Goal: Task Accomplishment & Management: Manage account settings

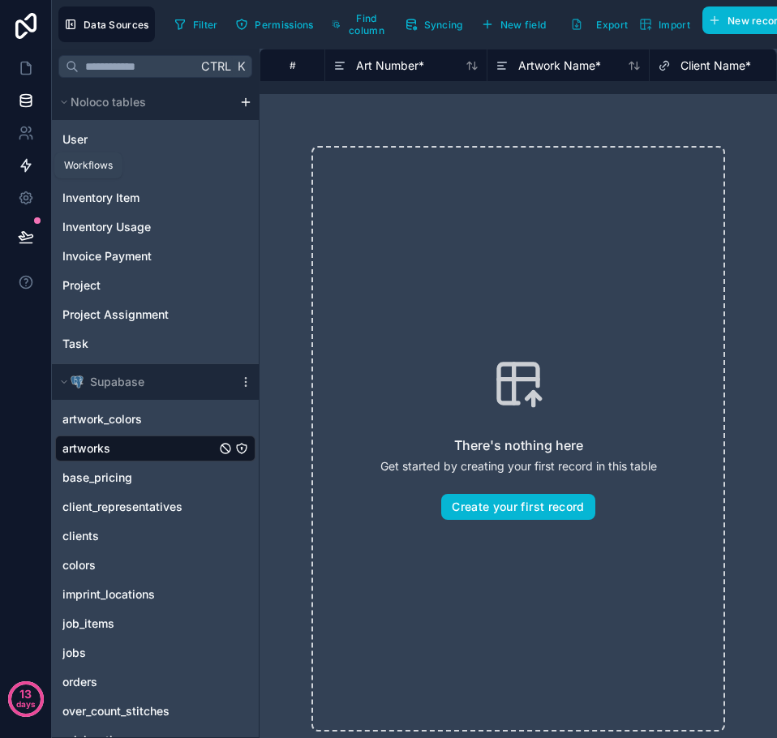
click at [30, 168] on icon at bounding box center [26, 165] width 16 height 16
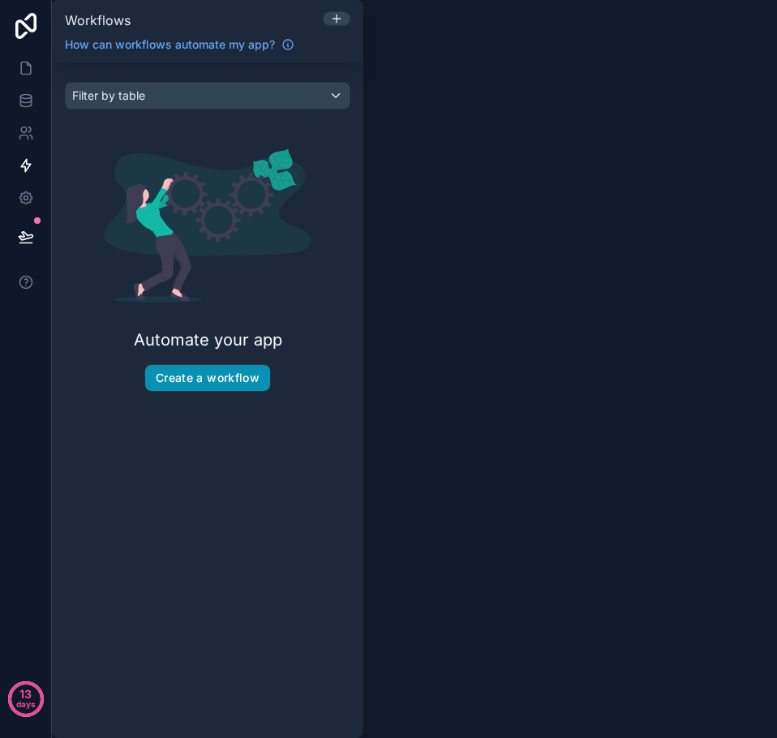
click at [213, 380] on button "Create a workflow" at bounding box center [207, 378] width 125 height 26
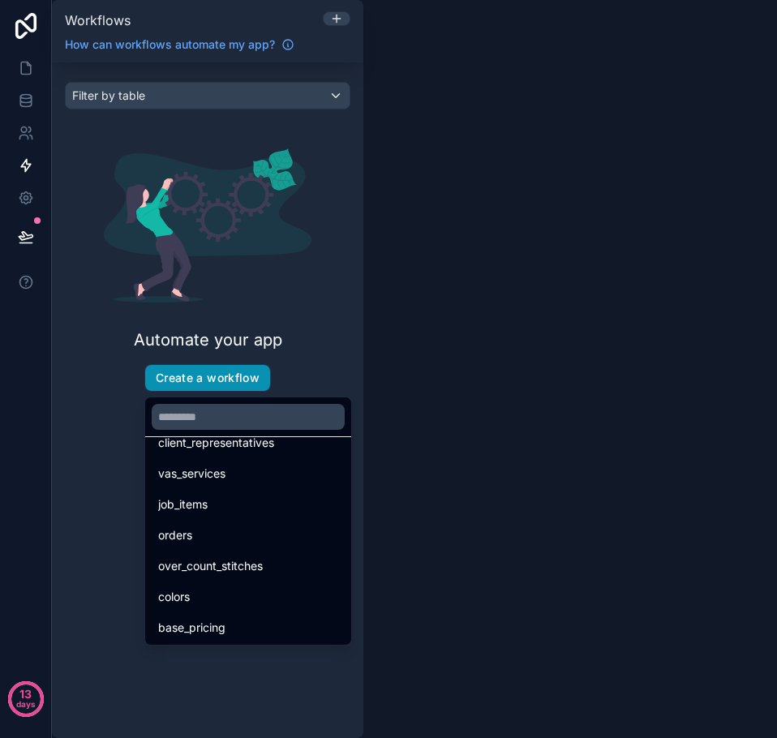
scroll to position [503, 0]
click at [73, 497] on div "scrollable content" at bounding box center [388, 369] width 777 height 738
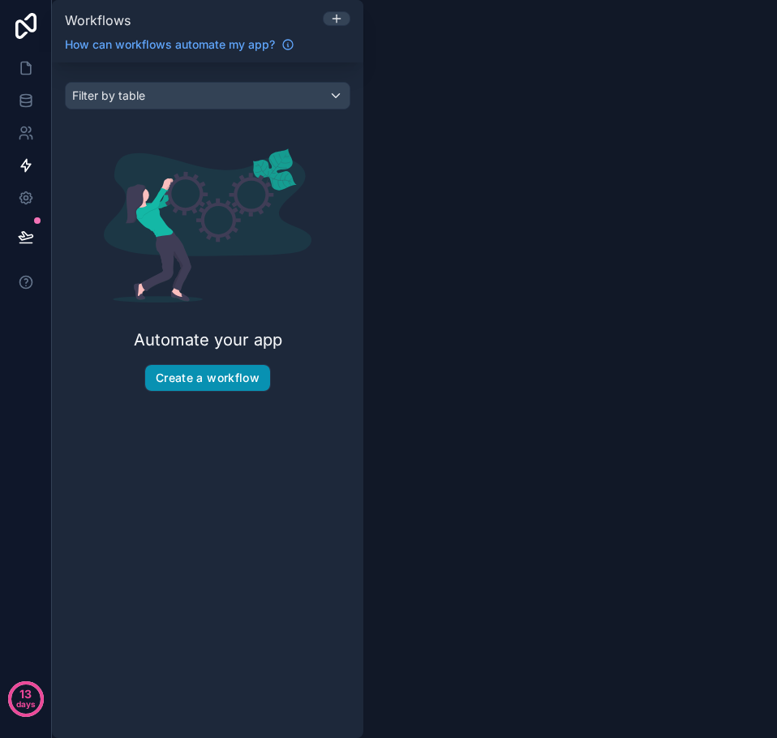
click at [178, 381] on button "Create a workflow" at bounding box center [207, 378] width 125 height 26
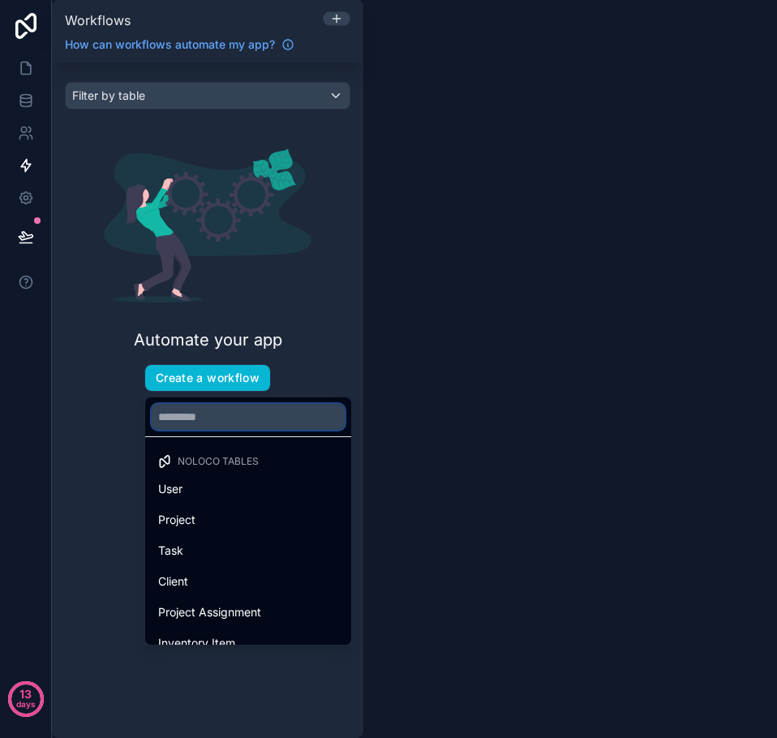
click at [184, 422] on input "text" at bounding box center [248, 417] width 193 height 26
click at [114, 388] on div "scrollable content" at bounding box center [388, 369] width 777 height 738
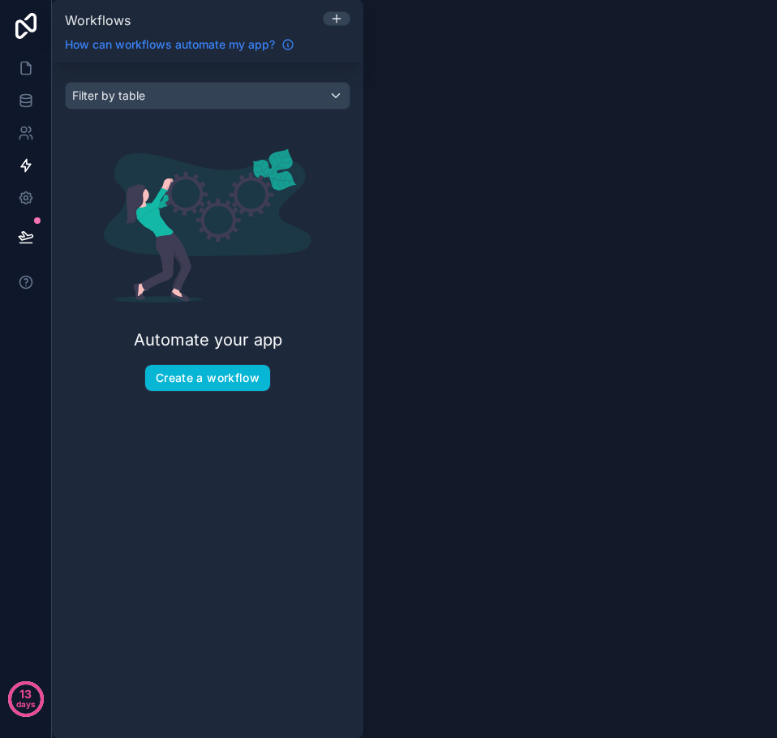
click at [253, 43] on span "How can workflows automate my app?" at bounding box center [170, 45] width 210 height 16
click at [235, 385] on button "Create a workflow" at bounding box center [207, 378] width 125 height 26
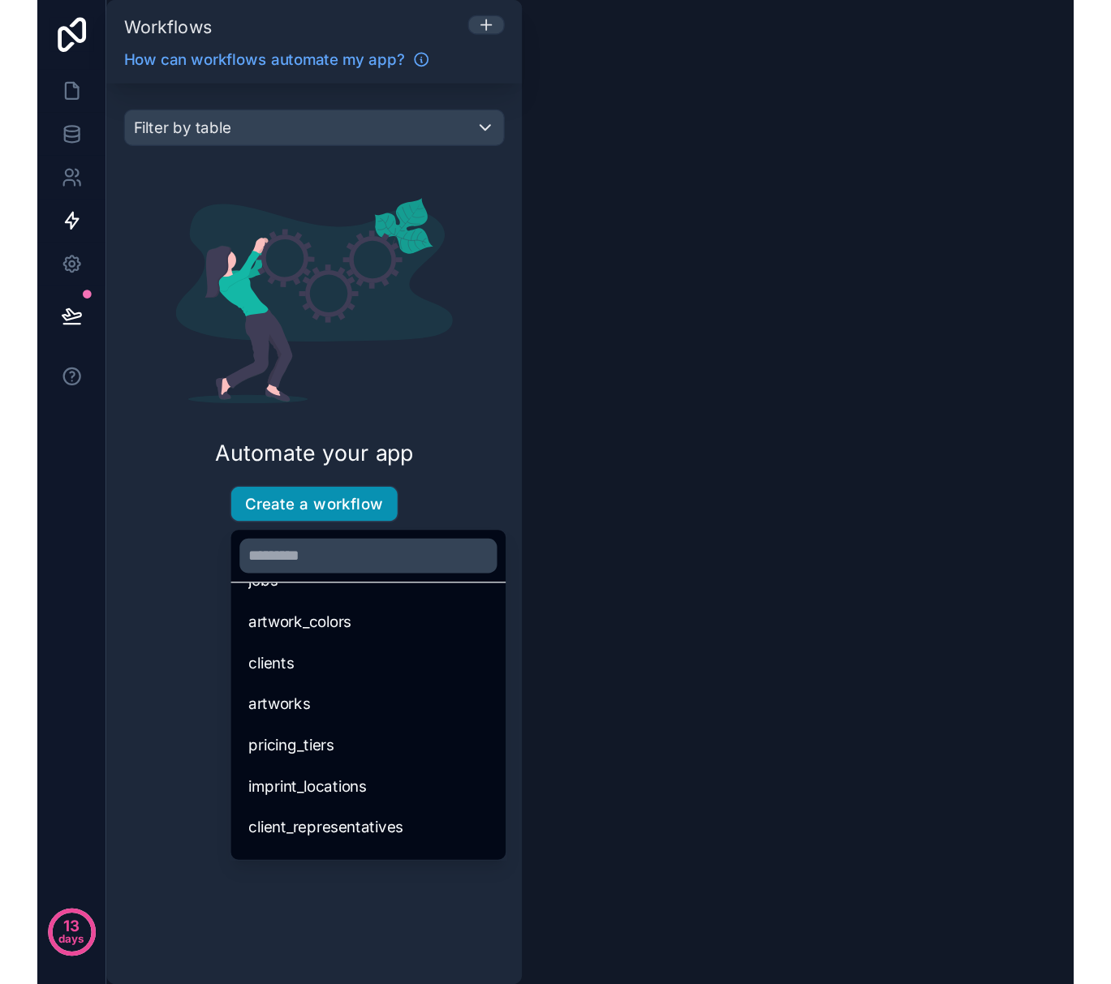
scroll to position [406, 0]
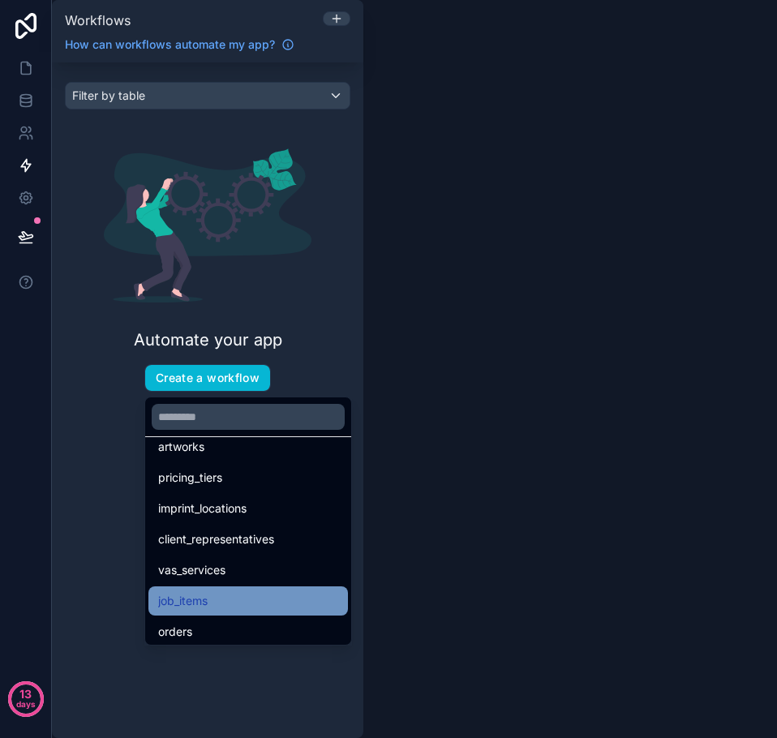
click at [252, 592] on div "job_items" at bounding box center [248, 601] width 180 height 19
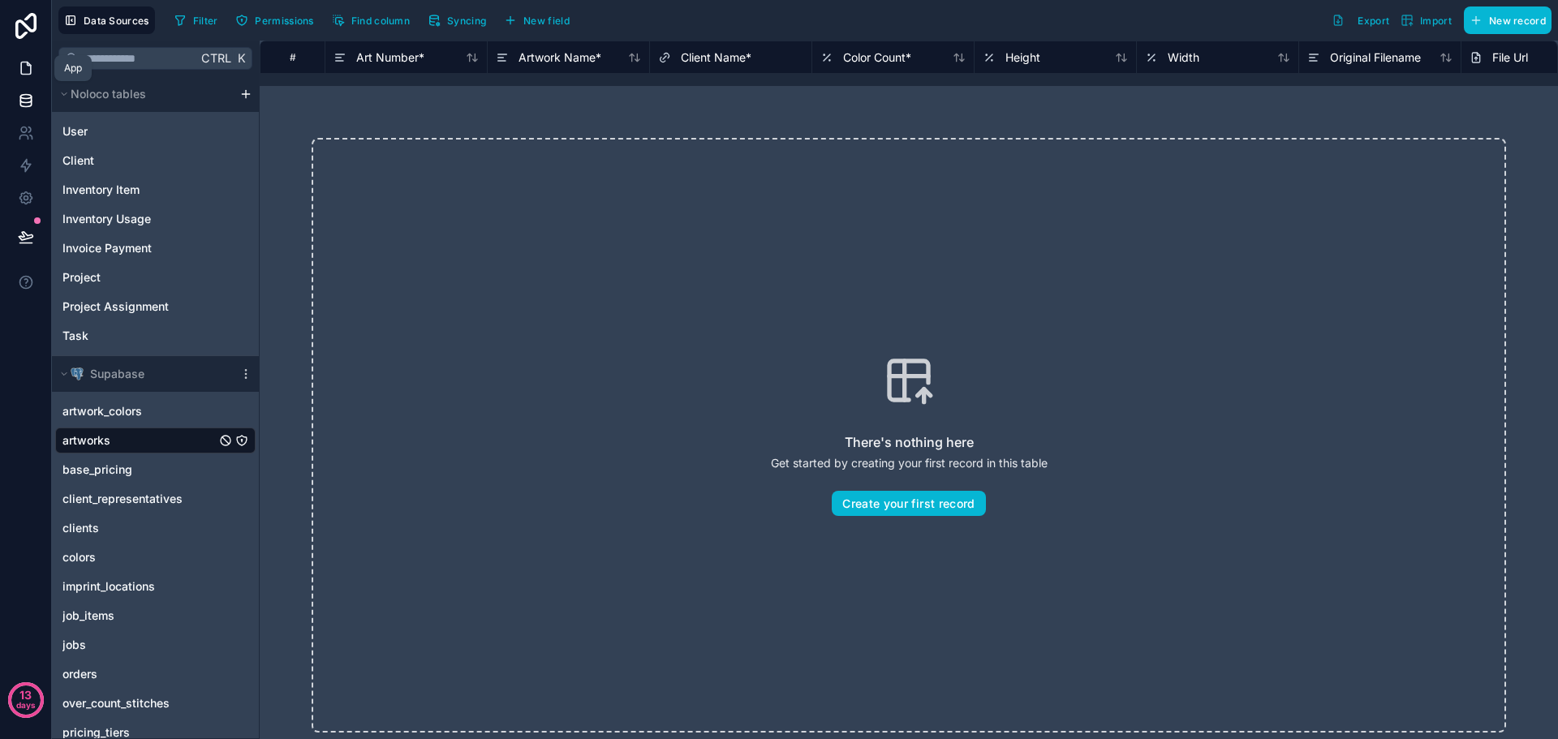
click at [31, 66] on icon at bounding box center [26, 68] width 10 height 12
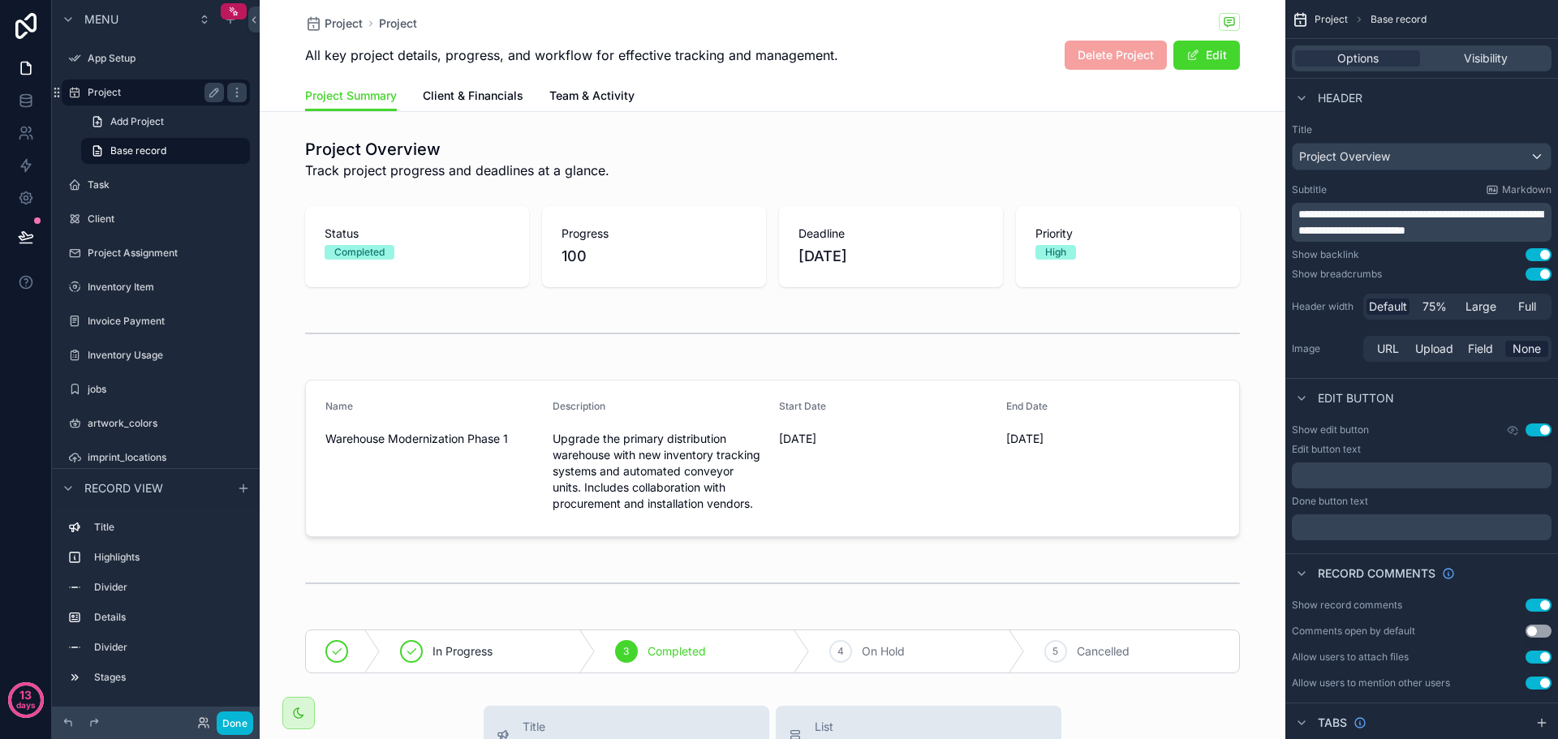
click at [128, 87] on label "Project" at bounding box center [153, 92] width 130 height 13
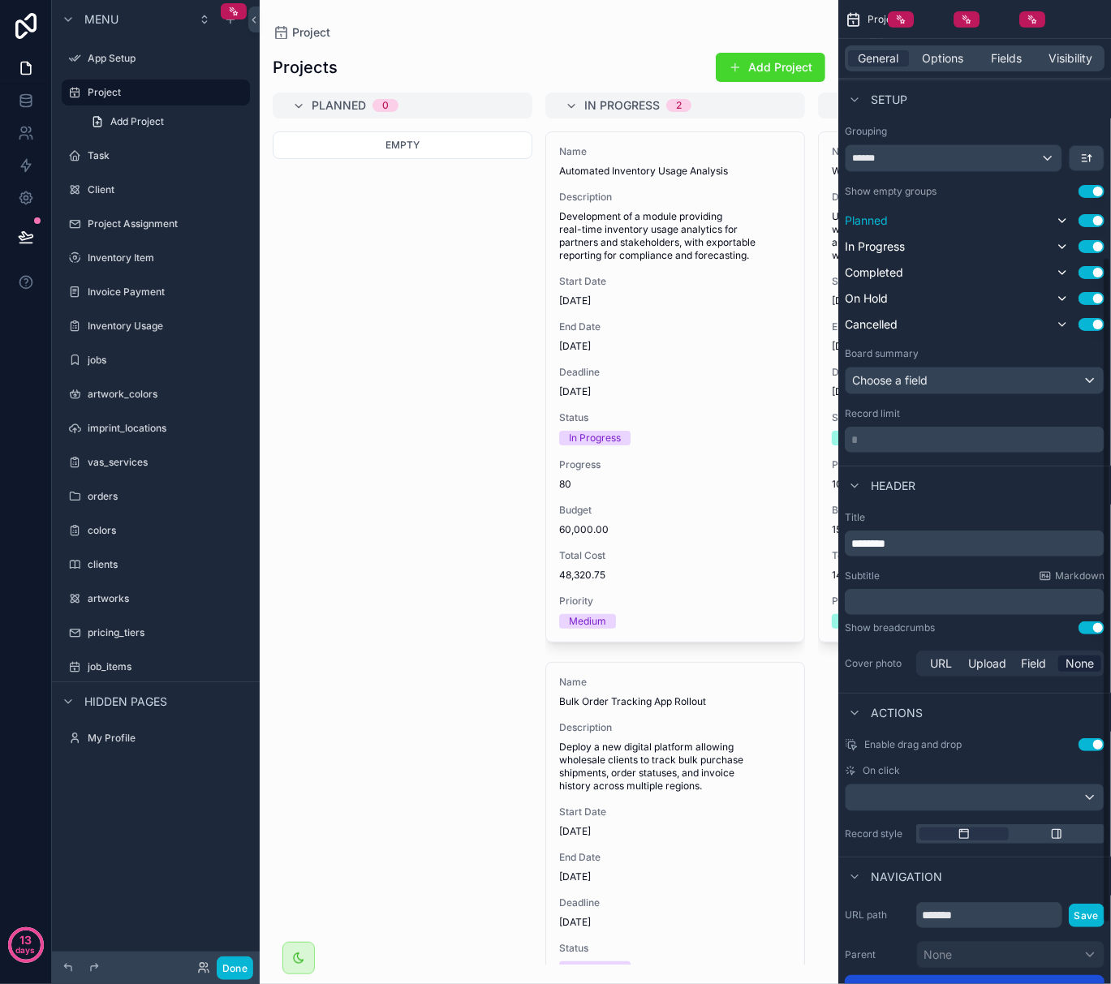
scroll to position [252, 0]
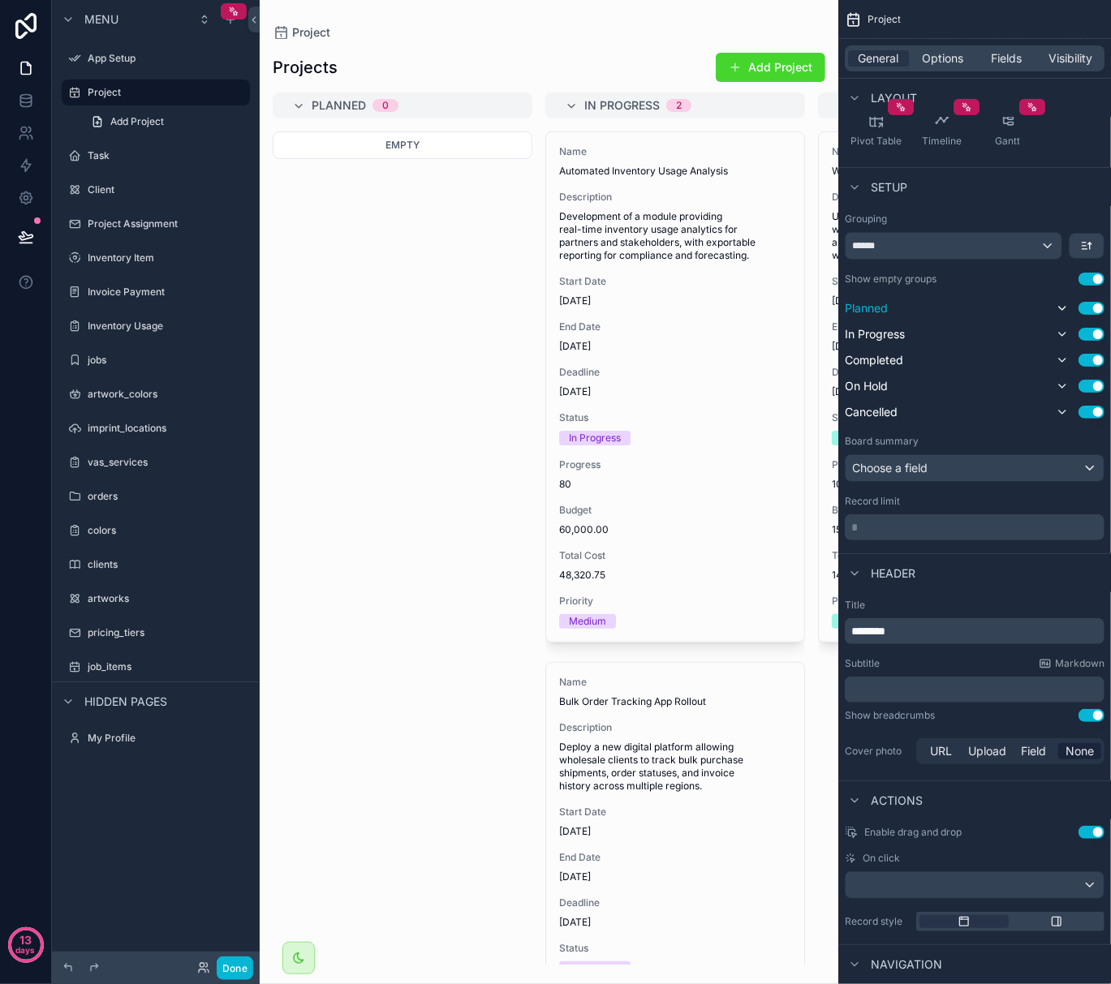
click at [777, 303] on div "Planned Use setting" at bounding box center [975, 308] width 260 height 19
click at [777, 307] on icon "scrollable content" at bounding box center [1062, 308] width 13 height 13
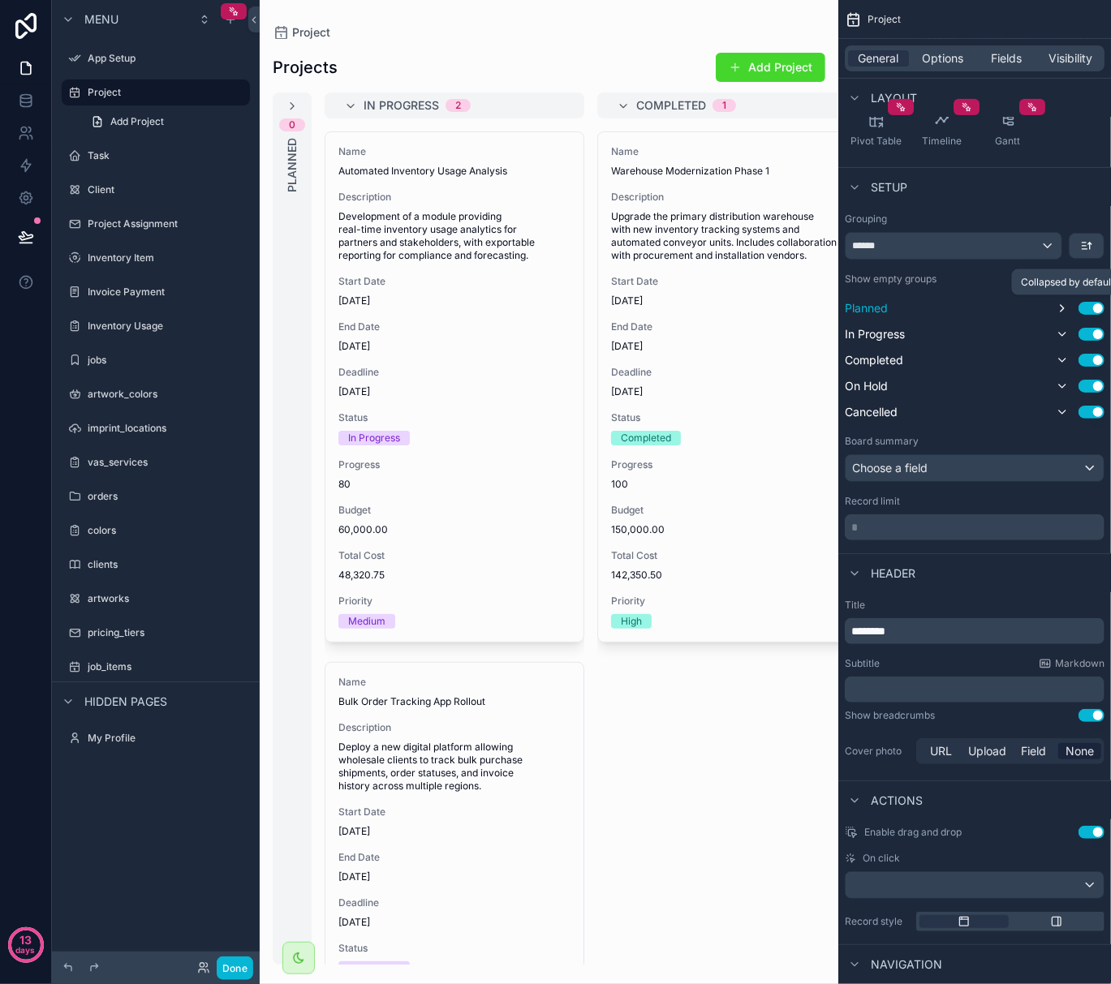
click at [777, 307] on icon "scrollable content" at bounding box center [1062, 308] width 13 height 13
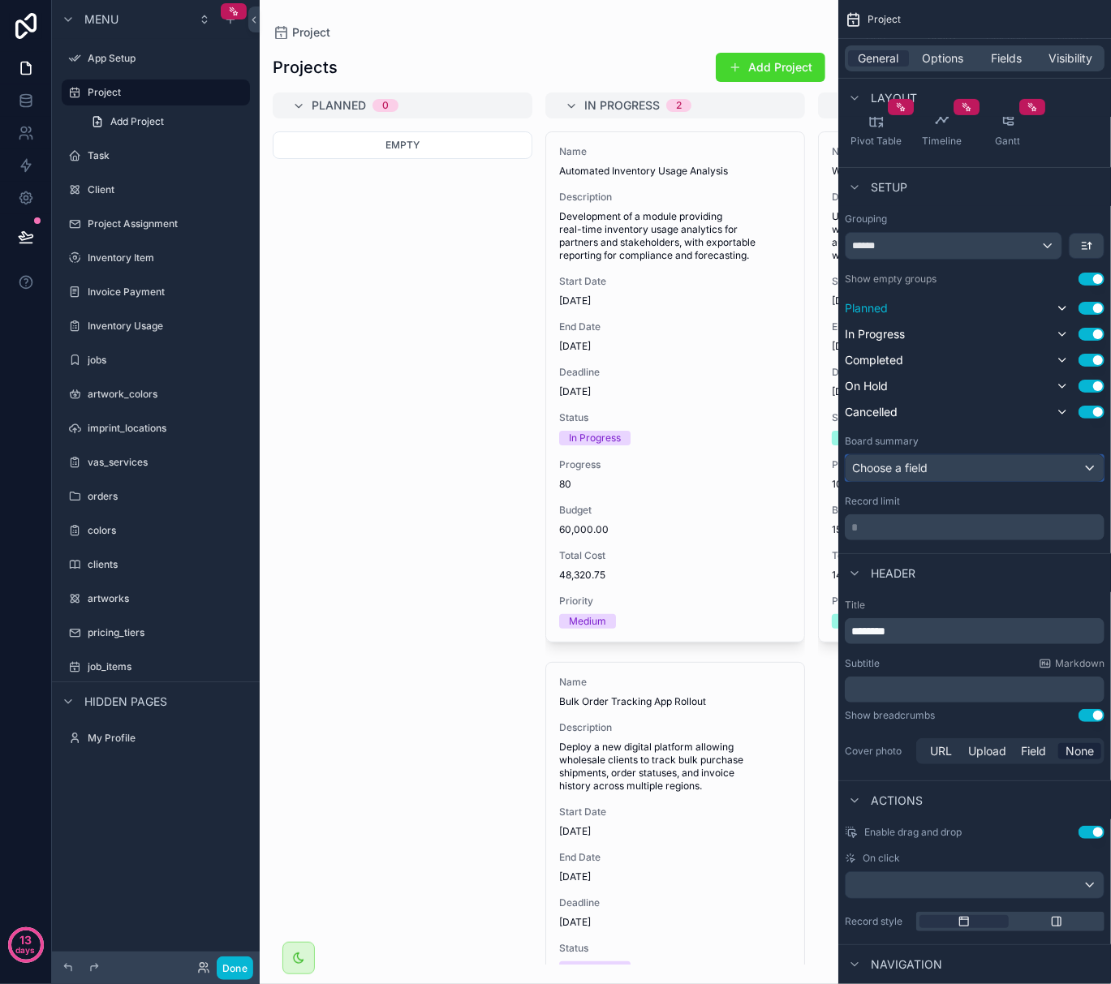
click at [777, 467] on div "Choose a field" at bounding box center [975, 468] width 258 height 26
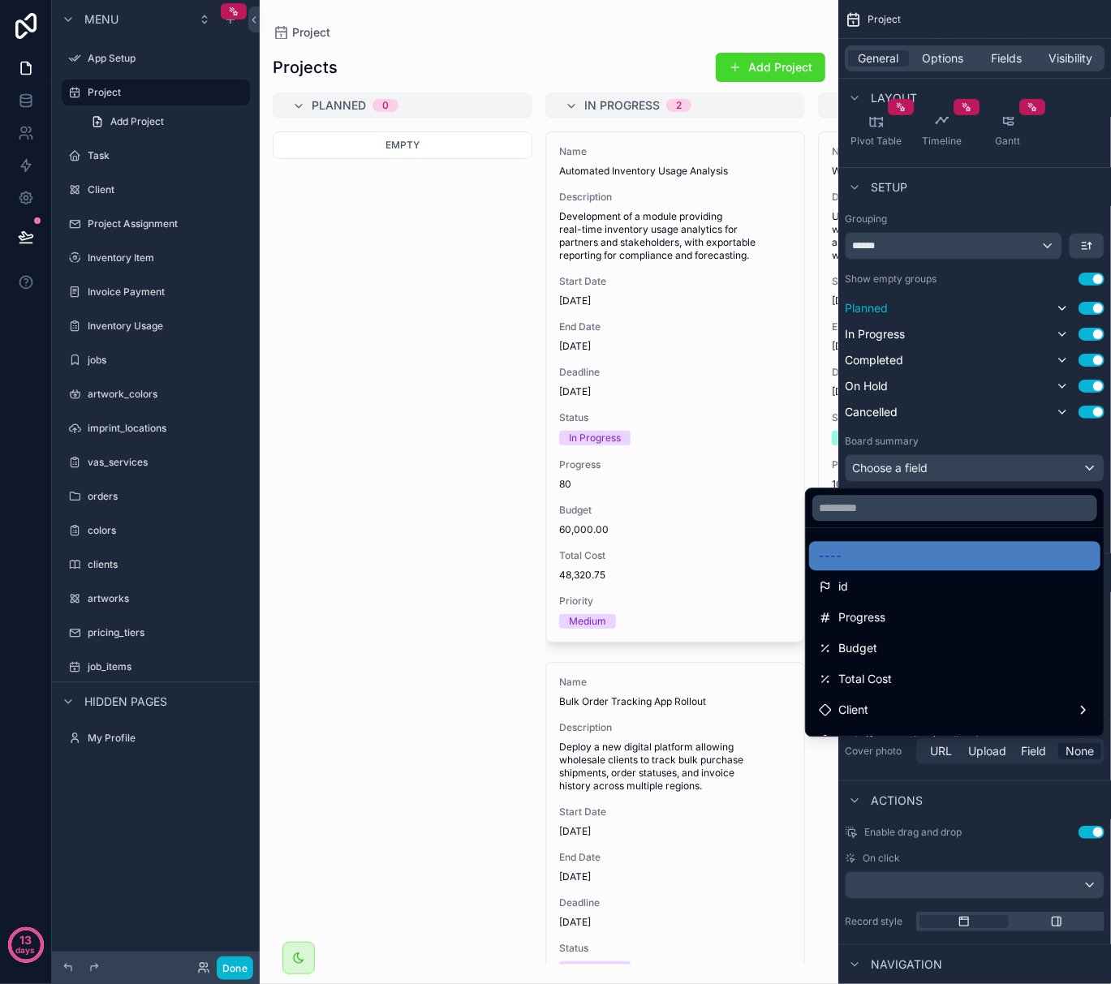
click at [777, 467] on div "scrollable content" at bounding box center [555, 492] width 1111 height 984
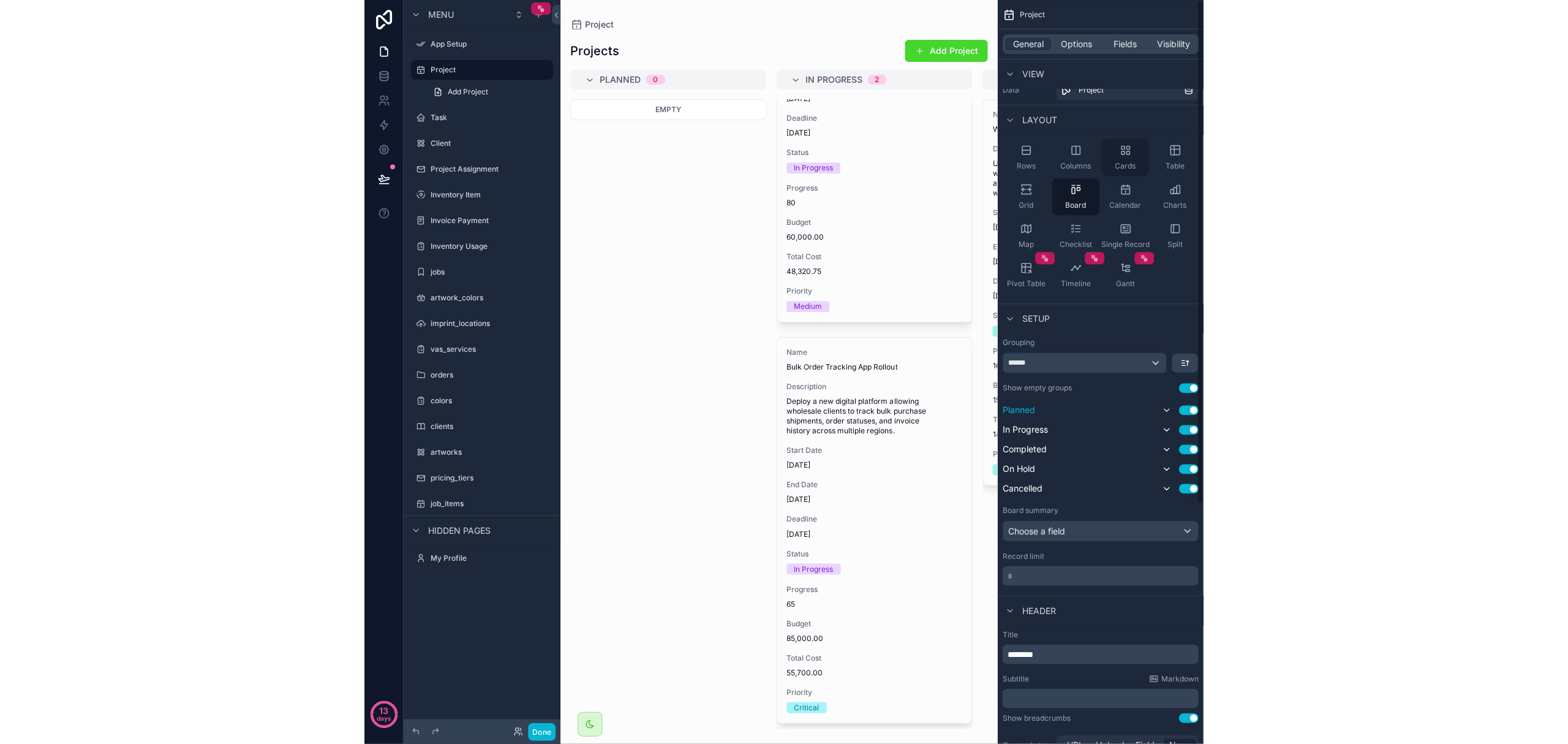
scroll to position [0, 0]
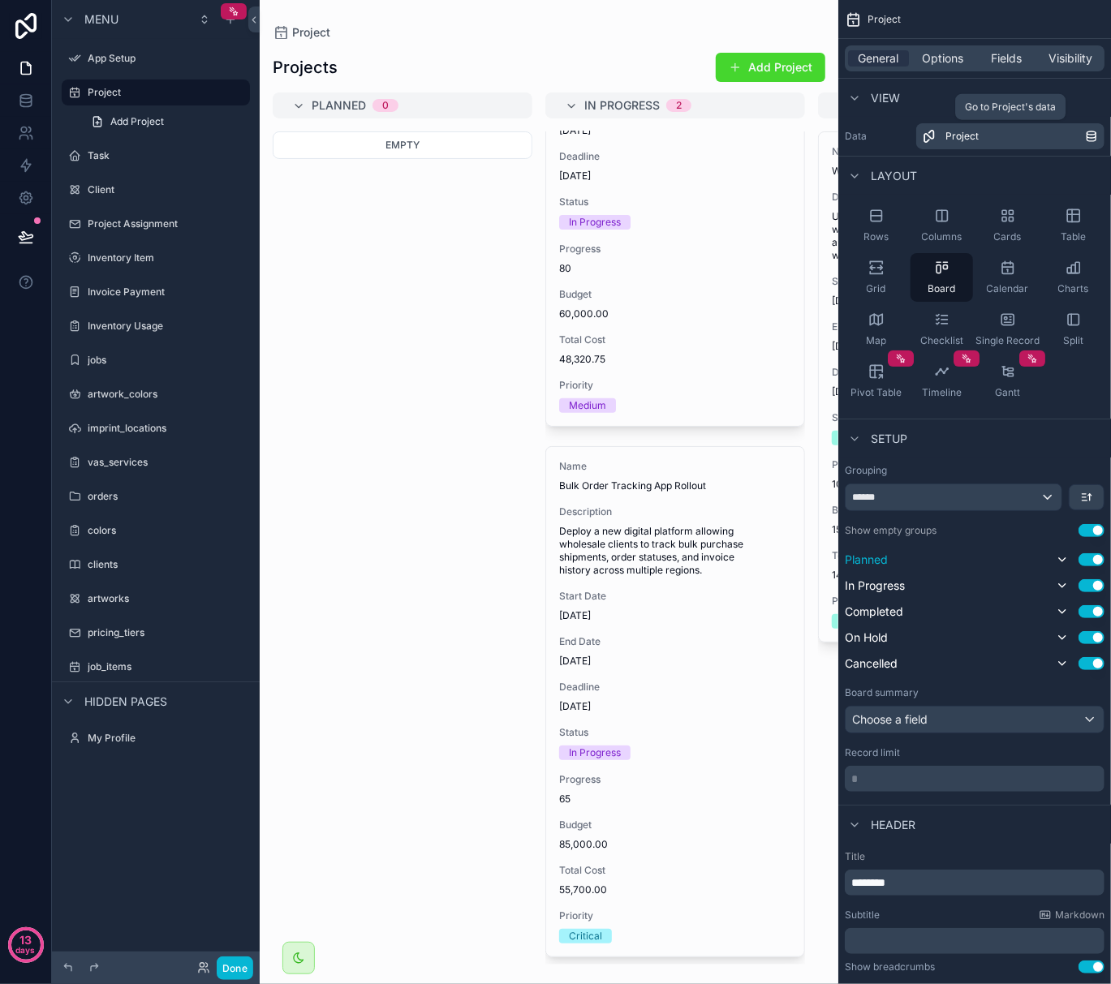
click at [777, 141] on div "Project" at bounding box center [1015, 136] width 140 height 13
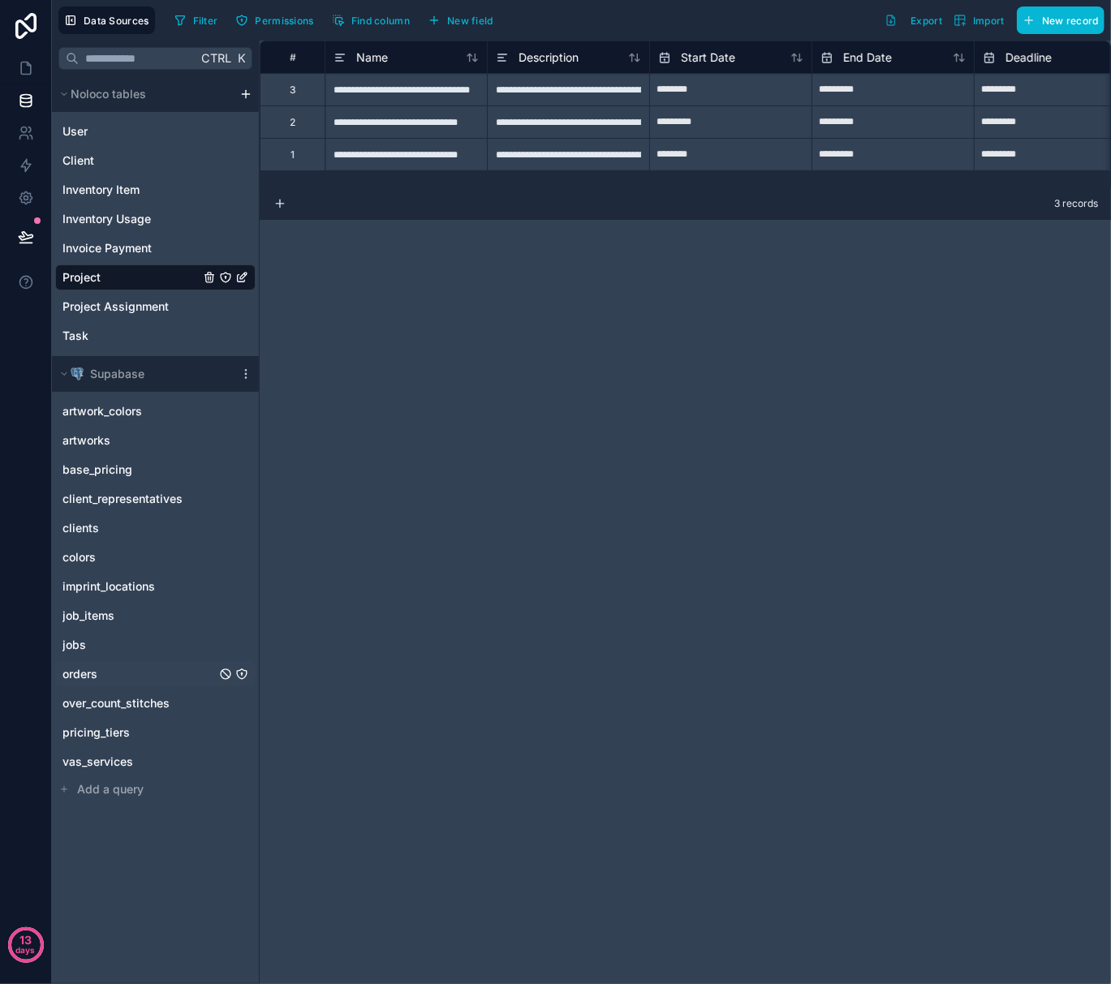
click at [112, 682] on div "orders" at bounding box center [155, 674] width 200 height 26
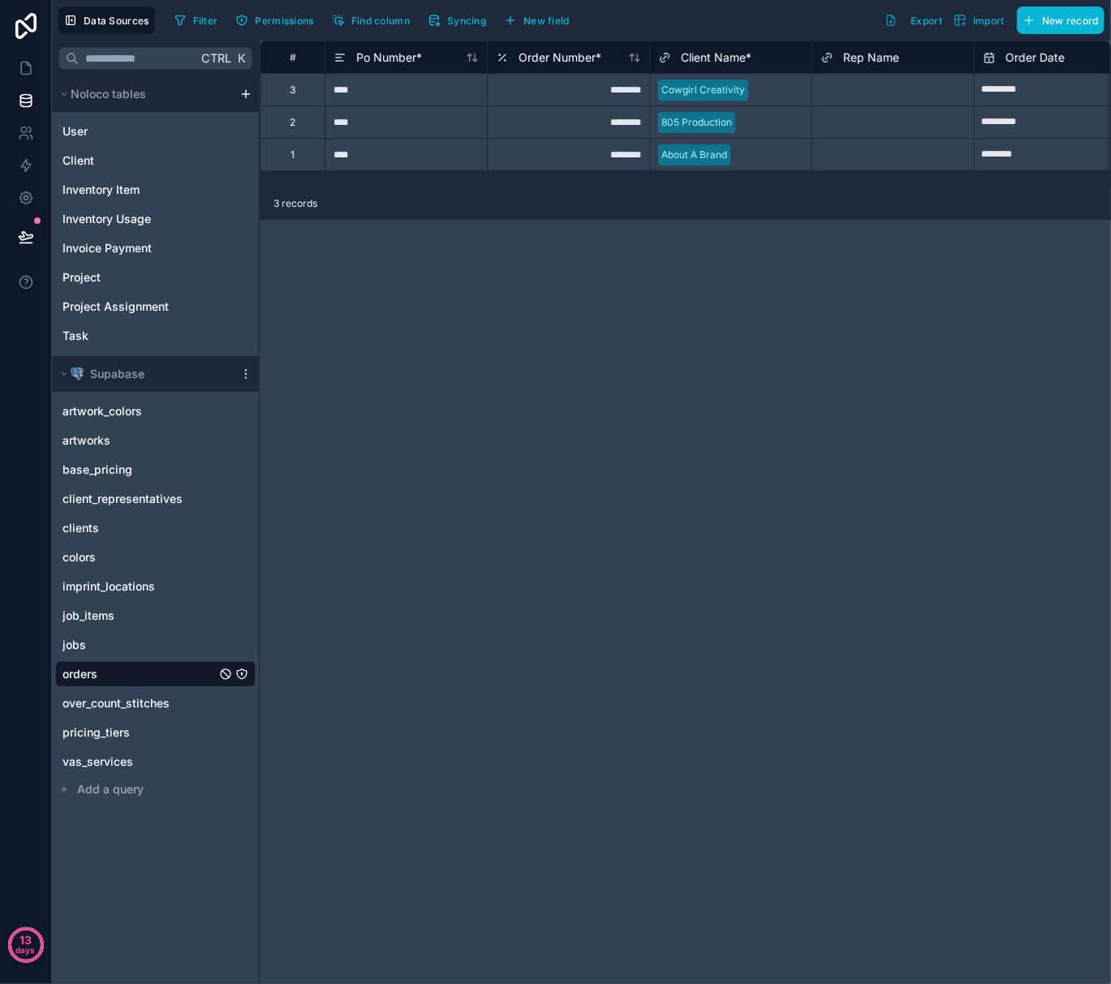
click at [373, 415] on div "# Po Number * Order Number * Client Name * Rep Name Order Date Requested In Han…" at bounding box center [685, 513] width 851 height 944
click at [24, 71] on icon at bounding box center [26, 68] width 16 height 16
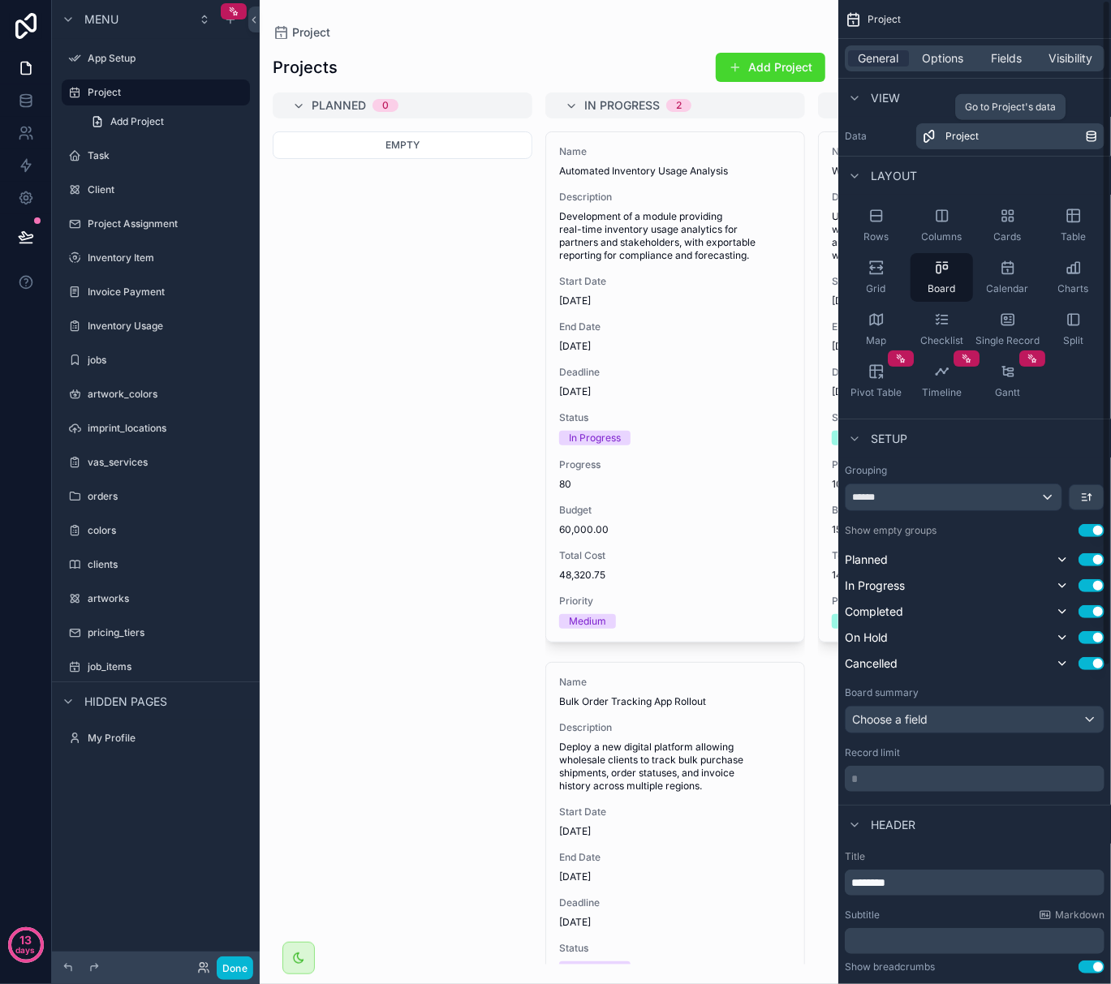
click at [777, 137] on icon "scrollable content" at bounding box center [1091, 135] width 9 height 5
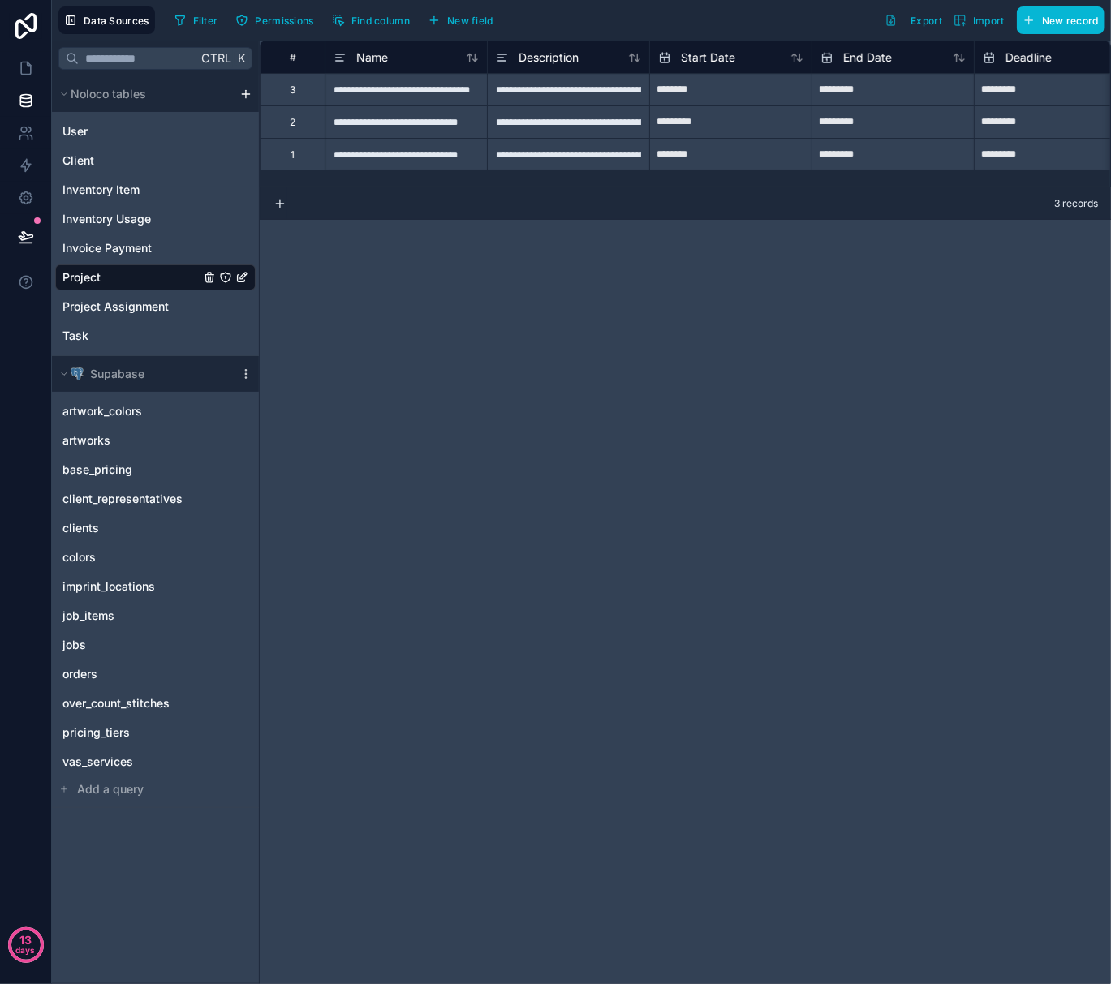
click at [240, 276] on icon "Project" at bounding box center [241, 277] width 13 height 13
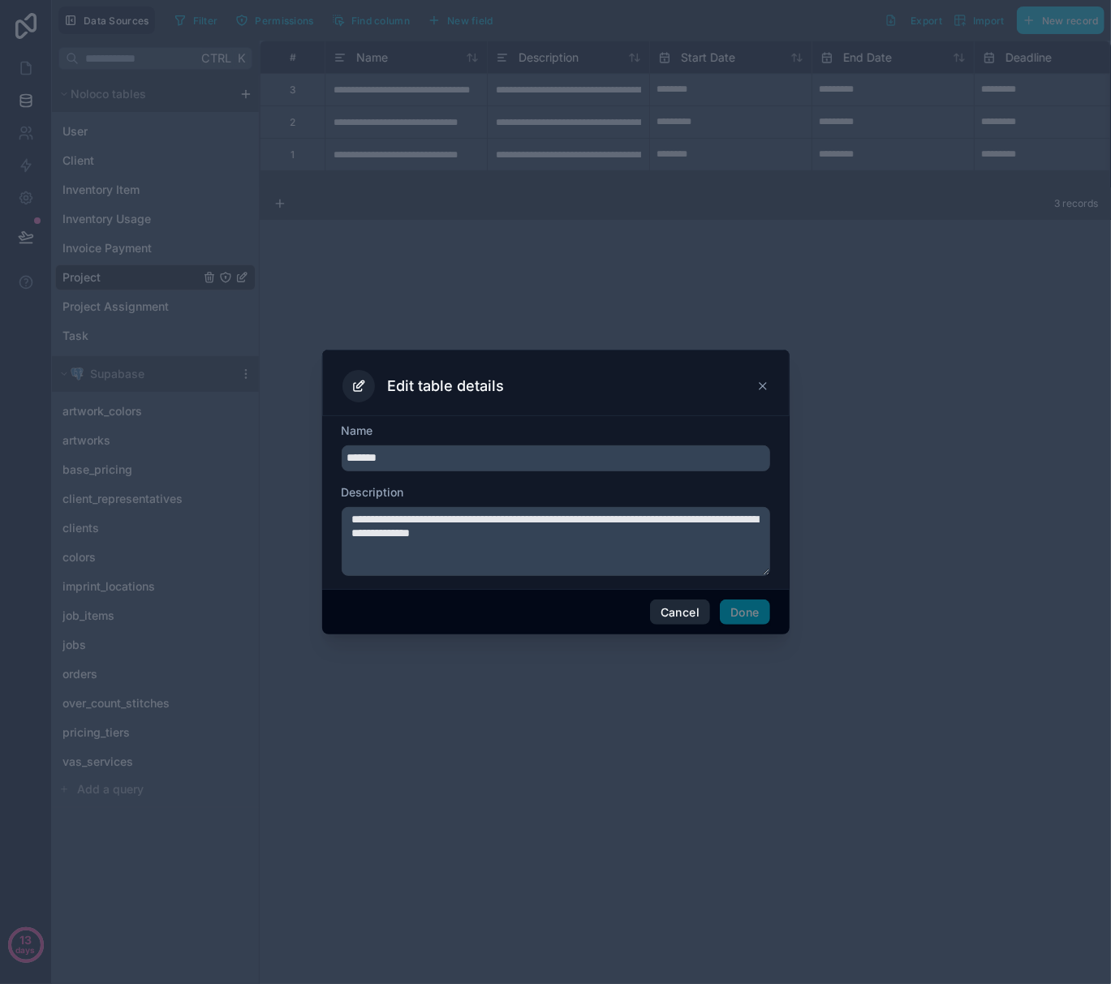
click at [682, 617] on button "Cancel" at bounding box center [680, 613] width 60 height 26
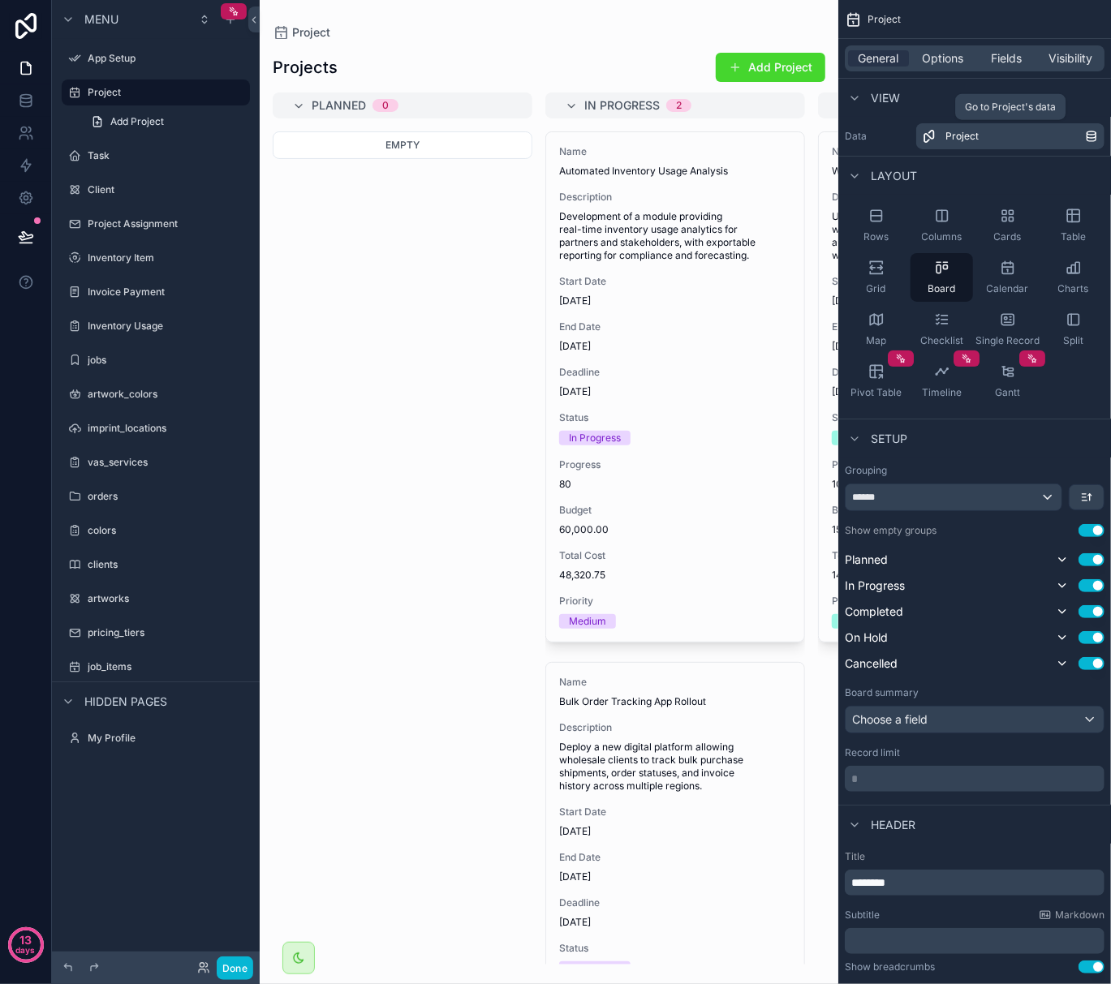
click at [777, 138] on div "Project" at bounding box center [1015, 136] width 140 height 13
click at [114, 91] on label "Project" at bounding box center [153, 92] width 130 height 13
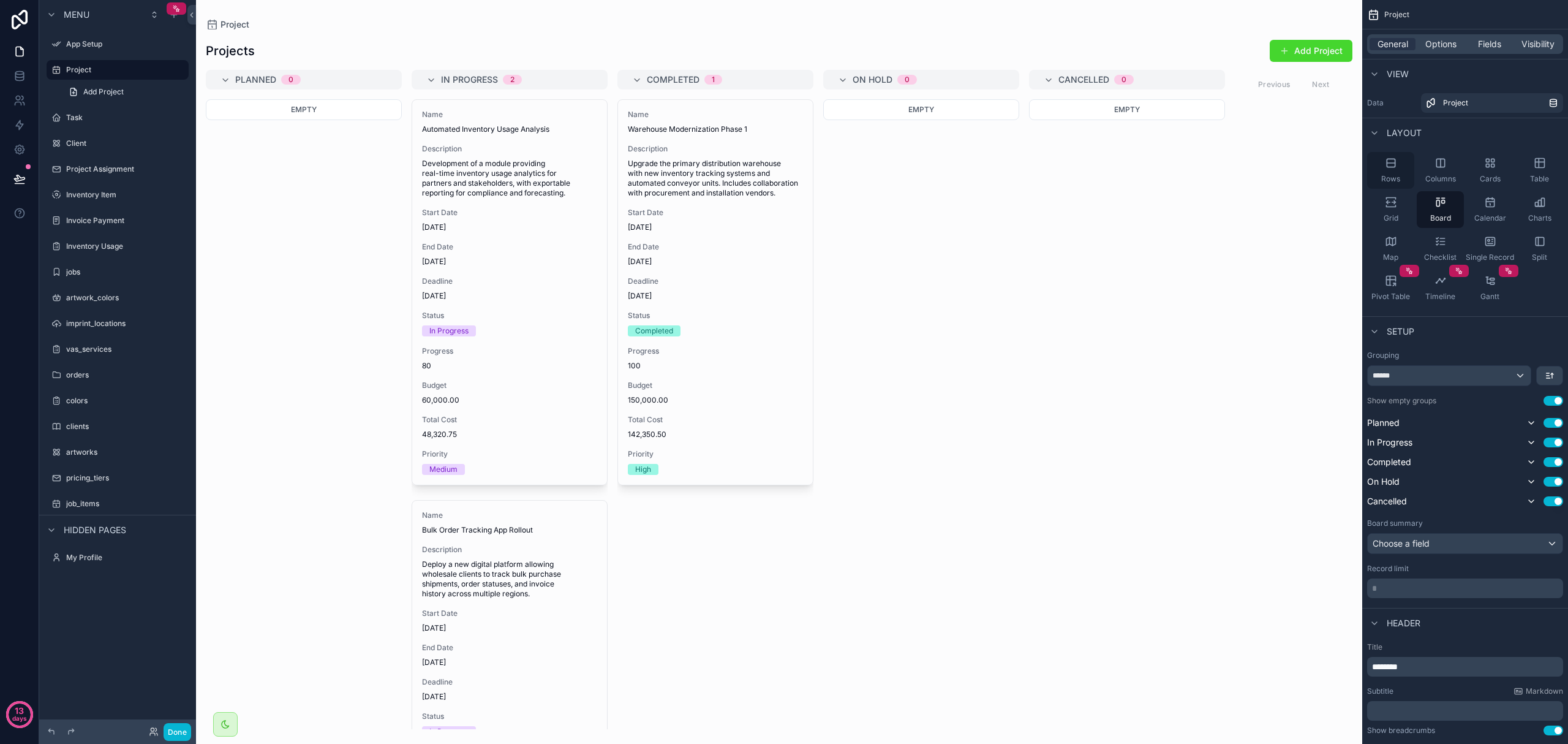
click at [587, 178] on span "Rows" at bounding box center [1391, 178] width 19 height 10
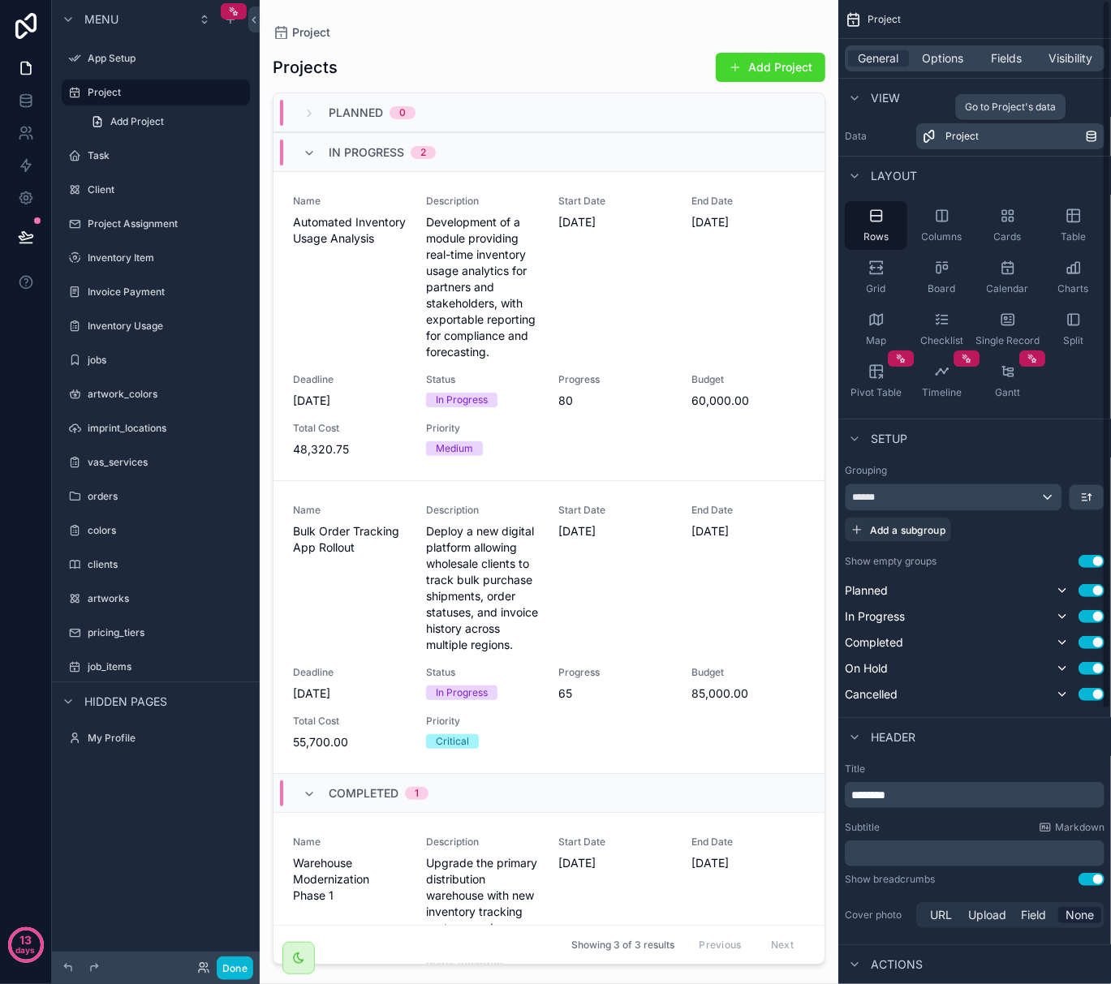
click at [777, 136] on icon "scrollable content" at bounding box center [1091, 138] width 9 height 5
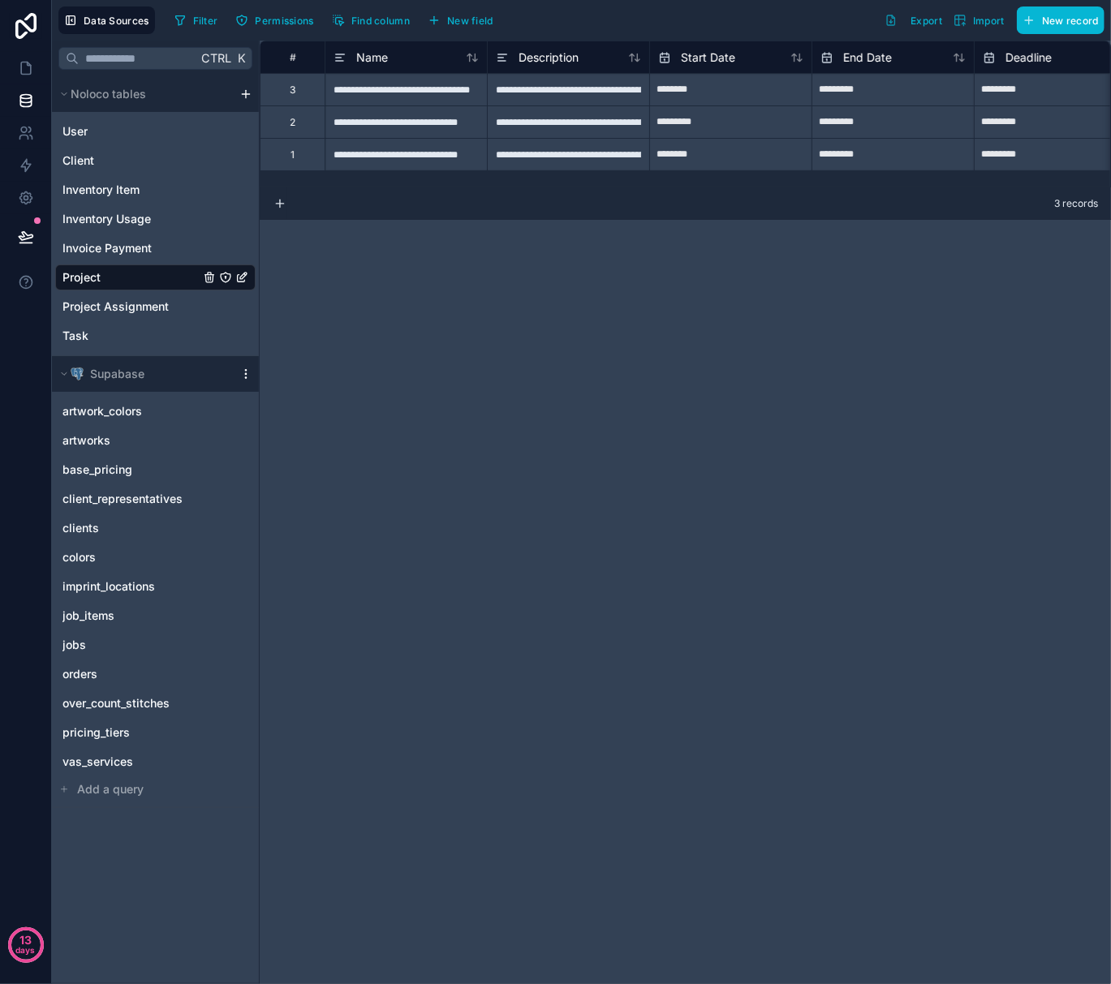
click at [245, 374] on icon "scrollable content" at bounding box center [245, 373] width 1 height 1
click at [250, 485] on icon at bounding box center [250, 490] width 13 height 13
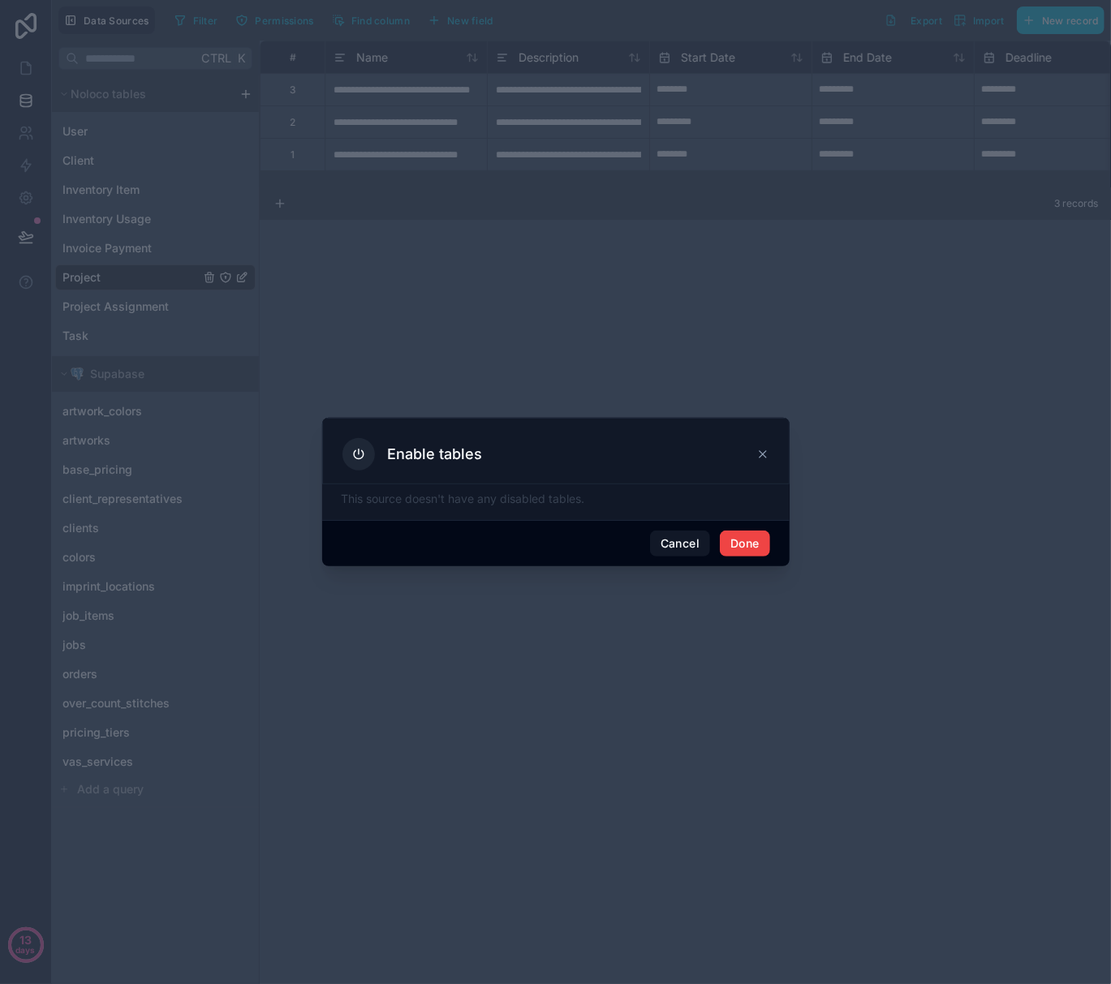
click at [766, 455] on icon at bounding box center [762, 454] width 13 height 13
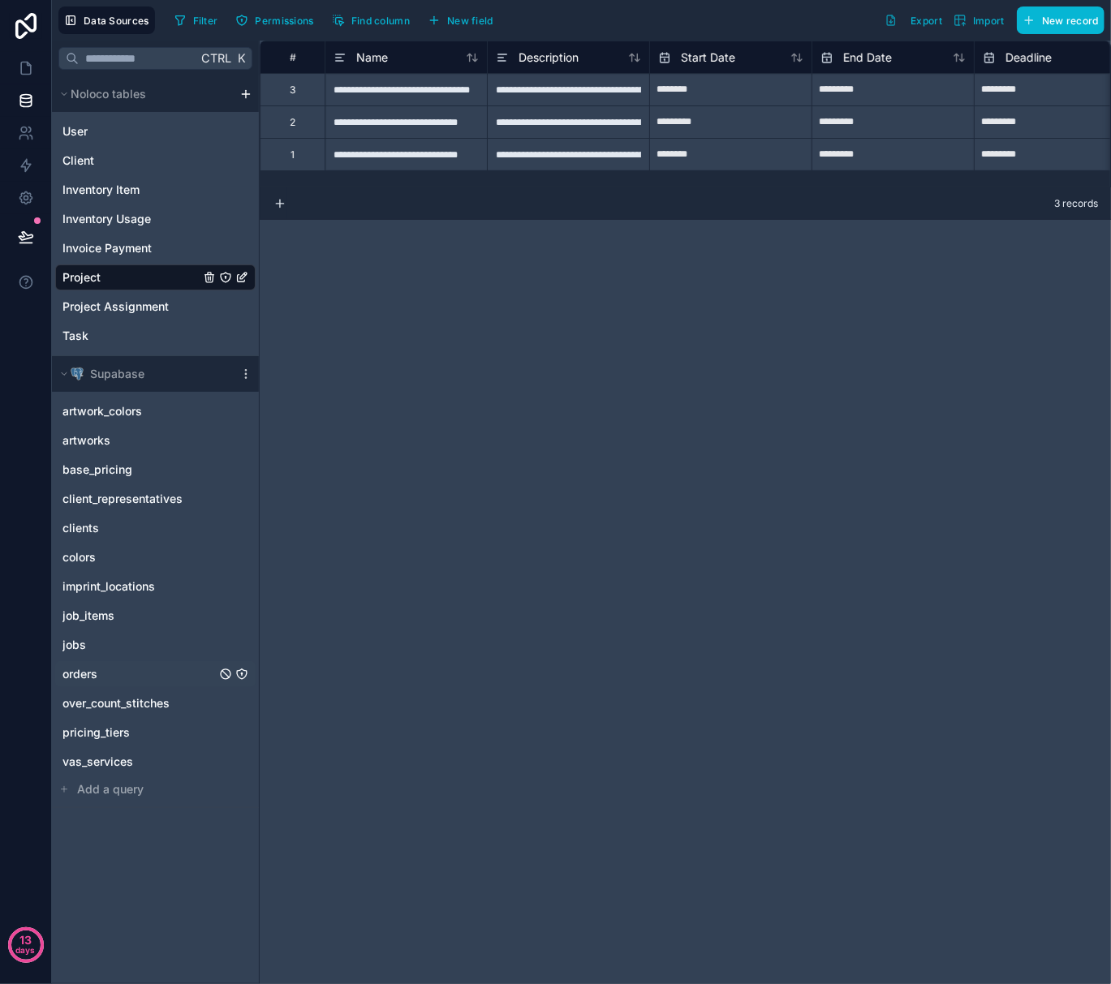
click at [143, 670] on div "orders" at bounding box center [155, 674] width 200 height 26
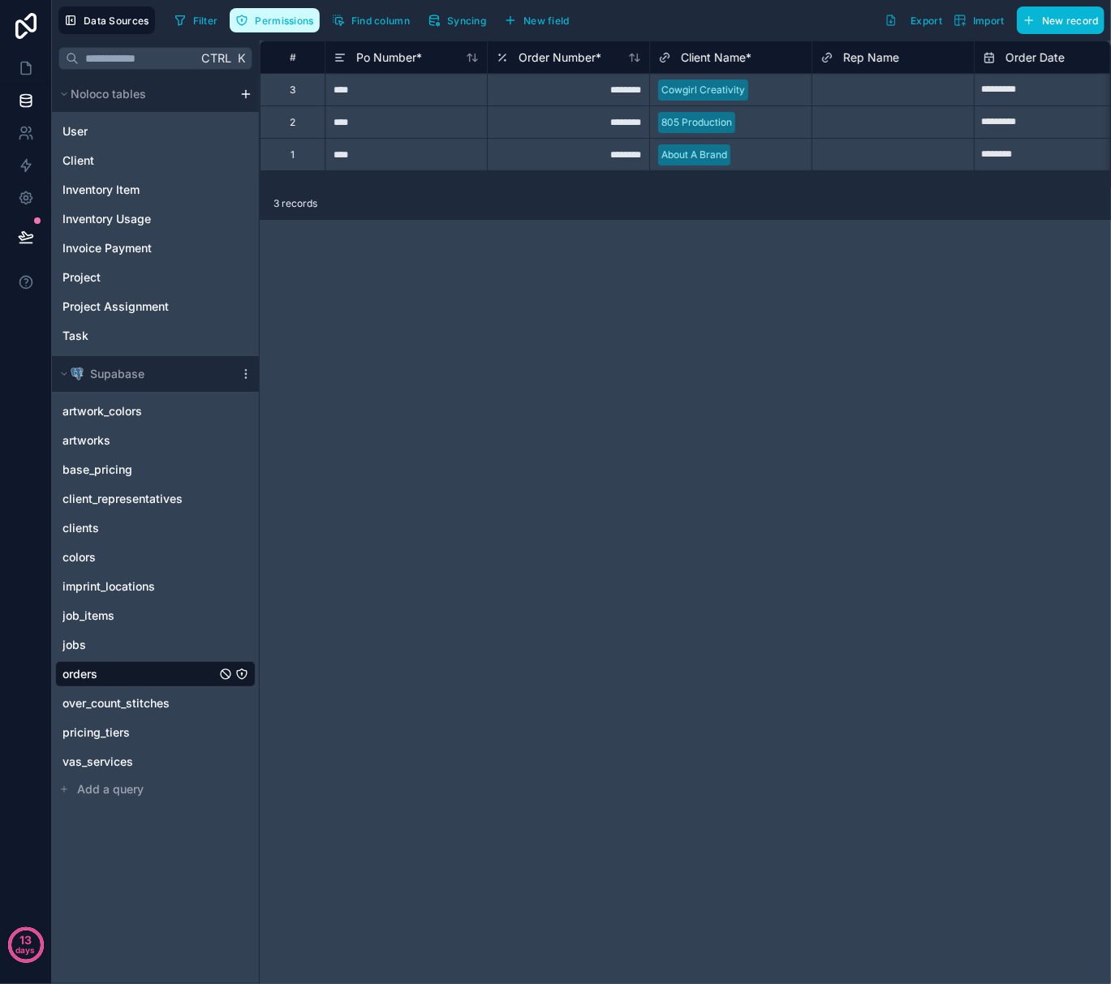
click at [280, 24] on span "Permissions" at bounding box center [284, 21] width 58 height 12
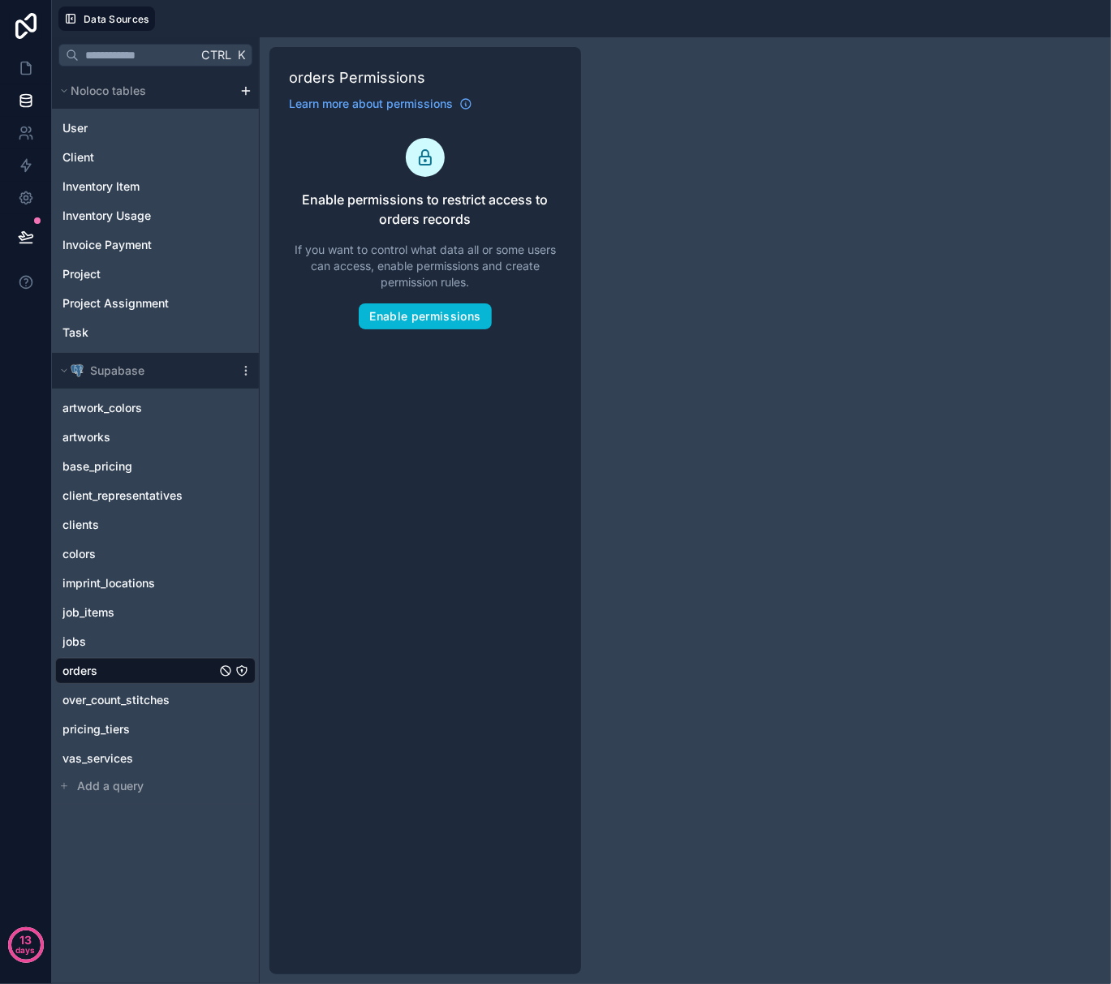
click at [686, 173] on div "Ctrl K Noloco tables User Client Inventory Item Inventory Usage Invoice Payment…" at bounding box center [581, 510] width 1059 height 947
click at [30, 63] on icon at bounding box center [26, 68] width 16 height 16
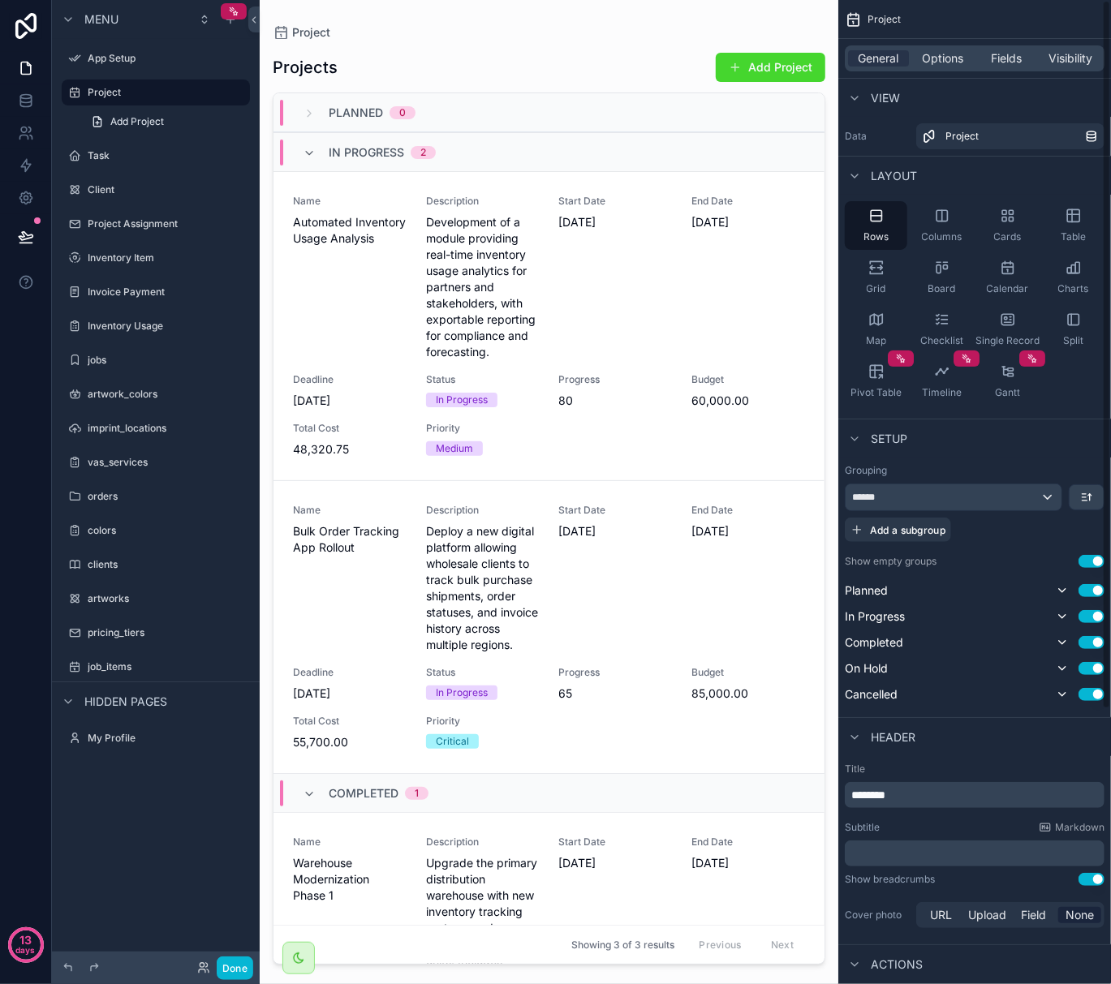
click at [777, 18] on icon "scrollable content" at bounding box center [853, 19] width 16 height 16
click at [777, 18] on span "Project" at bounding box center [883, 19] width 33 height 13
click at [777, 17] on div "Project" at bounding box center [974, 19] width 273 height 39
click at [208, 98] on icon "scrollable content" at bounding box center [214, 92] width 13 height 13
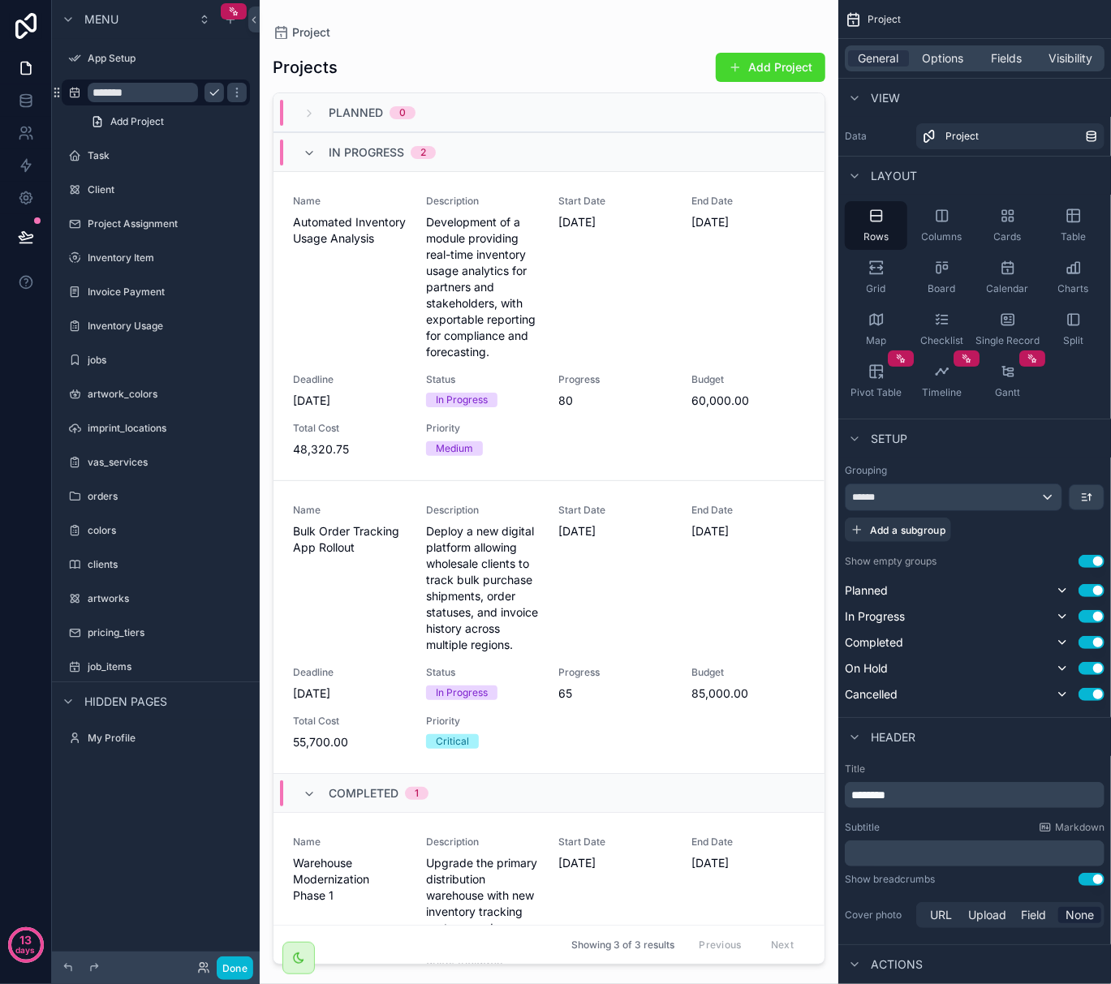
click at [175, 88] on input "*******" at bounding box center [143, 92] width 110 height 19
click at [240, 95] on icon "scrollable content" at bounding box center [236, 92] width 13 height 13
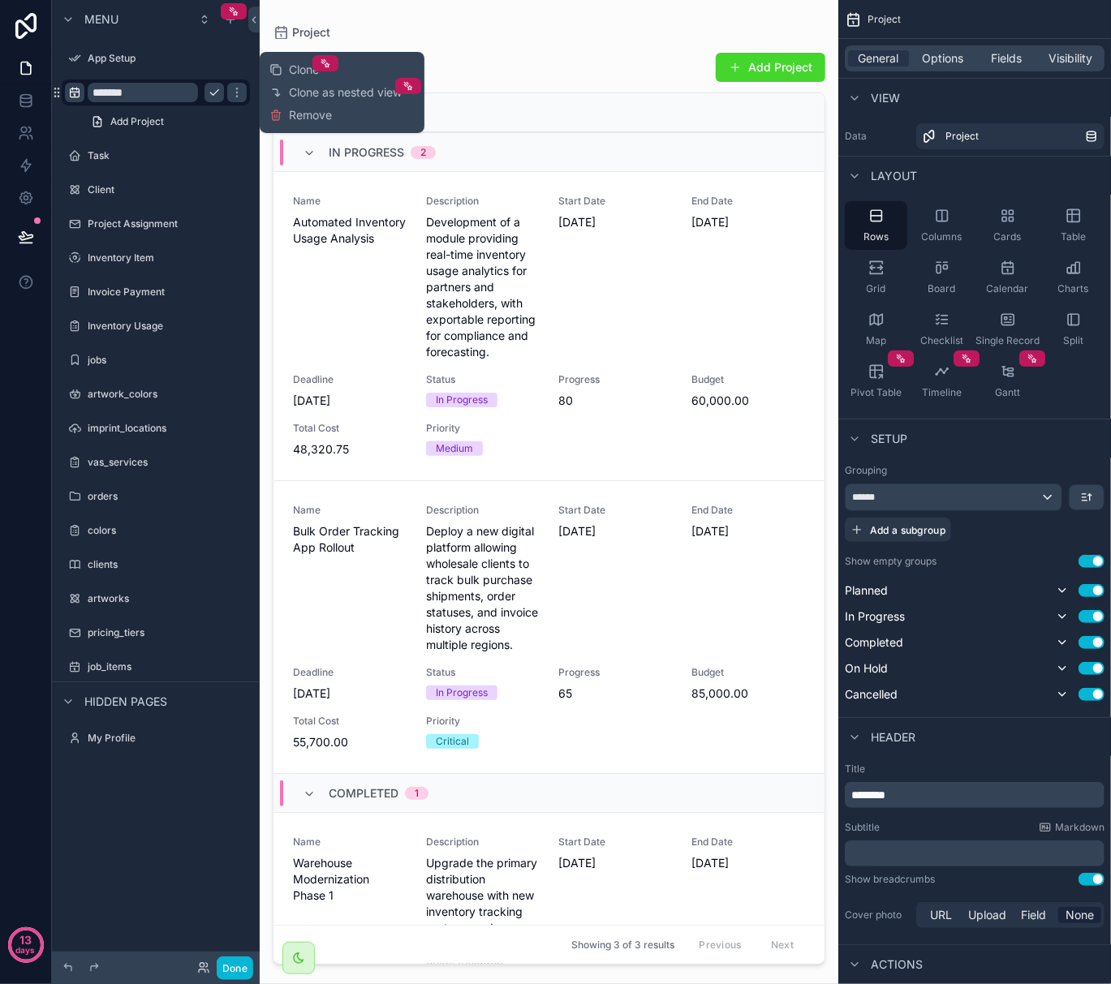
click at [79, 93] on icon "scrollable content" at bounding box center [74, 92] width 13 height 13
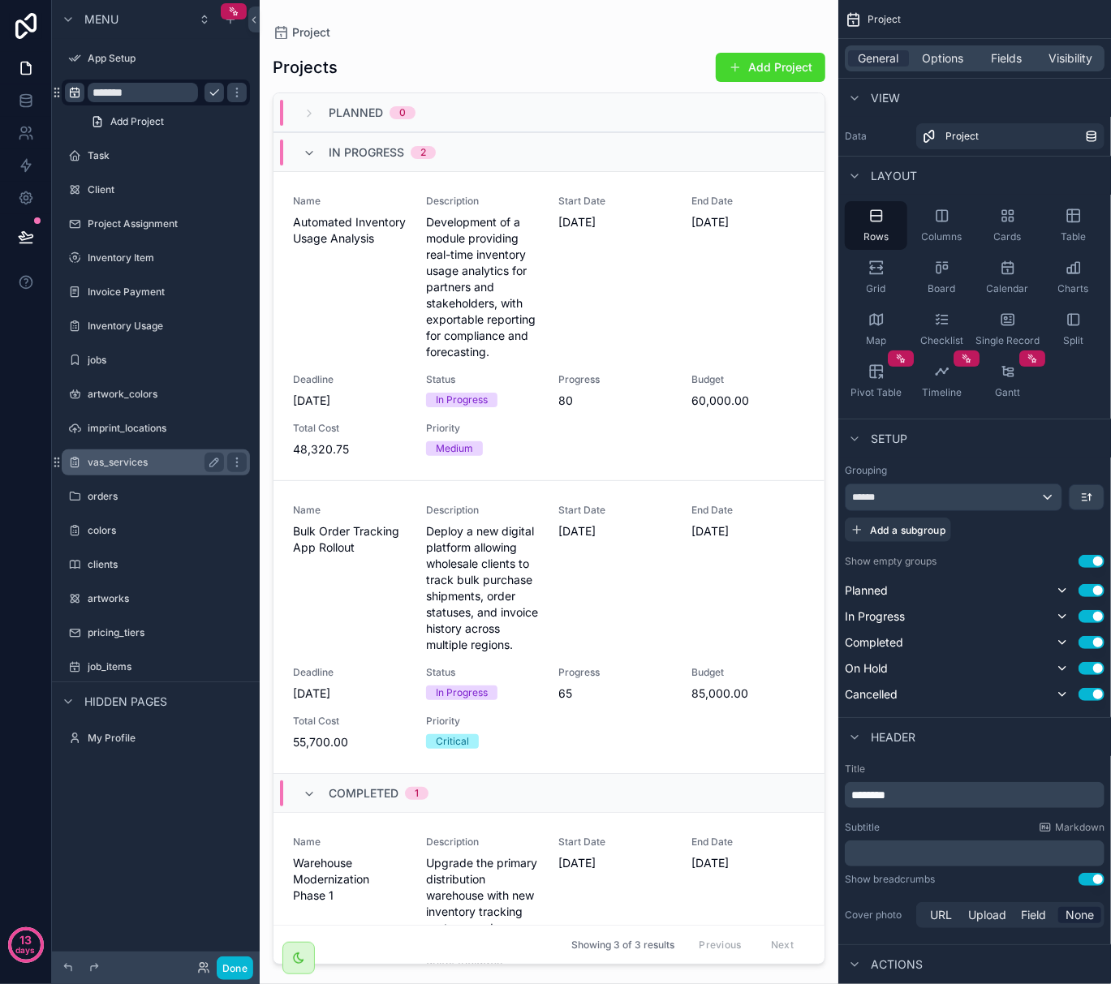
click at [229, 451] on div "scrollable content" at bounding box center [235, 463] width 23 height 26
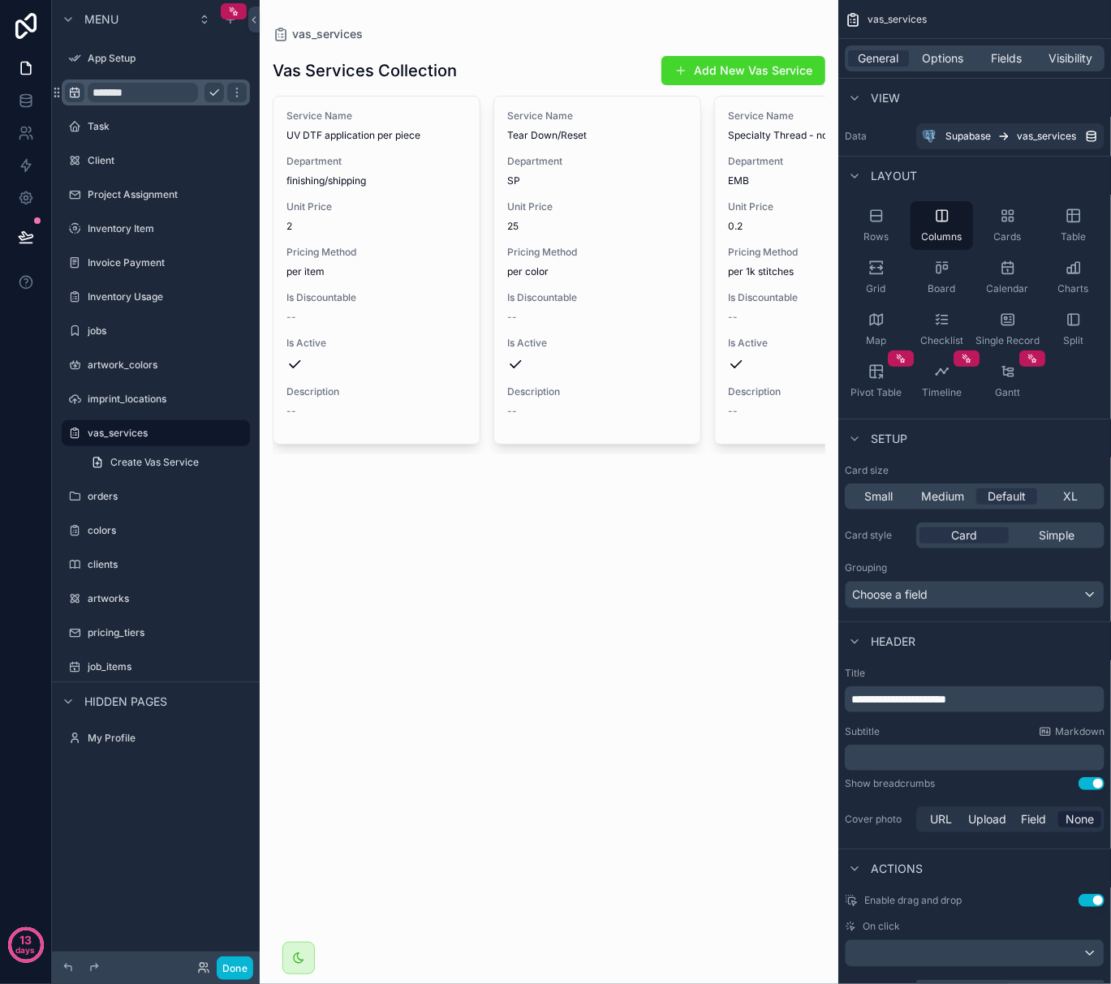
click at [163, 96] on input "*******" at bounding box center [143, 92] width 110 height 19
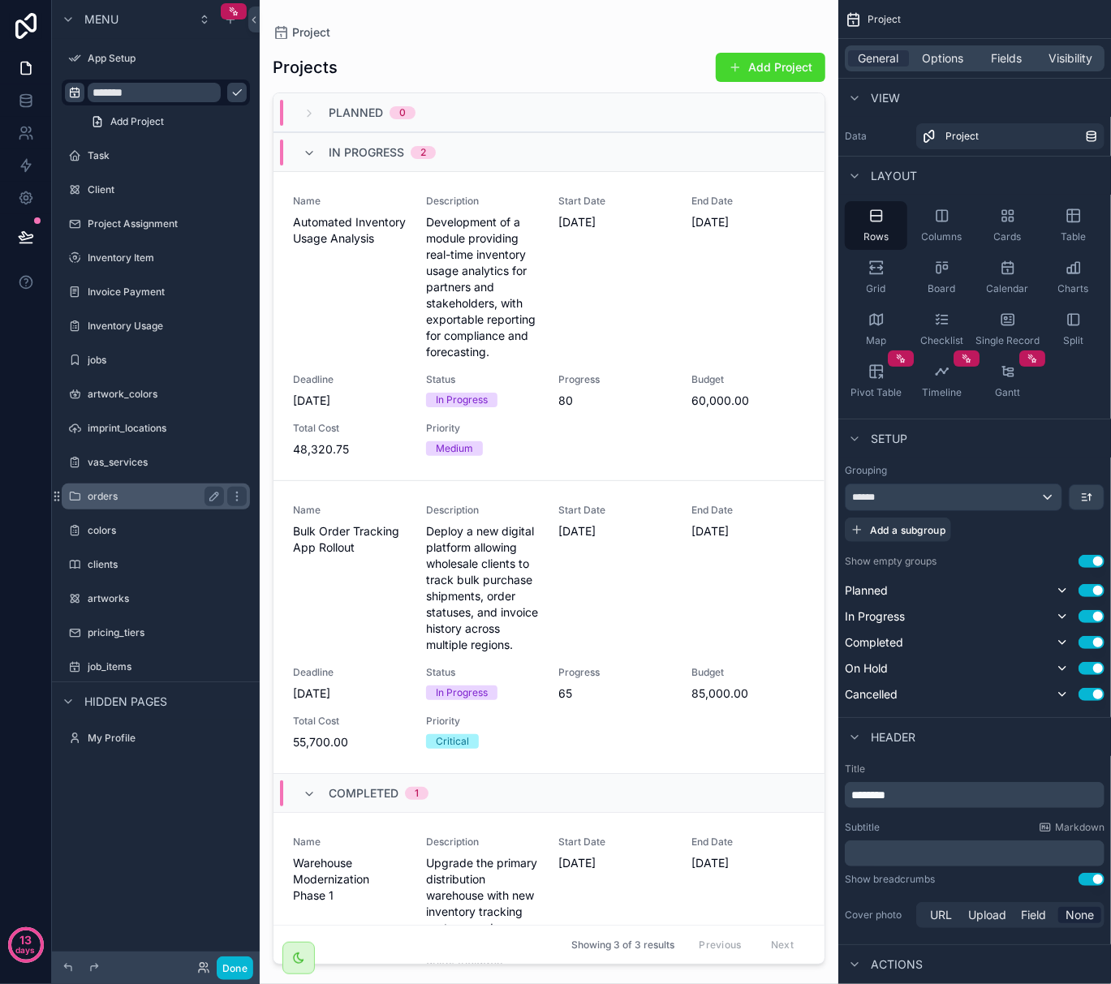
click at [162, 488] on div "orders" at bounding box center [156, 496] width 136 height 19
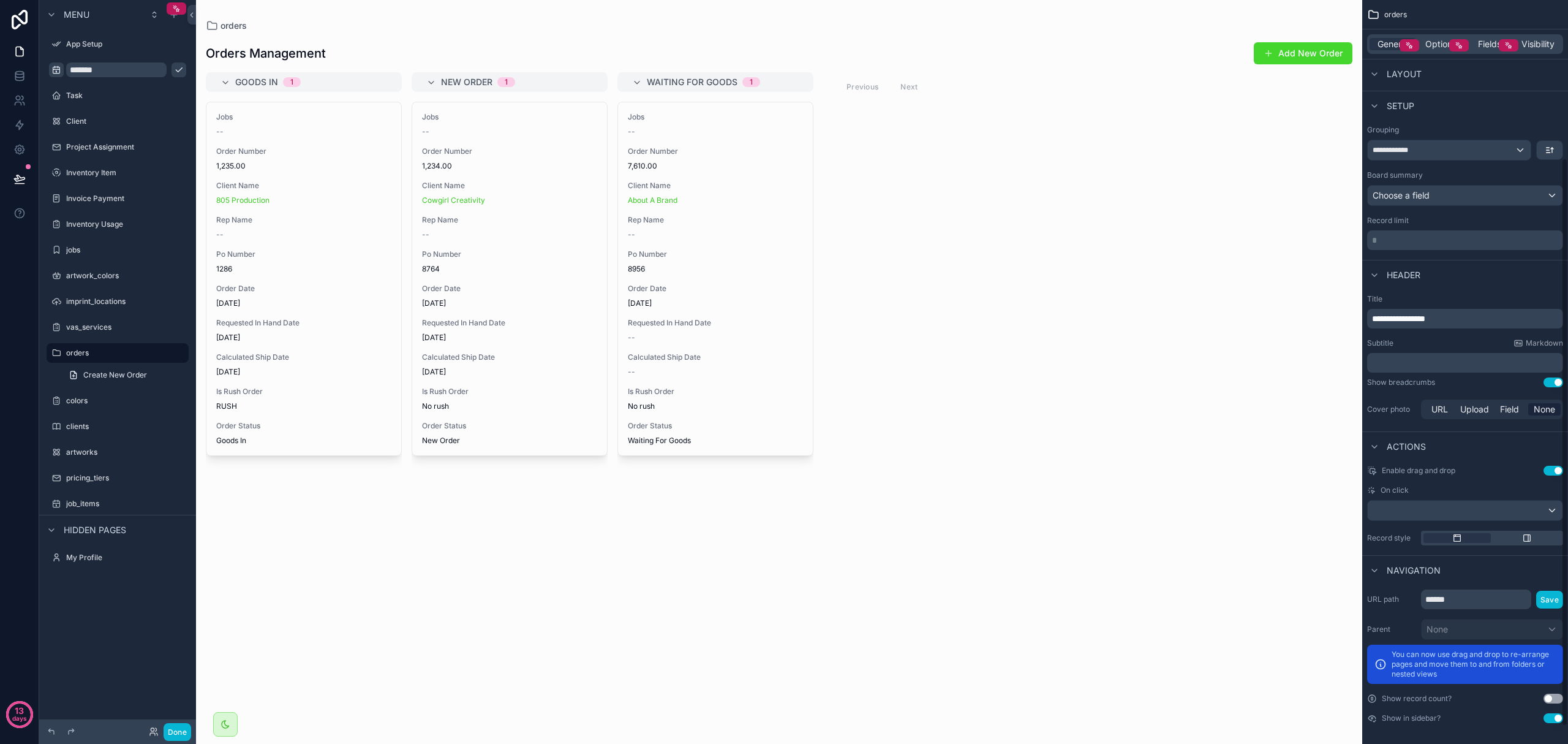
scroll to position [230, 0]
click at [587, 313] on span "**********" at bounding box center [1399, 314] width 54 height 8
click at [587, 333] on div "**********" at bounding box center [1465, 354] width 206 height 137
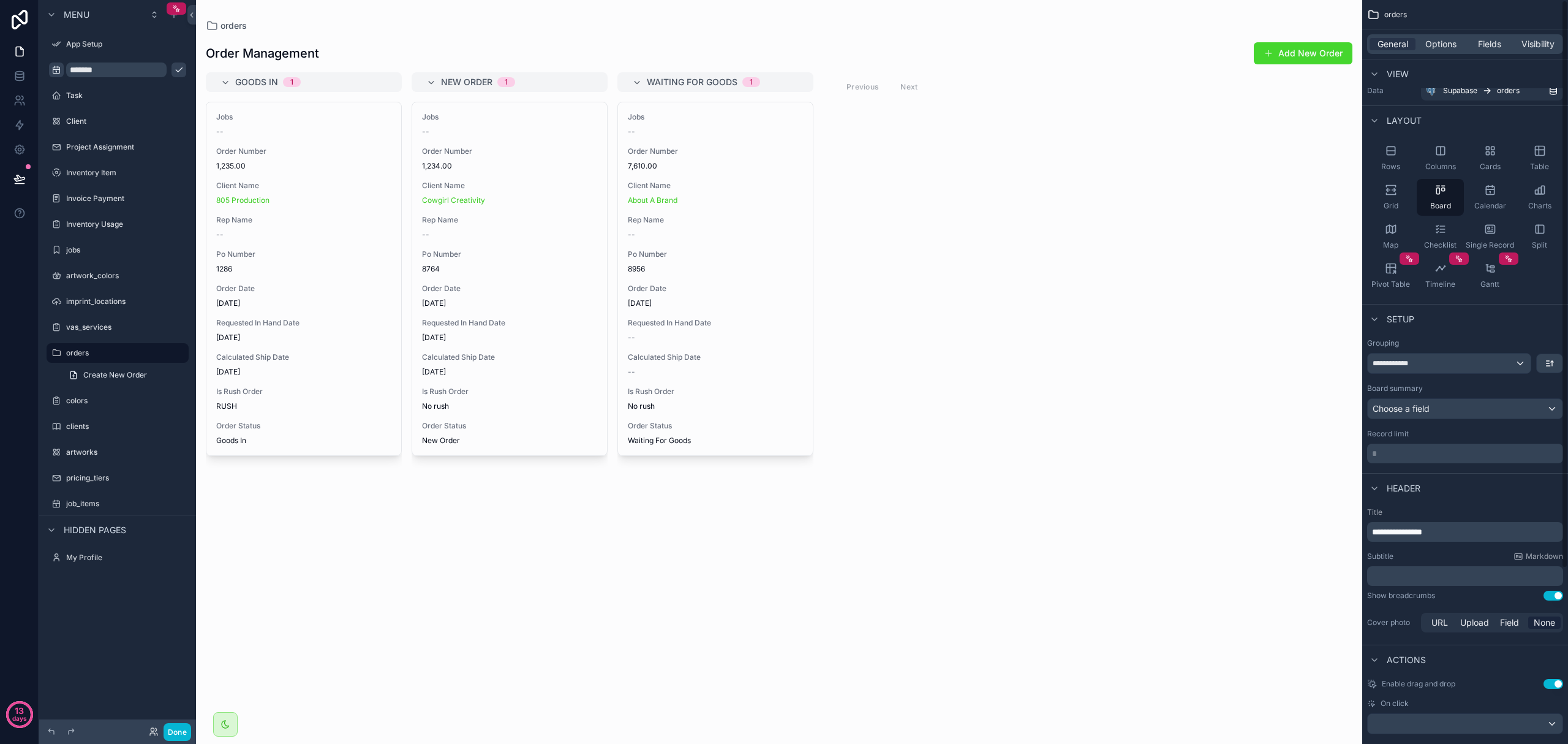
scroll to position [0, 0]
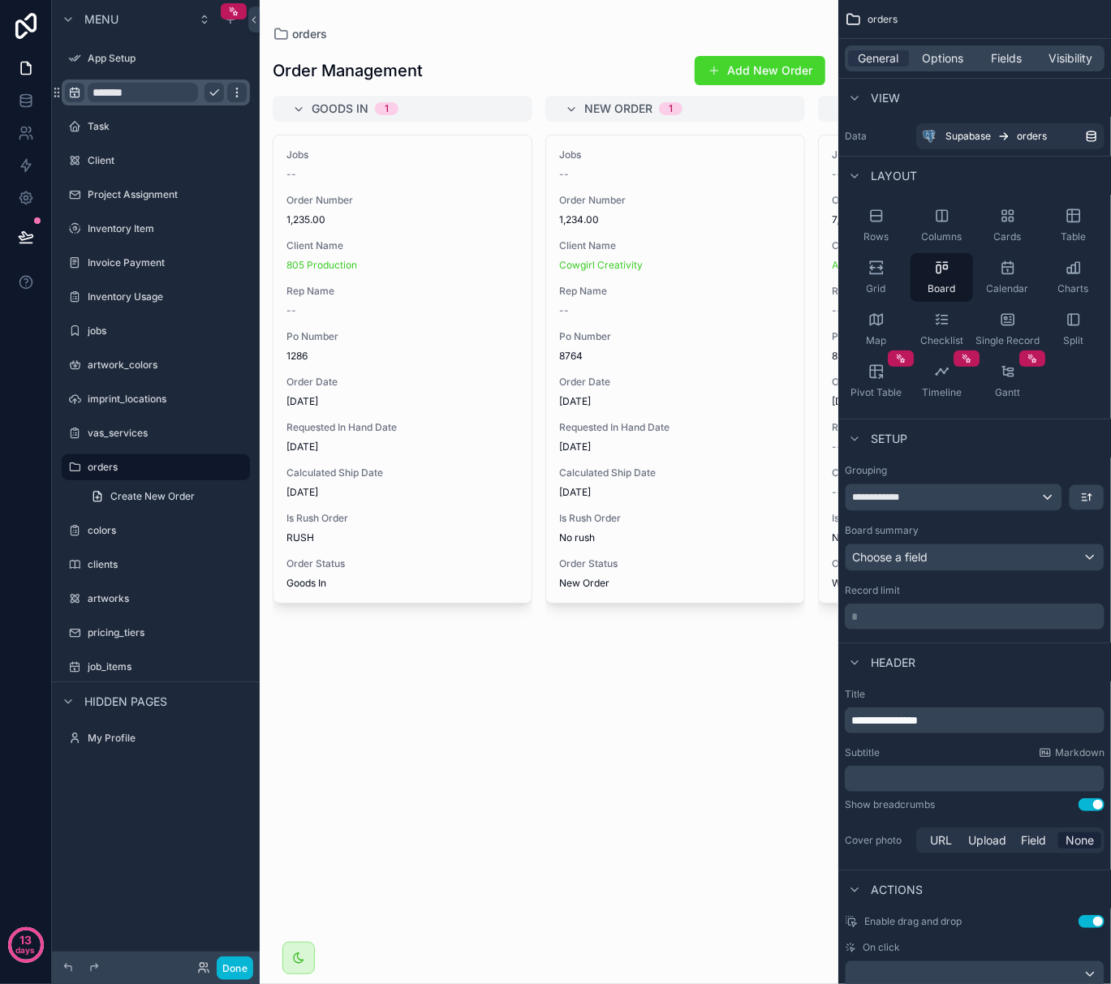
click at [240, 99] on div "scrollable content" at bounding box center [236, 92] width 19 height 19
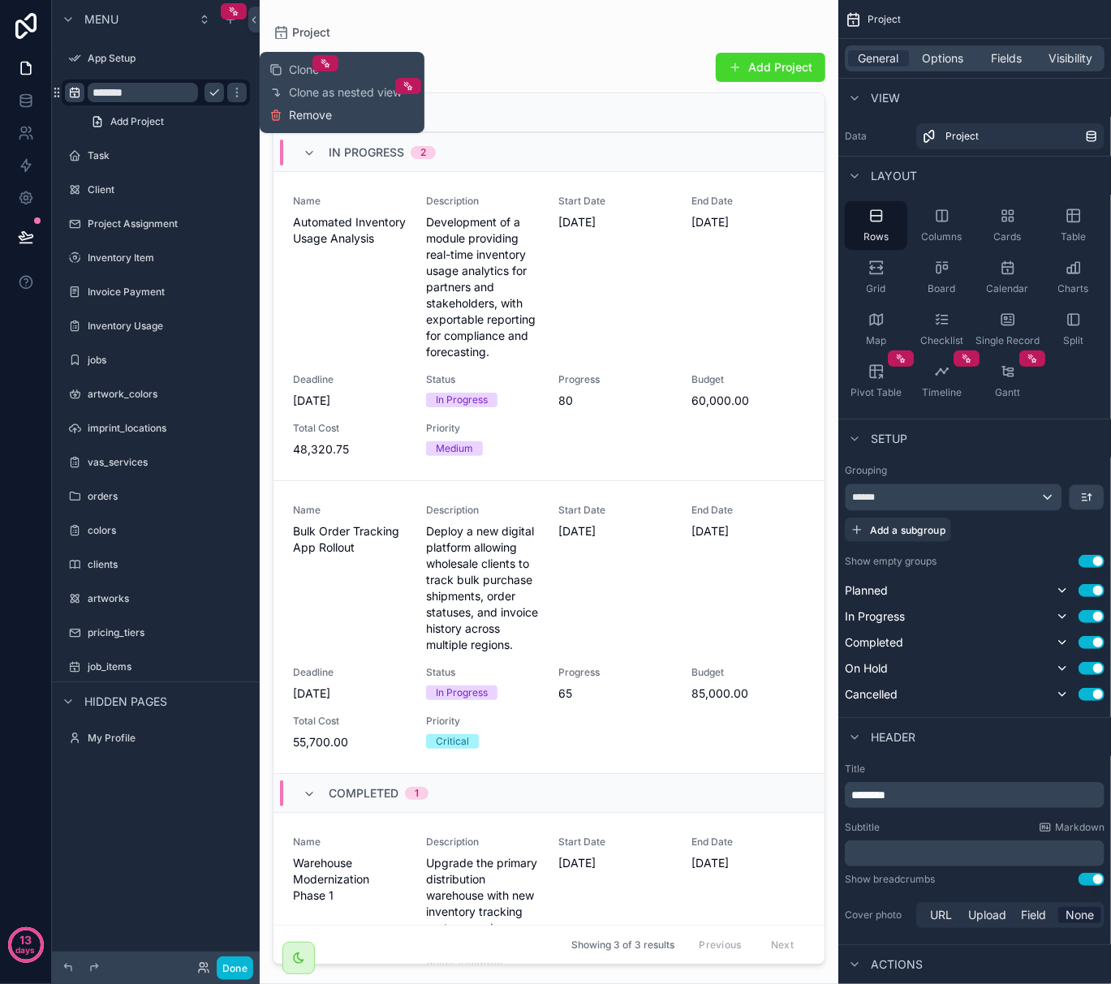
click at [277, 111] on icon at bounding box center [275, 111] width 3 height 2
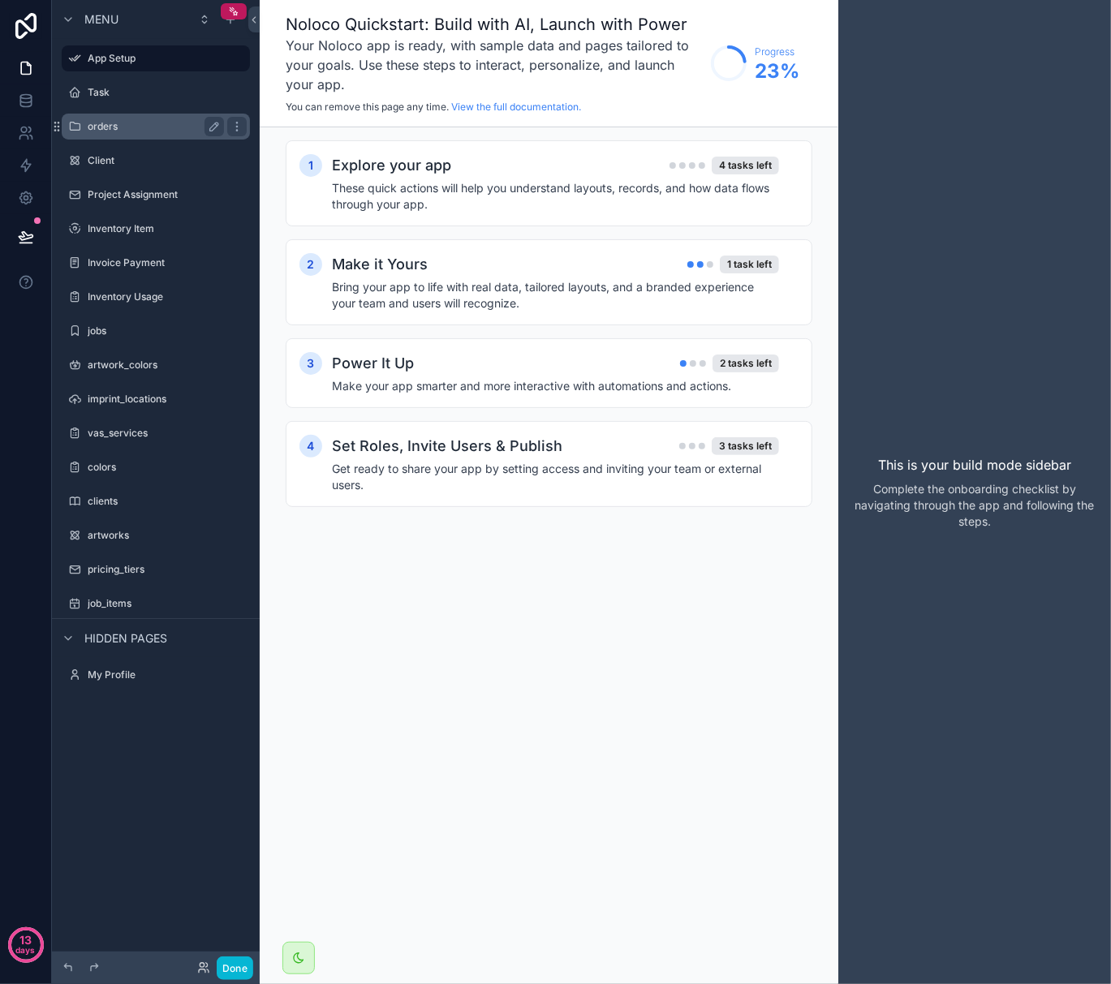
click at [108, 121] on label "orders" at bounding box center [153, 126] width 130 height 13
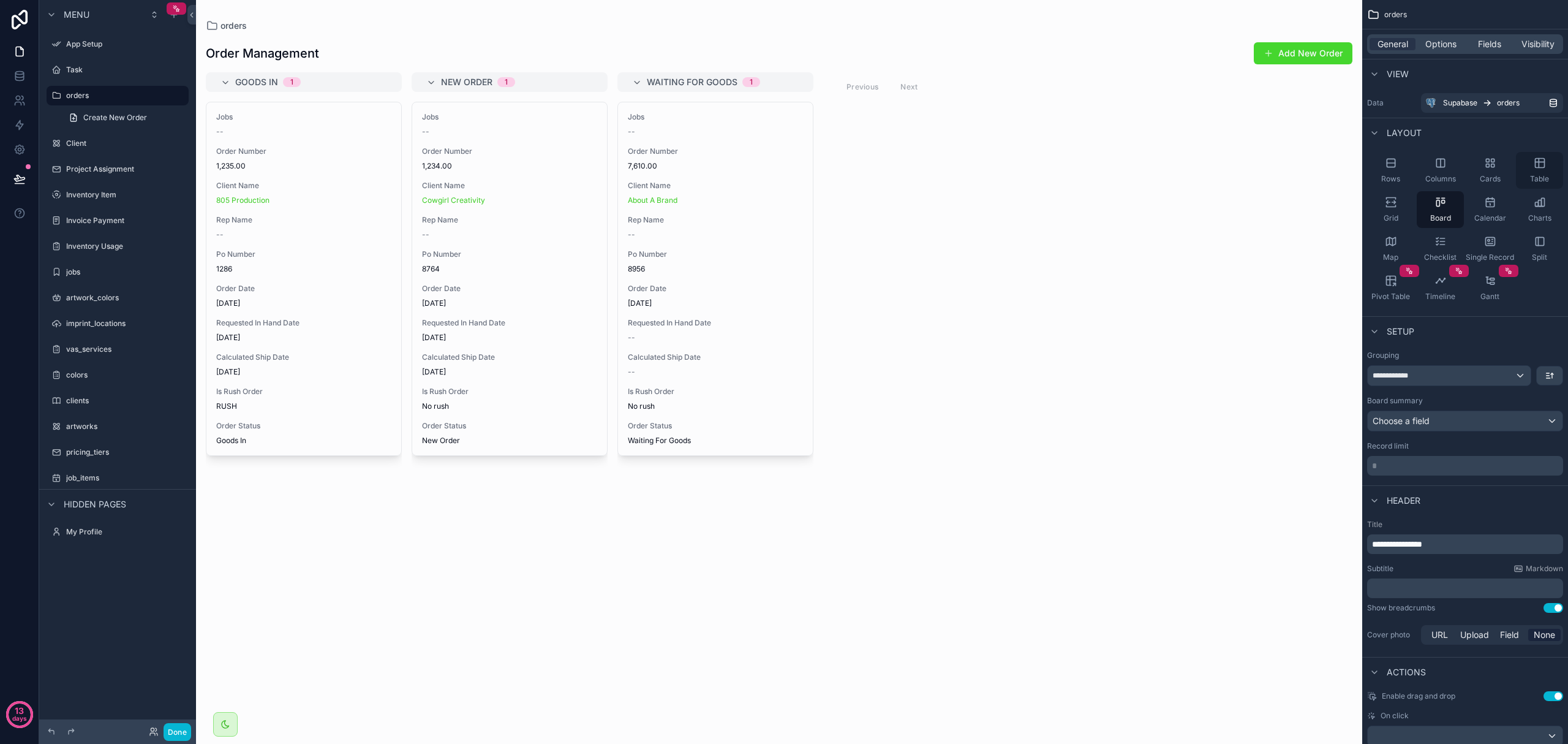
click at [587, 174] on div "Table" at bounding box center [1539, 170] width 47 height 37
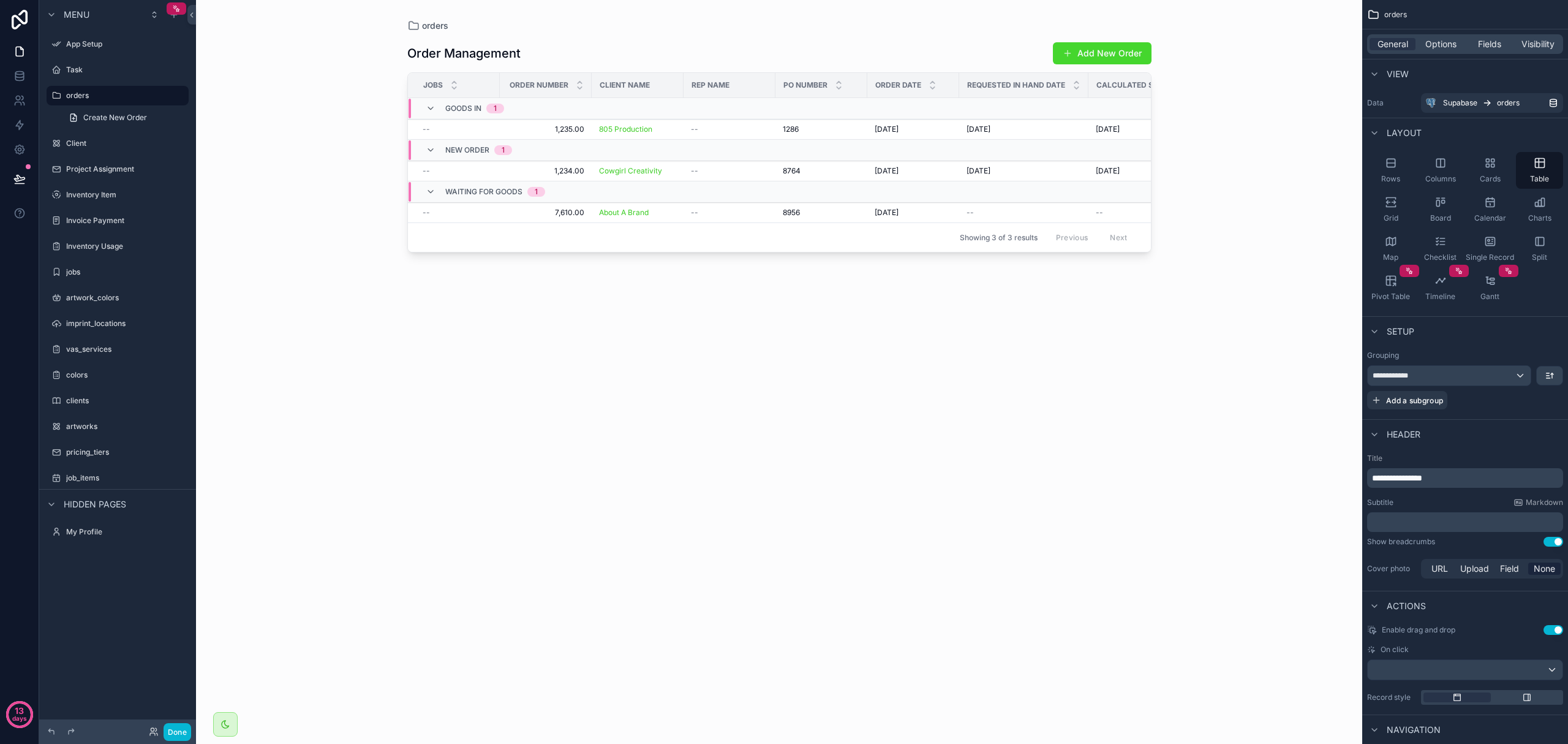
drag, startPoint x: 864, startPoint y: 258, endPoint x: 1012, endPoint y: 266, distance: 148.2
click at [587, 266] on div "scrollable content" at bounding box center [780, 365] width 784 height 730
click at [587, 162] on icon "scrollable content" at bounding box center [1391, 162] width 8 height 8
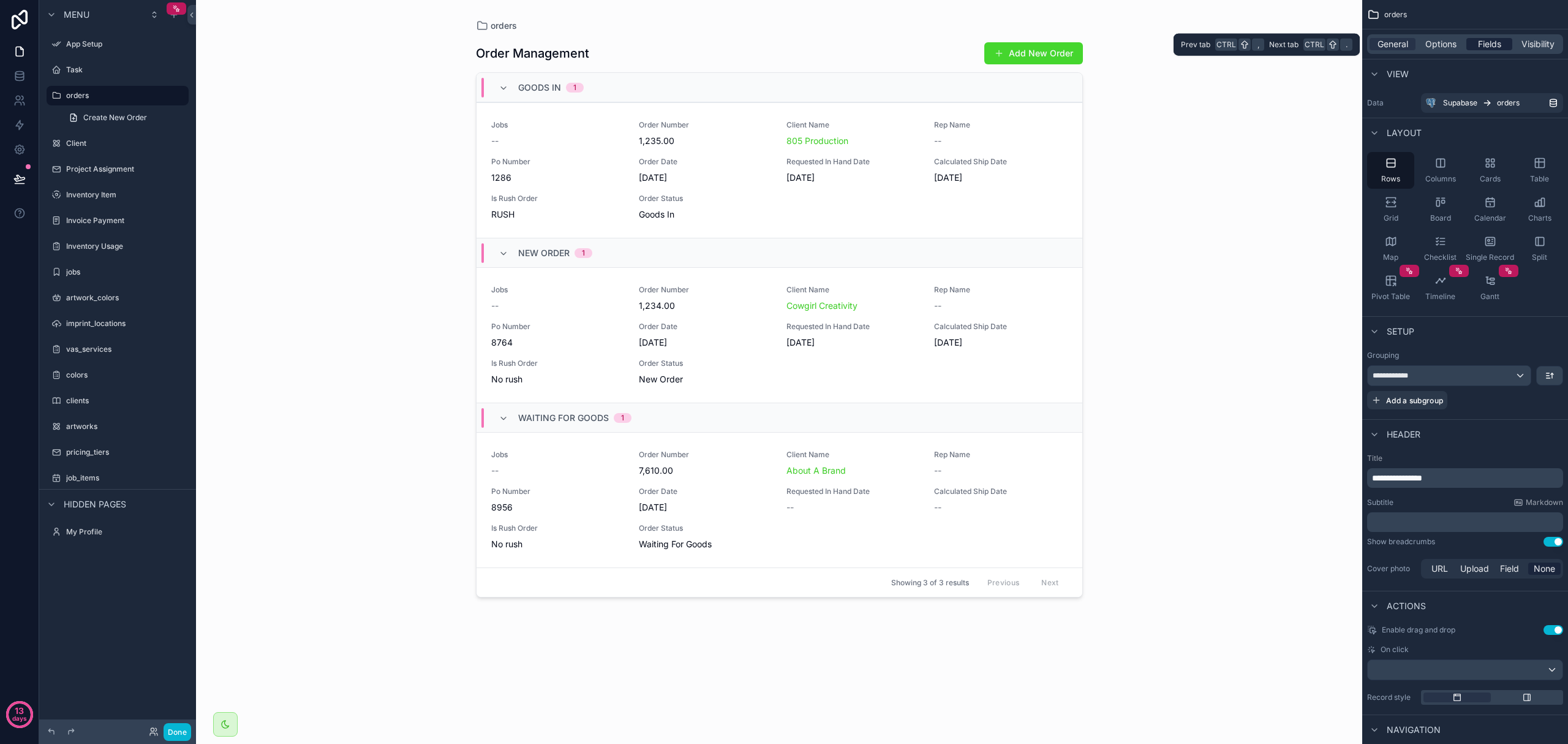
click at [587, 39] on span "Fields" at bounding box center [1489, 44] width 23 height 12
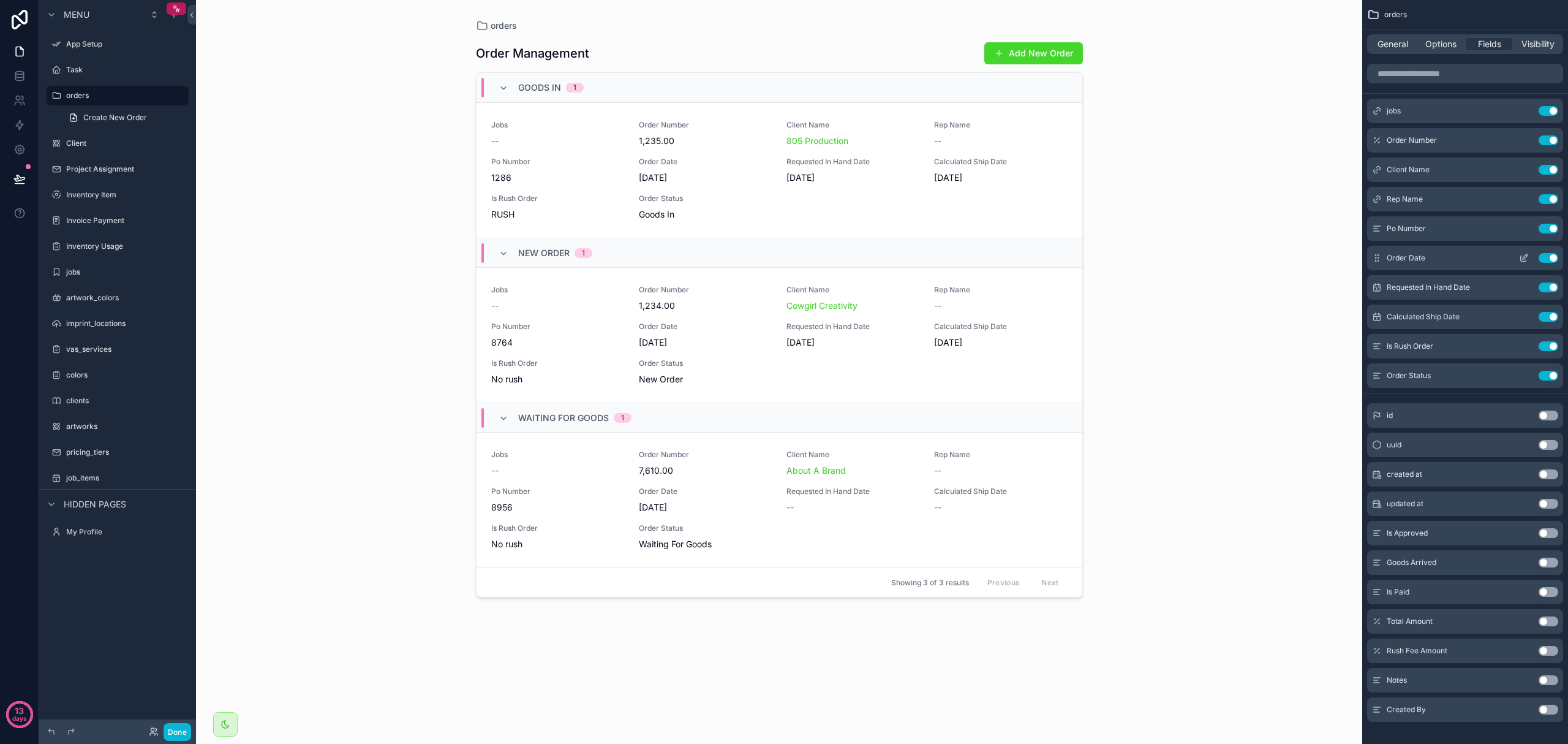
click at [587, 258] on button "Use setting" at bounding box center [1548, 258] width 20 height 10
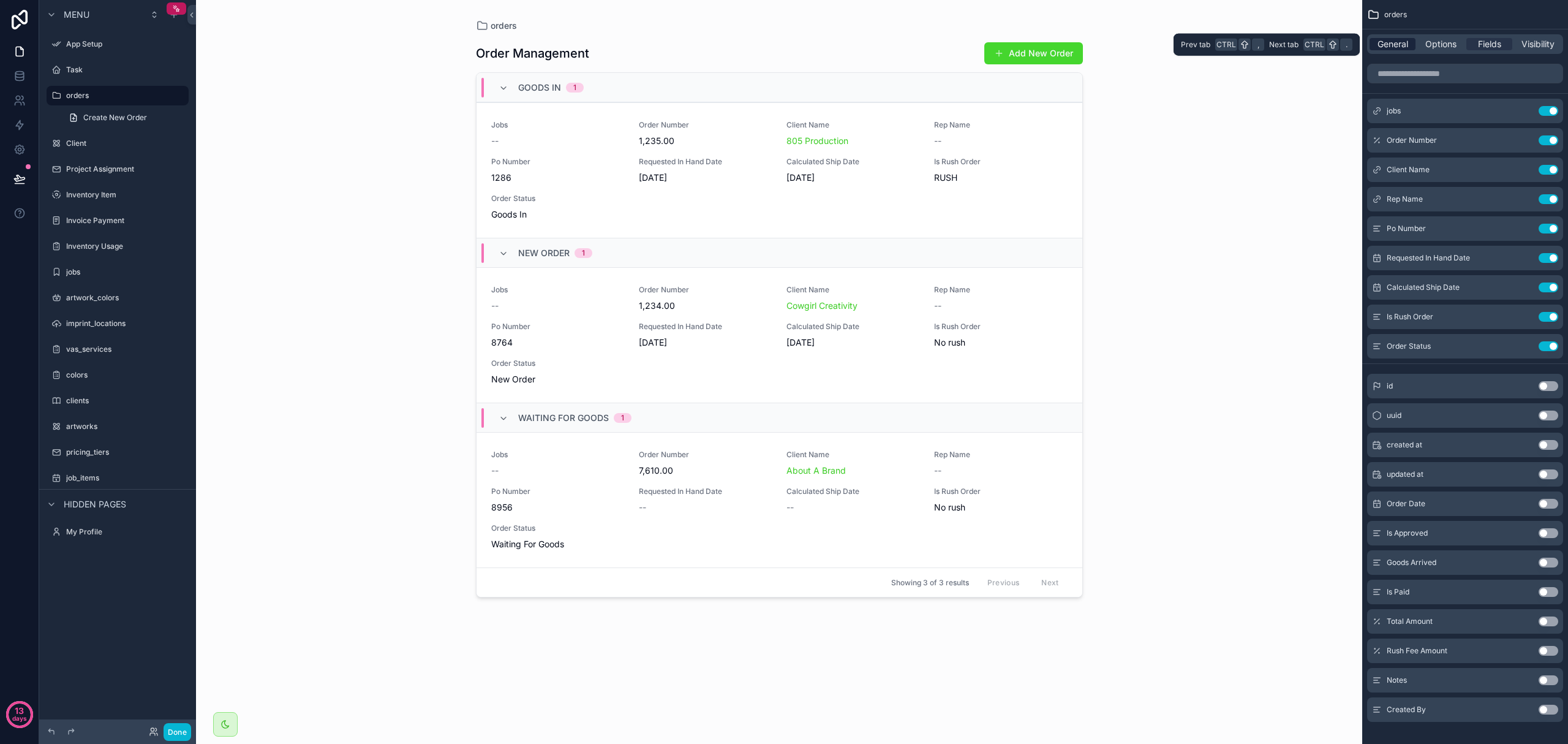
click at [587, 45] on span "General" at bounding box center [1393, 44] width 31 height 12
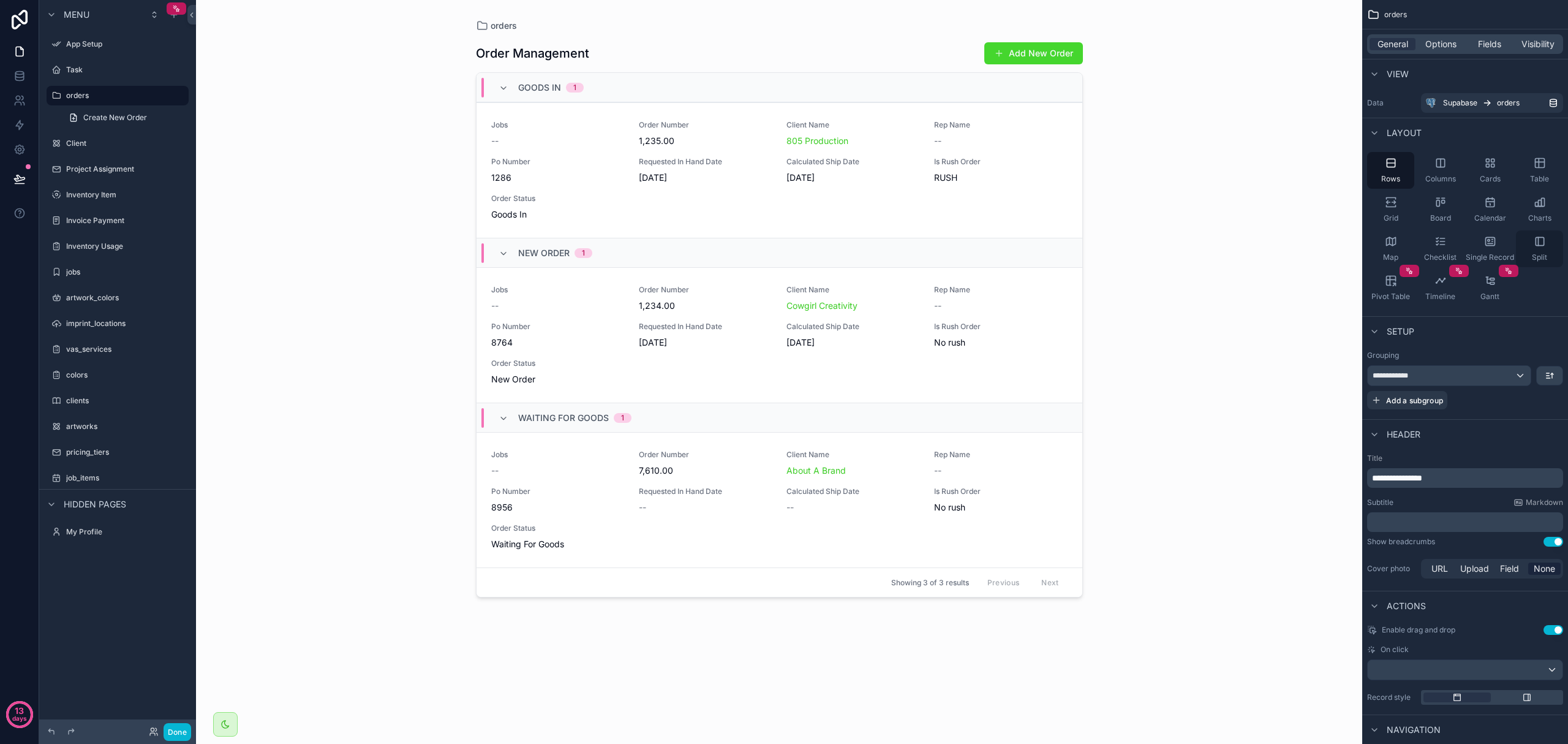
click at [587, 249] on div "Split" at bounding box center [1539, 249] width 47 height 37
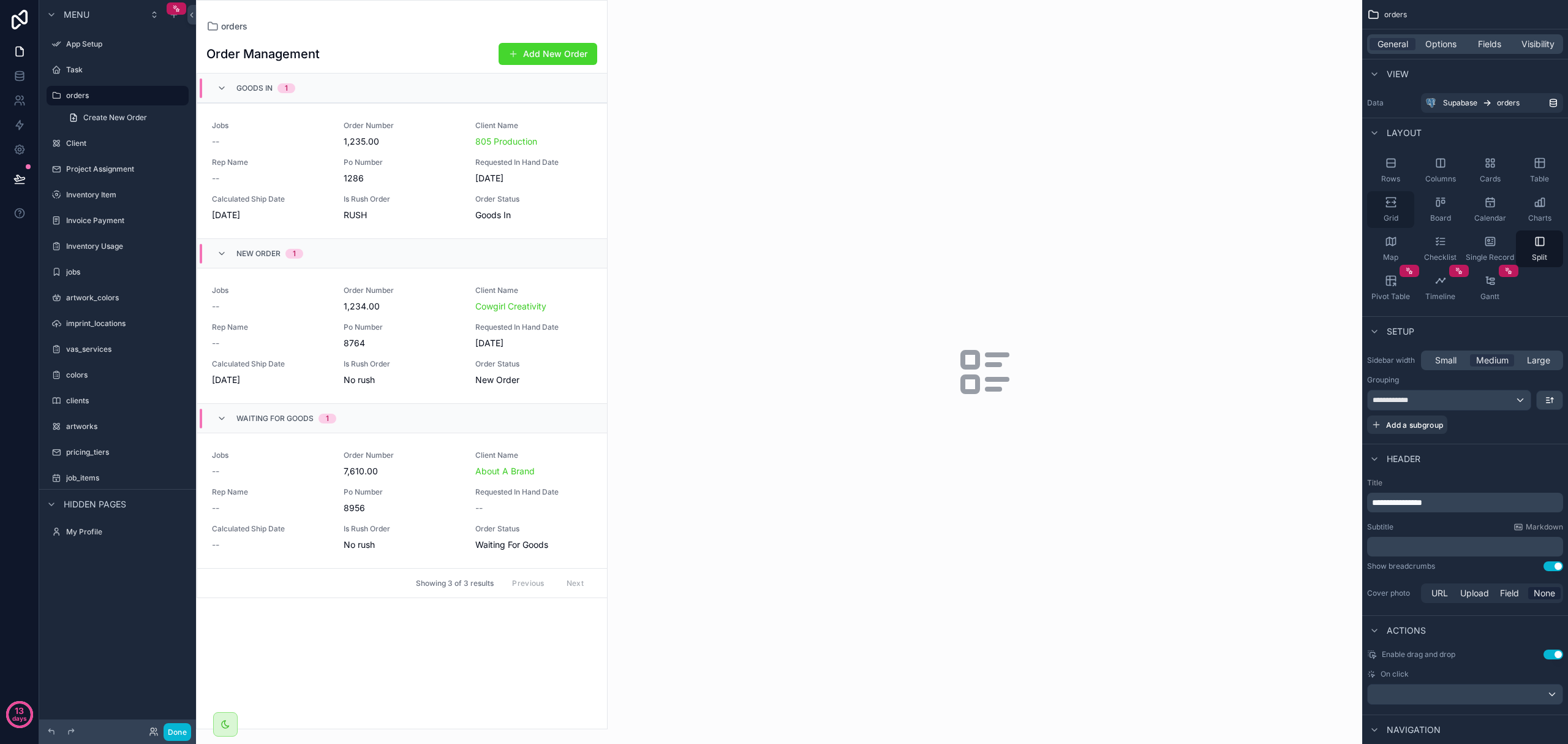
click at [587, 214] on span "Grid" at bounding box center [1391, 218] width 14 height 10
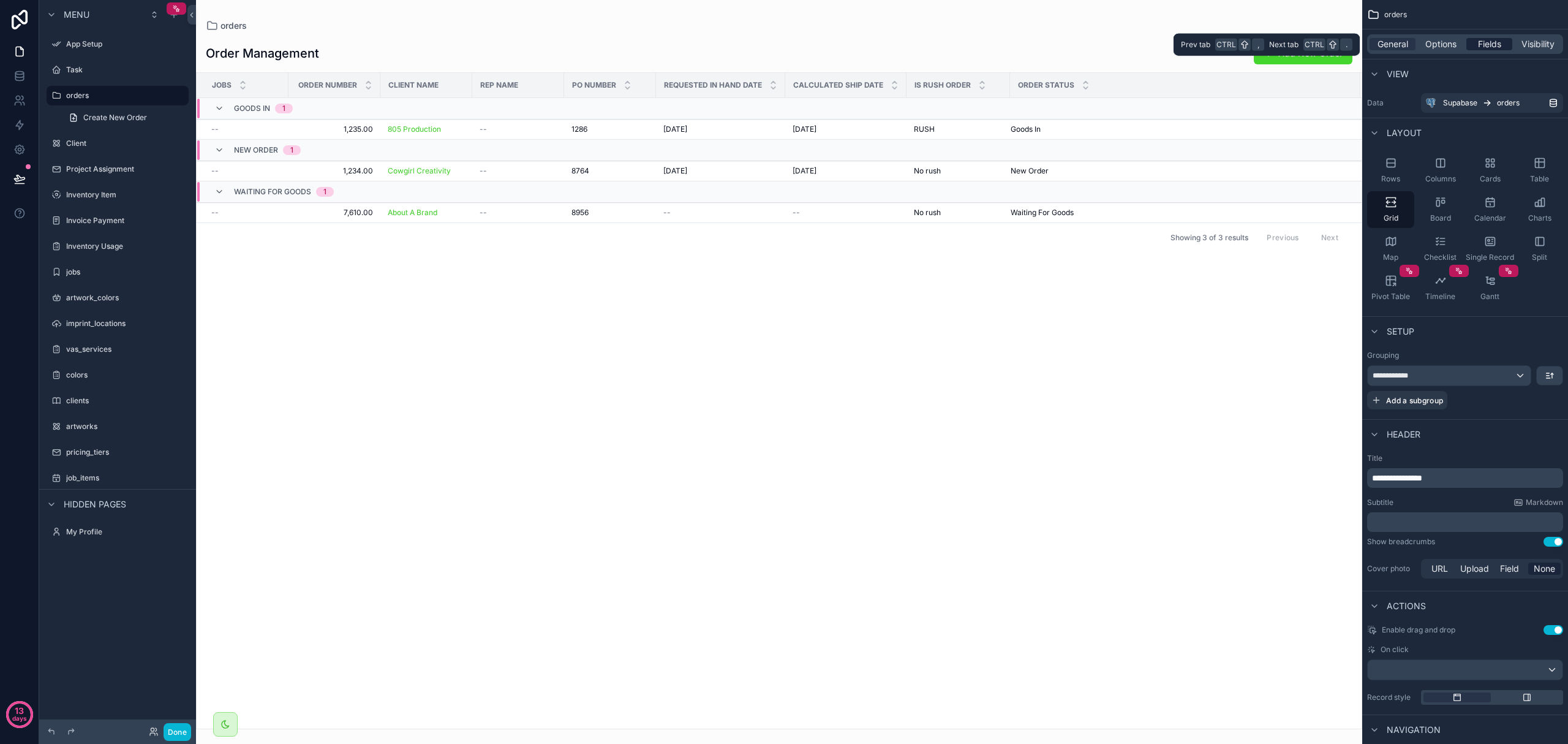
click at [587, 45] on span "Fields" at bounding box center [1489, 44] width 23 height 12
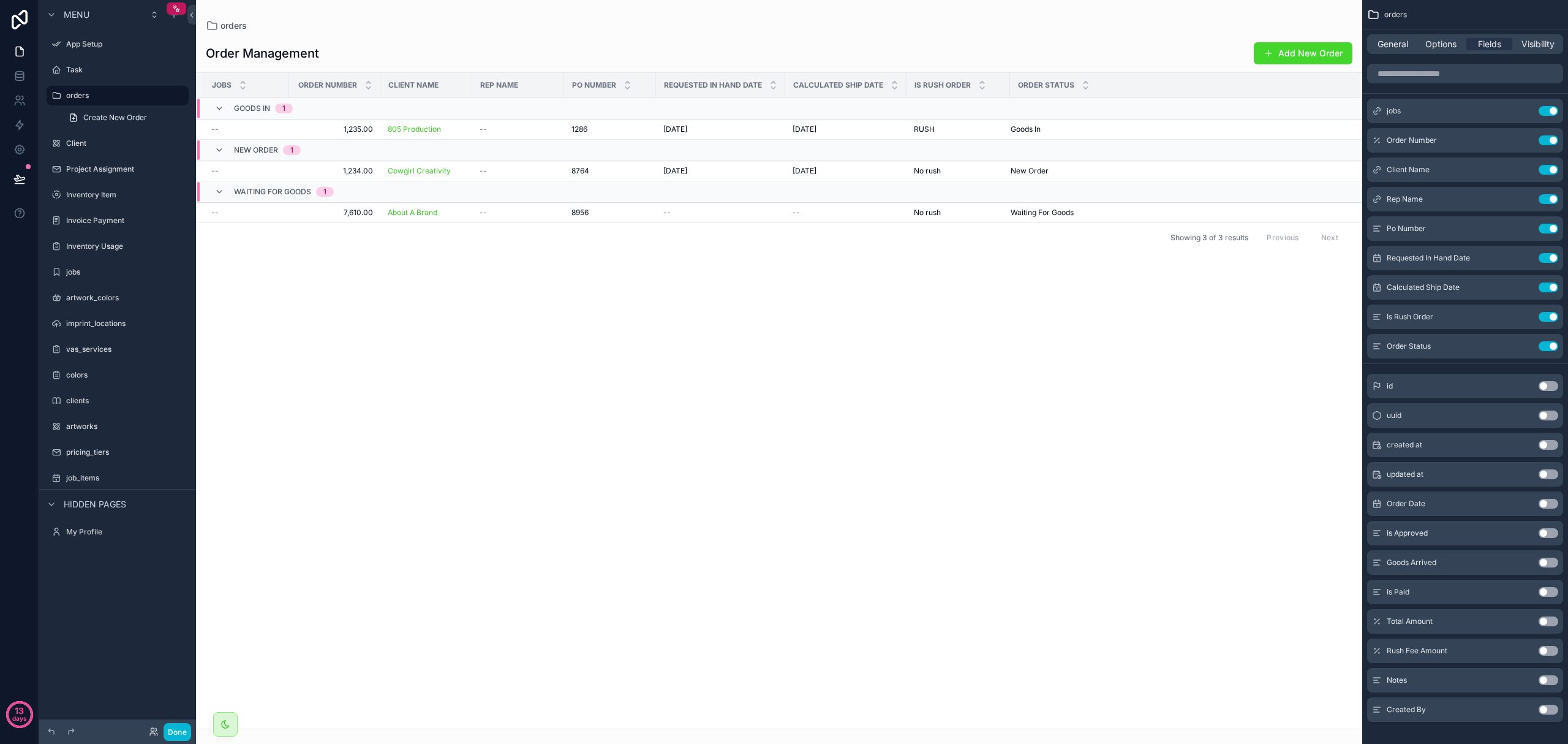
click at [587, 533] on button "Use setting" at bounding box center [1548, 533] width 20 height 10
click at [587, 557] on button "Use setting" at bounding box center [1548, 562] width 20 height 10
click at [587, 557] on button "Use setting" at bounding box center [1548, 591] width 20 height 10
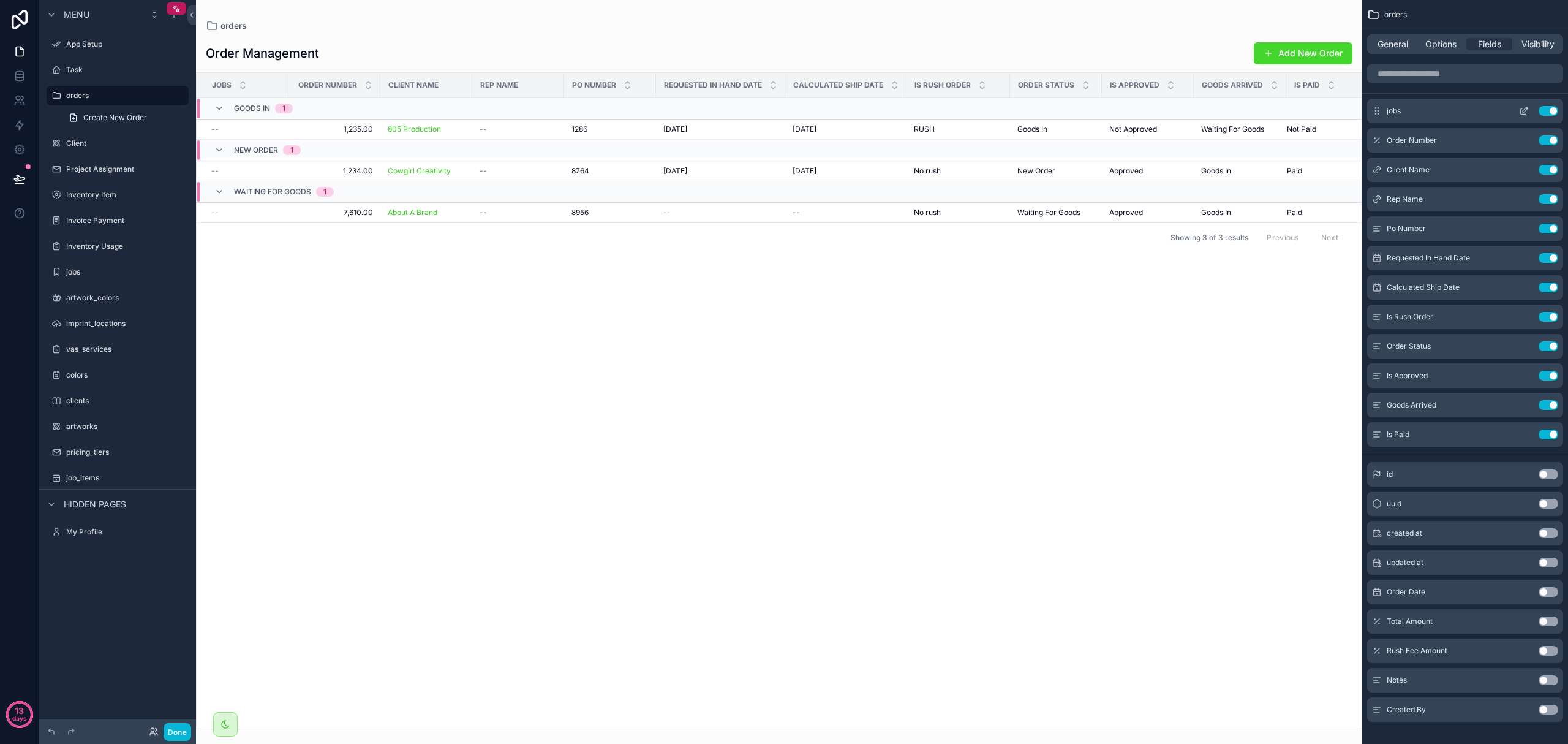
click at [587, 113] on button "Use setting" at bounding box center [1548, 110] width 20 height 10
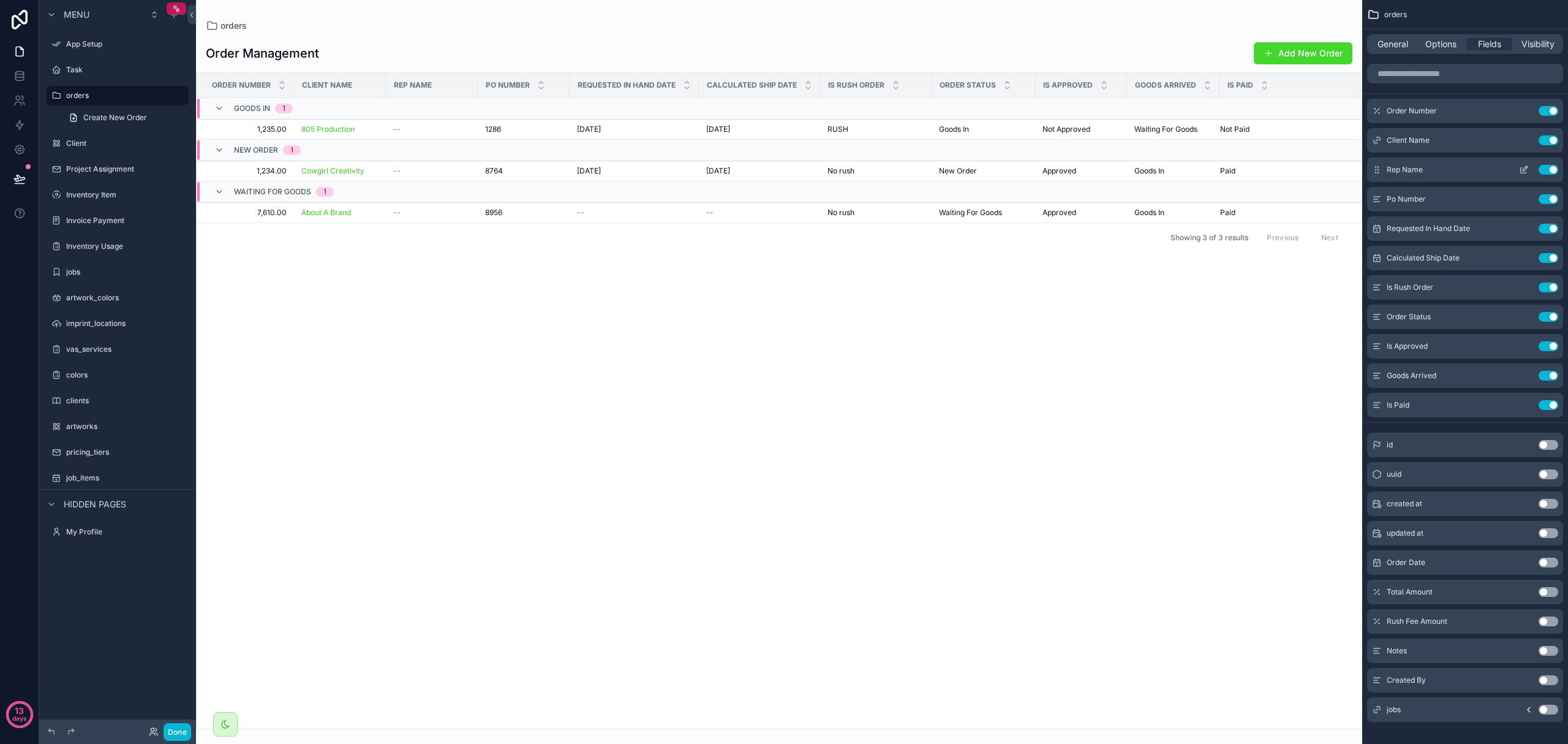
click at [587, 173] on button "Use setting" at bounding box center [1548, 169] width 20 height 10
click at [587, 110] on icon "scrollable content" at bounding box center [1523, 110] width 10 height 10
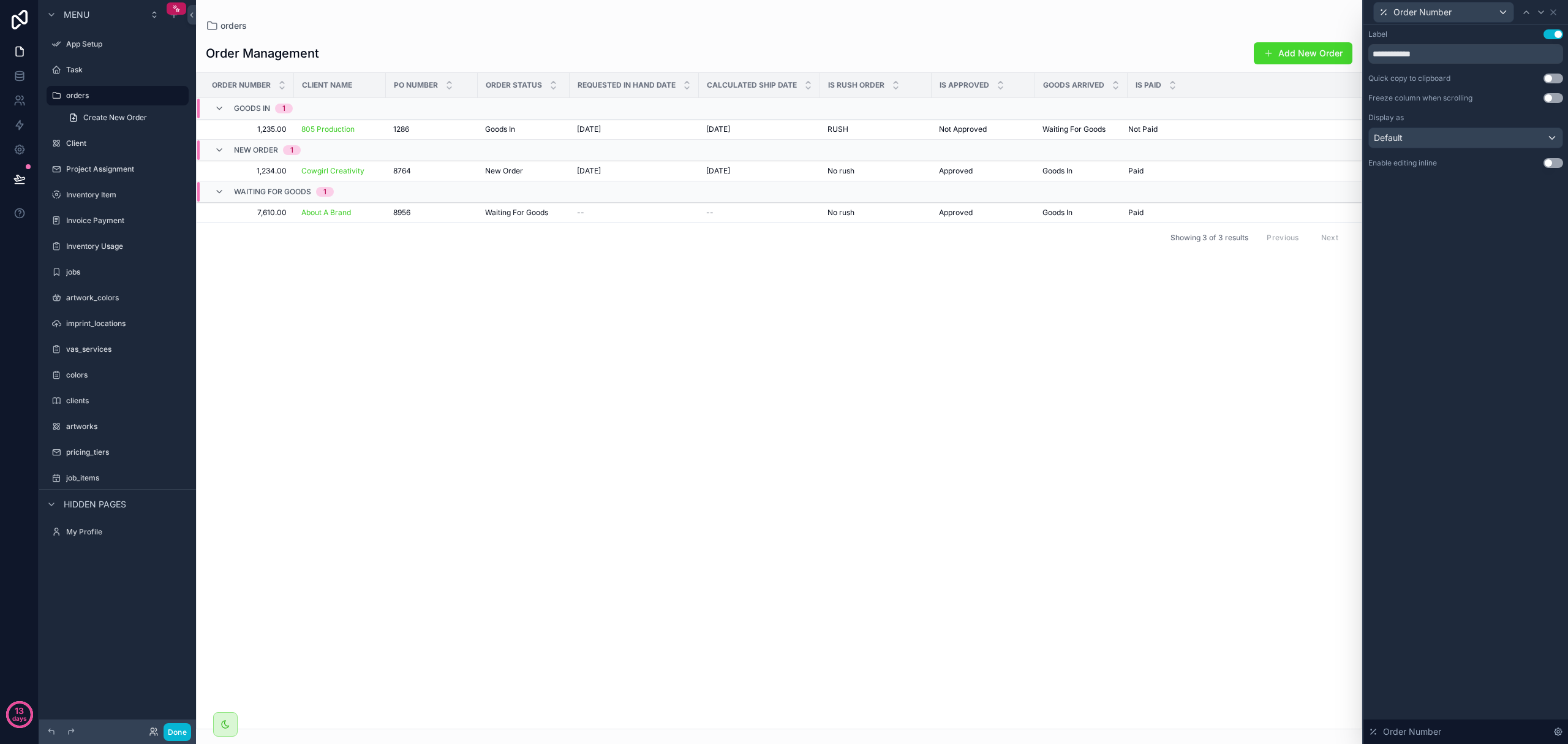
click at [587, 29] on div "orders" at bounding box center [779, 26] width 1147 height 12
click at [587, 13] on icon at bounding box center [1554, 12] width 5 height 5
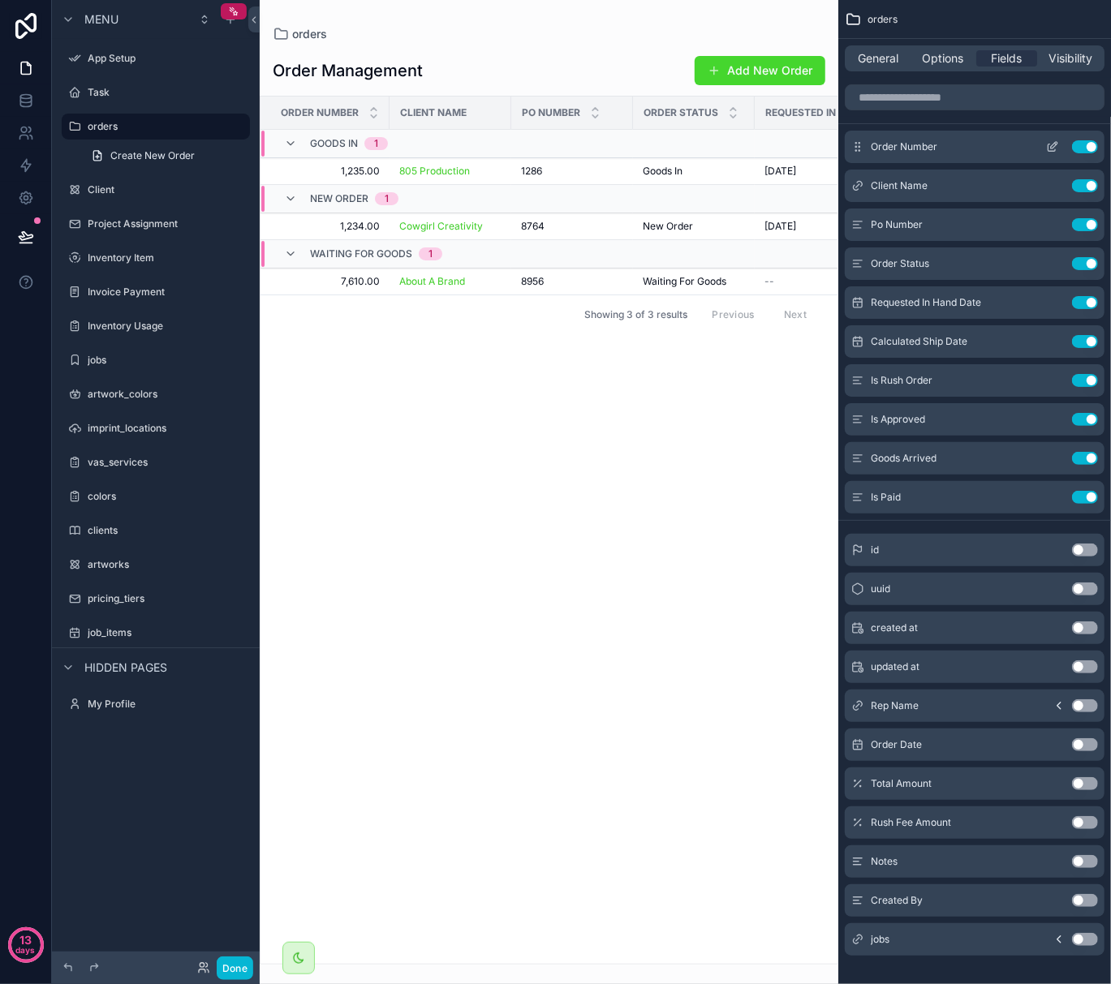
click at [777, 151] on div "Order Number Use setting" at bounding box center [975, 147] width 260 height 32
click at [777, 147] on button "scrollable content" at bounding box center [1052, 146] width 26 height 13
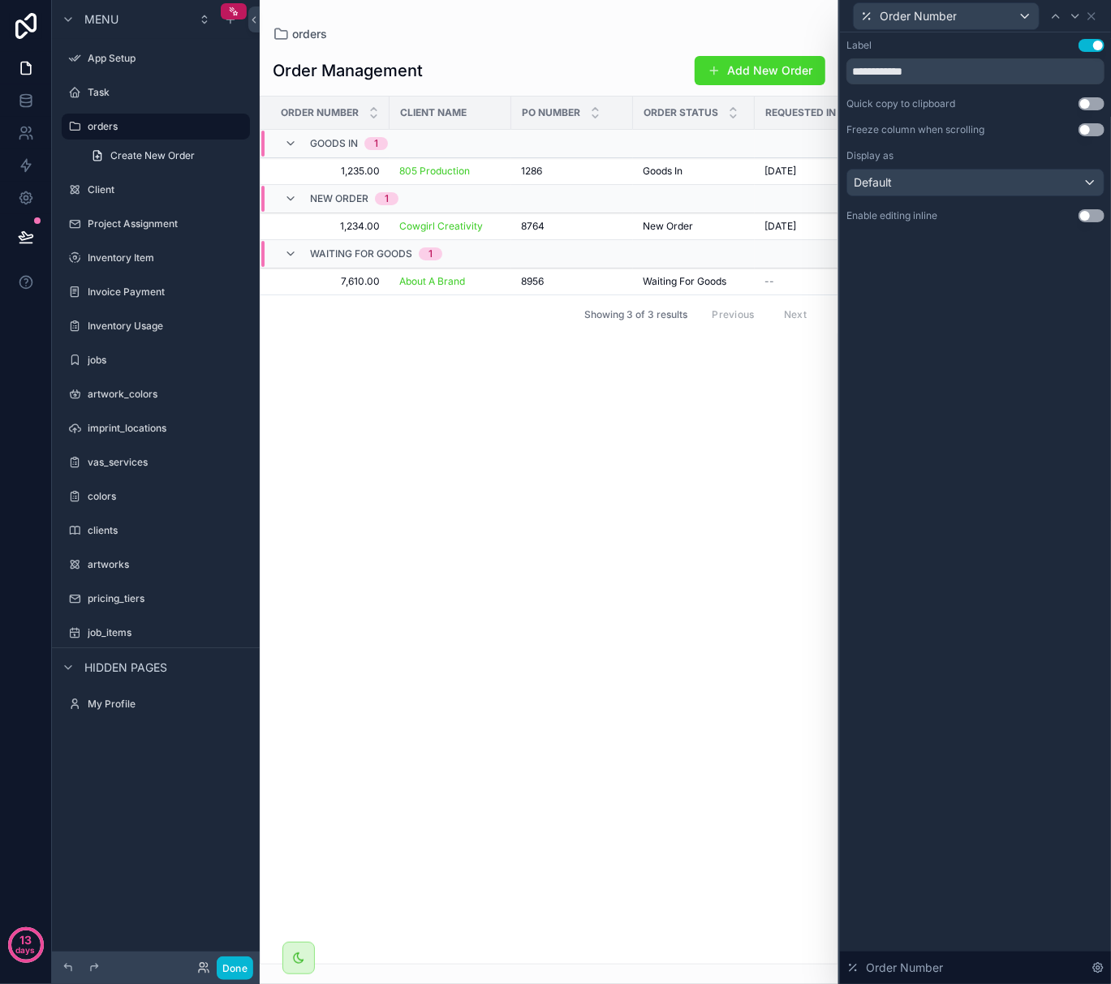
click at [777, 215] on button "Use setting" at bounding box center [1091, 215] width 26 height 13
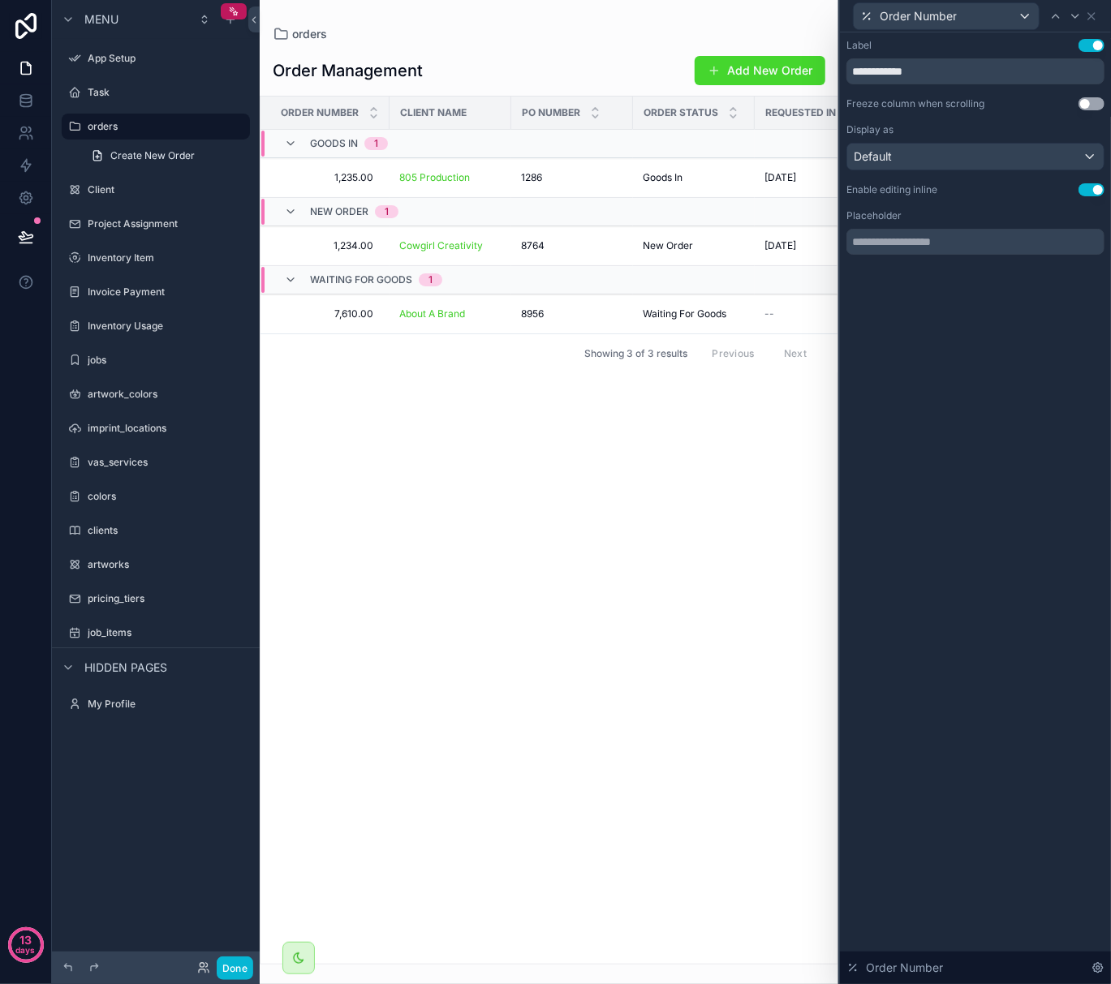
click at [777, 190] on button "Use setting" at bounding box center [1091, 189] width 26 height 13
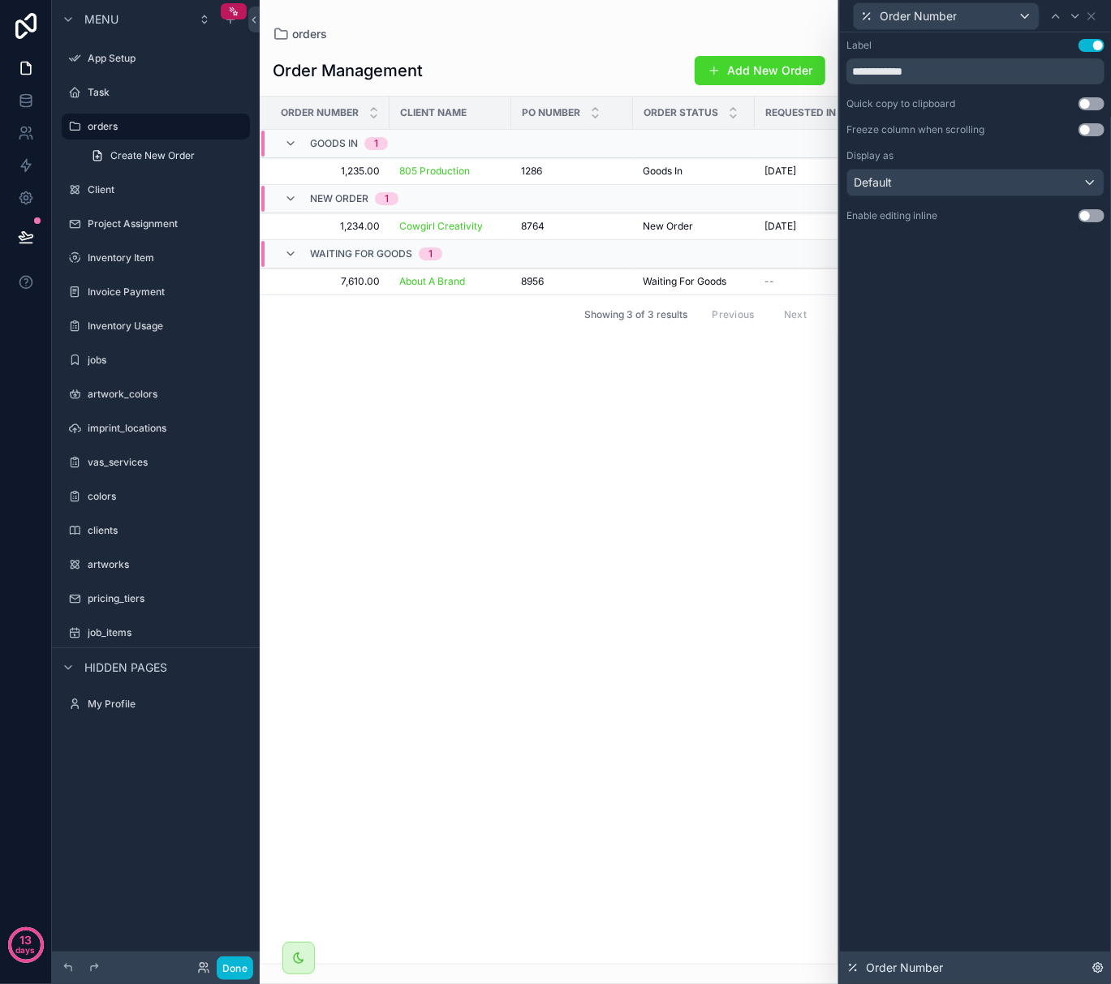
click at [777, 738] on icon at bounding box center [852, 968] width 13 height 13
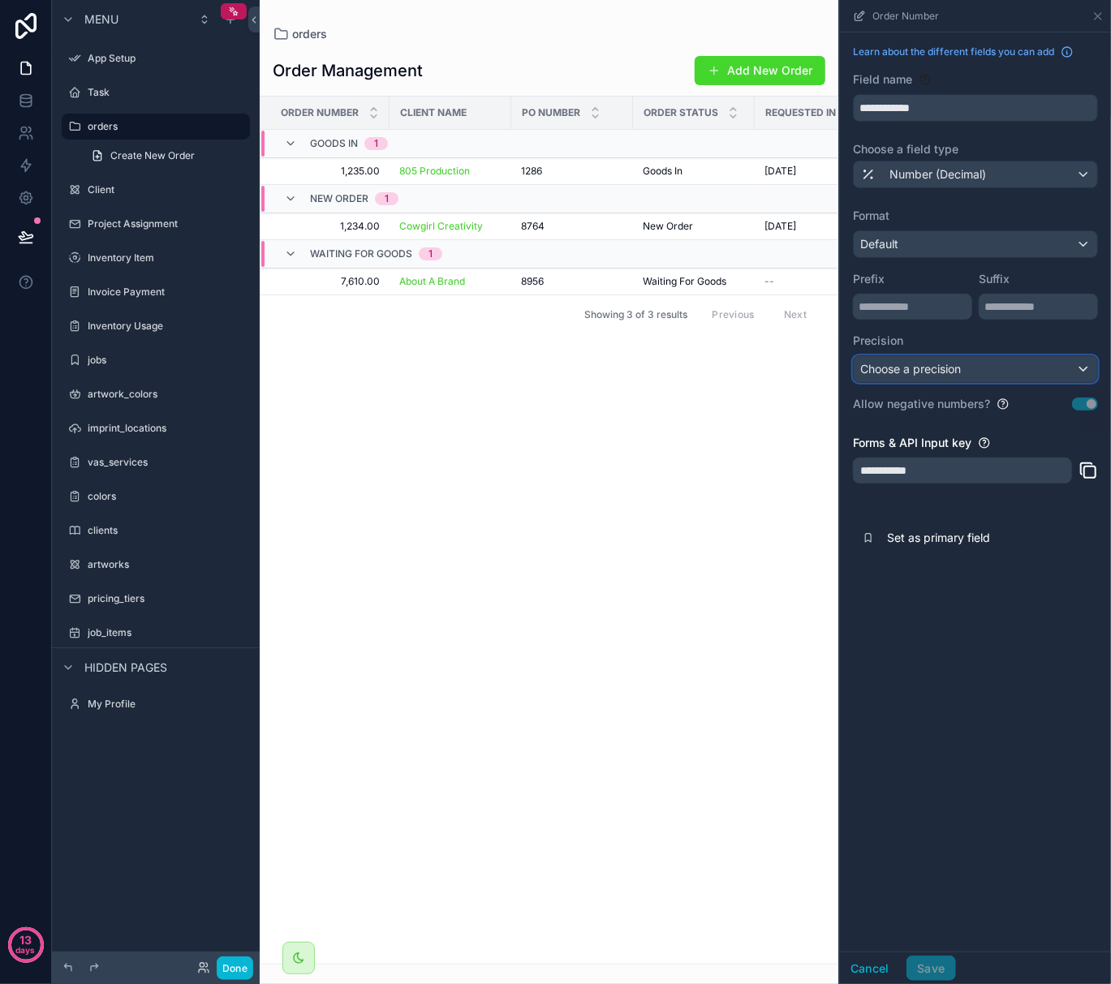
click at [777, 380] on div "Choose a precision" at bounding box center [975, 369] width 243 height 26
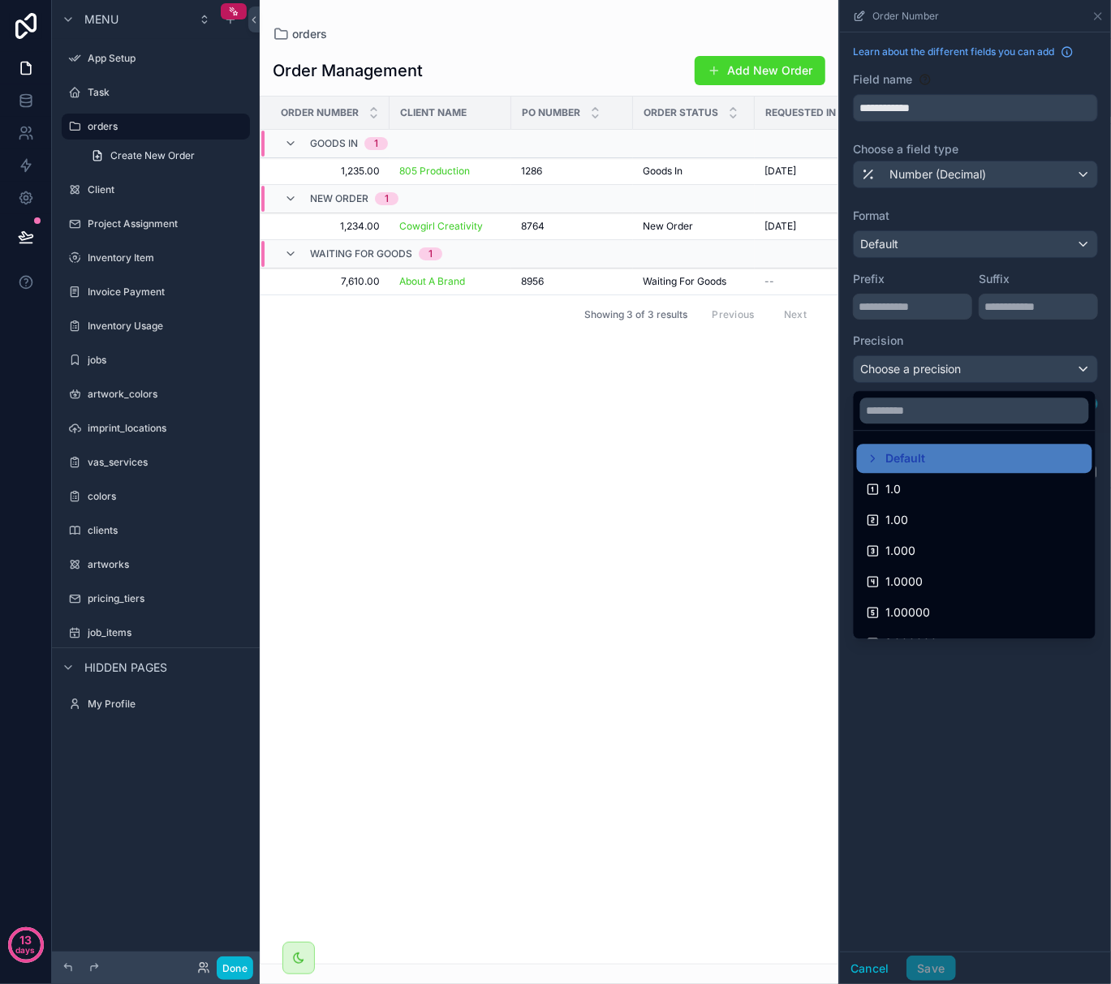
click at [777, 738] on div "scrollable content" at bounding box center [975, 492] width 271 height 984
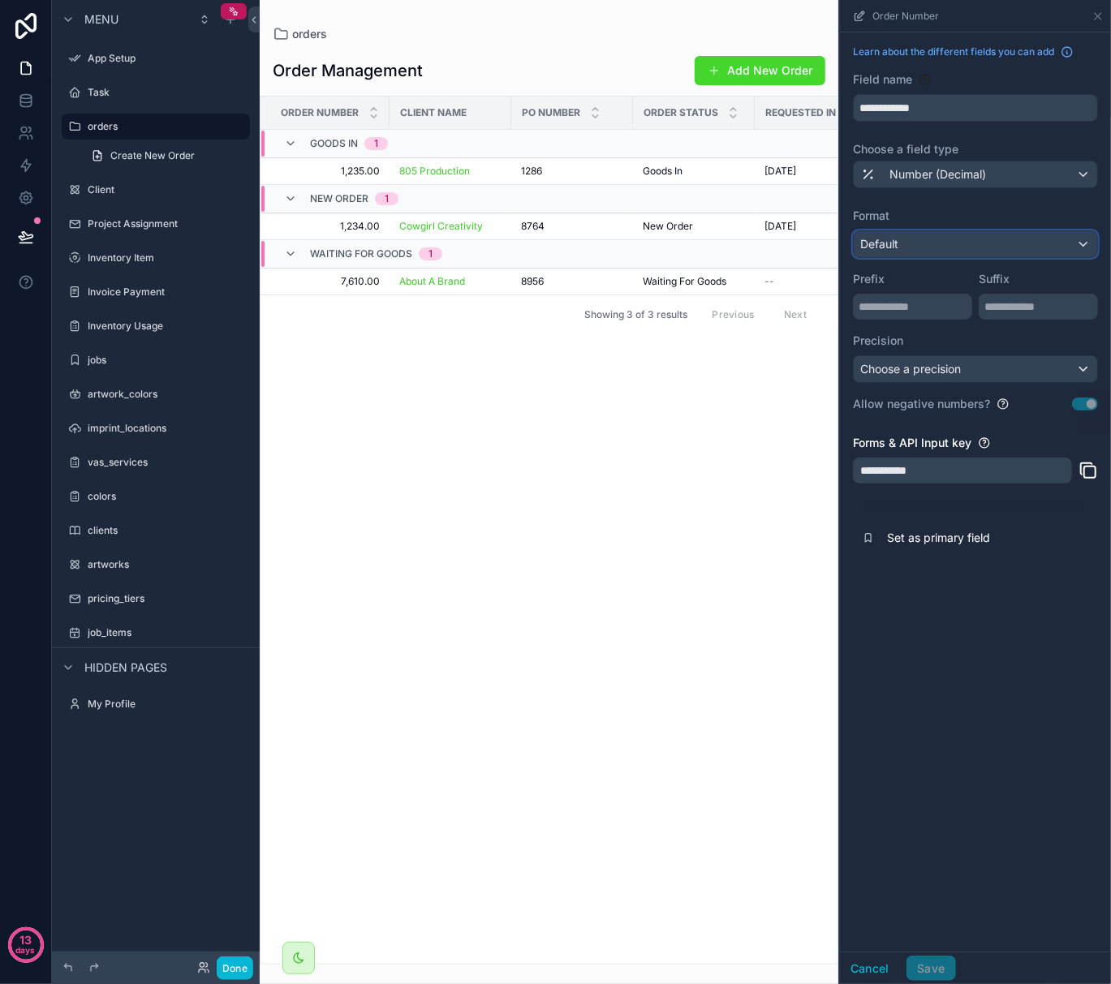
click at [777, 235] on div "Default" at bounding box center [975, 244] width 243 height 26
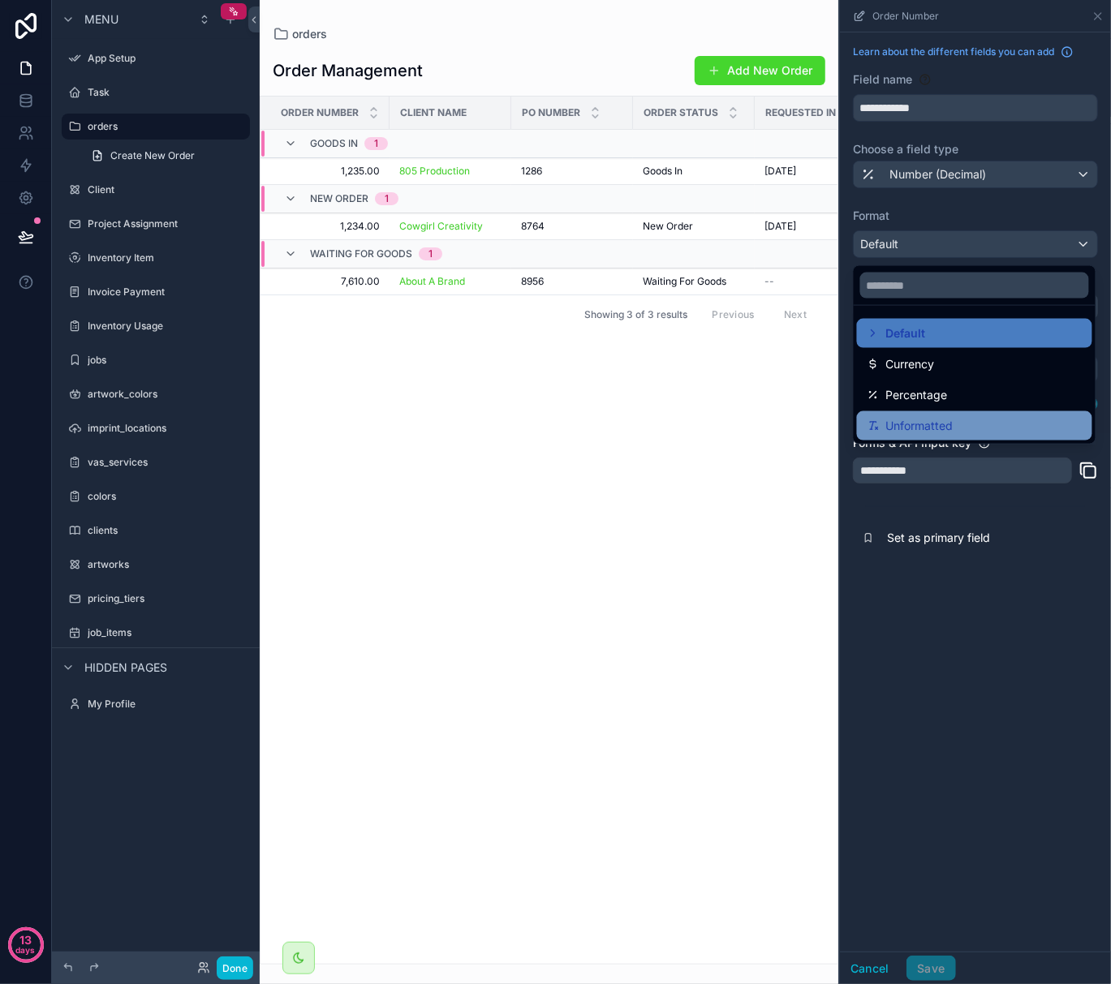
click at [777, 432] on span "Unformatted" at bounding box center [919, 425] width 67 height 19
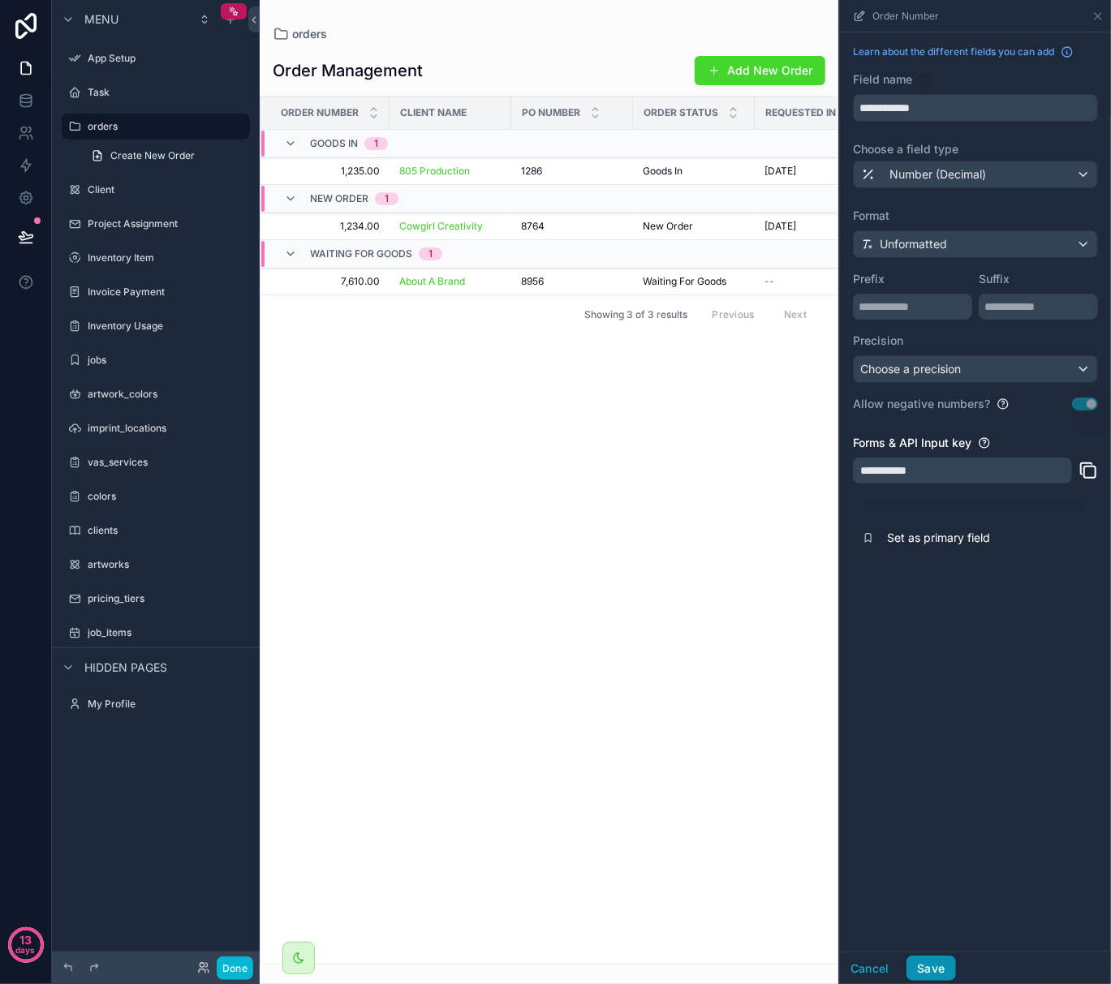
click at [777, 738] on button "Save" at bounding box center [930, 969] width 49 height 26
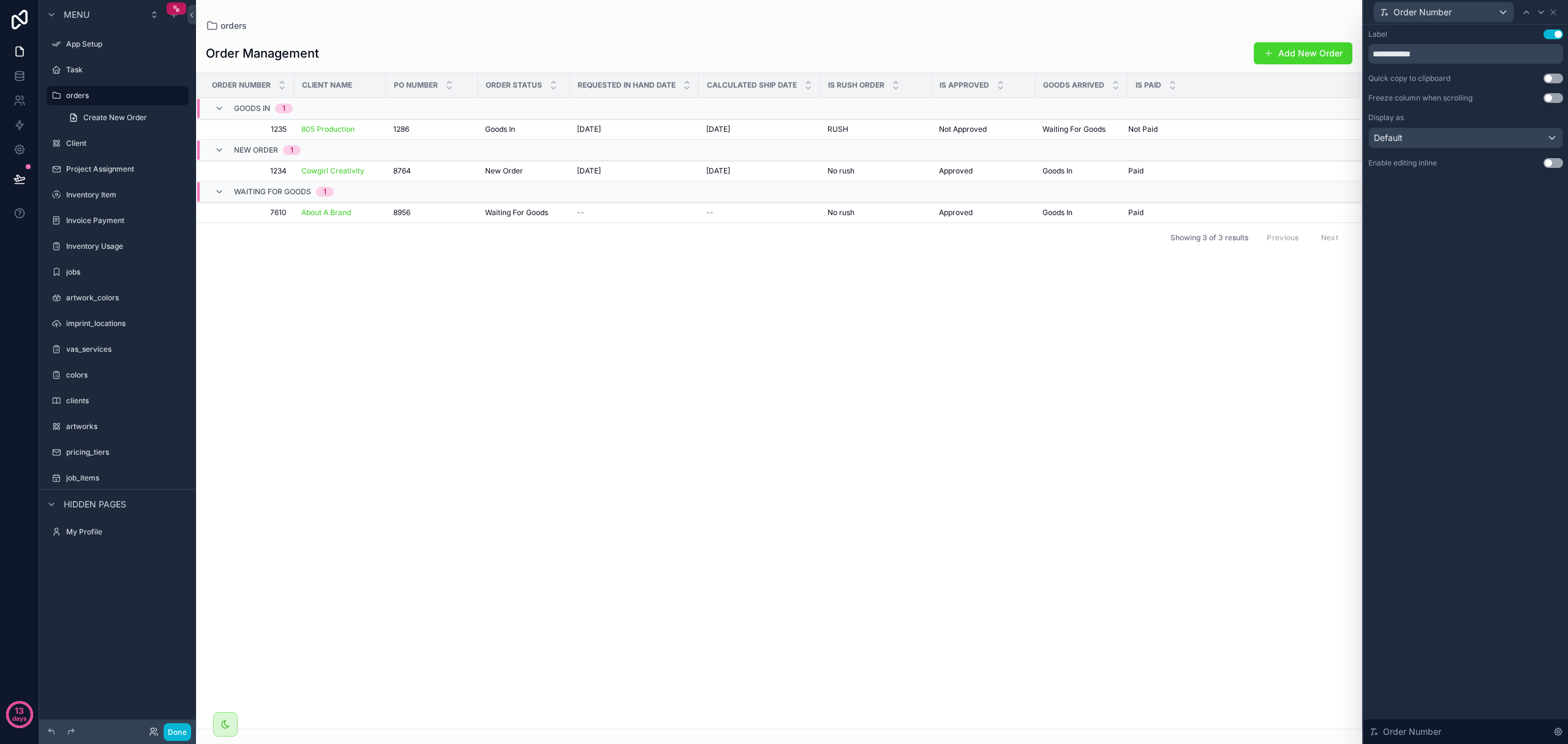
click at [587, 391] on div "Order Number Client Name Po Number Order Status Requested In Hand Date Calculat…" at bounding box center [778, 401] width 1165 height 656
click at [587, 13] on icon at bounding box center [1554, 12] width 5 height 5
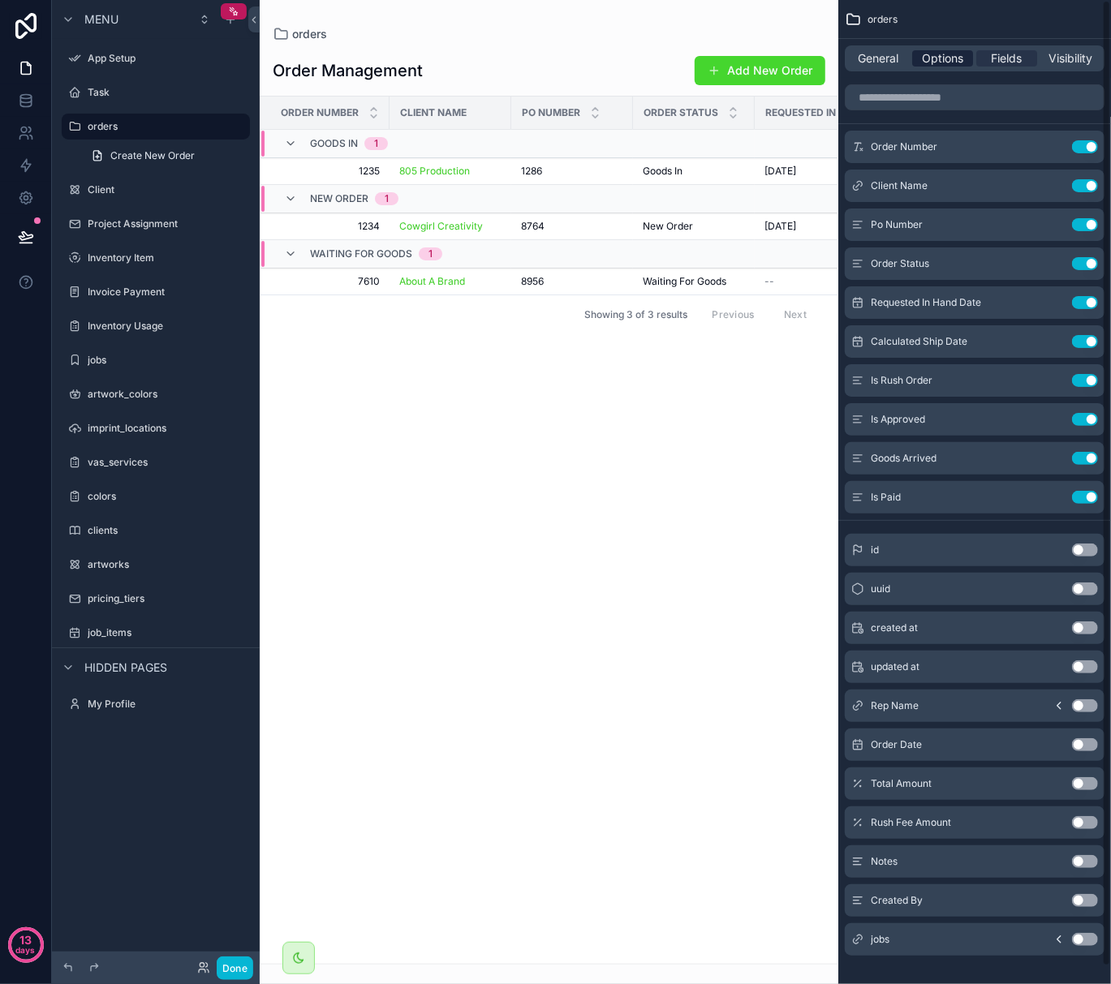
click at [777, 50] on span "Options" at bounding box center [942, 58] width 41 height 16
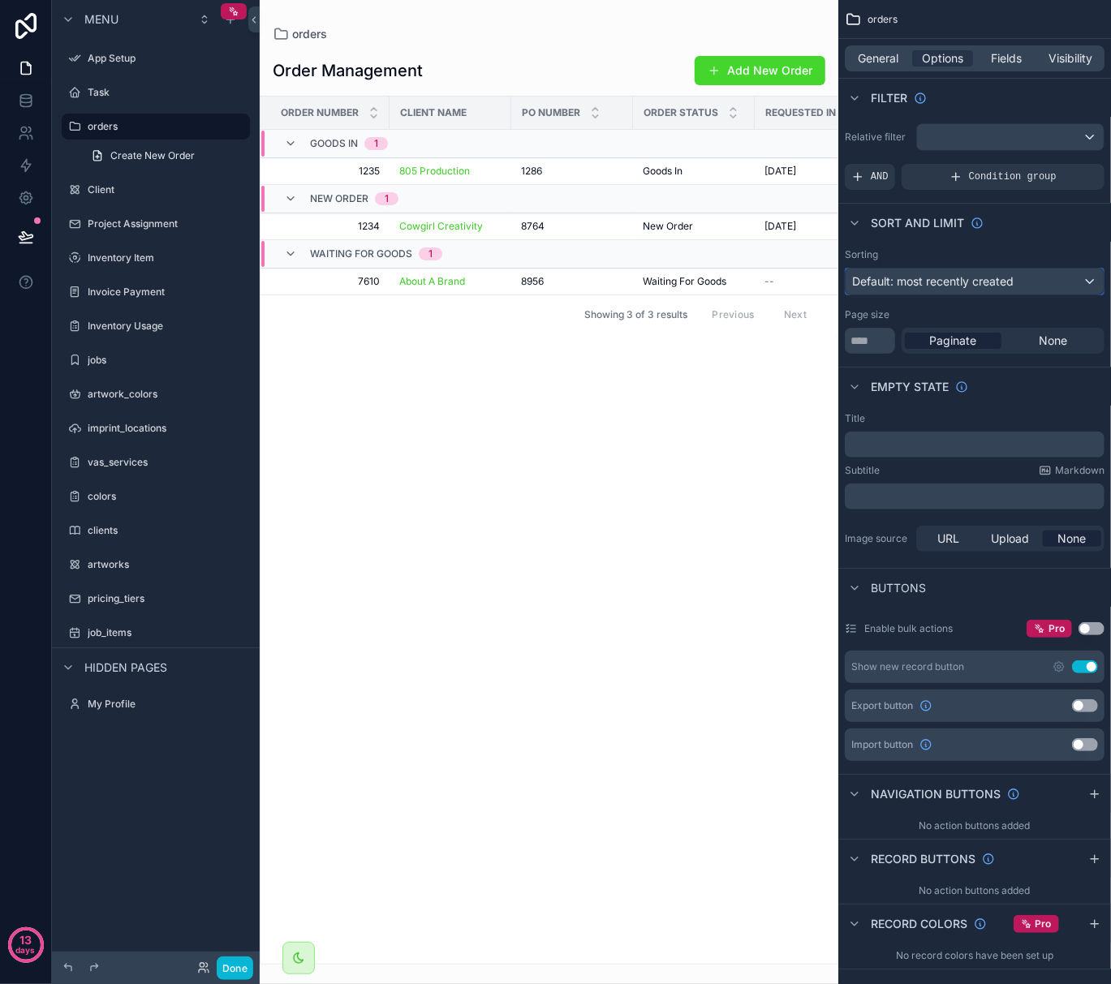
click at [777, 283] on span "Default: most recently created" at bounding box center [932, 281] width 161 height 14
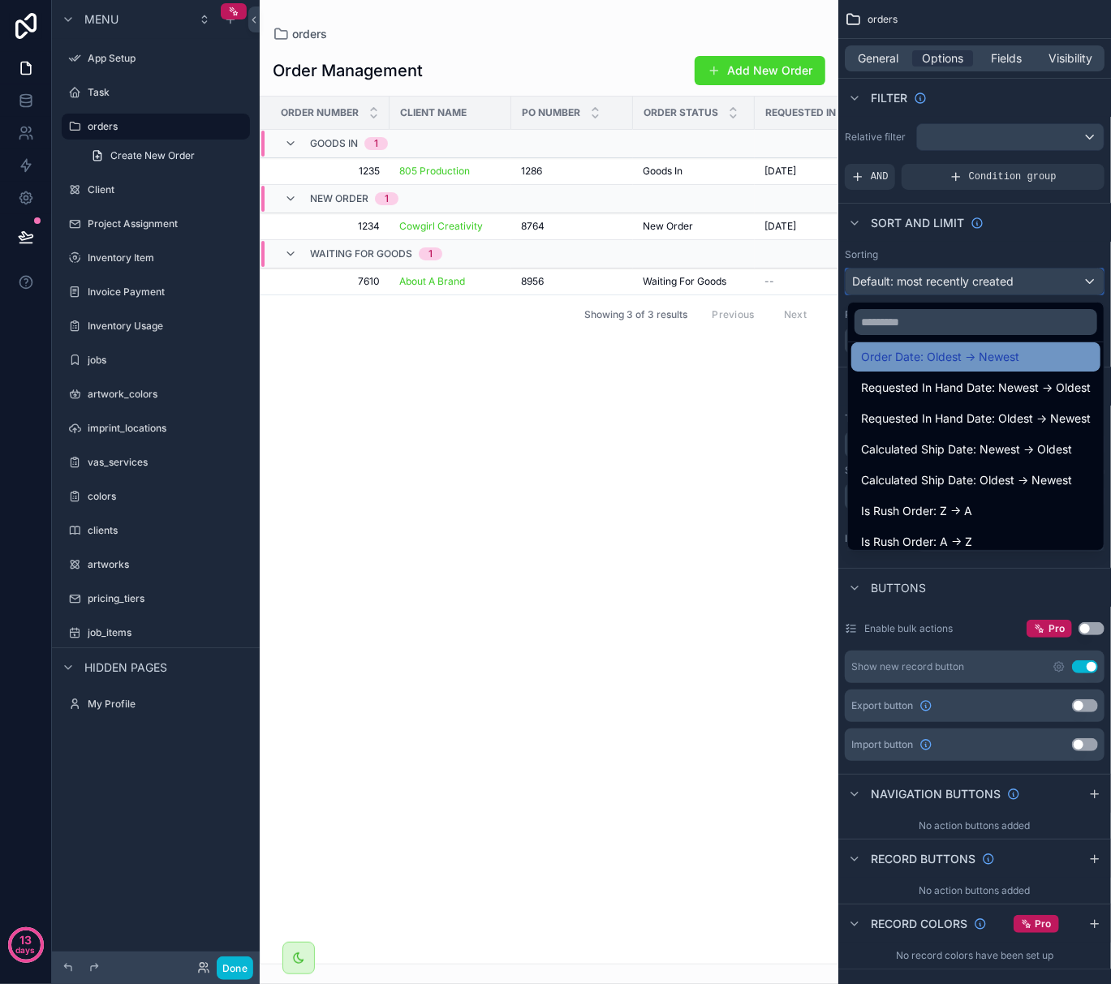
scroll to position [325, 0]
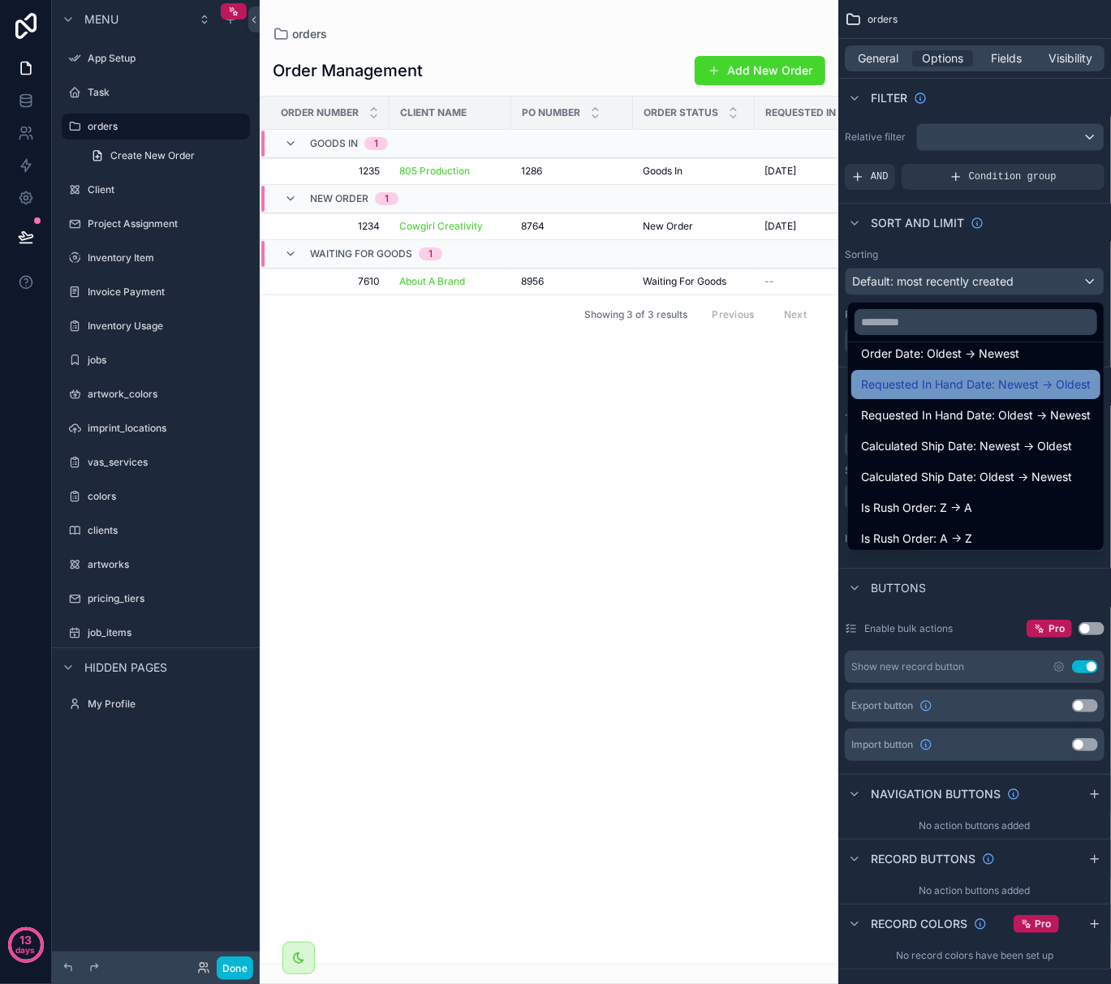
click at [777, 391] on span "Requested In Hand Date: Newest -> Oldest" at bounding box center [976, 384] width 230 height 19
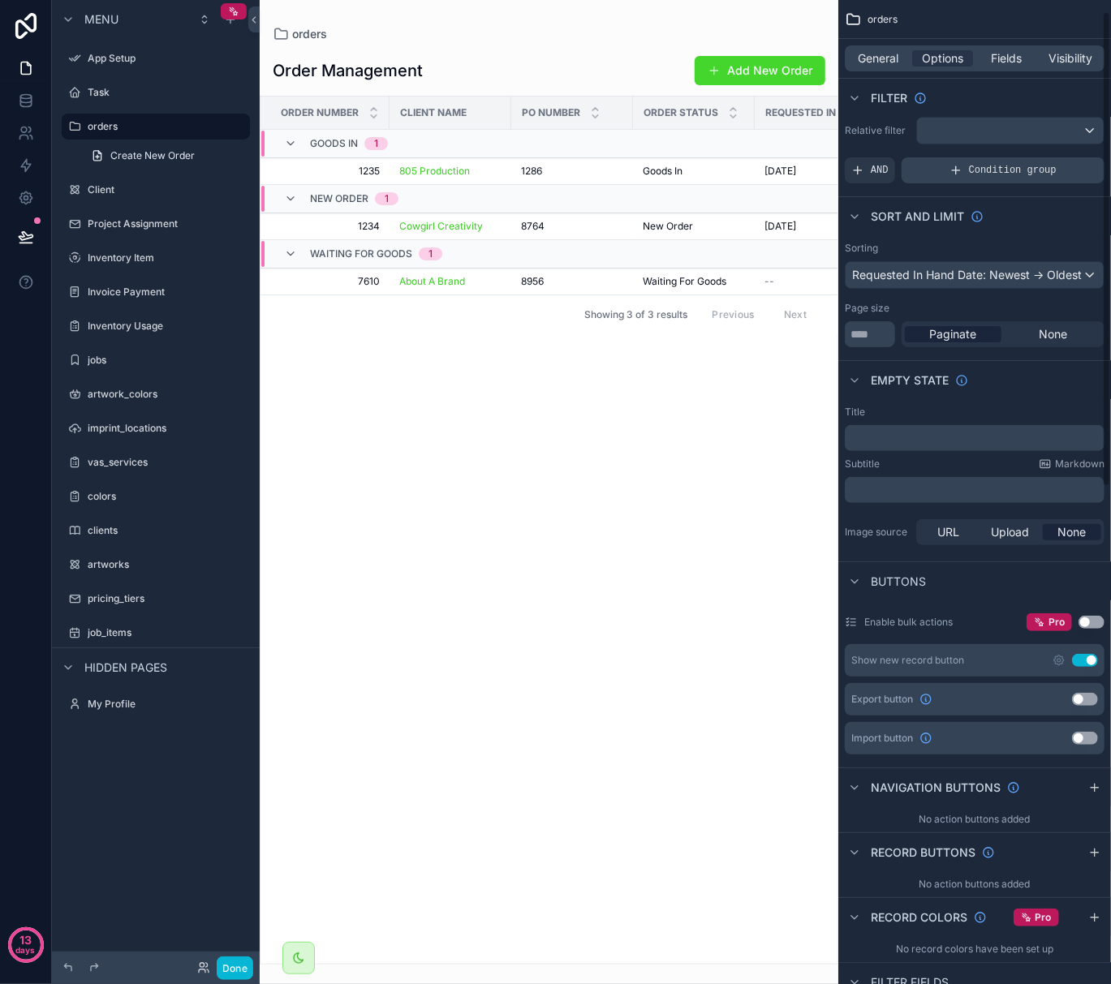
scroll to position [0, 0]
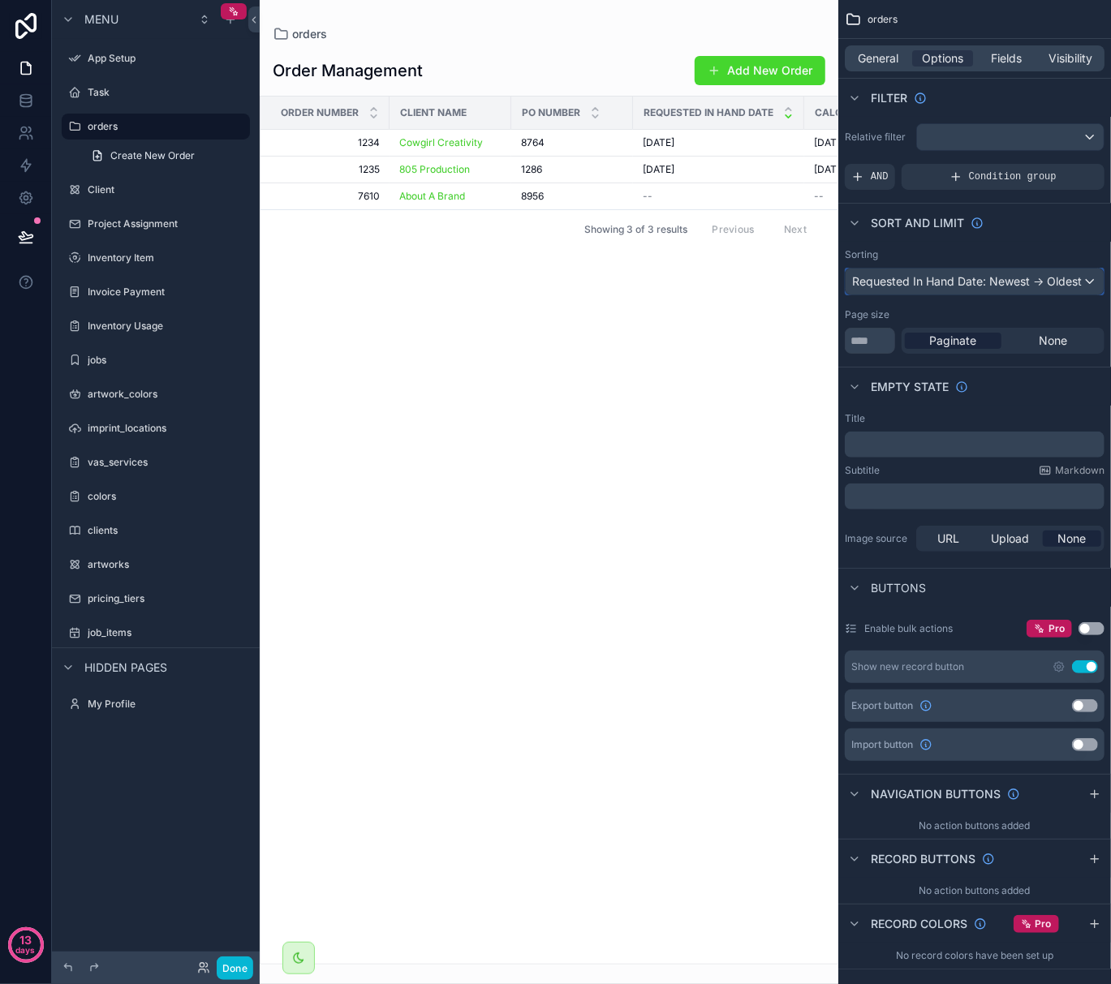
click at [777, 284] on div "Requested In Hand Date: Newest -> Oldest" at bounding box center [975, 282] width 258 height 26
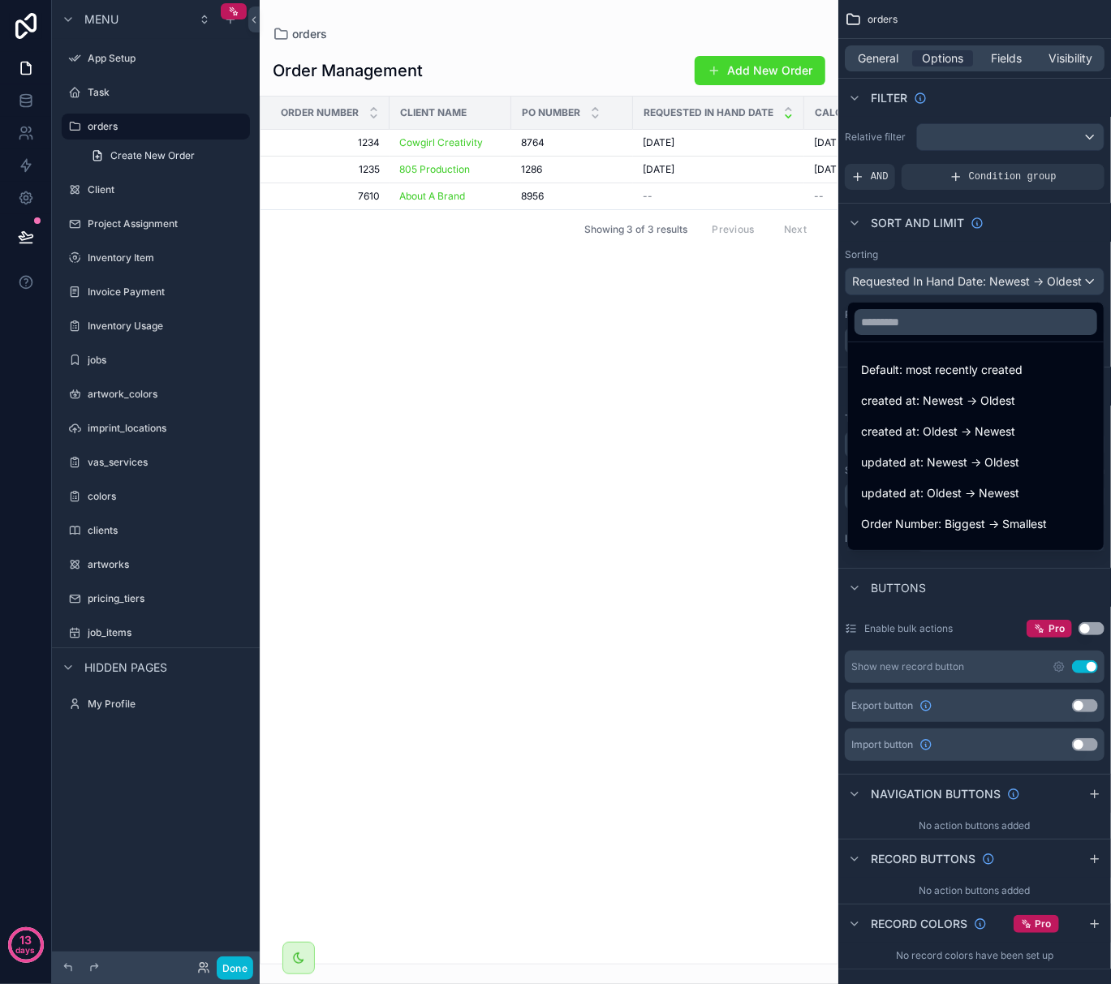
click at [624, 383] on div "Order Number Client Name Po Number Requested In Hand Date Calculated Ship Date …" at bounding box center [548, 530] width 577 height 867
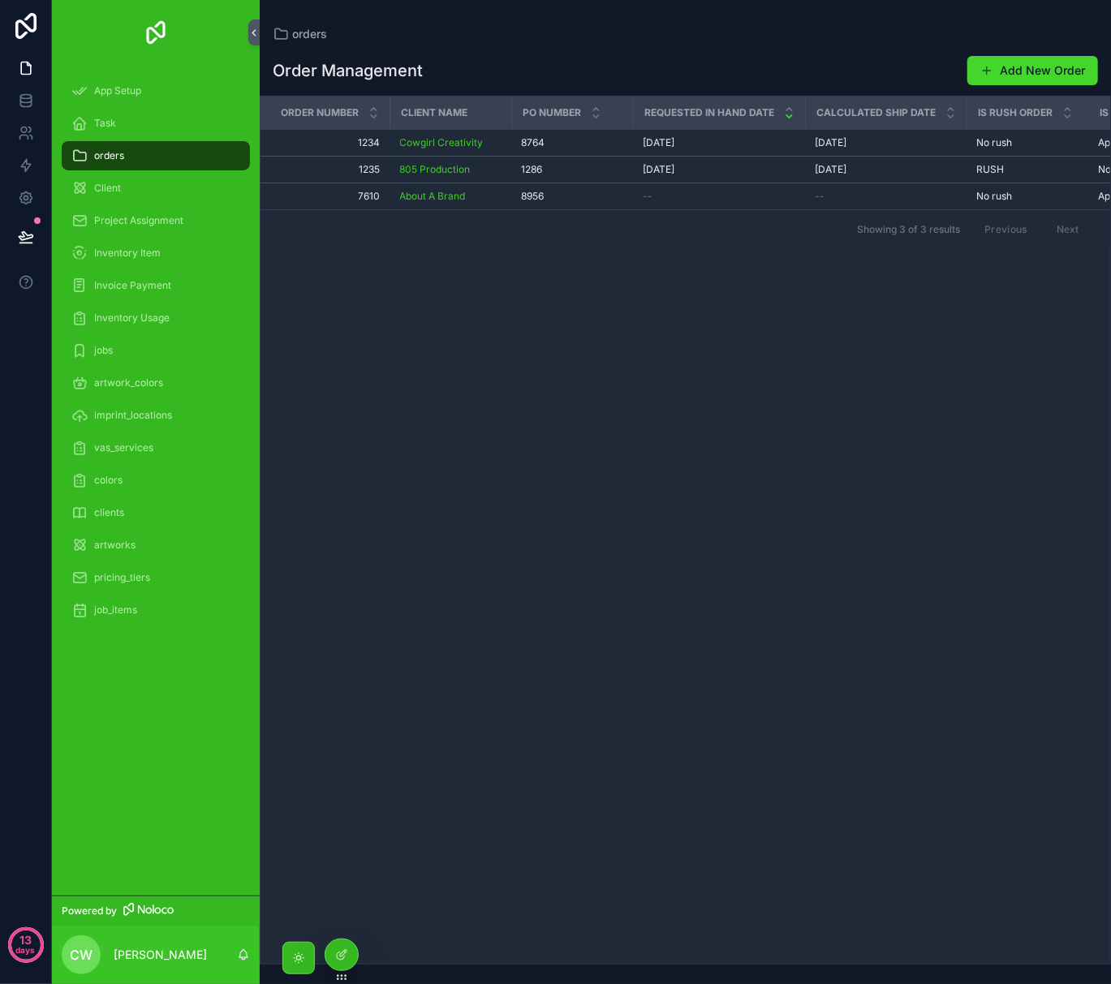
click at [138, 157] on div "orders" at bounding box center [155, 156] width 169 height 26
click at [31, 67] on icon at bounding box center [26, 68] width 16 height 16
click at [21, 111] on link at bounding box center [25, 100] width 51 height 32
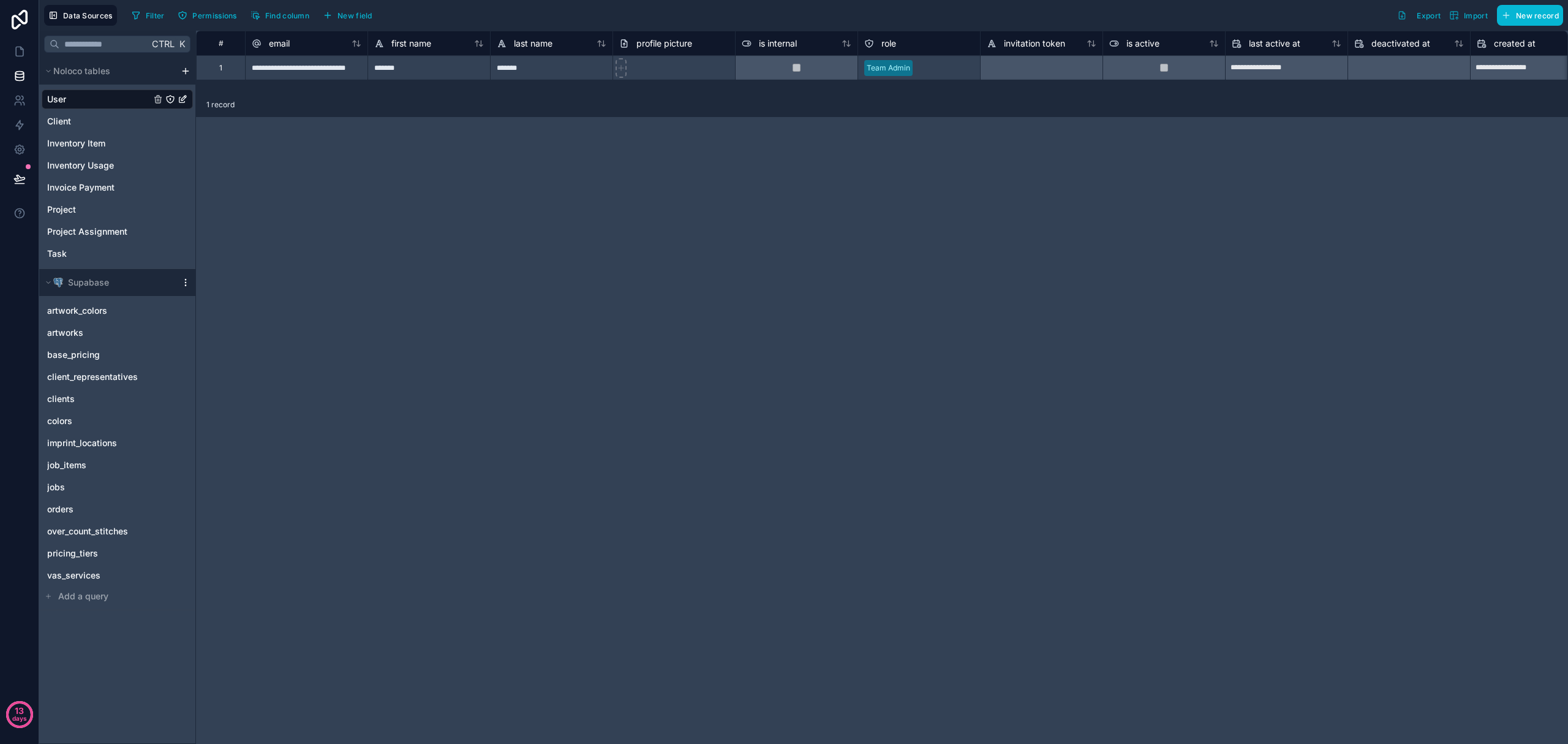
click at [187, 282] on icon "scrollable content" at bounding box center [185, 282] width 10 height 10
click at [314, 334] on icon at bounding box center [311, 330] width 8 height 8
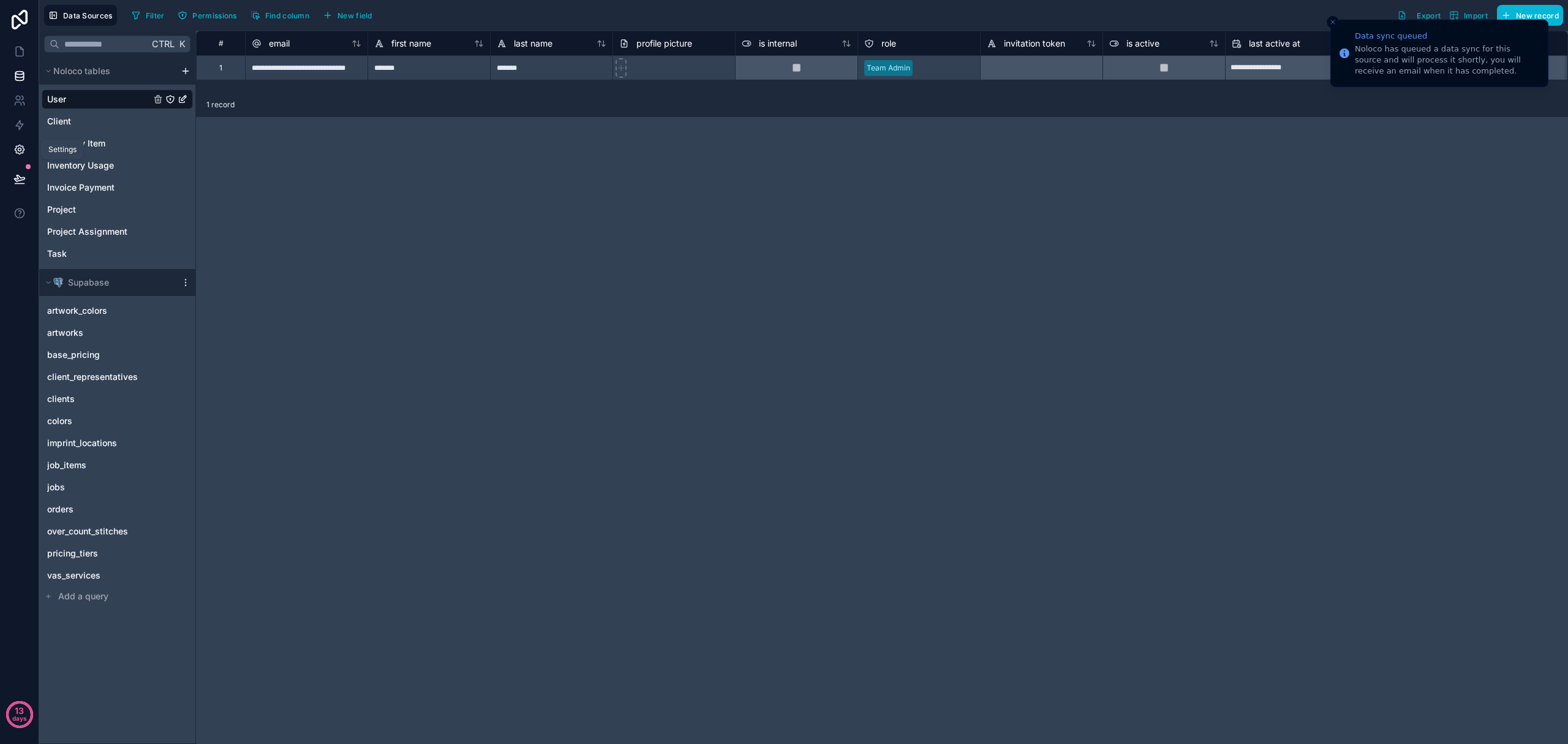
click at [18, 147] on icon at bounding box center [20, 150] width 12 height 12
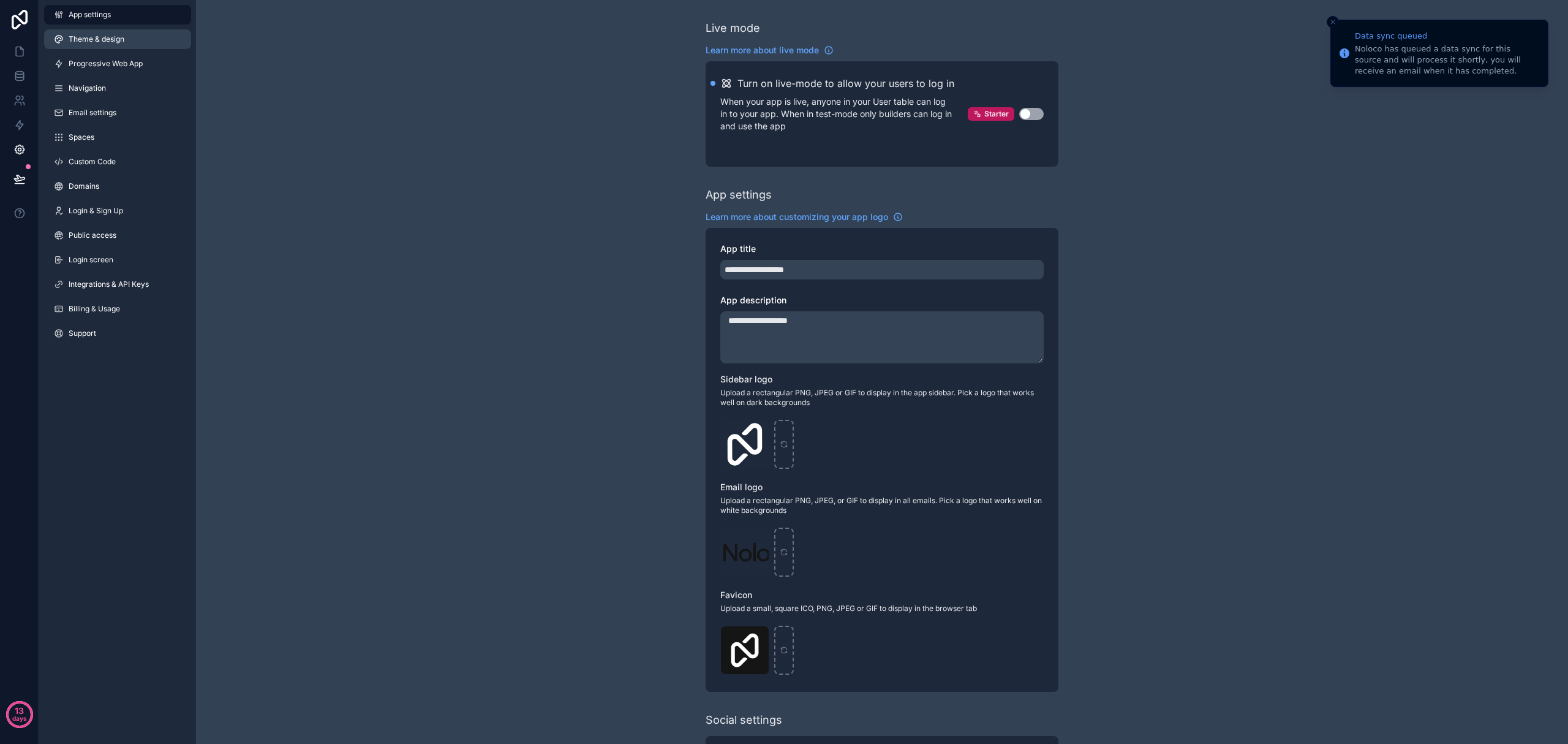
click at [94, 48] on link "Theme & design" at bounding box center [117, 39] width 147 height 20
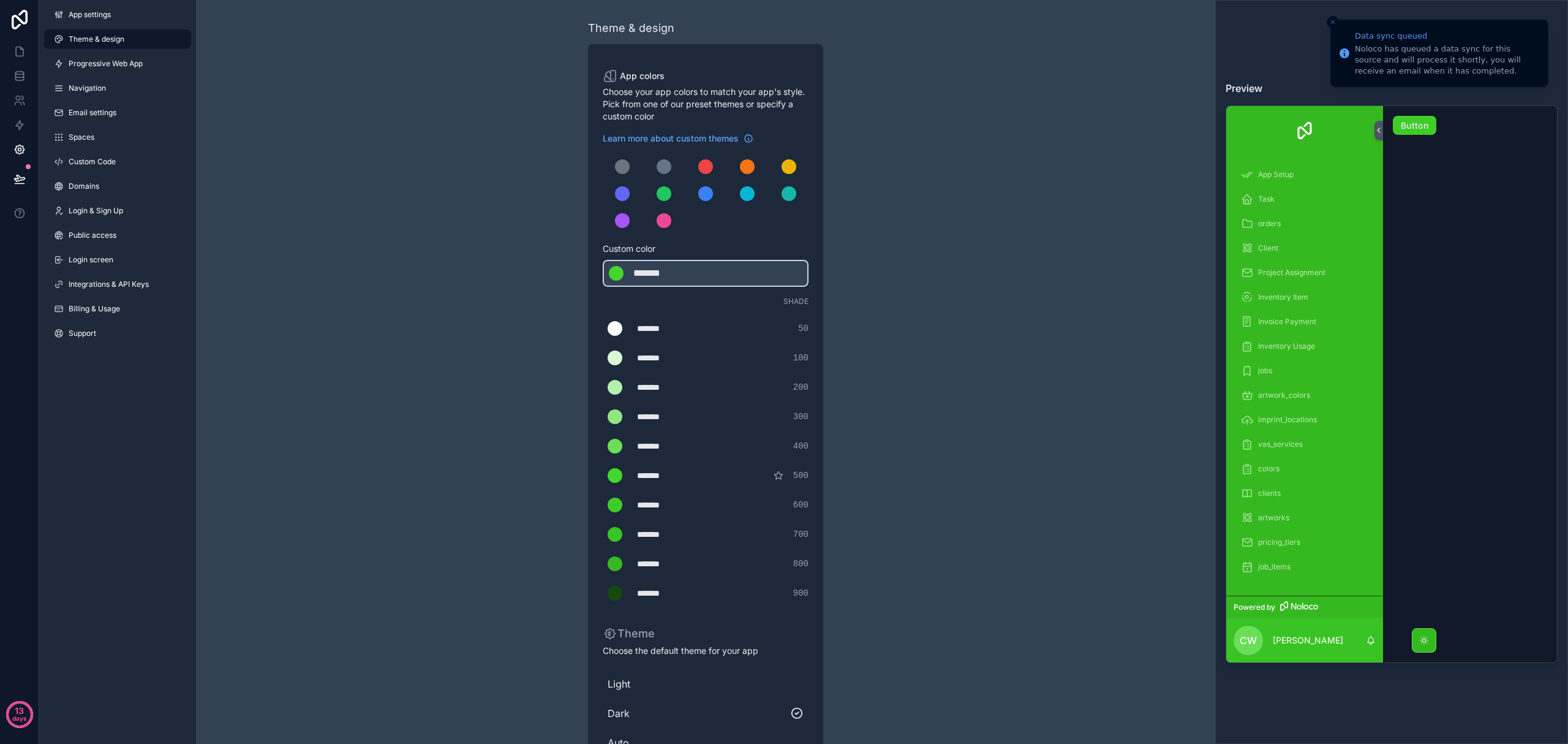
click at [838, 123] on button "Button" at bounding box center [1415, 125] width 44 height 20
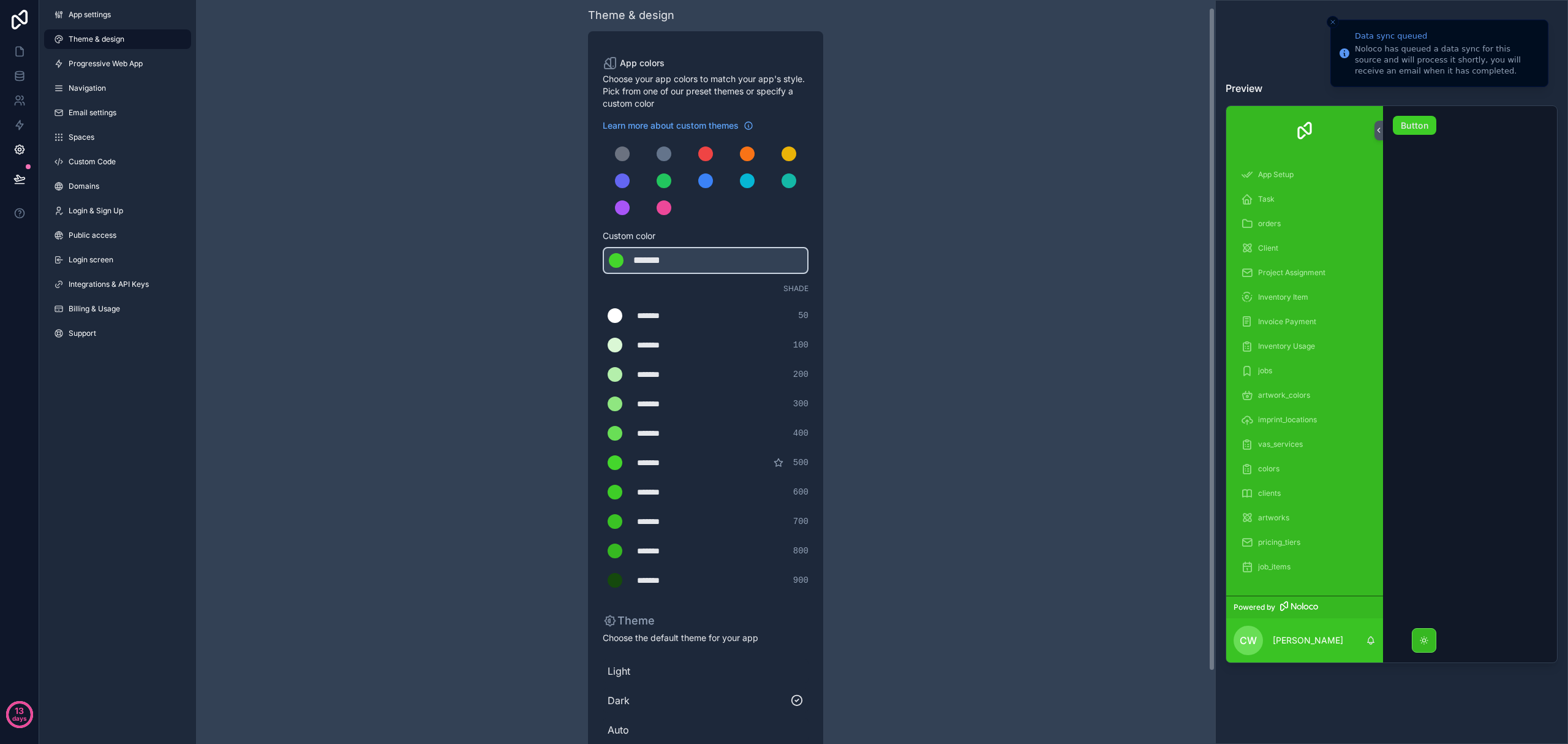
scroll to position [8, 0]
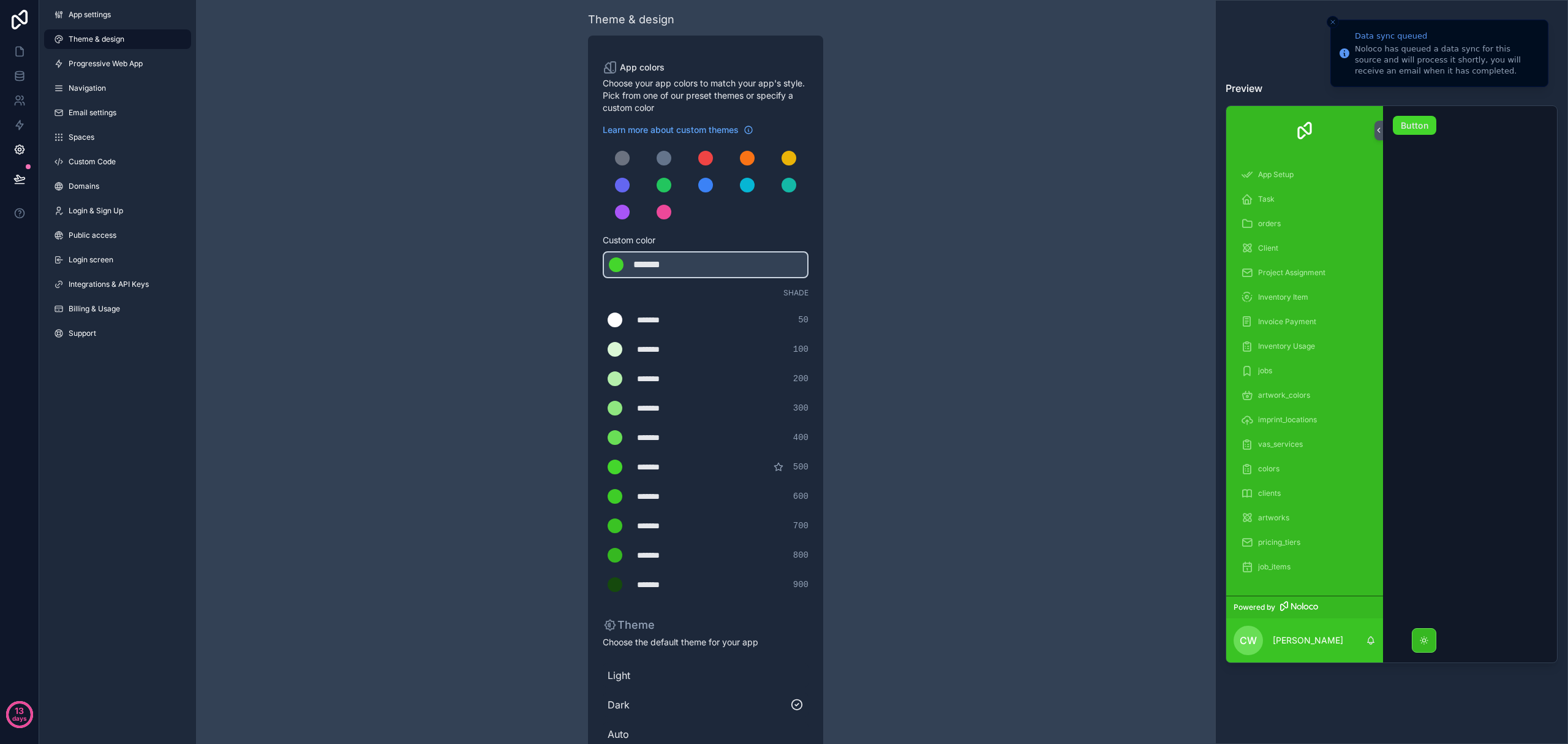
click at [650, 407] on div "*******" at bounding box center [667, 408] width 61 height 12
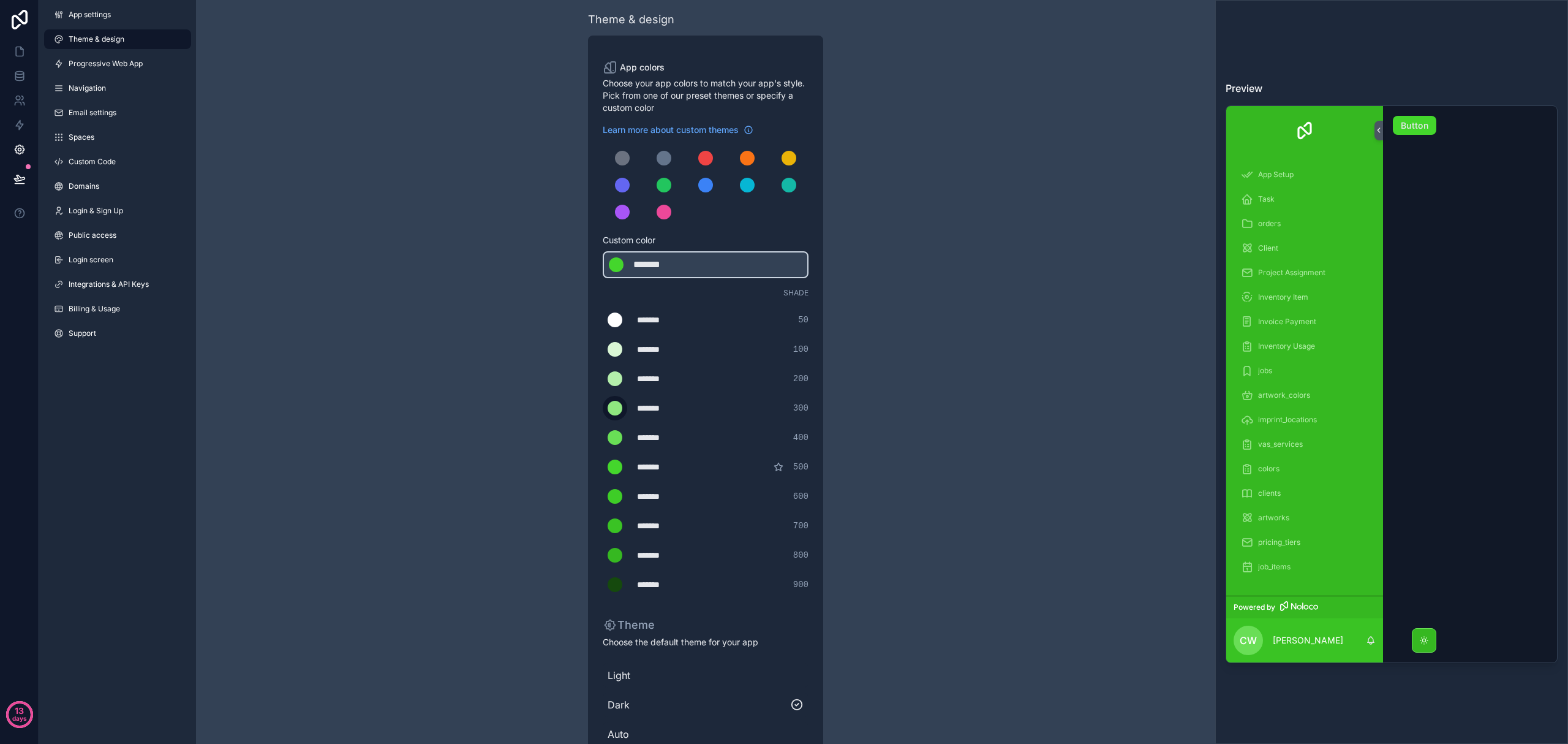
click at [609, 405] on div "scrollable content" at bounding box center [615, 408] width 14 height 14
click at [602, 408] on input "*******" at bounding box center [602, 408] width 0 height 0
click at [609, 405] on div "scrollable content" at bounding box center [615, 408] width 14 height 14
click at [602, 408] on input "*******" at bounding box center [602, 408] width 0 height 0
click at [695, 261] on div "******* ******* #44d62c" at bounding box center [705, 265] width 206 height 27
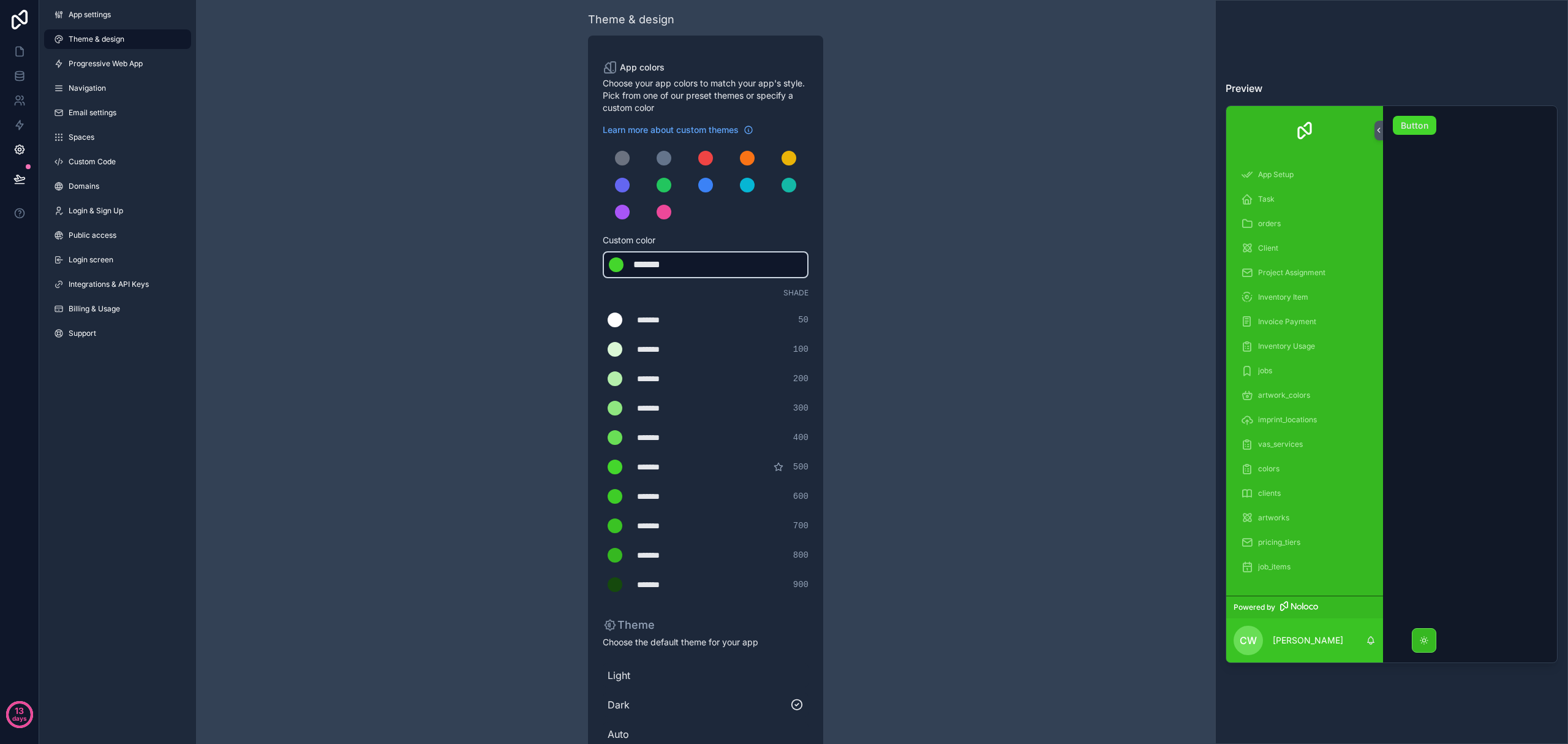
click at [695, 260] on div "******* ******* #44d62c" at bounding box center [705, 265] width 206 height 27
drag, startPoint x: 685, startPoint y: 263, endPoint x: 615, endPoint y: 265, distance: 70.0
click at [615, 265] on div "******* ******* #44d62c" at bounding box center [705, 265] width 206 height 27
drag, startPoint x: 672, startPoint y: 408, endPoint x: 621, endPoint y: 408, distance: 51.0
click at [621, 408] on div "******* ******* #8fe680 300" at bounding box center [705, 408] width 206 height 24
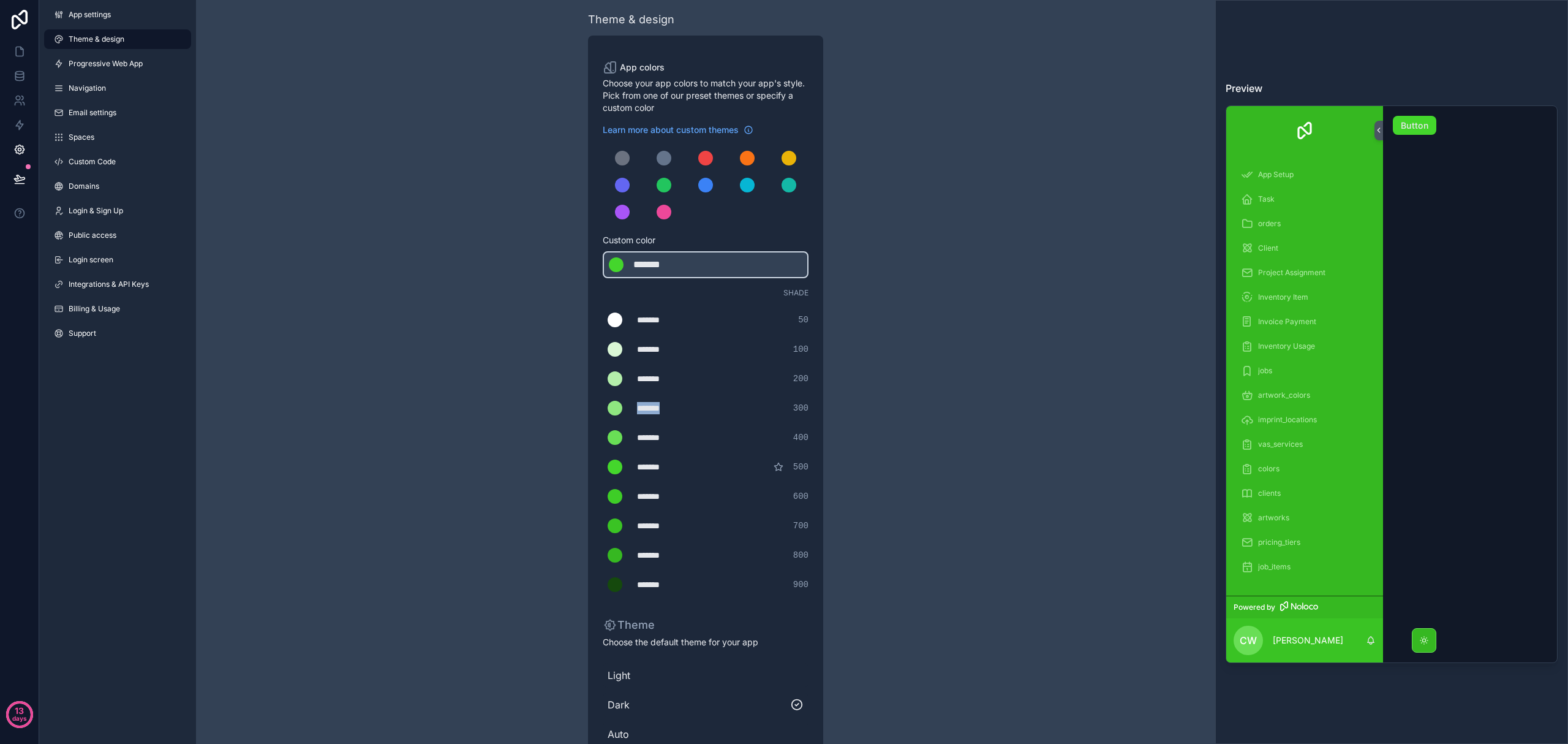
type div "*******"
copy div "*******"
drag, startPoint x: 691, startPoint y: 265, endPoint x: 586, endPoint y: 266, distance: 105.0
click at [586, 266] on div "Theme & design App colors Choose your app colors to match your app's style. Pic…" at bounding box center [705, 409] width 353 height 836
type div "*******"
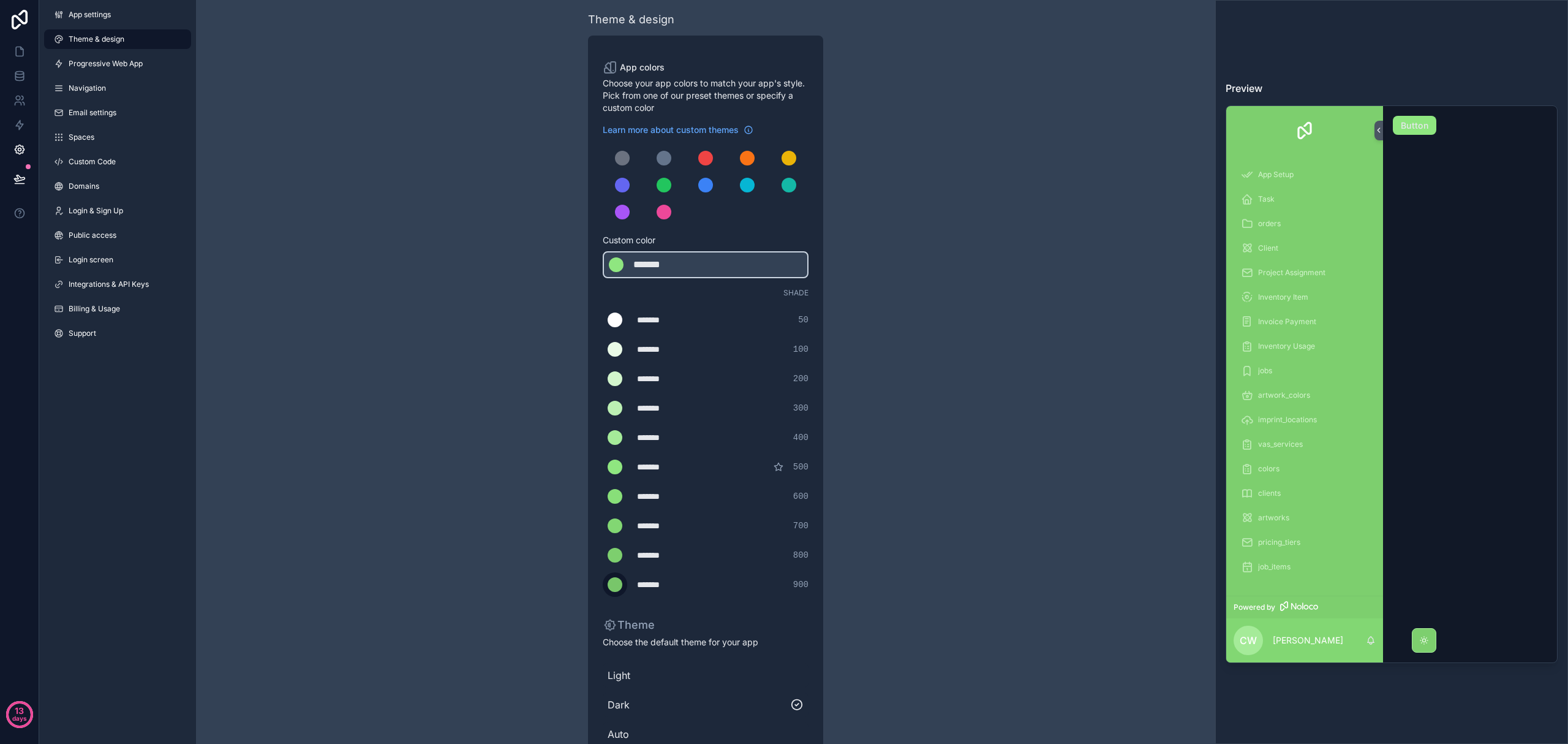
click at [616, 589] on div "scrollable content" at bounding box center [615, 584] width 14 height 14
click at [602, 585] on input "*******" at bounding box center [602, 585] width 0 height 0
click at [838, 561] on div "Theme & design App colors Choose your app colors to match your app's style. Pic…" at bounding box center [706, 409] width 1019 height 836
click at [618, 584] on div "scrollable content" at bounding box center [615, 584] width 14 height 14
click at [602, 585] on input "*******" at bounding box center [602, 585] width 0 height 0
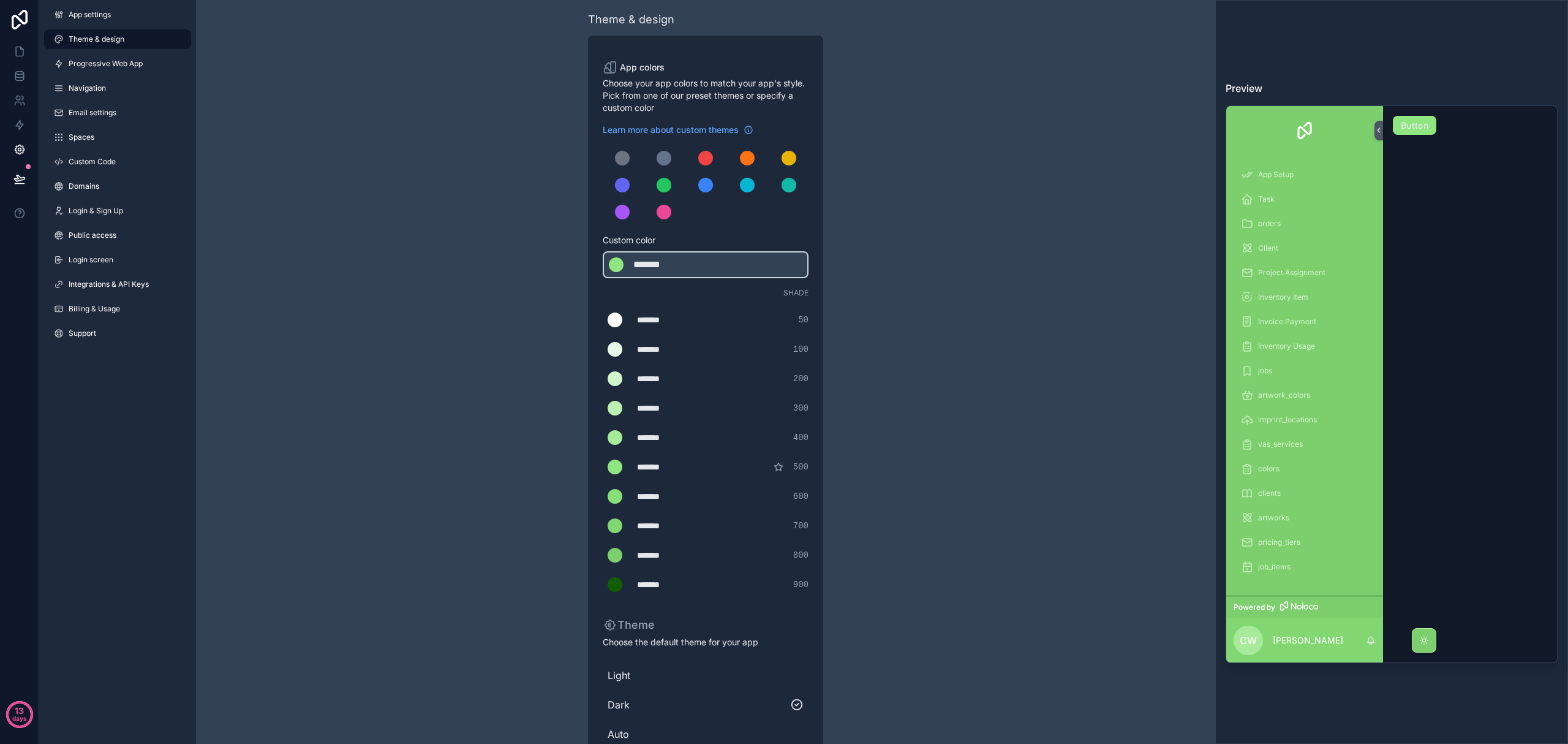
click at [697, 561] on div "******* ******* #7dcf6e 800" at bounding box center [705, 555] width 206 height 24
drag, startPoint x: 674, startPoint y: 582, endPoint x: 632, endPoint y: 584, distance: 42.0
click at [632, 584] on div "******* ******* #115d04 900" at bounding box center [705, 585] width 206 height 24
type div "*******"
copy div "*******"
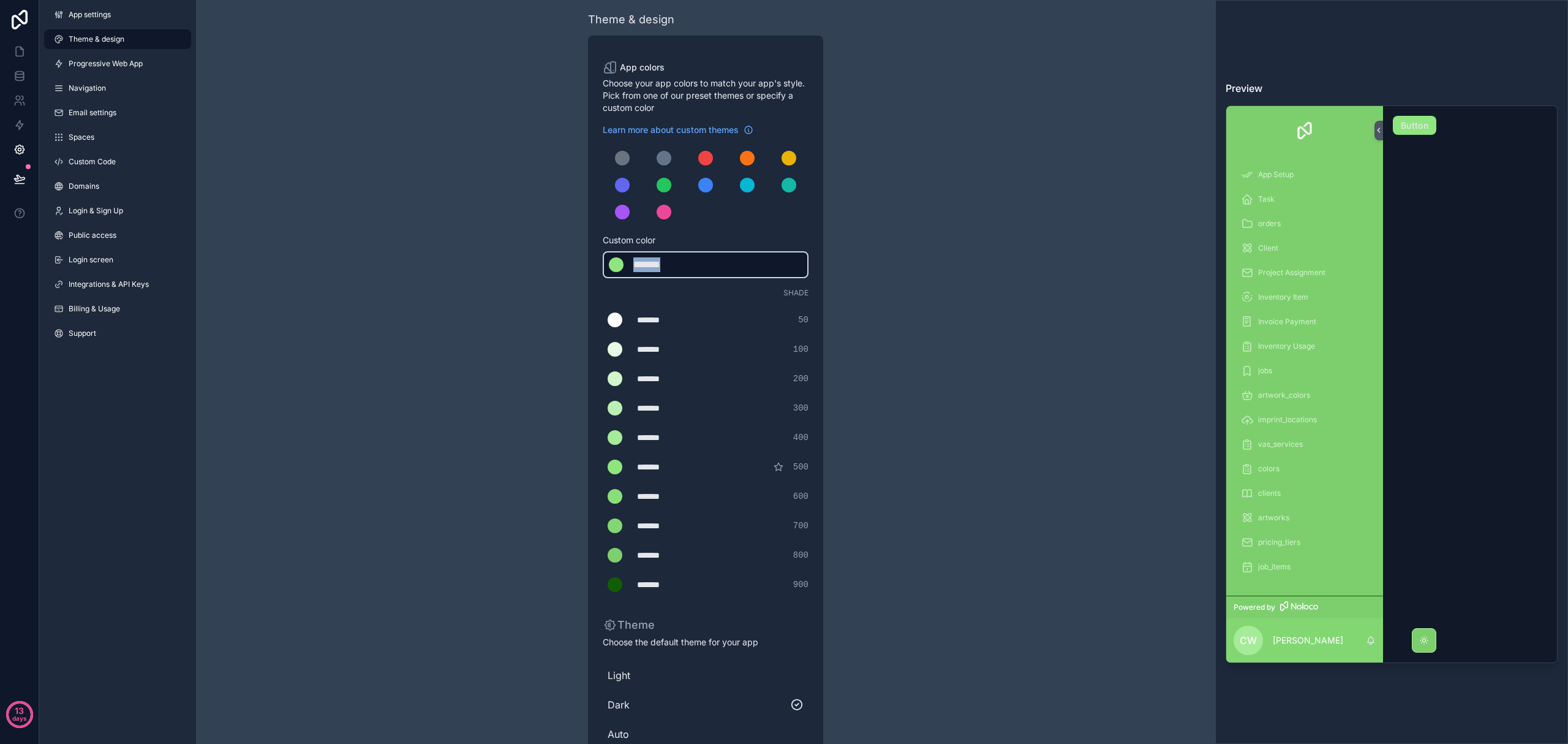
drag, startPoint x: 680, startPoint y: 264, endPoint x: 622, endPoint y: 264, distance: 58.0
click at [622, 264] on div "******* ******* #8fe680" at bounding box center [705, 265] width 206 height 27
type div "*******"
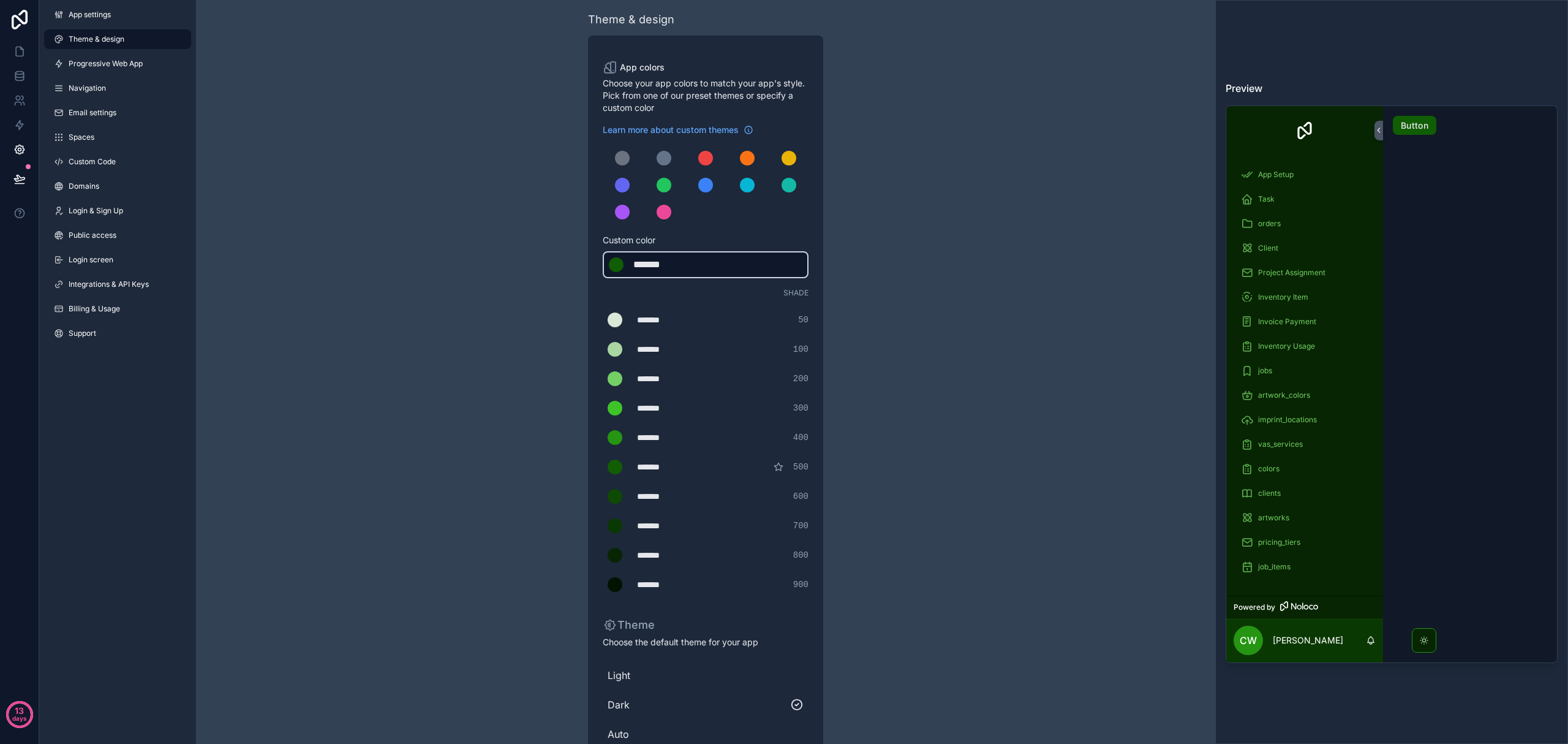
click at [621, 264] on div "scrollable content" at bounding box center [616, 264] width 14 height 14
drag, startPoint x: 674, startPoint y: 527, endPoint x: 639, endPoint y: 523, distance: 35.2
click at [639, 523] on div "*******" at bounding box center [667, 526] width 61 height 12
type div "*******"
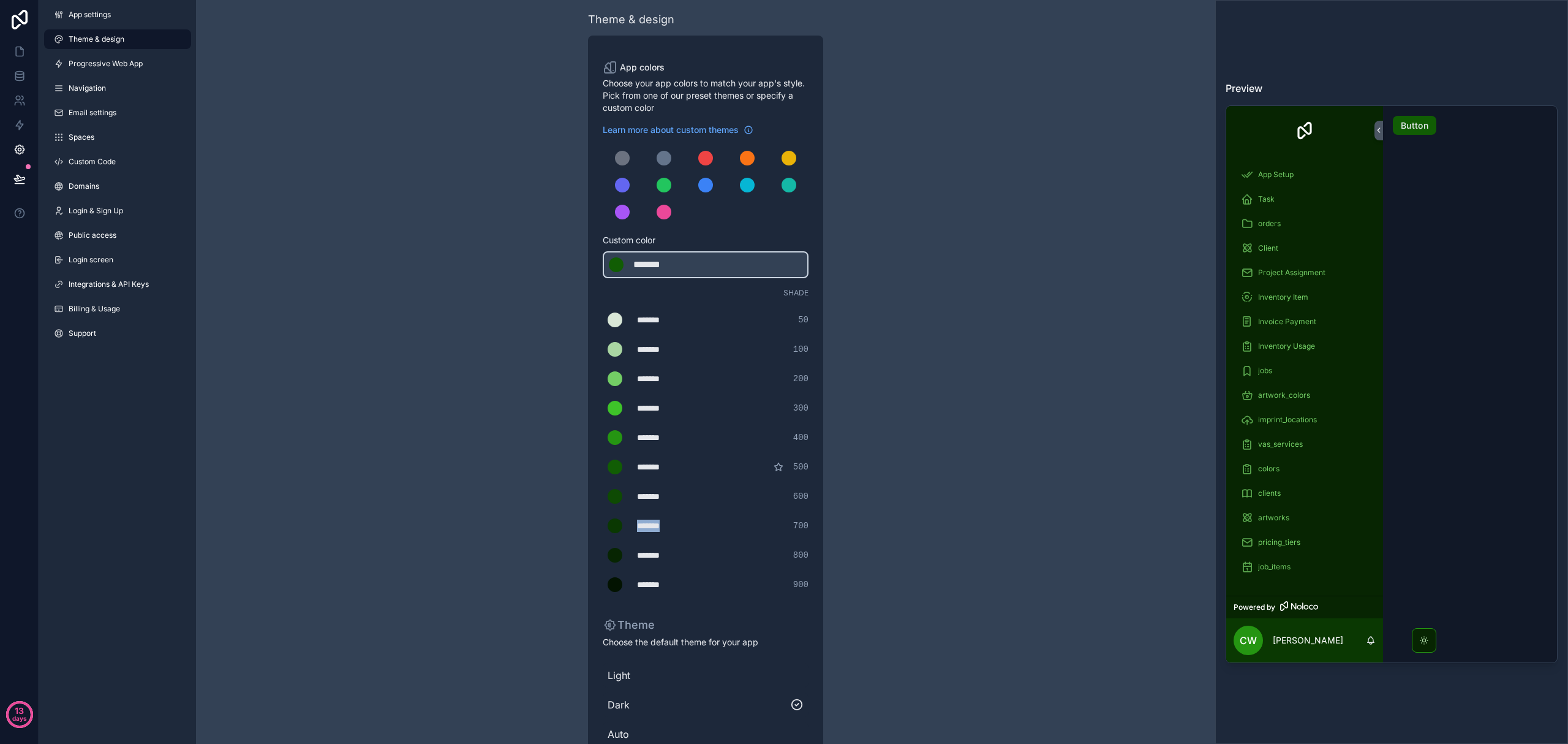
copy div "*******"
drag, startPoint x: 679, startPoint y: 262, endPoint x: 627, endPoint y: 263, distance: 52.0
click at [627, 263] on div "******* ******* #115d04" at bounding box center [705, 265] width 206 height 27
type div "*******"
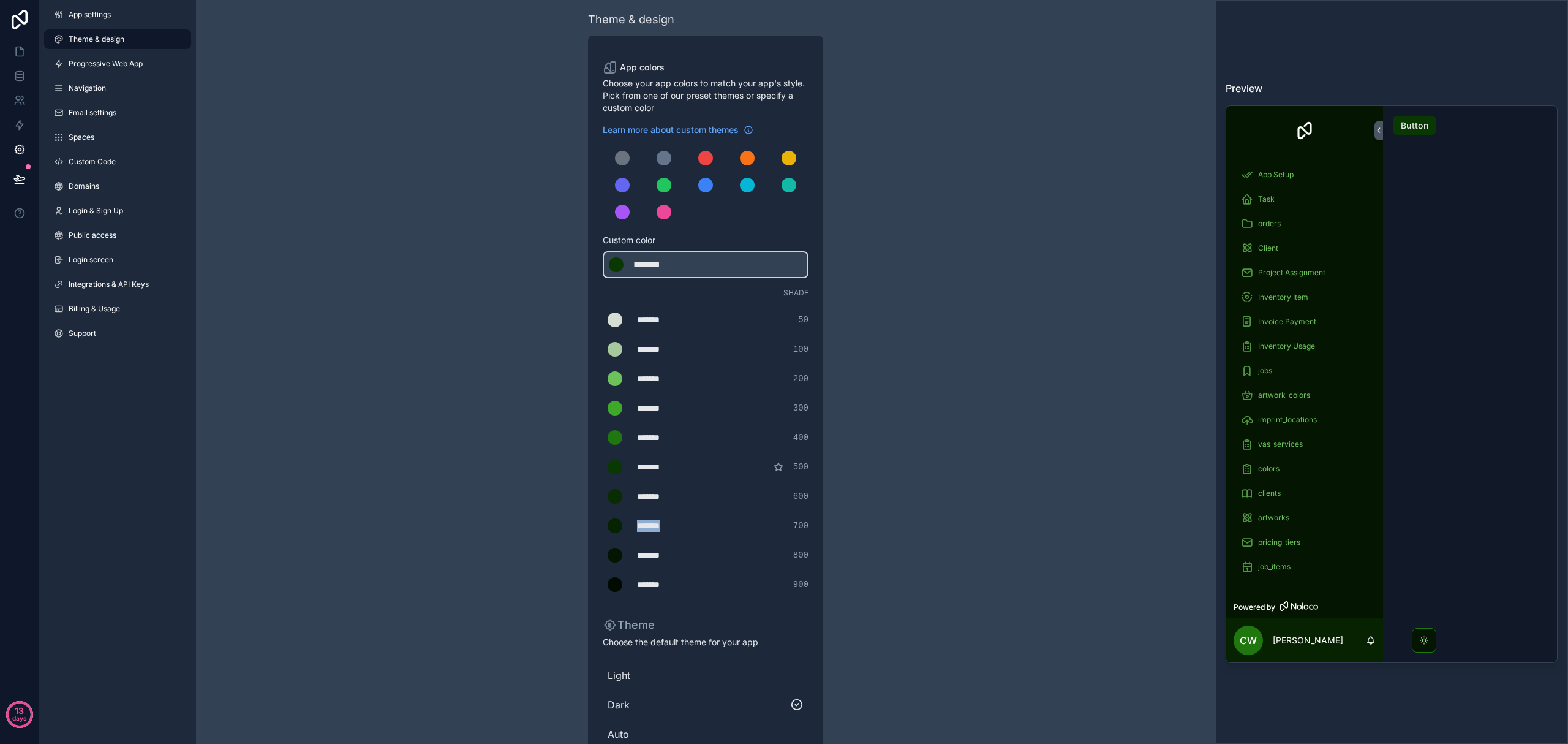
drag, startPoint x: 676, startPoint y: 527, endPoint x: 637, endPoint y: 523, distance: 39.2
click at [637, 523] on div "*******" at bounding box center [667, 526] width 61 height 12
type div "*******"
copy div "*******"
drag, startPoint x: 685, startPoint y: 265, endPoint x: 625, endPoint y: 265, distance: 60.0
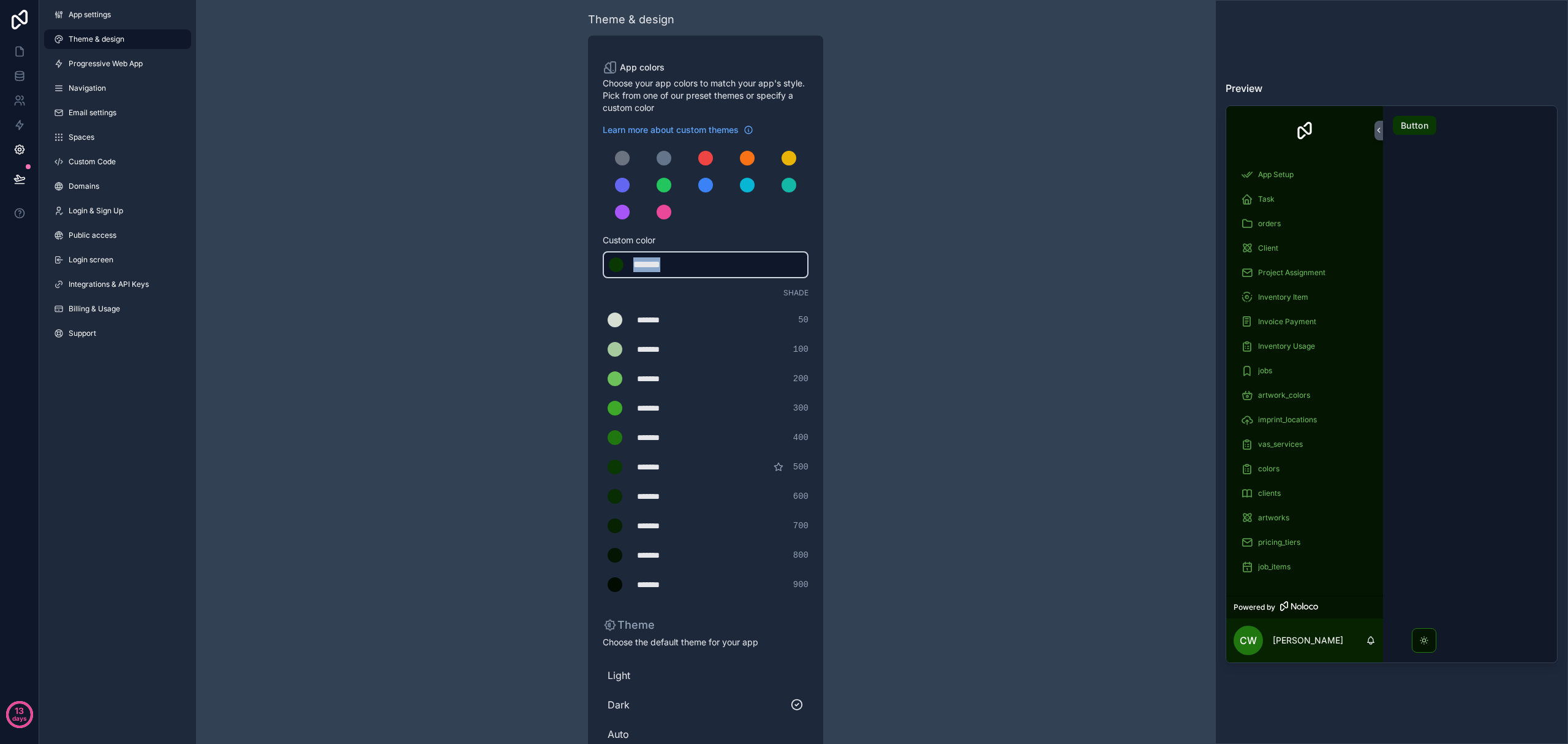
click at [625, 265] on div "******* ******* #0a3802" at bounding box center [705, 265] width 206 height 27
click at [806, 466] on span "500" at bounding box center [801, 467] width 15 height 12
drag, startPoint x: 684, startPoint y: 265, endPoint x: 590, endPoint y: 263, distance: 94.0
click at [590, 263] on div "App colors Choose your app colors to match your app's style. Pick from one of o…" at bounding box center [706, 421] width 236 height 772
type div "*******"
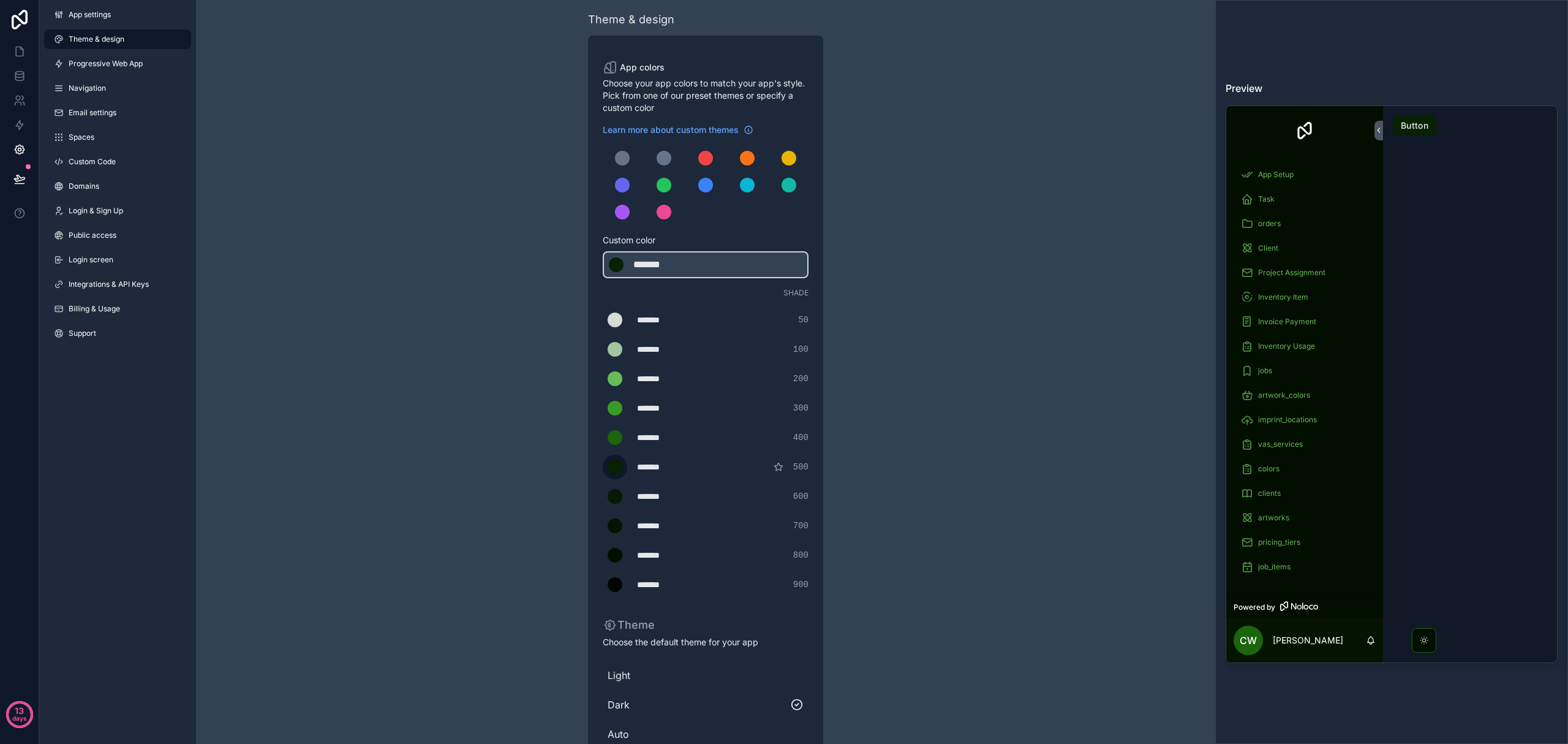
click at [613, 466] on div "scrollable content" at bounding box center [615, 467] width 14 height 14
click at [602, 467] on input "*******" at bounding box center [602, 467] width 0 height 0
click at [838, 513] on div "Theme & design App colors Choose your app colors to match your app's style. Pic…" at bounding box center [706, 409] width 1019 height 836
click at [684, 258] on div "*******" at bounding box center [664, 264] width 61 height 14
drag, startPoint x: 680, startPoint y: 261, endPoint x: 598, endPoint y: 265, distance: 82.1
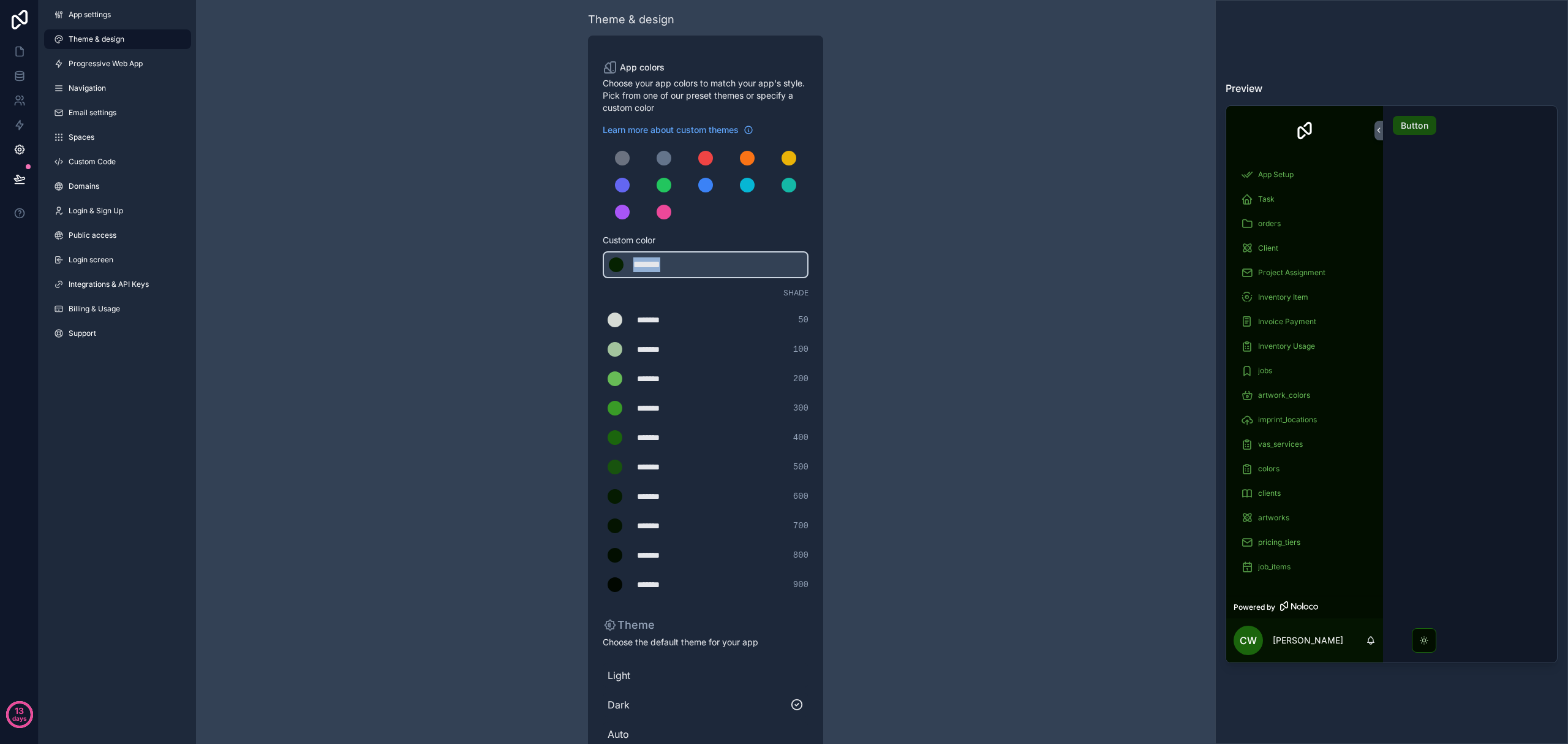
click at [598, 265] on div "App colors Choose your app colors to match your app's style. Pick from one of o…" at bounding box center [706, 421] width 236 height 772
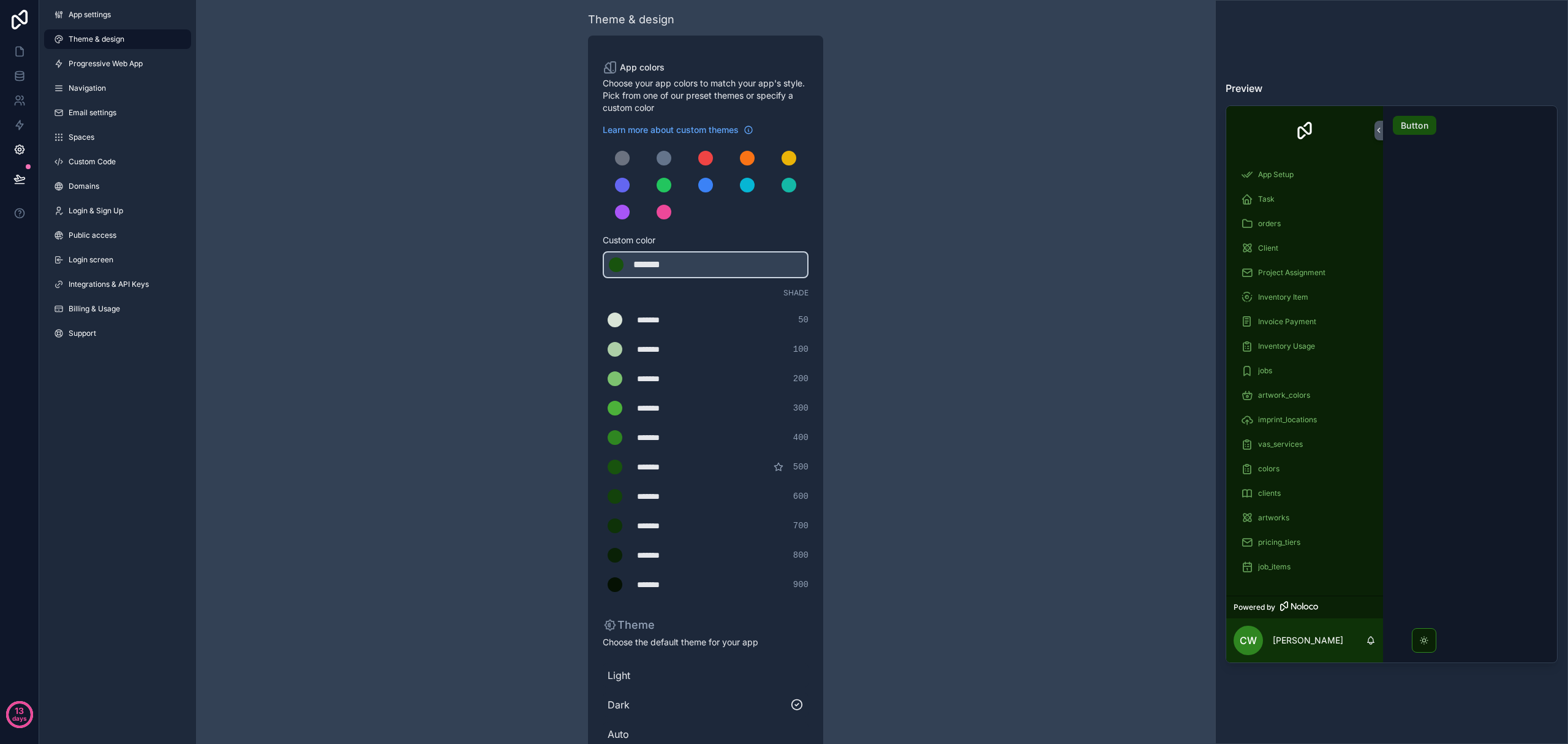
click at [838, 413] on div "Theme & design App colors Choose your app colors to match your app's style. Pic…" at bounding box center [706, 409] width 1019 height 836
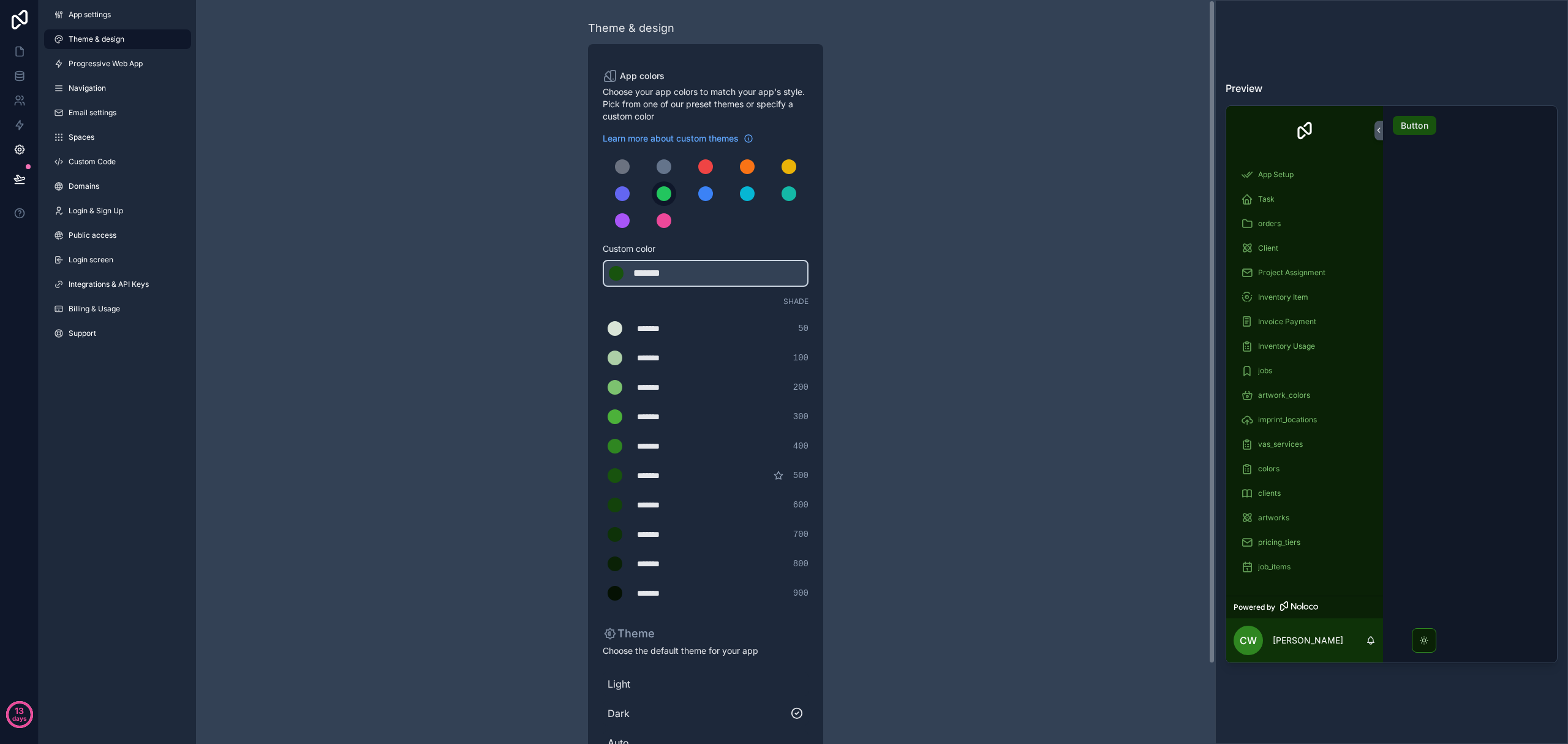
click at [664, 193] on div "scrollable content" at bounding box center [664, 193] width 14 height 14
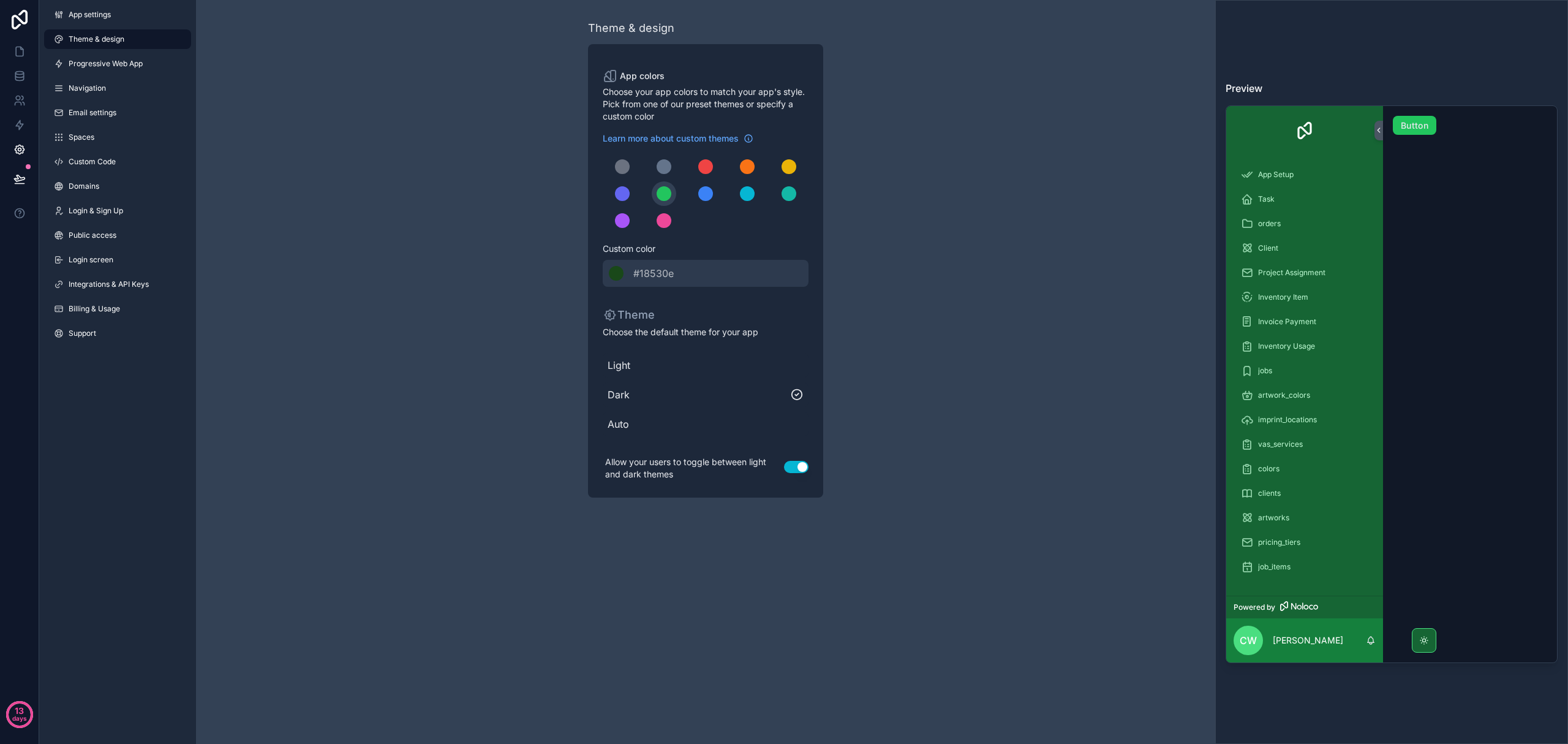
click at [802, 467] on button "Use setting" at bounding box center [796, 467] width 24 height 12
click at [838, 130] on icon at bounding box center [1379, 131] width 2 height 5
click at [91, 92] on span "Navigation" at bounding box center [87, 88] width 37 height 10
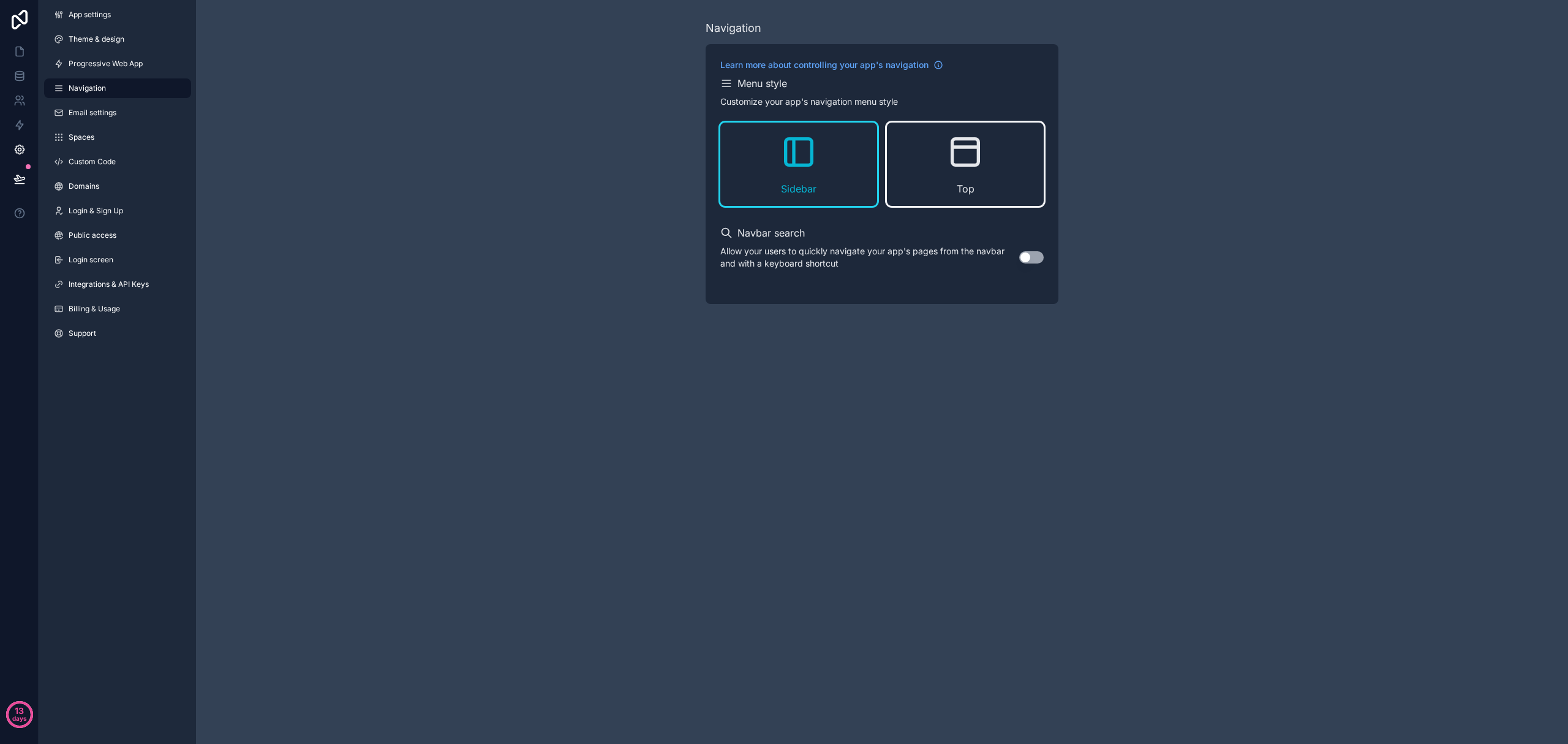
click at [838, 165] on icon "scrollable content" at bounding box center [966, 152] width 26 height 26
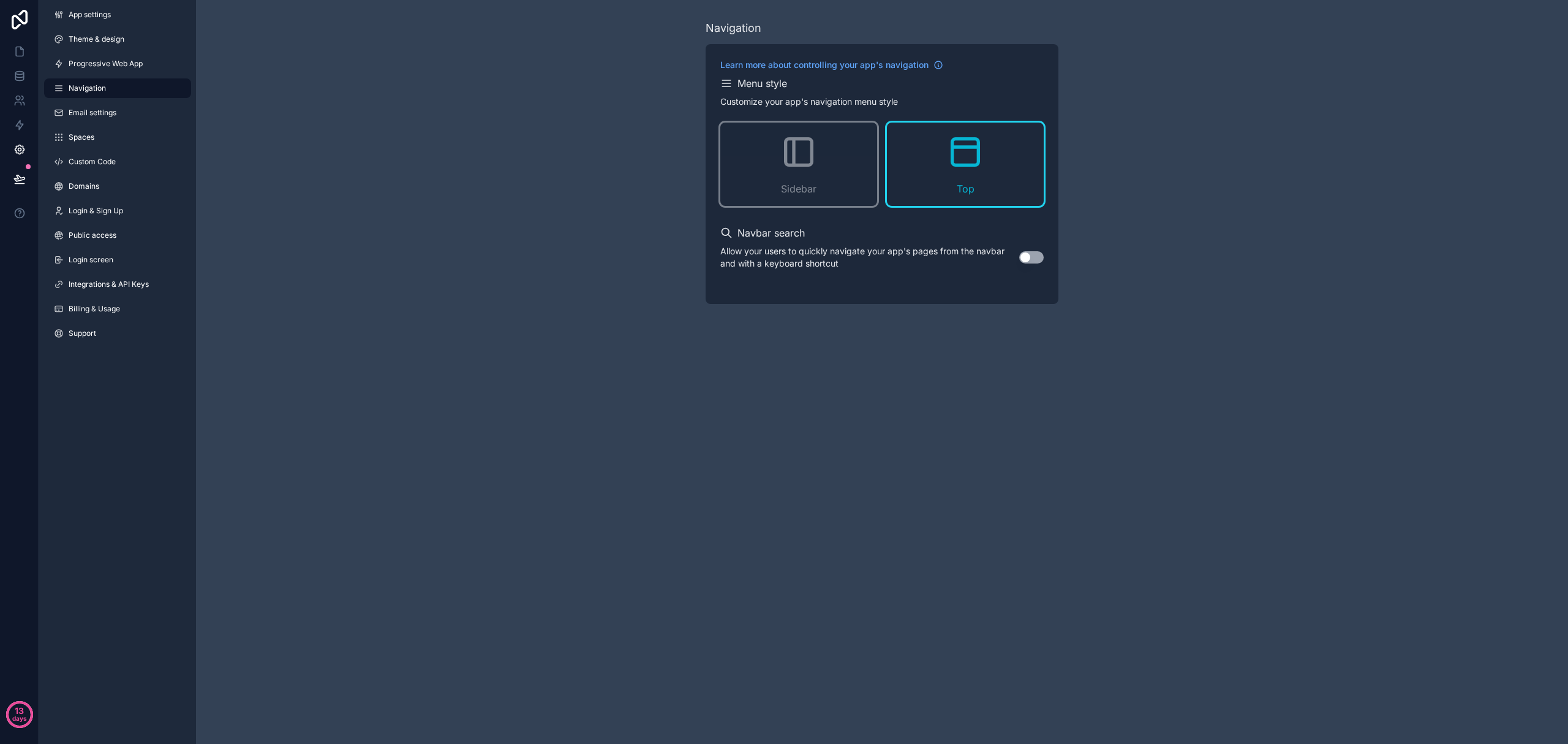
click at [838, 258] on button "Use setting" at bounding box center [1031, 258] width 24 height 12
click at [802, 170] on icon "scrollable content" at bounding box center [799, 152] width 39 height 39
click at [838, 253] on button "Use setting" at bounding box center [1031, 258] width 24 height 12
click at [24, 82] on link at bounding box center [19, 76] width 39 height 24
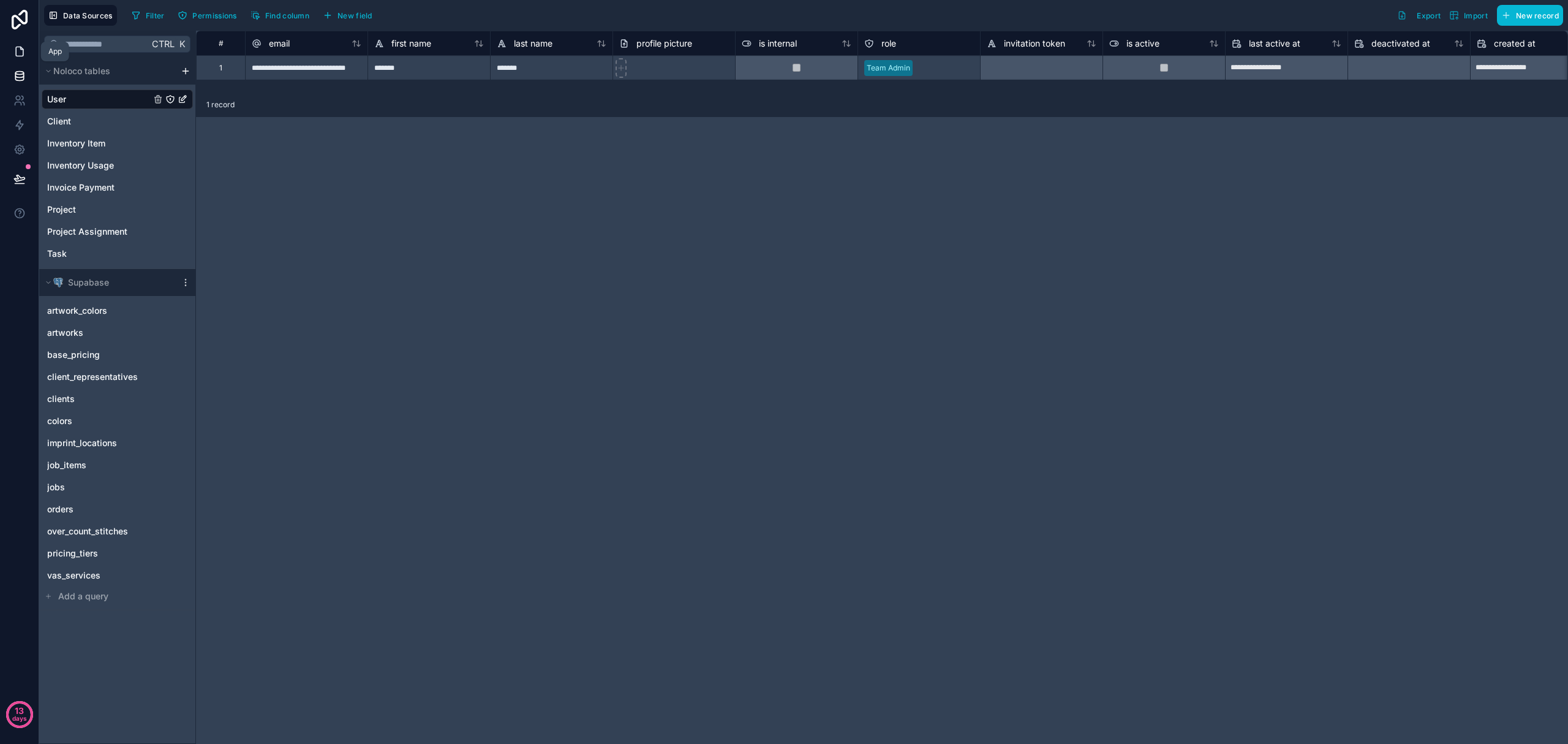
click at [18, 57] on icon at bounding box center [20, 51] width 8 height 9
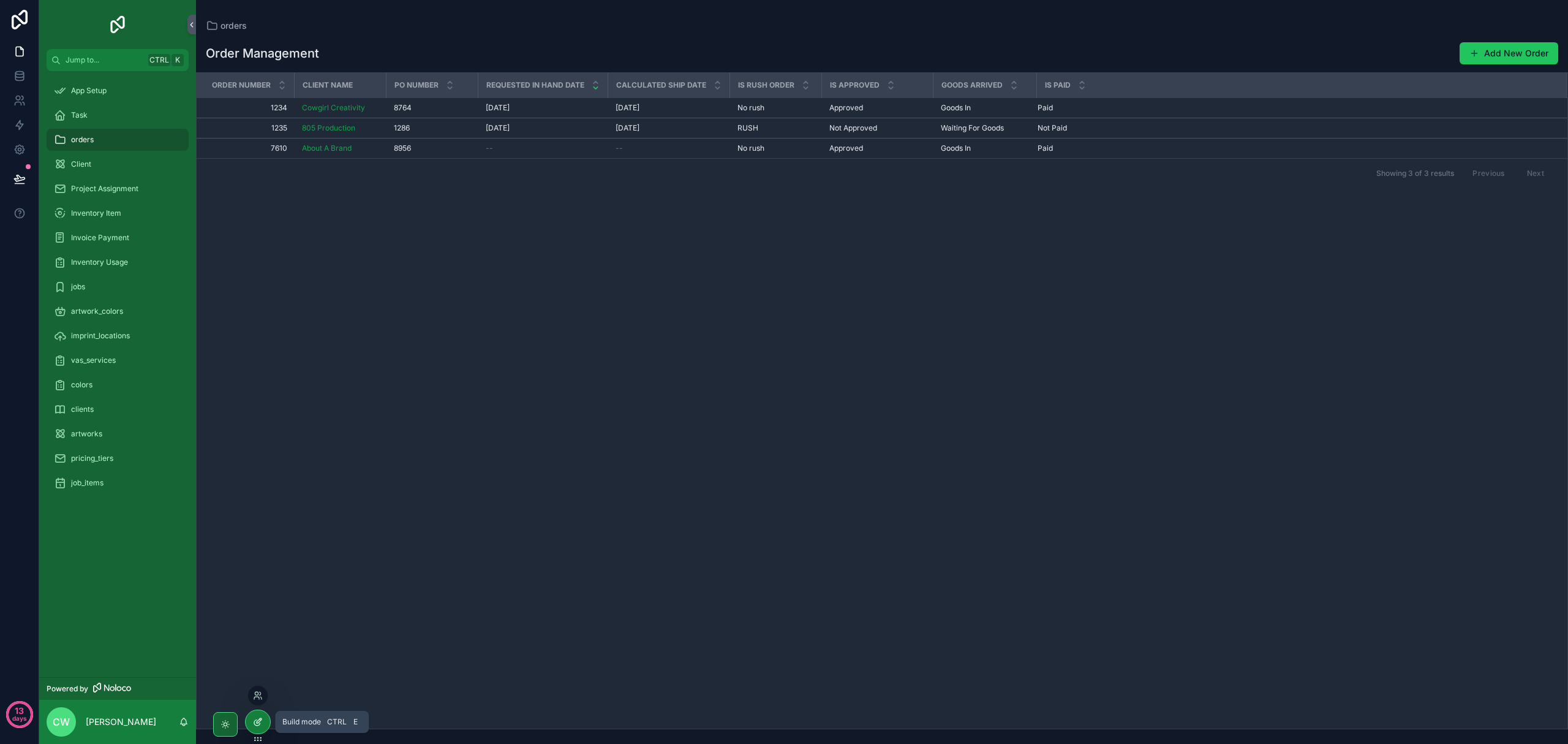
click at [258, 720] on icon at bounding box center [257, 721] width 10 height 10
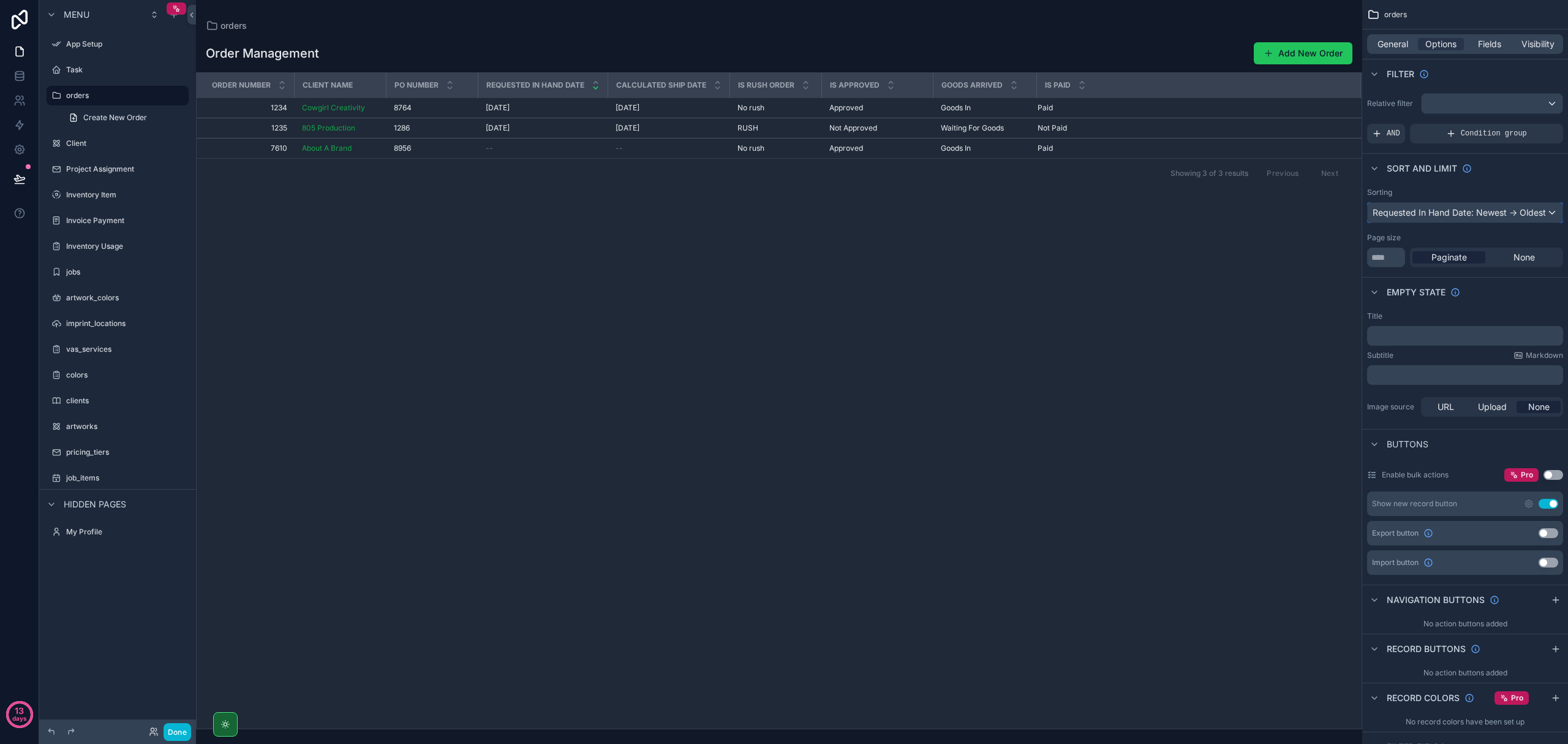
click at [838, 208] on div "Requested In Hand Date: Newest -> Oldest" at bounding box center [1465, 213] width 195 height 20
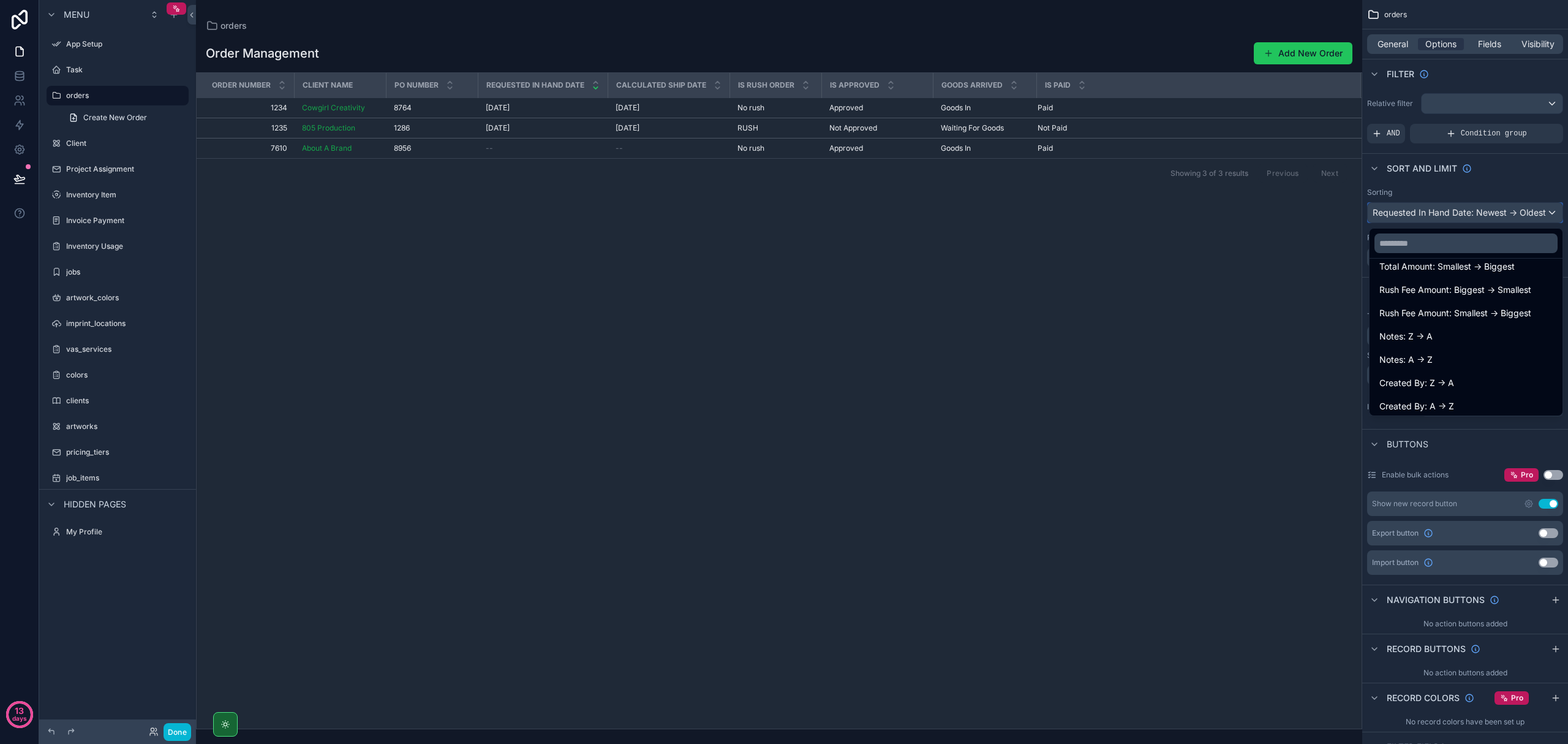
scroll to position [576, 0]
click at [838, 457] on div "scrollable content" at bounding box center [779, 372] width 1166 height 744
click at [838, 288] on div "Order Number Client Name Po Number Requested In Hand Date Calculated Ship Date …" at bounding box center [778, 401] width 1165 height 656
click at [838, 42] on div "scrollable content" at bounding box center [784, 372] width 1568 height 744
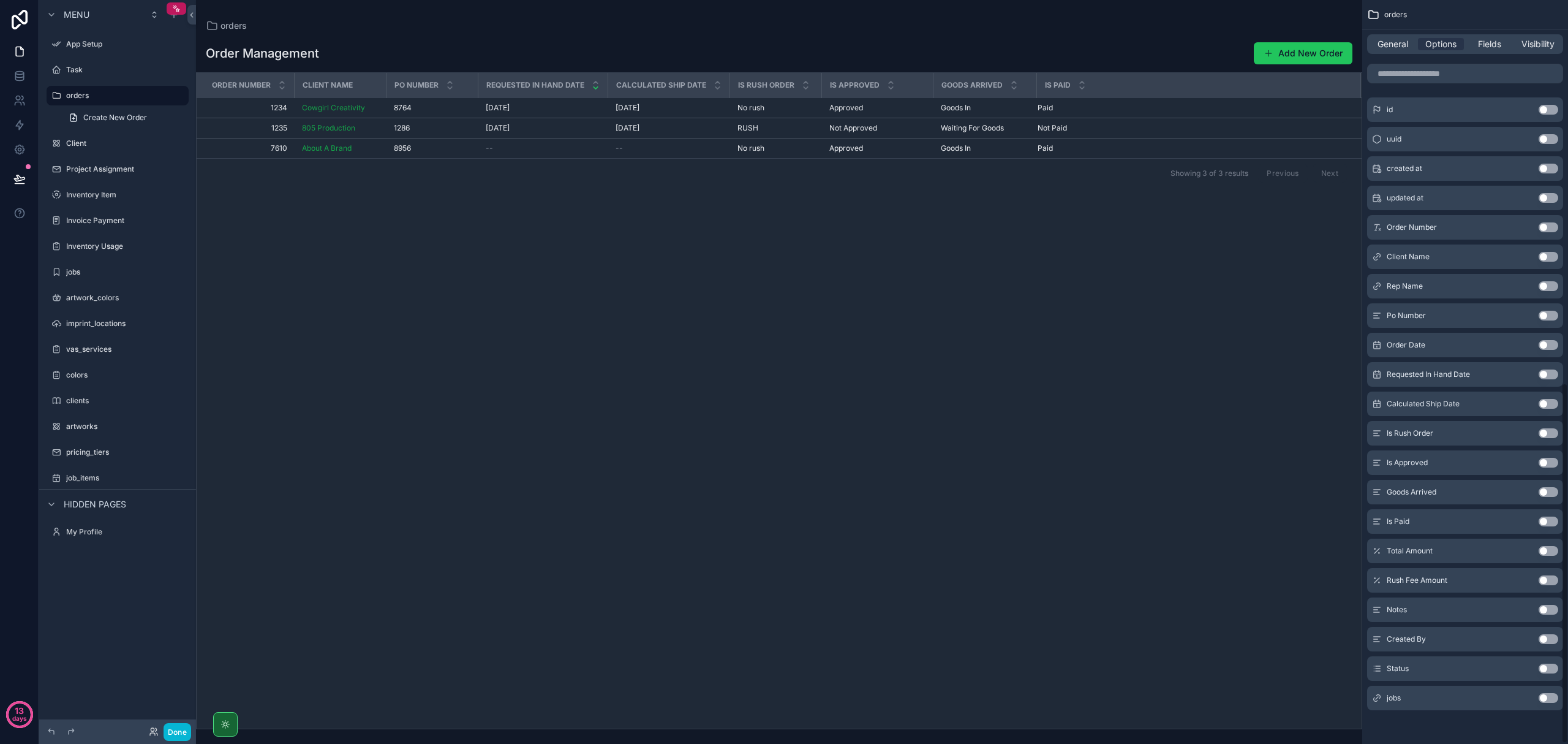
scroll to position [793, 0]
click at [838, 667] on button "Use setting" at bounding box center [1548, 668] width 20 height 10
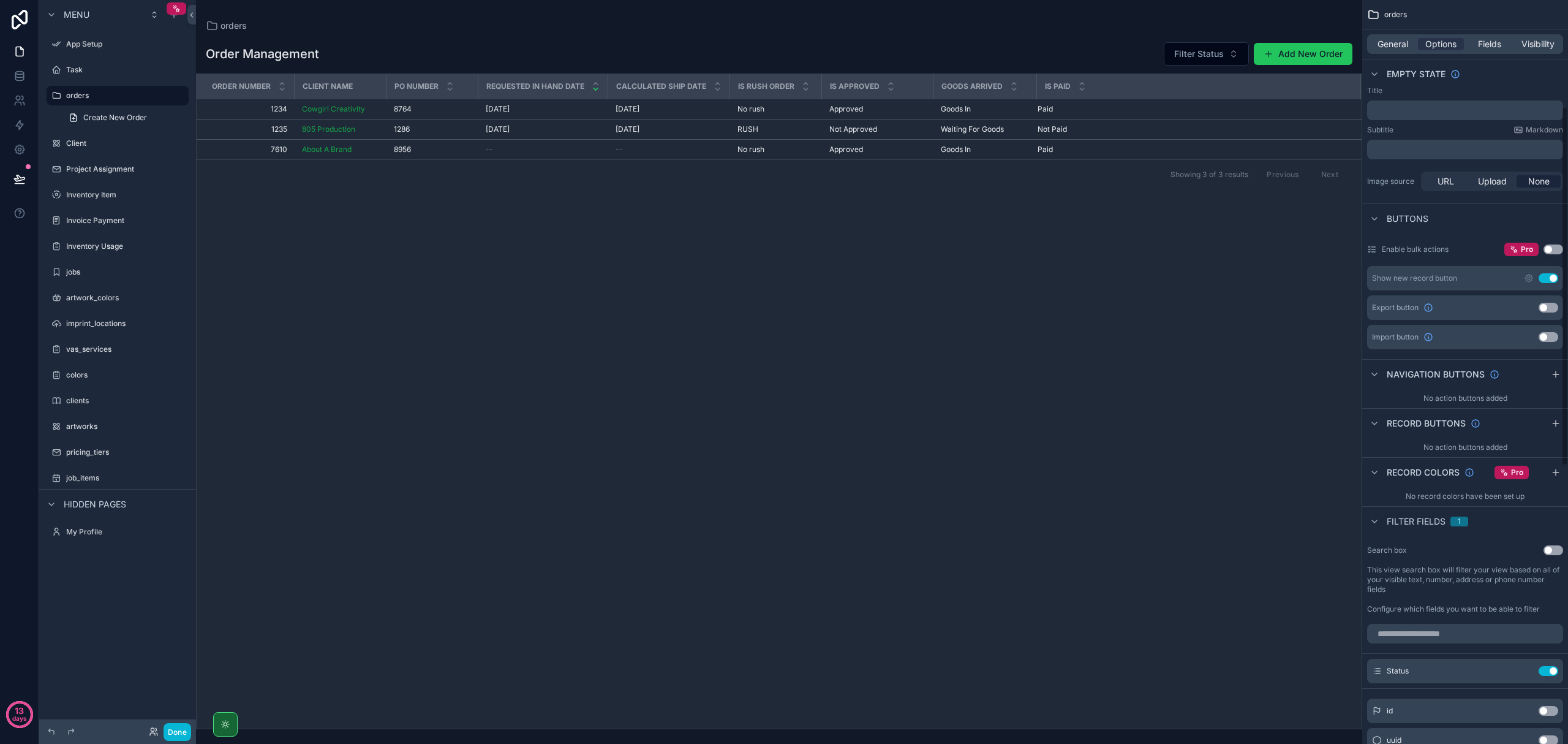
scroll to position [221, 0]
click at [838, 678] on button "Use setting" at bounding box center [1548, 675] width 20 height 10
click at [838, 683] on button "Use setting" at bounding box center [1548, 680] width 20 height 10
click at [838, 683] on div "id Use setting" at bounding box center [1465, 675] width 196 height 24
click at [838, 678] on button "Use setting" at bounding box center [1548, 675] width 20 height 10
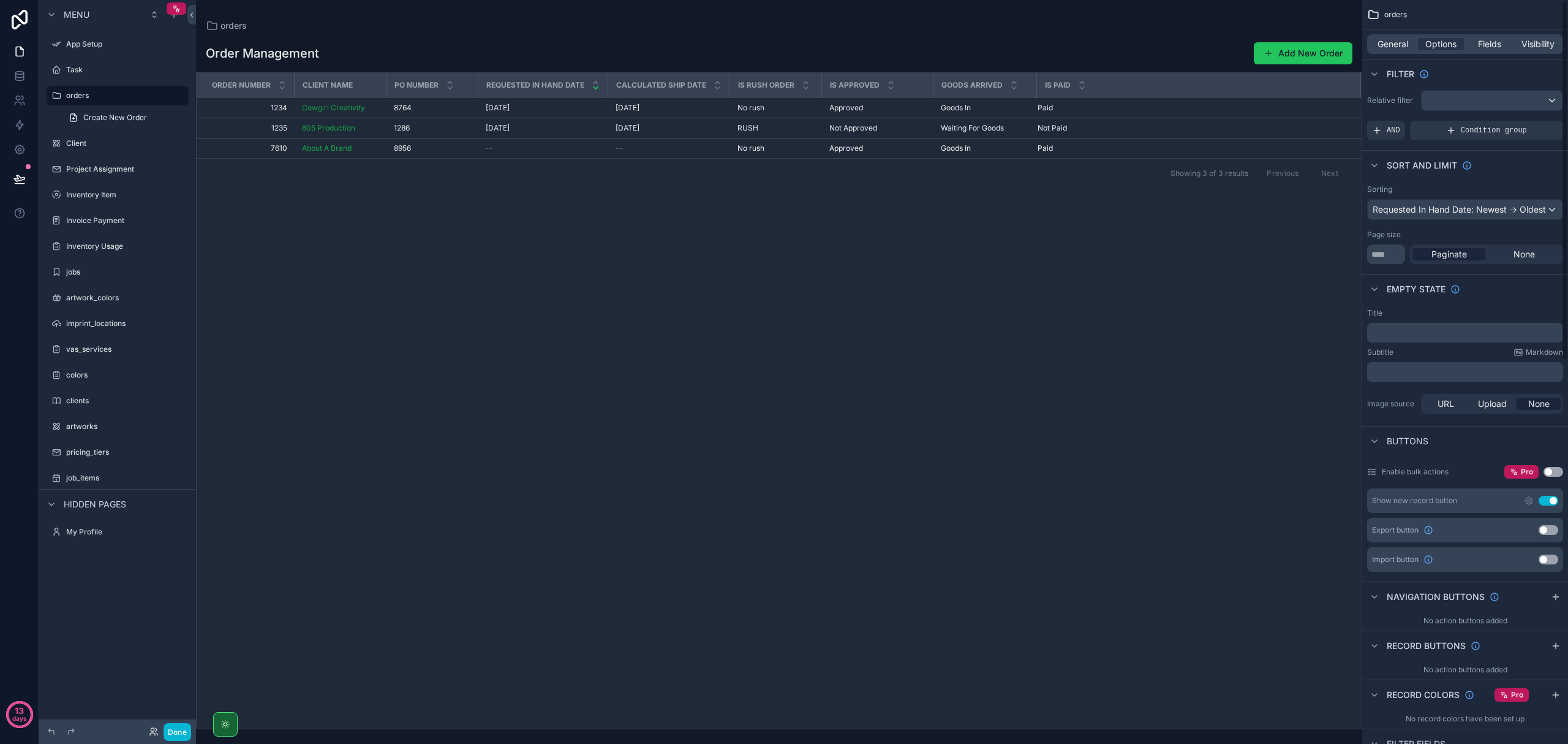
scroll to position [0, 0]
click at [838, 42] on span "General" at bounding box center [1393, 44] width 31 height 12
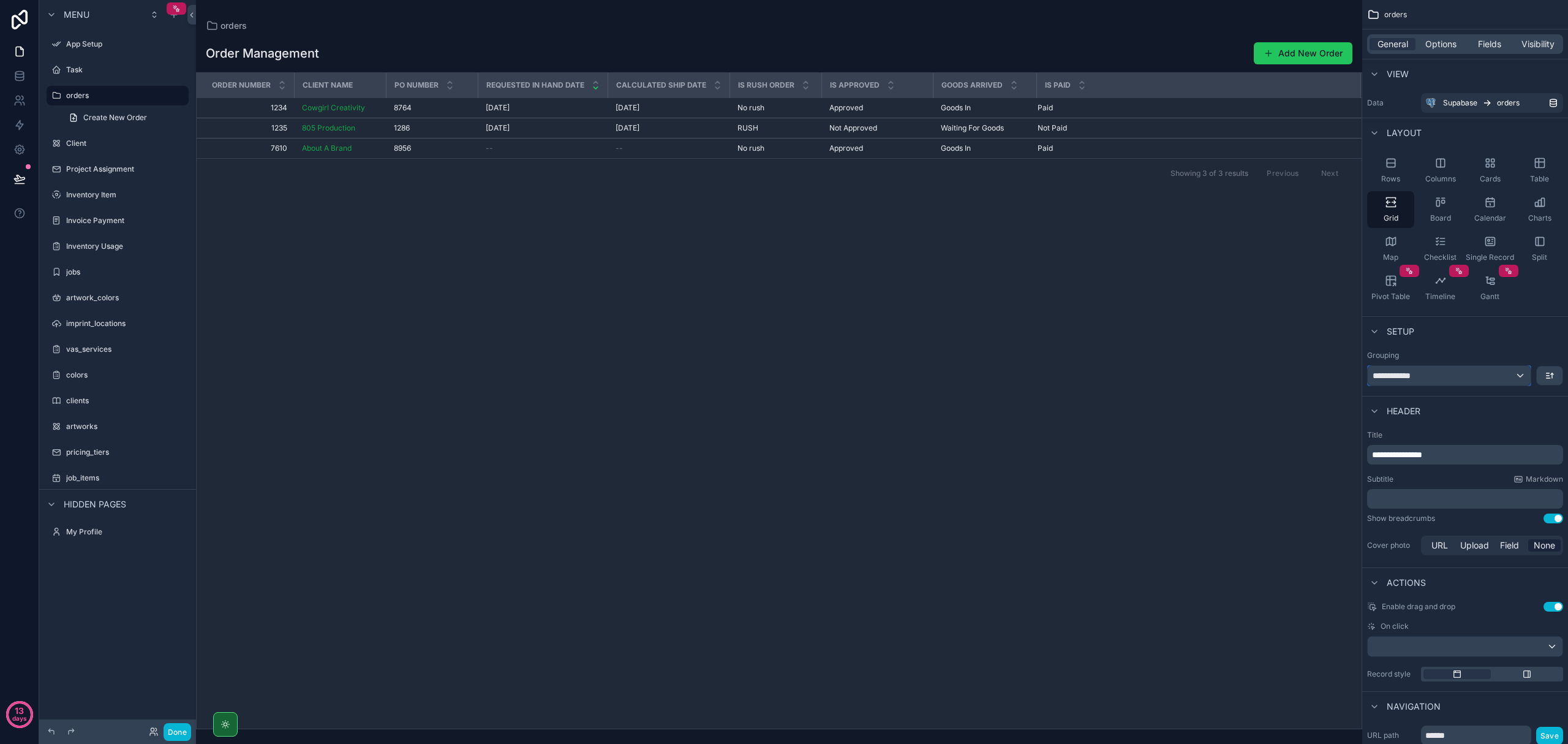
click at [838, 374] on div "**********" at bounding box center [1449, 375] width 163 height 20
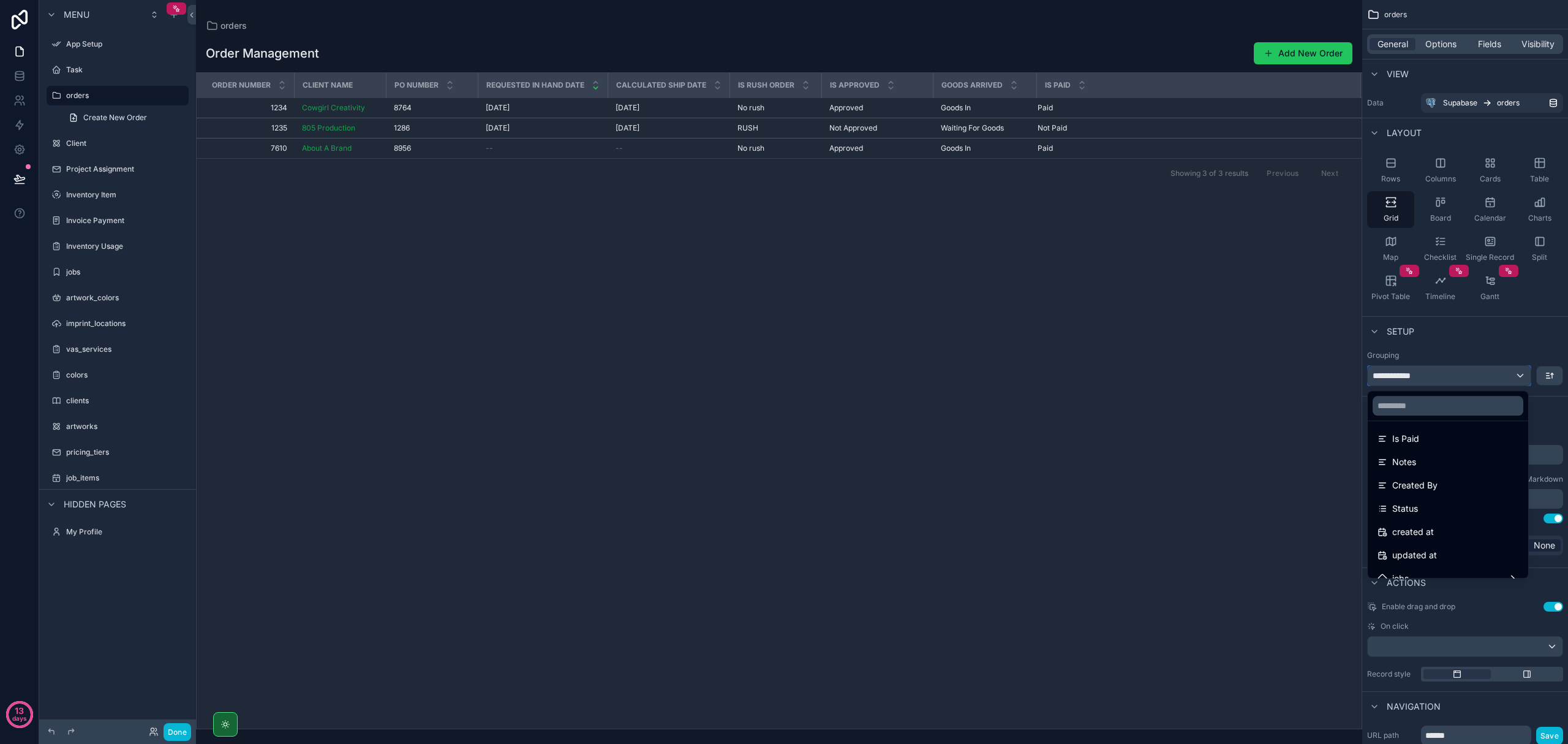
scroll to position [320, 0]
click at [838, 476] on div "Status" at bounding box center [1448, 471] width 141 height 14
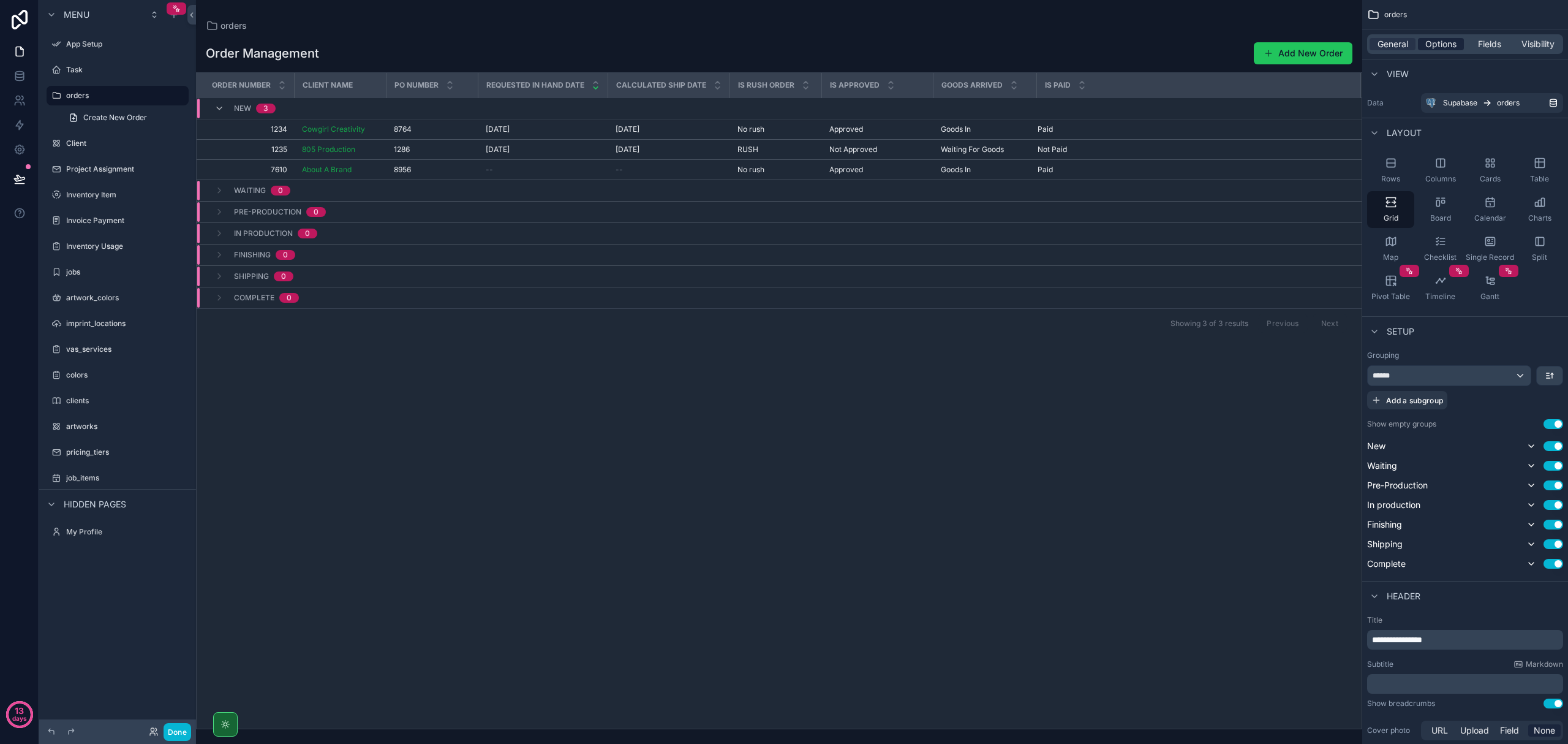
click at [838, 45] on span "Options" at bounding box center [1440, 44] width 31 height 12
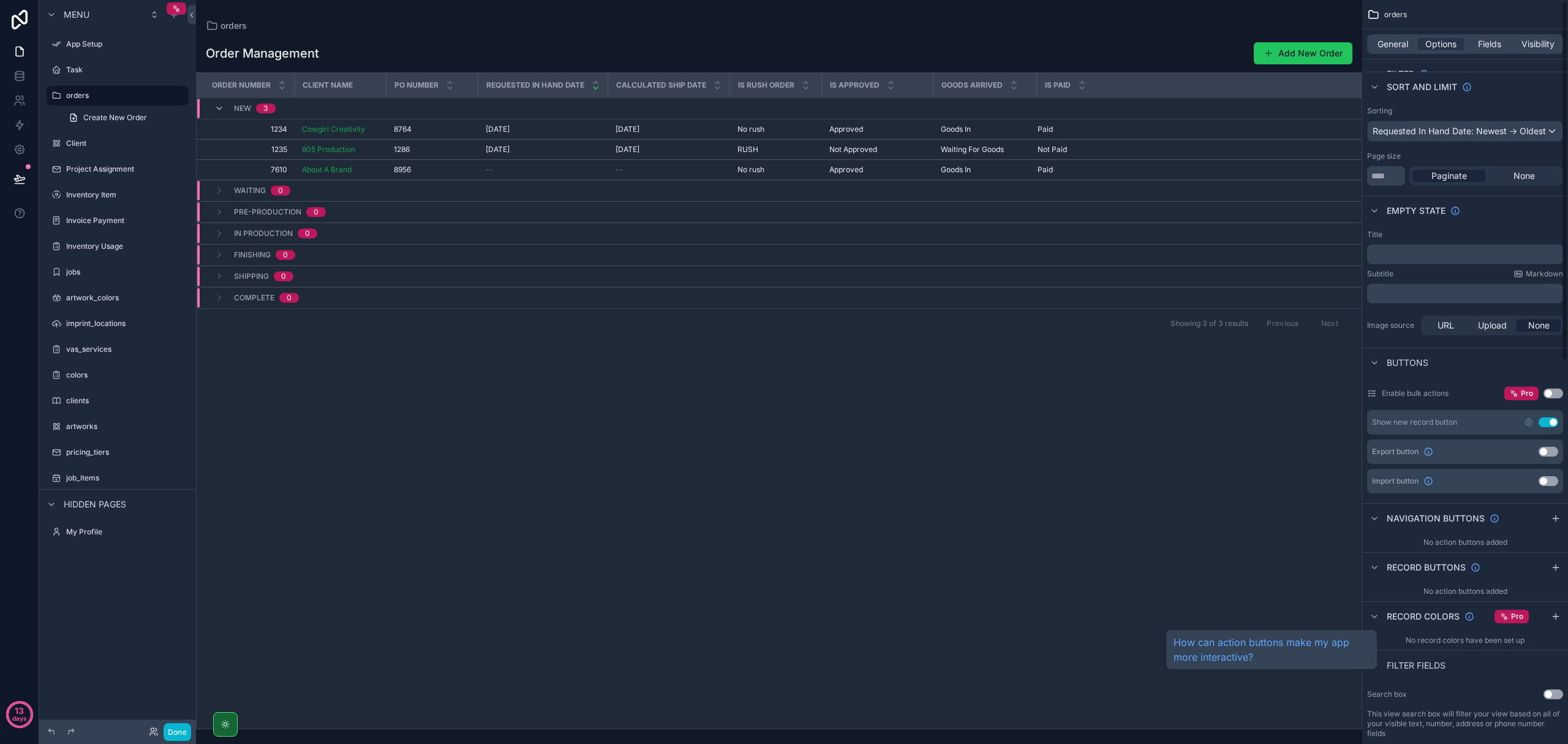
scroll to position [0, 0]
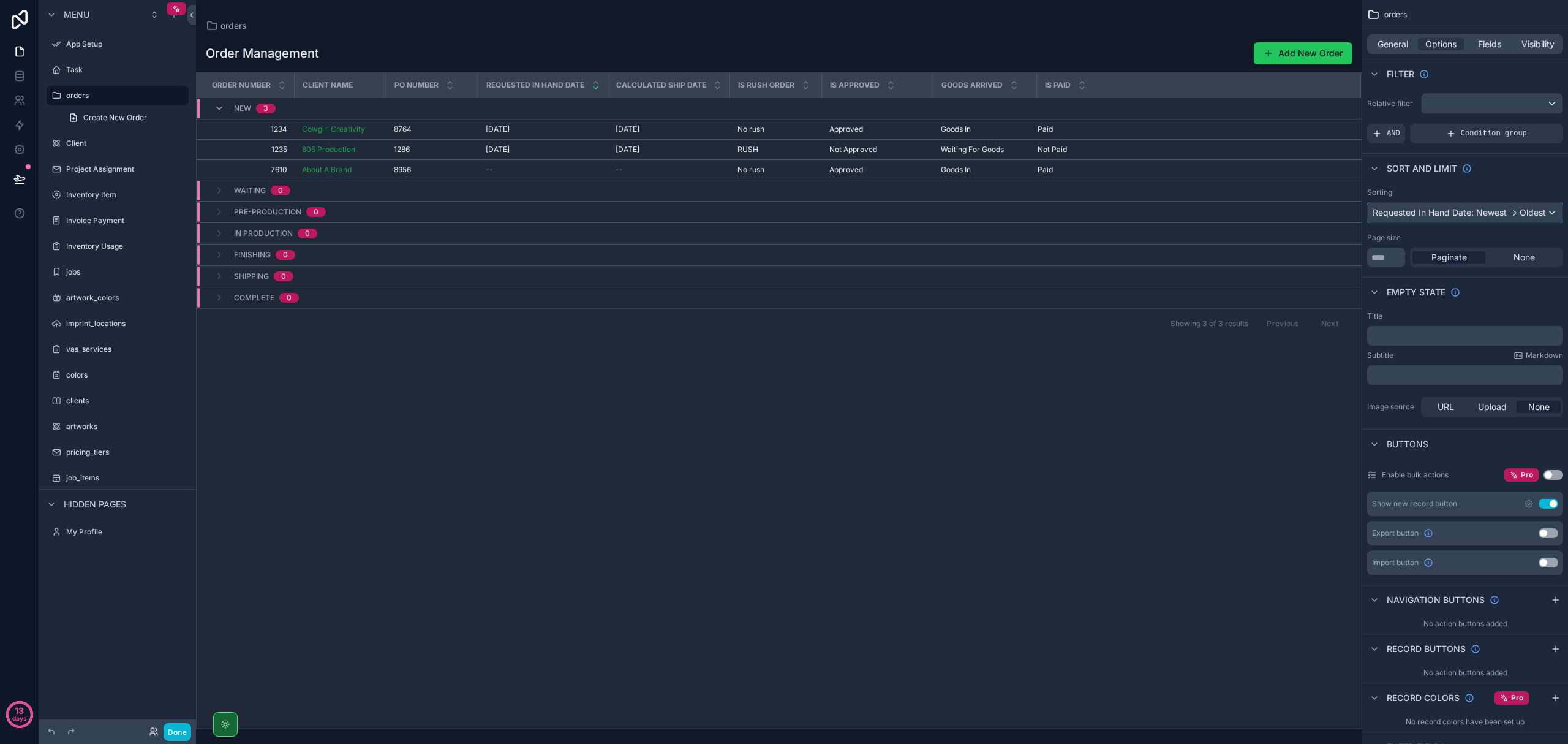
click at [838, 214] on div "Requested In Hand Date: Newest -> Oldest" at bounding box center [1465, 213] width 195 height 20
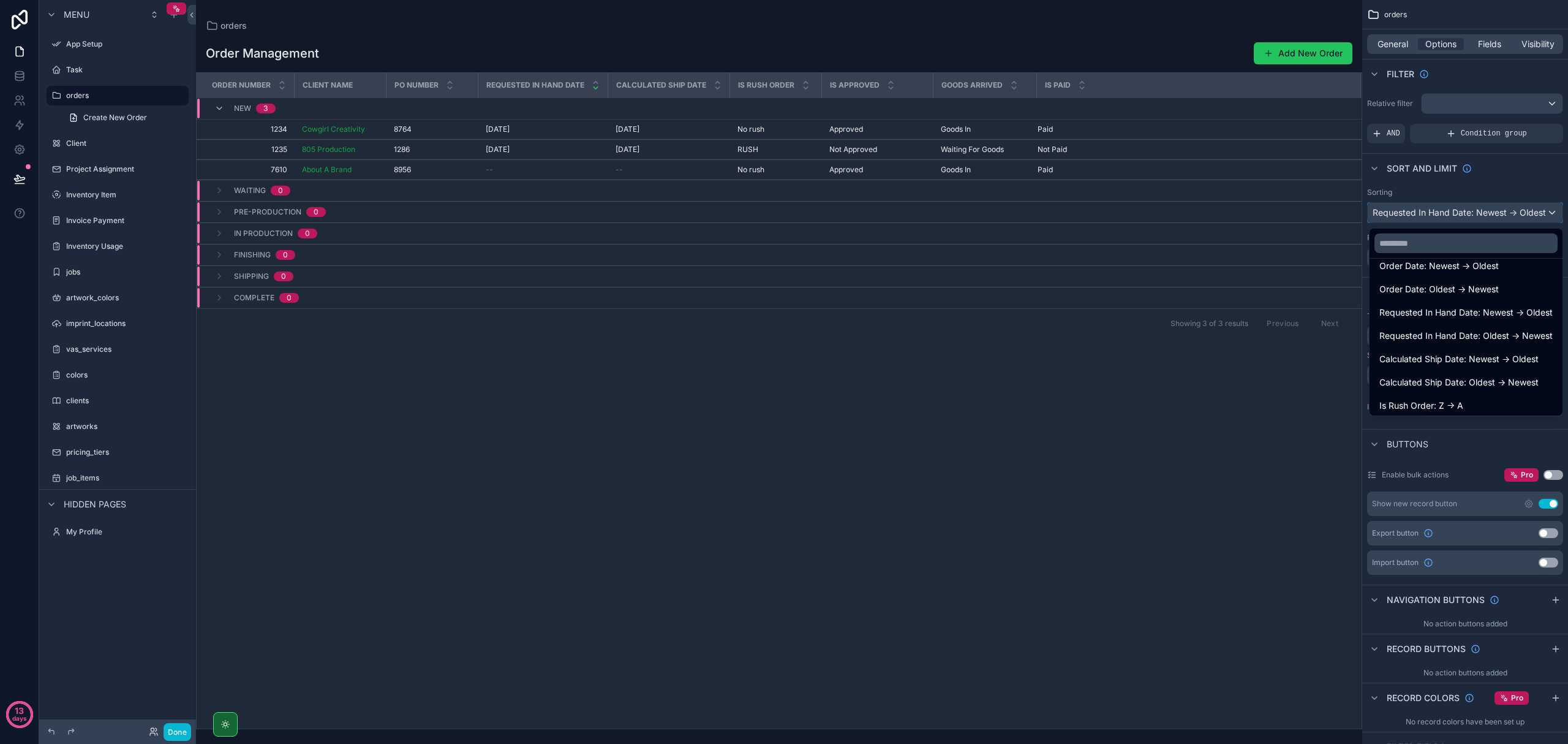
scroll to position [245, 0]
click at [838, 294] on span "Requested In Hand Date: Newest -> Oldest" at bounding box center [1466, 290] width 174 height 14
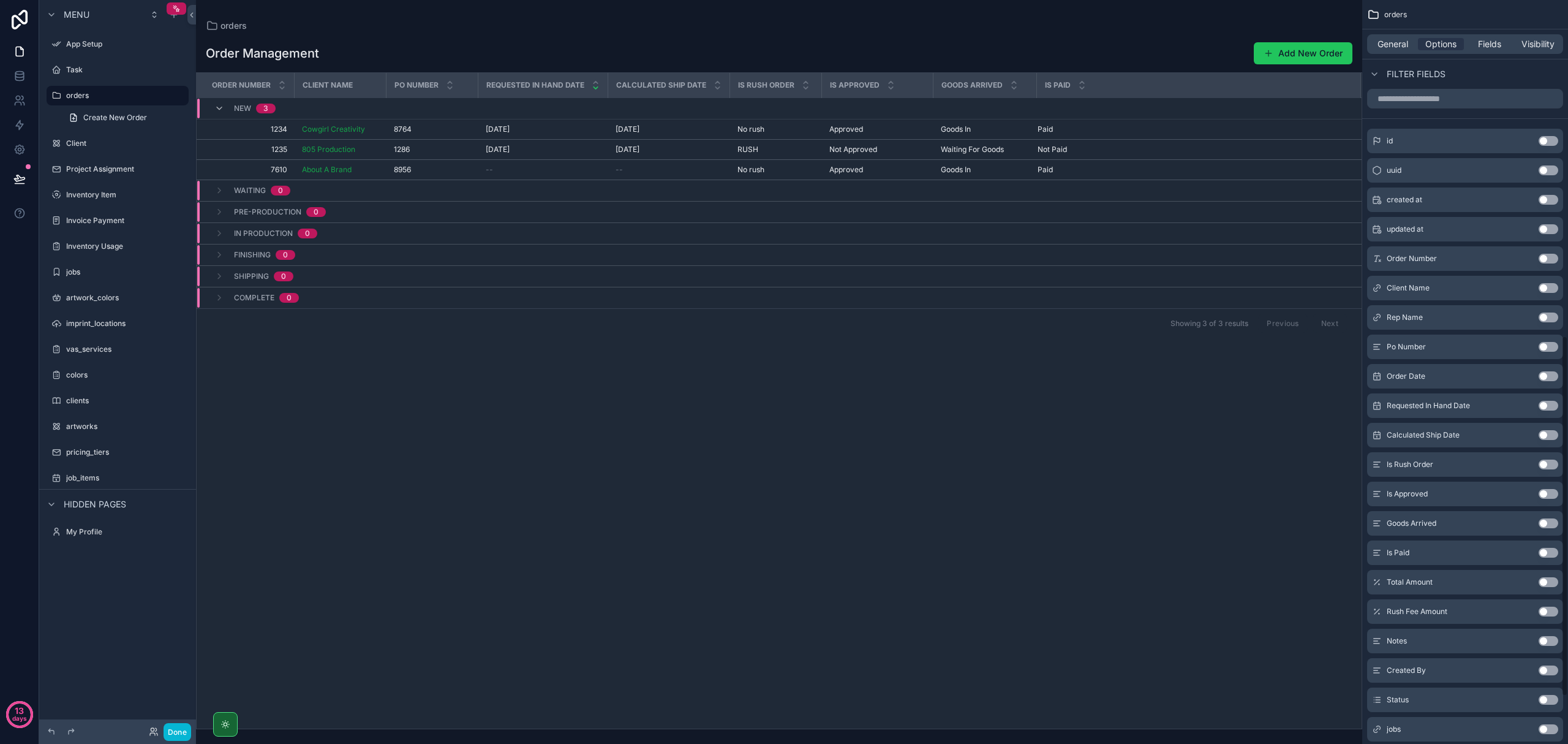
scroll to position [793, 0]
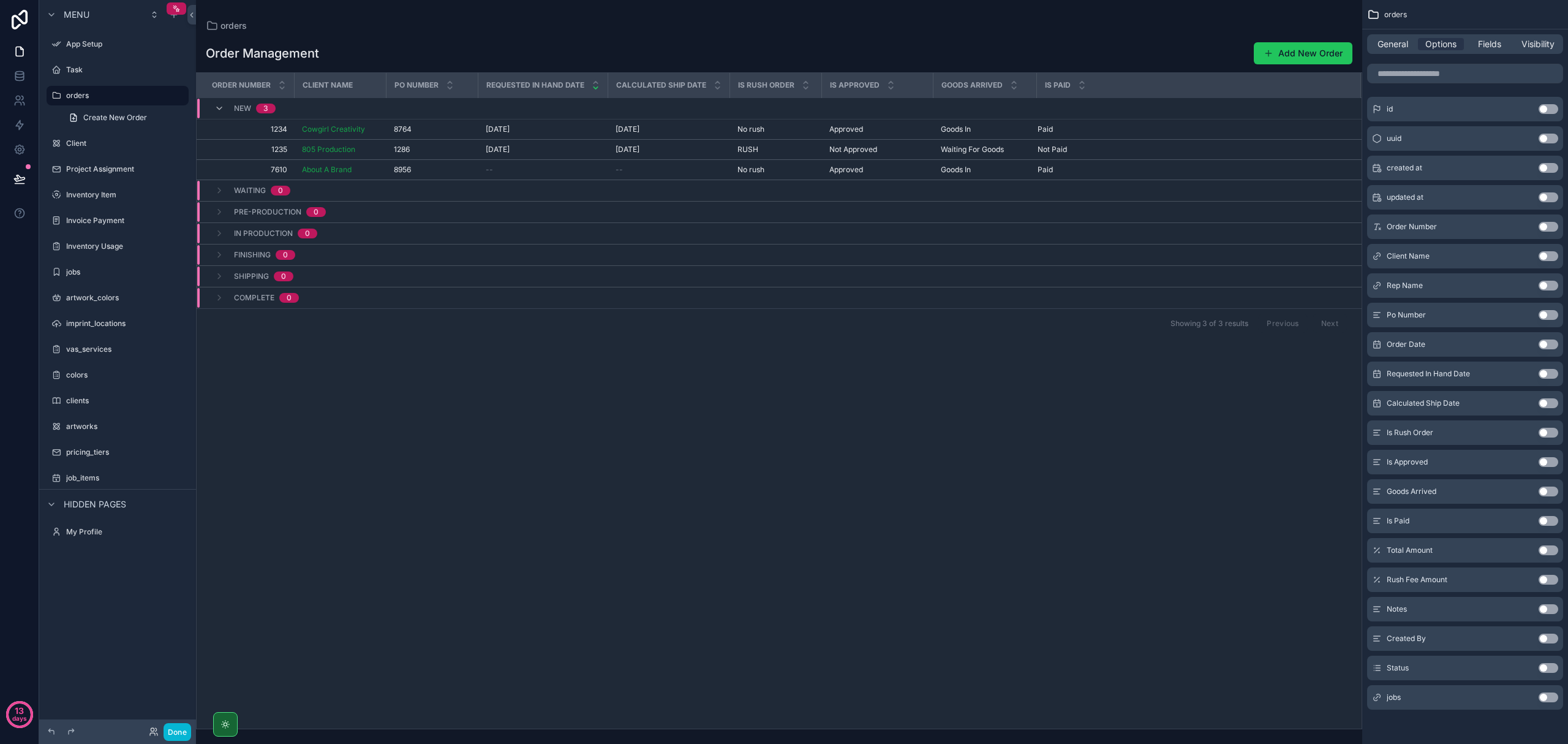
click at [838, 529] on div "Order Number Client Name Po Number Requested In Hand Date Calculated Ship Date …" at bounding box center [778, 401] width 1165 height 656
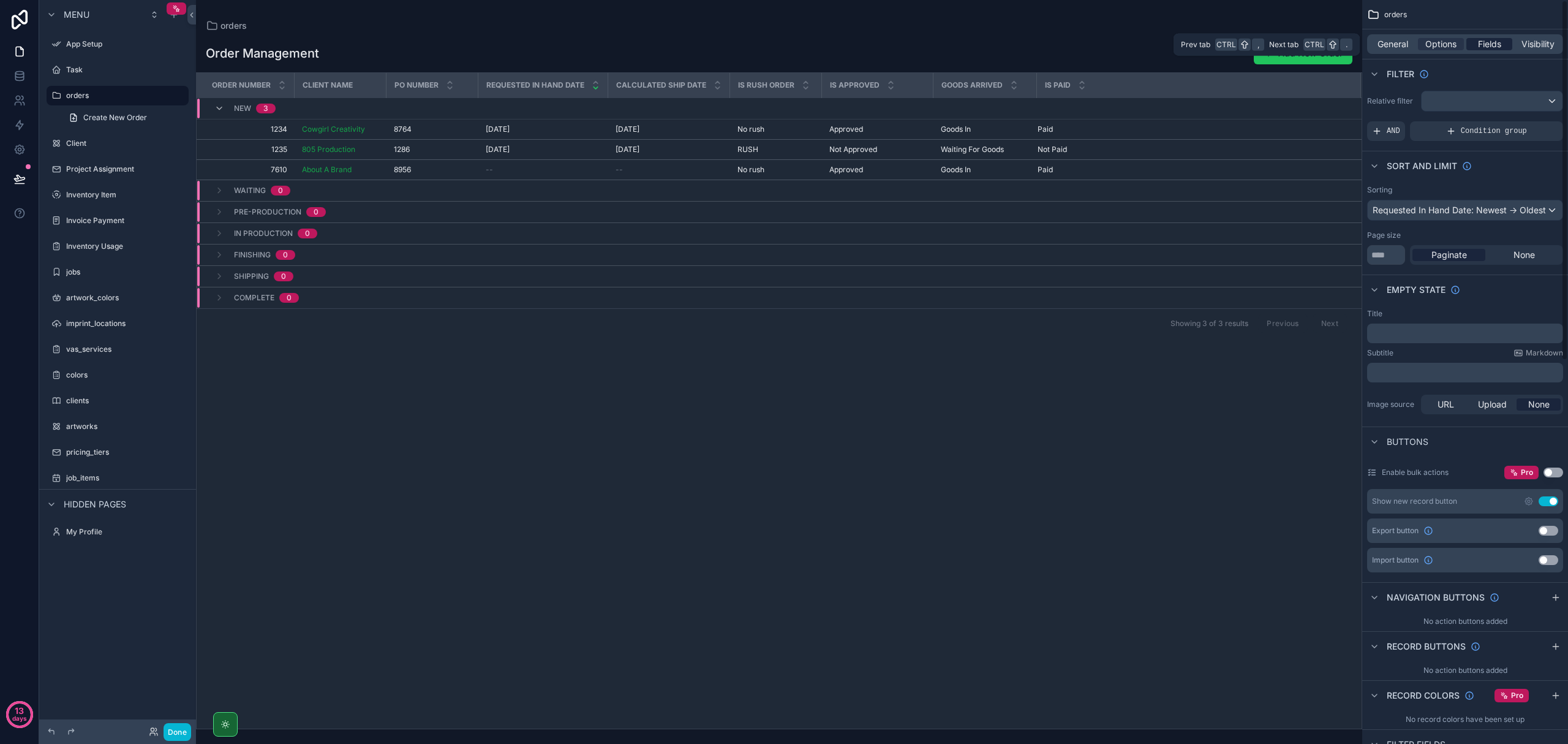
scroll to position [0, 0]
click at [838, 47] on span "Fields" at bounding box center [1489, 44] width 23 height 12
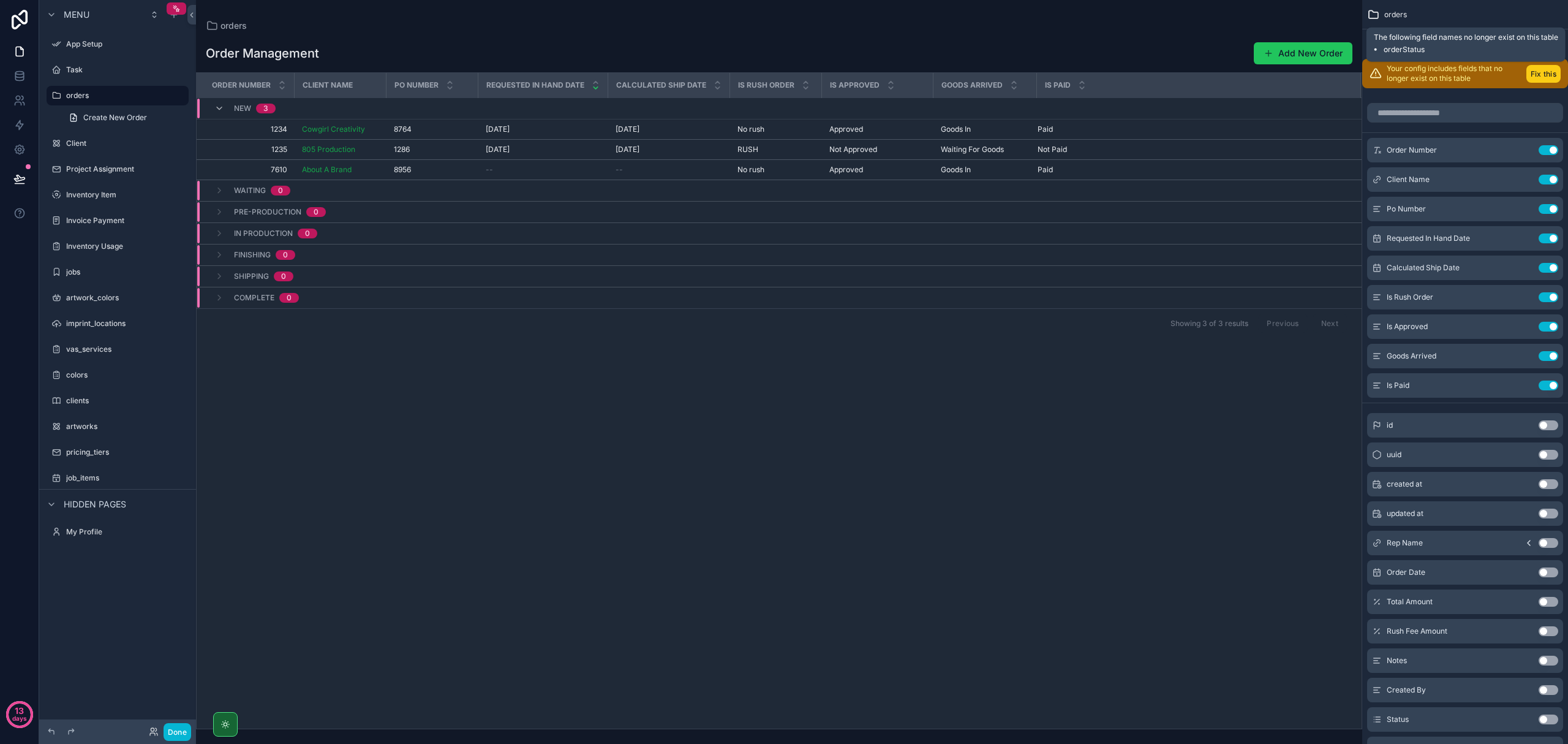
click at [838, 69] on button "Fix this" at bounding box center [1543, 74] width 34 height 18
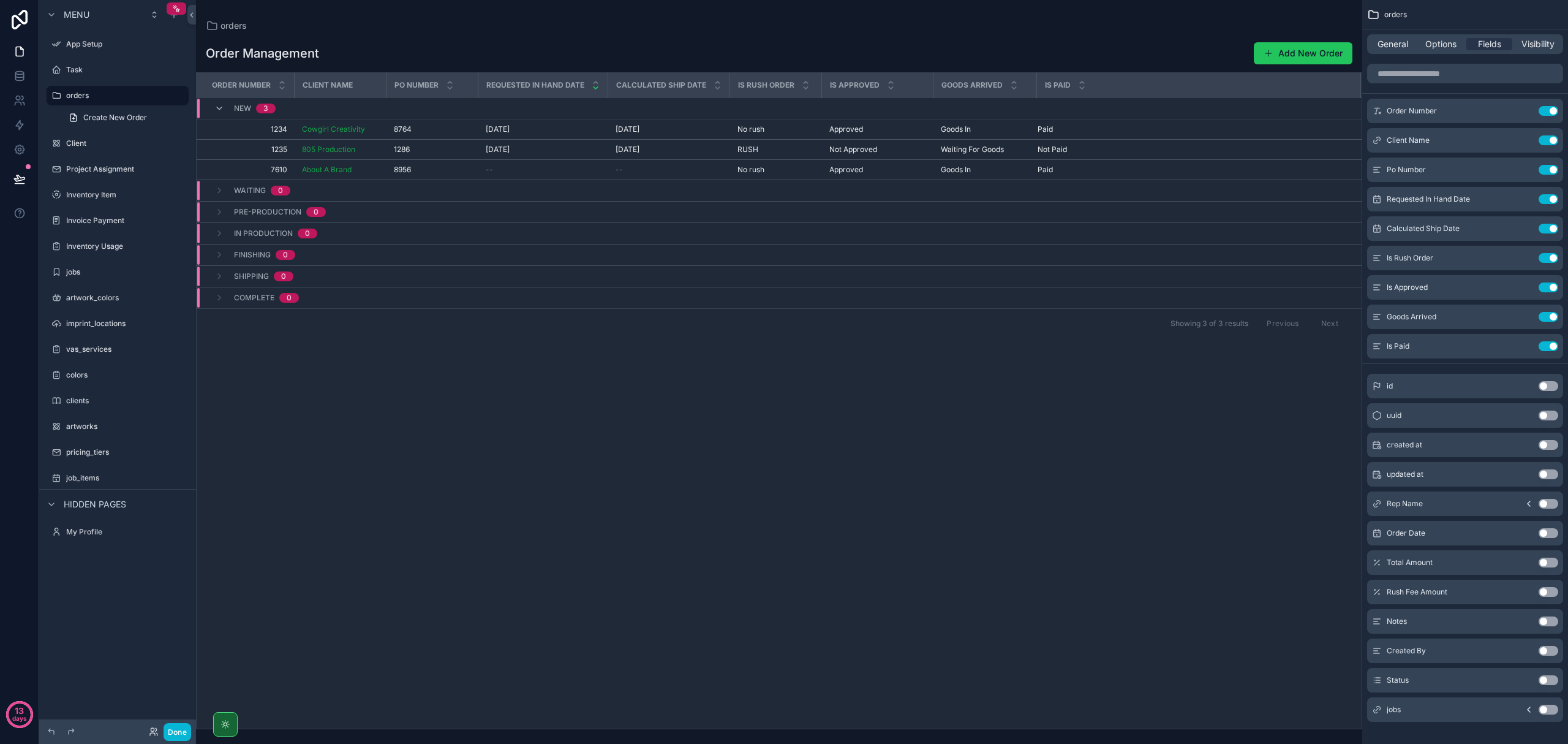
click at [838, 679] on button "Use setting" at bounding box center [1548, 680] width 20 height 10
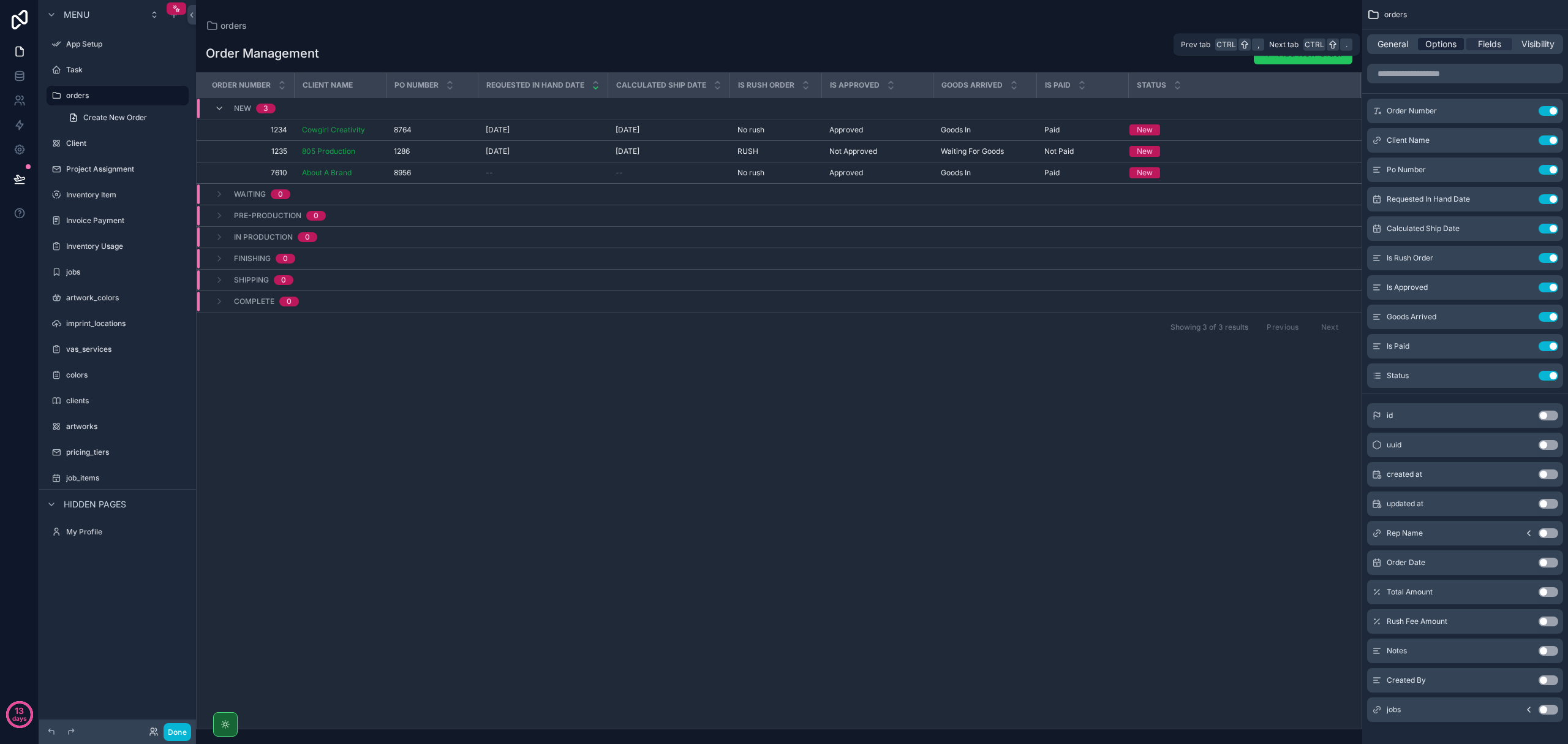
click at [838, 42] on div "Options" at bounding box center [1440, 44] width 46 height 12
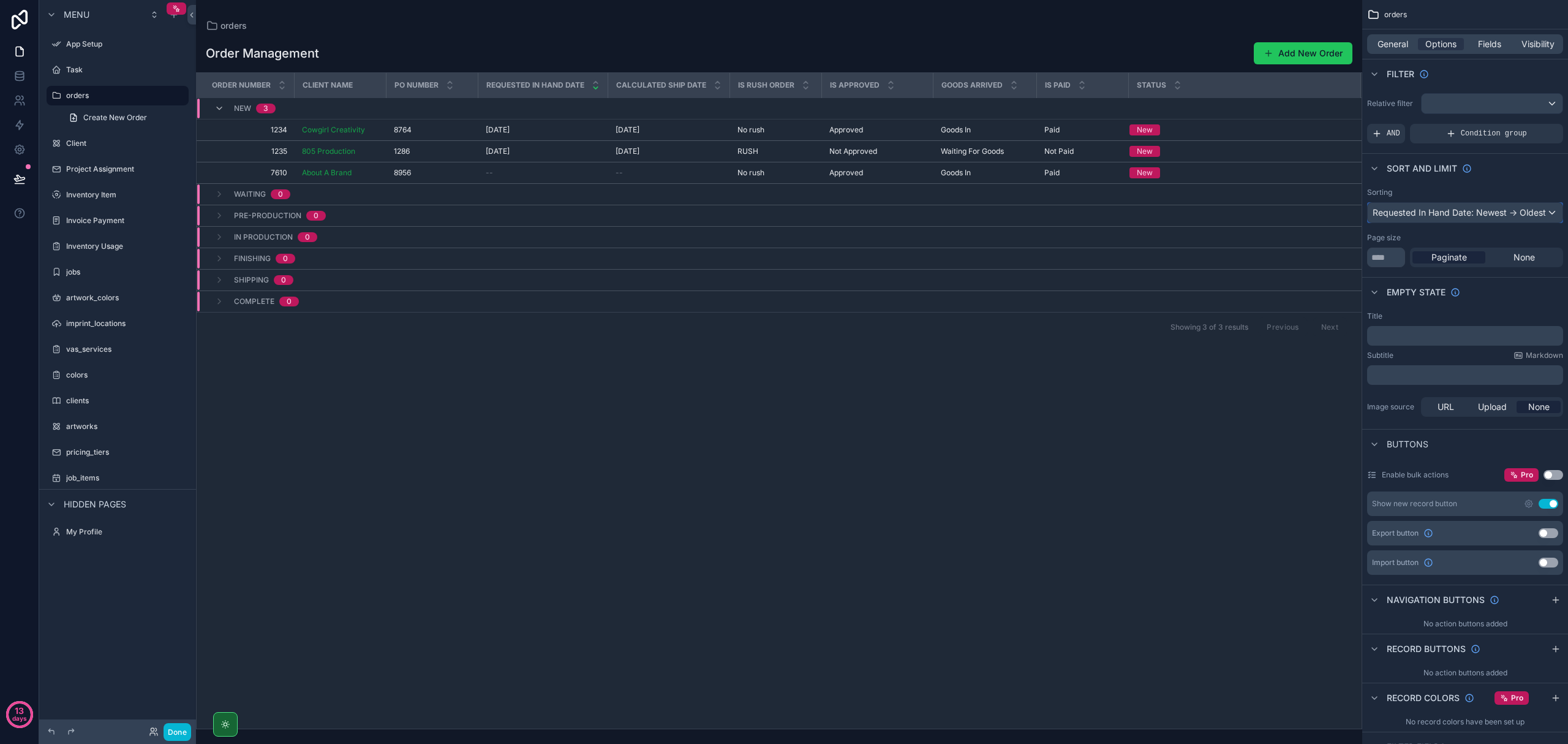
click at [838, 212] on div "Requested In Hand Date: Newest -> Oldest" at bounding box center [1465, 213] width 195 height 20
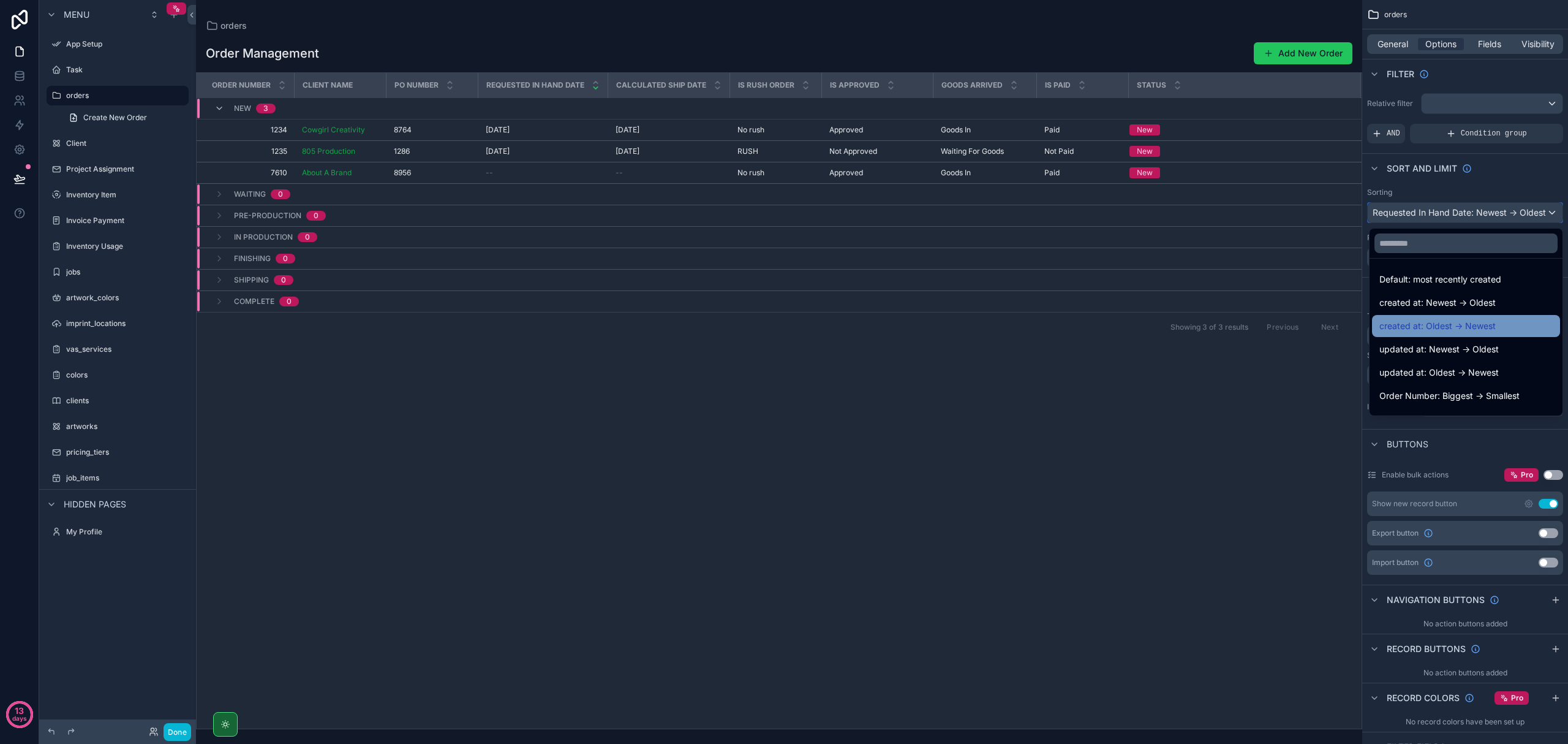
scroll to position [82, 0]
click at [838, 332] on span "Order Number: Smallest -> Biggest" at bounding box center [1449, 337] width 140 height 14
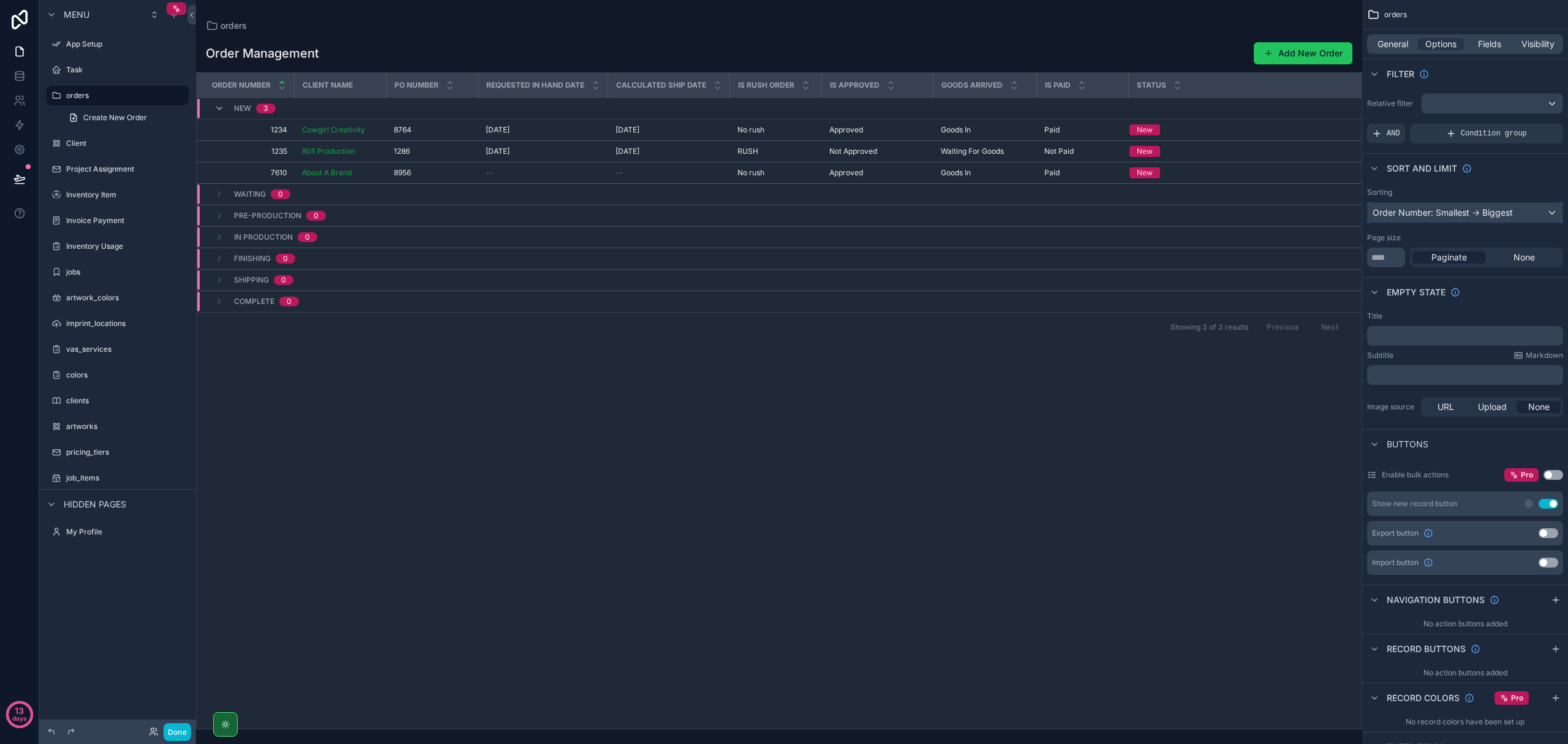
click at [838, 215] on div "Order Number: Smallest -> Biggest" at bounding box center [1465, 213] width 195 height 20
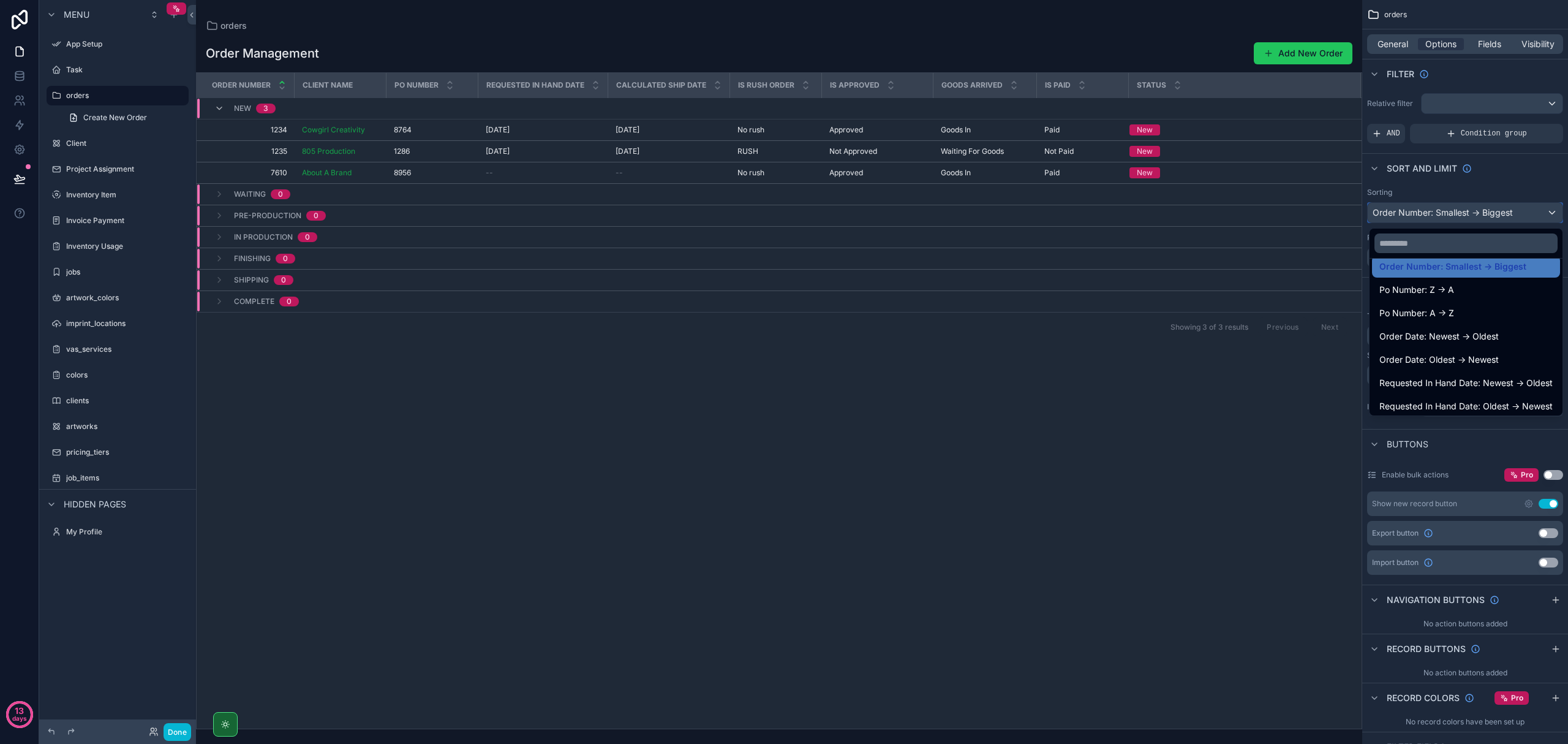
scroll to position [163, 0]
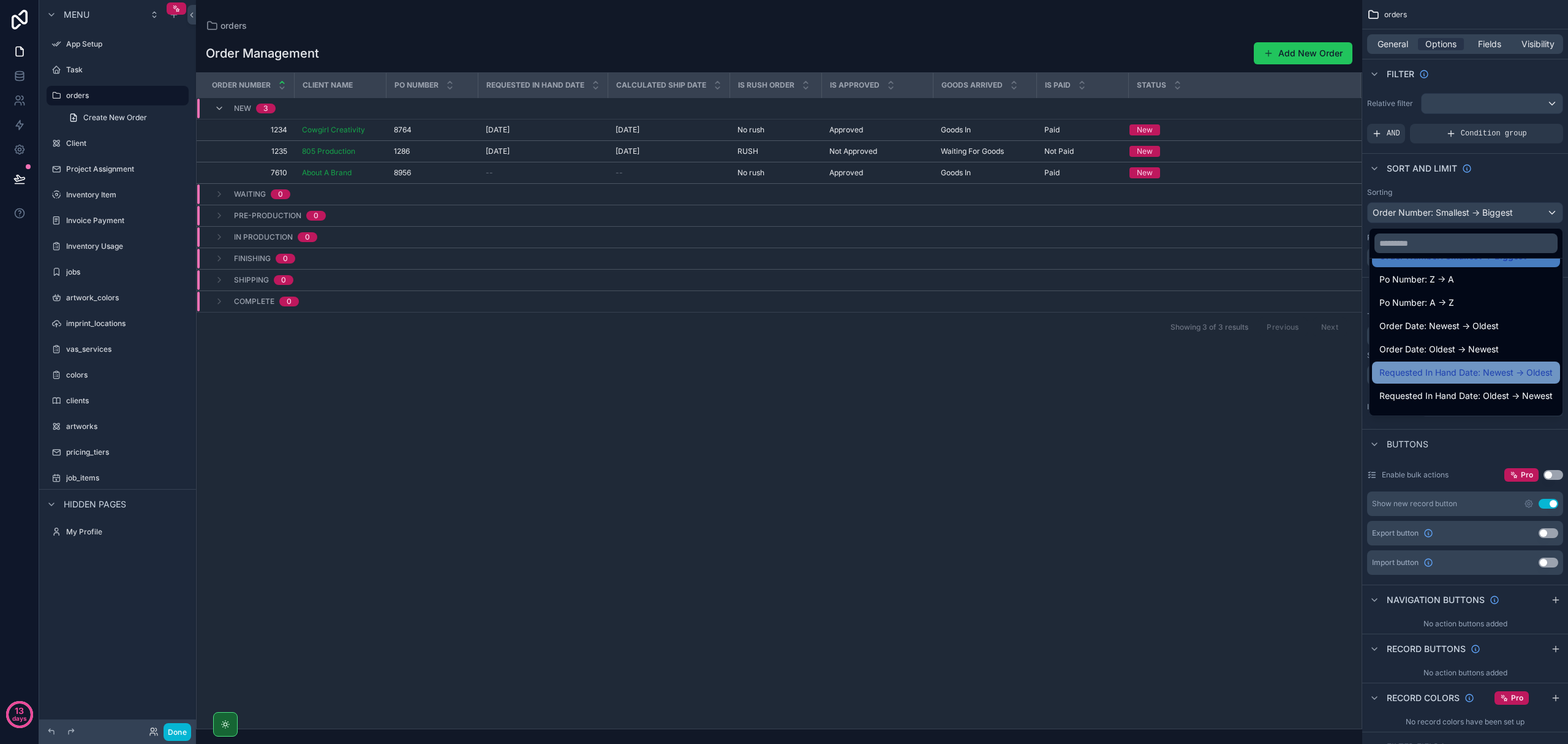
click at [838, 371] on span "Requested In Hand Date: Newest -> Oldest" at bounding box center [1466, 372] width 174 height 14
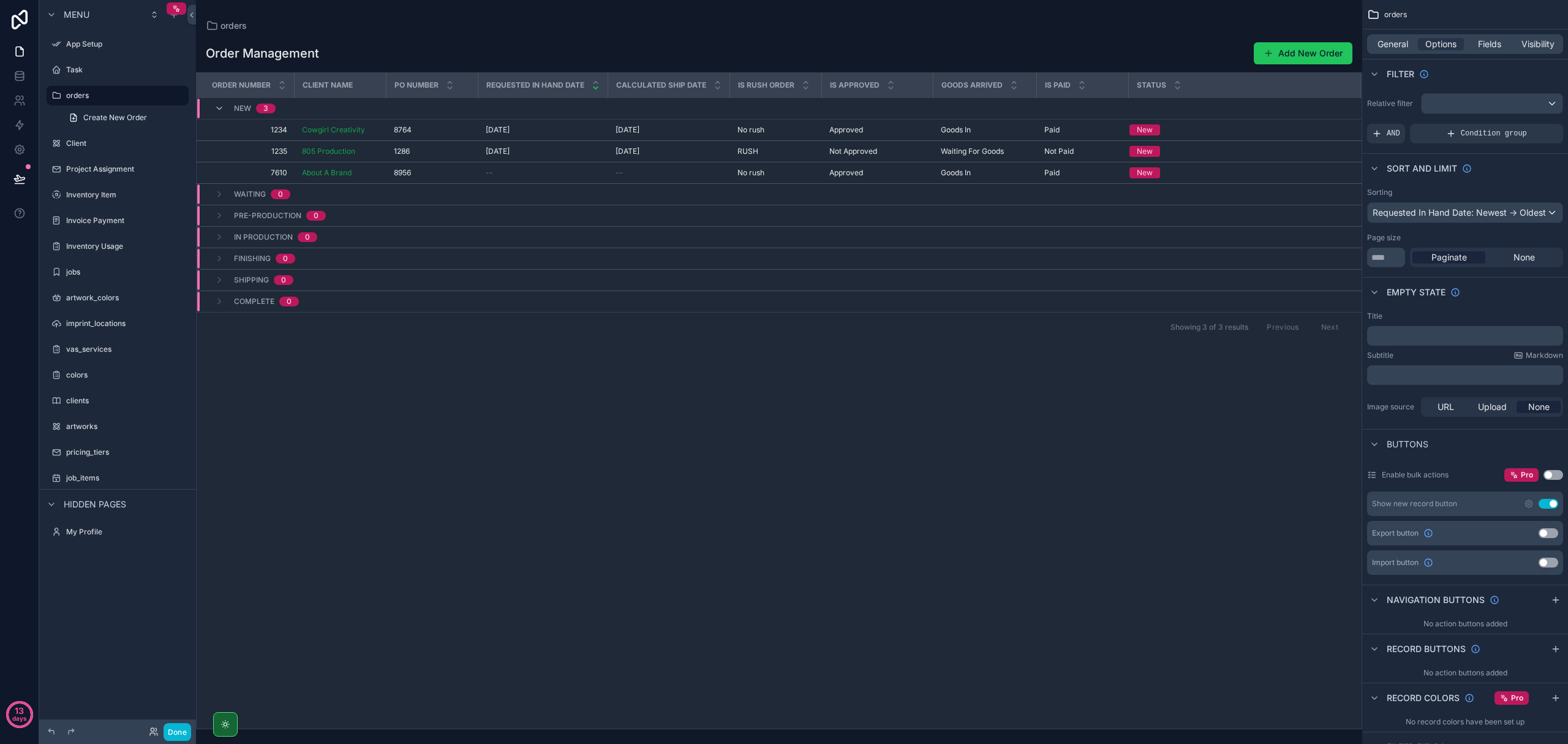
click at [838, 506] on div "Order Number Client Name Po Number Requested In Hand Date Calculated Ship Date …" at bounding box center [778, 401] width 1165 height 656
click at [838, 47] on div "General" at bounding box center [1392, 44] width 46 height 12
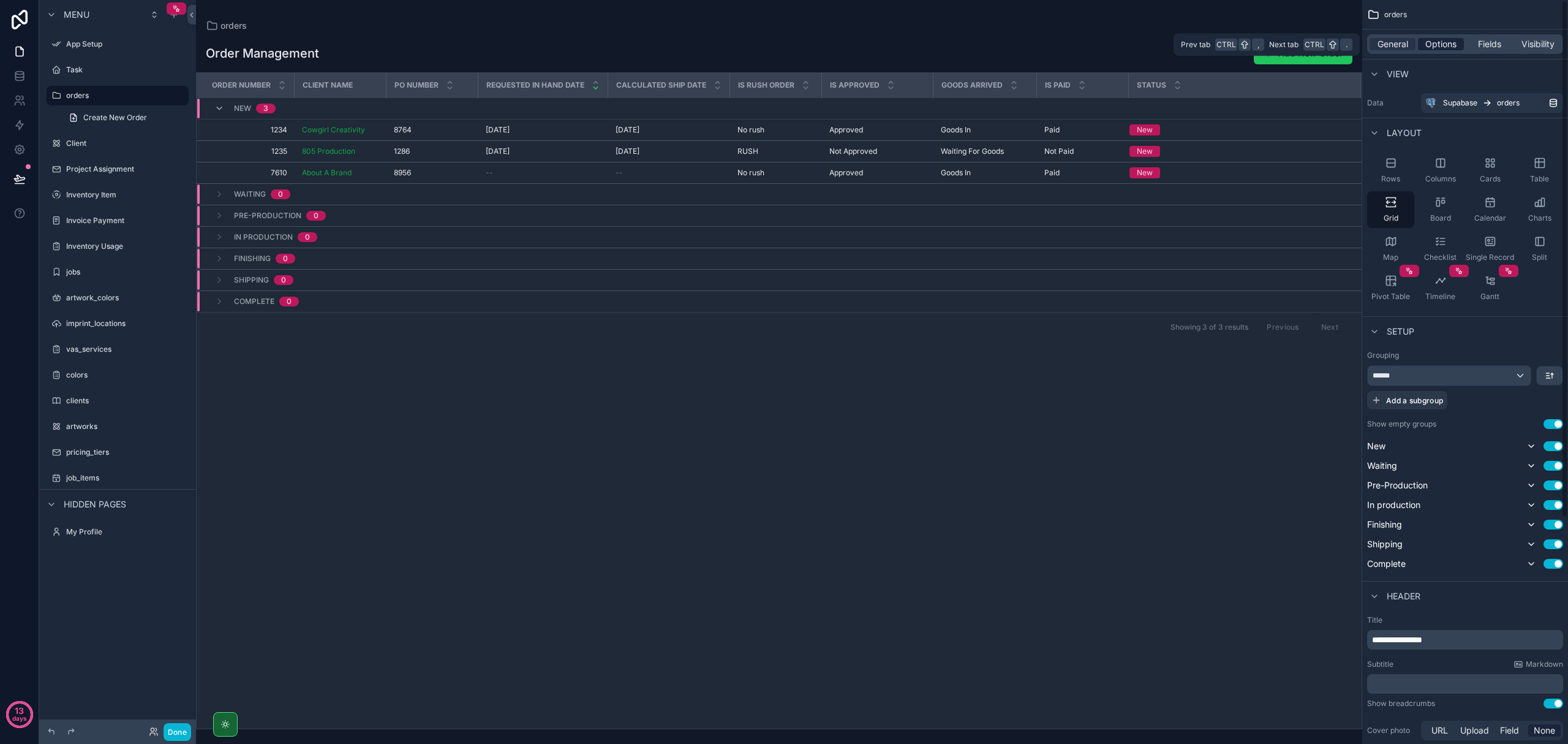
click at [838, 44] on span "Options" at bounding box center [1440, 44] width 31 height 12
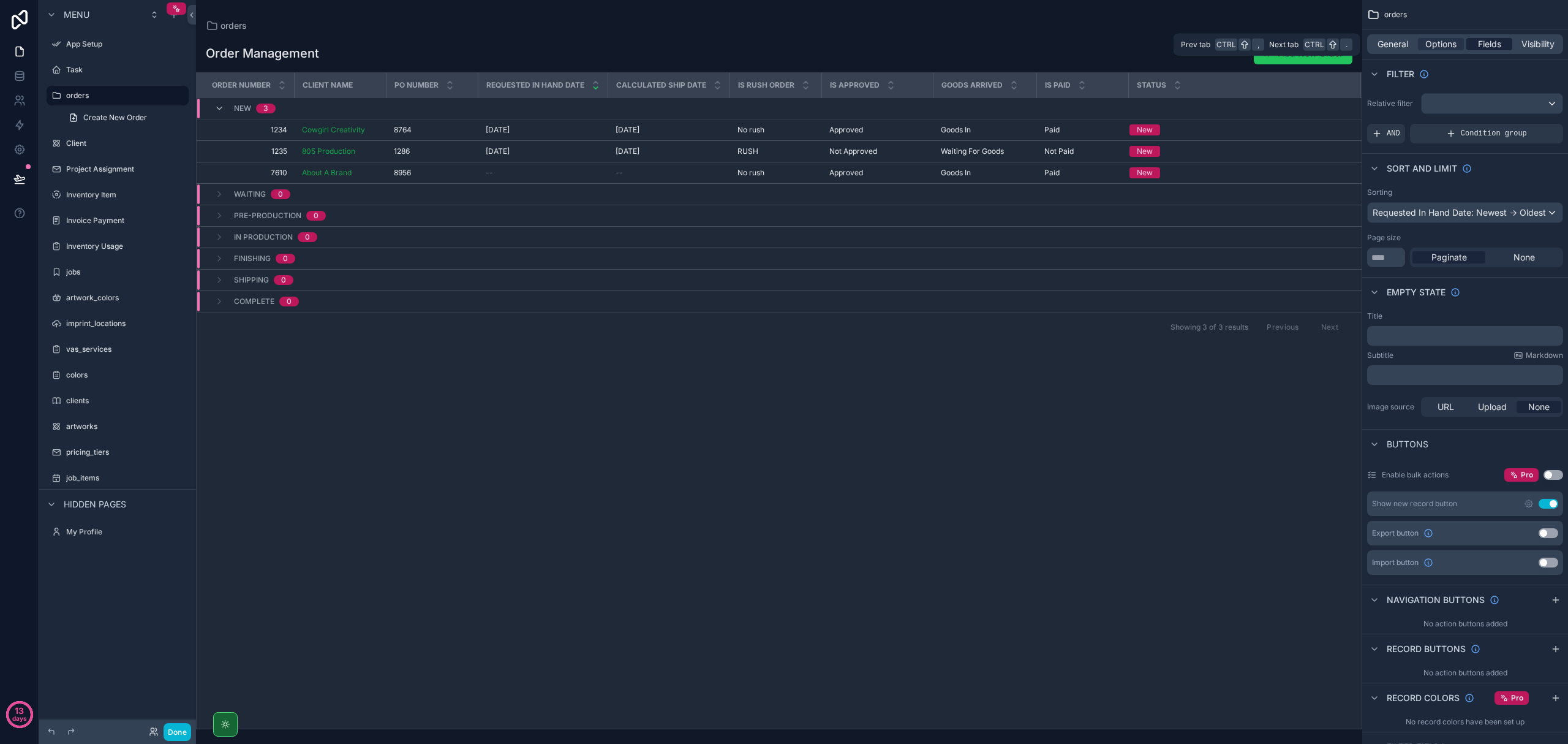
click at [838, 44] on div "Fields" at bounding box center [1489, 44] width 46 height 12
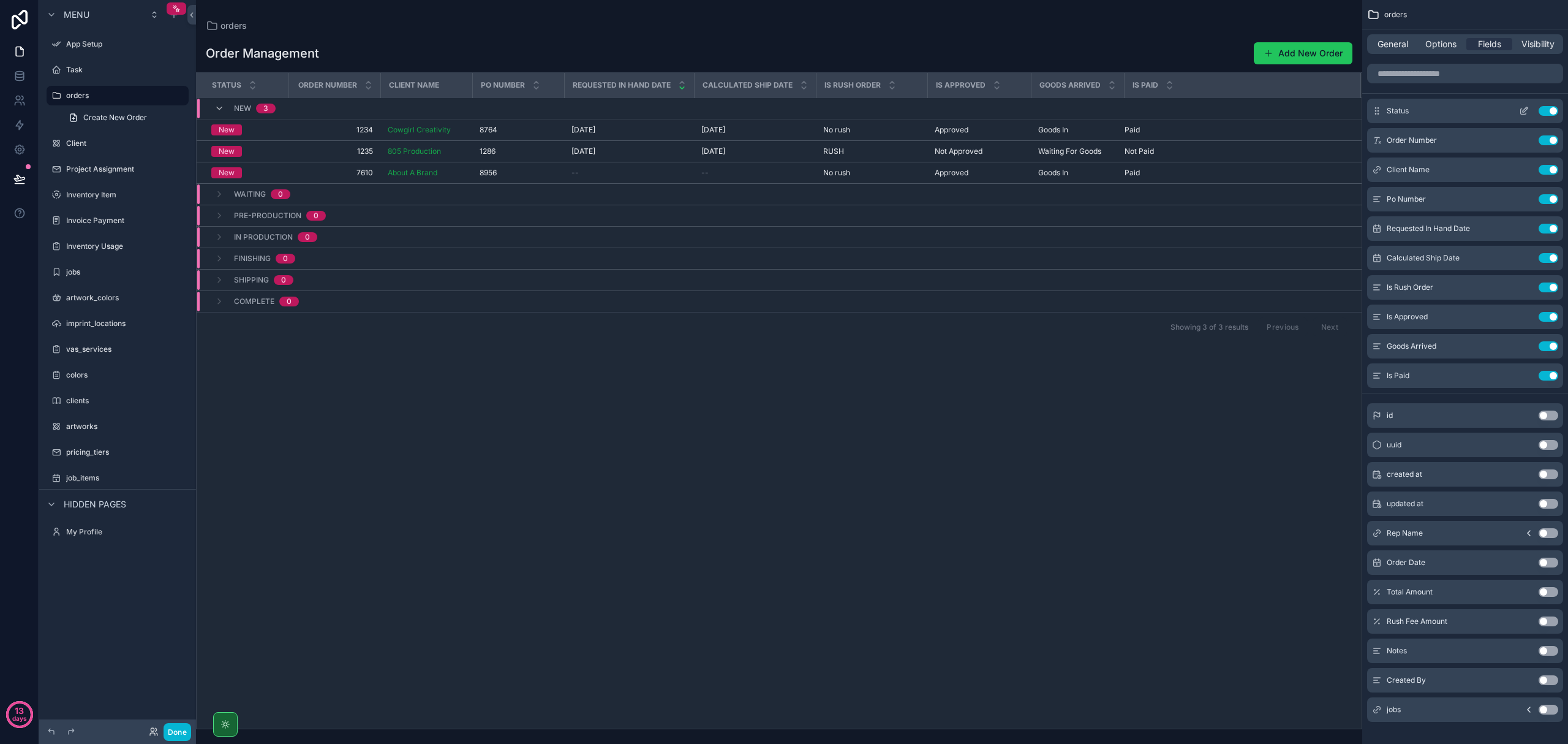
click at [838, 111] on button "Use setting" at bounding box center [1548, 110] width 20 height 10
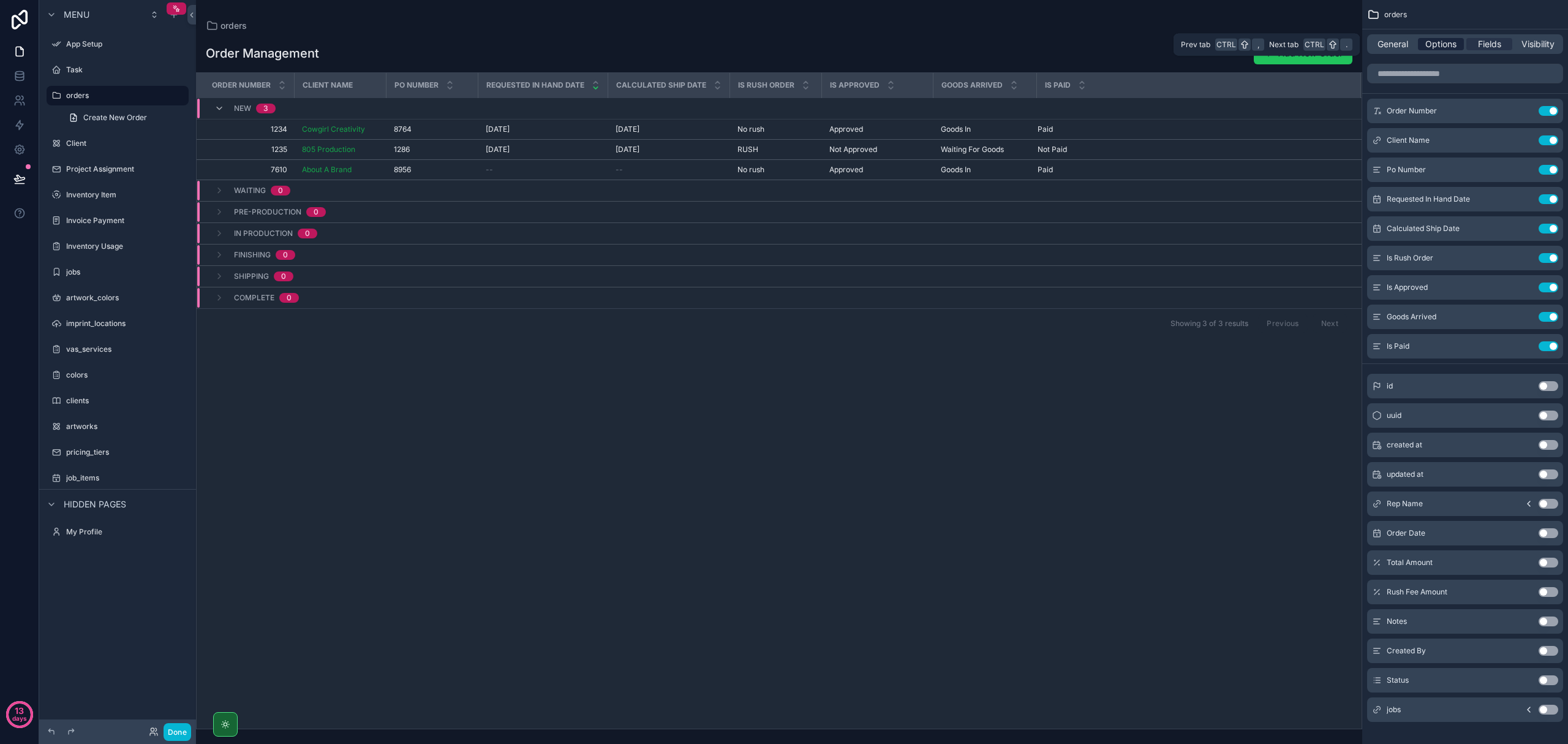
click at [838, 49] on span "Options" at bounding box center [1440, 44] width 31 height 12
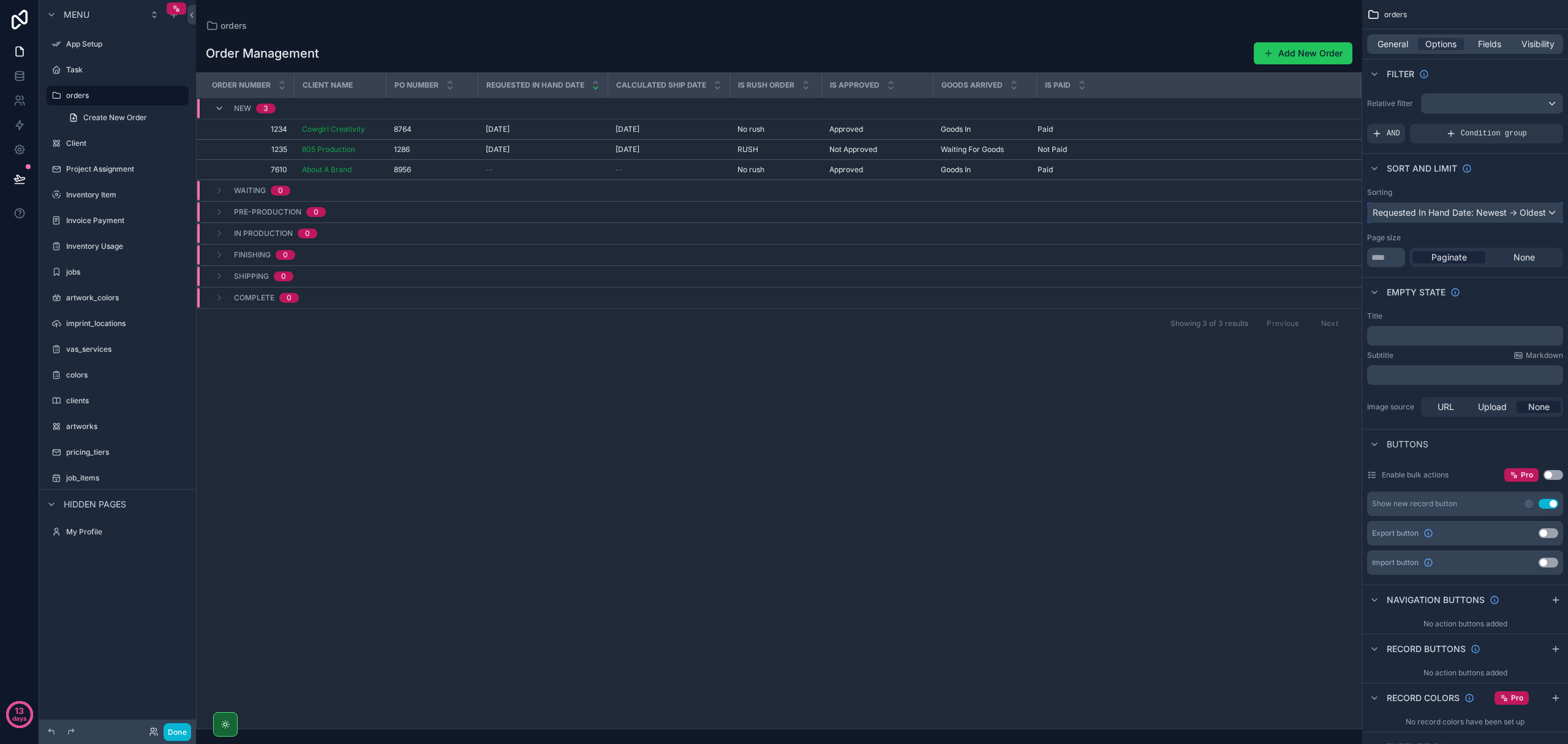
click at [838, 218] on div "Requested In Hand Date: Newest -> Oldest" at bounding box center [1465, 213] width 195 height 20
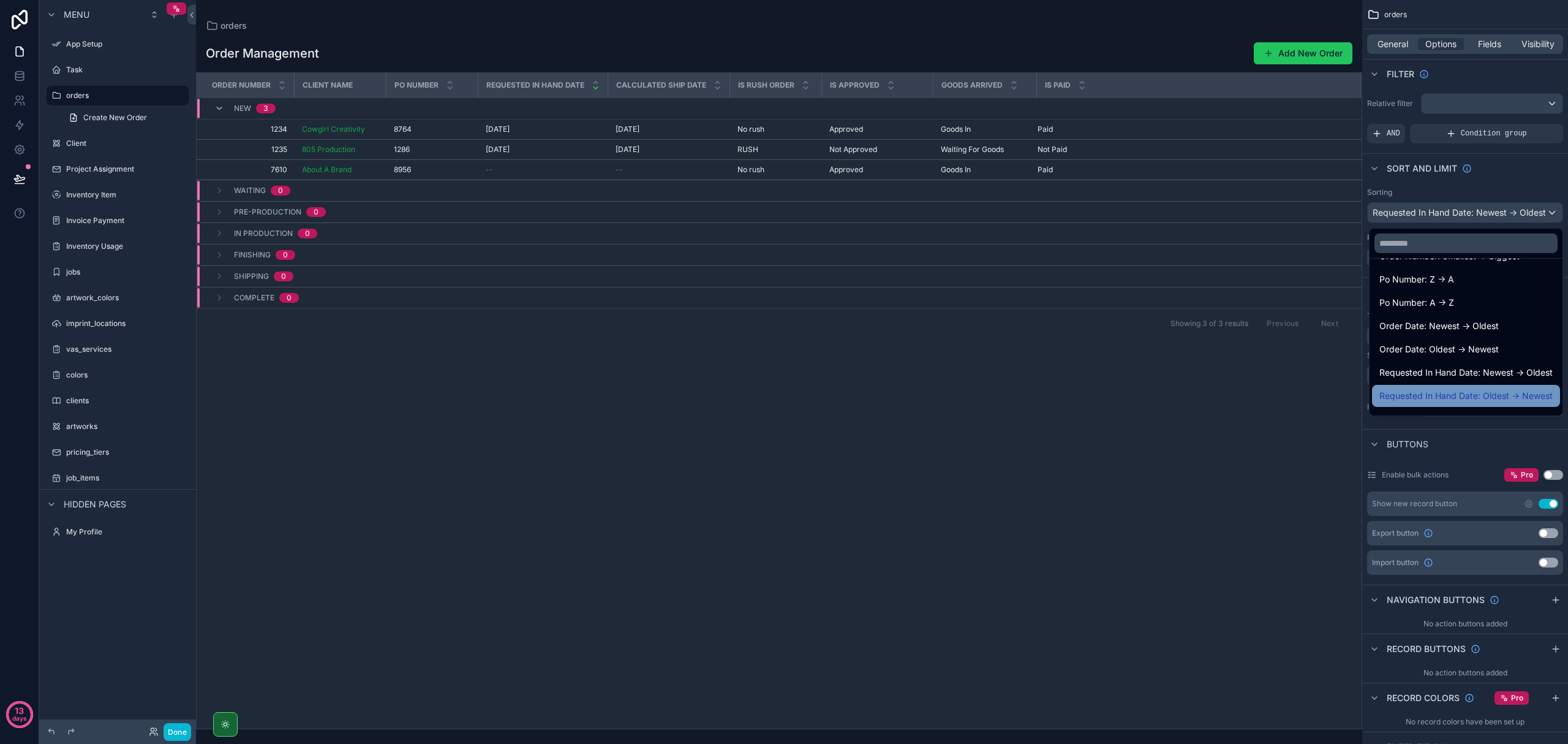
click at [838, 391] on span "Requested In Hand Date: Oldest -> Newest" at bounding box center [1466, 395] width 174 height 14
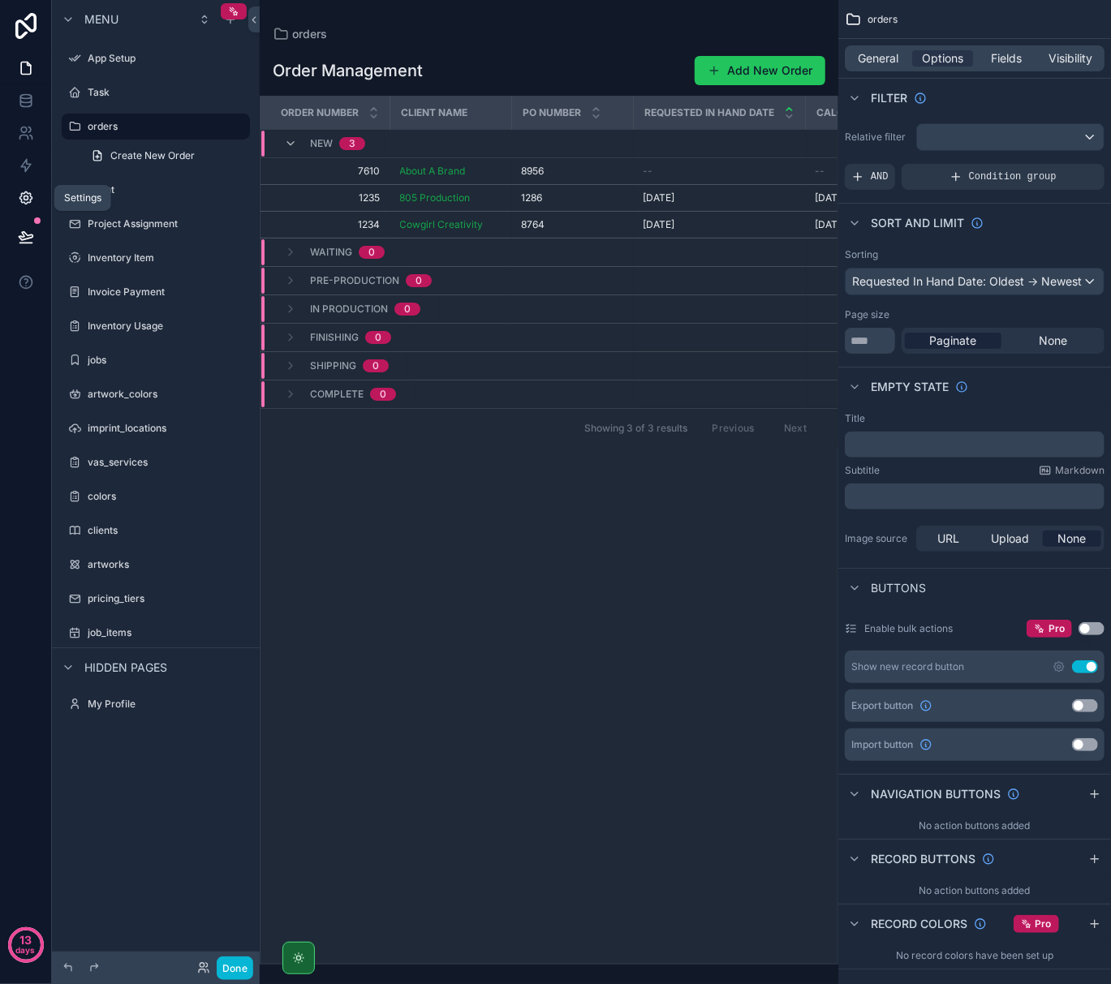
click at [28, 196] on icon at bounding box center [26, 198] width 16 height 16
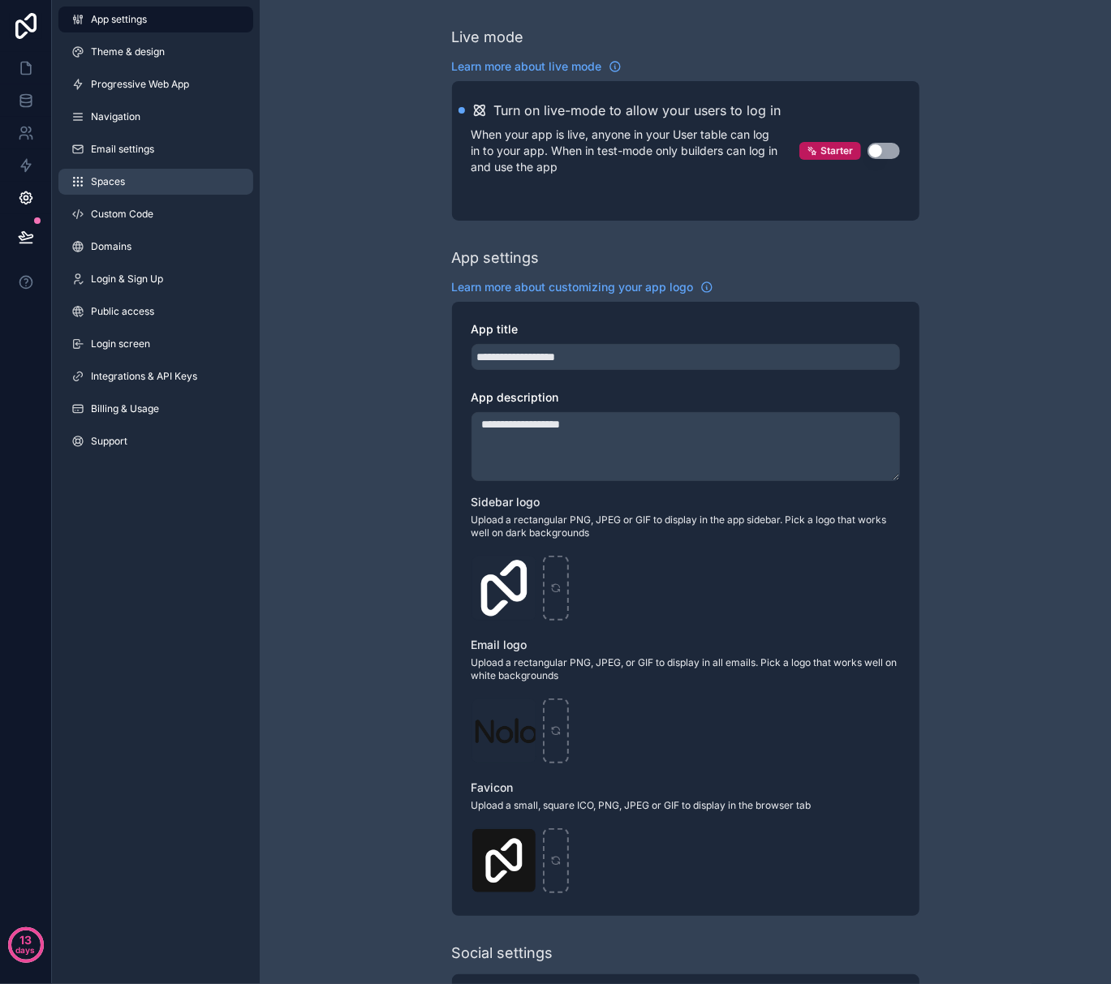
click at [114, 175] on span "Spaces" at bounding box center [108, 181] width 34 height 13
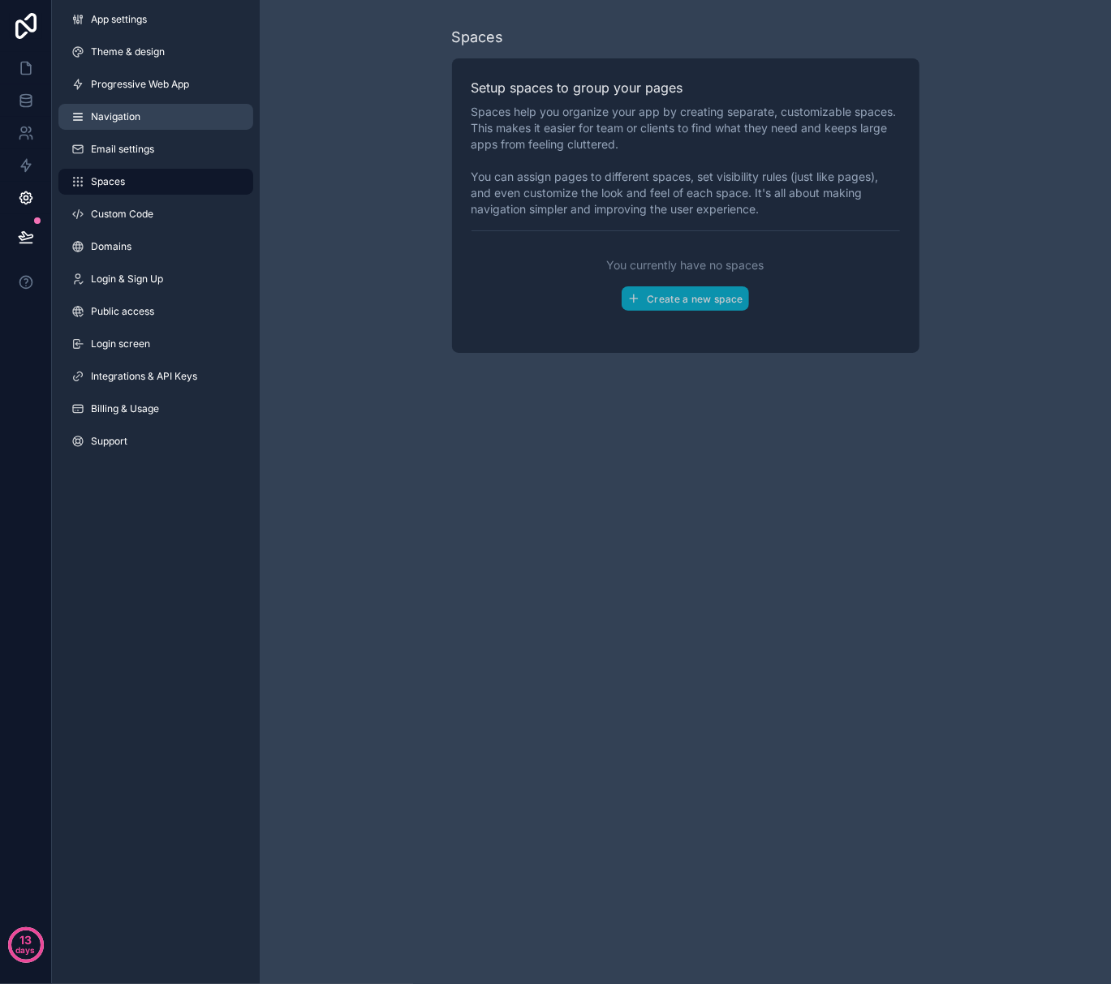
click at [111, 112] on span "Navigation" at bounding box center [115, 116] width 49 height 13
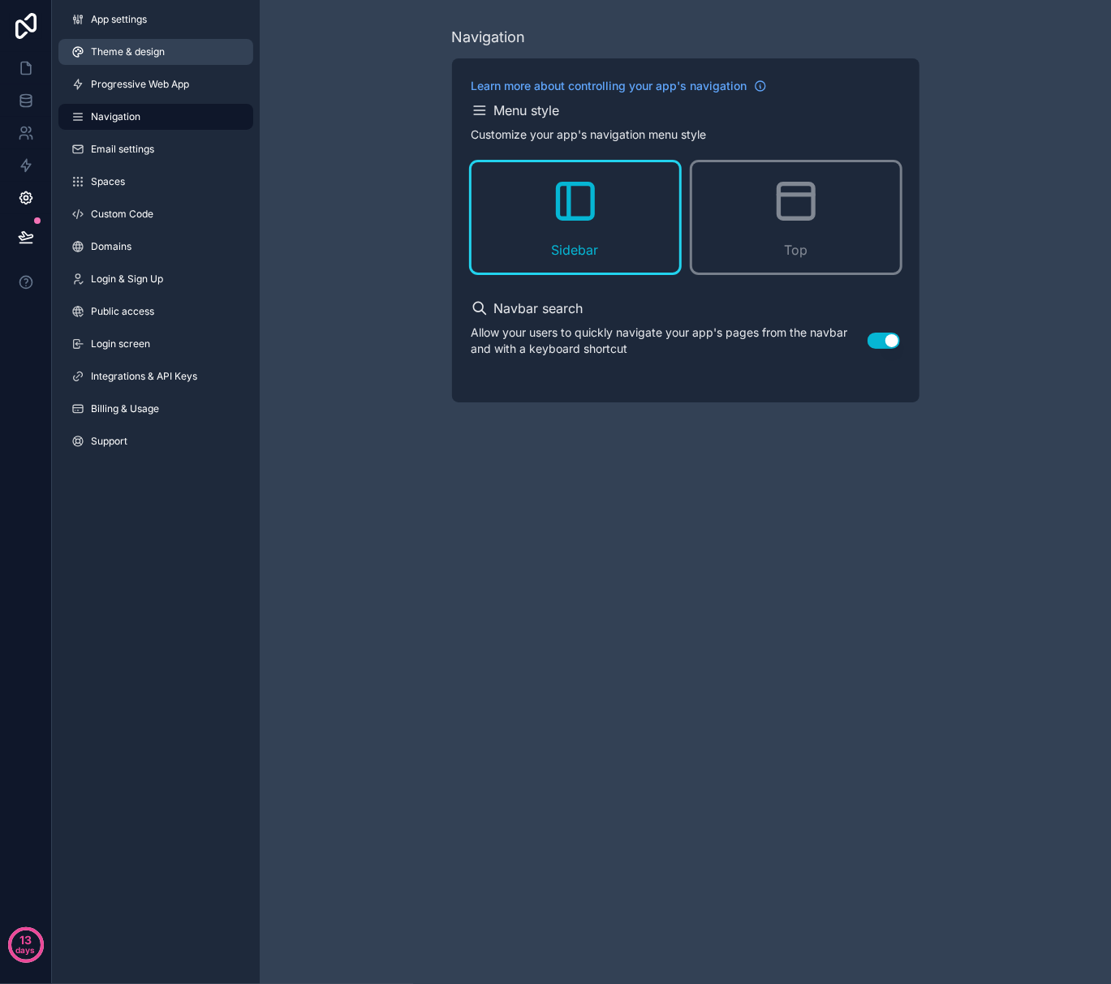
click at [112, 62] on link "Theme & design" at bounding box center [155, 52] width 195 height 26
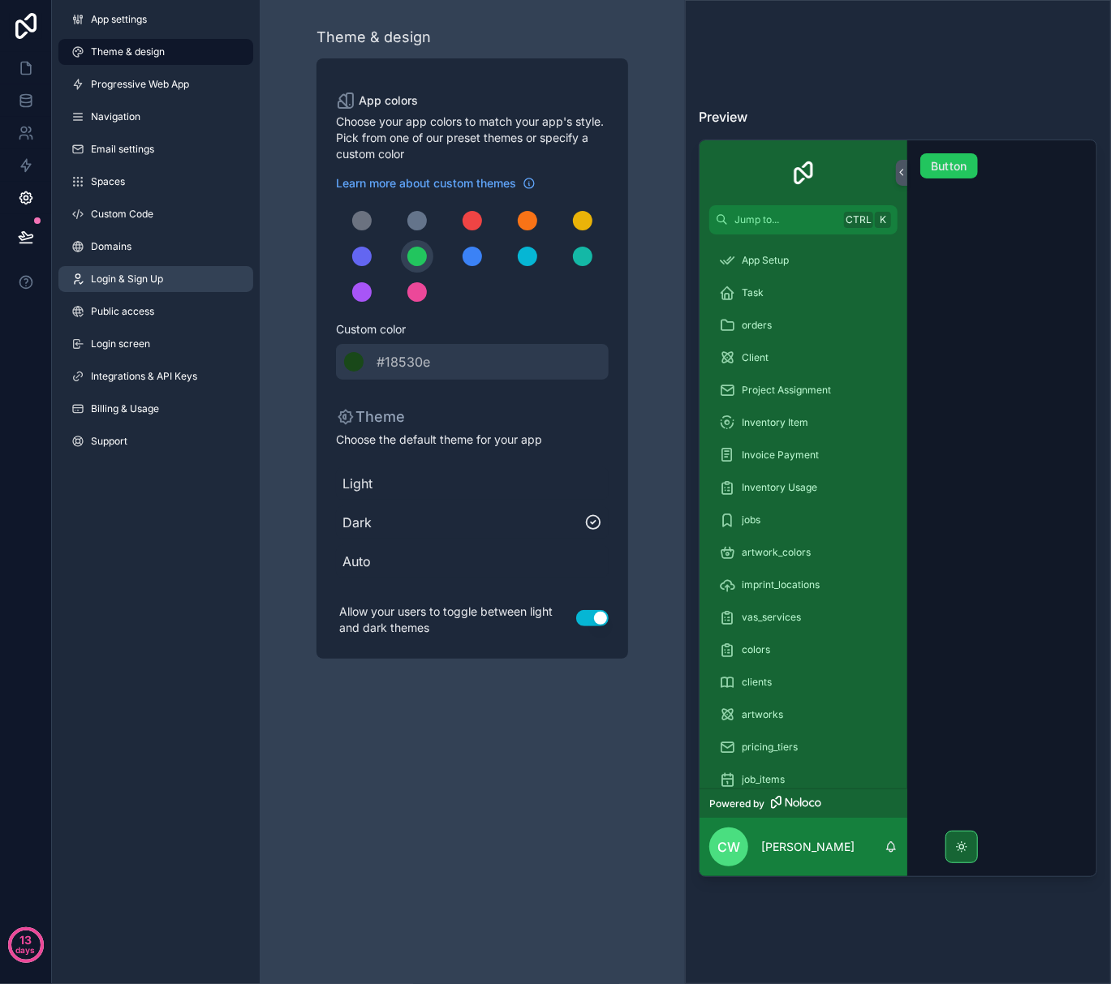
click at [140, 283] on span "Login & Sign Up" at bounding box center [127, 279] width 72 height 13
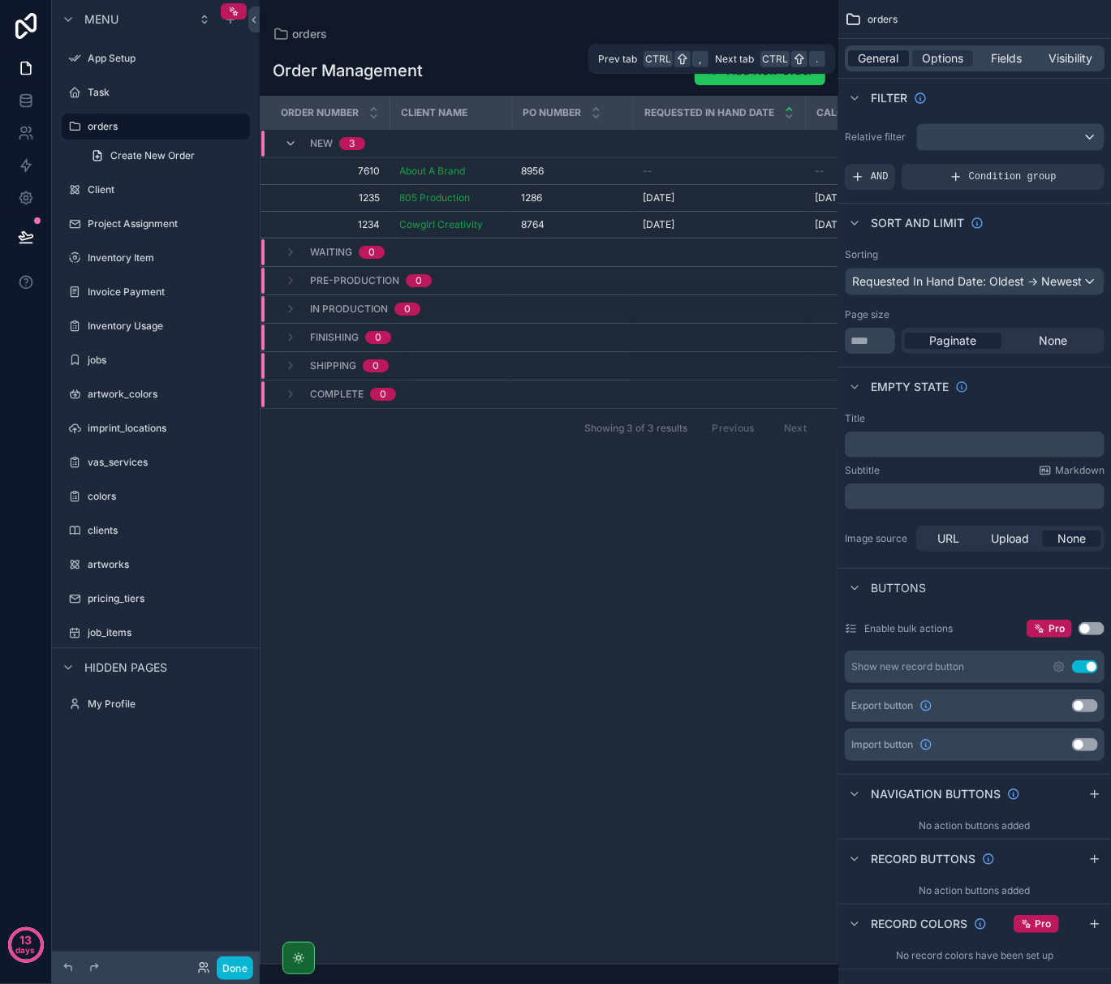
click at [893, 58] on span "General" at bounding box center [878, 58] width 41 height 16
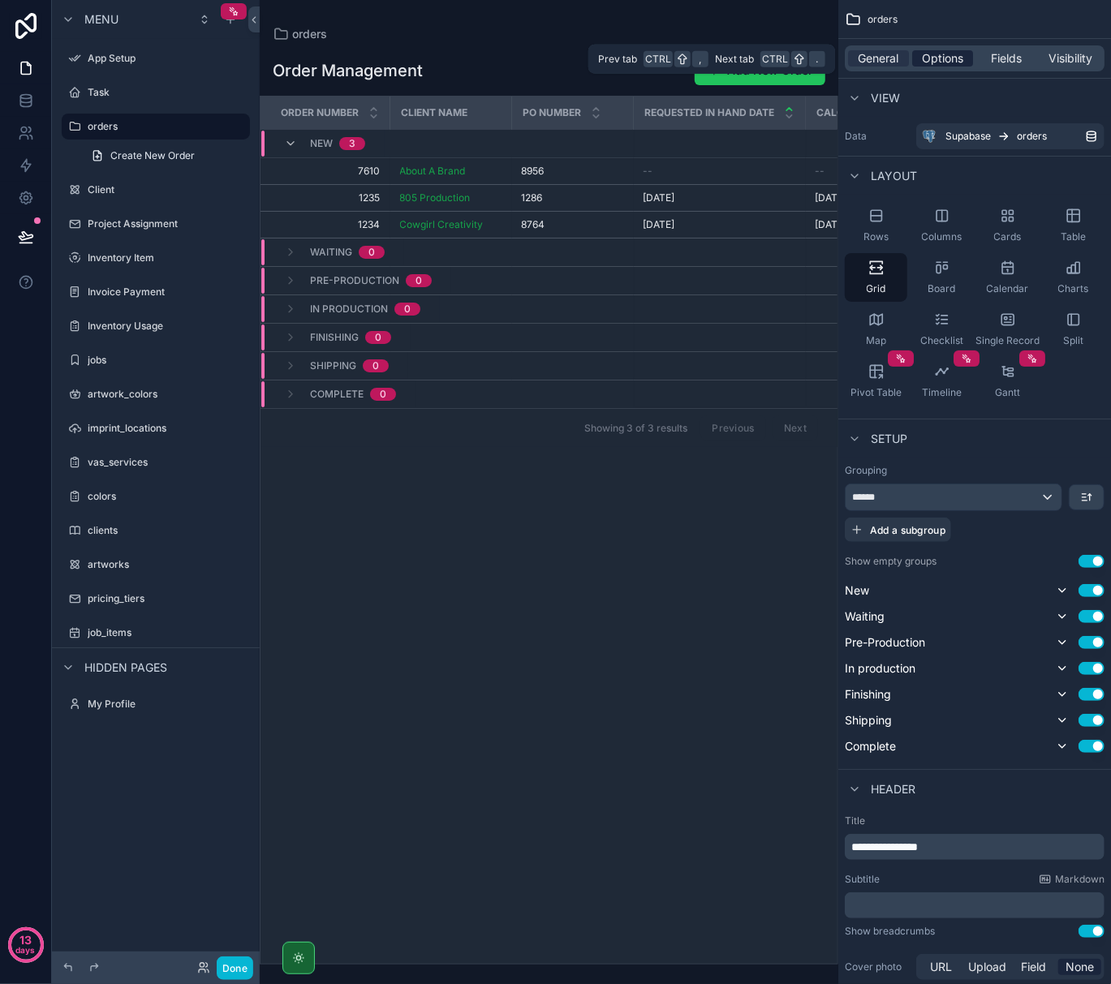
click at [929, 59] on span "Options" at bounding box center [942, 58] width 41 height 16
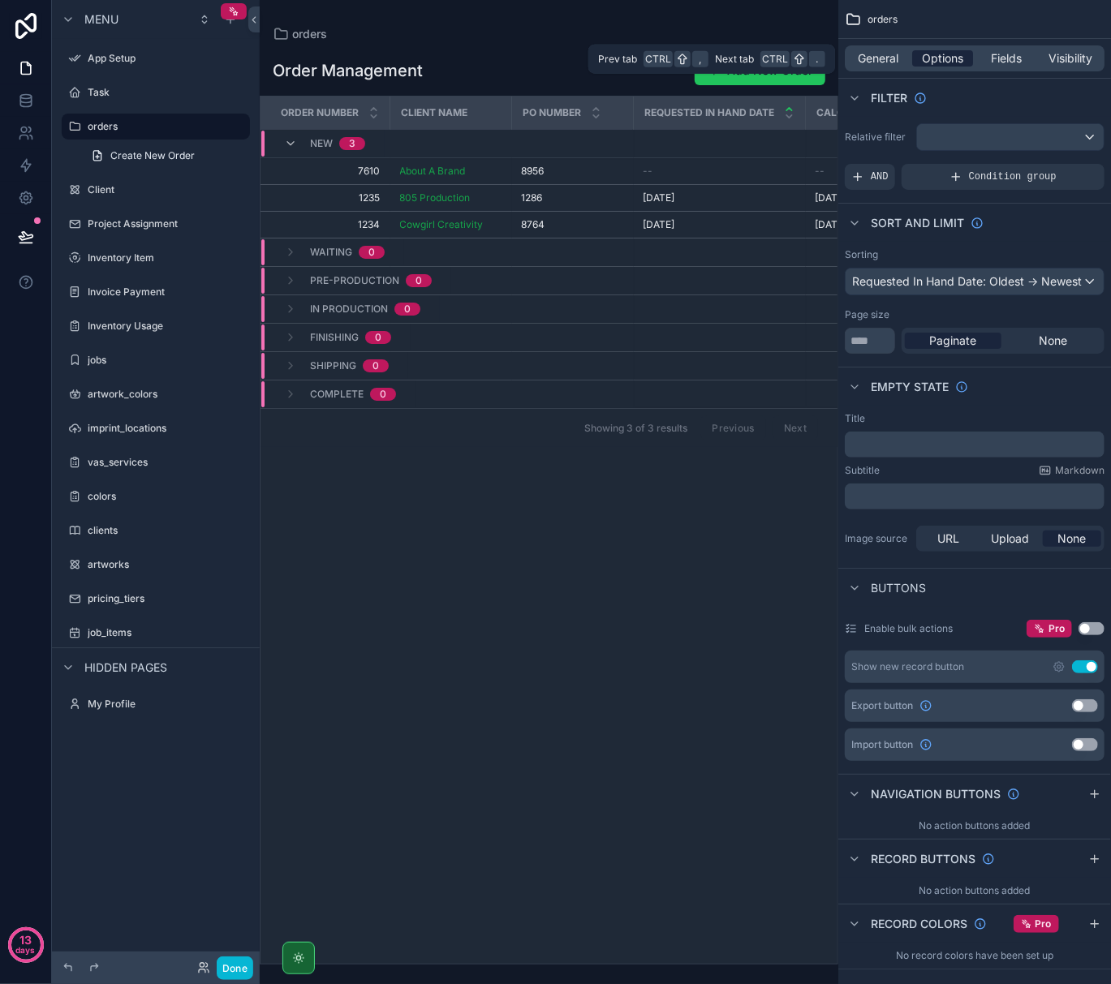
click at [942, 53] on span "Options" at bounding box center [942, 58] width 41 height 16
click at [1010, 59] on span "Fields" at bounding box center [1007, 58] width 31 height 16
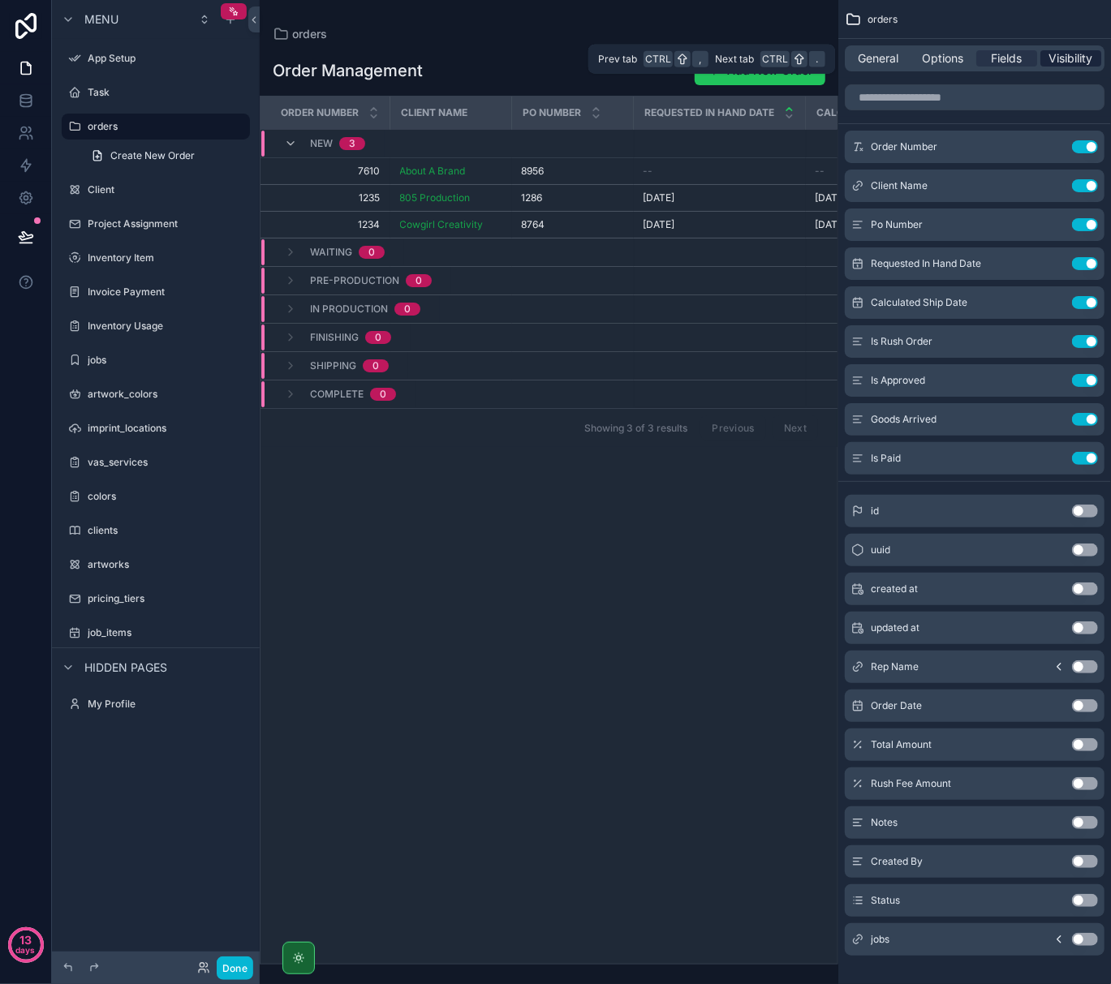
click at [1065, 59] on span "Visibility" at bounding box center [1071, 58] width 44 height 16
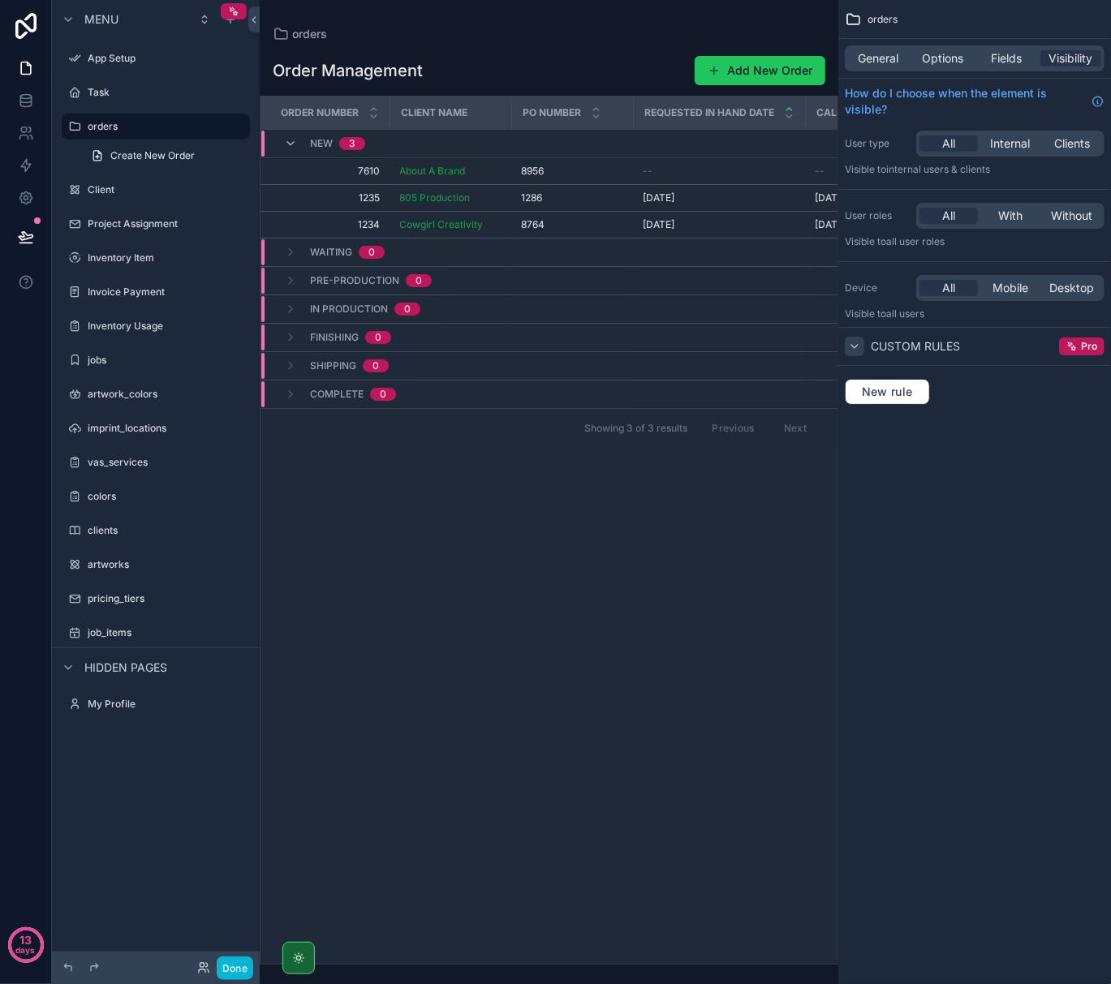
click at [860, 347] on icon "scrollable content" at bounding box center [854, 346] width 13 height 13
click at [1009, 52] on span "Fields" at bounding box center [1007, 58] width 31 height 16
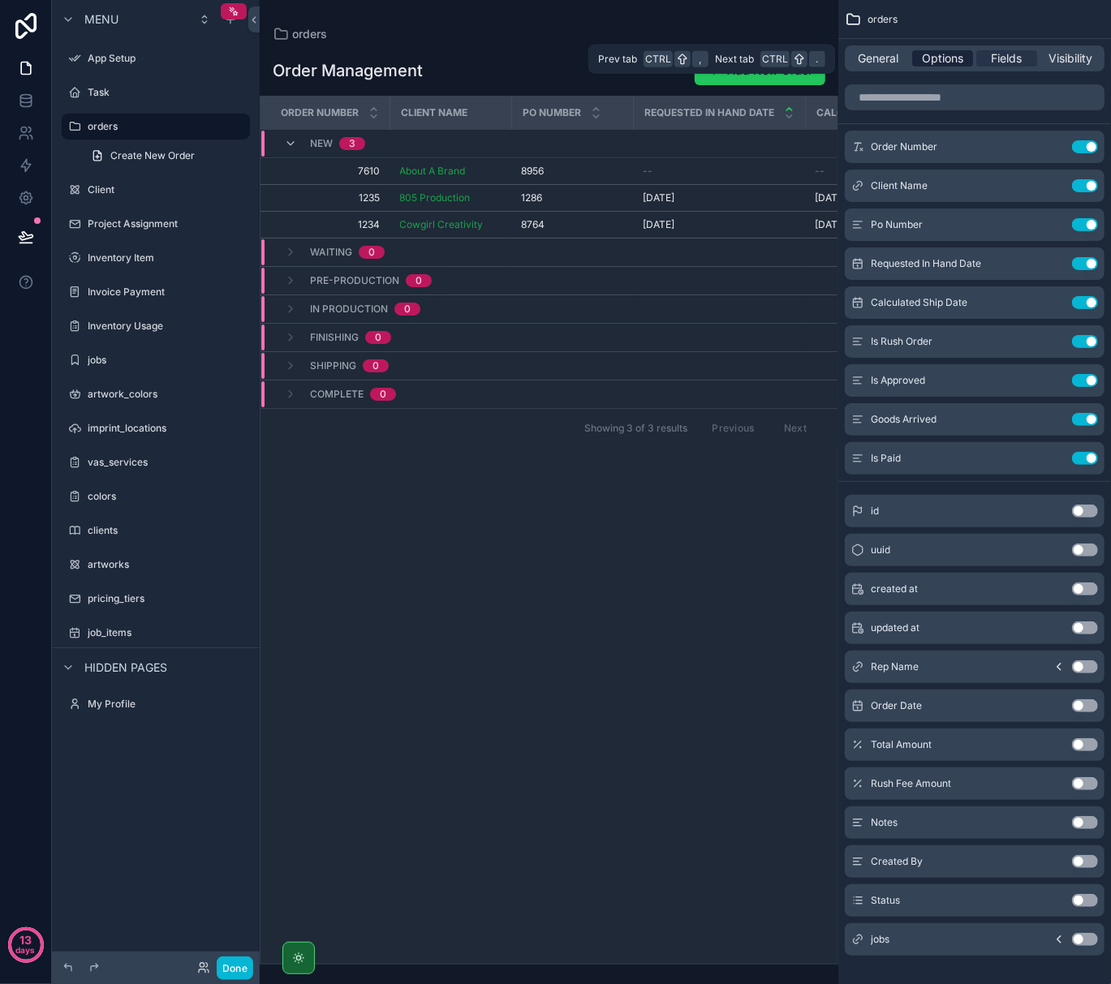
click at [938, 54] on span "Options" at bounding box center [942, 58] width 41 height 16
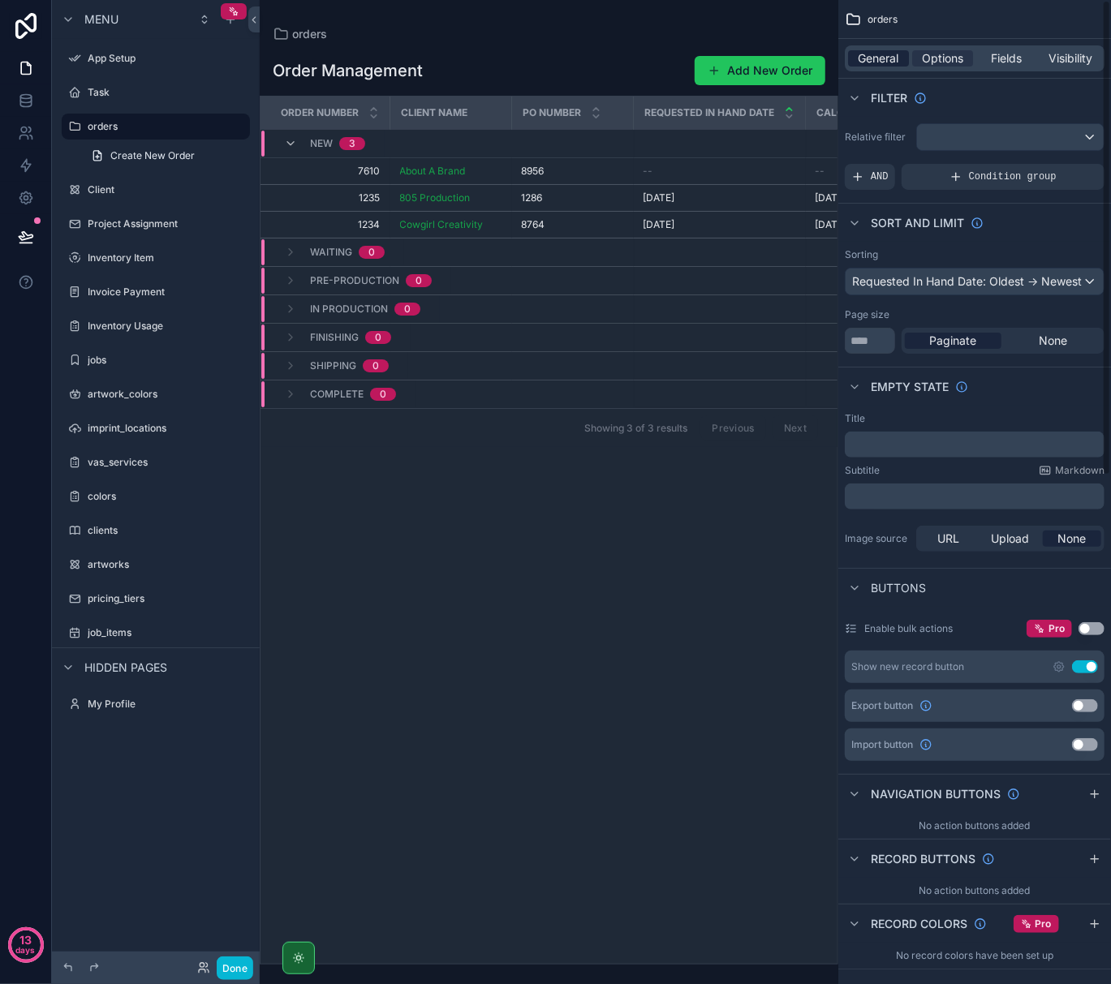
click at [886, 52] on span "General" at bounding box center [878, 58] width 41 height 16
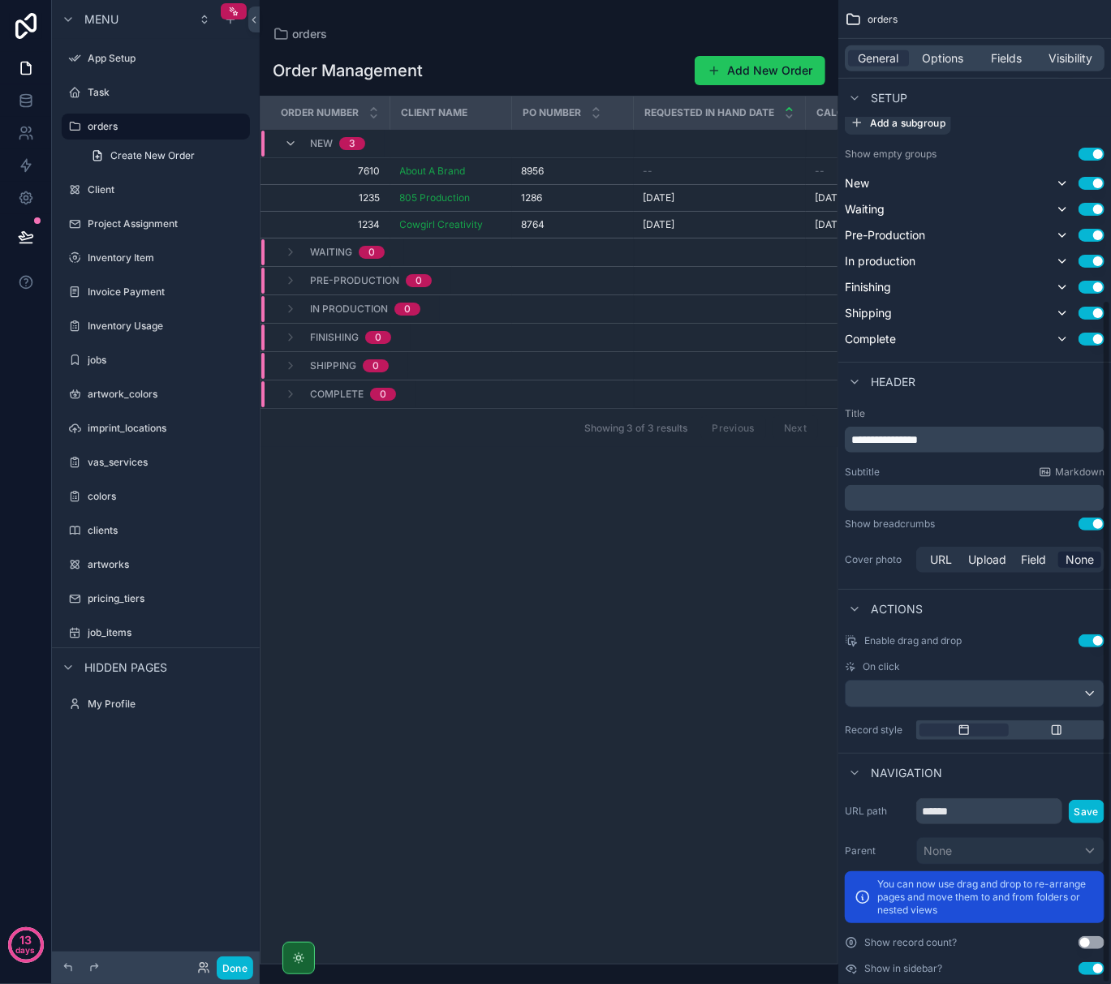
scroll to position [432, 0]
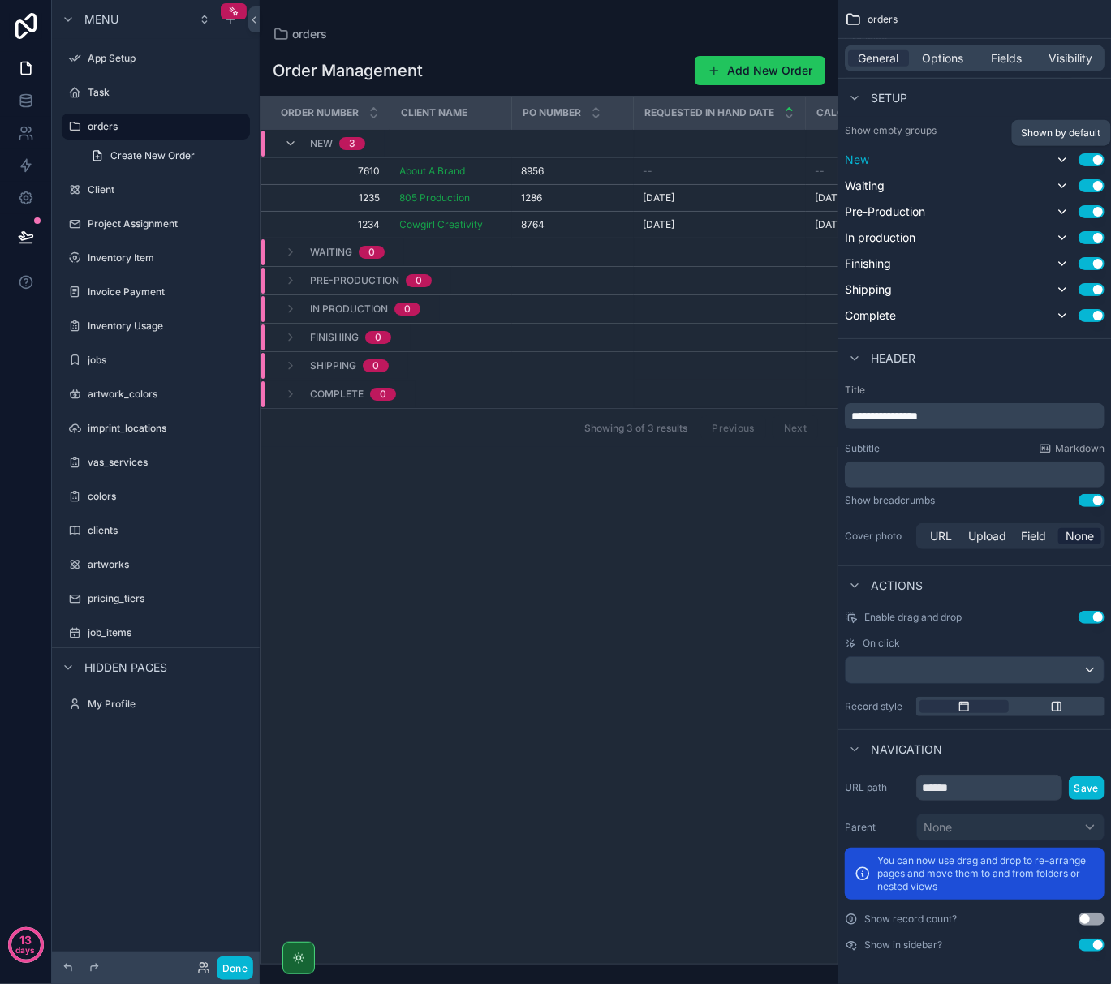
click at [1060, 159] on icon "scrollable content" at bounding box center [1062, 159] width 6 height 3
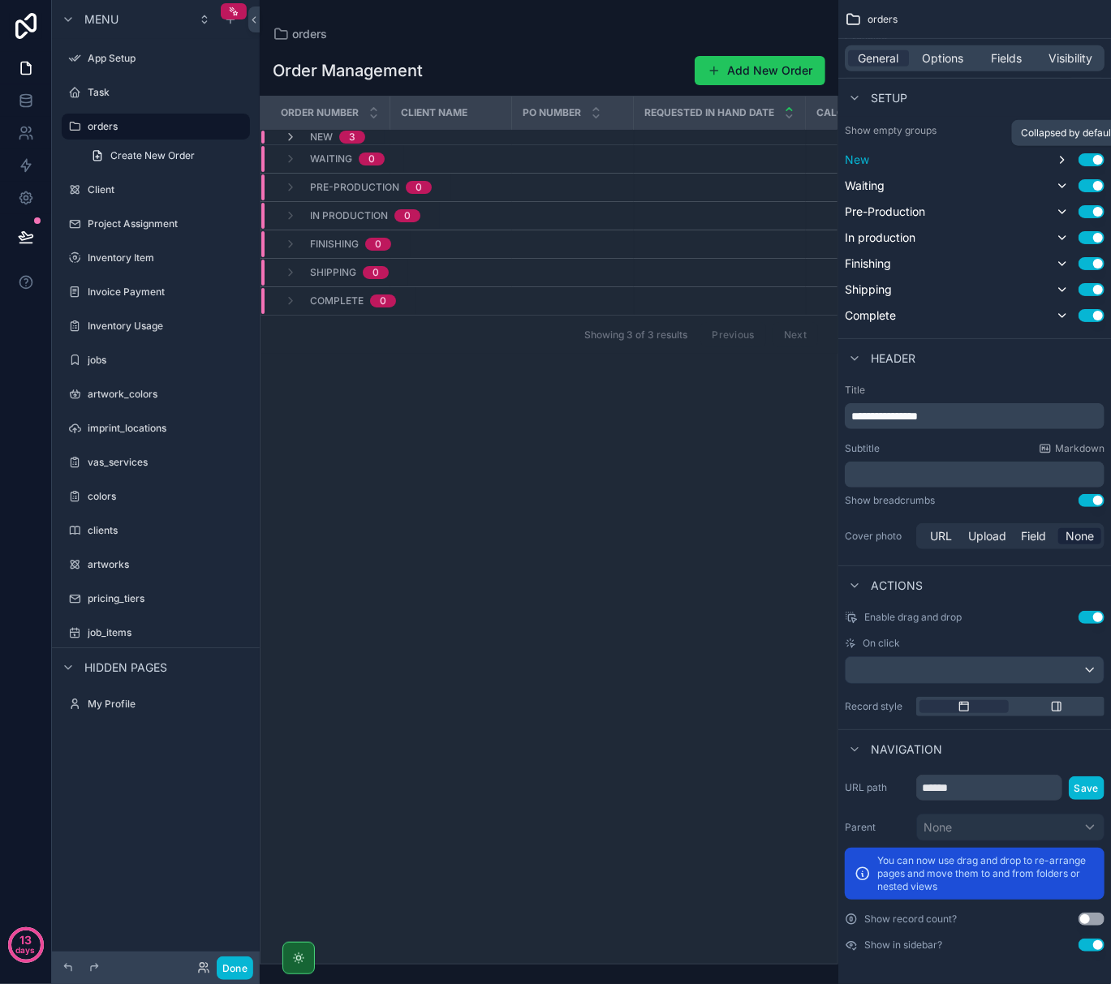
click at [1060, 159] on icon "scrollable content" at bounding box center [1062, 159] width 13 height 13
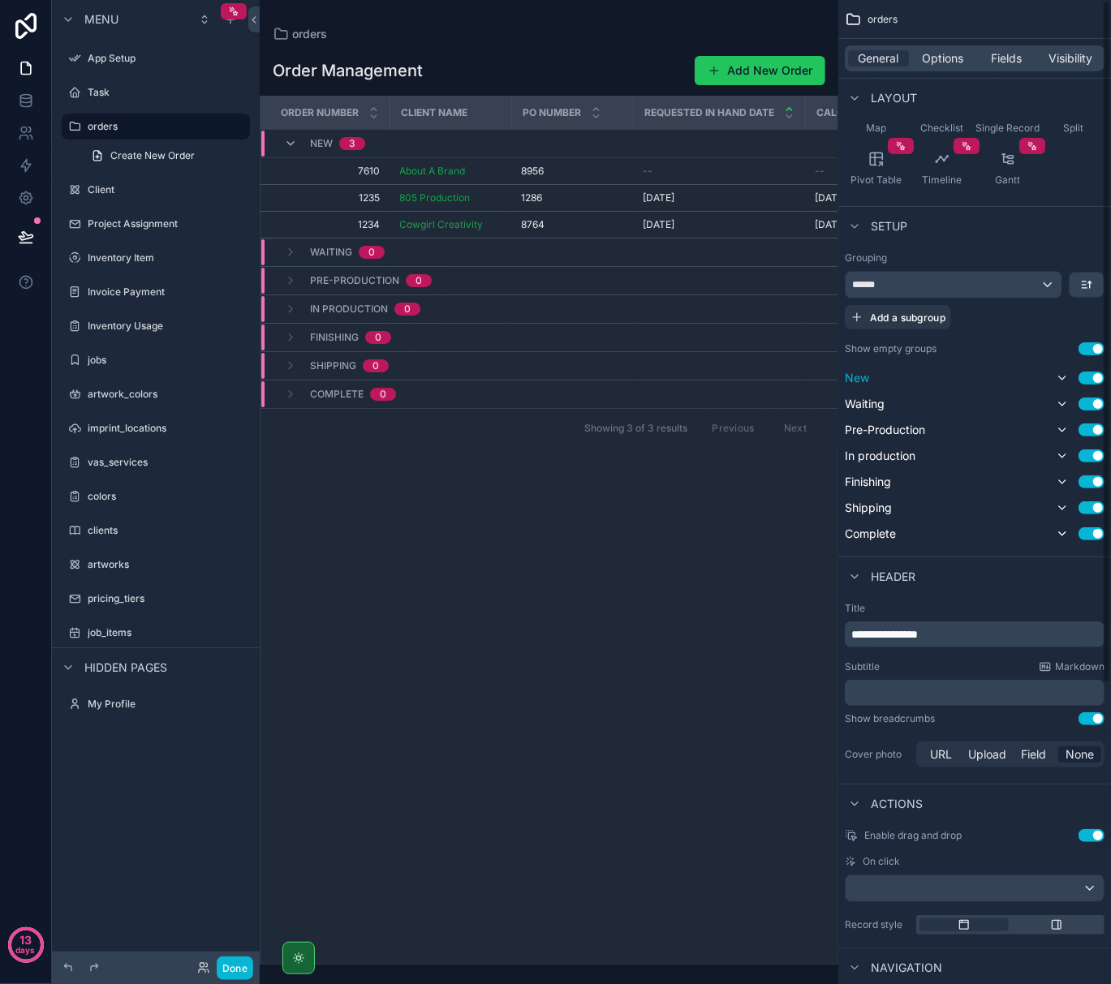
scroll to position [0, 0]
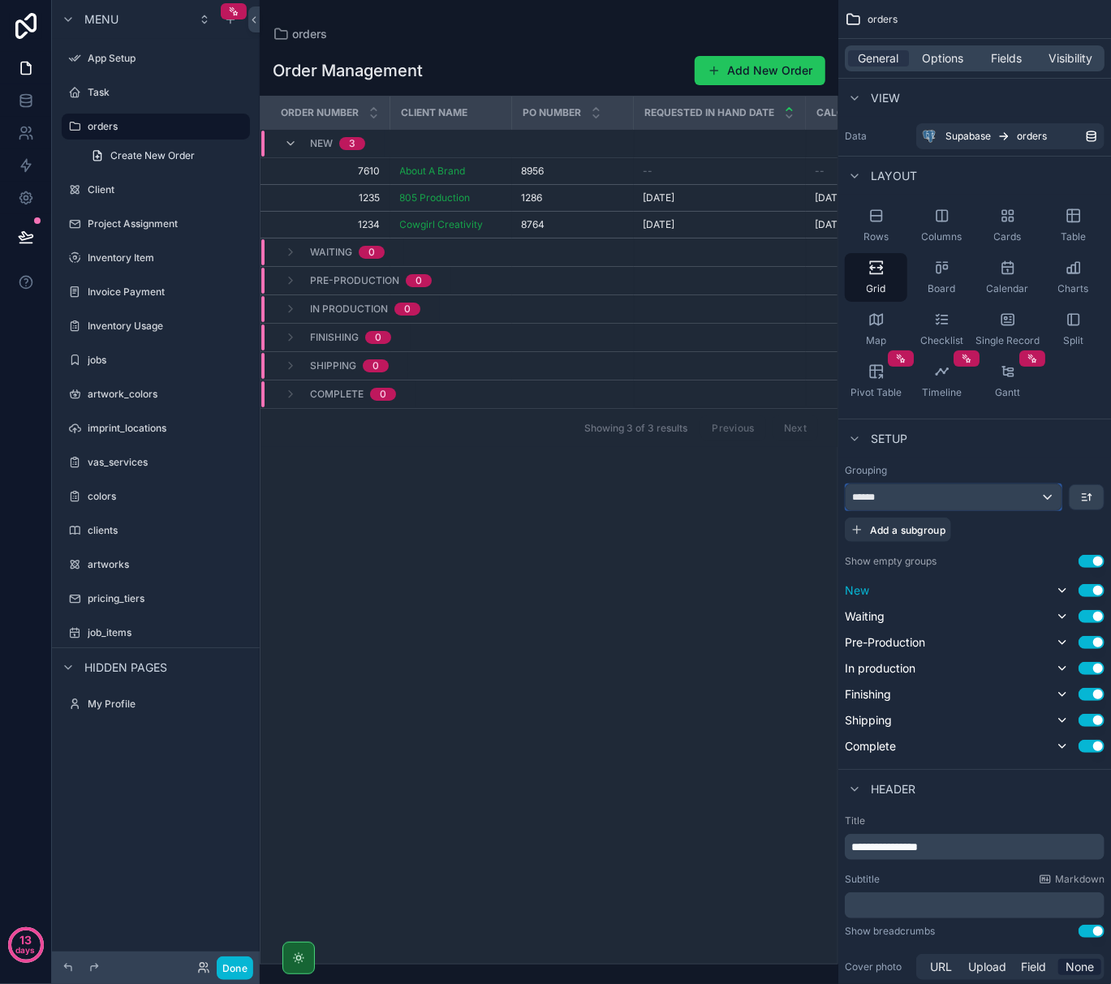
click at [1047, 494] on div "******" at bounding box center [954, 497] width 216 height 26
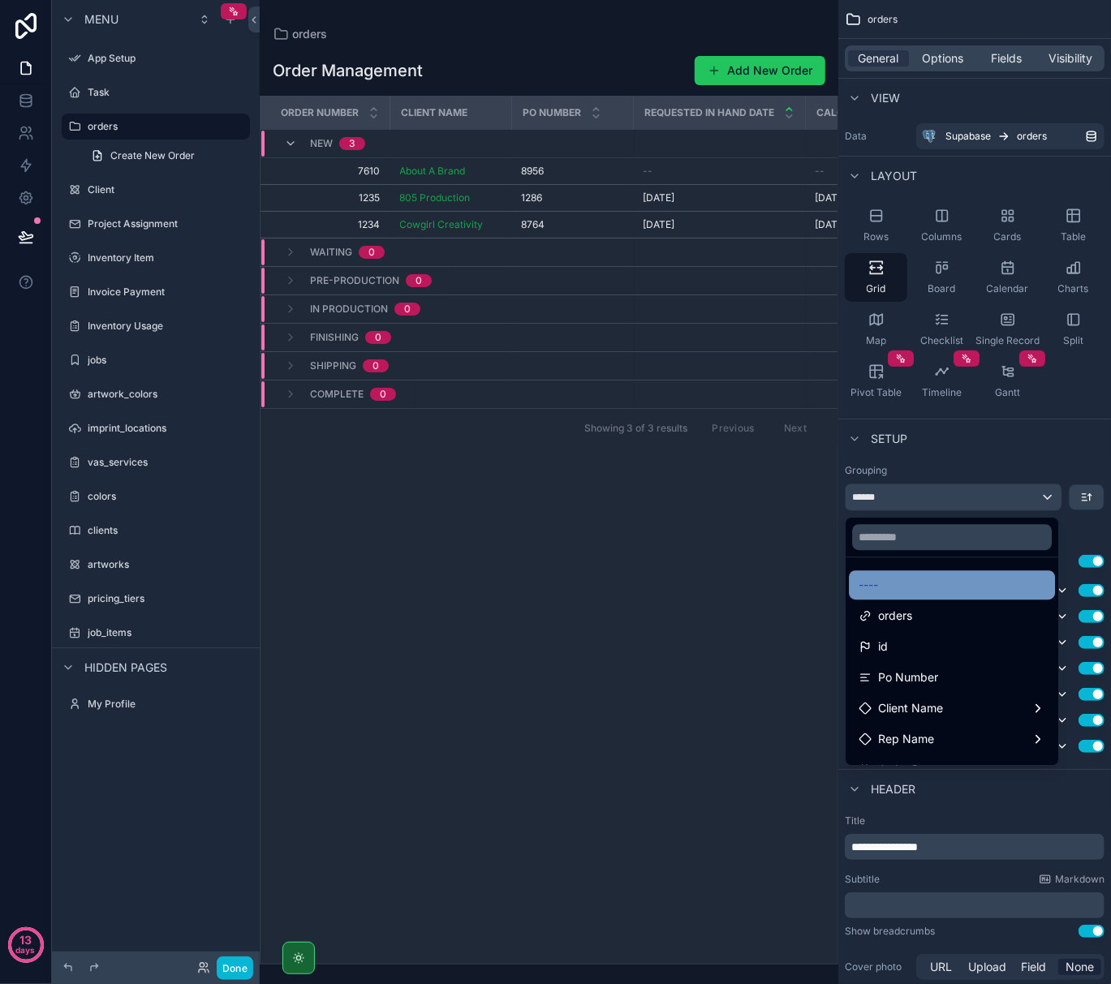
click at [949, 591] on div "----" at bounding box center [951, 584] width 187 height 19
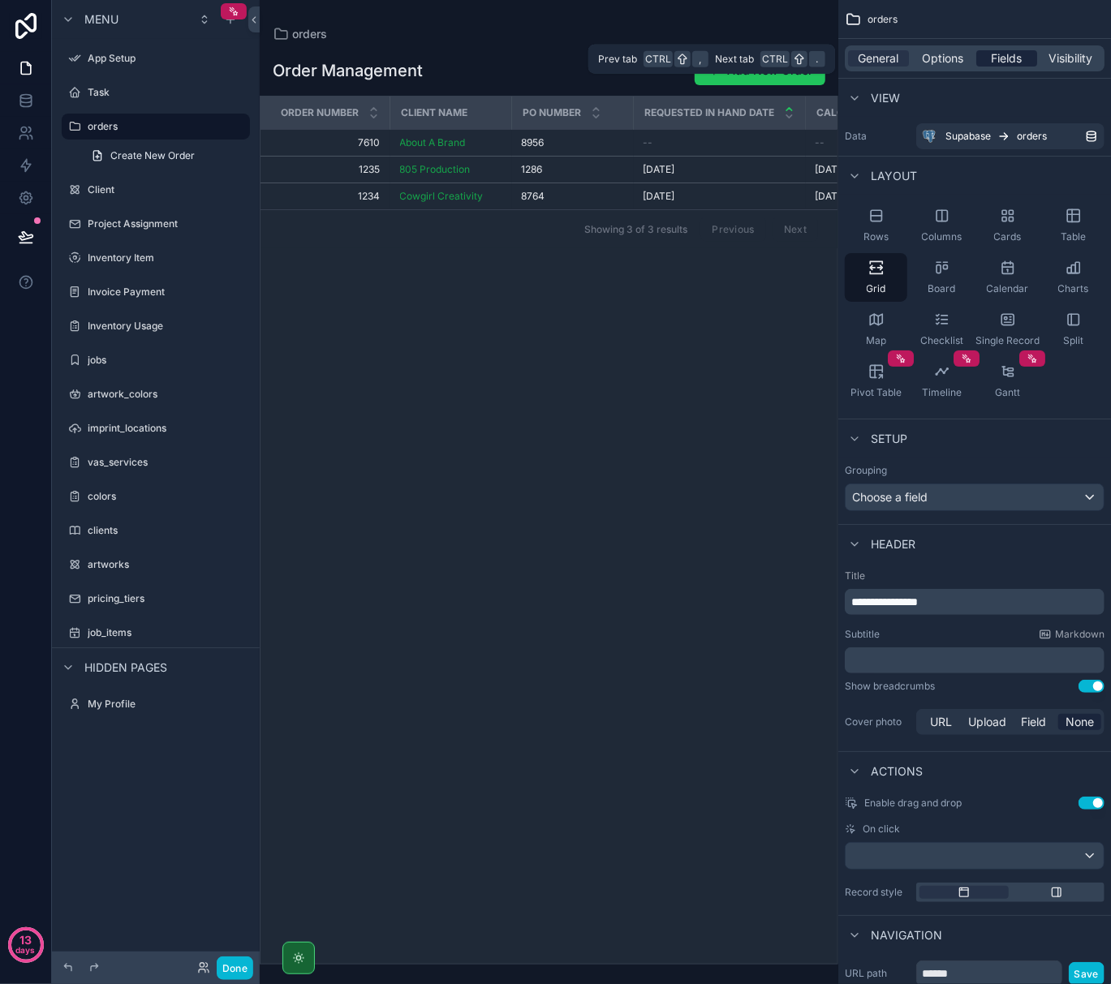
click at [1008, 59] on span "Fields" at bounding box center [1007, 58] width 31 height 16
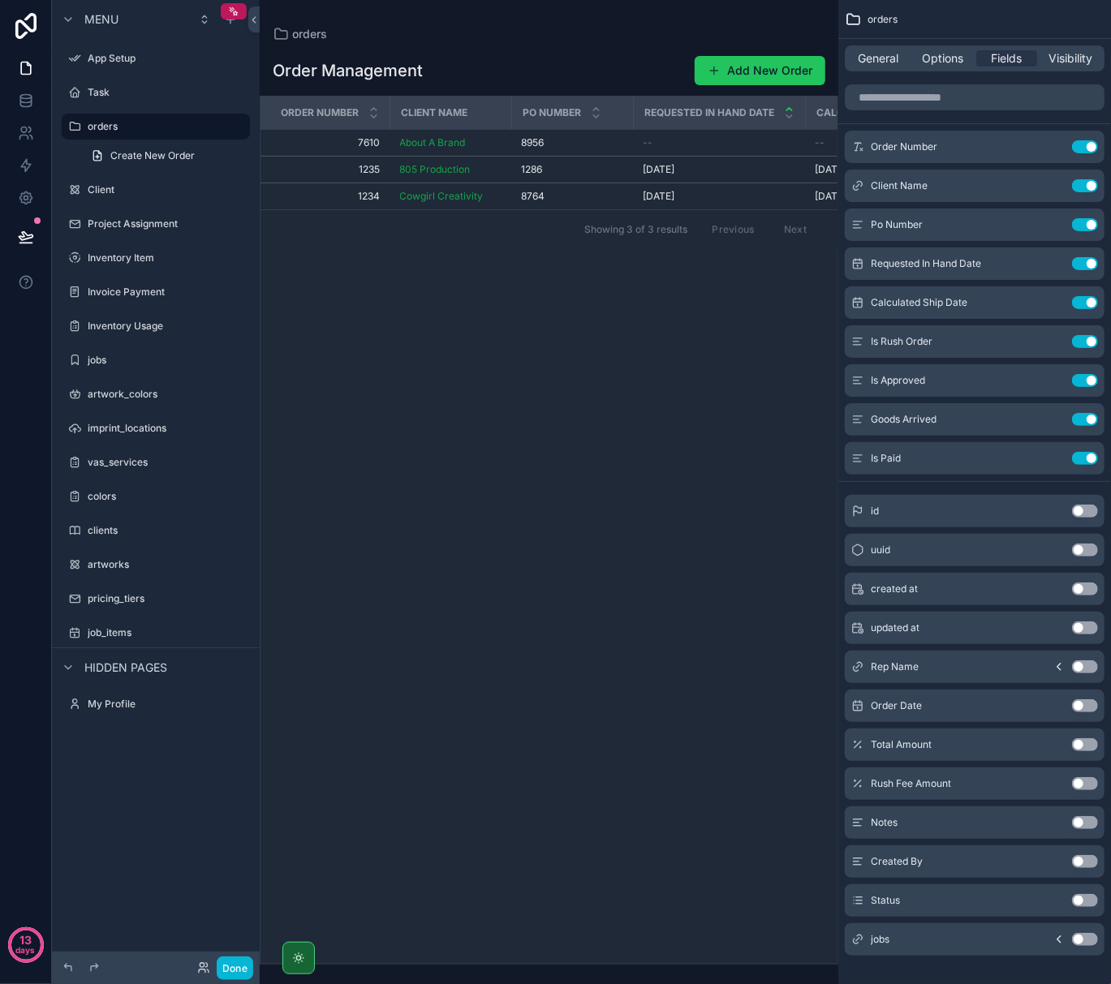
click at [1084, 902] on button "Use setting" at bounding box center [1085, 900] width 26 height 13
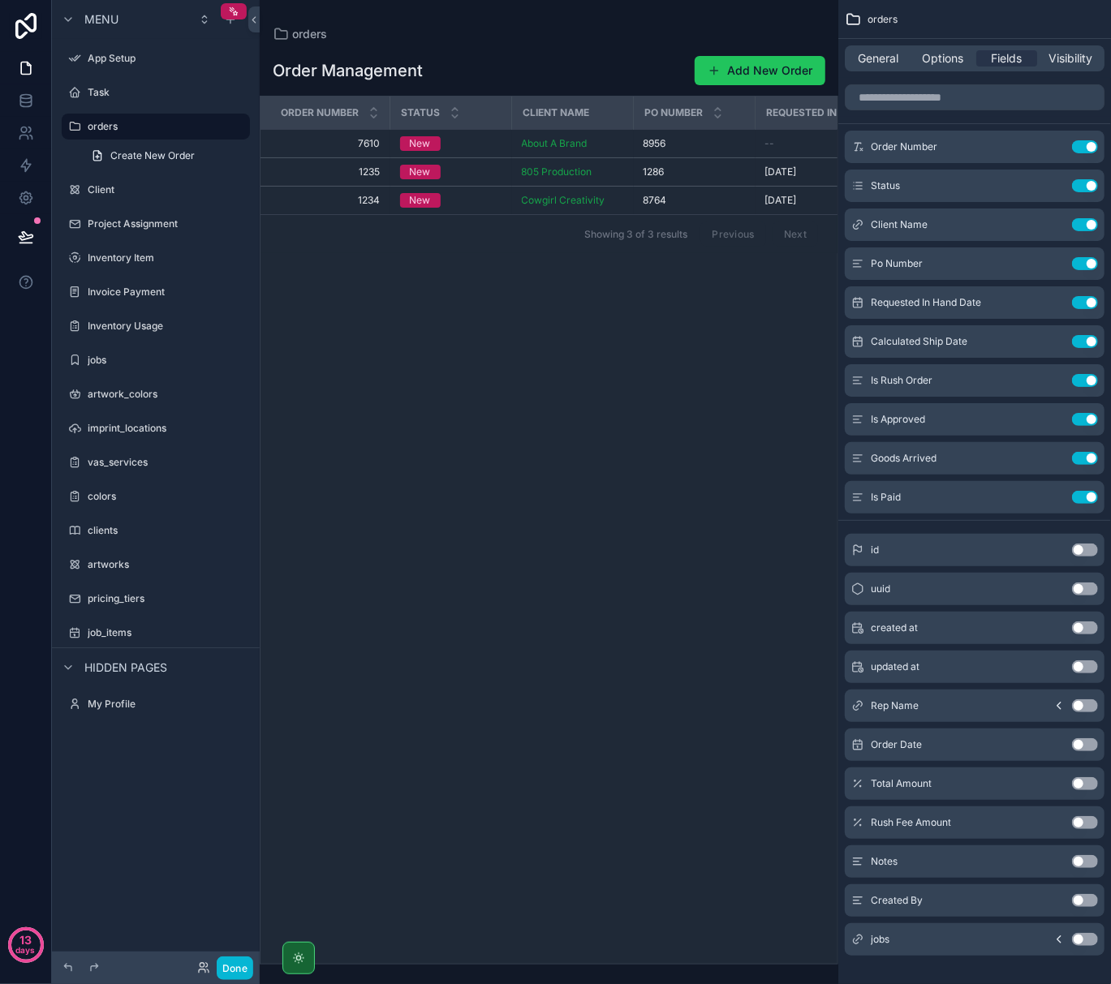
click at [484, 464] on div "Order Number Status Client Name Po Number Requested In Hand Date Calculated Shi…" at bounding box center [548, 530] width 577 height 867
click at [24, 99] on icon at bounding box center [26, 101] width 16 height 16
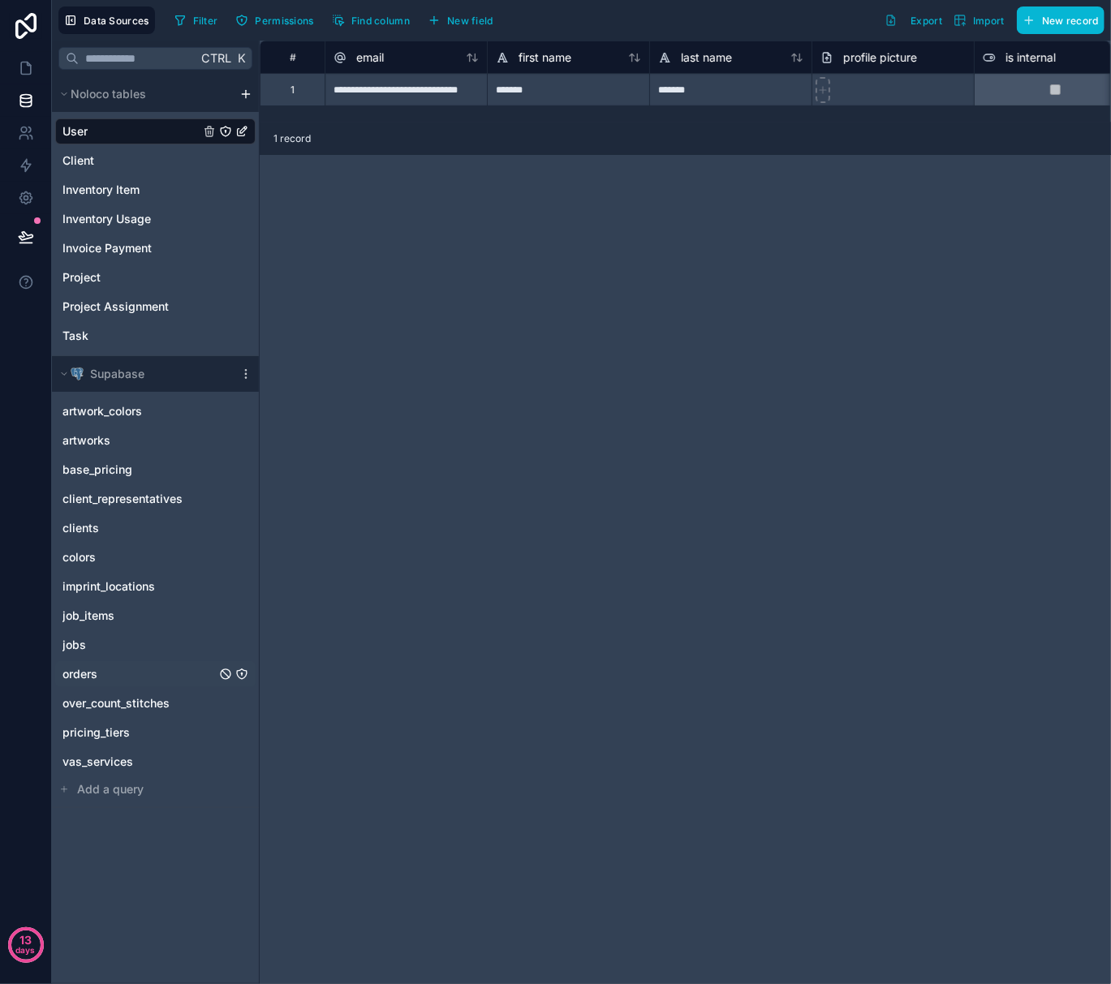
click at [89, 670] on span "orders" at bounding box center [79, 674] width 35 height 16
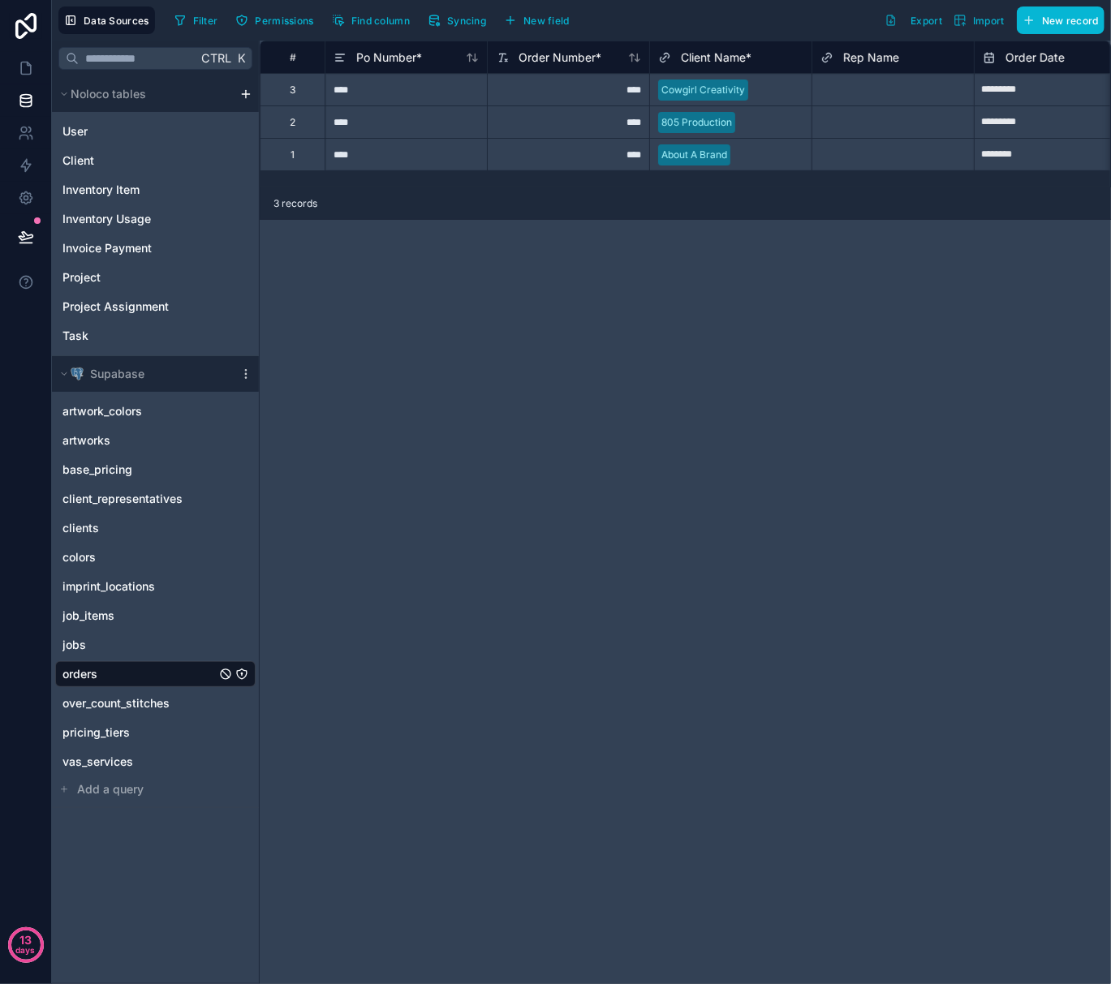
click at [474, 316] on div "# Po Number * Order Number * Client Name * Rep Name Order Date Requested In Han…" at bounding box center [685, 513] width 851 height 944
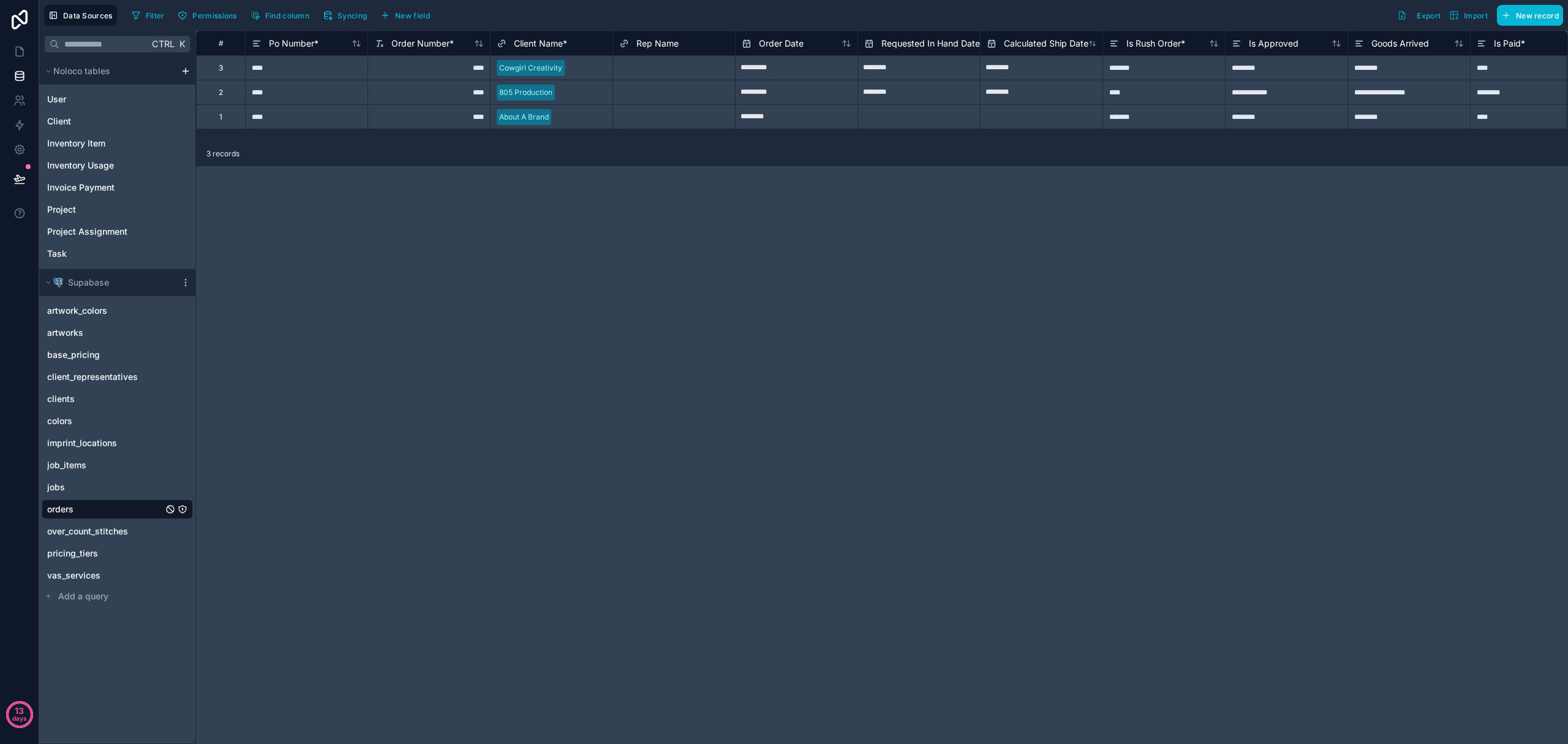
click at [645, 69] on div "Select a Rep Name" at bounding box center [652, 68] width 66 height 10
click at [560, 182] on div "**********" at bounding box center [883, 387] width 1372 height 713
click at [321, 98] on div "****" at bounding box center [307, 91] width 122 height 24
click at [319, 71] on div "****" at bounding box center [307, 67] width 122 height 24
drag, startPoint x: 51, startPoint y: 510, endPoint x: 47, endPoint y: 498, distance: 12.6
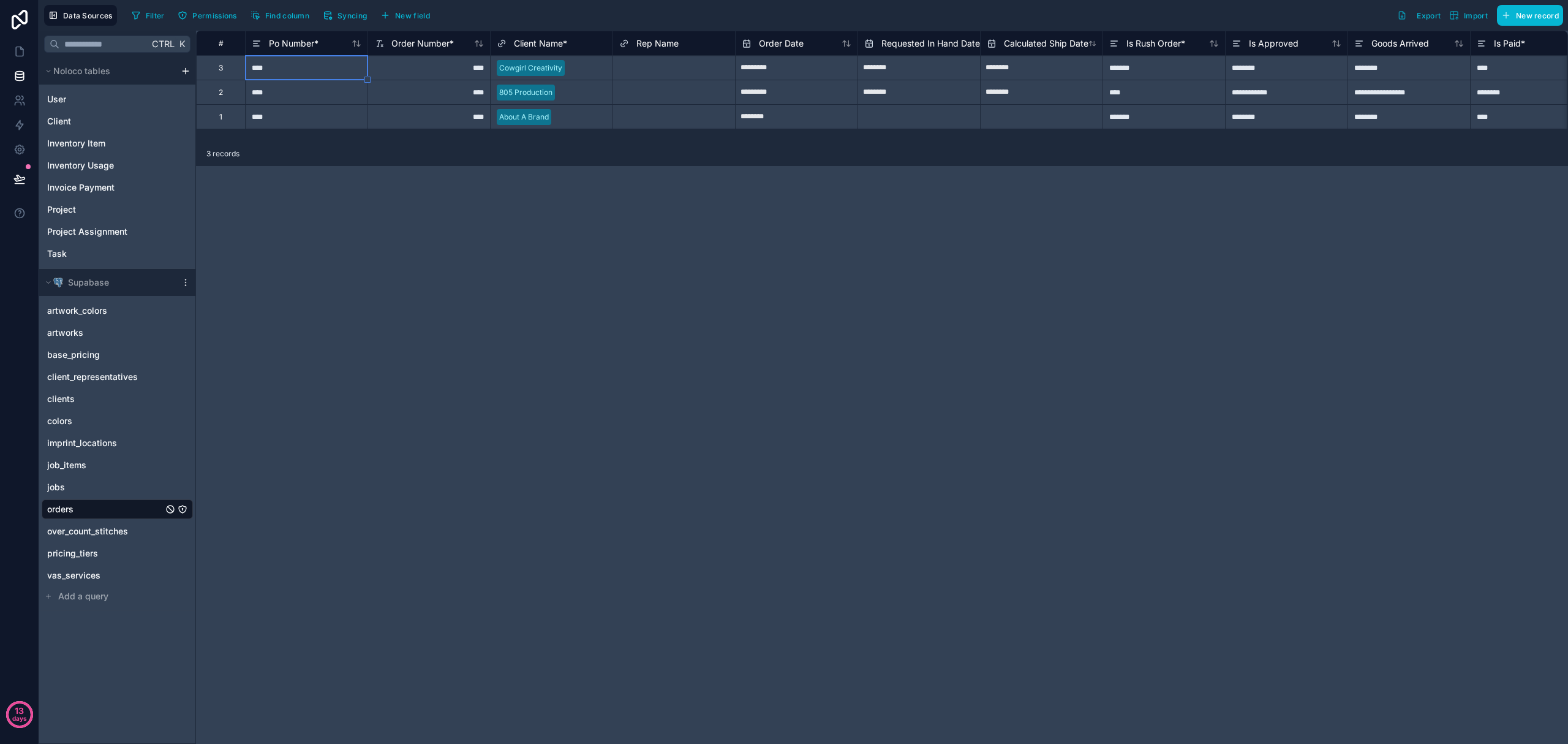
click at [50, 510] on span "orders" at bounding box center [60, 509] width 26 height 12
click at [21, 52] on icon at bounding box center [20, 51] width 12 height 12
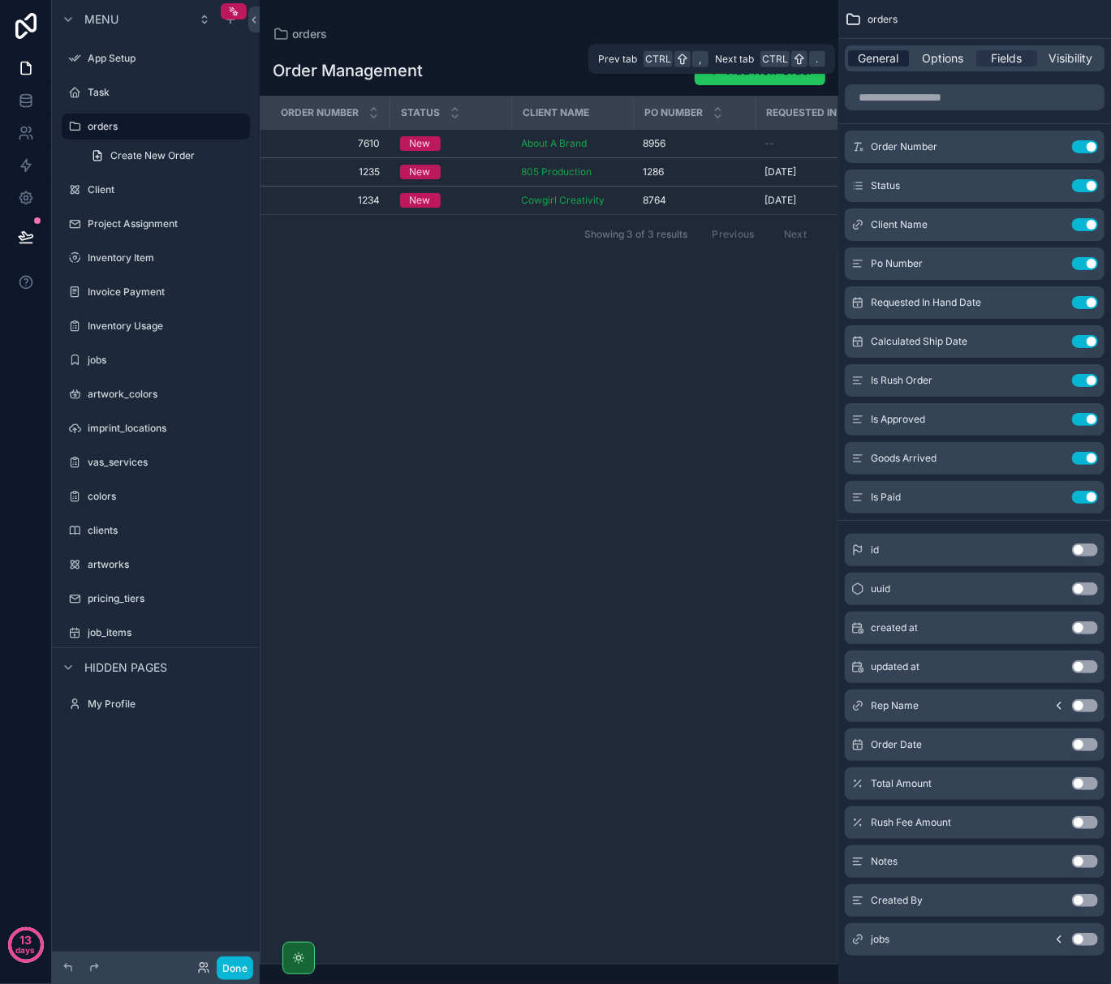
click at [893, 57] on span "General" at bounding box center [878, 58] width 41 height 16
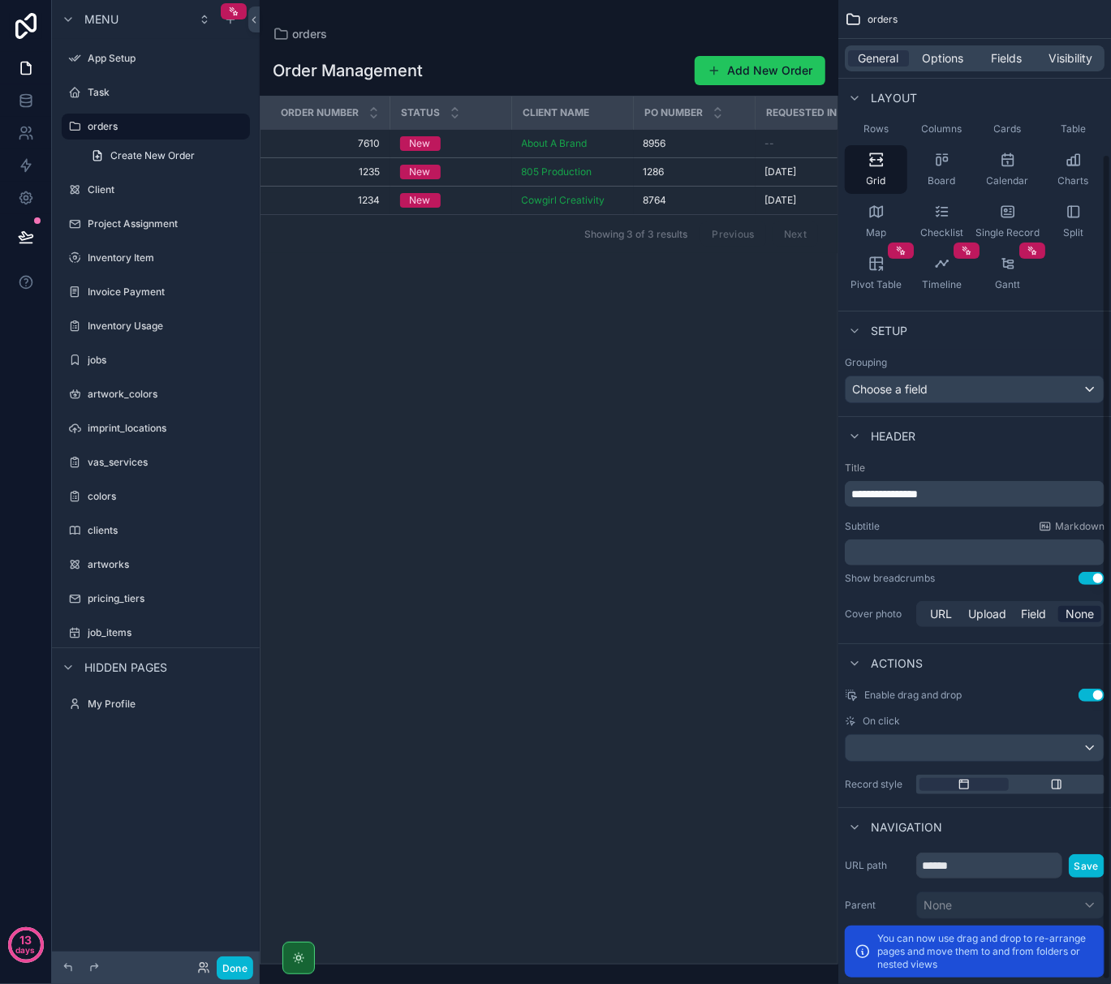
scroll to position [187, 0]
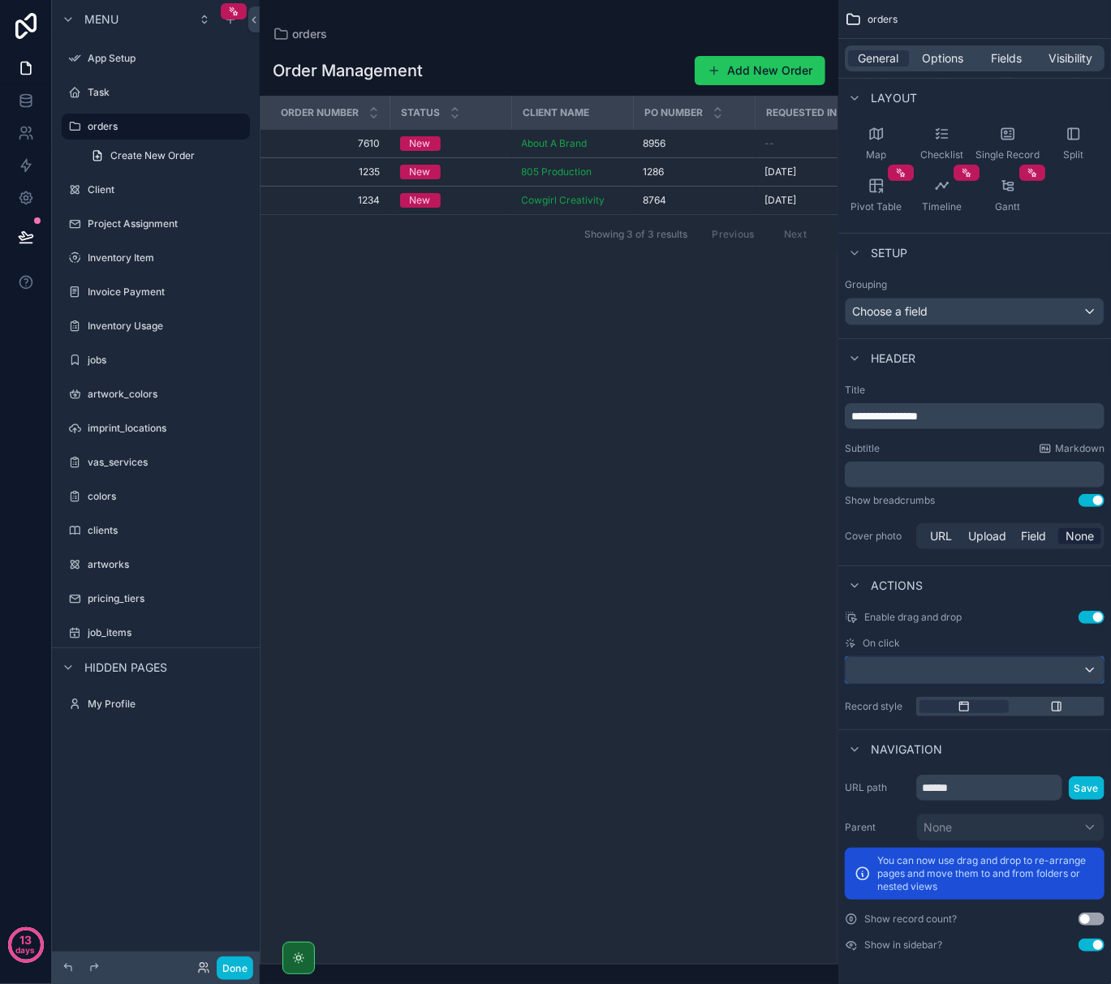
click at [1006, 670] on div "scrollable content" at bounding box center [975, 670] width 258 height 26
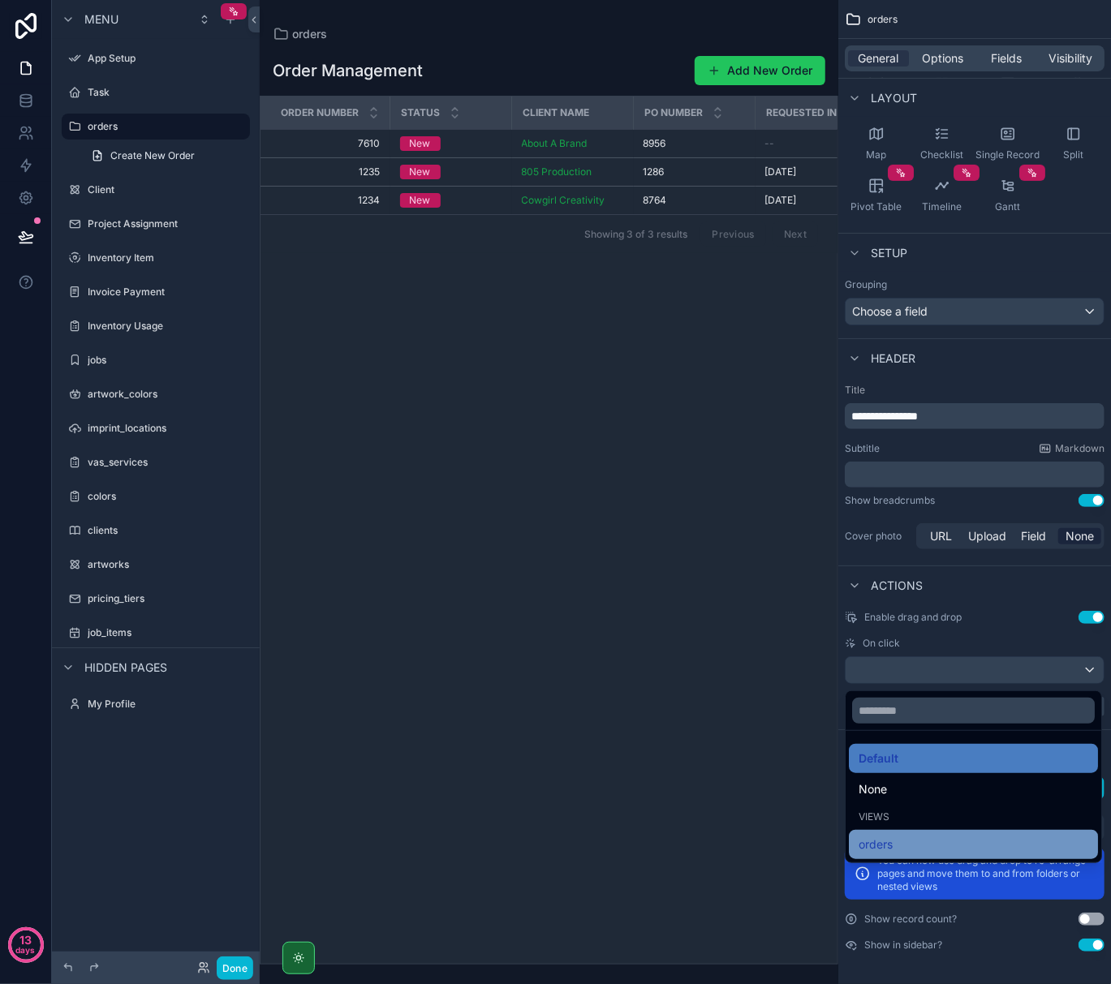
click at [906, 849] on div "orders" at bounding box center [973, 844] width 230 height 19
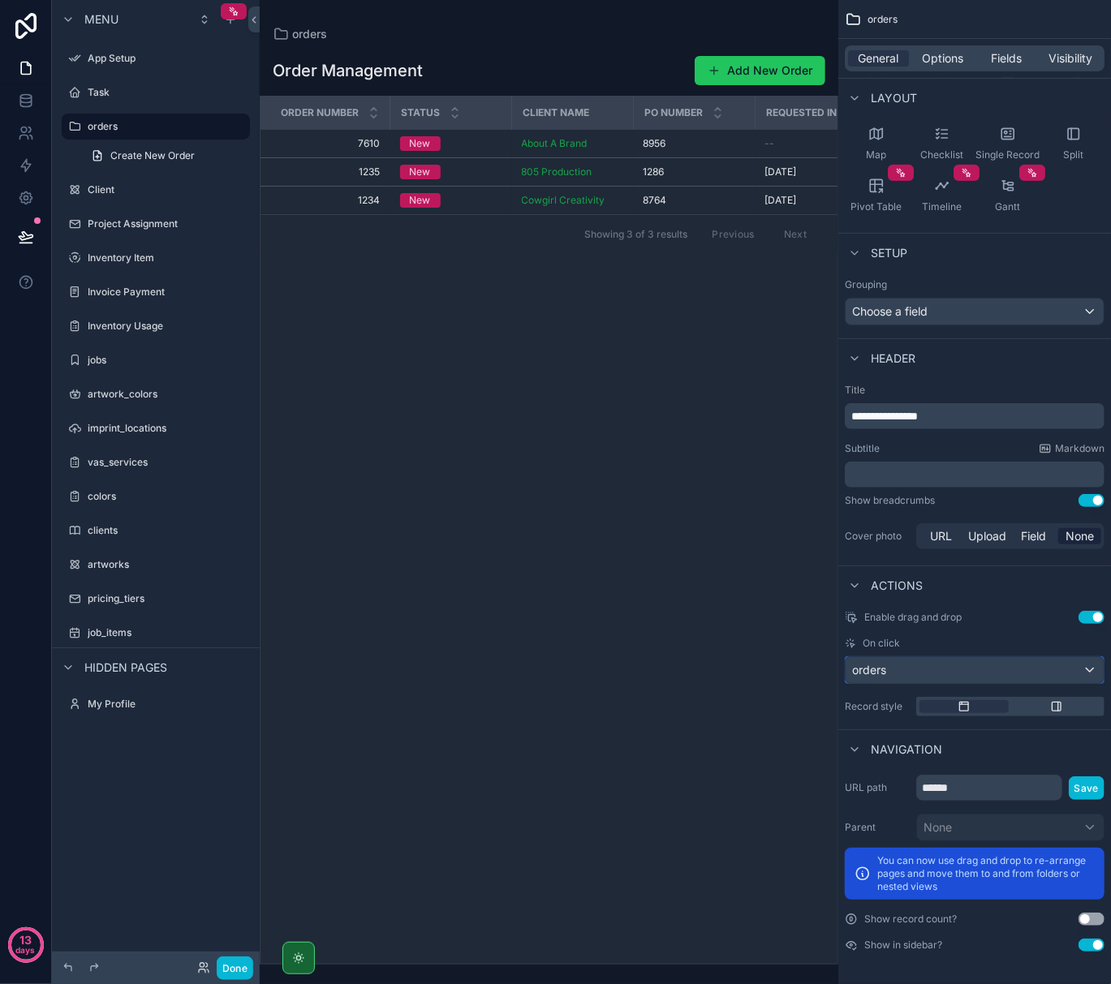
click at [914, 673] on div "orders" at bounding box center [975, 670] width 258 height 26
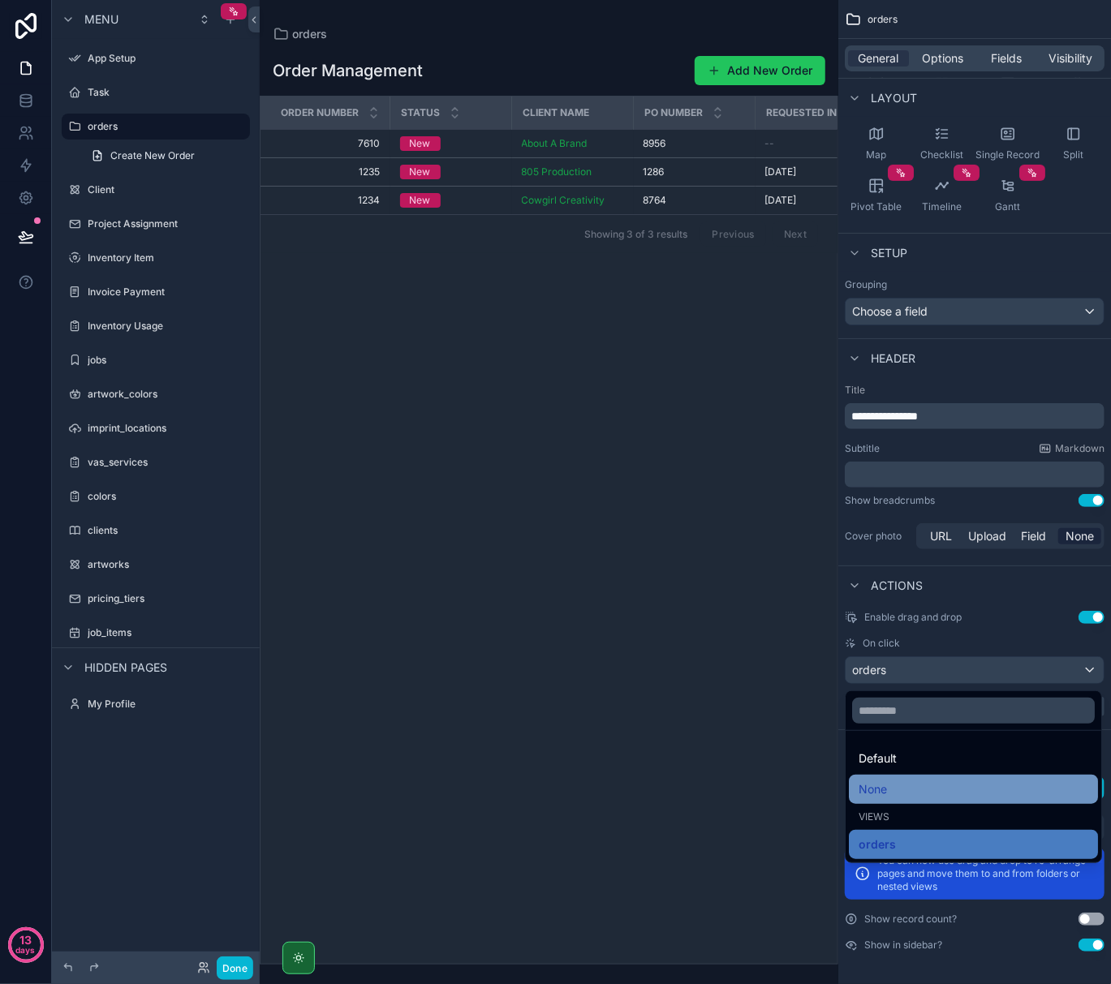
click at [881, 800] on div "None" at bounding box center [973, 789] width 249 height 29
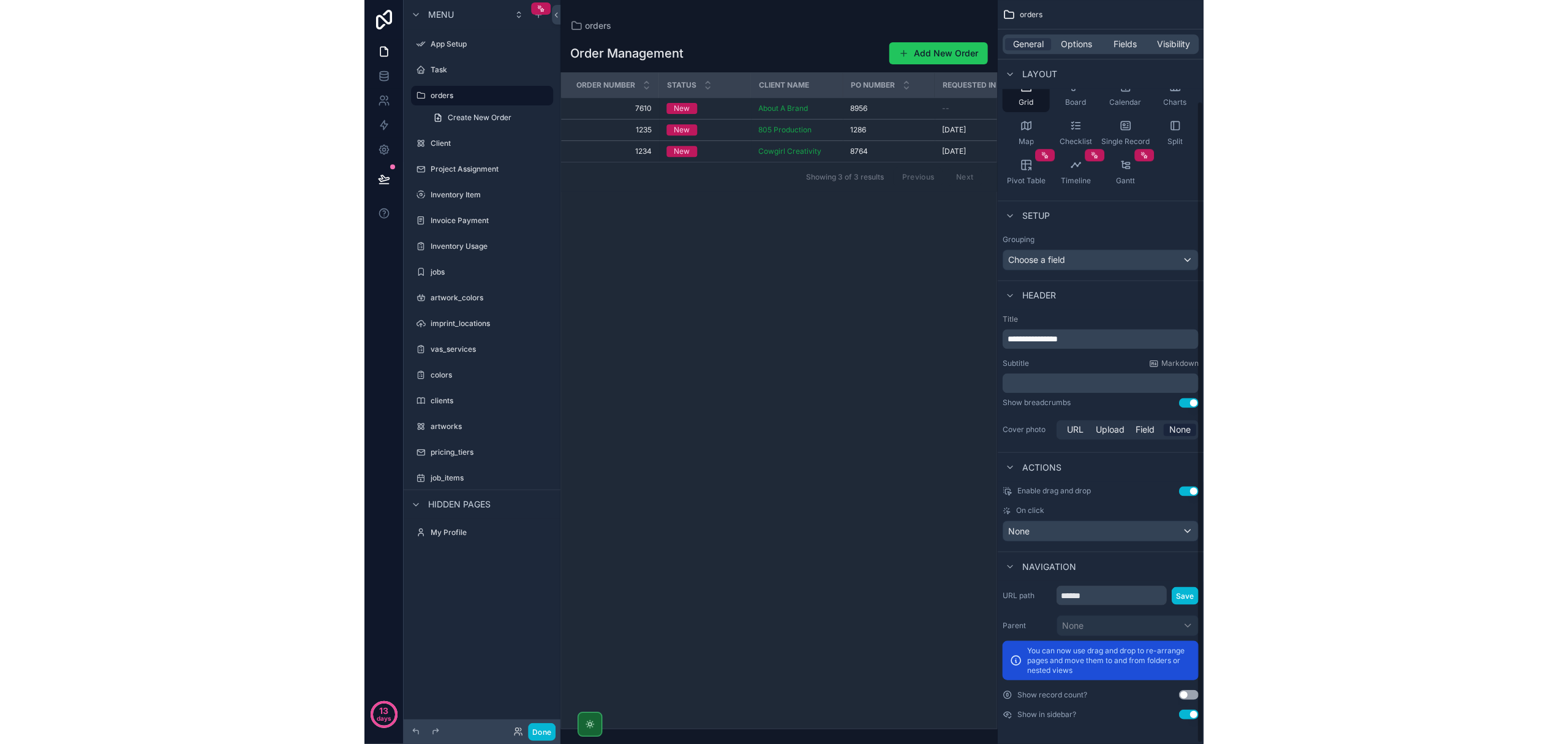
scroll to position [116, 0]
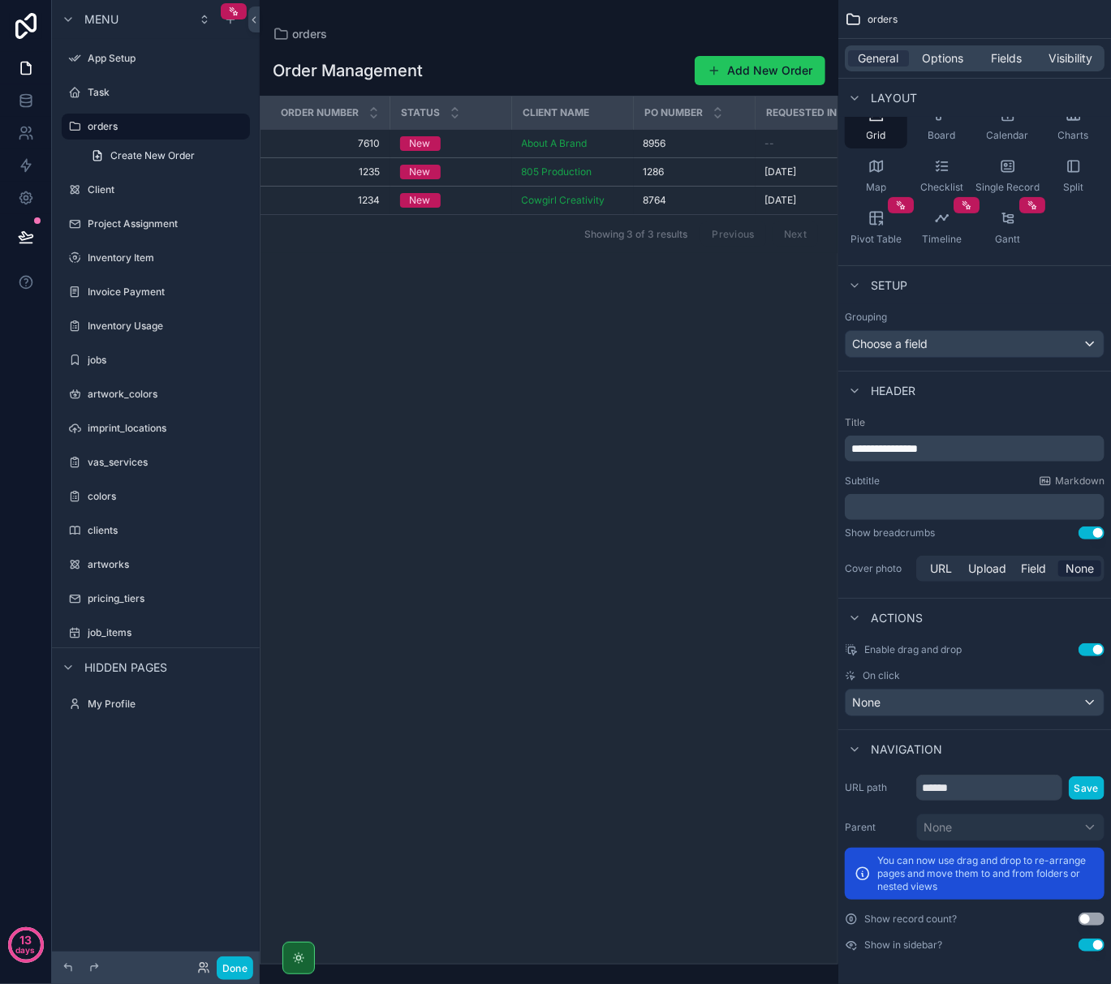
click at [903, 670] on div "On click" at bounding box center [975, 675] width 260 height 13
click at [884, 678] on span "On click" at bounding box center [881, 675] width 37 height 13
click at [888, 703] on div "None" at bounding box center [975, 703] width 258 height 26
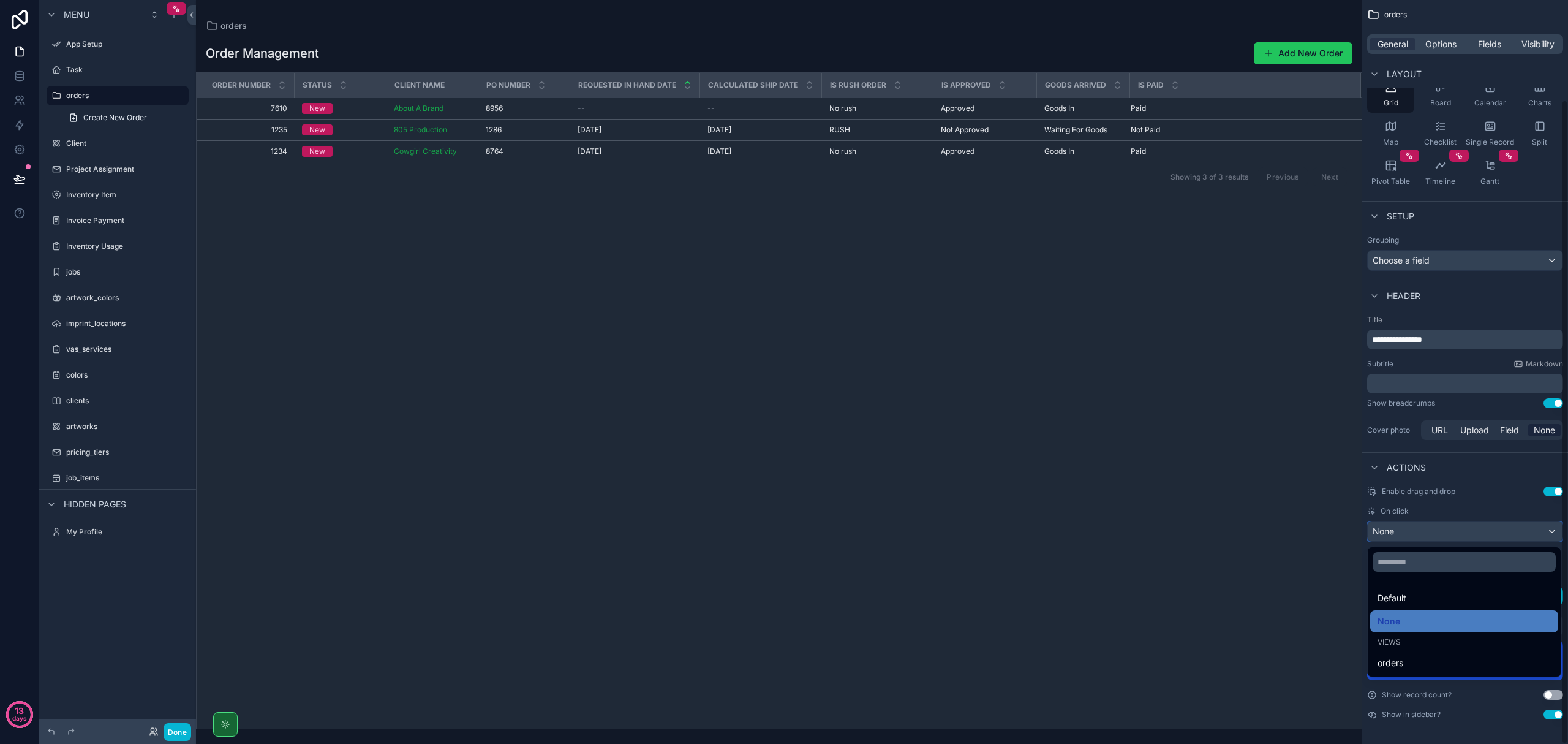
scroll to position [116, 0]
click at [177, 8] on div "scrollable content" at bounding box center [784, 372] width 1568 height 744
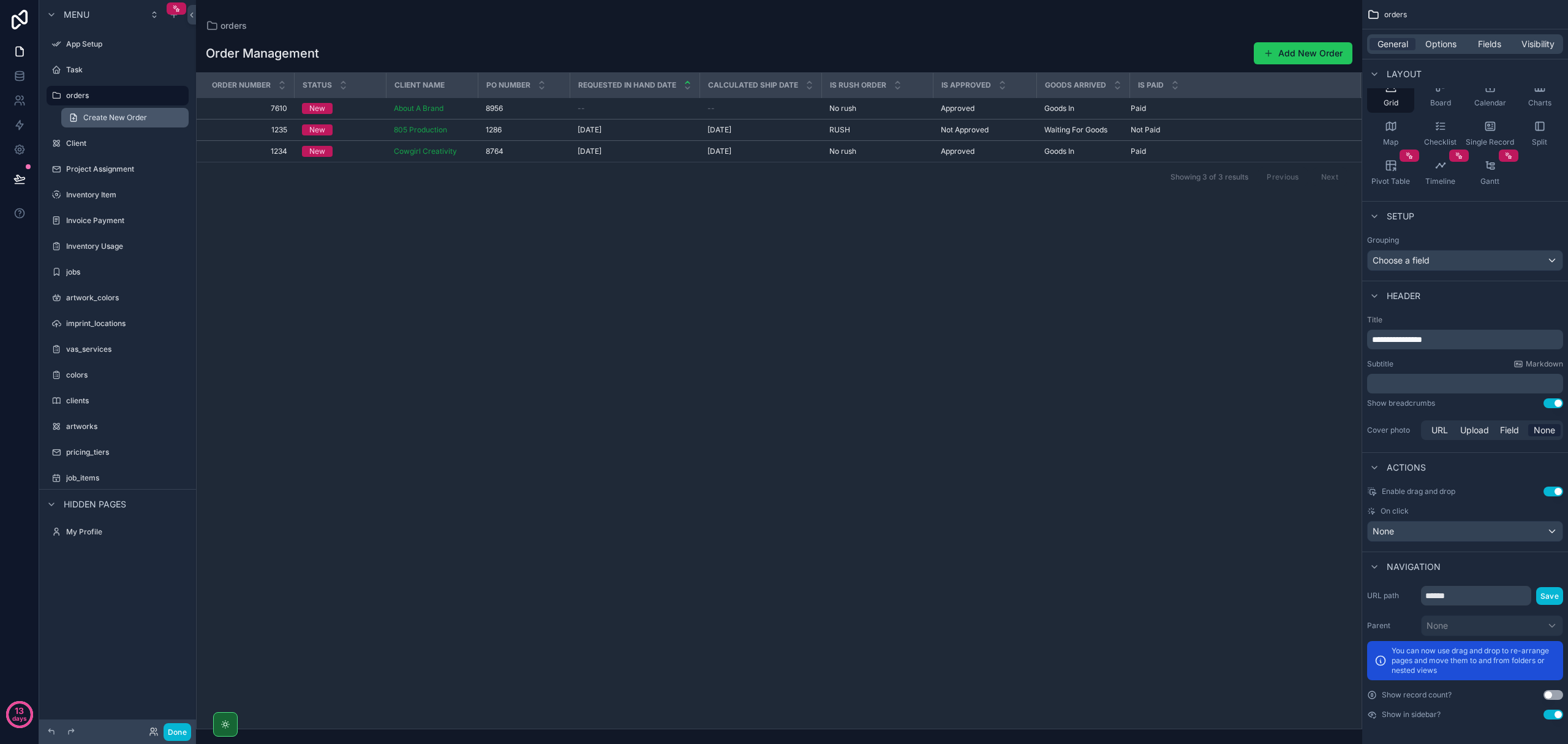
click at [158, 114] on link "Create New Order" at bounding box center [125, 118] width 128 height 20
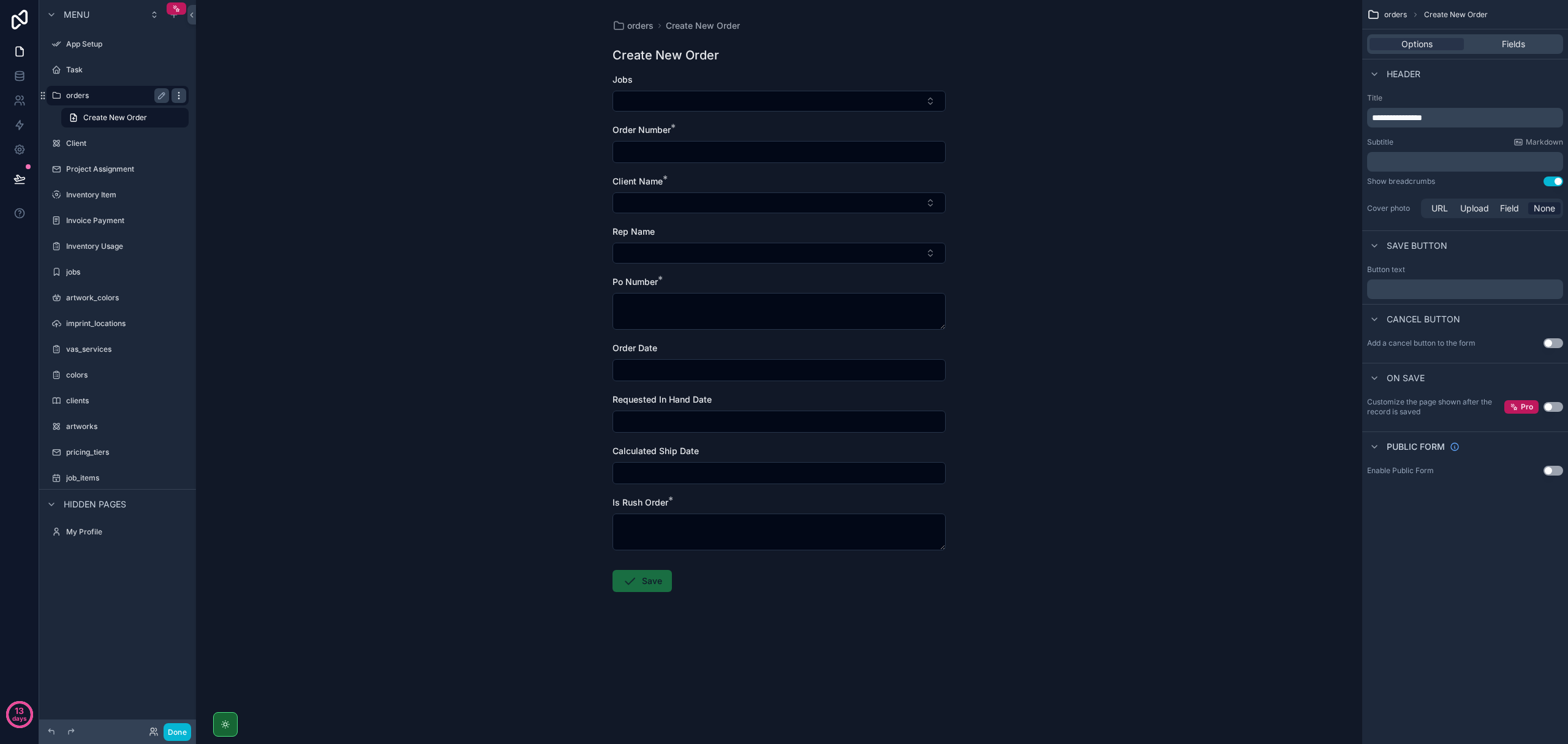
click at [177, 94] on icon "scrollable content" at bounding box center [178, 95] width 10 height 10
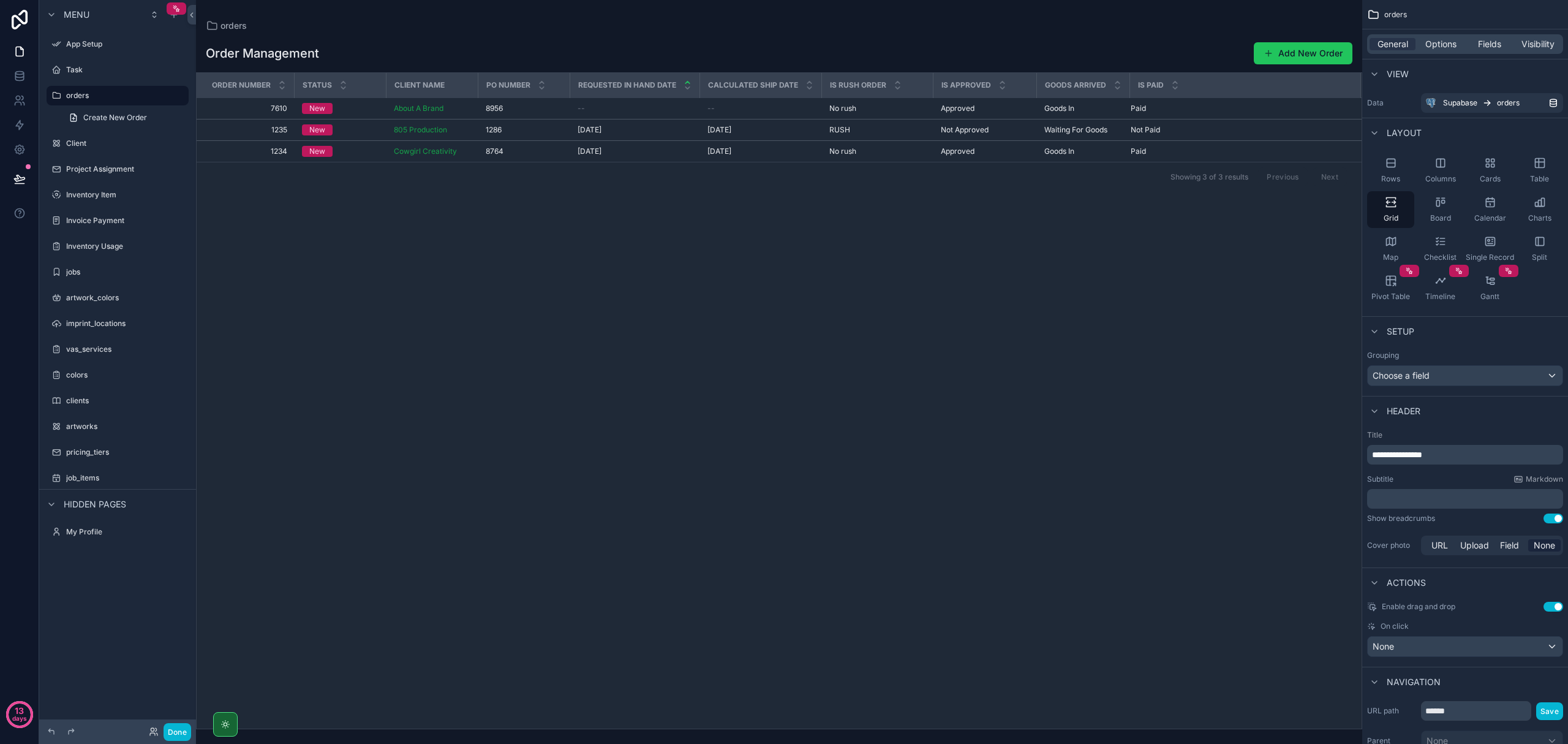
click at [242, 283] on div "Order Number Status Client Name Po Number Requested In Hand Date Calculated Shi…" at bounding box center [778, 401] width 1165 height 656
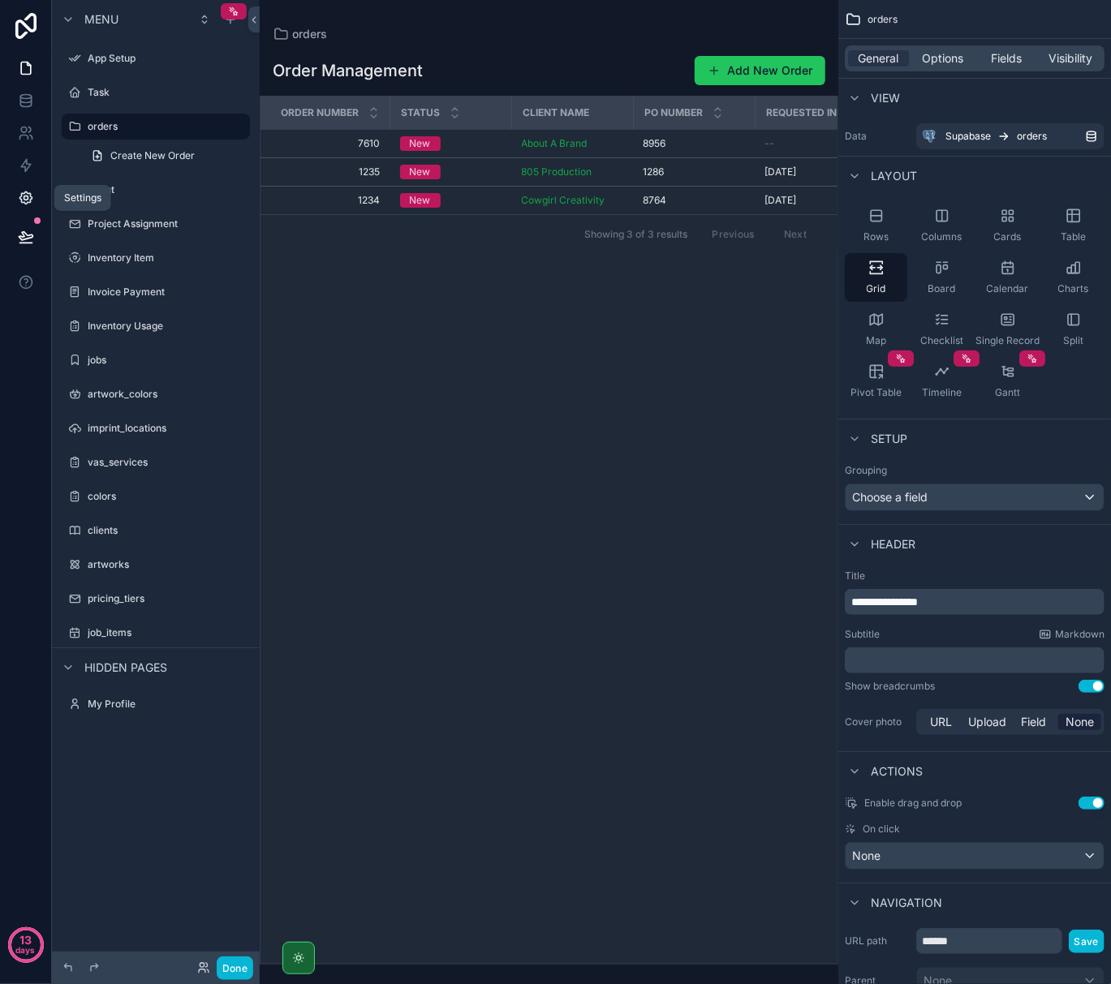
click at [27, 192] on icon at bounding box center [25, 198] width 12 height 12
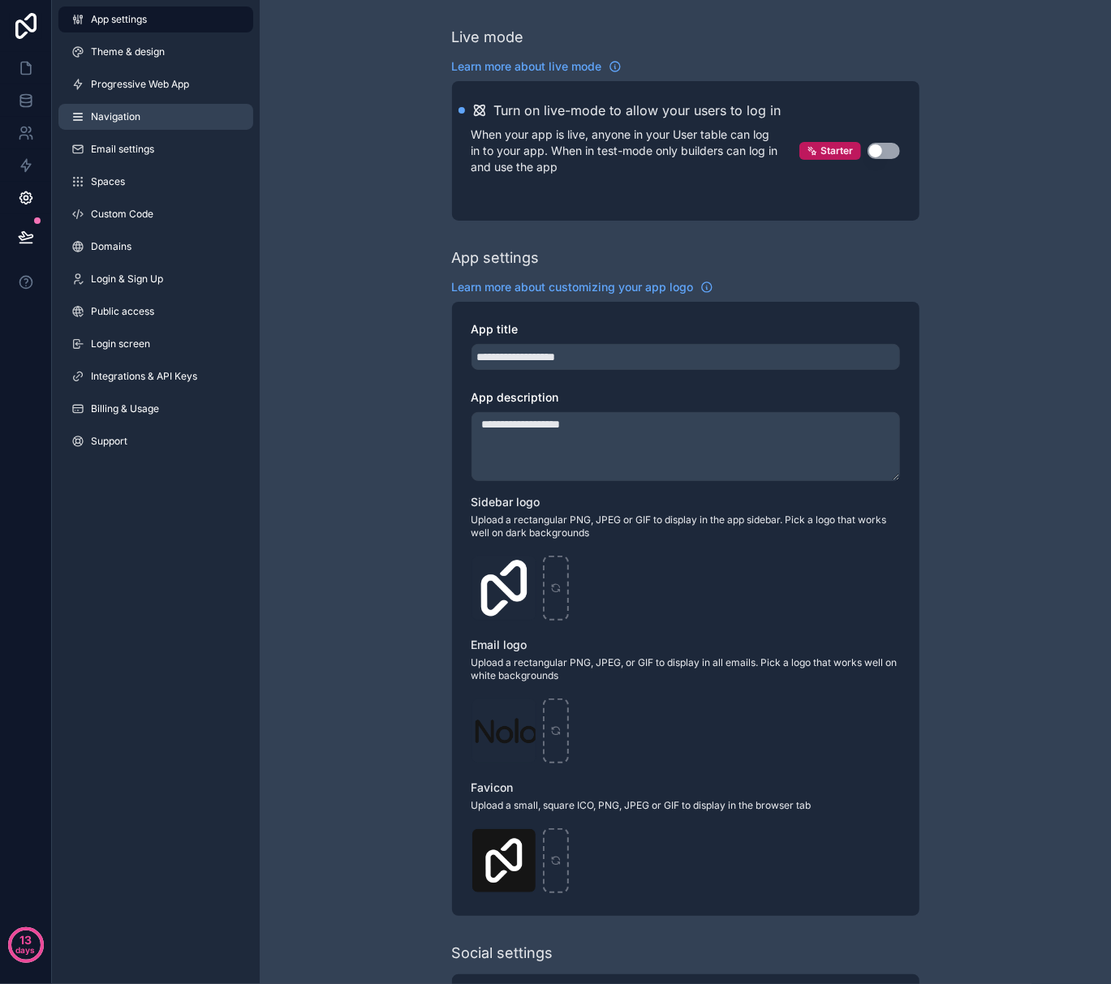
click at [127, 111] on span "Navigation" at bounding box center [115, 116] width 49 height 13
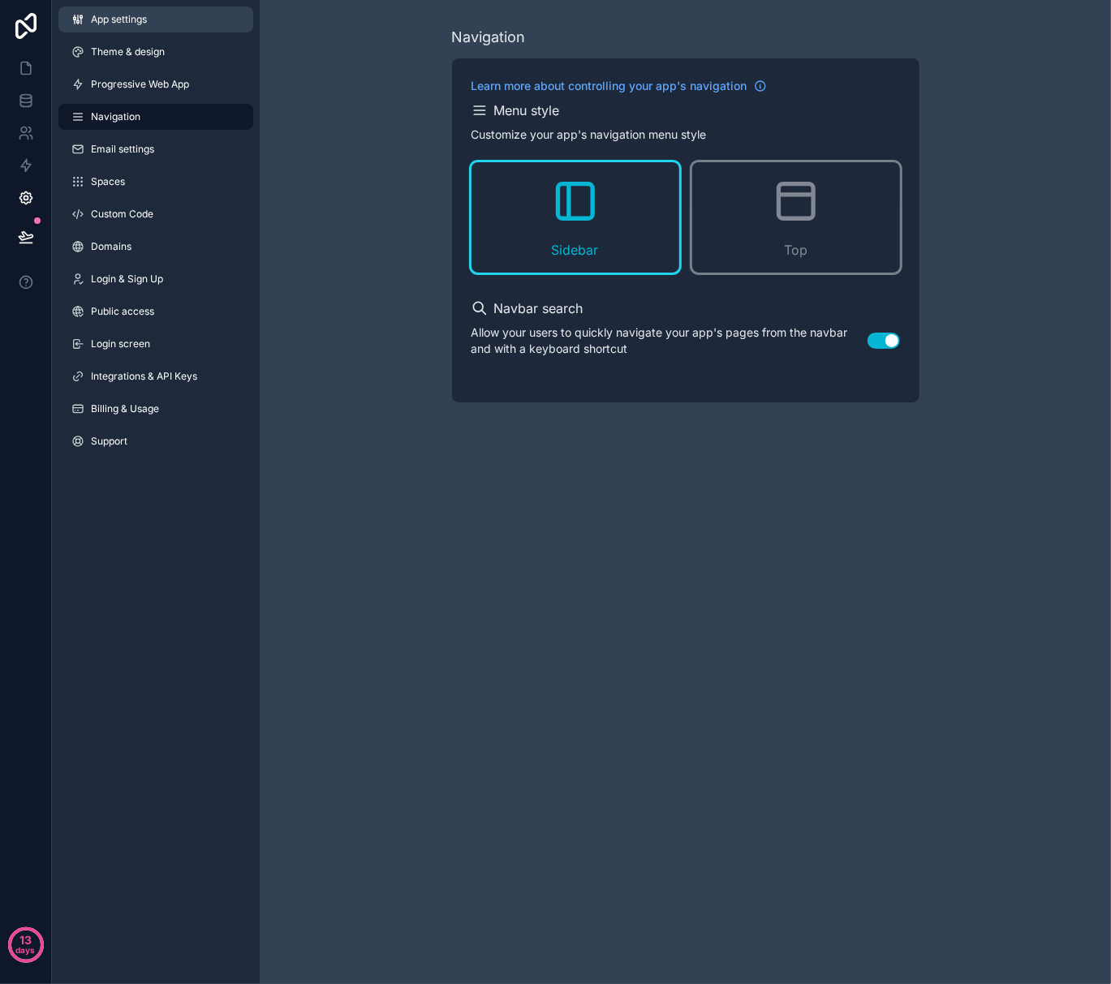
click at [118, 20] on span "App settings" at bounding box center [119, 19] width 56 height 13
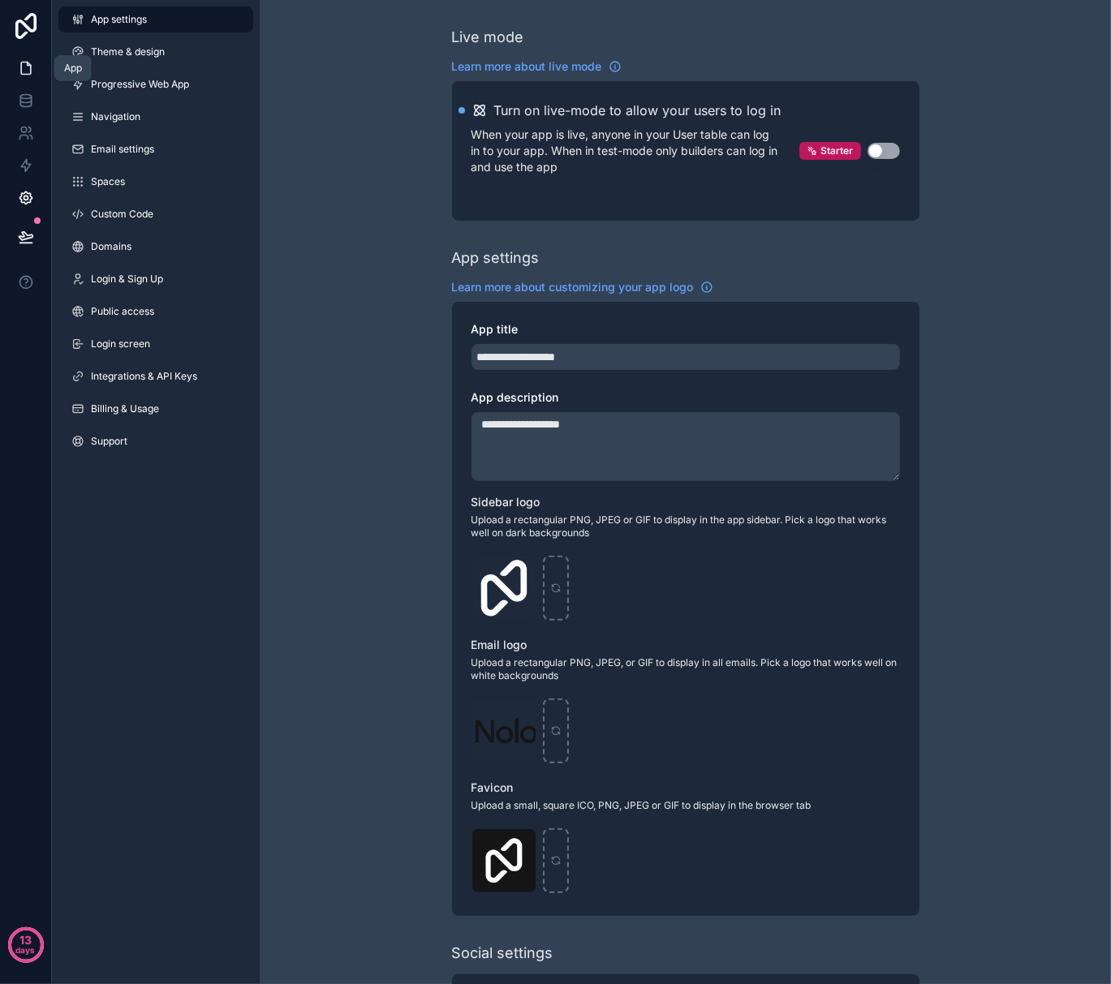
click at [21, 66] on icon at bounding box center [26, 68] width 16 height 16
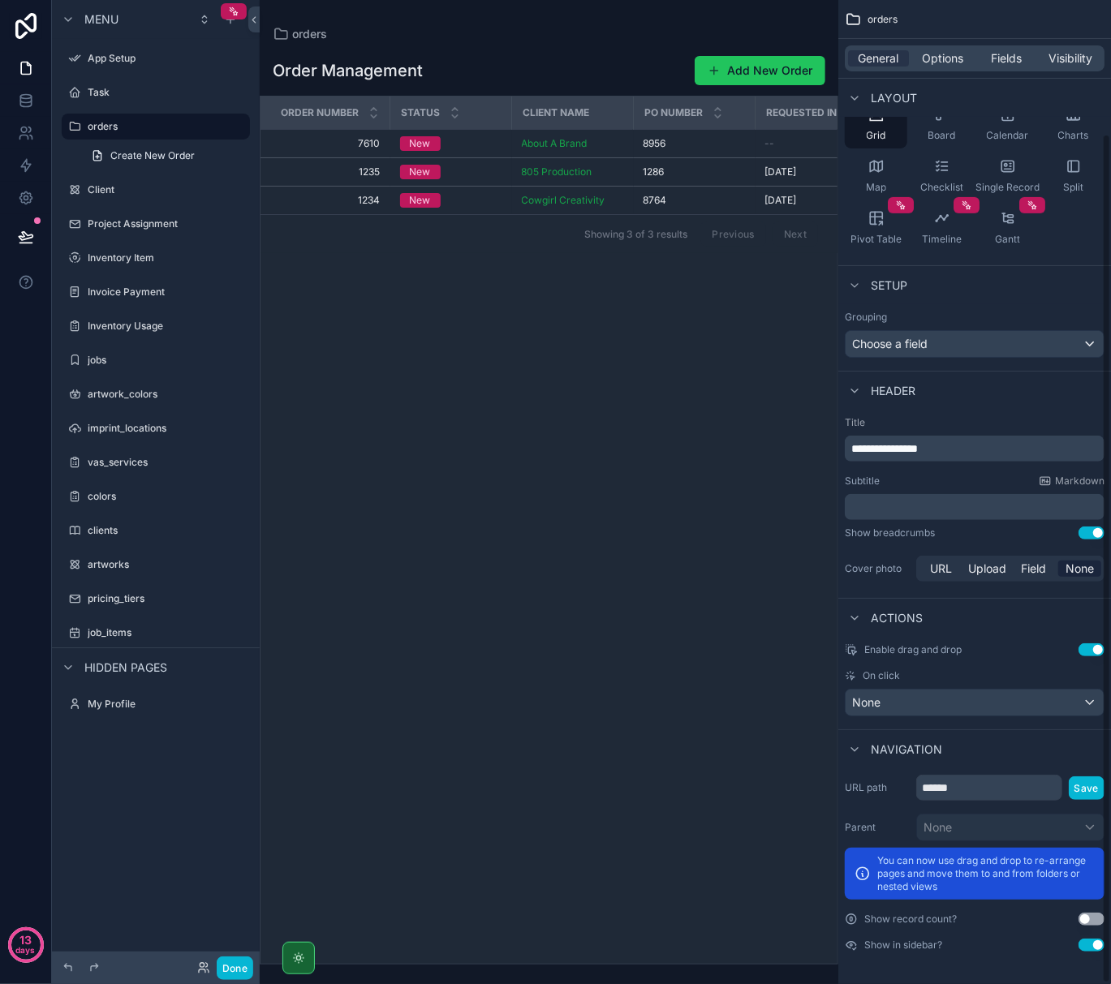
scroll to position [154, 0]
click at [75, 18] on div "scrollable content" at bounding box center [67, 19] width 19 height 19
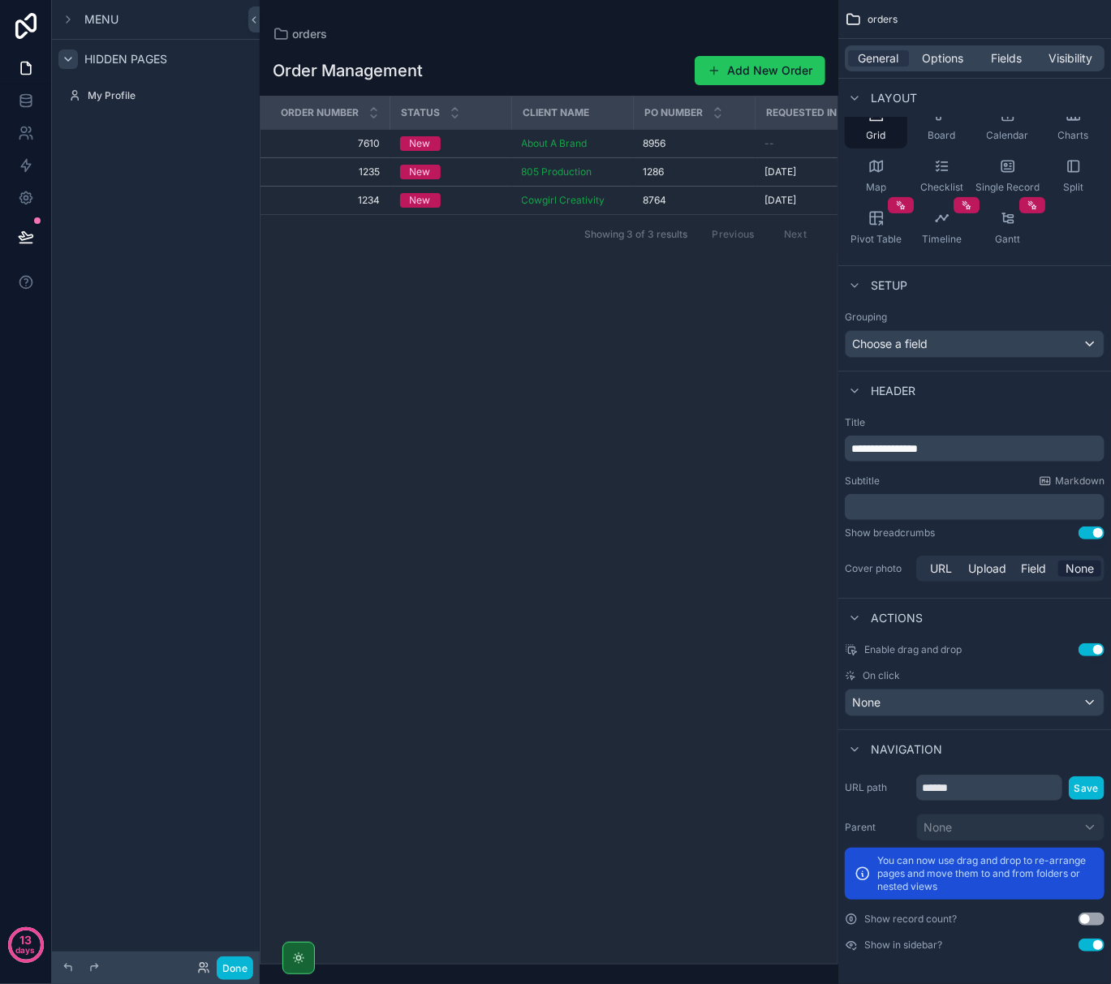
click at [67, 62] on icon "scrollable content" at bounding box center [68, 59] width 13 height 13
click at [68, 23] on icon "scrollable content" at bounding box center [68, 19] width 13 height 13
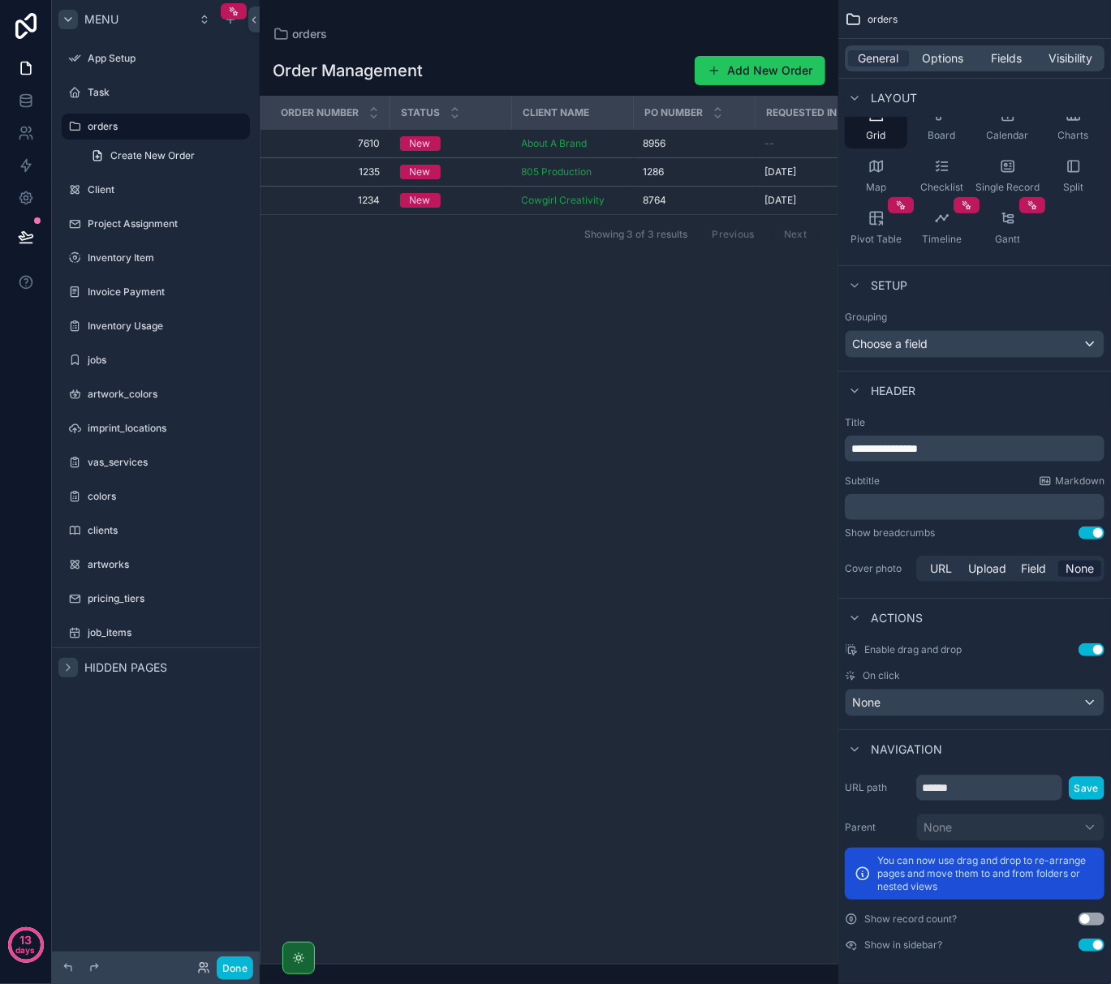
click at [67, 670] on icon "scrollable content" at bounding box center [68, 668] width 3 height 6
click at [238, 127] on icon "scrollable content" at bounding box center [236, 126] width 13 height 13
click at [237, 159] on link "Create New Order" at bounding box center [165, 156] width 169 height 26
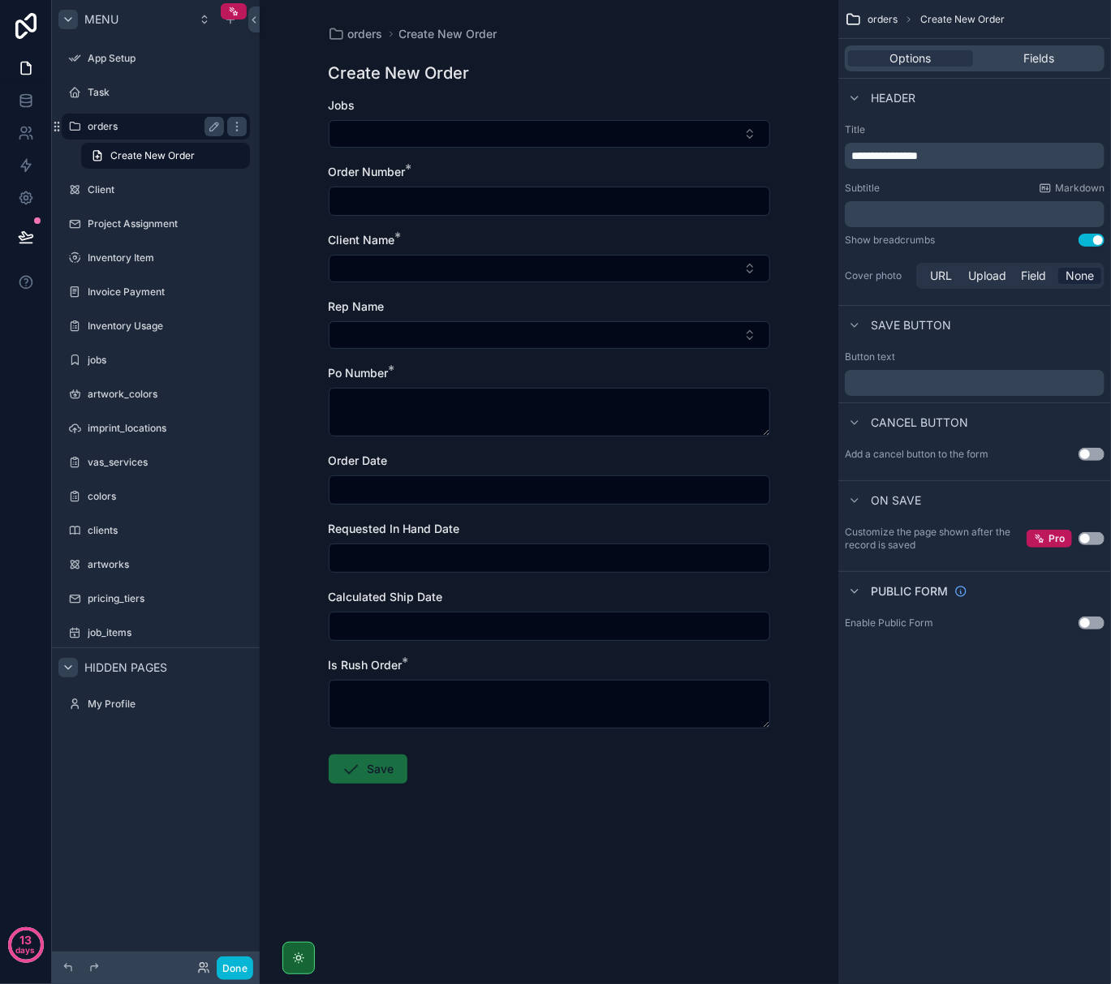
click at [150, 131] on label "orders" at bounding box center [153, 126] width 130 height 13
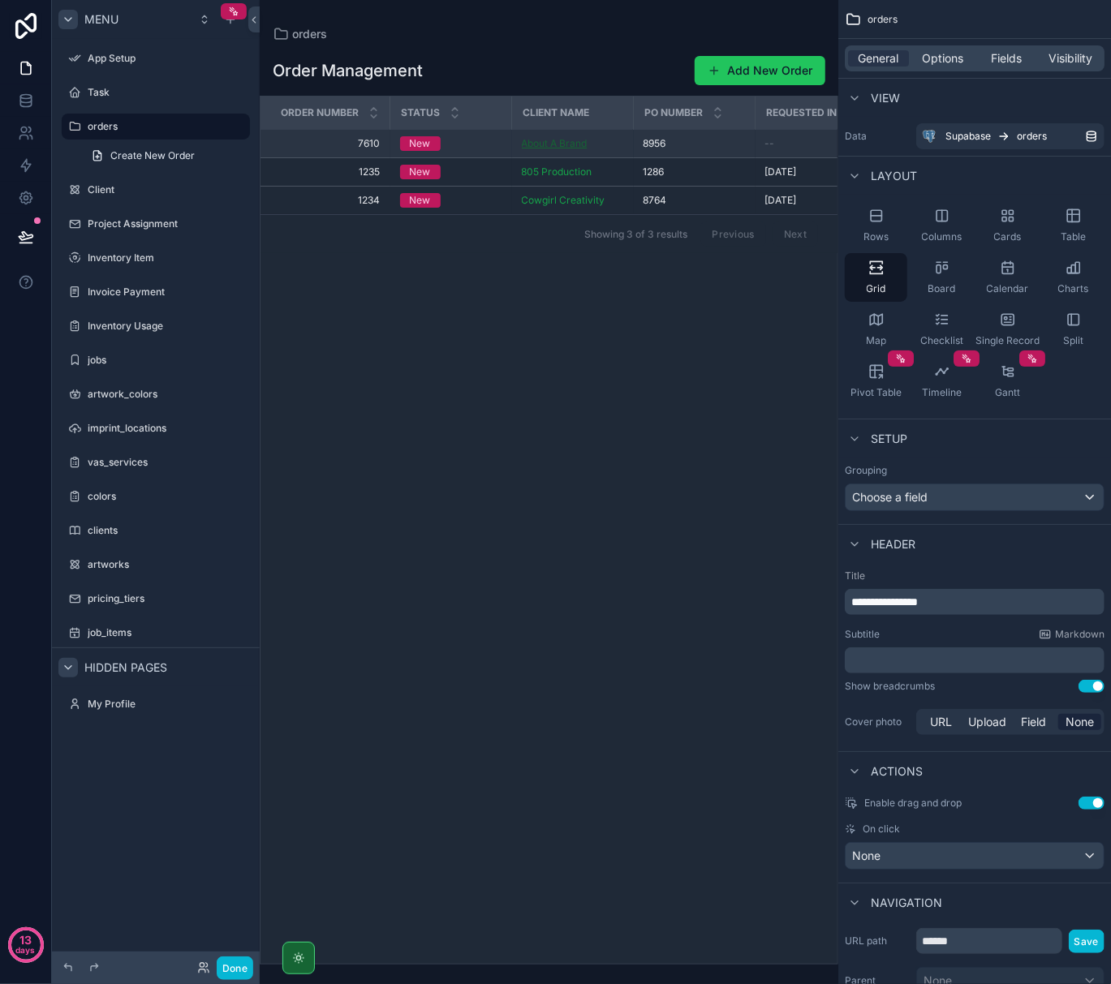
click at [571, 140] on span "About A Brand" at bounding box center [555, 143] width 66 height 13
click at [468, 144] on div "New" at bounding box center [451, 143] width 102 height 15
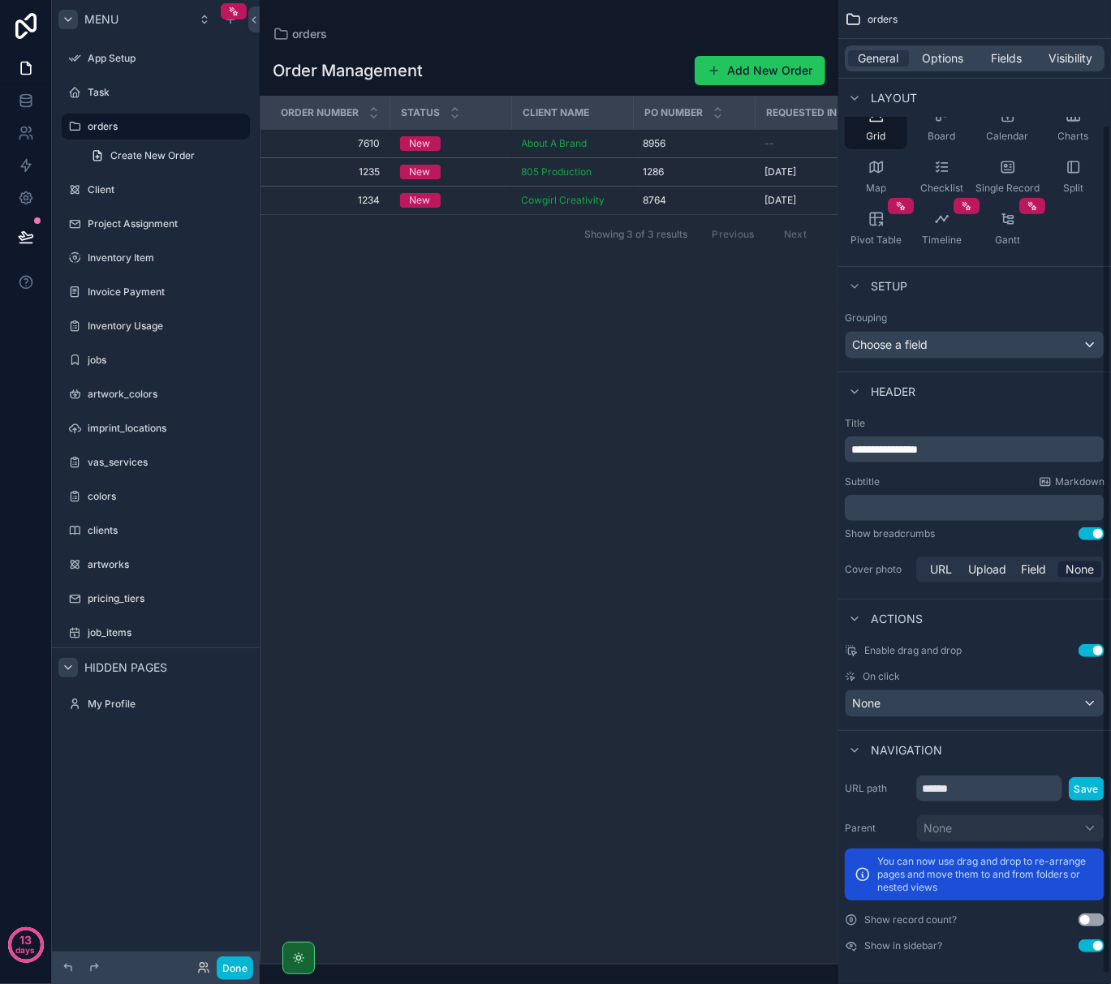
scroll to position [154, 0]
click at [919, 705] on div "None" at bounding box center [975, 703] width 258 height 26
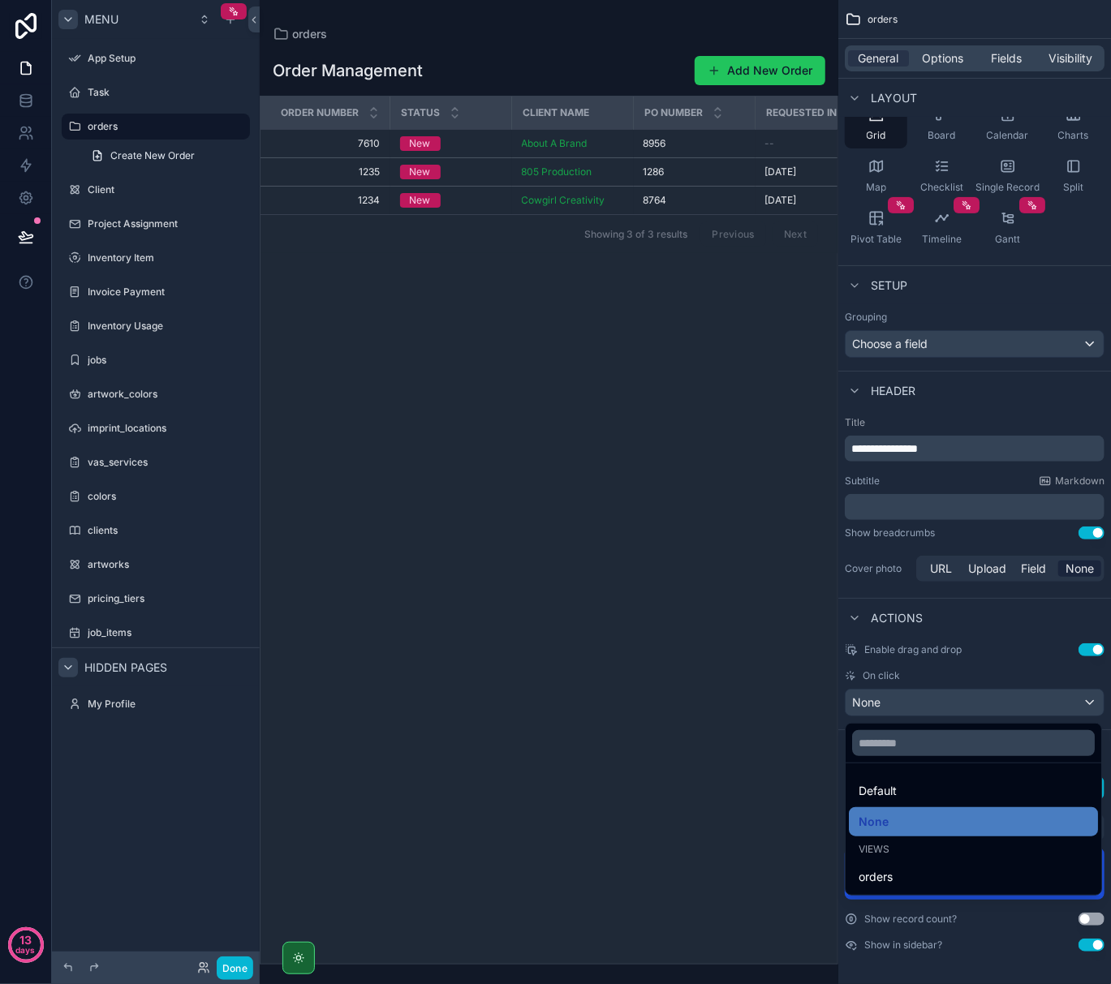
click at [712, 682] on div "Order Number Status Client Name Po Number Requested In Hand Date Calculated Shi…" at bounding box center [548, 530] width 577 height 867
click at [477, 202] on div "New" at bounding box center [451, 200] width 102 height 15
click at [368, 198] on span "1234" at bounding box center [330, 200] width 101 height 13
click at [719, 887] on div "Order Number Status Client Name Po Number Requested In Hand Date Calculated Shi…" at bounding box center [548, 530] width 577 height 867
click at [1001, 633] on div "scrollable content" at bounding box center [555, 492] width 1111 height 984
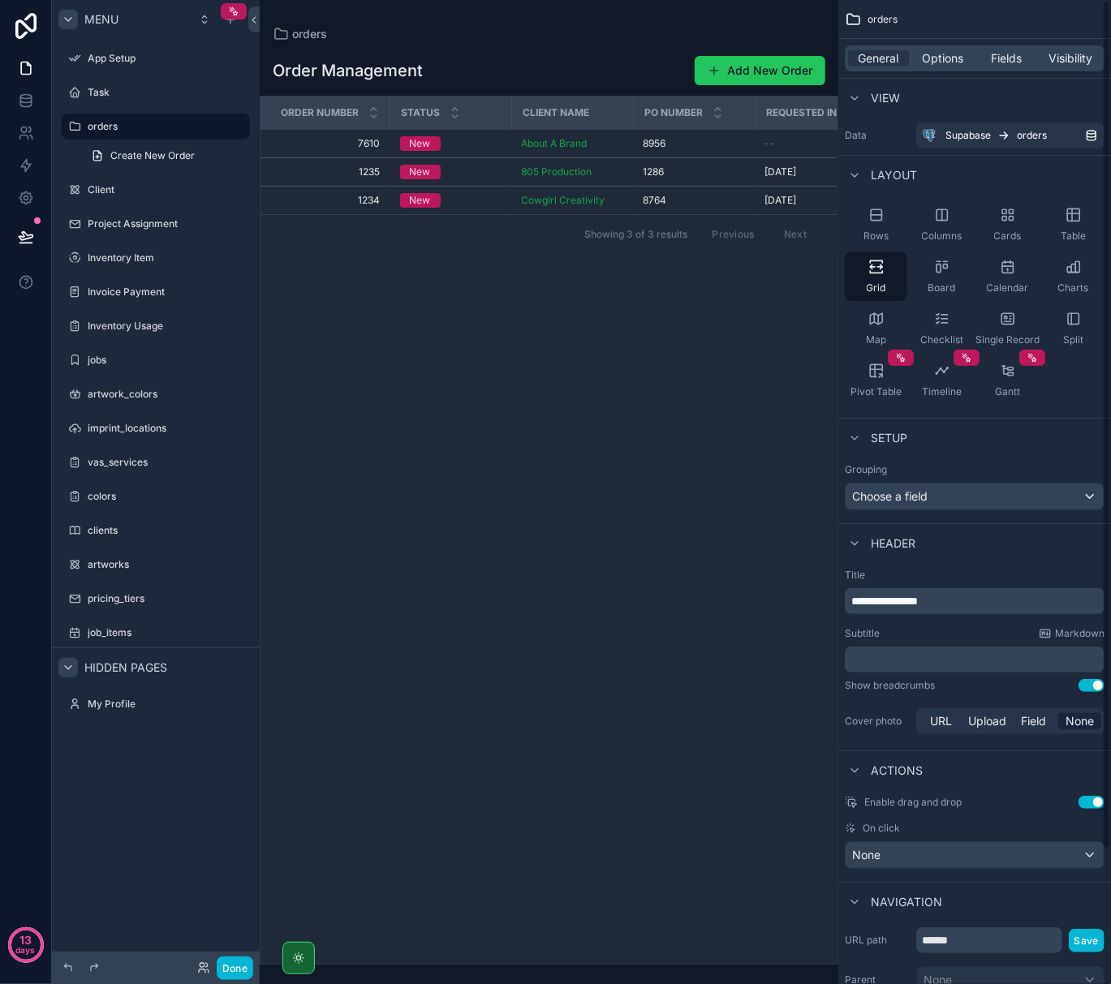
scroll to position [0, 0]
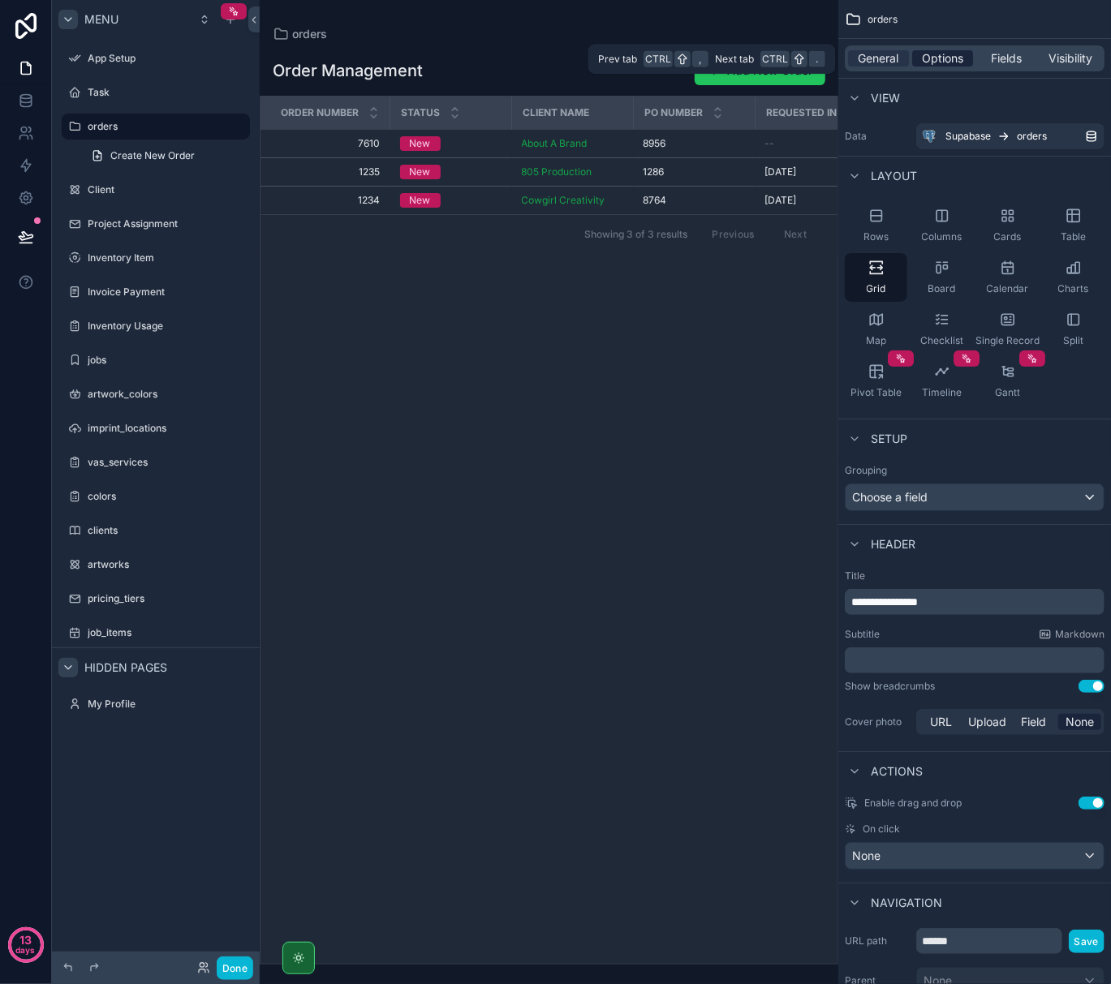
click at [936, 52] on span "Options" at bounding box center [942, 58] width 41 height 16
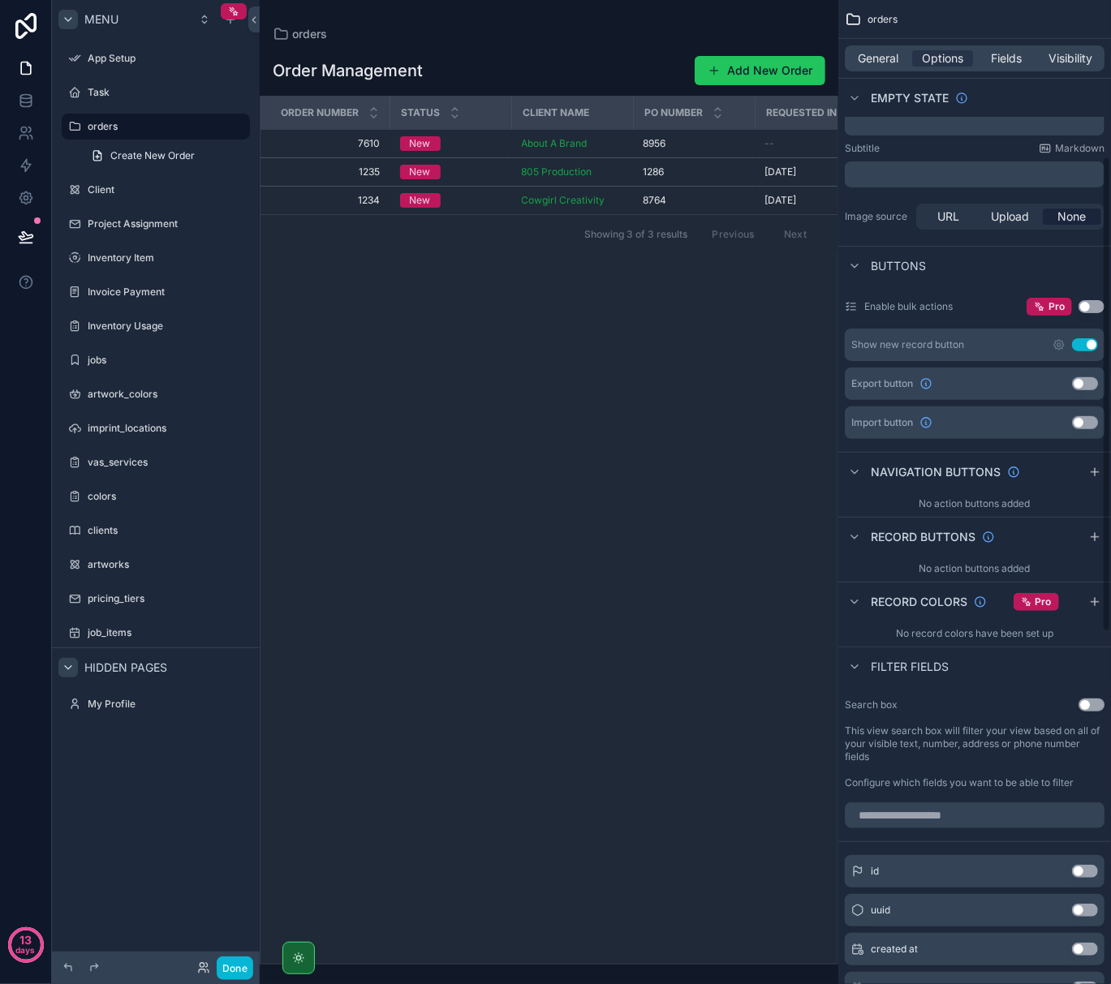
scroll to position [325, 0]
click at [1094, 470] on icon "scrollable content" at bounding box center [1094, 470] width 7 height 0
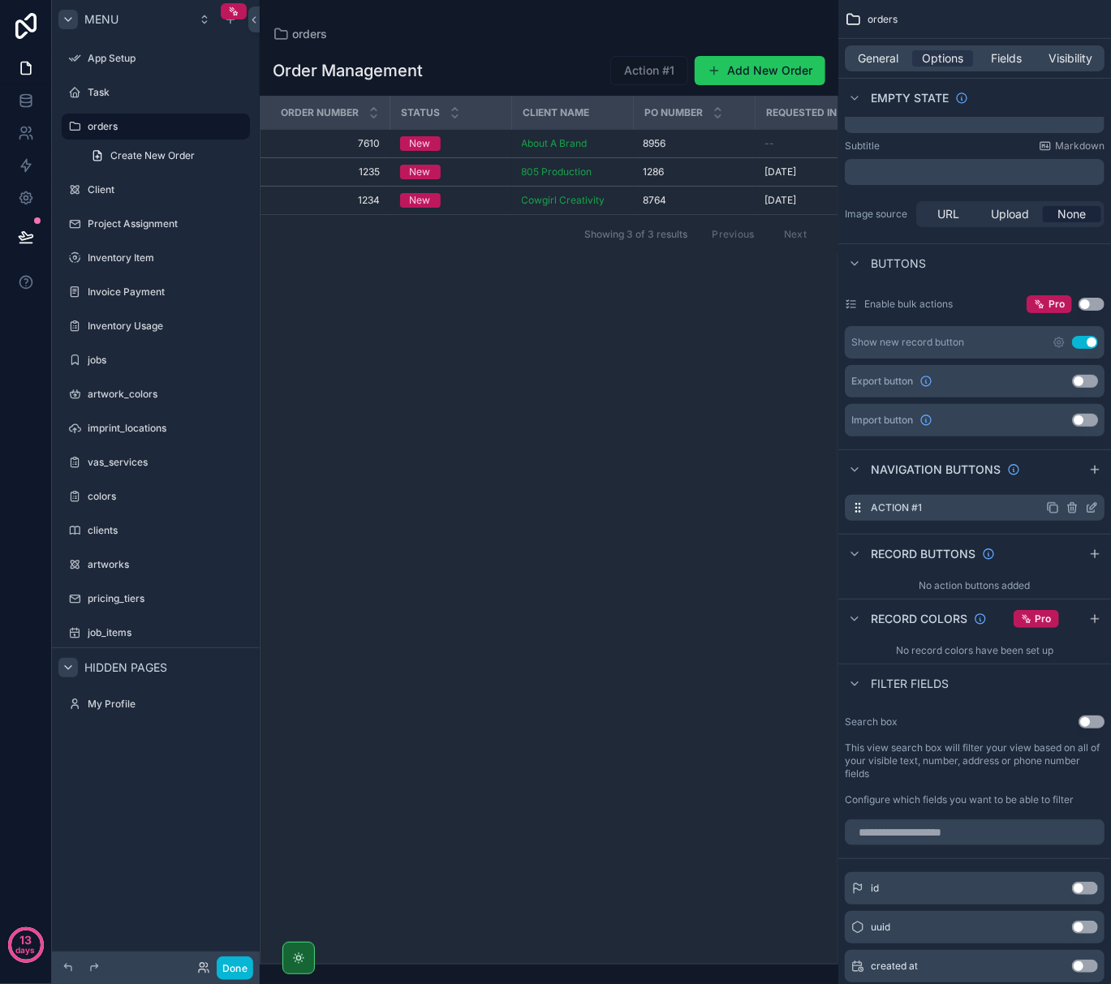
click at [897, 510] on label "Action #1" at bounding box center [896, 507] width 51 height 13
click at [1094, 507] on icon "scrollable content" at bounding box center [1091, 507] width 13 height 13
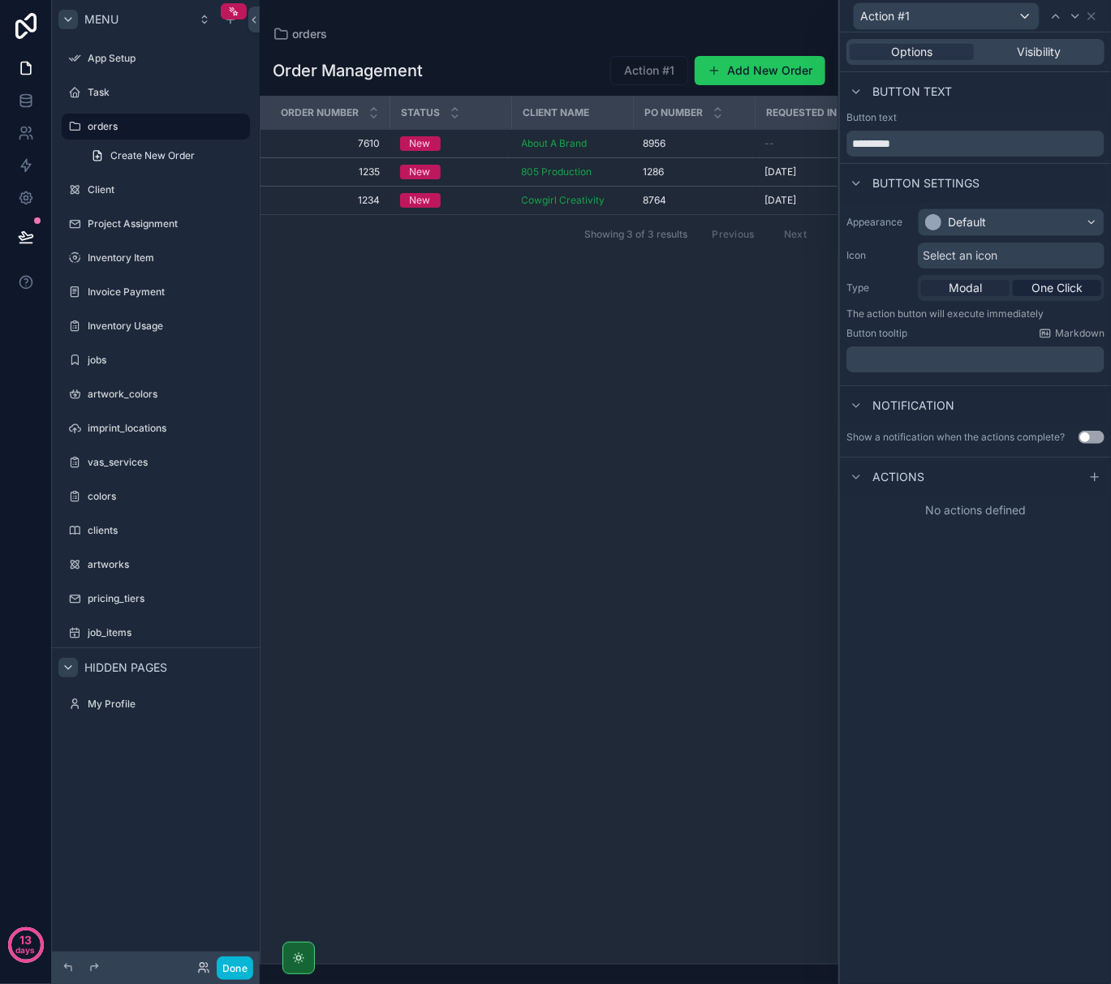
click at [953, 290] on span "Modal" at bounding box center [965, 288] width 33 height 16
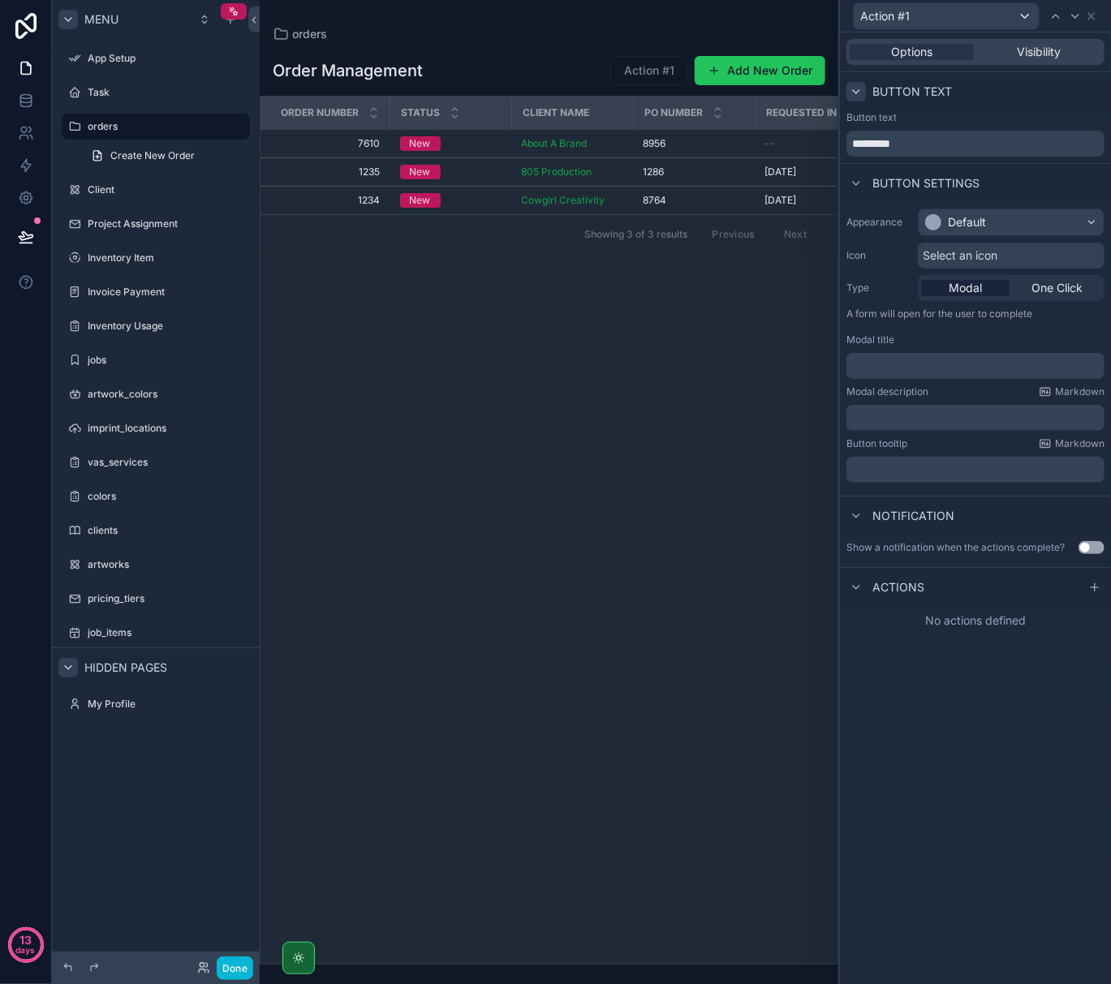
click at [850, 94] on icon at bounding box center [856, 91] width 13 height 13
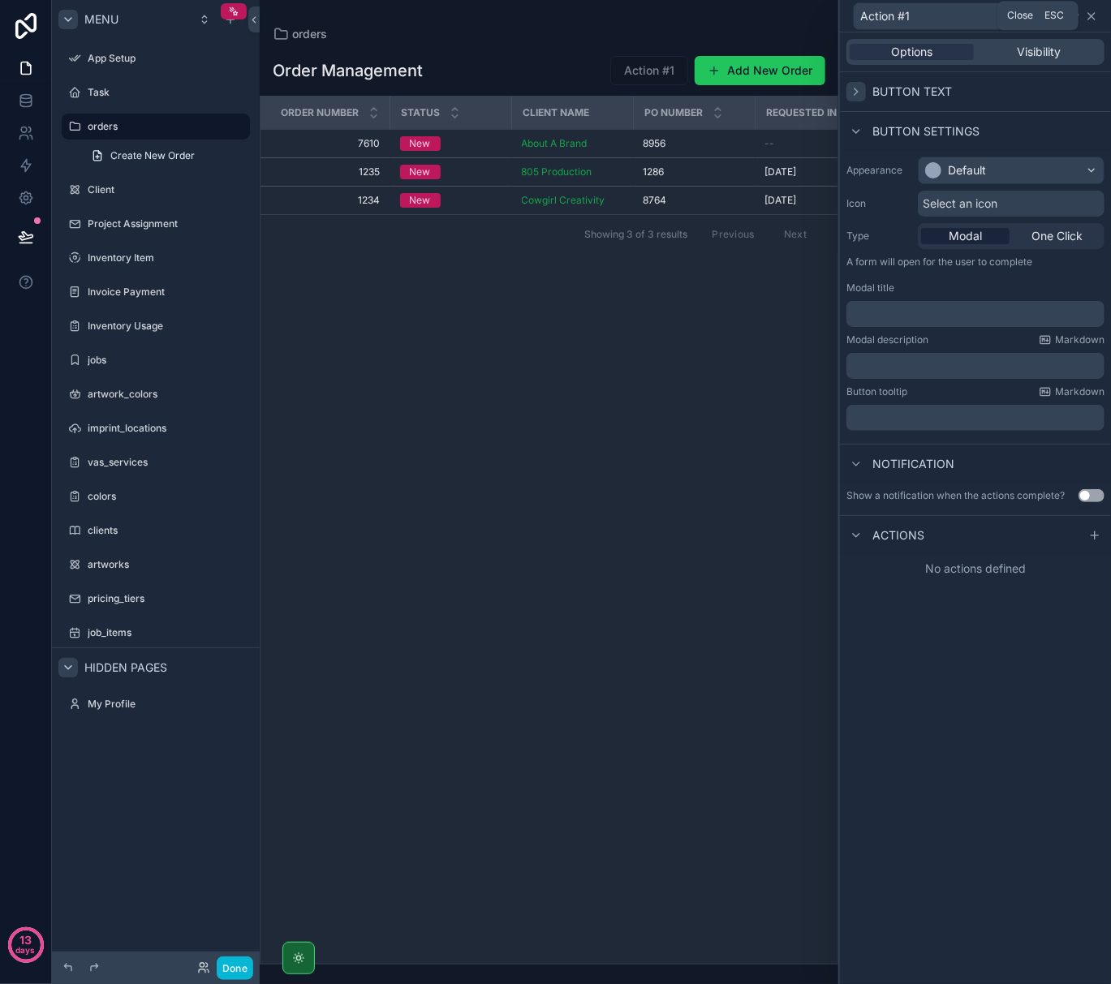
click at [1094, 14] on icon at bounding box center [1091, 16] width 6 height 6
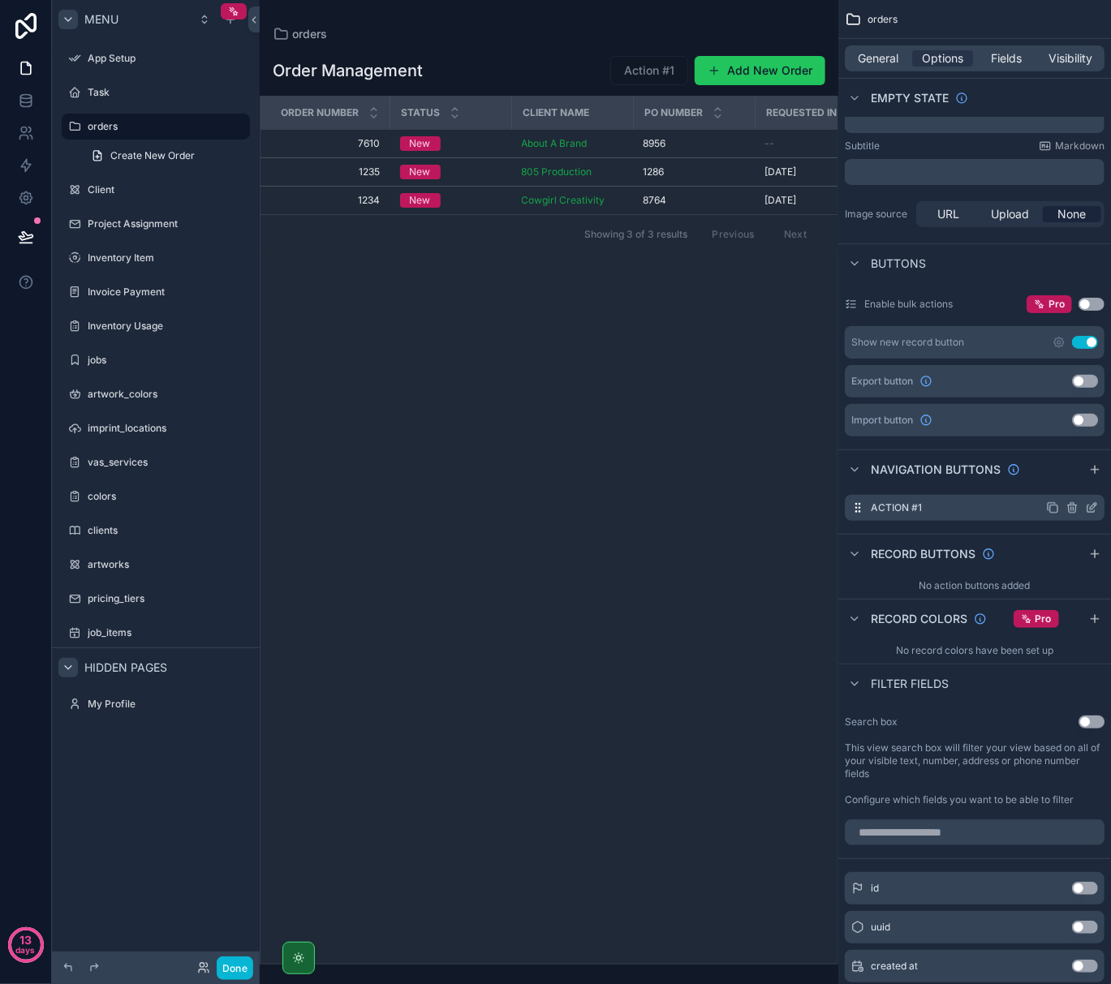
click at [1074, 511] on icon "scrollable content" at bounding box center [1071, 507] width 13 height 13
click at [1066, 478] on icon at bounding box center [1065, 483] width 13 height 13
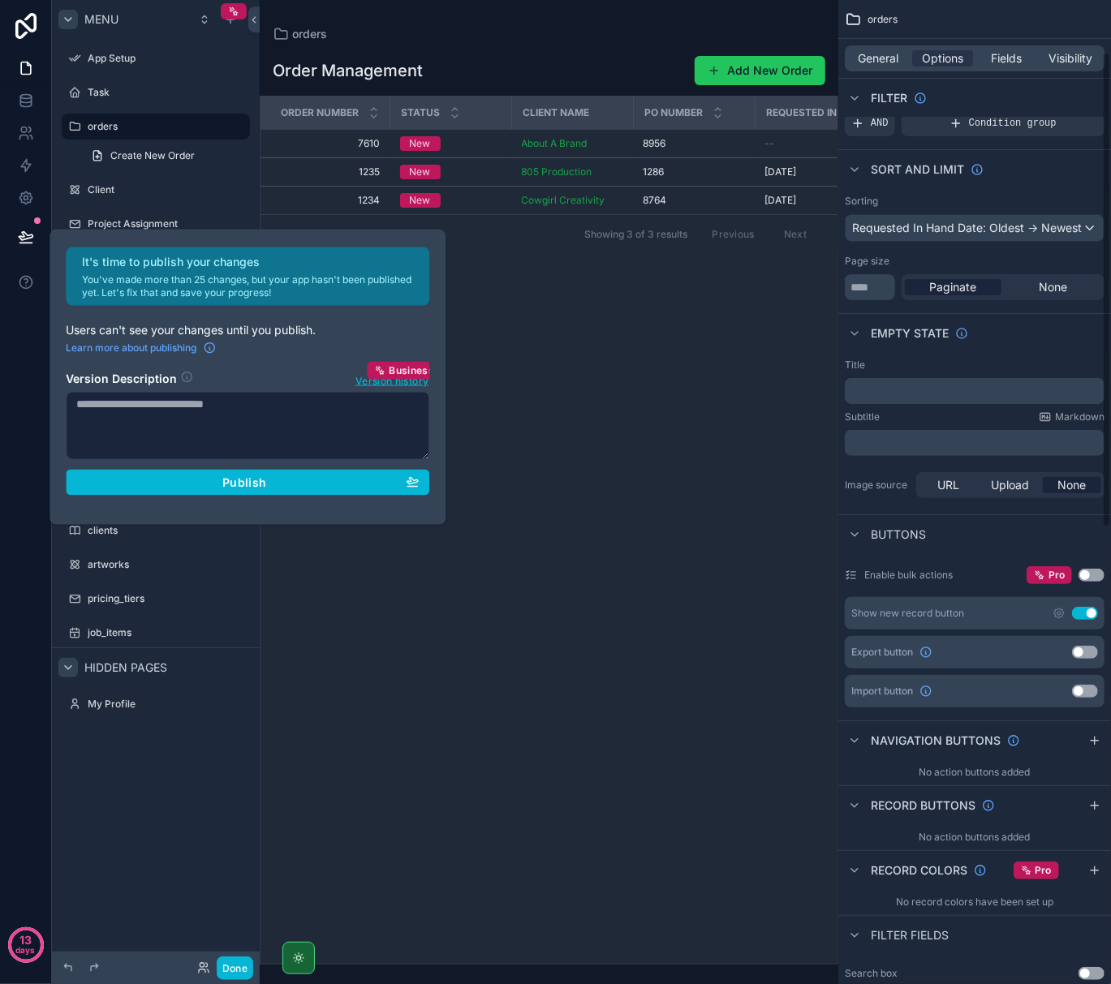
scroll to position [108, 0]
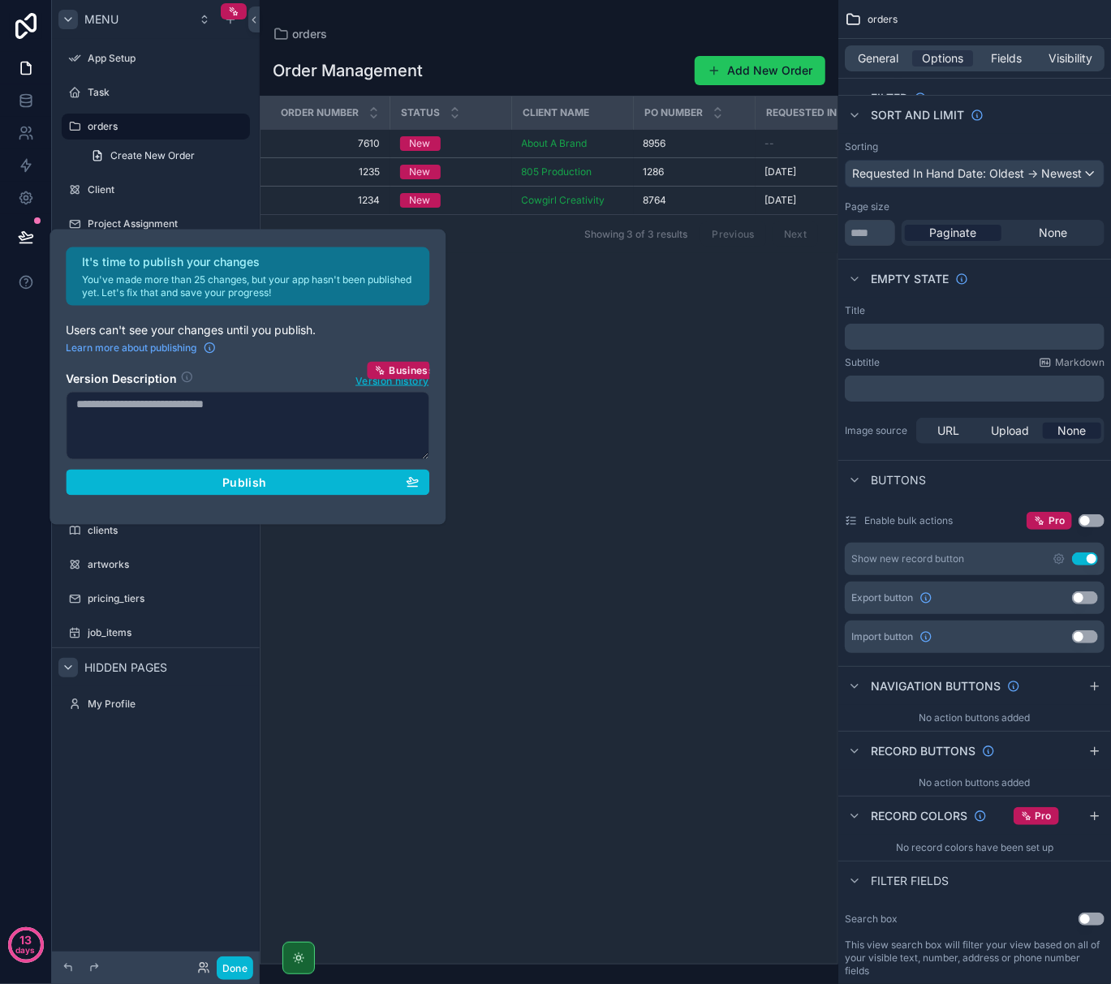
click at [678, 449] on div "Order Number Status Client Name Po Number Requested In Hand Date Calculated Shi…" at bounding box center [548, 530] width 577 height 867
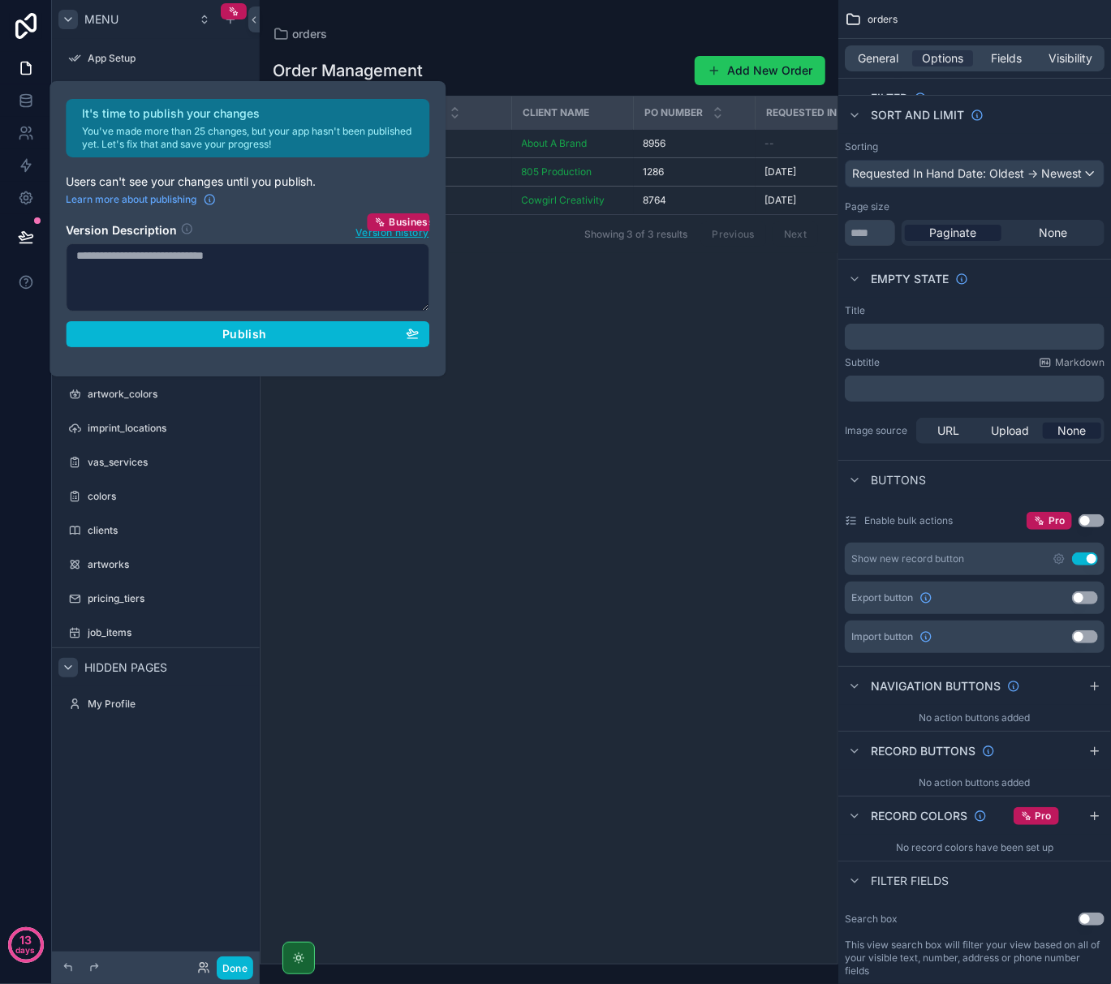
click at [611, 276] on div "Order Number Status Client Name Po Number Requested In Hand Date Calculated Shi…" at bounding box center [548, 530] width 577 height 867
click at [660, 320] on div "Order Number Status Client Name Po Number Requested In Hand Date Calculated Shi…" at bounding box center [548, 530] width 577 height 867
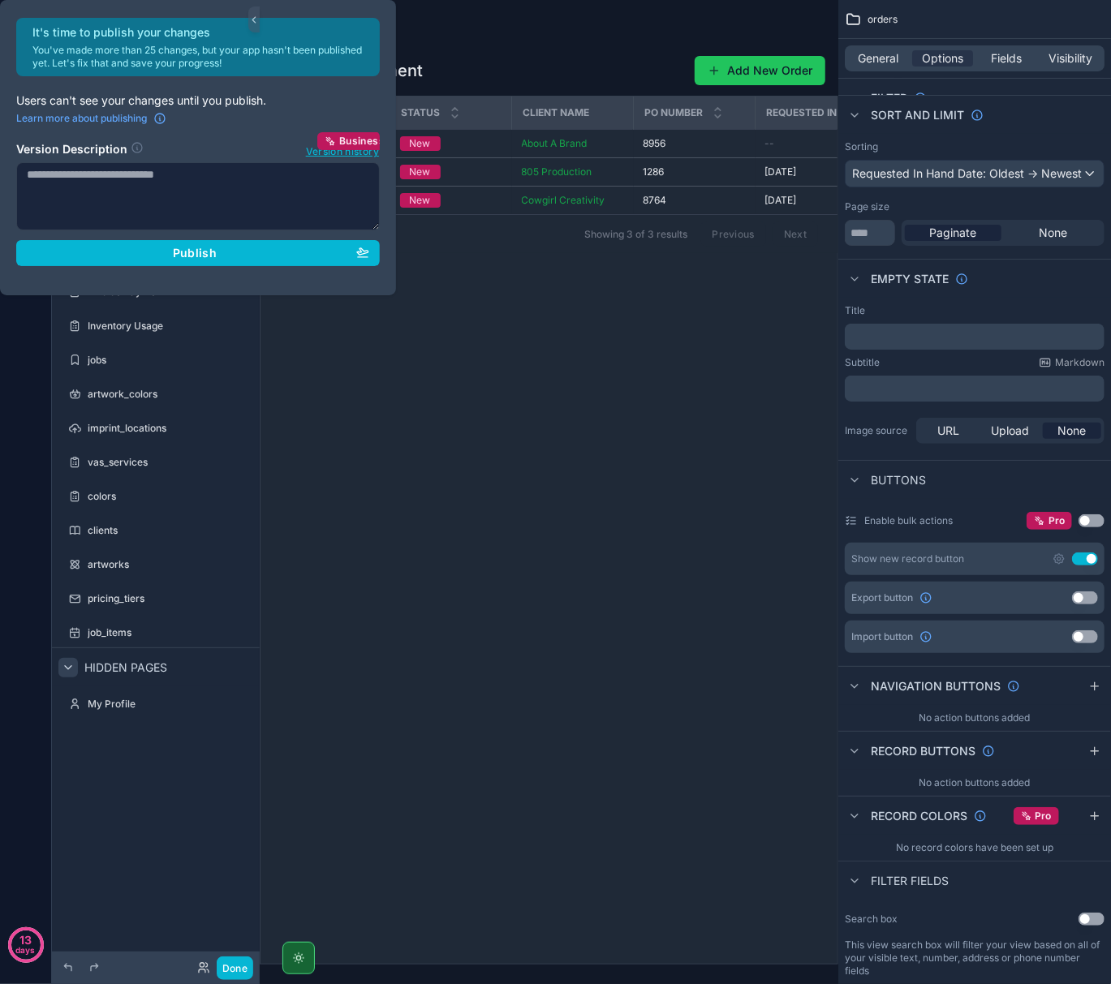
click at [631, 497] on div "Order Number Status Client Name Po Number Requested In Hand Date Calculated Shi…" at bounding box center [548, 530] width 577 height 867
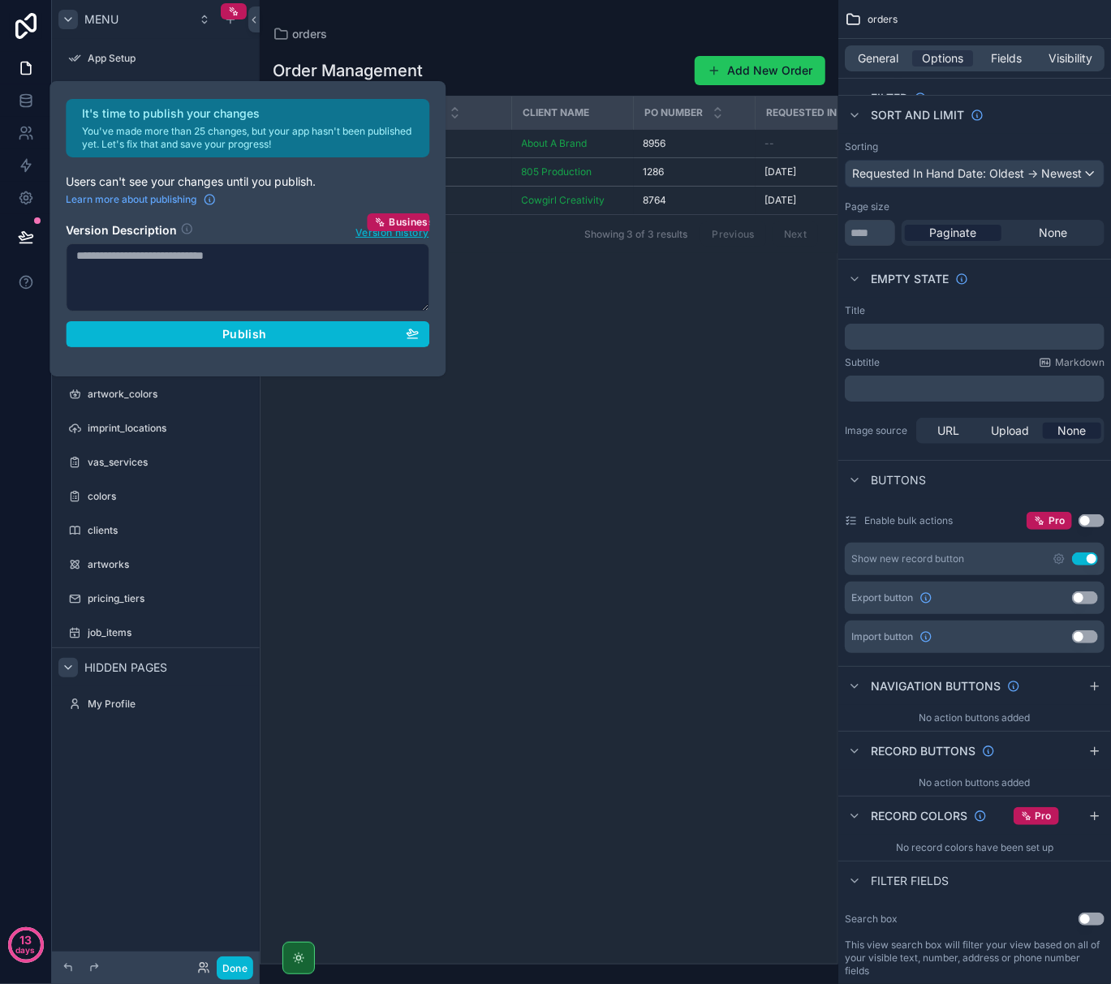
click at [566, 600] on div "Order Number Status Client Name Po Number Requested In Hand Date Calculated Shi…" at bounding box center [548, 530] width 577 height 867
click at [531, 680] on div "Order Number Status Client Name Po Number Requested In Hand Date Calculated Shi…" at bounding box center [548, 530] width 577 height 867
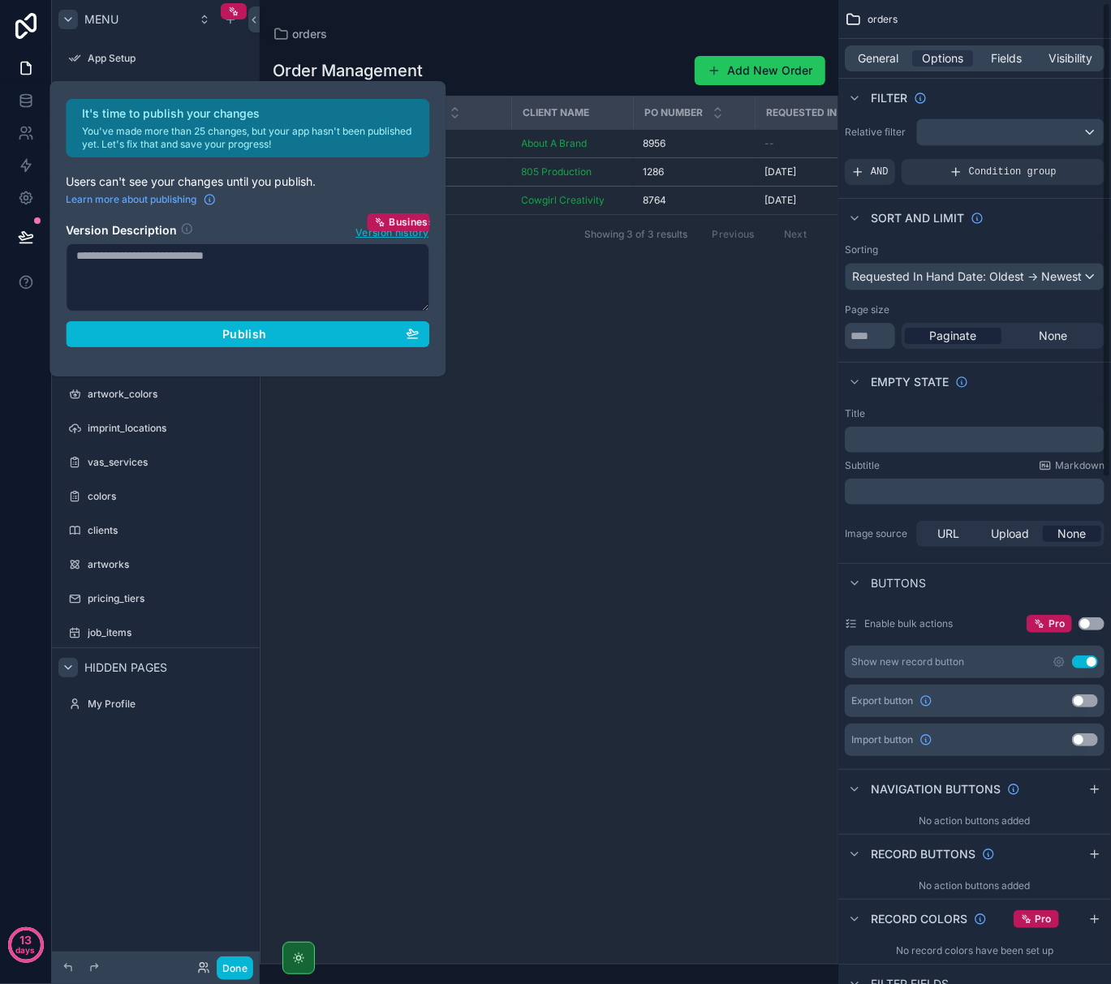
scroll to position [0, 0]
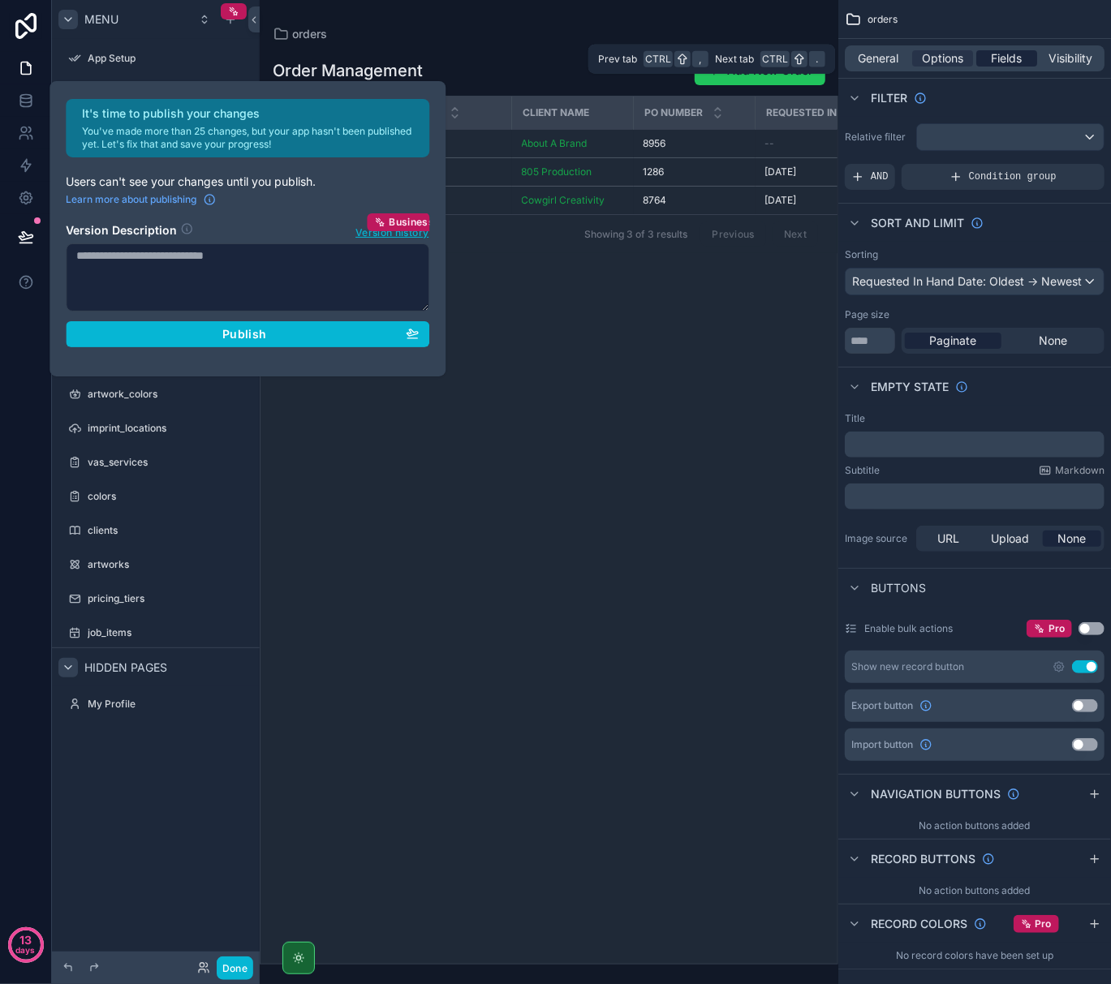
click at [1003, 62] on span "Fields" at bounding box center [1007, 58] width 31 height 16
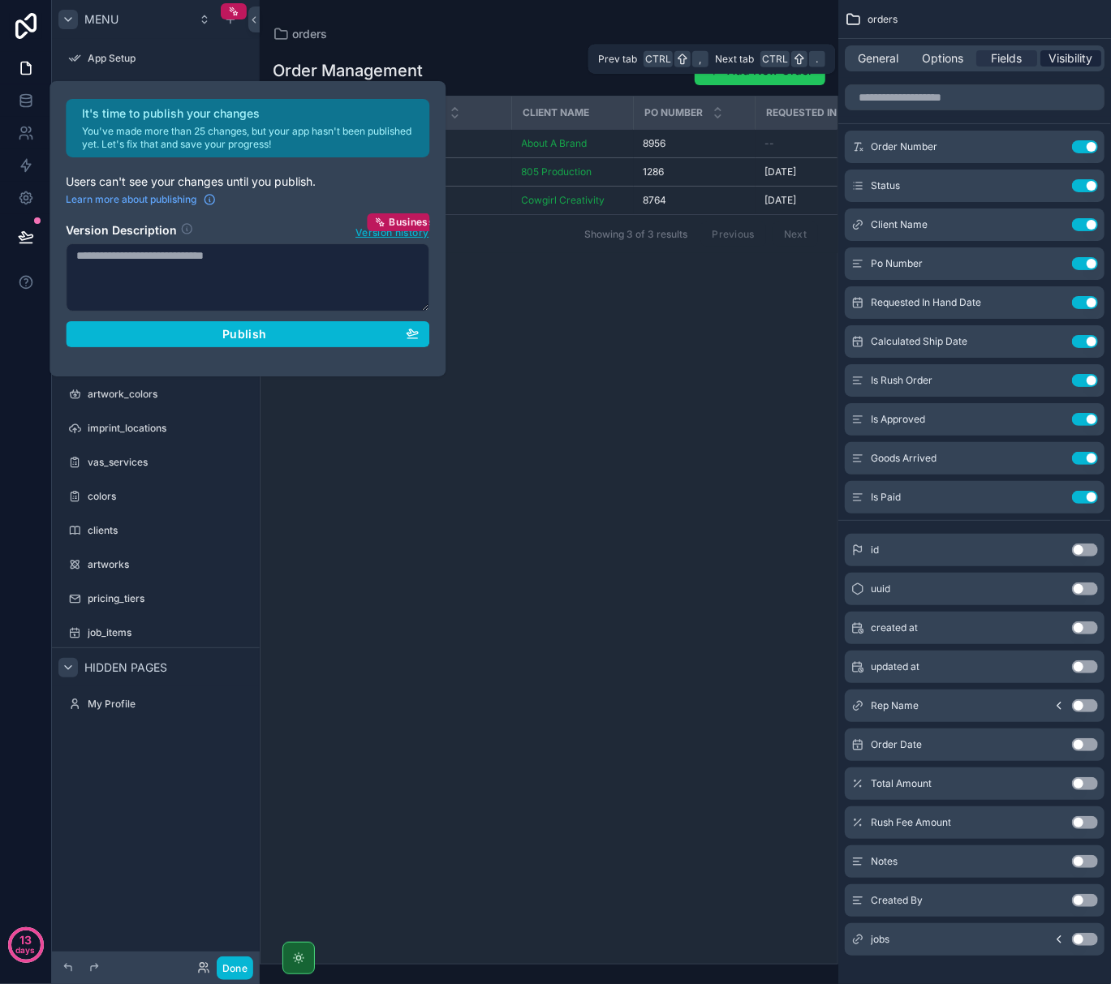
click at [1065, 50] on span "Visibility" at bounding box center [1071, 58] width 44 height 16
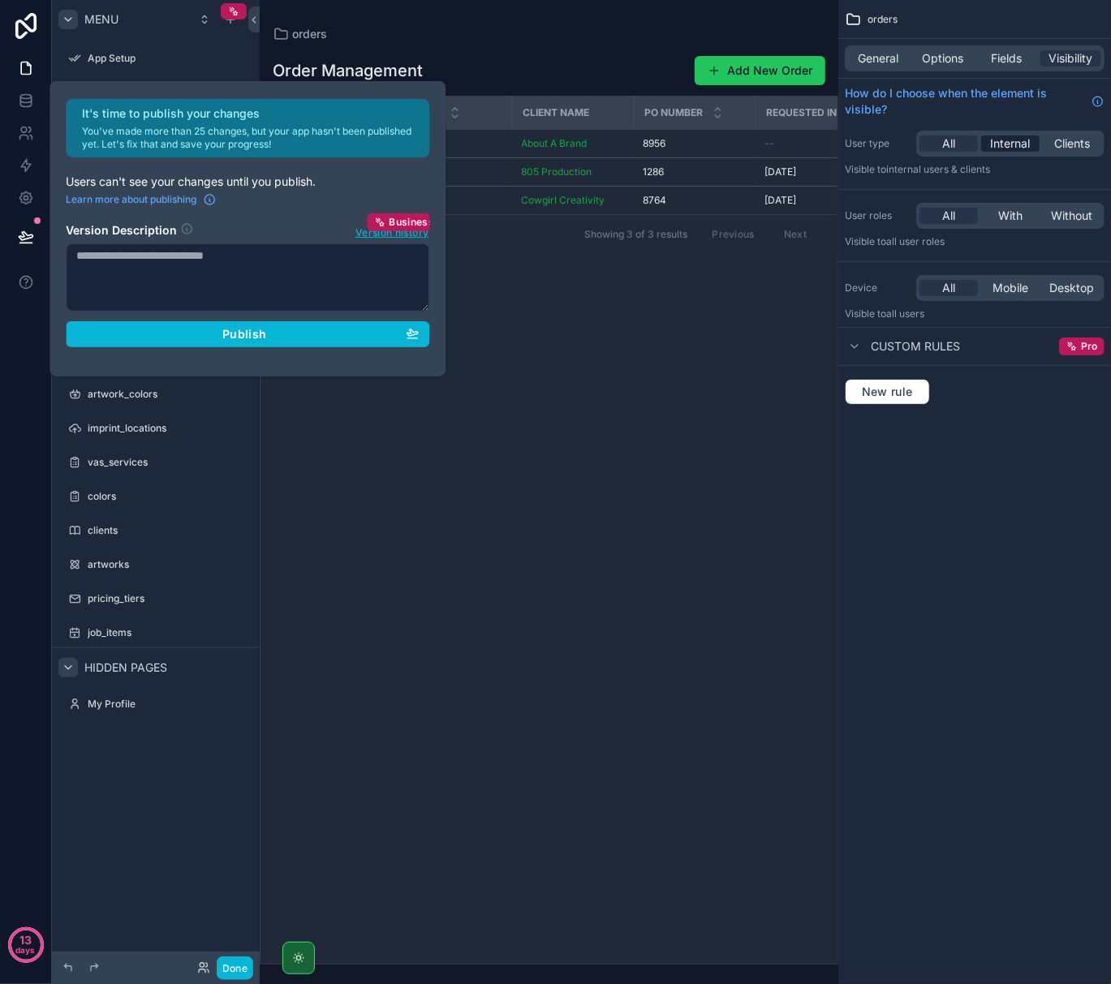
click at [1021, 140] on span "Internal" at bounding box center [1011, 144] width 40 height 16
click at [1031, 216] on div "With" at bounding box center [1010, 216] width 58 height 16
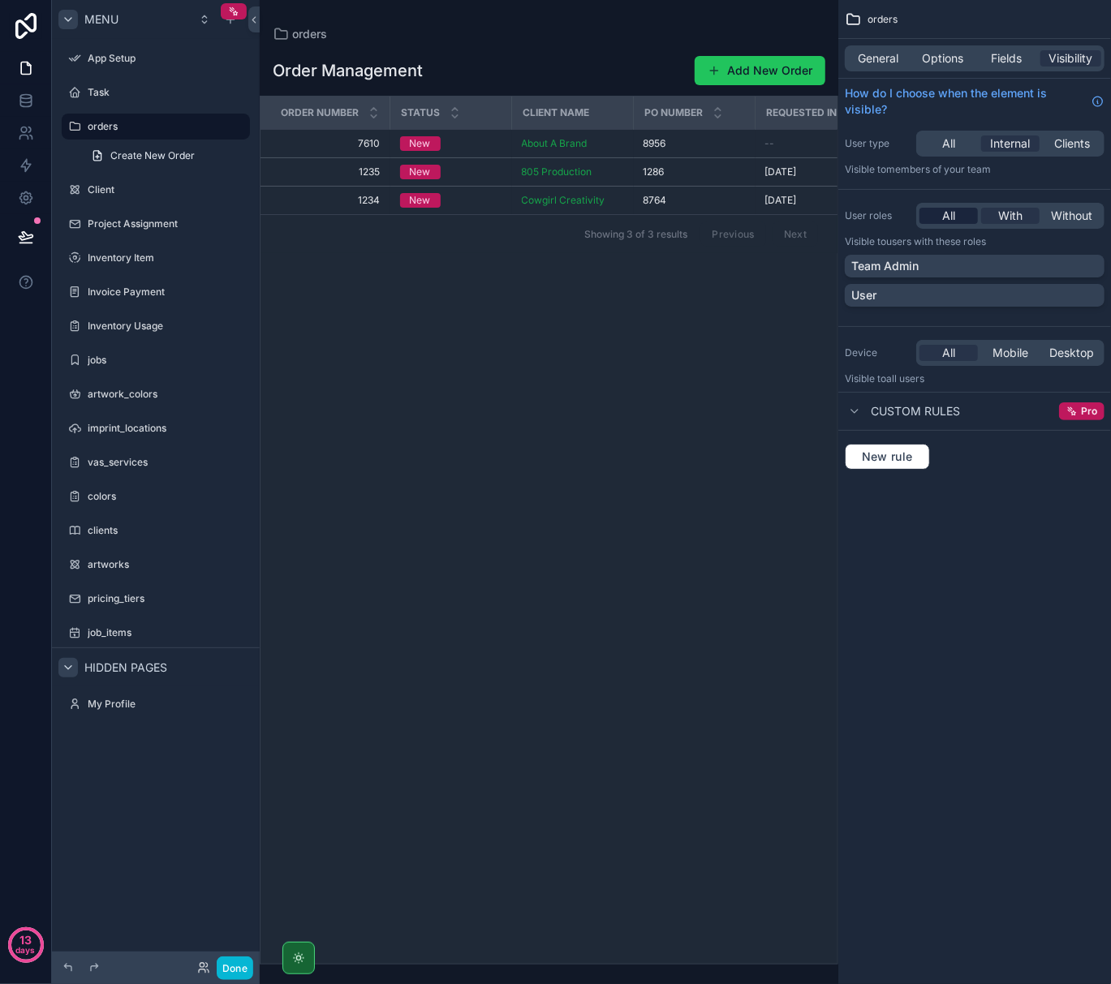
click at [933, 218] on div "All" at bounding box center [948, 216] width 58 height 16
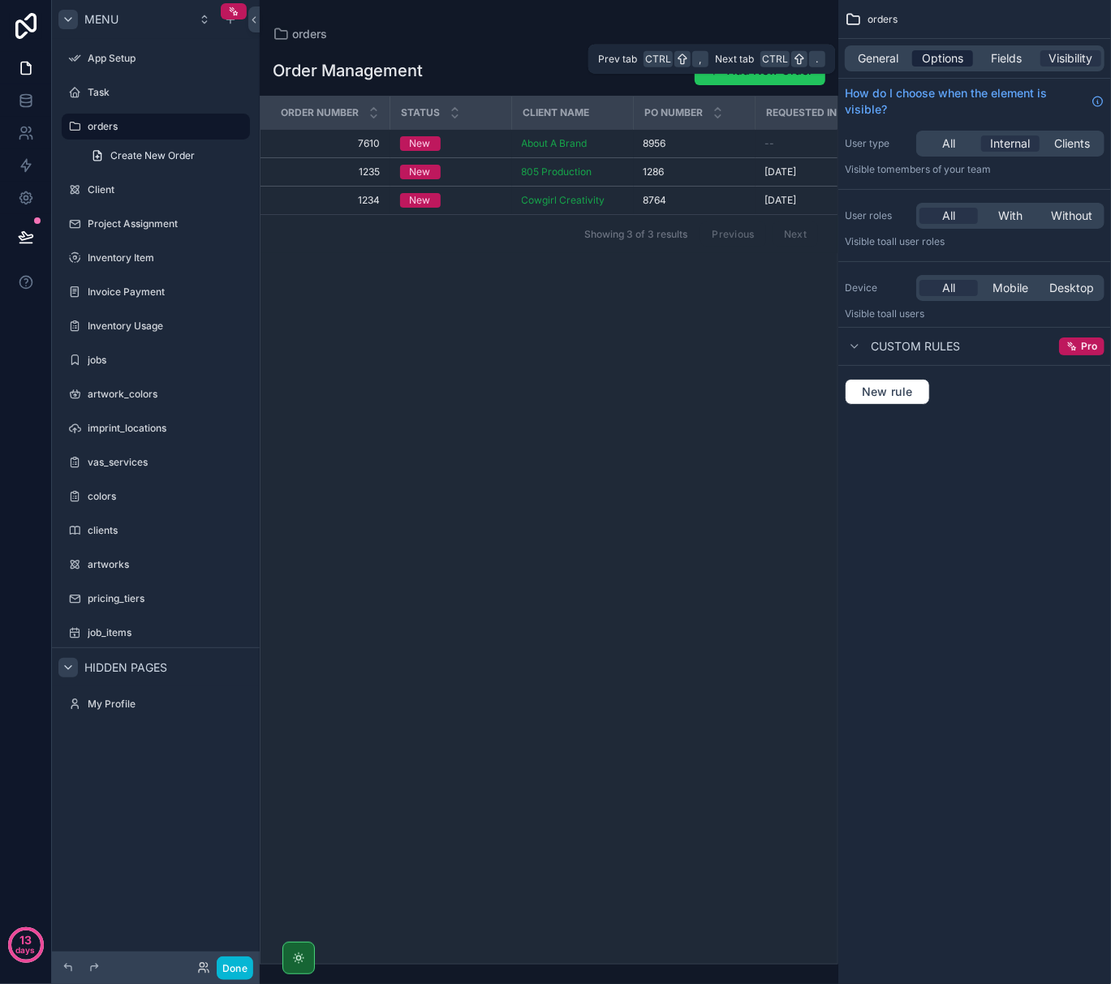
click at [932, 58] on span "Options" at bounding box center [942, 58] width 41 height 16
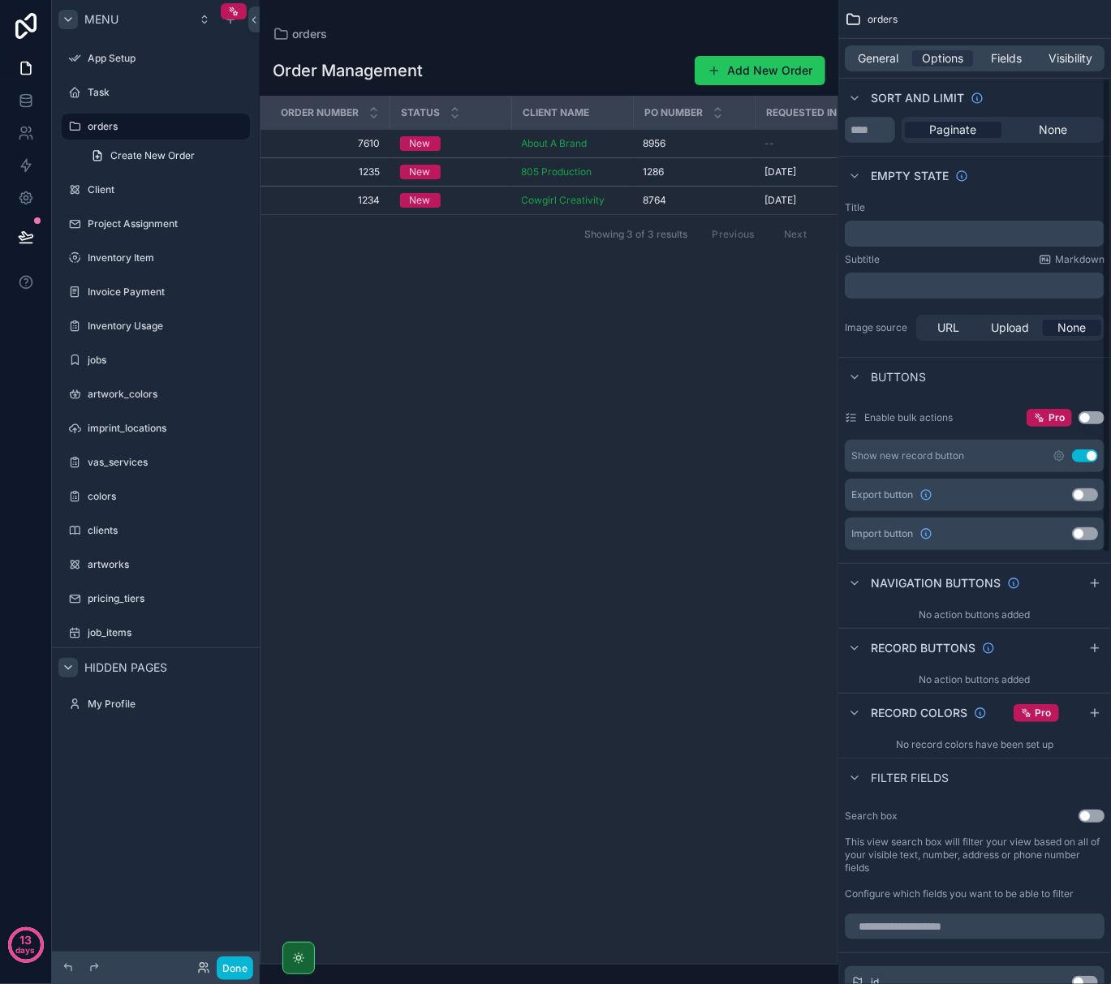
scroll to position [216, 0]
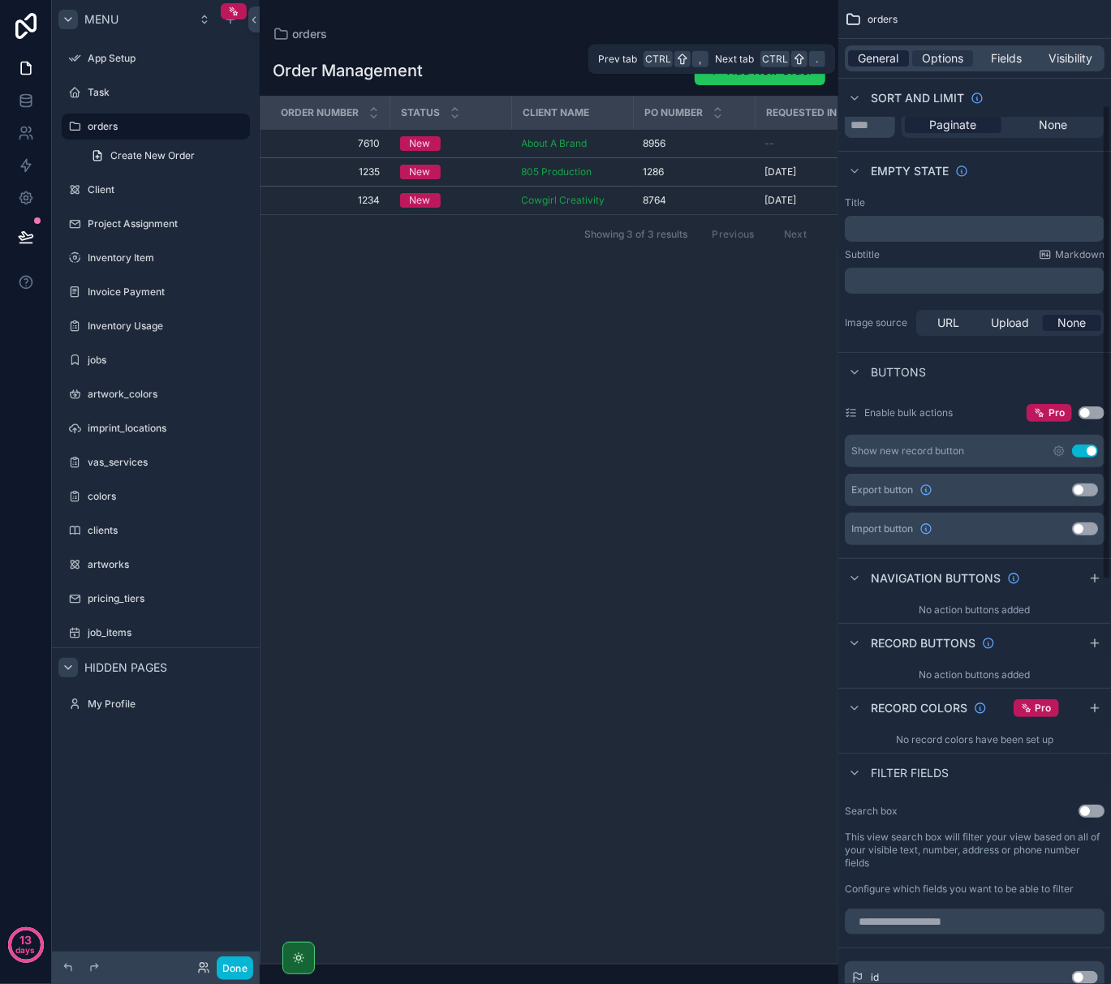
click at [883, 58] on span "General" at bounding box center [878, 58] width 41 height 16
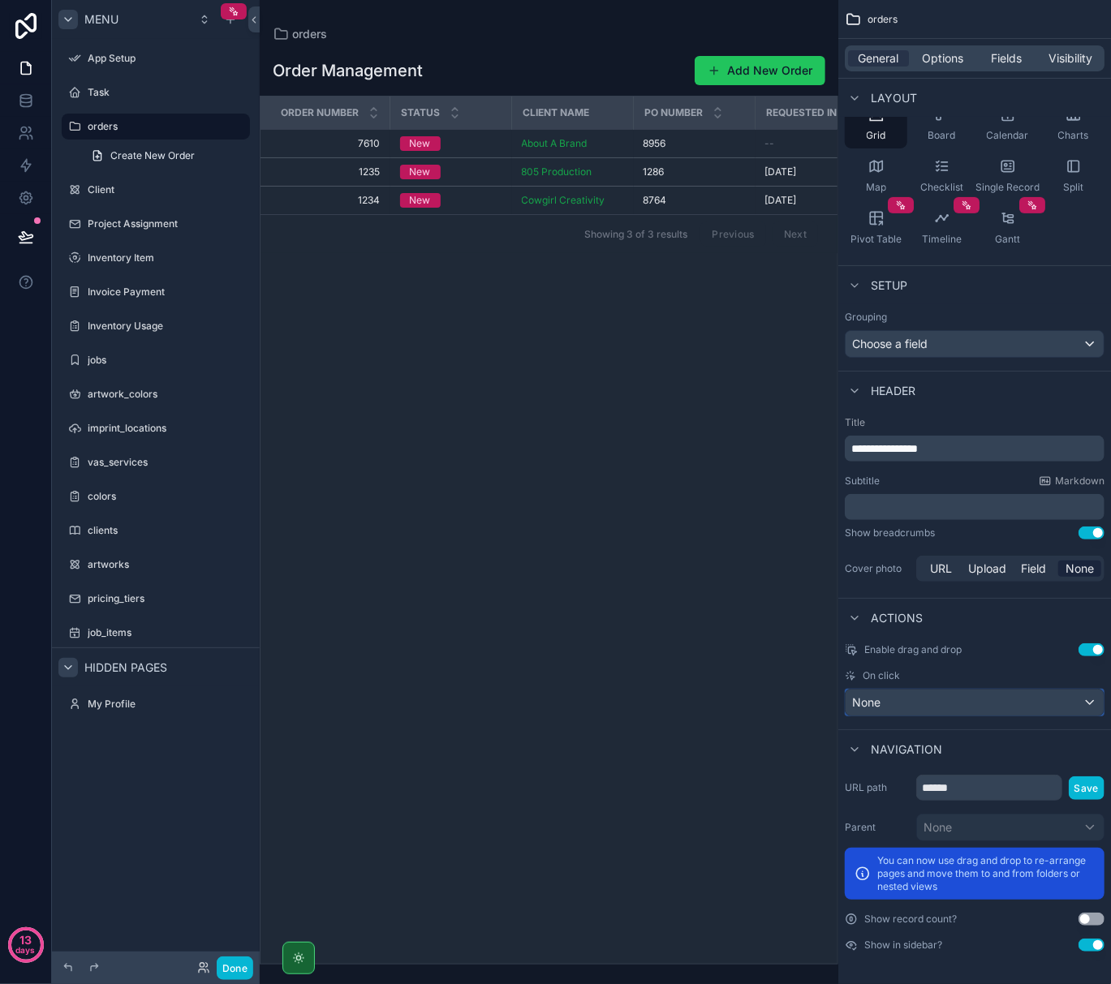
click at [964, 699] on div "None" at bounding box center [975, 703] width 258 height 26
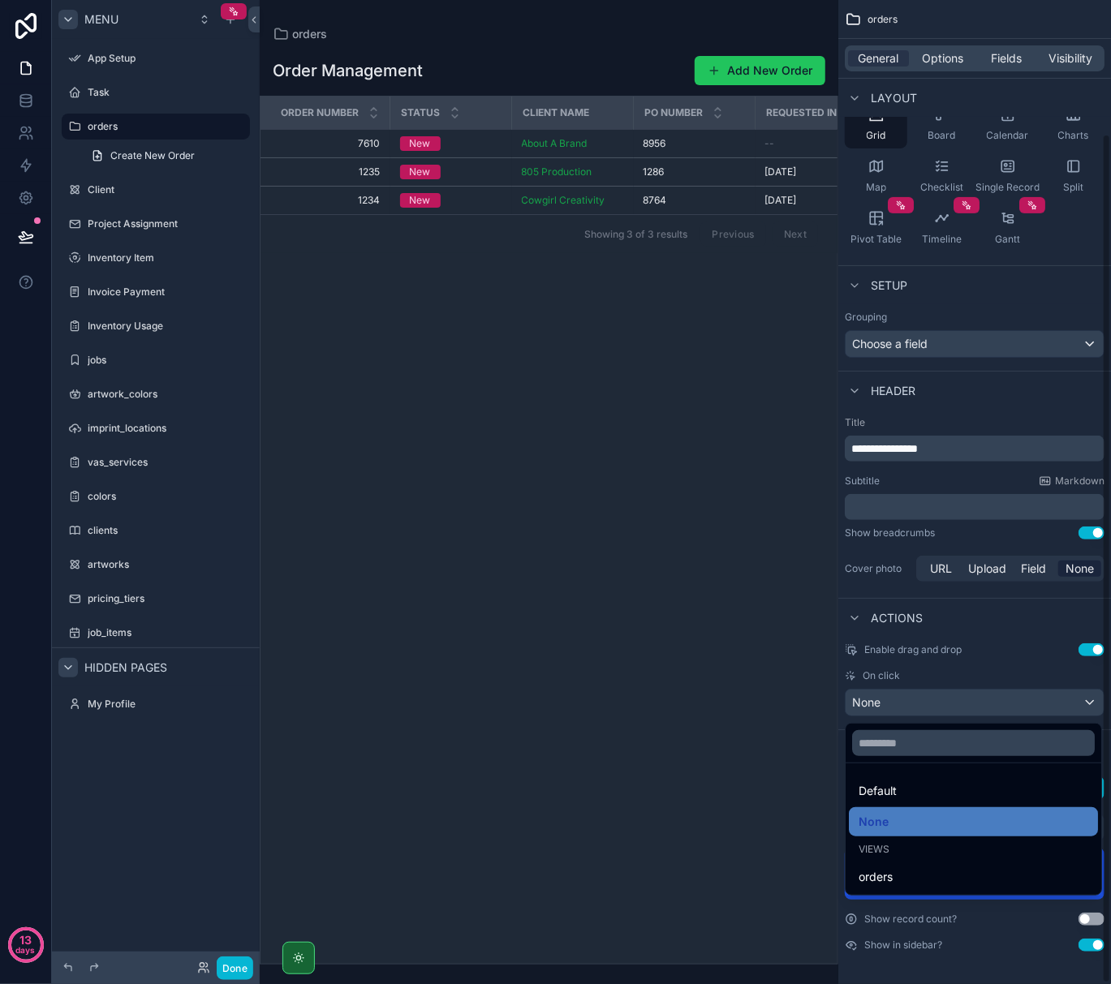
click at [948, 56] on div "scrollable content" at bounding box center [555, 492] width 1111 height 984
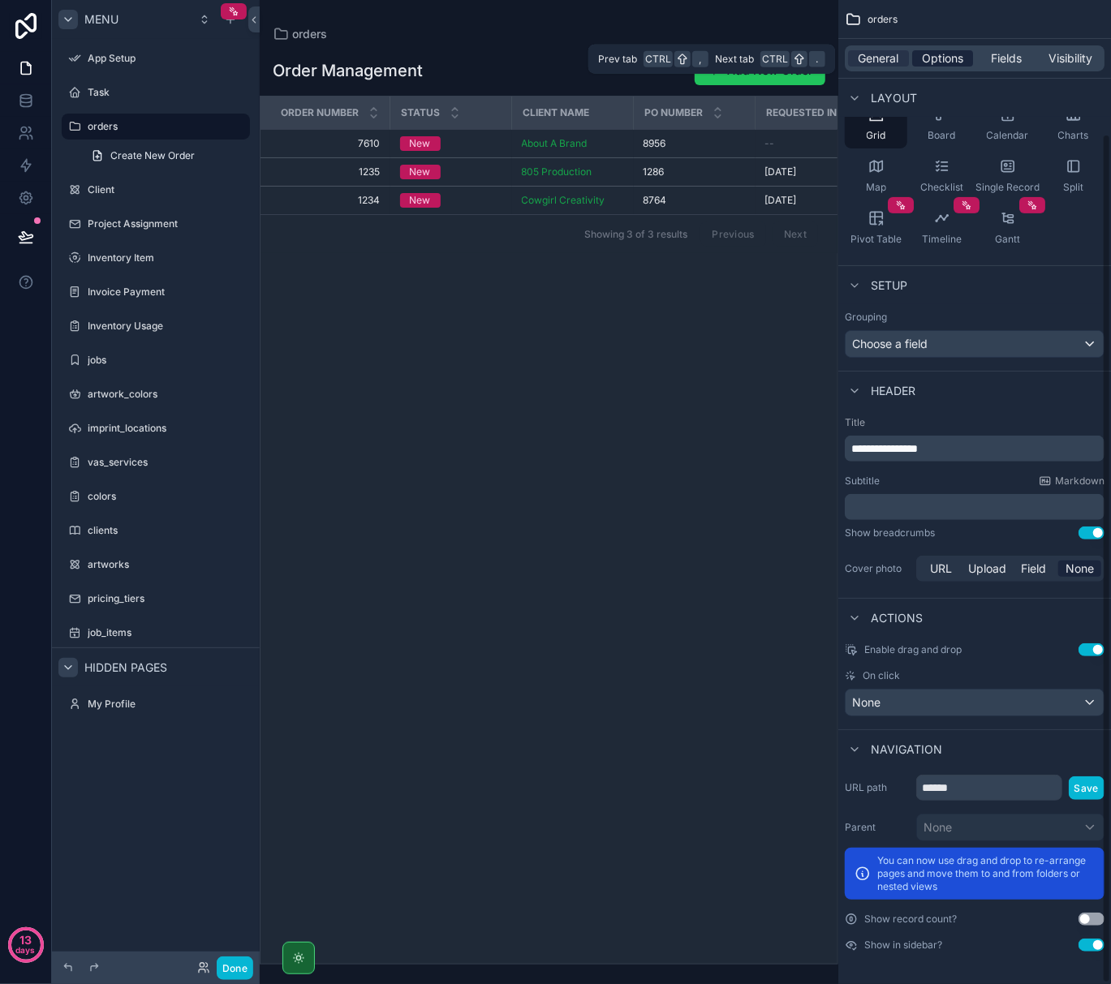
click at [949, 56] on span "Options" at bounding box center [942, 58] width 41 height 16
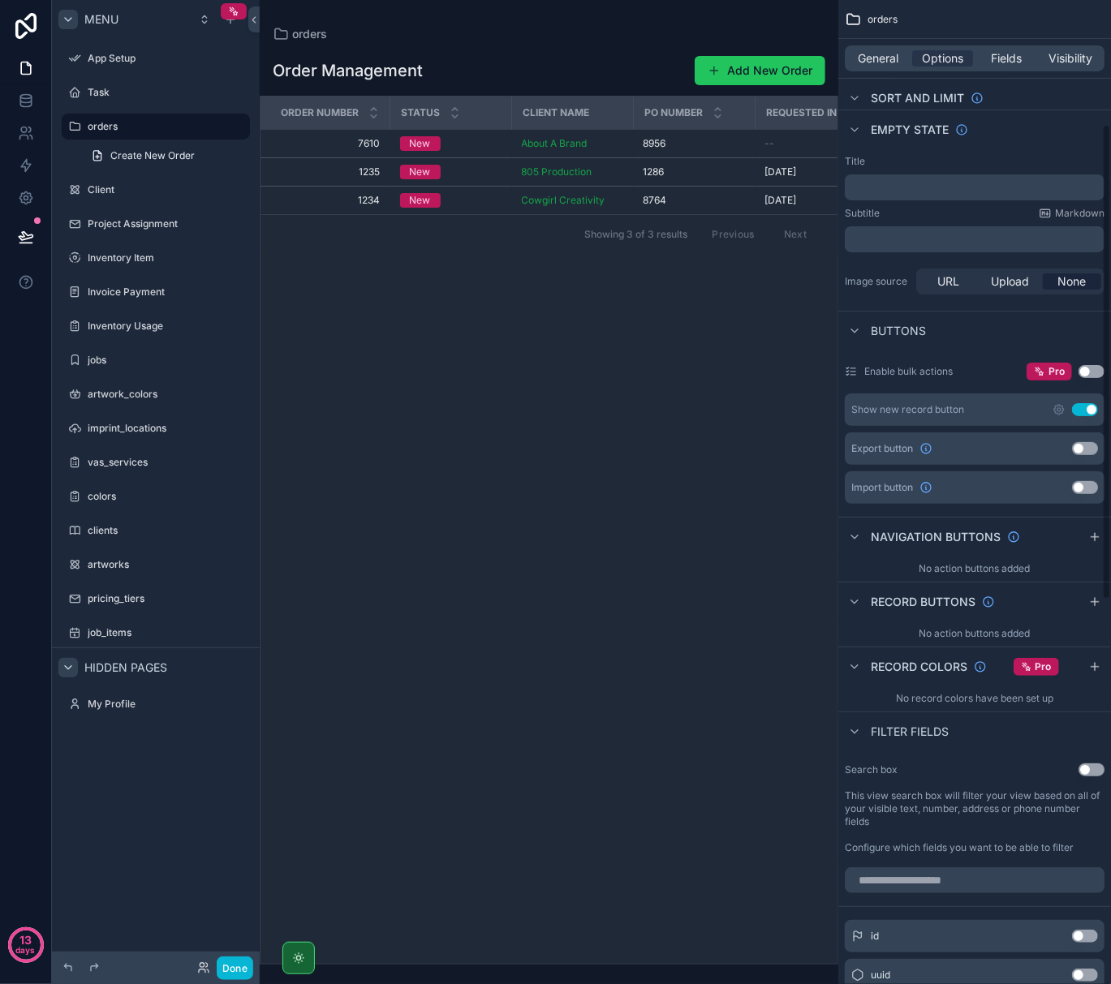
scroll to position [263, 0]
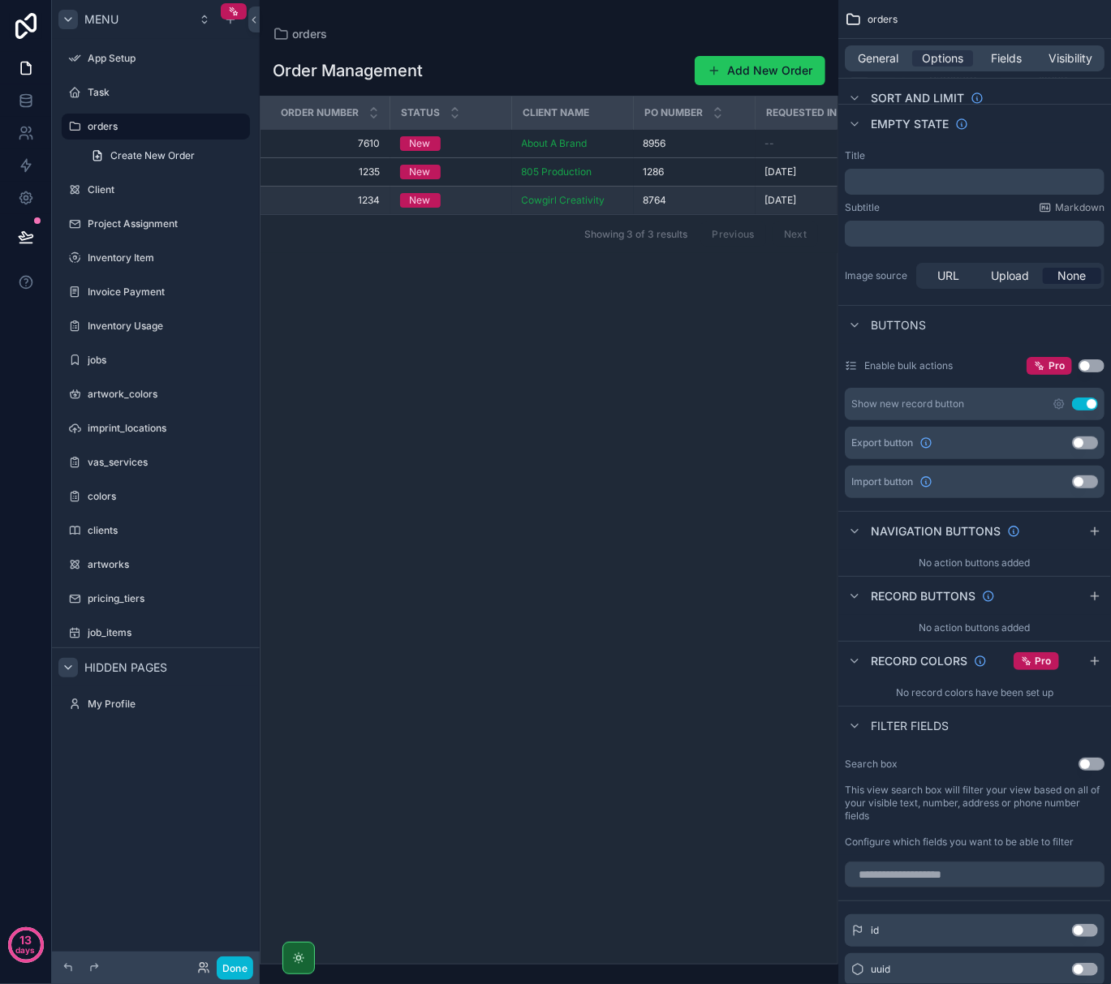
click at [349, 201] on span "1234" at bounding box center [330, 200] width 101 height 13
click at [469, 200] on div "New" at bounding box center [451, 200] width 102 height 15
click at [811, 203] on div "9/5/2025 9/5/2025" at bounding box center [841, 200] width 153 height 13
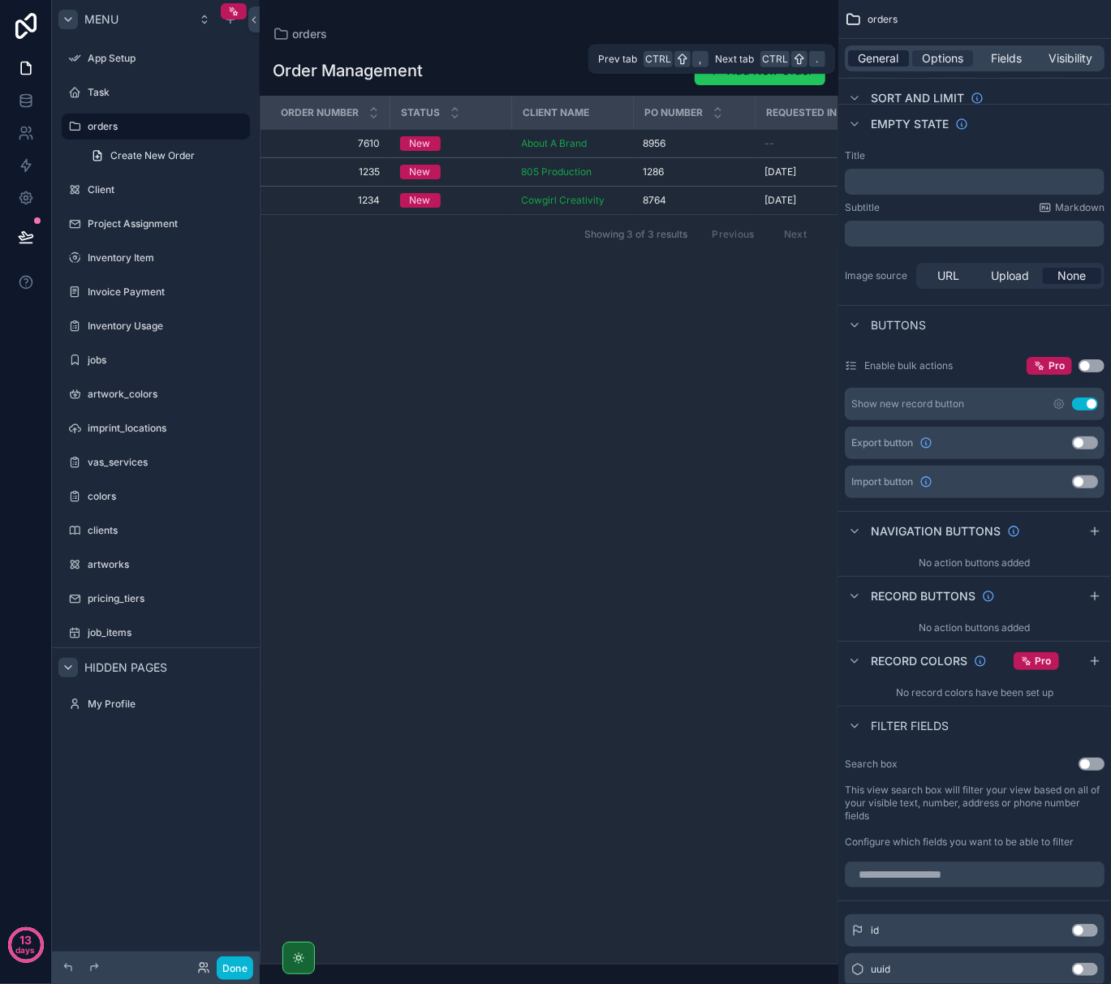
click at [876, 59] on span "General" at bounding box center [878, 58] width 41 height 16
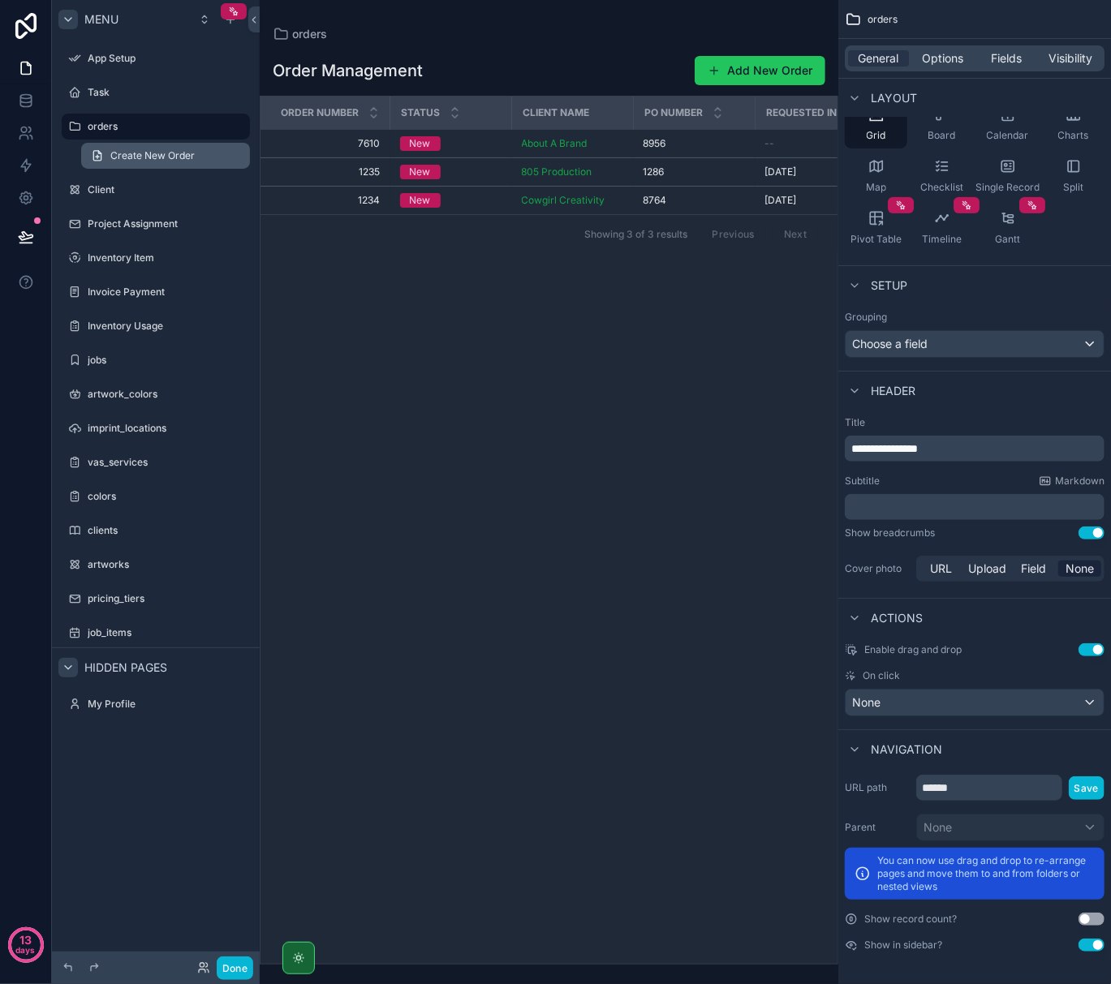
click at [180, 154] on span "Create New Order" at bounding box center [152, 155] width 84 height 13
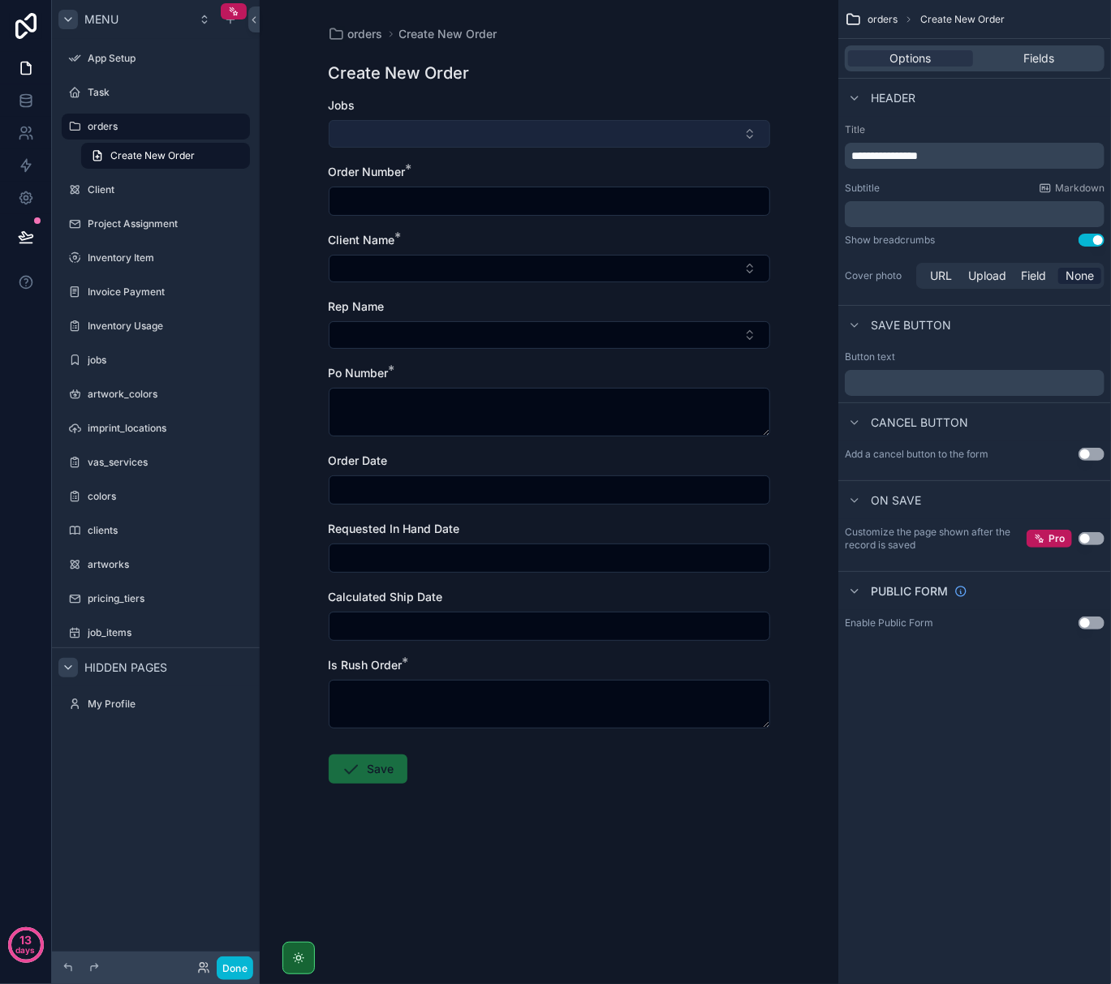
click at [503, 133] on button "Select Button" at bounding box center [549, 134] width 441 height 28
click at [475, 212] on input "scrollable content" at bounding box center [549, 201] width 440 height 23
click at [485, 198] on input "scrollable content" at bounding box center [549, 201] width 440 height 23
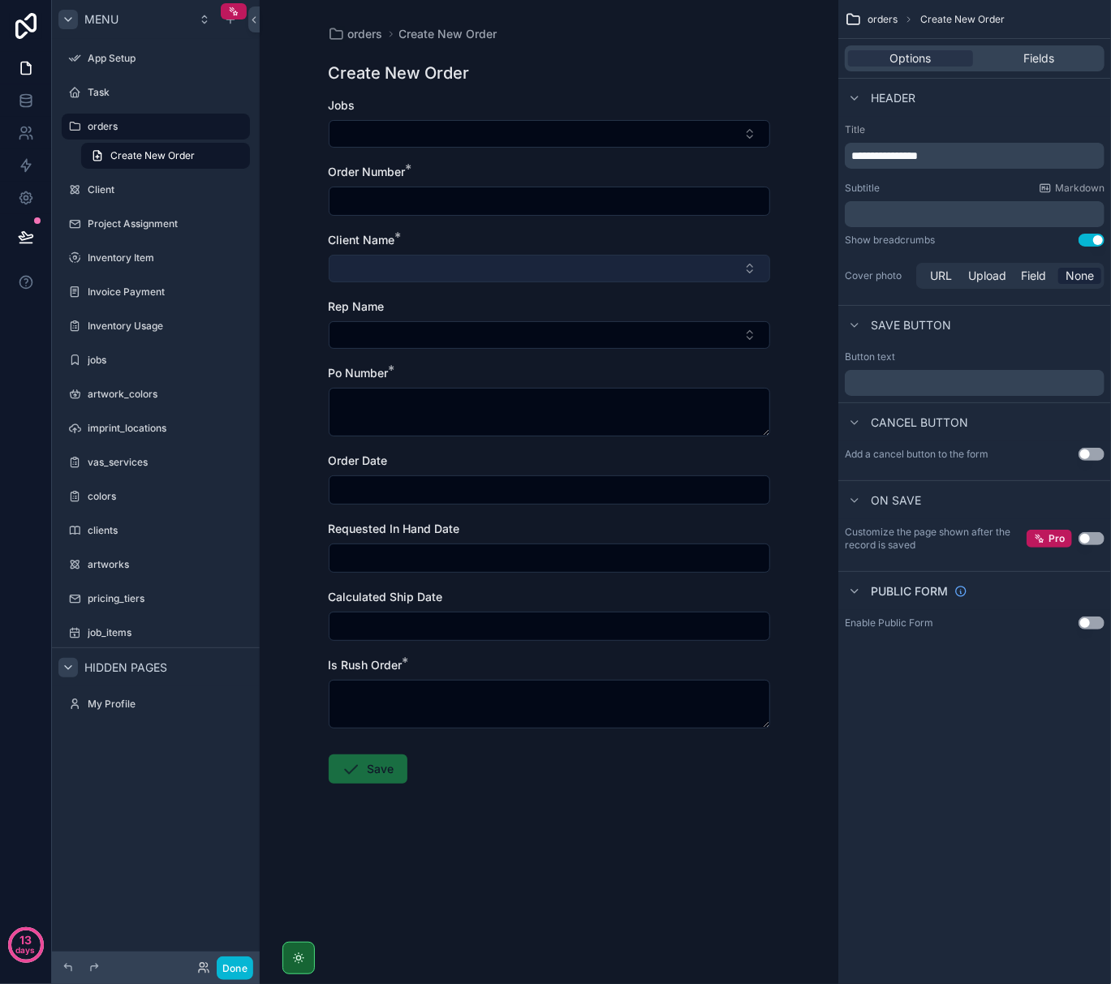
click at [440, 263] on button "Select Button" at bounding box center [549, 269] width 441 height 28
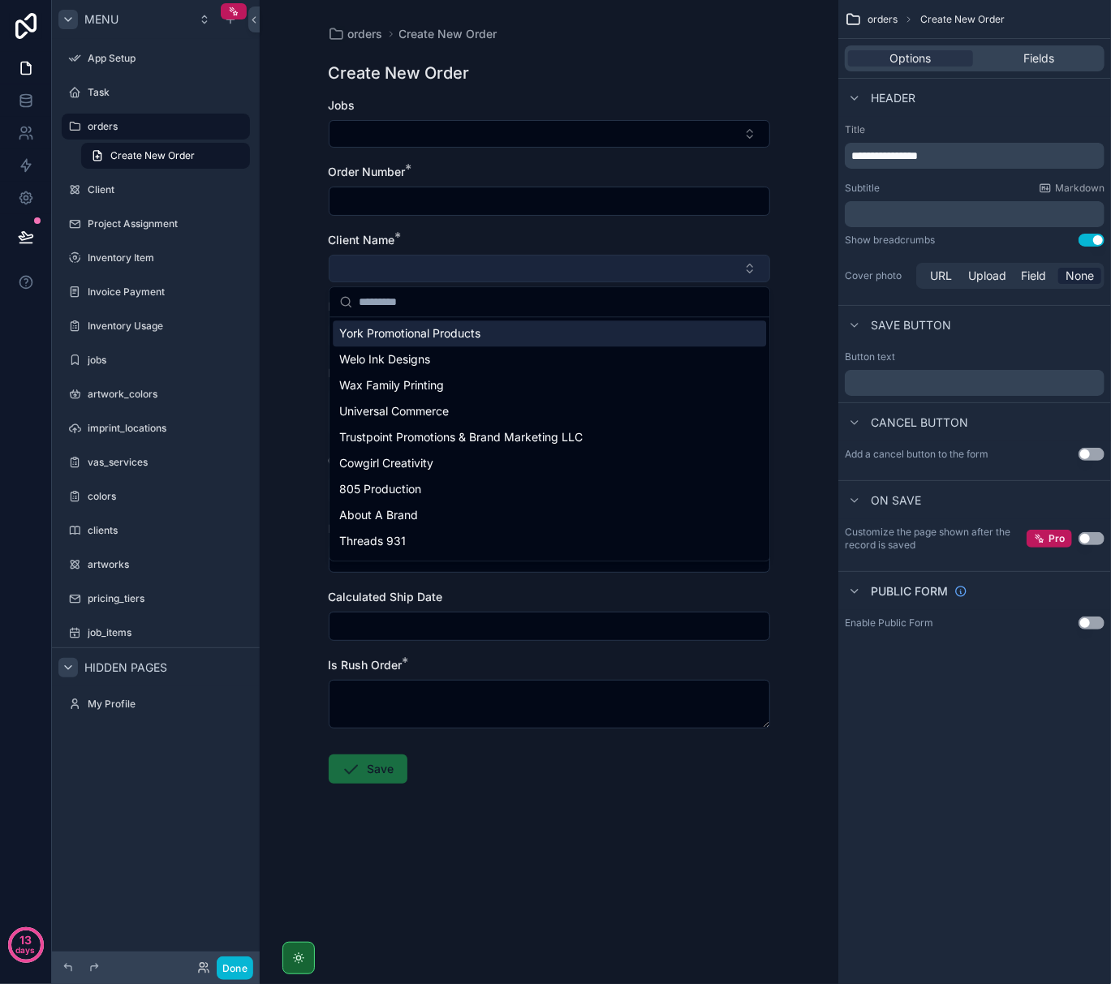
click at [440, 263] on button "Select Button" at bounding box center [549, 269] width 441 height 28
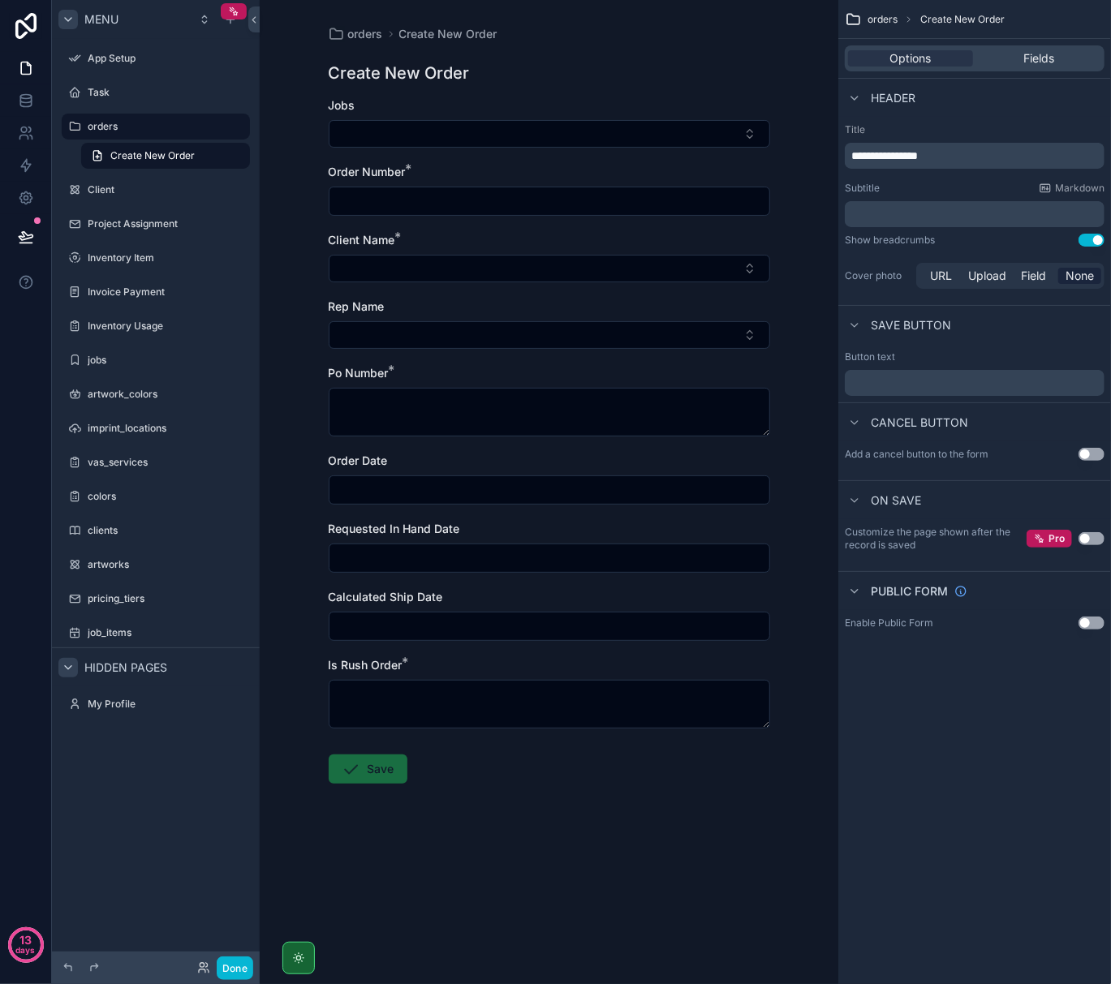
click at [446, 241] on div "Client Name *" at bounding box center [549, 240] width 441 height 16
click at [437, 331] on button "Select Button" at bounding box center [549, 335] width 441 height 28
click at [441, 315] on div "Rep Name" at bounding box center [549, 307] width 441 height 16
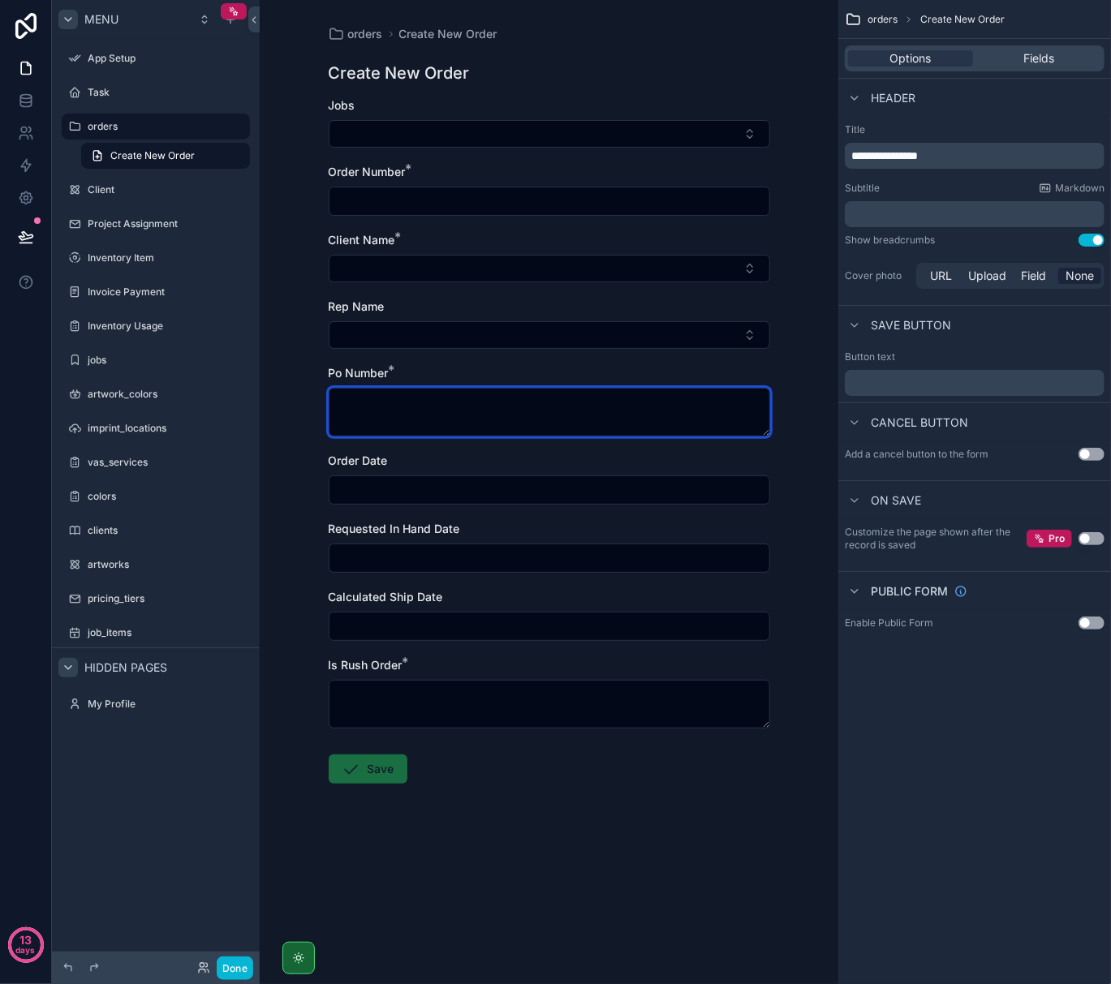
click at [442, 403] on textarea "scrollable content" at bounding box center [549, 412] width 441 height 49
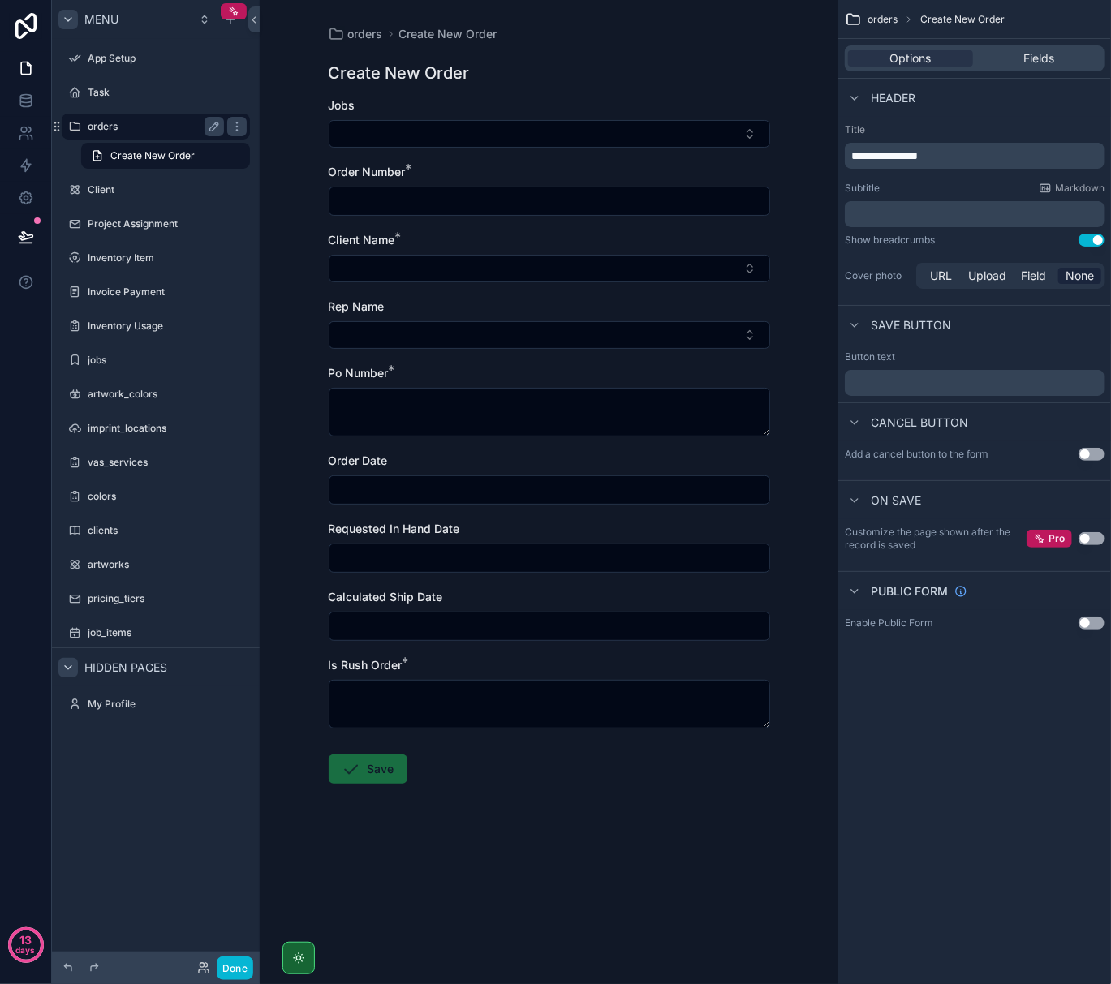
click at [127, 122] on label "orders" at bounding box center [153, 126] width 130 height 13
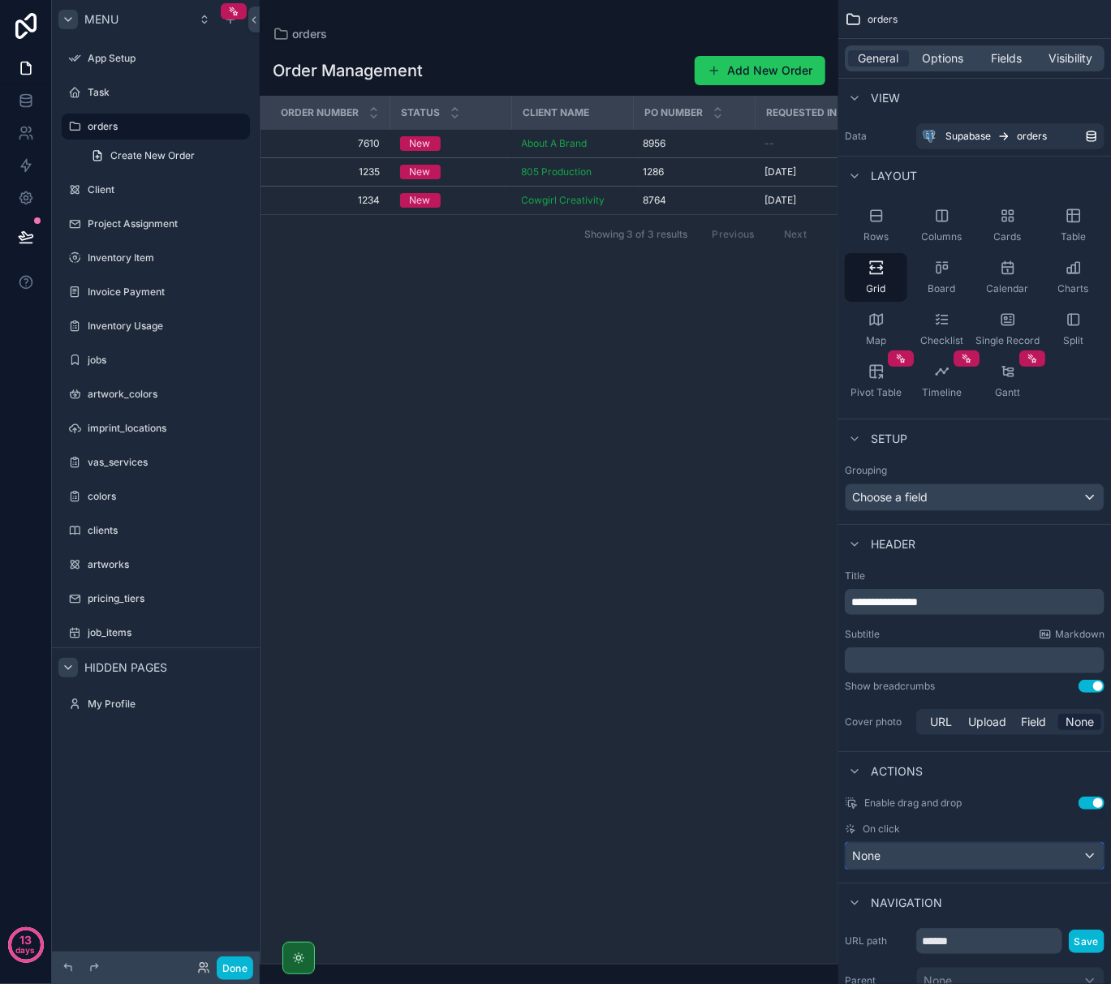
click at [917, 852] on div "None" at bounding box center [975, 856] width 258 height 26
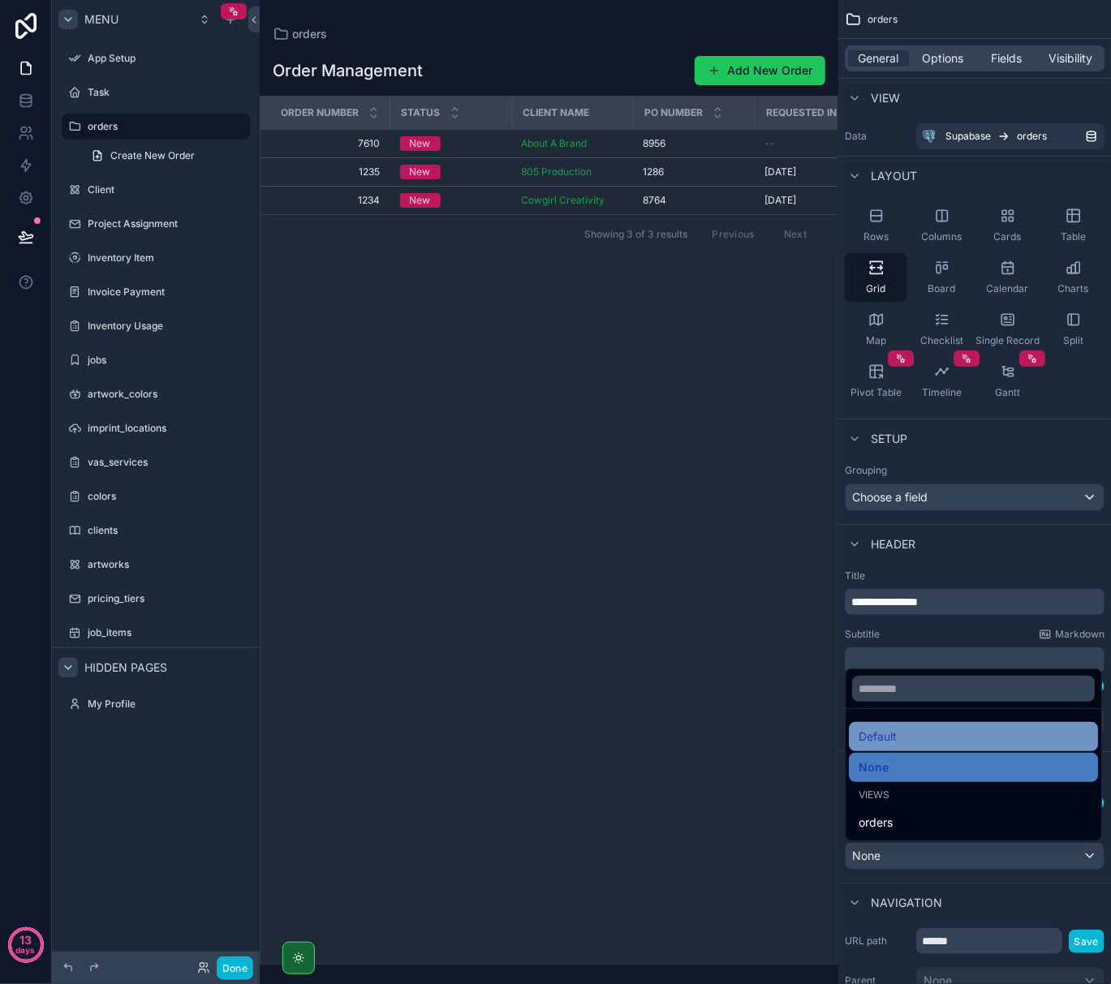
click at [917, 738] on div "Default" at bounding box center [973, 736] width 230 height 19
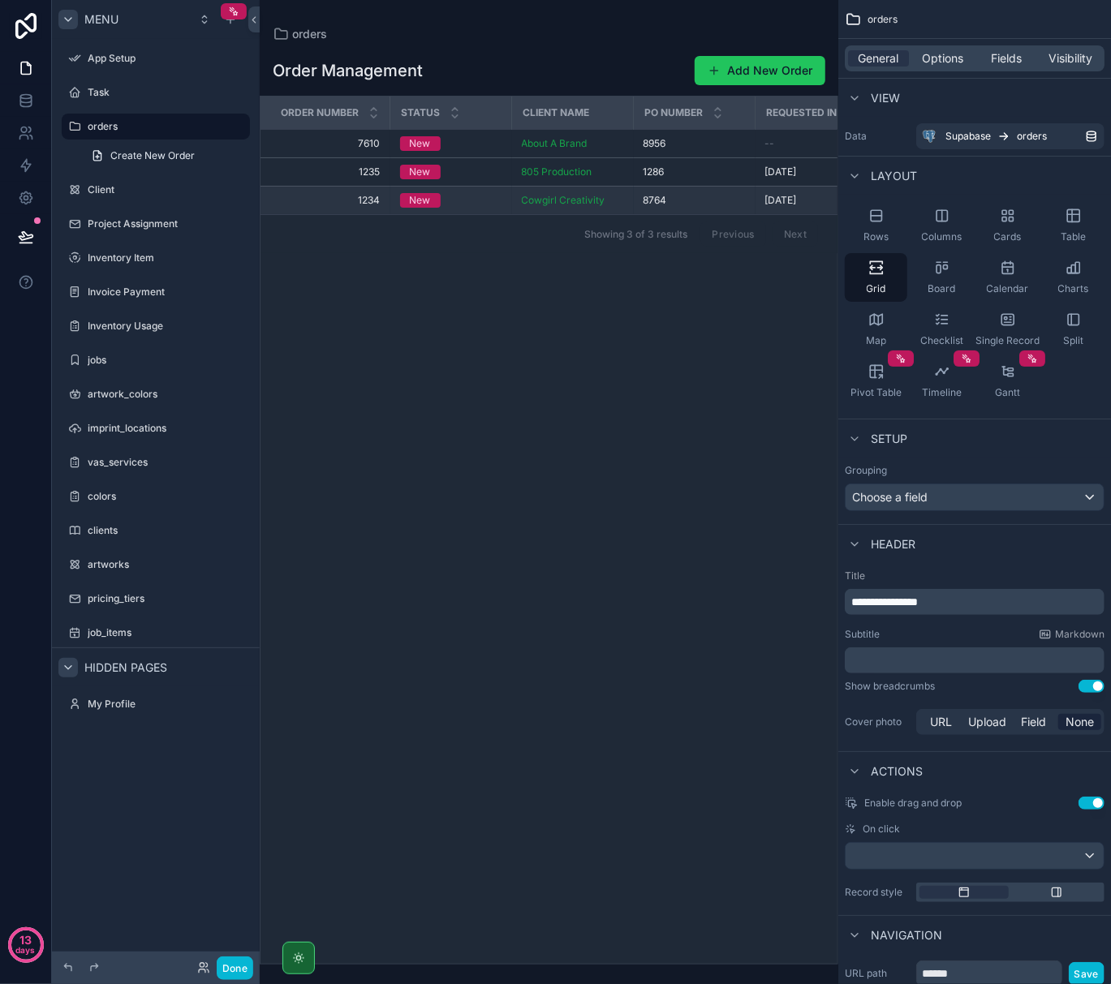
click at [373, 196] on span "1234" at bounding box center [330, 200] width 101 height 13
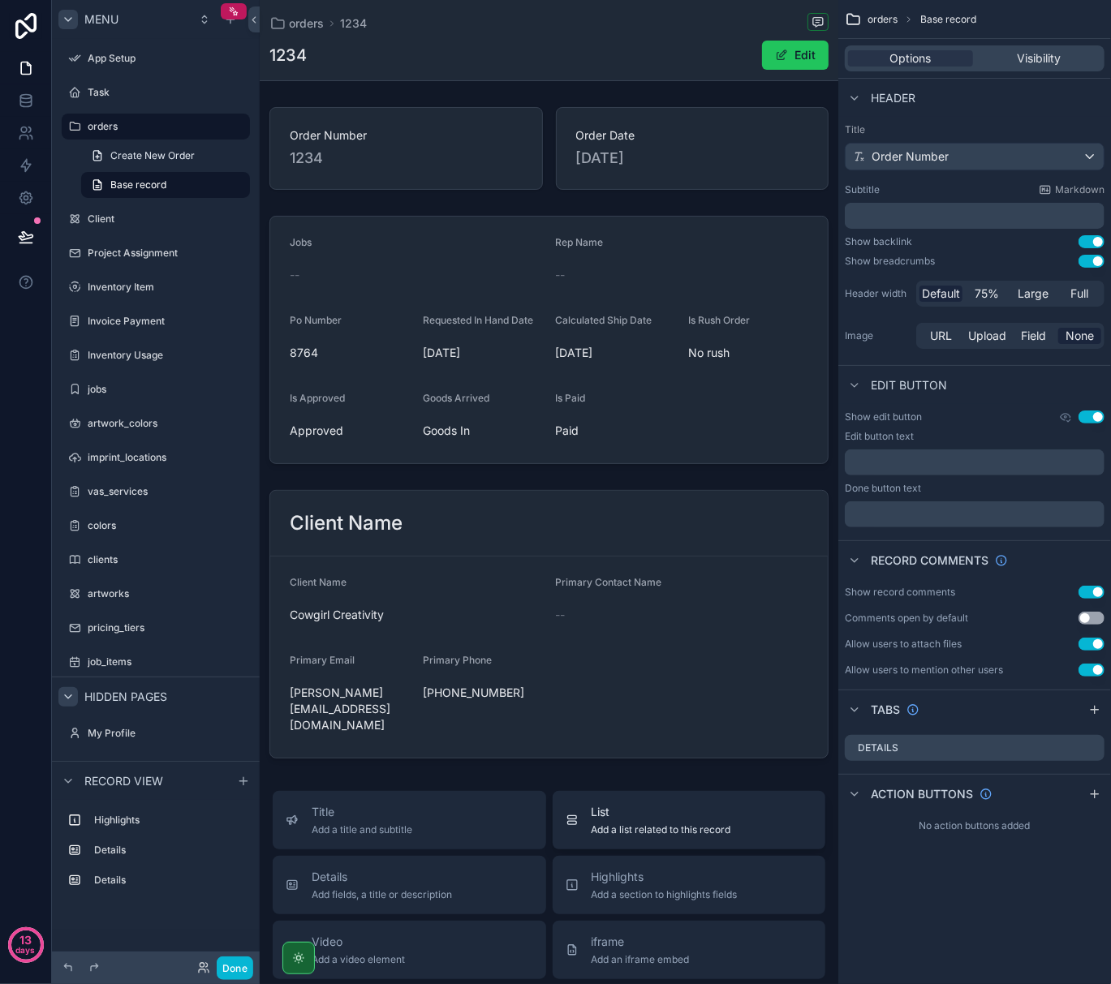
click at [753, 822] on div "List Add a list related to this record" at bounding box center [689, 820] width 247 height 32
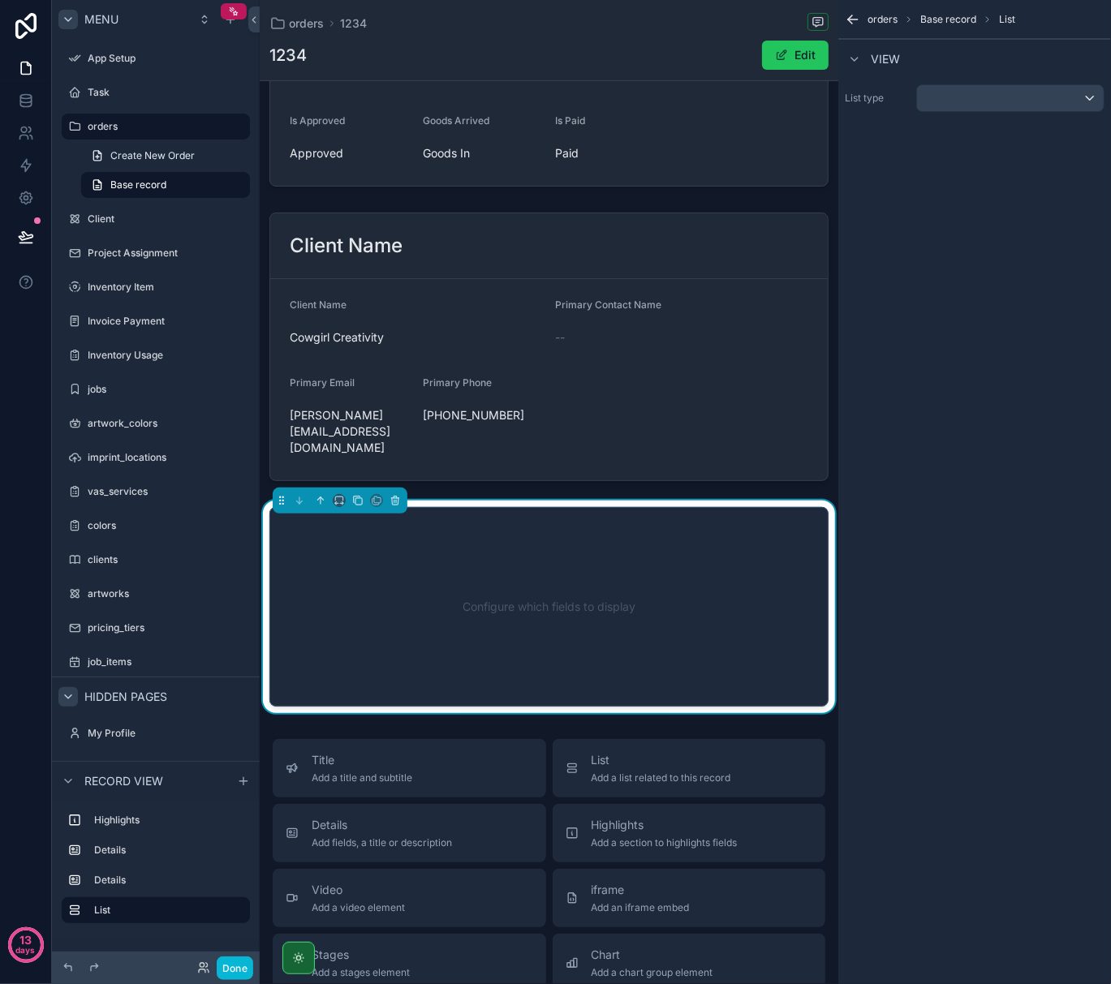
scroll to position [380, 0]
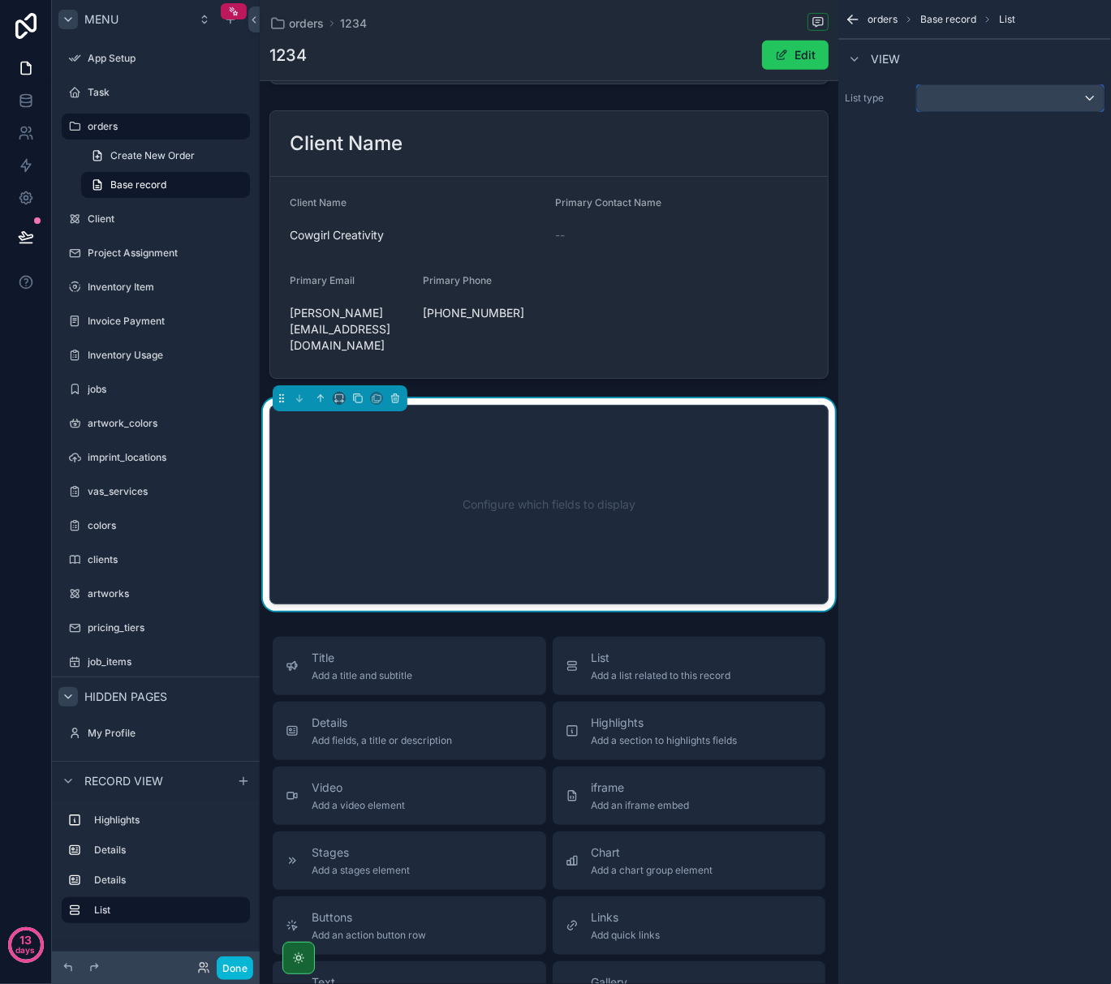
click at [1026, 105] on div "scrollable content" at bounding box center [1010, 98] width 187 height 26
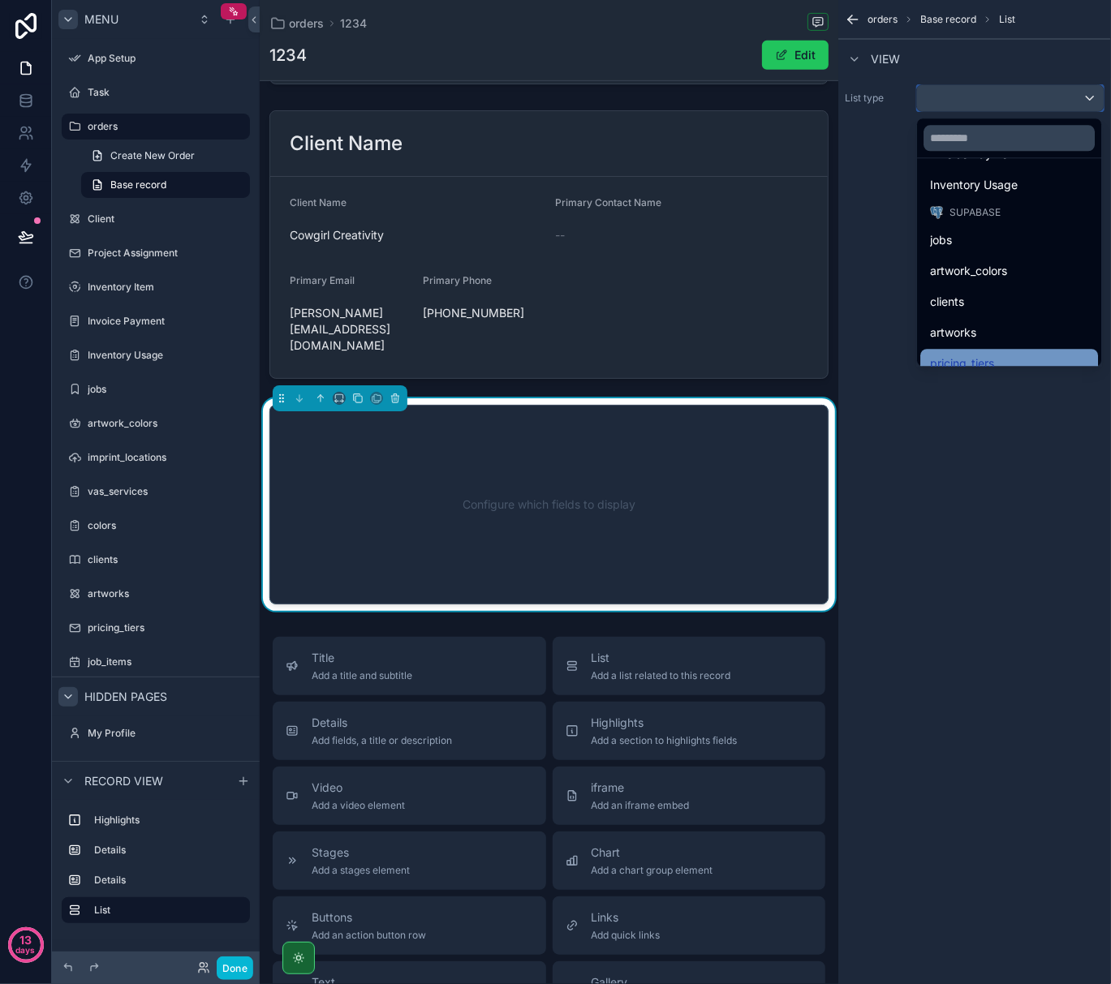
scroll to position [216, 0]
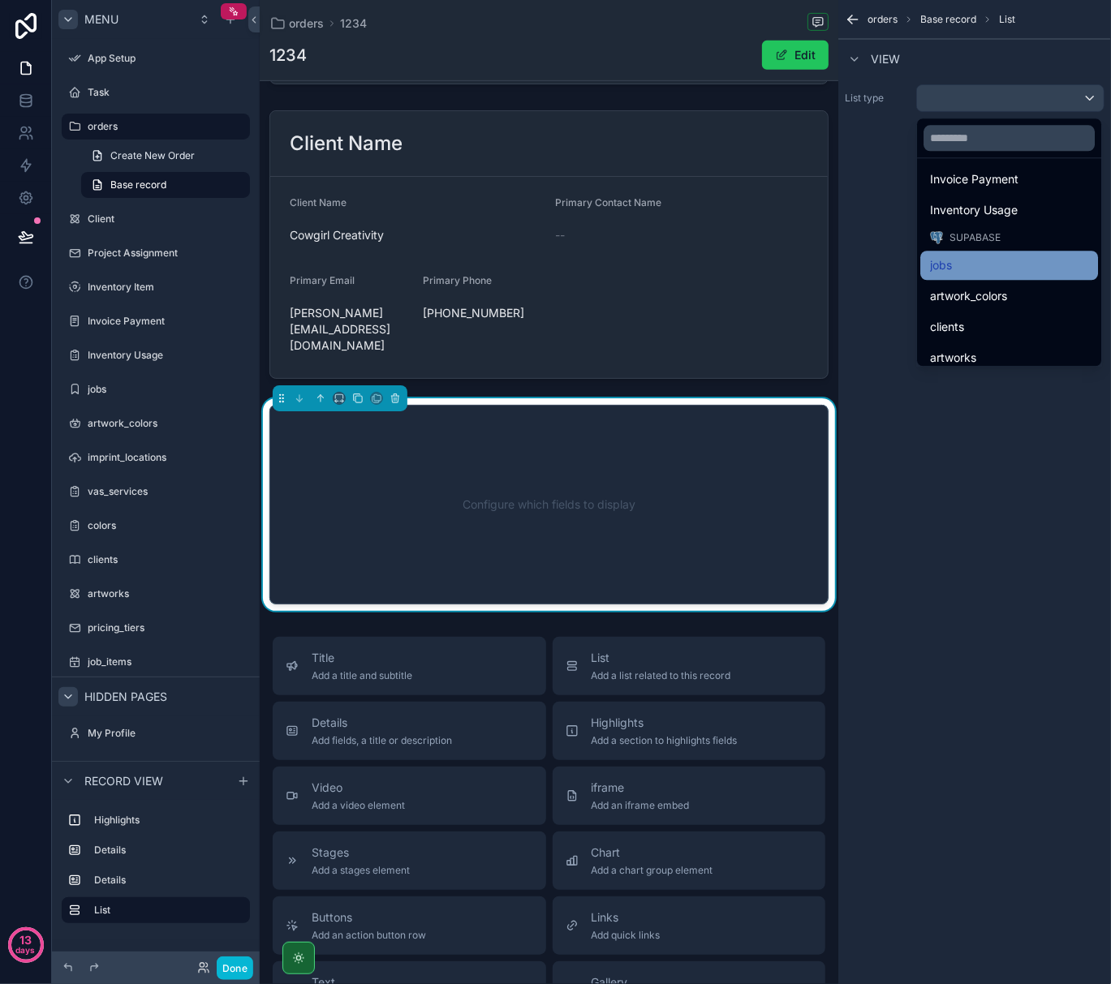
click at [951, 276] on div "jobs" at bounding box center [1009, 265] width 178 height 29
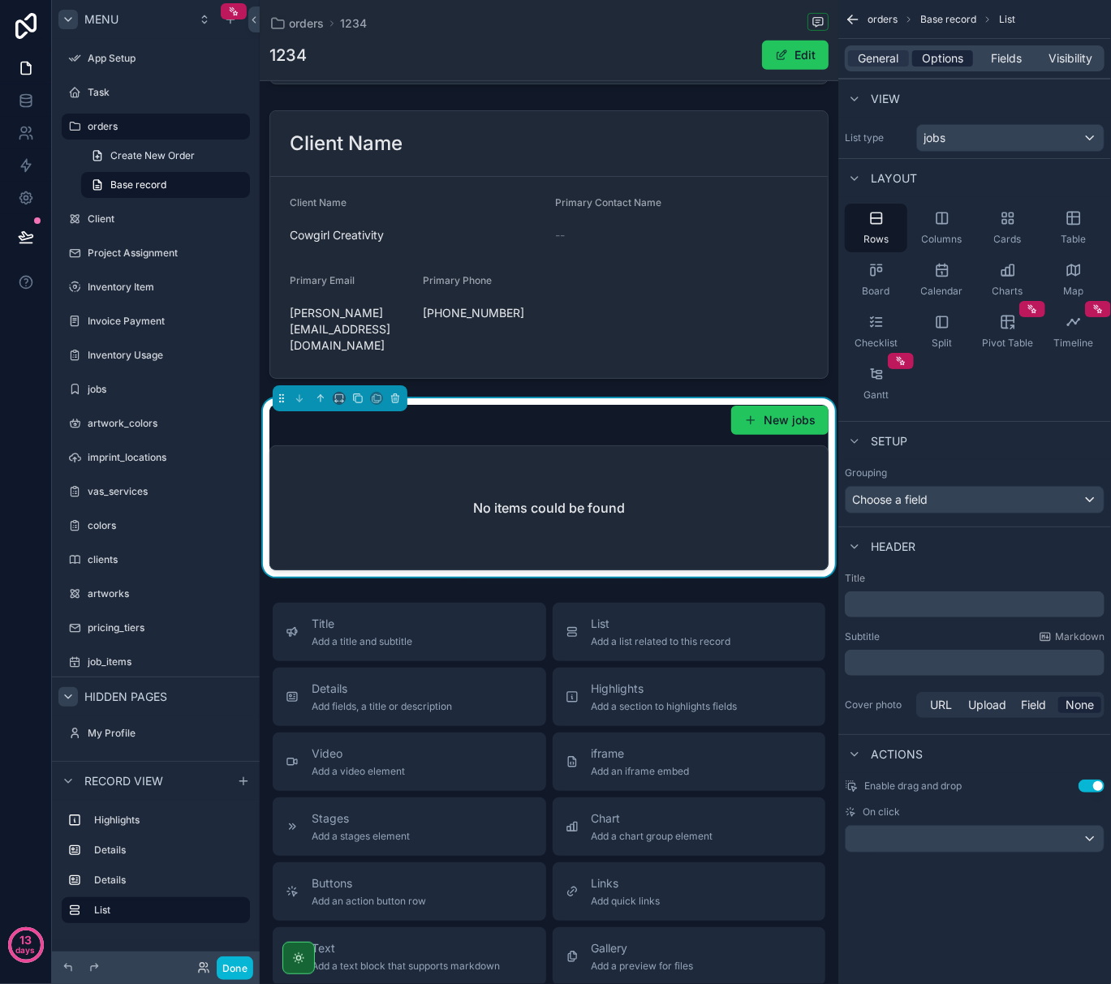
click at [939, 53] on span "Options" at bounding box center [942, 58] width 41 height 16
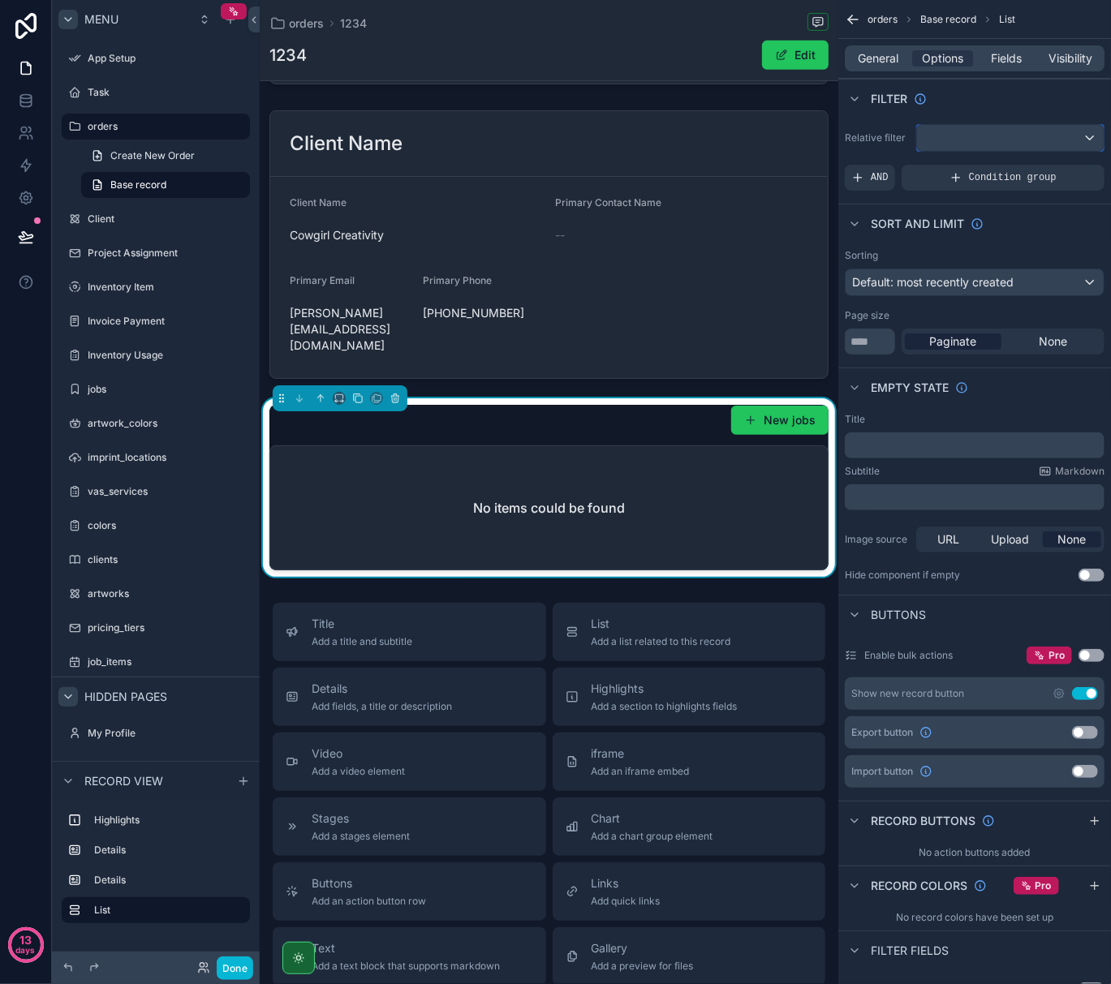
click at [951, 144] on div "scrollable content" at bounding box center [1010, 138] width 187 height 26
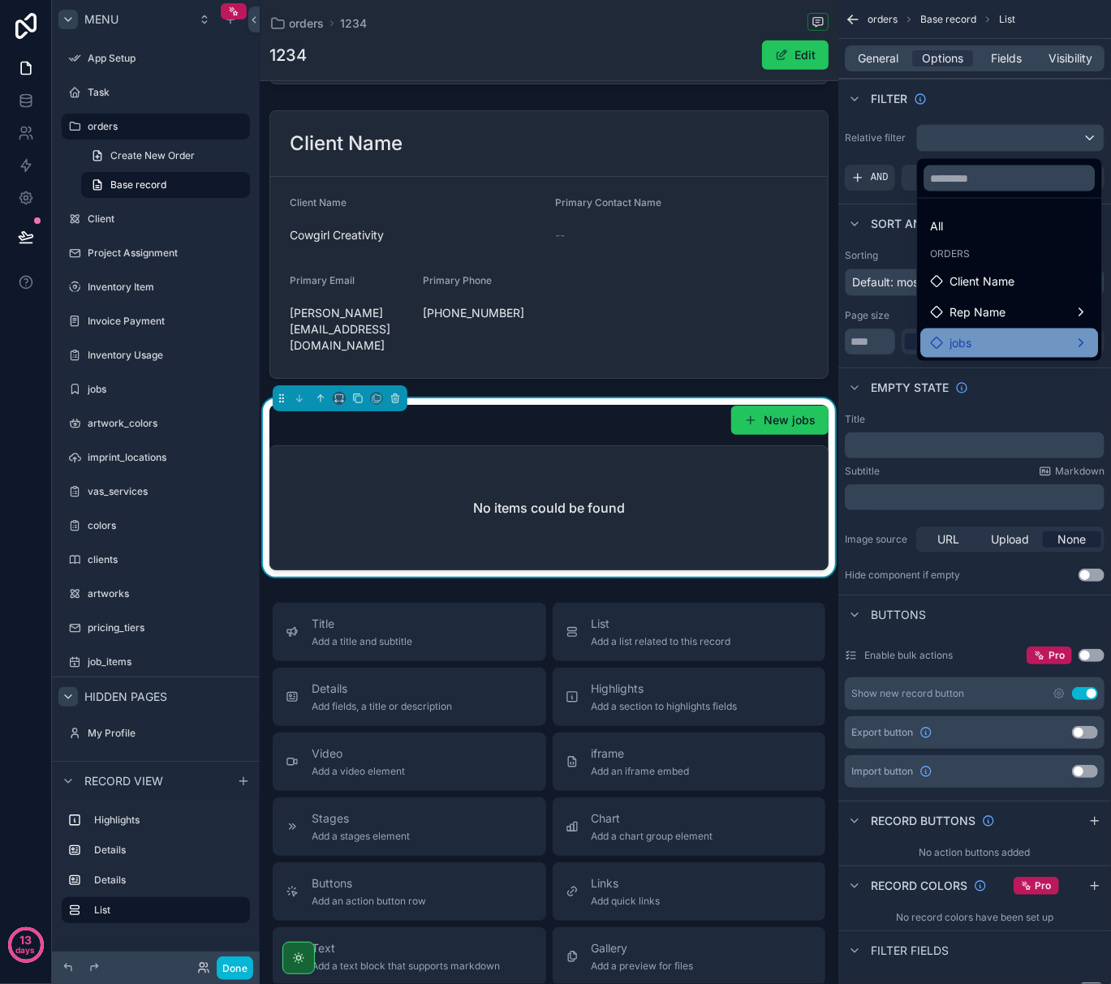
click at [1011, 338] on div "jobs" at bounding box center [1009, 342] width 158 height 19
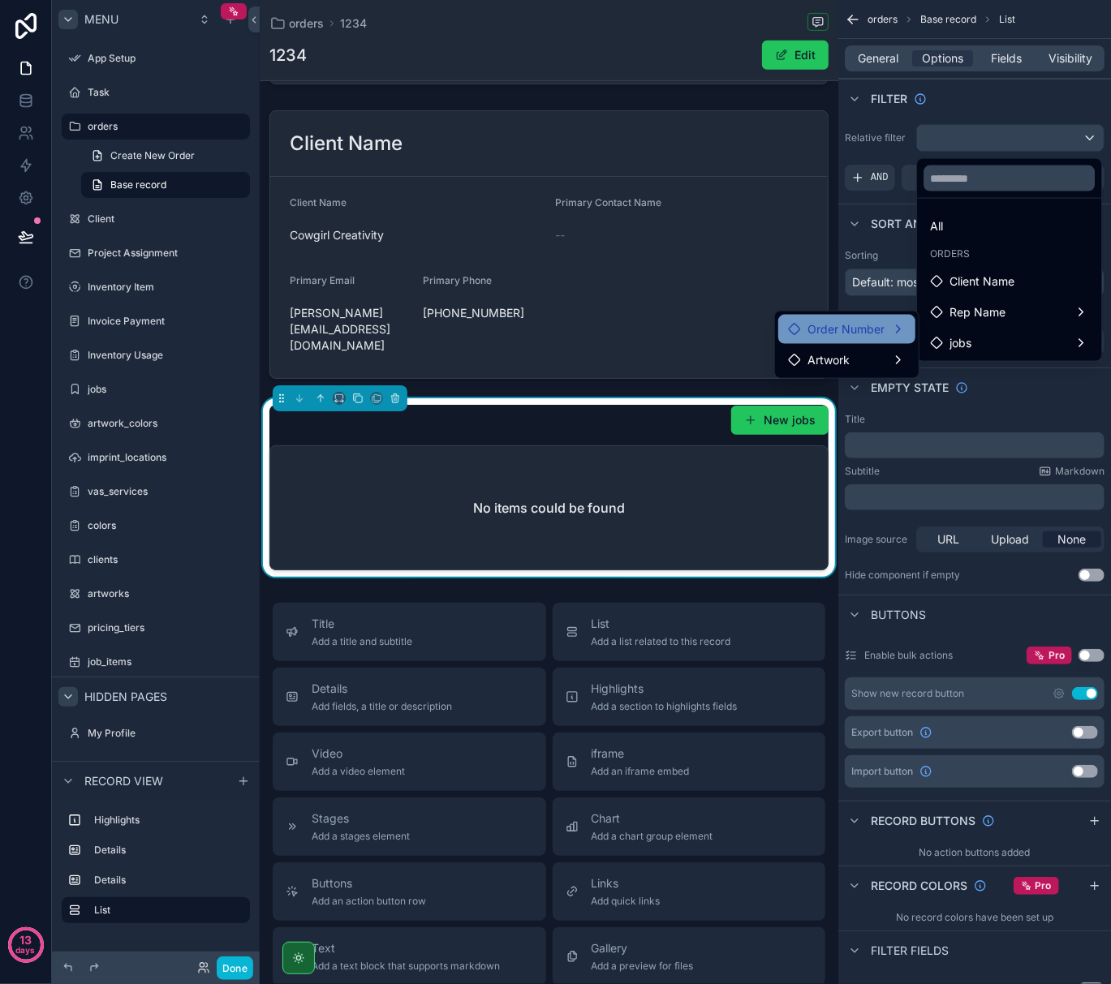
click at [861, 325] on span "Order Number" at bounding box center [845, 329] width 77 height 19
click at [974, 352] on div "jobs" at bounding box center [984, 361] width 105 height 19
click at [971, 362] on span "jobs" at bounding box center [962, 361] width 22 height 19
click at [1035, 358] on div "jobs" at bounding box center [984, 361] width 105 height 19
click at [863, 325] on span "Order Number" at bounding box center [845, 329] width 77 height 19
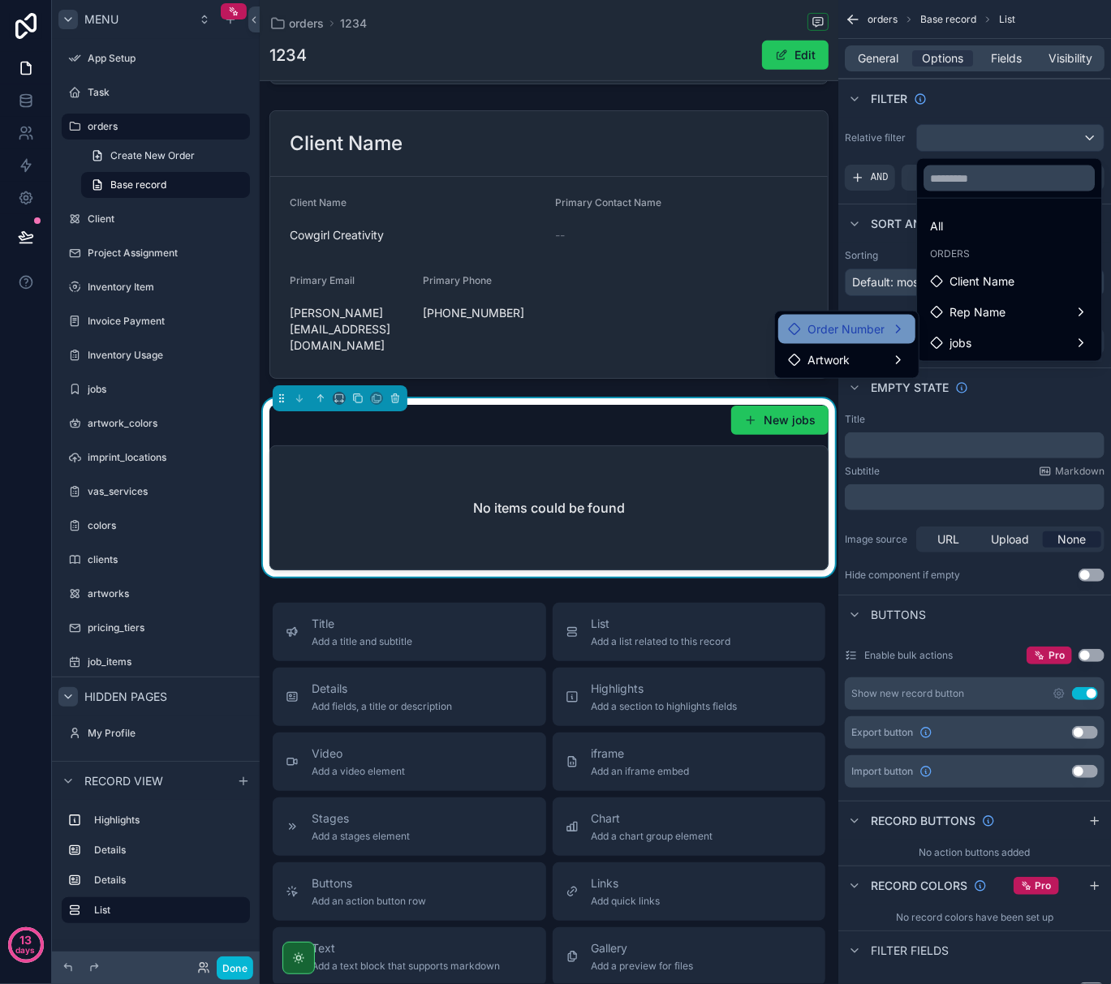
click at [796, 329] on icon at bounding box center [794, 329] width 13 height 13
click at [971, 359] on span "jobs" at bounding box center [962, 361] width 22 height 19
click at [971, 331] on span "Rep Name" at bounding box center [979, 330] width 56 height 19
click at [998, 297] on span "Client Name" at bounding box center [983, 299] width 65 height 19
click at [1033, 293] on div "Client Name" at bounding box center [984, 299] width 105 height 19
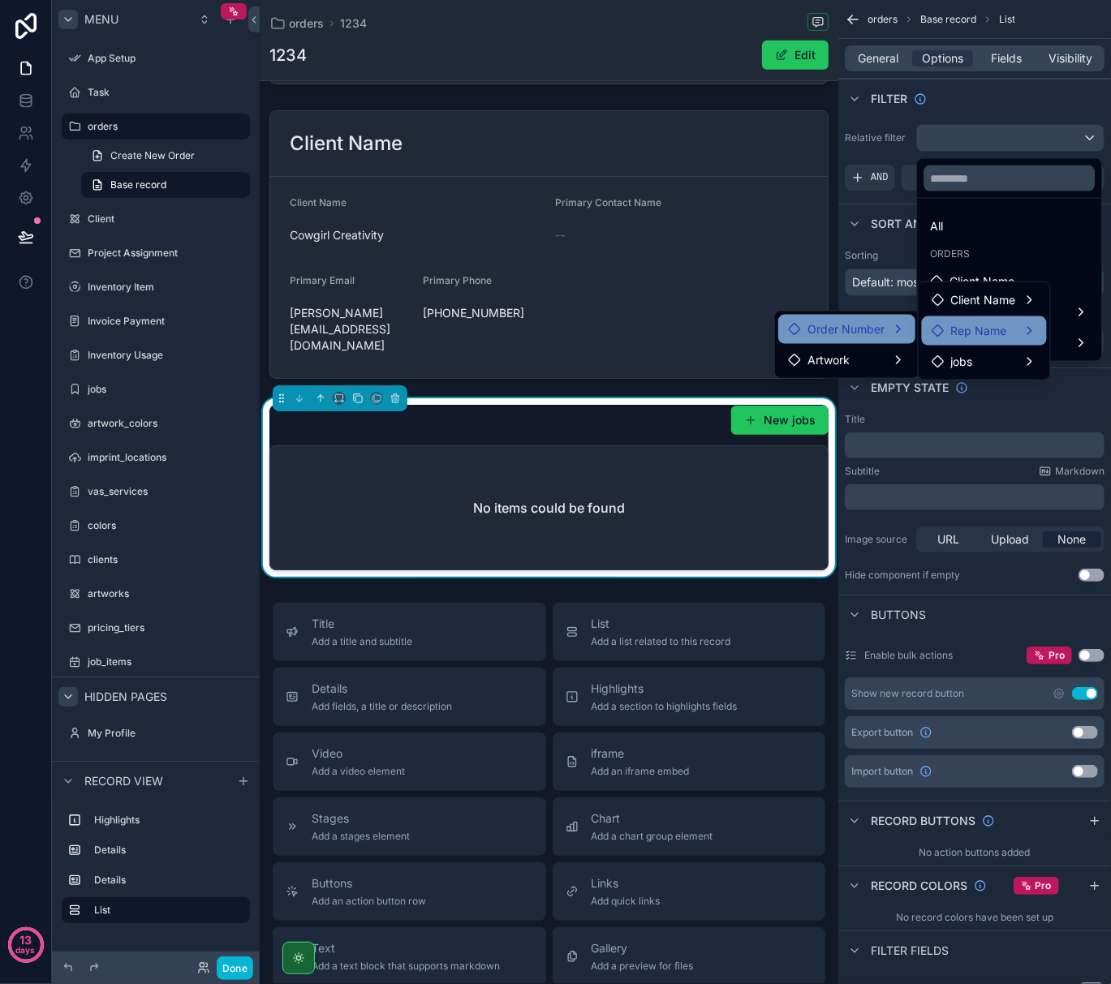
click at [1033, 334] on div "Rep Name" at bounding box center [984, 330] width 105 height 19
click at [1033, 362] on div "jobs" at bounding box center [984, 361] width 105 height 19
click at [983, 97] on div "scrollable content" at bounding box center [555, 492] width 1111 height 984
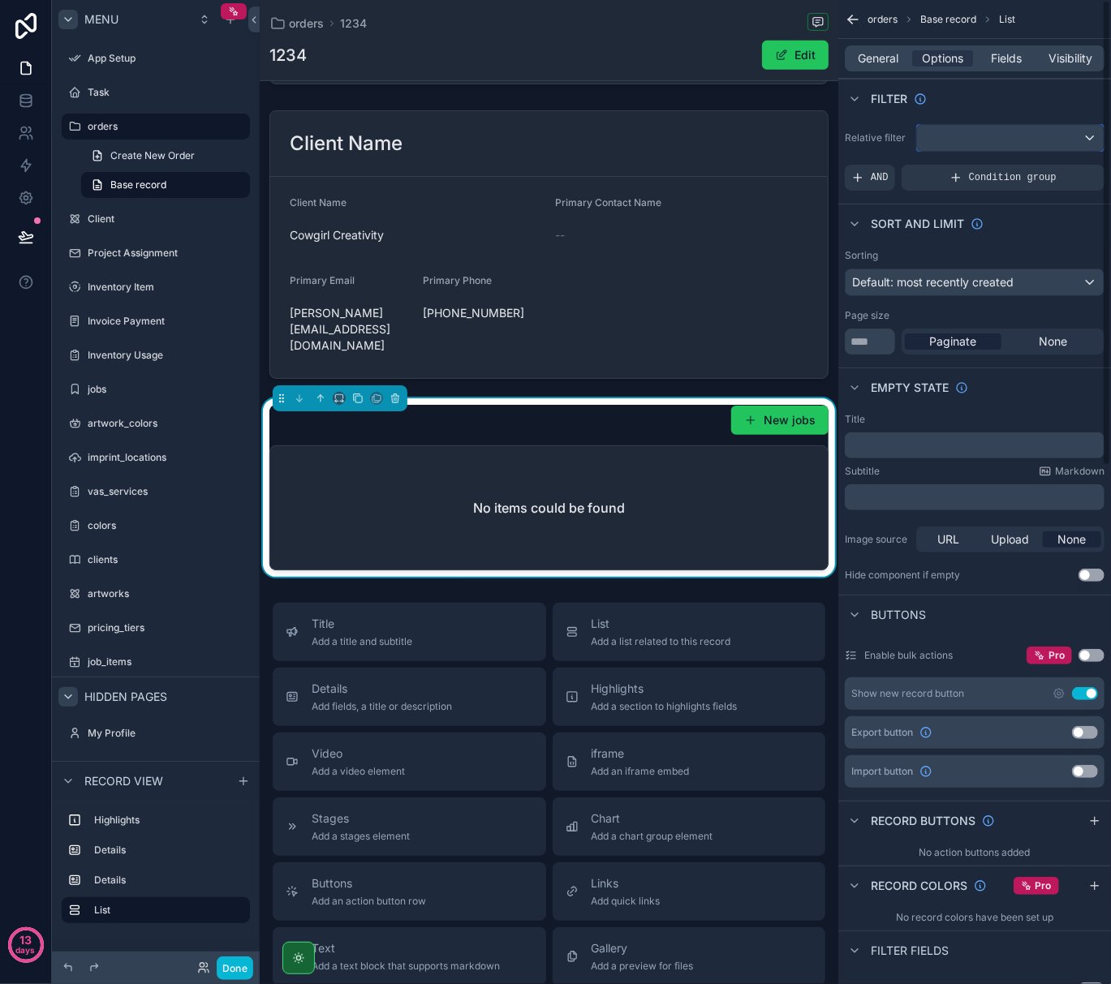
click at [981, 138] on div "scrollable content" at bounding box center [1010, 138] width 187 height 26
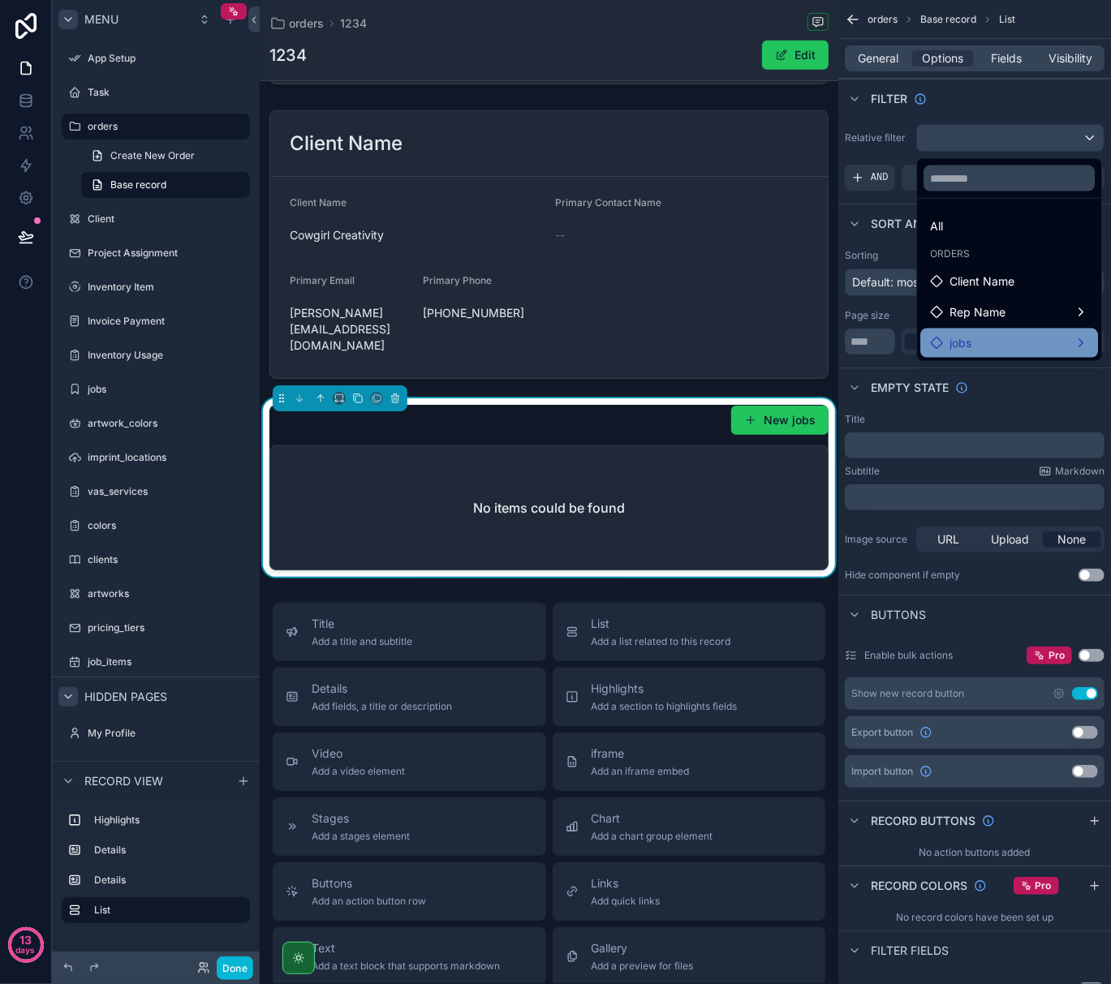
click at [985, 346] on div "jobs" at bounding box center [1009, 342] width 158 height 19
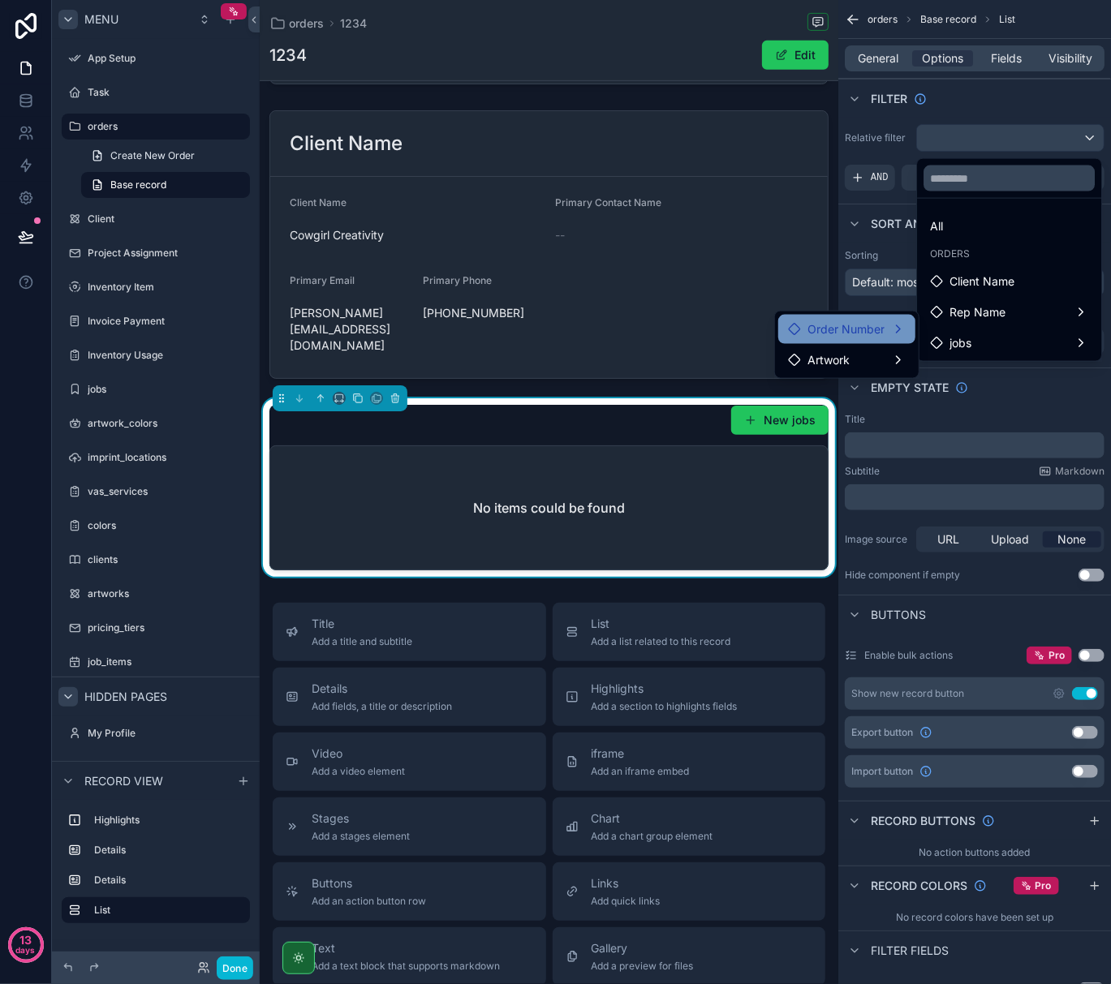
click at [858, 336] on span "Order Number" at bounding box center [845, 329] width 77 height 19
click at [943, 95] on div "scrollable content" at bounding box center [555, 492] width 1111 height 984
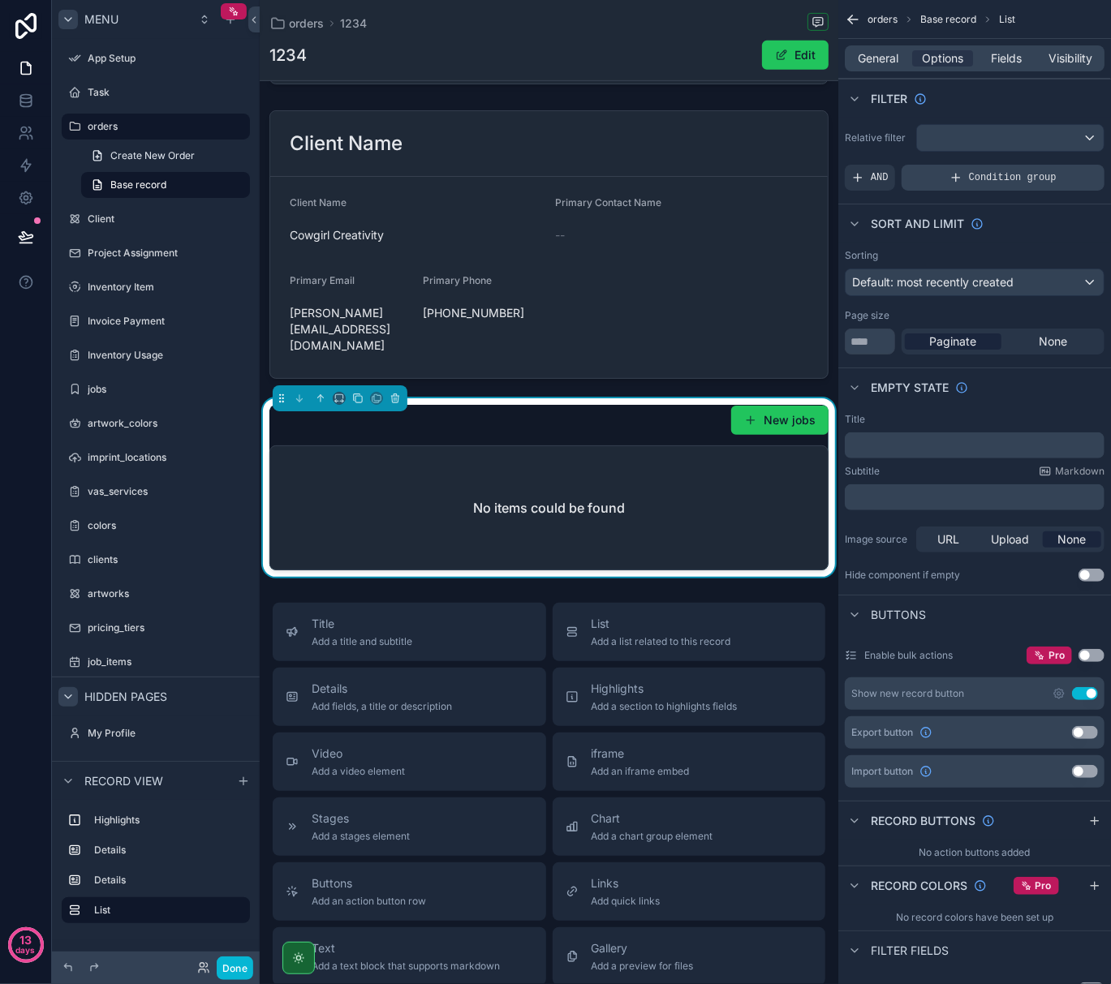
click at [942, 190] on div "Condition group" at bounding box center [1002, 178] width 203 height 26
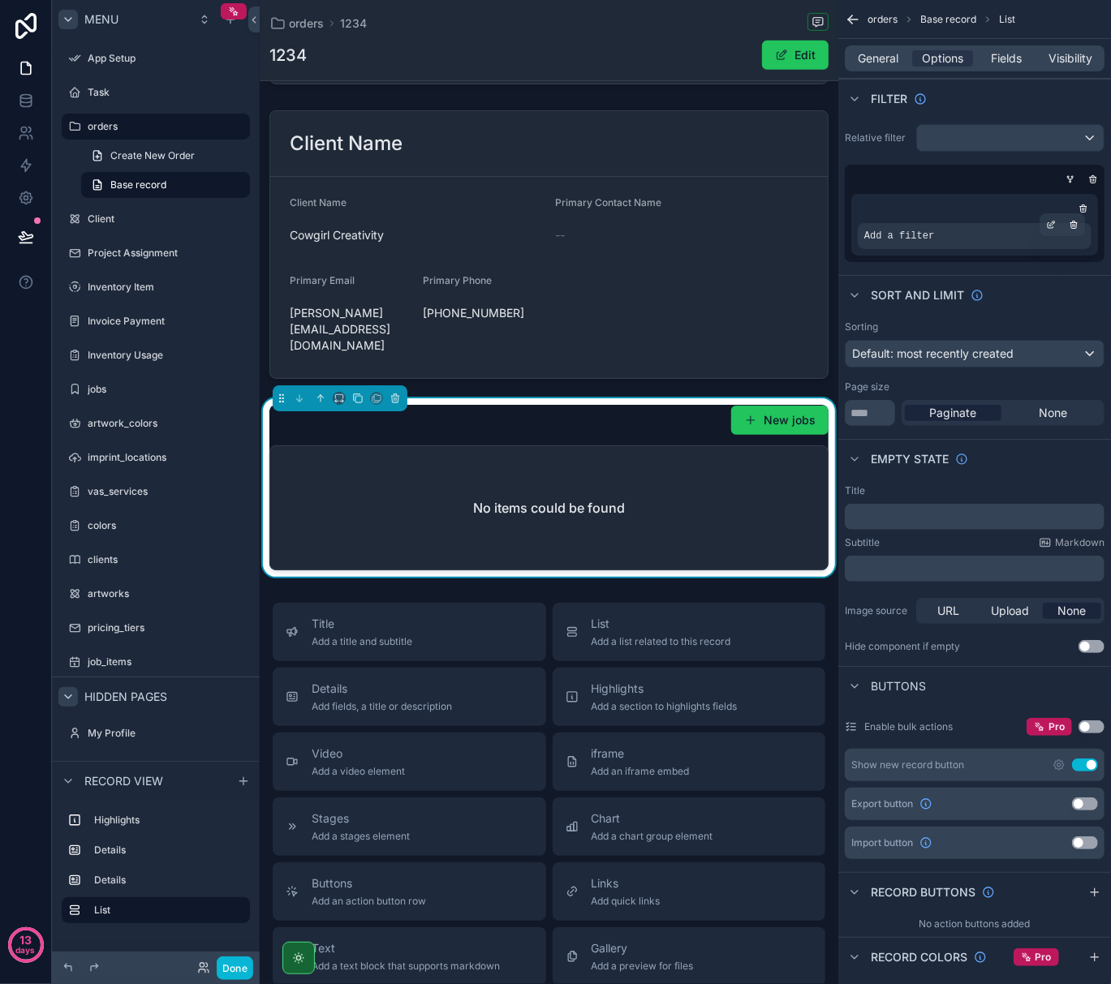
click at [953, 241] on div "Add a filter" at bounding box center [975, 236] width 234 height 26
click at [1021, 131] on div "scrollable content" at bounding box center [1010, 138] width 187 height 26
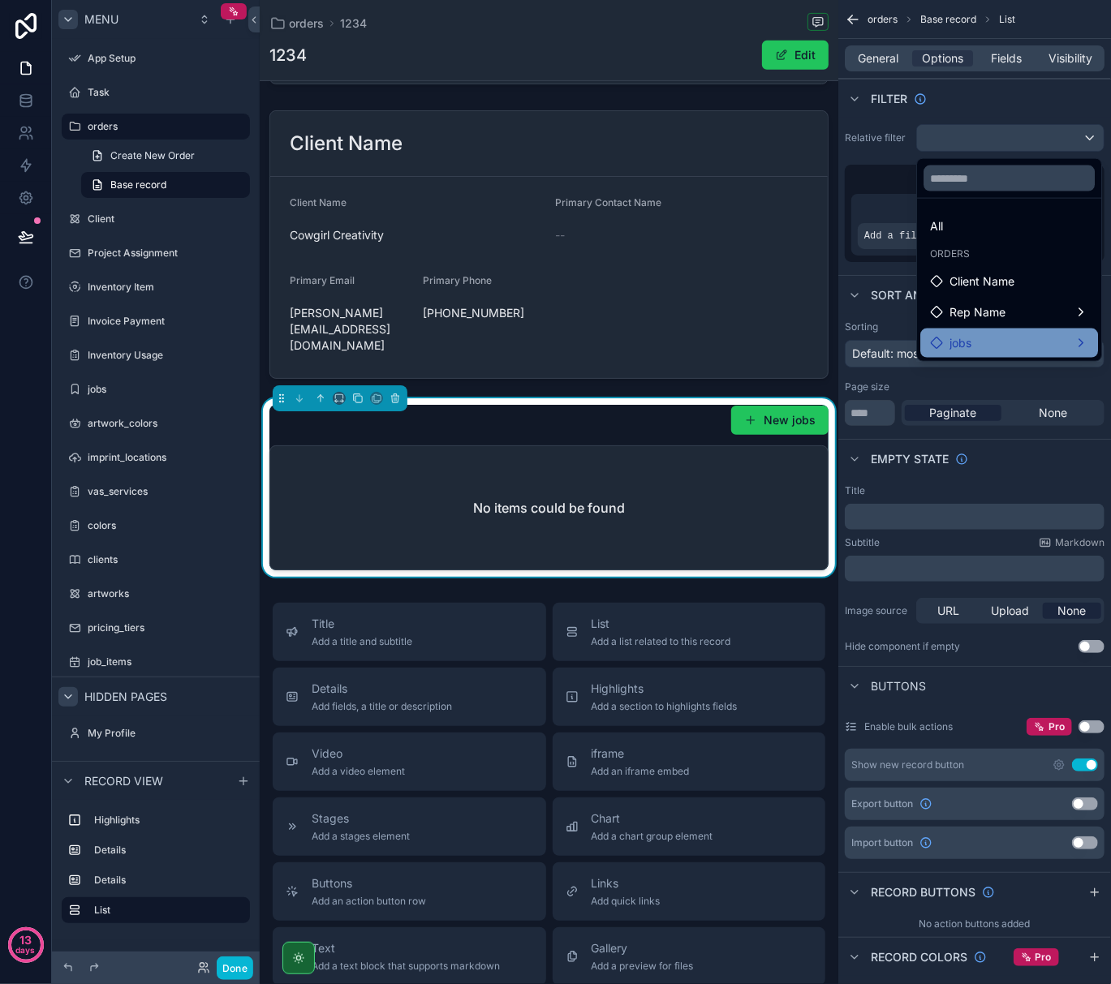
click at [932, 341] on icon at bounding box center [936, 343] width 13 height 13
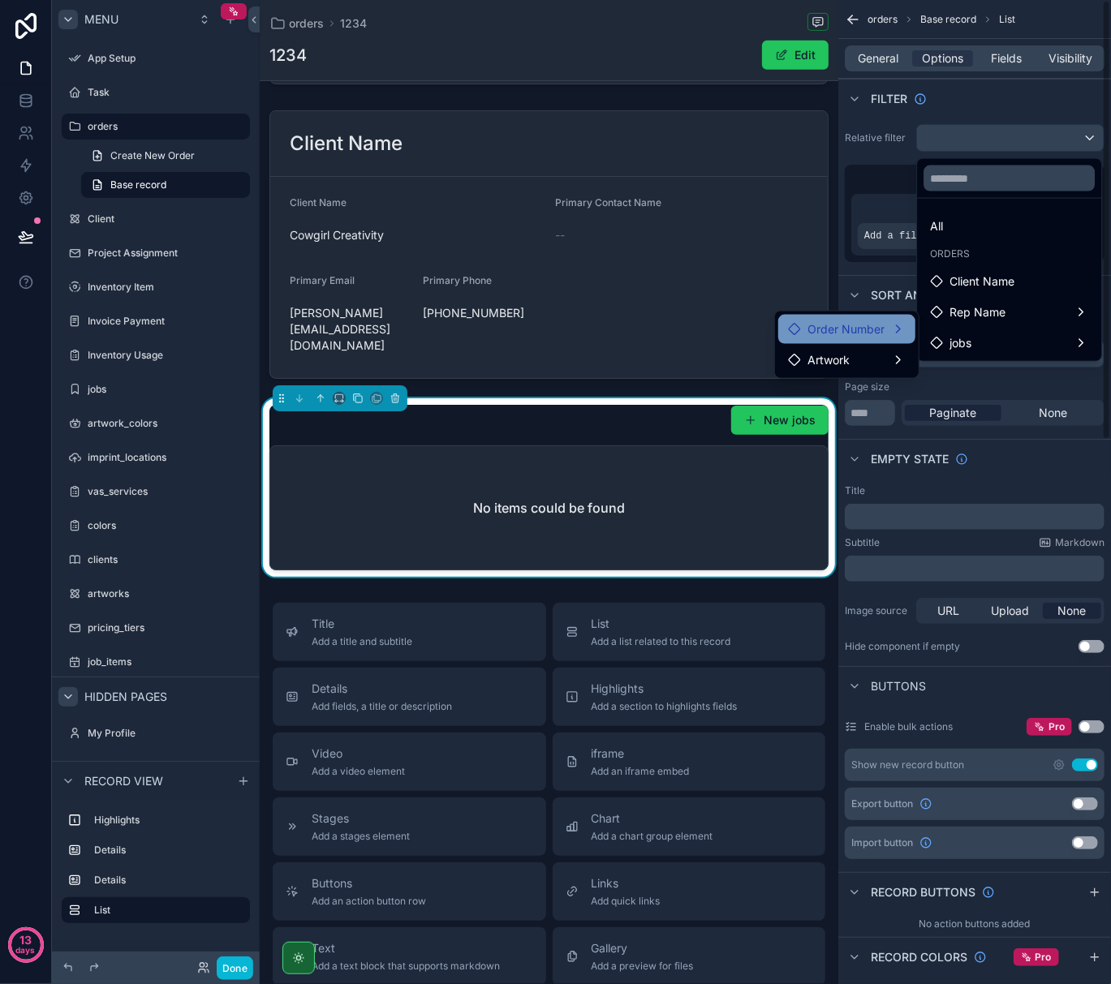
click at [851, 326] on span "Order Number" at bounding box center [845, 329] width 77 height 19
click at [975, 368] on div "jobs" at bounding box center [984, 361] width 105 height 19
click at [873, 328] on span "Order Number" at bounding box center [845, 329] width 77 height 19
click at [956, 94] on div "scrollable content" at bounding box center [555, 492] width 1111 height 984
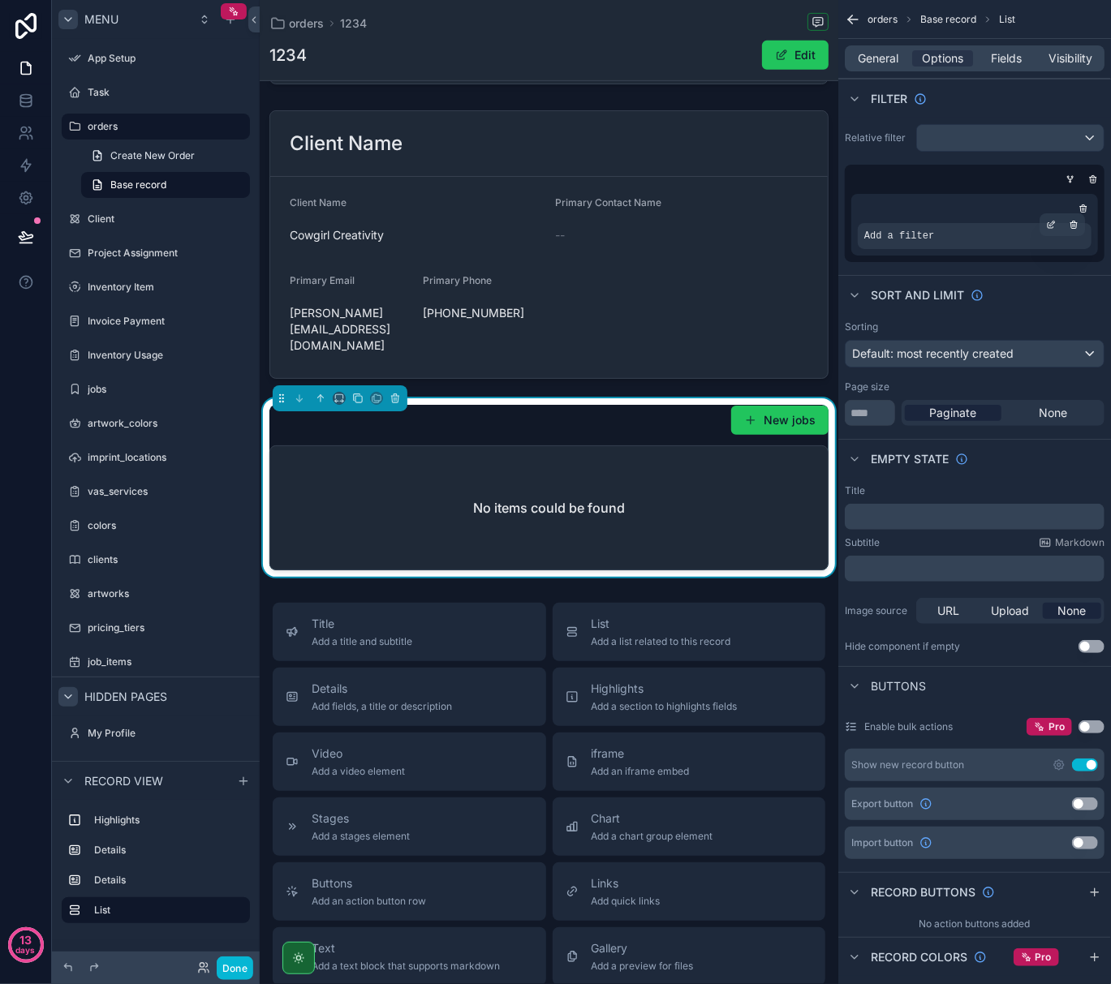
click at [994, 239] on div "Add a filter" at bounding box center [975, 236] width 234 height 26
click at [906, 239] on span "Add a filter" at bounding box center [899, 236] width 70 height 13
click at [1073, 225] on icon "scrollable content" at bounding box center [1073, 226] width 0 height 2
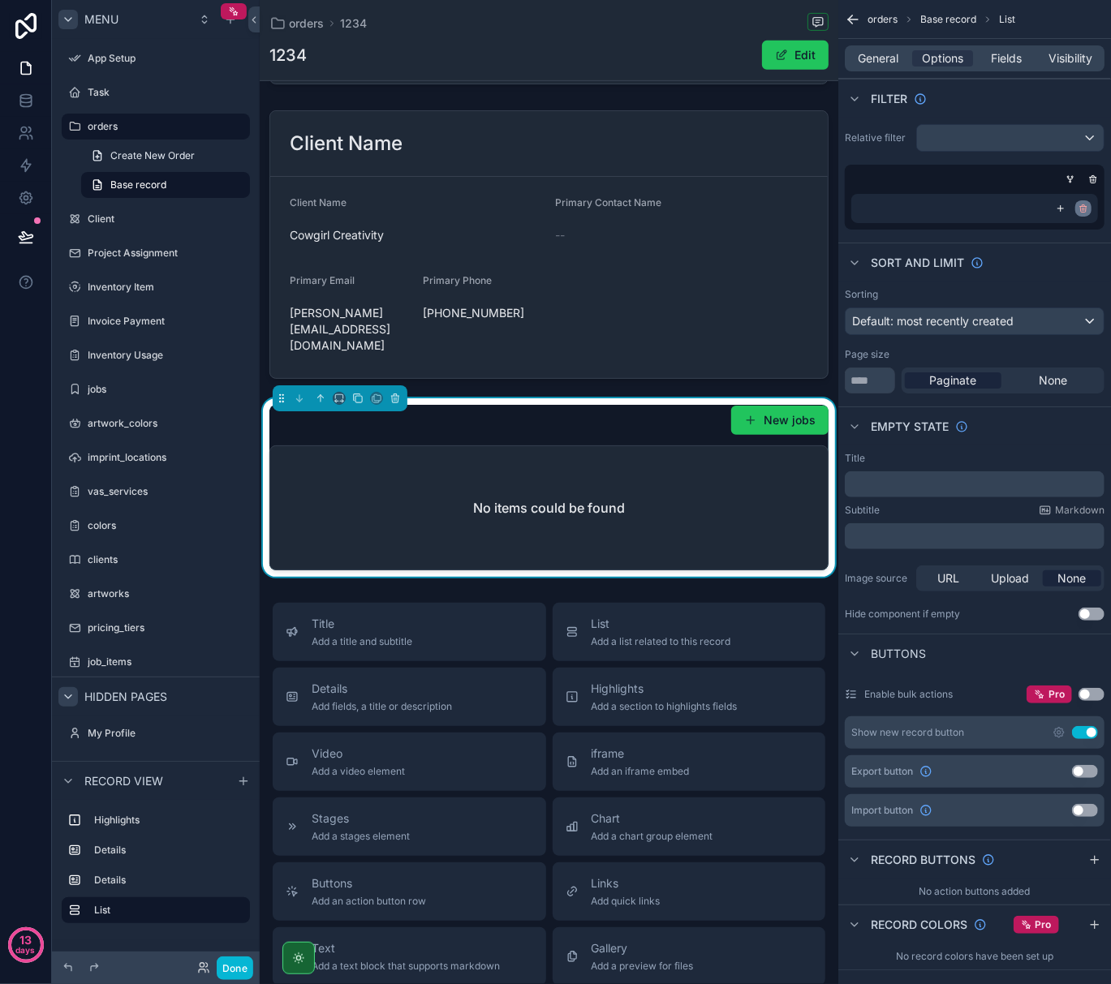
click at [1086, 206] on icon "scrollable content" at bounding box center [1083, 209] width 10 height 10
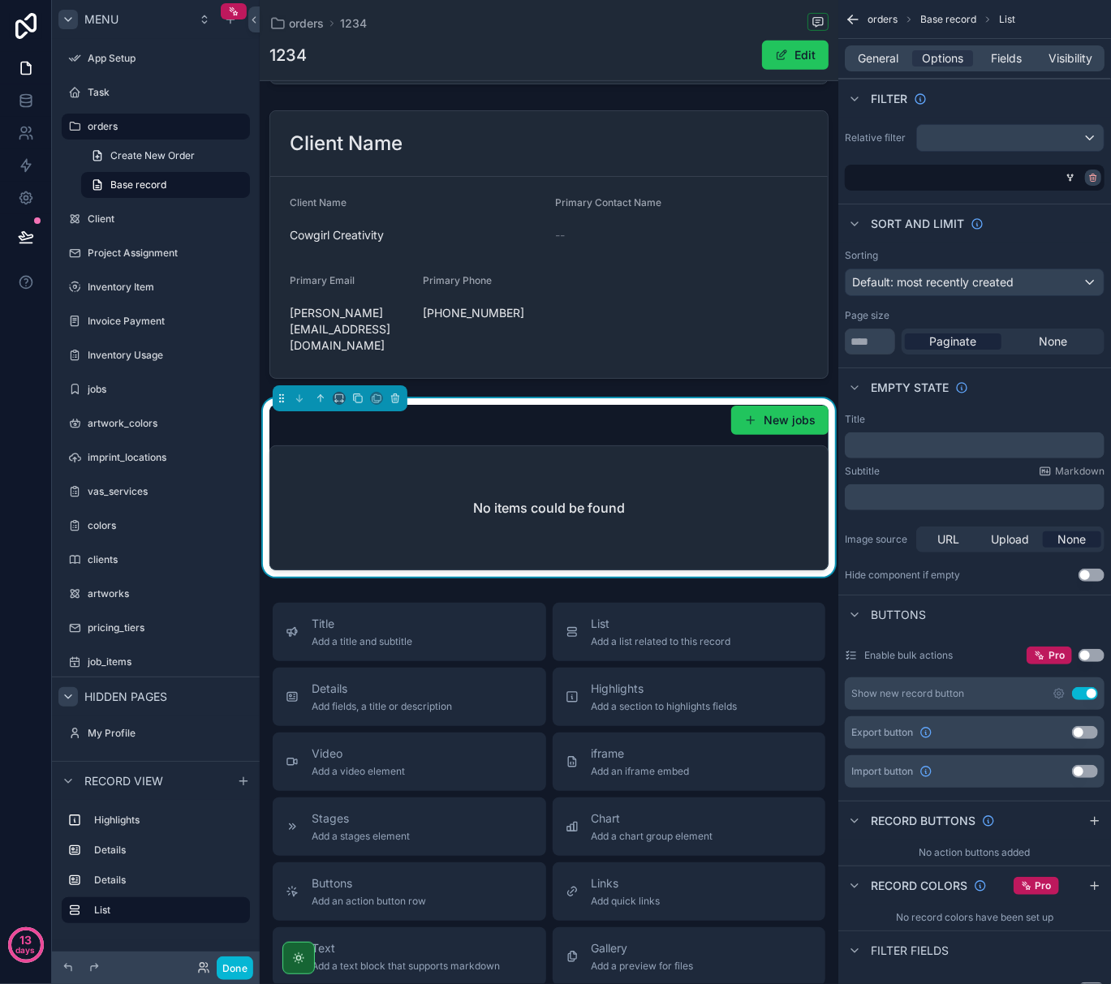
click at [1094, 175] on icon "scrollable content" at bounding box center [1093, 175] width 2 height 2
click at [1010, 175] on span "Condition group" at bounding box center [1013, 177] width 88 height 13
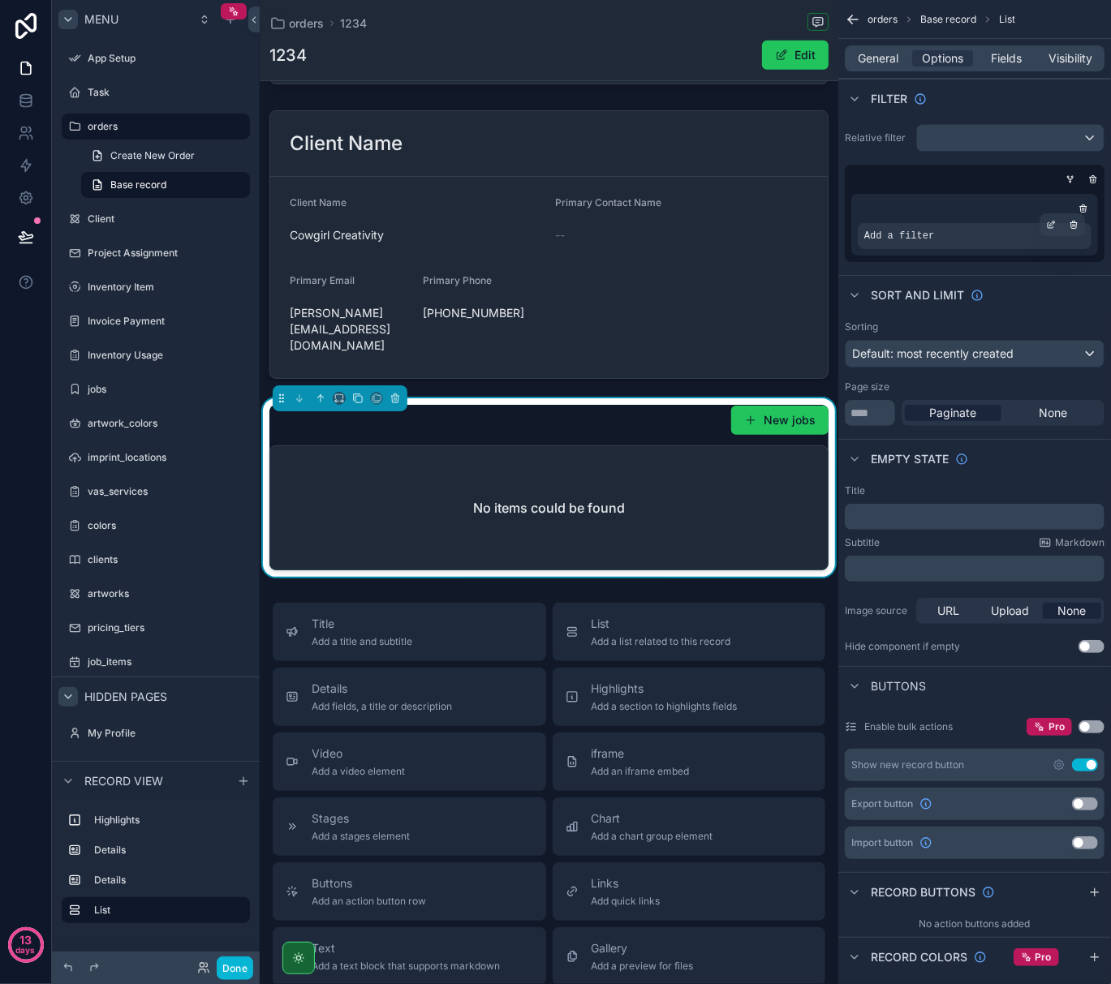
click at [990, 238] on div "Add a filter" at bounding box center [975, 236] width 234 height 26
click at [1049, 224] on icon "scrollable content" at bounding box center [1051, 225] width 10 height 10
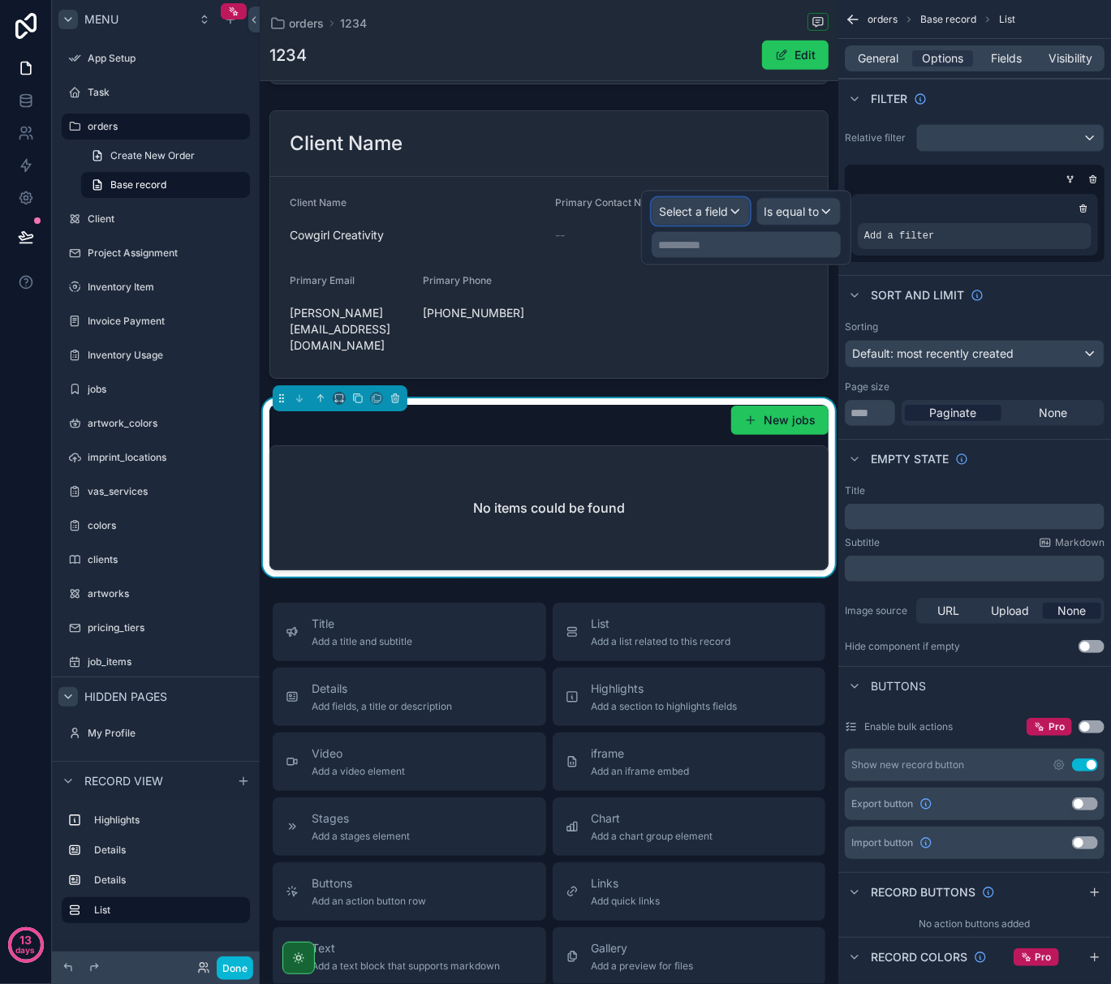
click at [728, 213] on div "Select a field" at bounding box center [700, 212] width 97 height 26
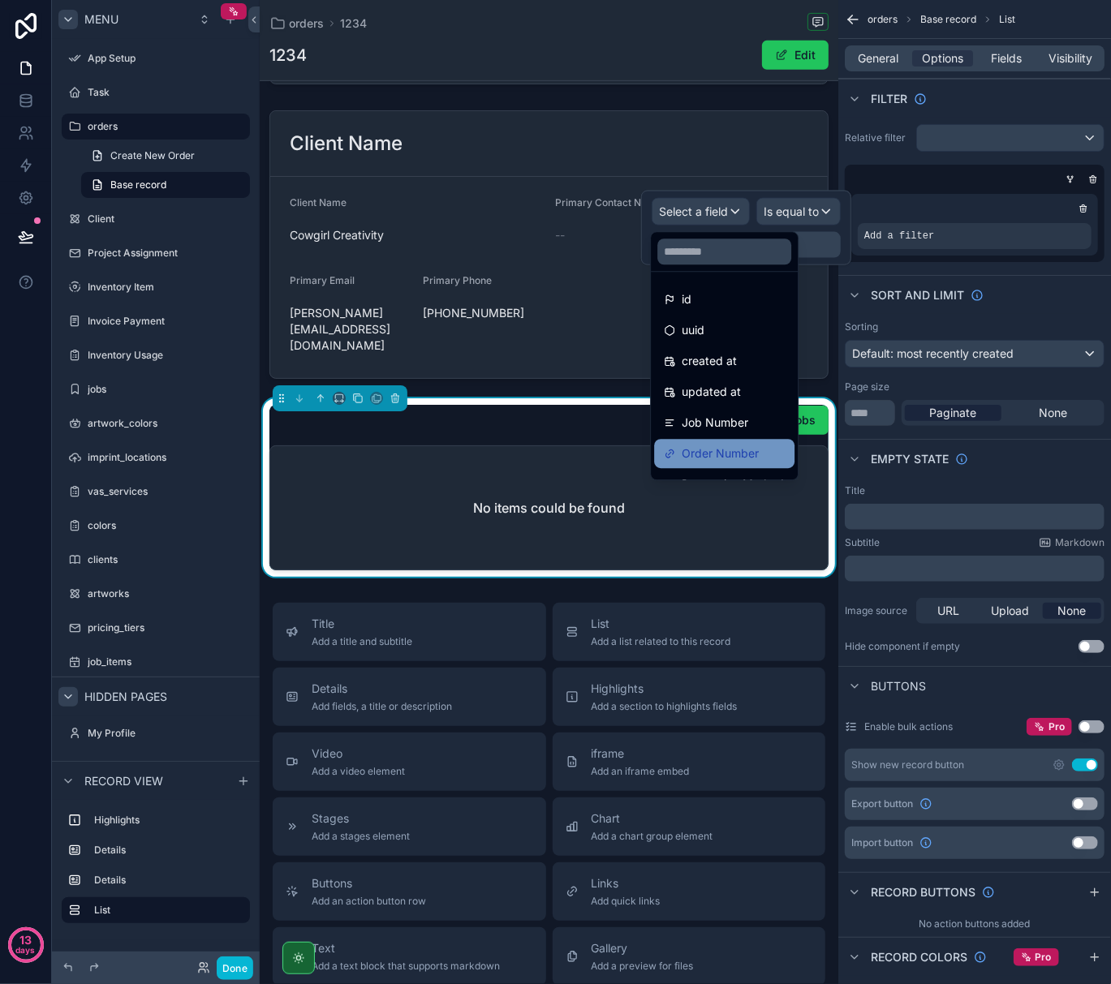
click at [734, 451] on span "Order Number" at bounding box center [720, 453] width 77 height 19
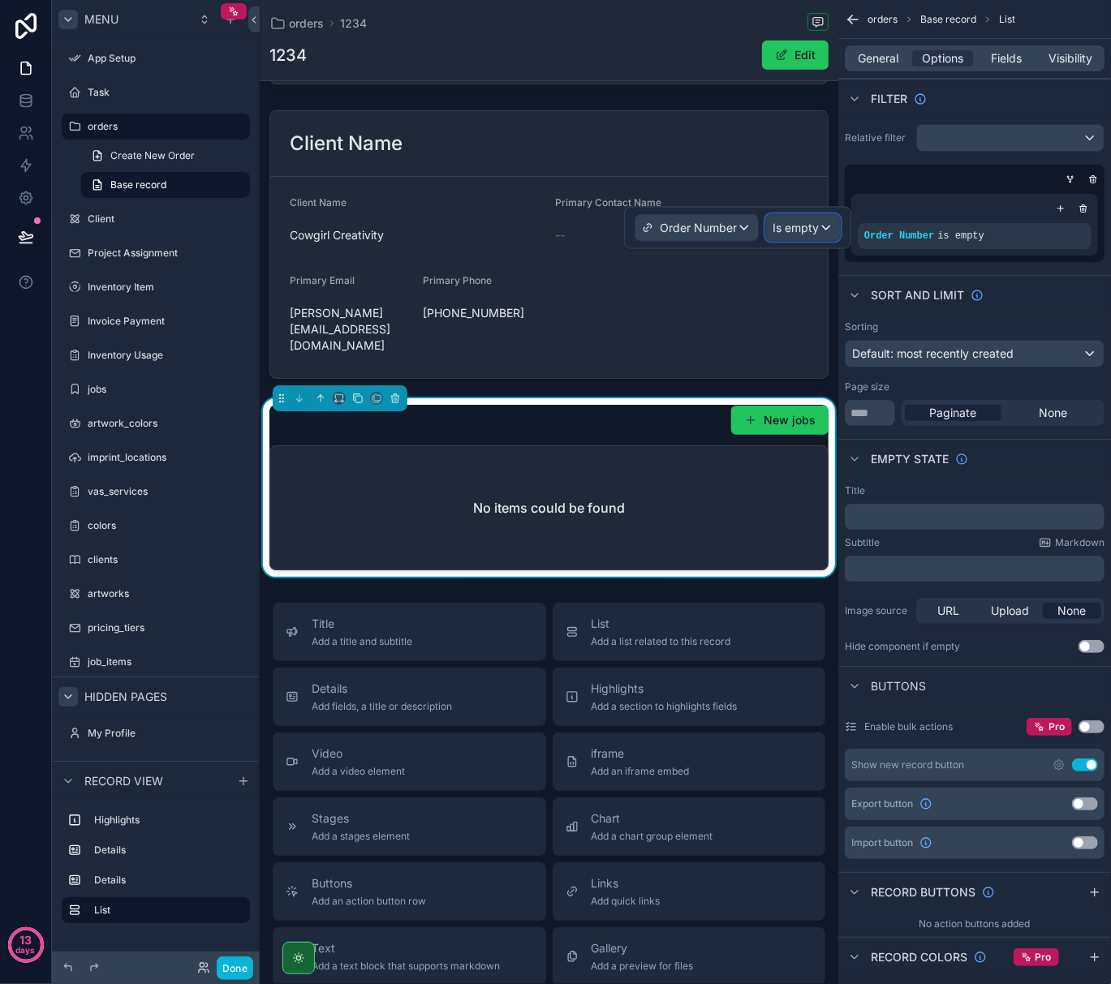
click at [826, 224] on div "Is empty" at bounding box center [803, 228] width 74 height 26
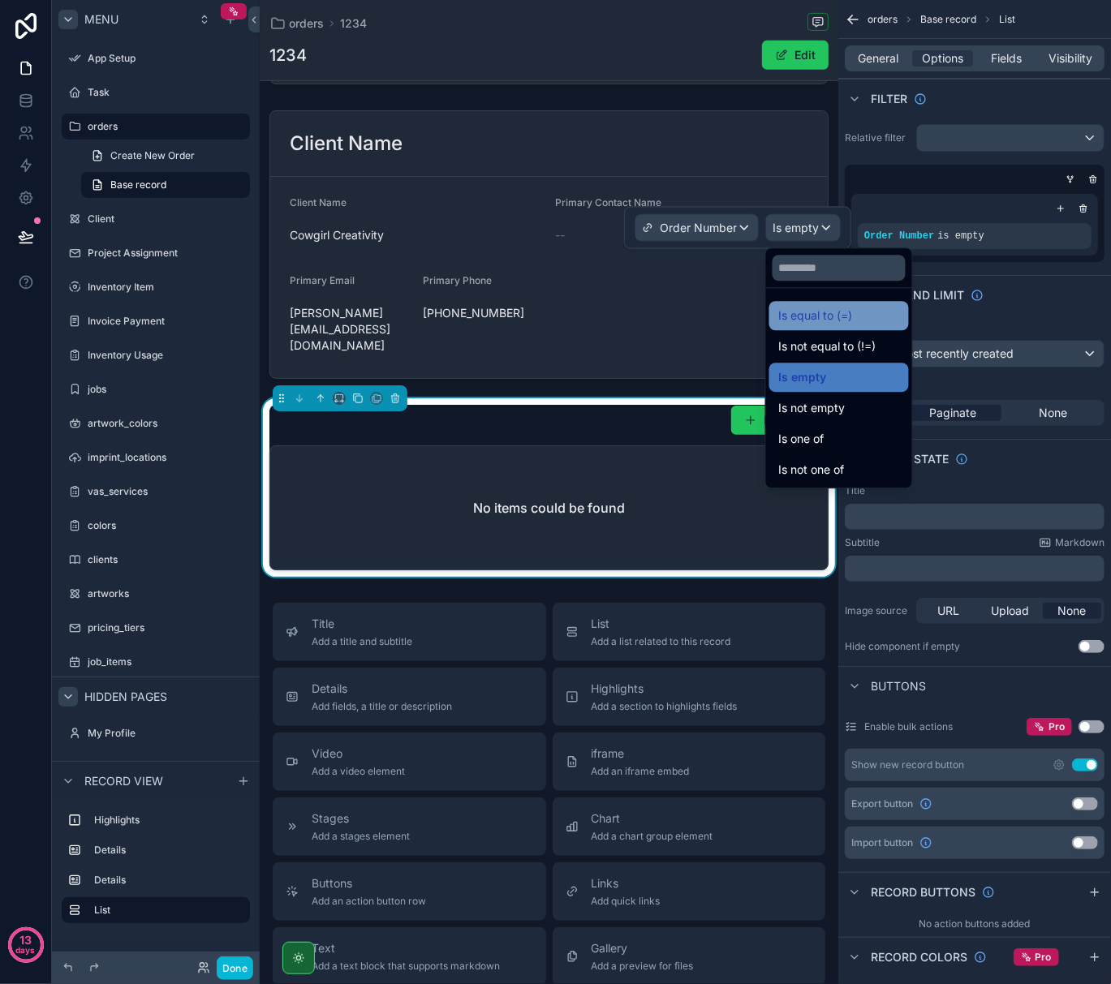
click at [820, 305] on div "Is equal to (=)" at bounding box center [839, 315] width 140 height 29
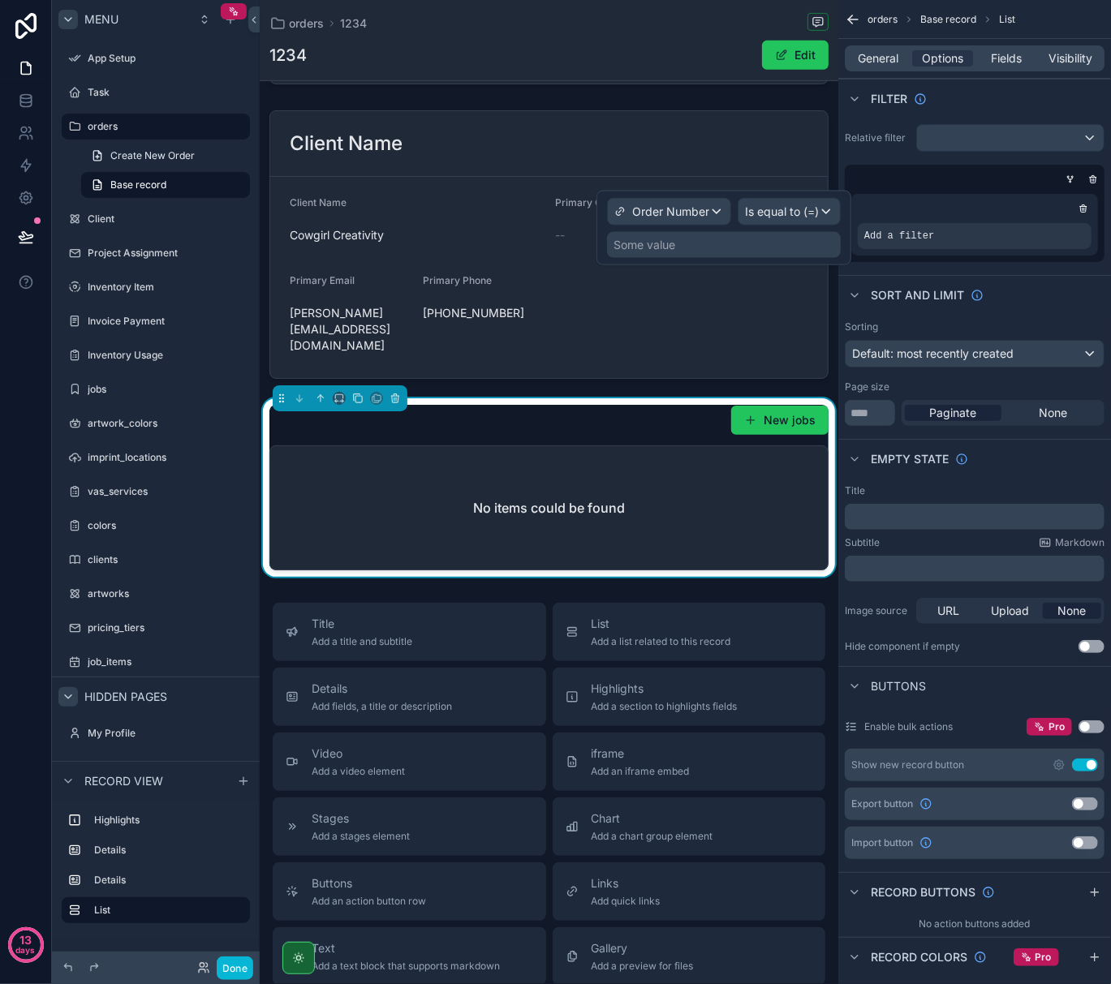
click at [688, 242] on div "Some value" at bounding box center [724, 245] width 234 height 26
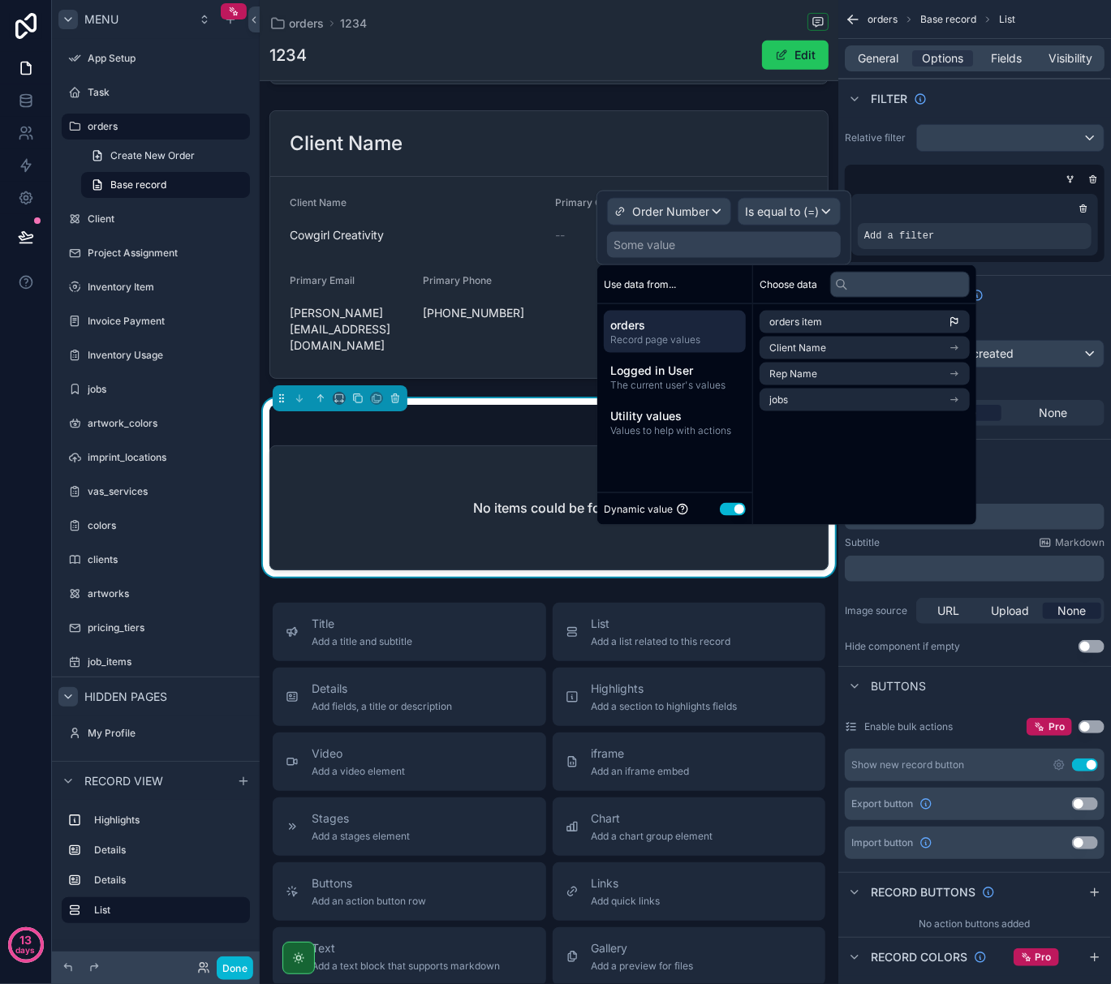
click at [654, 339] on span "Record page values" at bounding box center [674, 339] width 129 height 13
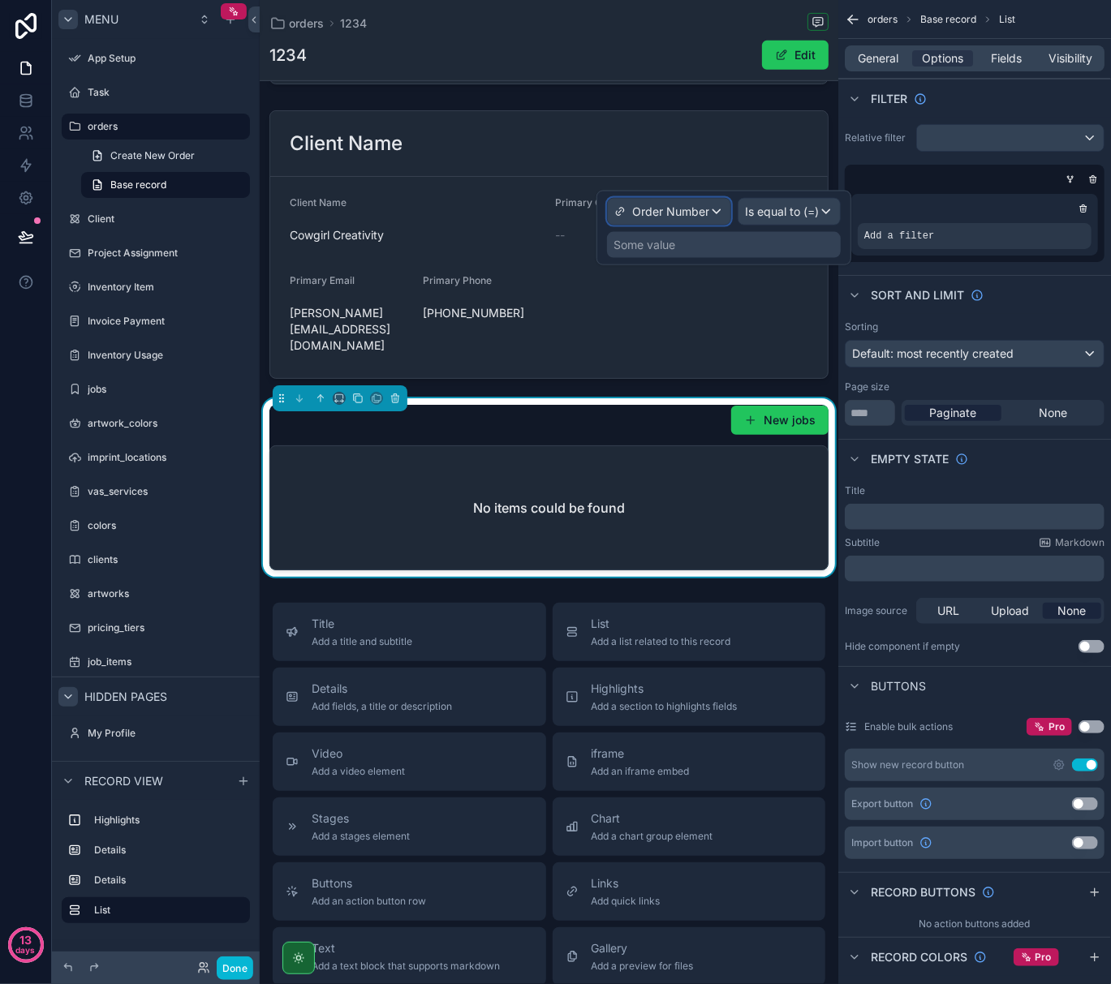
click at [670, 205] on span "Order Number" at bounding box center [670, 212] width 77 height 16
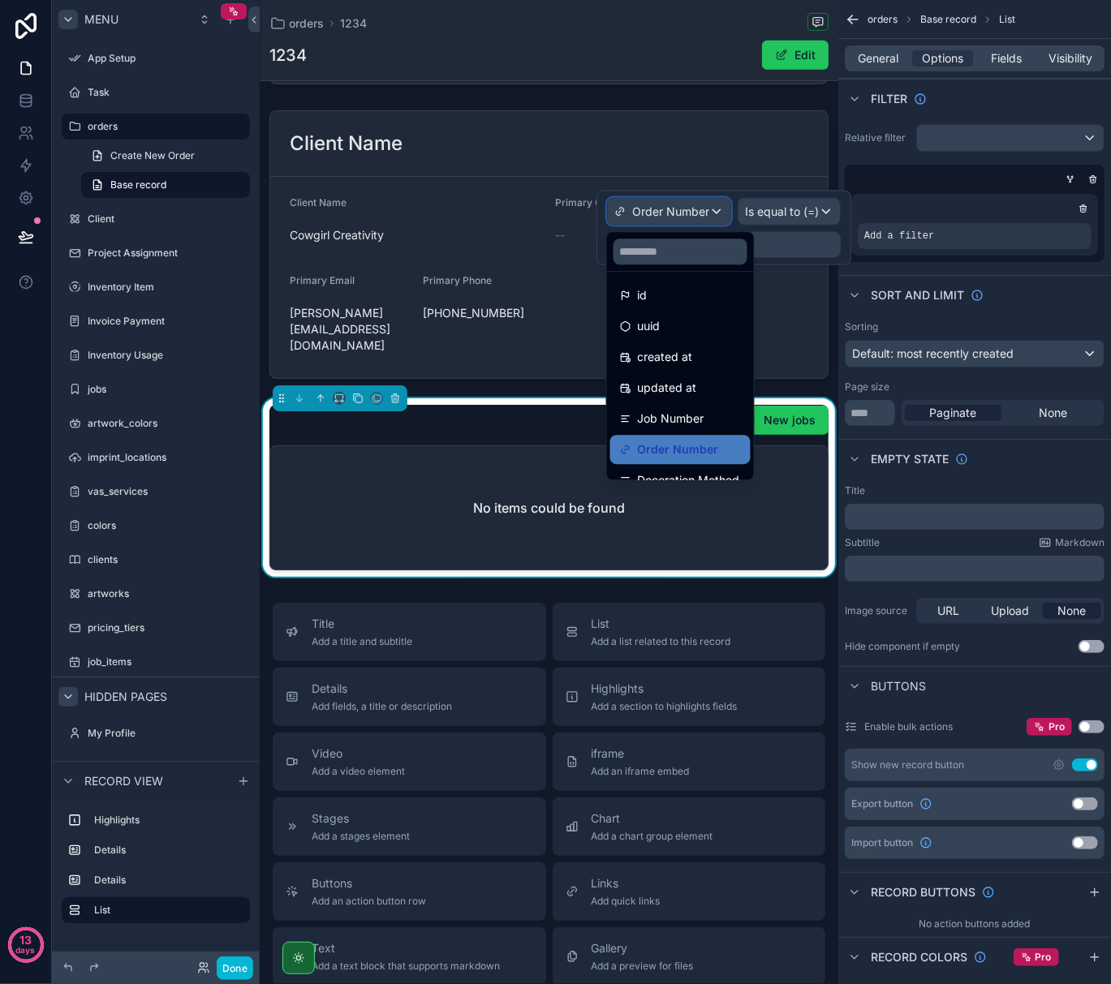
scroll to position [0, 0]
click at [690, 419] on span "Job Number" at bounding box center [671, 422] width 67 height 19
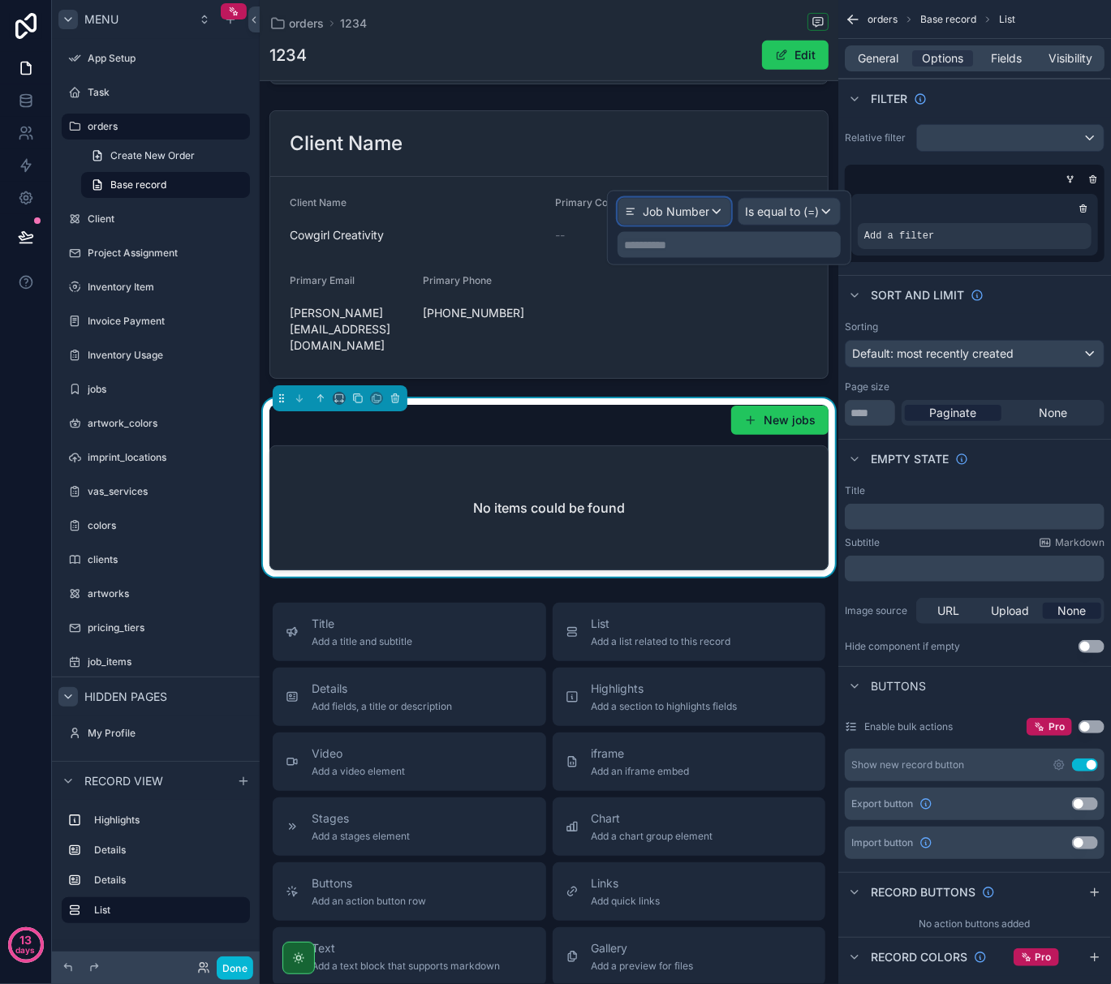
click at [689, 209] on span "Job Number" at bounding box center [676, 212] width 67 height 16
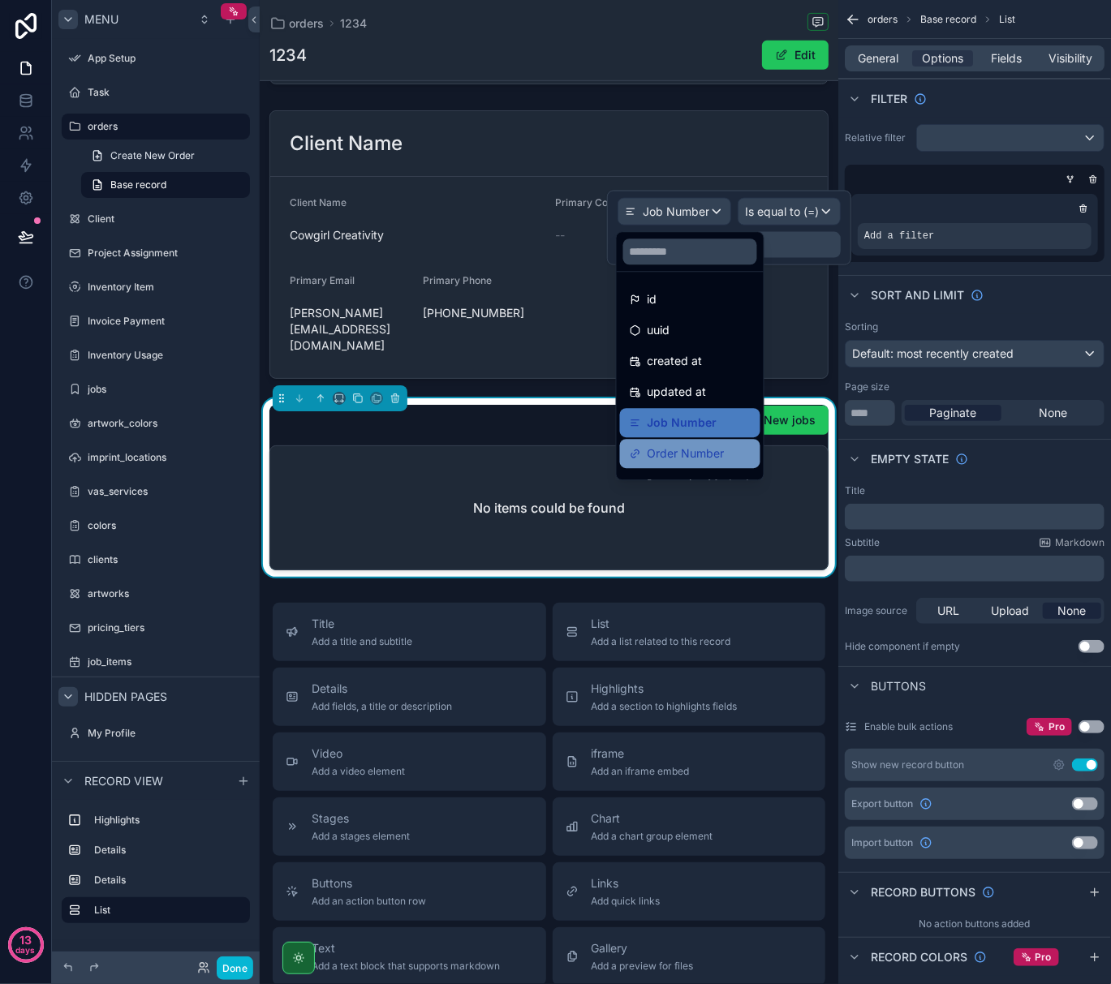
click at [695, 449] on span "Order Number" at bounding box center [686, 453] width 77 height 19
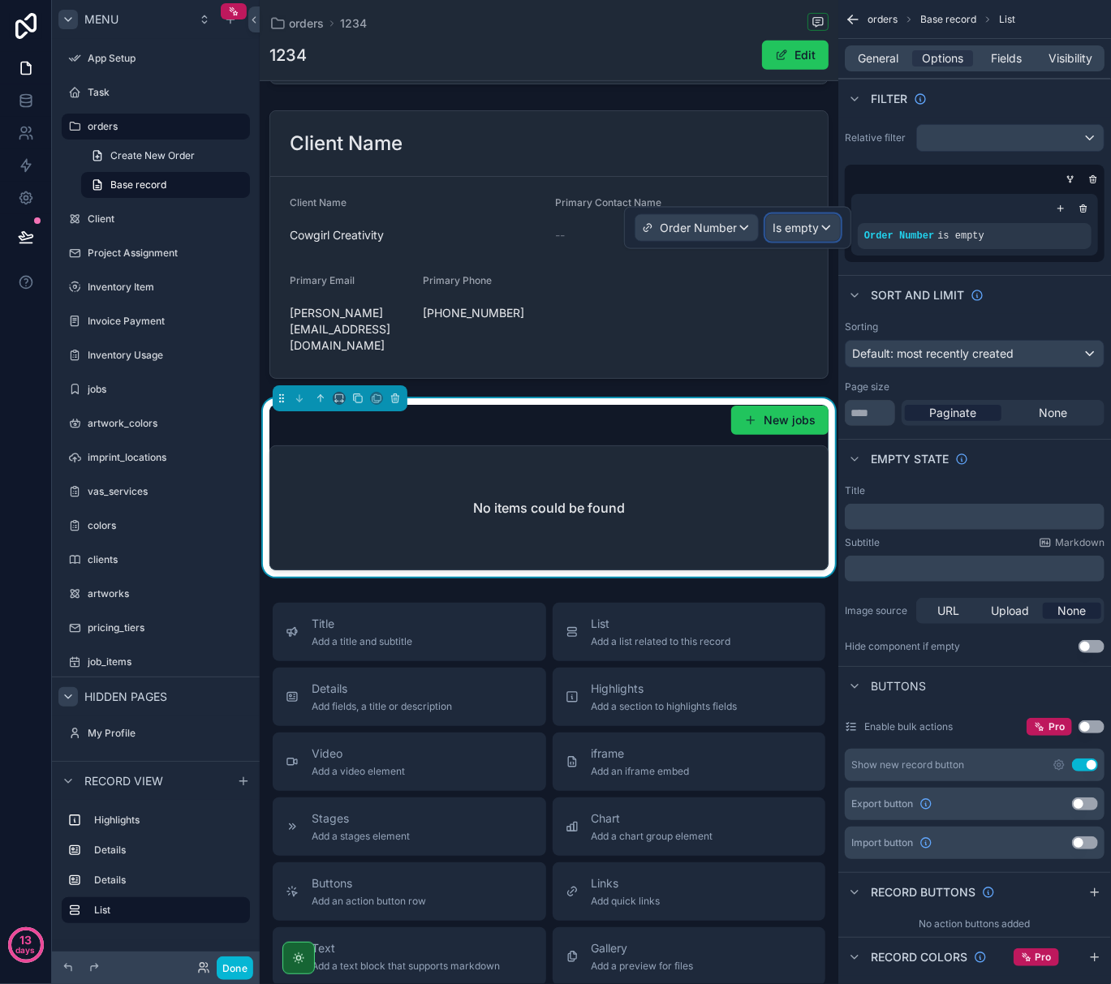
click at [825, 218] on div "Is empty" at bounding box center [803, 228] width 74 height 26
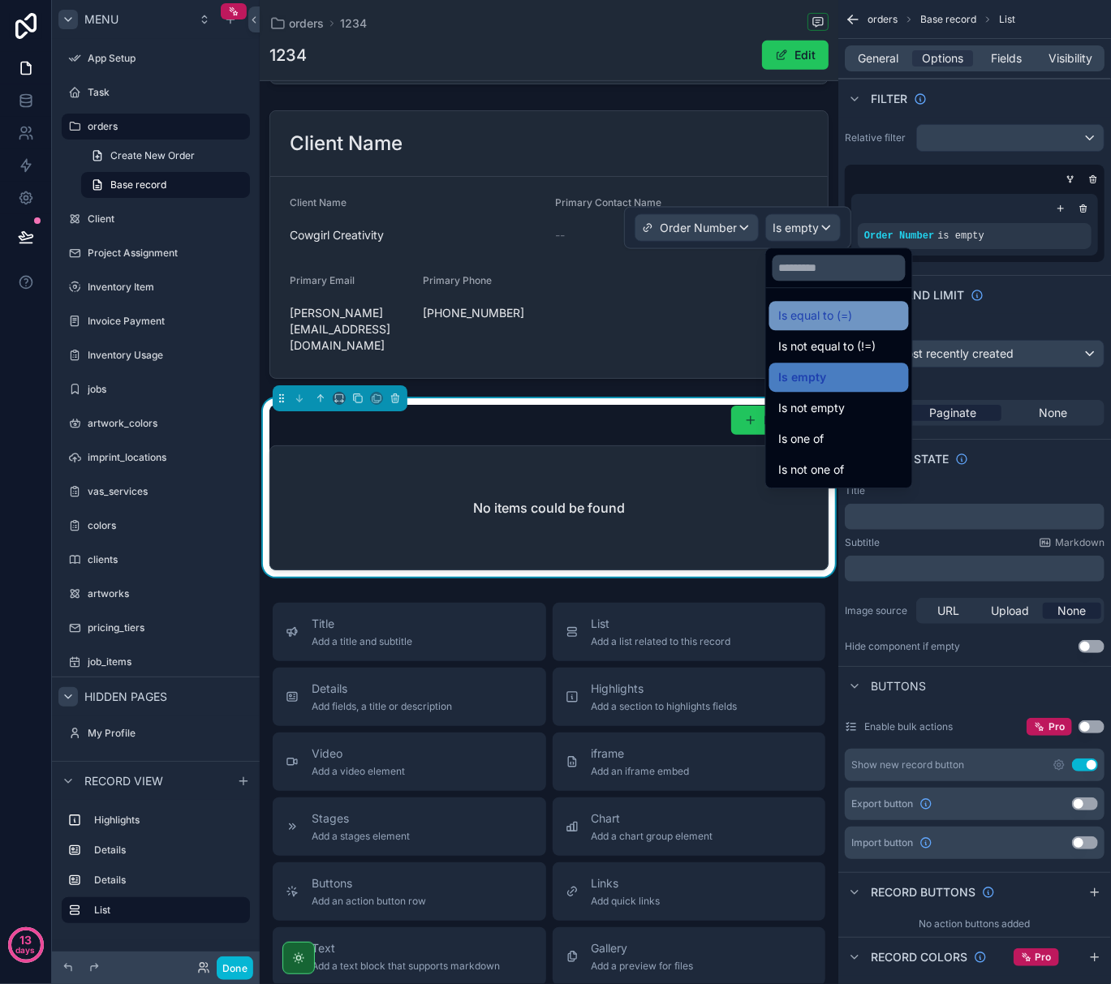
click at [806, 316] on span "Is equal to (=)" at bounding box center [816, 315] width 74 height 19
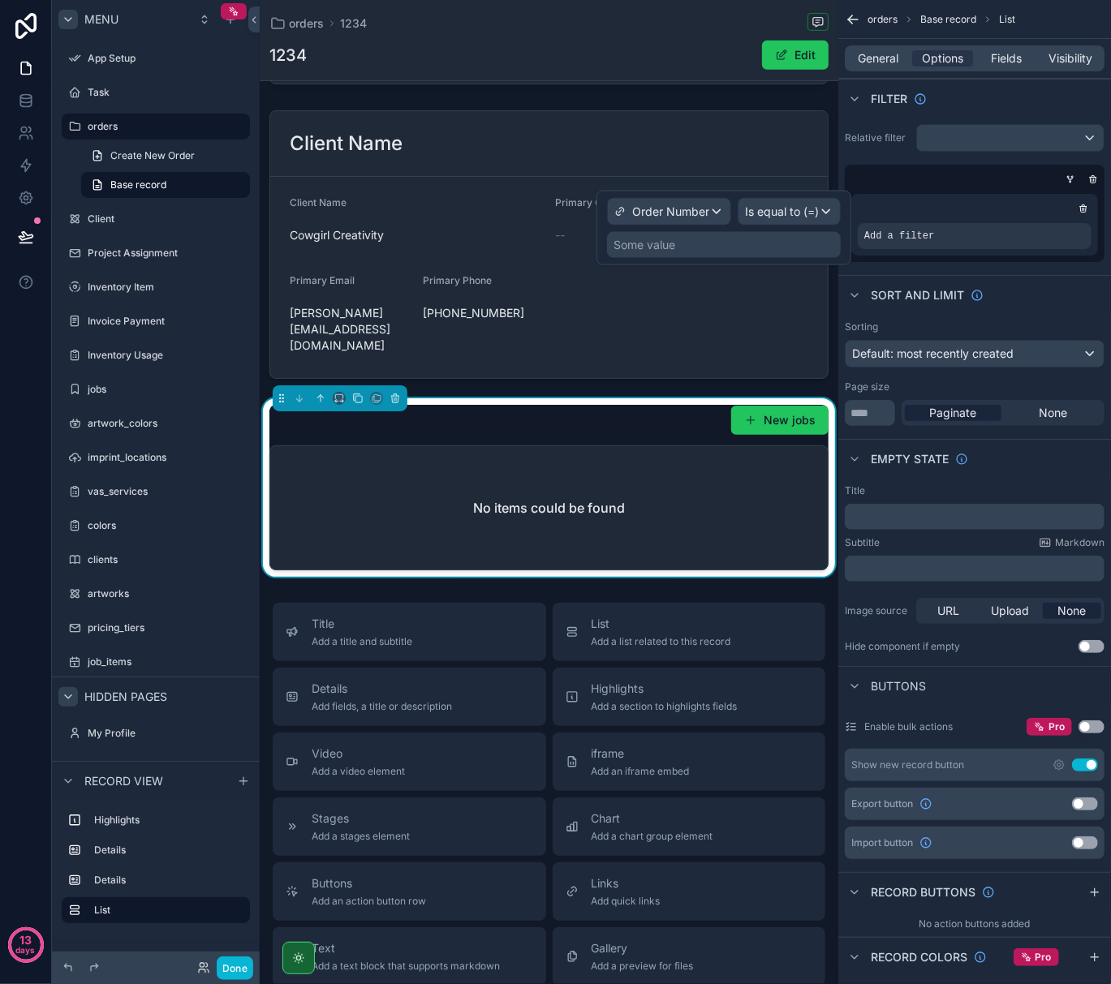
click at [682, 242] on div "Some value" at bounding box center [724, 245] width 234 height 26
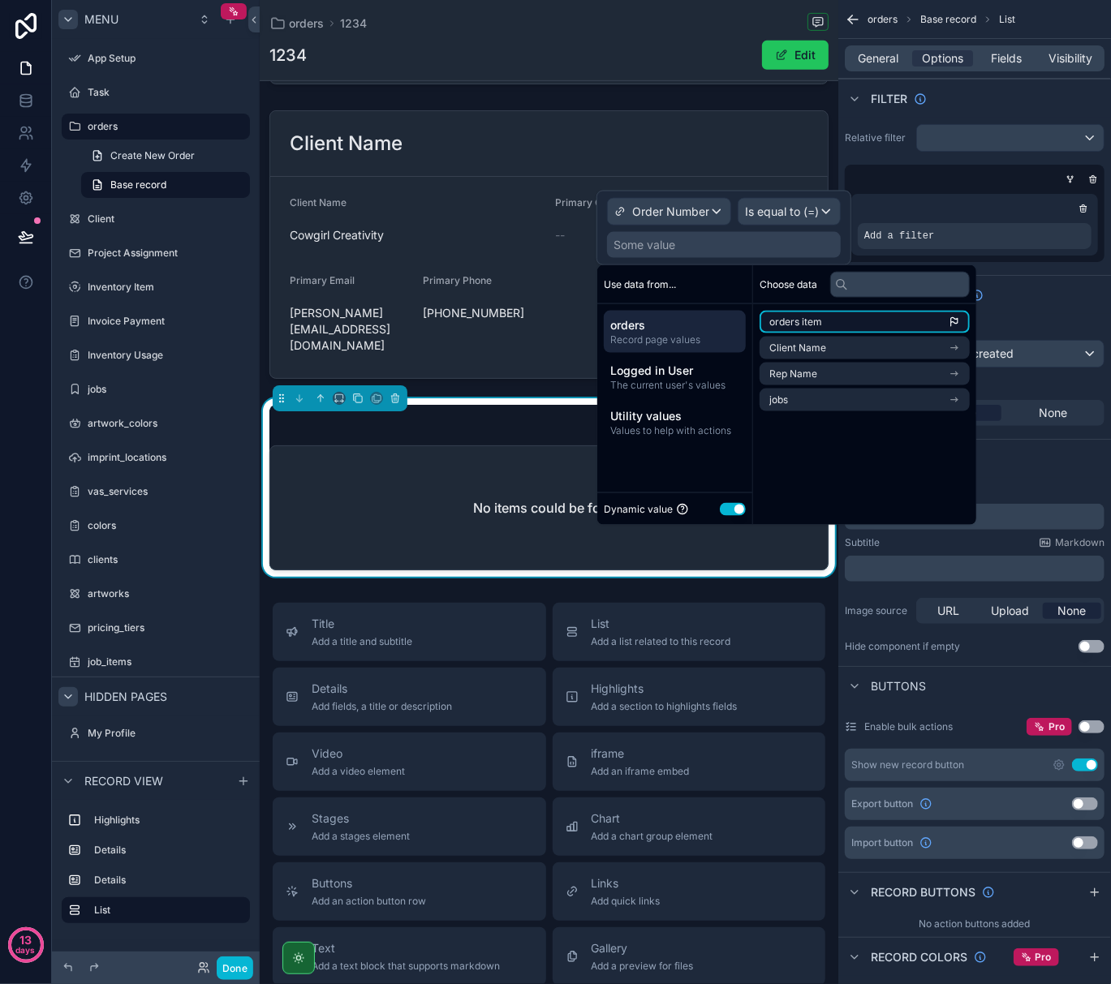
click at [862, 325] on li "orders item" at bounding box center [864, 322] width 210 height 23
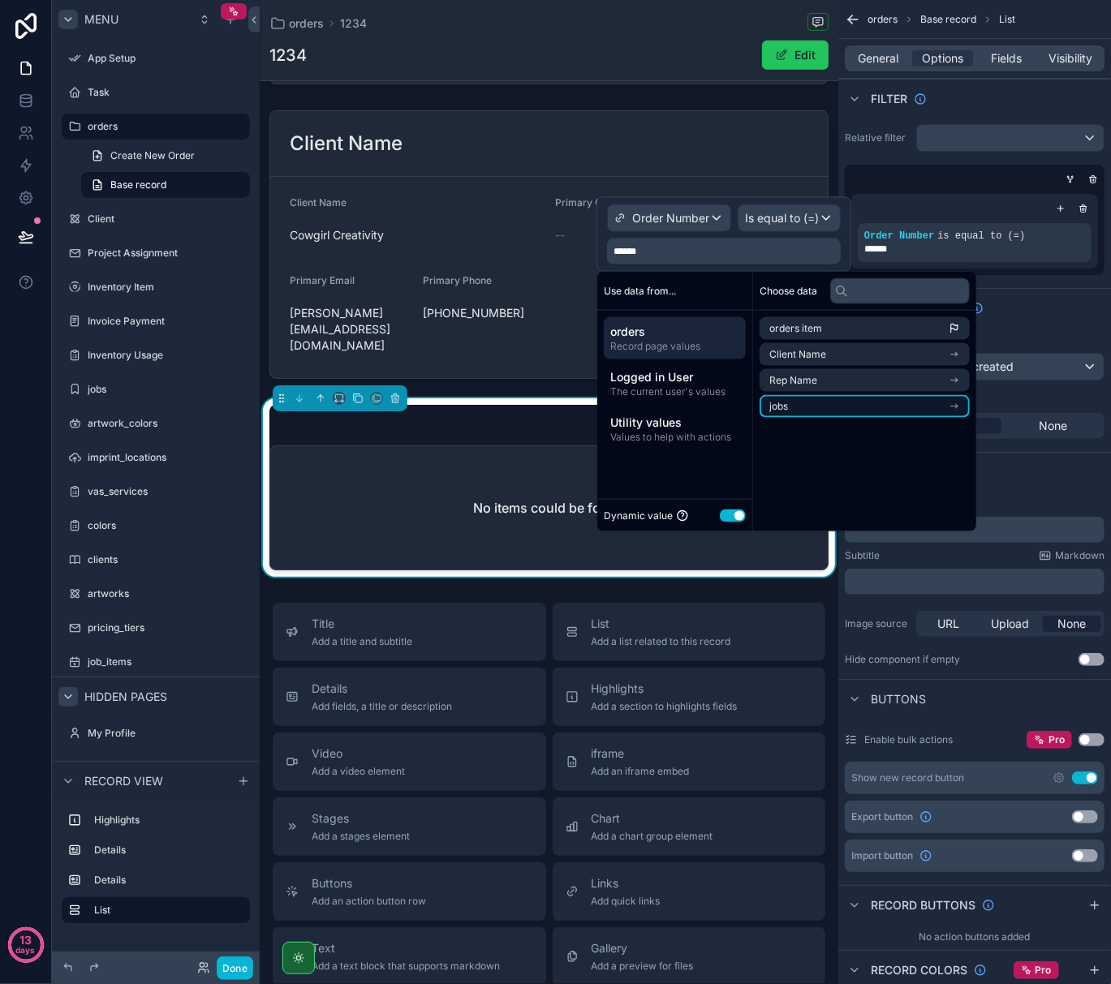
click at [820, 403] on li "jobs" at bounding box center [864, 406] width 210 height 23
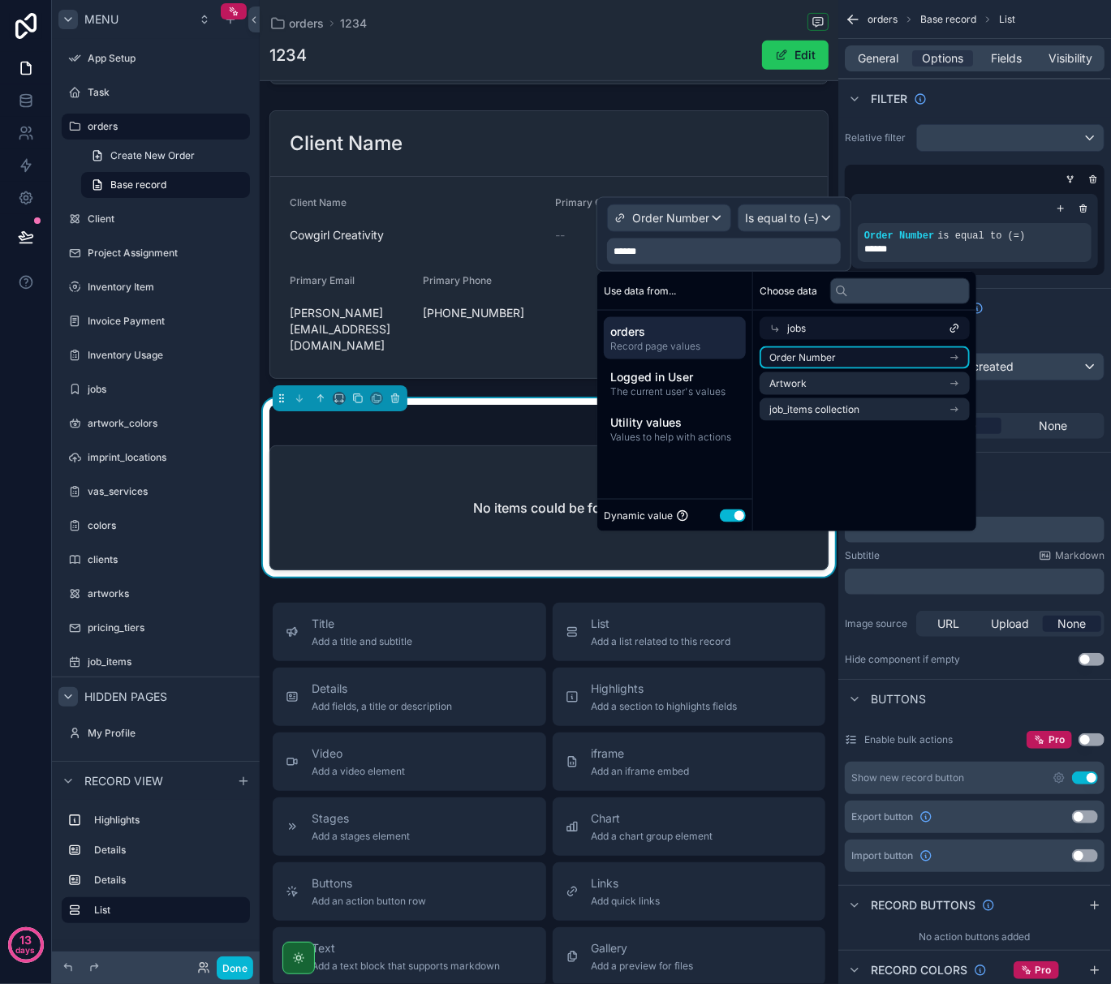
click at [821, 358] on span "Order Number" at bounding box center [802, 357] width 67 height 13
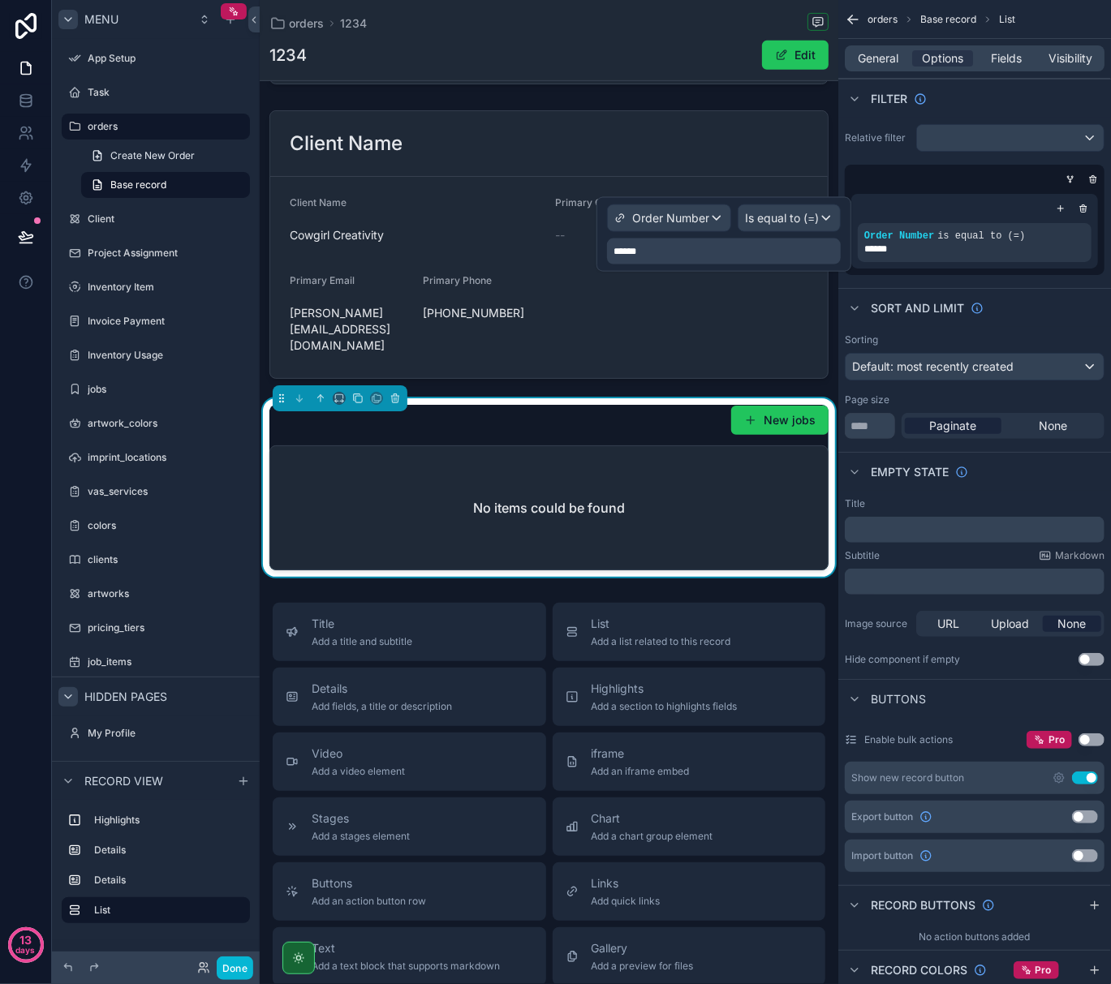
click at [648, 251] on div "******" at bounding box center [724, 252] width 234 height 26
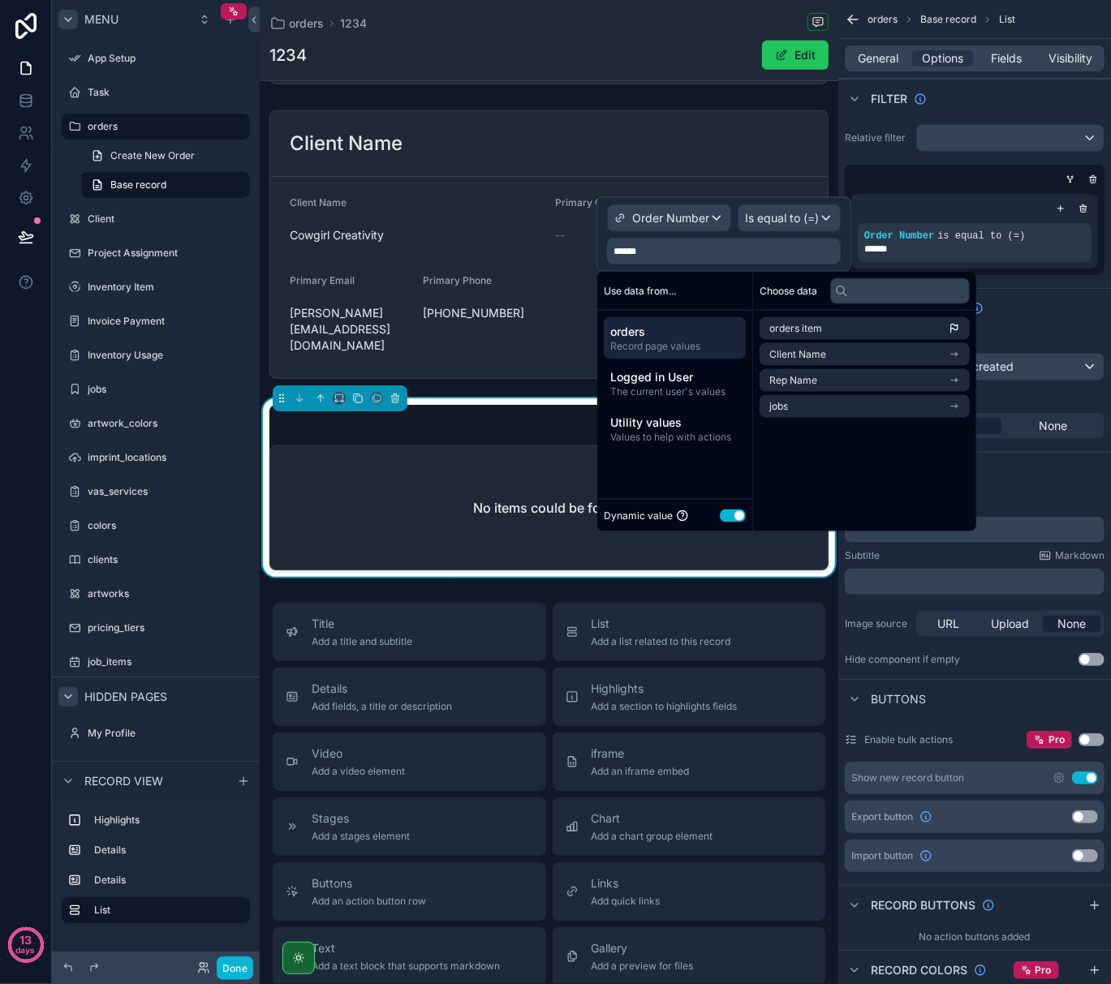
click at [653, 342] on span "Record page values" at bounding box center [674, 346] width 129 height 13
click at [653, 248] on div "******" at bounding box center [724, 252] width 234 height 26
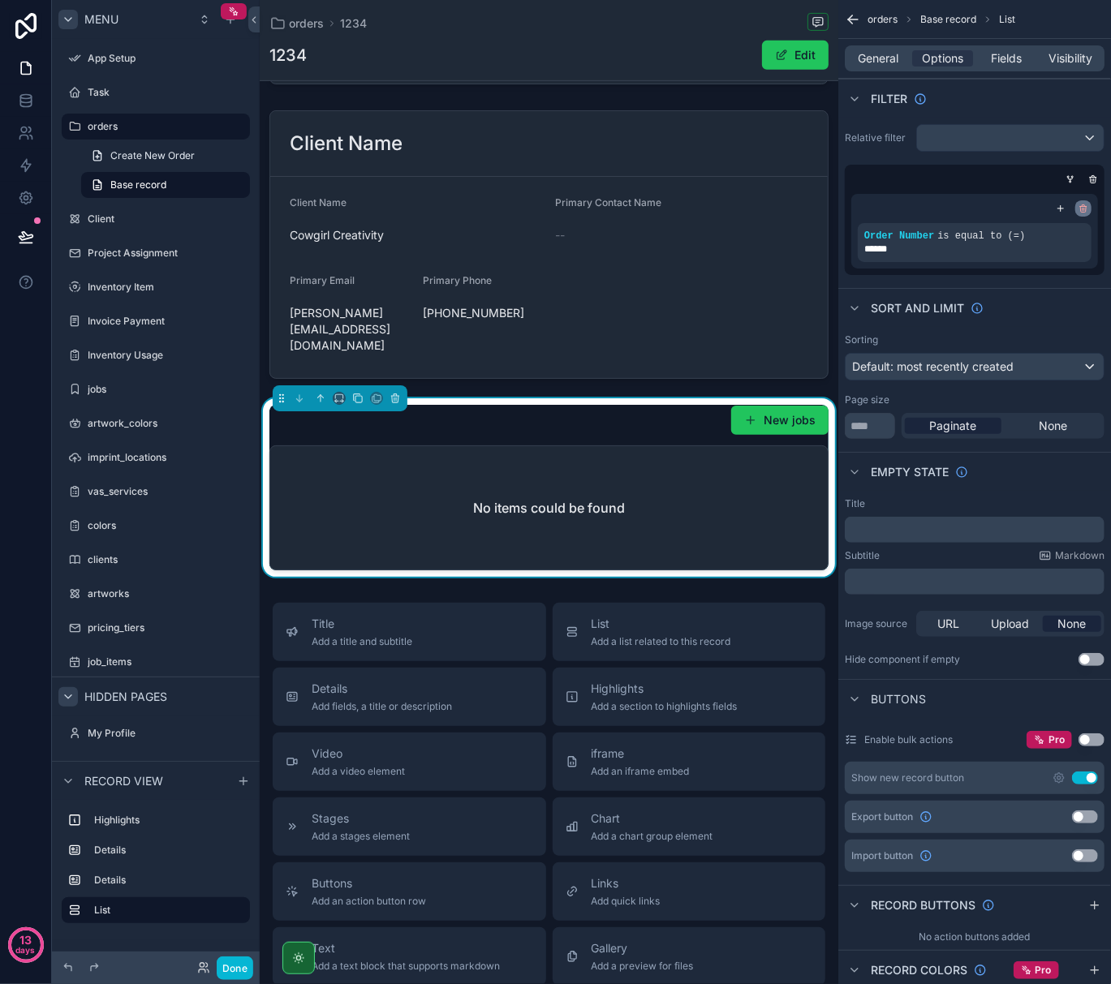
click at [1082, 211] on icon "scrollable content" at bounding box center [1082, 210] width 0 height 2
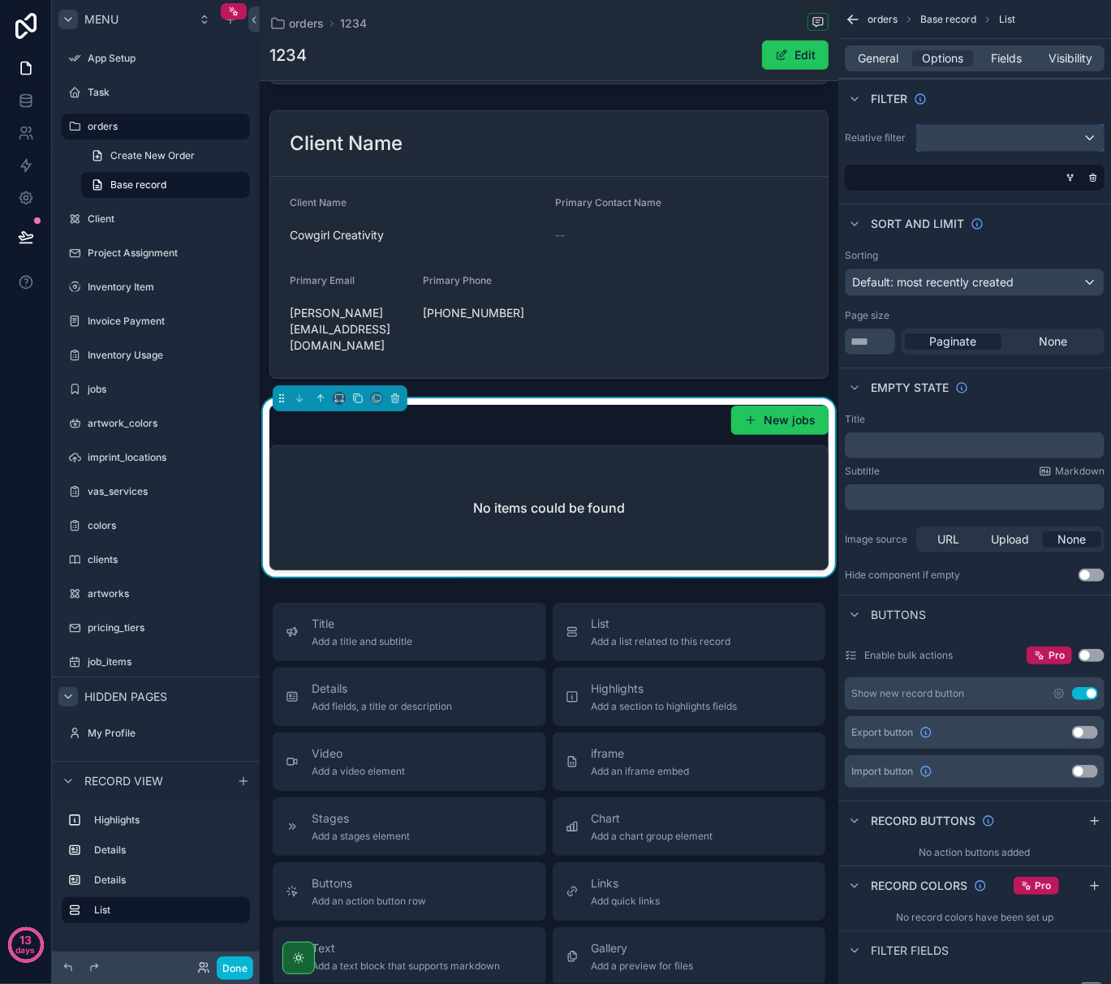
click at [1061, 137] on div "scrollable content" at bounding box center [1010, 138] width 187 height 26
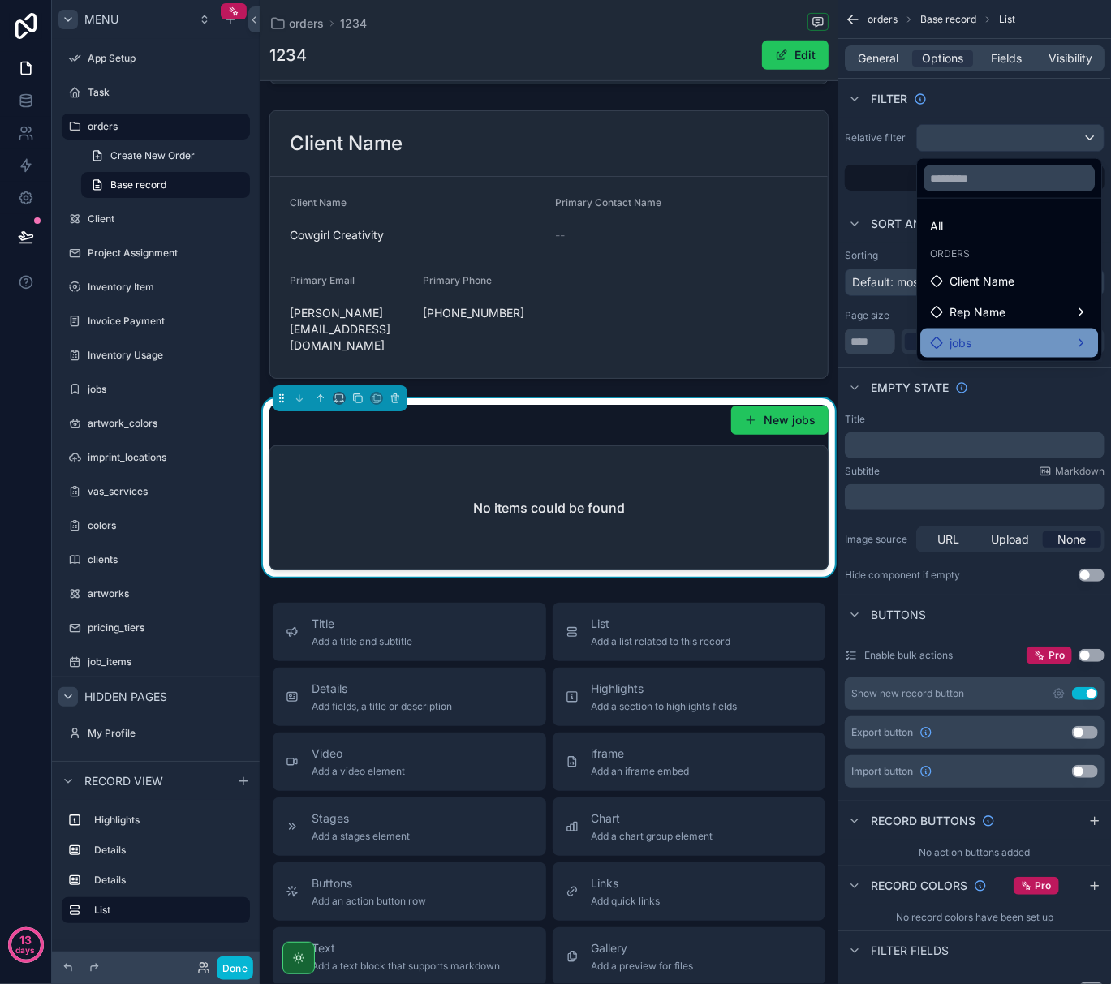
click at [958, 341] on span "jobs" at bounding box center [960, 342] width 22 height 19
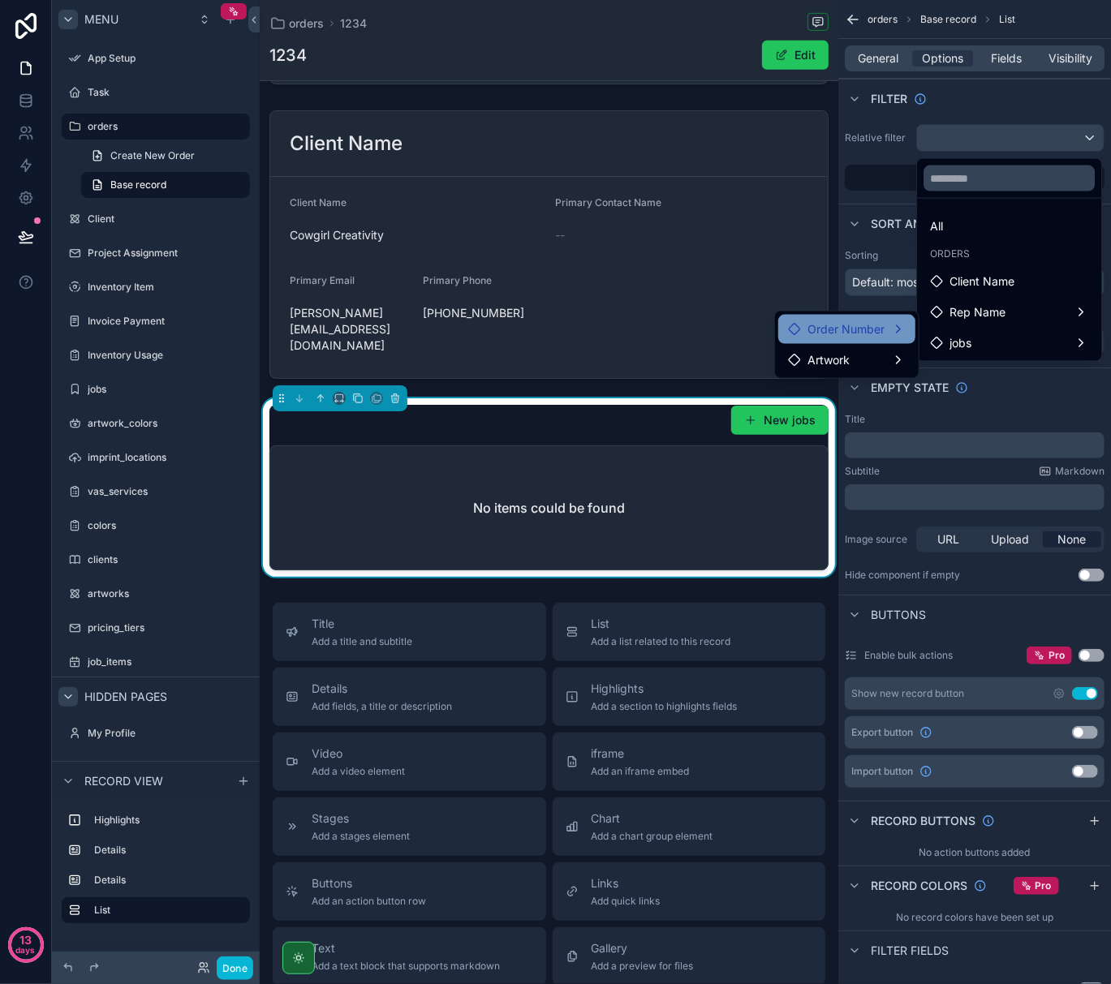
click at [858, 331] on span "Order Number" at bounding box center [845, 329] width 77 height 19
click at [871, 140] on div "scrollable content" at bounding box center [555, 492] width 1111 height 984
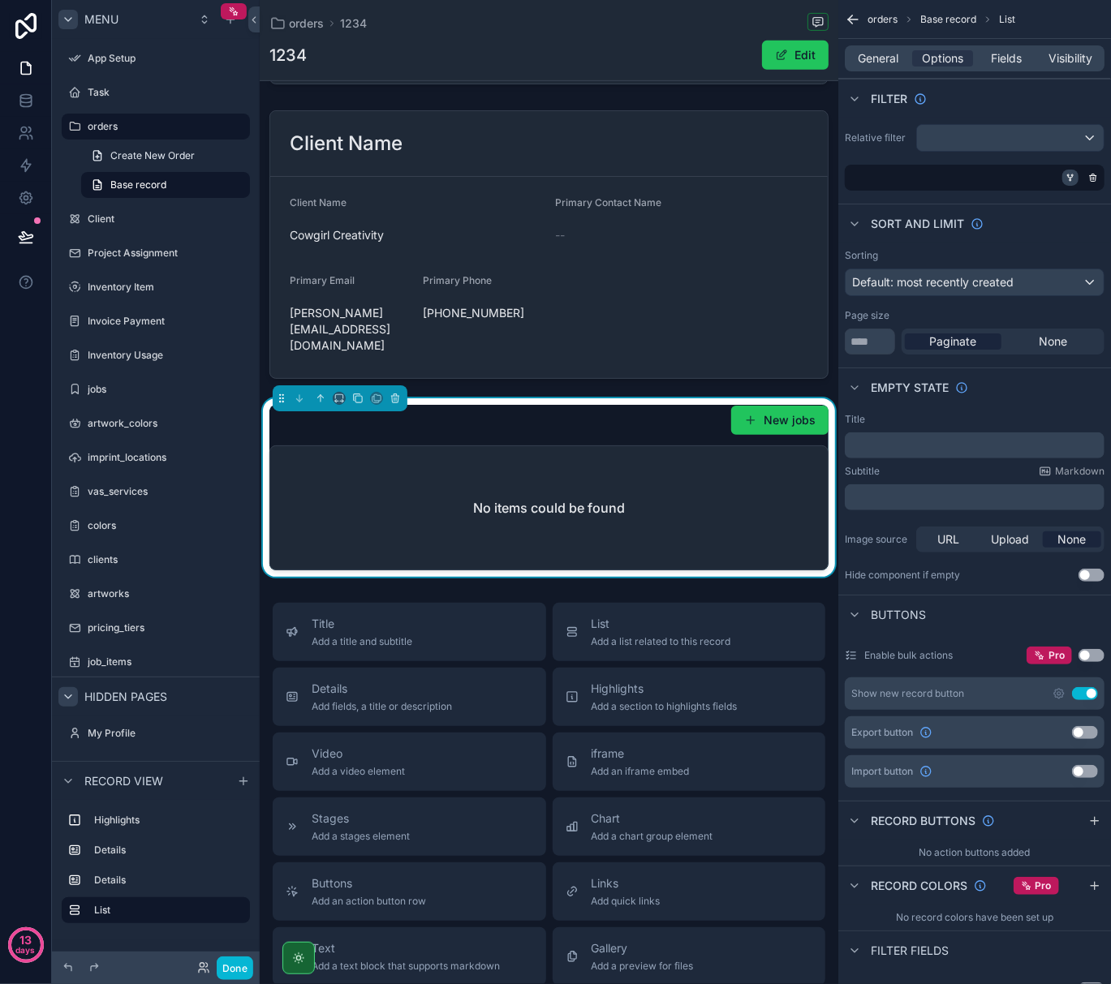
click at [1069, 180] on icon "scrollable content" at bounding box center [1070, 180] width 2 height 2
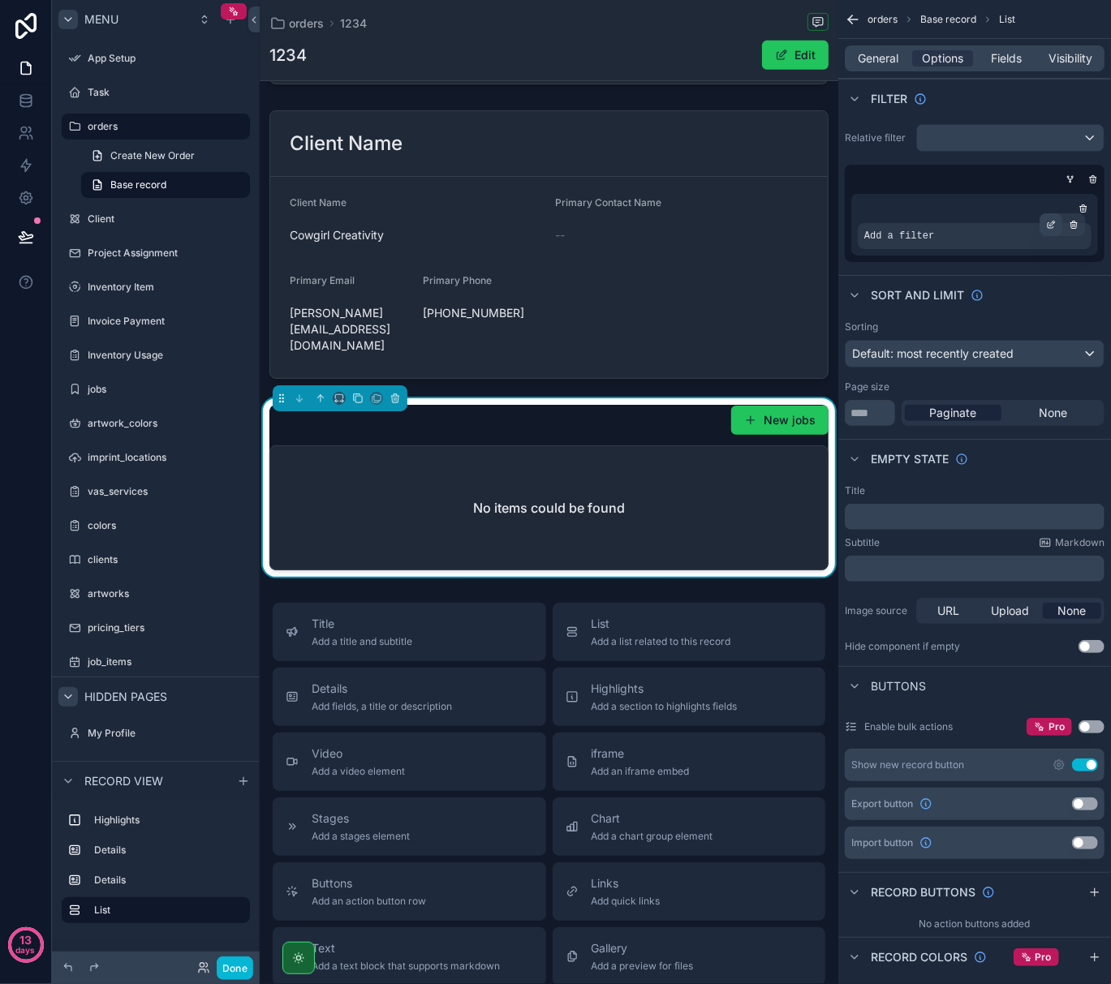
click at [1043, 222] on div "scrollable content" at bounding box center [1050, 224] width 23 height 23
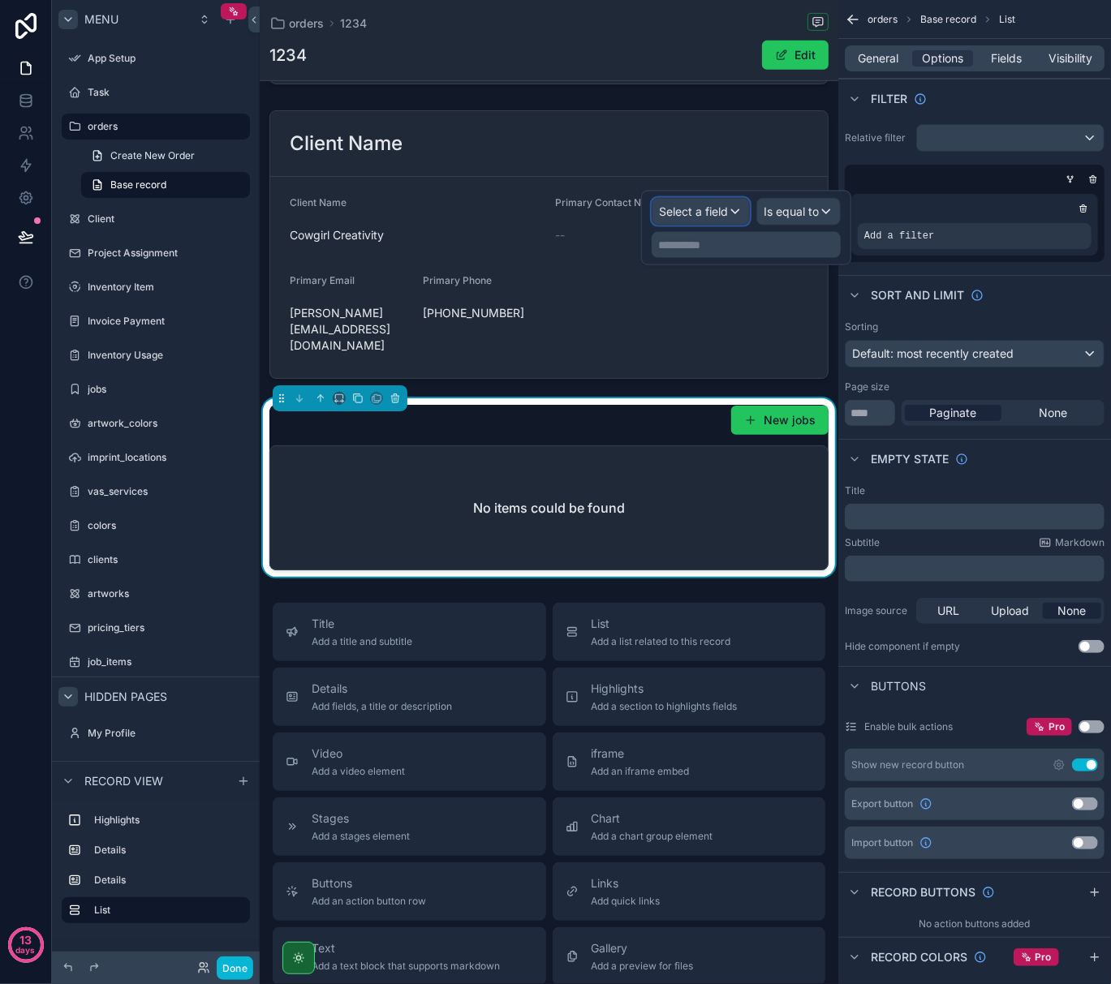
click at [690, 209] on span "Select a field" at bounding box center [693, 211] width 69 height 14
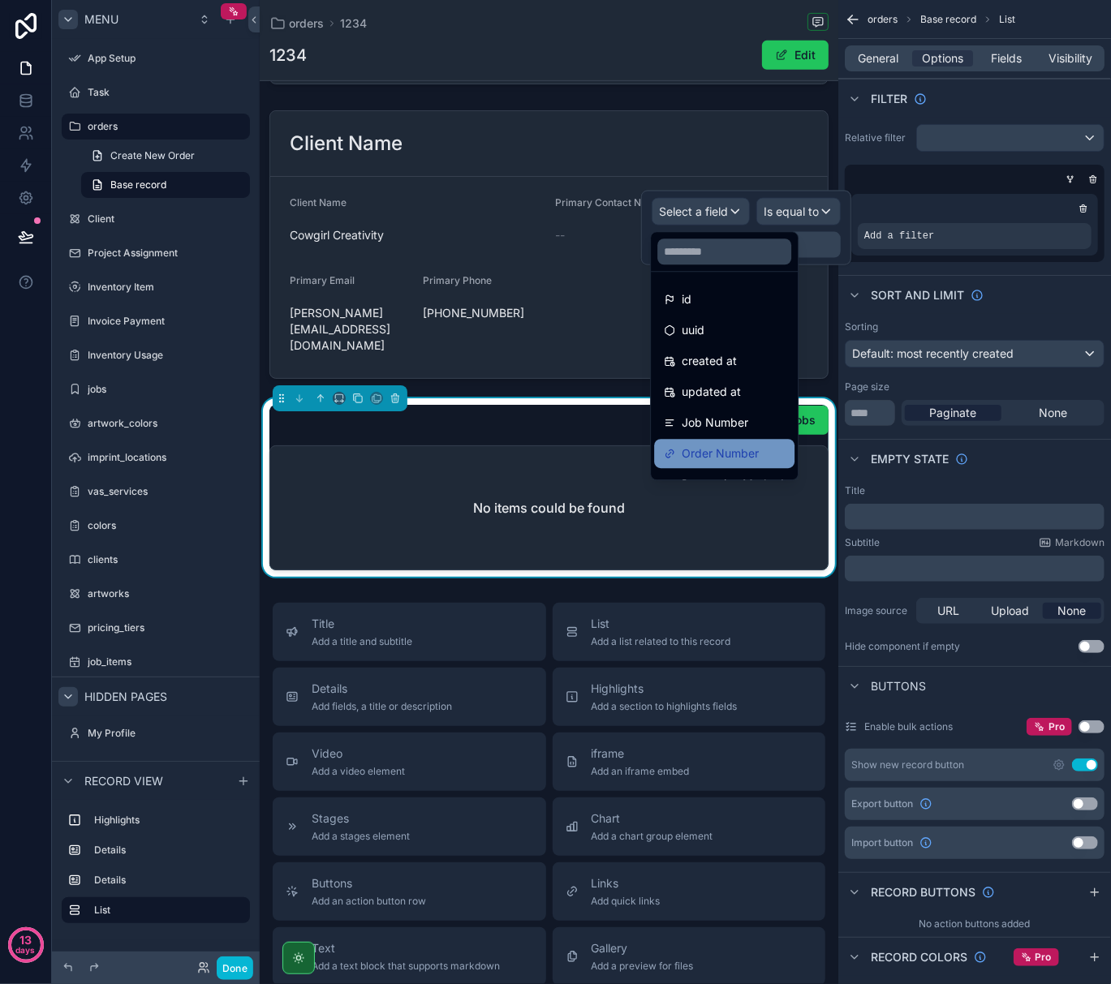
click at [708, 452] on span "Order Number" at bounding box center [720, 453] width 77 height 19
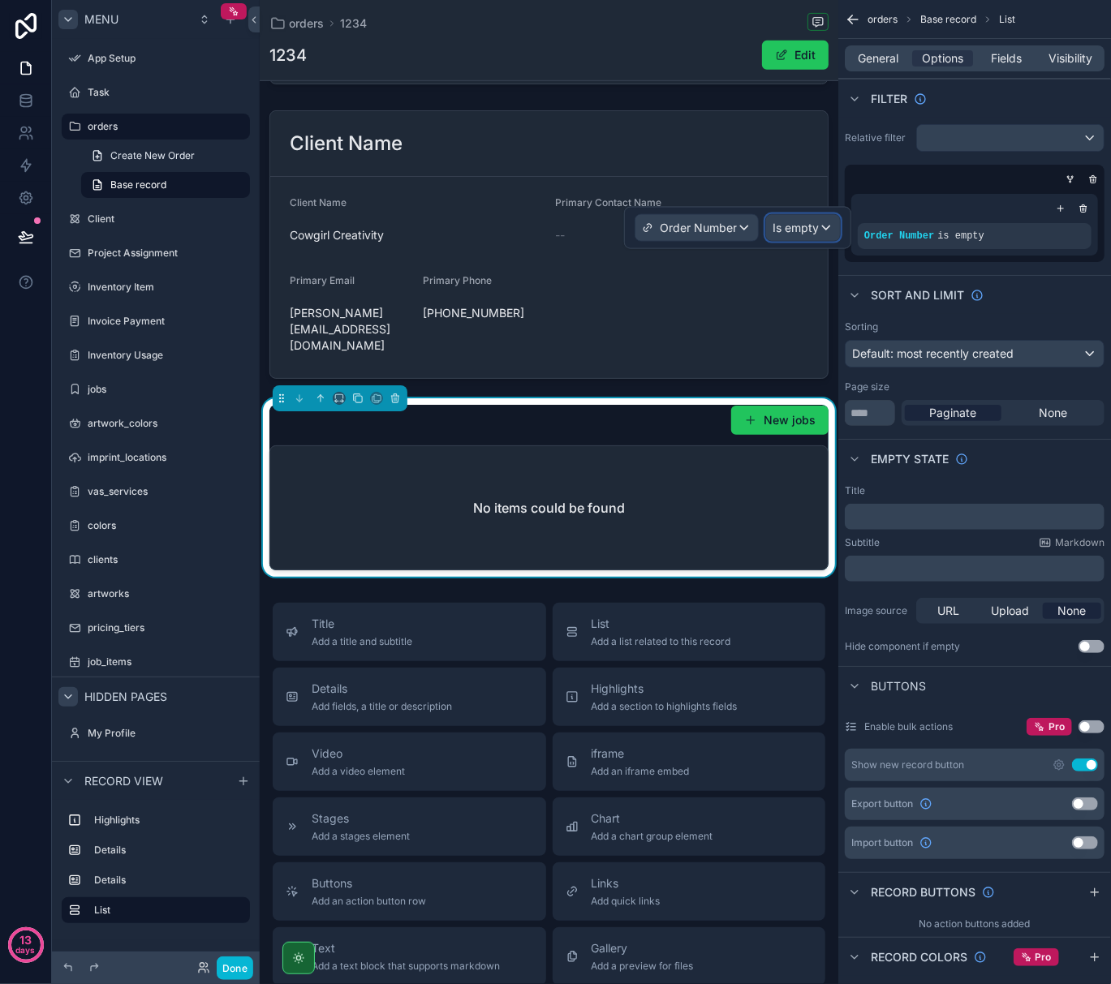
click at [818, 225] on span "Is empty" at bounding box center [795, 228] width 46 height 16
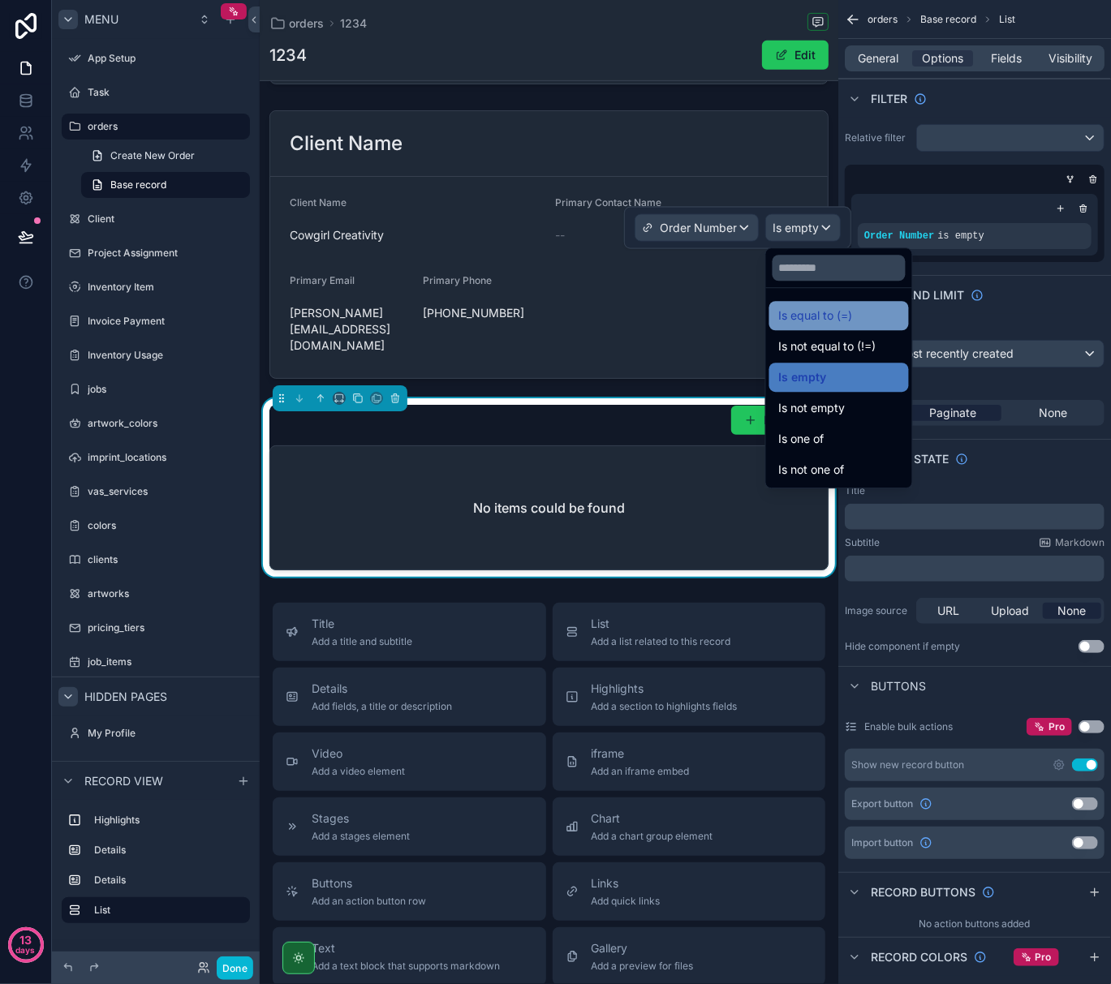
click at [816, 316] on span "Is equal to (=)" at bounding box center [816, 315] width 74 height 19
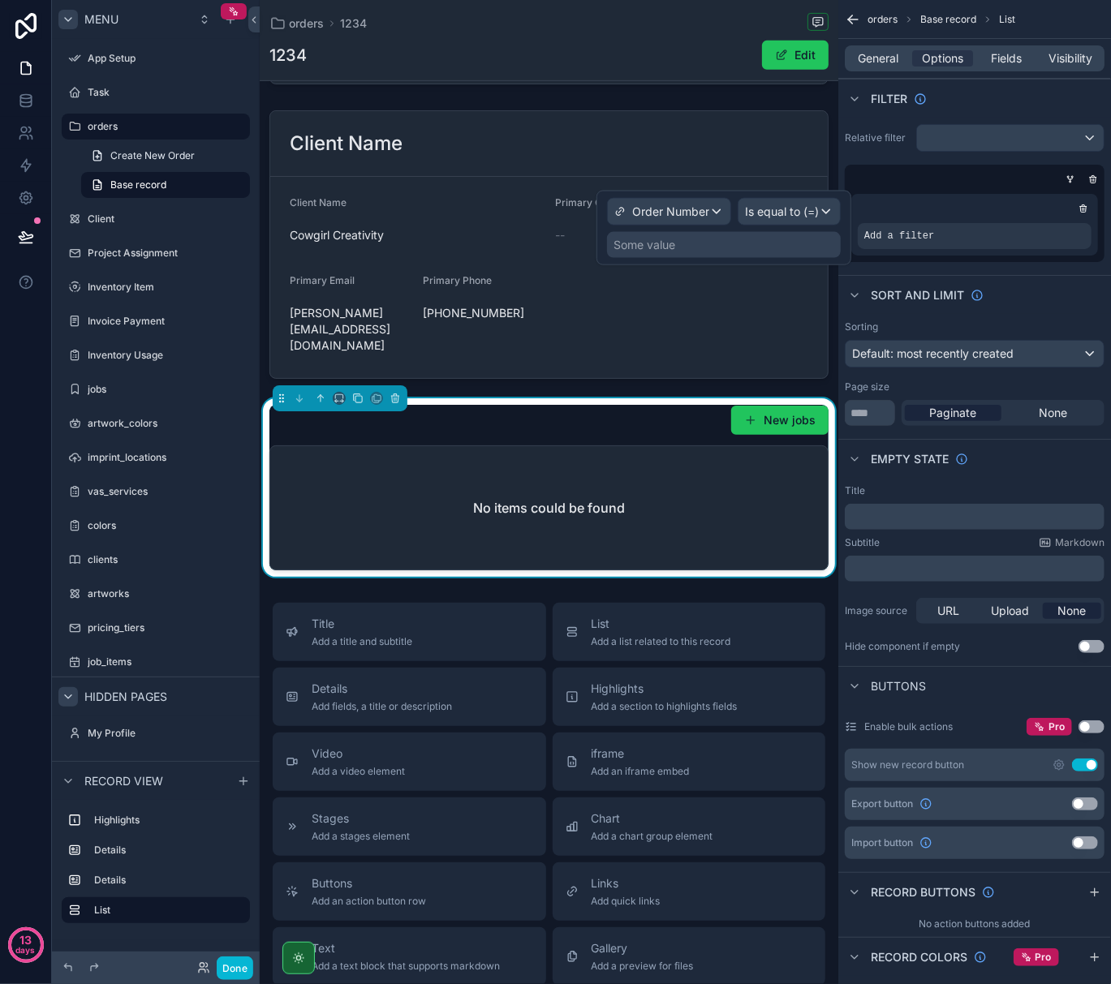
click at [669, 247] on div "Some value" at bounding box center [644, 245] width 62 height 16
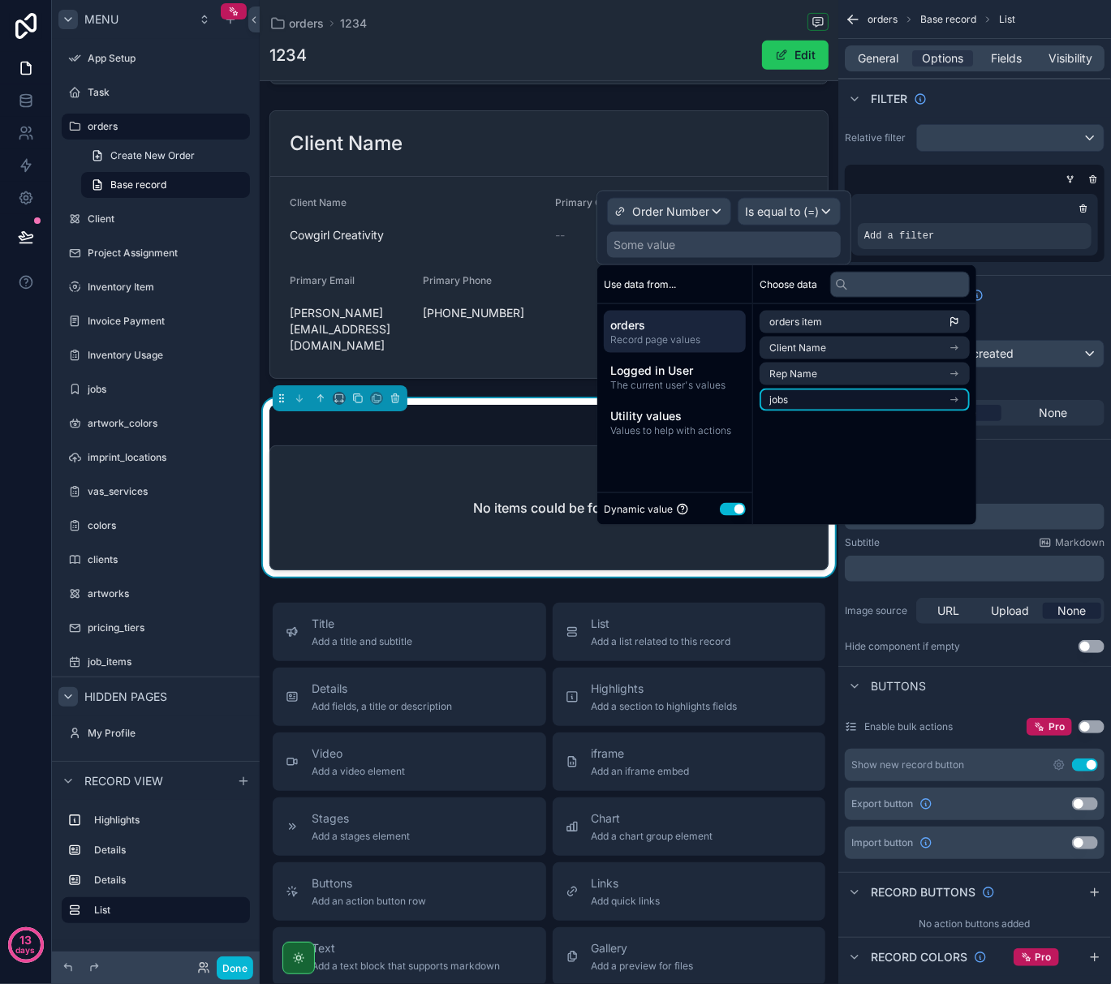
click at [955, 401] on li "jobs" at bounding box center [864, 400] width 210 height 23
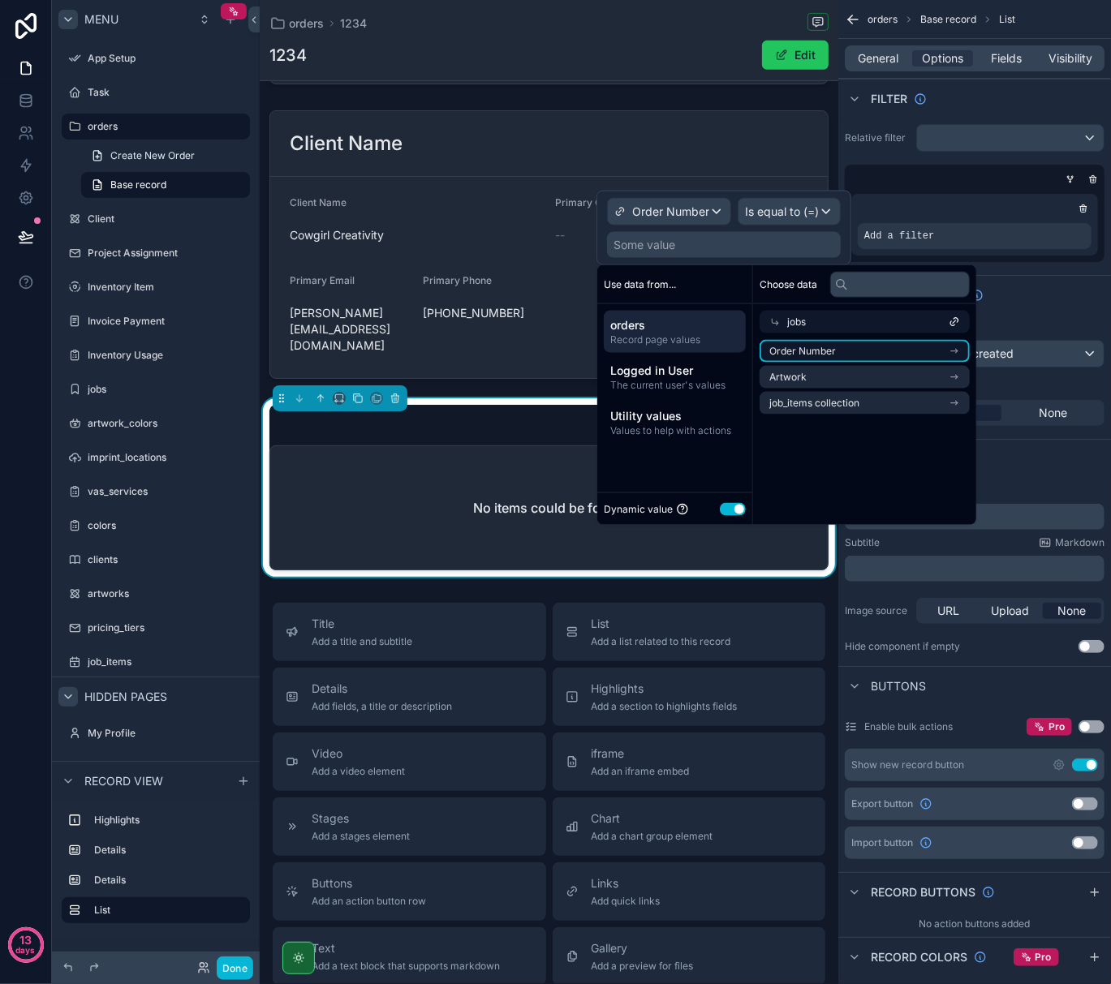
click at [942, 351] on li "Order Number" at bounding box center [864, 351] width 210 height 23
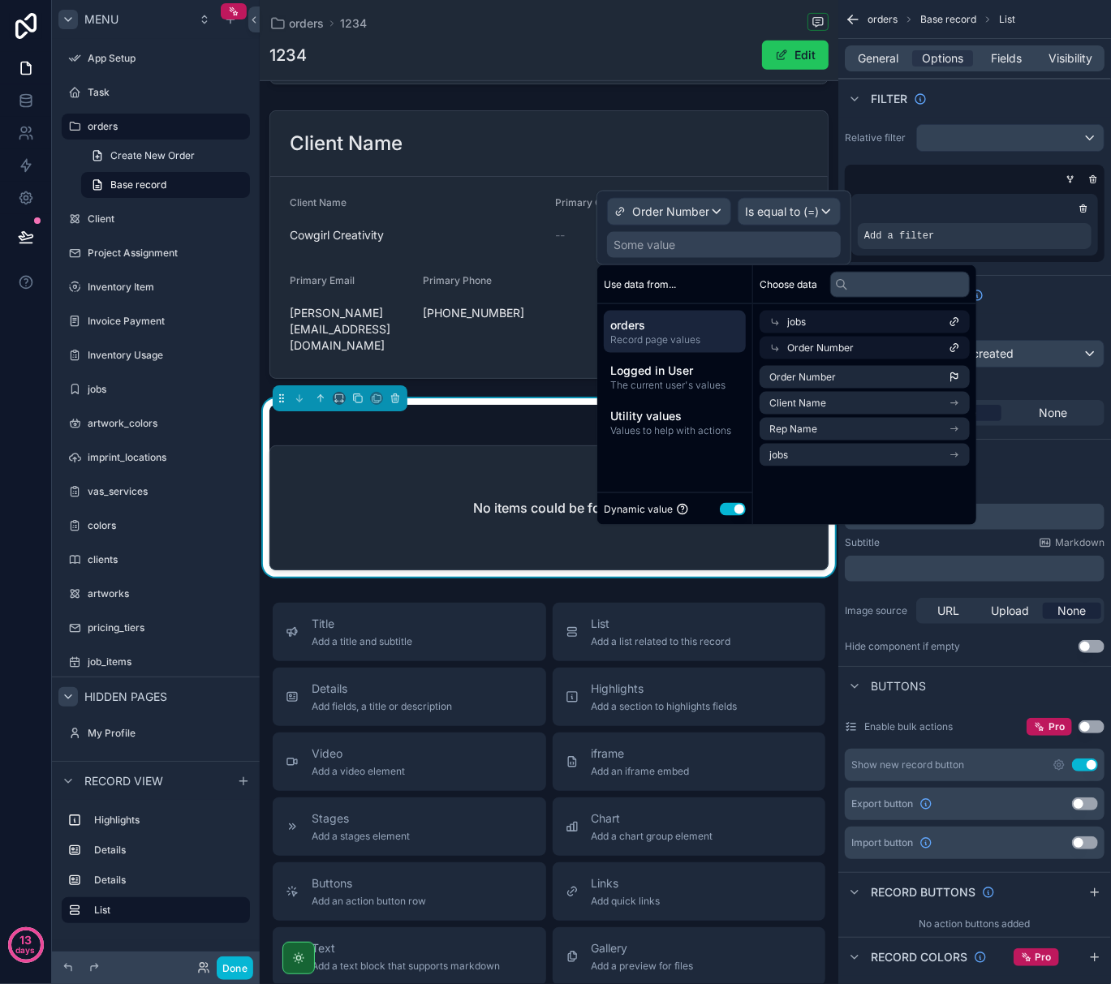
click at [926, 492] on div "Choose data jobs Order Number Order Number Client Name Rep Name jobs" at bounding box center [864, 395] width 223 height 260
click at [998, 187] on div "Add a filter" at bounding box center [975, 213] width 260 height 97
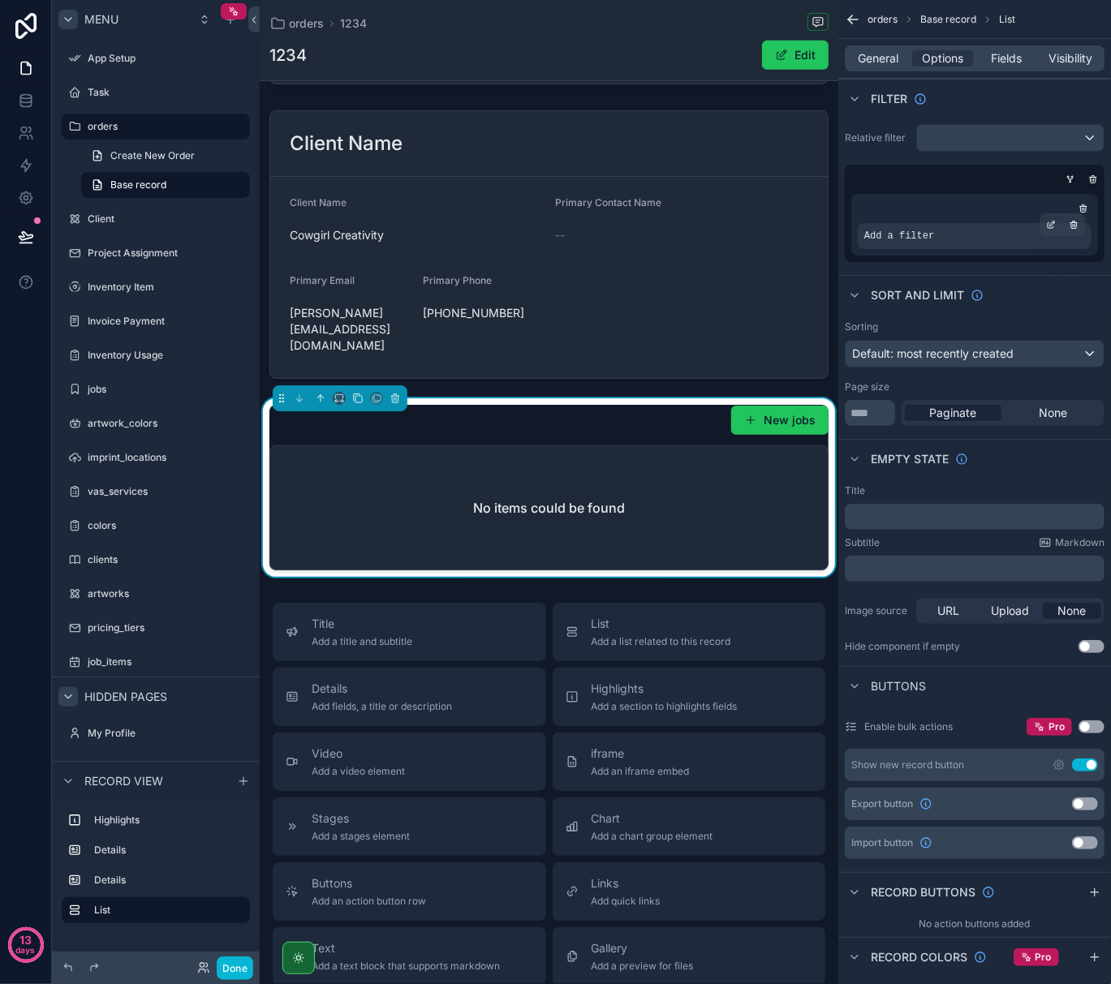
click at [975, 232] on div "Add a filter" at bounding box center [975, 236] width 234 height 26
click at [1053, 222] on icon "scrollable content" at bounding box center [1052, 223] width 5 height 5
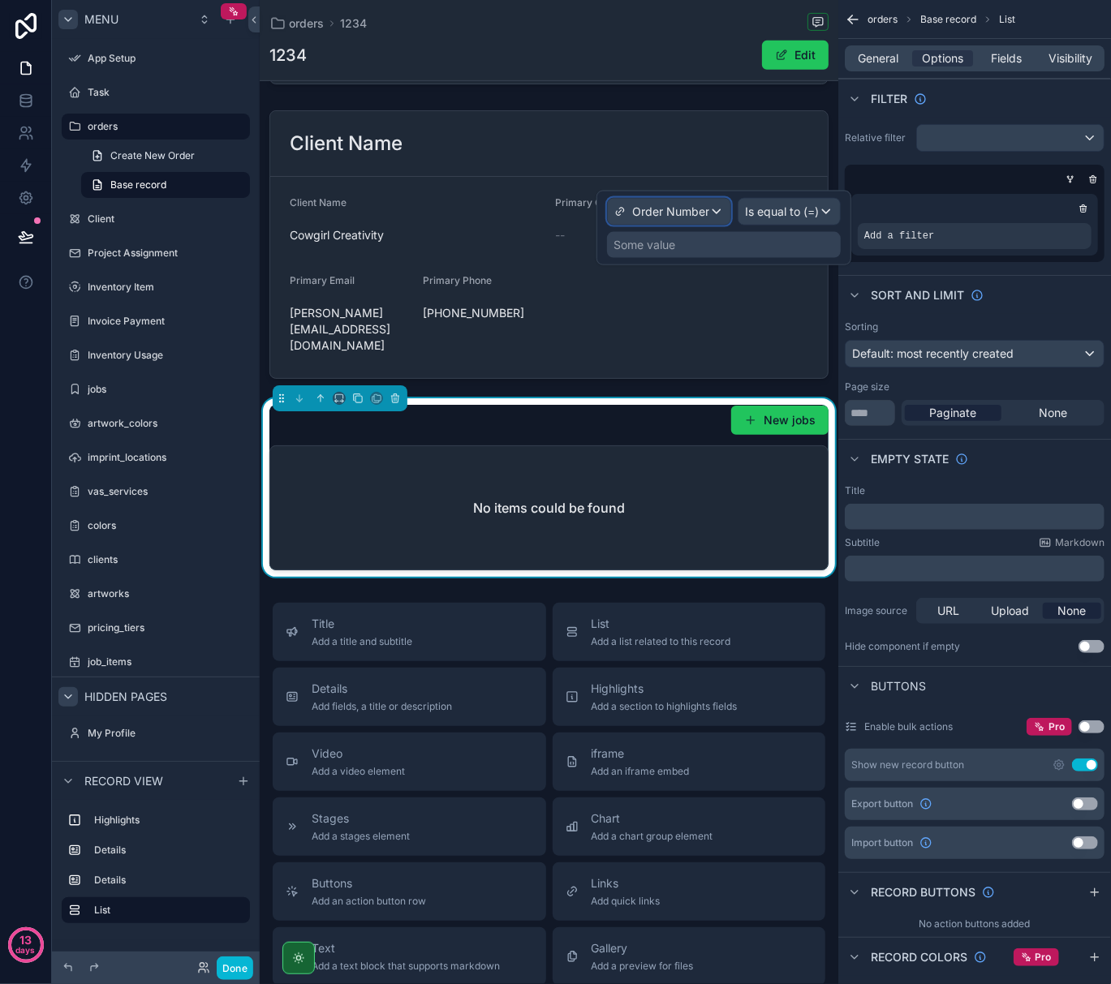
click at [652, 213] on span "Order Number" at bounding box center [670, 212] width 77 height 16
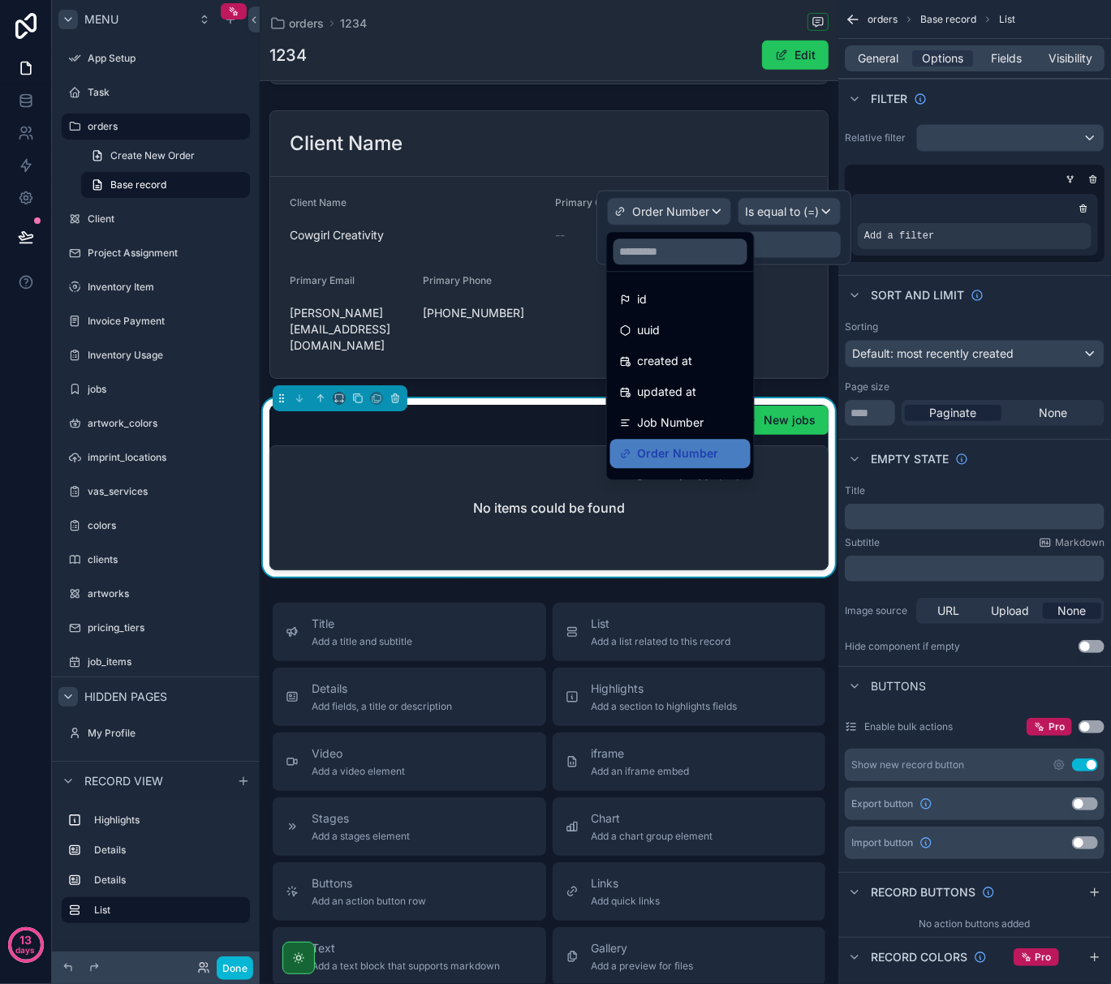
click at [819, 244] on div at bounding box center [723, 228] width 255 height 75
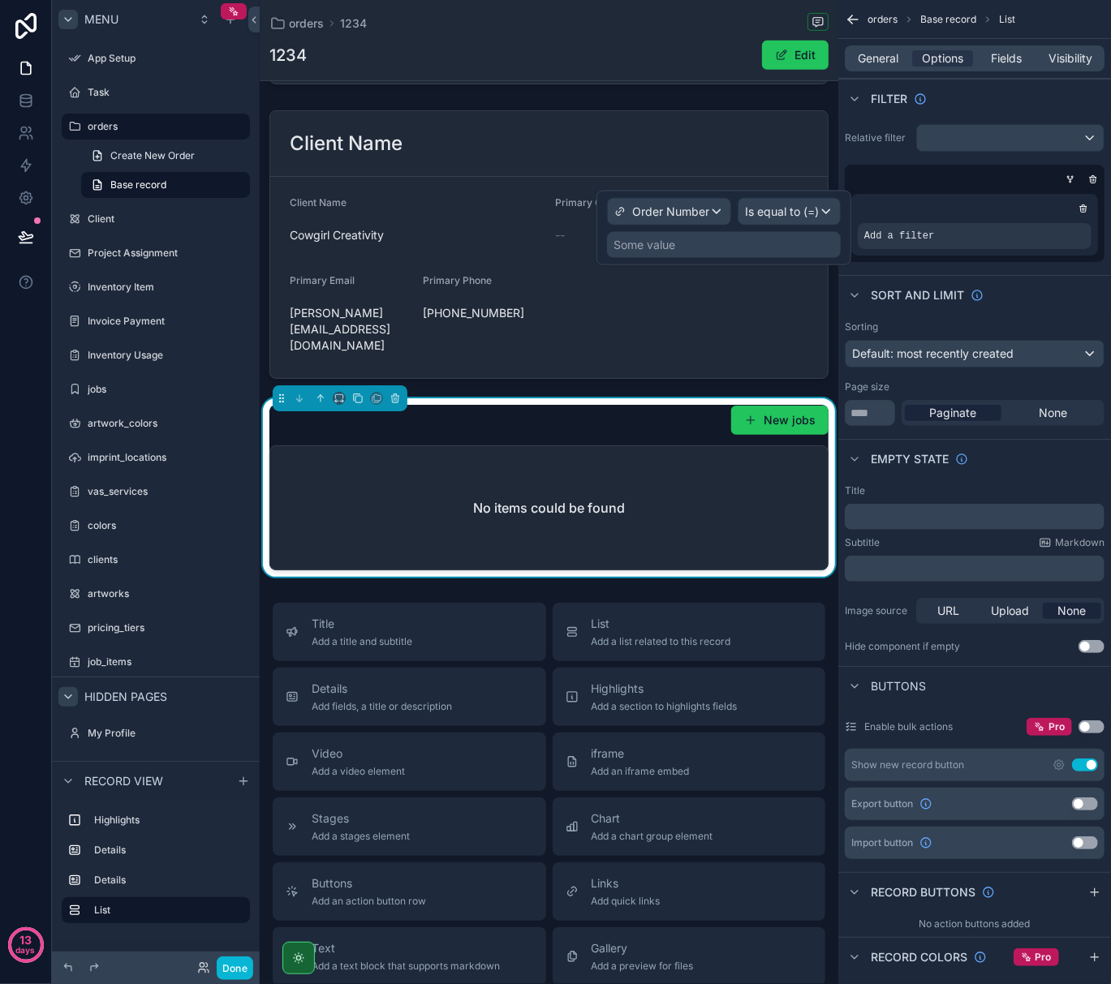
click at [652, 248] on div "Some value" at bounding box center [644, 245] width 62 height 16
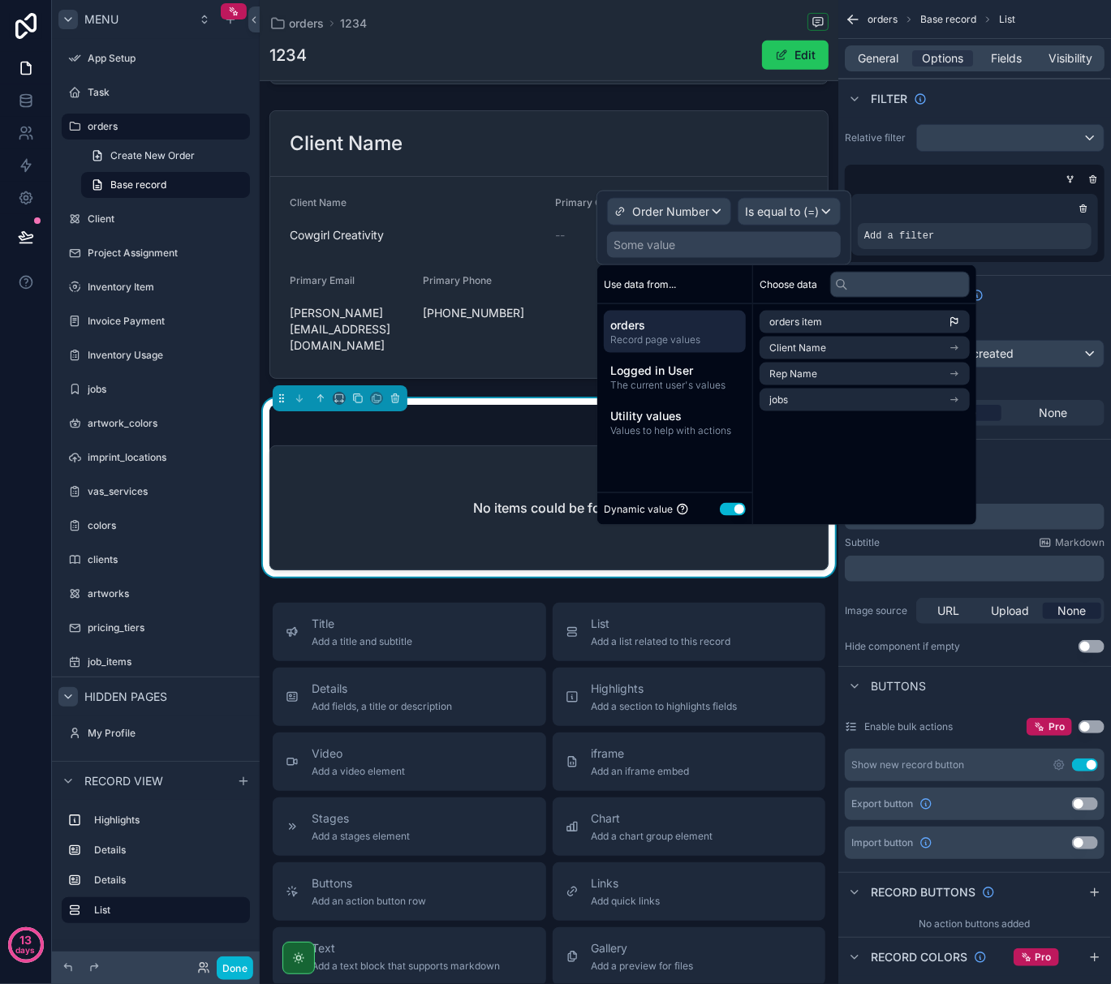
click at [682, 331] on span "orders" at bounding box center [674, 325] width 129 height 16
click at [805, 407] on li "jobs" at bounding box center [864, 400] width 210 height 23
click at [819, 354] on span "Order Number" at bounding box center [802, 351] width 67 height 13
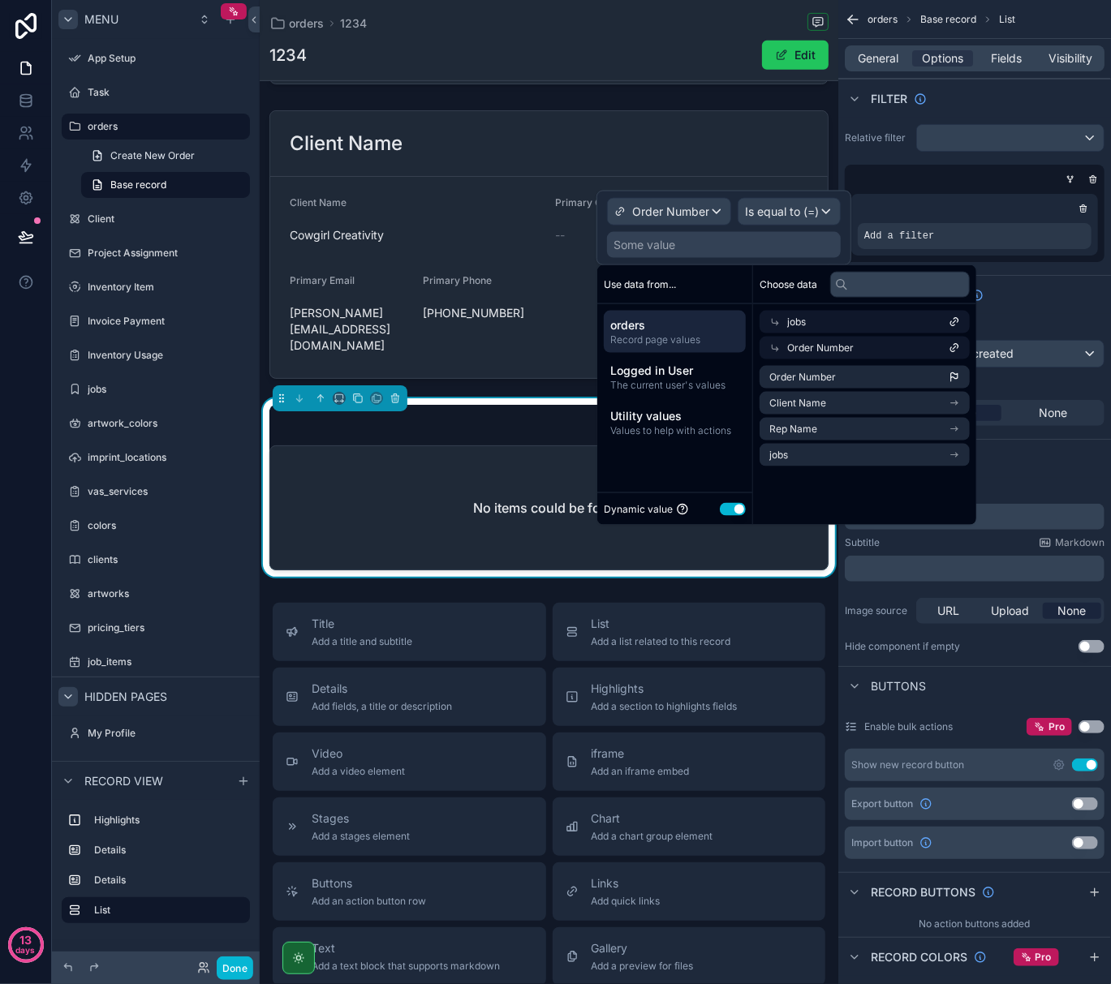
click at [734, 510] on button "Use setting" at bounding box center [733, 508] width 26 height 13
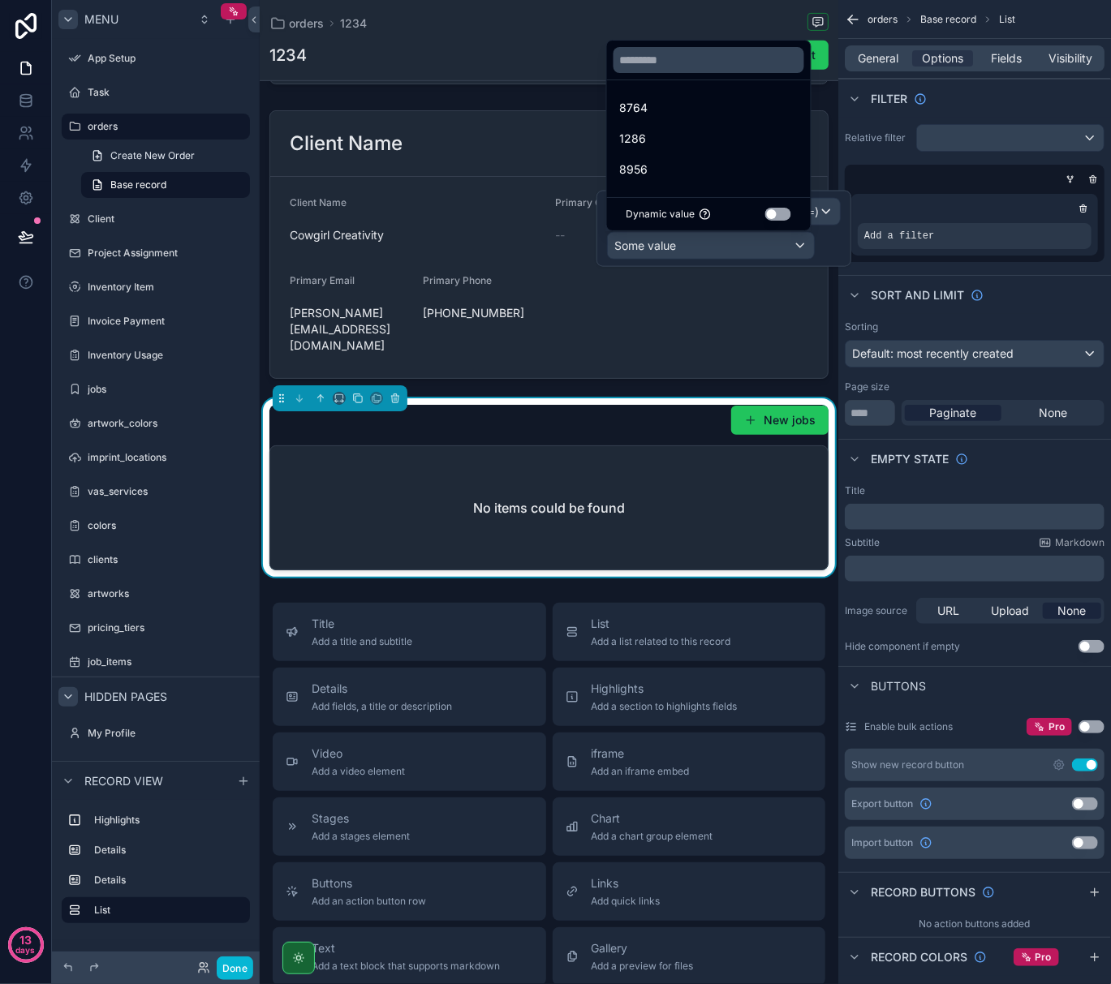
click at [781, 221] on div "Dynamic value Use setting" at bounding box center [709, 213] width 204 height 33
click at [782, 215] on button "Use setting" at bounding box center [778, 214] width 26 height 13
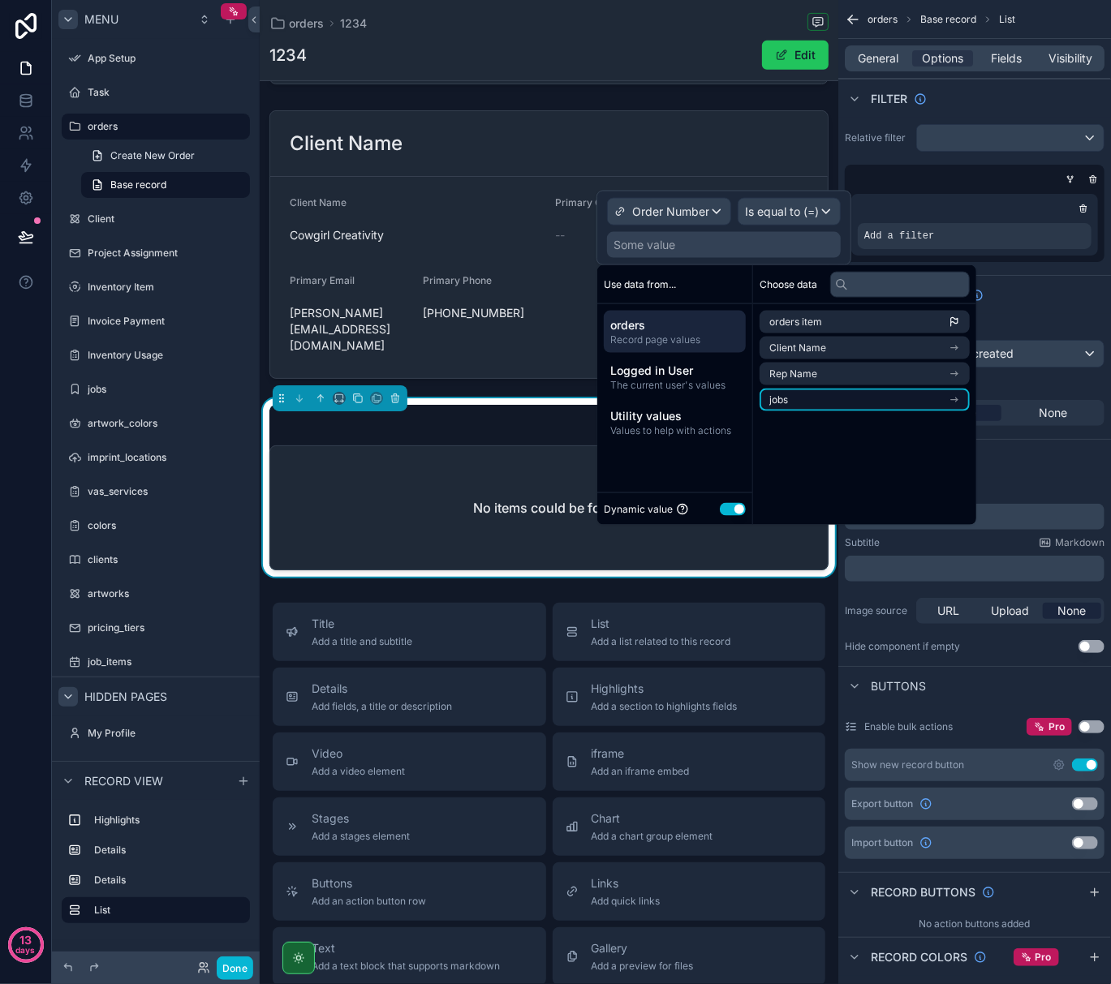
click at [838, 397] on li "jobs" at bounding box center [864, 400] width 210 height 23
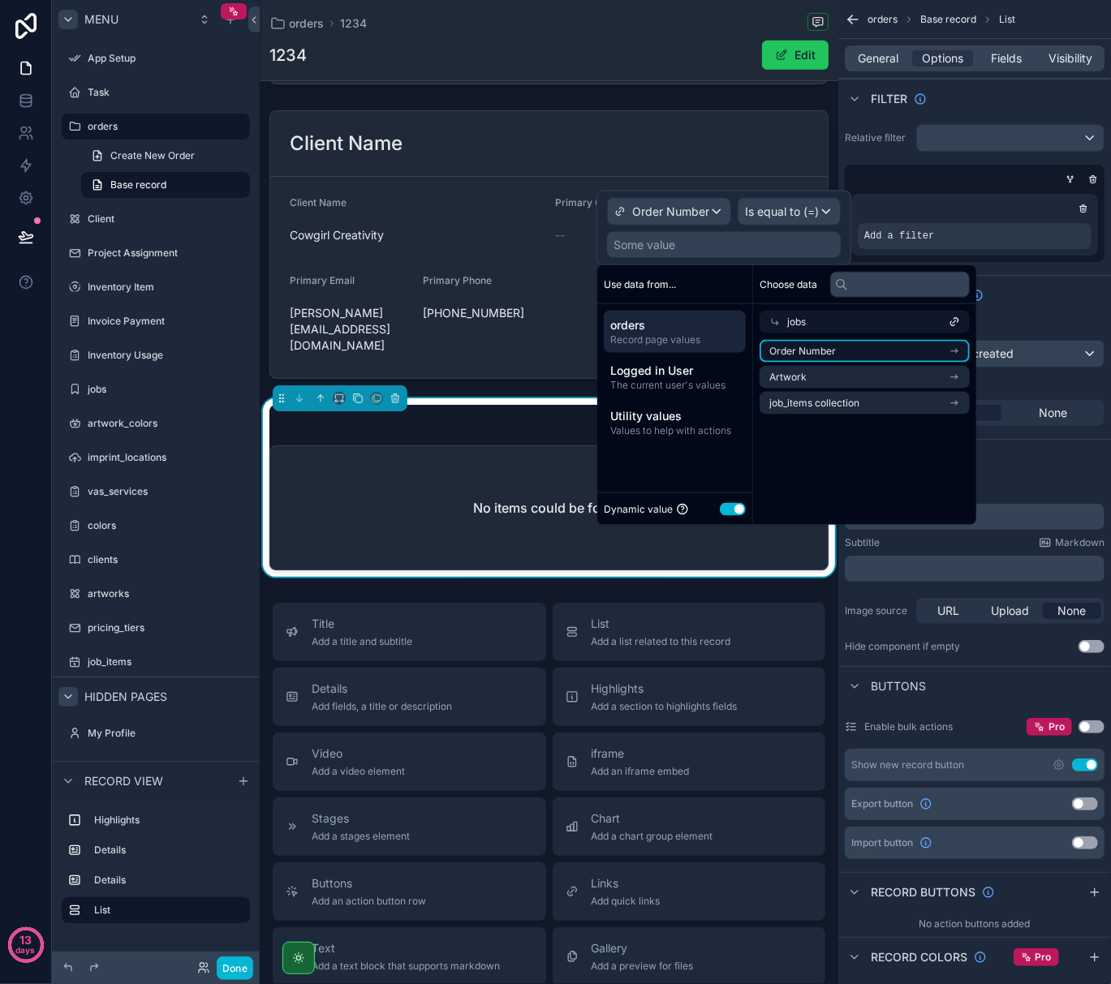
click at [854, 351] on li "Order Number" at bounding box center [864, 351] width 210 height 23
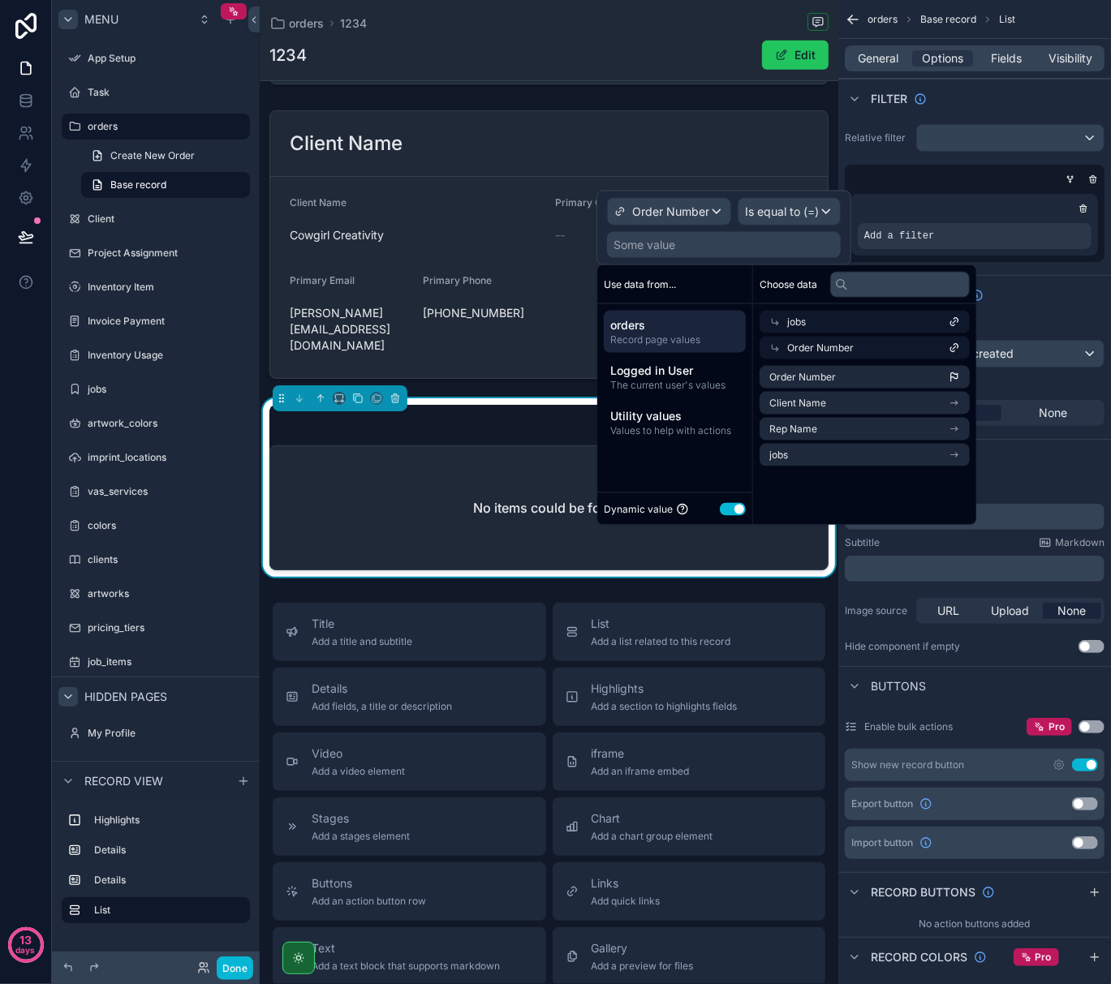
click at [957, 342] on icon at bounding box center [954, 347] width 11 height 11
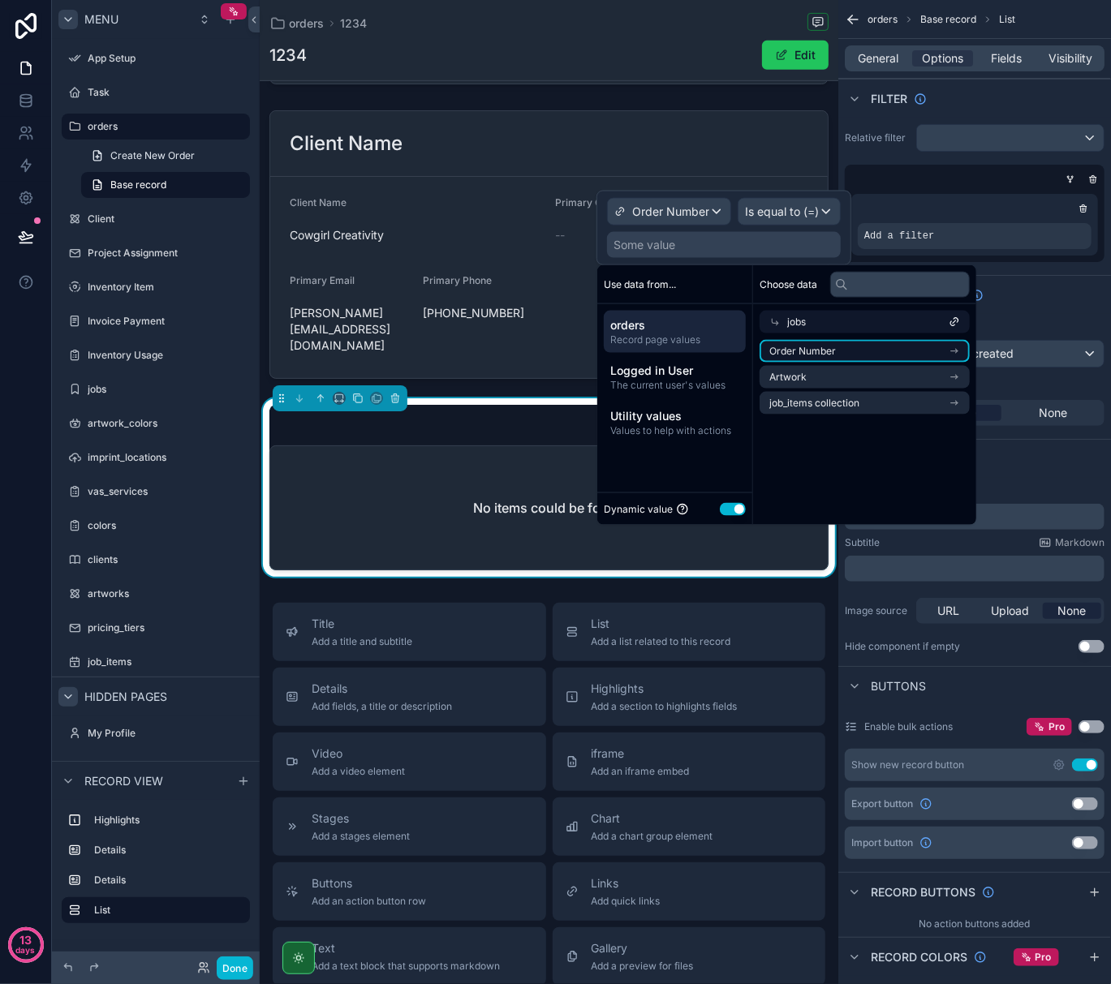
click at [960, 347] on icon "scrollable content" at bounding box center [954, 351] width 11 height 11
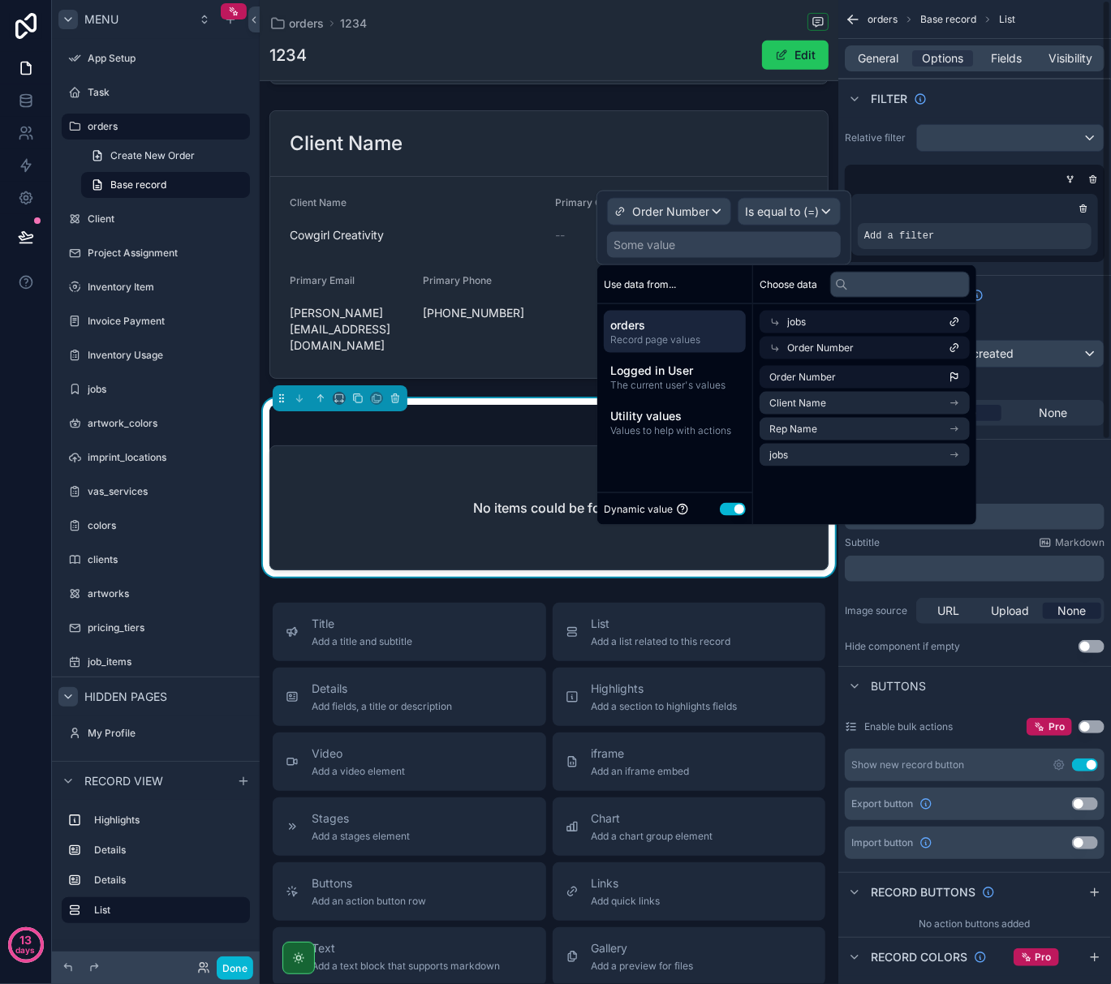
click at [919, 346] on div "Order Number" at bounding box center [864, 348] width 210 height 23
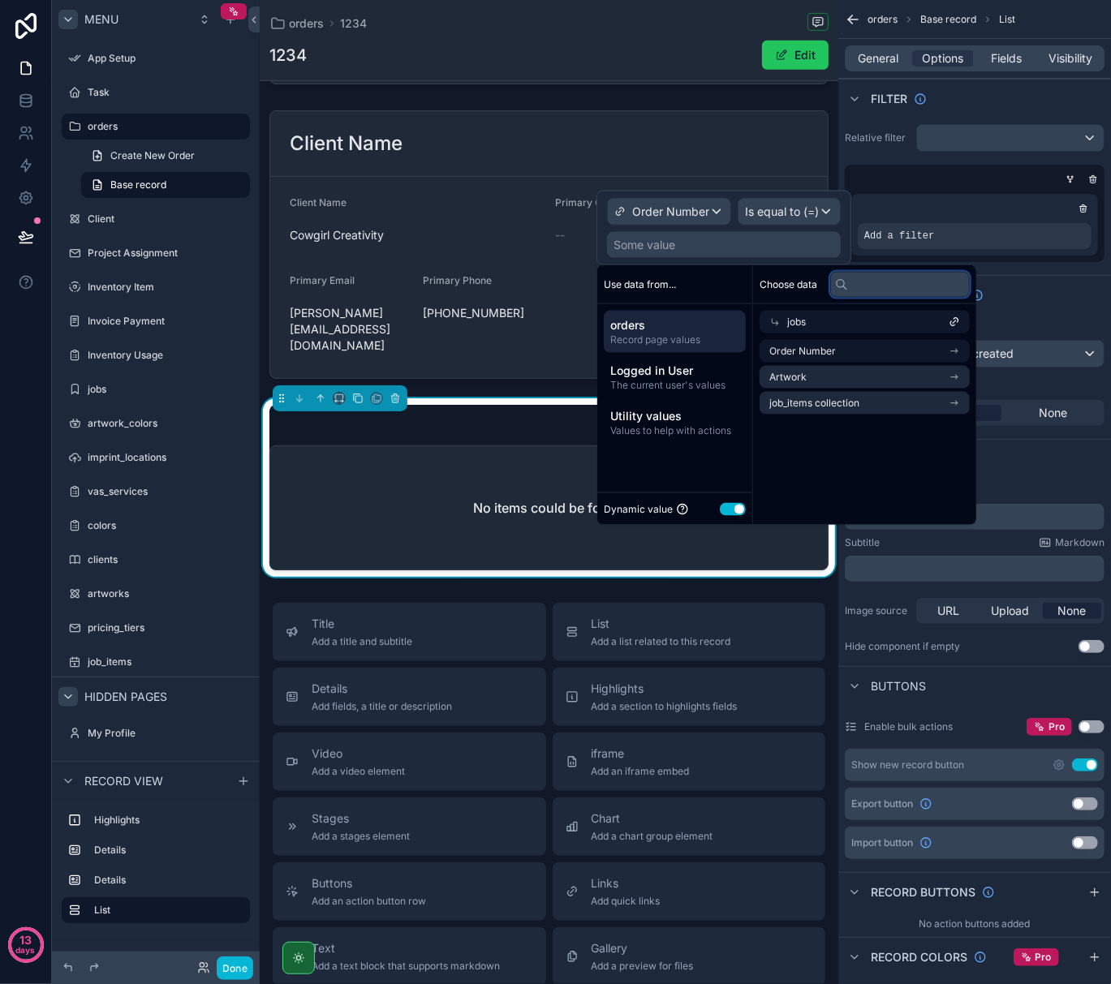
click at [902, 283] on input "text" at bounding box center [900, 284] width 140 height 26
type input "*"
click at [643, 328] on span "orders" at bounding box center [674, 325] width 129 height 16
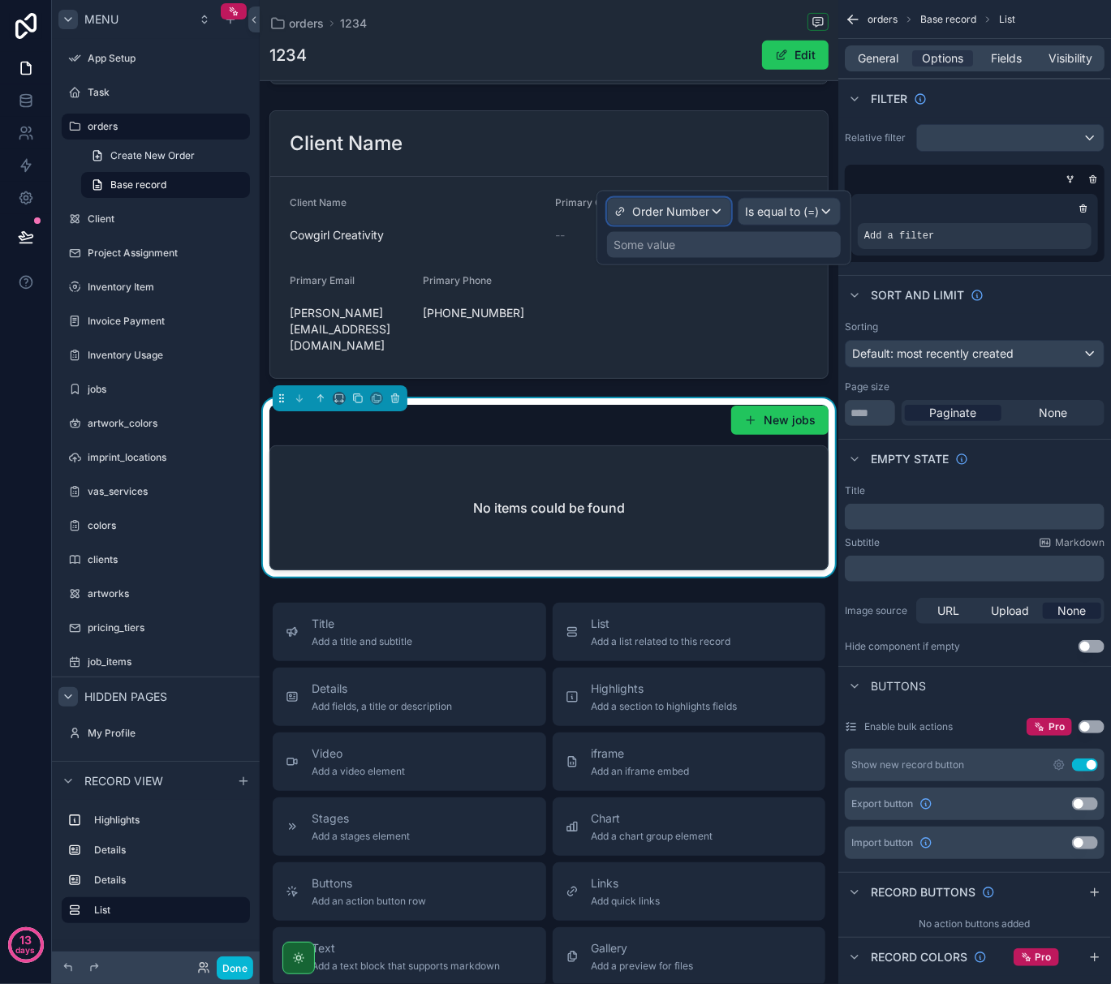
click at [663, 213] on span "Order Number" at bounding box center [670, 212] width 77 height 16
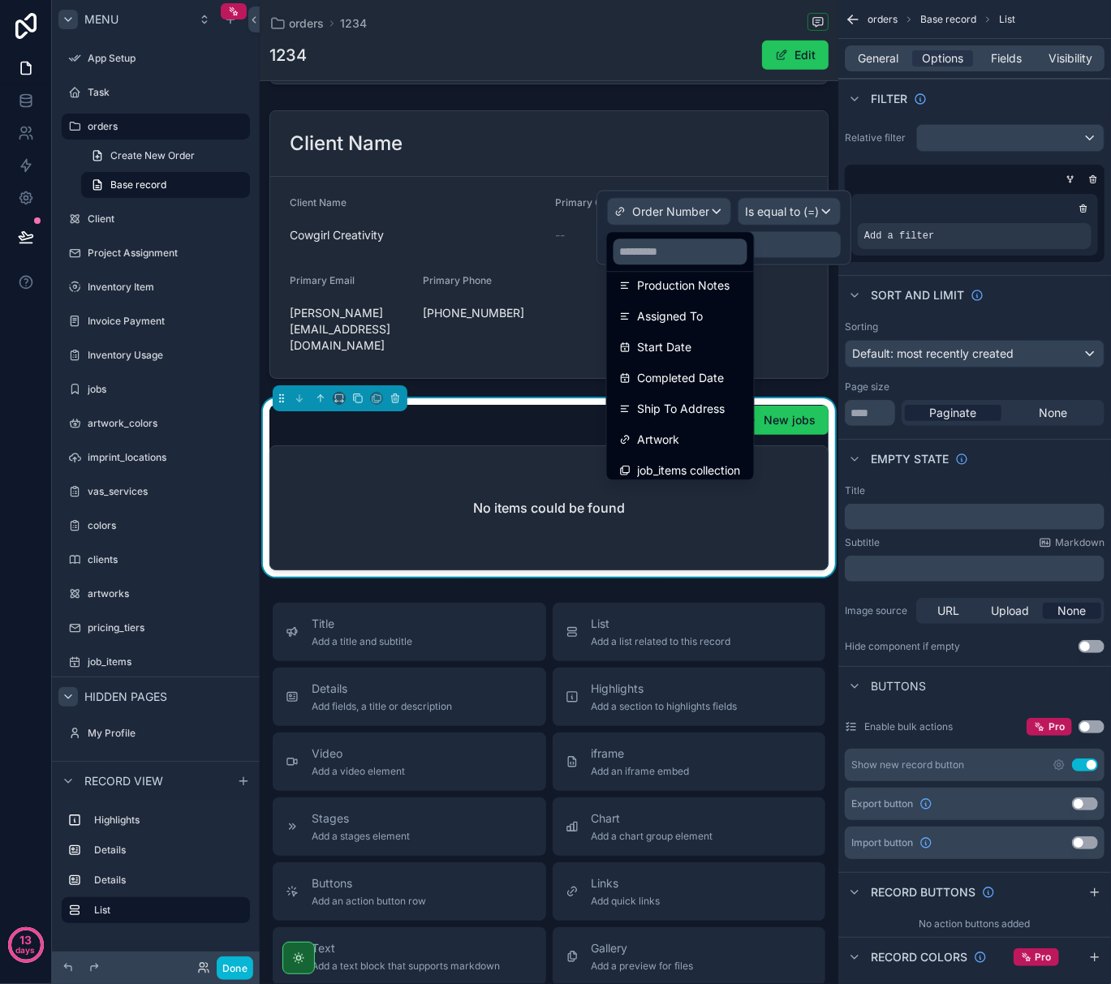
scroll to position [516, 0]
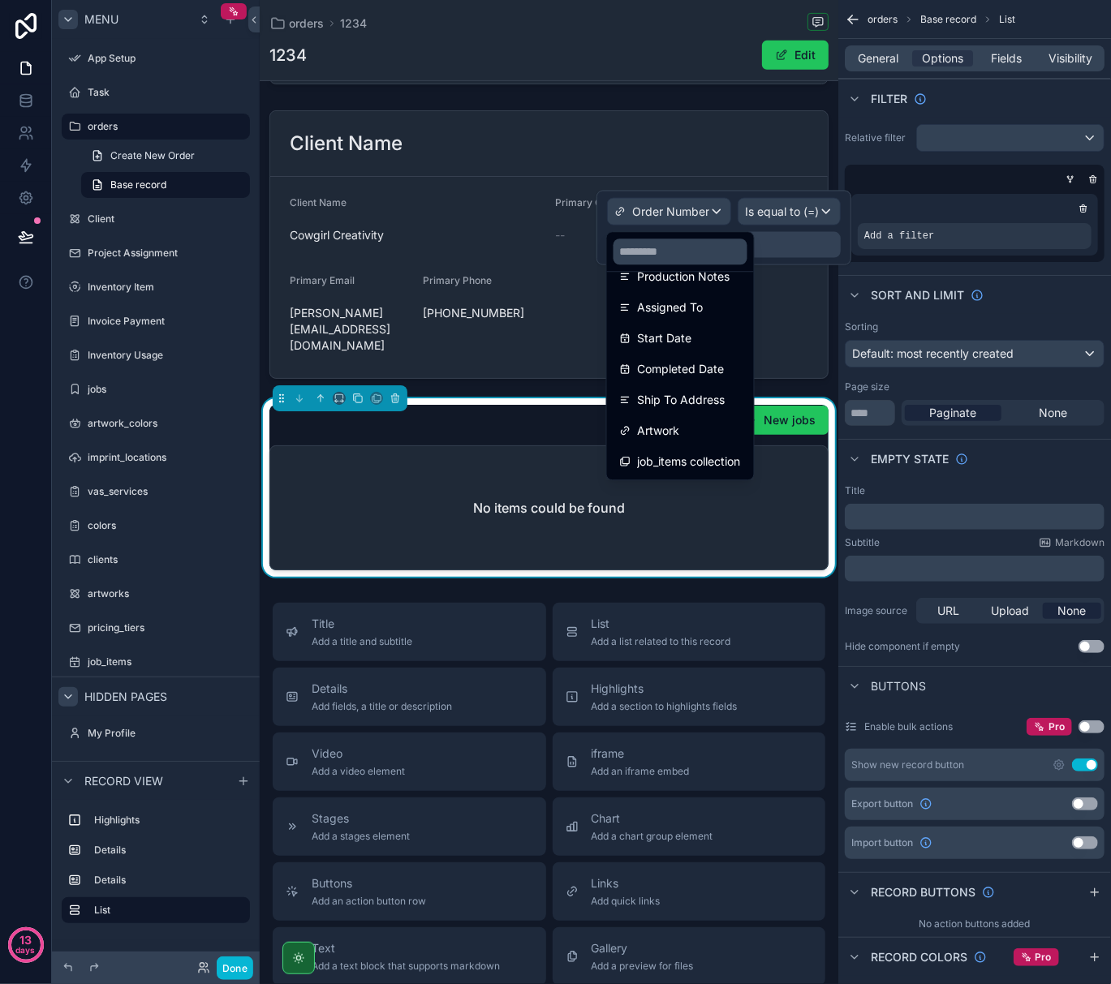
click at [821, 248] on div at bounding box center [723, 228] width 255 height 75
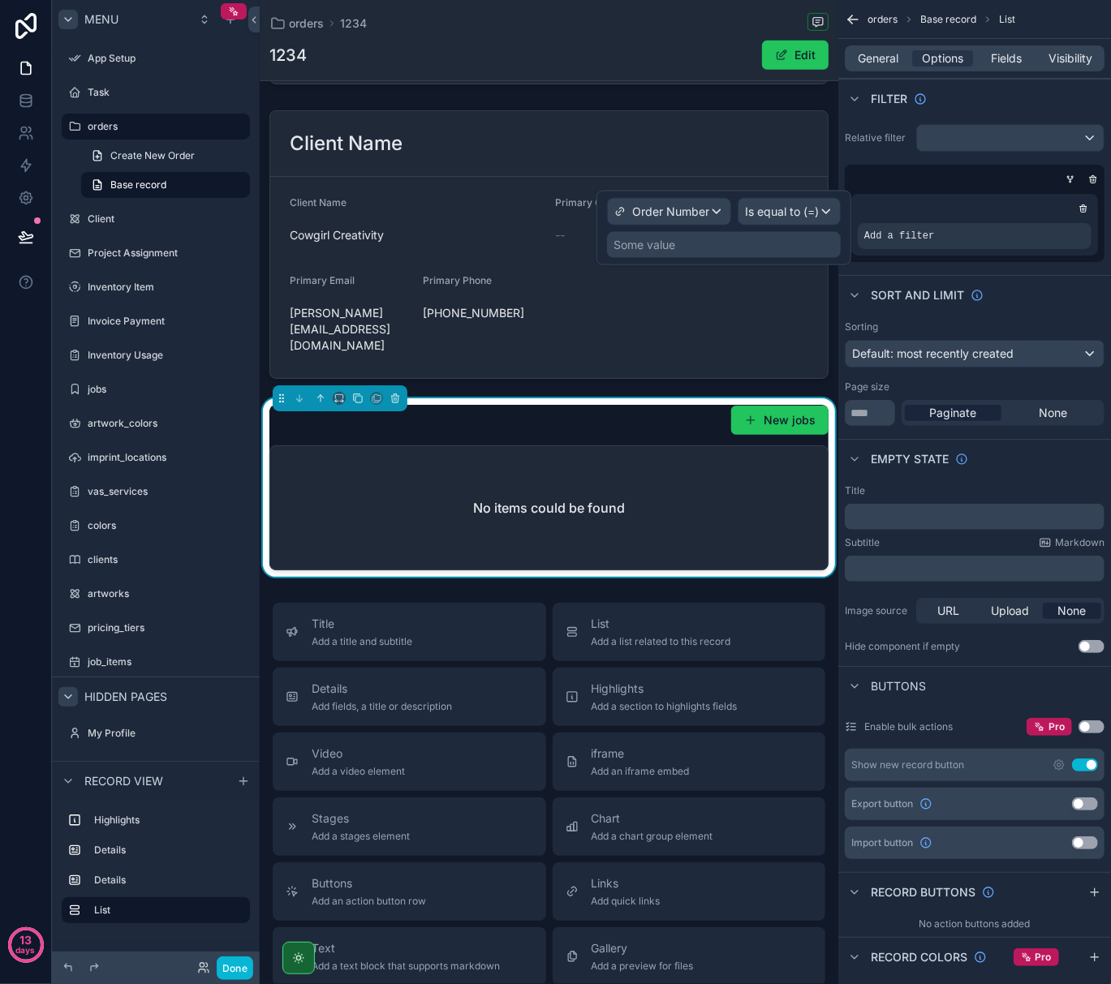
click at [689, 250] on div "Some value" at bounding box center [724, 245] width 234 height 26
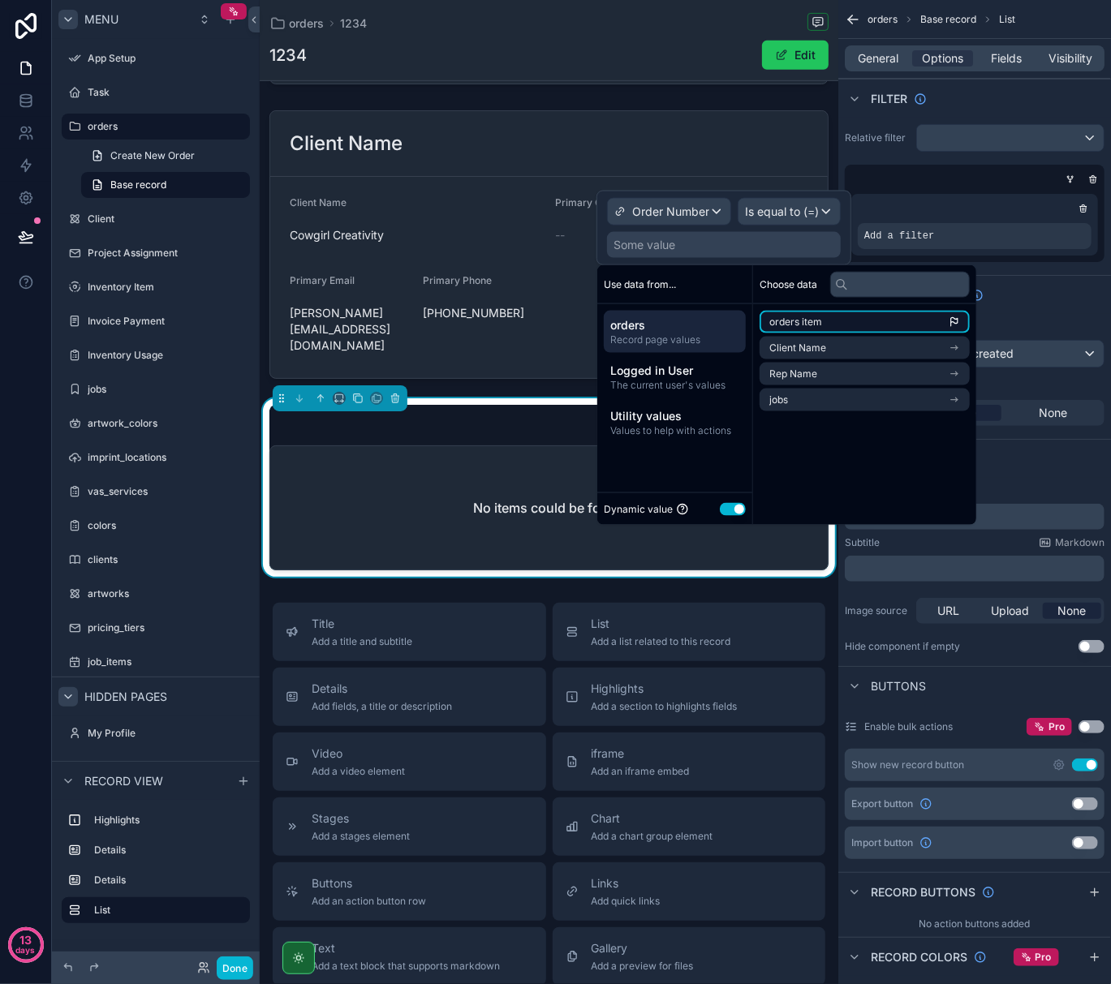
click at [819, 331] on li "orders item" at bounding box center [864, 322] width 210 height 23
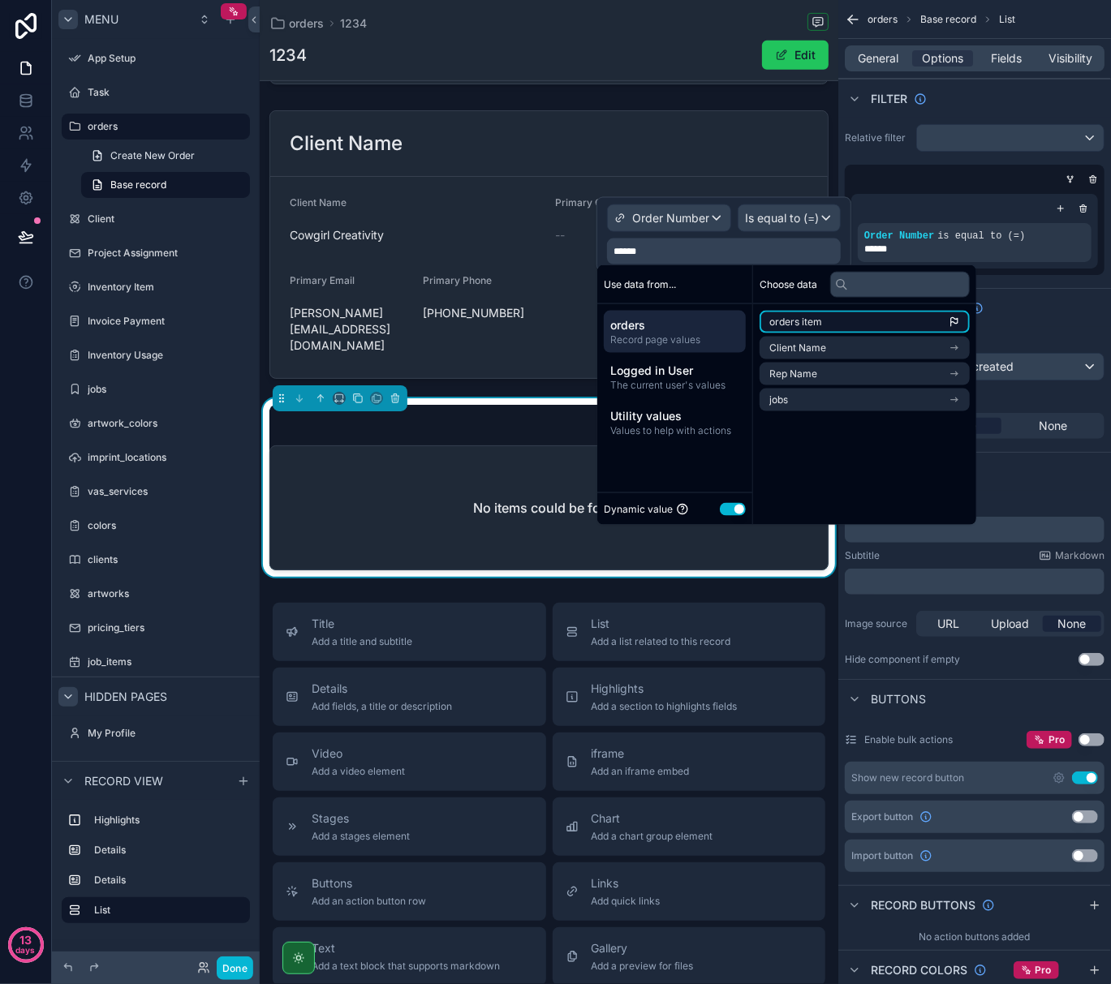
click at [890, 323] on li "orders item" at bounding box center [864, 322] width 210 height 23
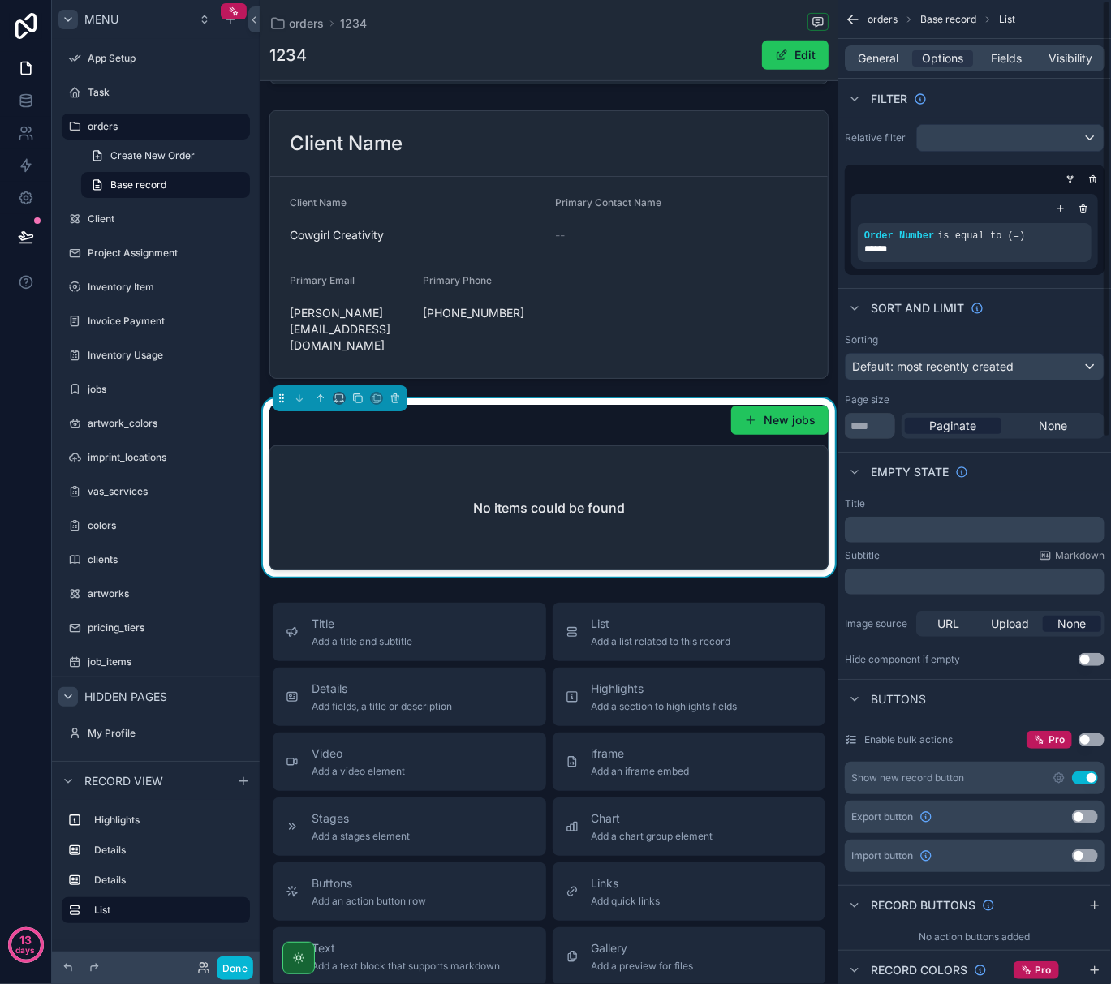
click at [1008, 494] on div "Title ﻿ Subtitle Markdown ﻿ Image source URL Upload None Hide component if empt…" at bounding box center [974, 582] width 273 height 182
click at [216, 148] on link "Create New Order" at bounding box center [165, 156] width 169 height 26
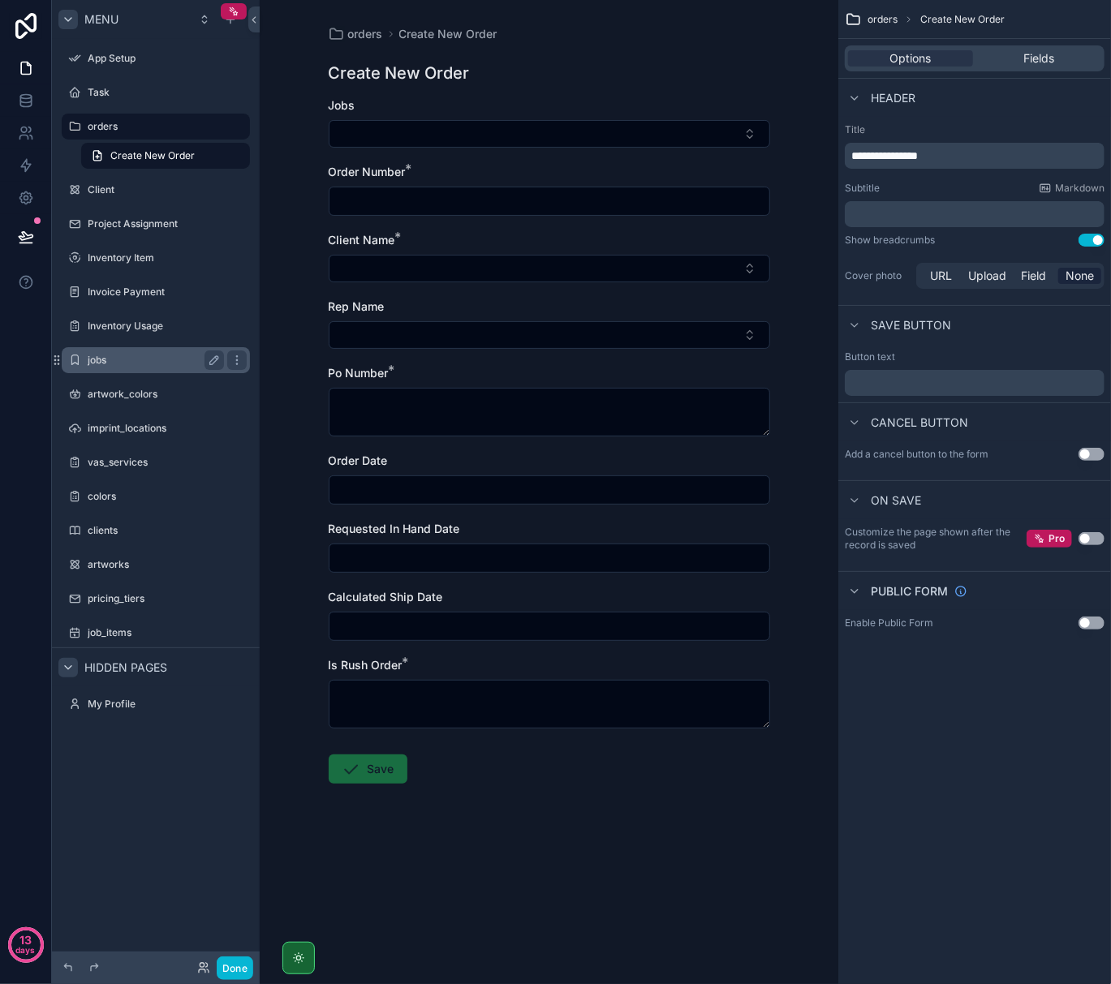
click at [149, 358] on label "jobs" at bounding box center [153, 360] width 130 height 13
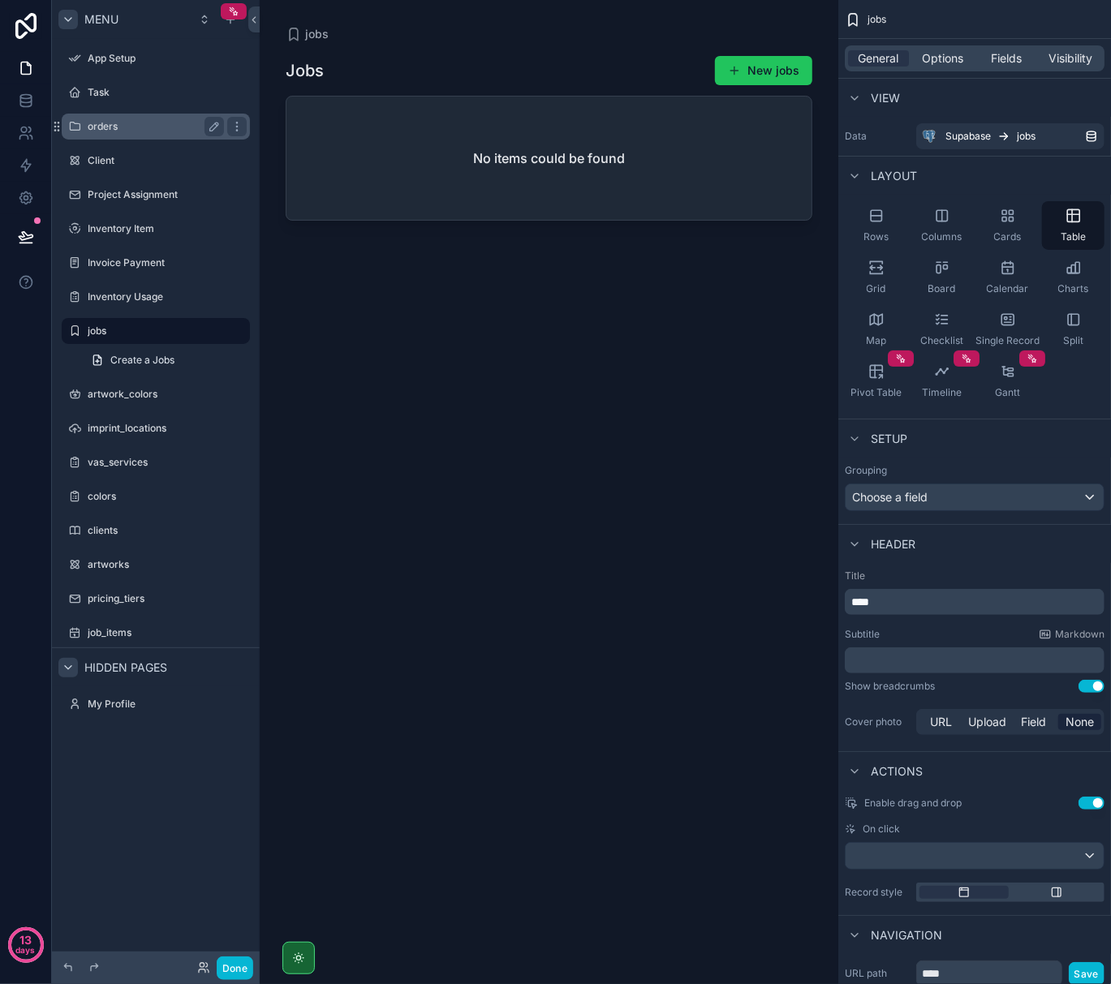
click at [144, 131] on label "orders" at bounding box center [153, 126] width 130 height 13
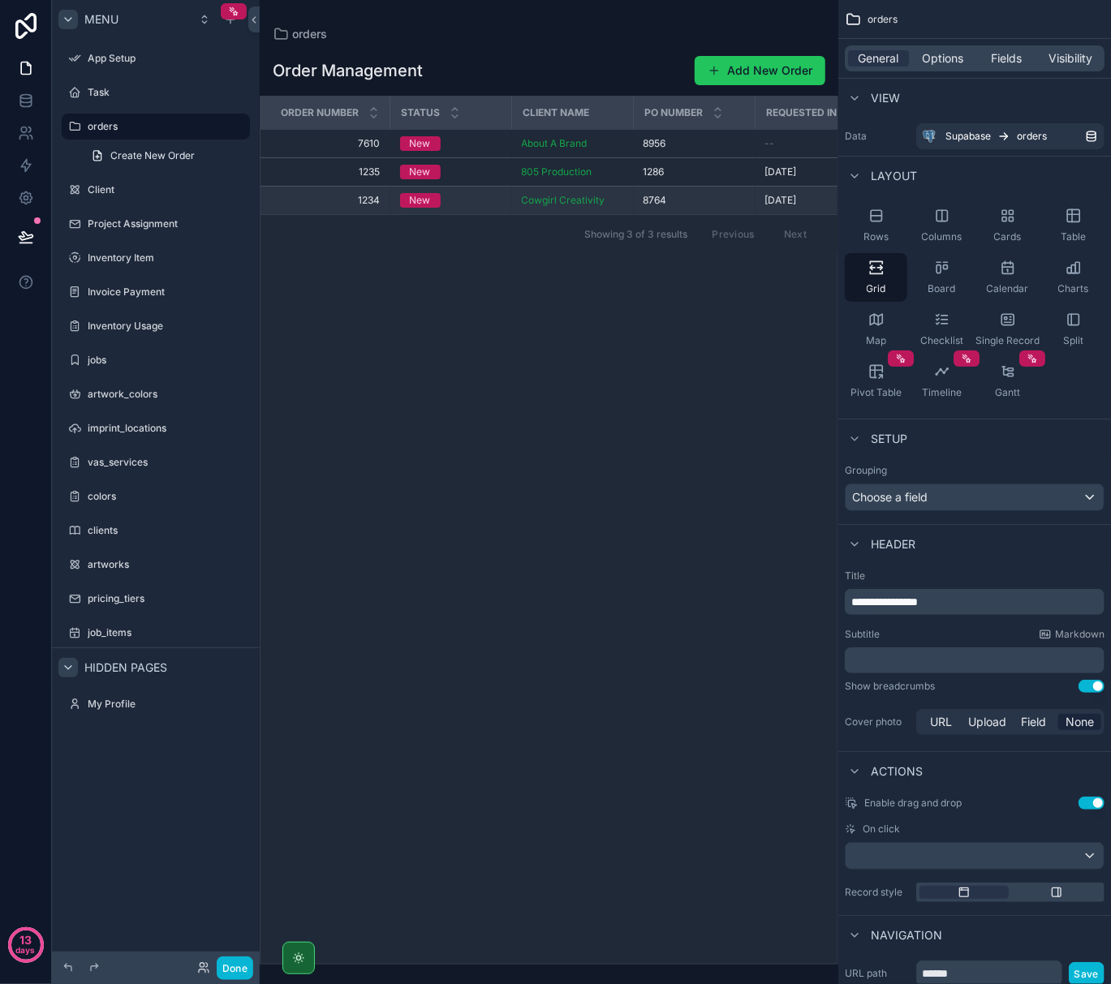
click at [494, 203] on div "New" at bounding box center [451, 200] width 102 height 15
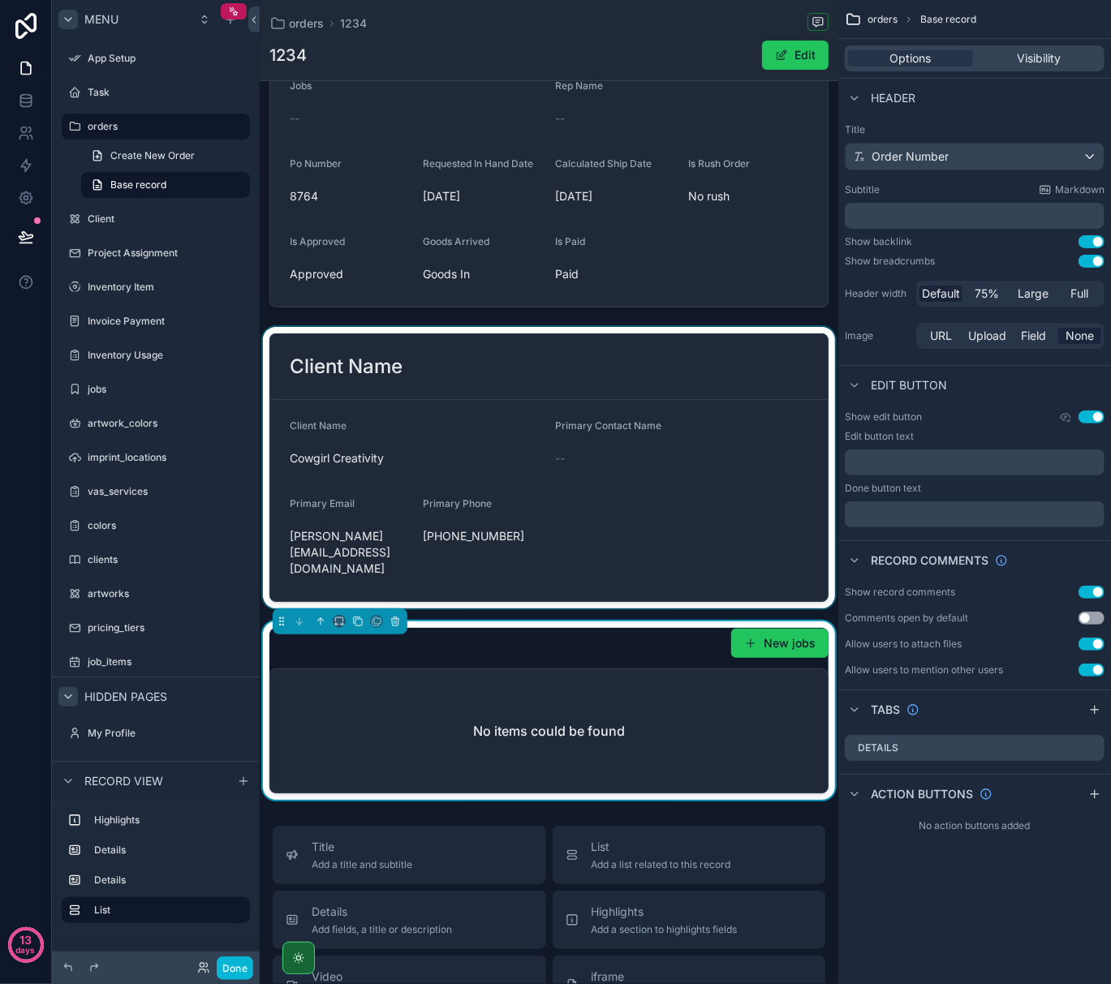
scroll to position [216, 0]
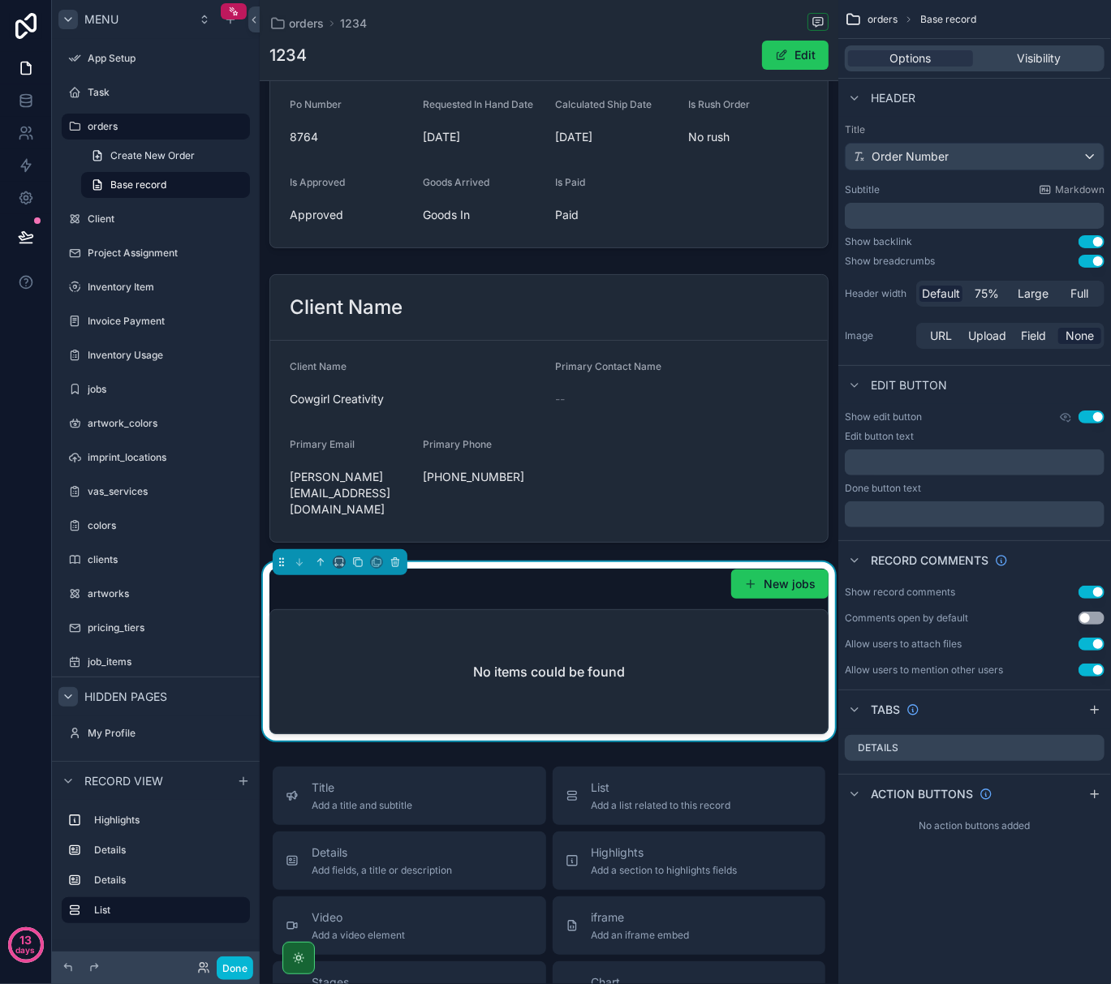
click at [610, 643] on div "No items could be found" at bounding box center [548, 671] width 557 height 123
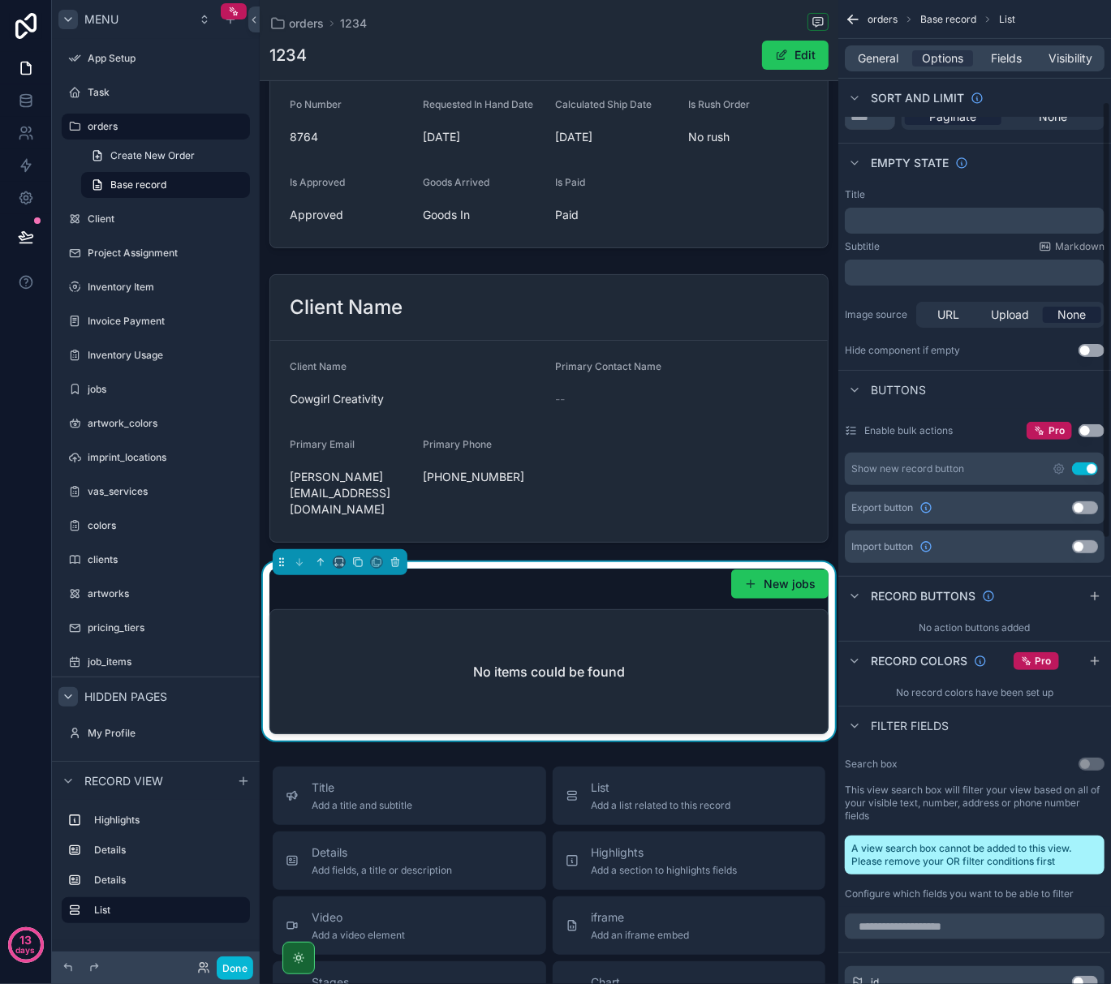
scroll to position [325, 0]
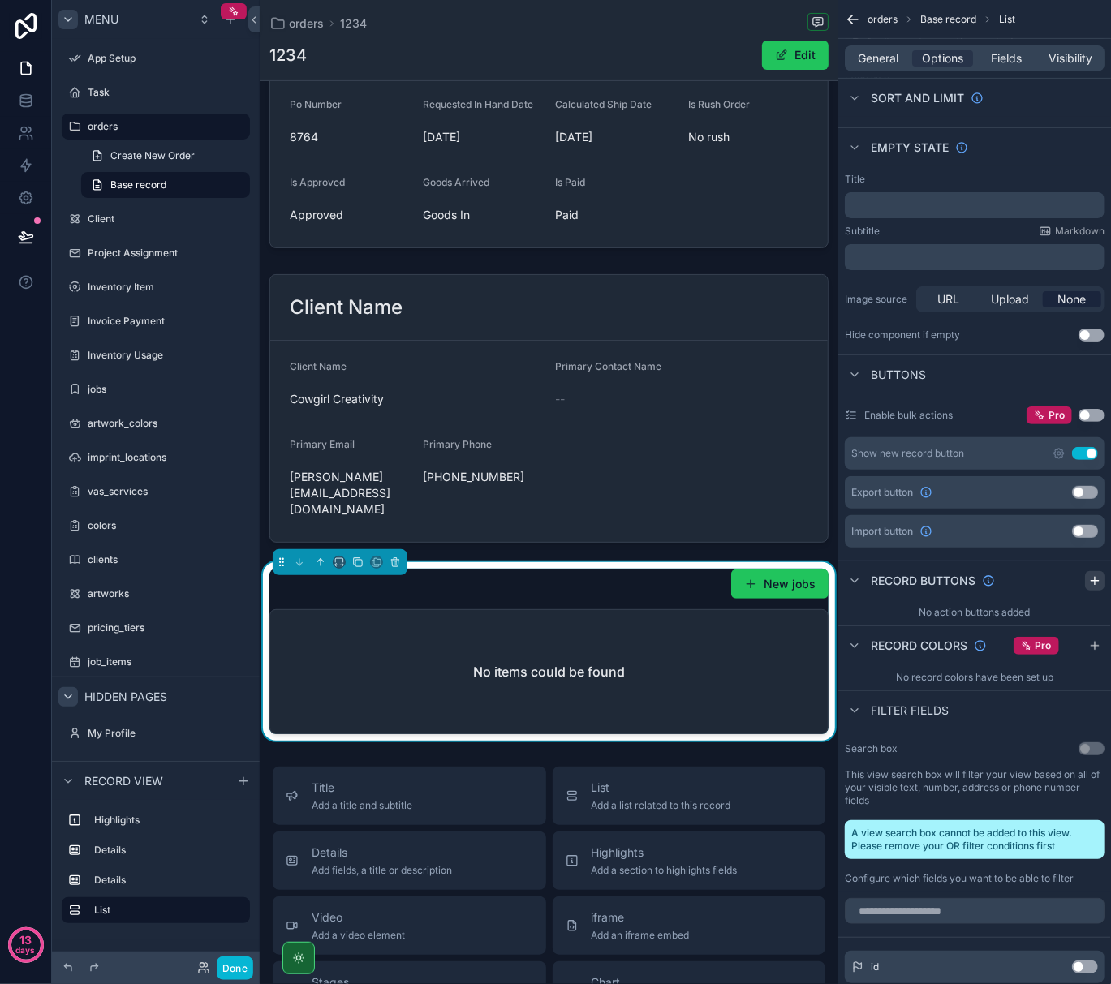
click at [1089, 579] on icon "scrollable content" at bounding box center [1094, 580] width 13 height 13
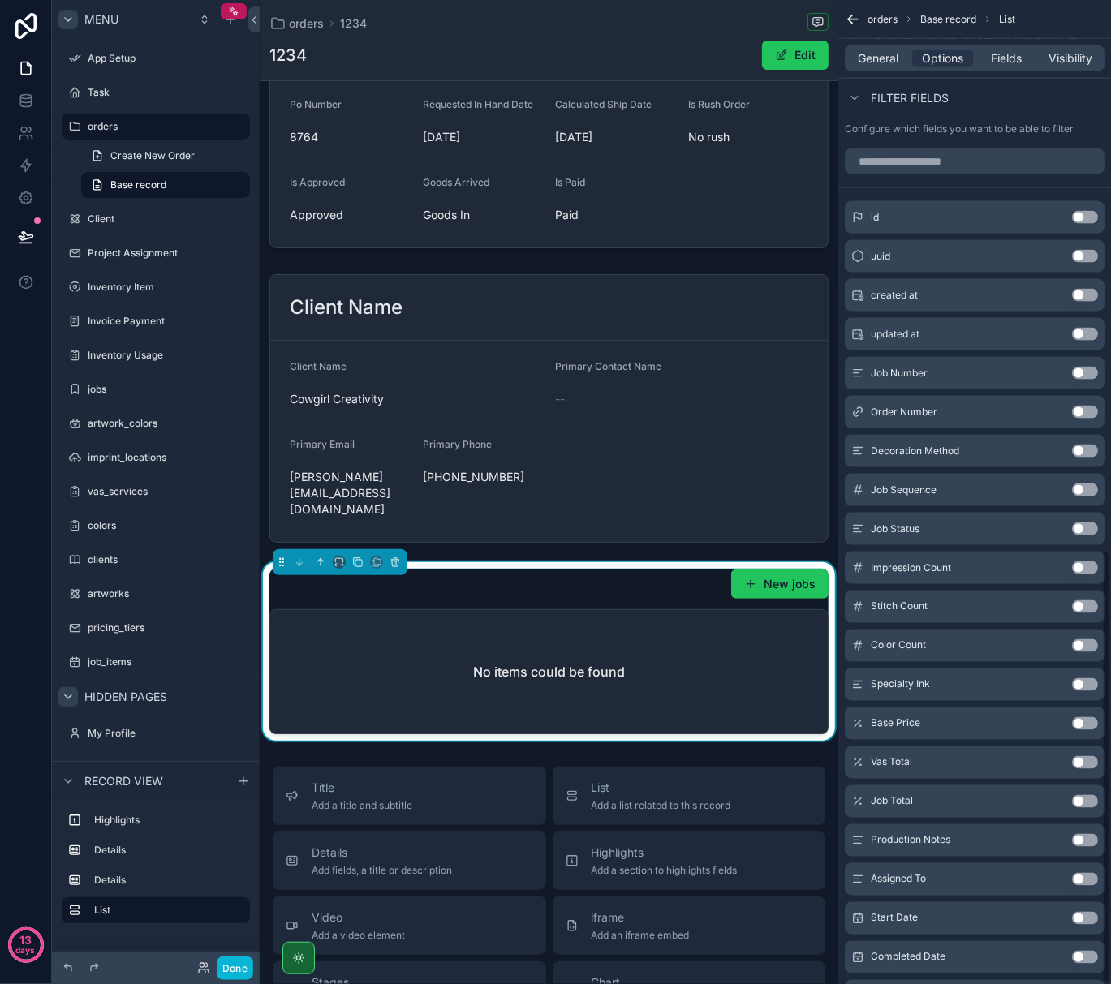
scroll to position [1247, 0]
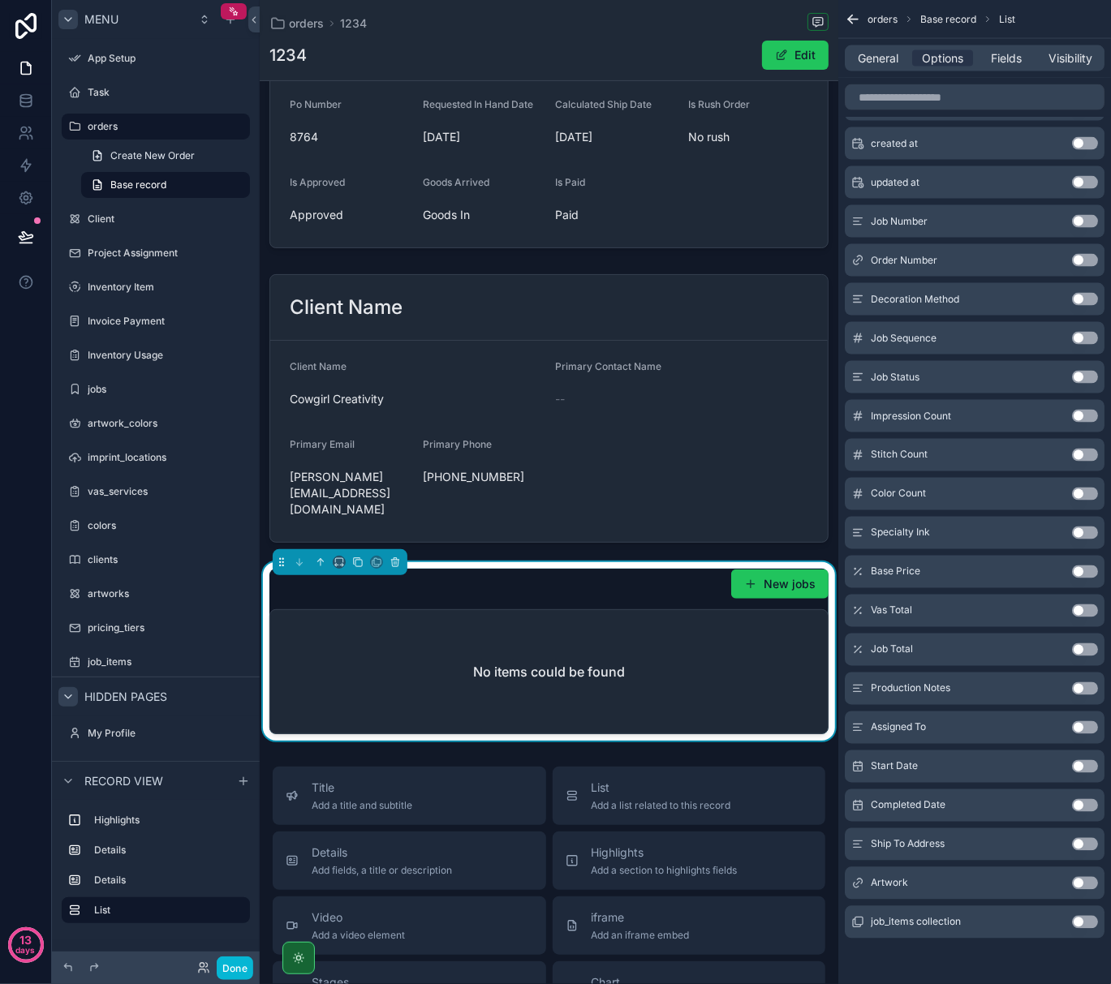
click at [11, 415] on div "13 days" at bounding box center [26, 492] width 52 height 984
drag, startPoint x: 290, startPoint y: 955, endPoint x: 461, endPoint y: 20, distance: 950.3
click at [461, 20] on div "orders 1234" at bounding box center [548, 23] width 559 height 20
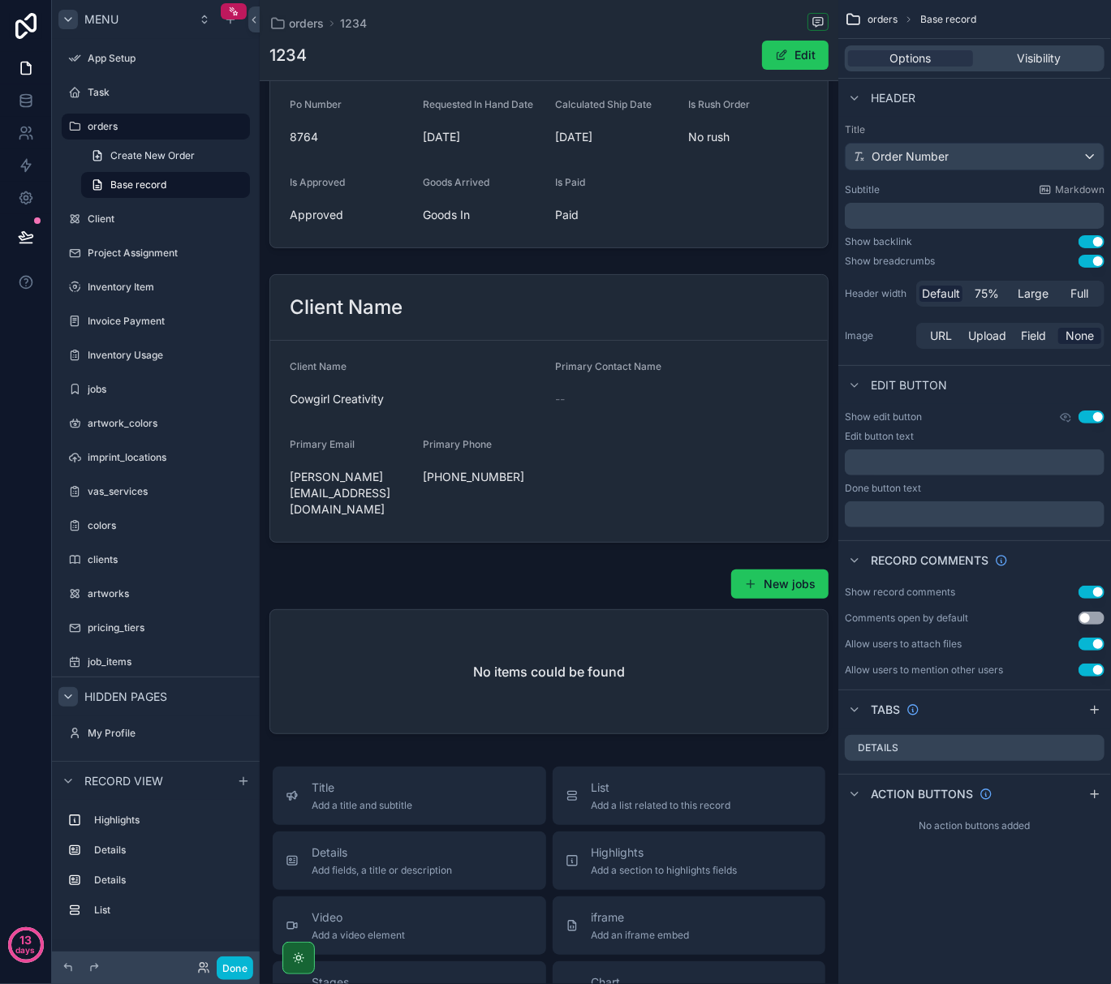
scroll to position [0, 0]
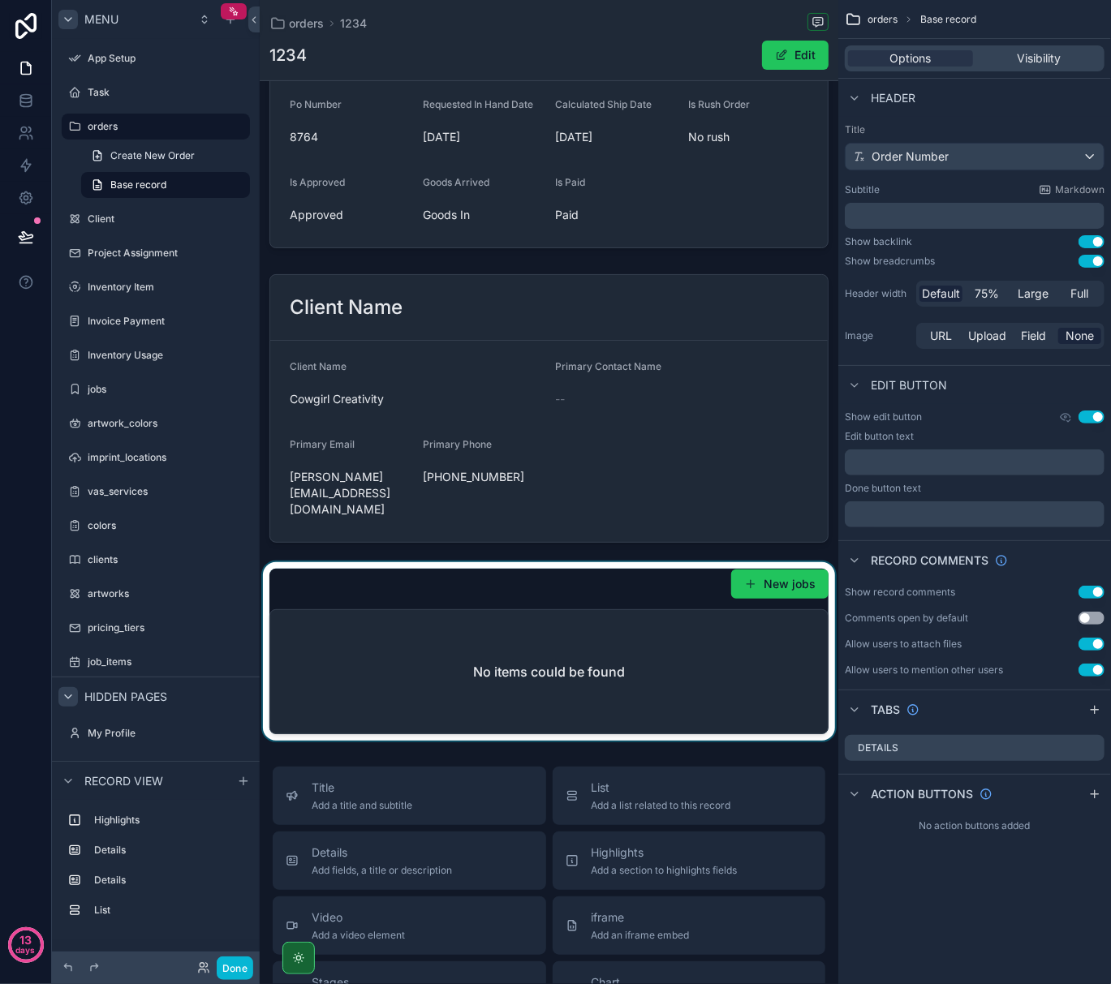
click at [641, 696] on div "scrollable content" at bounding box center [549, 651] width 579 height 179
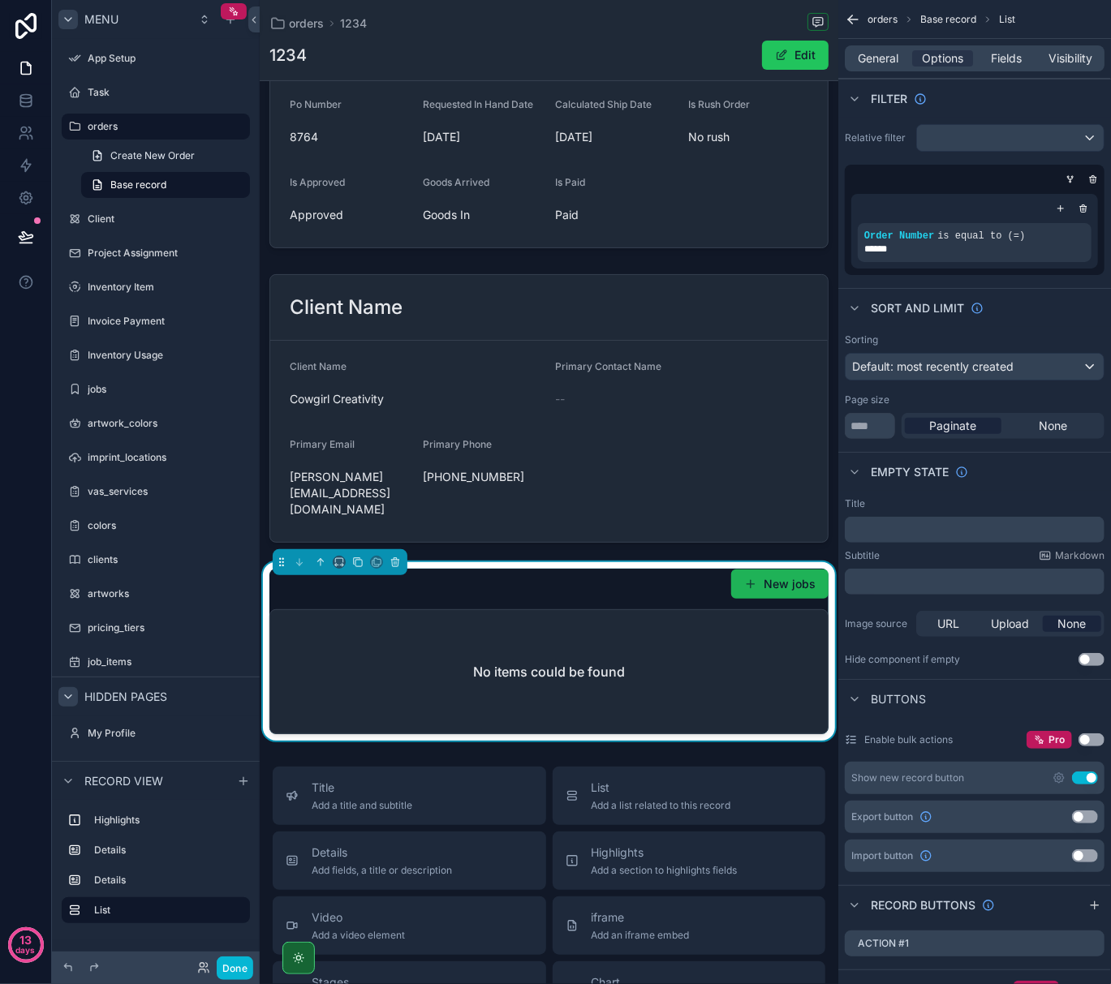
click at [744, 578] on span "scrollable content" at bounding box center [750, 584] width 13 height 13
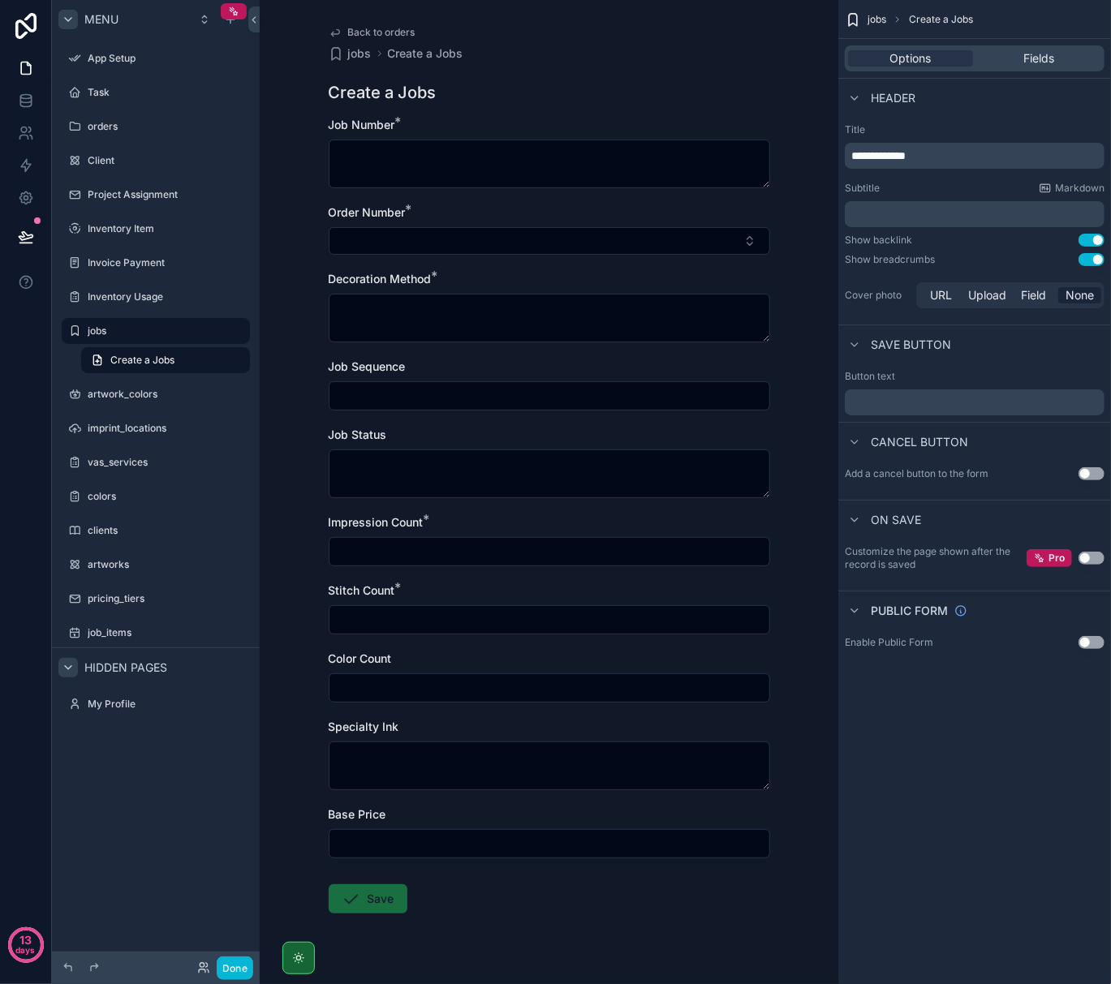
click at [437, 399] on input "scrollable content" at bounding box center [549, 396] width 440 height 23
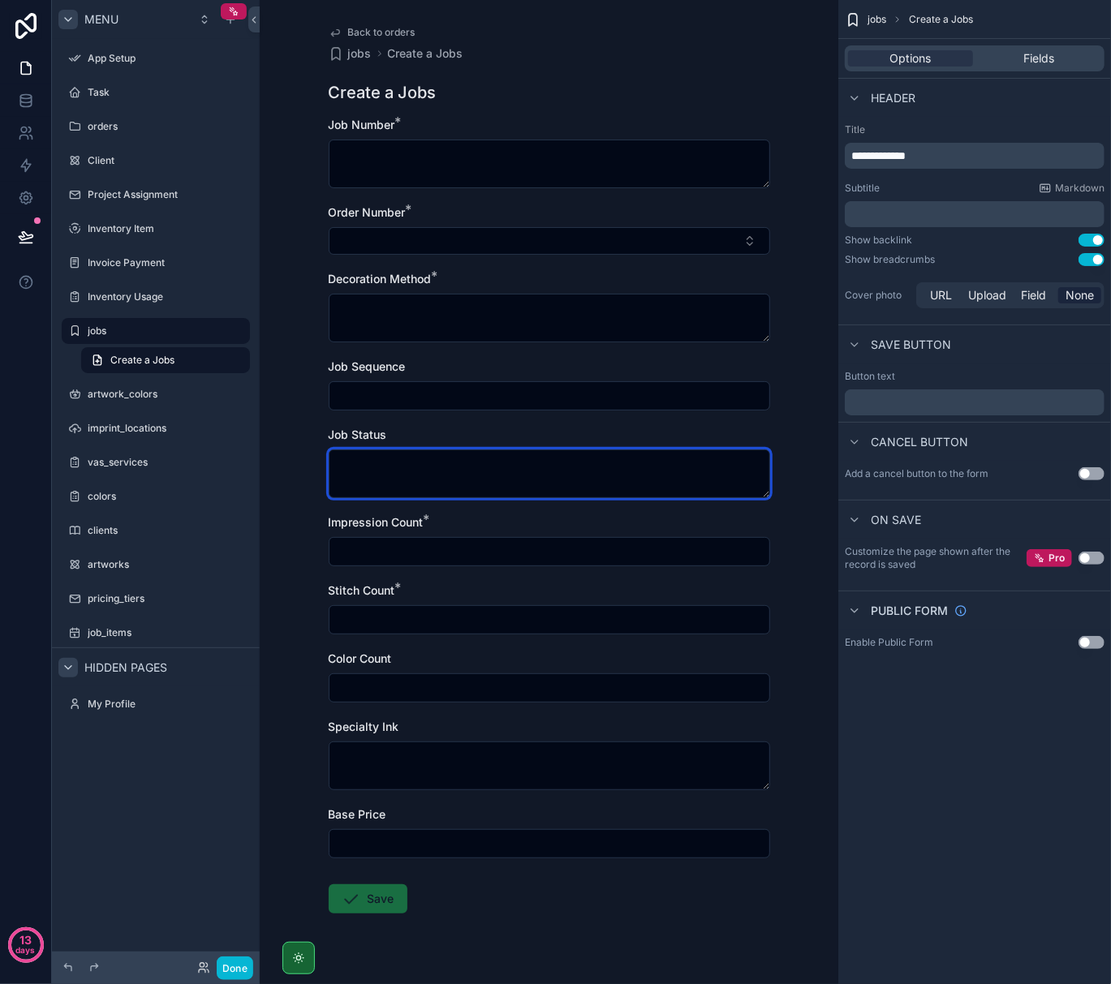
click at [433, 467] on textarea "scrollable content" at bounding box center [549, 474] width 441 height 49
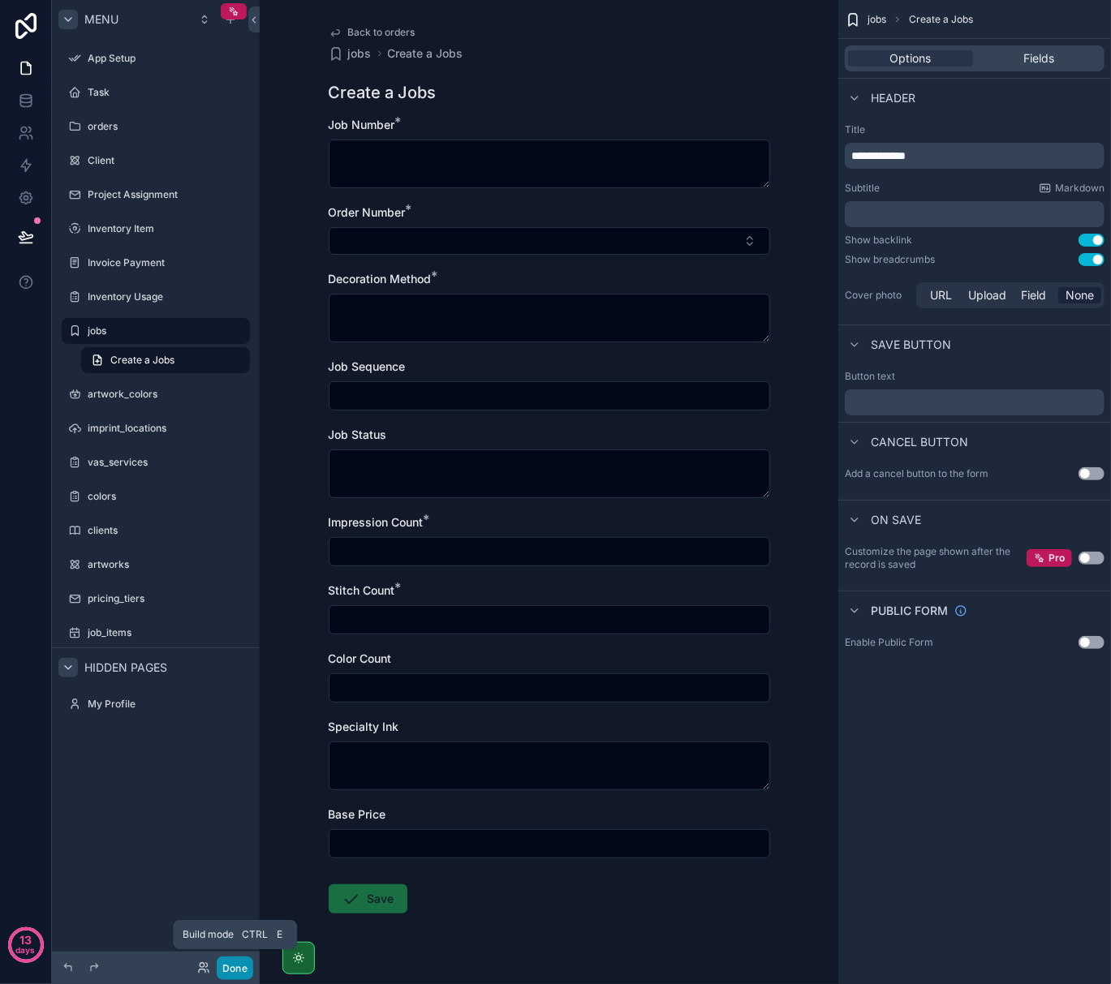
click at [239, 958] on button "Done" at bounding box center [235, 969] width 37 height 24
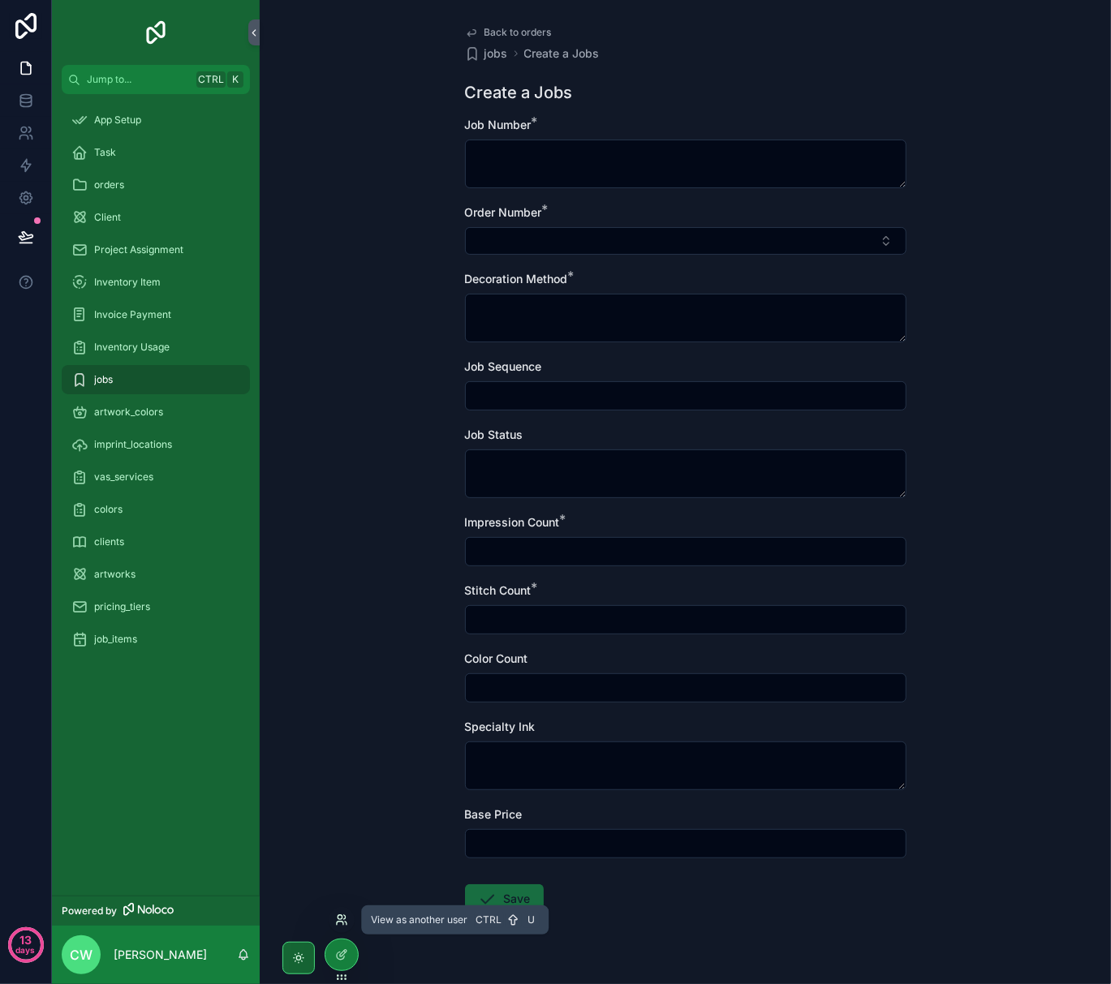
click at [342, 914] on icon at bounding box center [341, 920] width 13 height 13
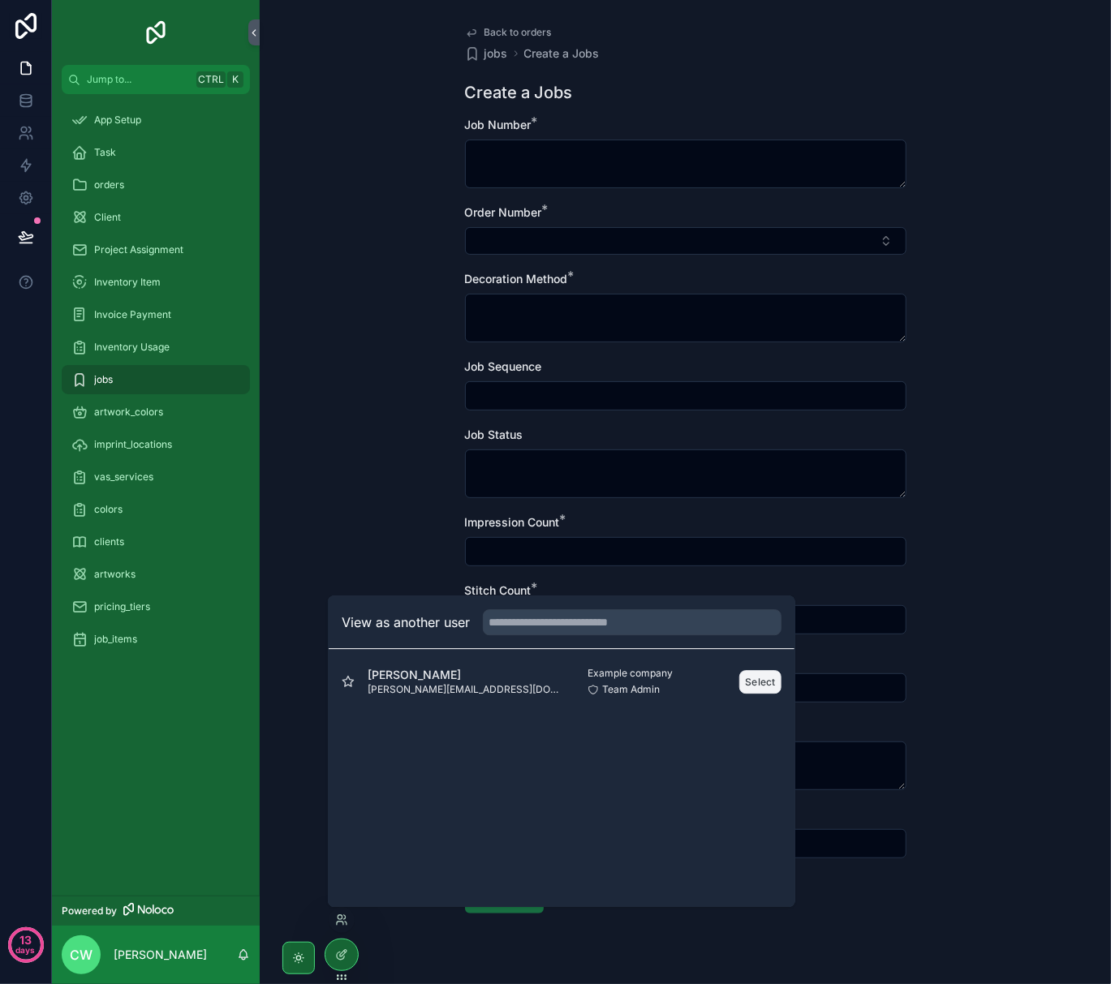
click at [764, 679] on button "Select" at bounding box center [760, 682] width 42 height 24
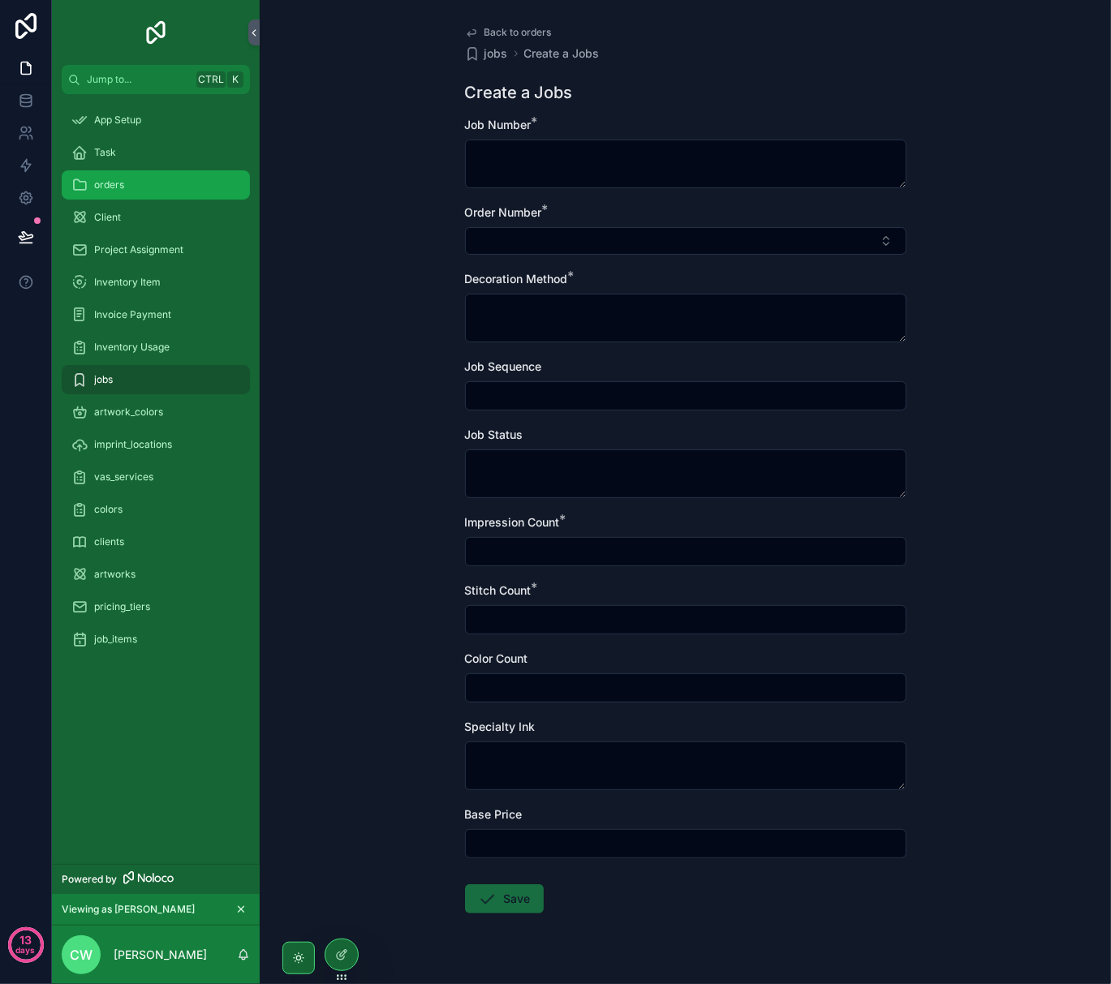
click at [134, 183] on div "orders" at bounding box center [155, 185] width 169 height 26
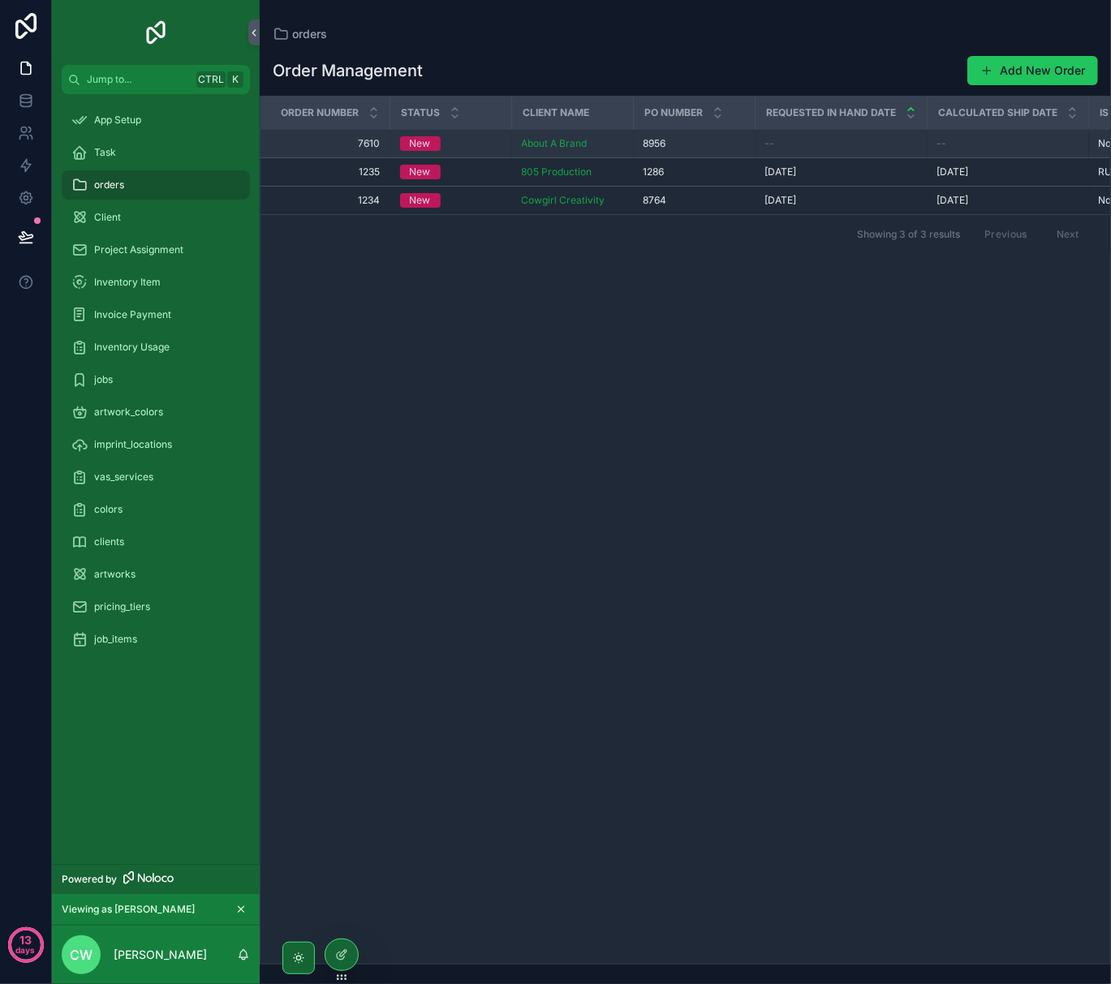
click at [487, 140] on div "New" at bounding box center [451, 143] width 102 height 15
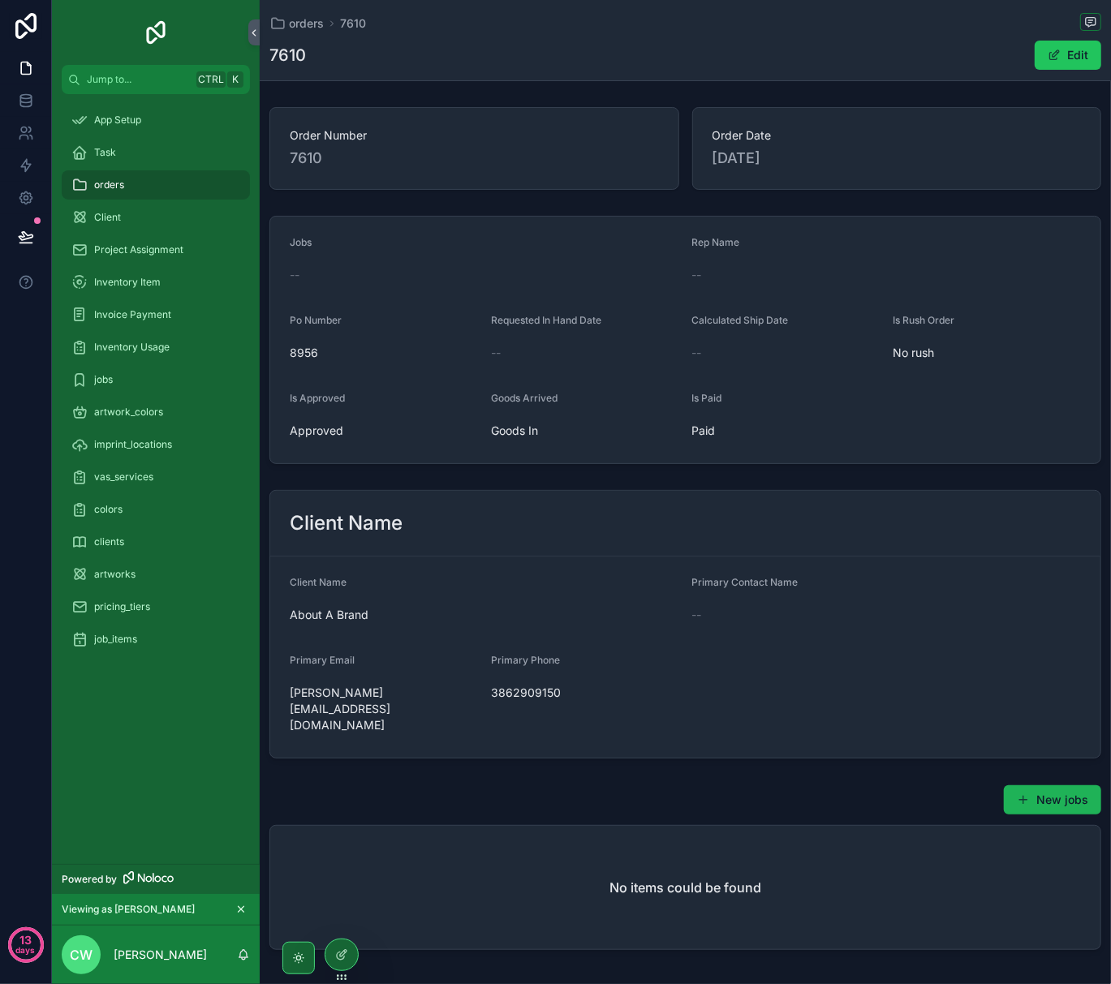
click at [1046, 785] on button "New jobs" at bounding box center [1052, 799] width 97 height 29
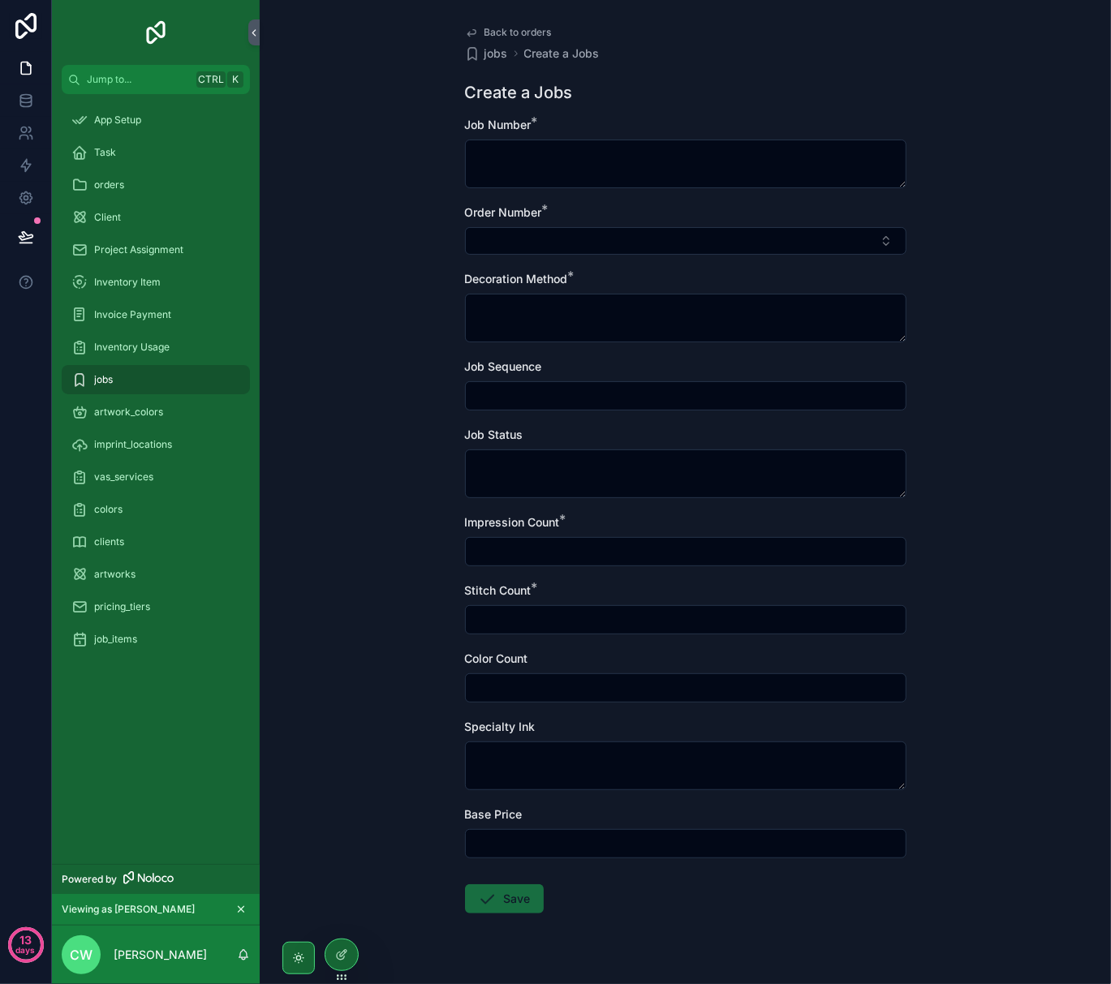
click at [566, 845] on input "scrollable content" at bounding box center [686, 844] width 440 height 23
click at [347, 956] on icon at bounding box center [341, 955] width 13 height 13
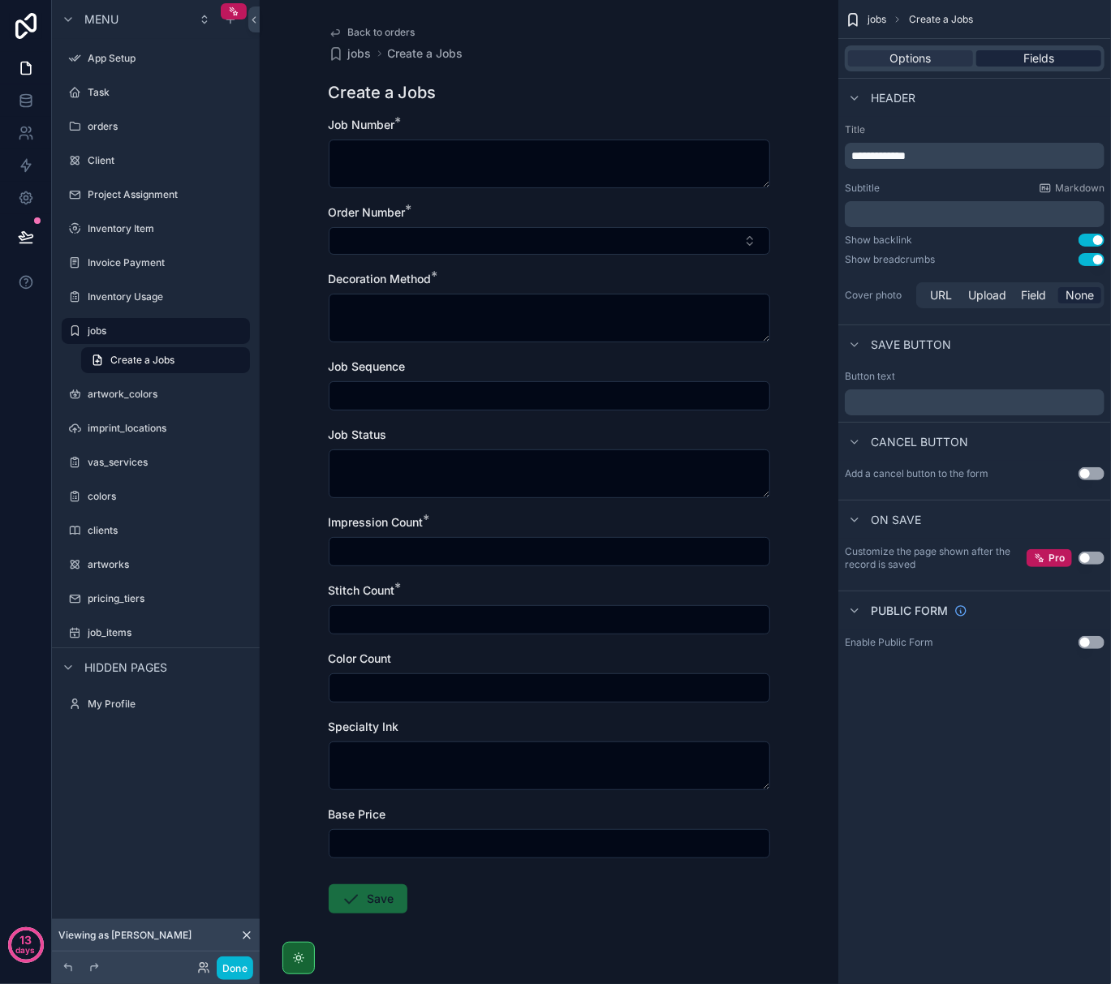
click at [1043, 66] on span "Fields" at bounding box center [1038, 58] width 31 height 16
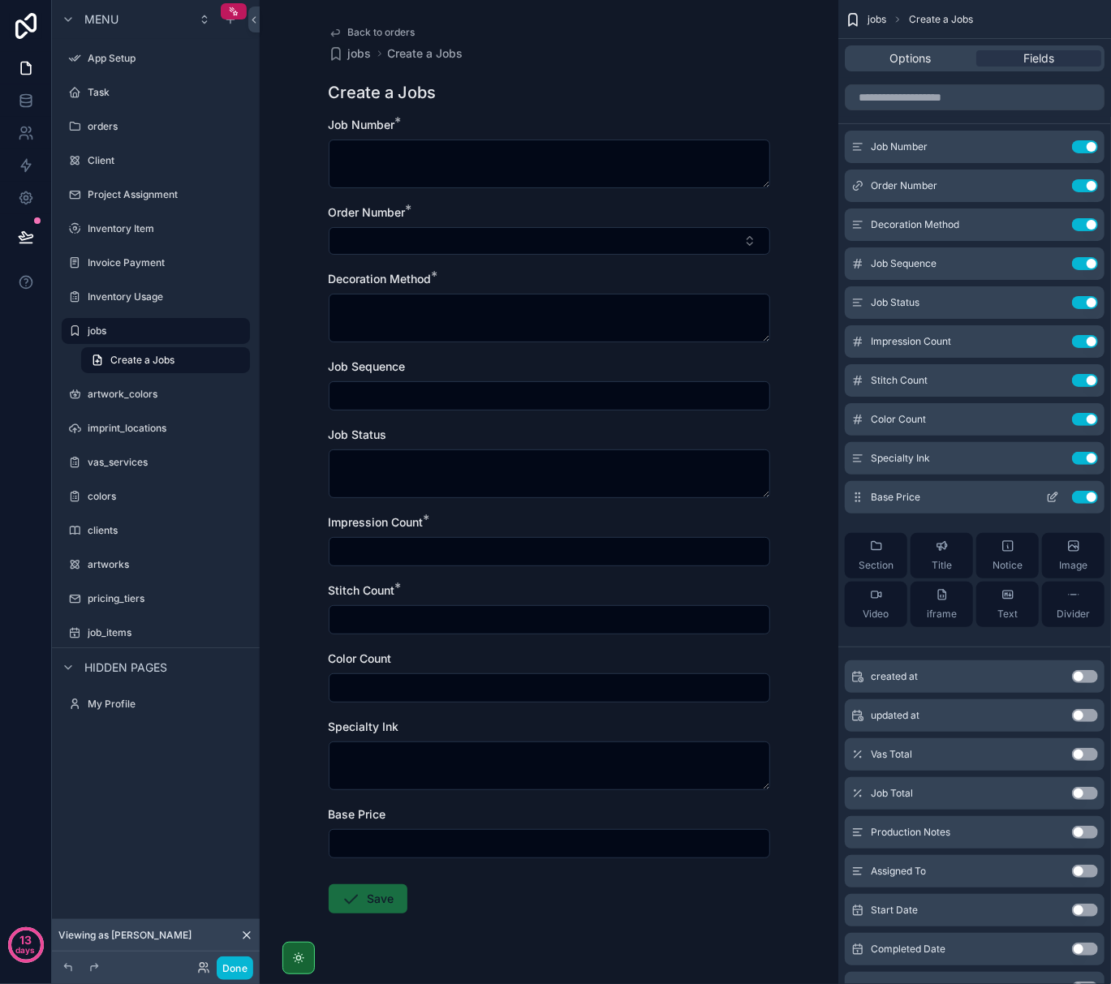
click at [1091, 501] on button "Use setting" at bounding box center [1085, 497] width 26 height 13
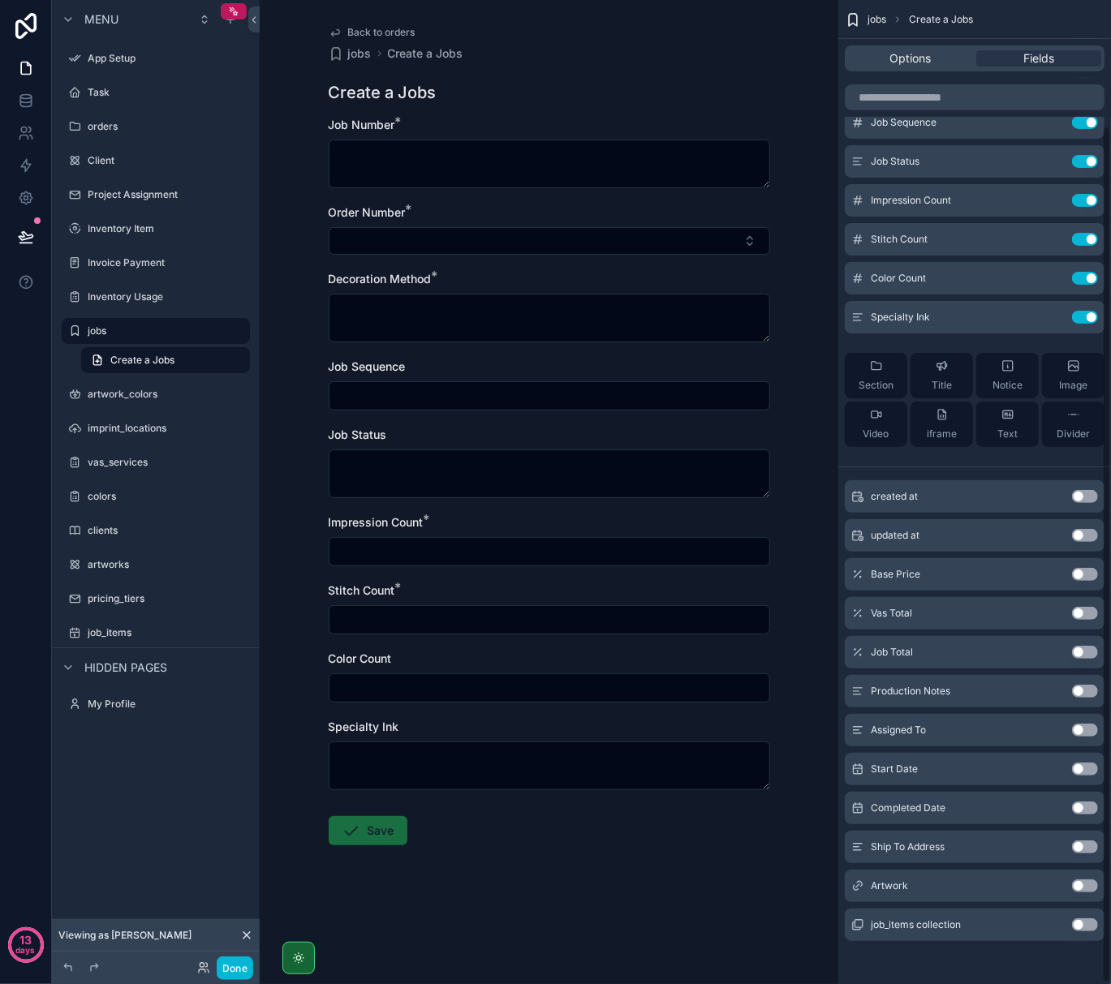
scroll to position [144, 0]
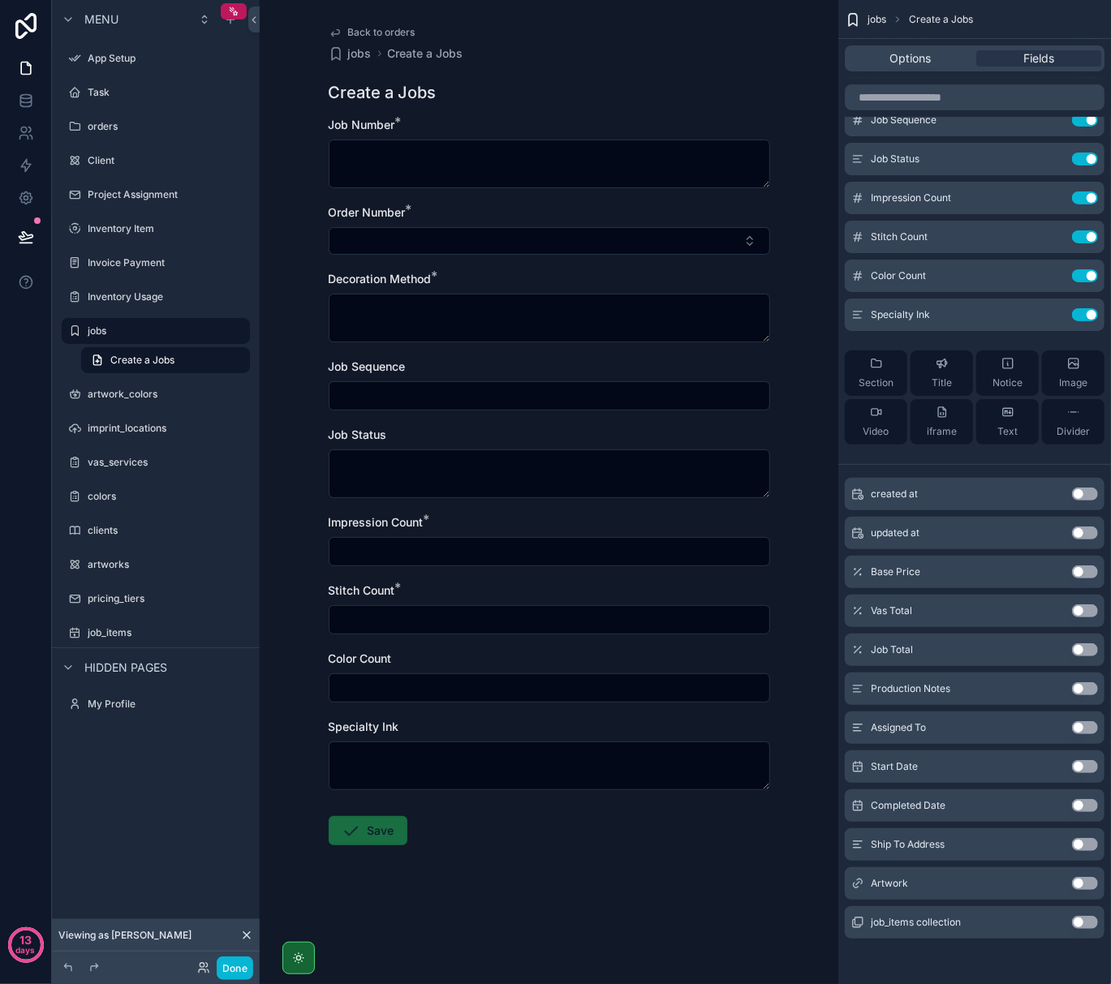
click at [1082, 923] on button "Use setting" at bounding box center [1085, 922] width 26 height 13
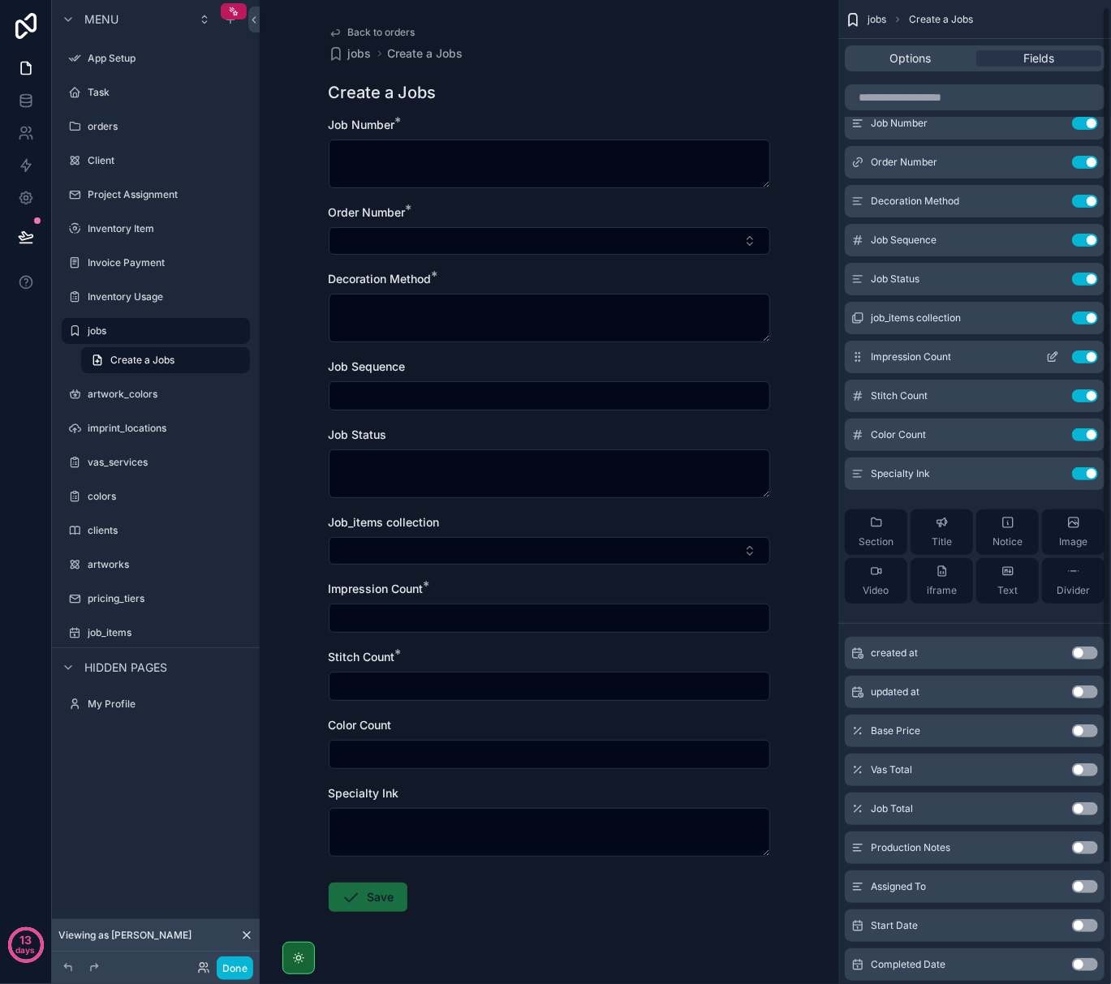
scroll to position [0, 0]
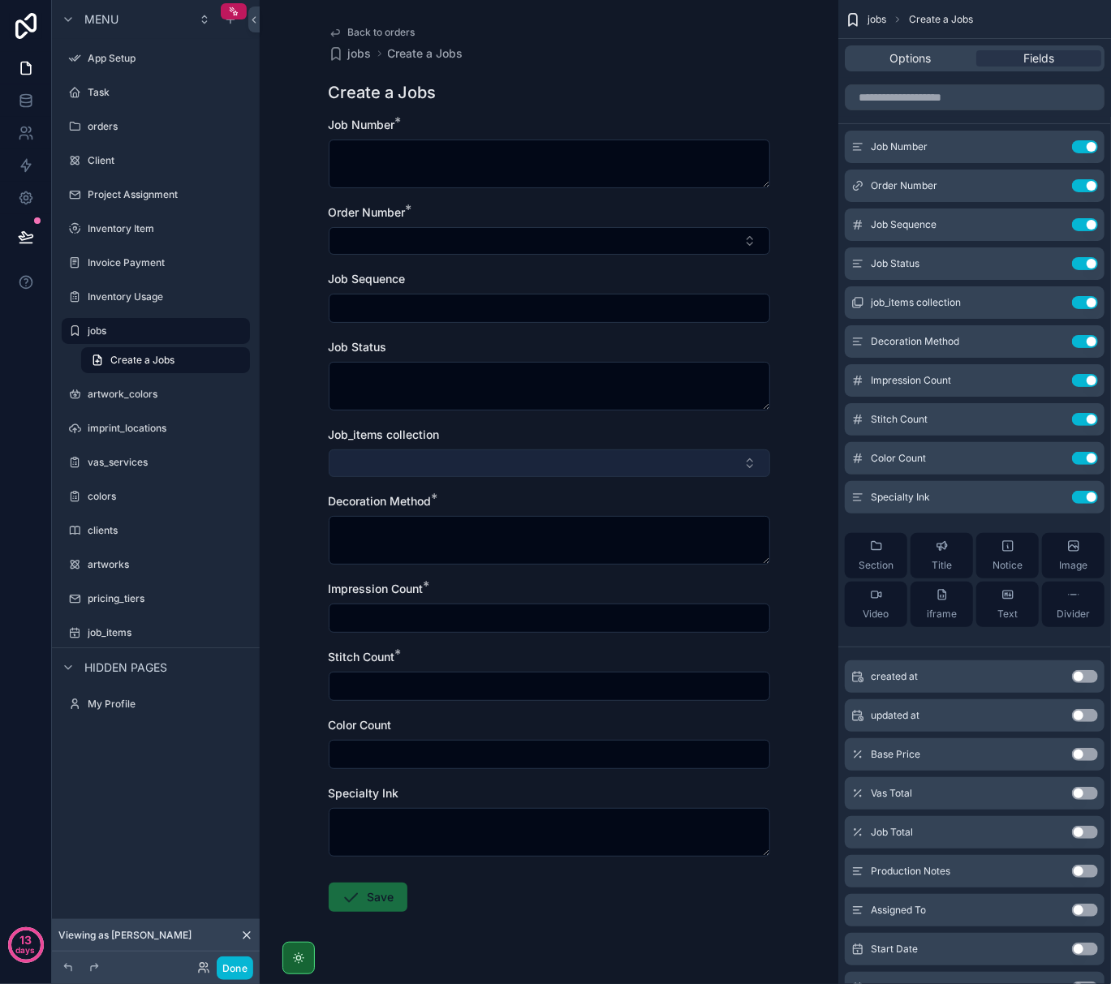
click at [686, 462] on button "Select Button" at bounding box center [549, 464] width 441 height 28
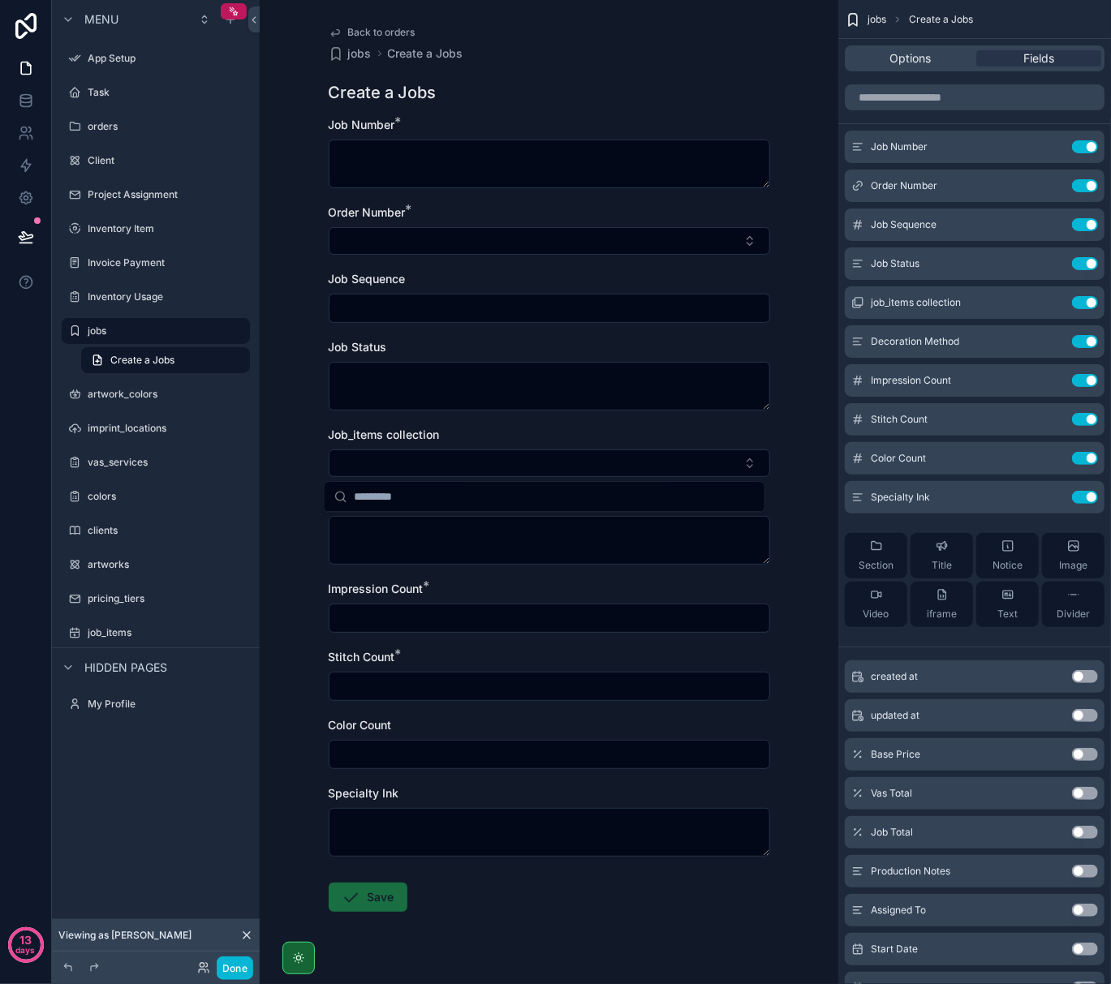
click at [433, 495] on input "scrollable content" at bounding box center [554, 496] width 401 height 29
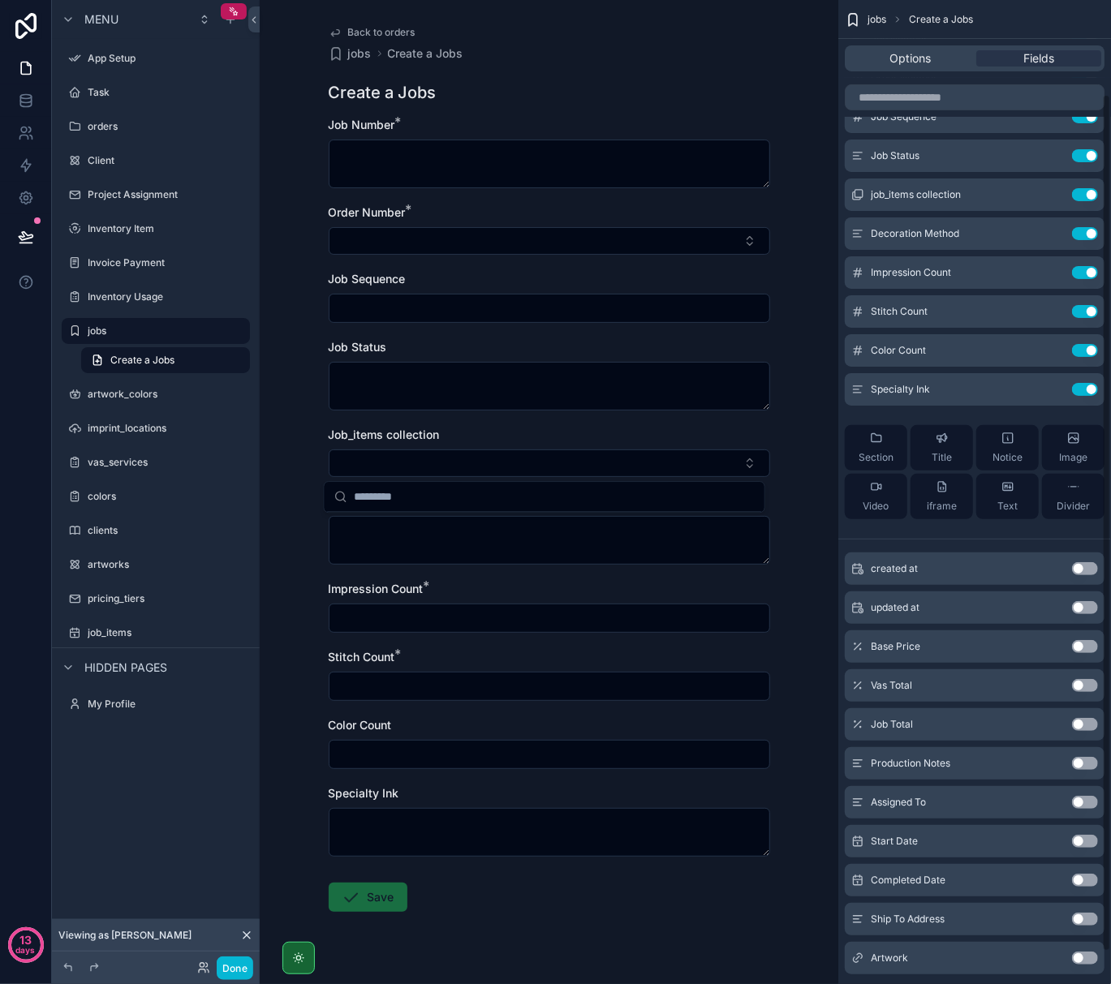
scroll to position [144, 0]
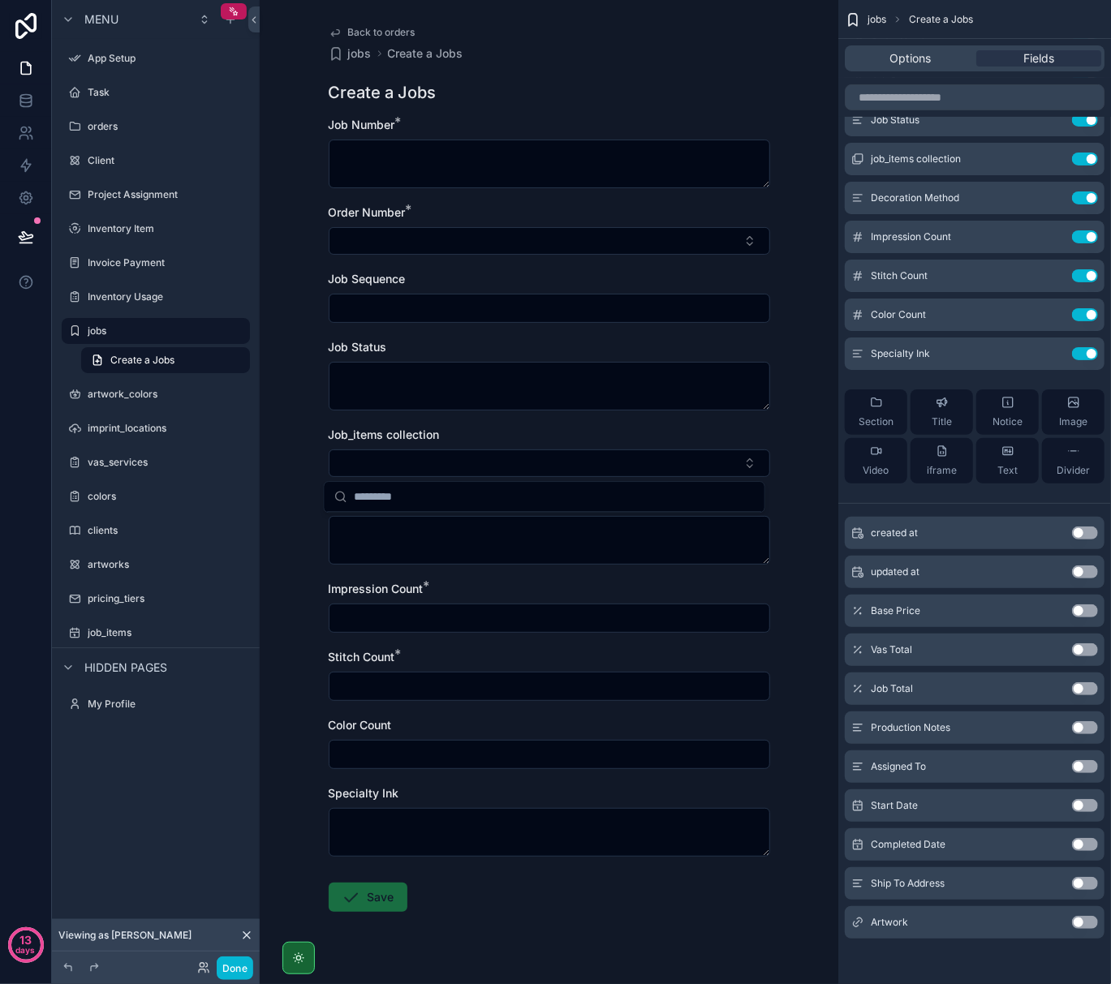
click at [1088, 922] on button "Use setting" at bounding box center [1085, 922] width 26 height 13
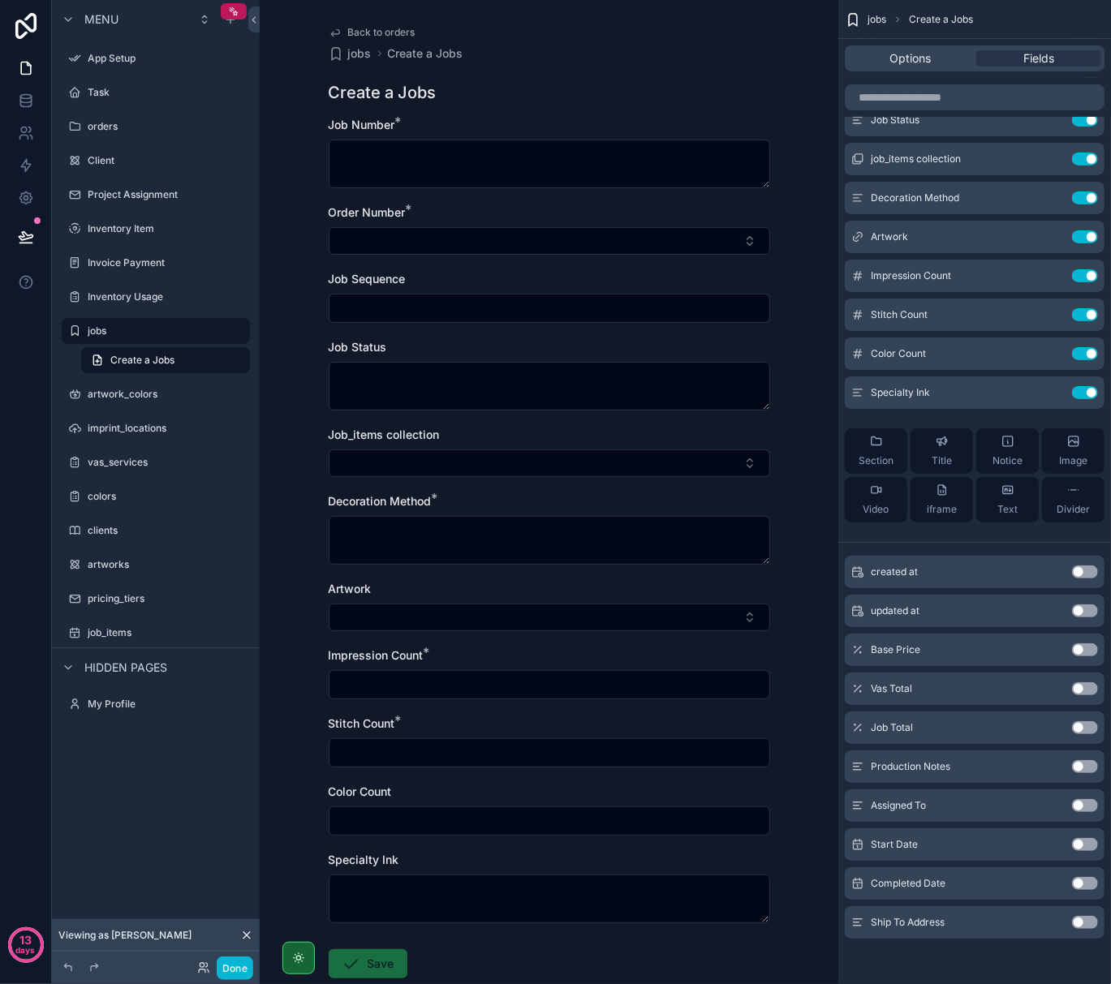
drag, startPoint x: 1061, startPoint y: 455, endPoint x: 465, endPoint y: 691, distance: 641.4
click at [465, 691] on div "Jump to... Ctrl K App Setup Task orders Client Project Assignment Inventory Ite…" at bounding box center [685, 492] width 851 height 984
click at [1059, 445] on div "Image" at bounding box center [1073, 451] width 28 height 32
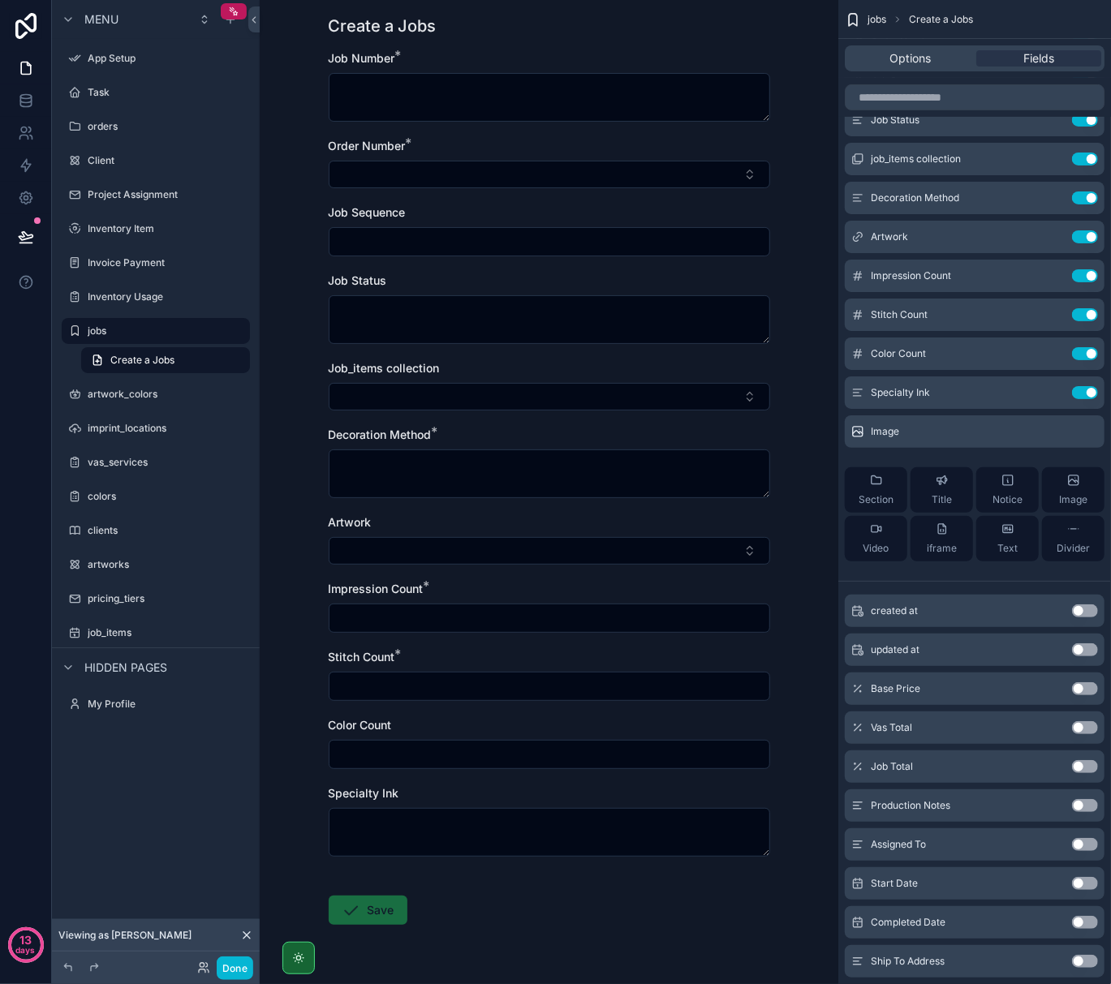
scroll to position [0, 0]
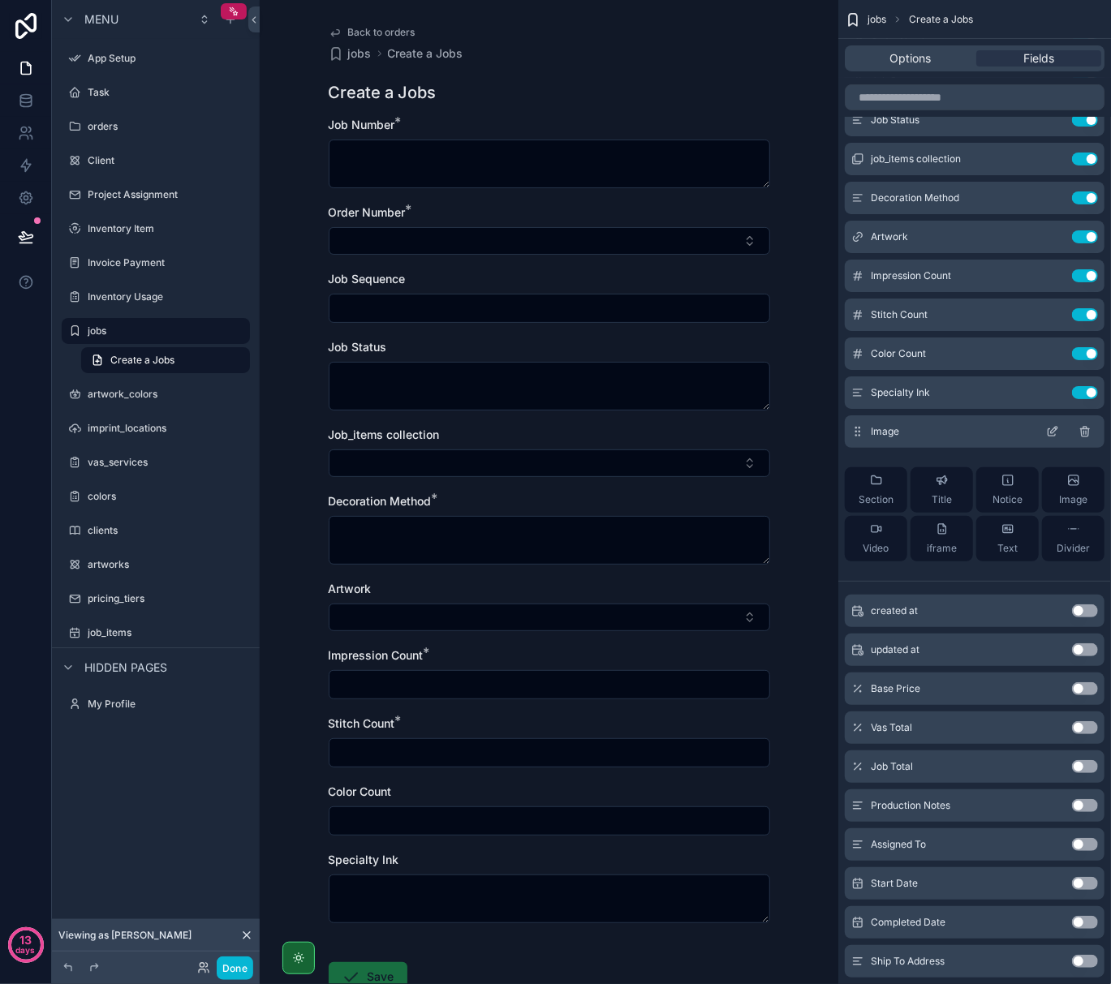
click at [1082, 430] on icon "scrollable content" at bounding box center [1084, 432] width 7 height 7
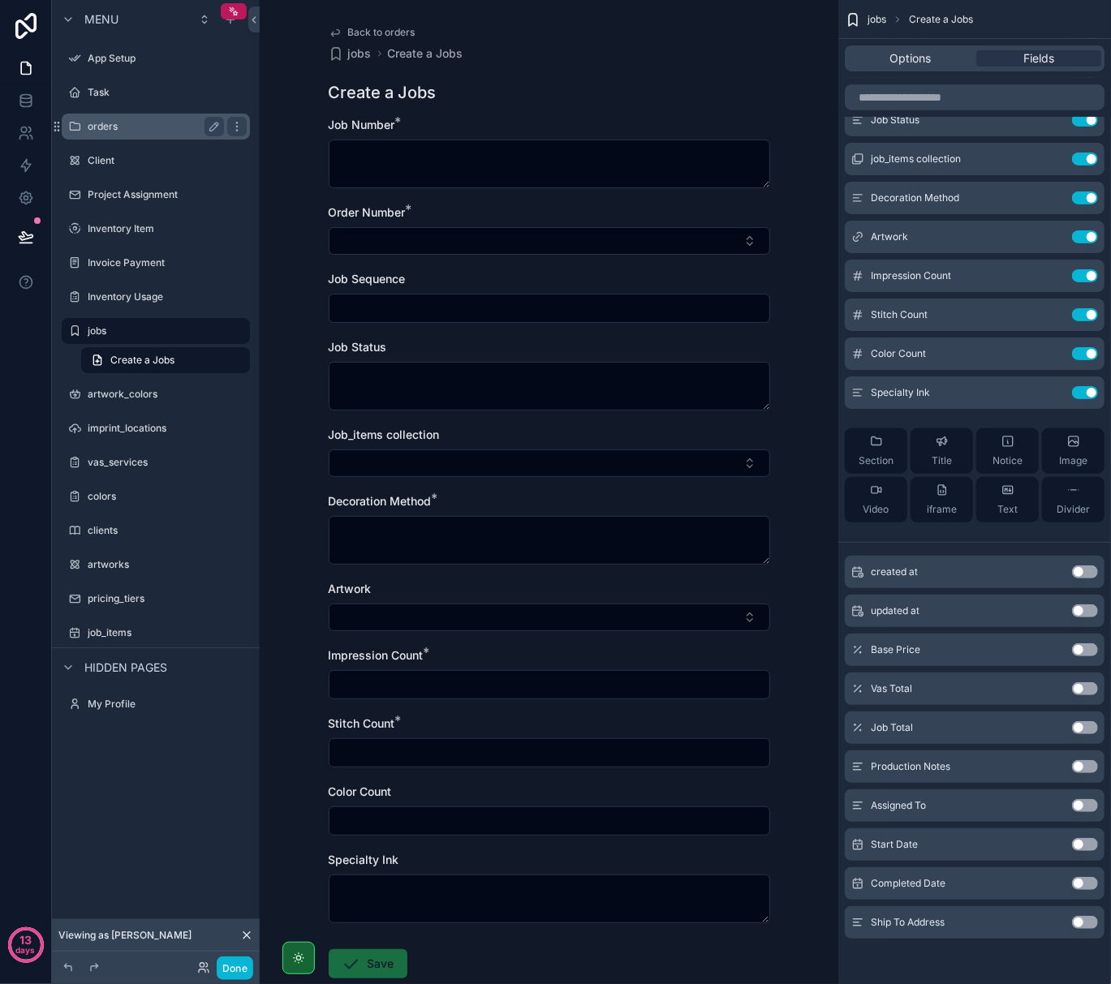
click at [110, 127] on label "orders" at bounding box center [153, 126] width 130 height 13
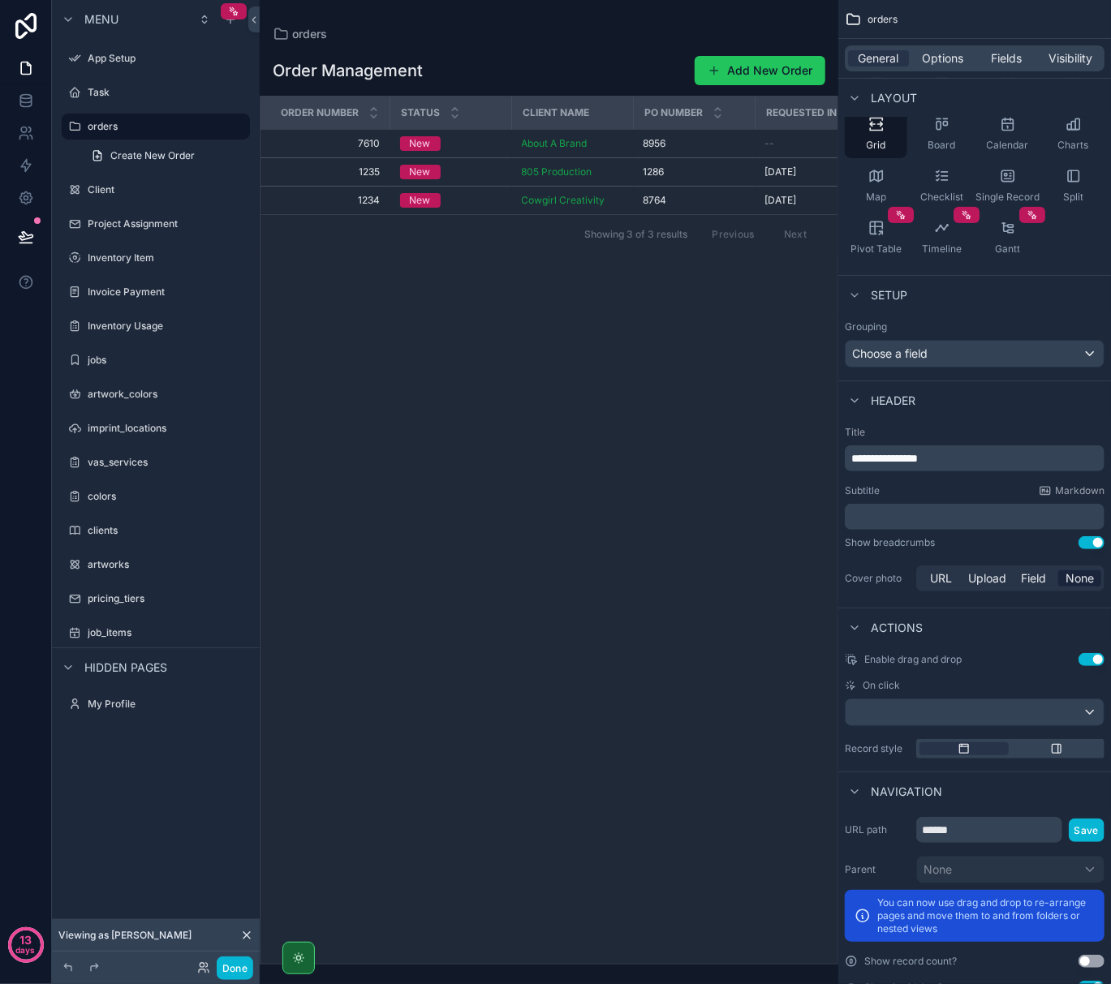
click at [546, 148] on div "scrollable content" at bounding box center [549, 492] width 579 height 984
click at [485, 144] on div "New" at bounding box center [451, 143] width 102 height 15
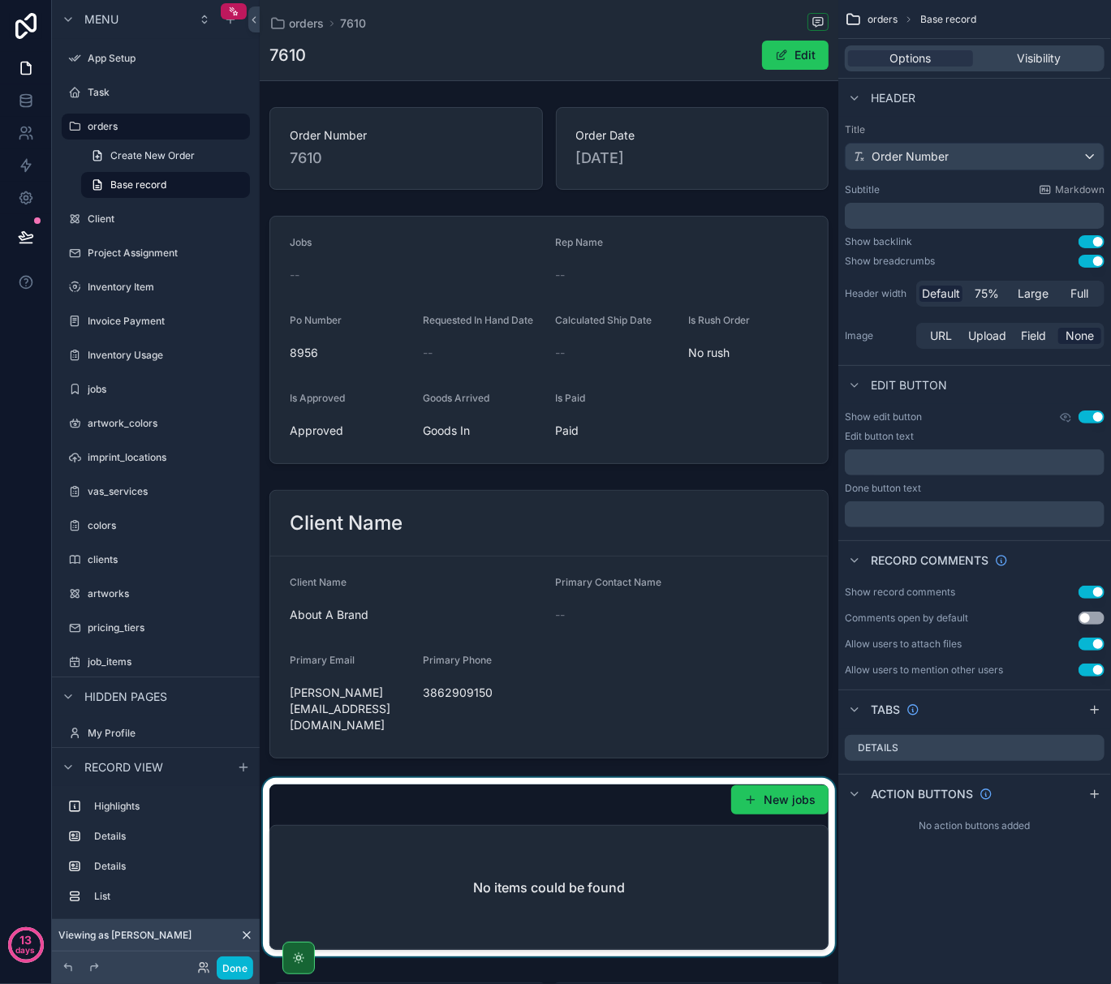
click at [557, 807] on div "scrollable content" at bounding box center [549, 867] width 579 height 179
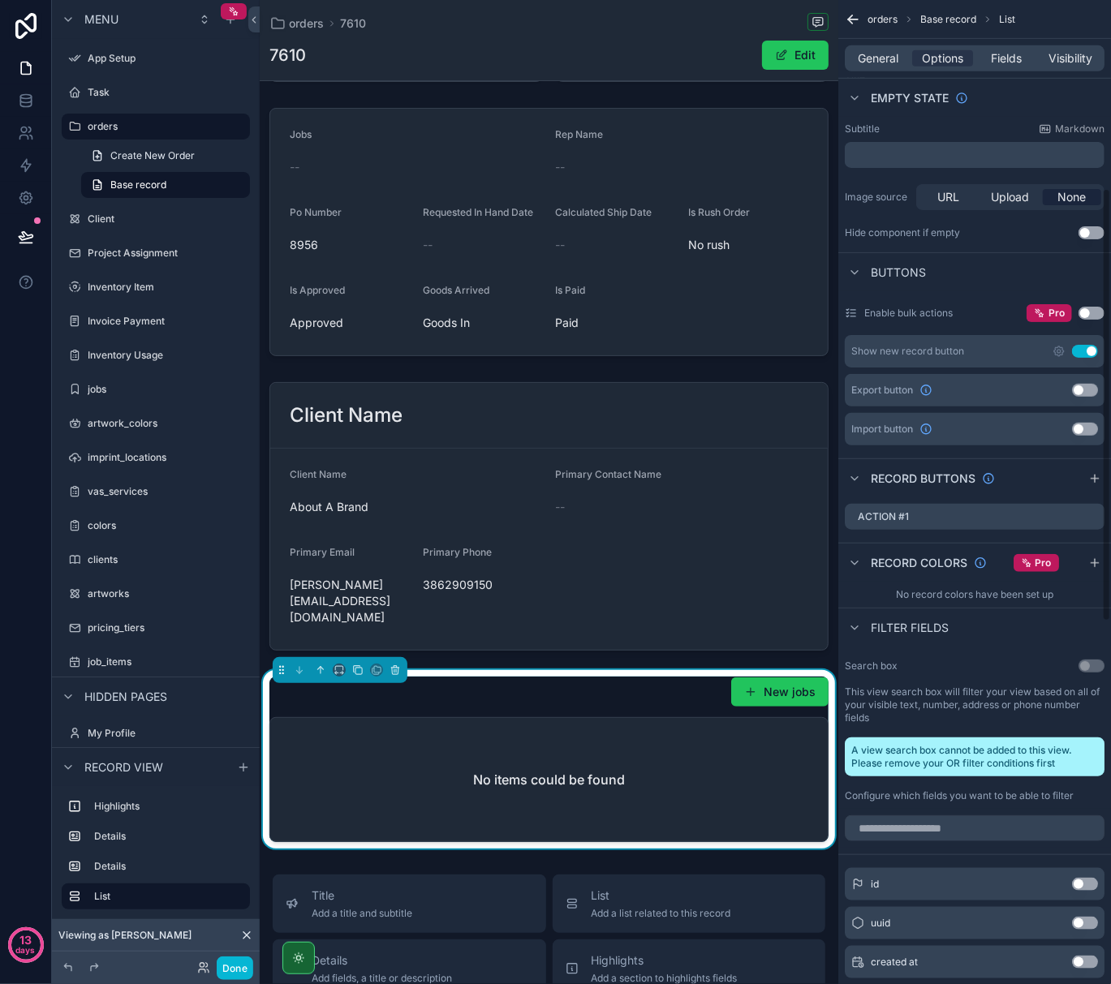
scroll to position [432, 0]
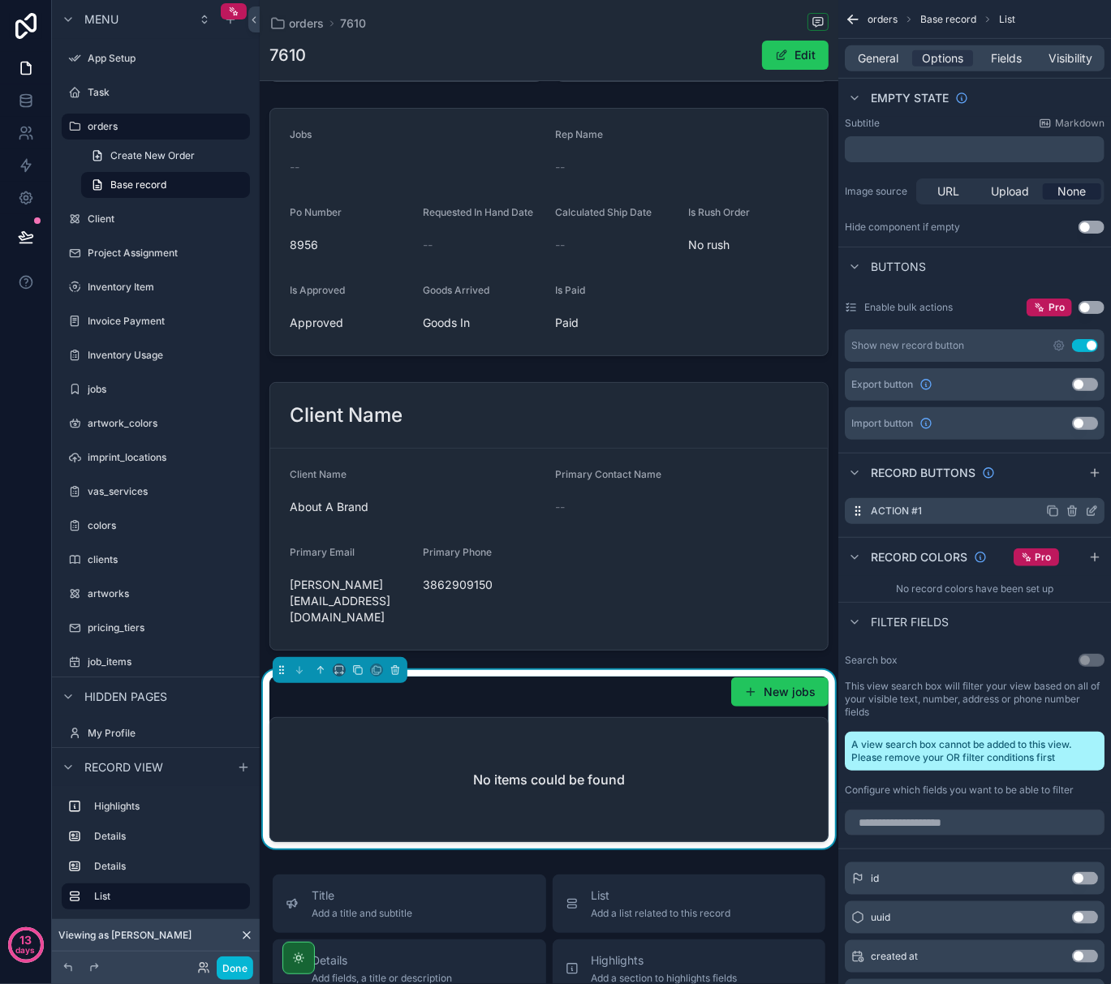
click at [1071, 514] on icon "scrollable content" at bounding box center [1071, 511] width 0 height 3
click at [1065, 484] on icon at bounding box center [1065, 484] width 9 height 0
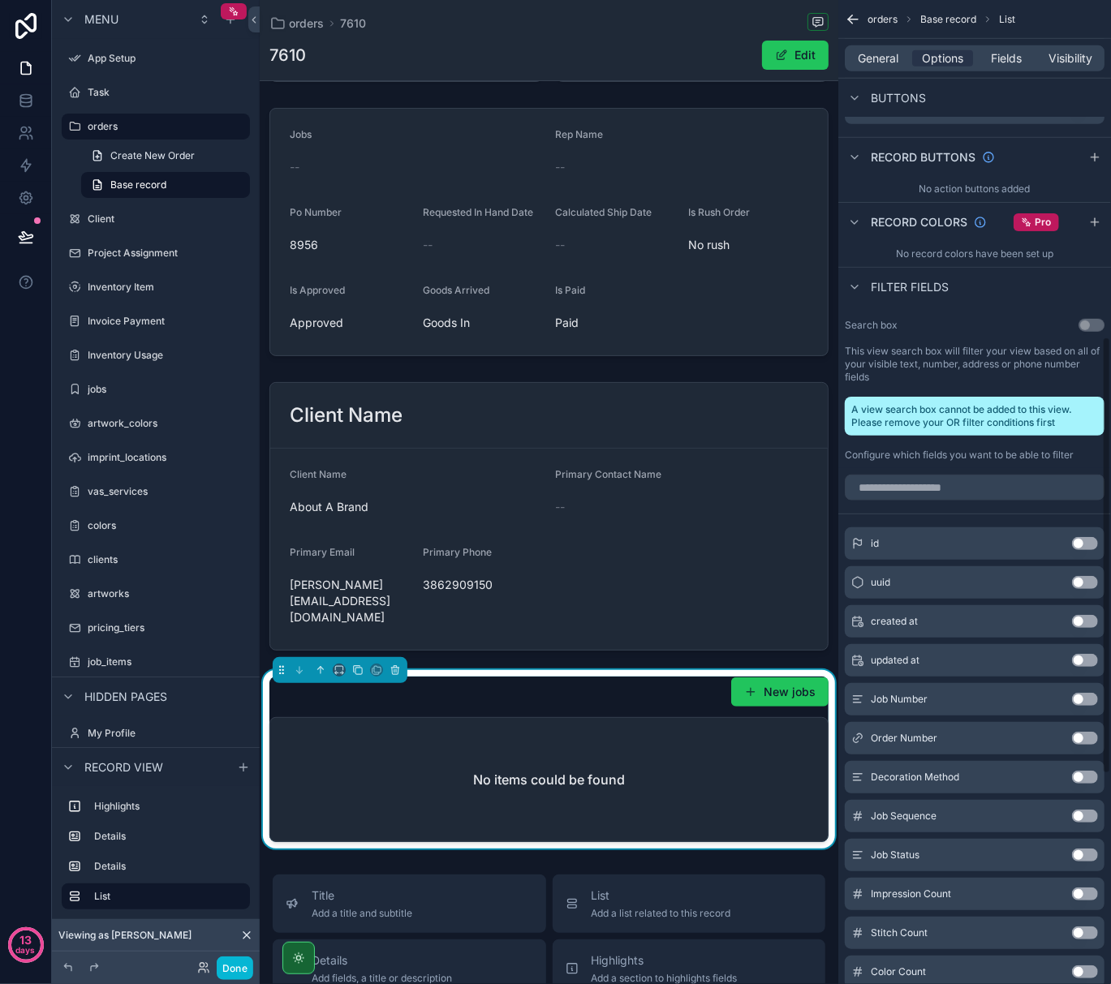
scroll to position [757, 0]
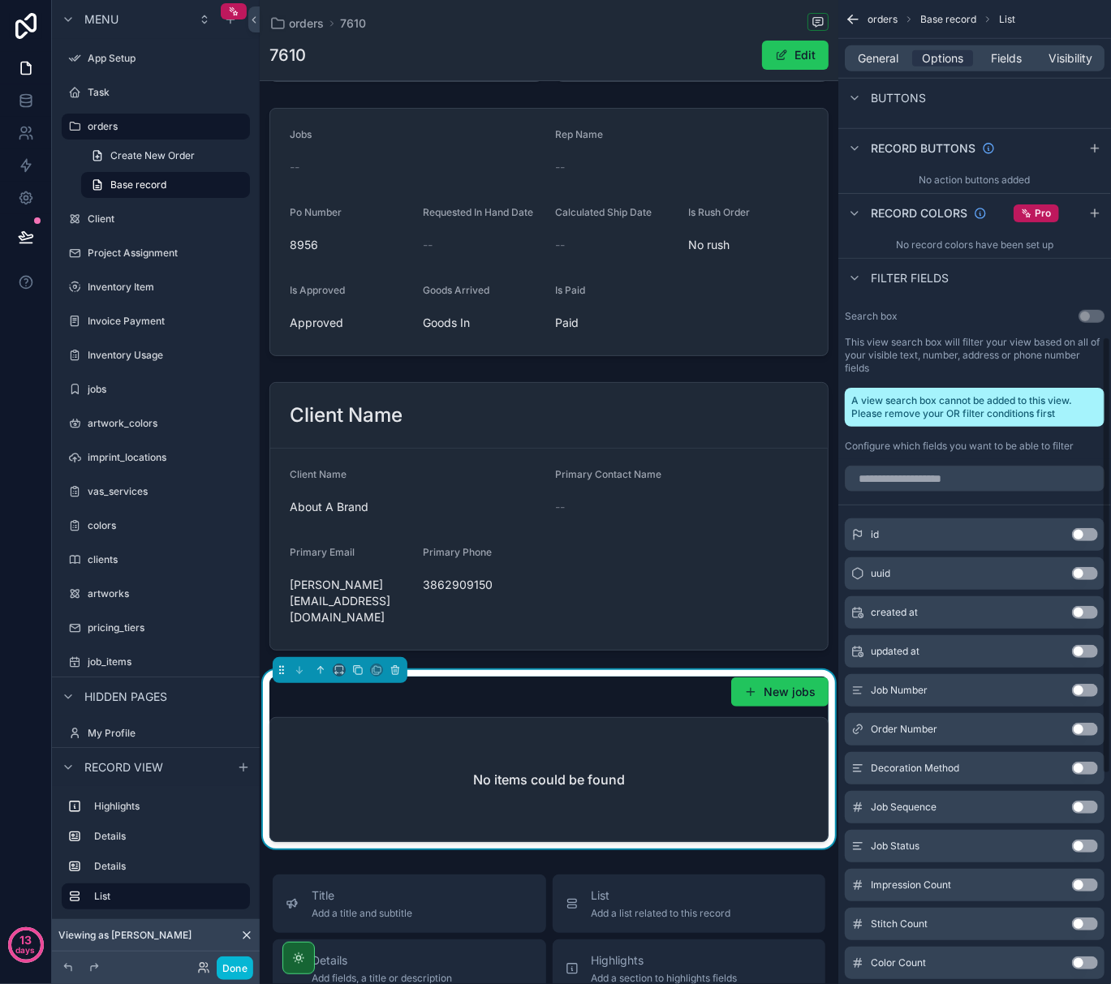
click at [1086, 736] on button "Use setting" at bounding box center [1085, 729] width 26 height 13
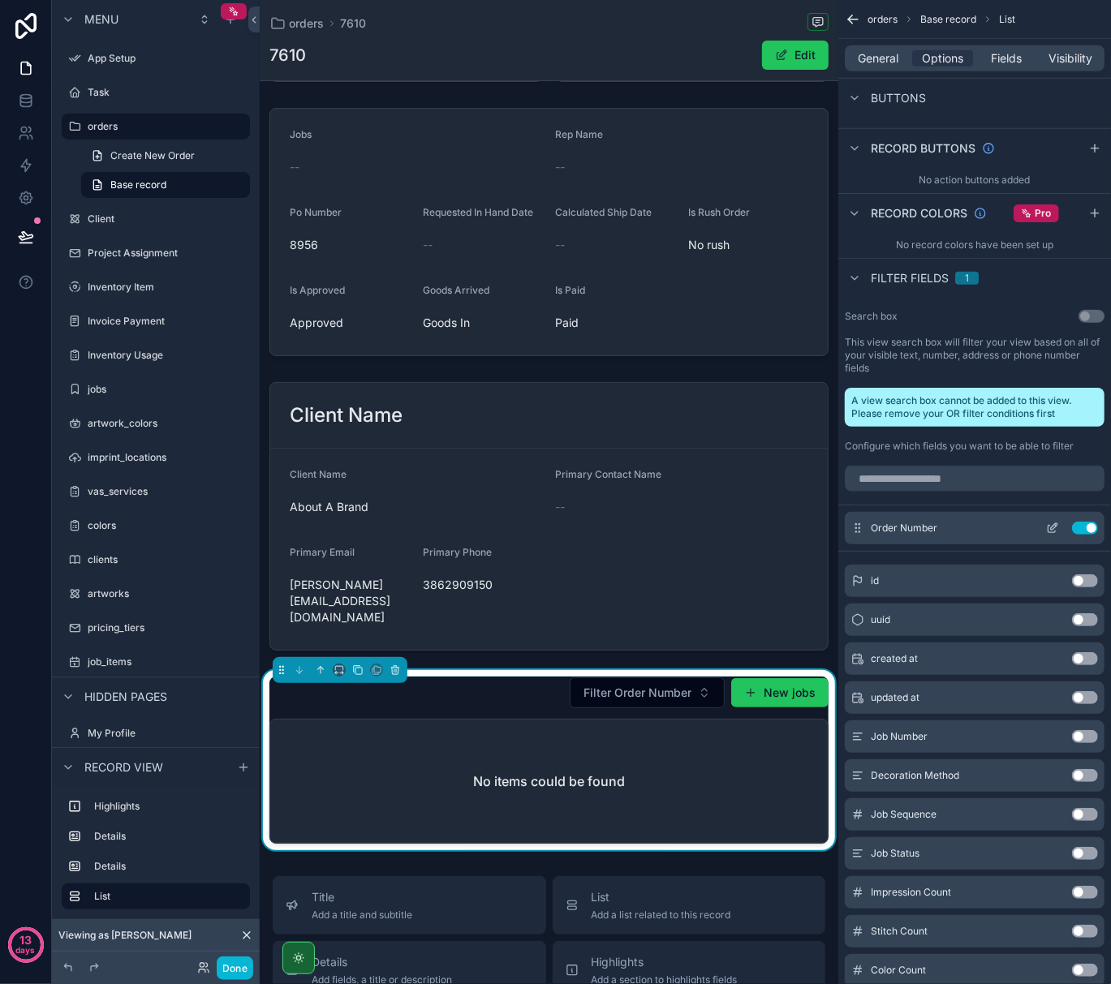
click at [1086, 526] on button "Use setting" at bounding box center [1085, 528] width 26 height 13
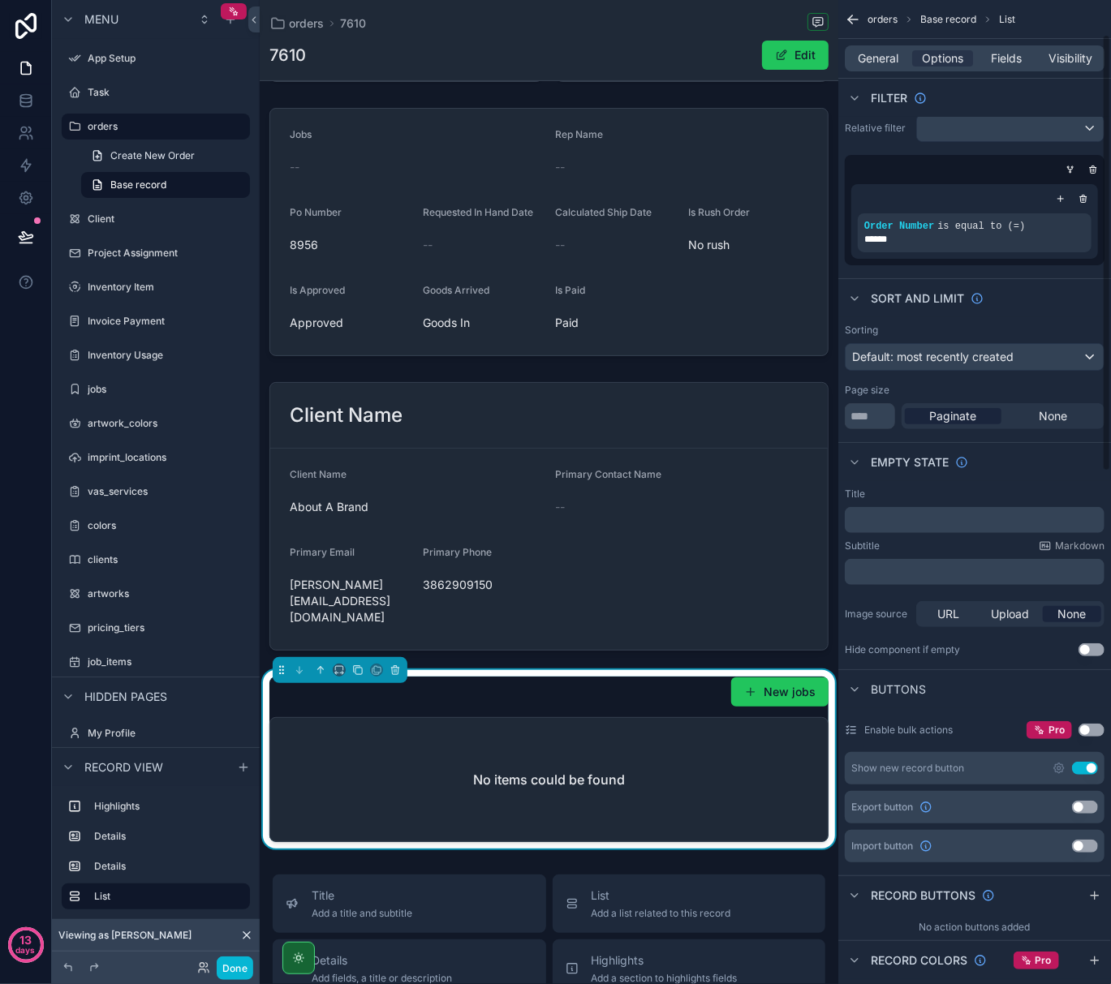
scroll to position [0, 0]
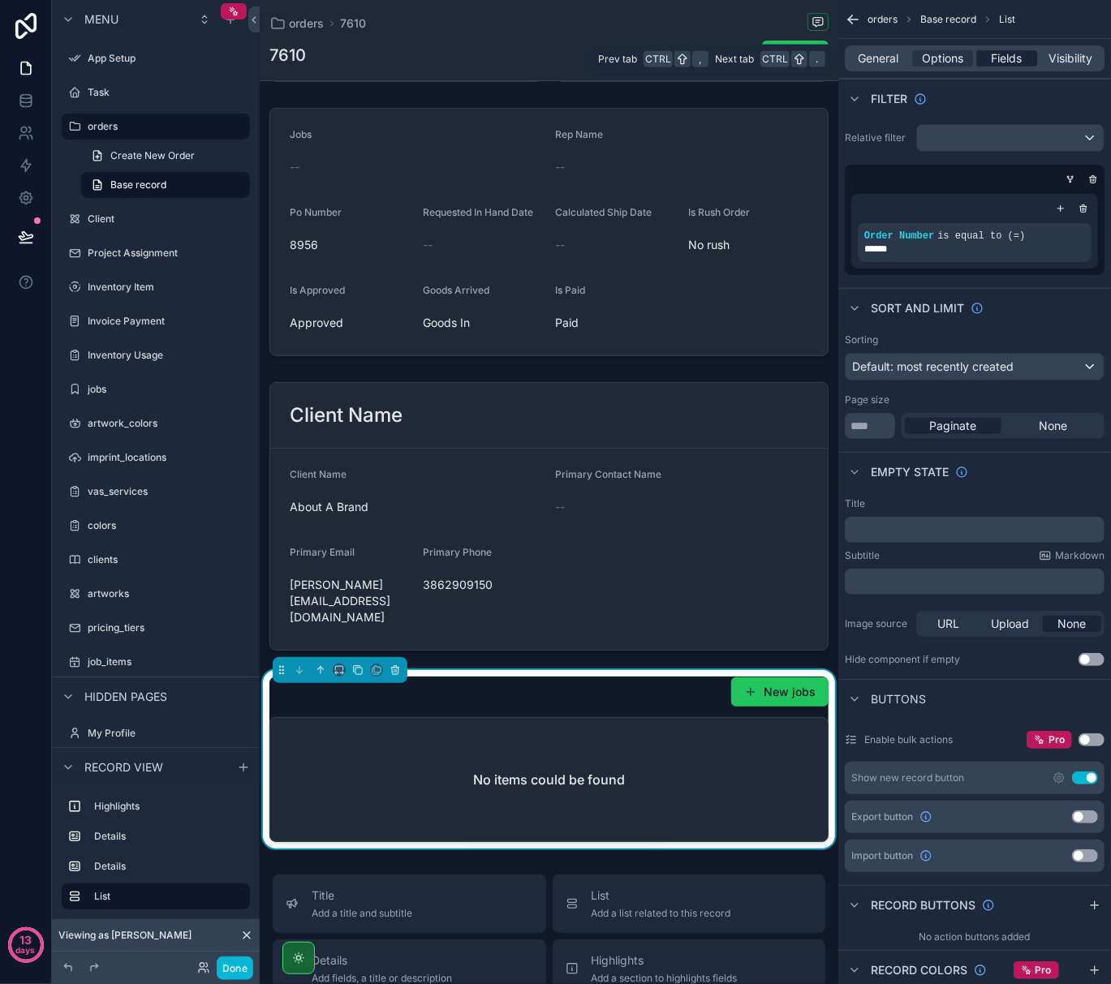
click at [1007, 56] on span "Fields" at bounding box center [1007, 58] width 31 height 16
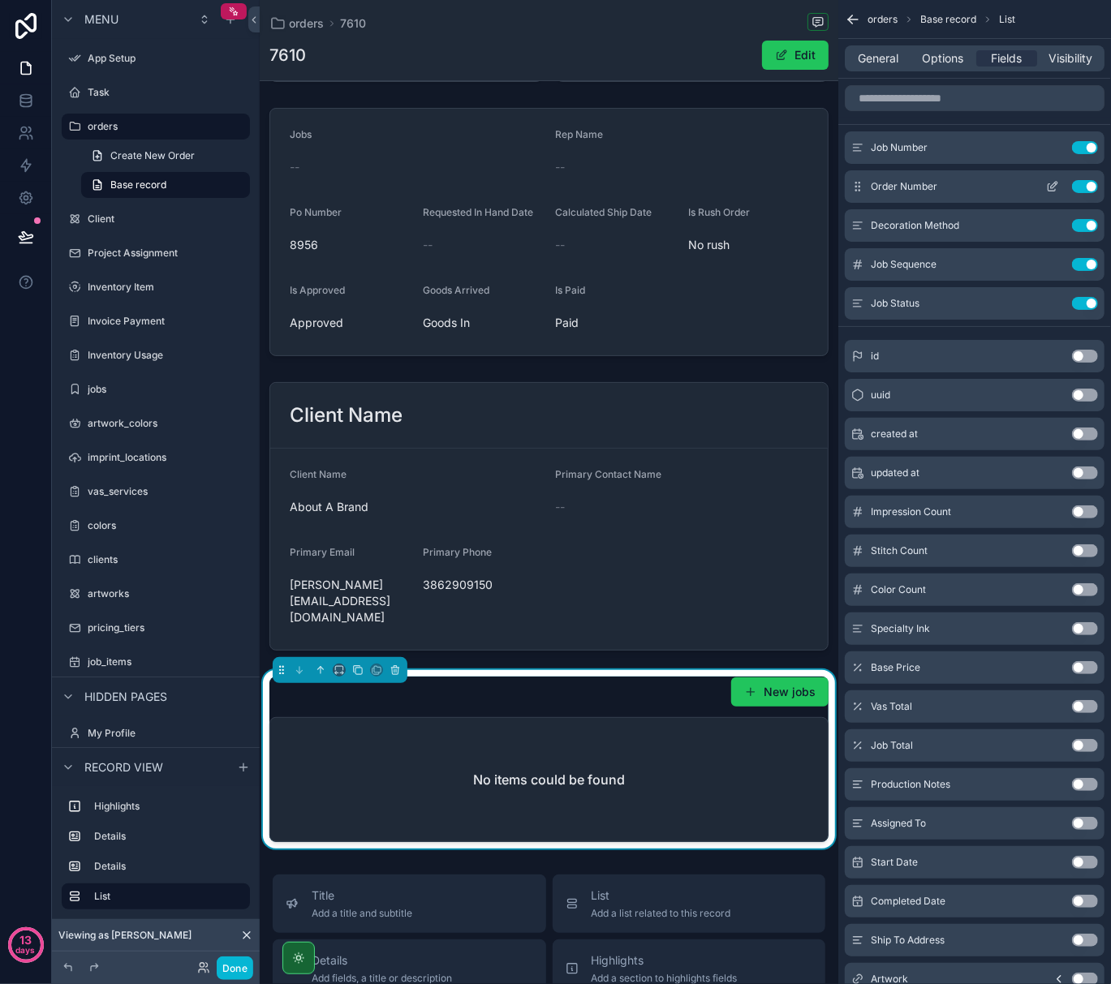
click at [1049, 190] on icon "scrollable content" at bounding box center [1052, 186] width 13 height 13
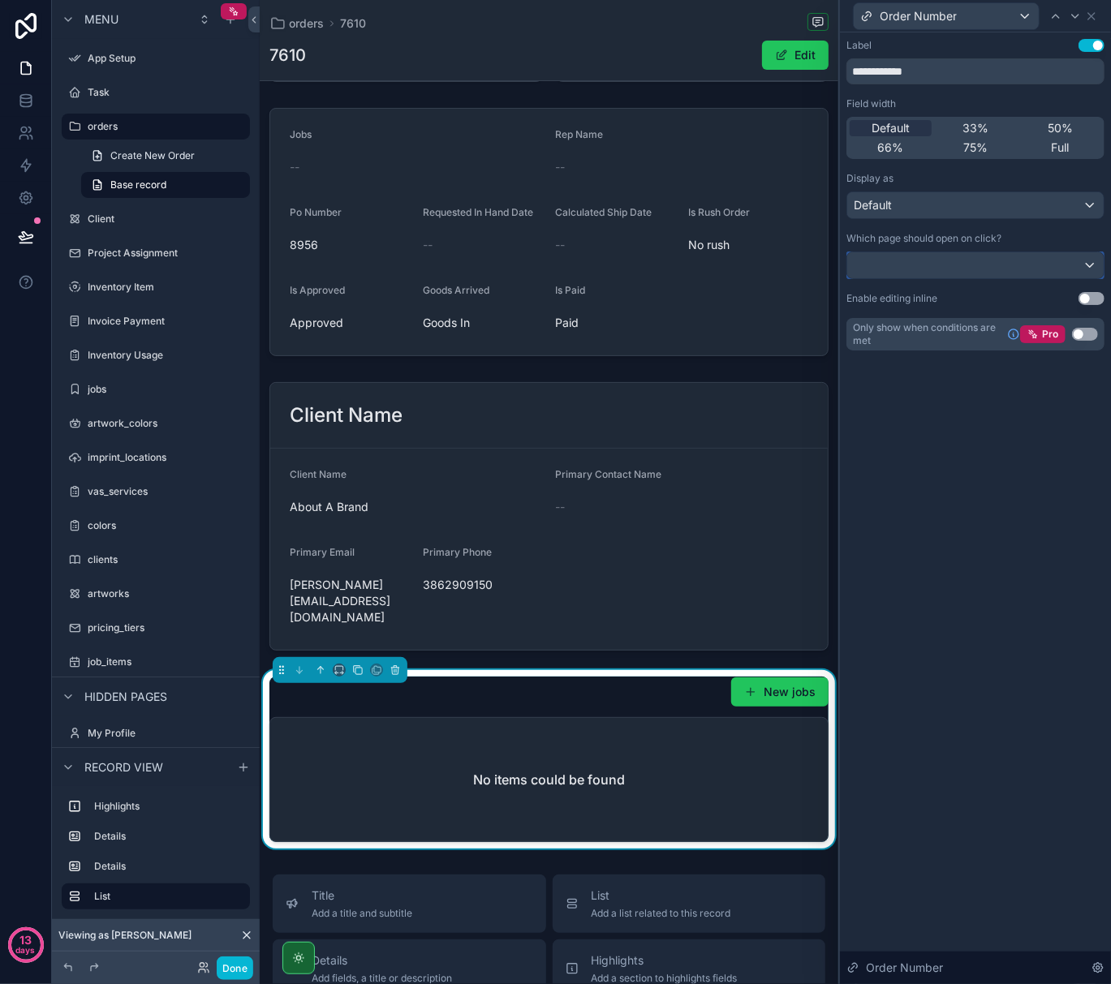
click at [1092, 269] on div at bounding box center [975, 265] width 256 height 26
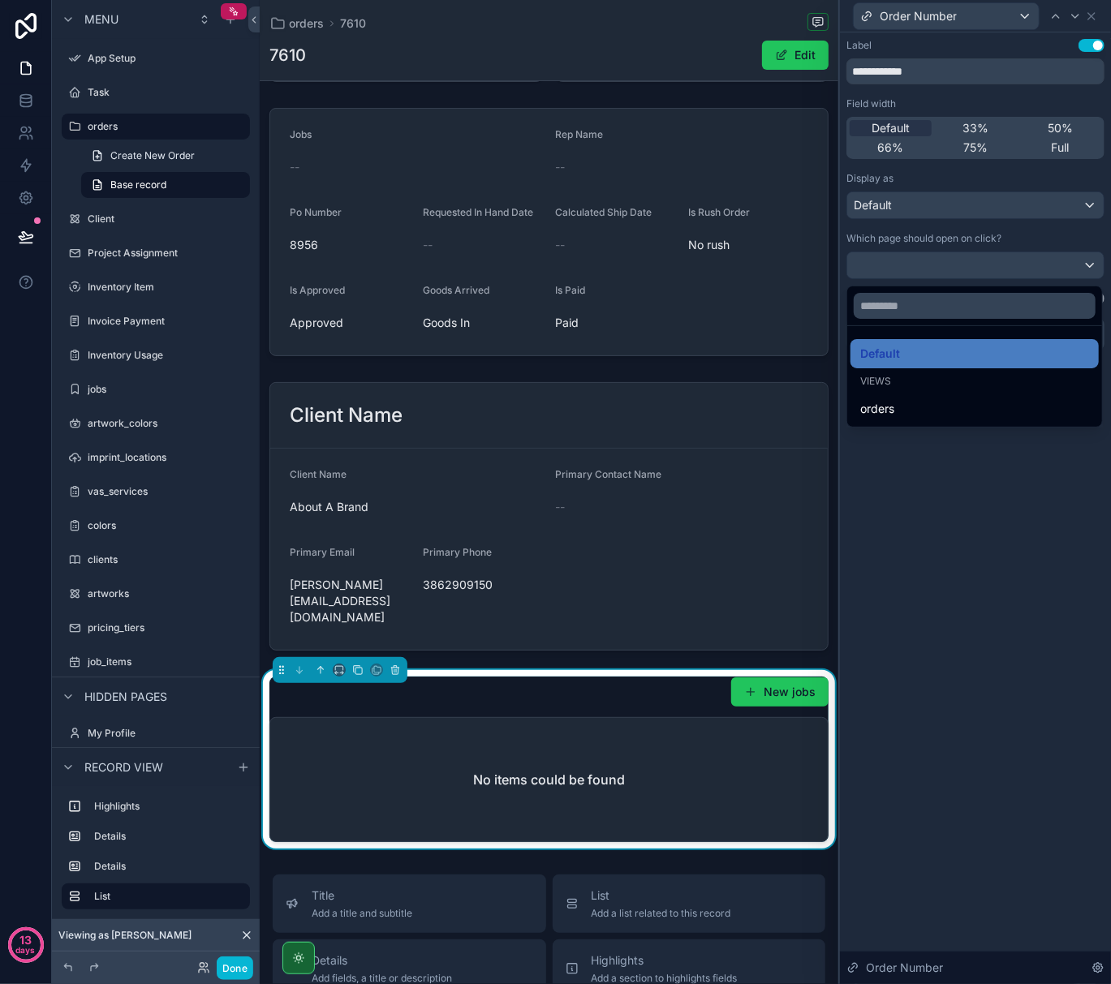
click at [1091, 268] on div at bounding box center [975, 492] width 271 height 984
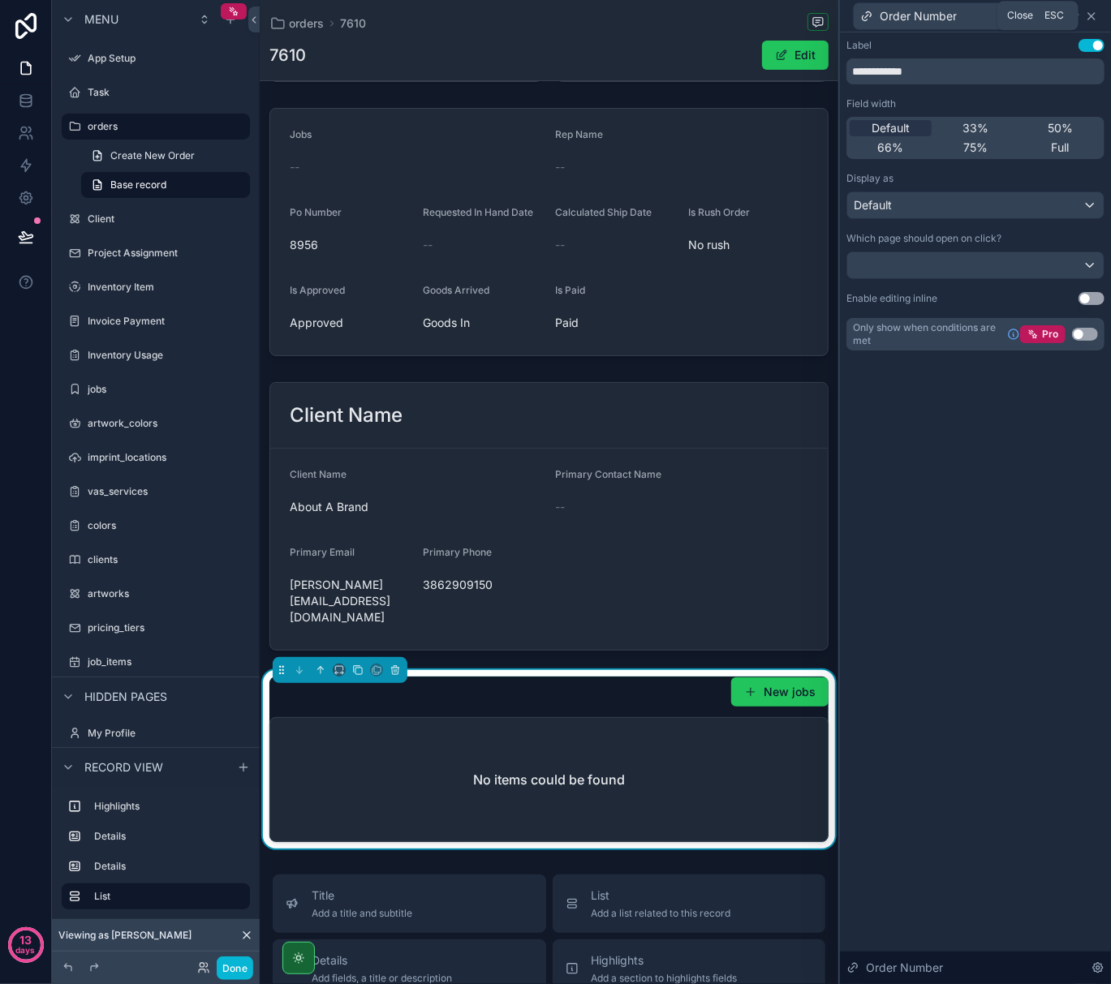
click at [1091, 10] on icon at bounding box center [1091, 16] width 13 height 13
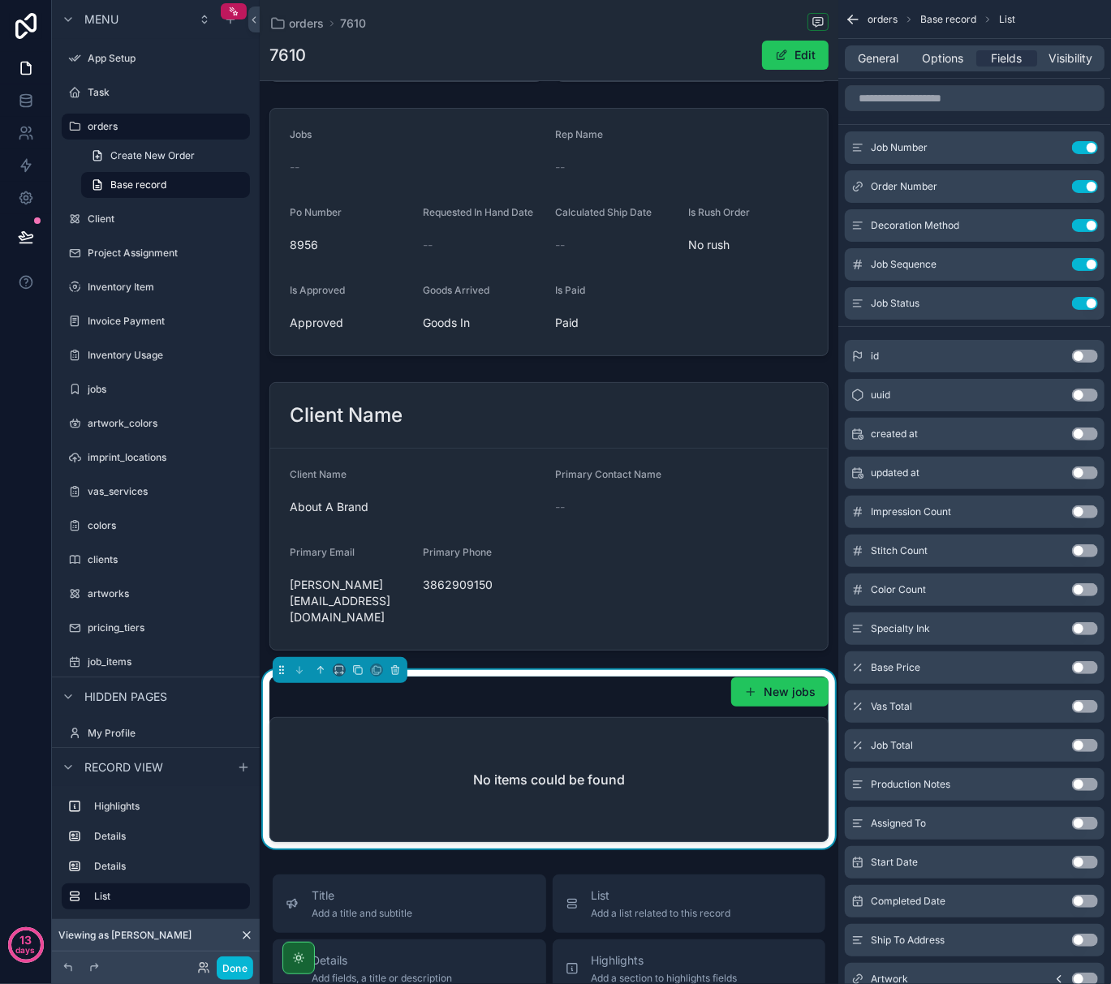
click at [940, 17] on span "Base record" at bounding box center [948, 19] width 56 height 13
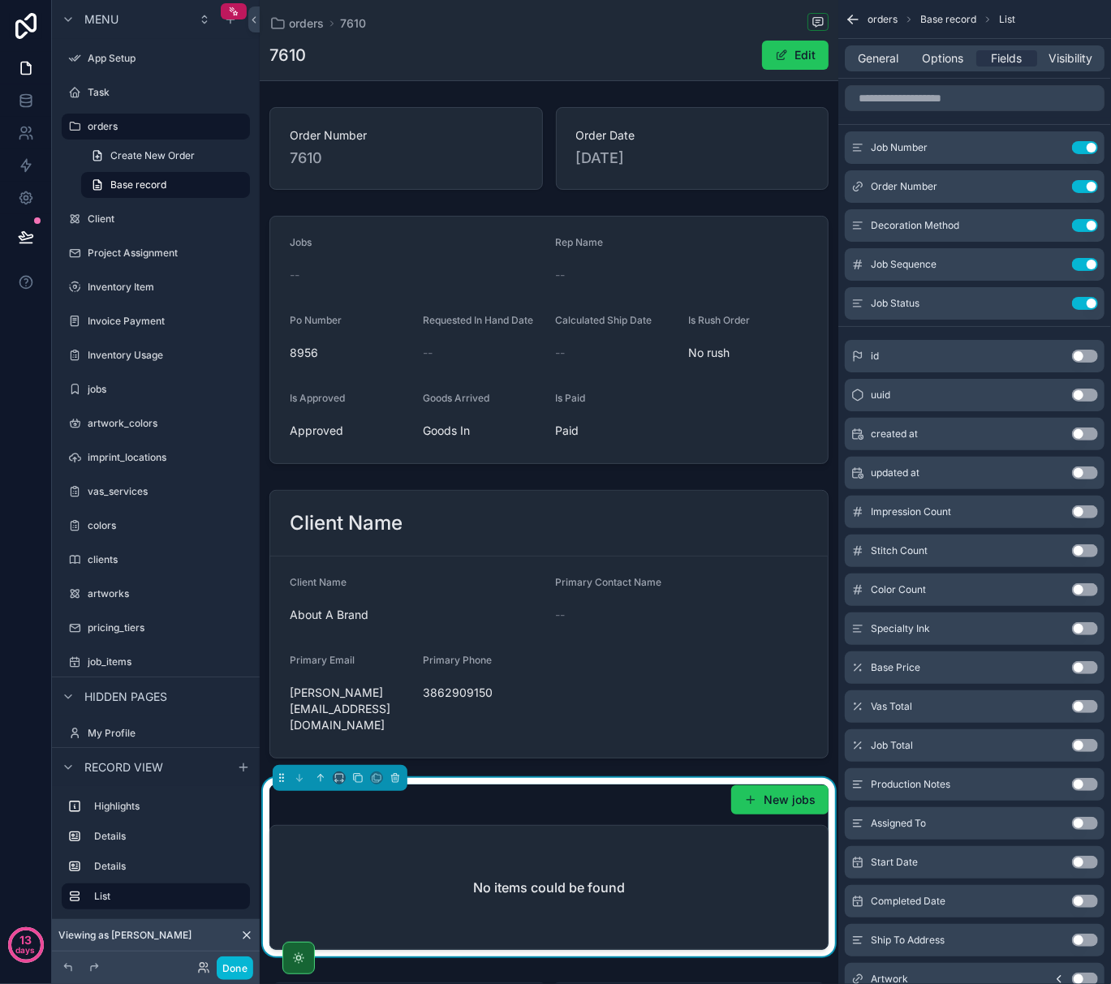
click at [516, 93] on div "orders 7610 7610 Edit Order Number 7610 Order Date [DATE] Jobs -- Rep Name -- P…" at bounding box center [549, 851] width 579 height 1703
click at [209, 190] on link "Base record" at bounding box center [165, 185] width 169 height 26
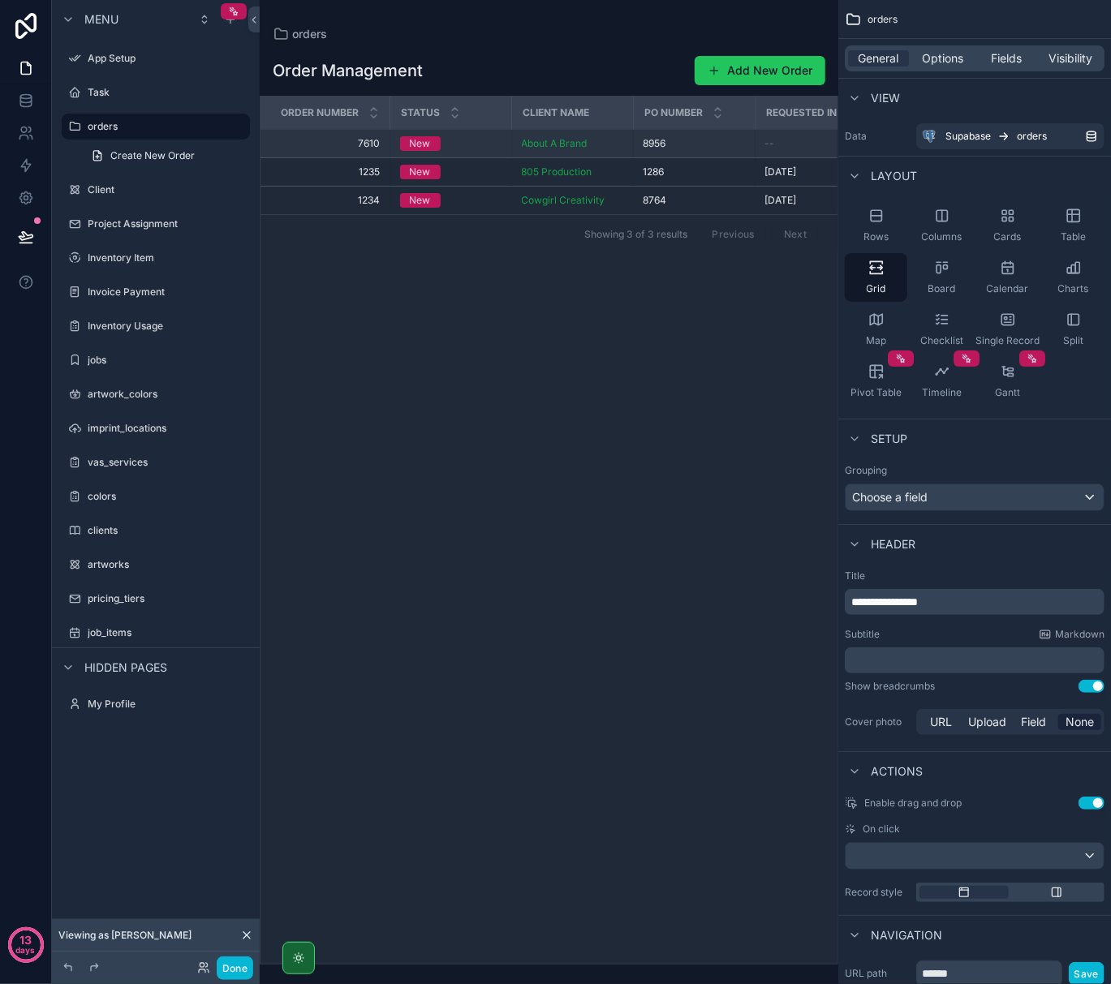
click at [493, 141] on div "New" at bounding box center [451, 143] width 102 height 15
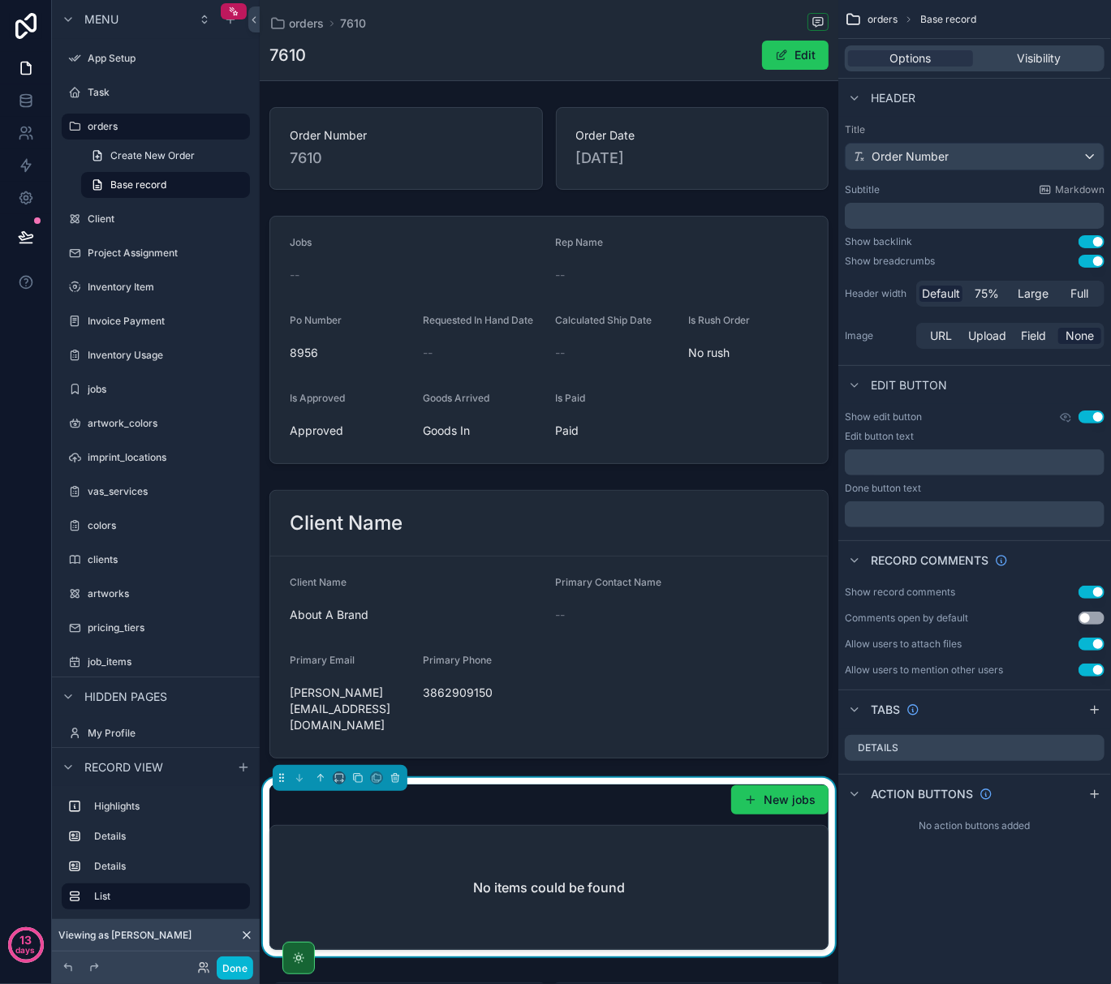
click at [948, 21] on span "Base record" at bounding box center [948, 19] width 56 height 13
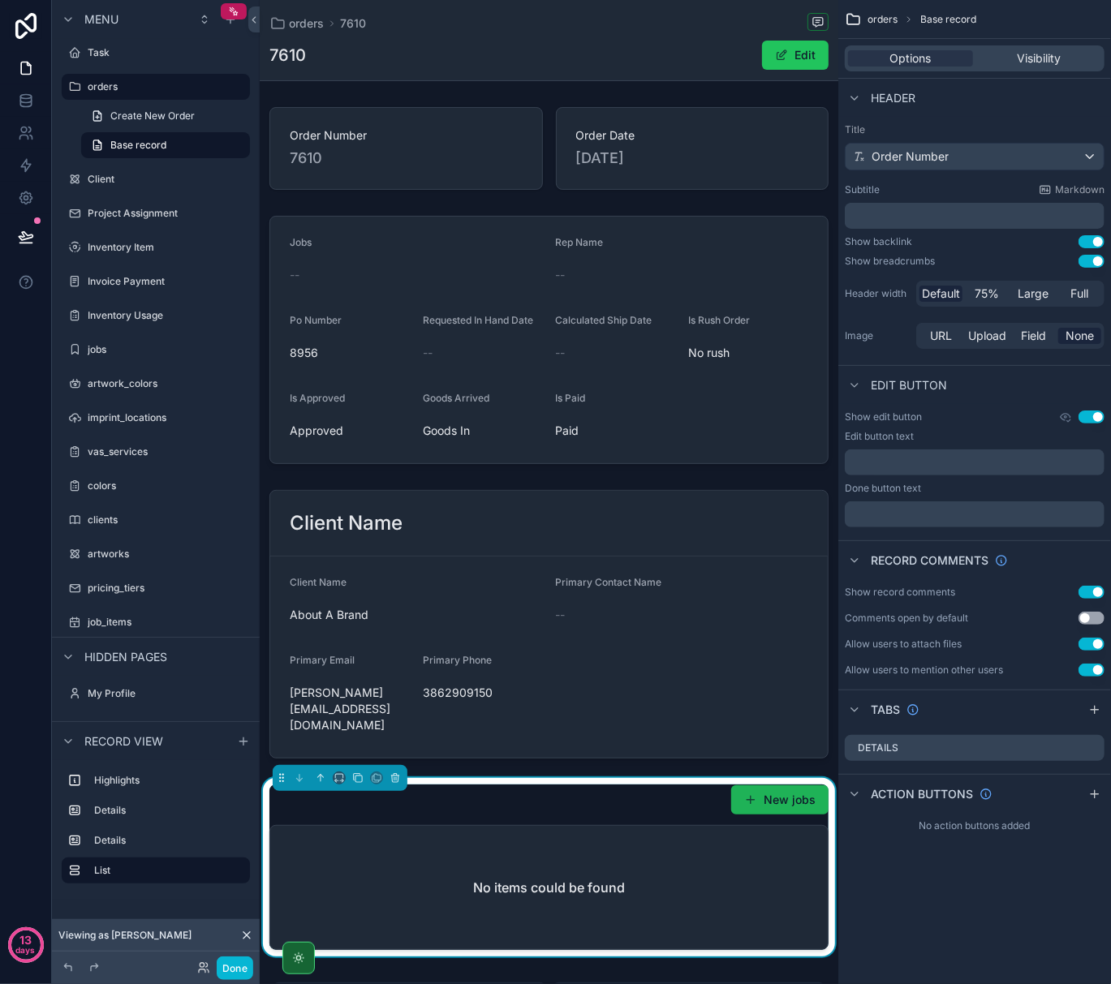
click at [785, 785] on button "New jobs" at bounding box center [779, 799] width 97 height 29
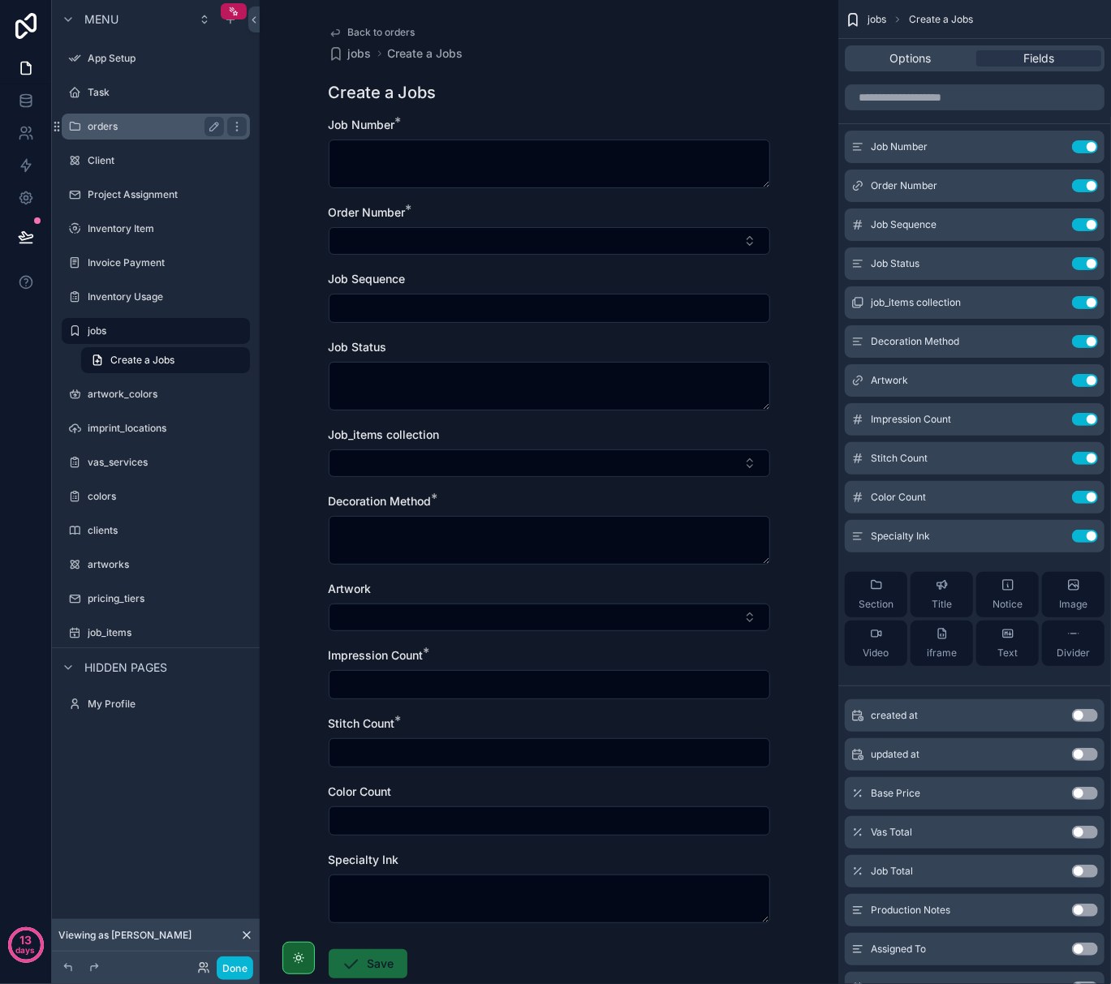
click at [123, 122] on label "orders" at bounding box center [153, 126] width 130 height 13
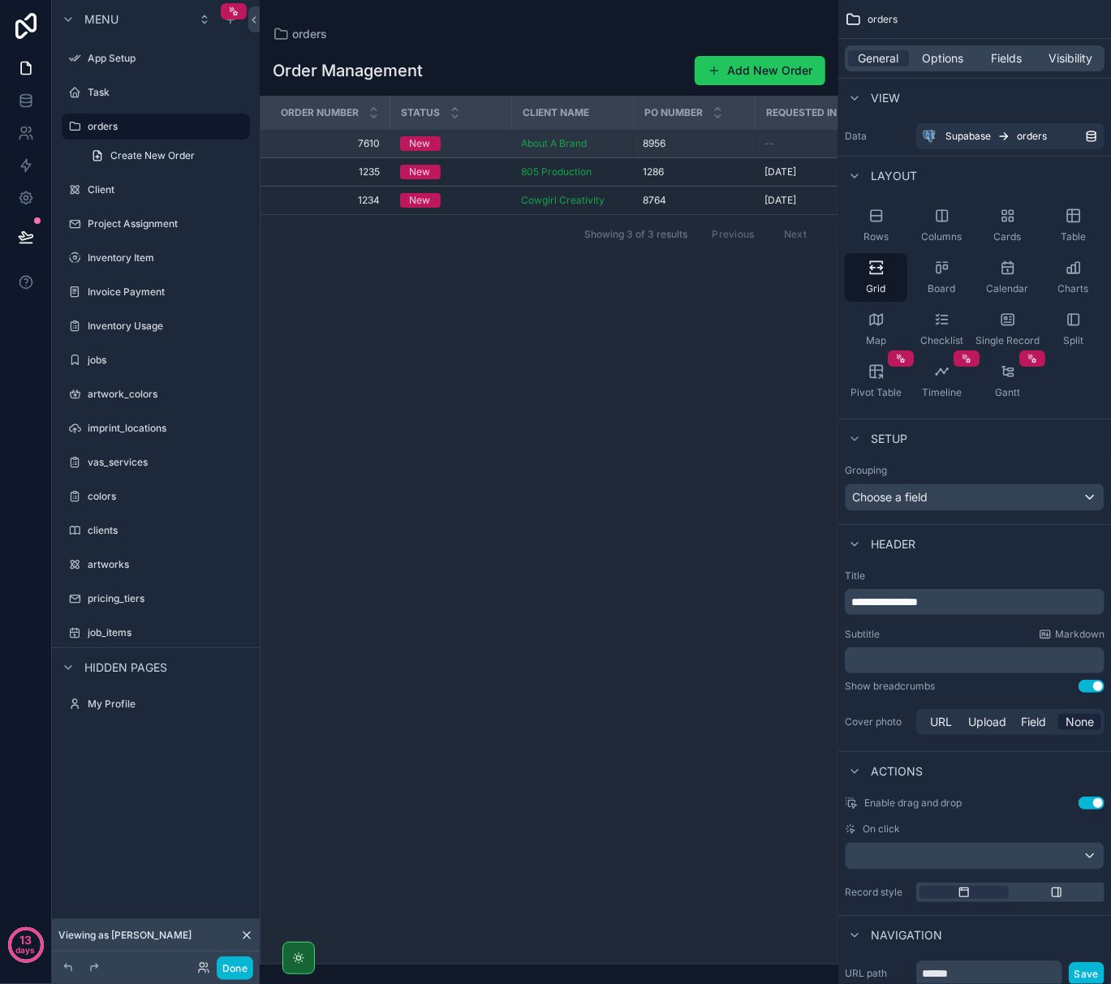
click at [455, 146] on div "New" at bounding box center [451, 143] width 102 height 15
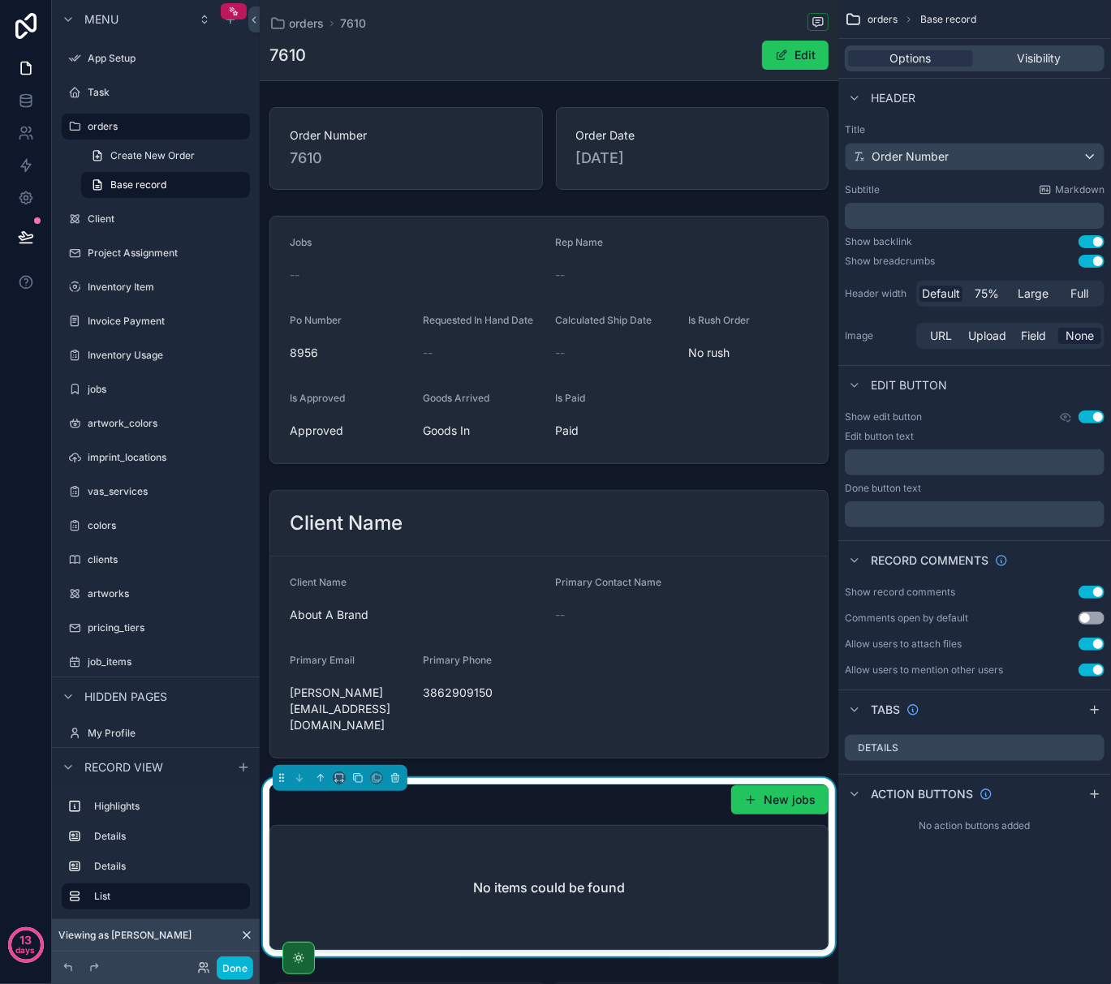
click at [1101, 420] on button "Use setting" at bounding box center [1091, 417] width 26 height 13
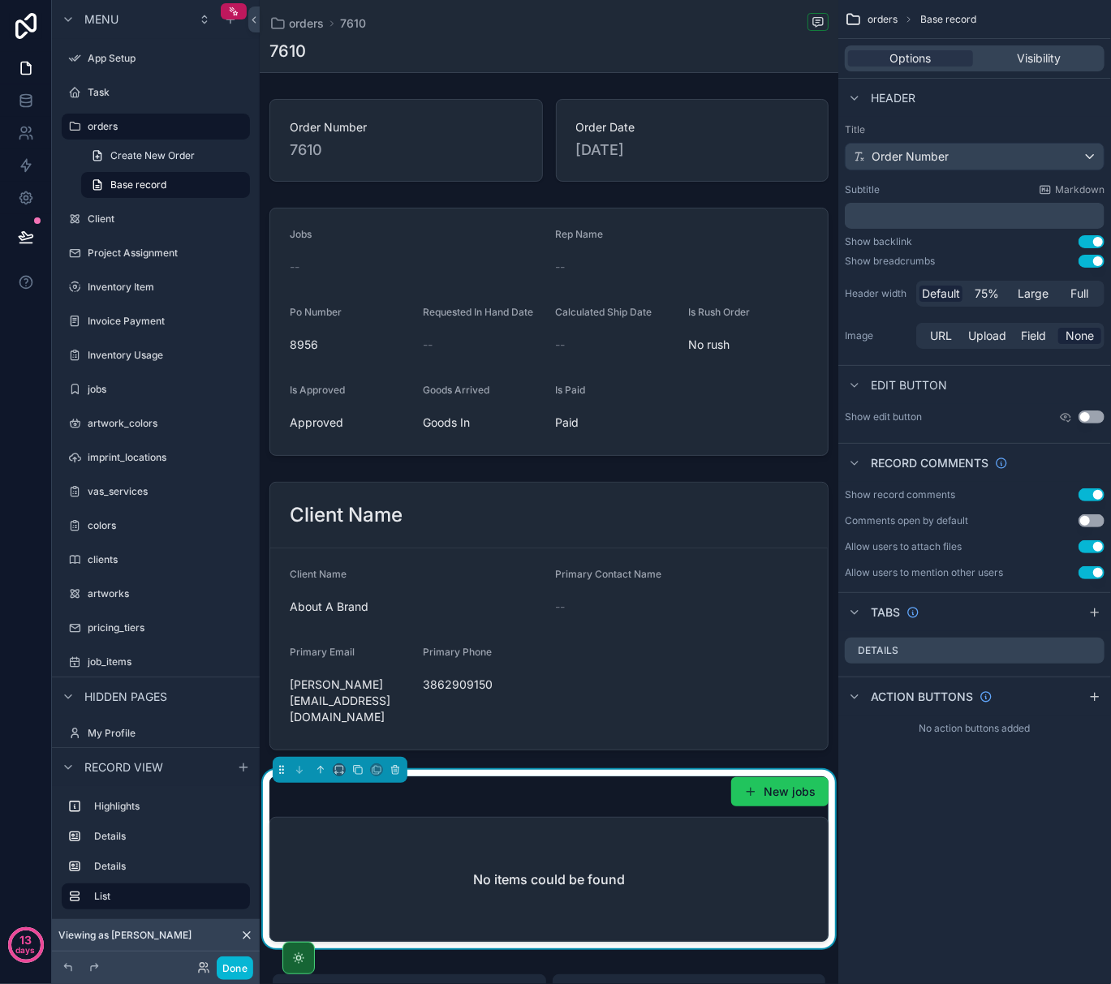
click at [1101, 420] on button "Use setting" at bounding box center [1091, 417] width 26 height 13
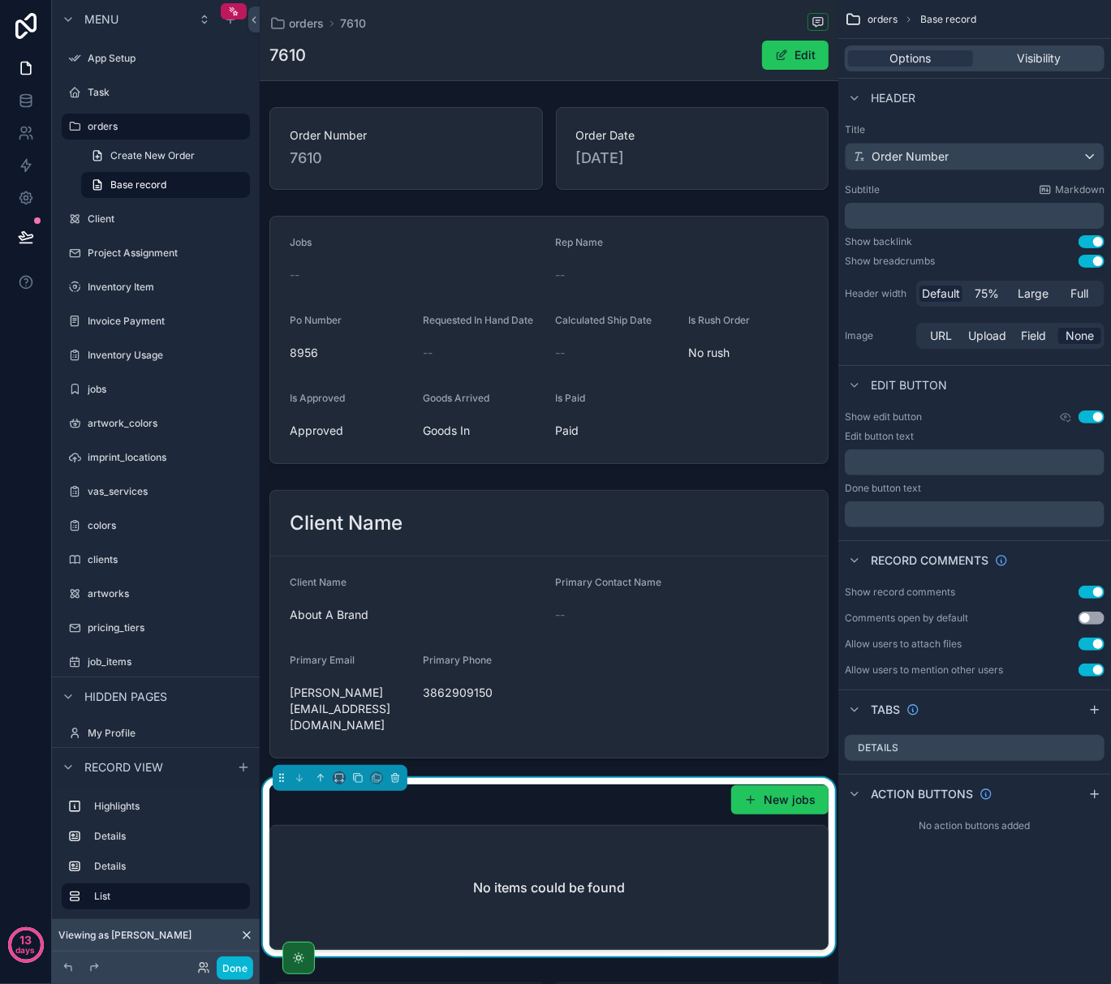
click at [582, 826] on div "No items could be found" at bounding box center [548, 887] width 557 height 123
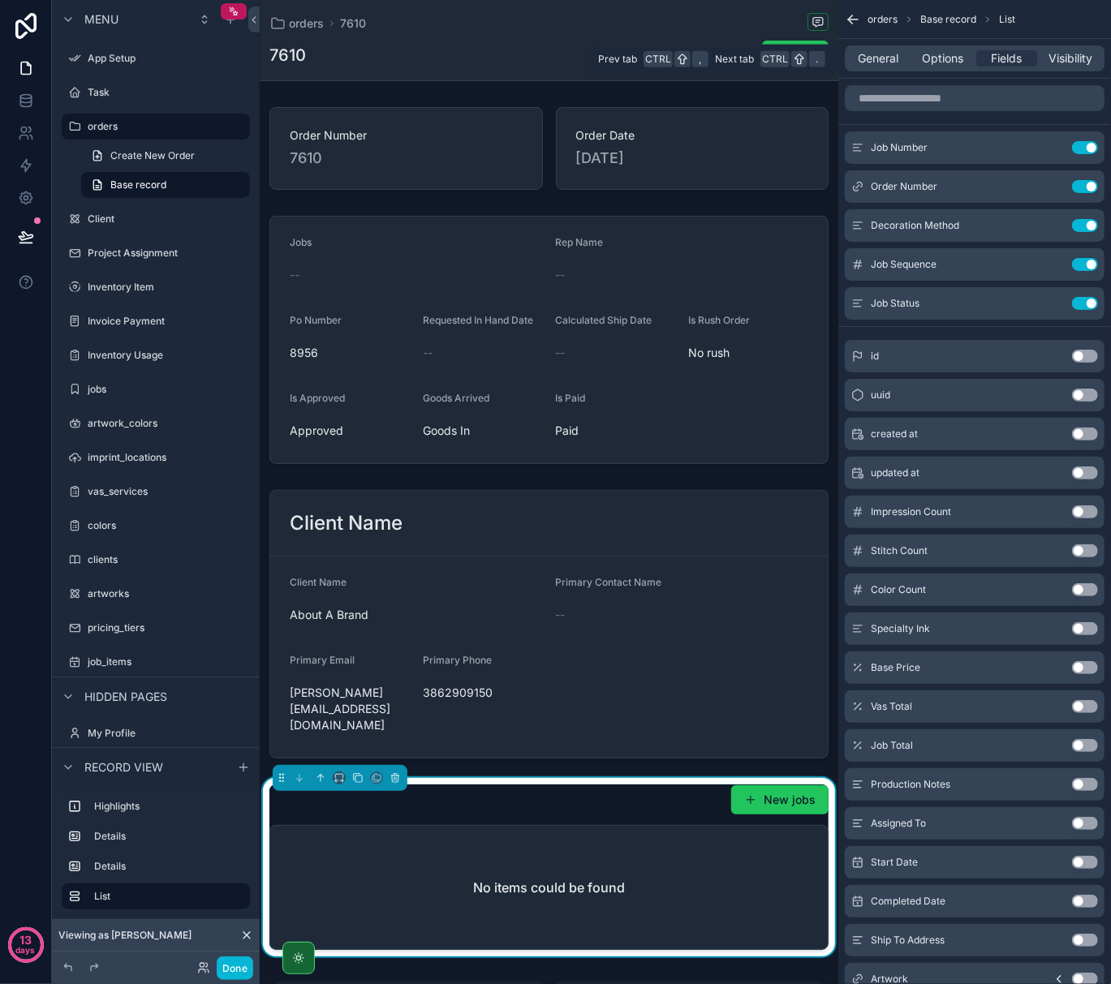
click at [880, 69] on div "General Options Fields Visibility" at bounding box center [975, 58] width 260 height 26
click at [880, 60] on span "General" at bounding box center [878, 58] width 41 height 16
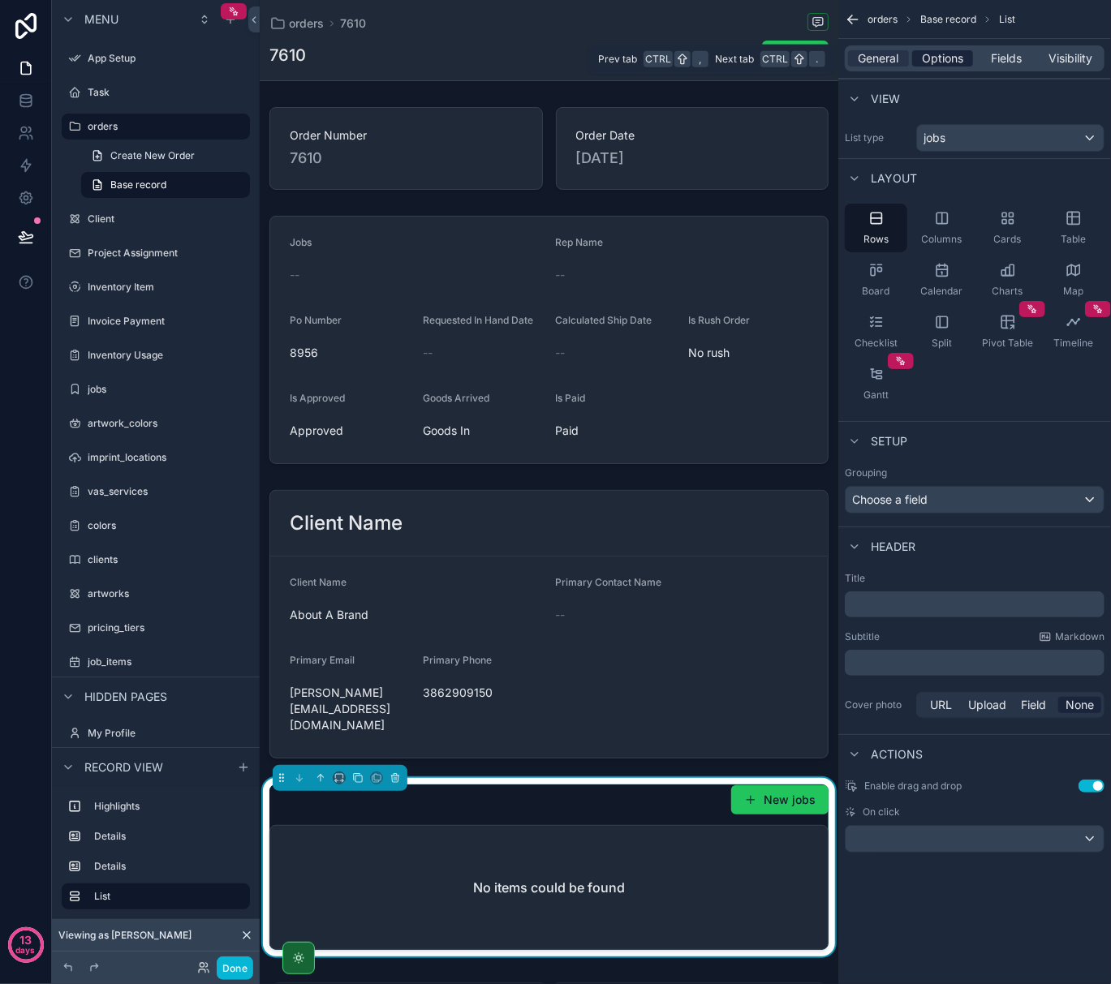
click at [926, 59] on span "Options" at bounding box center [942, 58] width 41 height 16
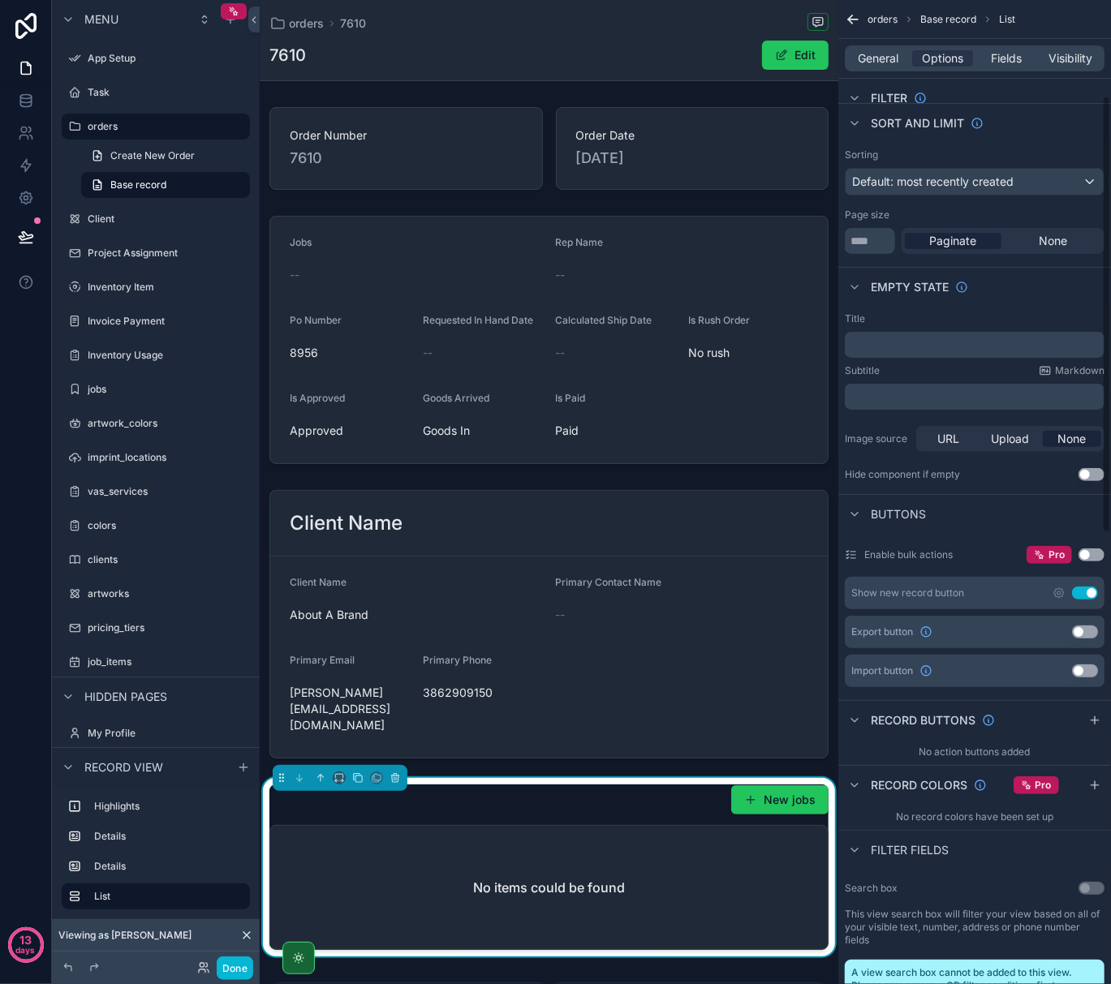
scroll to position [216, 0]
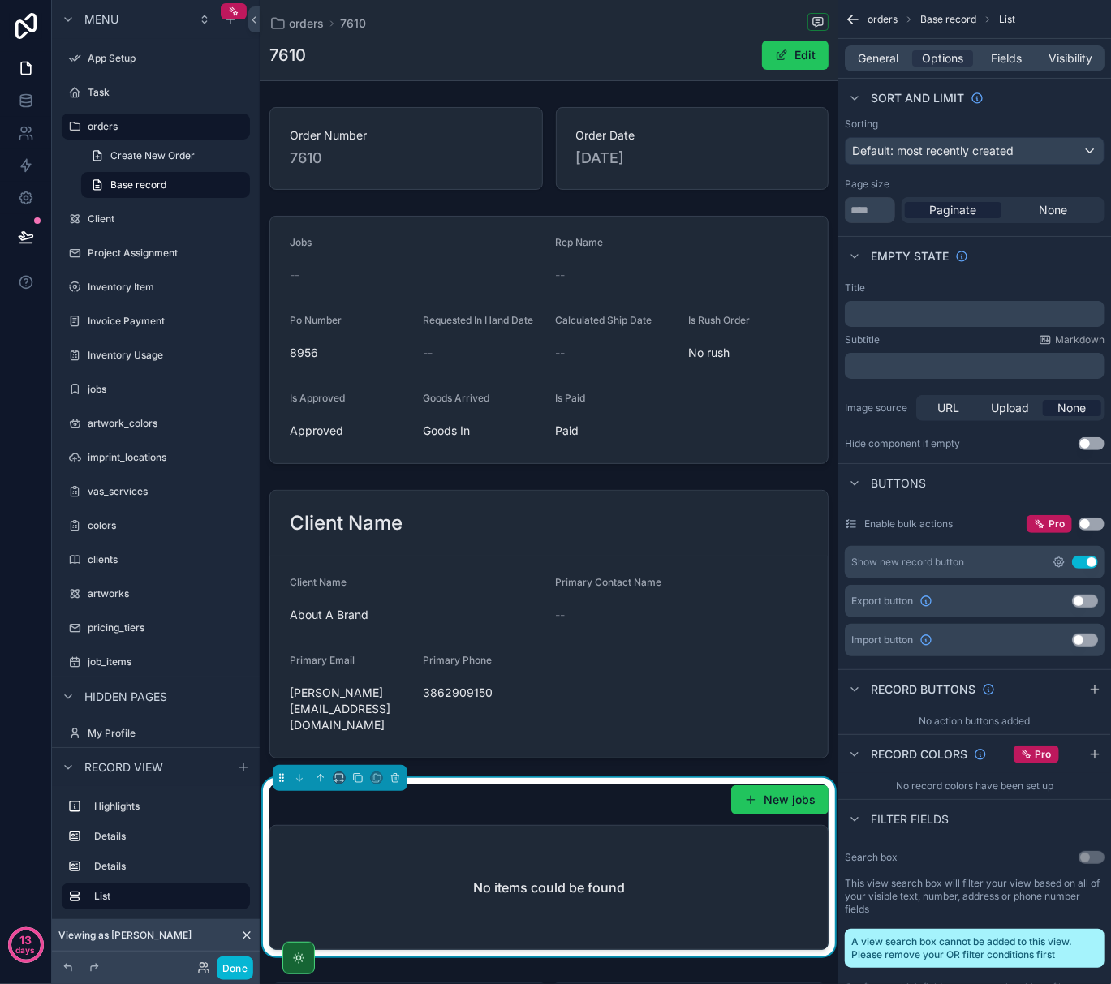
click at [1056, 566] on icon "scrollable content" at bounding box center [1058, 562] width 13 height 13
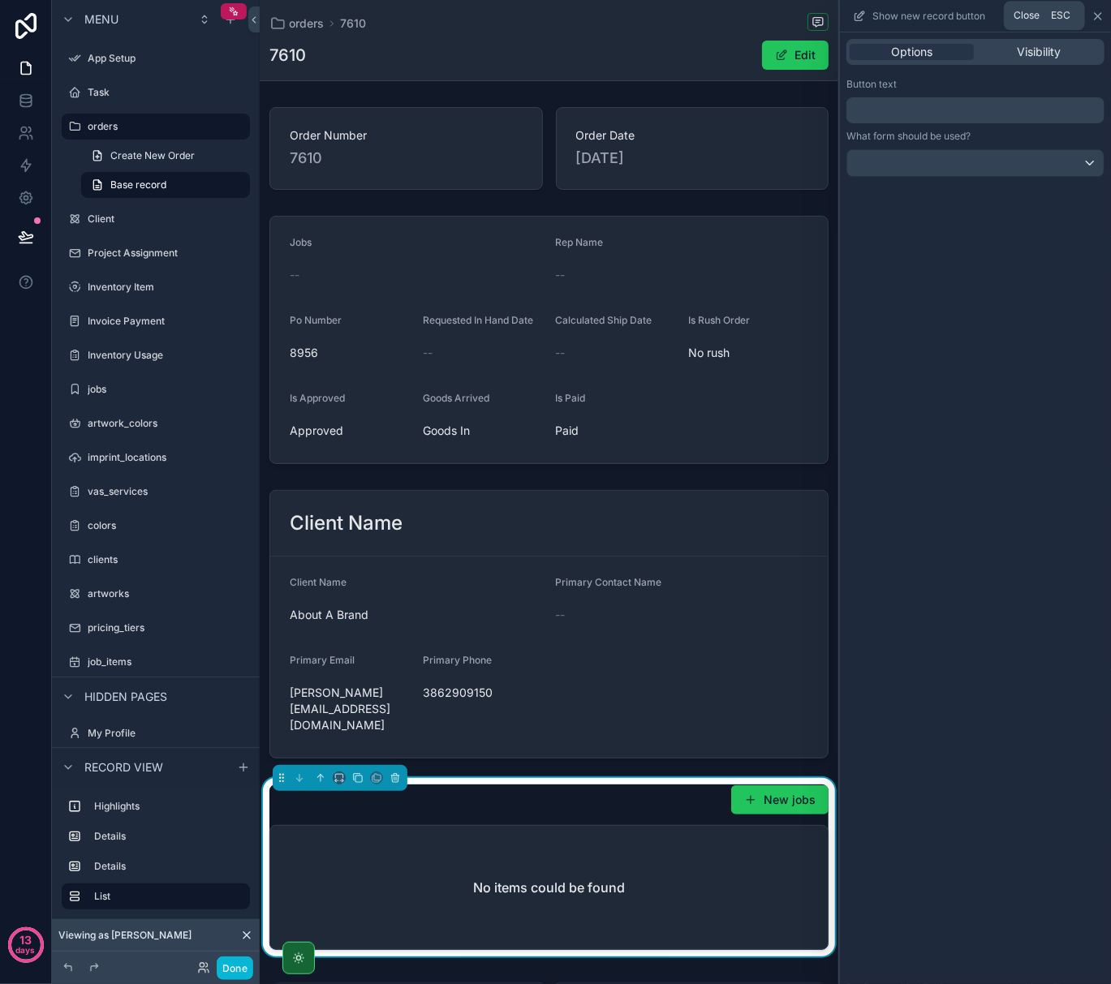
click at [1101, 18] on icon at bounding box center [1098, 16] width 6 height 6
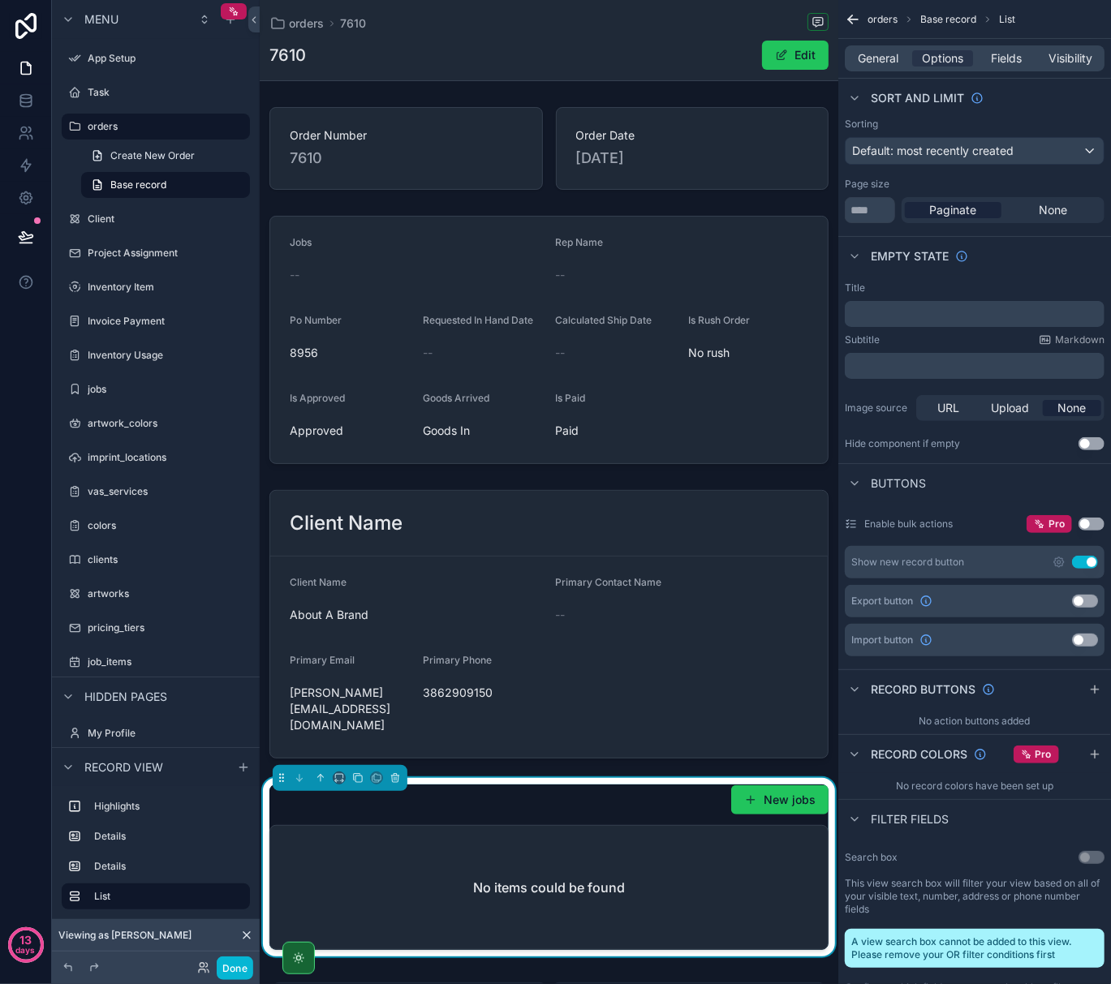
click at [1082, 566] on button "Use setting" at bounding box center [1085, 562] width 26 height 13
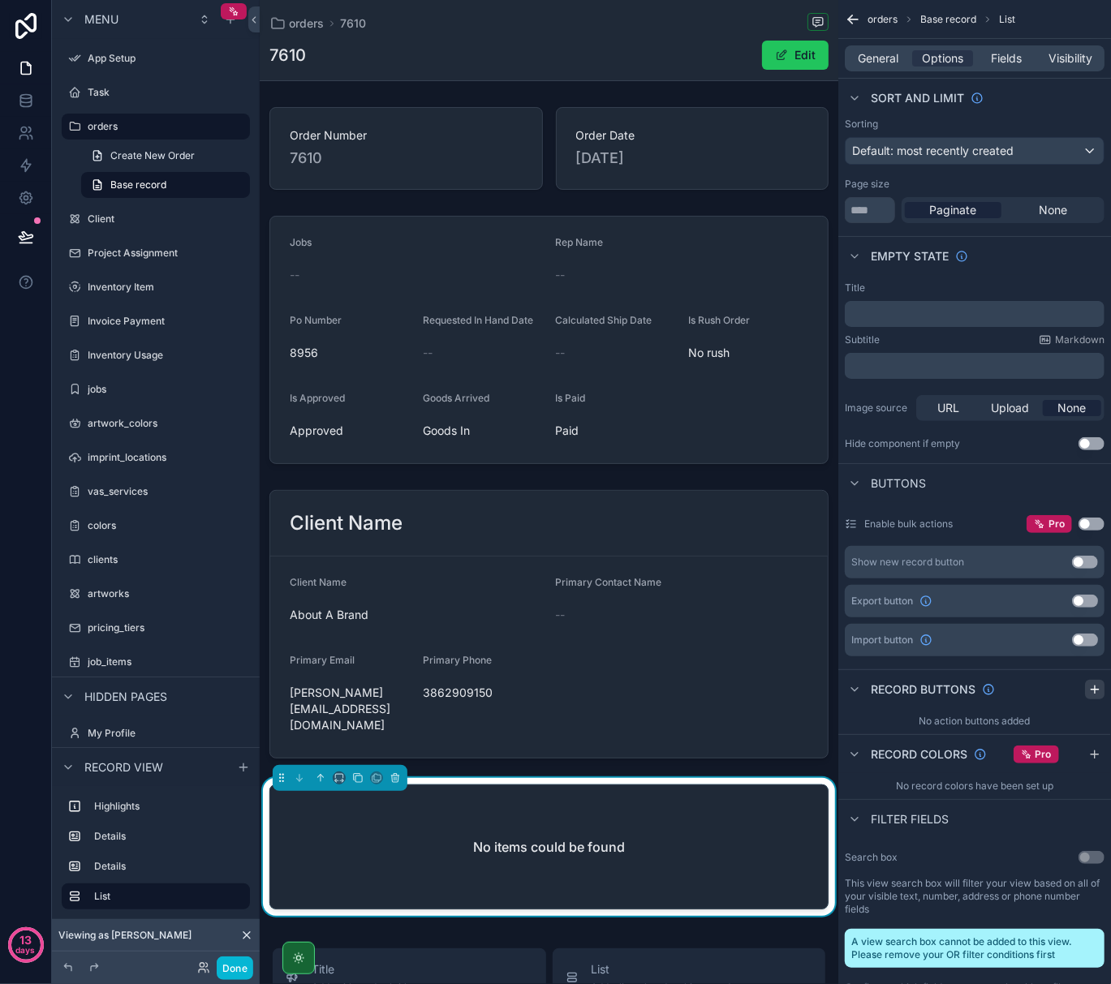
click at [1094, 686] on icon "scrollable content" at bounding box center [1094, 689] width 13 height 13
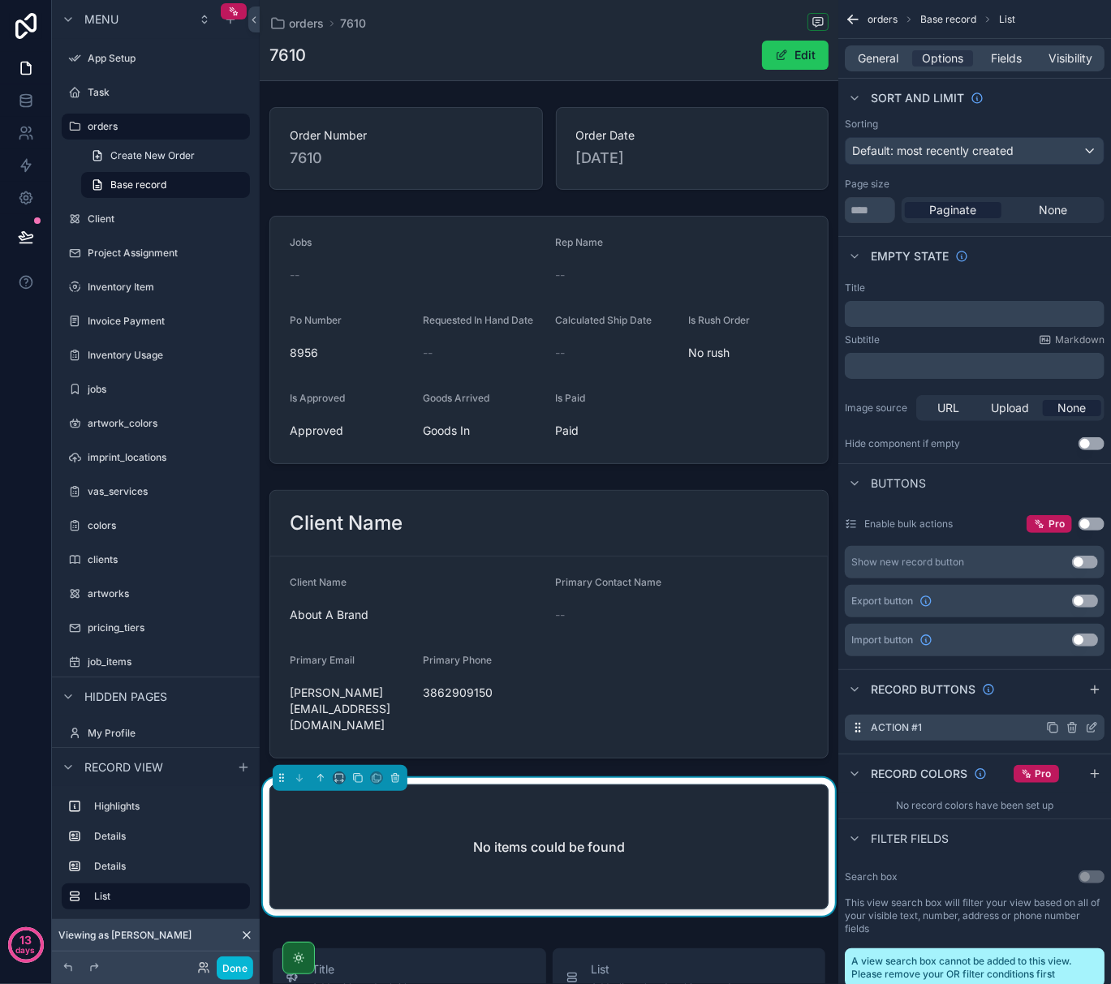
click at [1091, 732] on icon "scrollable content" at bounding box center [1091, 727] width 13 height 13
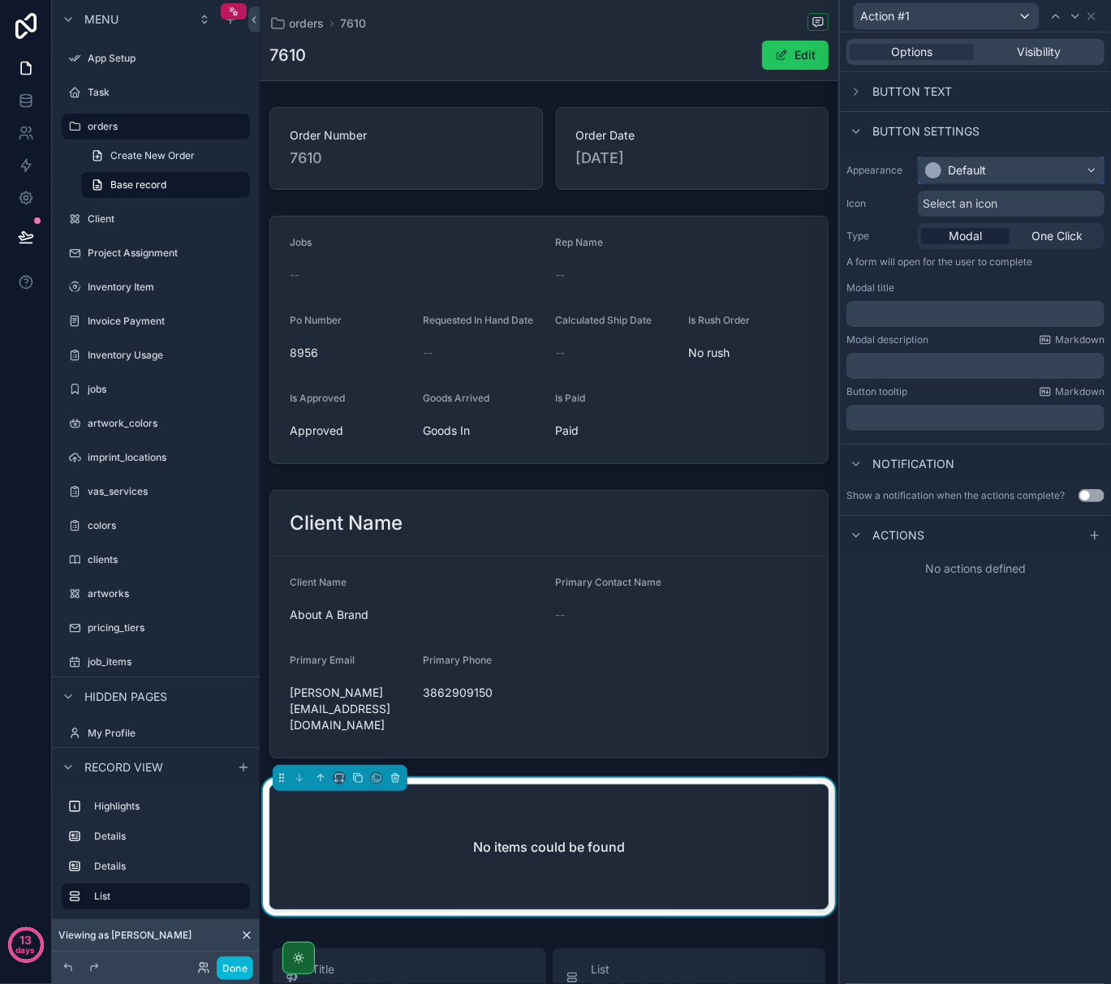
click at [1027, 166] on div "Default" at bounding box center [1011, 170] width 185 height 26
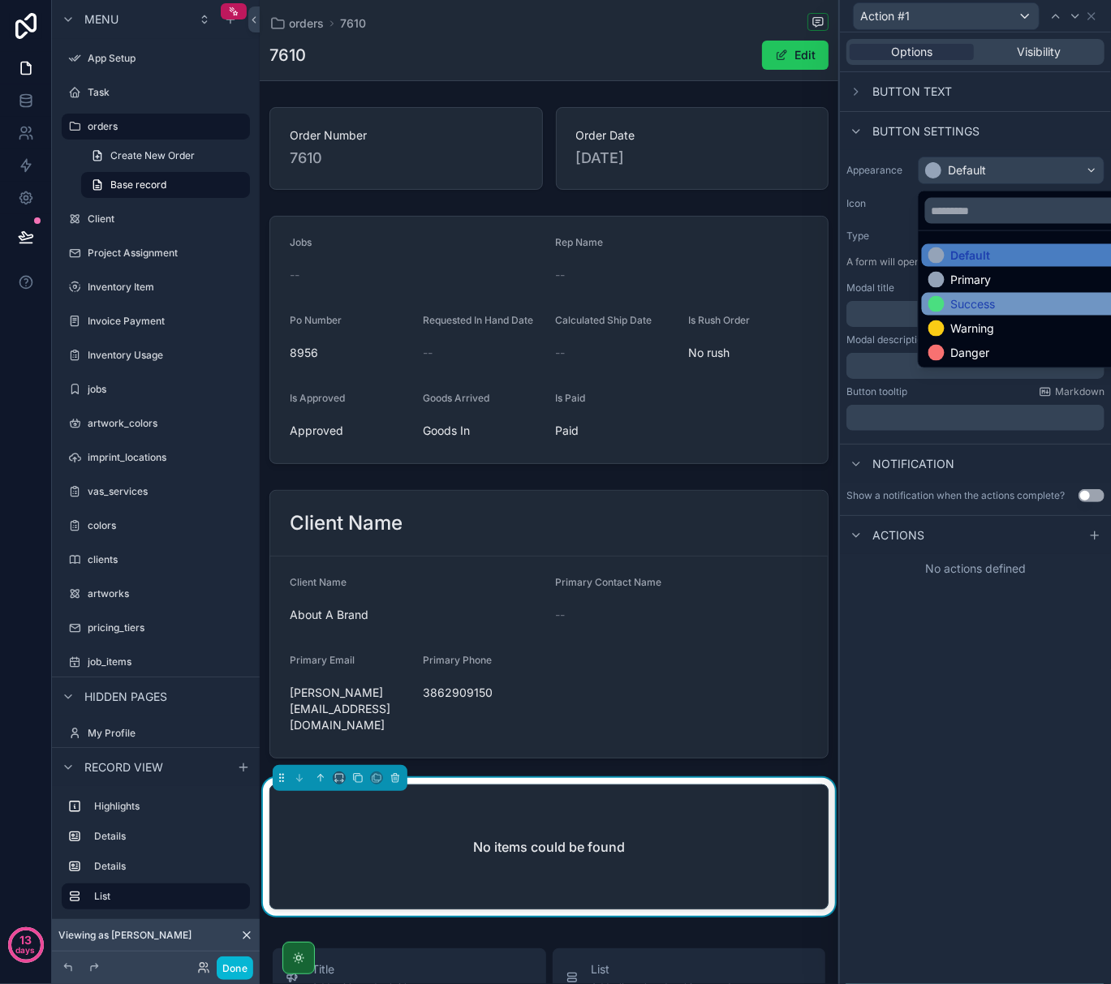
click at [983, 294] on div "Success" at bounding box center [1030, 304] width 216 height 23
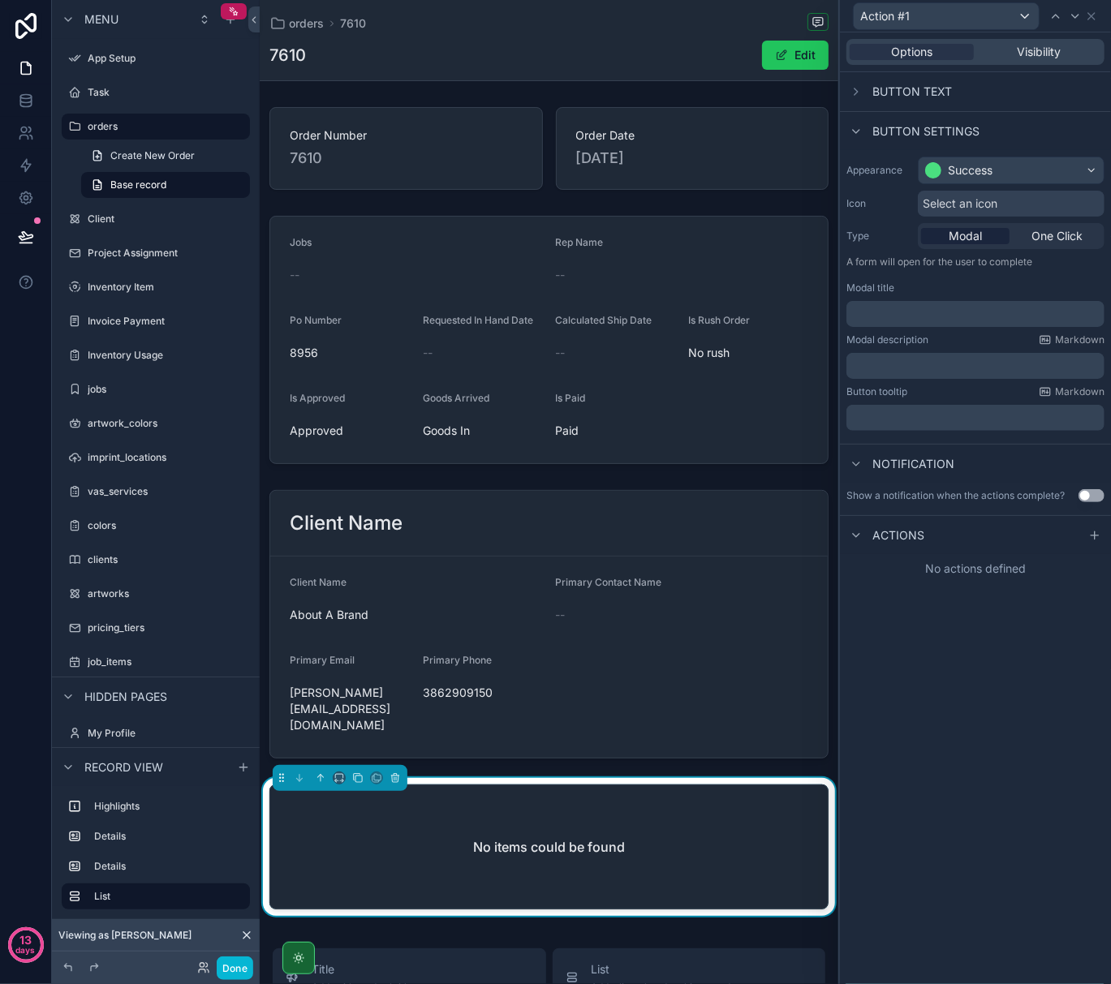
click at [896, 540] on span "Actions" at bounding box center [898, 535] width 52 height 16
click at [1094, 536] on icon at bounding box center [1094, 536] width 7 height 0
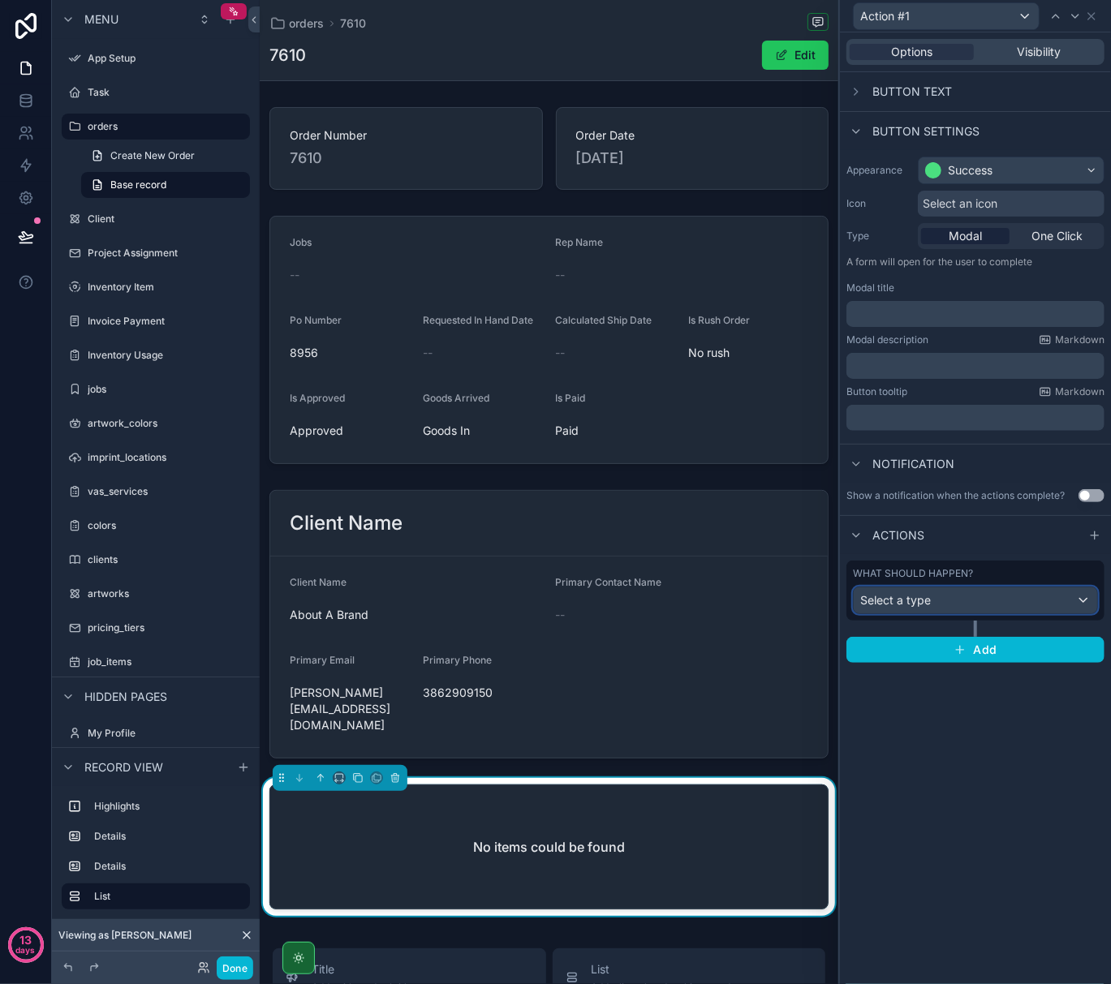
click at [1018, 591] on div "Select a type" at bounding box center [975, 600] width 243 height 26
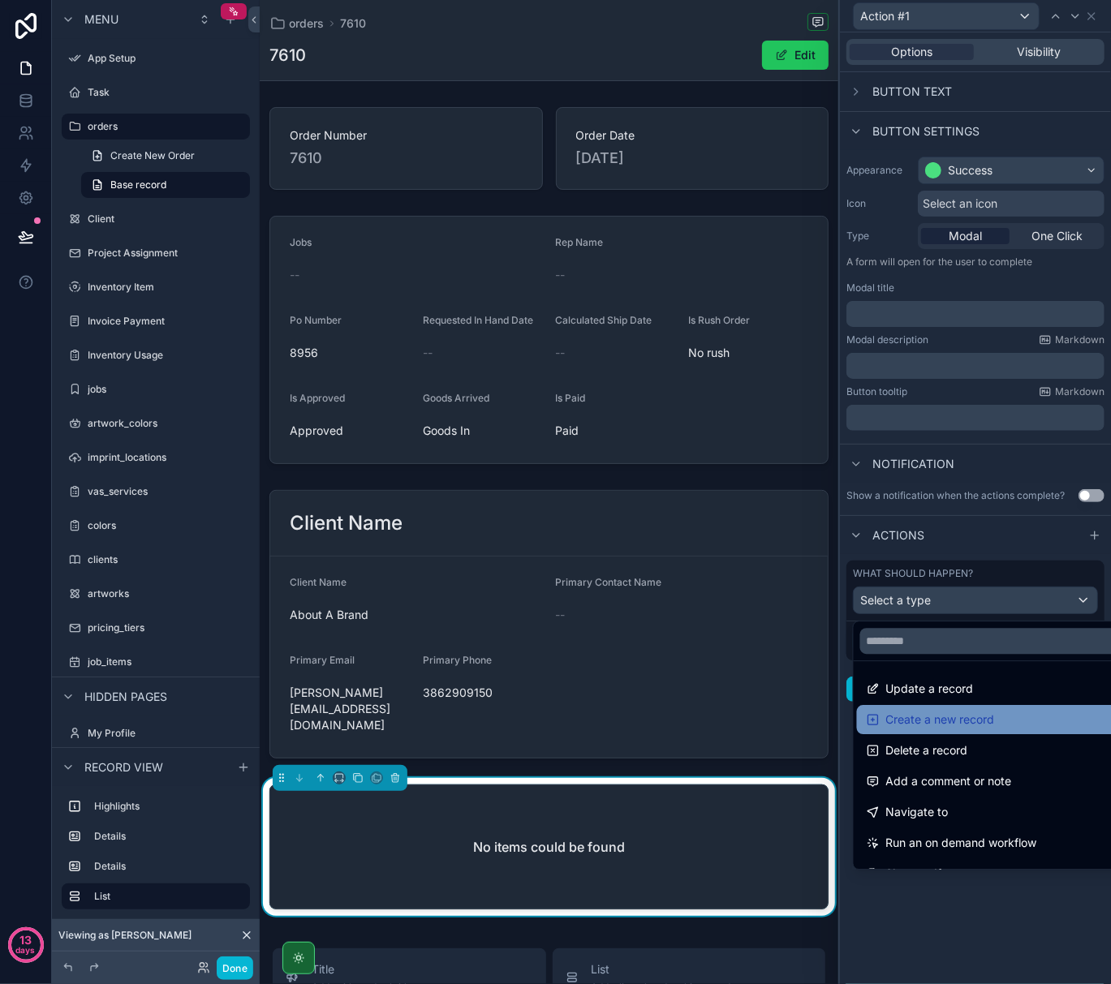
click at [990, 712] on span "Create a new record" at bounding box center [940, 719] width 109 height 19
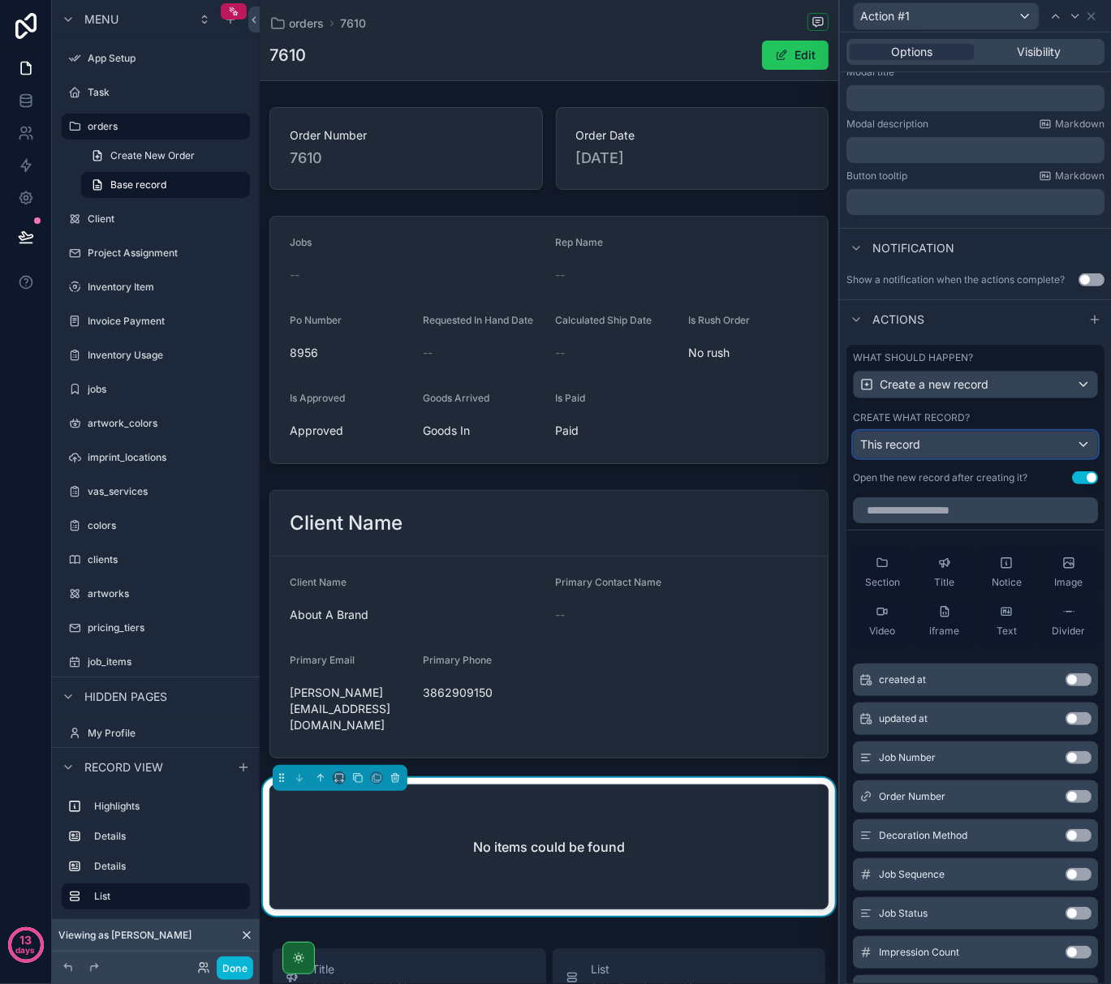
click at [966, 458] on div "This record" at bounding box center [975, 445] width 243 height 26
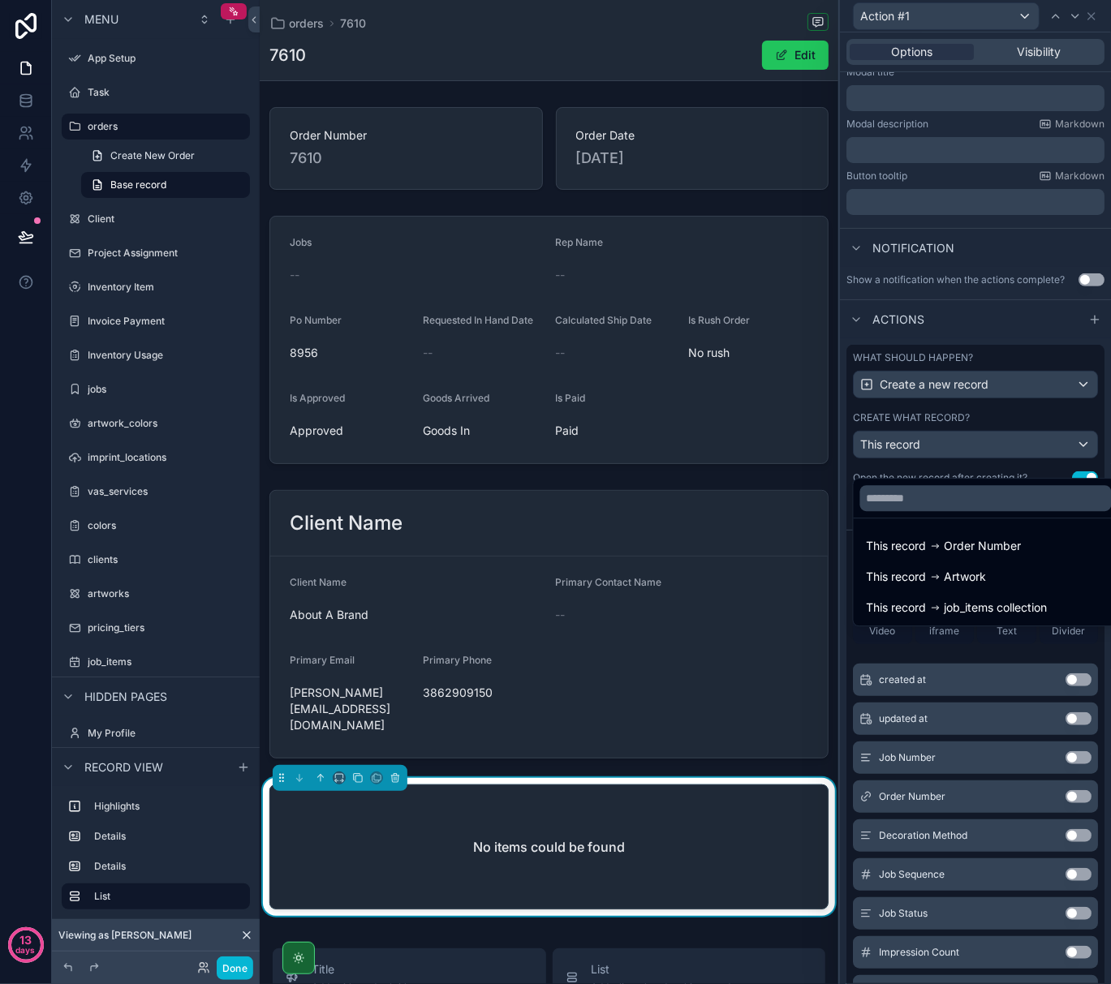
click at [944, 428] on div at bounding box center [975, 492] width 271 height 984
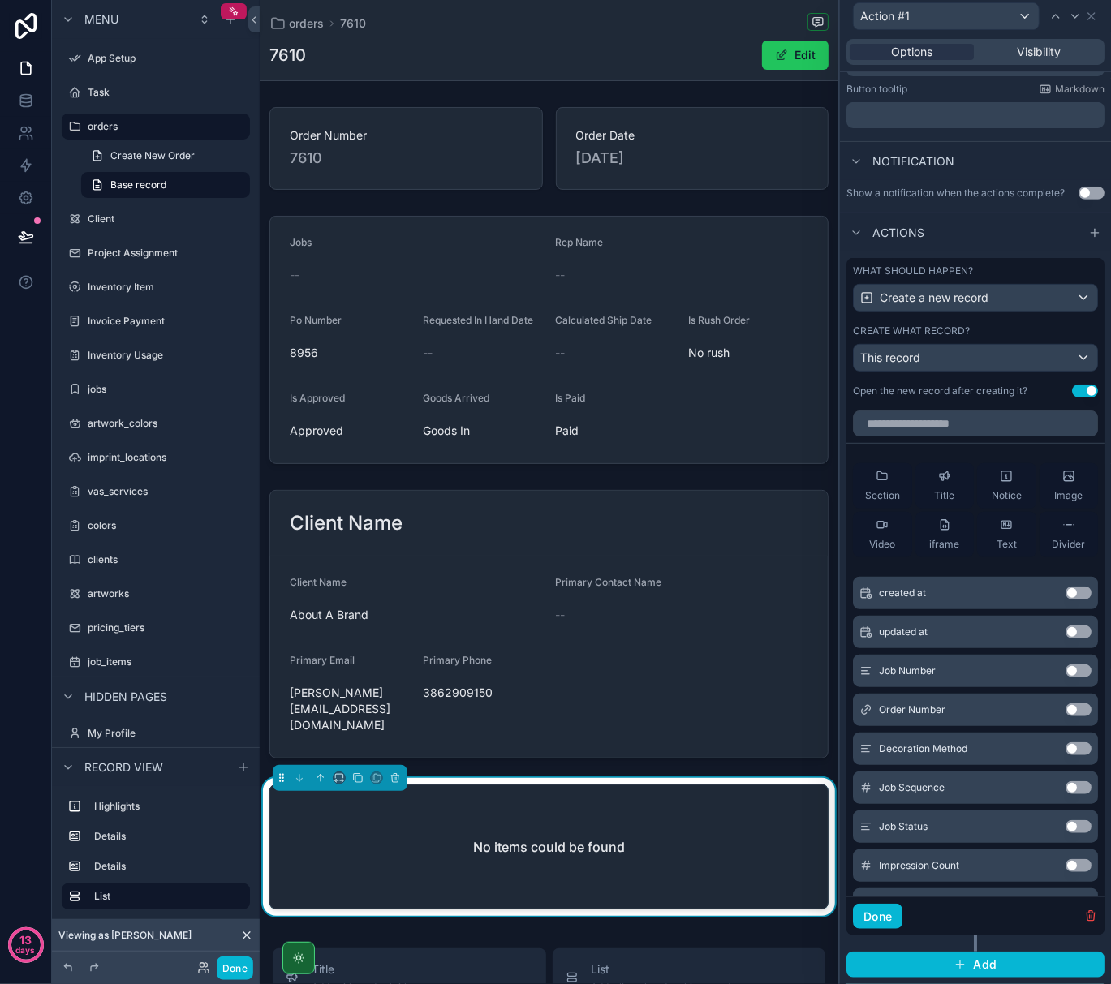
scroll to position [318, 0]
click at [1011, 359] on div "This record" at bounding box center [975, 358] width 243 height 26
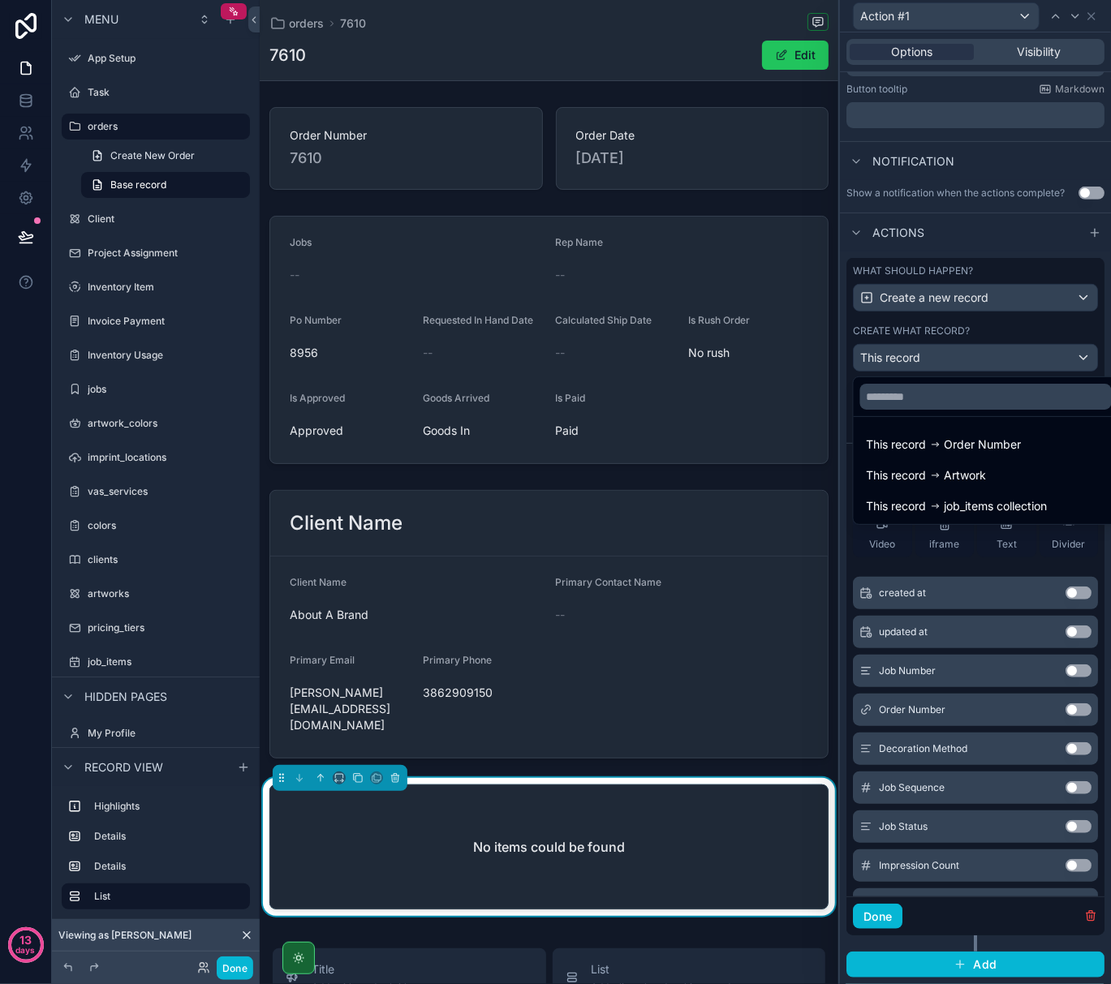
click at [847, 543] on div at bounding box center [975, 492] width 271 height 984
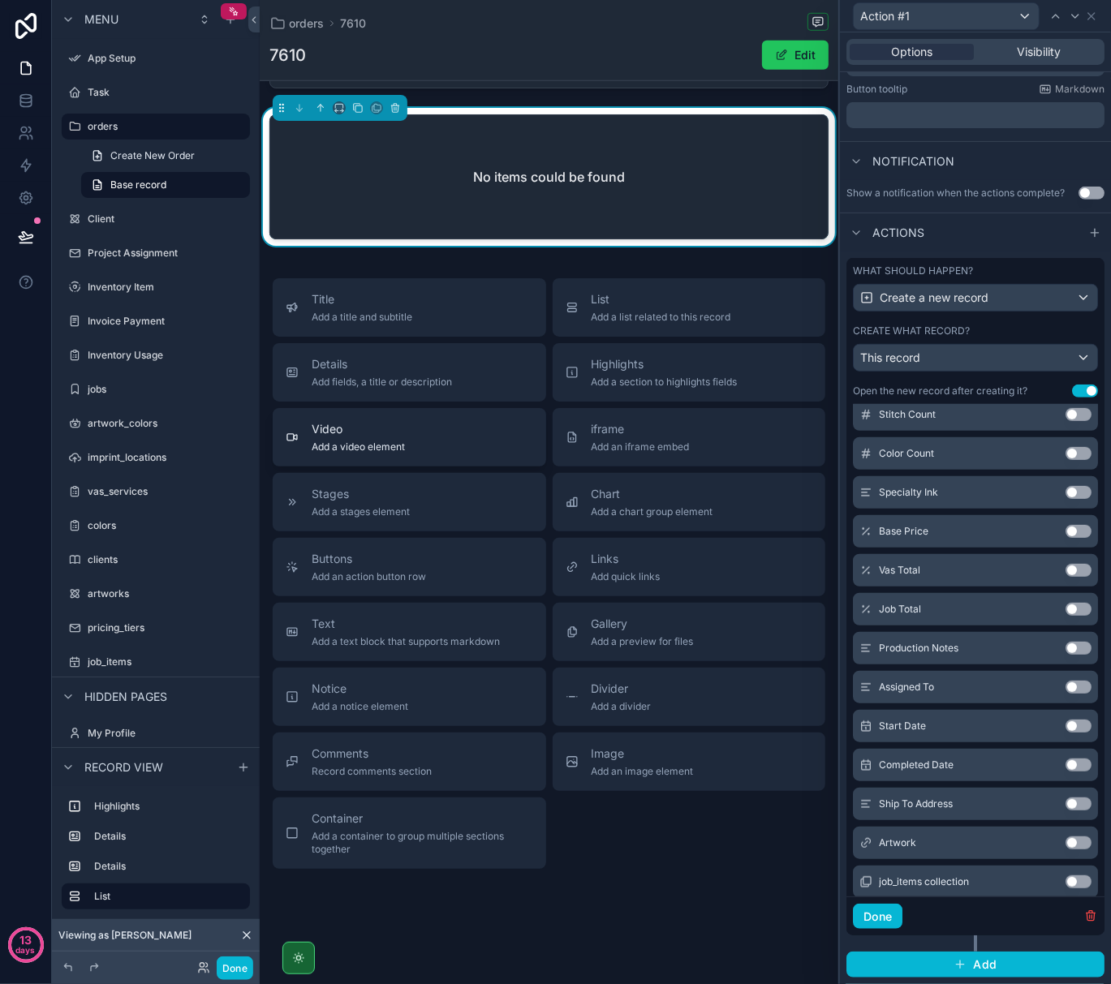
scroll to position [672, 0]
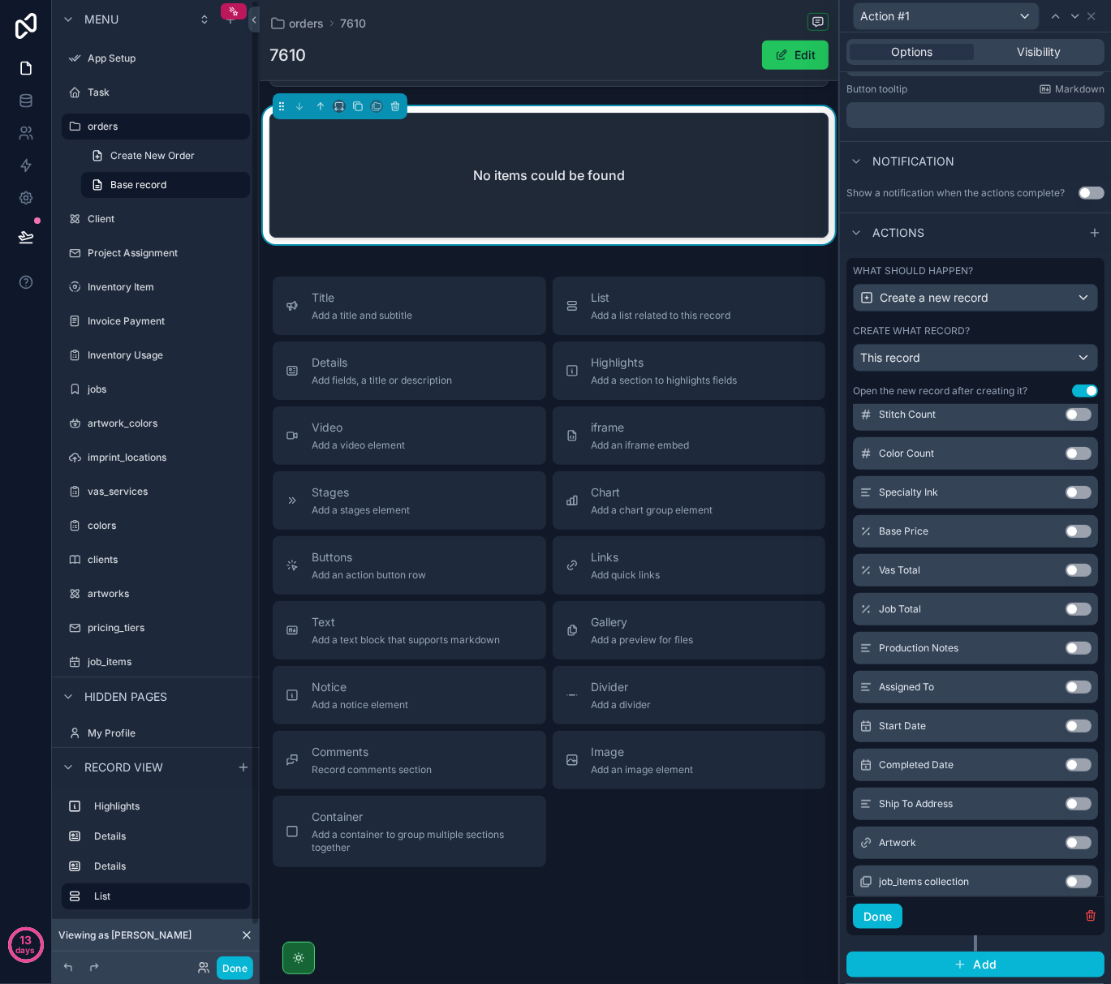
click at [510, 123] on div "No items could be found" at bounding box center [548, 175] width 557 height 123
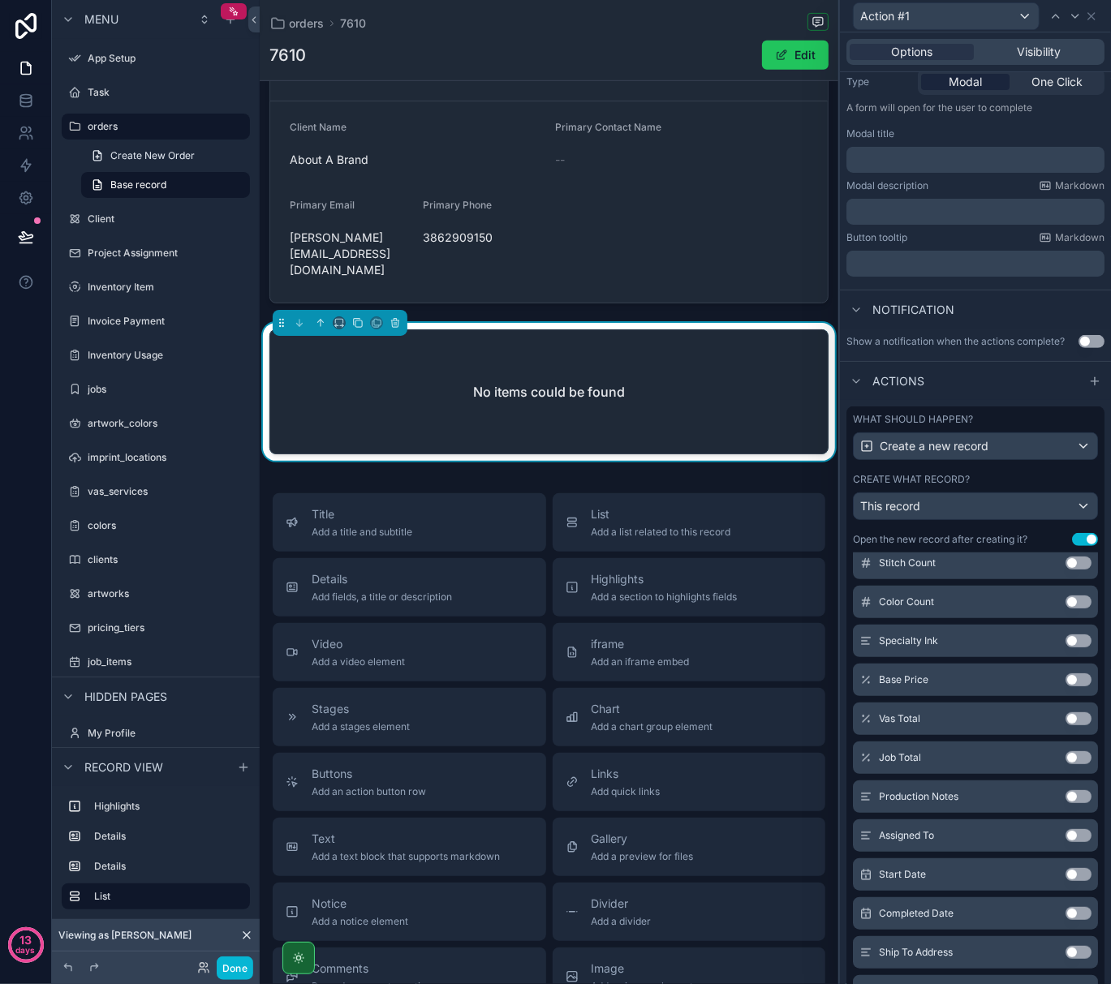
scroll to position [0, 0]
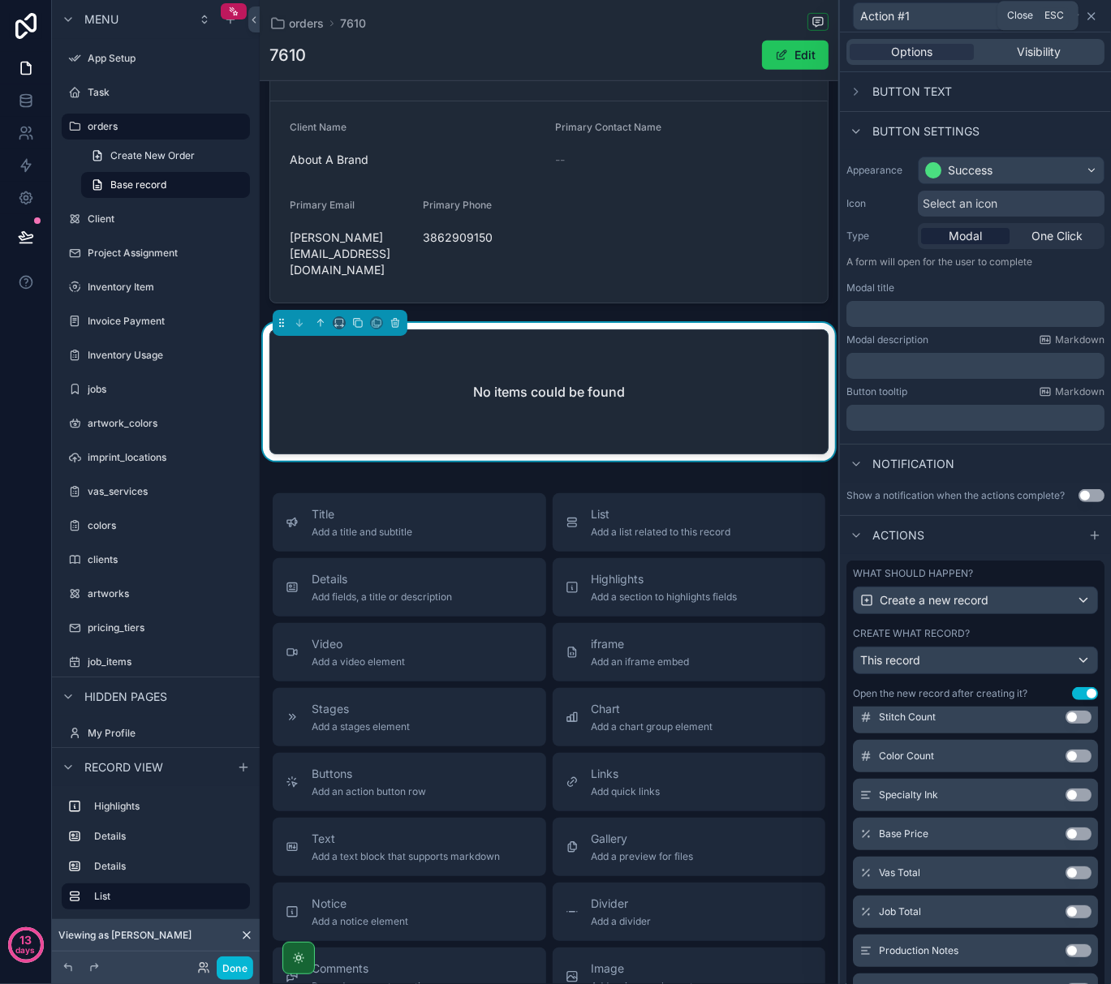
click at [1089, 16] on icon at bounding box center [1091, 16] width 13 height 13
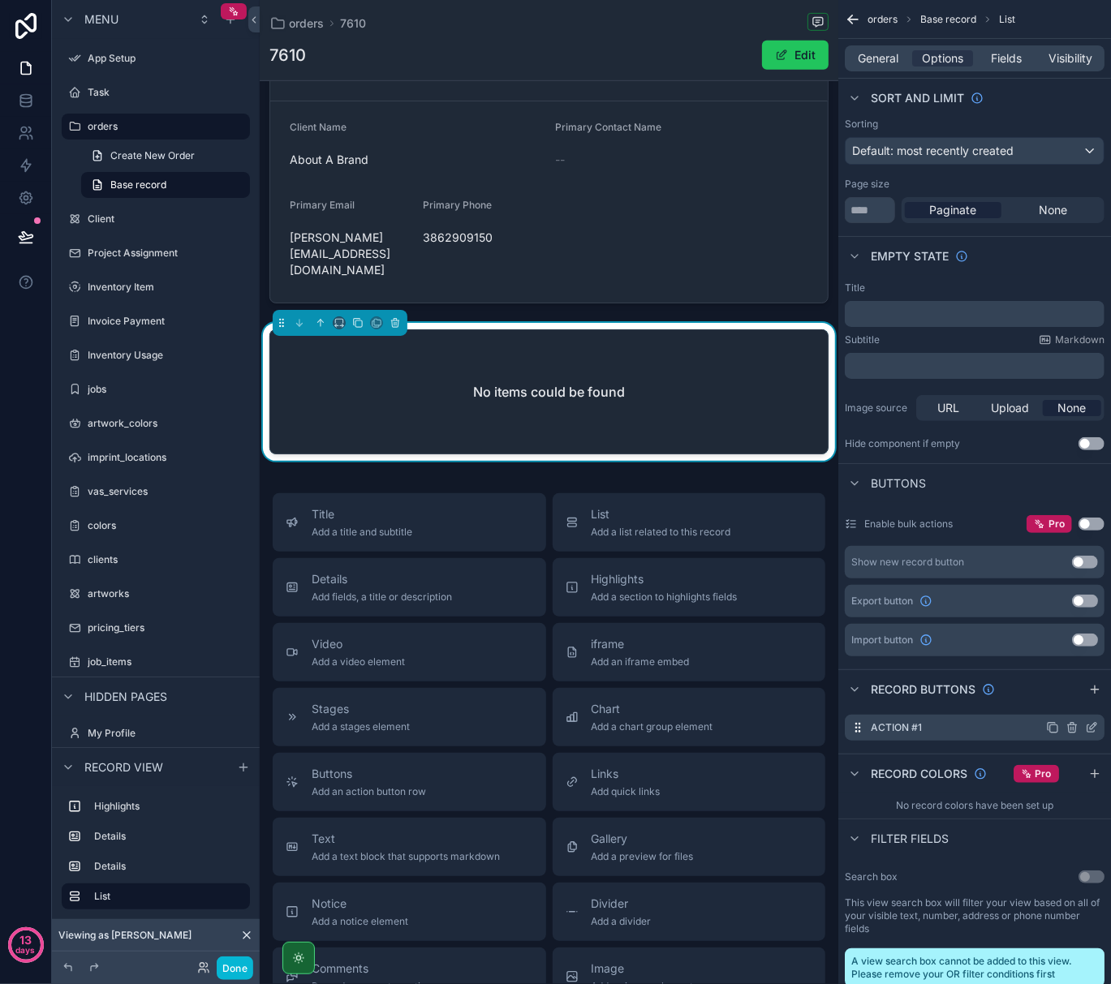
click at [1075, 727] on icon "scrollable content" at bounding box center [1071, 728] width 7 height 7
click at [1063, 700] on icon at bounding box center [1065, 700] width 9 height 0
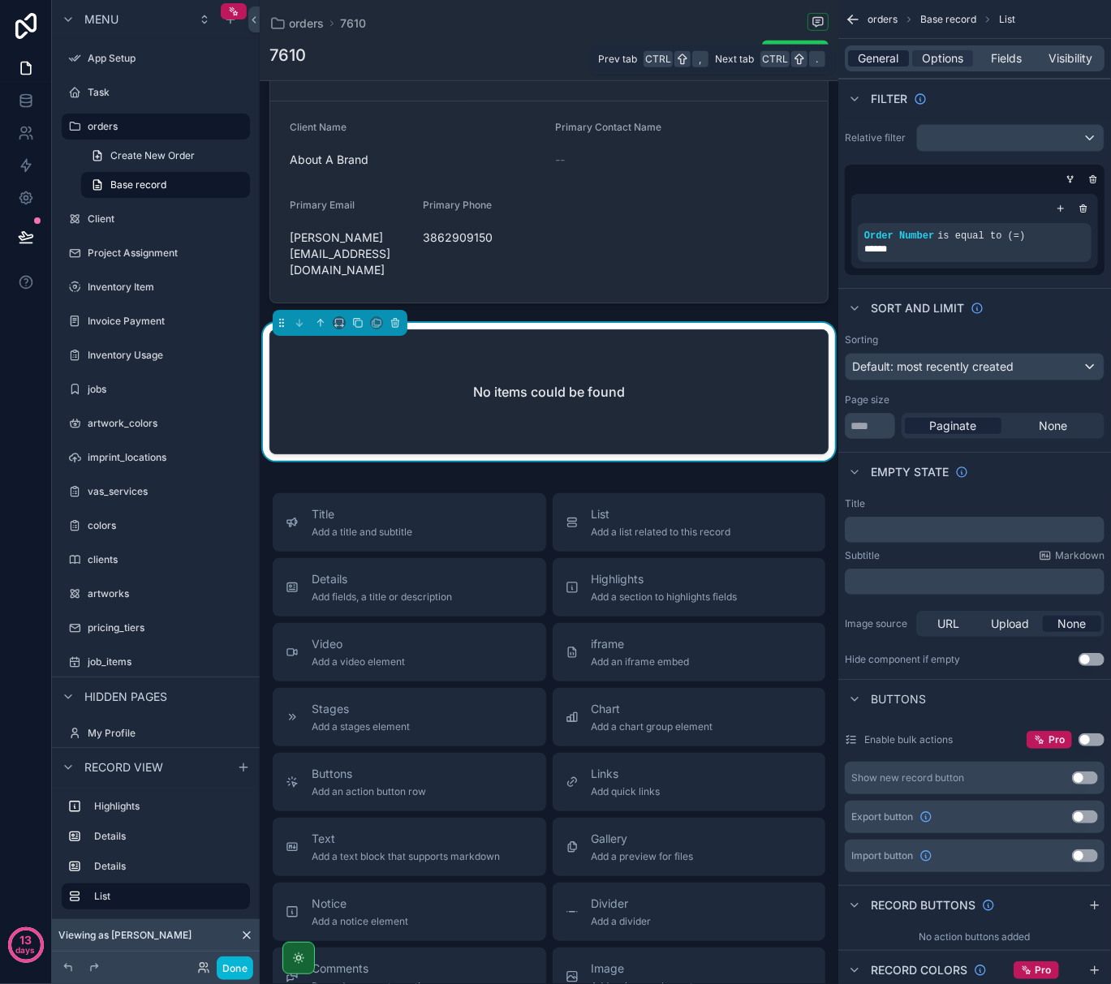
click at [875, 56] on span "General" at bounding box center [878, 58] width 41 height 16
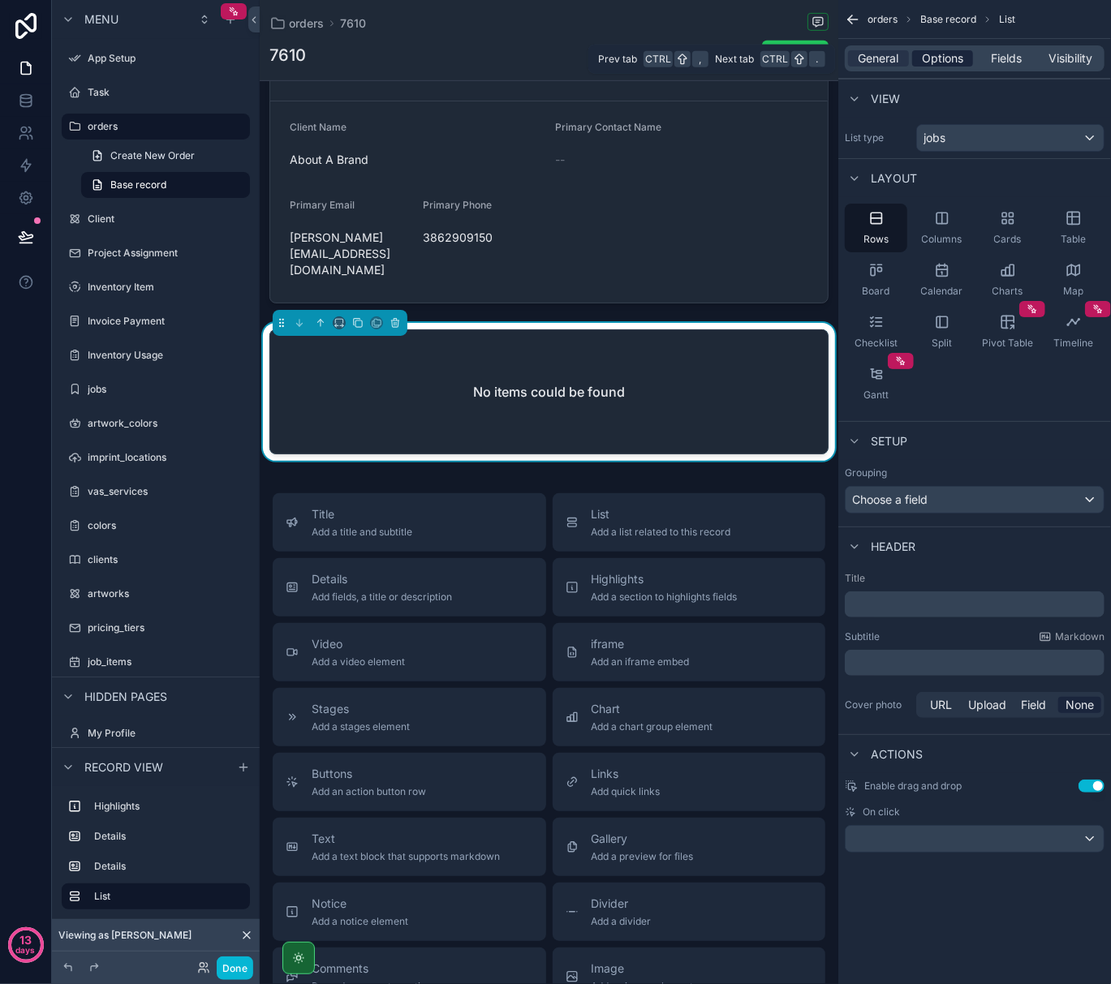
click at [944, 63] on span "Options" at bounding box center [942, 58] width 41 height 16
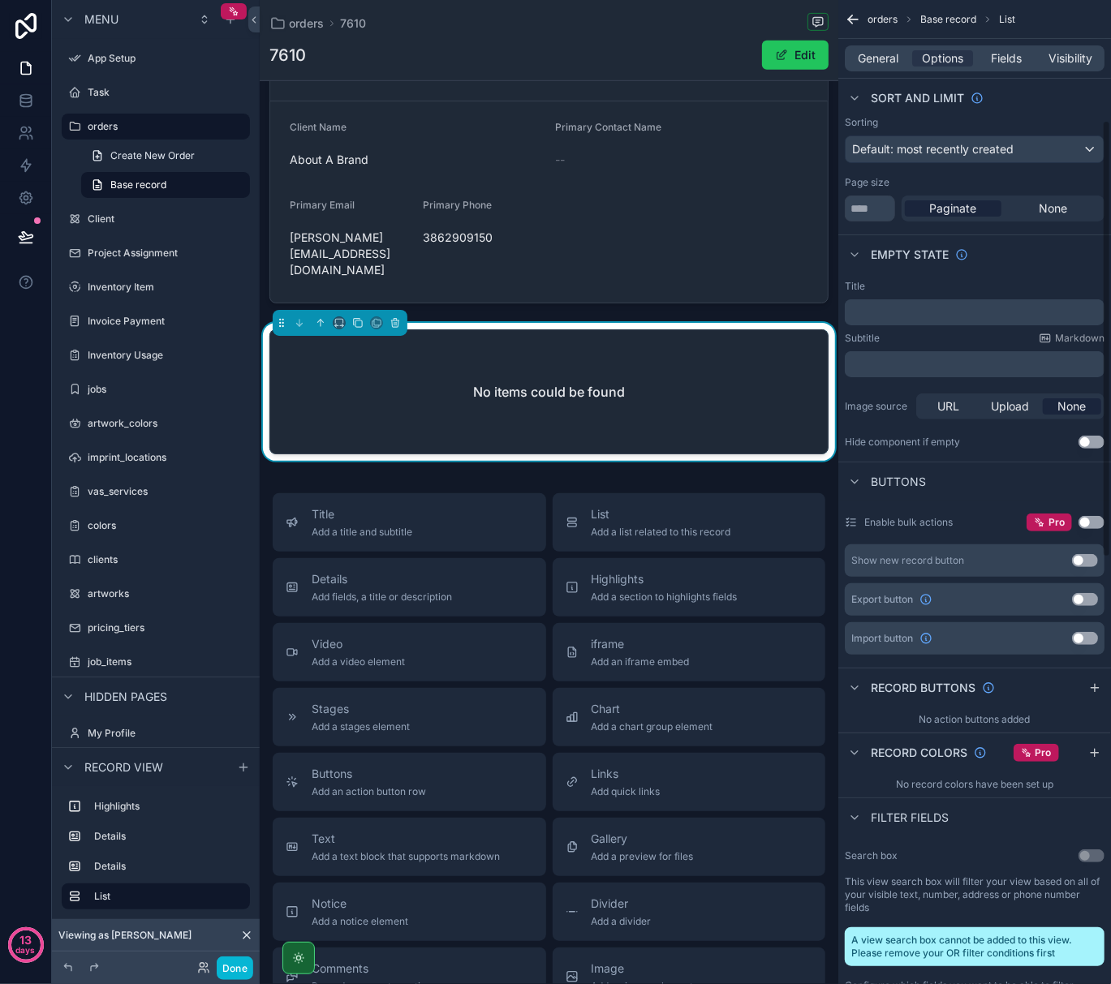
scroll to position [325, 0]
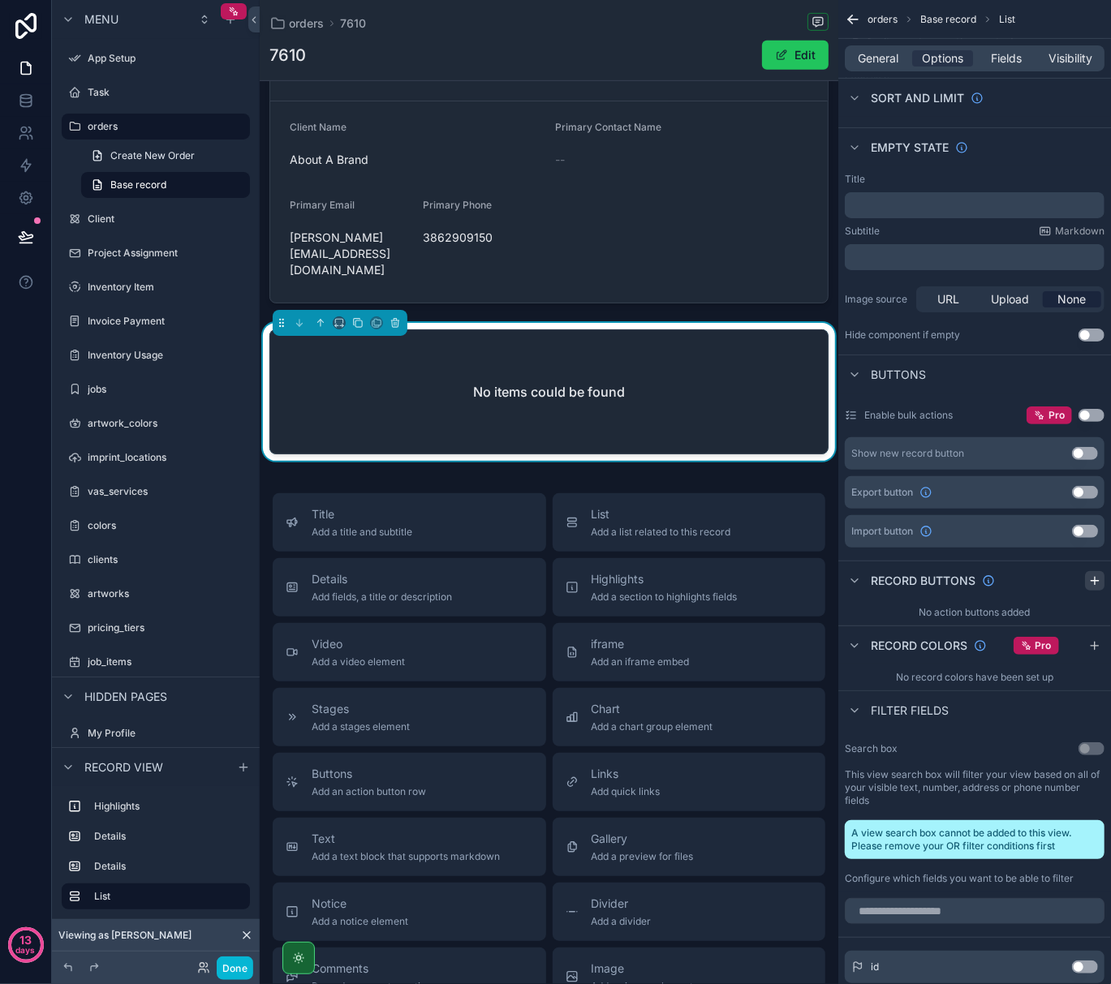
click at [1097, 579] on icon "scrollable content" at bounding box center [1094, 580] width 13 height 13
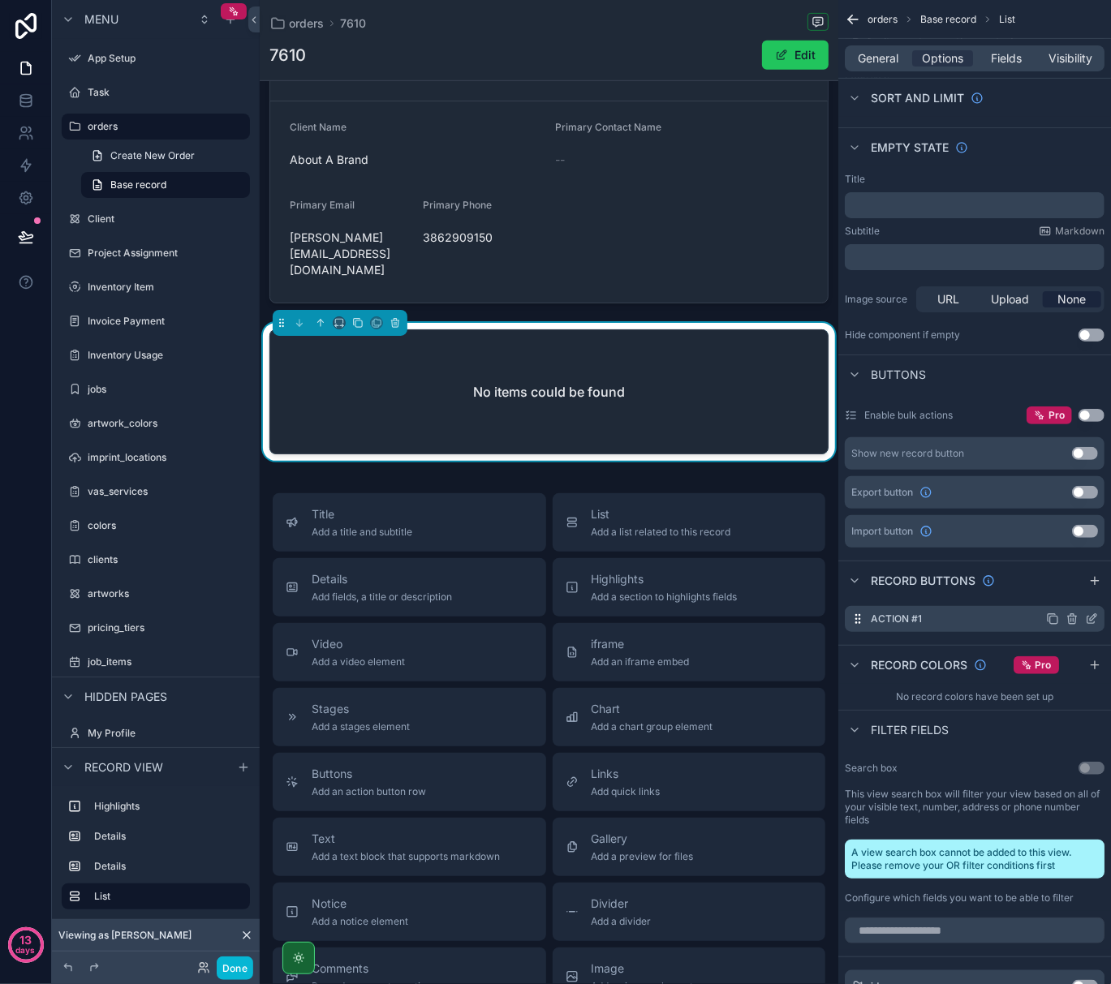
click at [1091, 621] on icon "scrollable content" at bounding box center [1093, 617] width 6 height 6
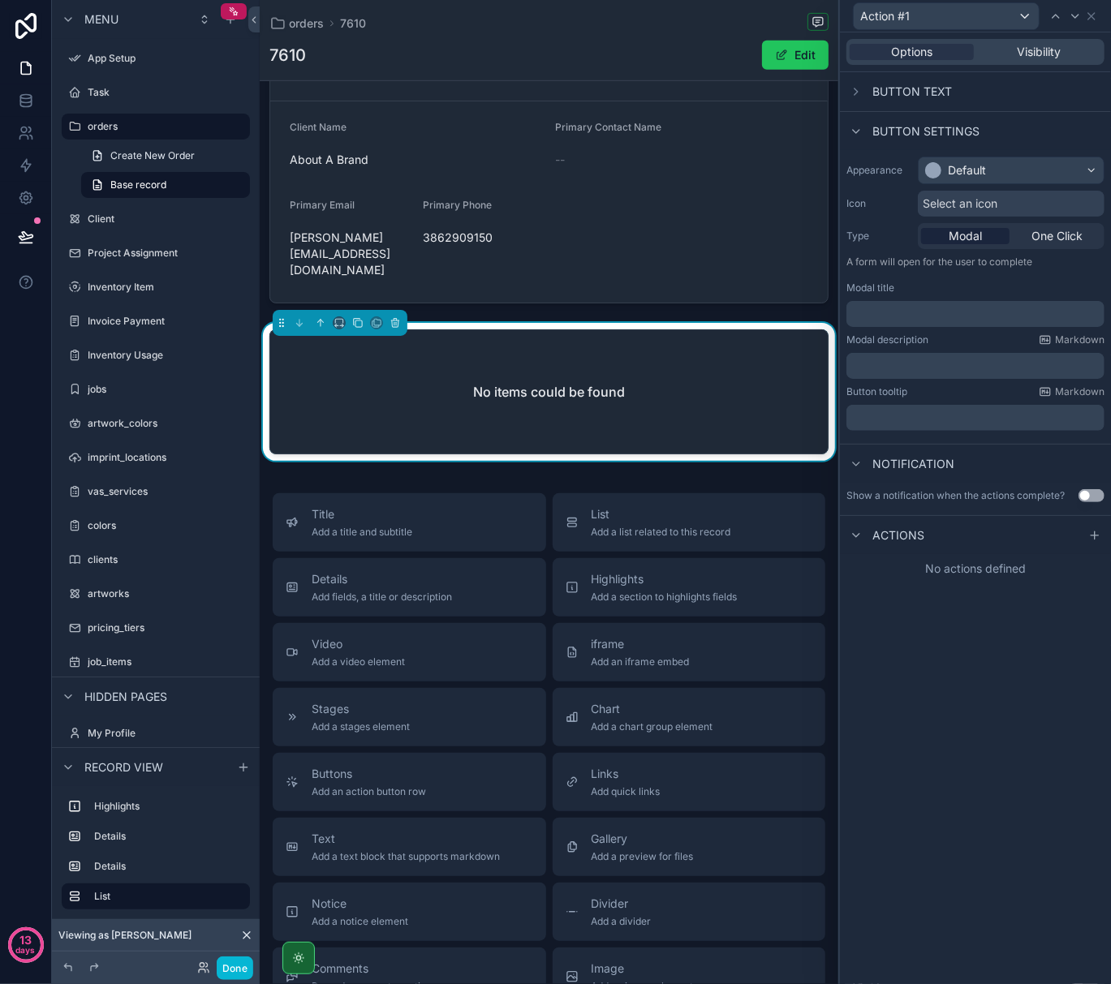
click at [949, 316] on p "﻿" at bounding box center [977, 314] width 248 height 16
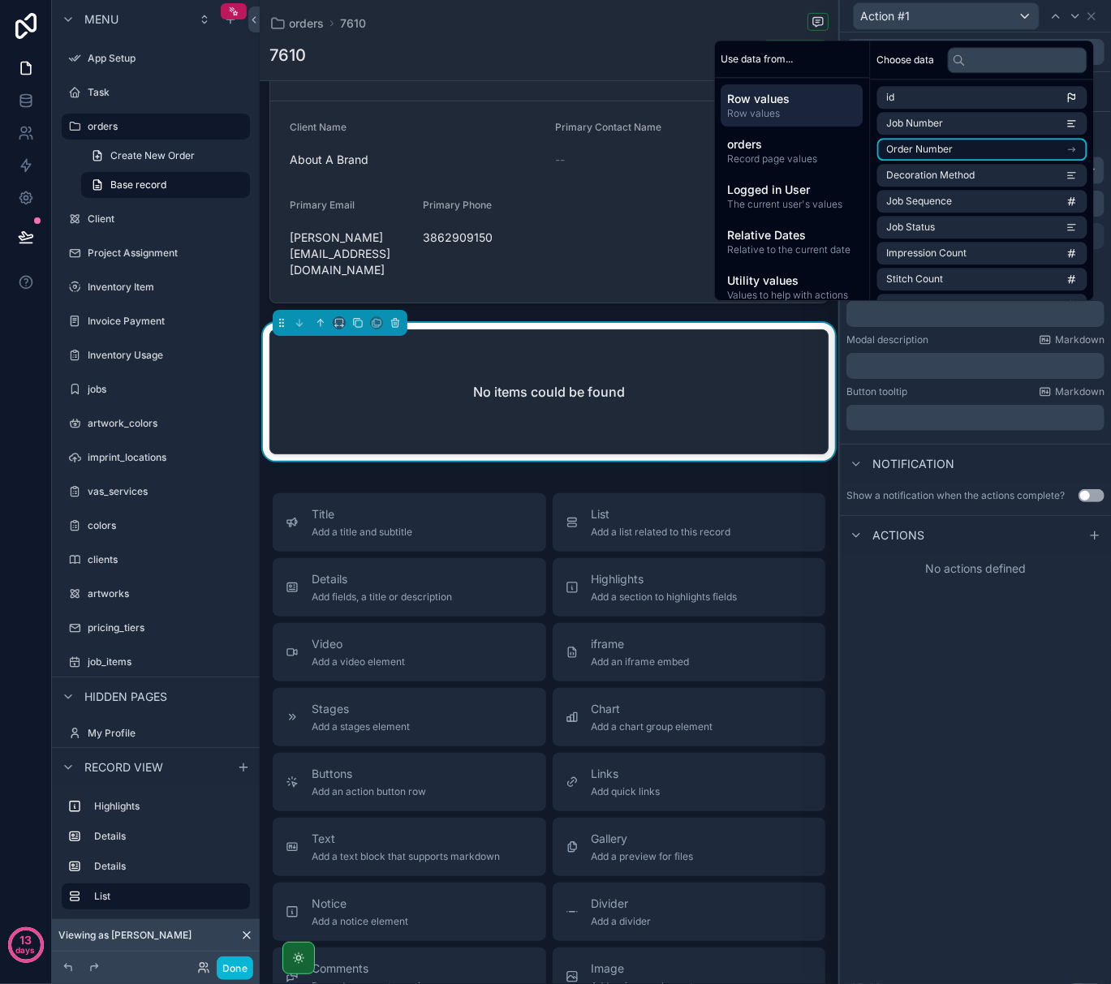
click at [1073, 149] on icon "scrollable content" at bounding box center [1071, 149] width 11 height 11
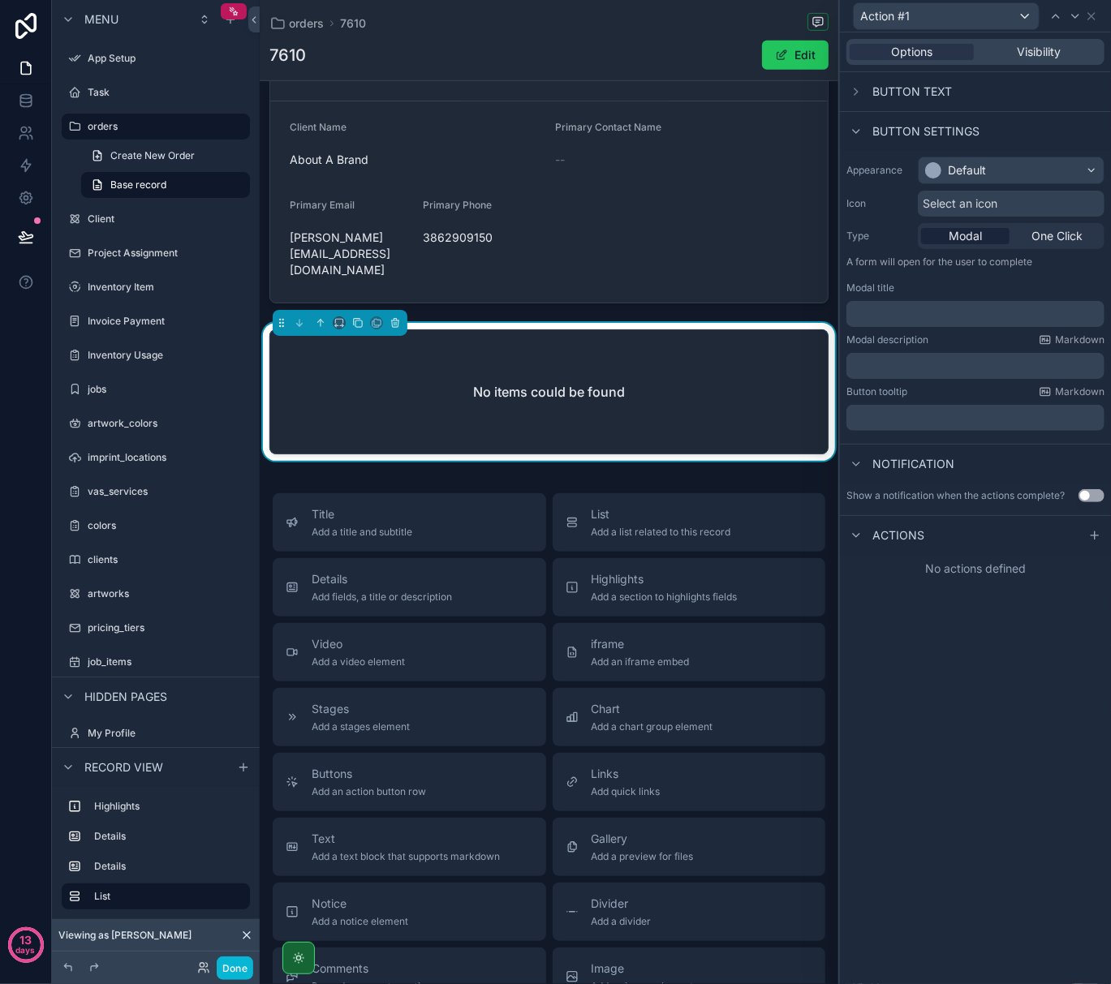
click at [938, 712] on div "Options Visibility Button text Button settings Appearance Default Icon Select a…" at bounding box center [975, 508] width 271 height 952
click at [968, 177] on div "Default" at bounding box center [967, 170] width 38 height 16
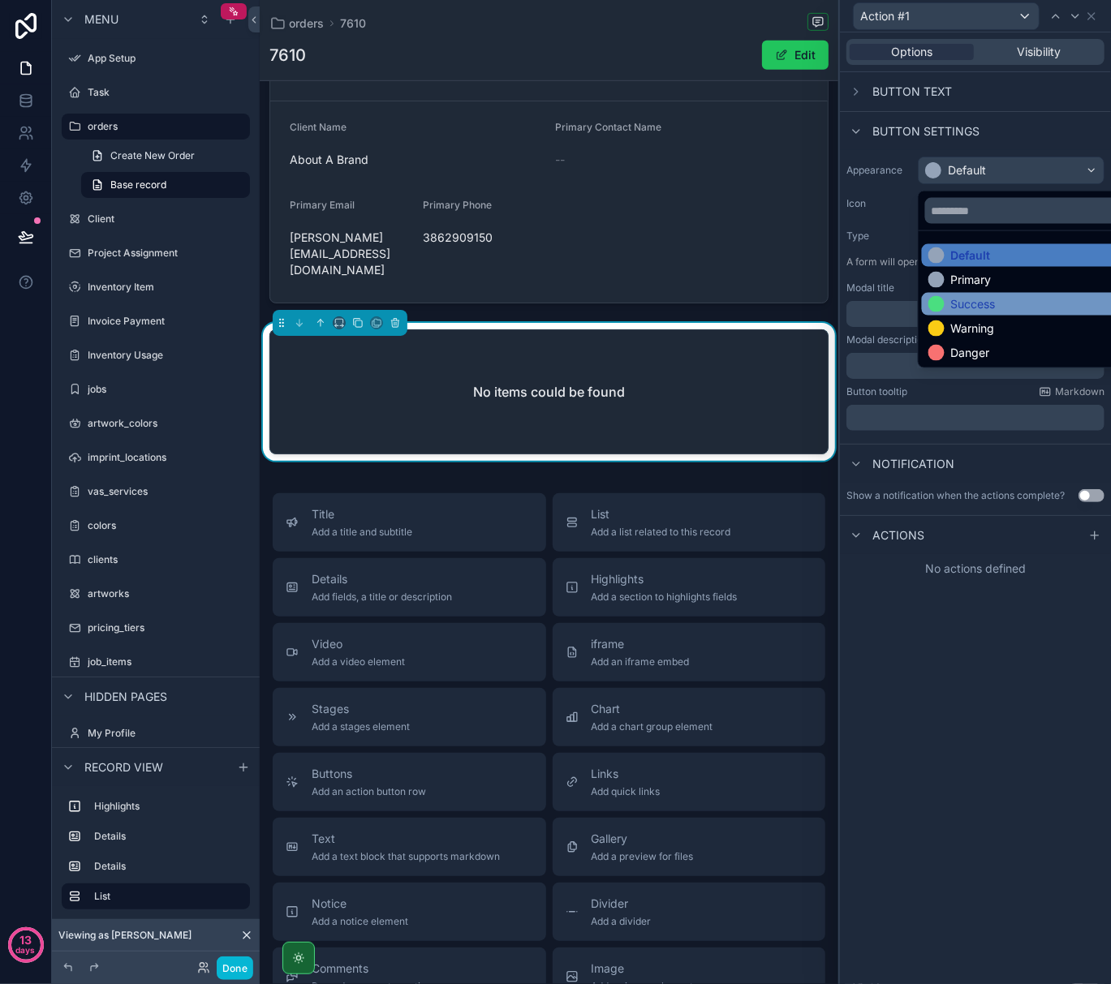
click at [955, 312] on div "Success" at bounding box center [973, 304] width 45 height 16
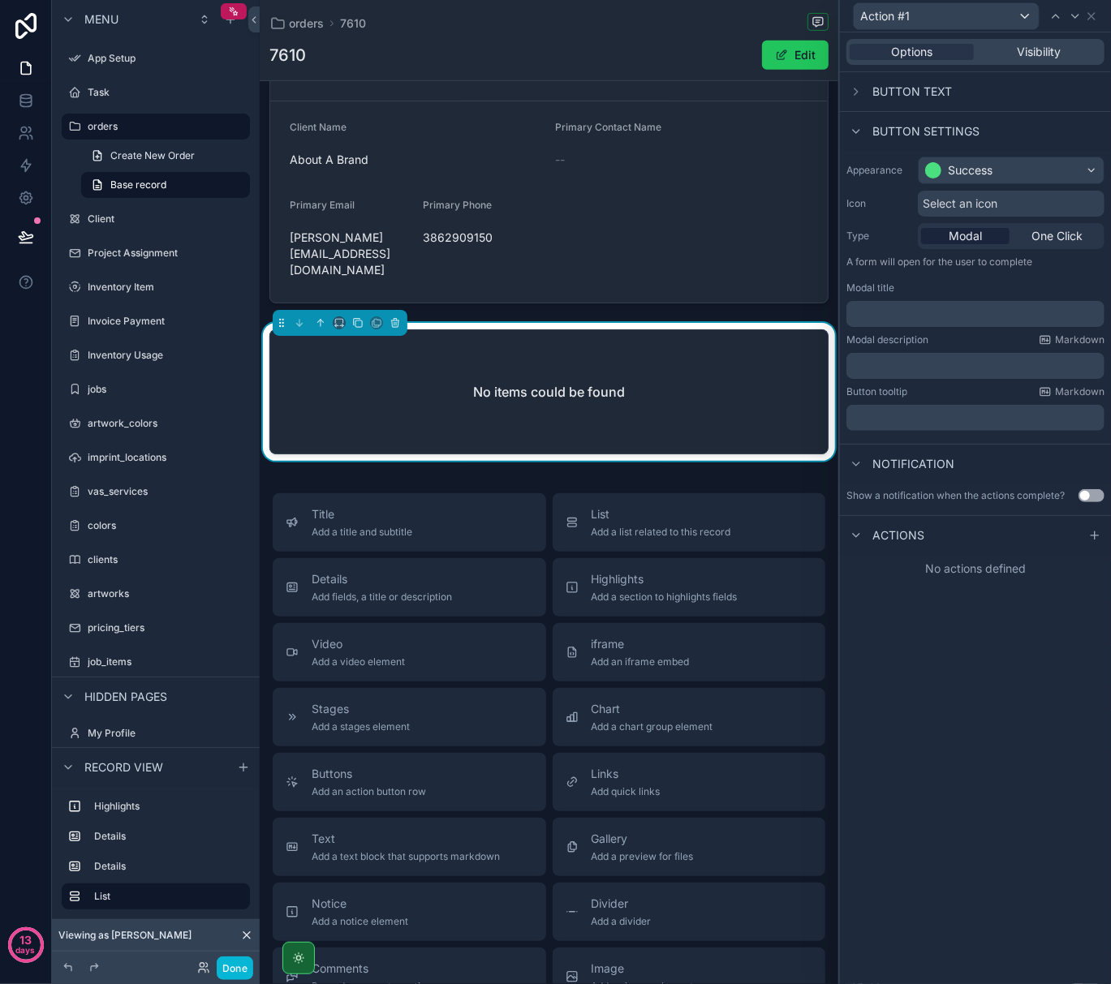
click at [925, 88] on span "Button text" at bounding box center [912, 92] width 80 height 16
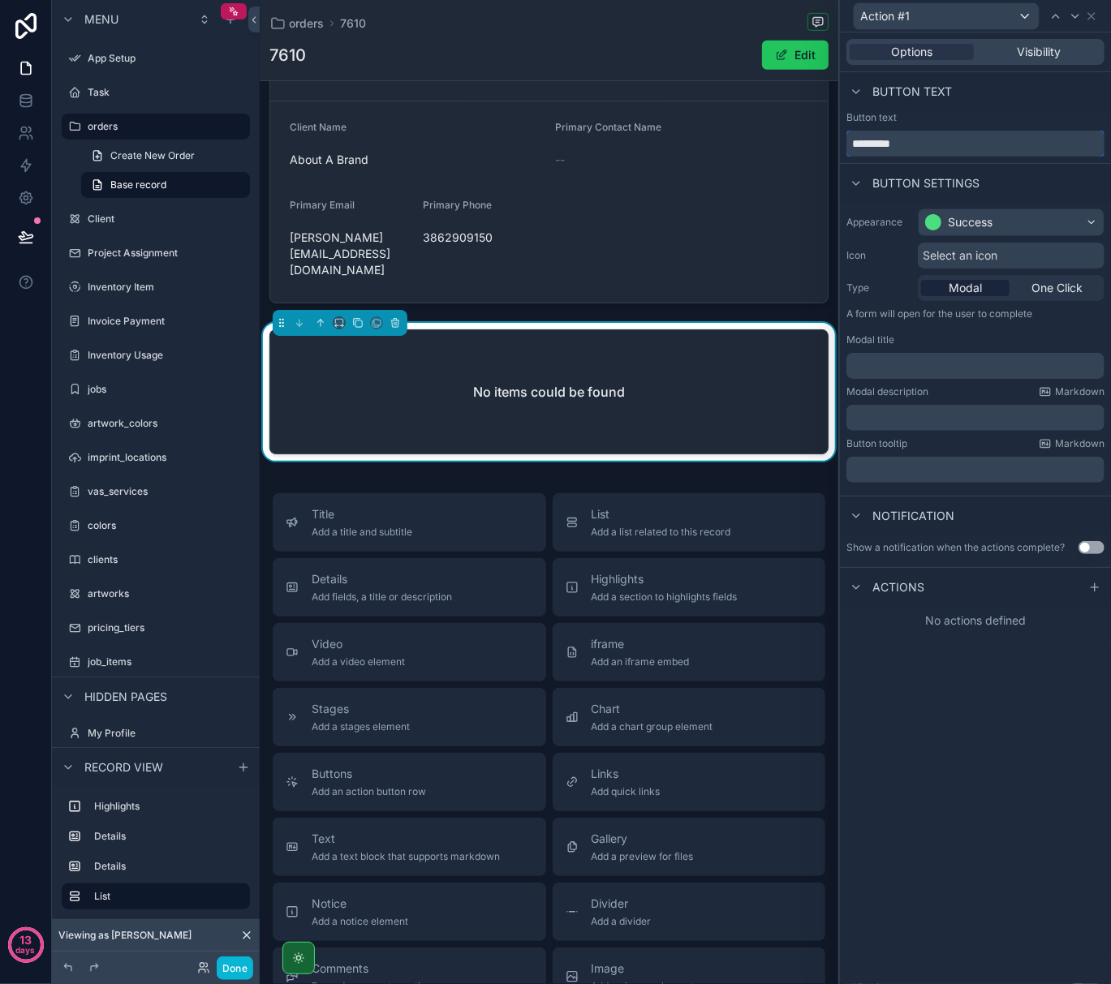
drag, startPoint x: 923, startPoint y: 148, endPoint x: 846, endPoint y: 141, distance: 77.4
click at [846, 141] on input "*********" at bounding box center [975, 144] width 258 height 26
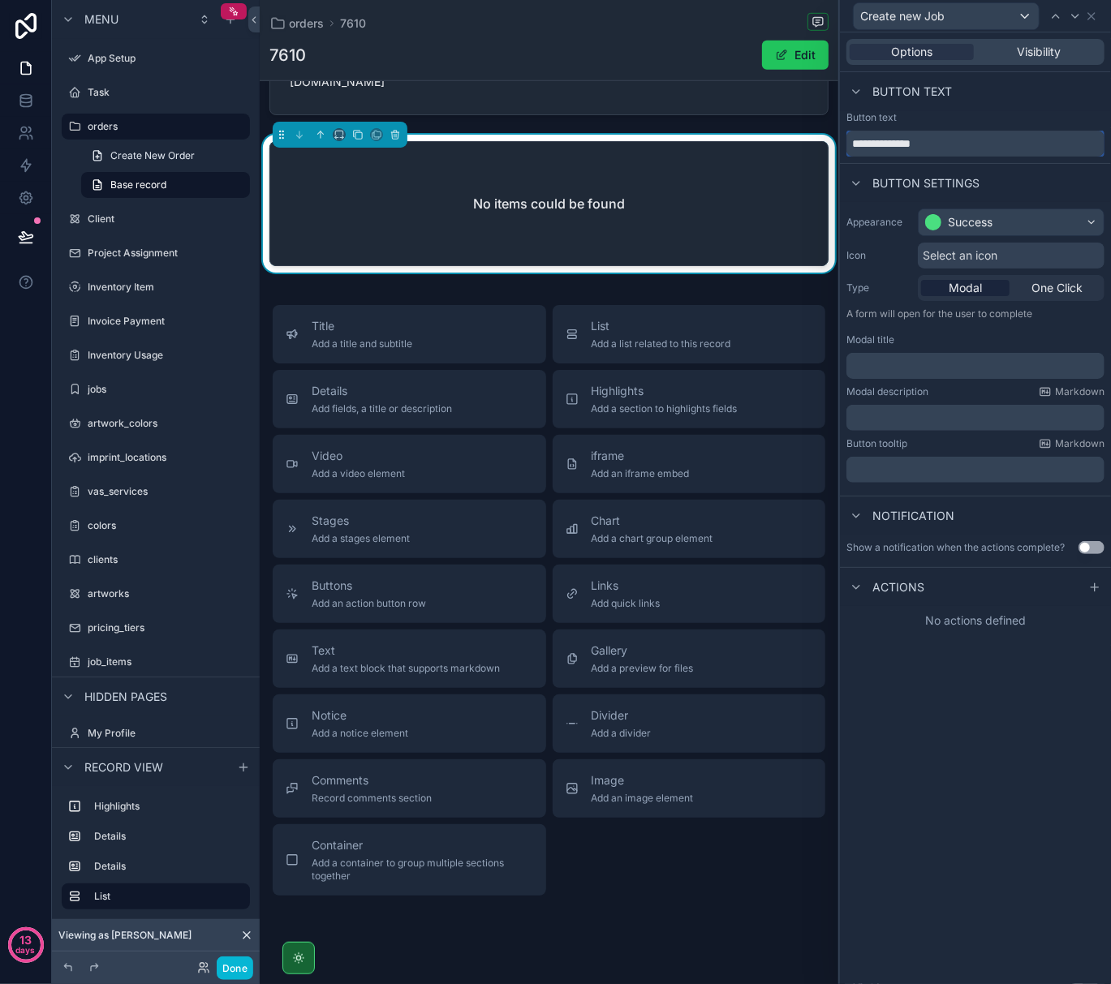
scroll to position [649, 0]
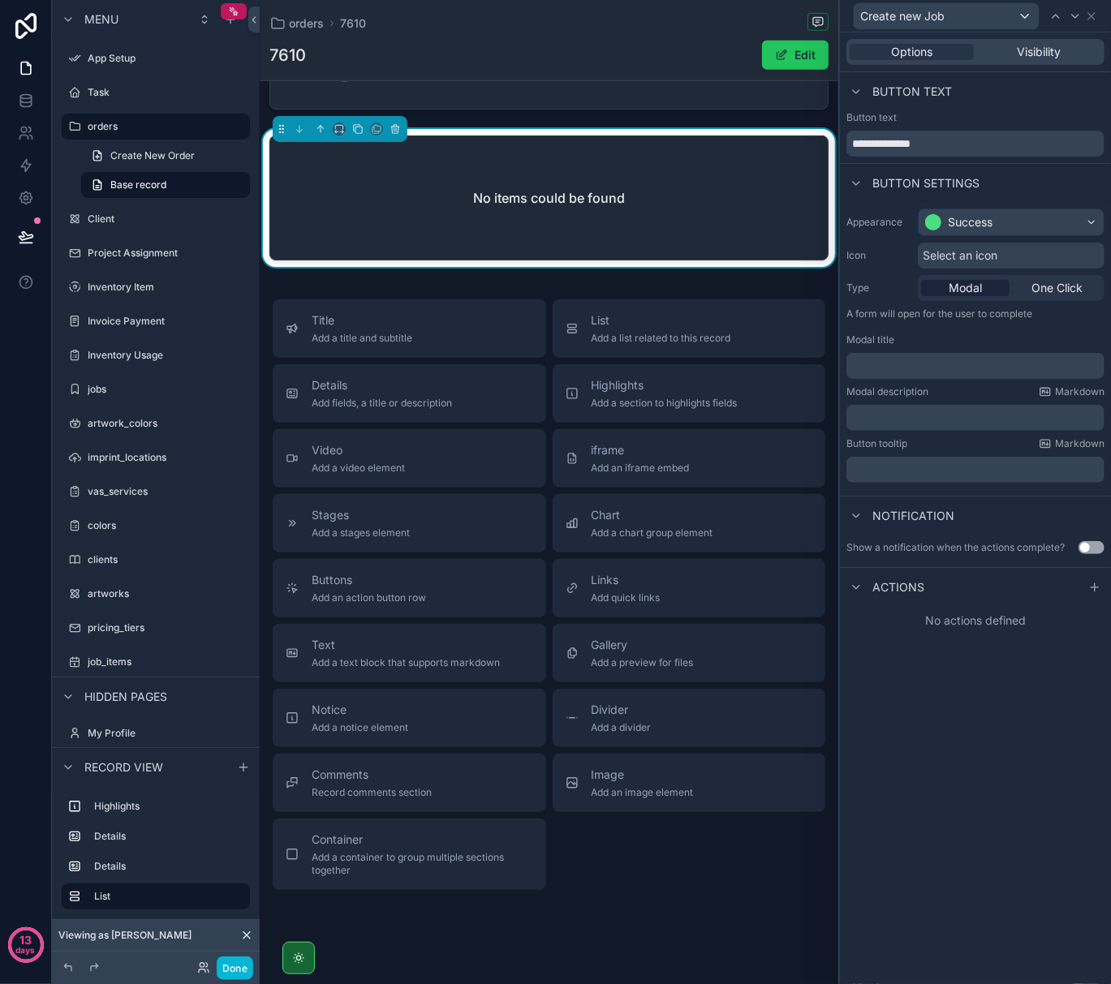
click at [922, 364] on p "﻿" at bounding box center [977, 366] width 248 height 16
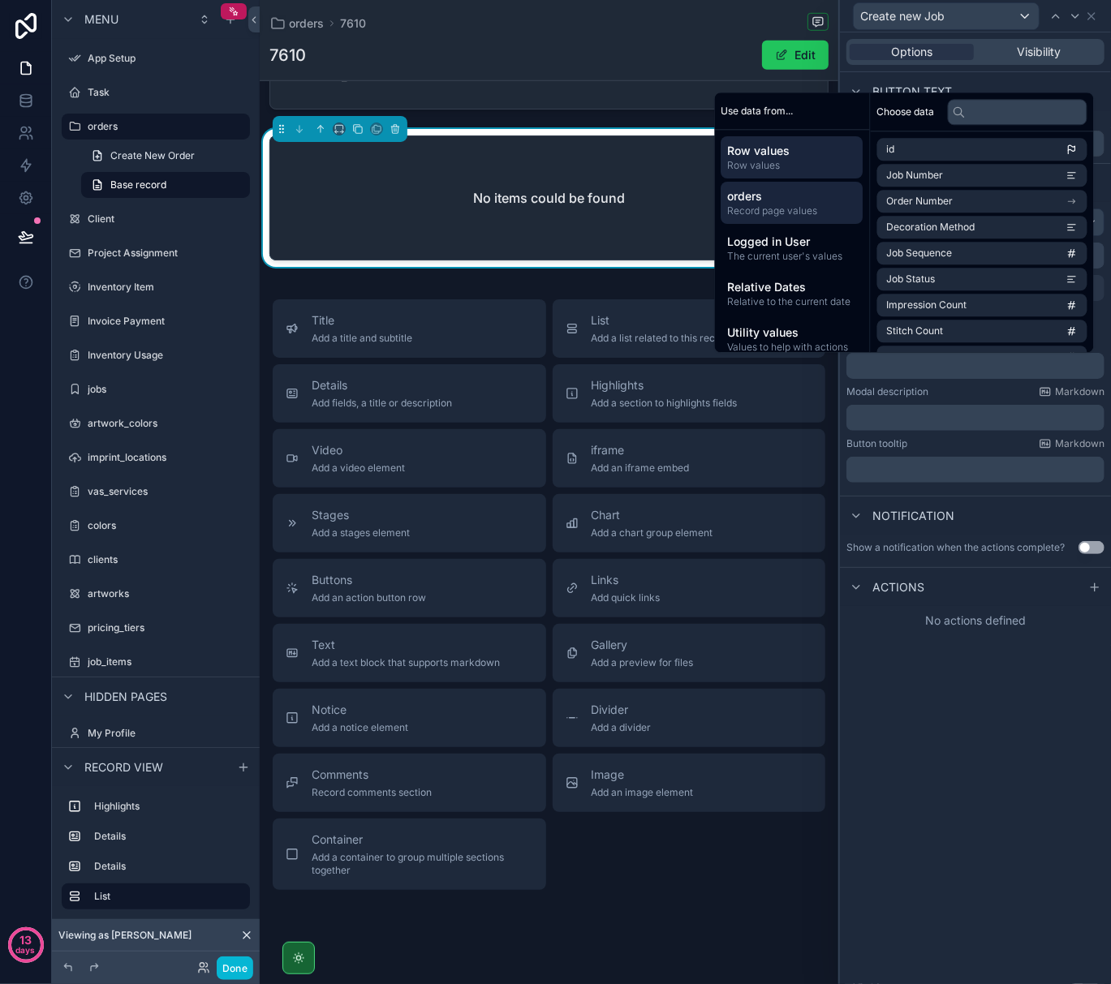
click at [815, 215] on span "Record page values" at bounding box center [792, 210] width 129 height 13
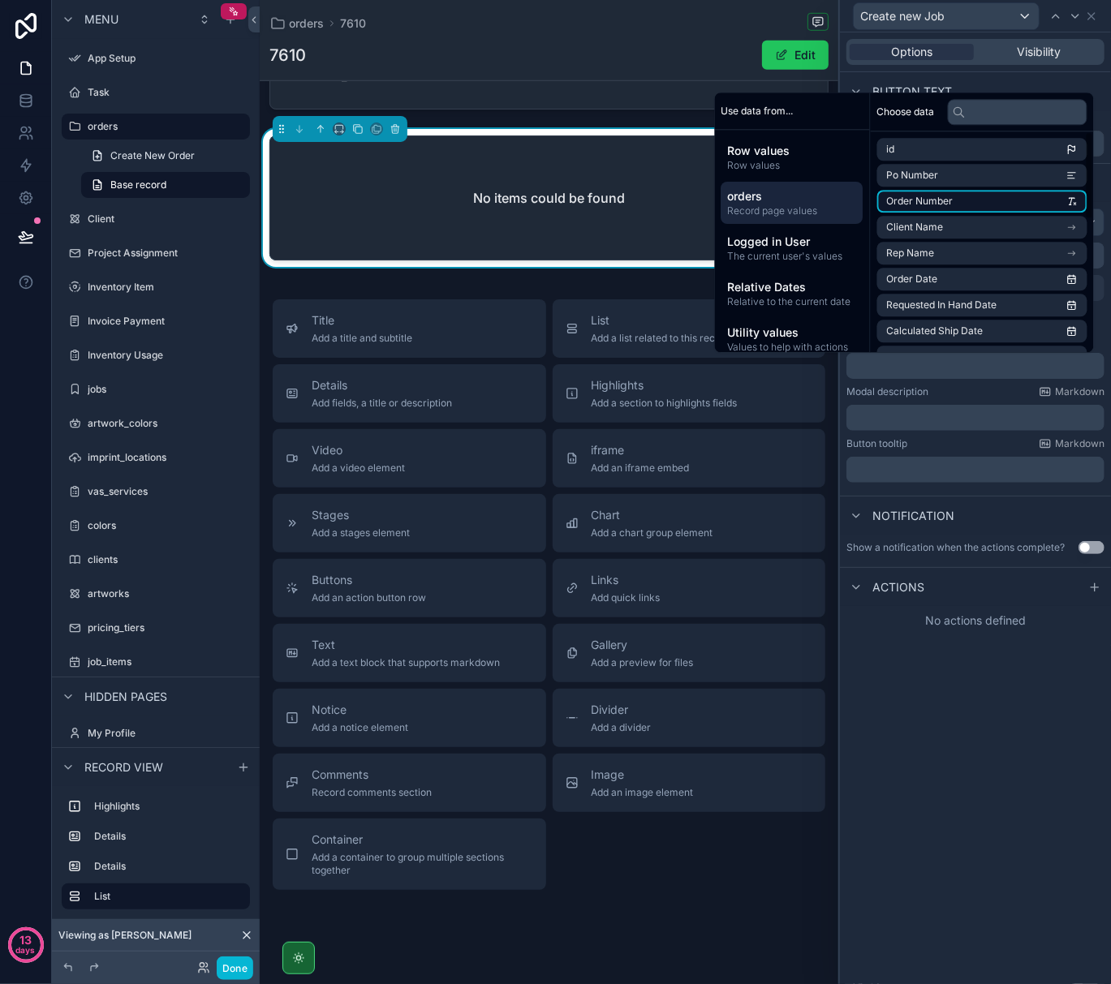
click at [1075, 195] on li "Order Number" at bounding box center [982, 201] width 210 height 23
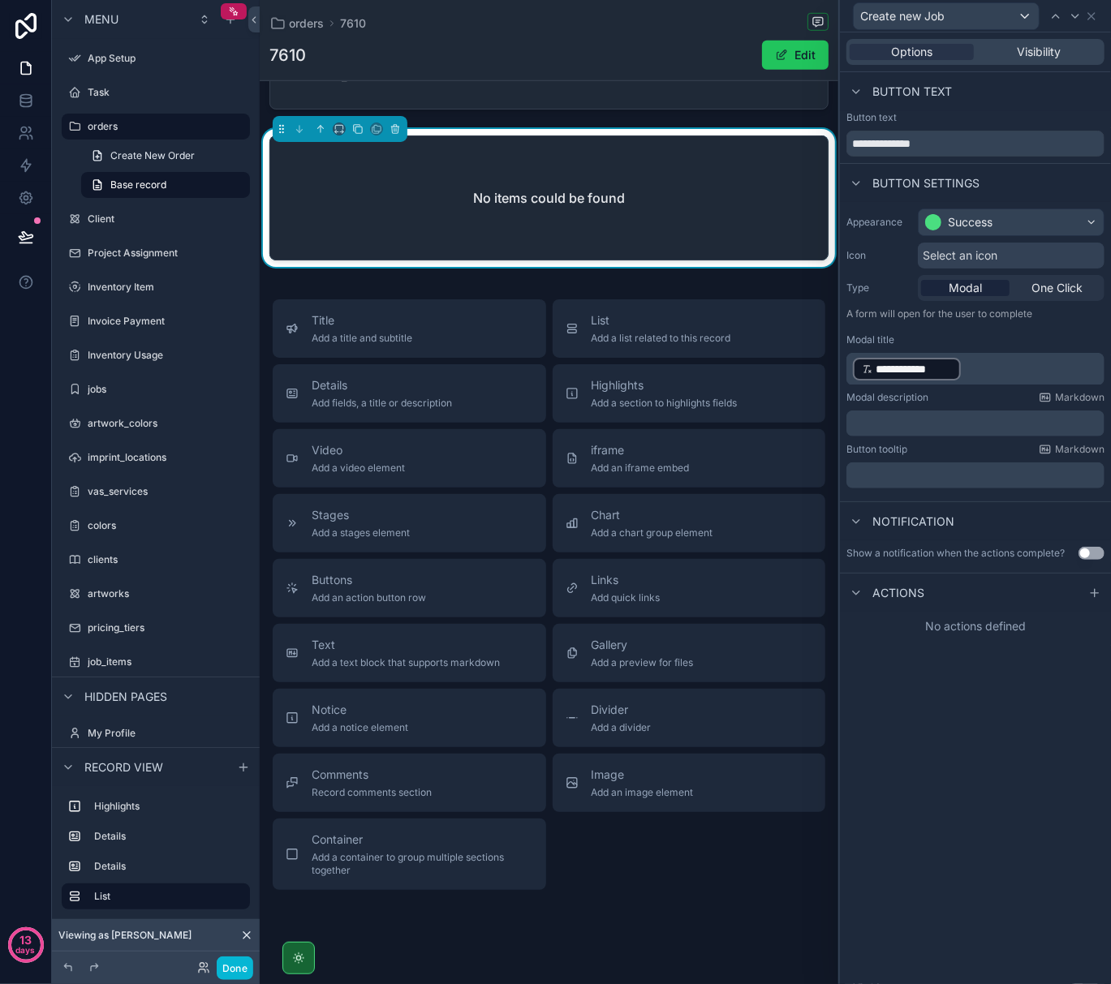
click at [1026, 689] on div "**********" at bounding box center [975, 508] width 271 height 952
click at [971, 367] on p "**********" at bounding box center [977, 369] width 248 height 26
click at [975, 782] on div "**********" at bounding box center [975, 508] width 271 height 952
click at [1011, 417] on p "﻿" at bounding box center [977, 418] width 248 height 16
click at [987, 751] on div "**********" at bounding box center [975, 508] width 271 height 952
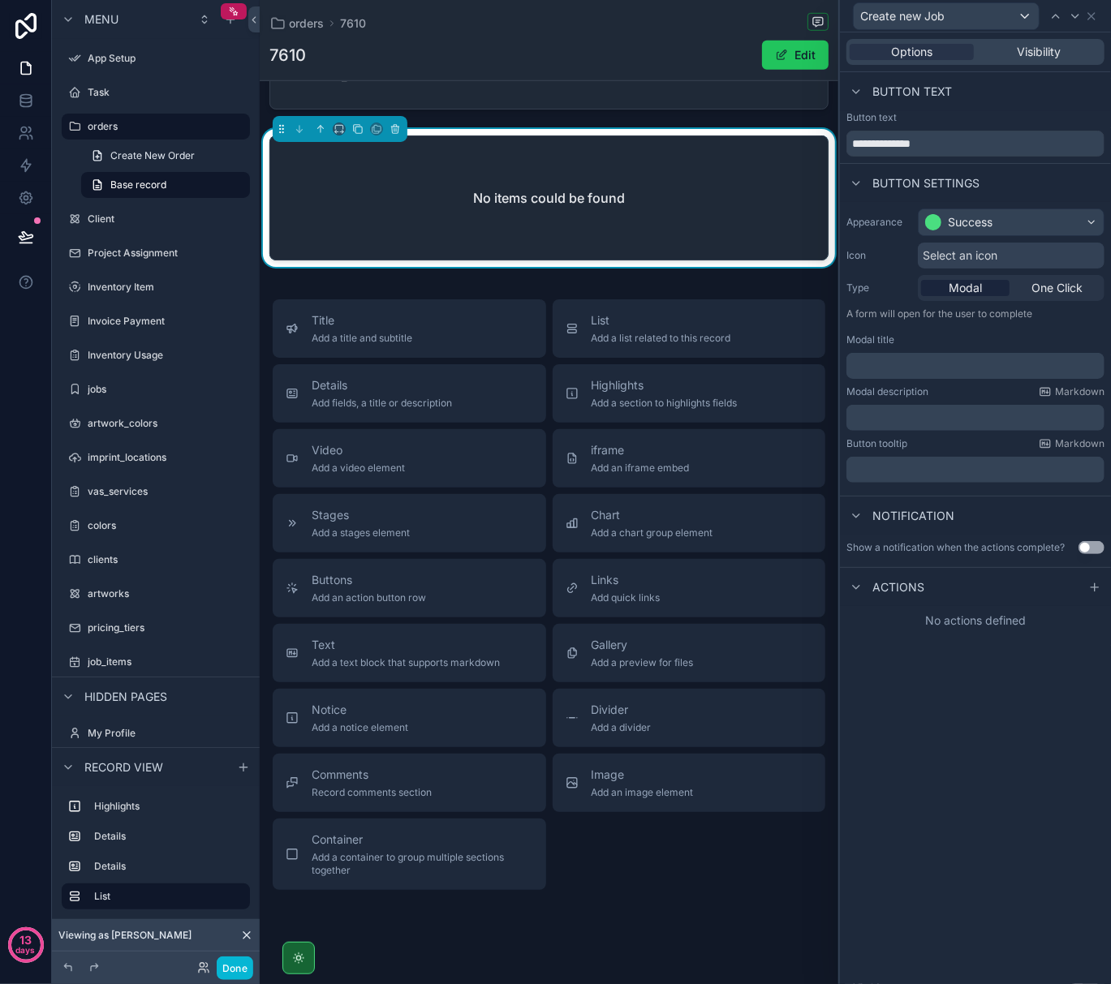
click at [955, 478] on p "﻿" at bounding box center [977, 470] width 248 height 16
click at [932, 721] on div "**********" at bounding box center [975, 508] width 271 height 952
drag, startPoint x: 940, startPoint y: 143, endPoint x: 798, endPoint y: 131, distance: 141.6
click at [798, 131] on div "**********" at bounding box center [555, 492] width 1111 height 984
type input "*******"
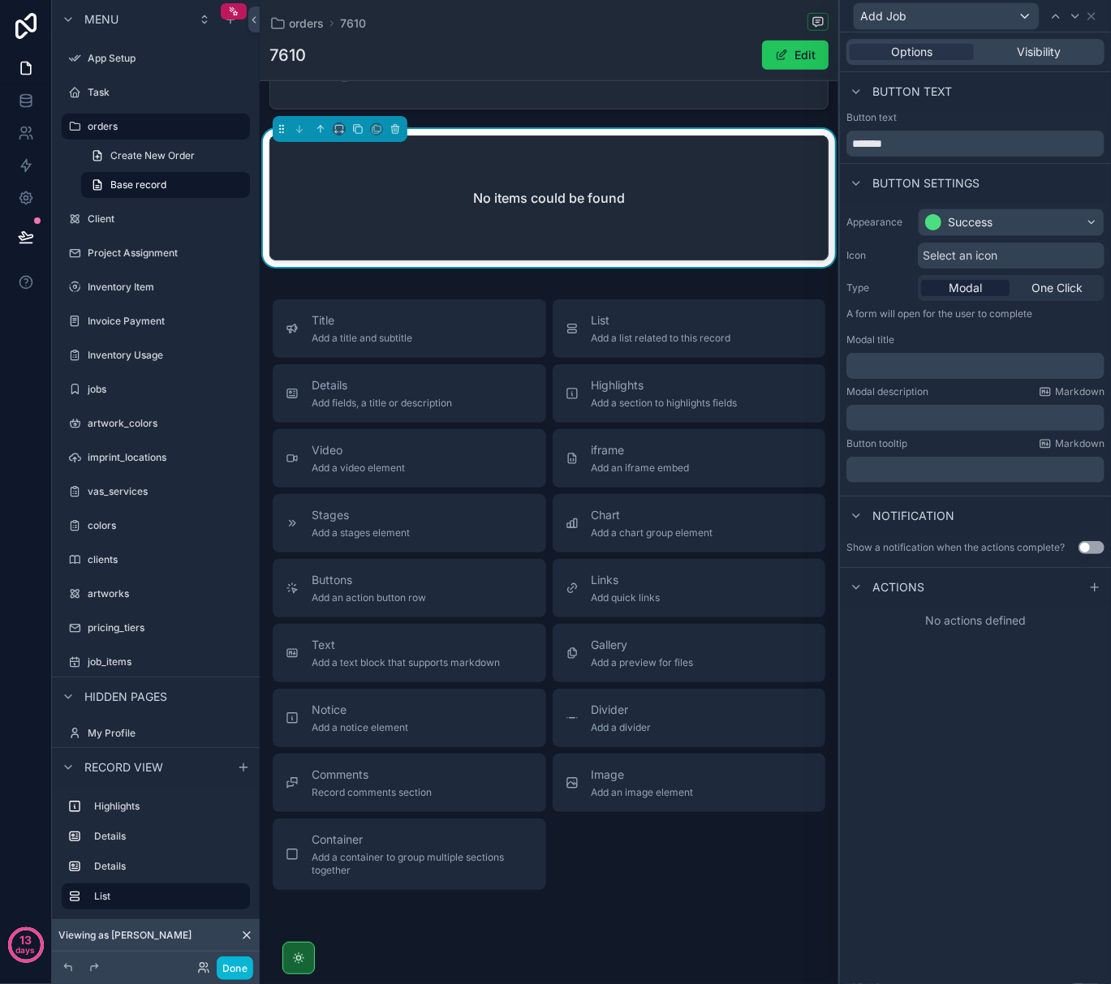
click at [975, 740] on div "Options Visibility Button text Button text ******* Button settings Appearance S…" at bounding box center [975, 508] width 271 height 952
click at [1085, 583] on div at bounding box center [1094, 587] width 19 height 19
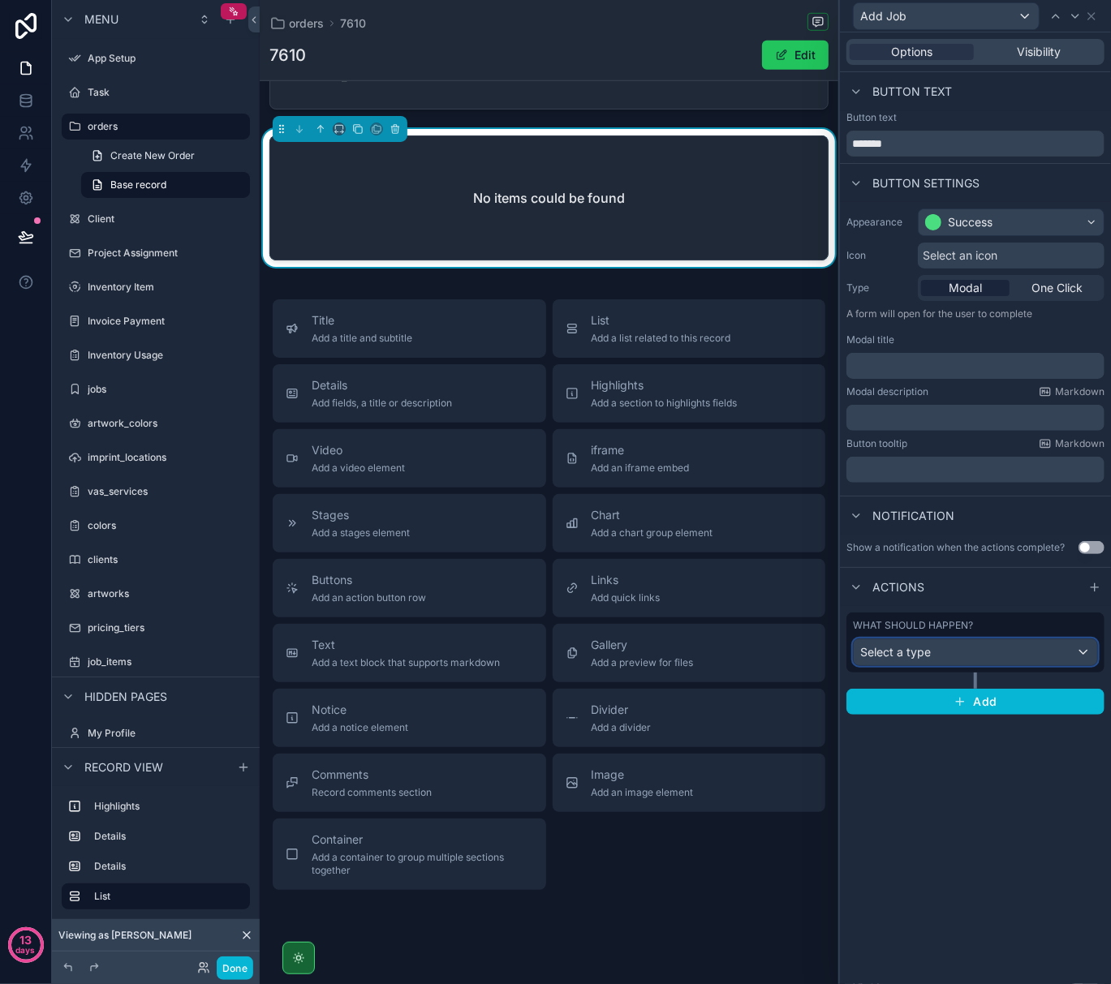
click at [1082, 656] on div "Select a type" at bounding box center [975, 652] width 243 height 26
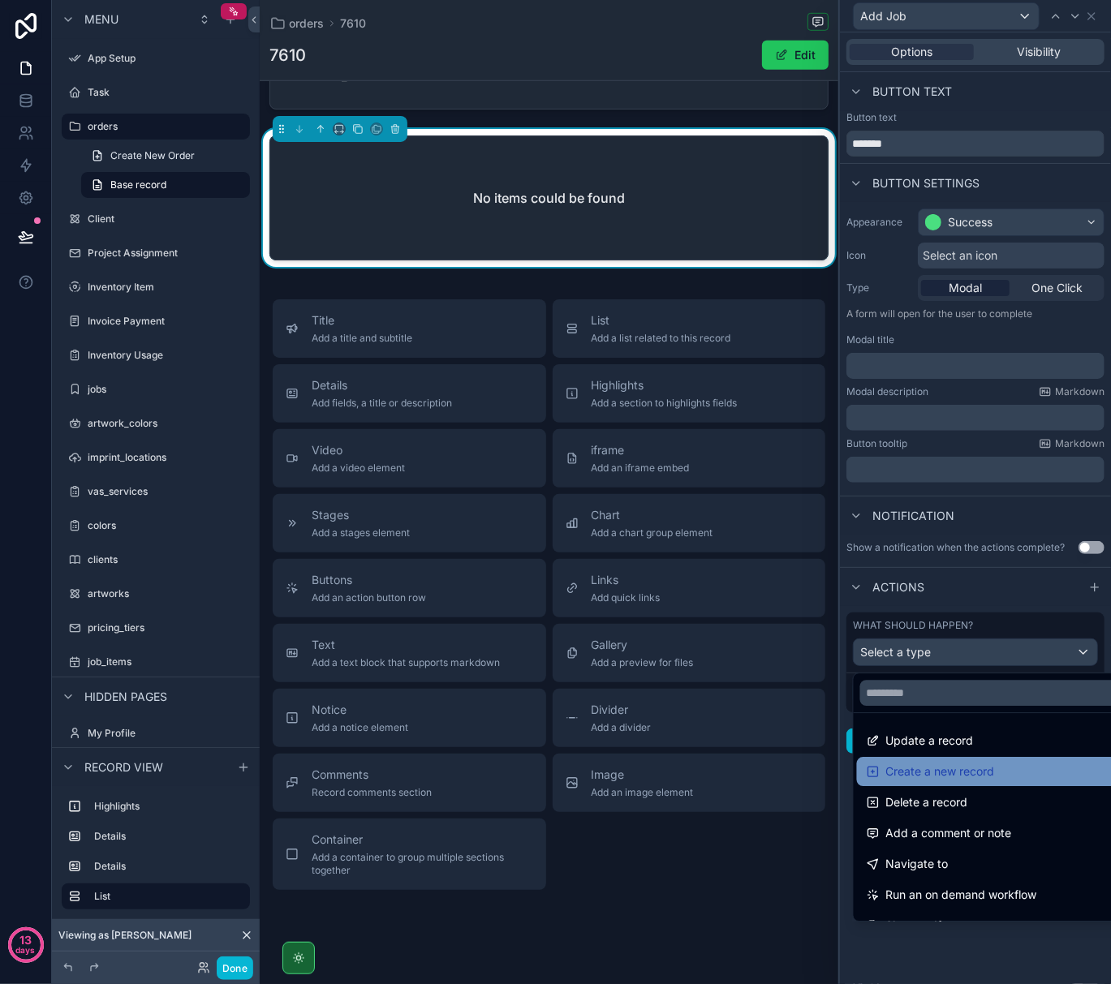
click at [1031, 769] on div "Create a new record" at bounding box center [994, 771] width 255 height 19
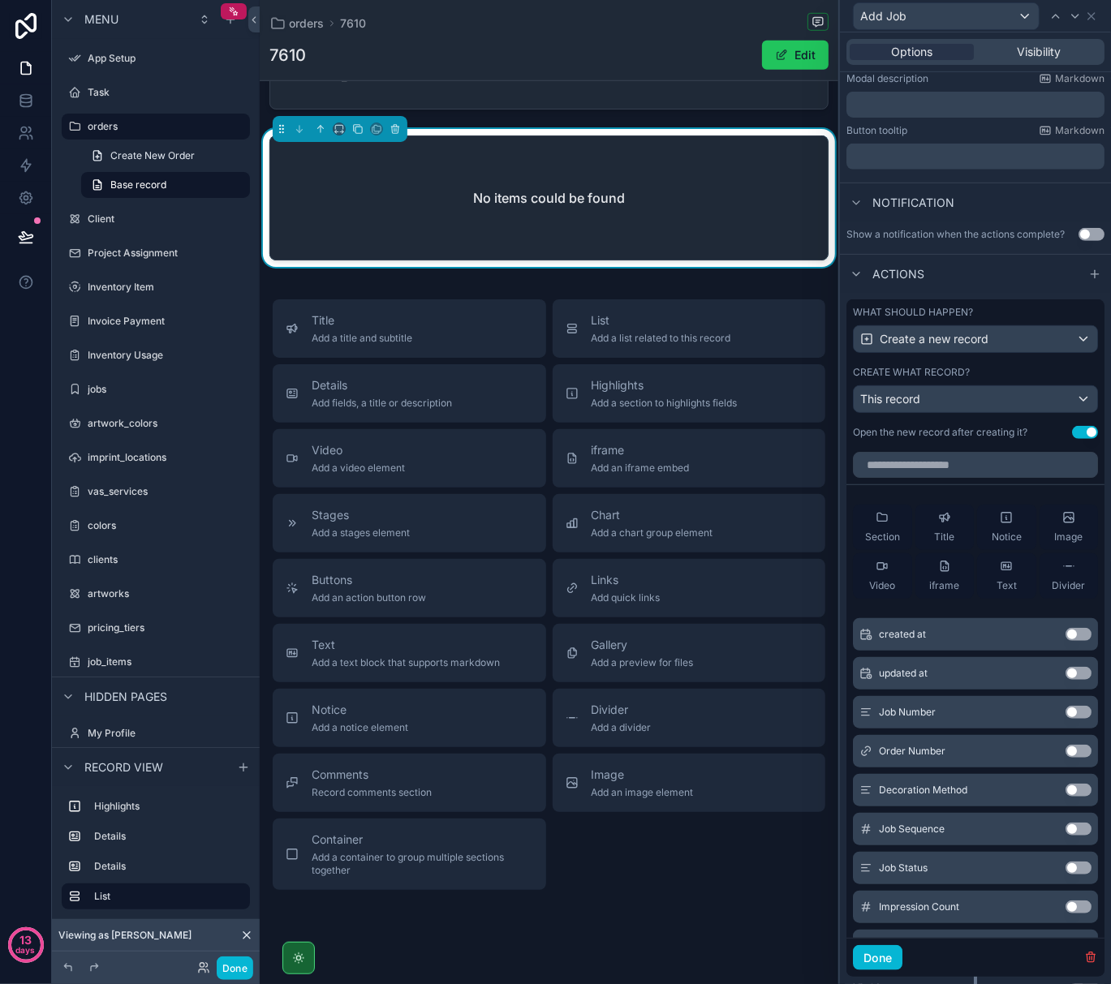
scroll to position [325, 0]
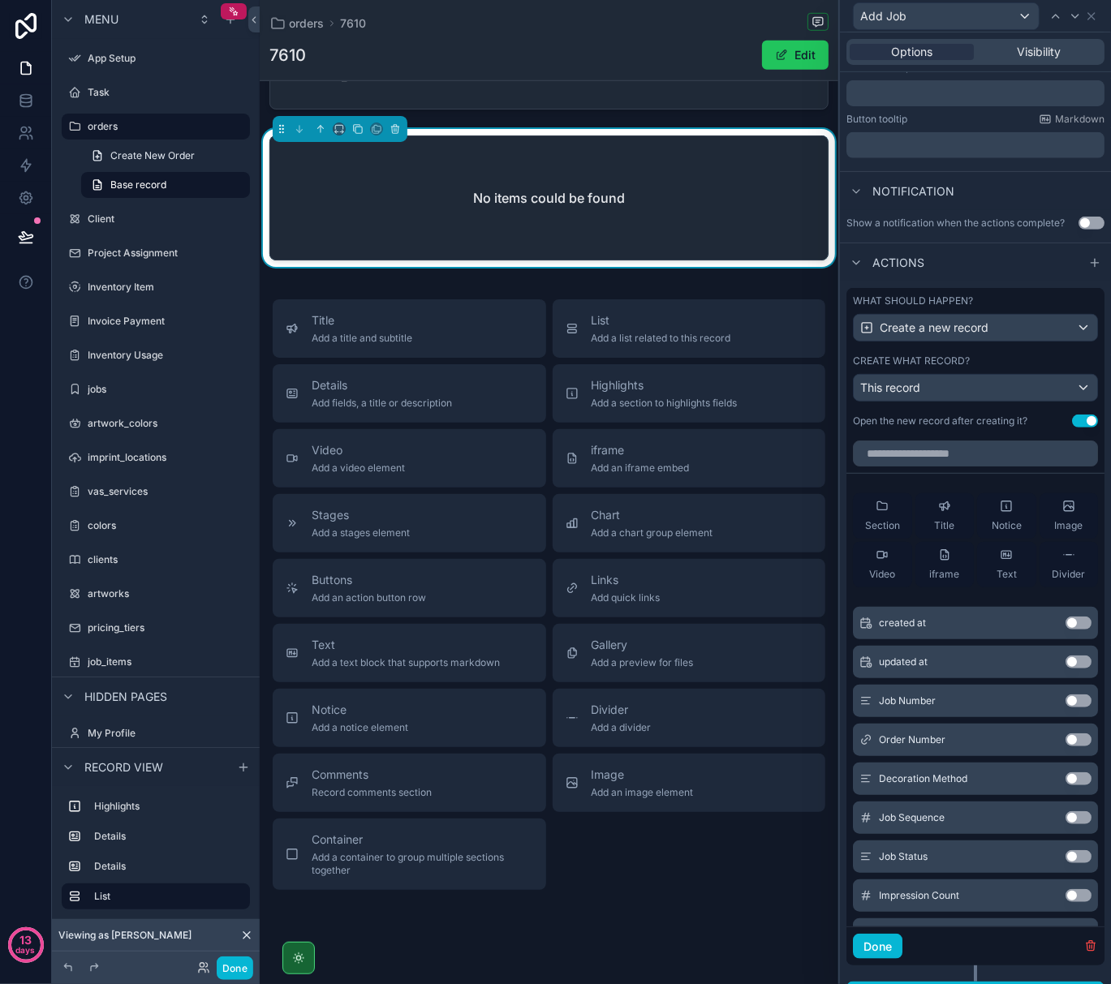
click at [1065, 747] on button "Use setting" at bounding box center [1078, 740] width 26 height 13
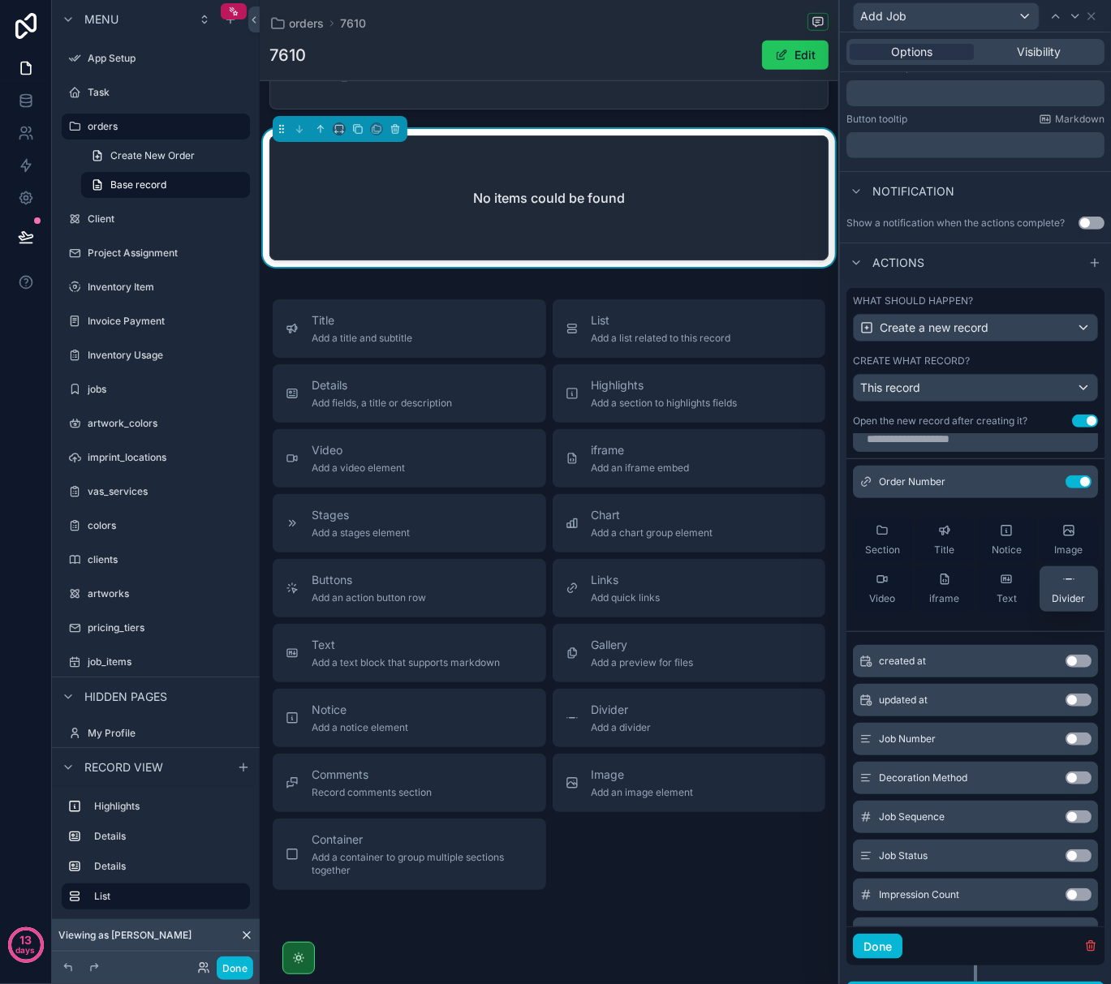
scroll to position [0, 0]
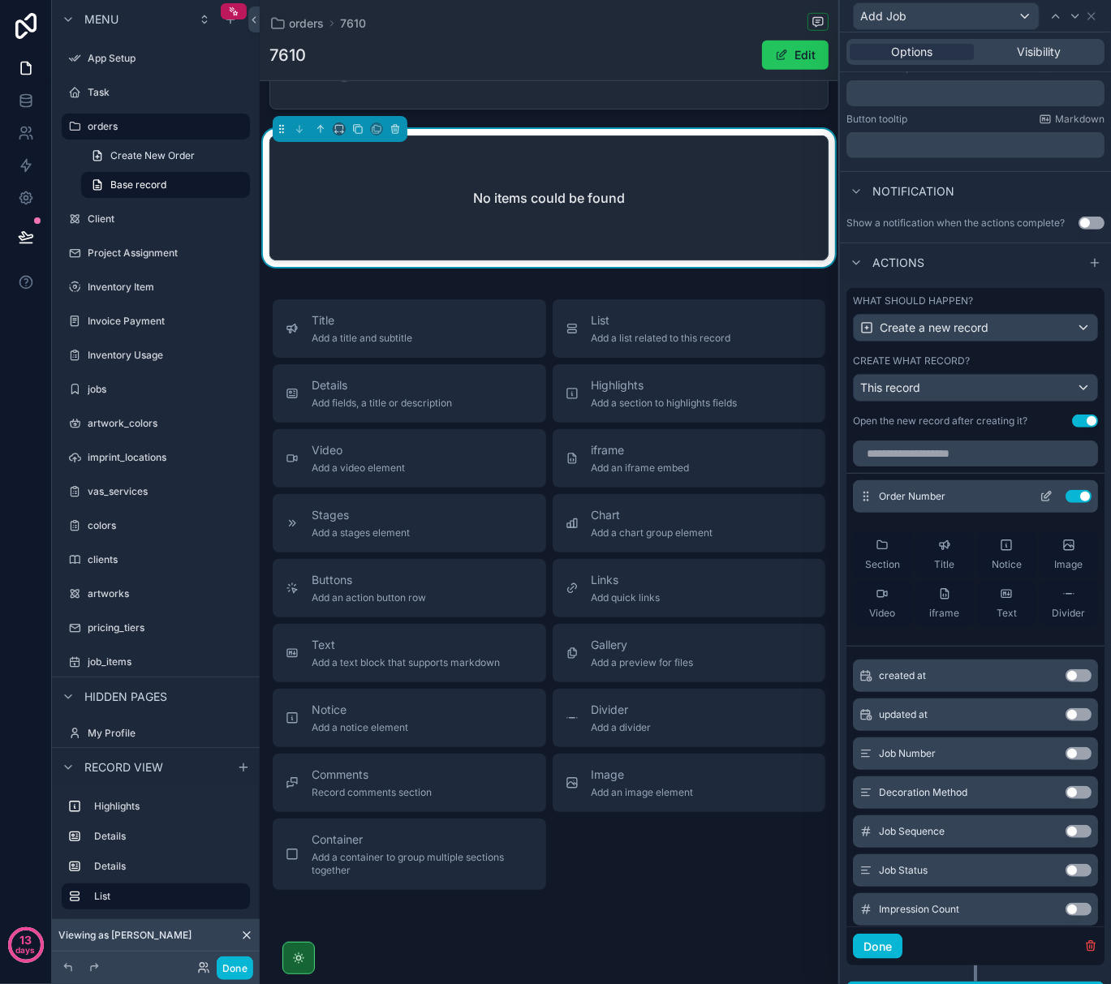
click at [1065, 503] on button "Use setting" at bounding box center [1078, 496] width 26 height 13
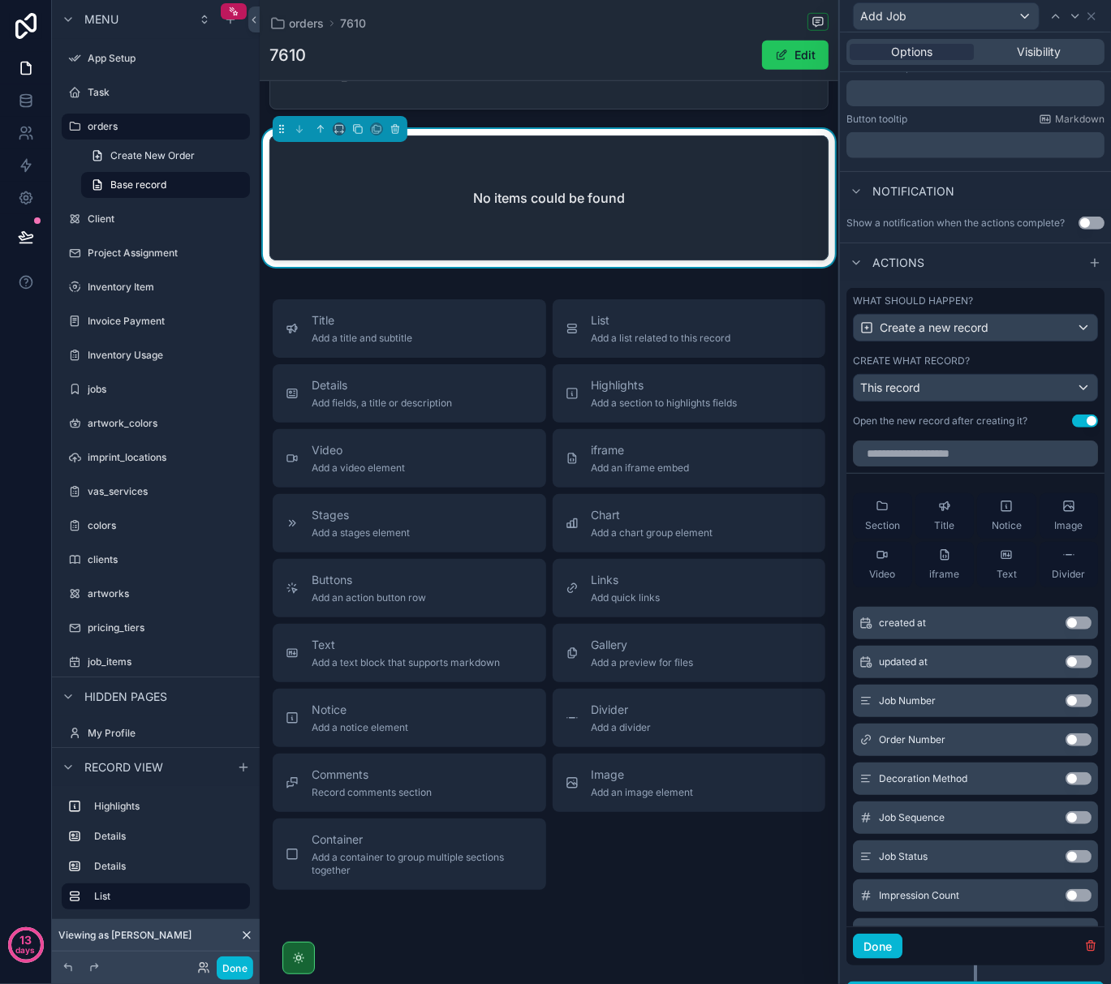
click at [1074, 428] on button "Use setting" at bounding box center [1085, 421] width 26 height 13
click at [900, 335] on span "Create a new record" at bounding box center [934, 328] width 109 height 16
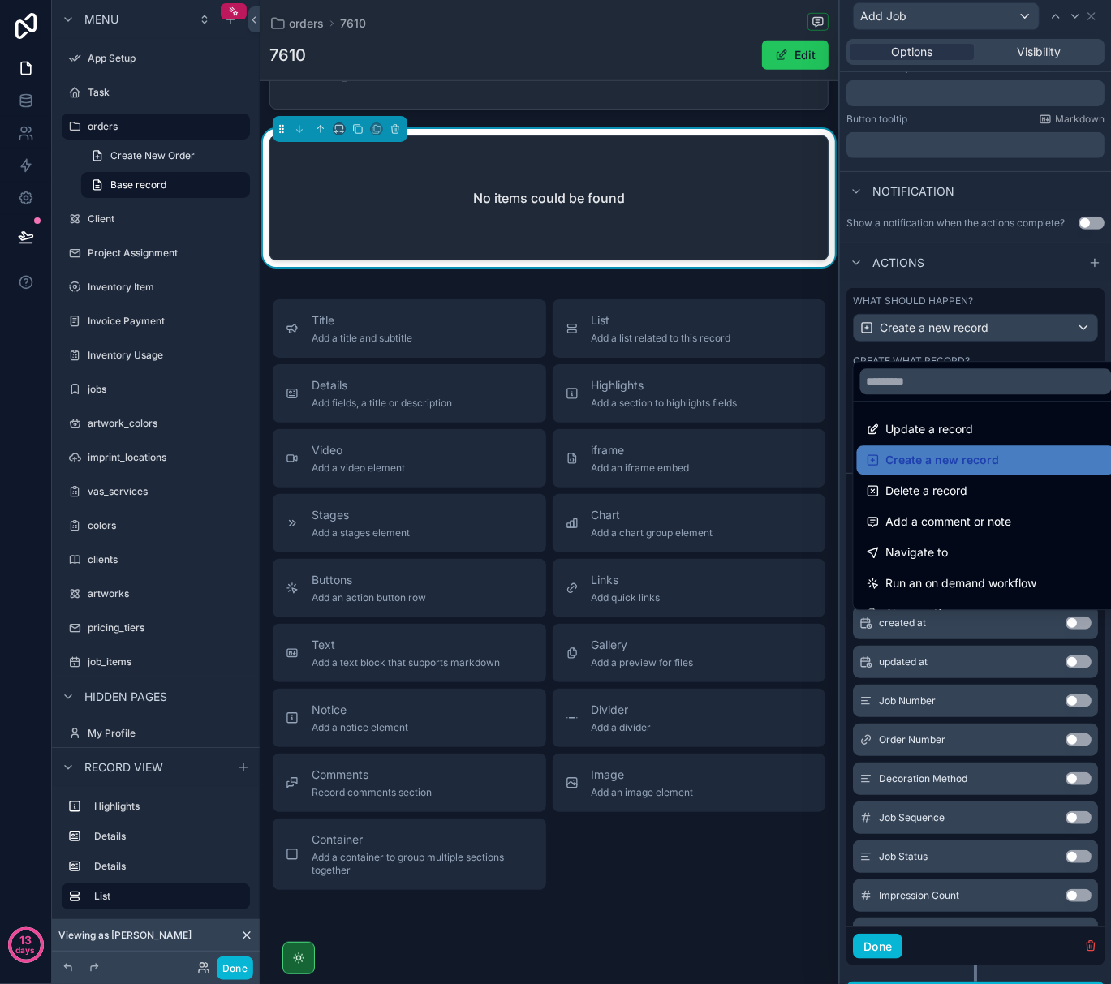
click at [900, 335] on div at bounding box center [975, 492] width 271 height 984
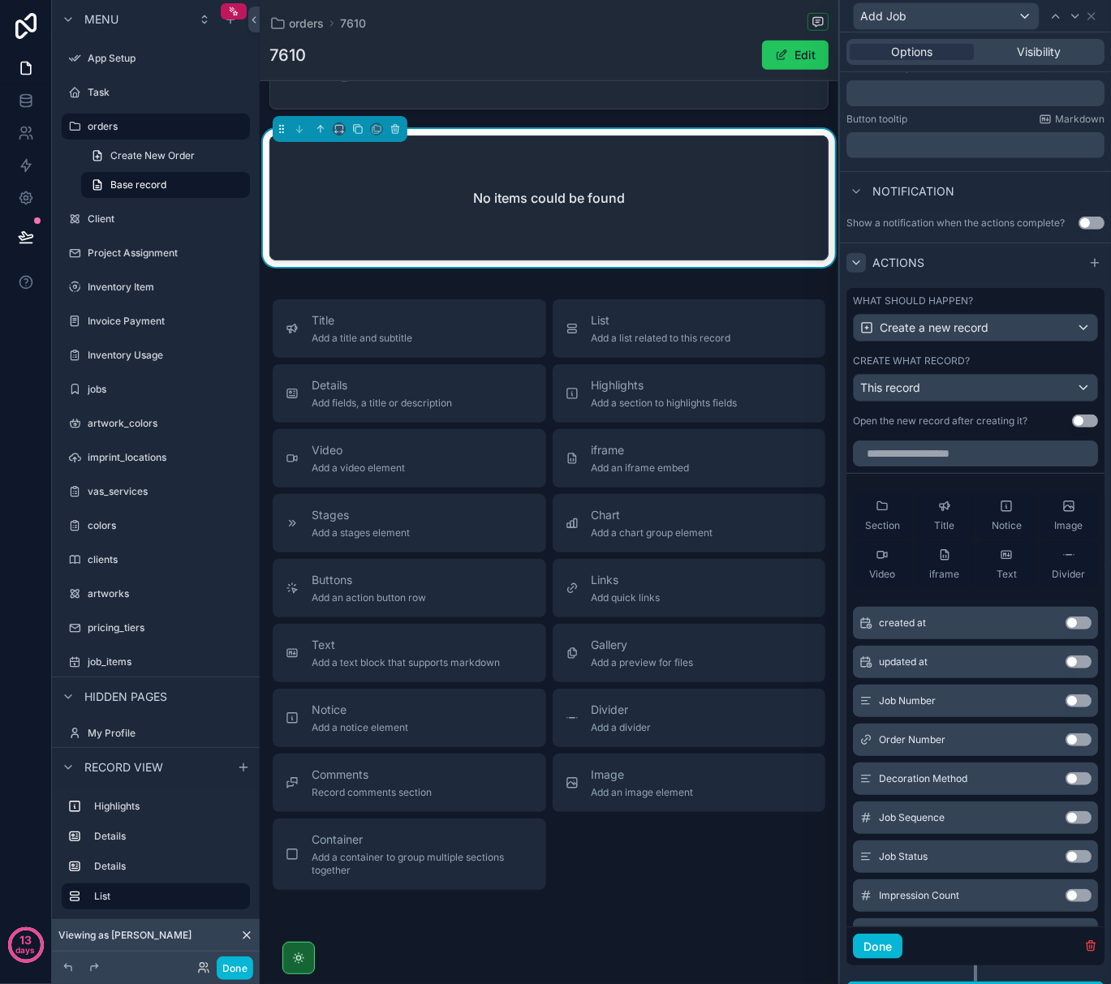
click at [854, 269] on icon at bounding box center [856, 262] width 13 height 13
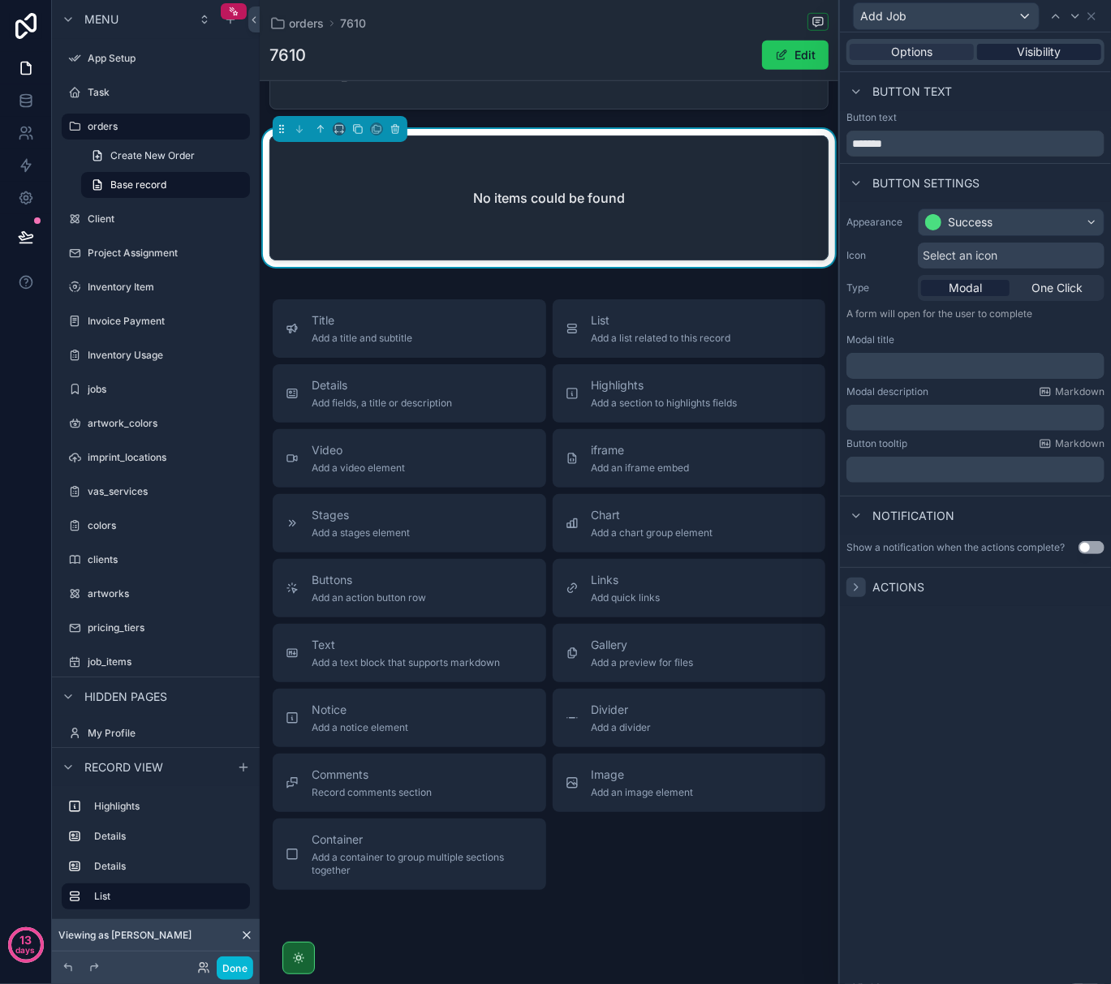
click at [1026, 53] on span "Visibility" at bounding box center [1040, 52] width 44 height 16
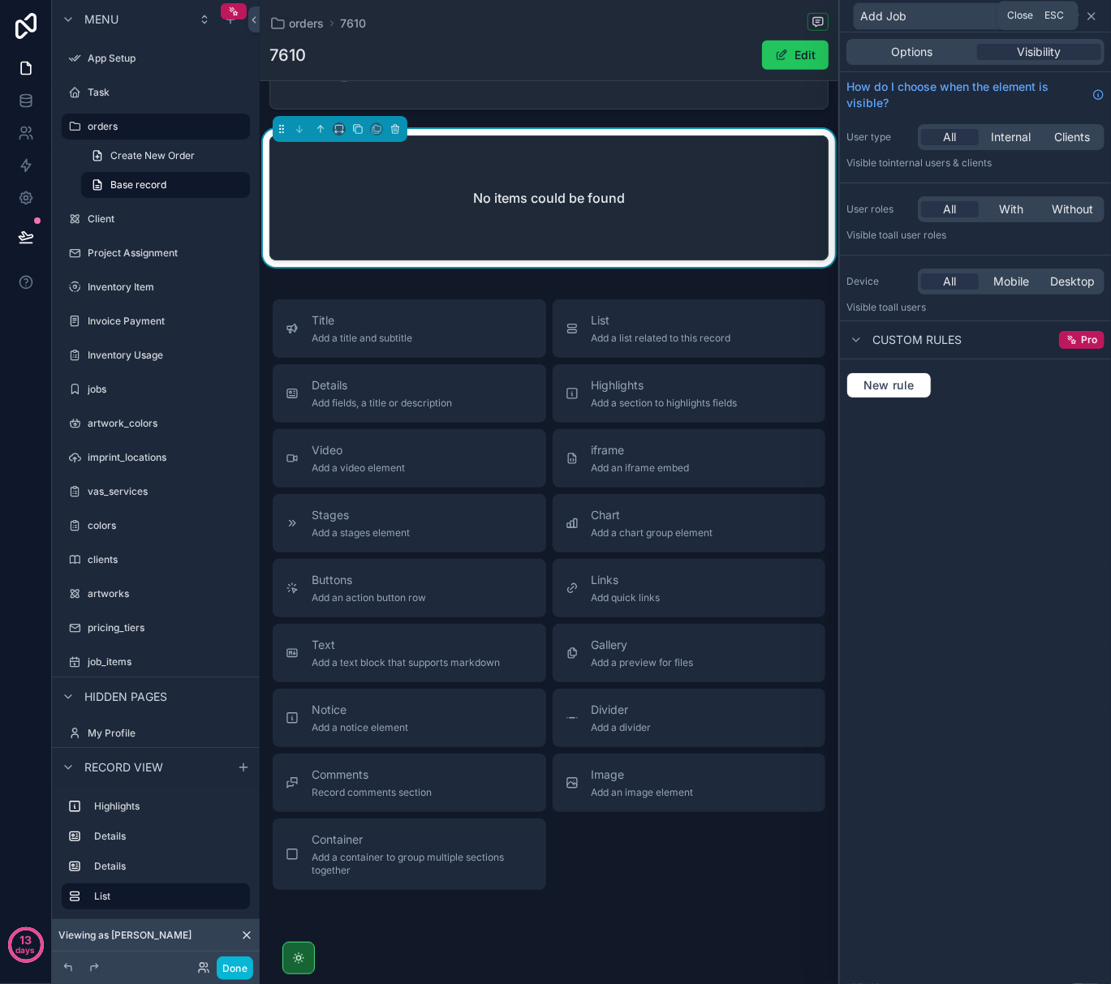
click at [1091, 13] on icon at bounding box center [1091, 16] width 13 height 13
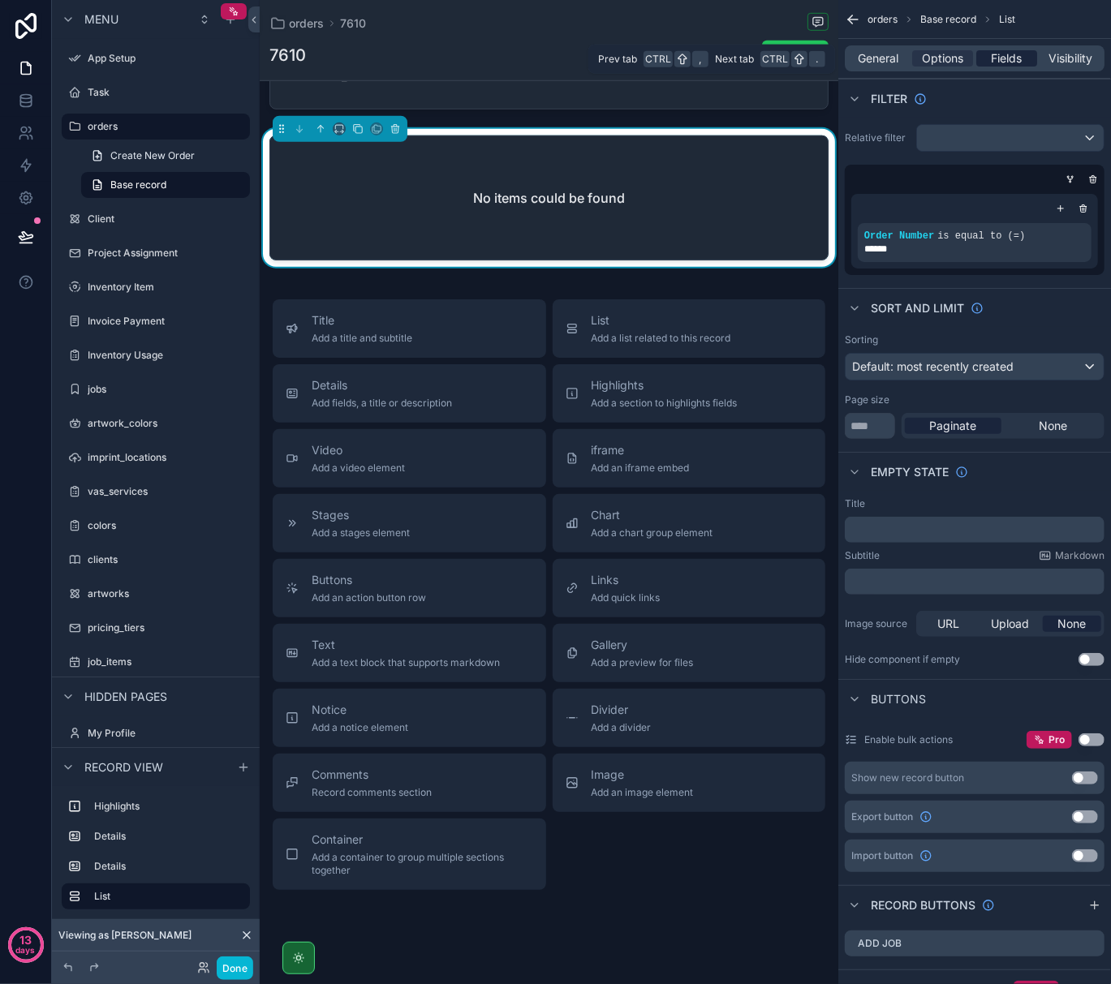
click at [1008, 60] on span "Fields" at bounding box center [1007, 58] width 31 height 16
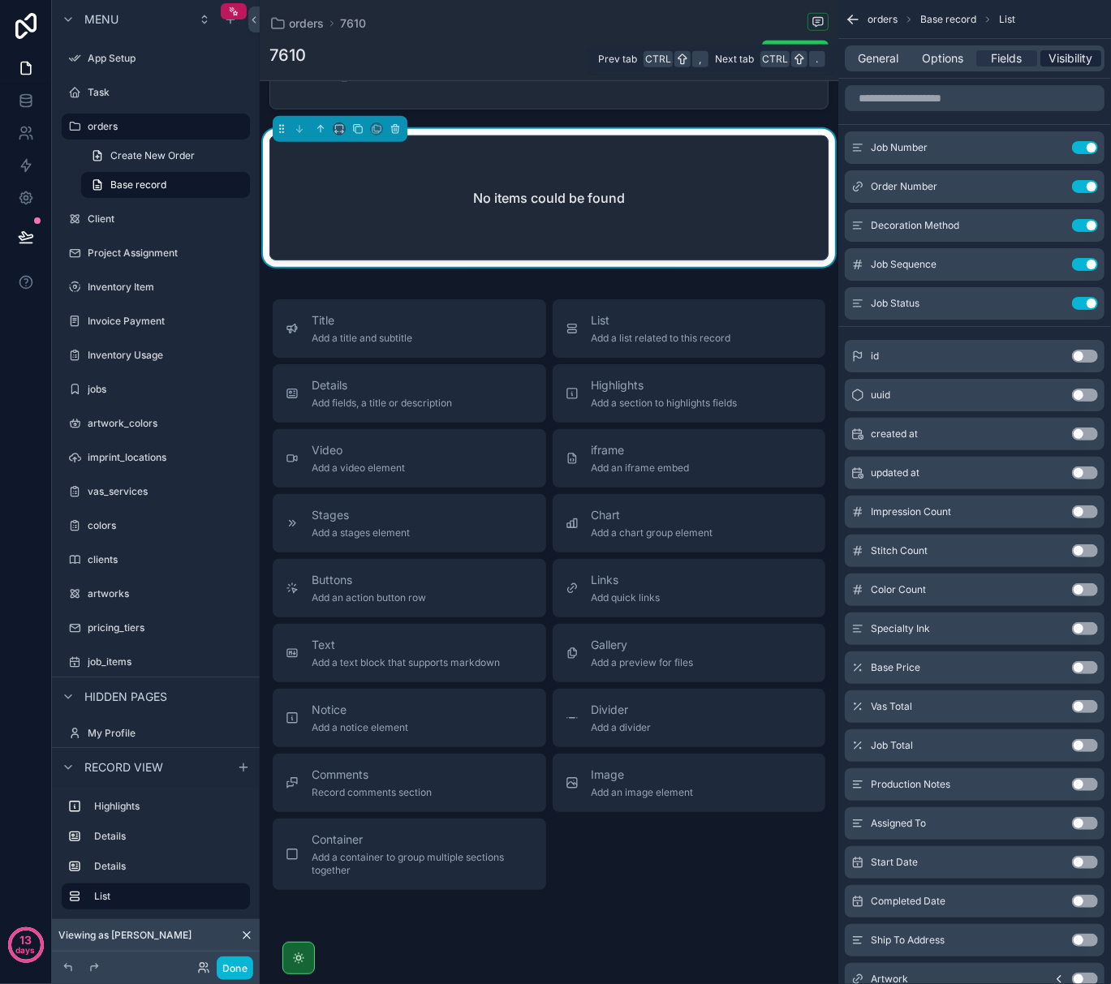
click at [1066, 58] on span "Visibility" at bounding box center [1071, 58] width 44 height 16
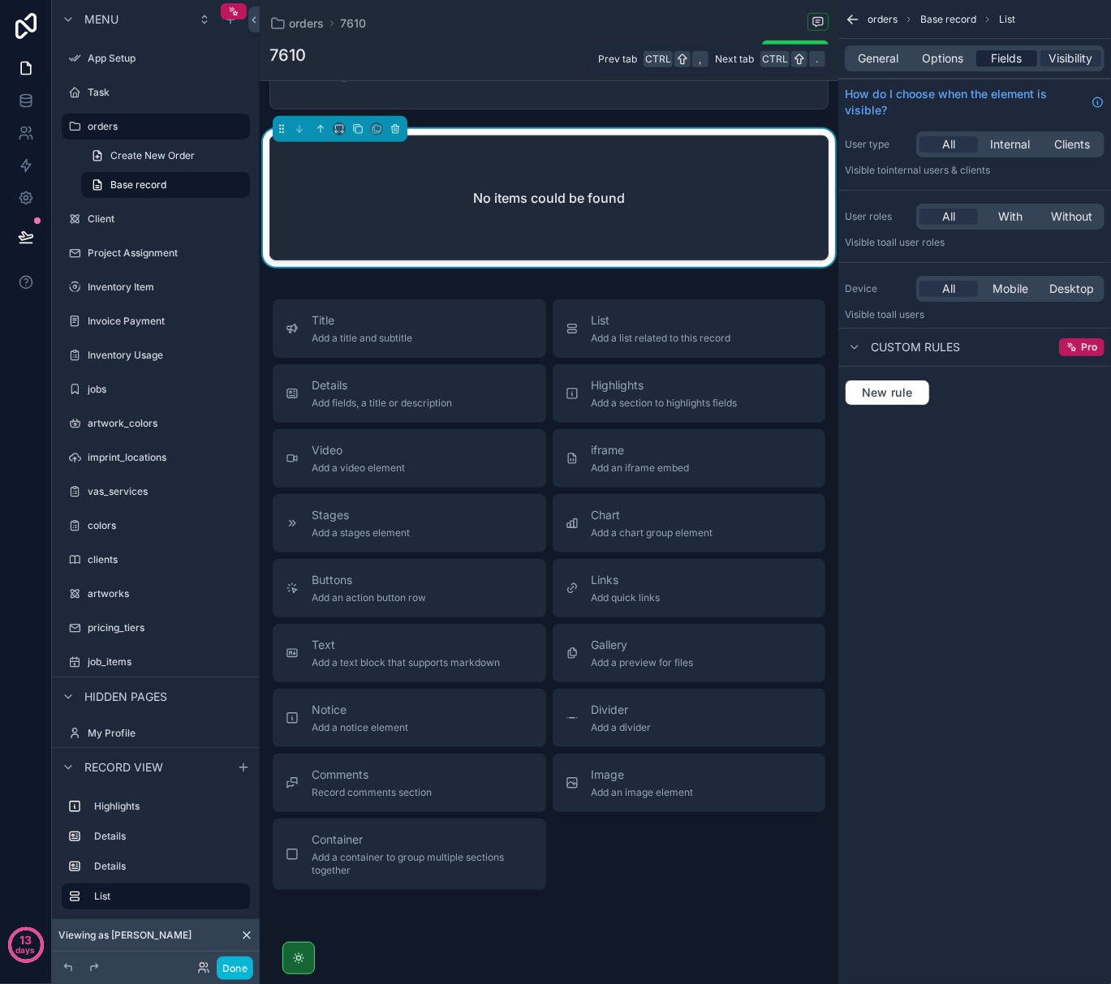
click at [998, 54] on span "Fields" at bounding box center [1007, 58] width 31 height 16
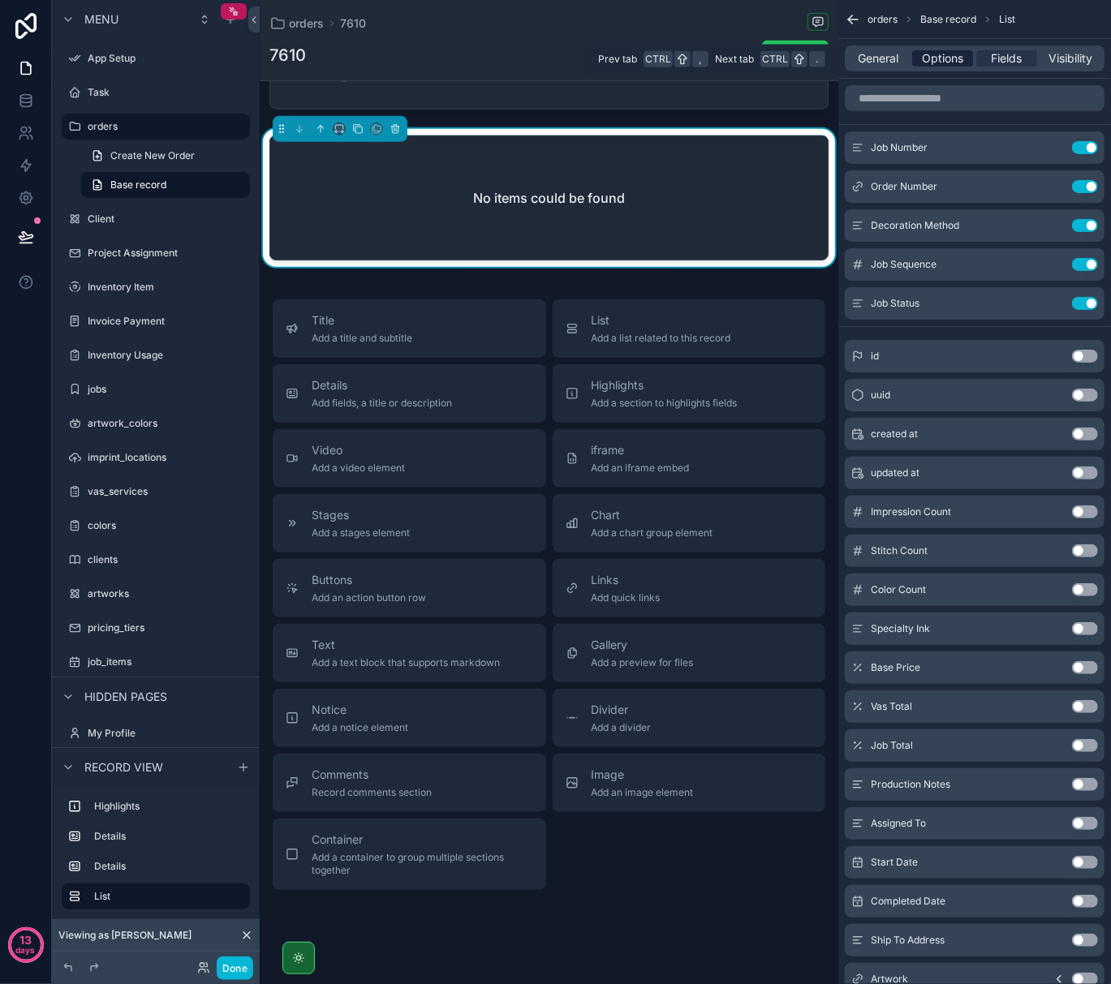
click at [955, 56] on span "Options" at bounding box center [942, 58] width 41 height 16
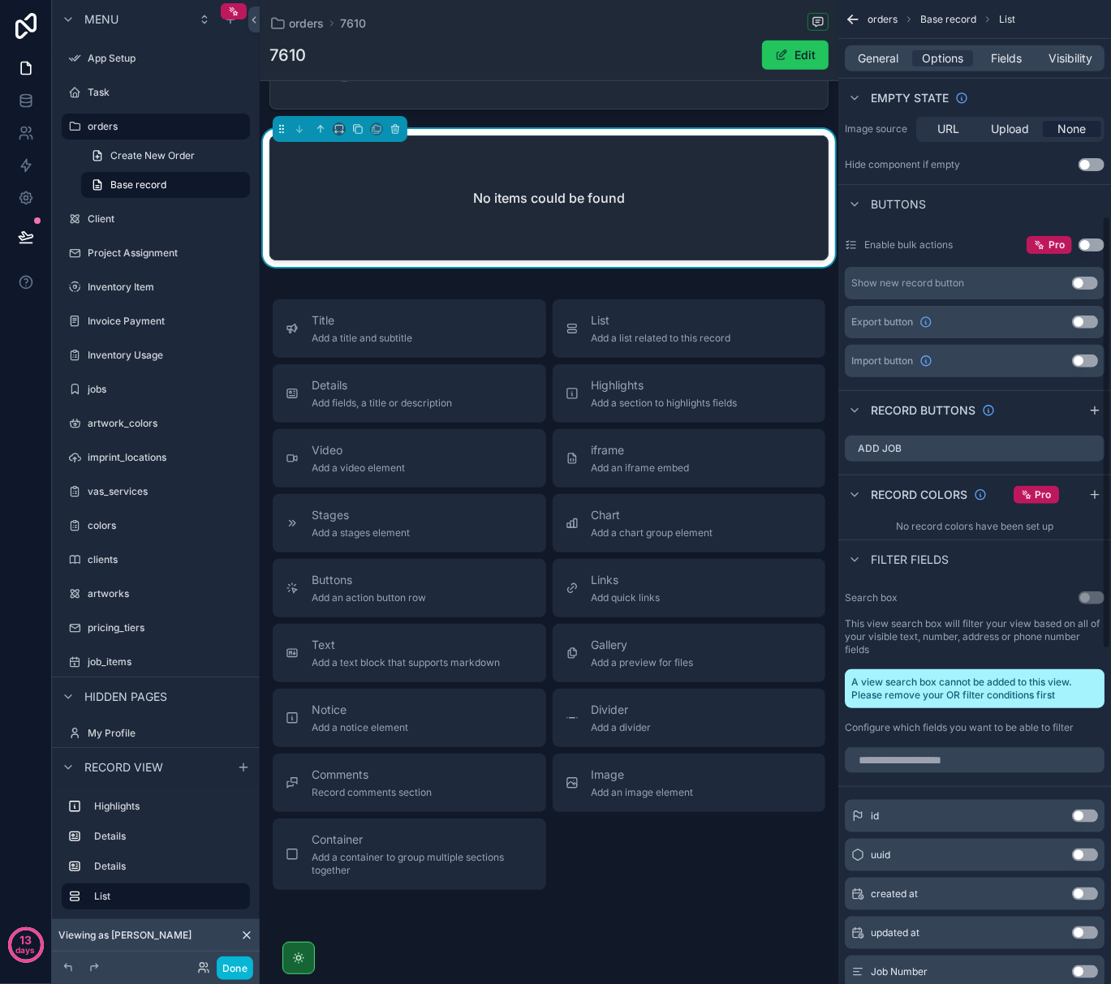
scroll to position [490, 0]
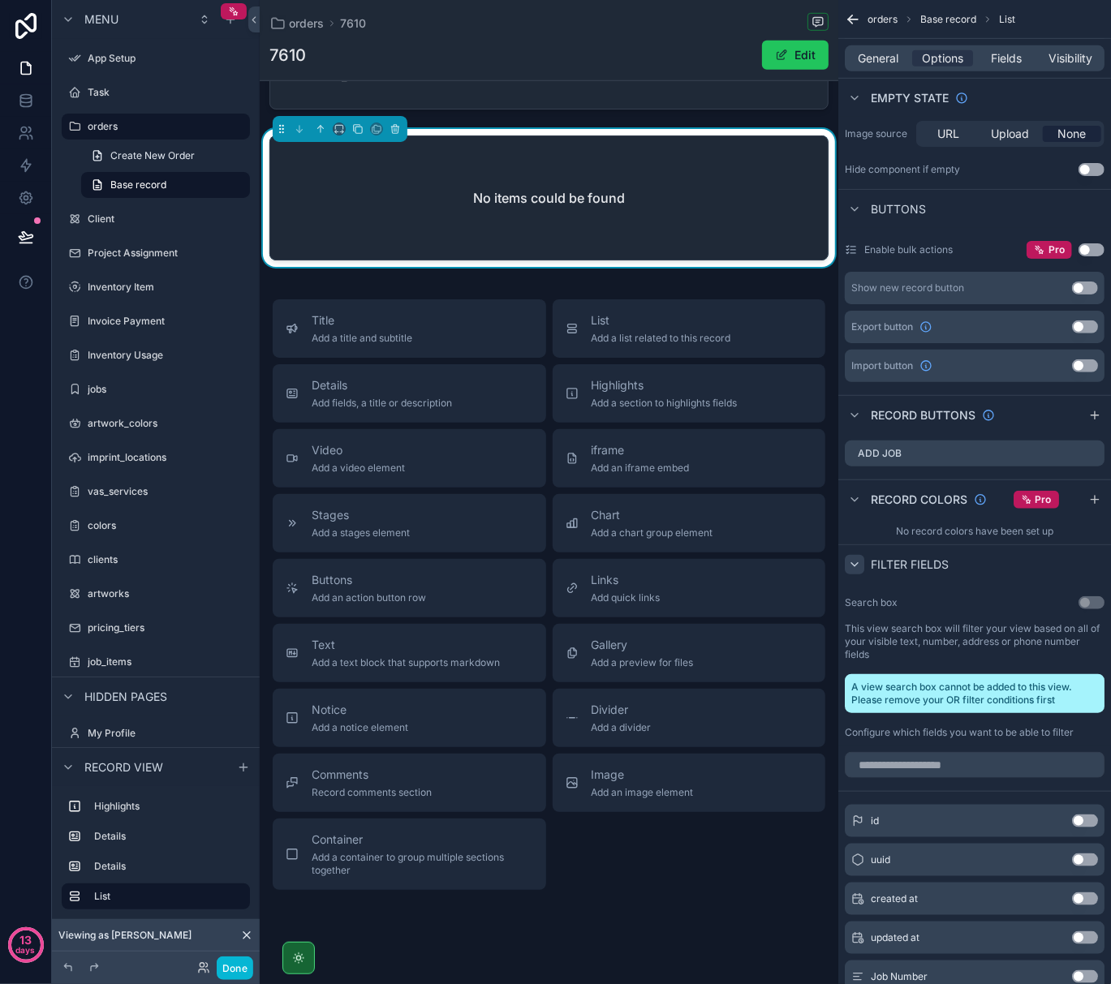
click at [854, 565] on icon "scrollable content" at bounding box center [854, 564] width 13 height 13
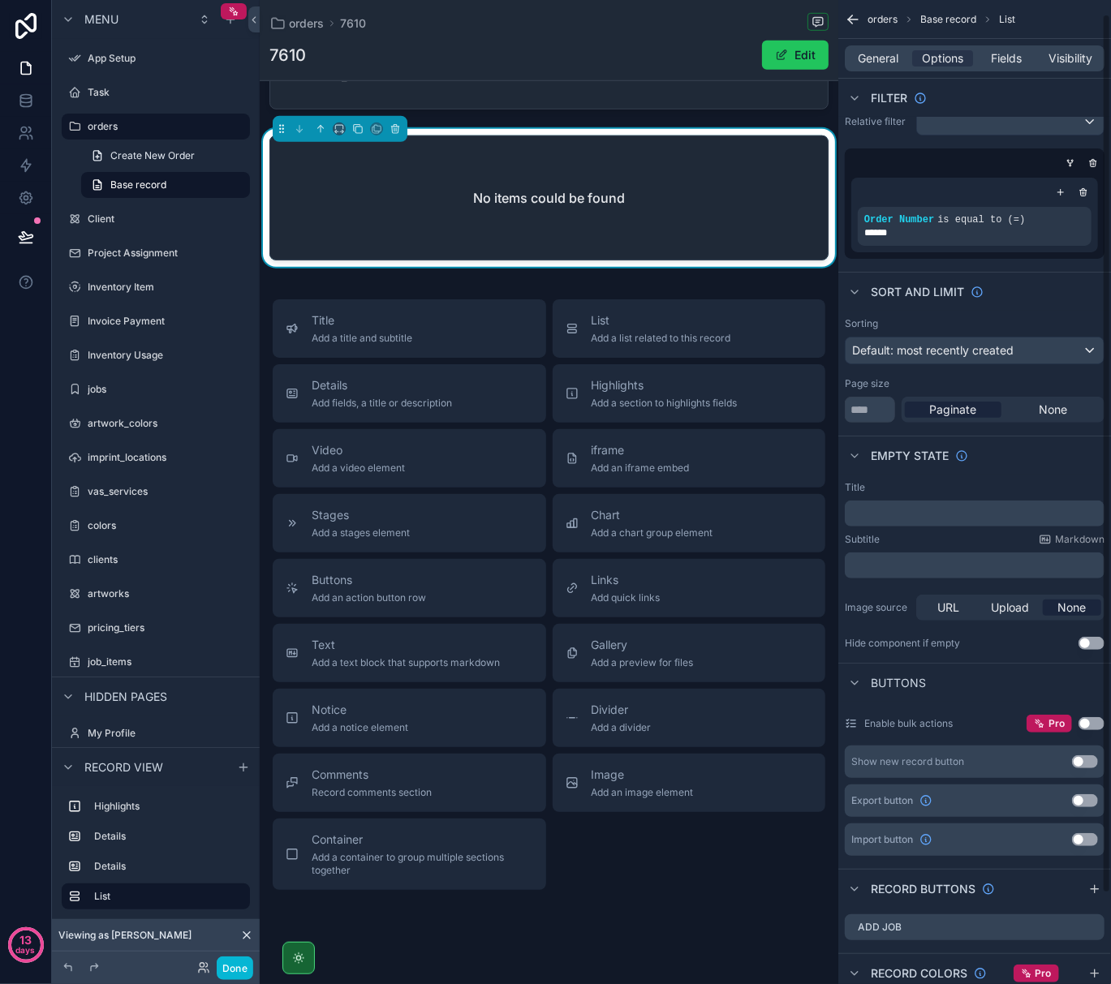
scroll to position [0, 0]
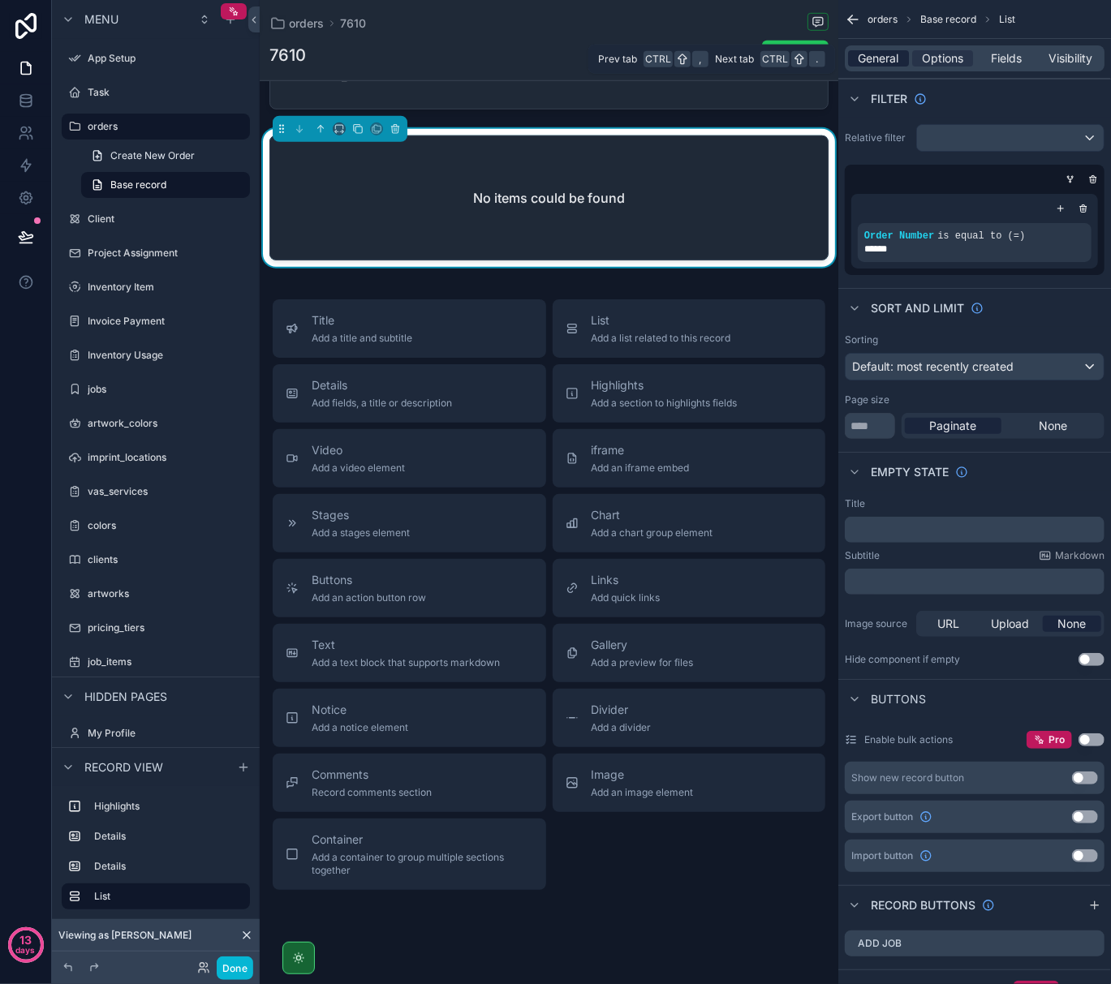
click at [889, 59] on span "General" at bounding box center [878, 58] width 41 height 16
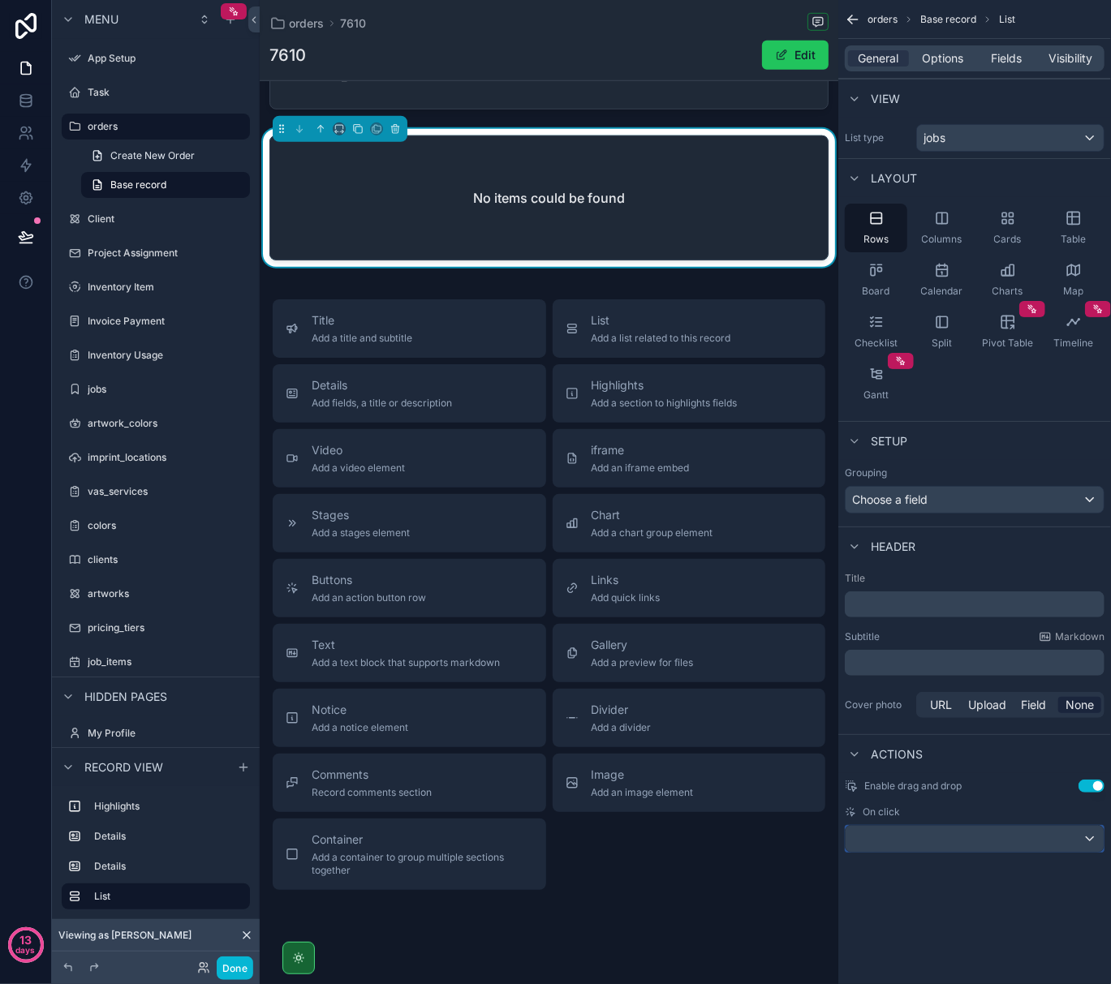
click at [923, 847] on div "scrollable content" at bounding box center [975, 839] width 258 height 26
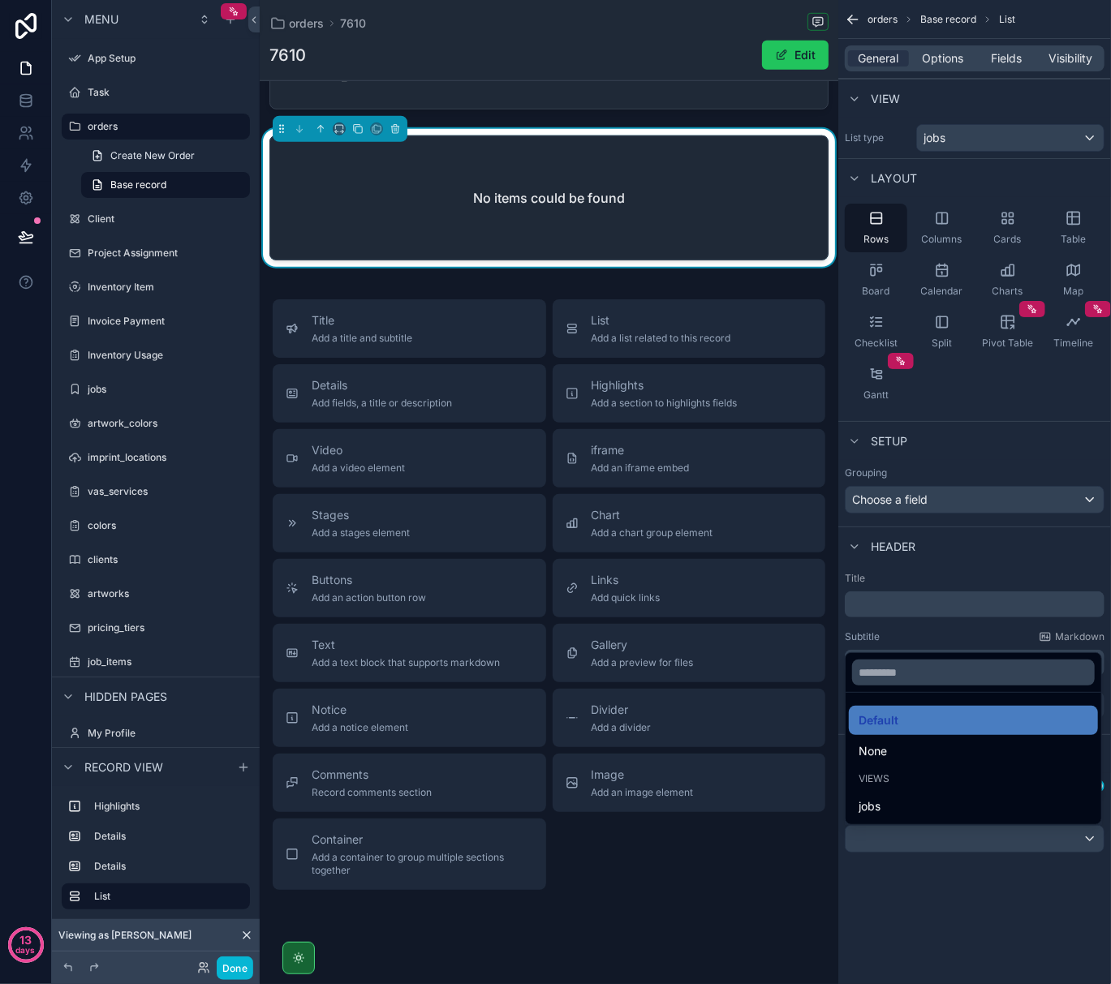
click at [935, 883] on div "scrollable content" at bounding box center [555, 492] width 1111 height 984
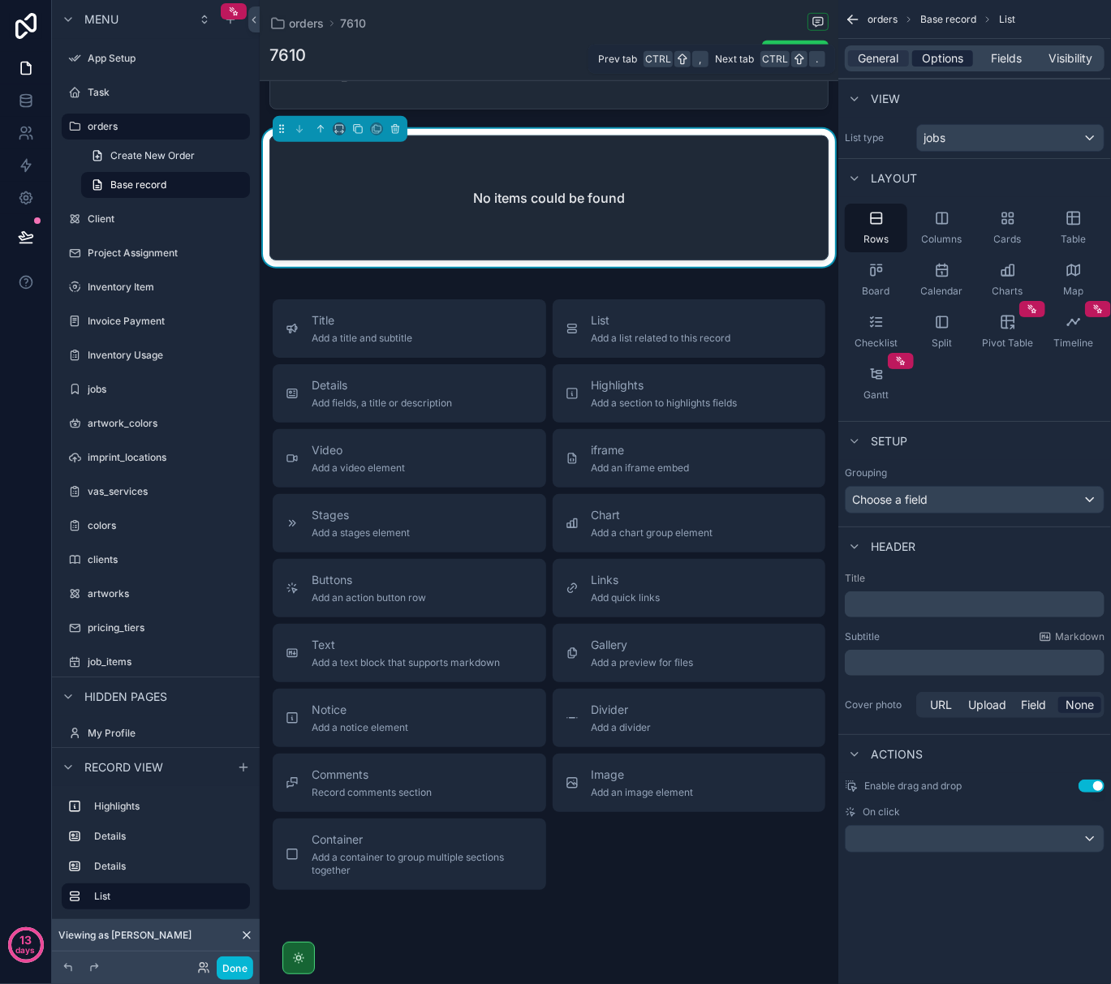
click at [936, 53] on span "Options" at bounding box center [942, 58] width 41 height 16
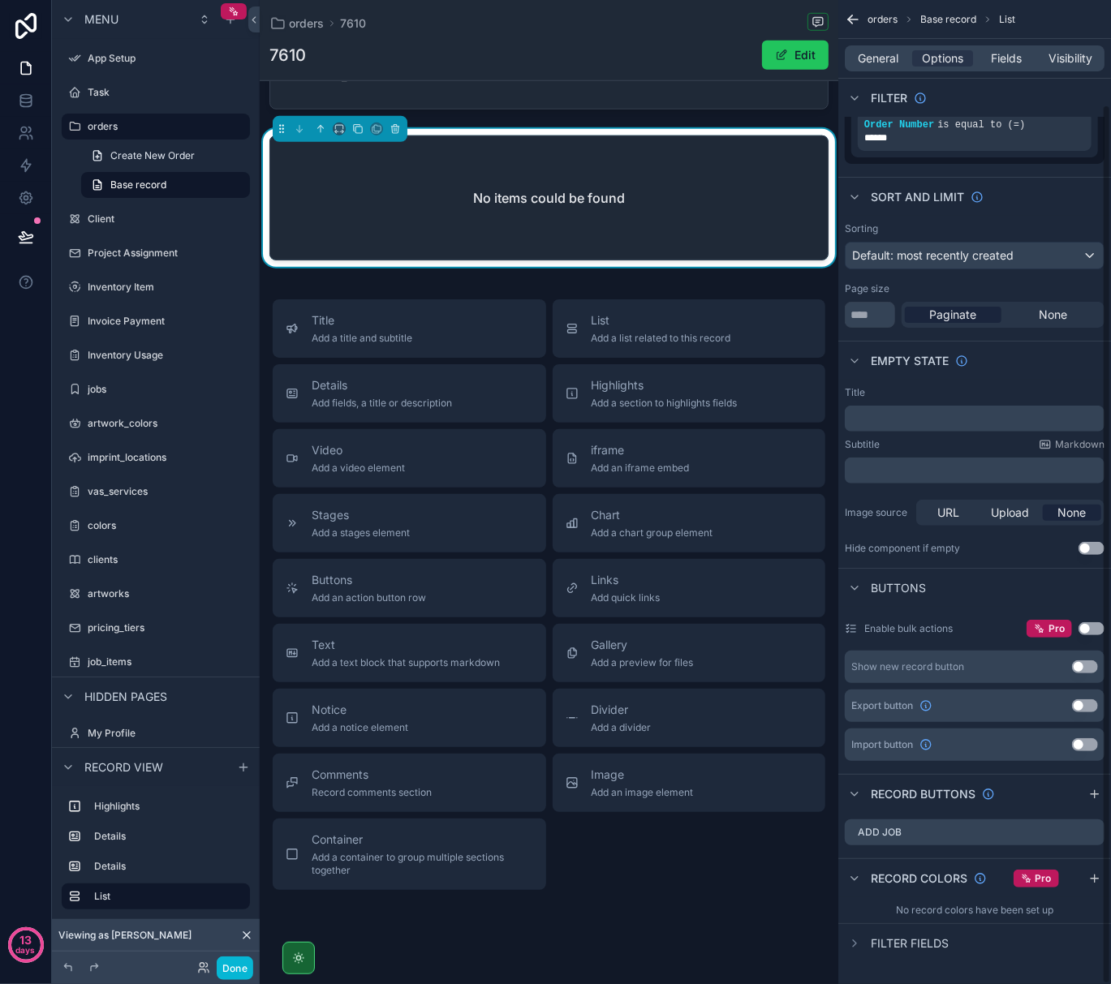
scroll to position [117, 0]
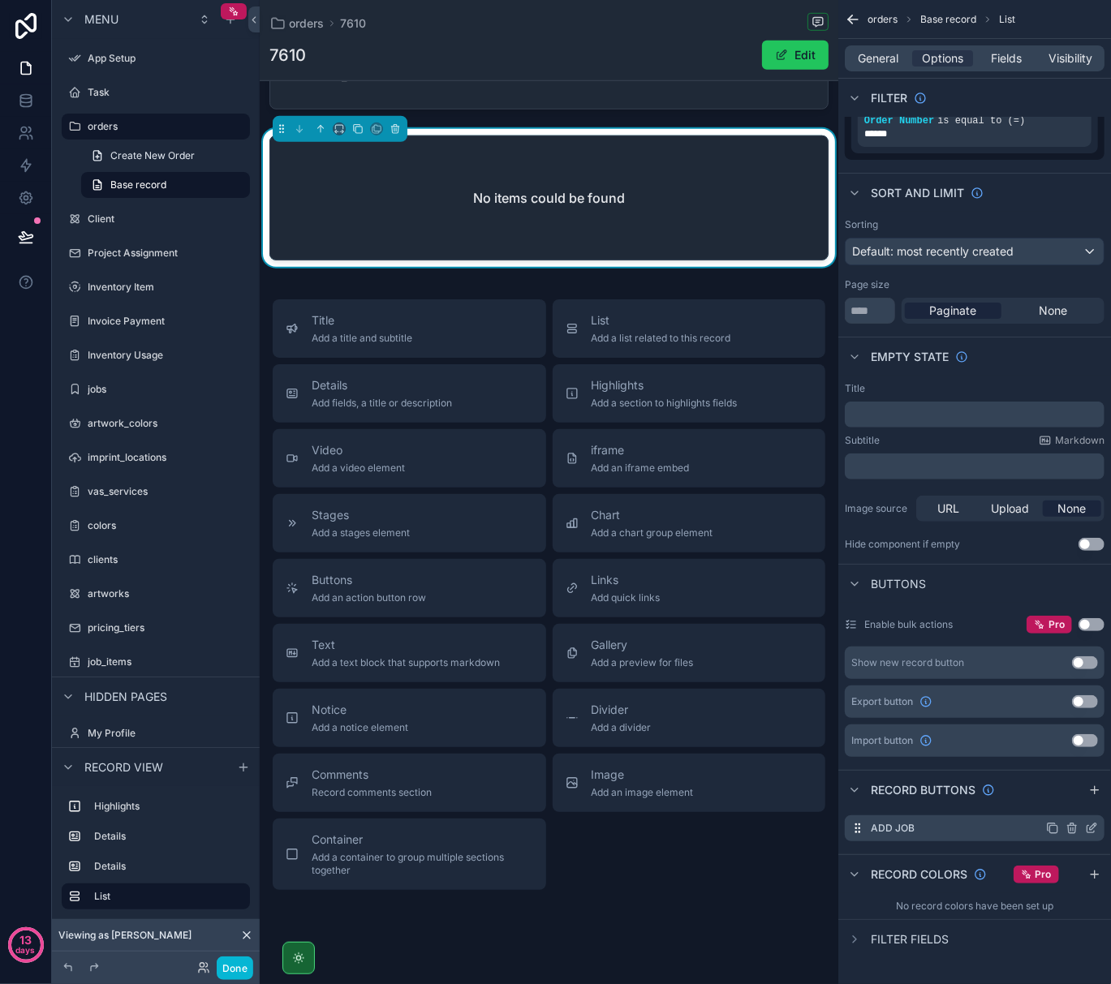
click at [1089, 823] on icon "scrollable content" at bounding box center [1091, 828] width 13 height 13
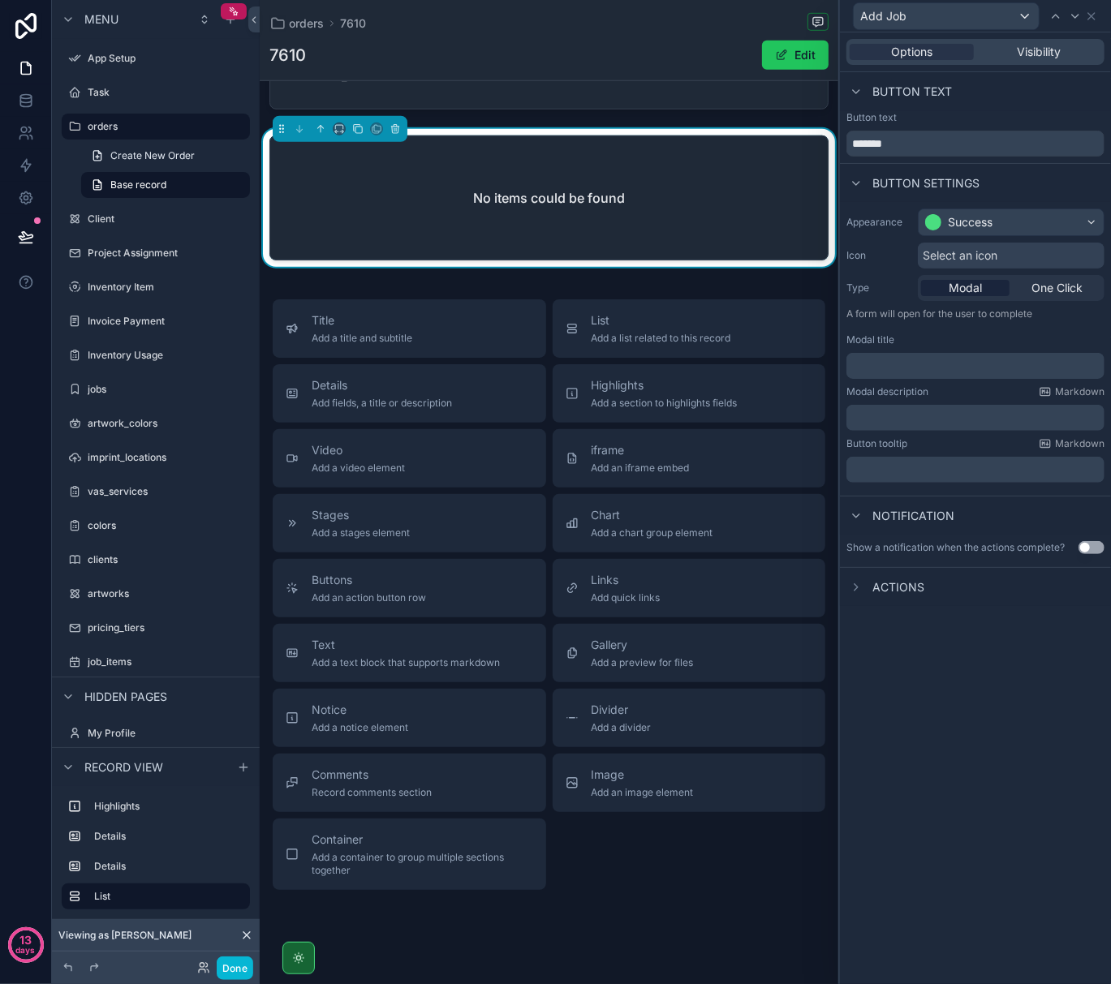
click at [886, 585] on span "Actions" at bounding box center [898, 587] width 52 height 16
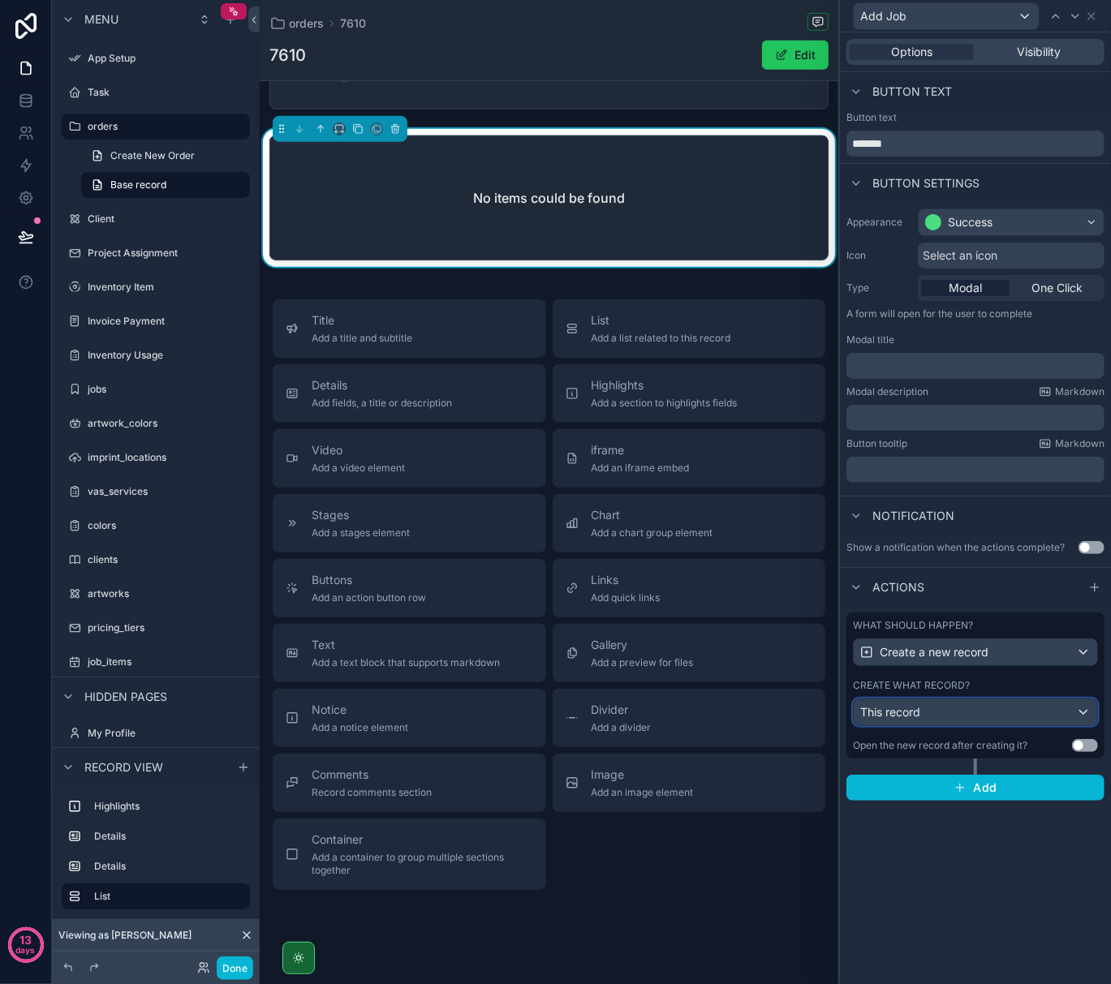
click at [929, 718] on div "This record" at bounding box center [975, 712] width 243 height 26
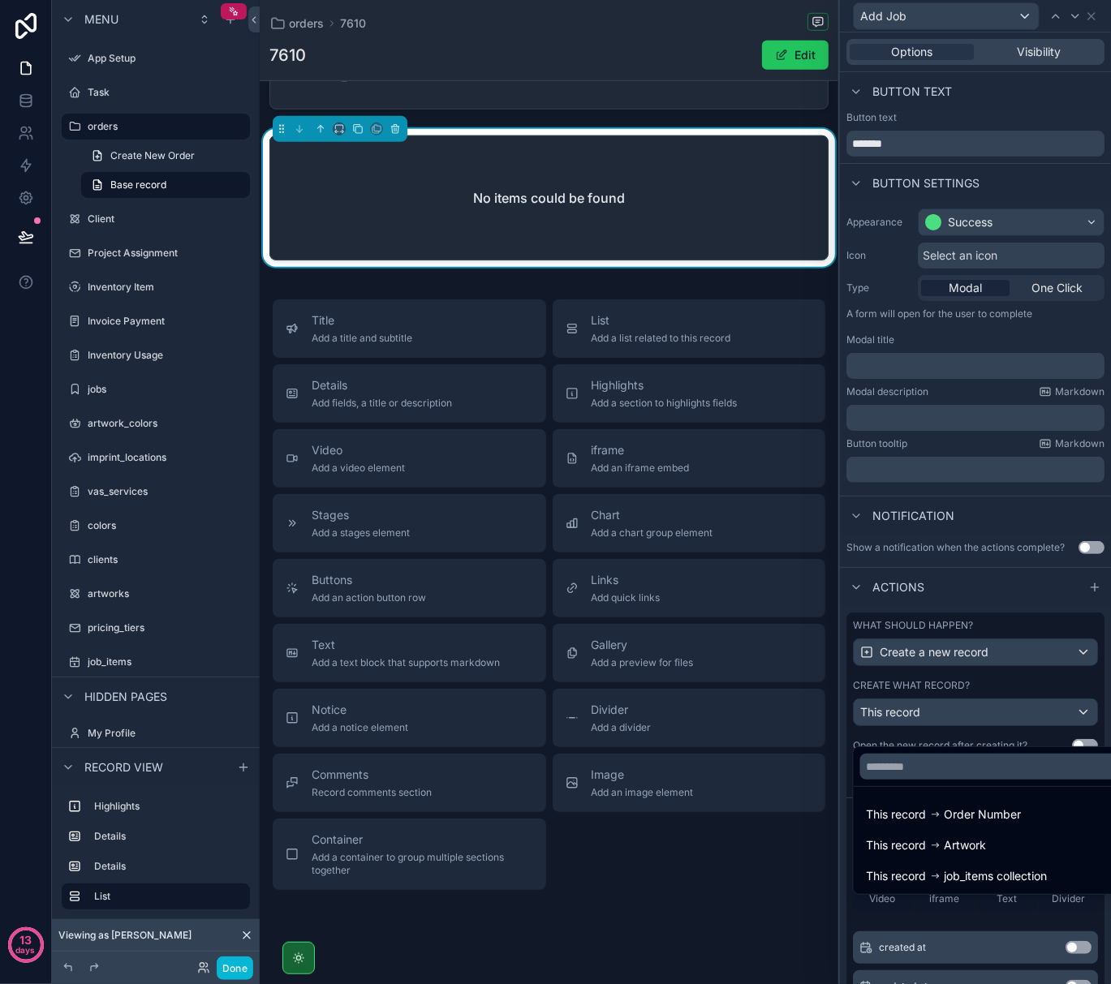
click at [871, 690] on div at bounding box center [975, 492] width 271 height 984
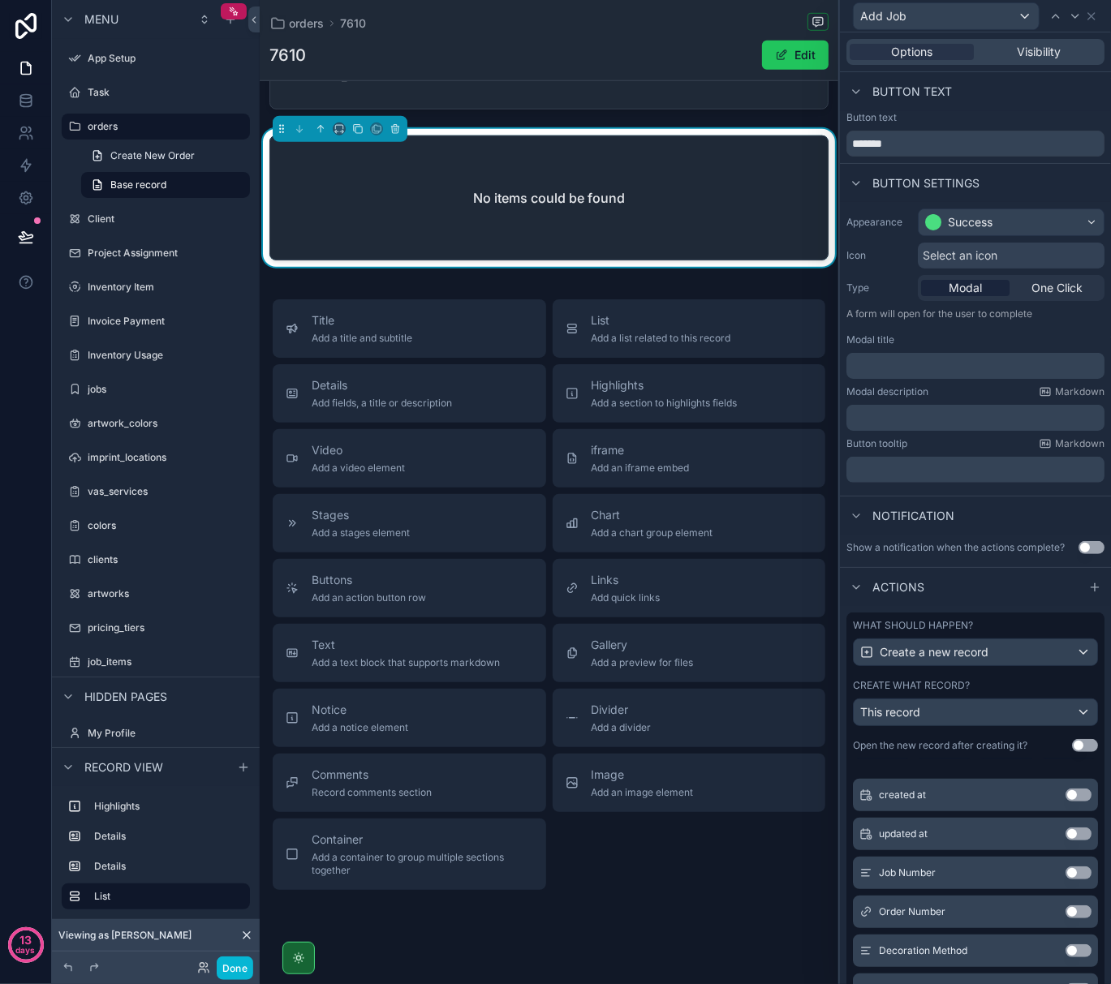
scroll to position [160, 0]
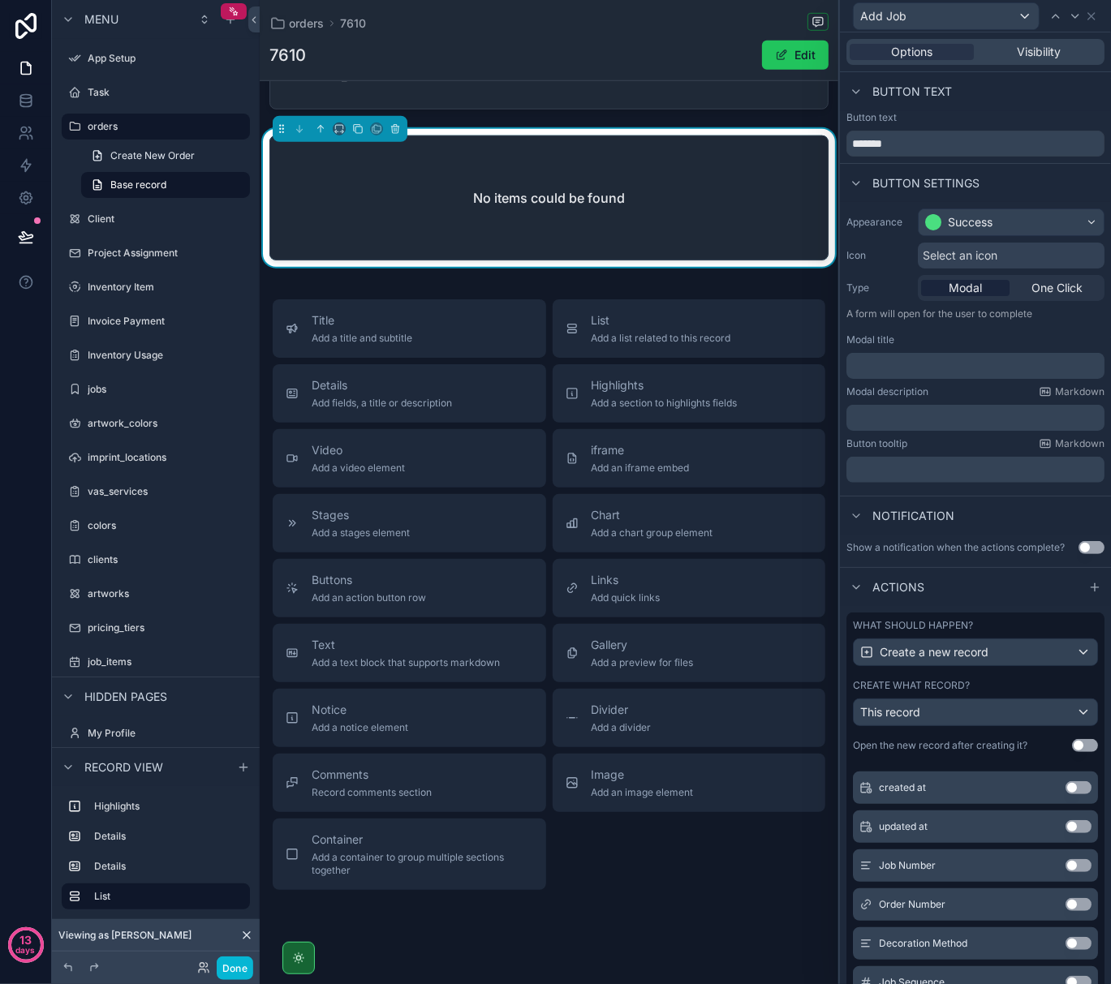
click at [1065, 911] on button "Use setting" at bounding box center [1078, 904] width 26 height 13
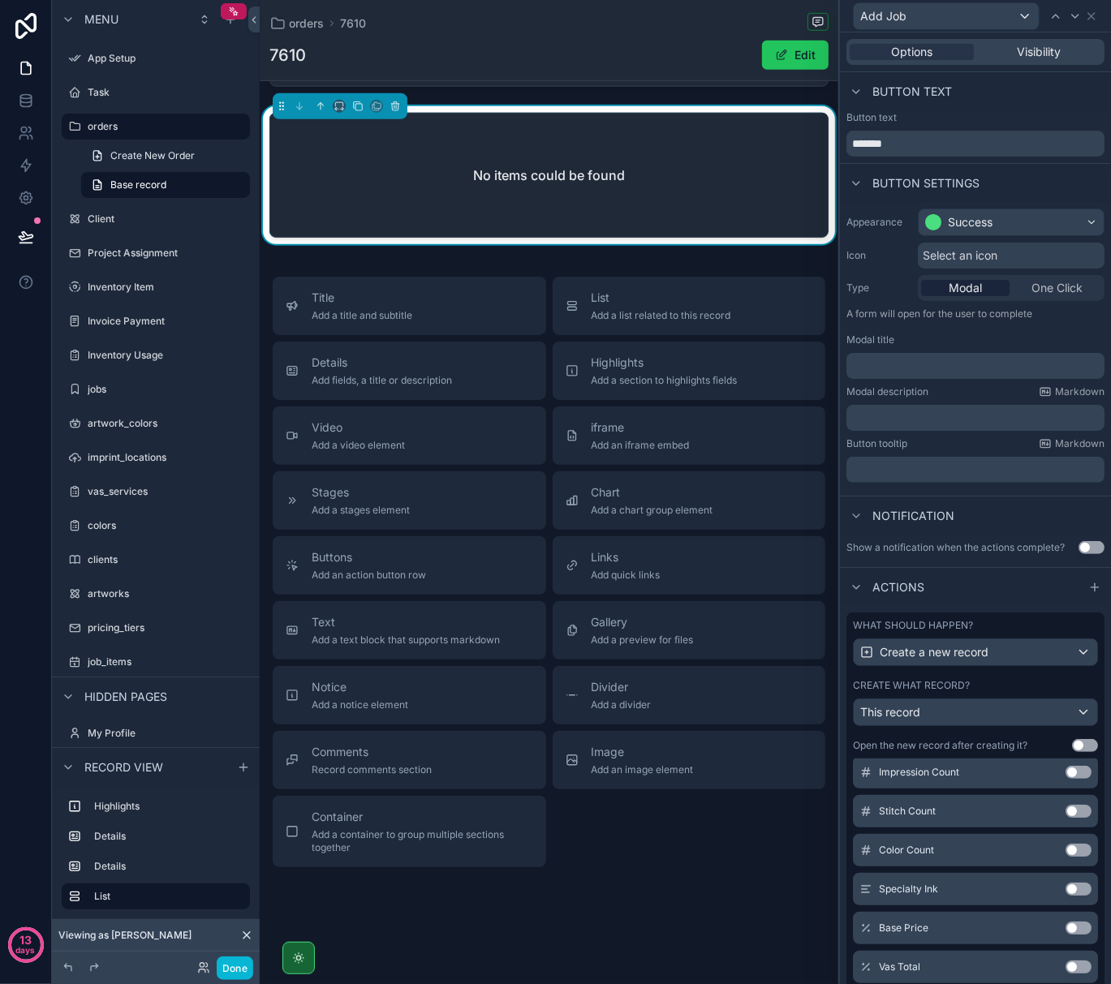
scroll to position [201, 0]
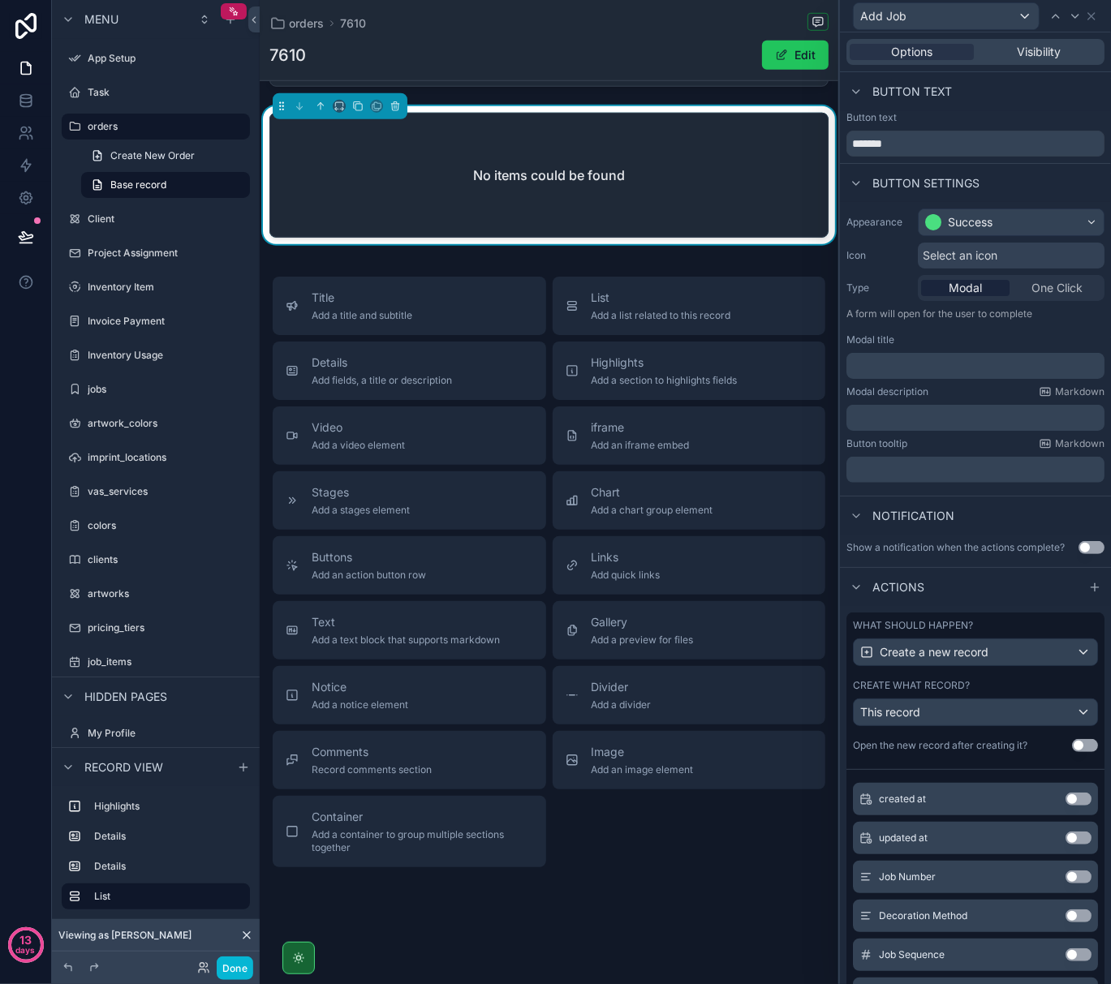
click at [1072, 752] on button "Use setting" at bounding box center [1085, 745] width 26 height 13
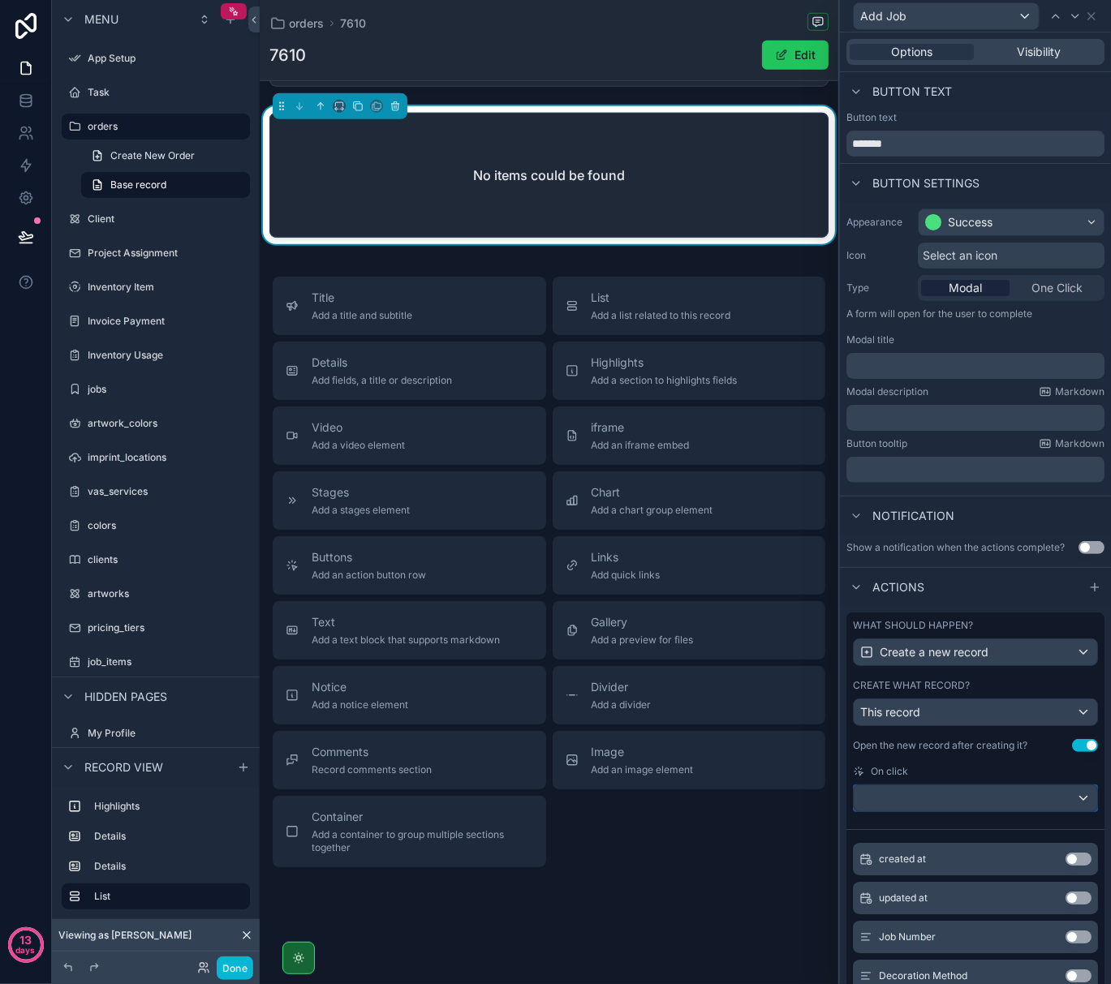
click at [912, 811] on div at bounding box center [975, 798] width 243 height 26
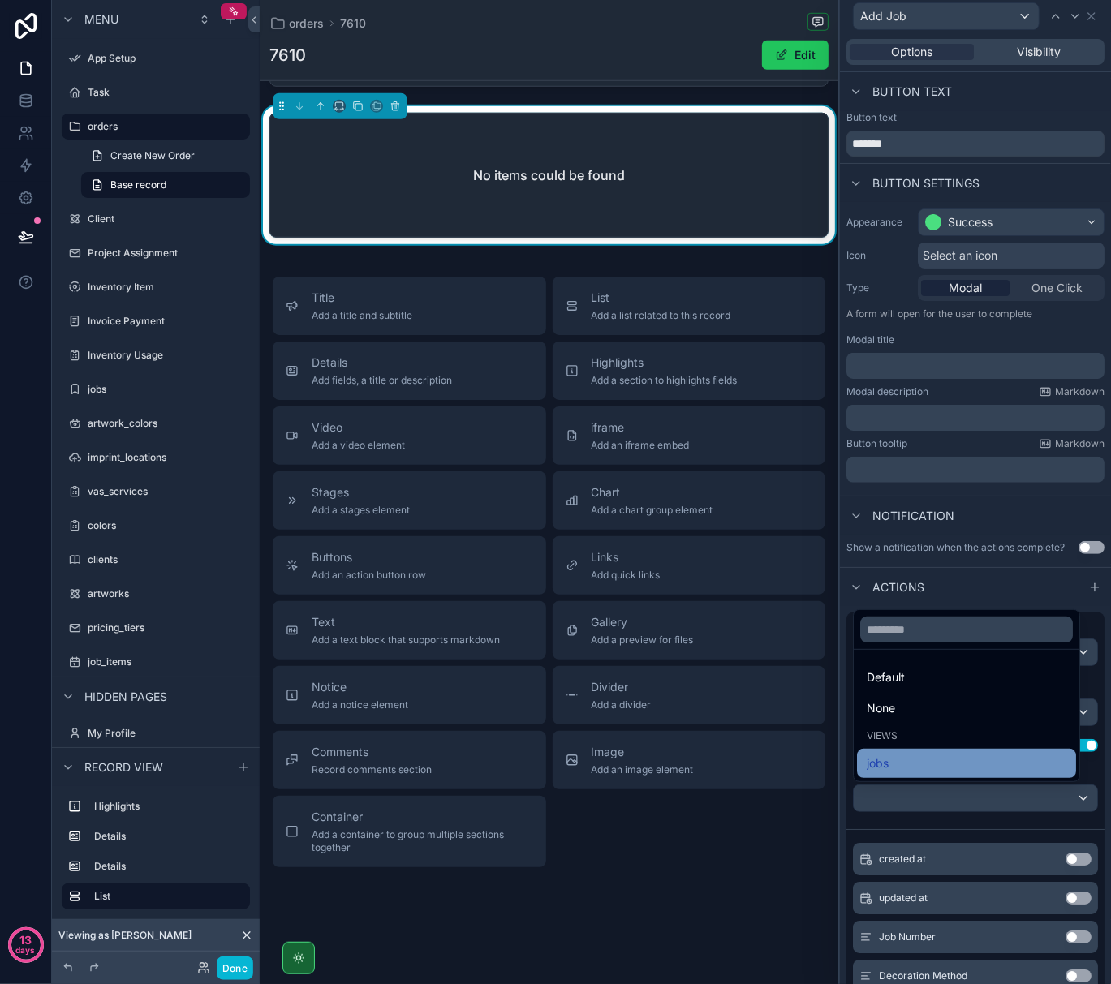
click at [919, 773] on div "jobs" at bounding box center [967, 763] width 200 height 19
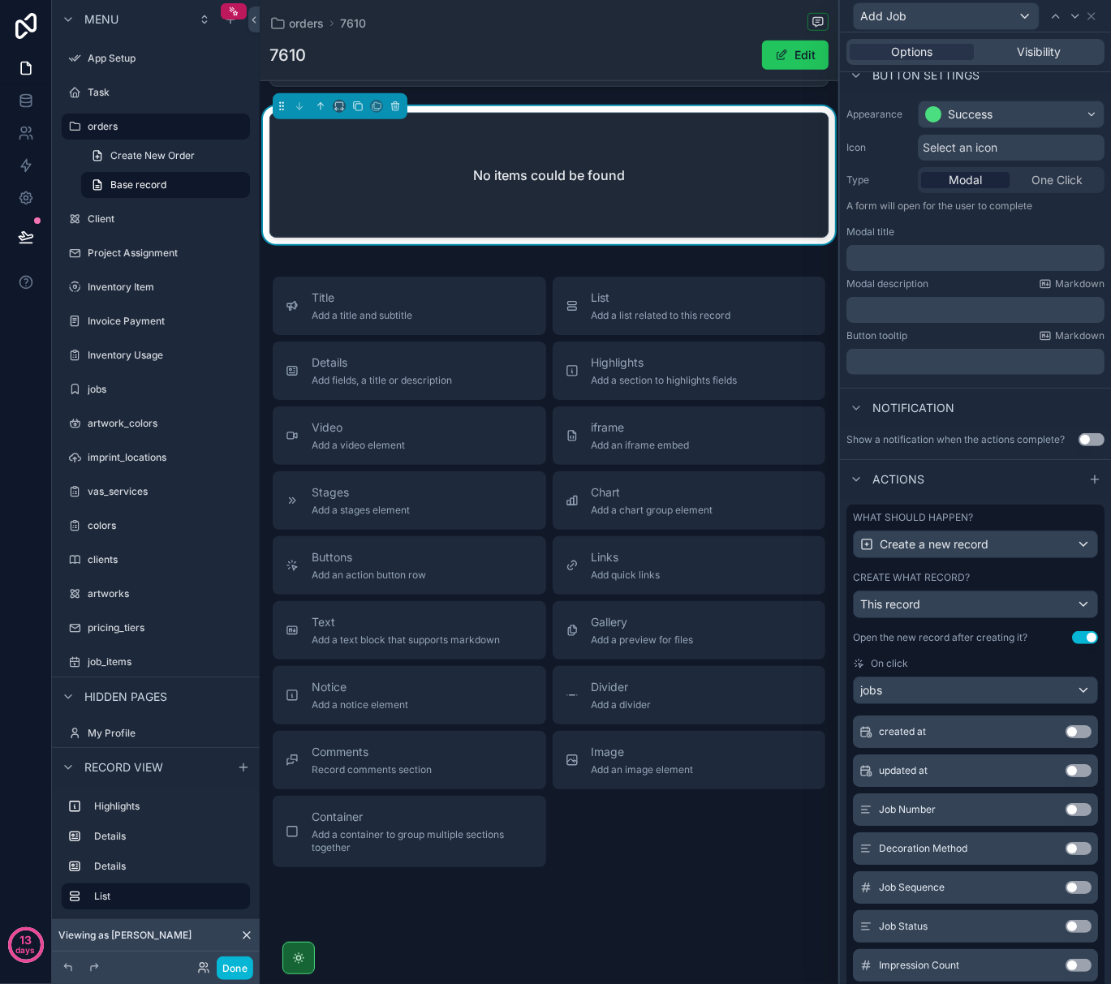
scroll to position [93, 0]
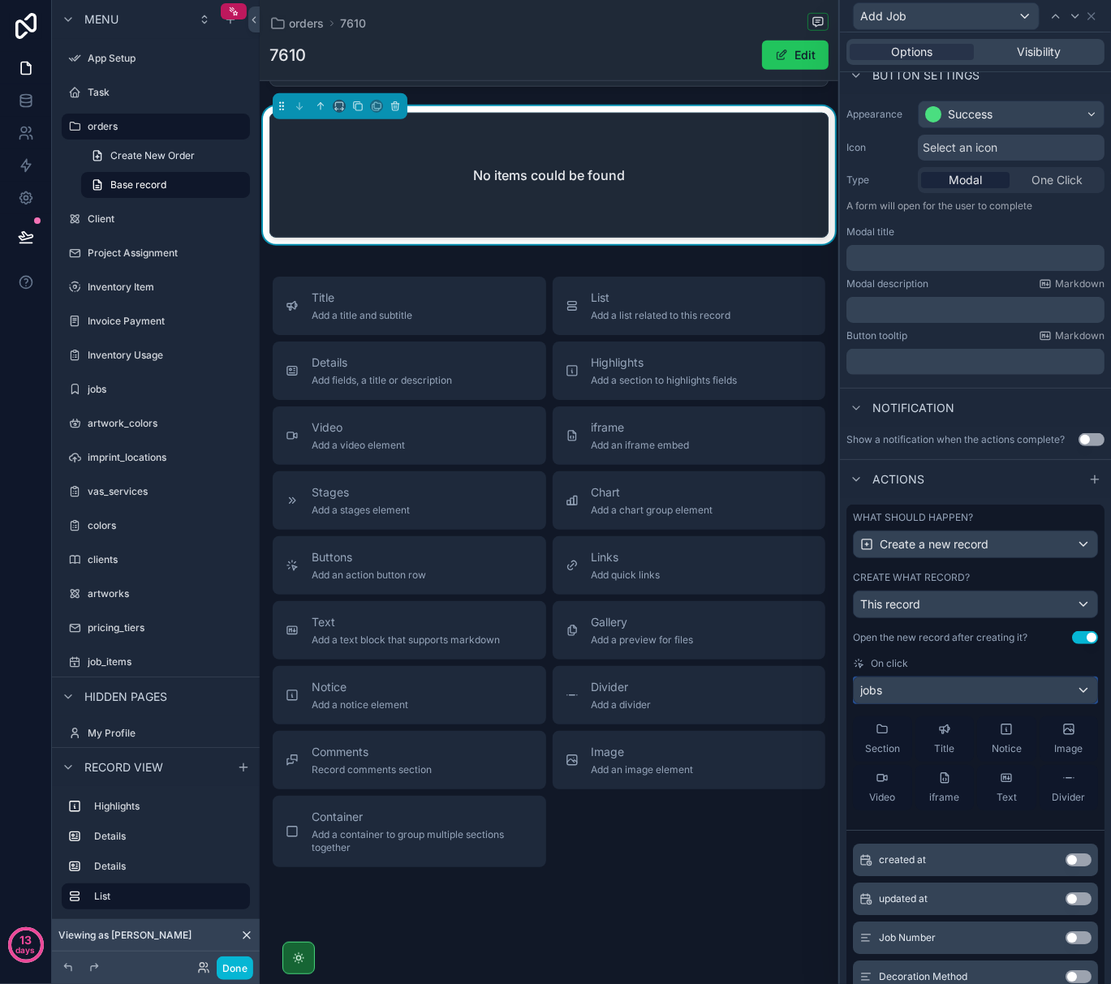
click at [962, 699] on div "jobs" at bounding box center [975, 691] width 243 height 26
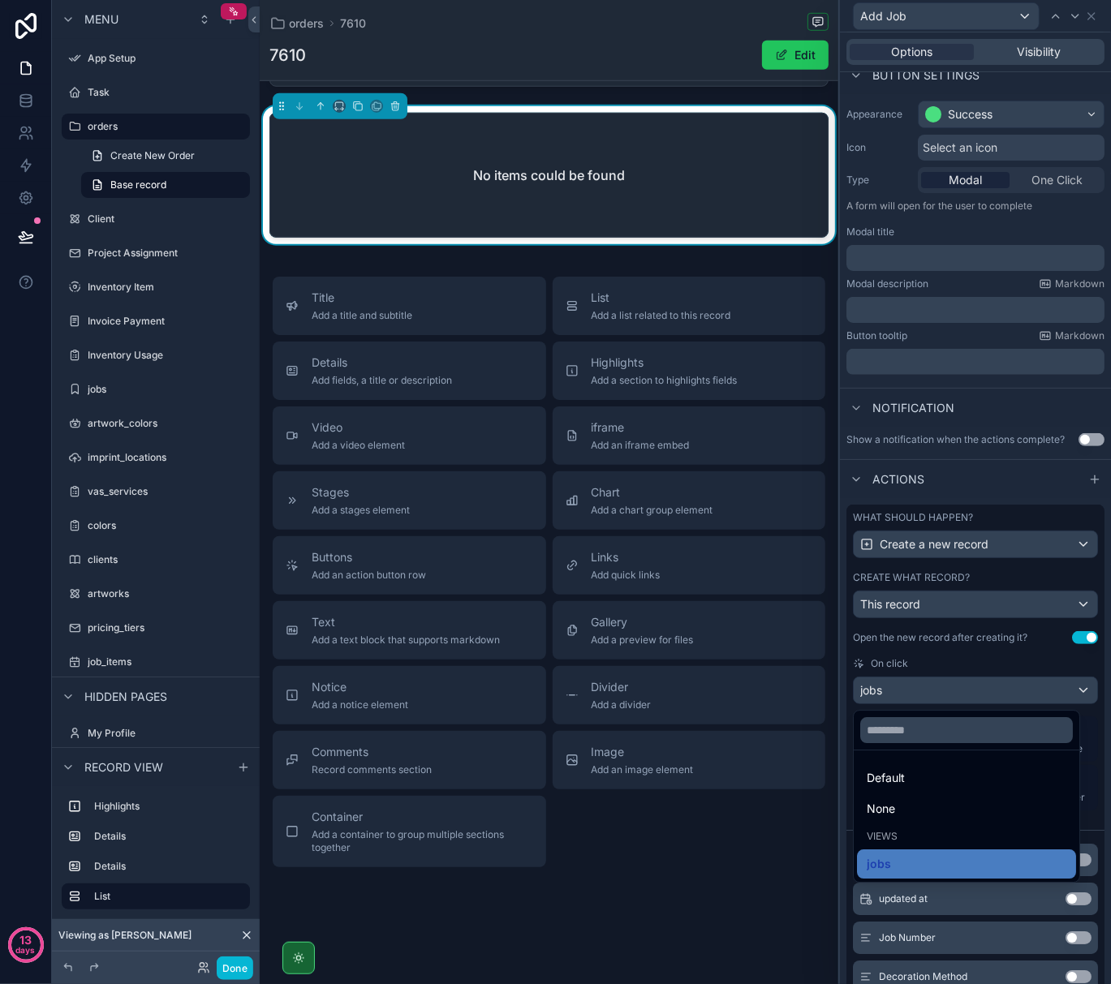
click at [940, 660] on div at bounding box center [975, 492] width 271 height 984
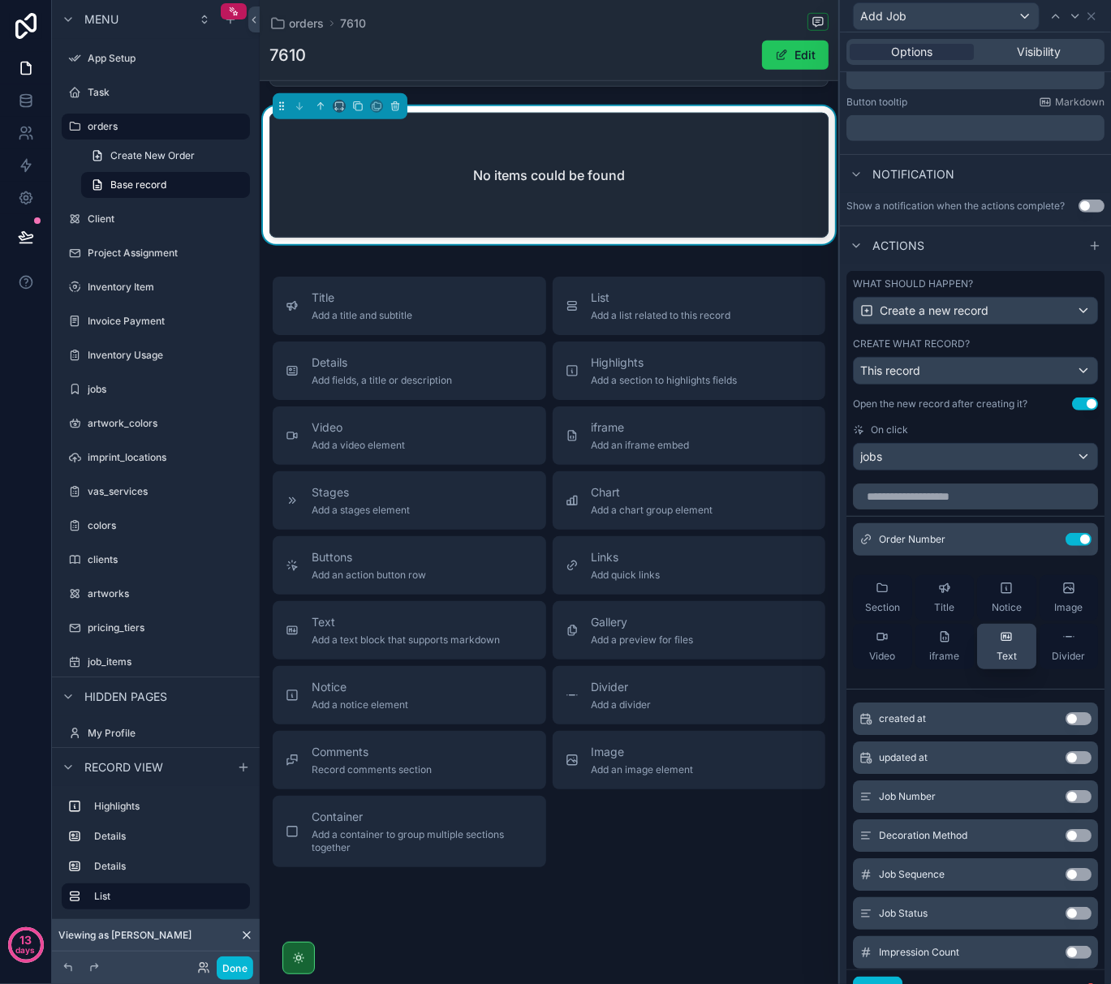
scroll to position [214, 0]
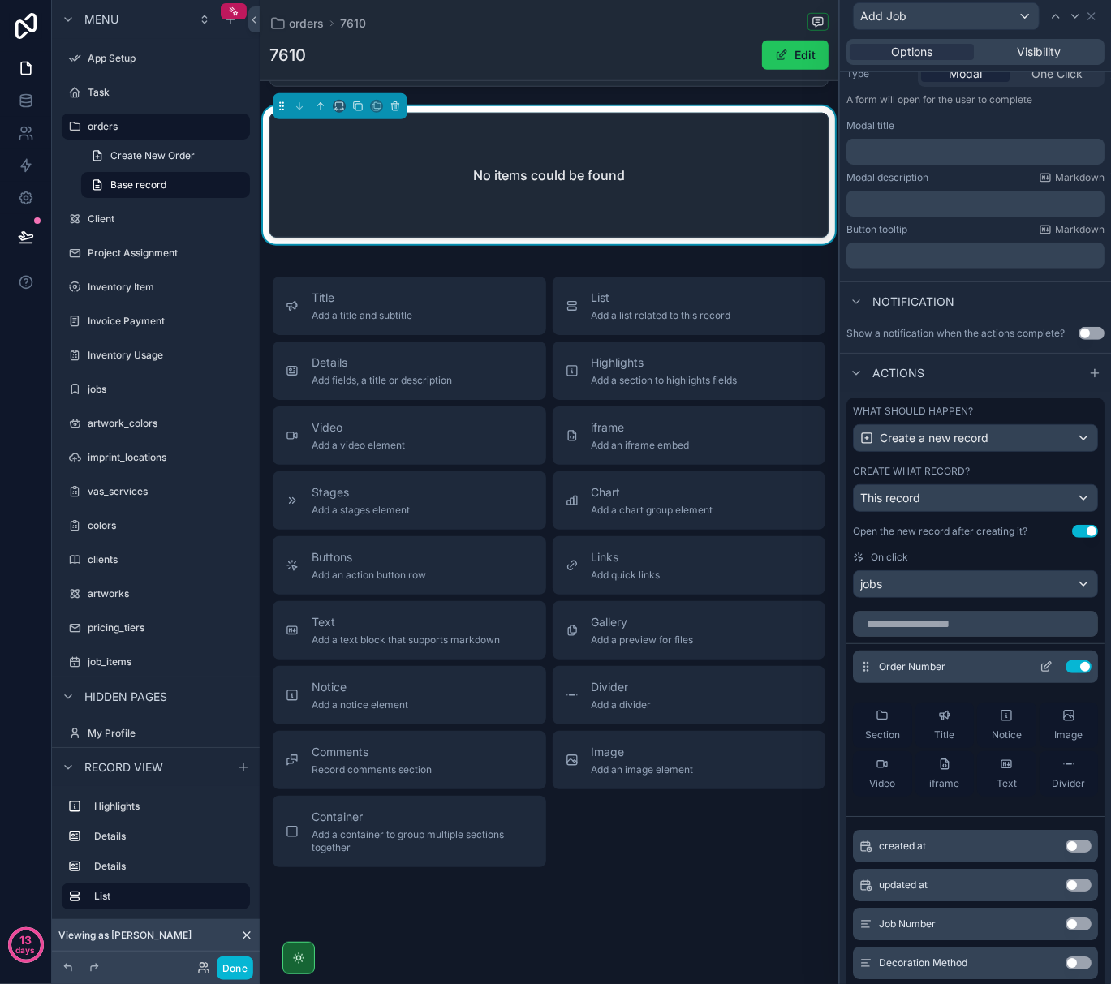
click at [1039, 673] on icon at bounding box center [1045, 666] width 13 height 13
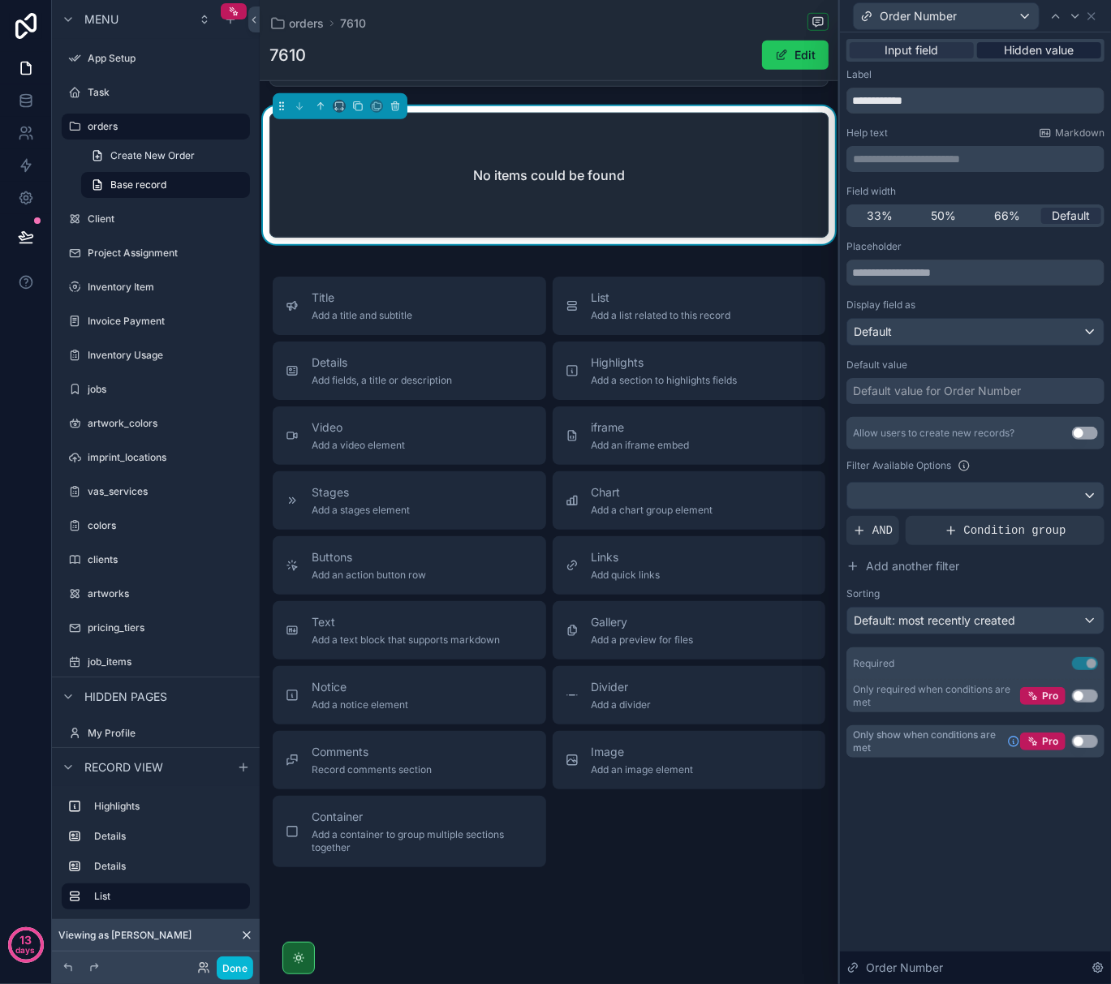
click at [1043, 54] on span "Hidden value" at bounding box center [1040, 50] width 70 height 16
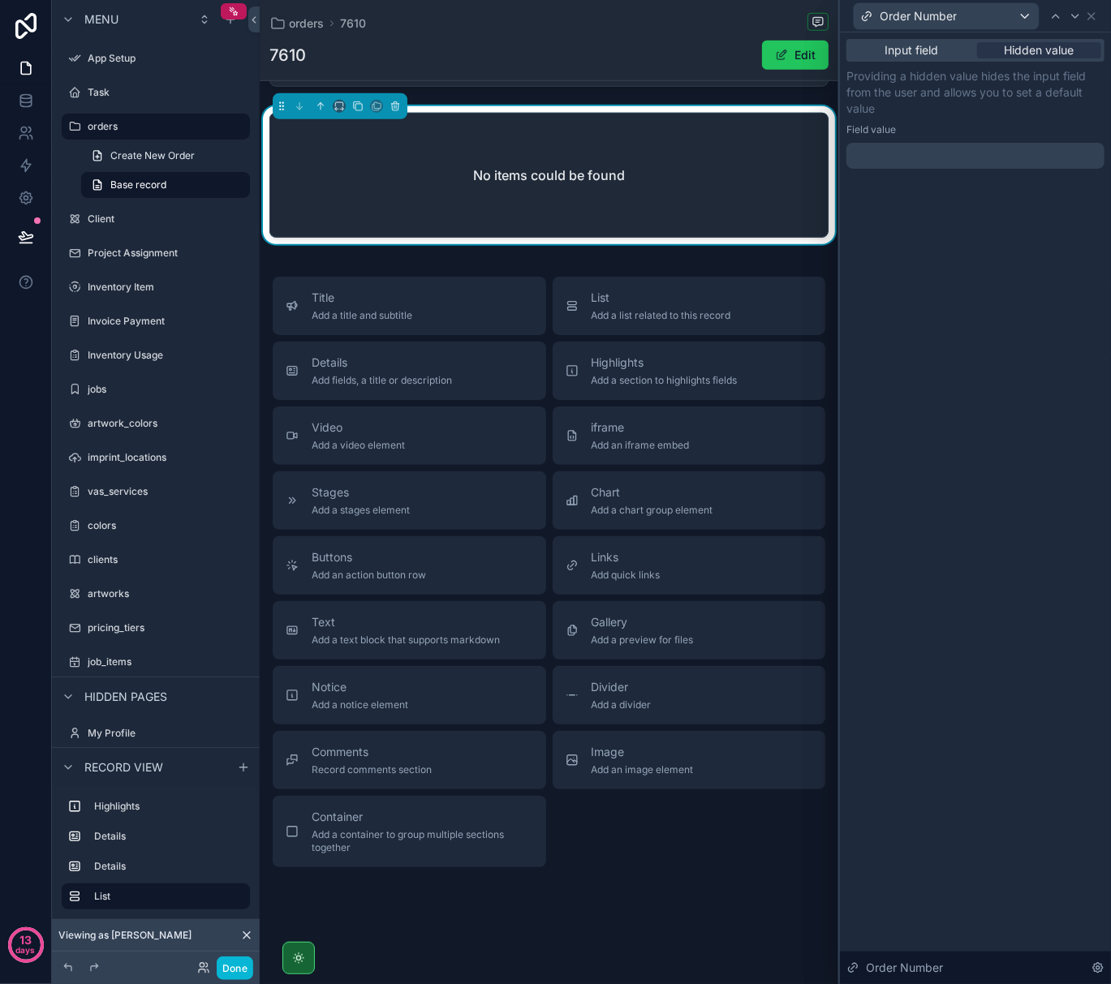
click at [906, 157] on div at bounding box center [975, 156] width 258 height 26
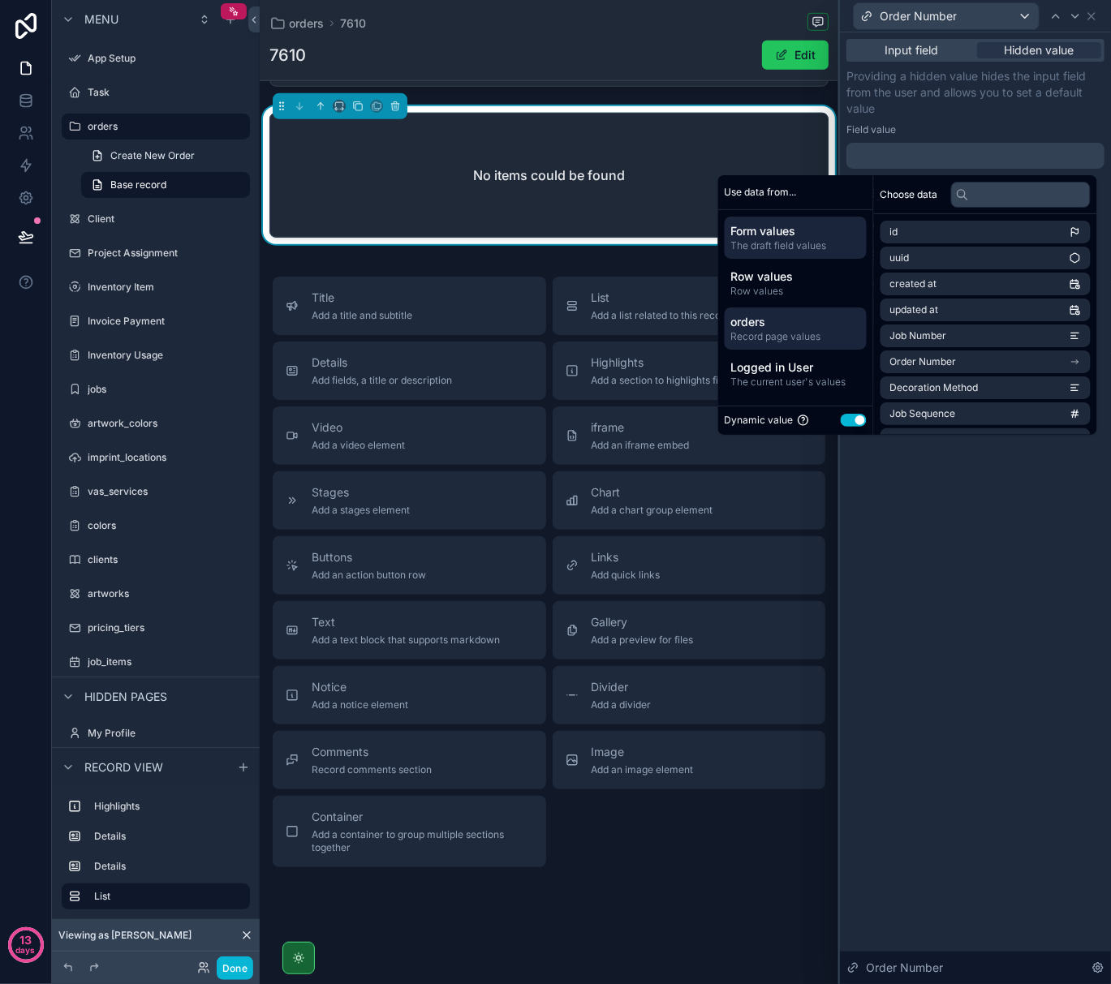
click at [776, 346] on div "orders Record page values" at bounding box center [796, 329] width 142 height 42
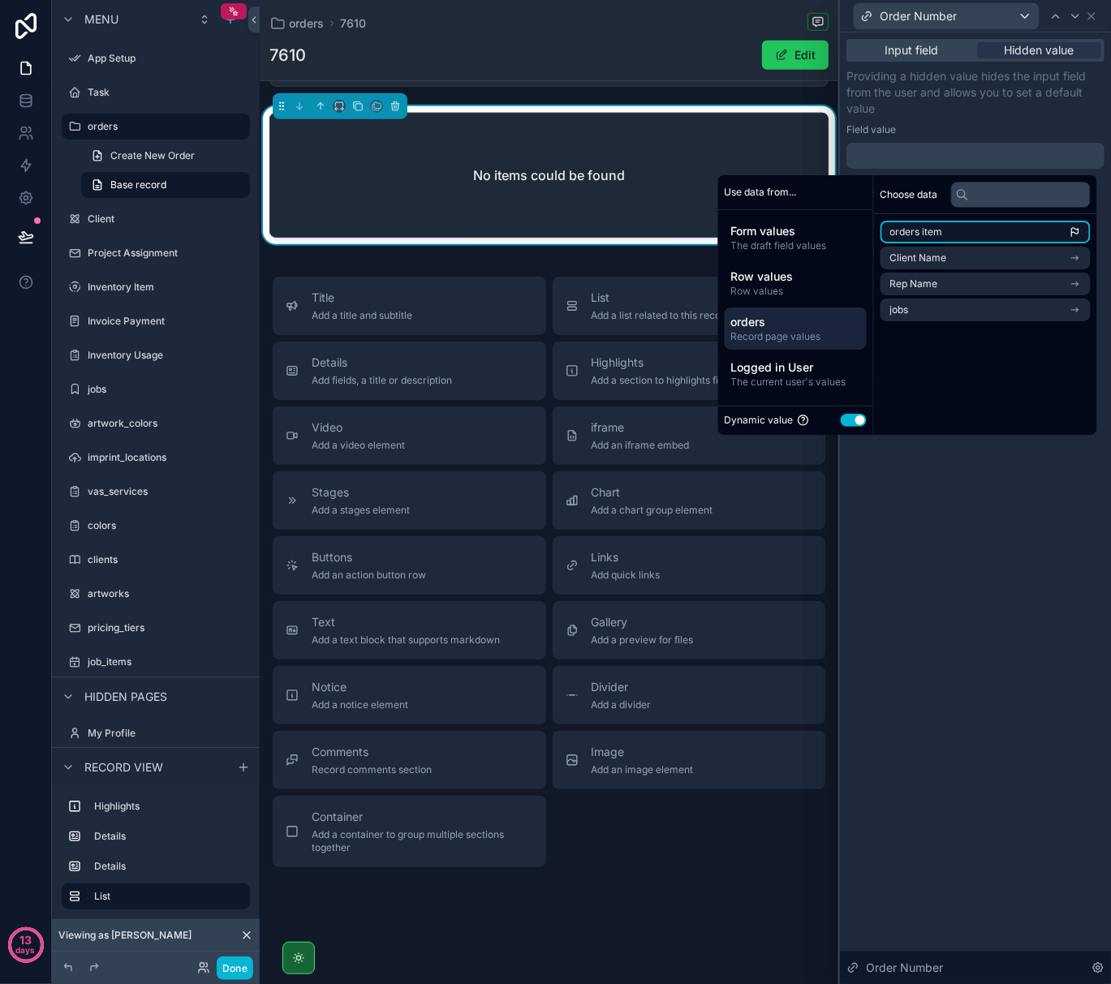
click at [1055, 241] on li "orders item" at bounding box center [985, 232] width 210 height 23
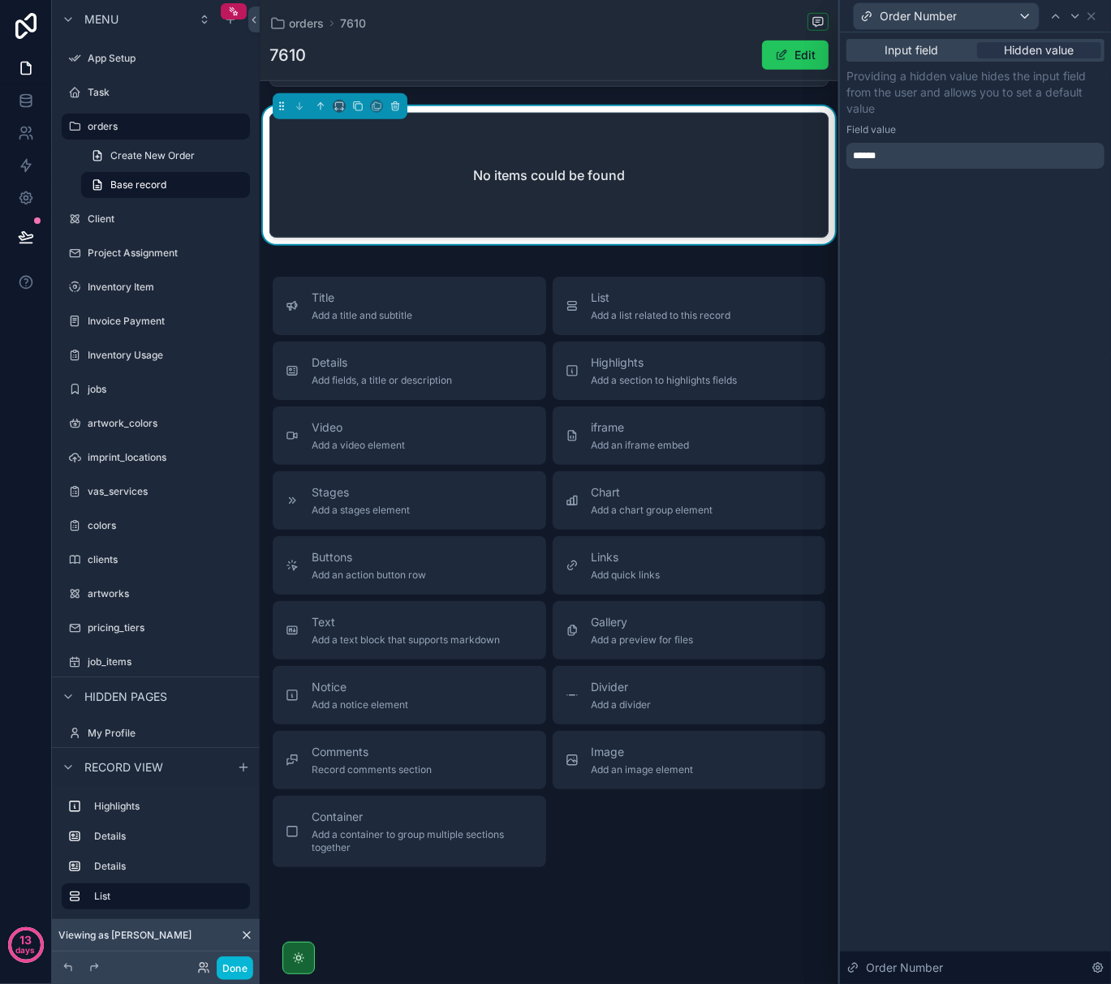
click at [1000, 550] on div "Input field Hidden value Providing a hidden value hides the input field from th…" at bounding box center [975, 508] width 271 height 952
click at [902, 56] on span "Input field" at bounding box center [912, 50] width 54 height 16
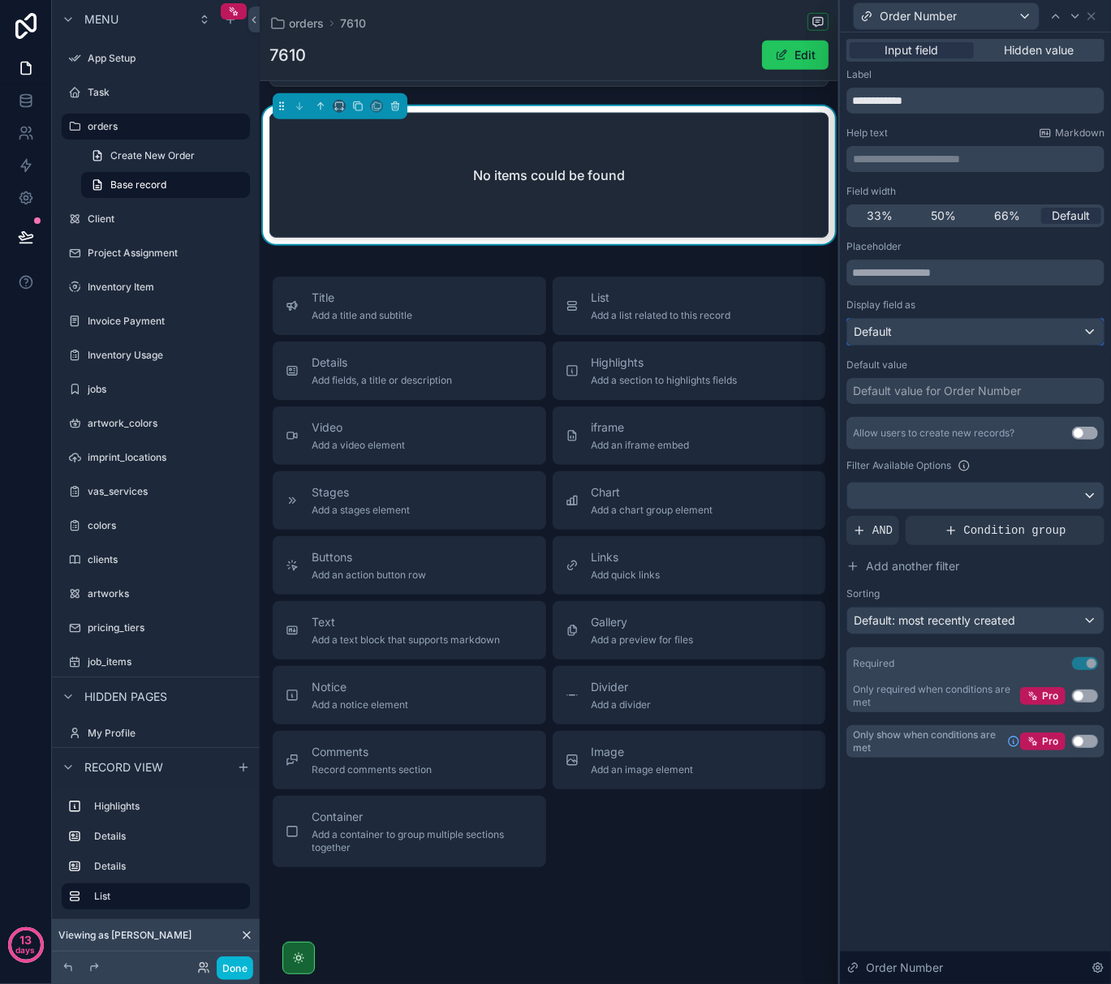
click at [922, 333] on div "Default" at bounding box center [975, 332] width 256 height 26
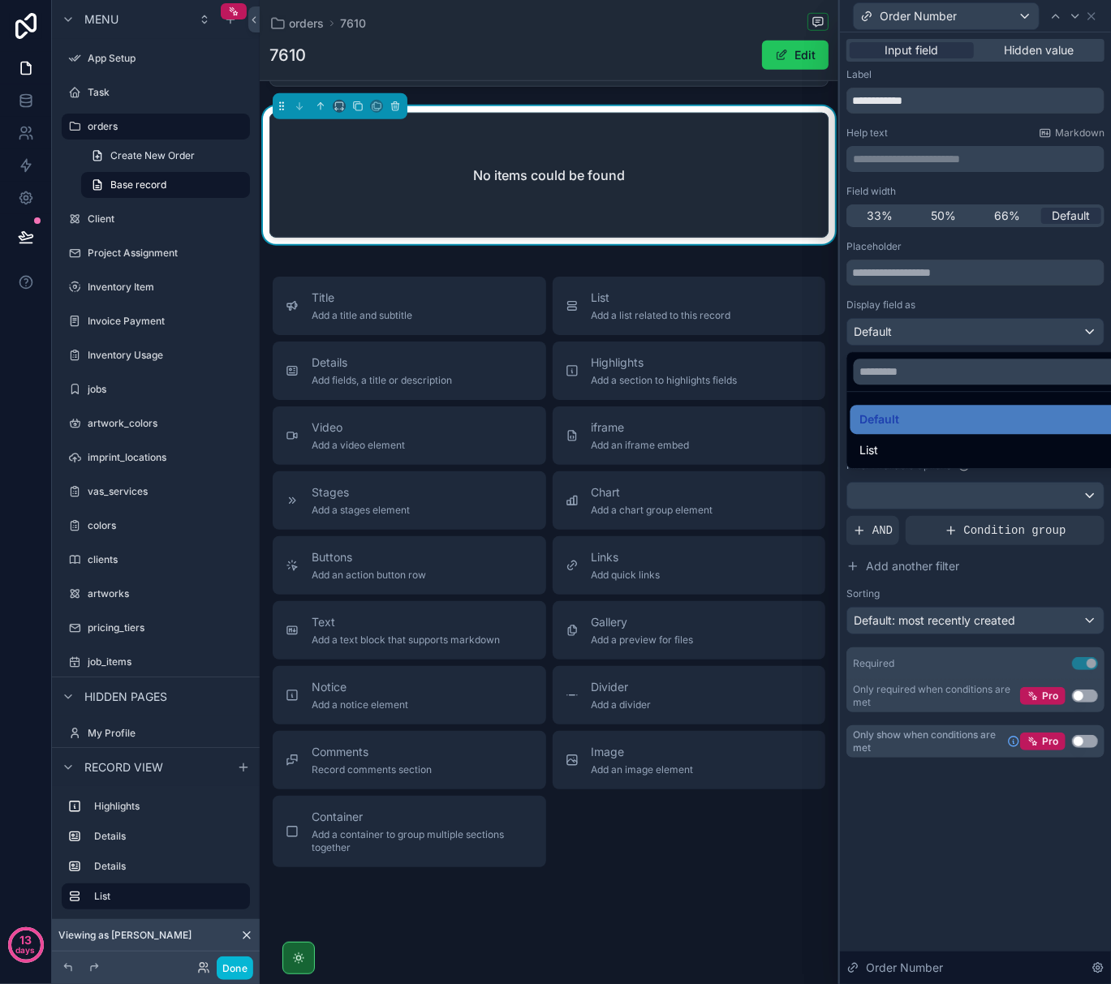
click at [922, 333] on div at bounding box center [975, 492] width 271 height 984
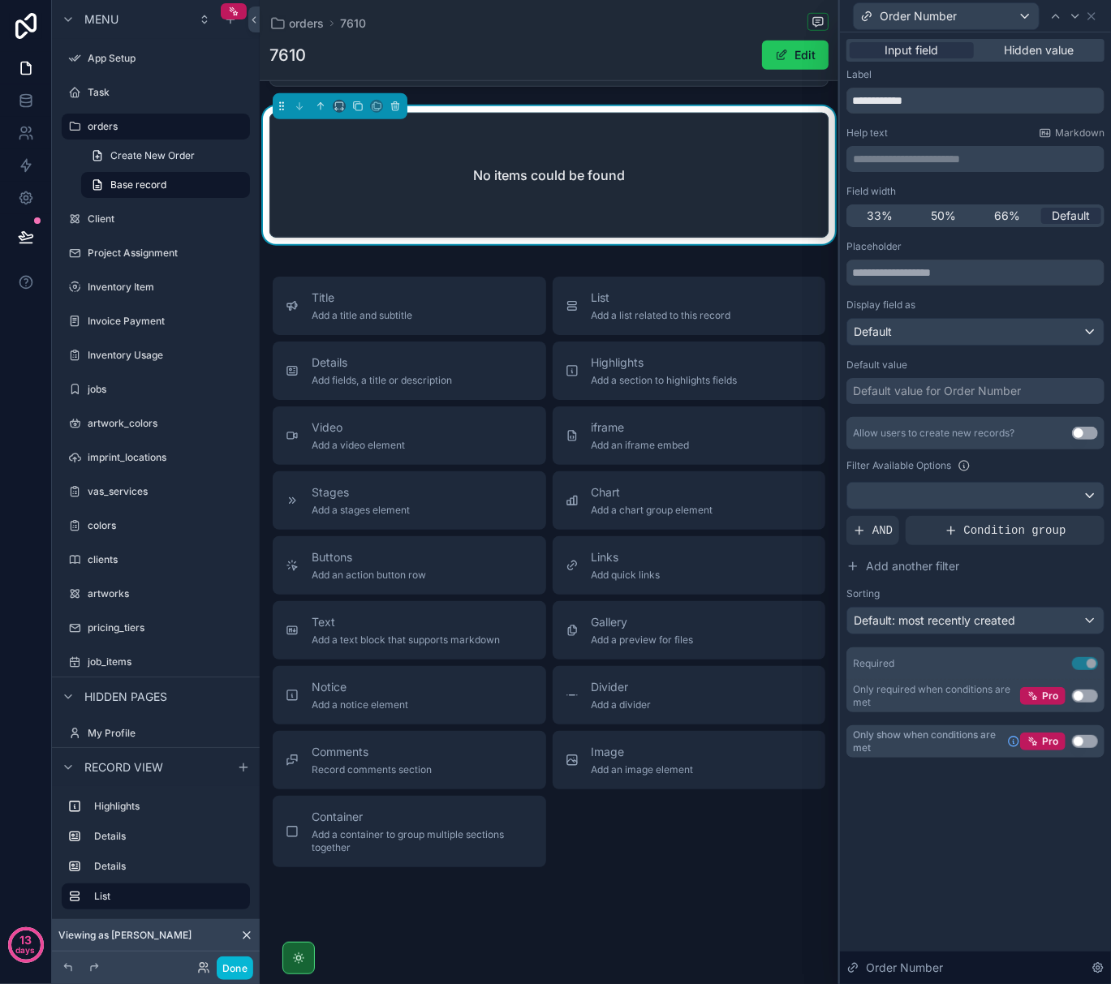
click at [919, 398] on div "Default value for Order Number" at bounding box center [937, 391] width 168 height 16
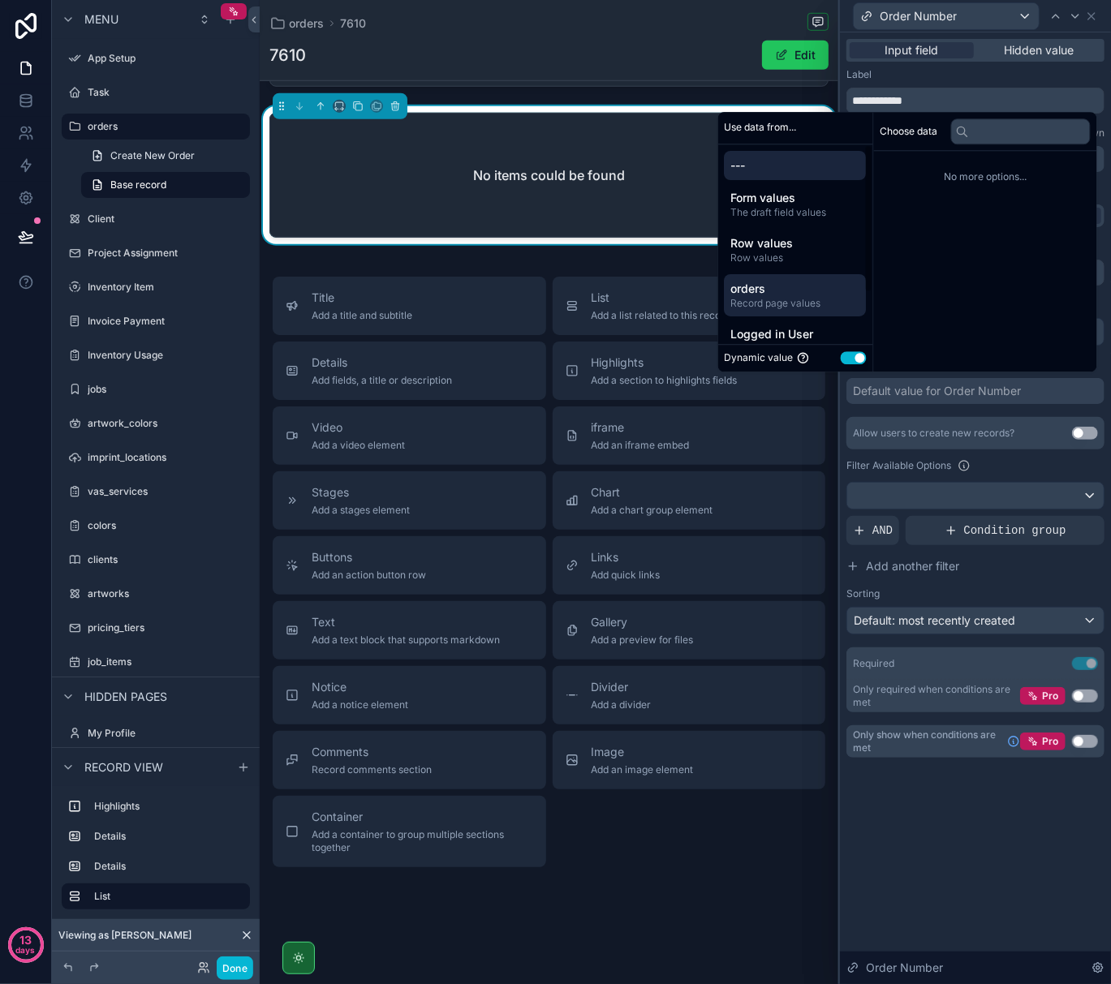
click at [757, 297] on span "Record page values" at bounding box center [795, 303] width 129 height 13
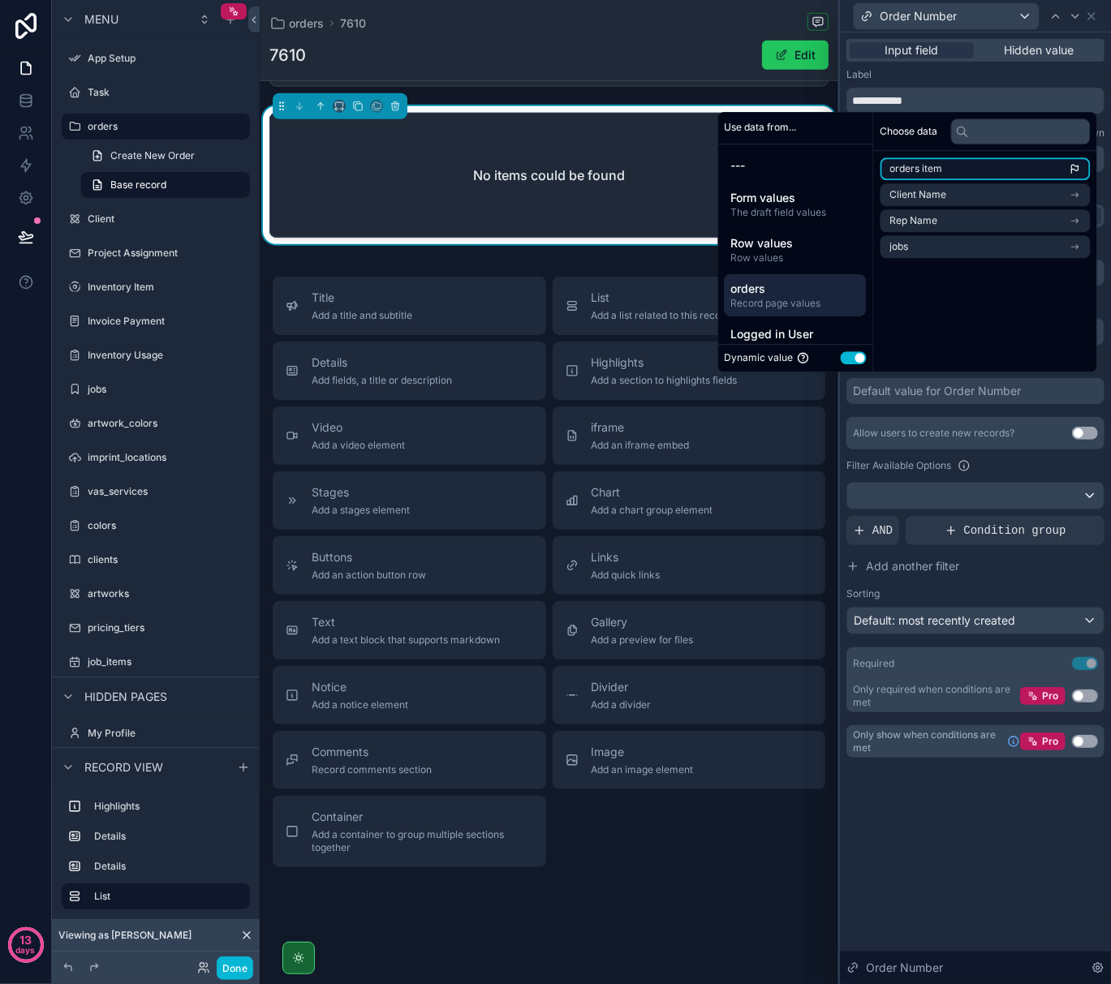
click at [1035, 172] on li "orders item" at bounding box center [985, 168] width 210 height 23
click at [1066, 170] on li "orders item" at bounding box center [985, 168] width 210 height 23
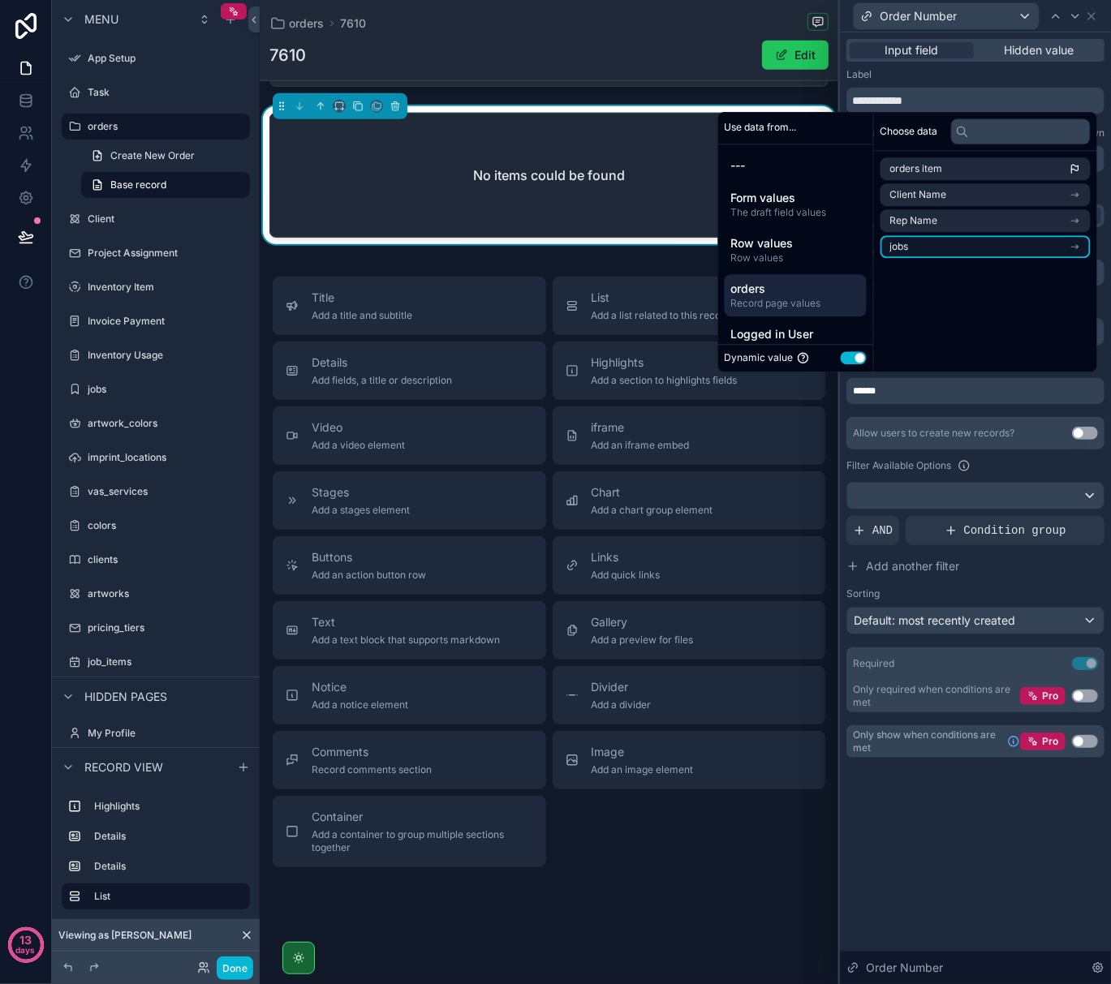
click at [1058, 250] on li "jobs" at bounding box center [985, 246] width 210 height 23
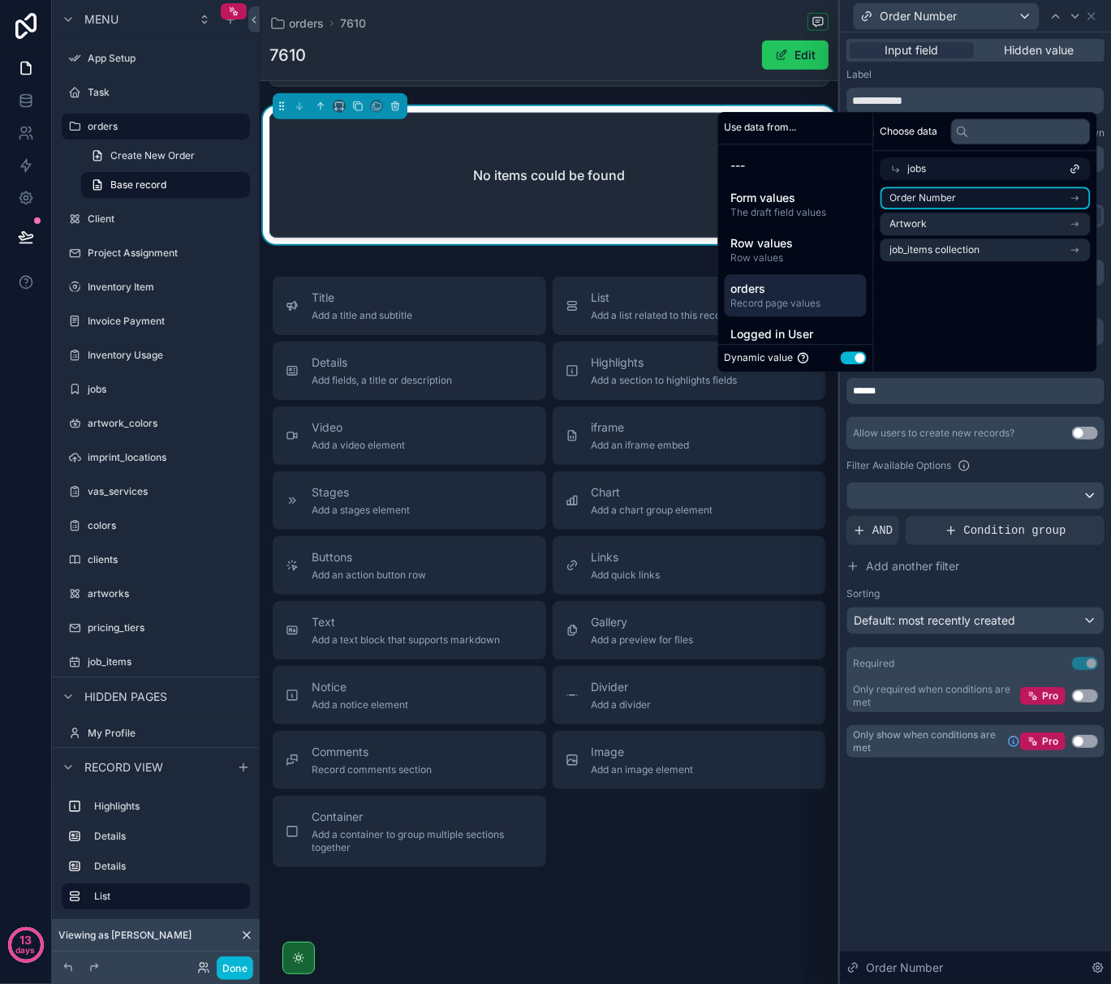
click at [1048, 196] on li "Order Number" at bounding box center [985, 198] width 210 height 23
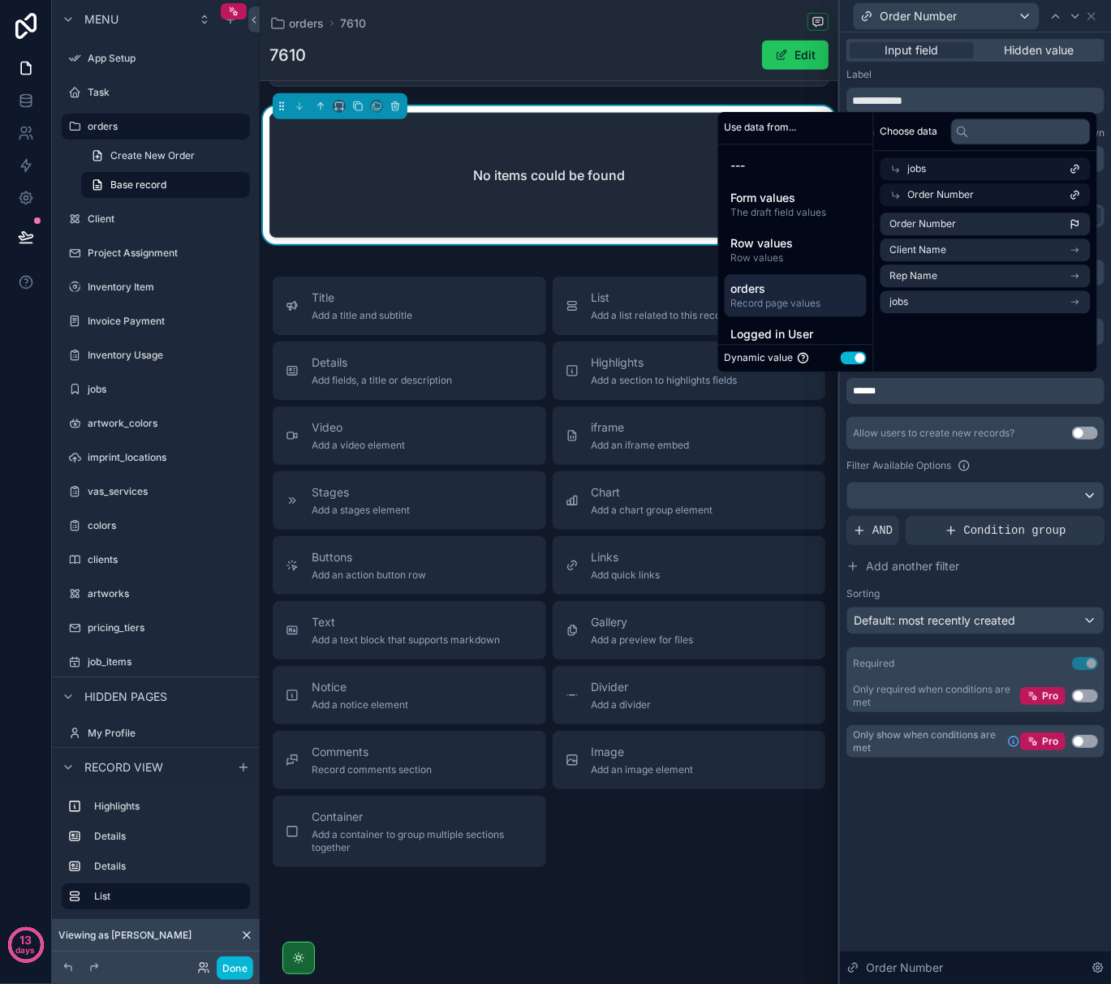
click at [962, 781] on div "**********" at bounding box center [975, 414] width 271 height 764
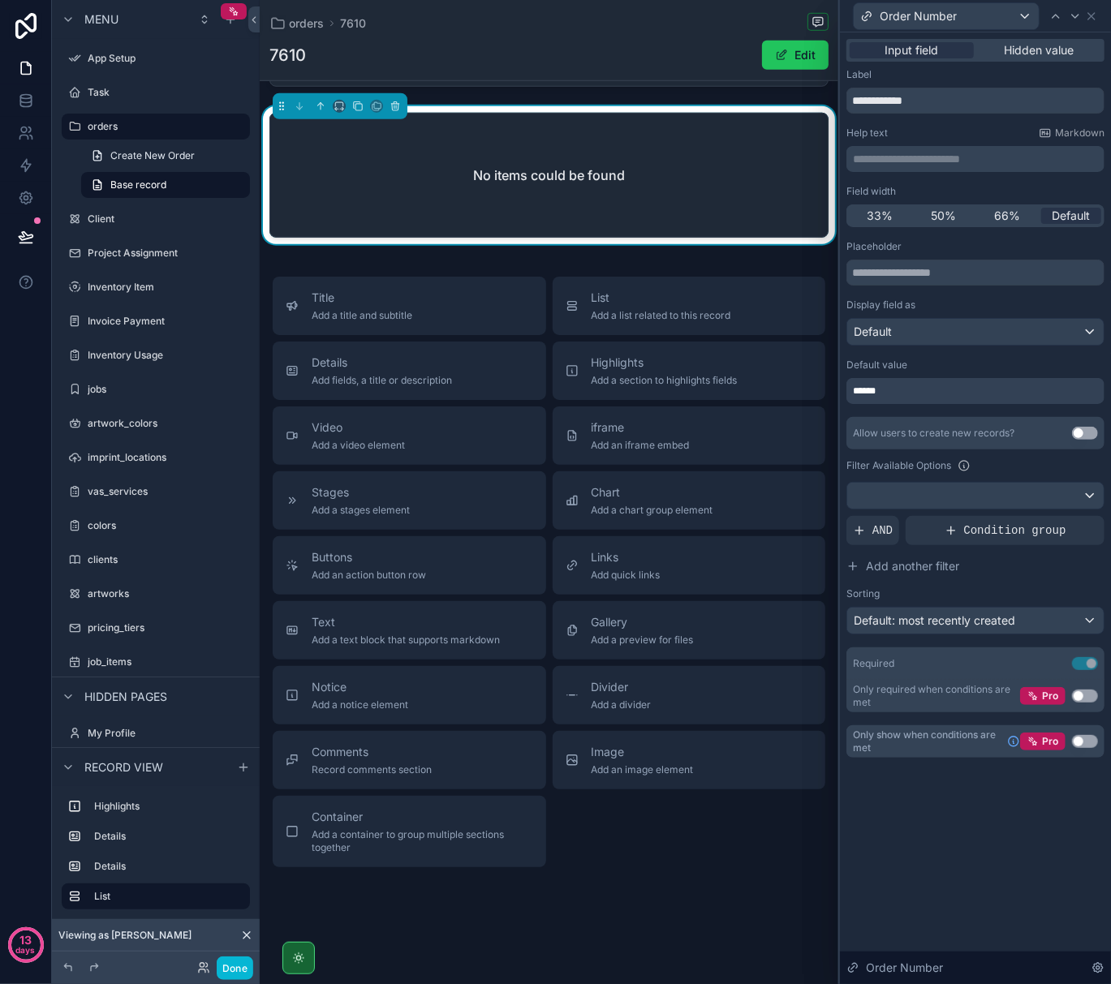
click at [1076, 436] on button "Use setting" at bounding box center [1085, 433] width 26 height 13
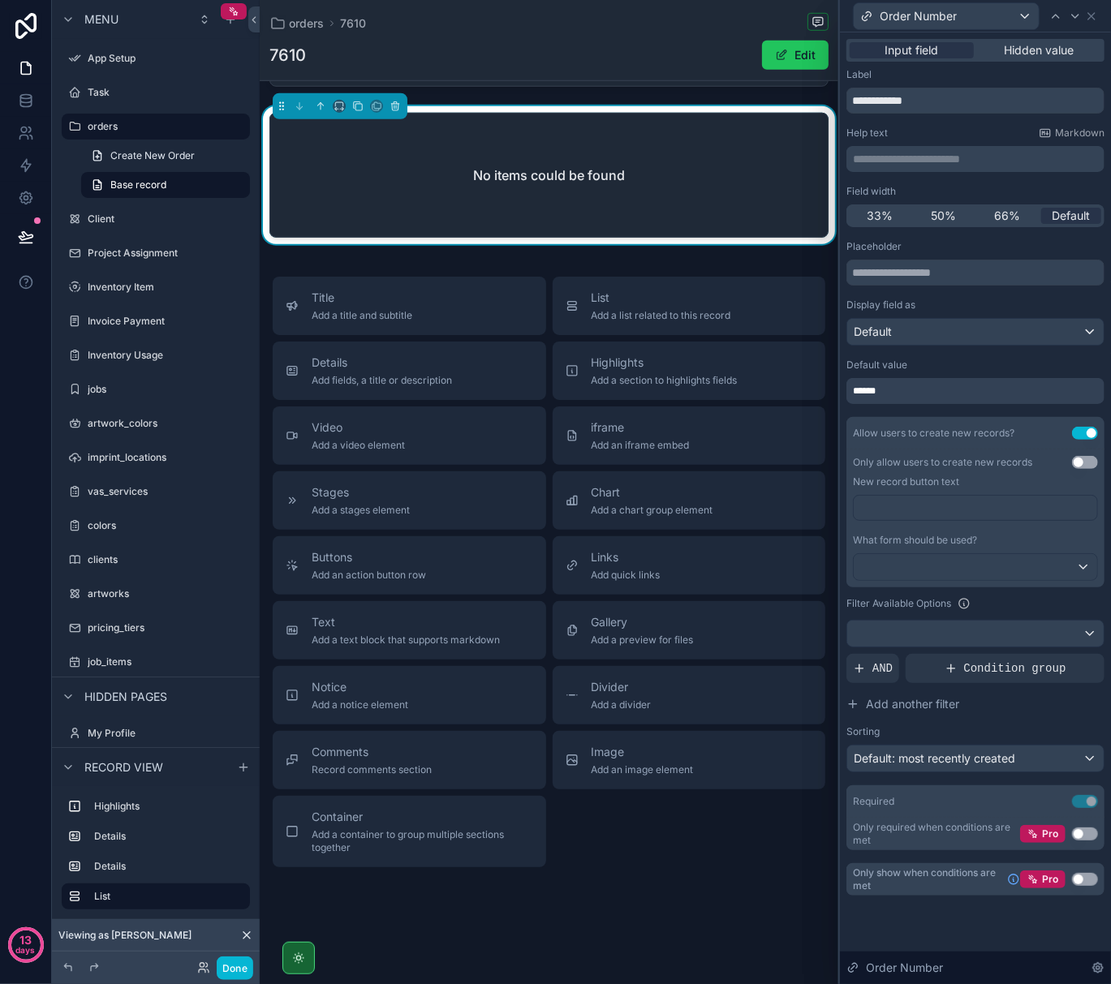
click at [1088, 459] on button "Use setting" at bounding box center [1085, 462] width 26 height 13
click at [988, 566] on div at bounding box center [975, 567] width 243 height 26
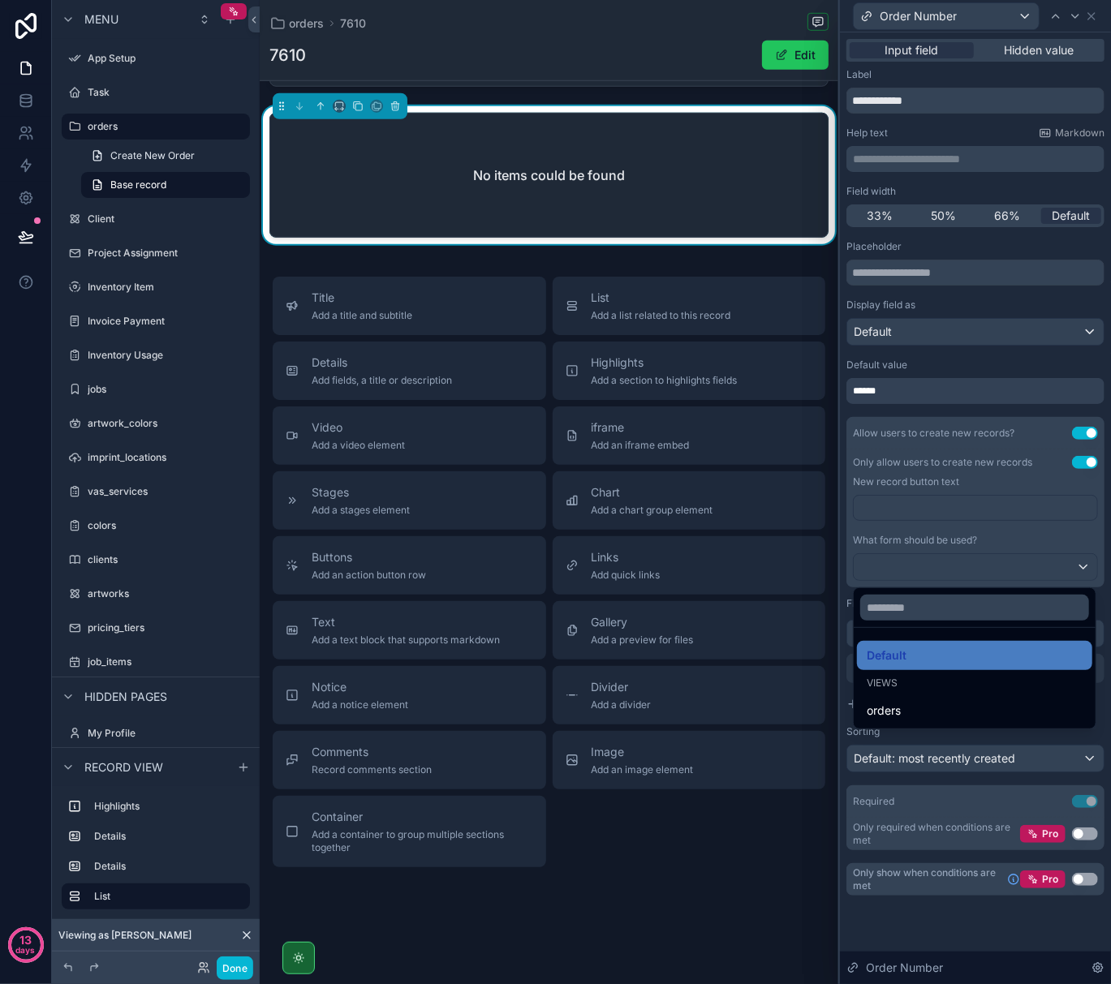
click at [933, 505] on div at bounding box center [975, 492] width 271 height 984
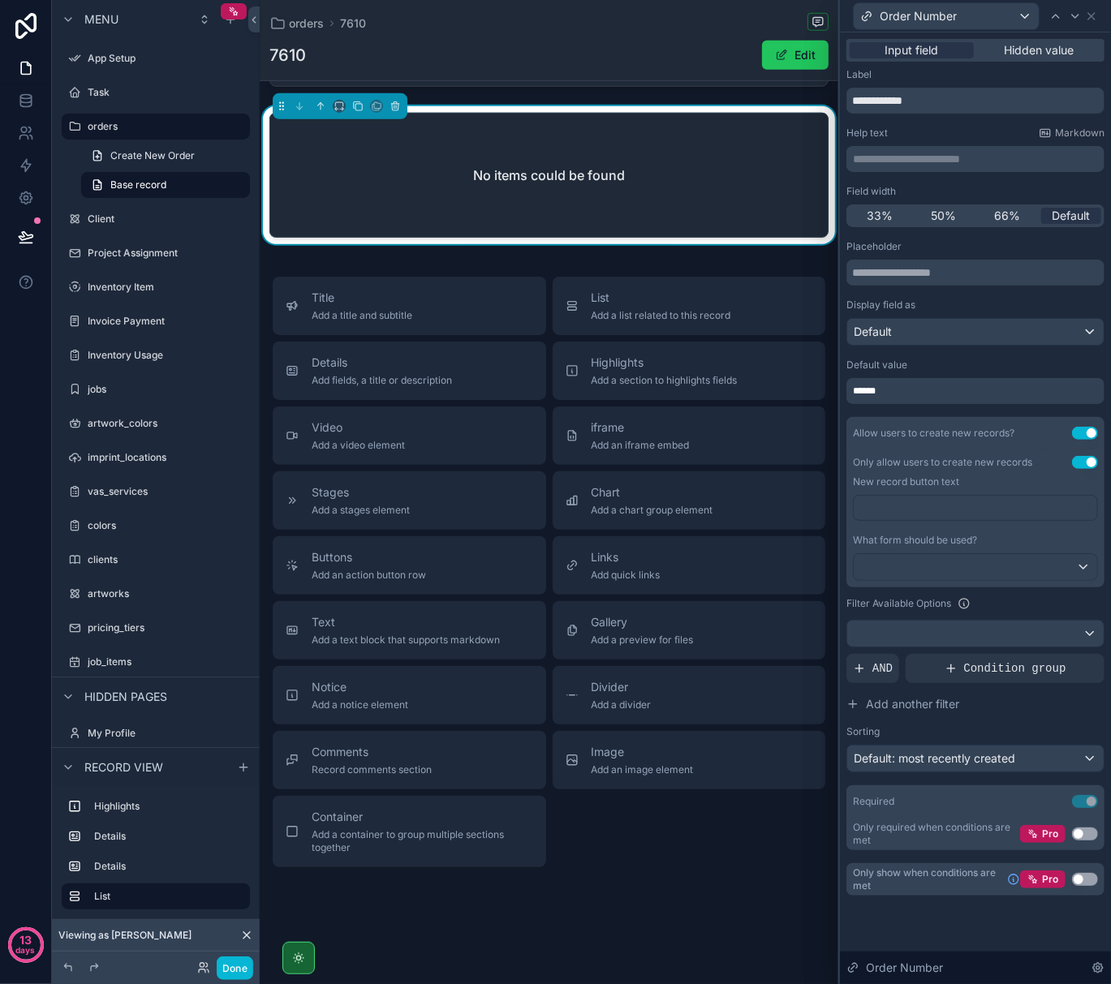
click at [1089, 458] on button "Use setting" at bounding box center [1085, 462] width 26 height 13
click at [1089, 437] on button "Use setting" at bounding box center [1085, 433] width 26 height 13
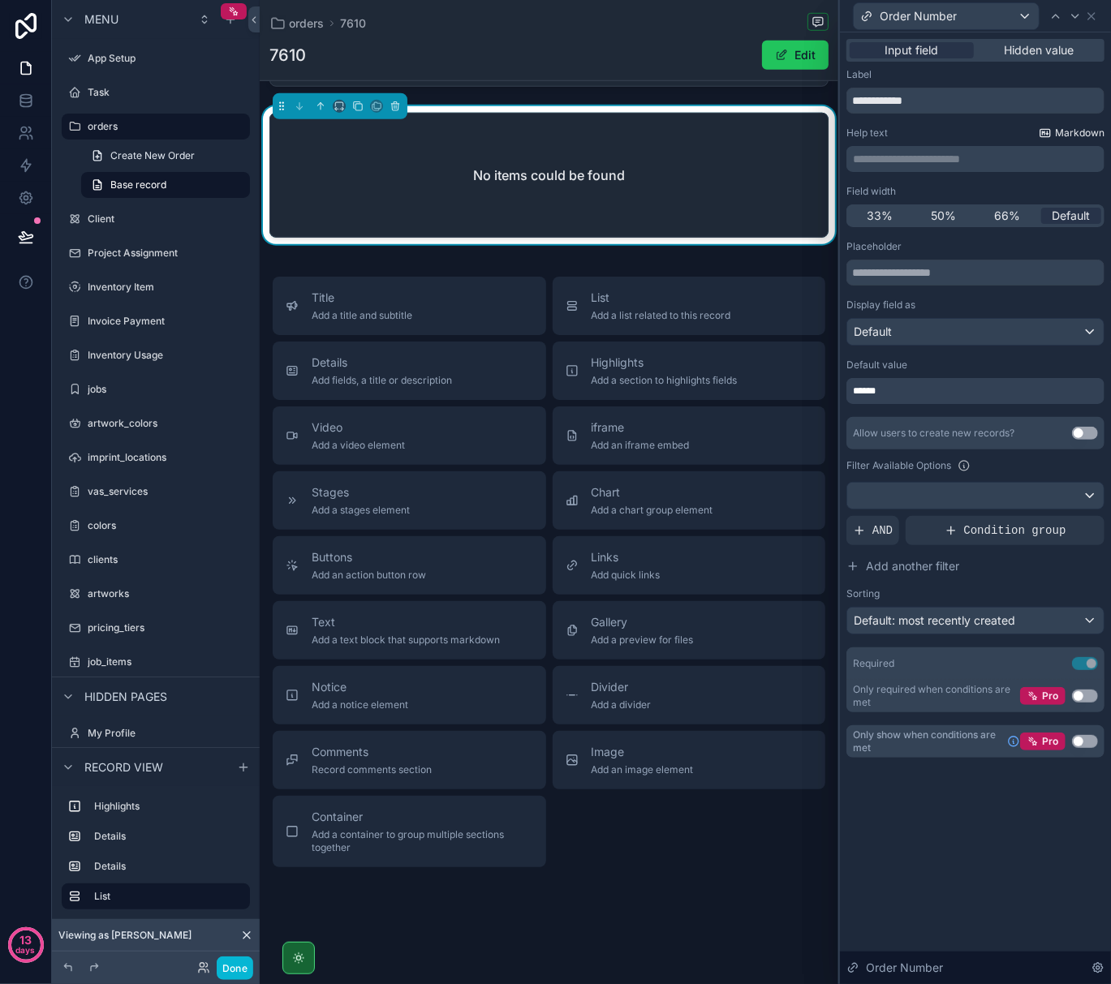
click at [1058, 133] on span "Markdown" at bounding box center [1079, 133] width 49 height 13
click at [1058, 45] on span "Hidden value" at bounding box center [1040, 50] width 70 height 16
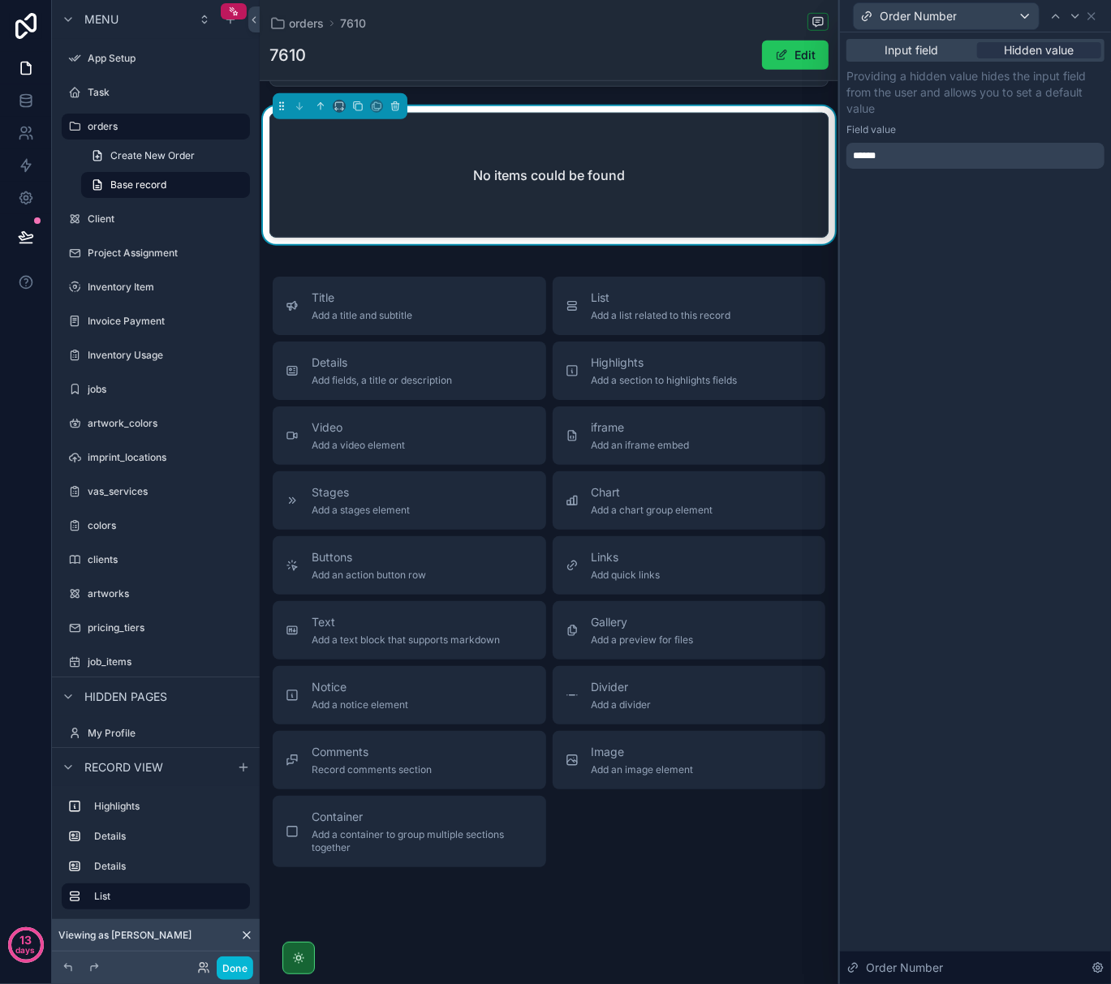
click at [972, 154] on div "******" at bounding box center [975, 156] width 258 height 26
click at [961, 562] on div "Input field Hidden value Providing a hidden value hides the input field from th…" at bounding box center [975, 508] width 271 height 952
click at [1095, 962] on icon at bounding box center [1097, 968] width 13 height 13
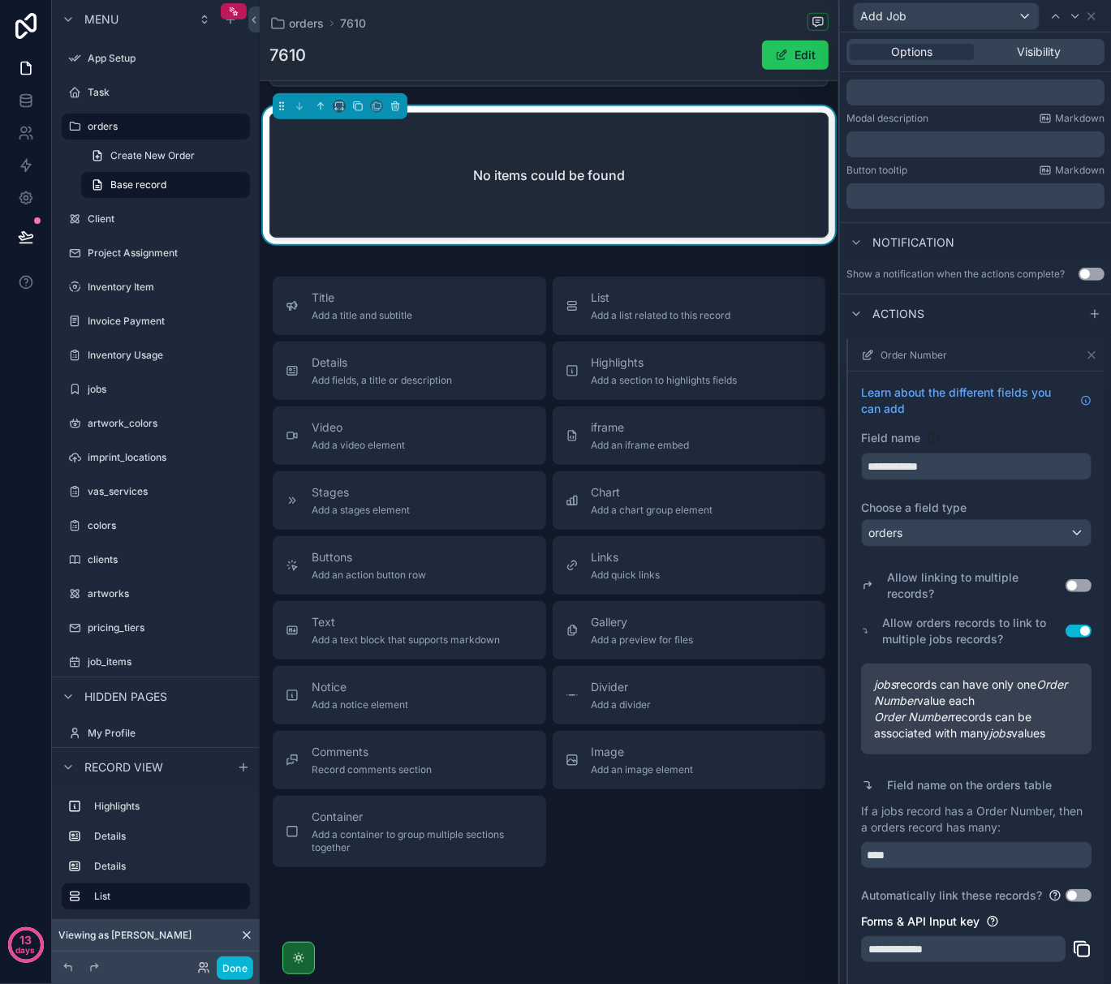
scroll to position [430, 0]
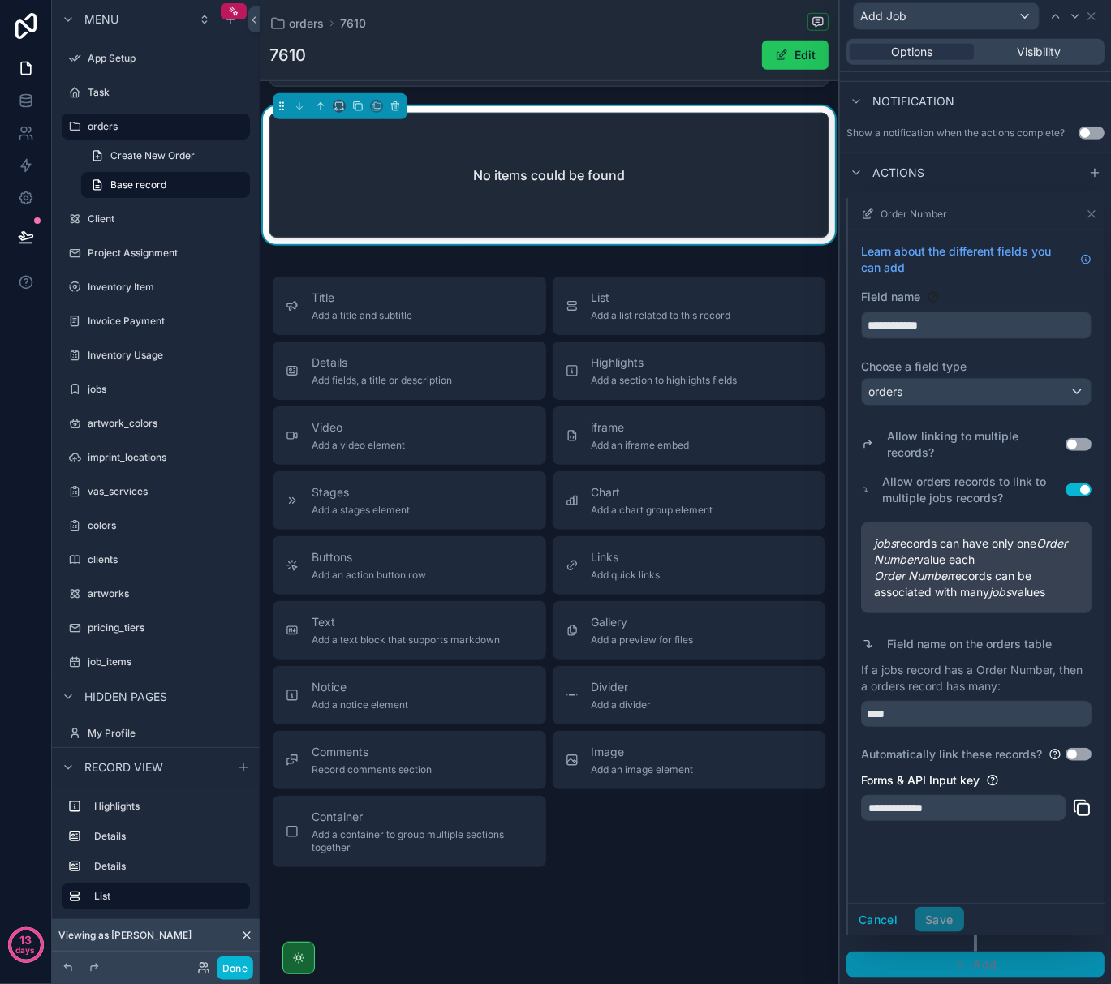
click at [985, 965] on span "Add" at bounding box center [985, 964] width 24 height 15
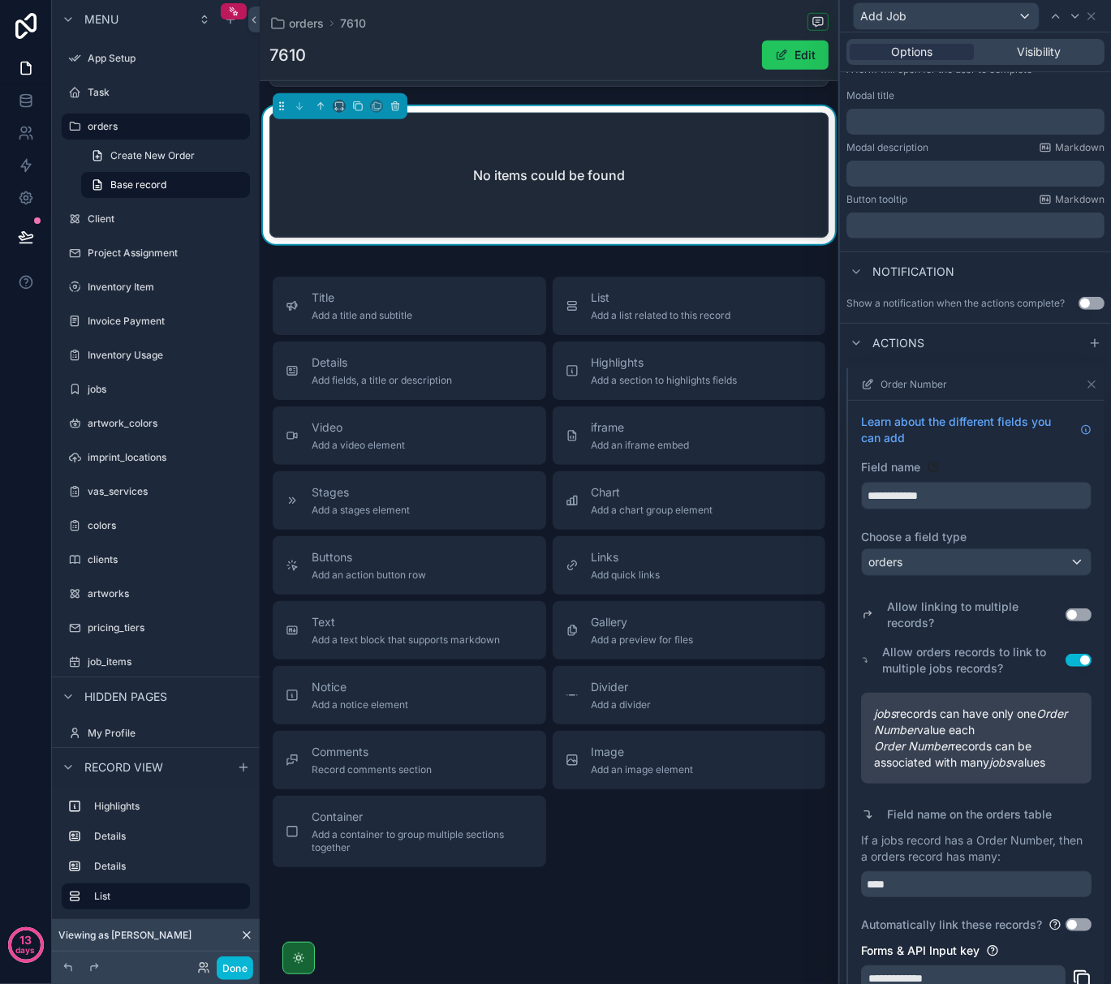
scroll to position [0, 0]
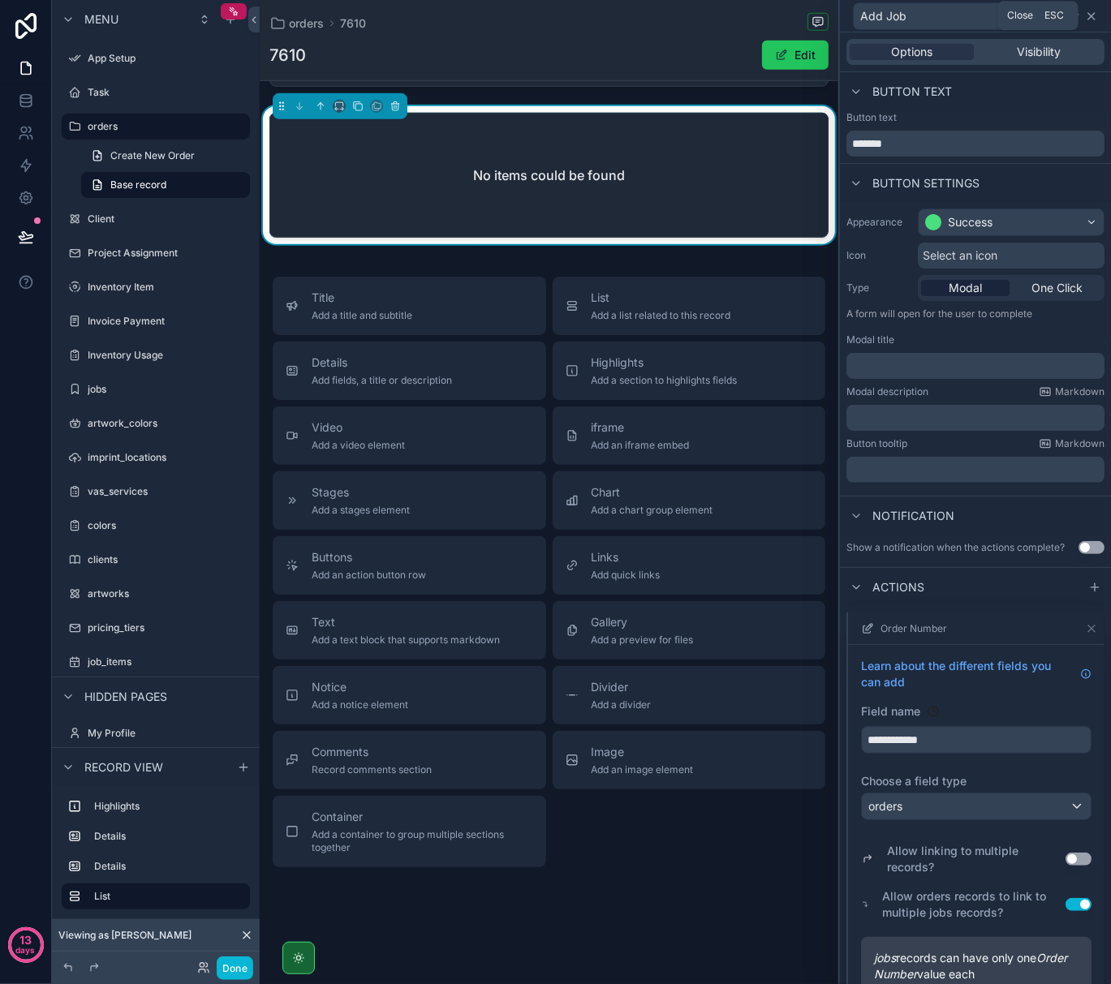
click at [1091, 16] on icon at bounding box center [1091, 16] width 6 height 6
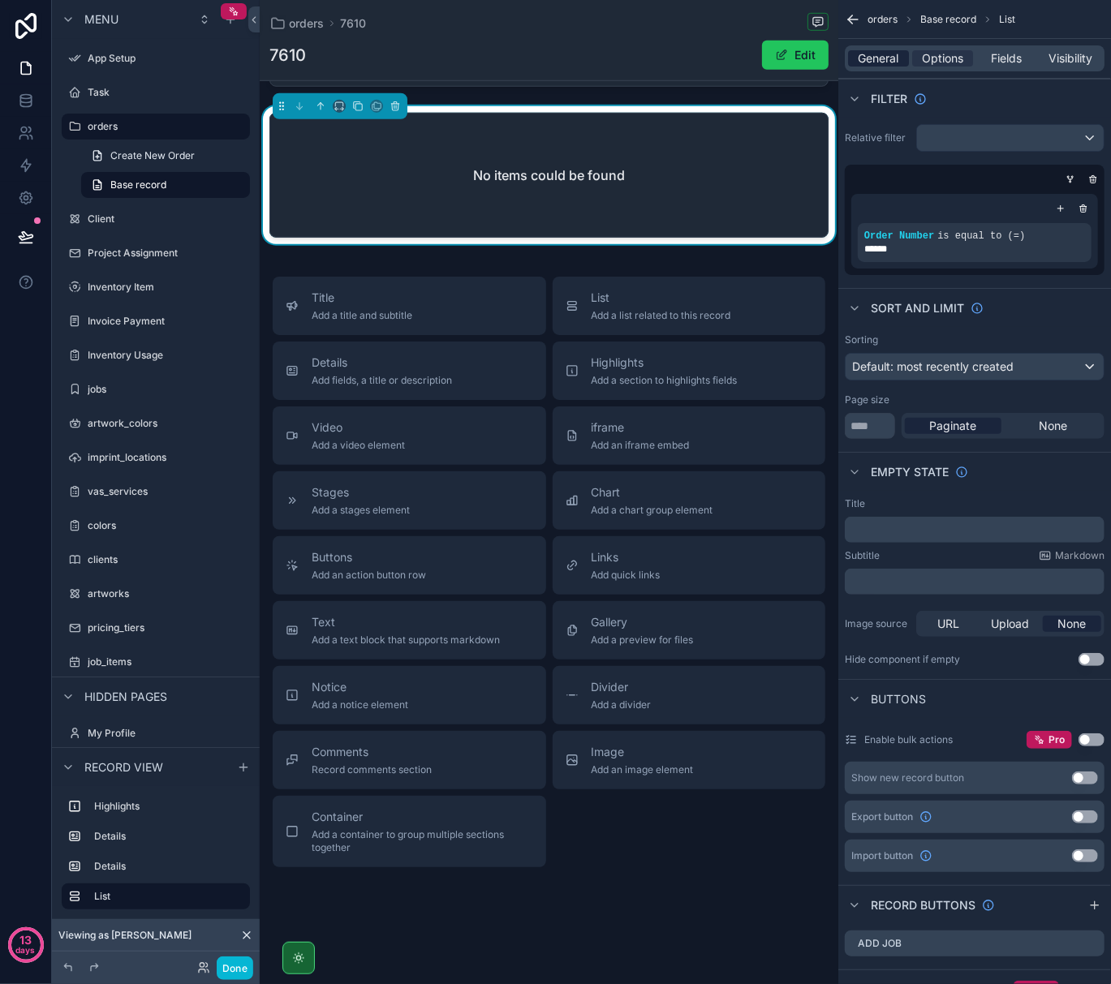
click at [875, 55] on span "General" at bounding box center [878, 58] width 41 height 16
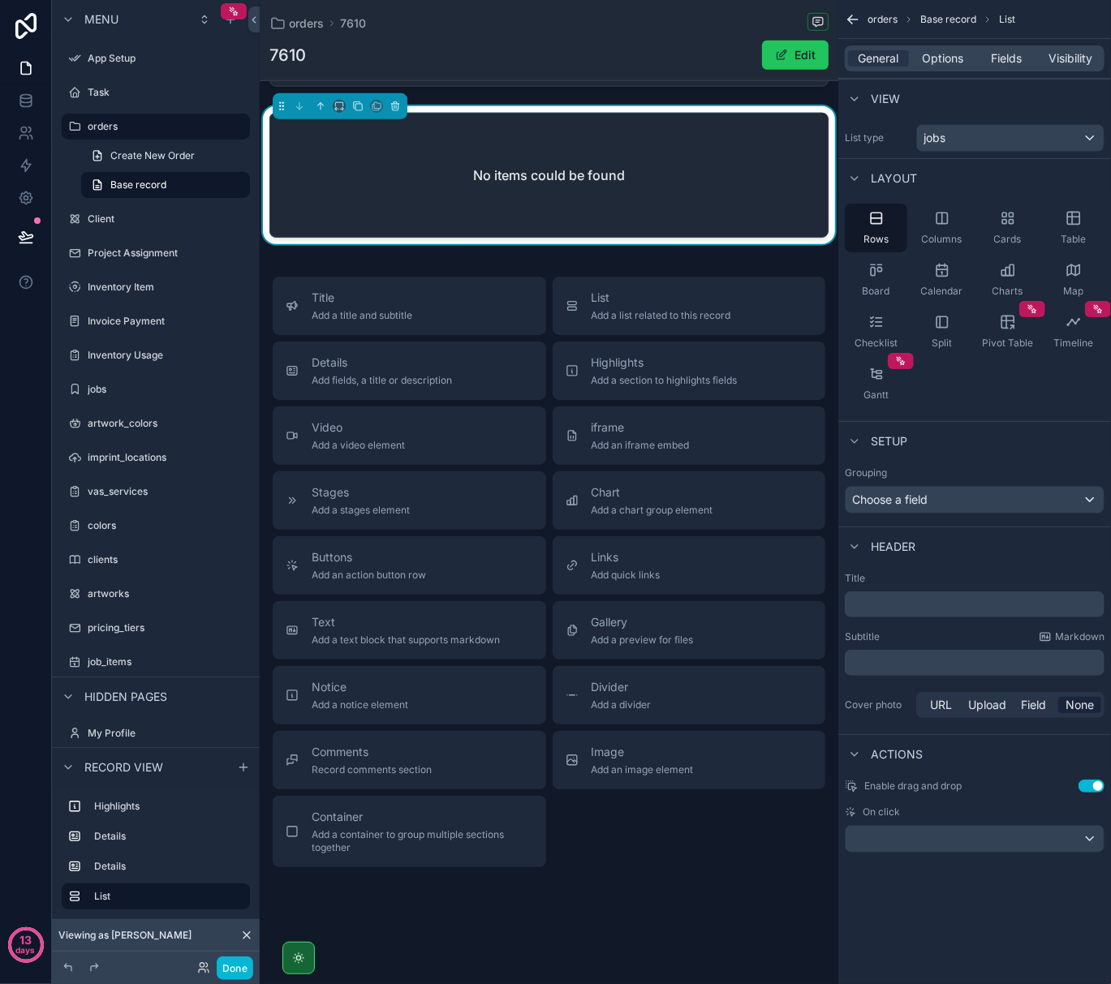
click at [952, 600] on p "﻿" at bounding box center [976, 604] width 250 height 16
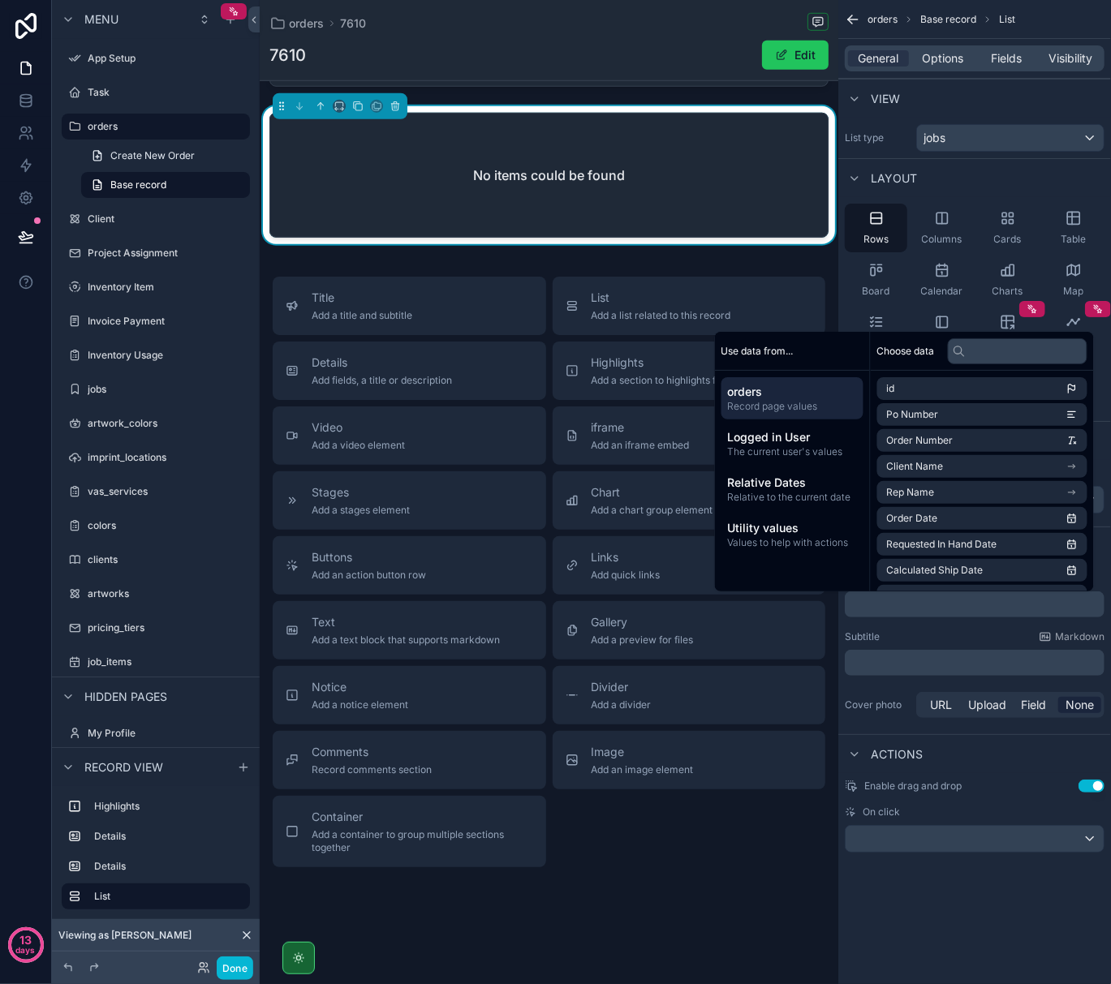
click at [948, 634] on div "Subtitle Markdown" at bounding box center [975, 636] width 260 height 13
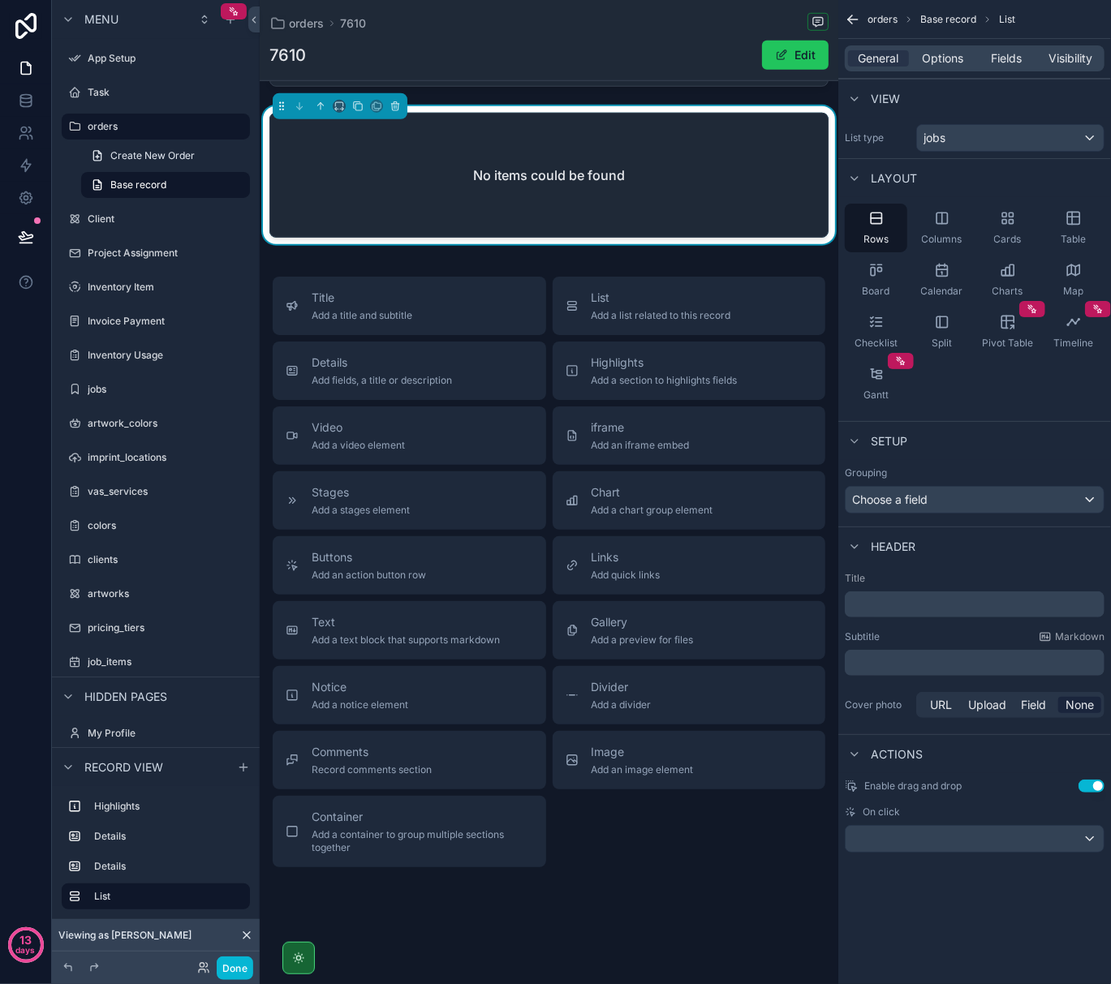
click at [933, 608] on p "﻿" at bounding box center [976, 604] width 250 height 16
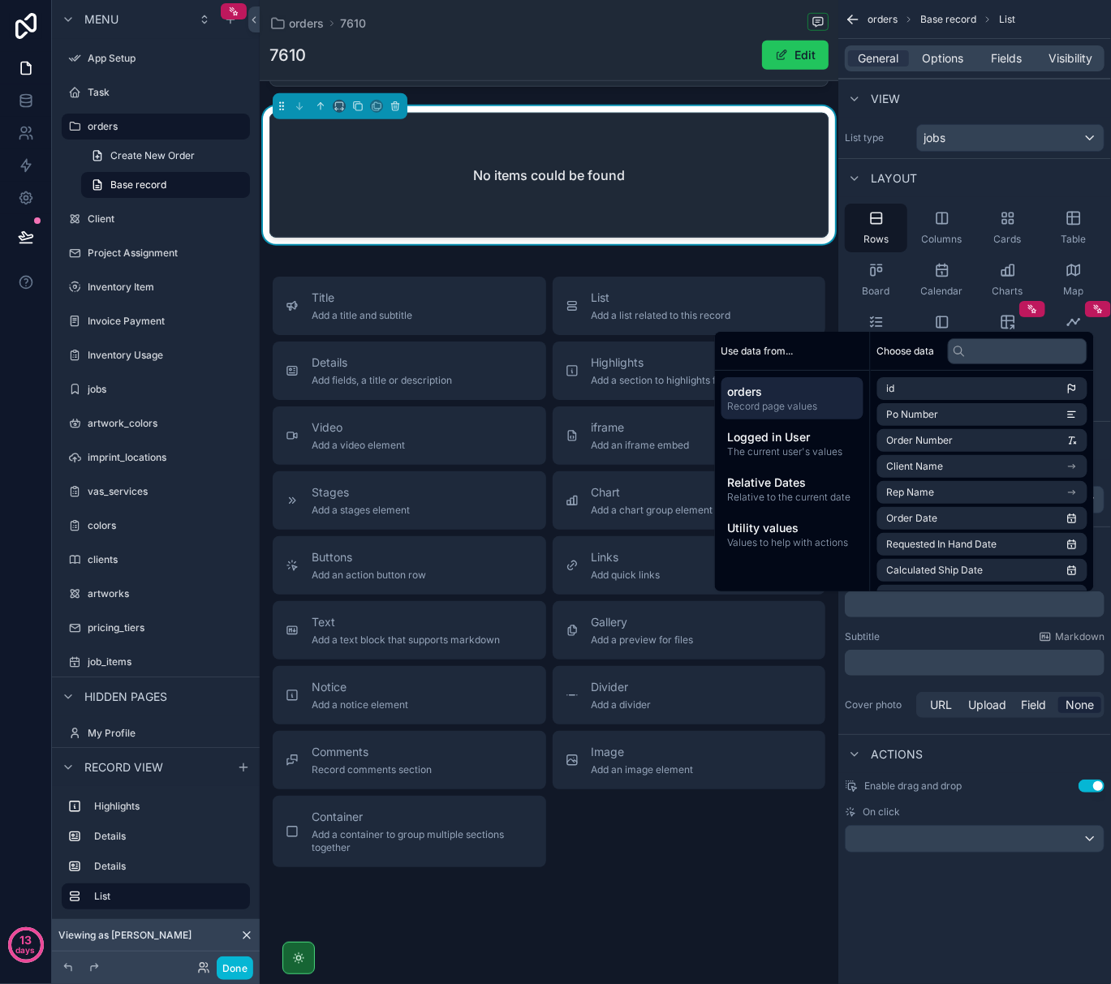
click at [805, 390] on span "orders" at bounding box center [792, 392] width 129 height 16
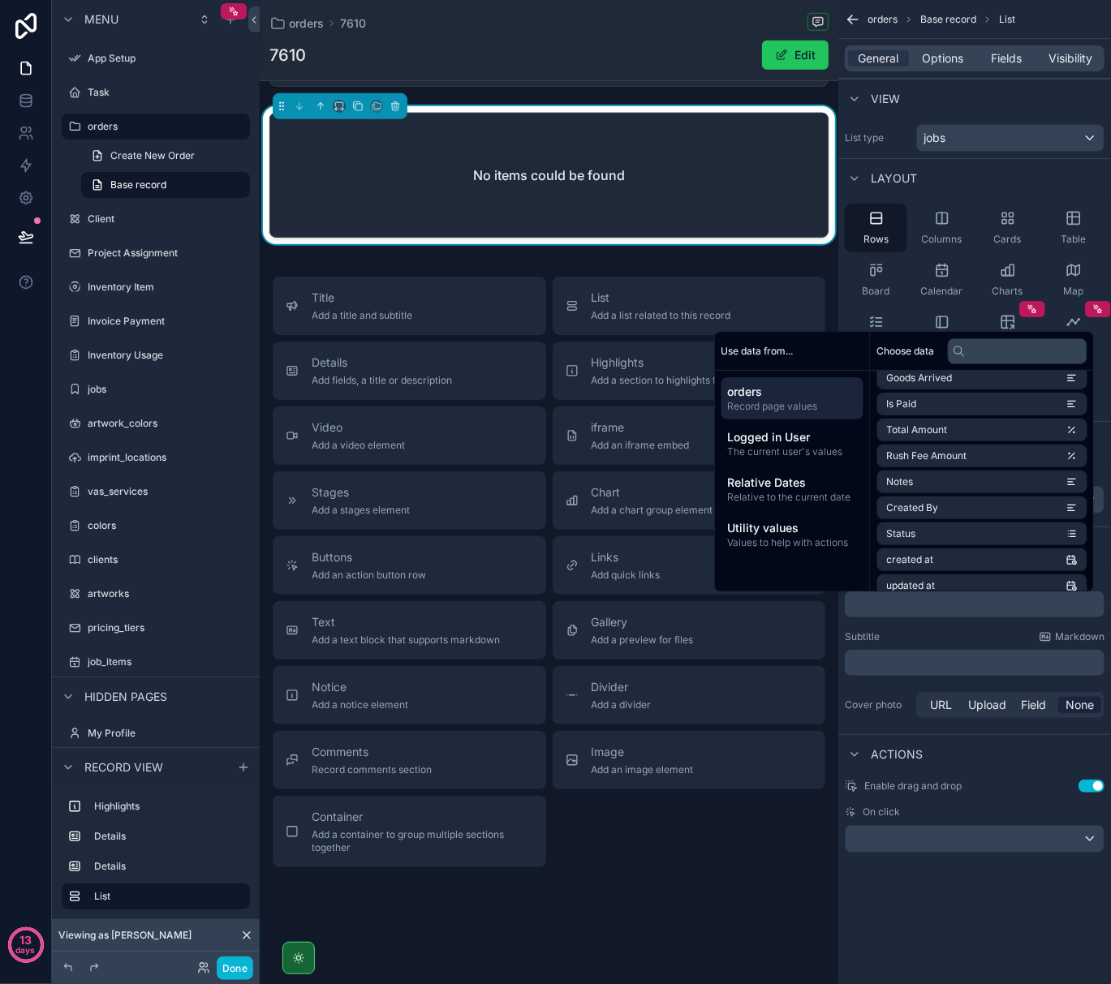
scroll to position [325, 0]
click at [926, 553] on span "jobs collection" at bounding box center [920, 557] width 66 height 13
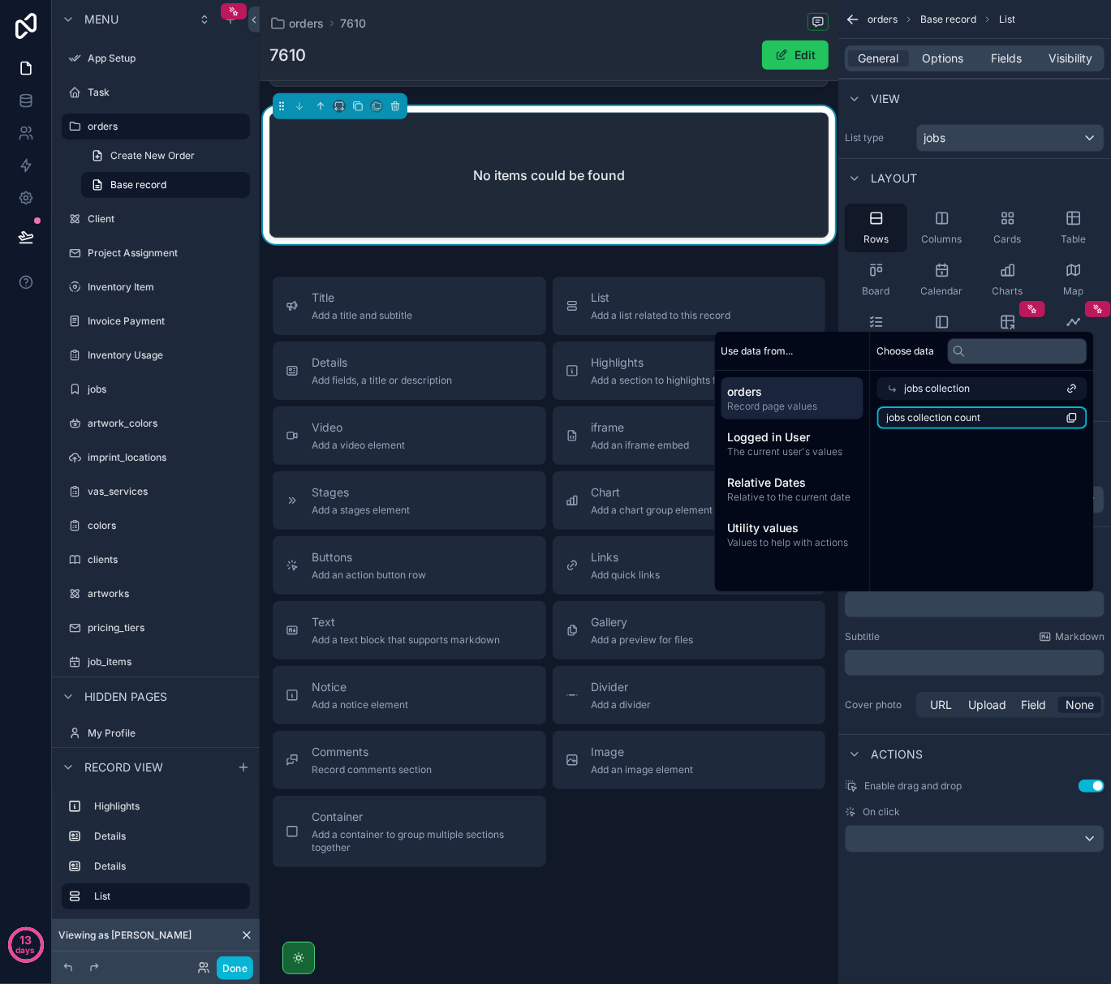
click at [993, 417] on li "jobs collection count" at bounding box center [982, 418] width 210 height 23
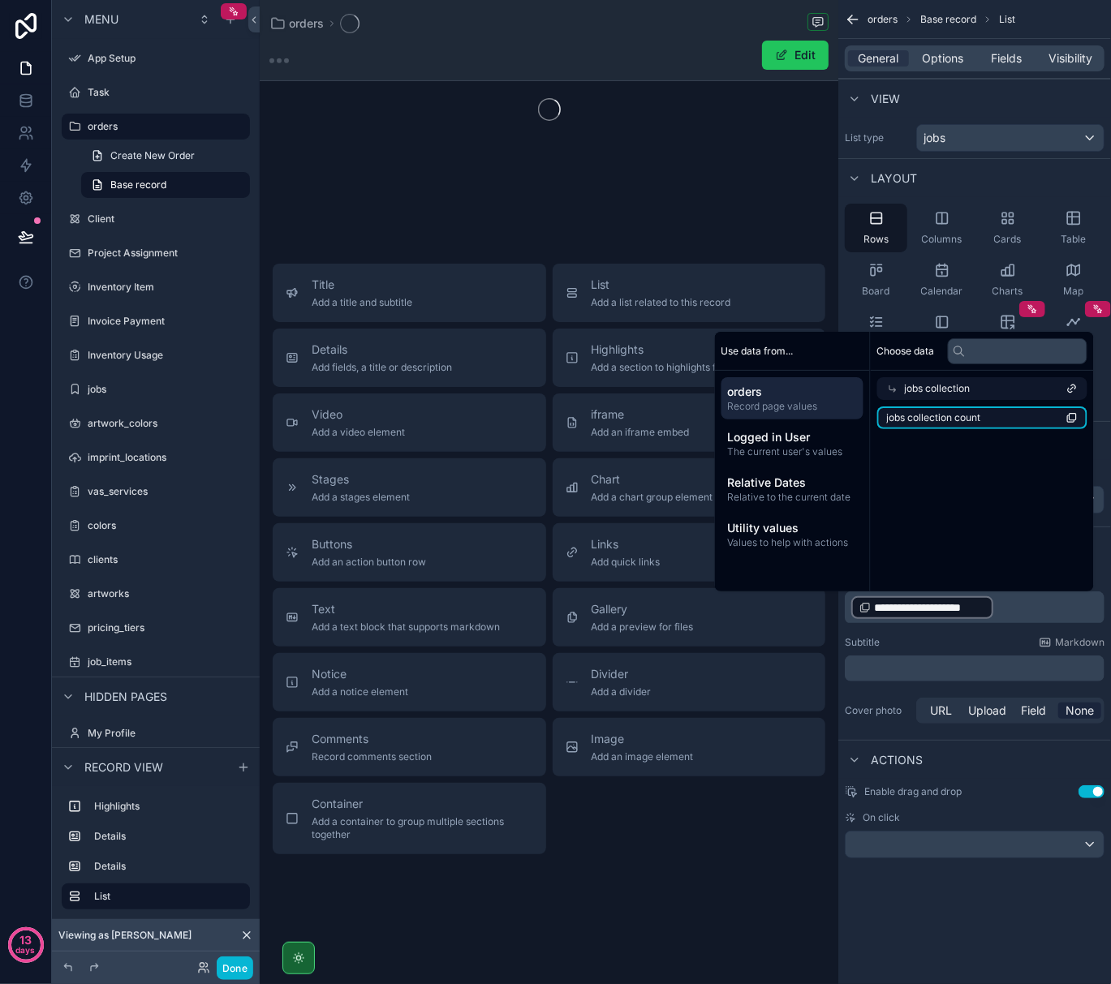
scroll to position [672, 0]
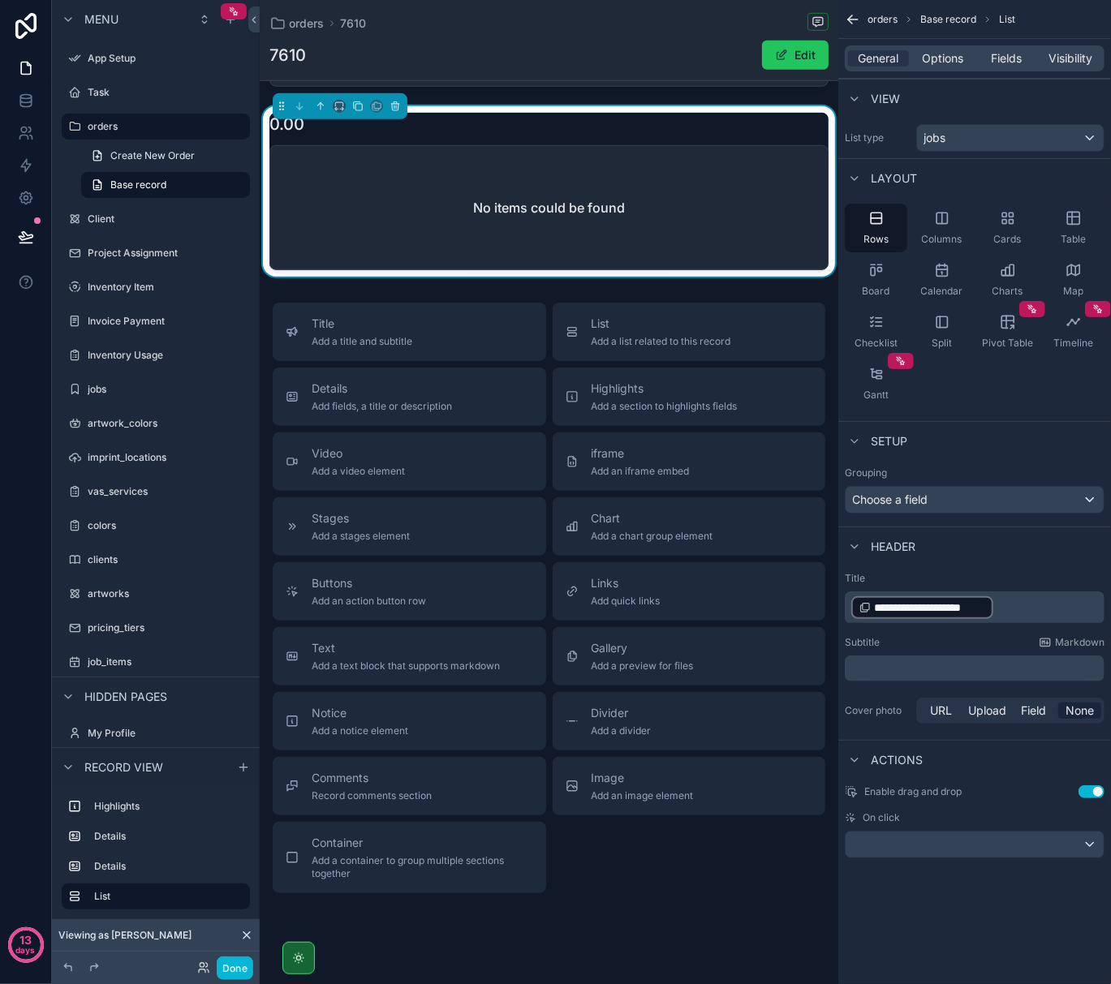
click at [1014, 894] on div "**********" at bounding box center [974, 448] width 273 height 897
click at [933, 845] on div "scrollable content" at bounding box center [975, 845] width 258 height 26
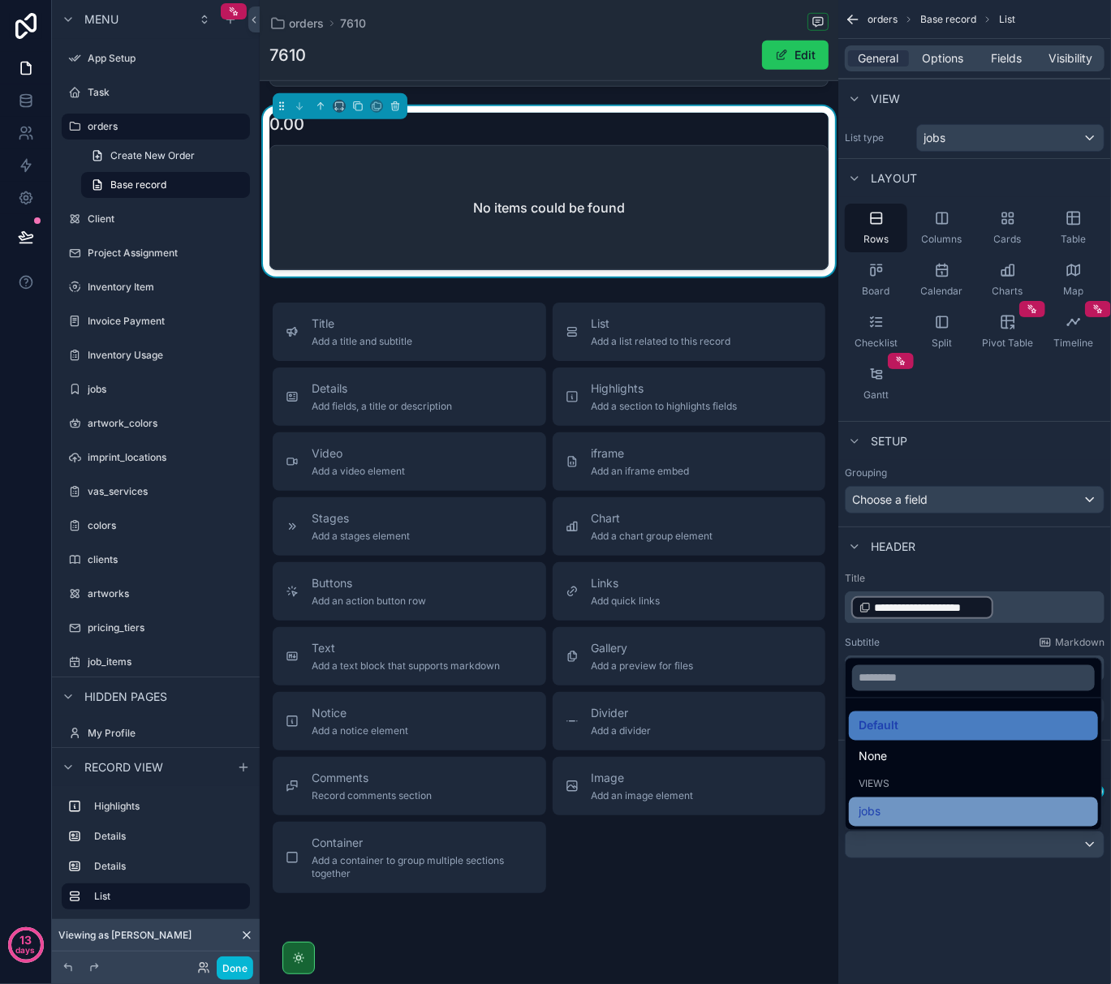
click at [923, 811] on div "jobs" at bounding box center [973, 811] width 230 height 19
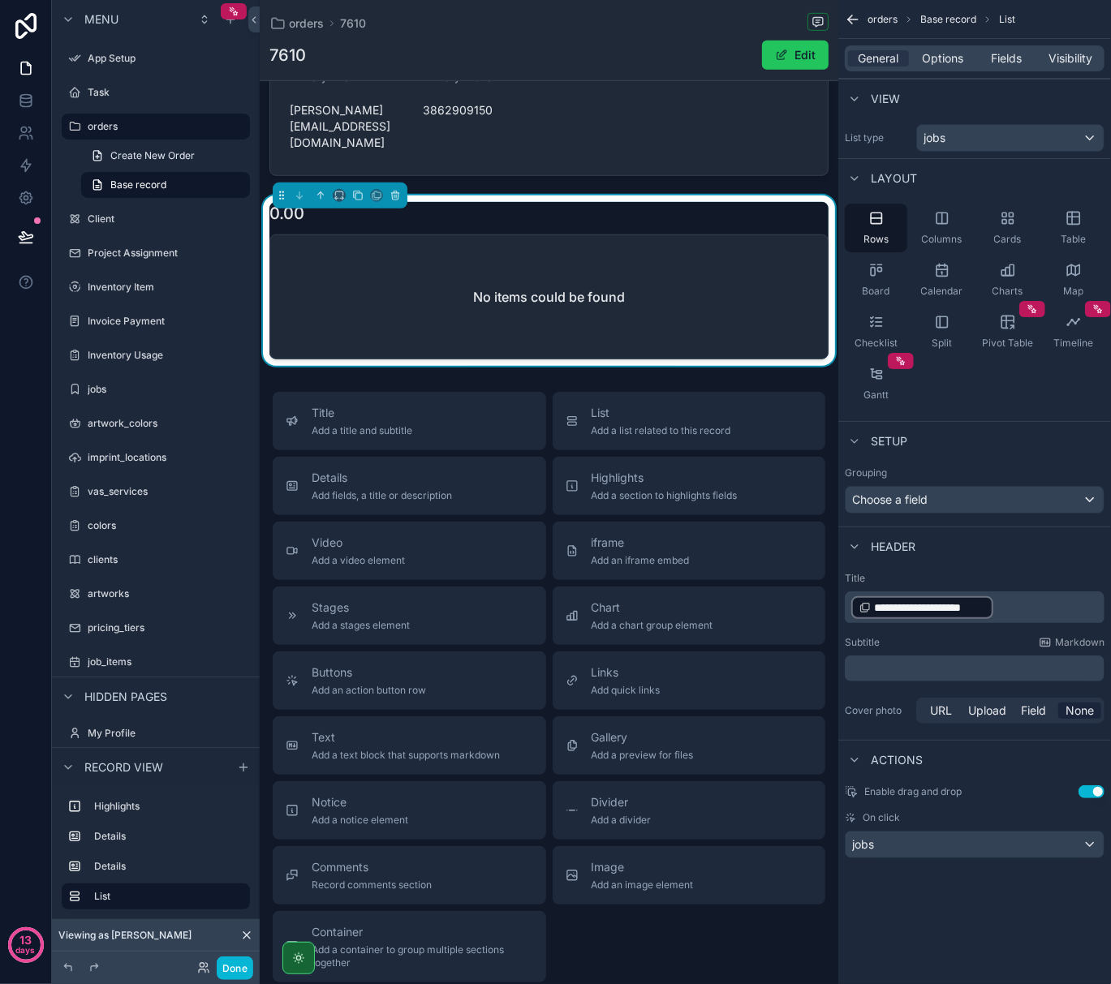
scroll to position [373, 0]
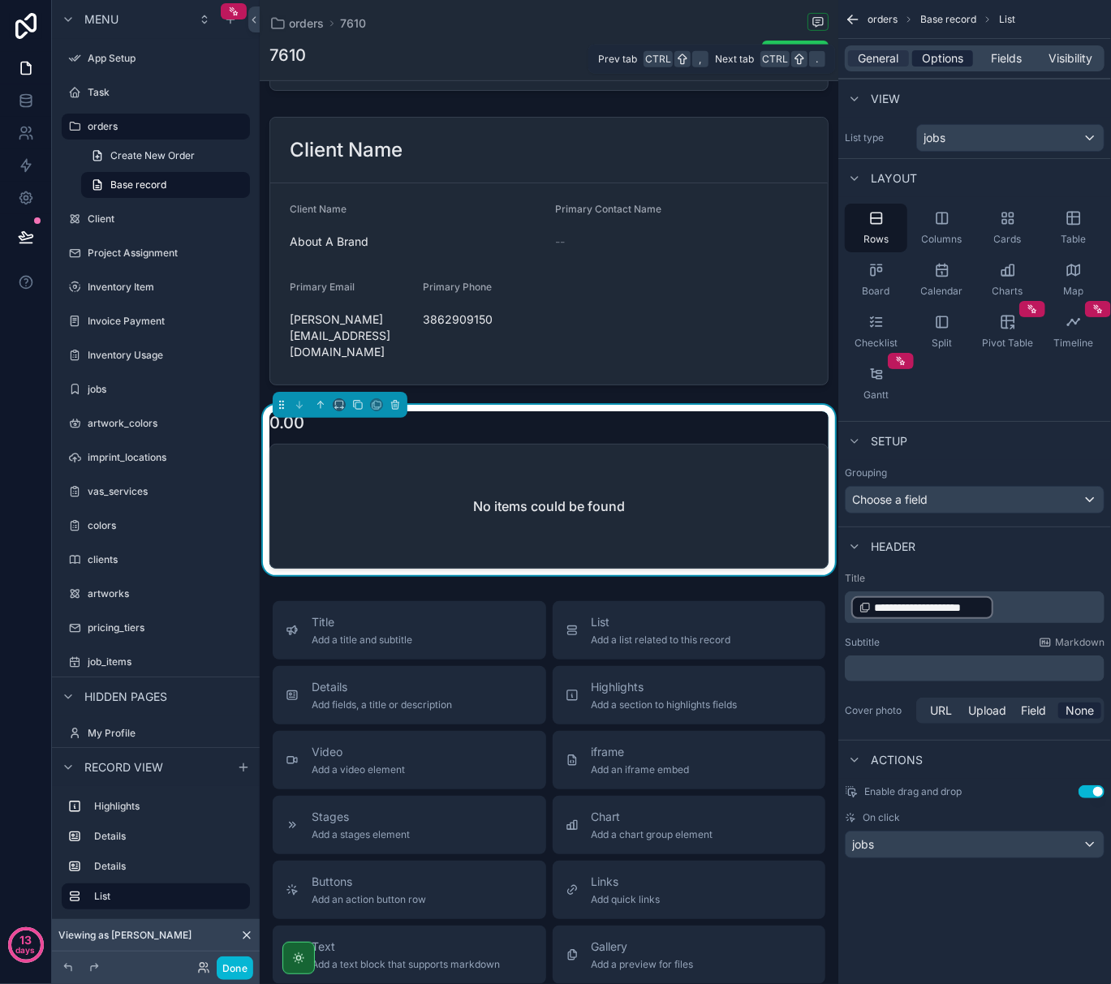
click at [948, 50] on span "Options" at bounding box center [942, 58] width 41 height 16
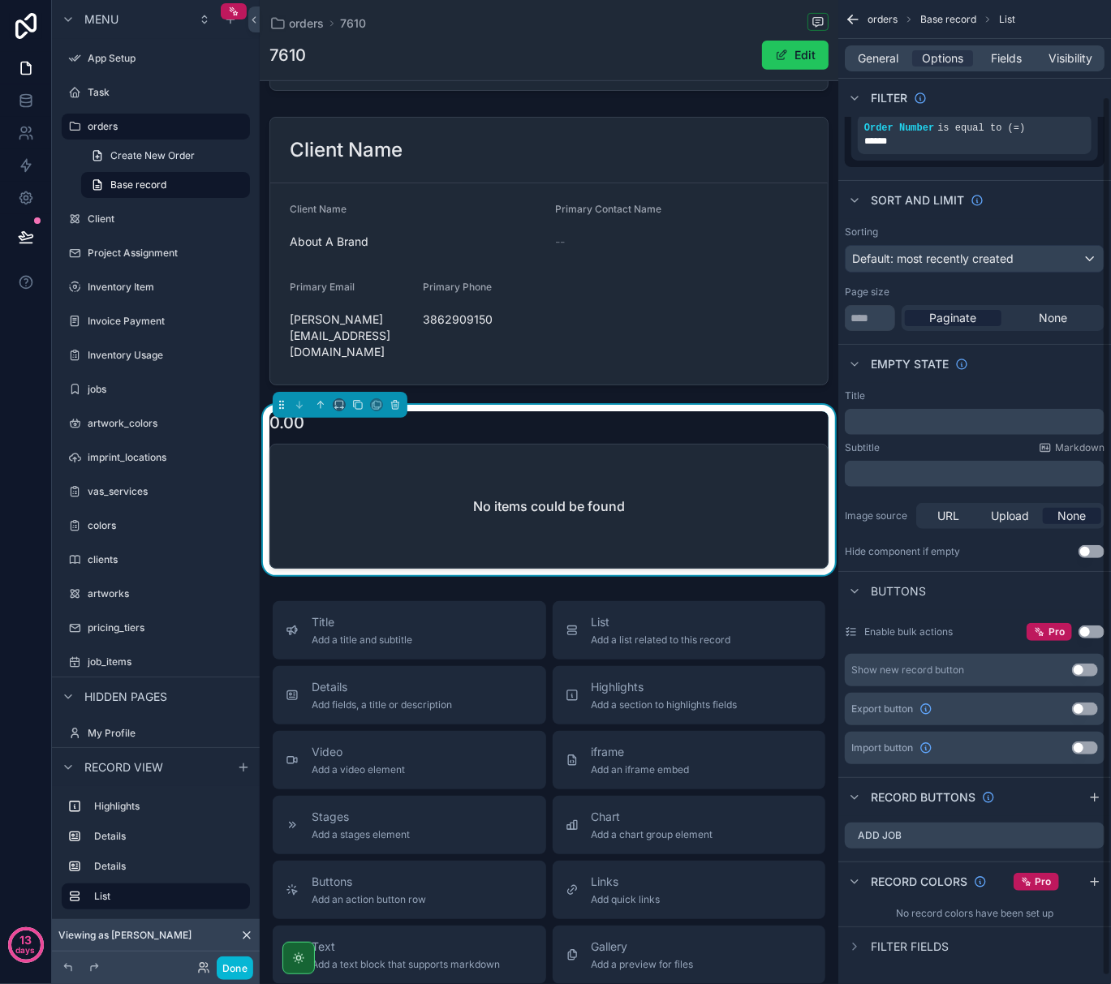
scroll to position [117, 0]
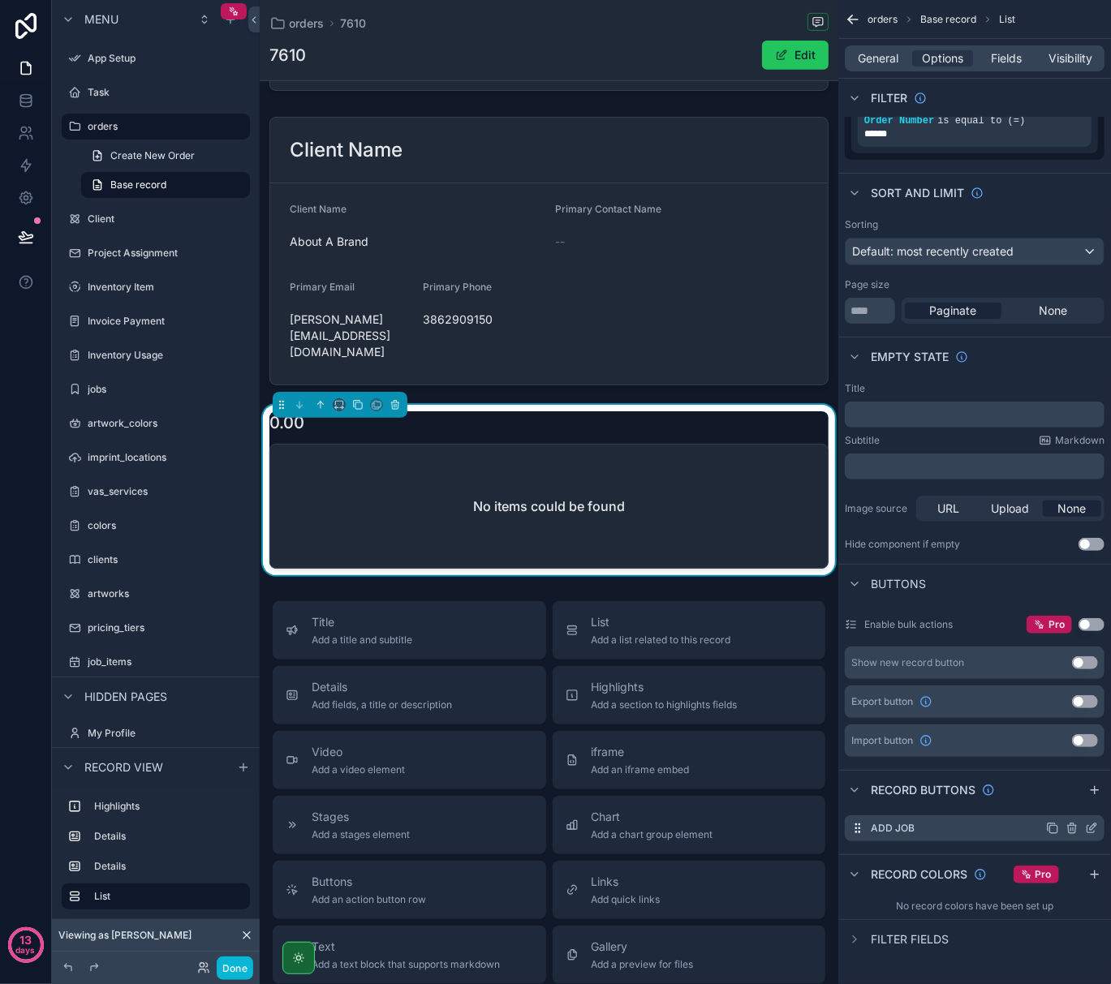
click at [1094, 829] on icon "scrollable content" at bounding box center [1091, 828] width 13 height 13
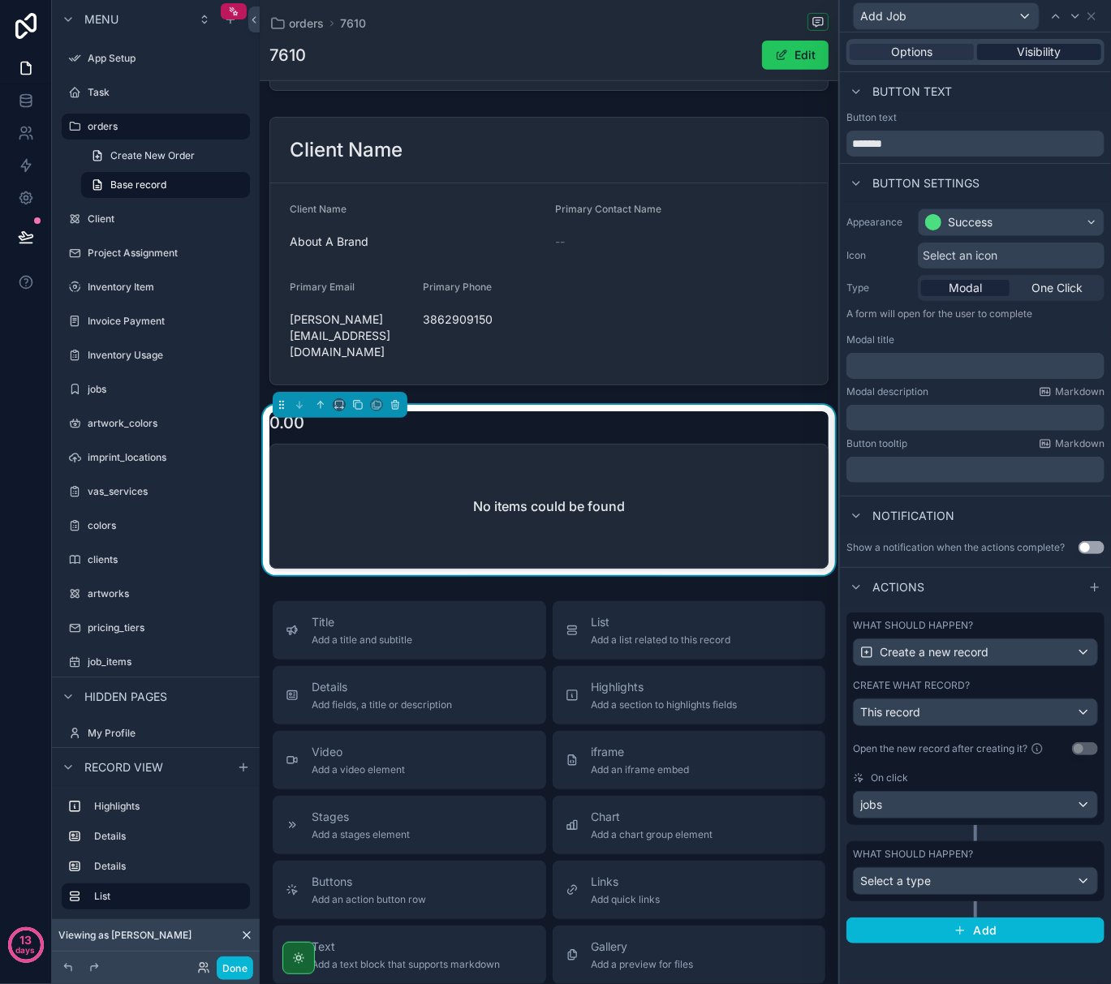
click at [1036, 45] on span "Visibility" at bounding box center [1040, 52] width 44 height 16
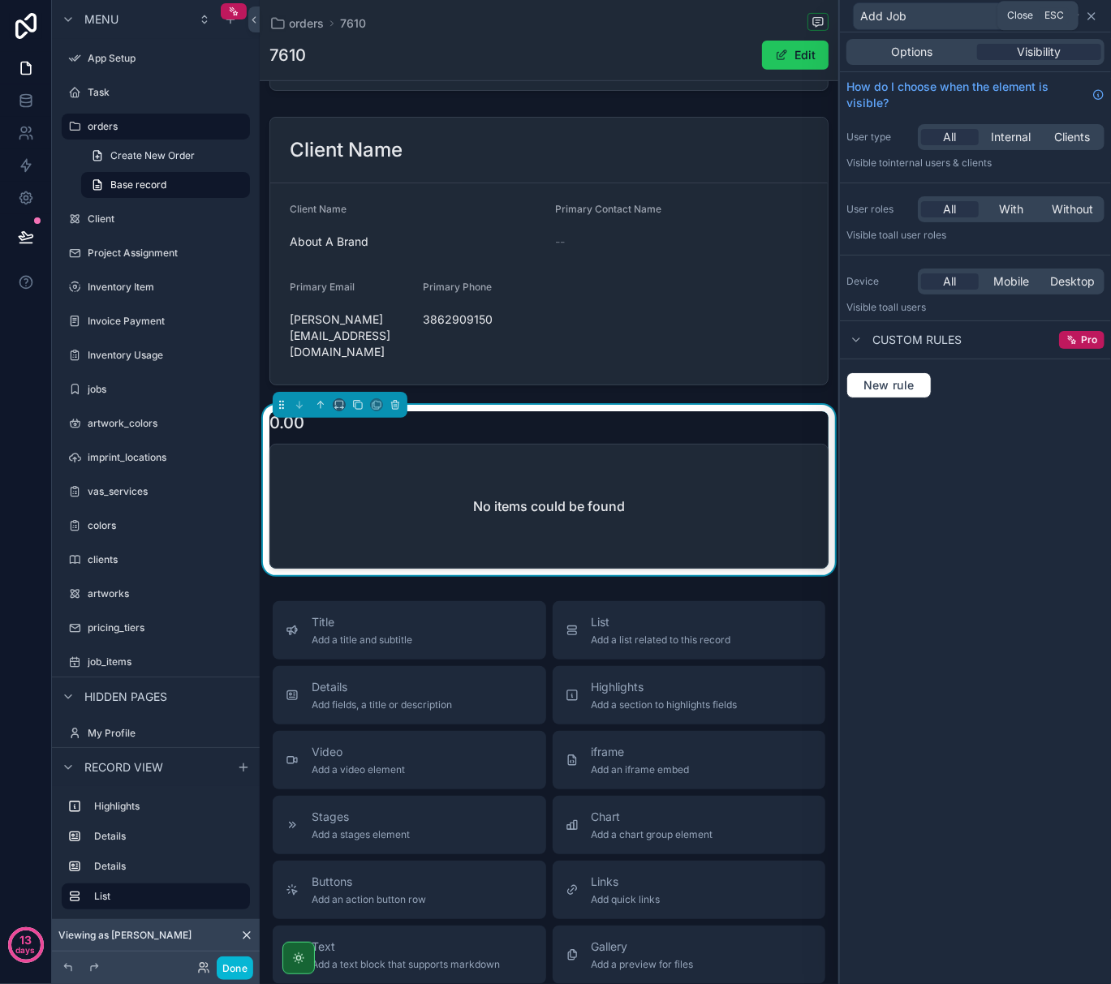
click at [1087, 18] on icon at bounding box center [1091, 16] width 13 height 13
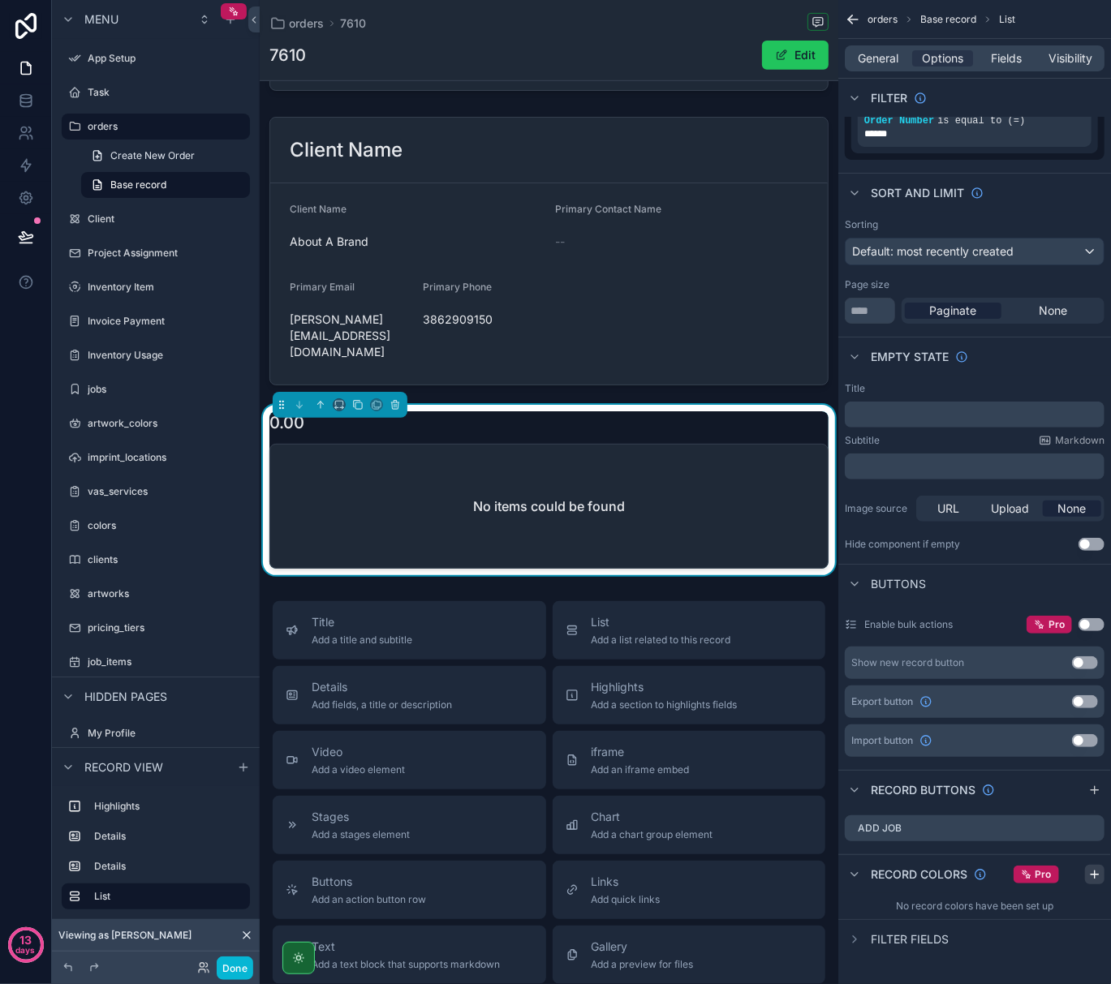
click at [1095, 878] on icon "scrollable content" at bounding box center [1094, 874] width 13 height 13
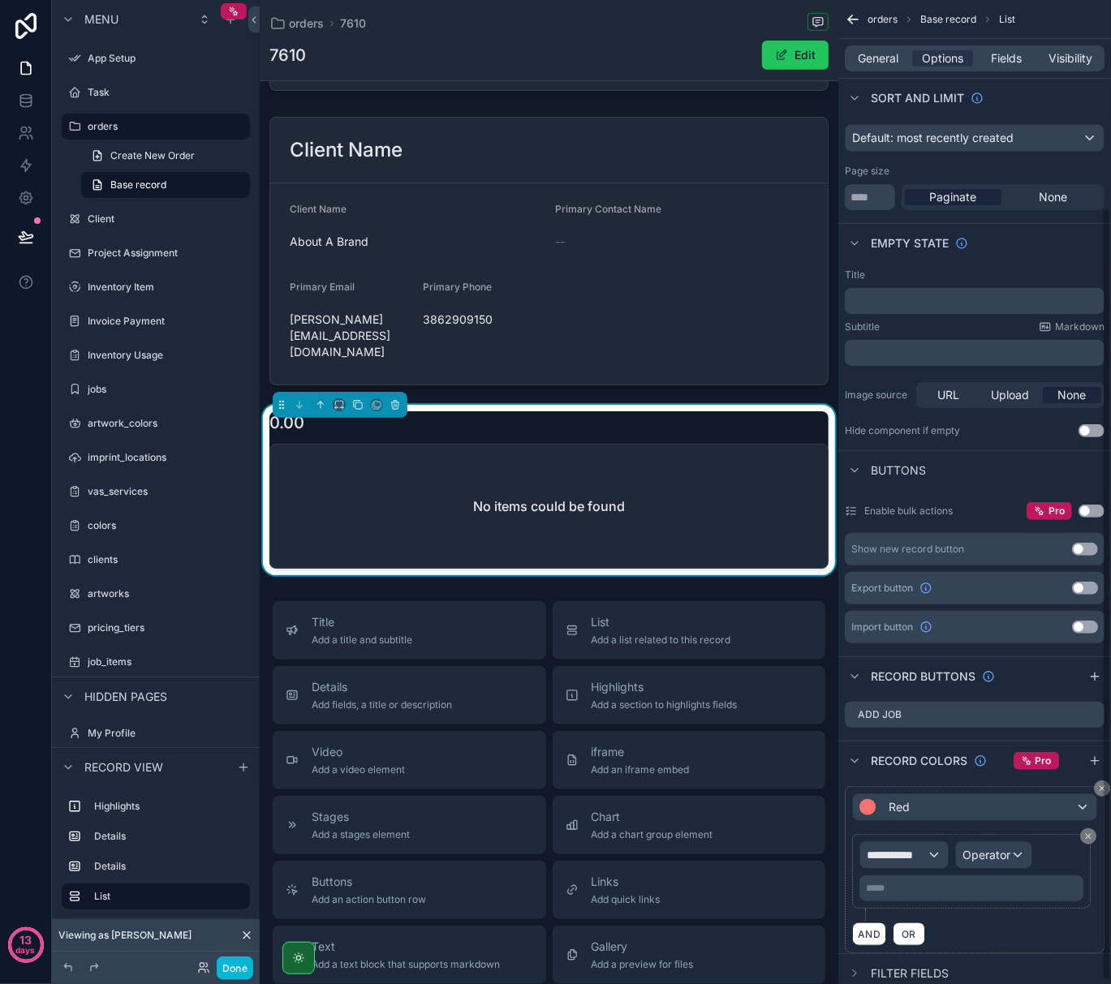
scroll to position [267, 0]
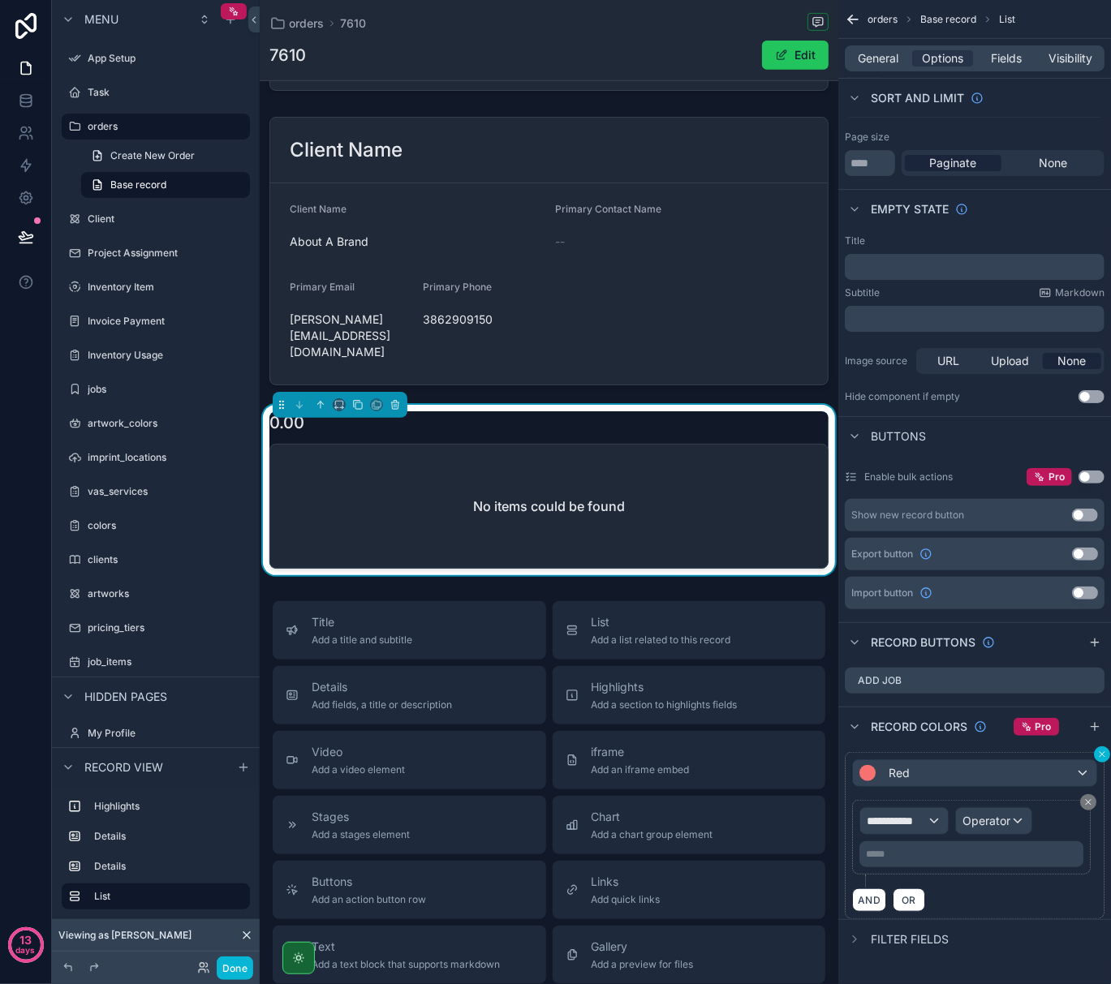
click at [1100, 752] on icon "scrollable content" at bounding box center [1101, 754] width 5 height 5
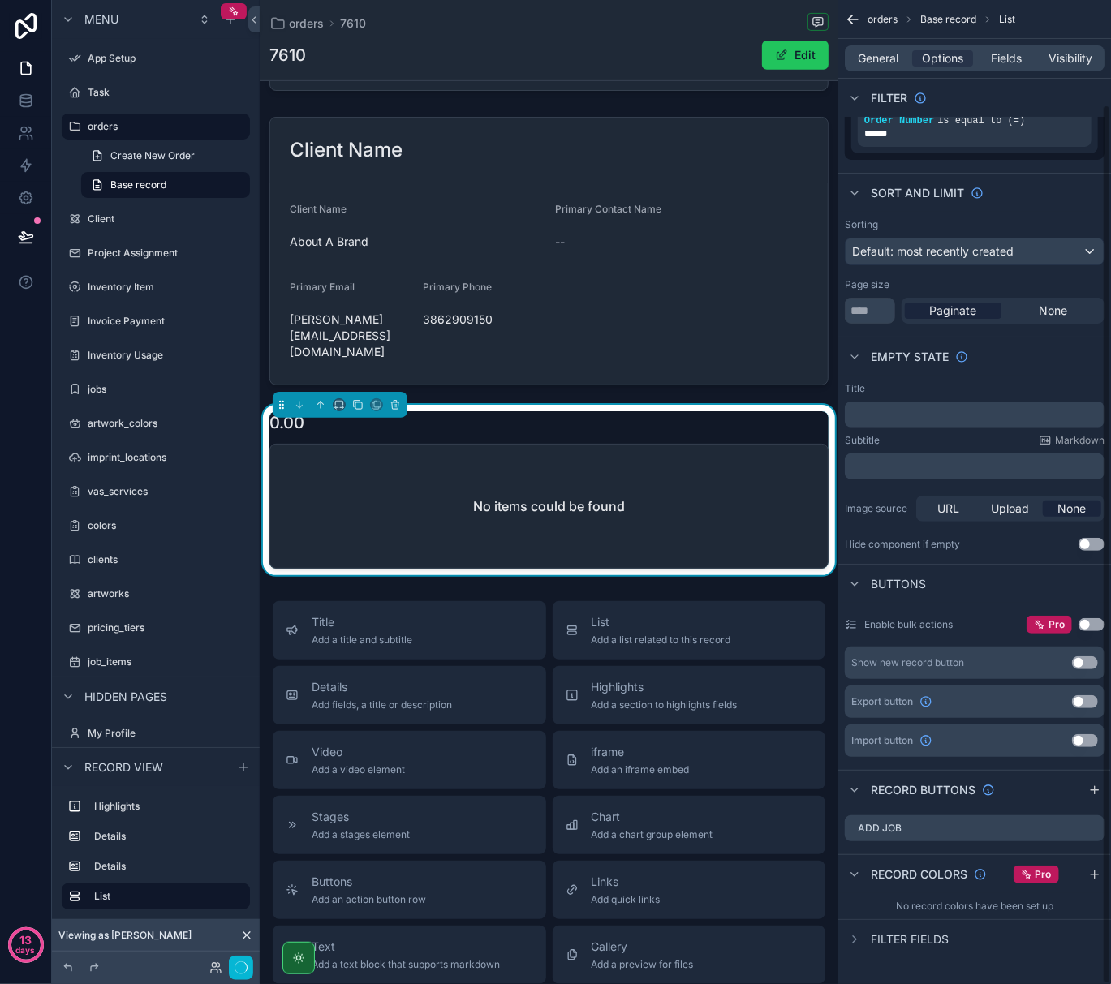
scroll to position [117, 0]
click at [910, 933] on span "Filter fields" at bounding box center [910, 940] width 78 height 16
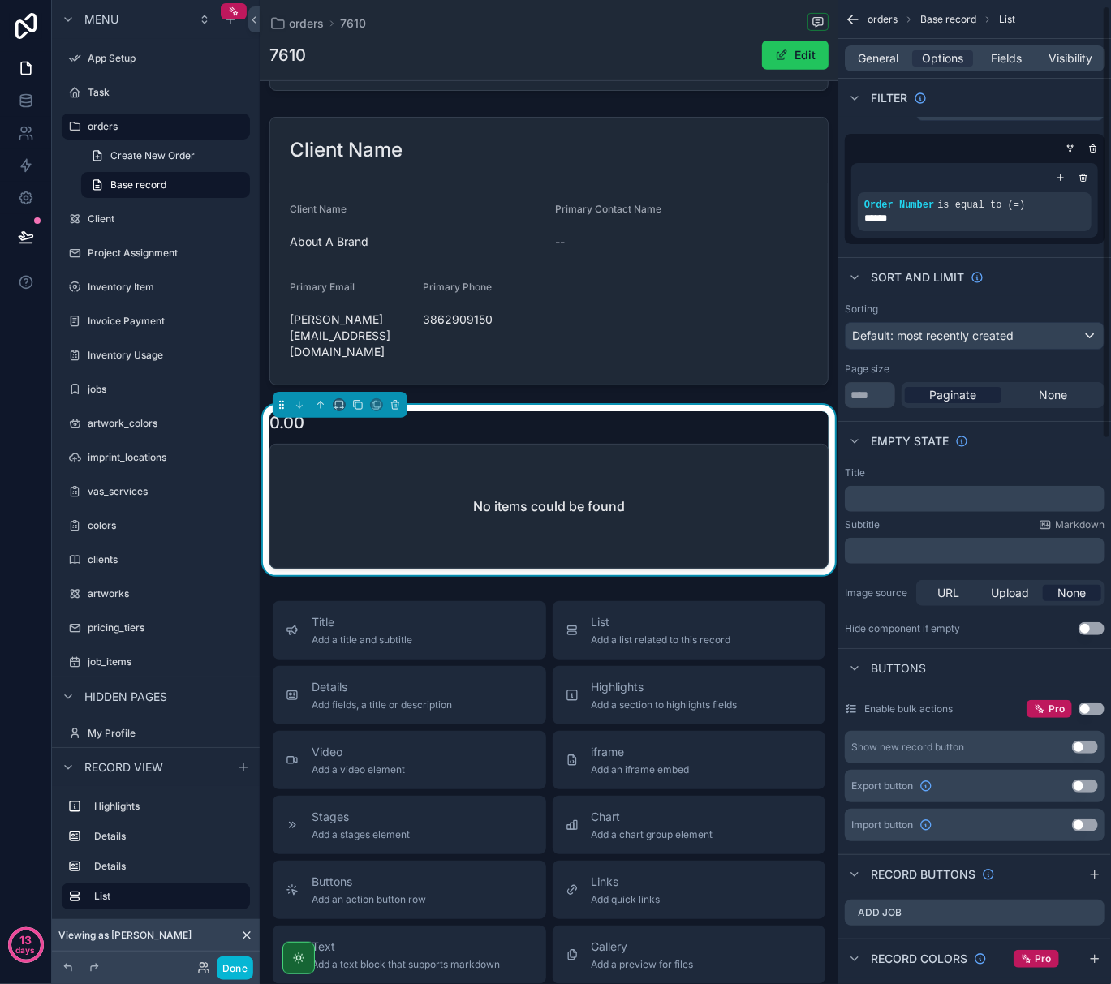
scroll to position [0, 0]
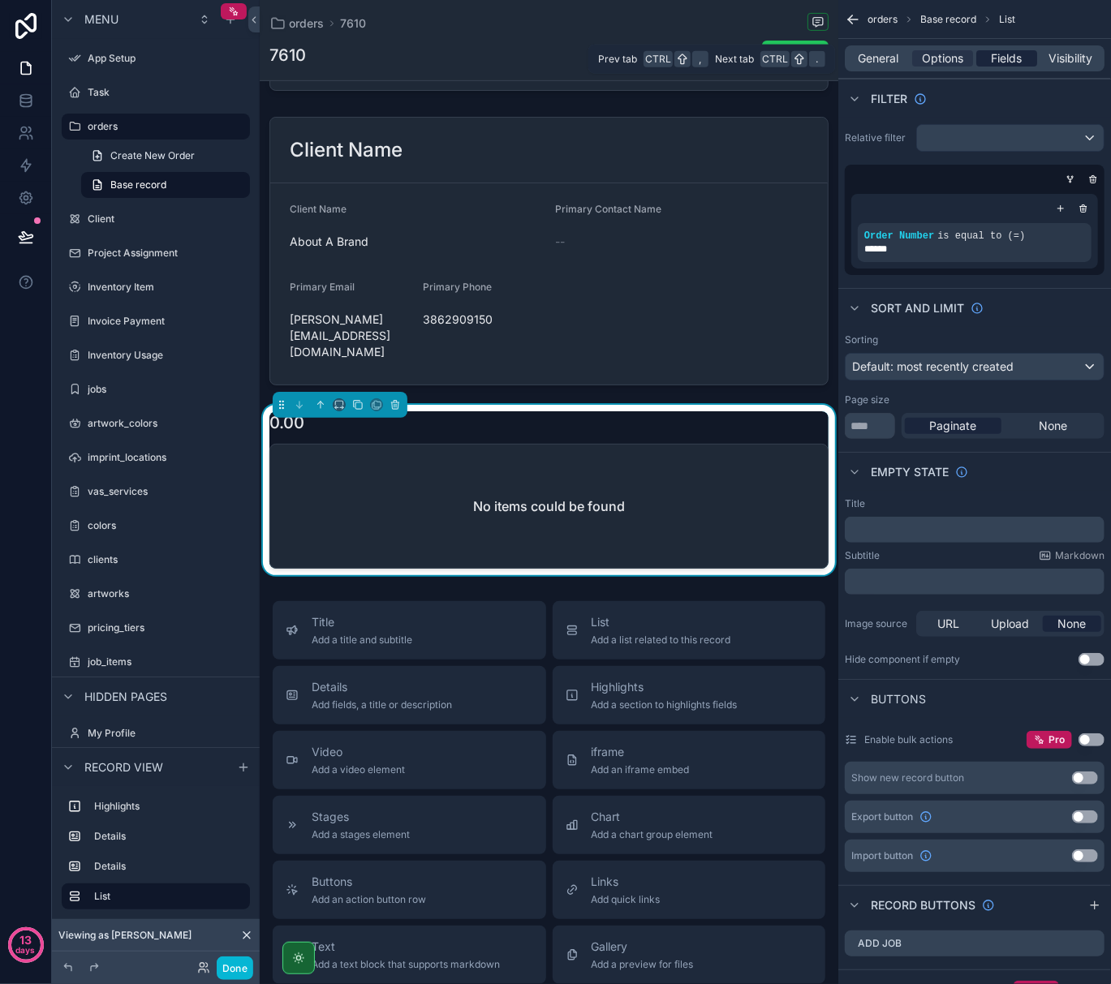
click at [1010, 53] on span "Fields" at bounding box center [1007, 58] width 31 height 16
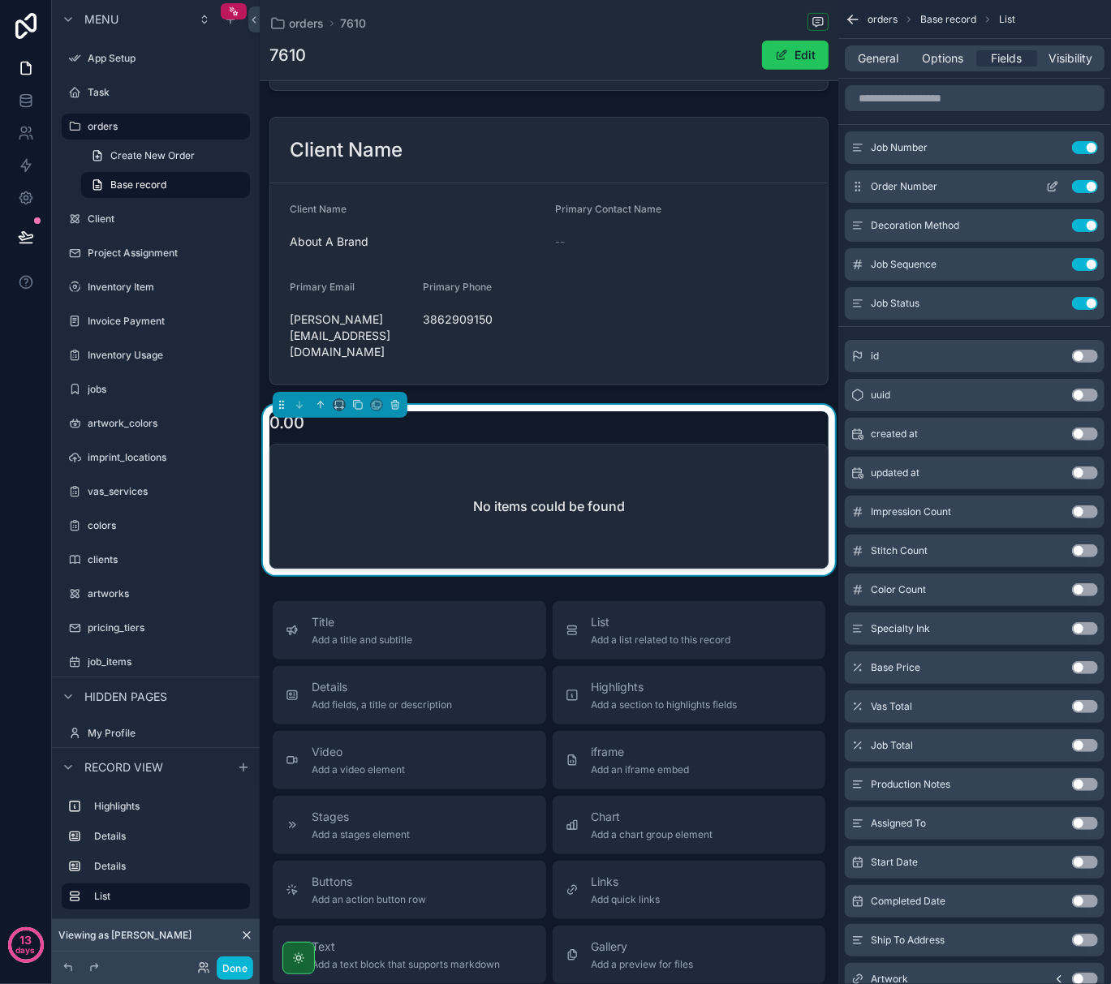
click at [1052, 187] on icon "scrollable content" at bounding box center [1052, 186] width 13 height 13
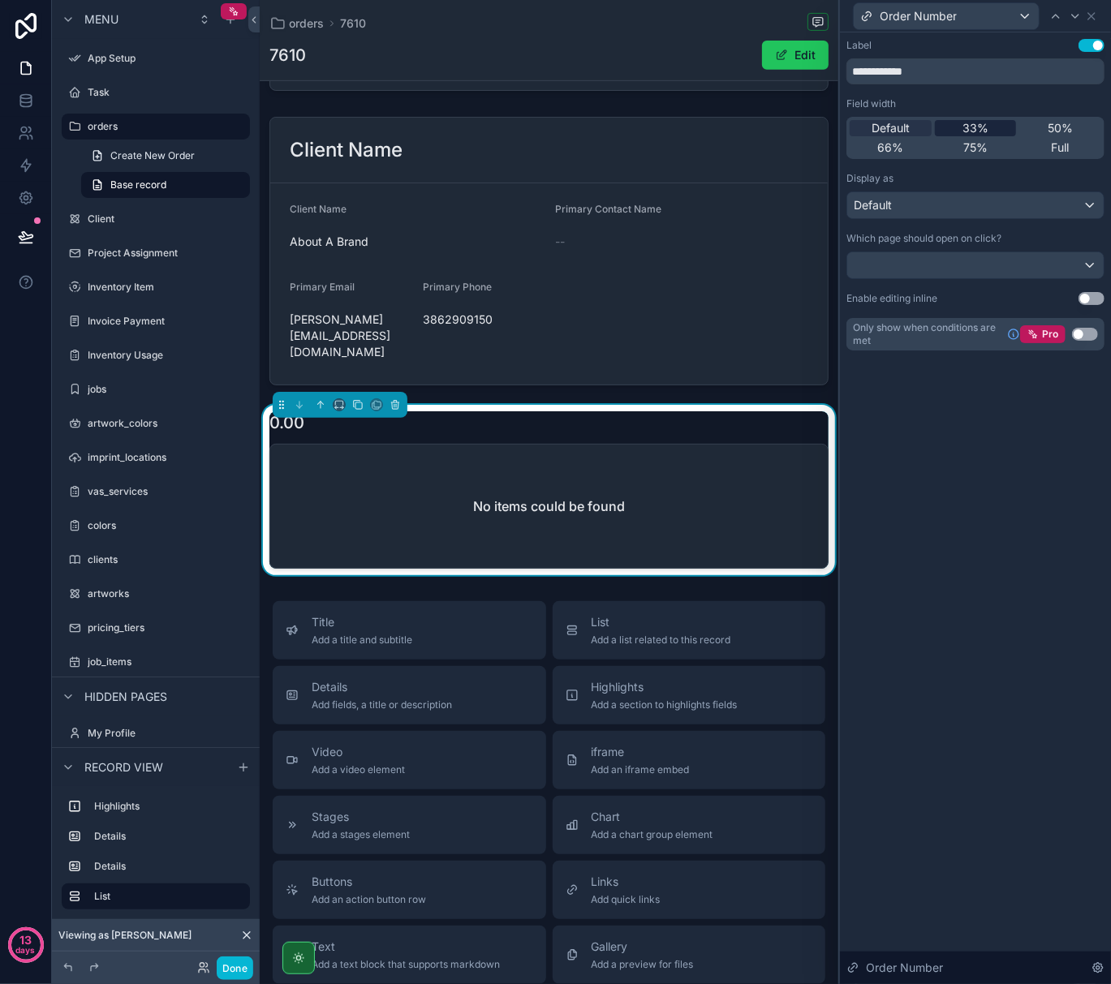
click at [968, 127] on span "33%" at bounding box center [975, 128] width 26 height 16
click at [945, 264] on div at bounding box center [975, 265] width 256 height 26
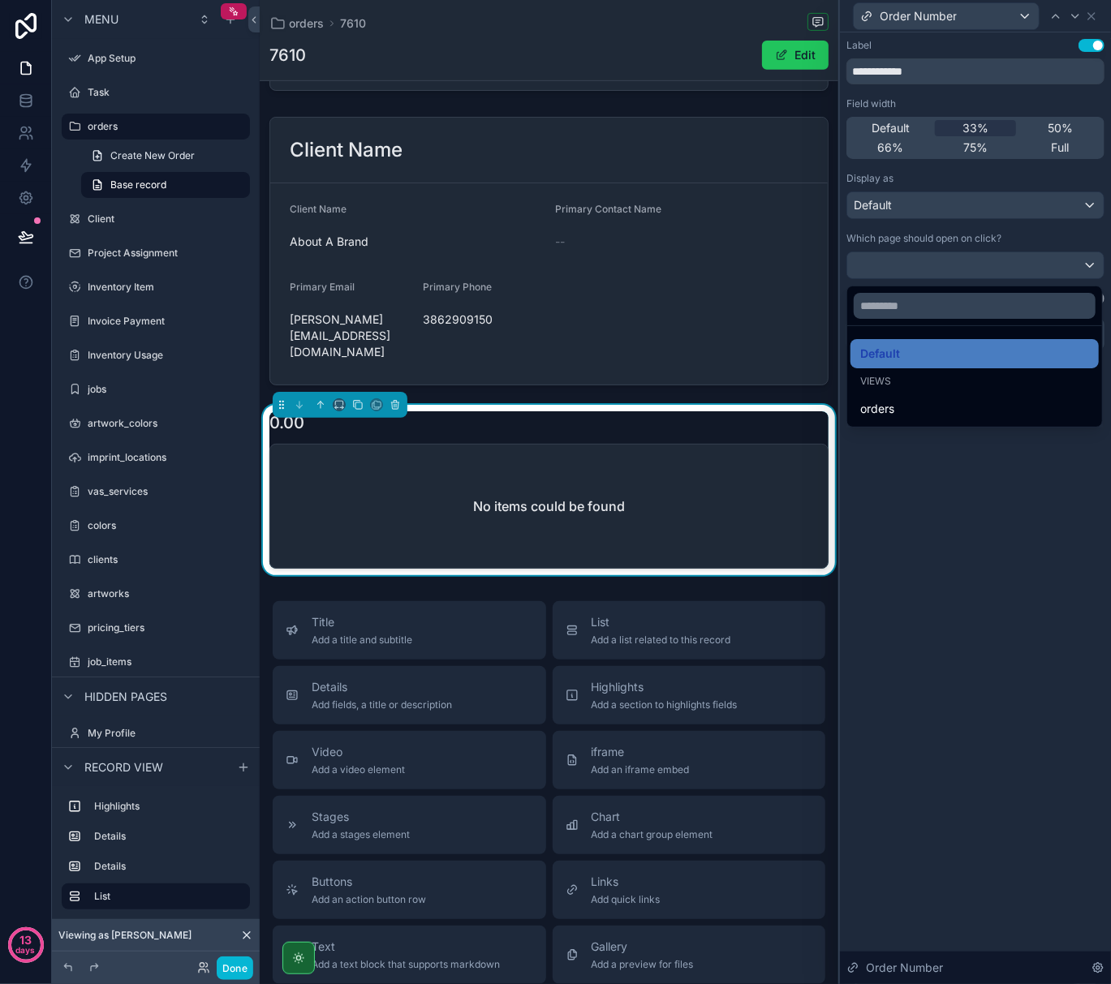
click at [945, 264] on div at bounding box center [975, 492] width 271 height 984
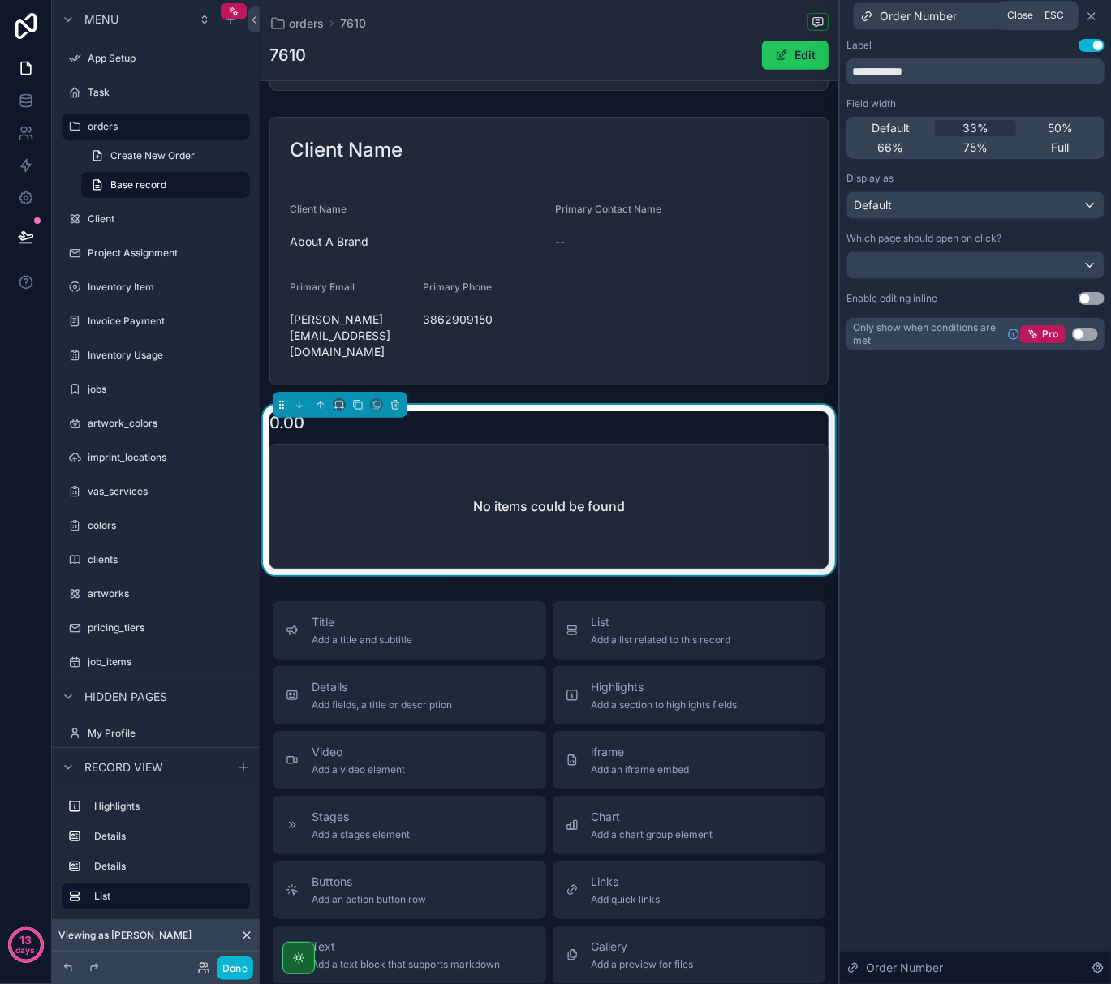
click at [1089, 11] on icon at bounding box center [1091, 16] width 13 height 13
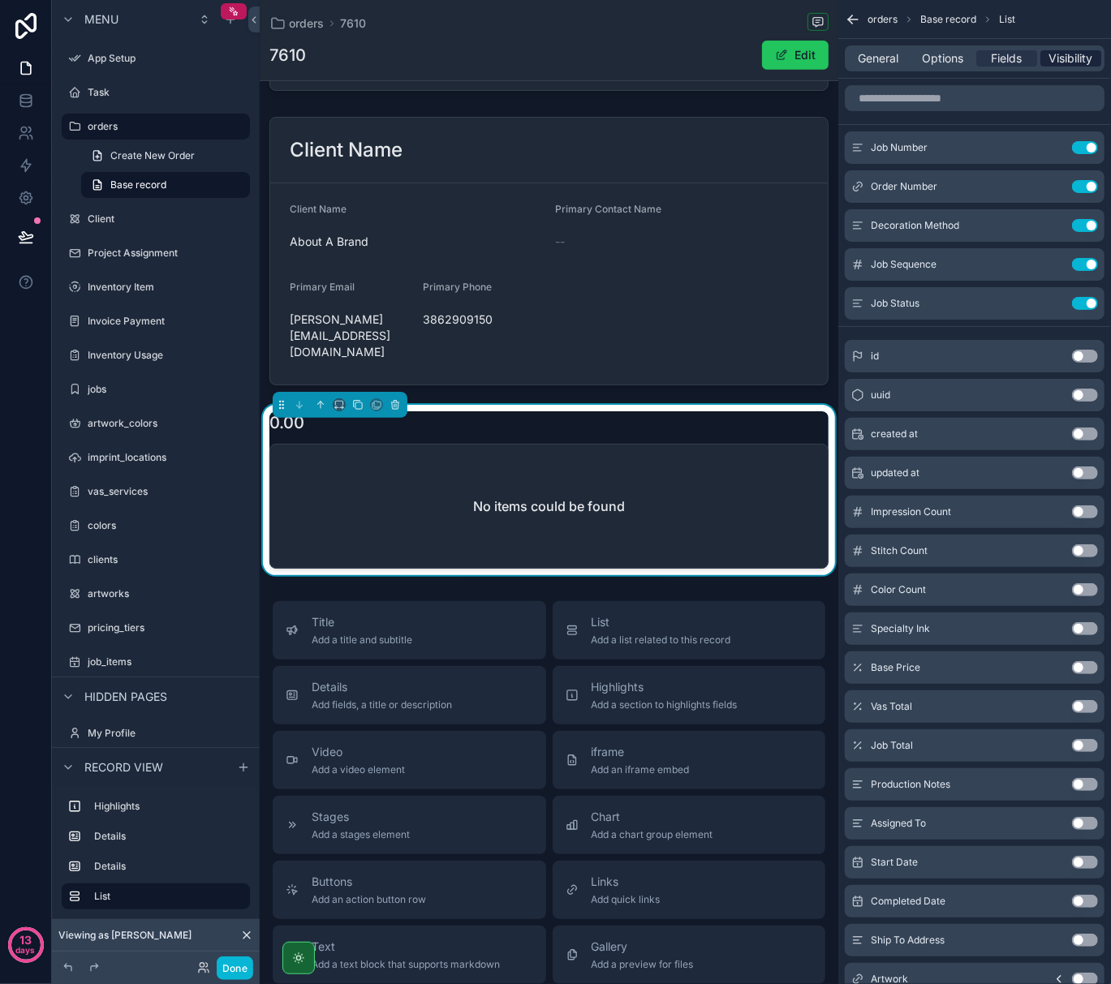
click at [1060, 55] on span "Visibility" at bounding box center [1071, 58] width 44 height 16
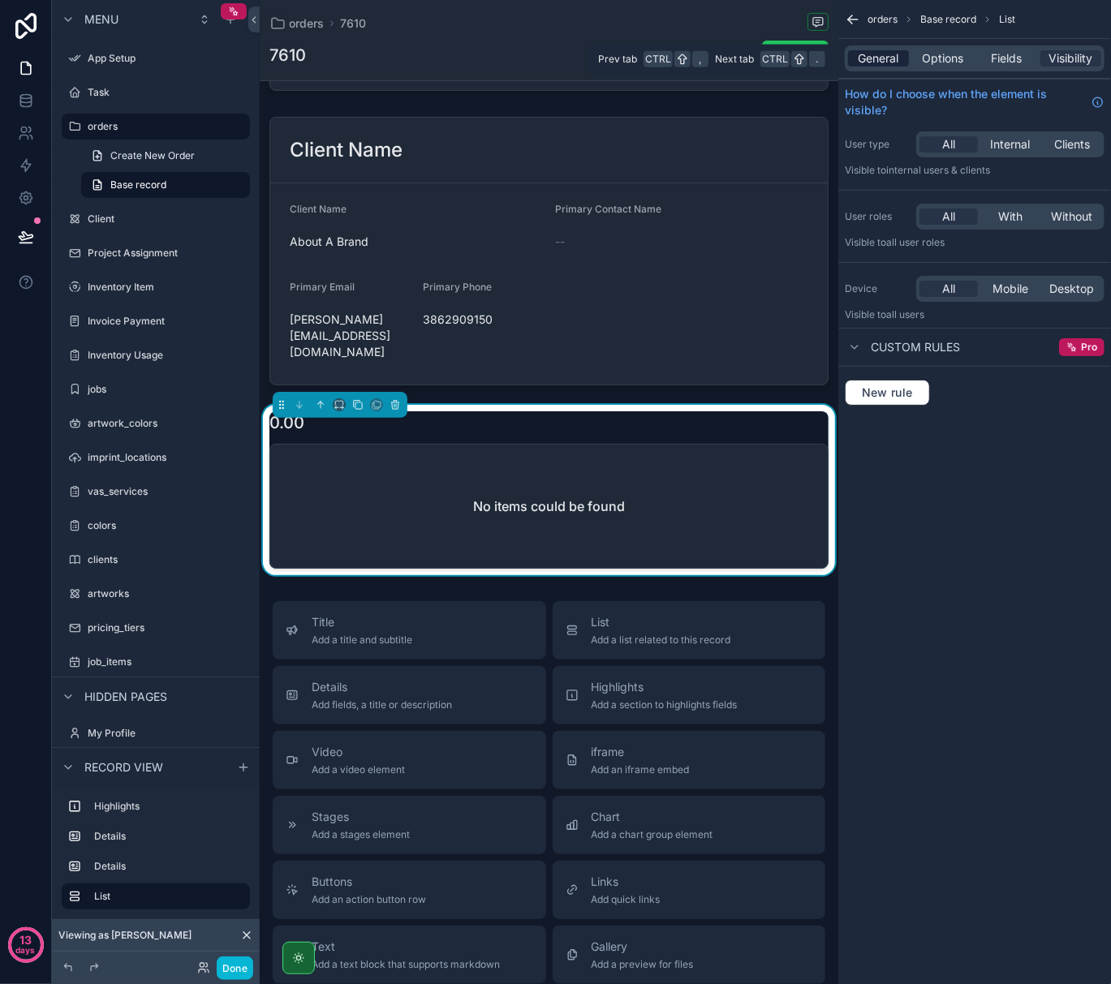
click at [876, 54] on span "General" at bounding box center [878, 58] width 41 height 16
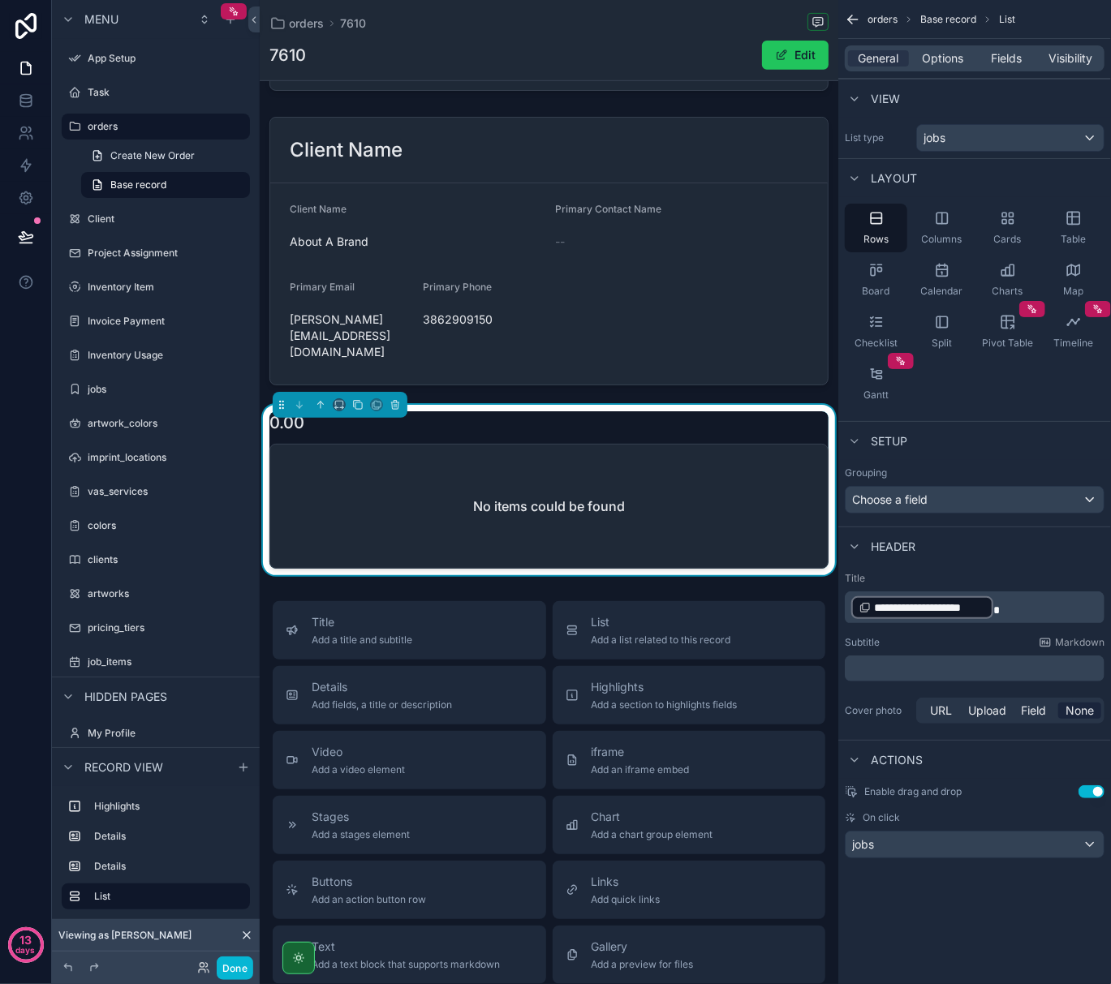
click at [941, 445] on div "Setup" at bounding box center [974, 440] width 273 height 39
click at [943, 55] on span "Options" at bounding box center [942, 58] width 41 height 16
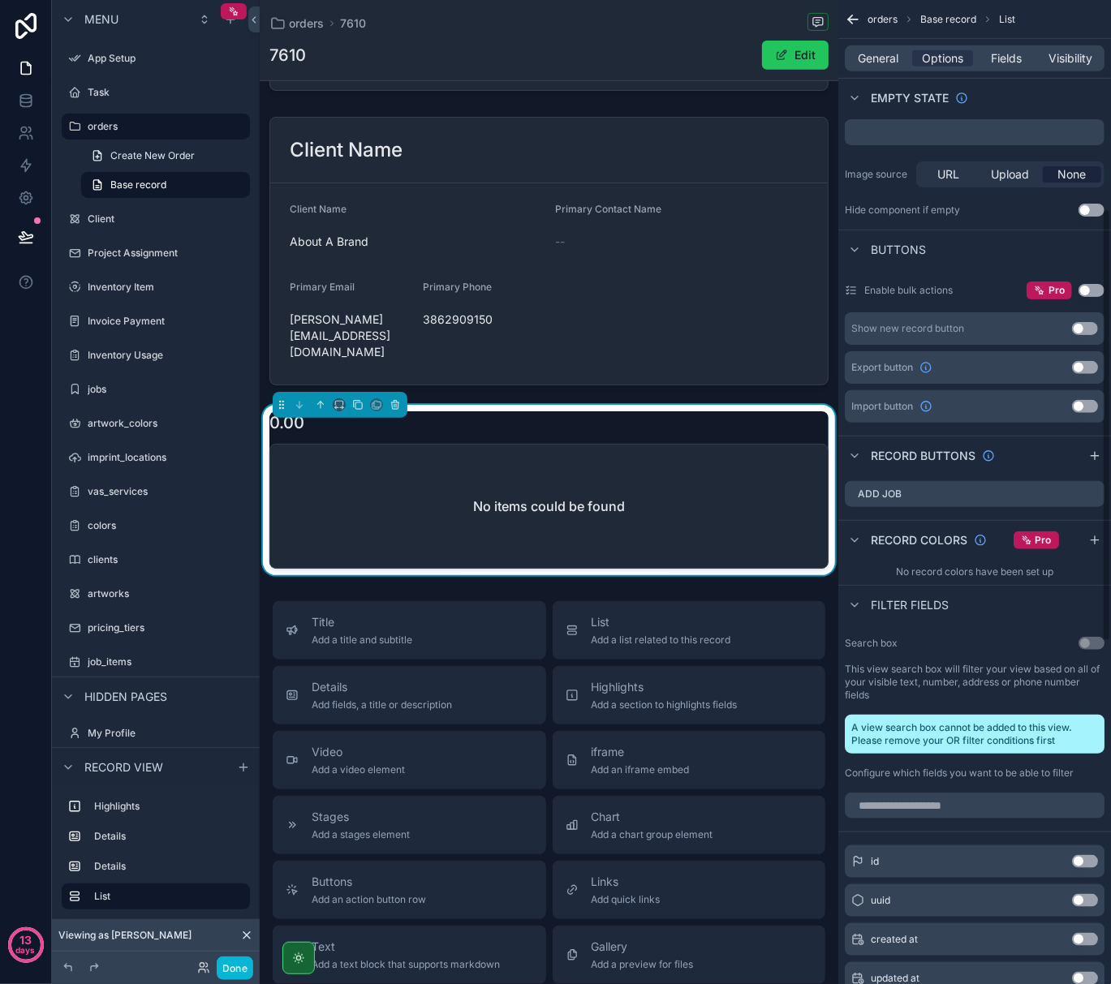
scroll to position [432, 0]
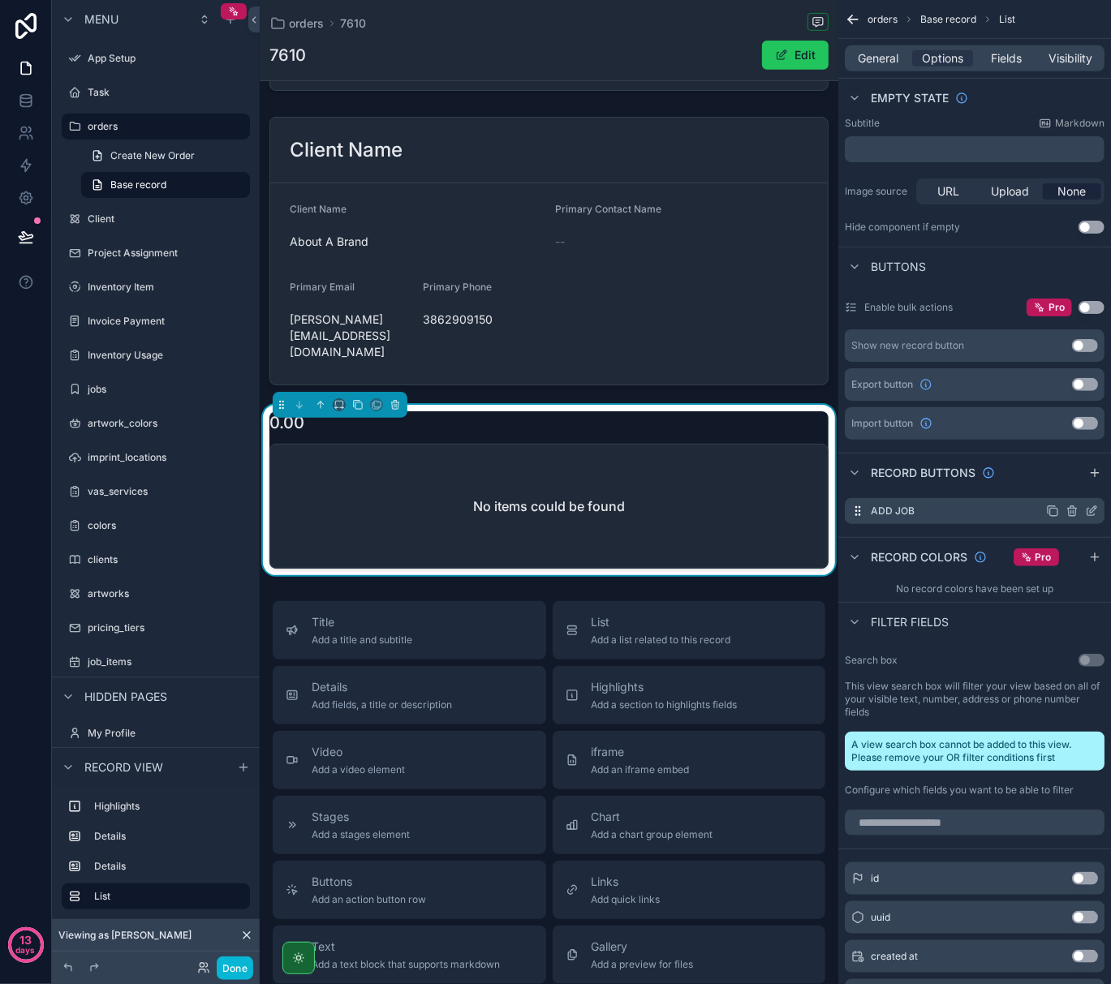
click at [1052, 510] on icon "scrollable content" at bounding box center [1053, 512] width 7 height 7
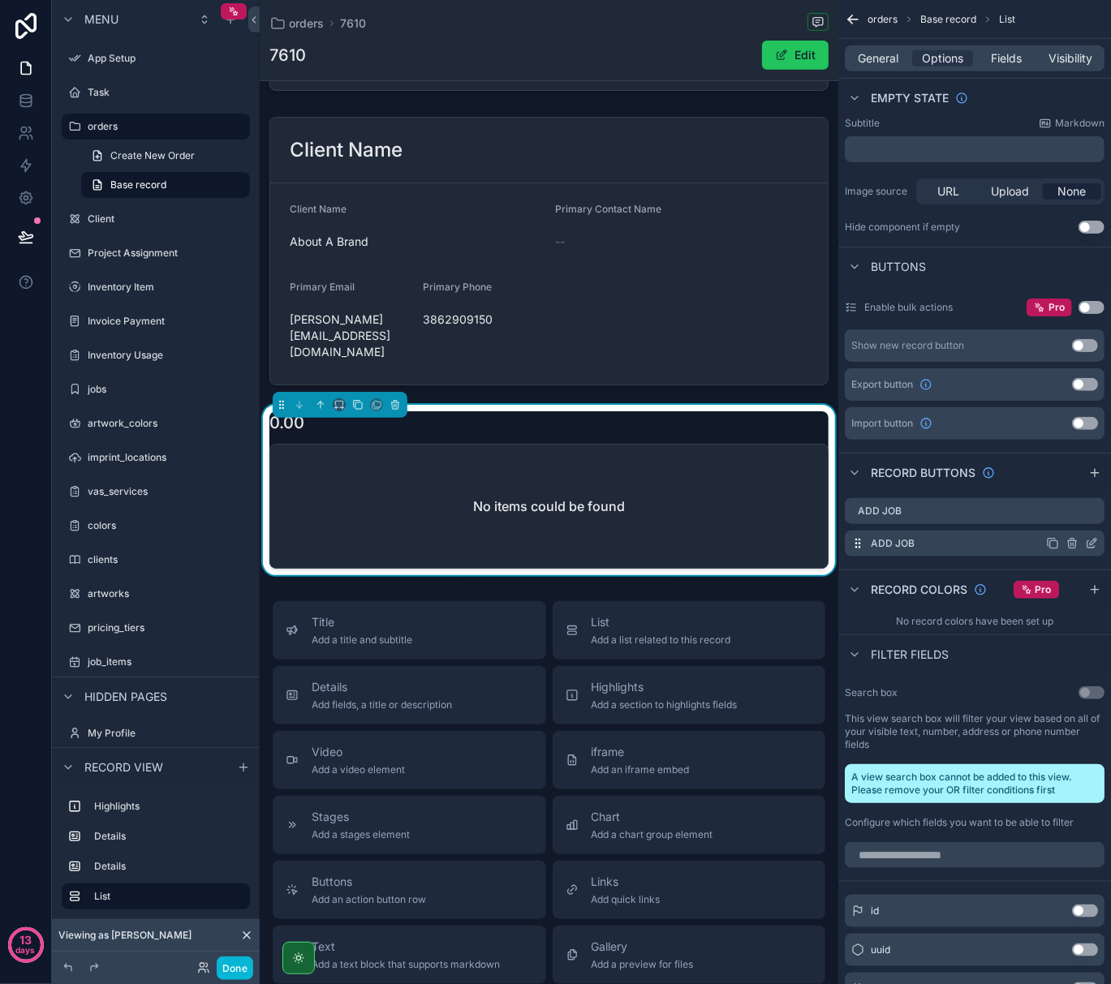
click at [1073, 541] on icon "scrollable content" at bounding box center [1072, 541] width 9 height 0
click at [1060, 523] on icon at bounding box center [1065, 519] width 13 height 13
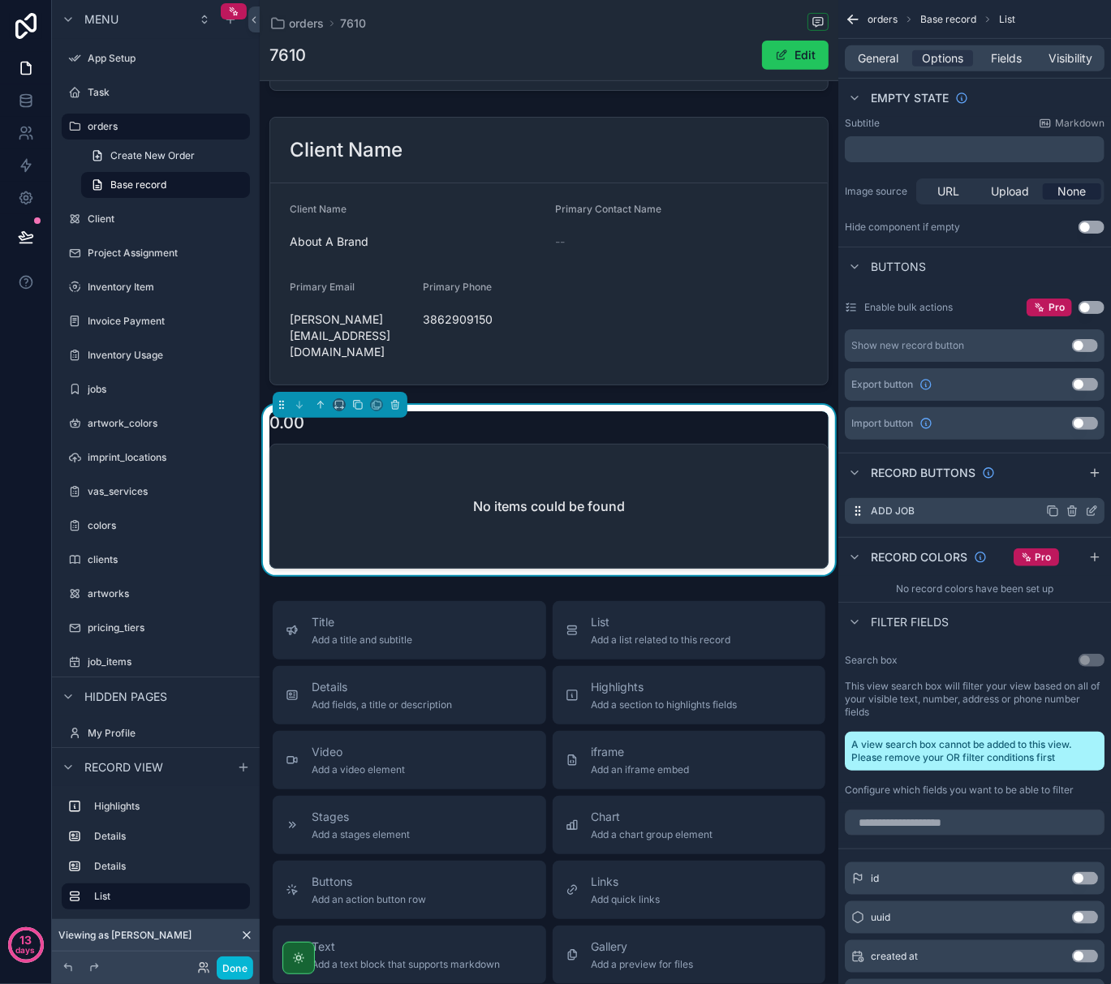
click at [1091, 510] on icon "scrollable content" at bounding box center [1093, 509] width 6 height 6
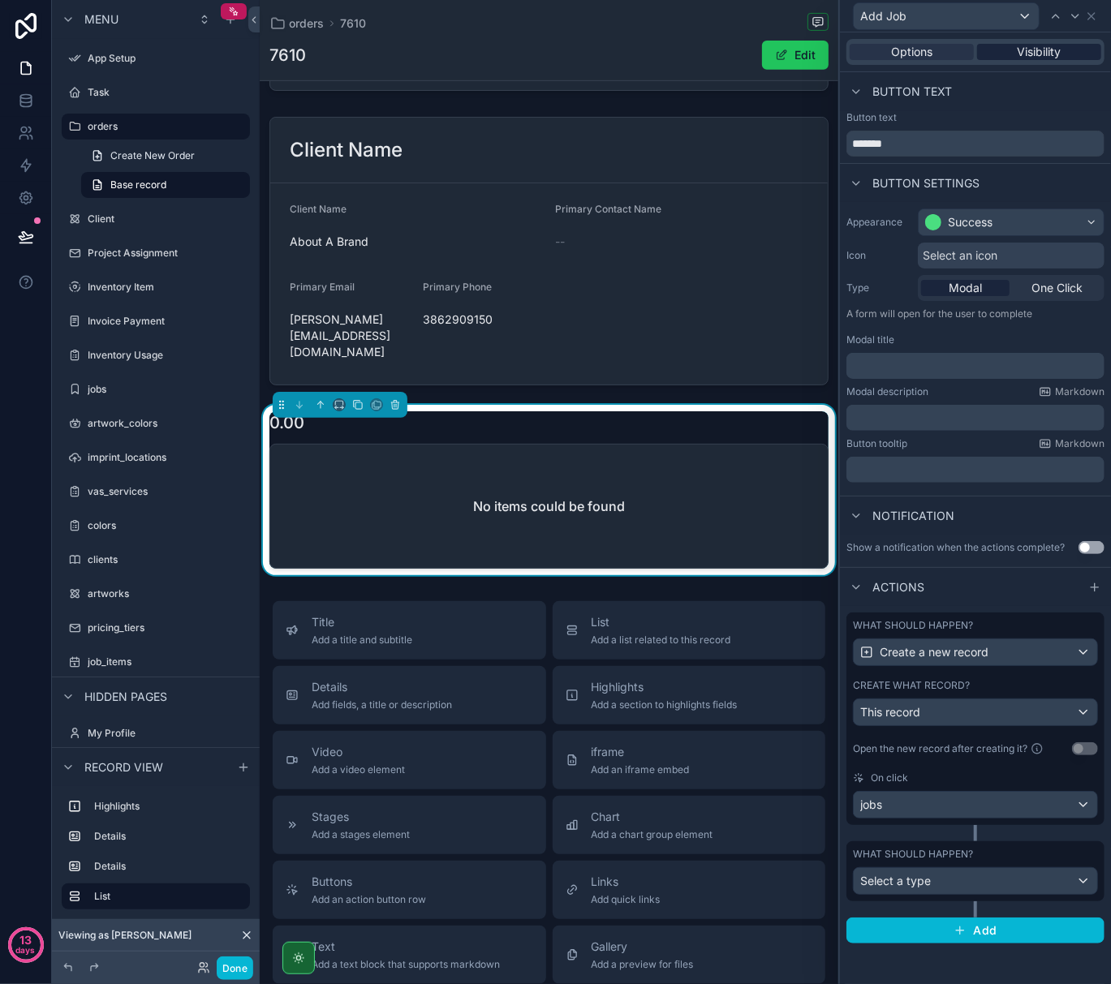
click at [1018, 46] on span "Visibility" at bounding box center [1040, 52] width 44 height 16
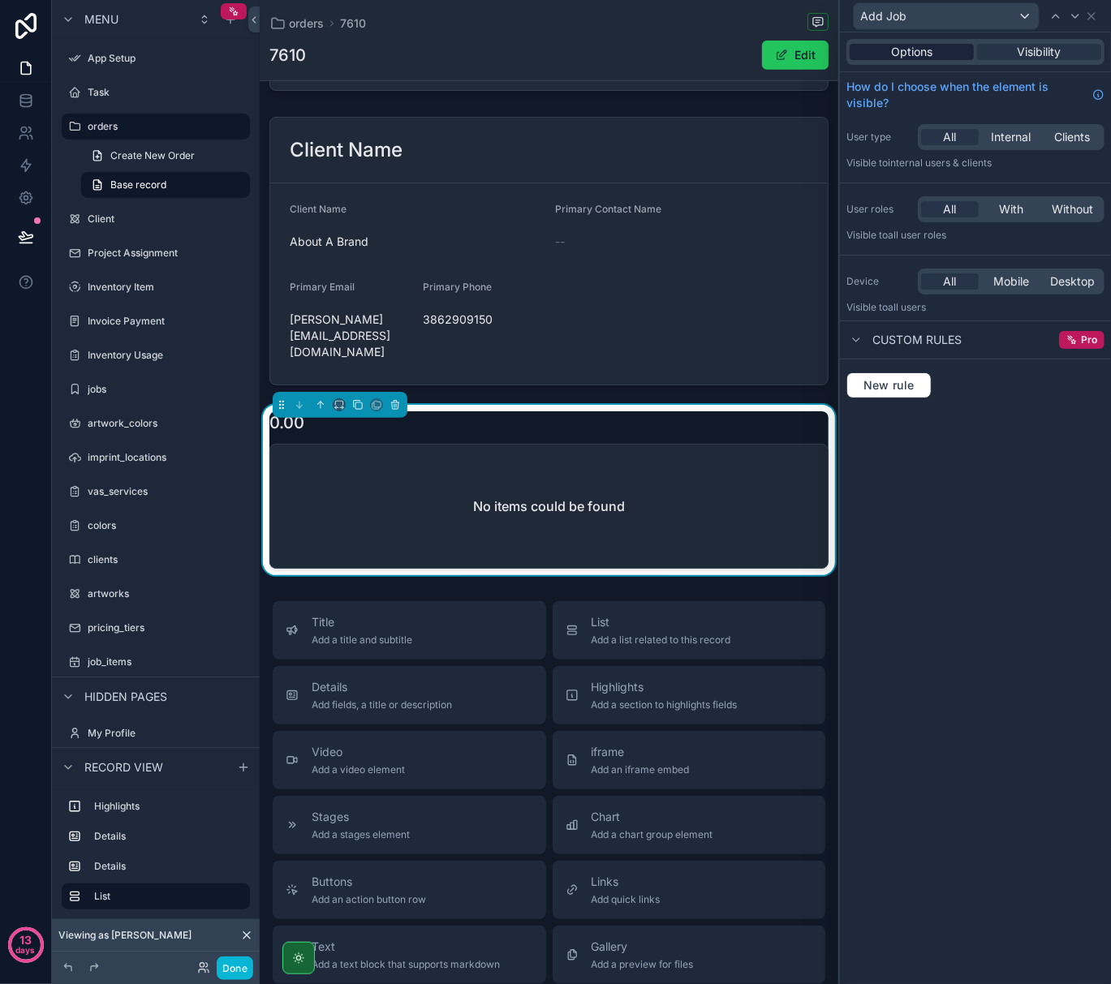
click at [912, 49] on span "Options" at bounding box center [911, 52] width 41 height 16
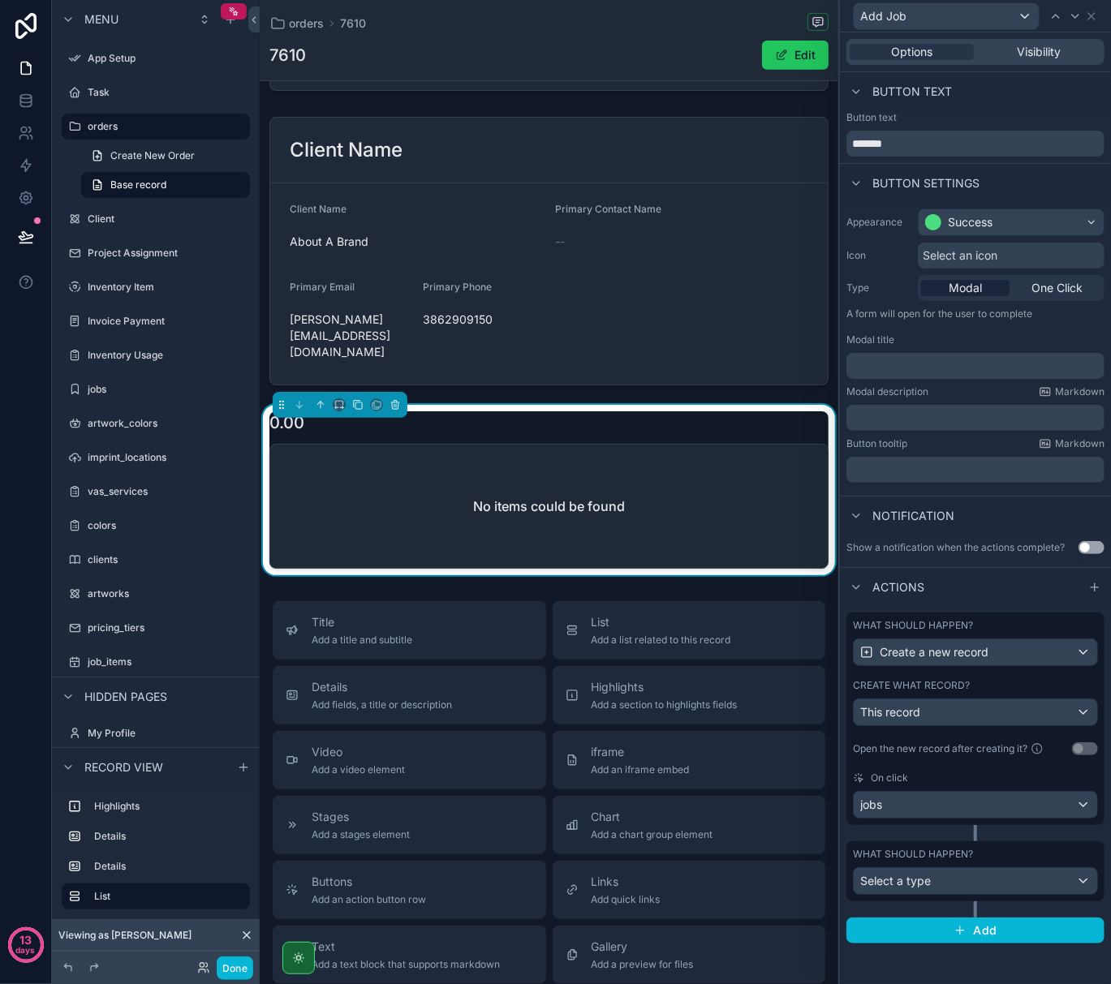
click at [897, 362] on p "﻿" at bounding box center [977, 366] width 248 height 16
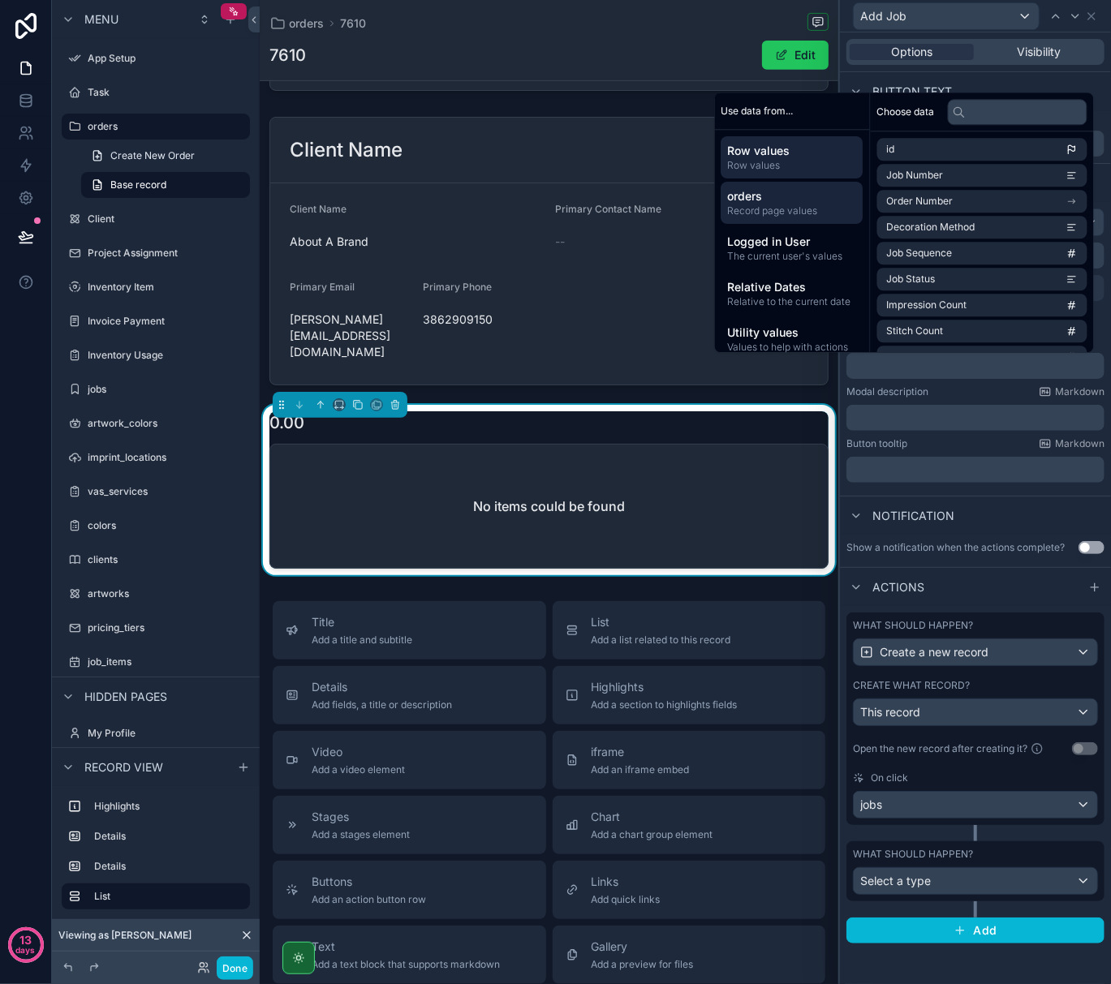
click at [790, 209] on span "Record page values" at bounding box center [792, 210] width 129 height 13
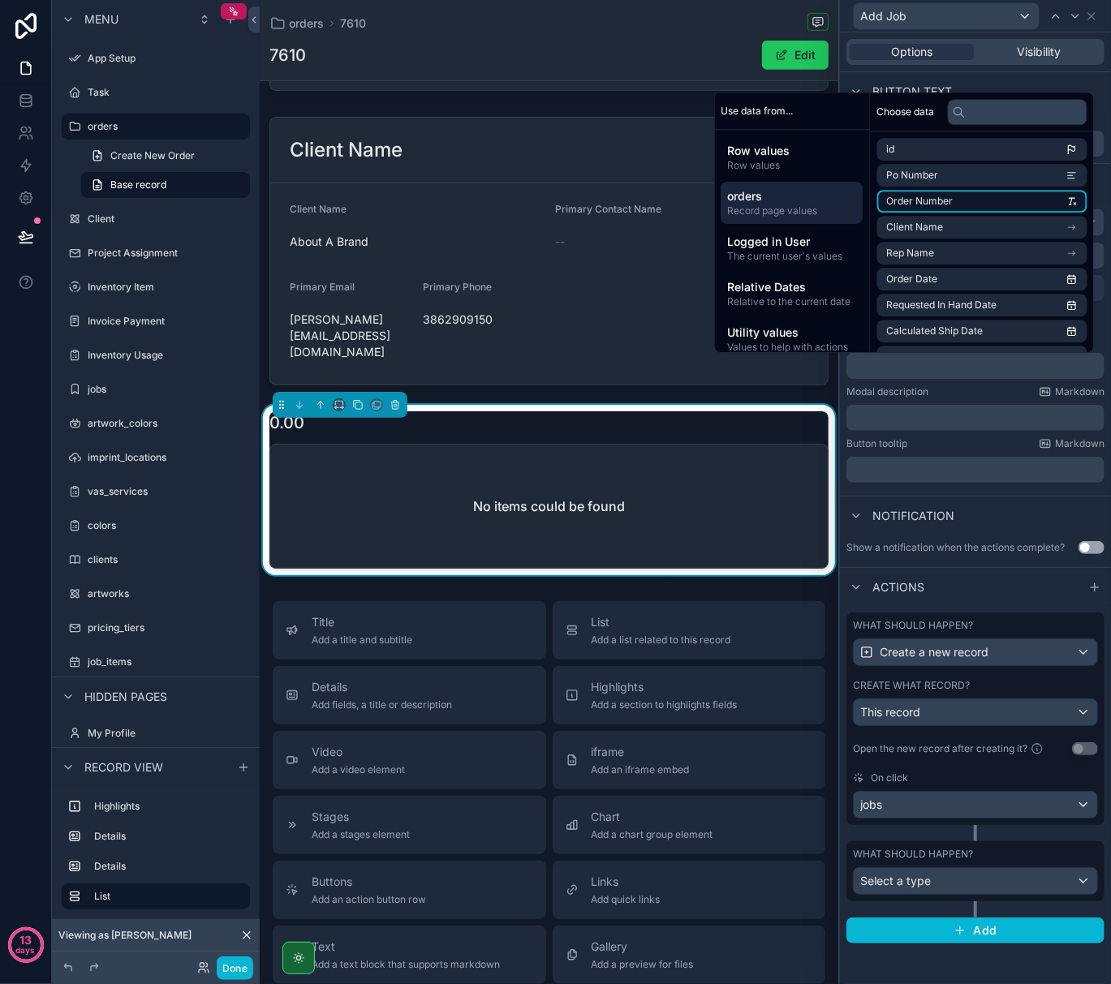
click at [894, 199] on span "Order Number" at bounding box center [920, 201] width 67 height 13
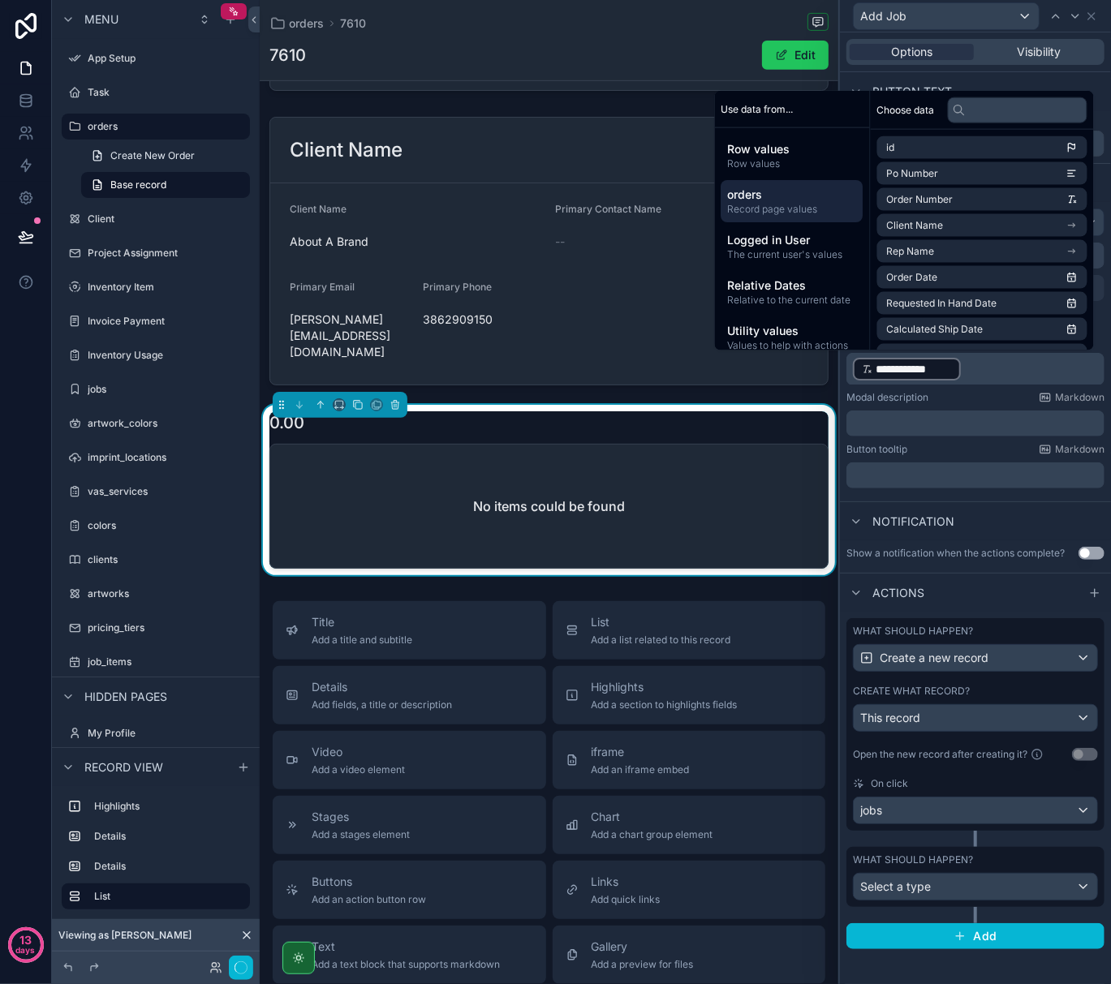
click at [956, 401] on div "Modal description Markdown" at bounding box center [975, 397] width 258 height 13
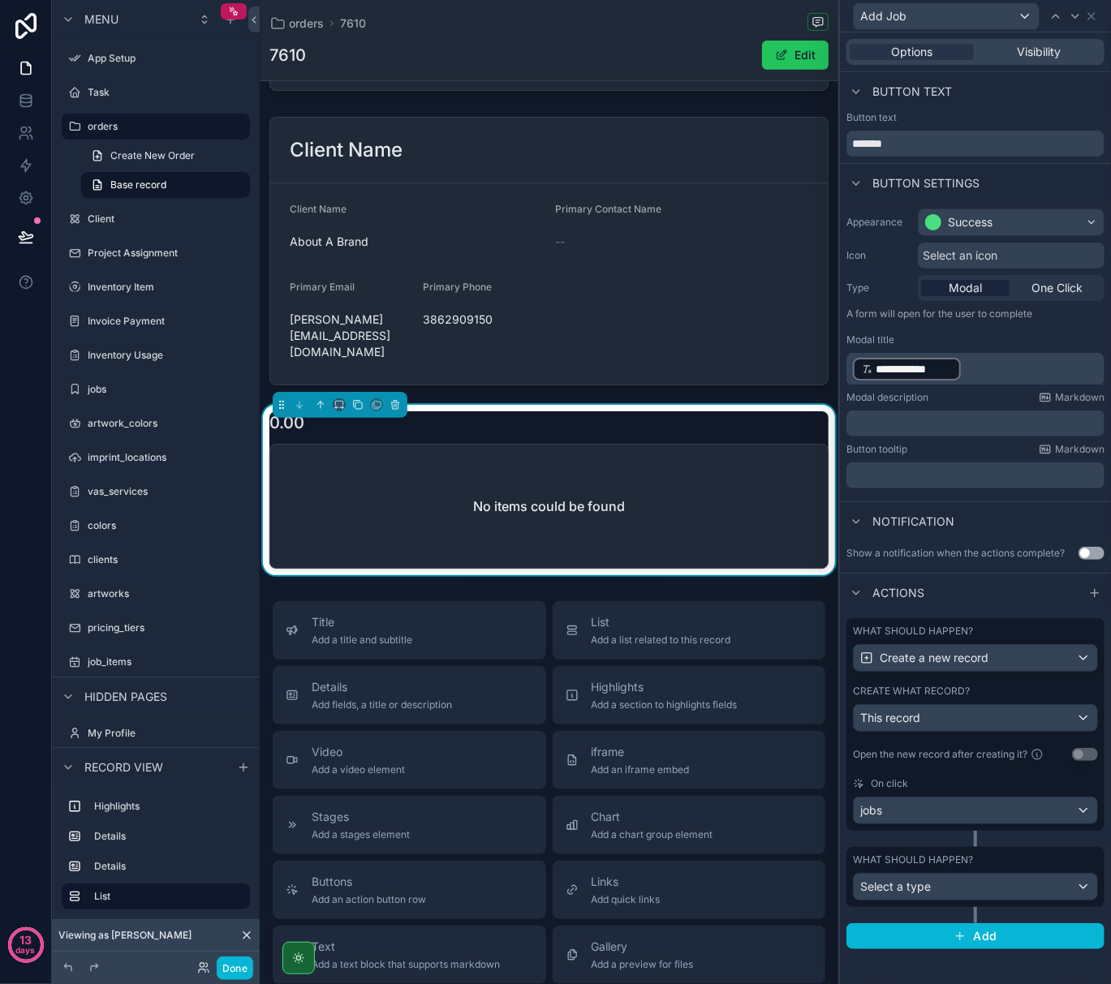
click at [936, 426] on p "﻿" at bounding box center [977, 423] width 248 height 16
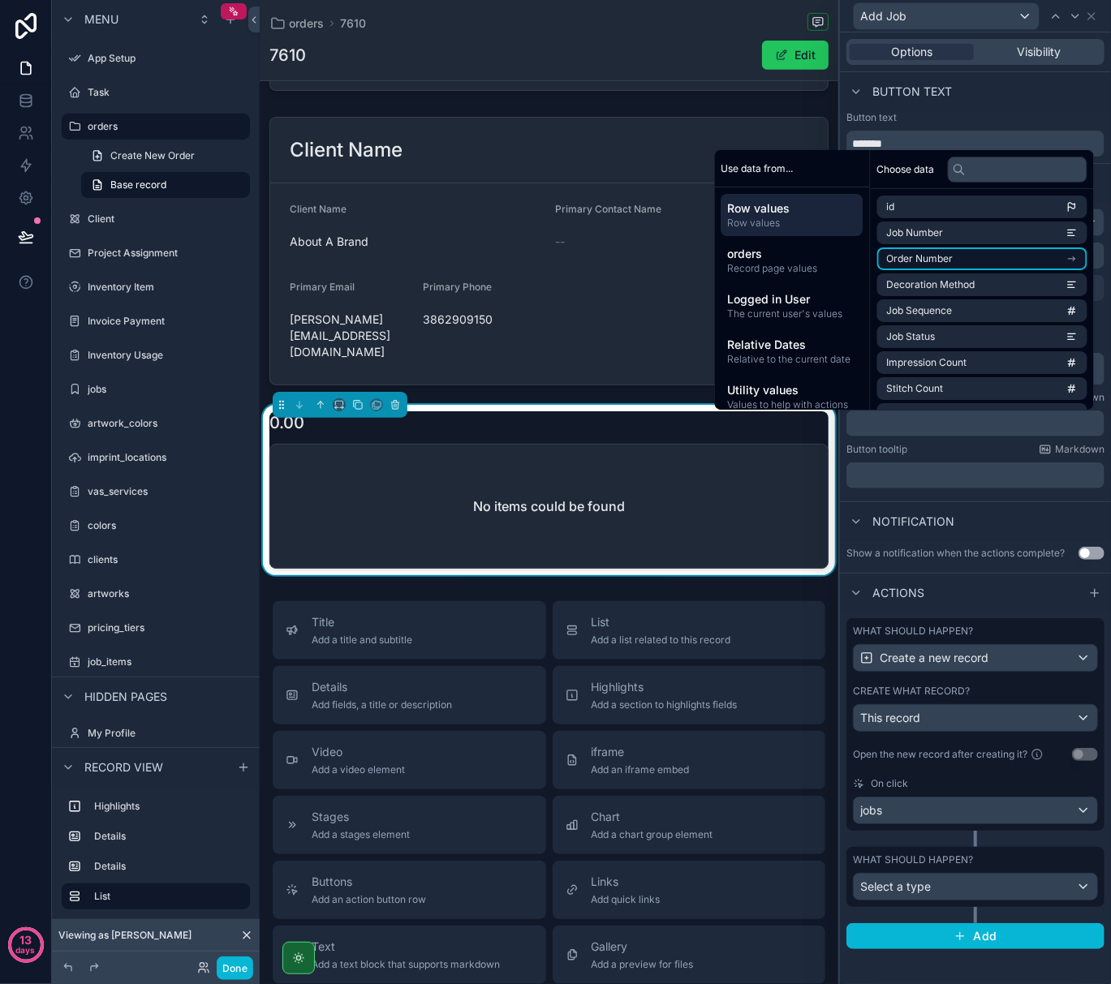
click at [953, 252] on li "Order Number" at bounding box center [982, 258] width 210 height 23
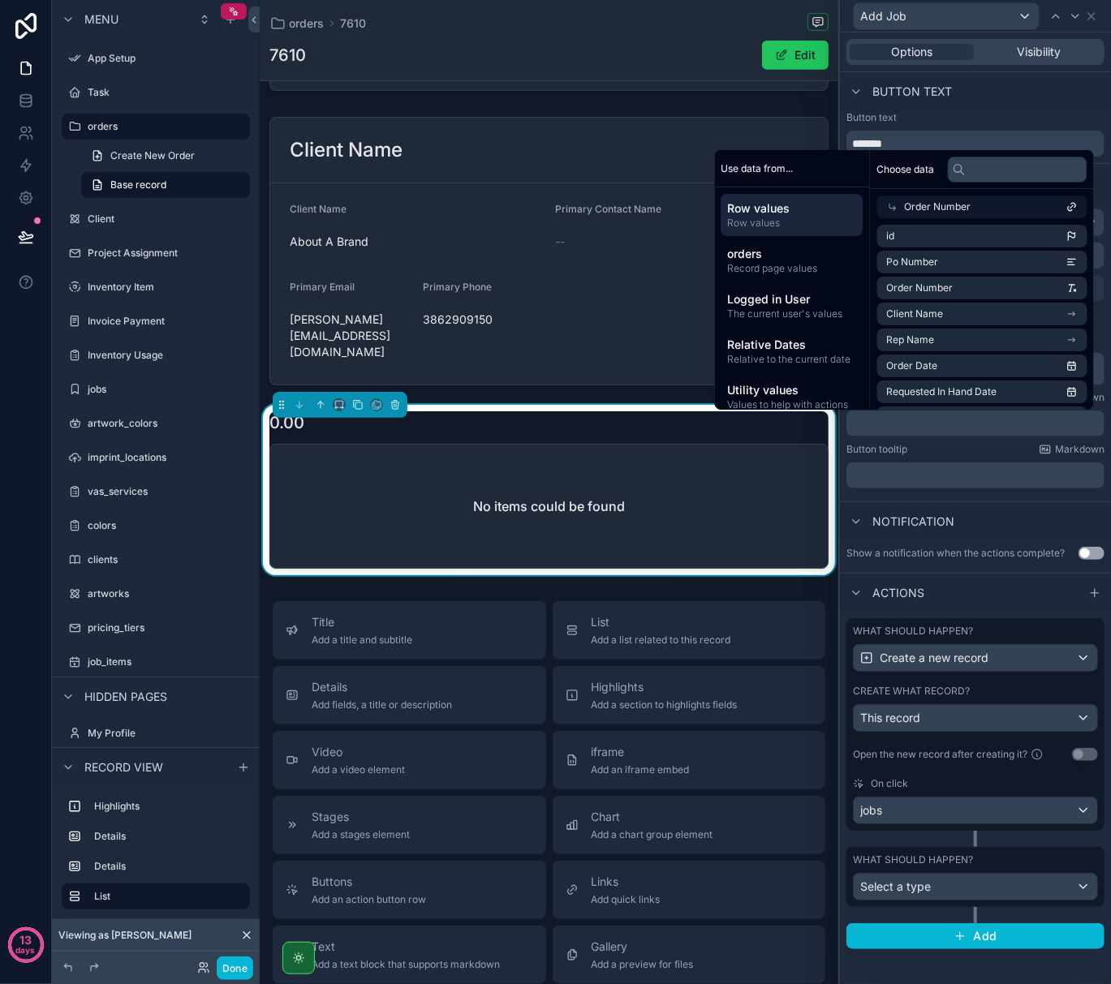
click at [964, 206] on div "Order Number" at bounding box center [982, 207] width 210 height 23
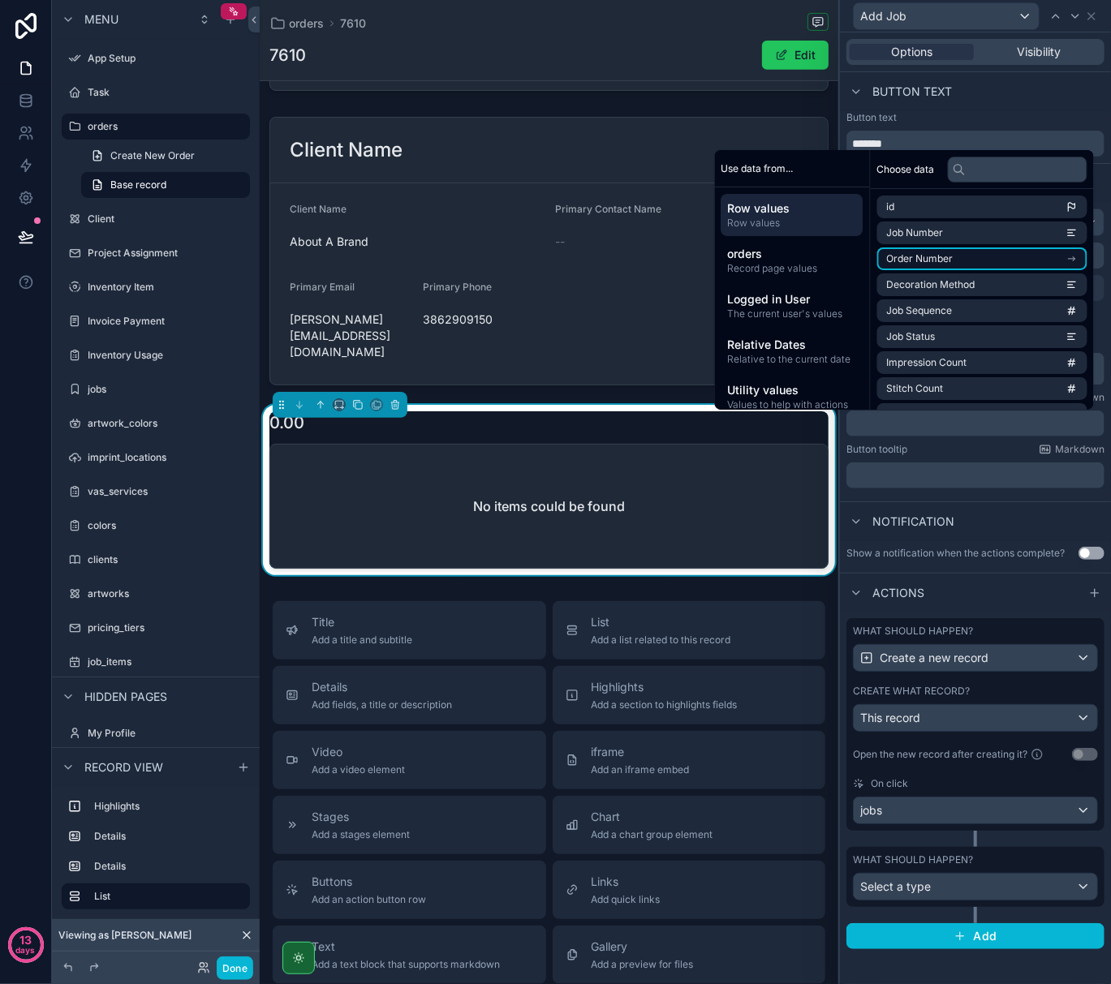
click at [964, 254] on li "Order Number" at bounding box center [982, 258] width 210 height 23
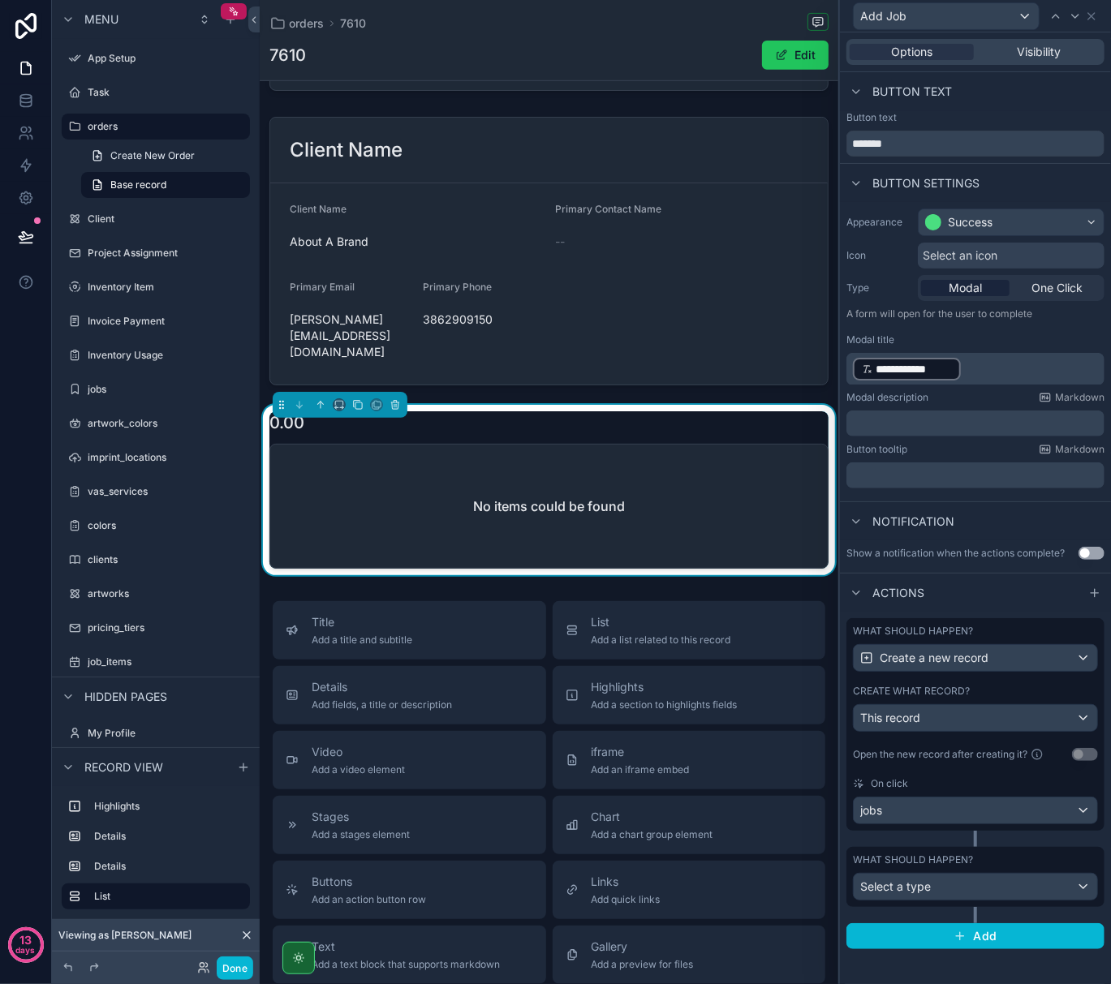
click at [984, 504] on div "Notification" at bounding box center [975, 520] width 271 height 39
click at [964, 370] on p "**********" at bounding box center [977, 369] width 248 height 26
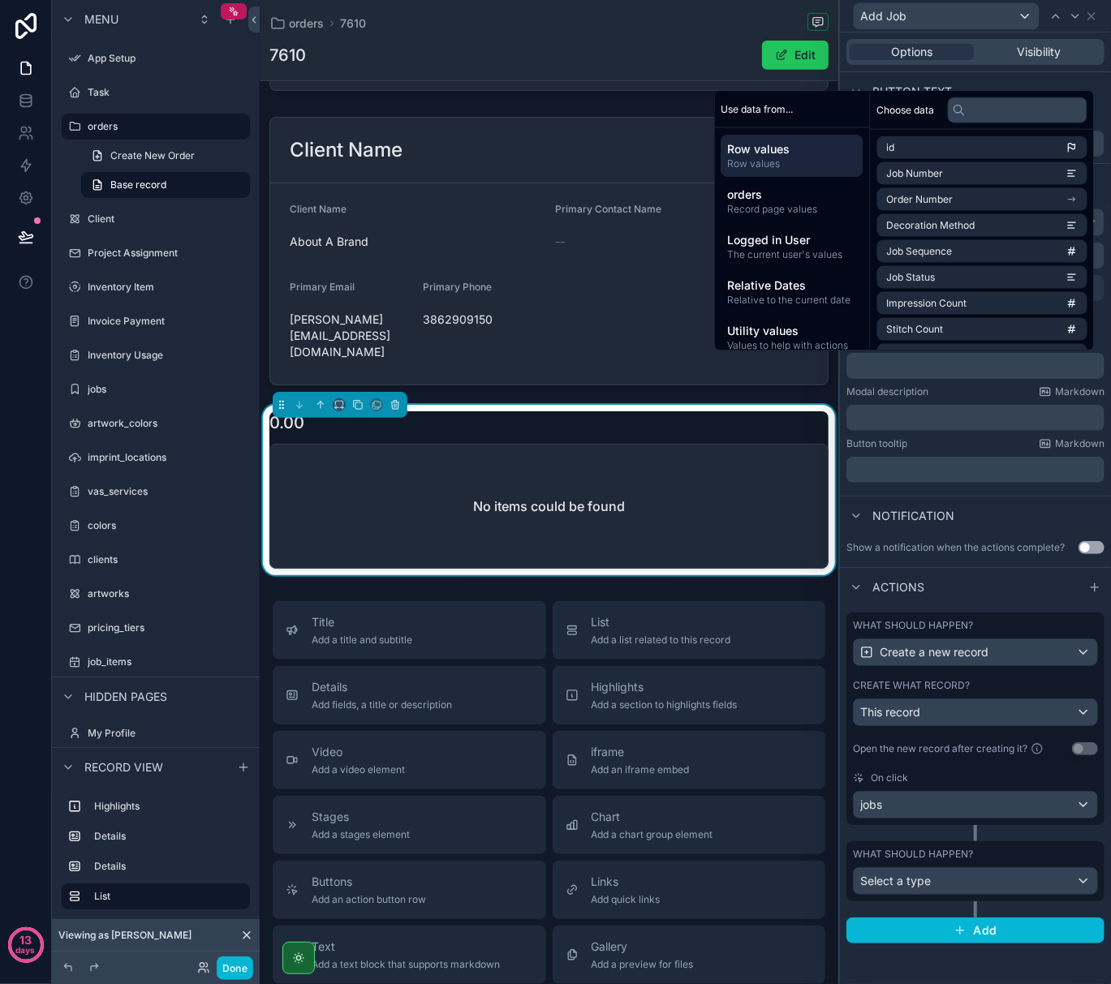
click at [970, 391] on div "Modal description Markdown" at bounding box center [975, 391] width 258 height 13
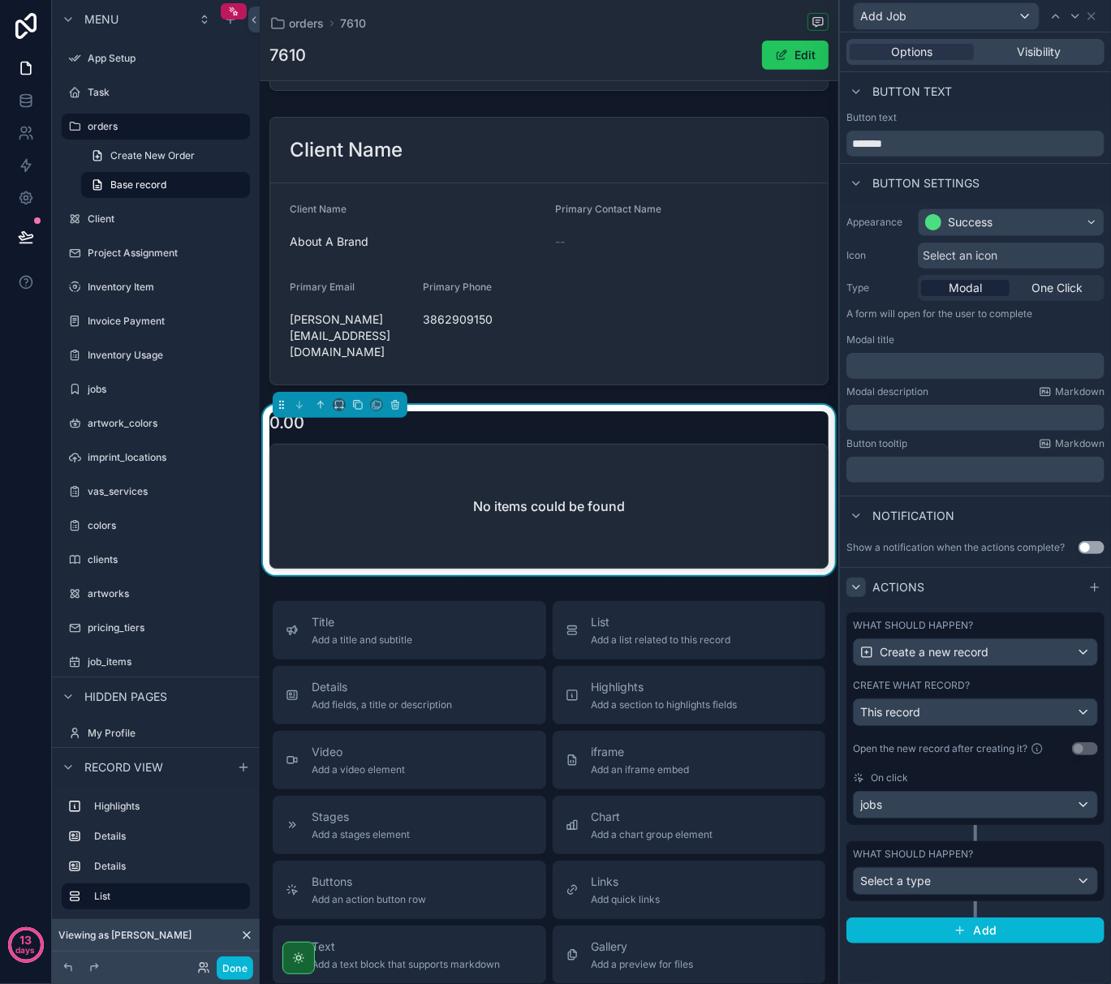
click at [854, 587] on icon at bounding box center [856, 587] width 13 height 13
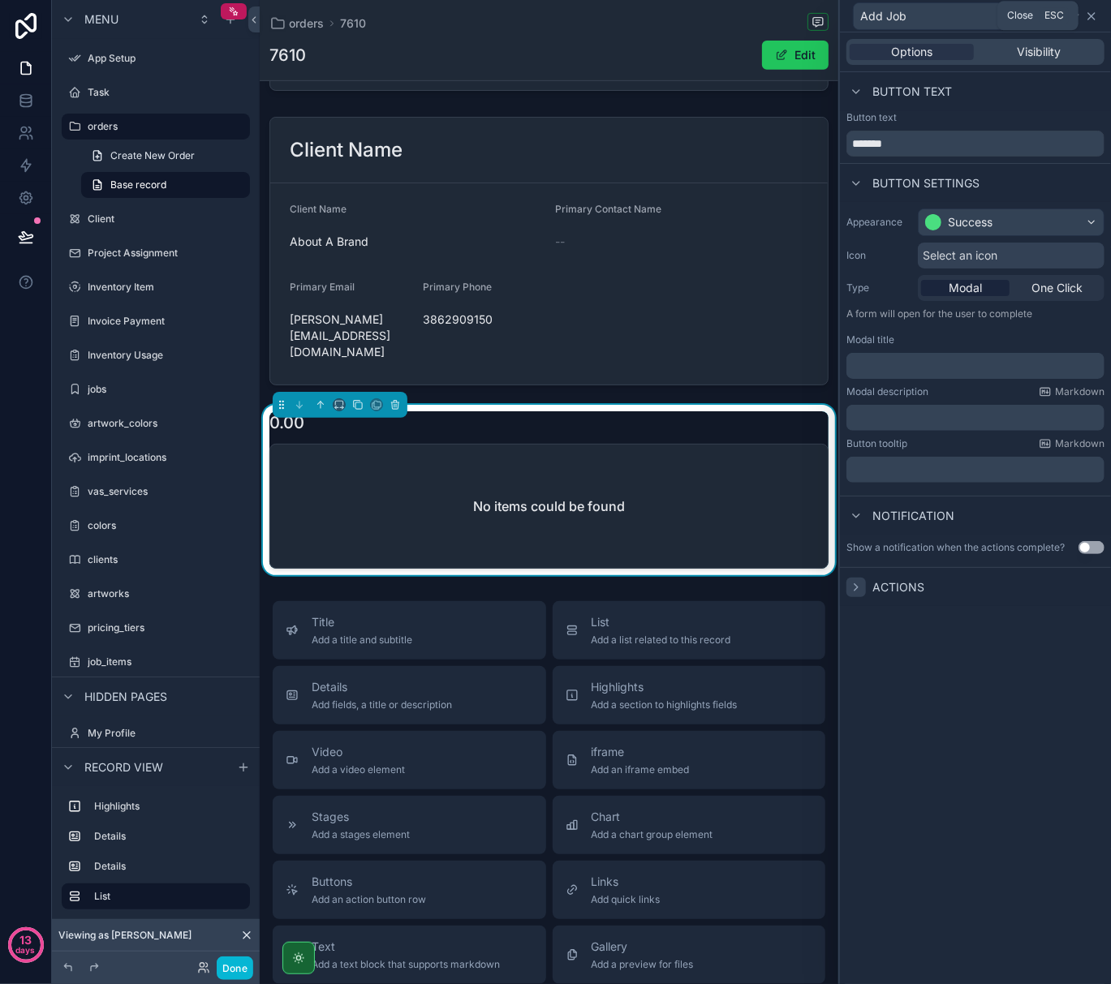
click at [1091, 17] on icon at bounding box center [1091, 16] width 13 height 13
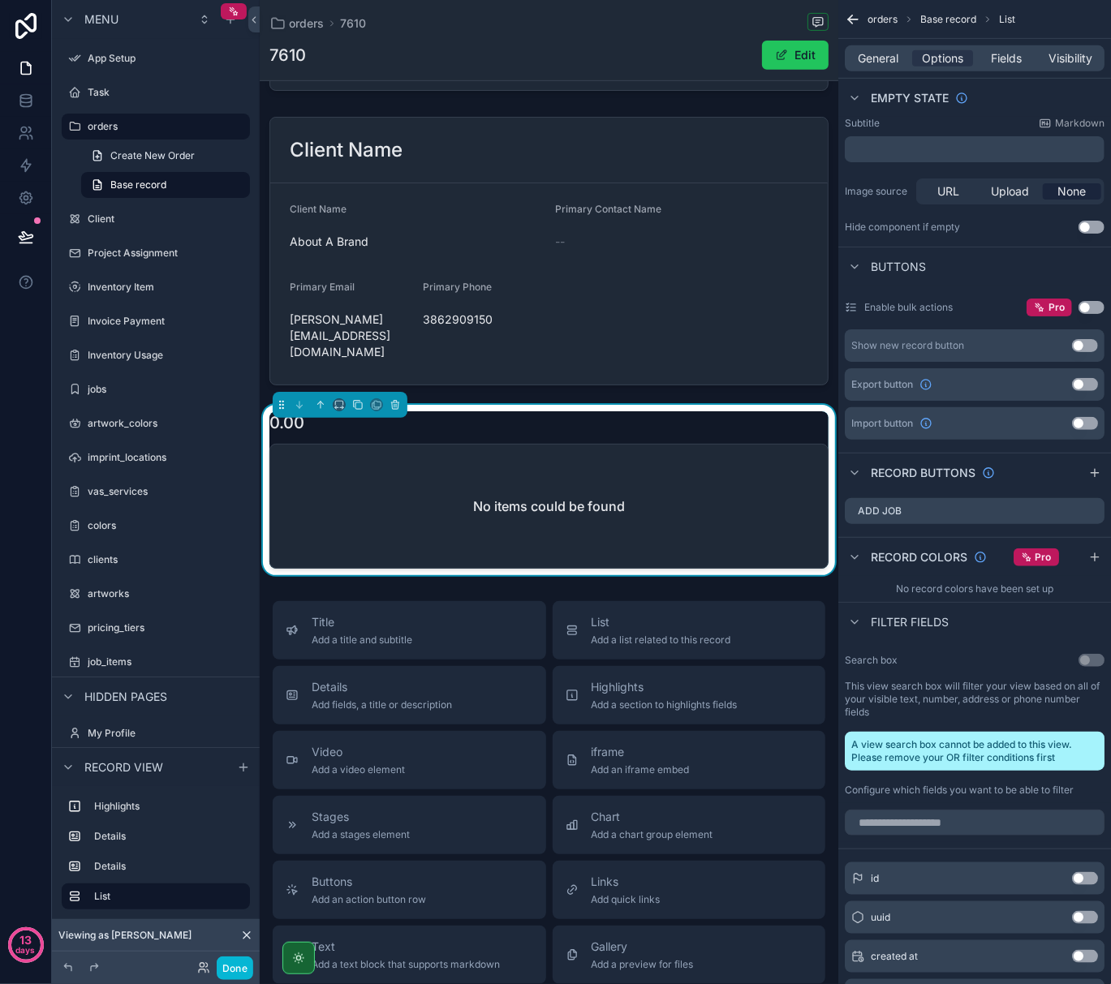
click at [1089, 345] on button "Use setting" at bounding box center [1085, 345] width 26 height 13
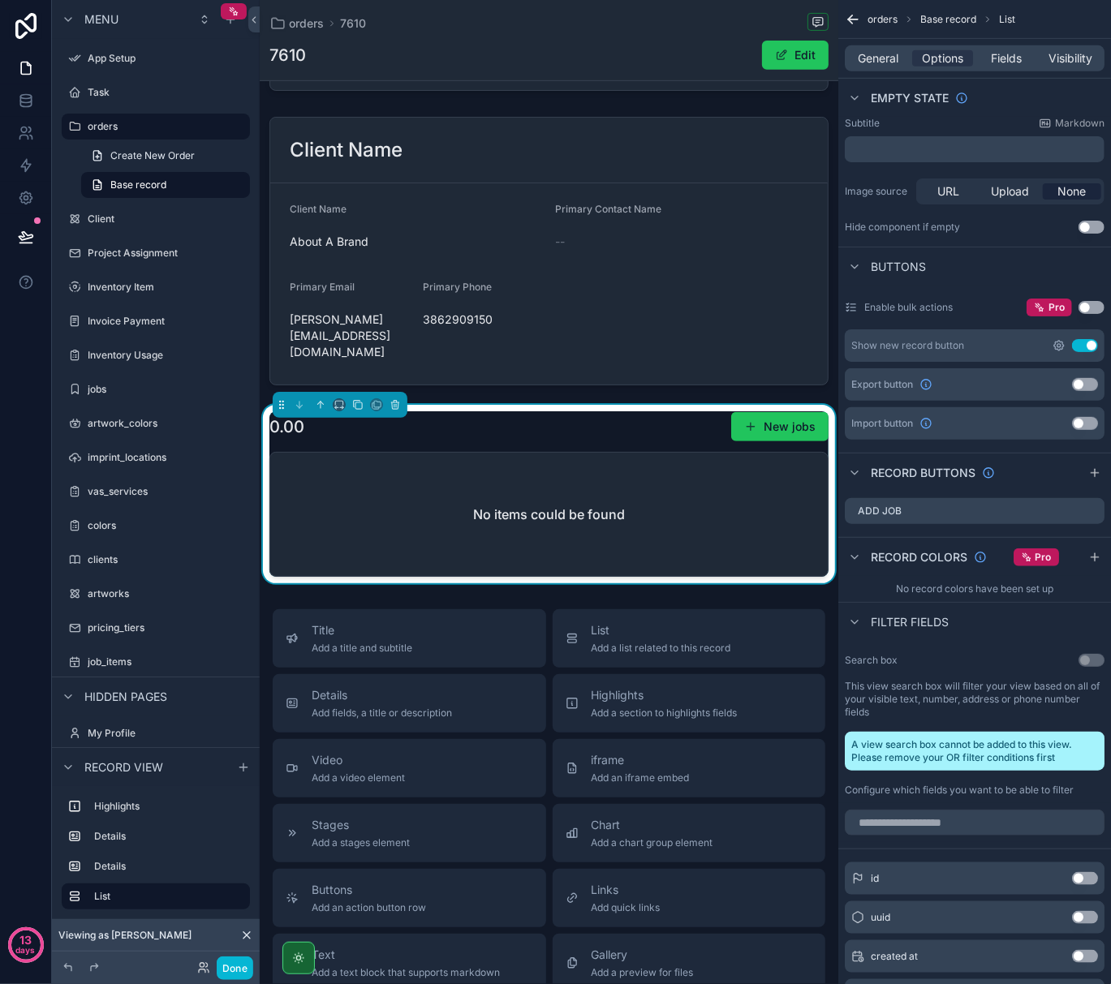
click at [1055, 346] on icon "scrollable content" at bounding box center [1059, 346] width 10 height 10
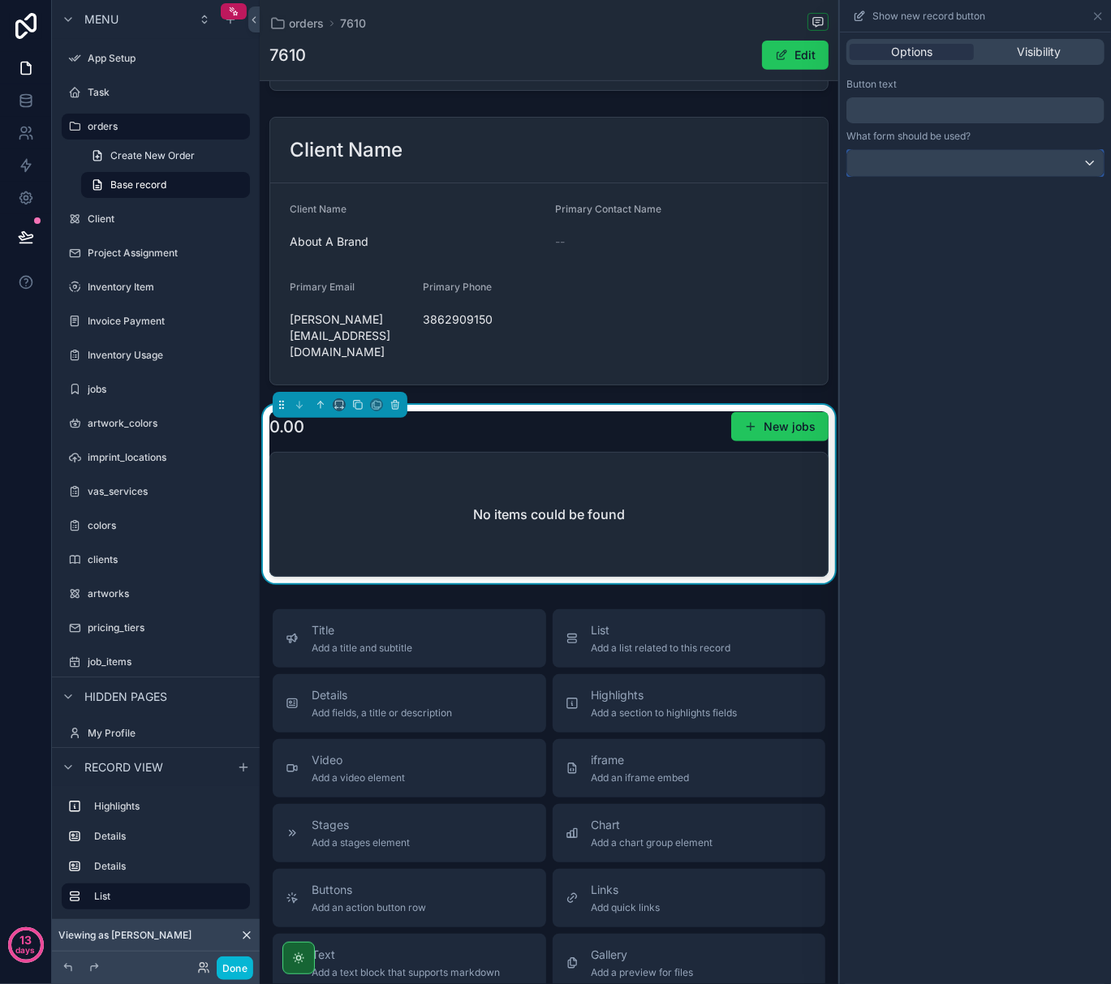
click at [981, 166] on div at bounding box center [975, 163] width 256 height 26
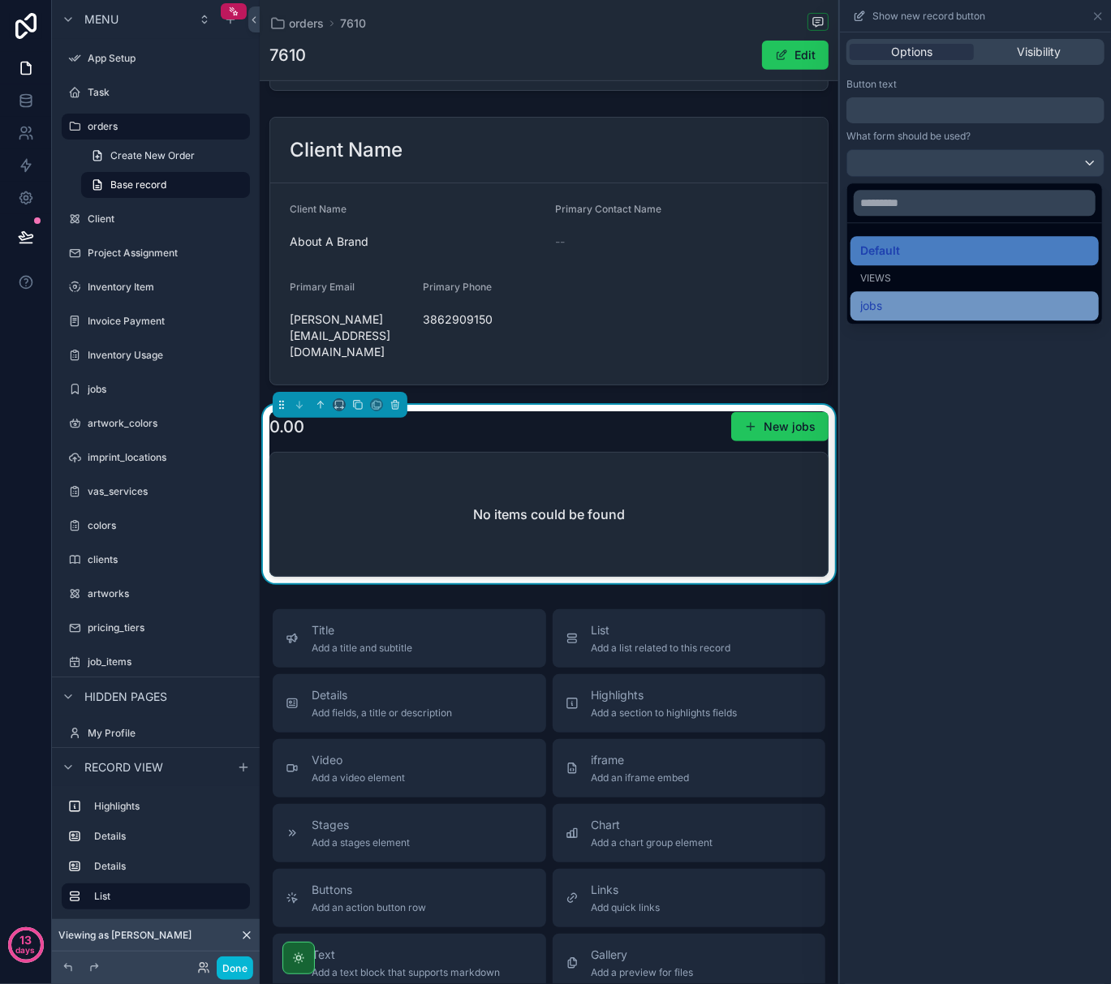
click at [954, 297] on div "jobs" at bounding box center [974, 305] width 229 height 19
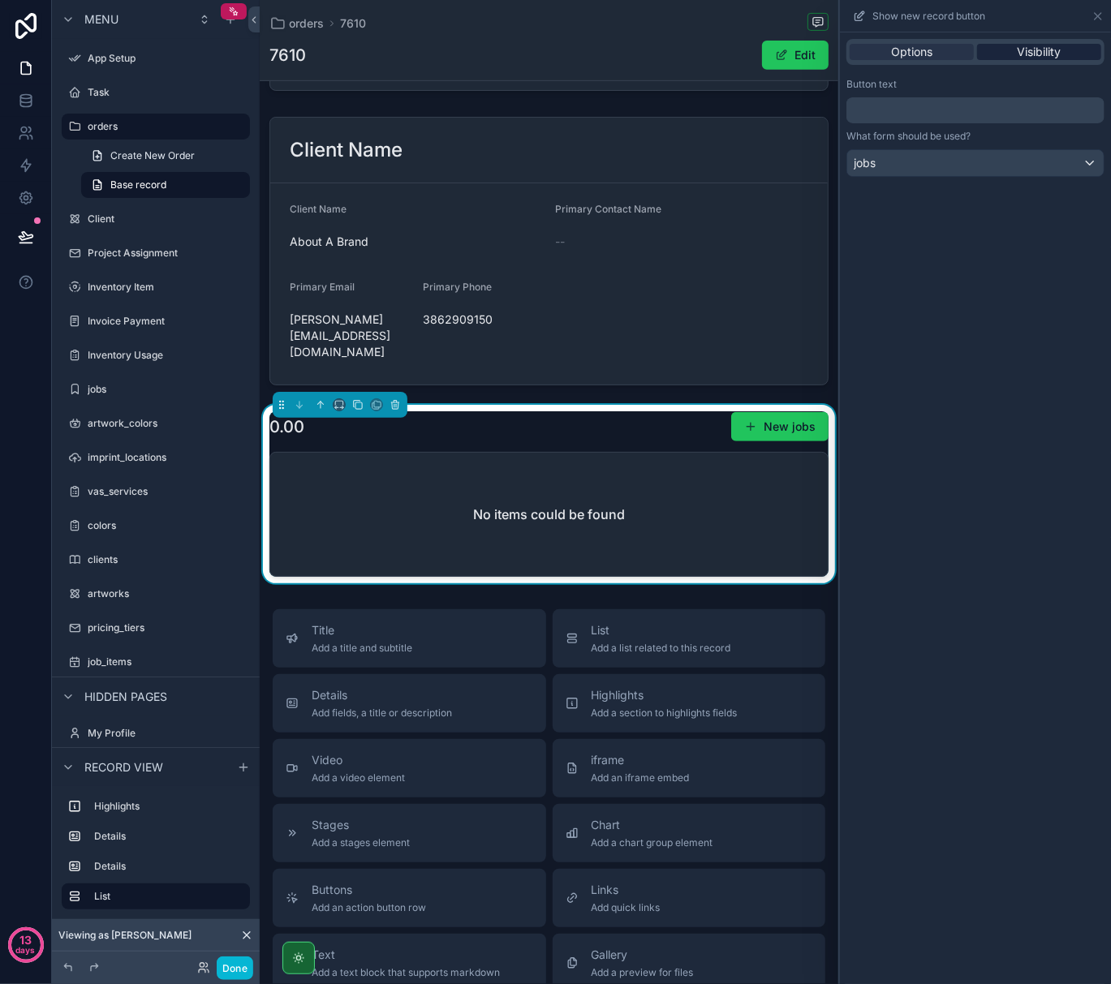
click at [1032, 55] on span "Visibility" at bounding box center [1040, 52] width 44 height 16
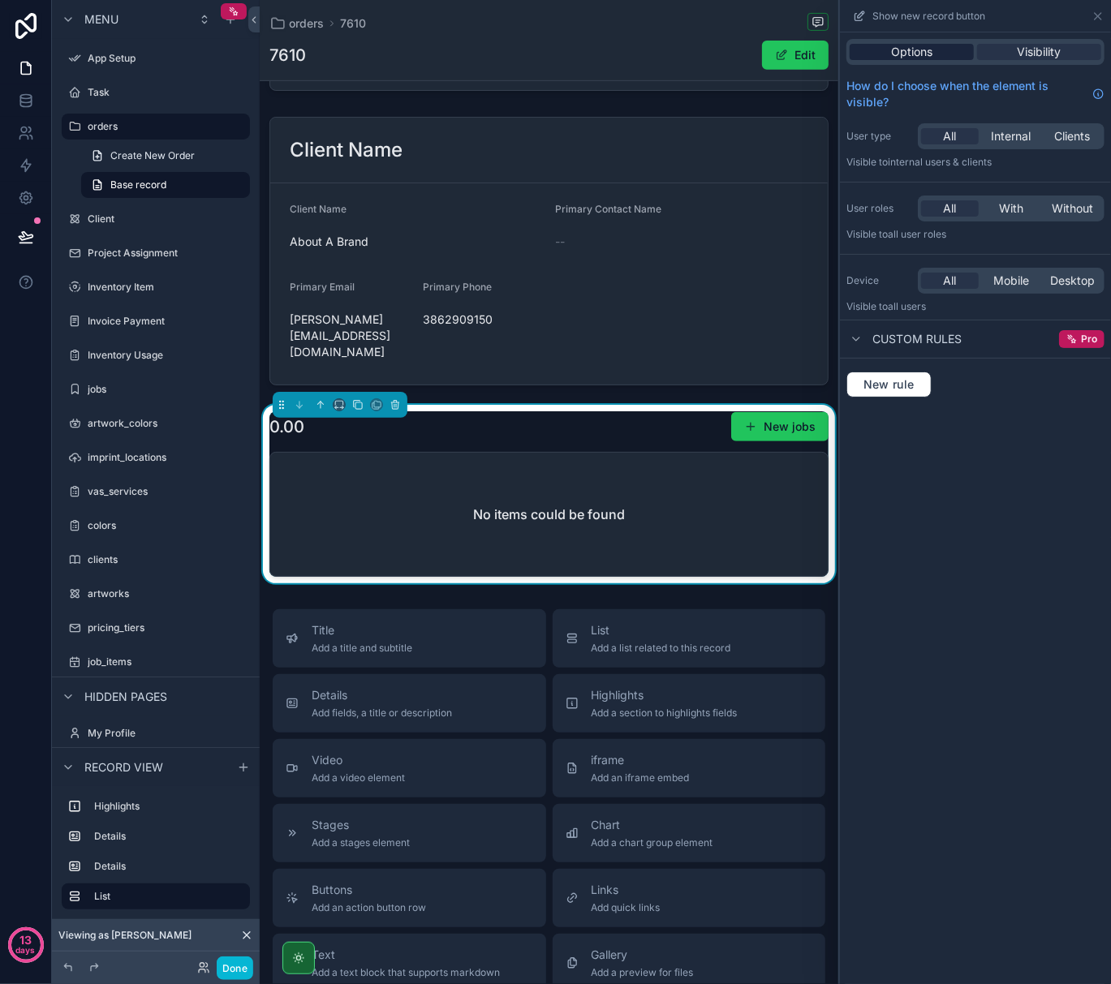
click at [928, 53] on span "Options" at bounding box center [911, 52] width 41 height 16
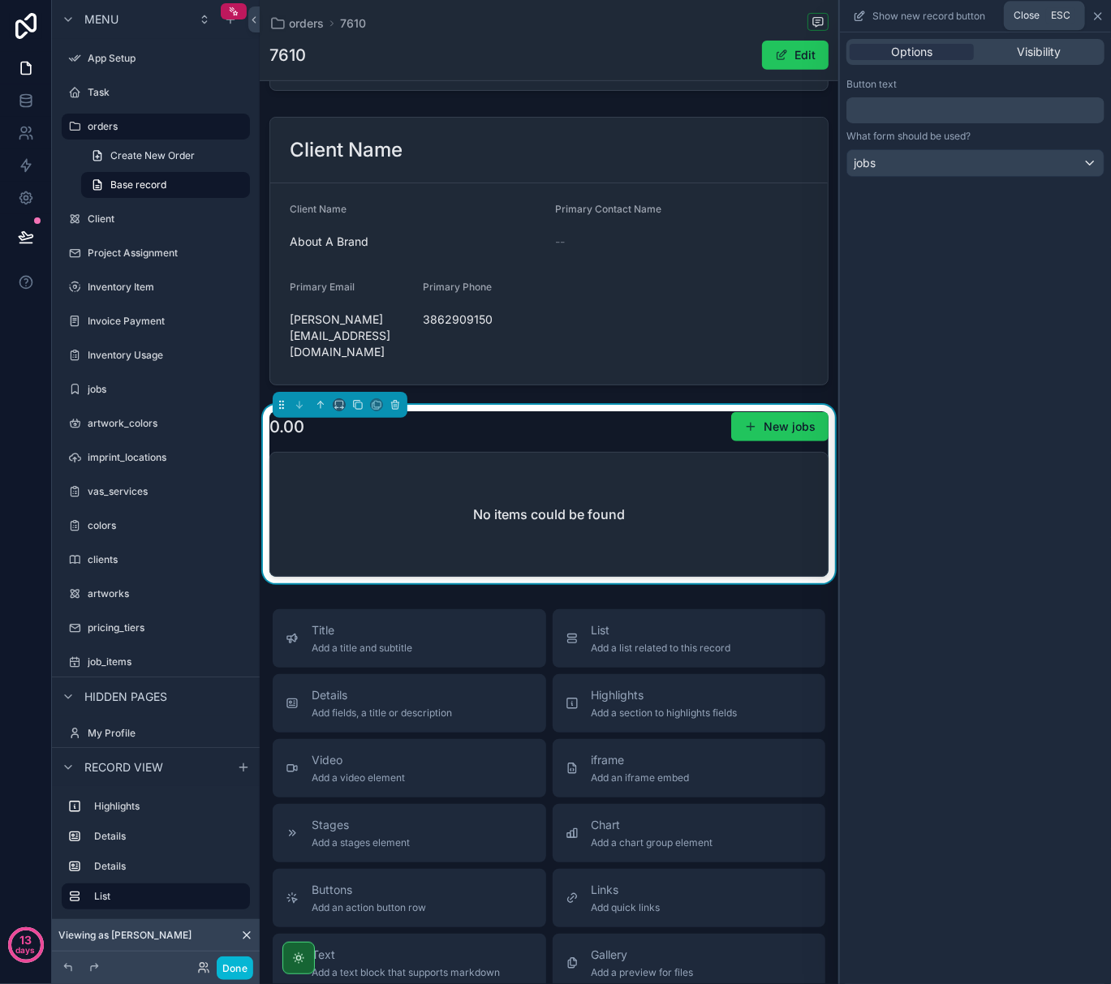
click at [1097, 15] on icon at bounding box center [1098, 16] width 6 height 6
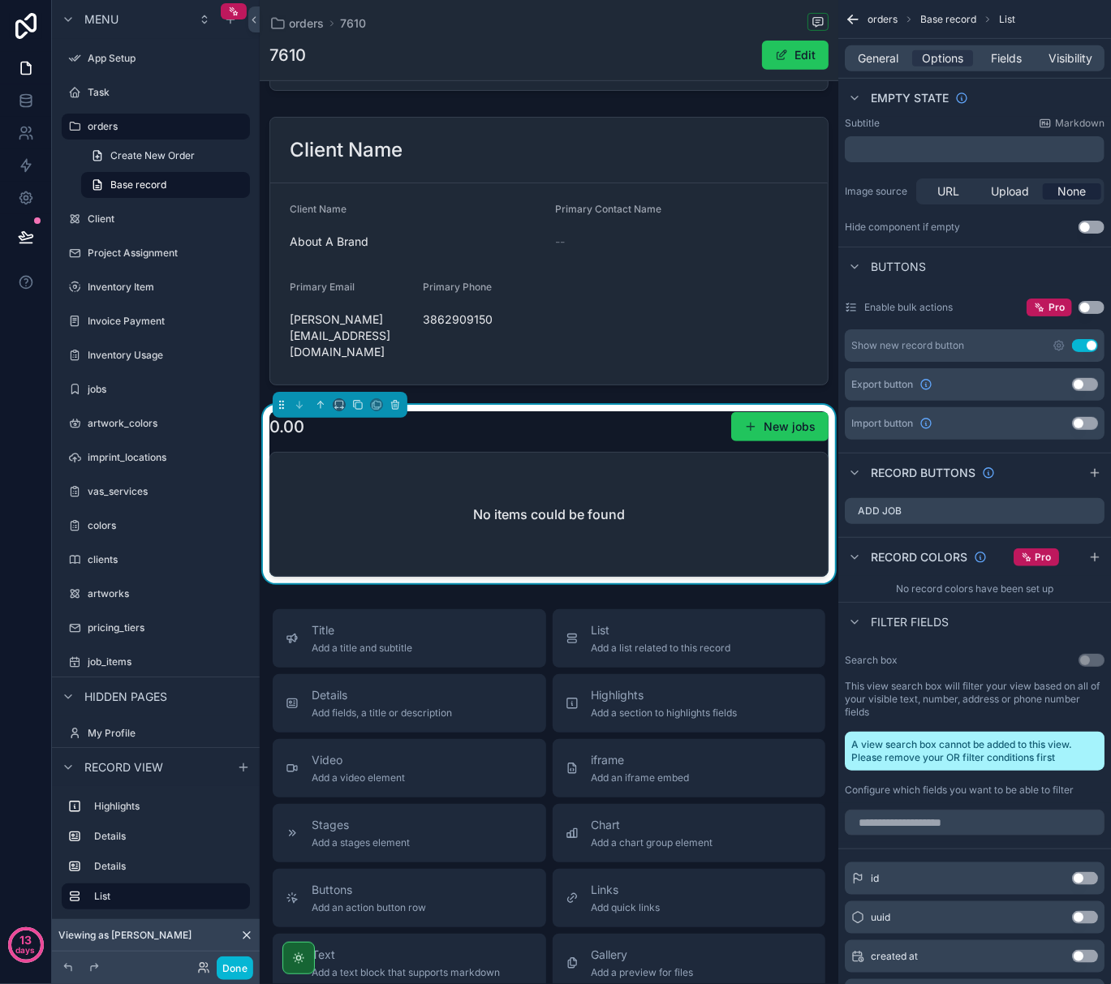
click at [1092, 352] on button "Use setting" at bounding box center [1085, 345] width 26 height 13
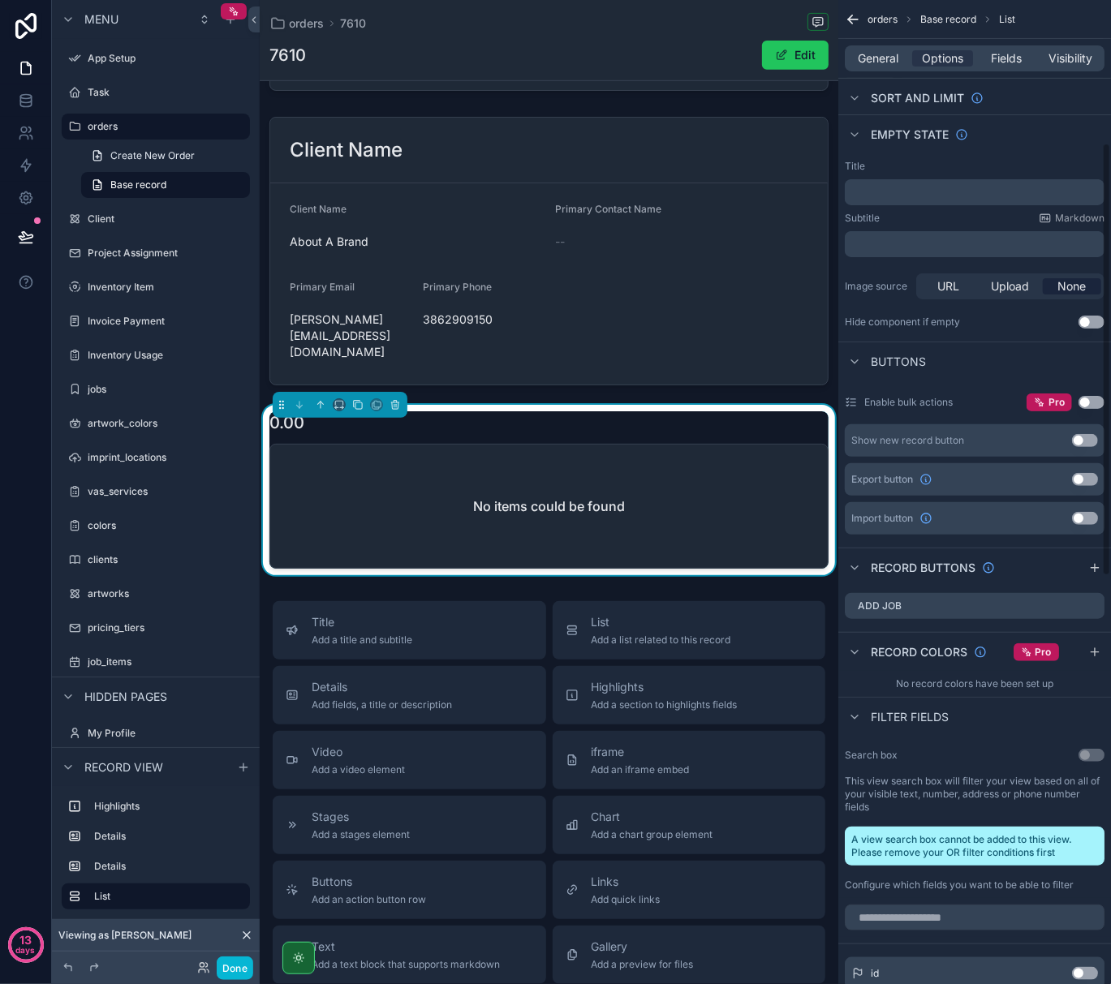
scroll to position [325, 0]
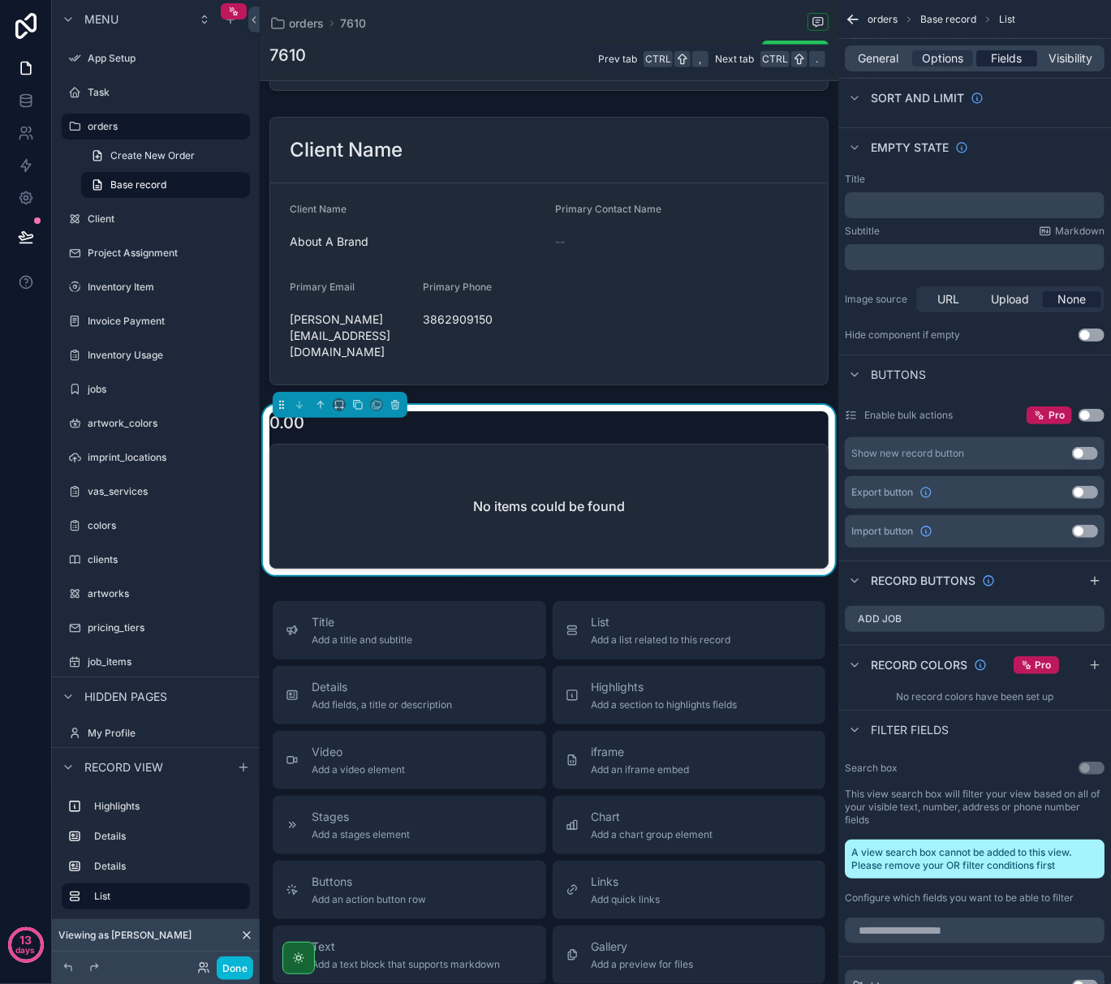
click at [1010, 66] on span "Fields" at bounding box center [1007, 58] width 31 height 16
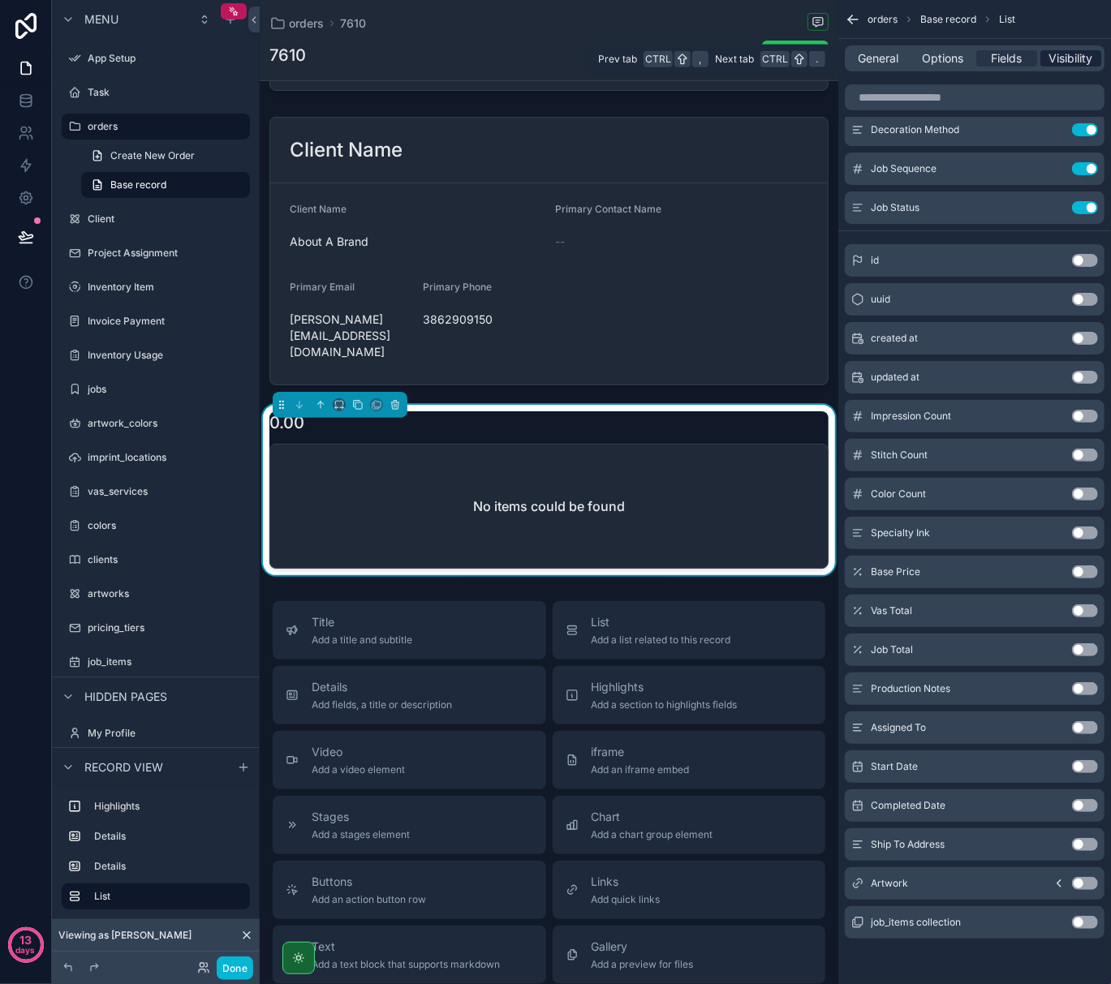
click at [1092, 50] on span "Visibility" at bounding box center [1071, 58] width 44 height 16
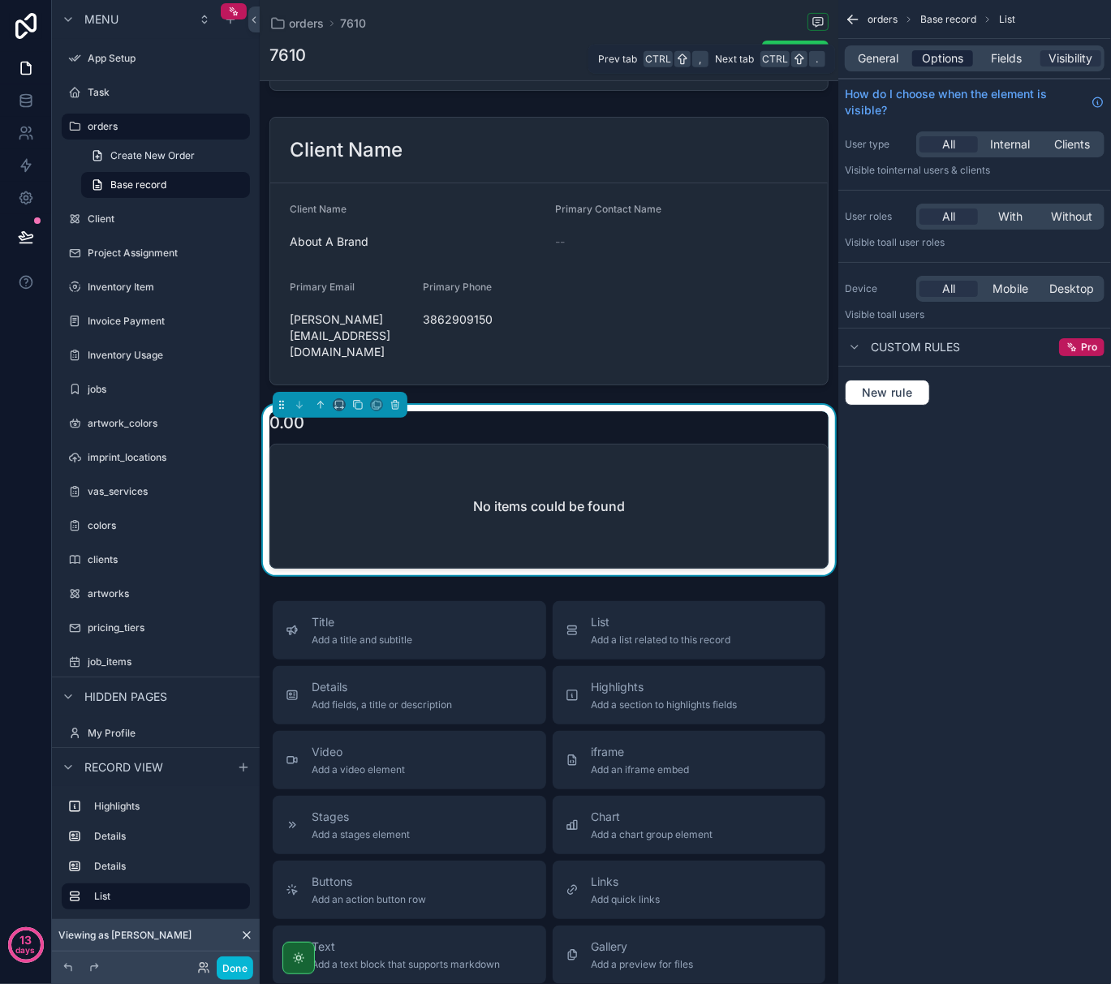
click at [941, 58] on span "Options" at bounding box center [942, 58] width 41 height 16
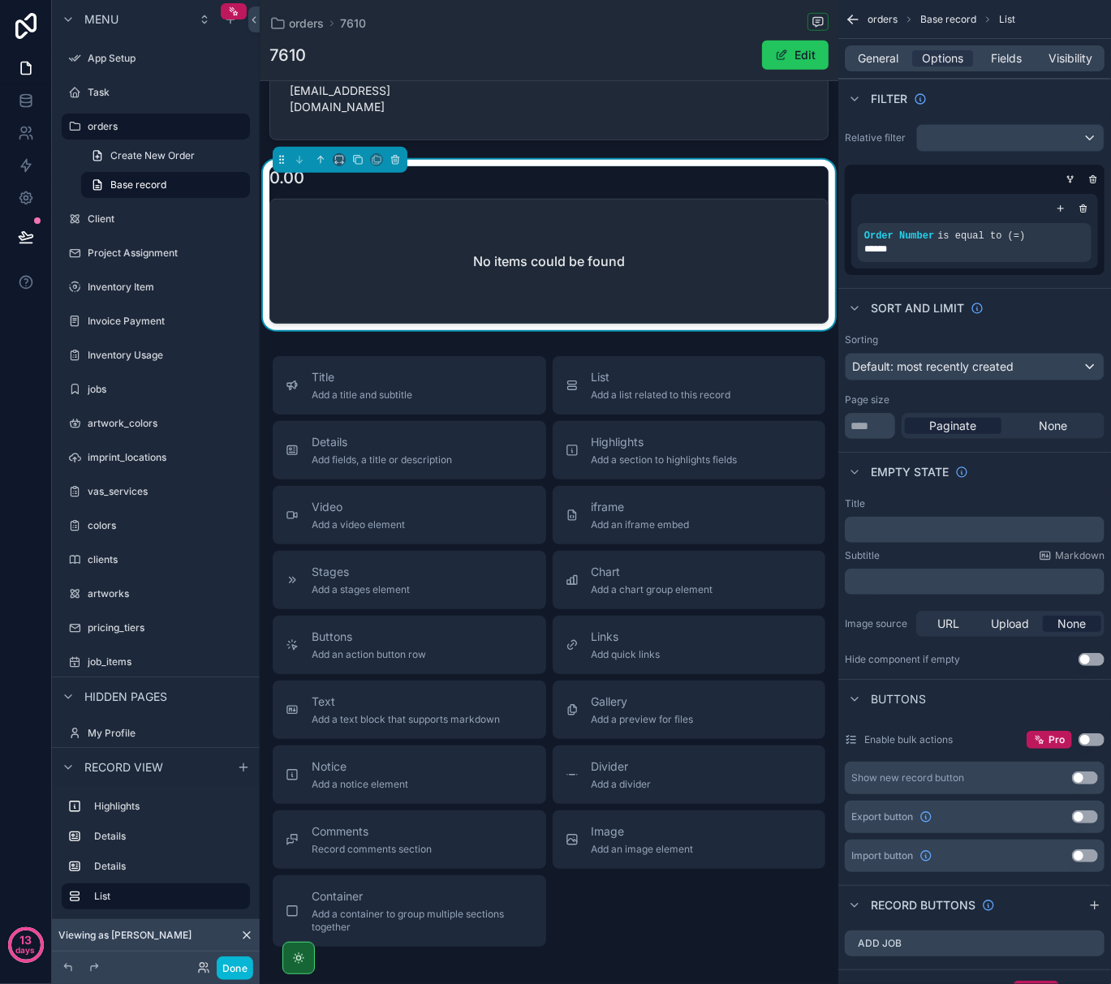
scroll to position [481, 0]
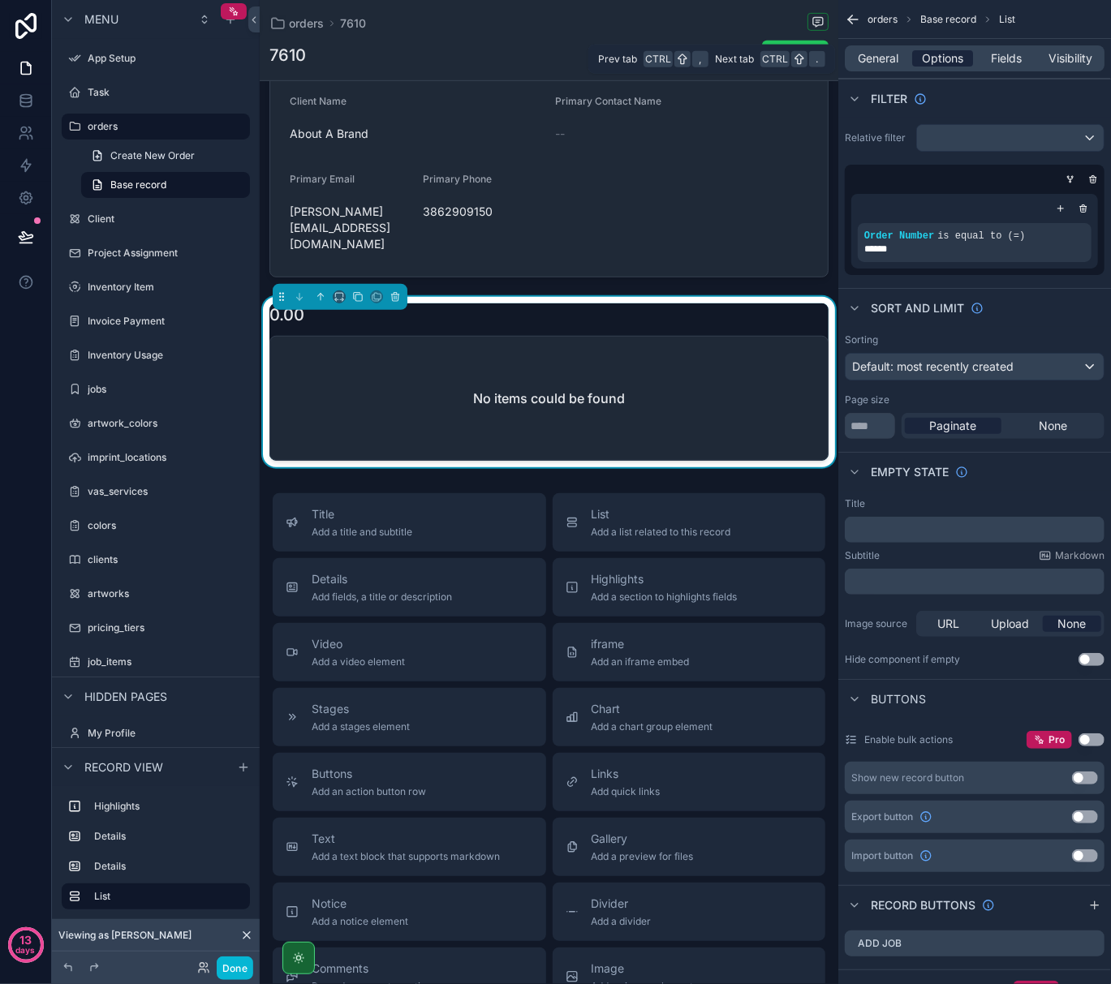
click at [952, 56] on span "Options" at bounding box center [942, 58] width 41 height 16
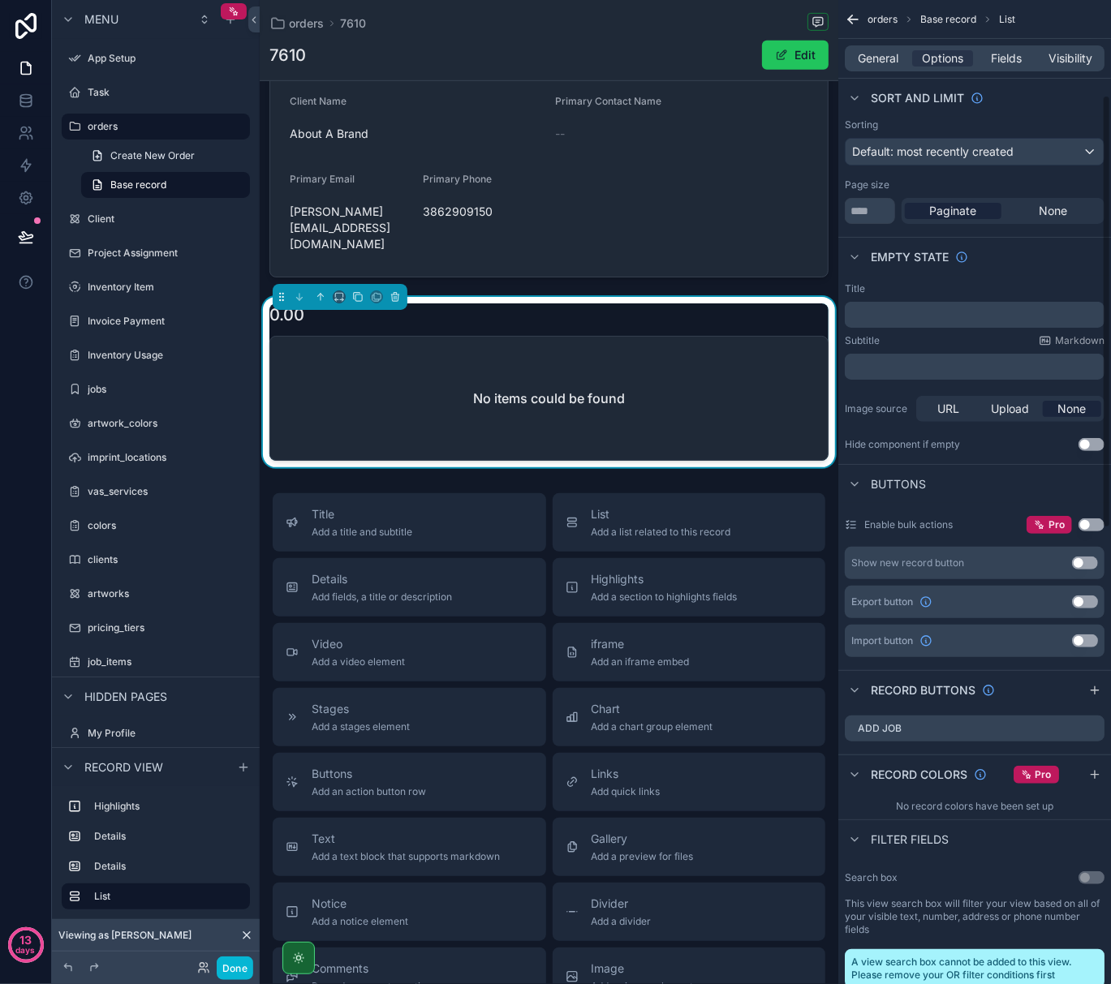
scroll to position [216, 0]
click at [1078, 562] on button "Use setting" at bounding box center [1085, 562] width 26 height 13
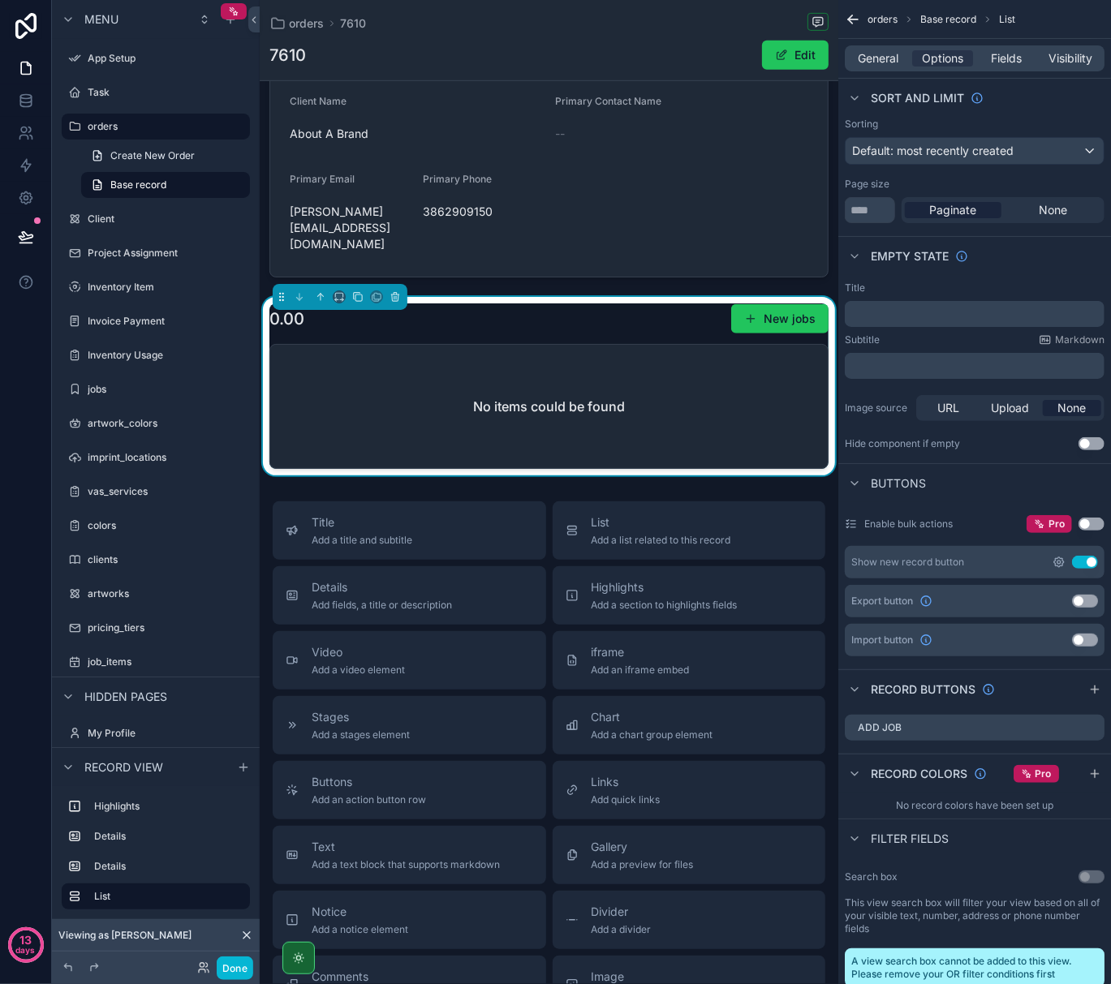
click at [1056, 562] on icon "scrollable content" at bounding box center [1058, 562] width 13 height 13
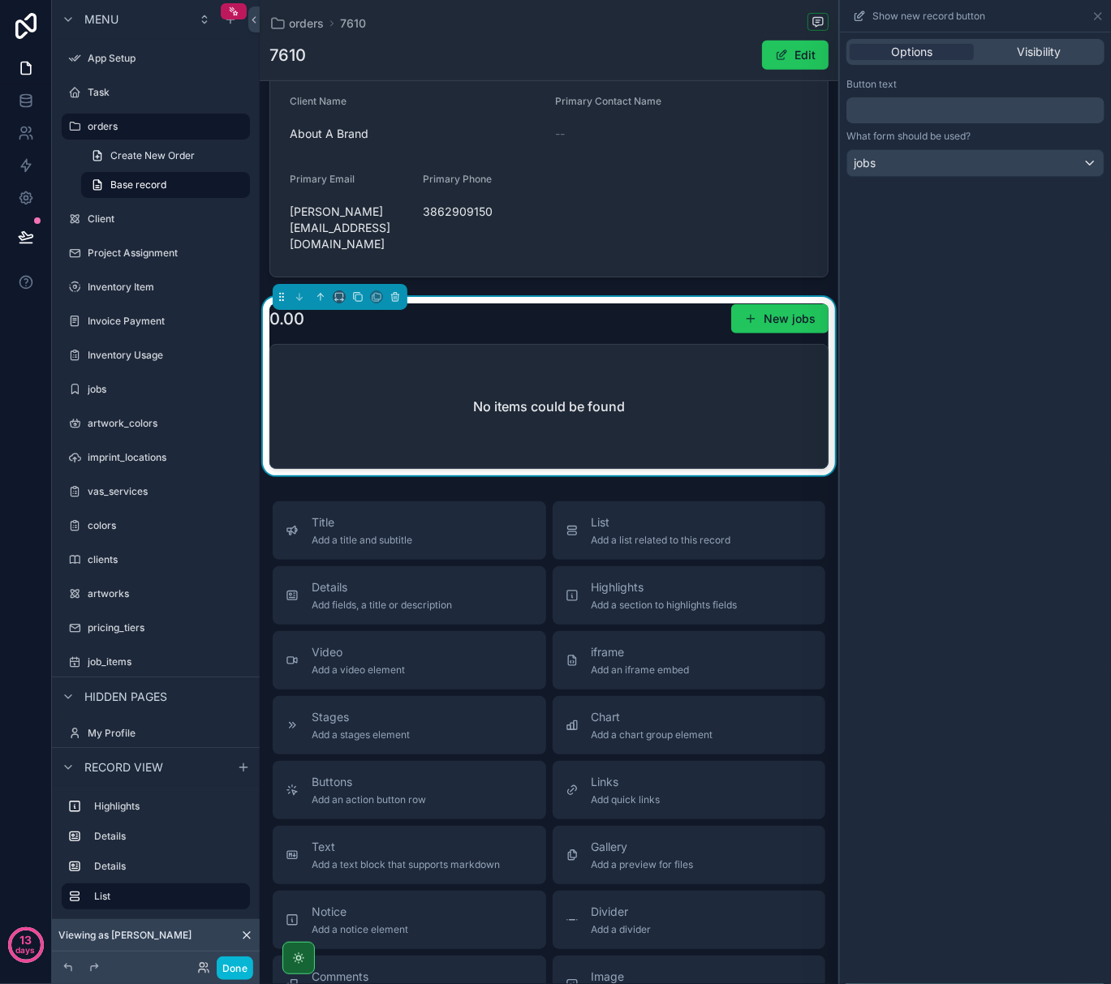
click at [910, 112] on p "﻿" at bounding box center [977, 110] width 248 height 19
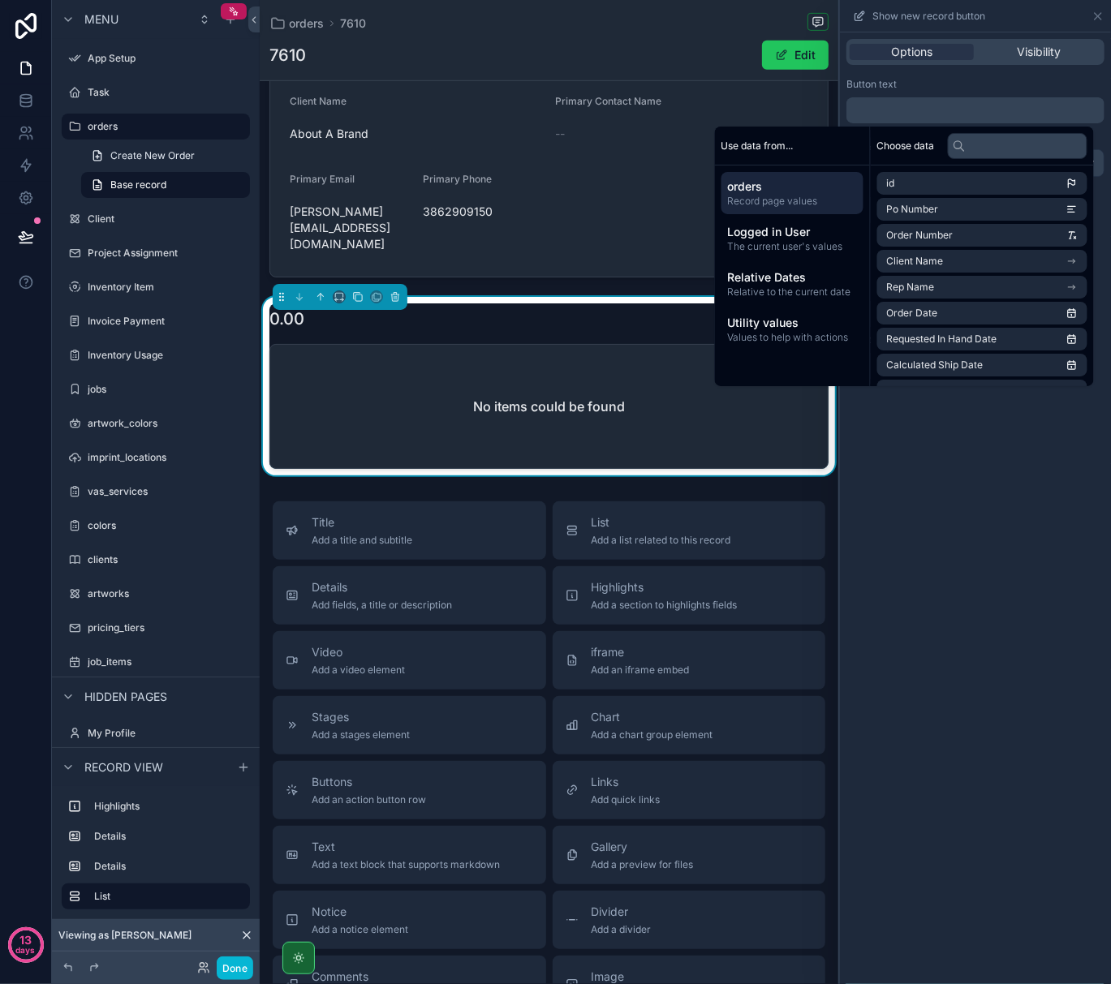
click at [932, 82] on div "Button text" at bounding box center [975, 84] width 258 height 13
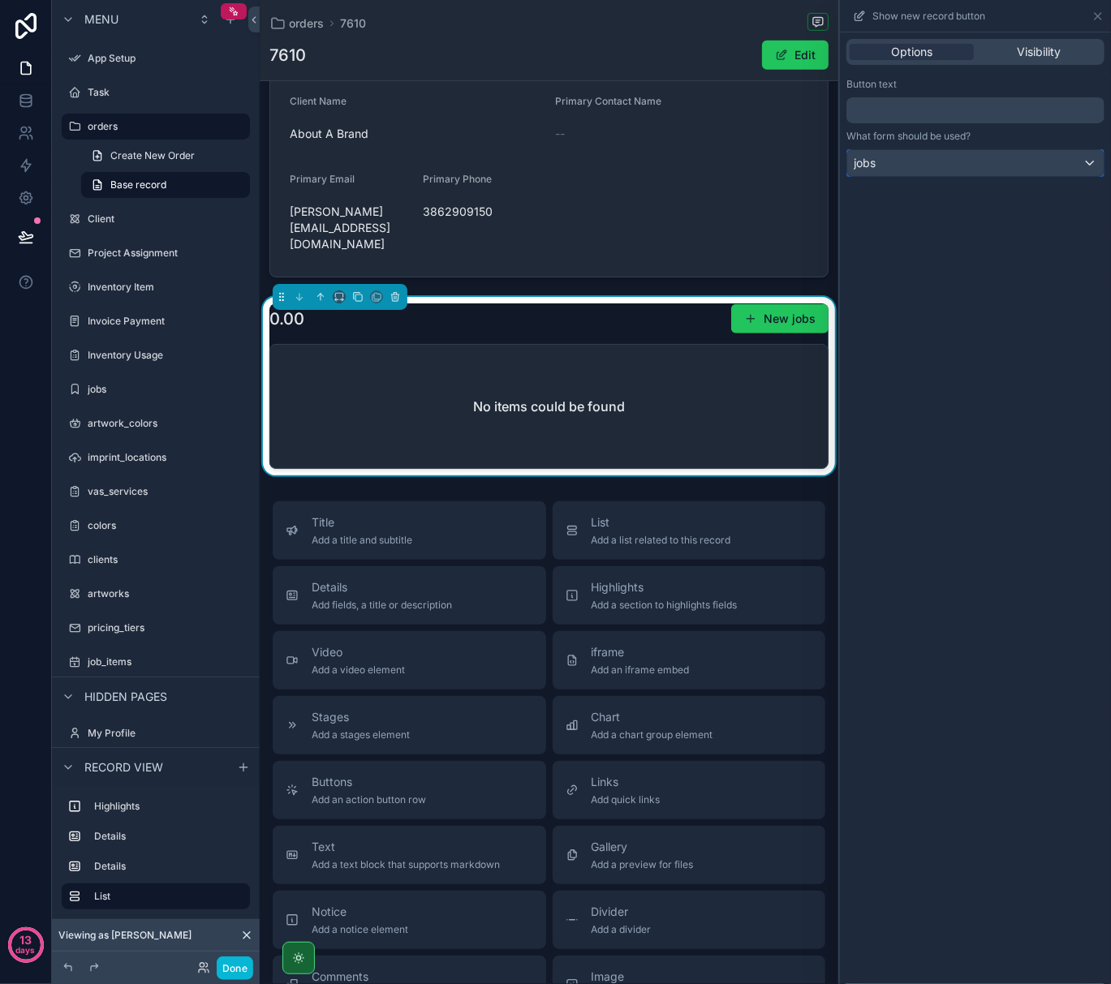
click at [923, 156] on div "jobs" at bounding box center [975, 163] width 256 height 26
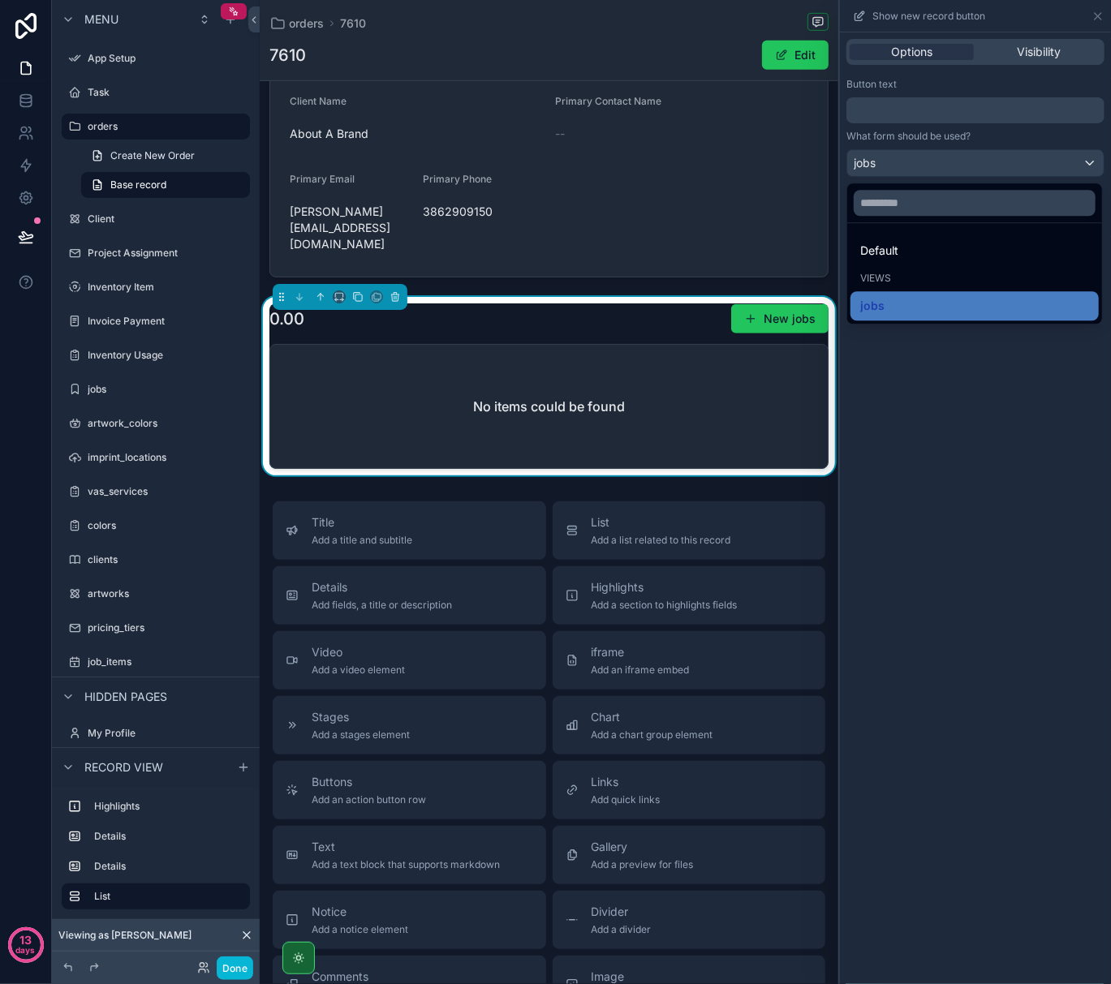
click at [899, 621] on div at bounding box center [975, 492] width 271 height 984
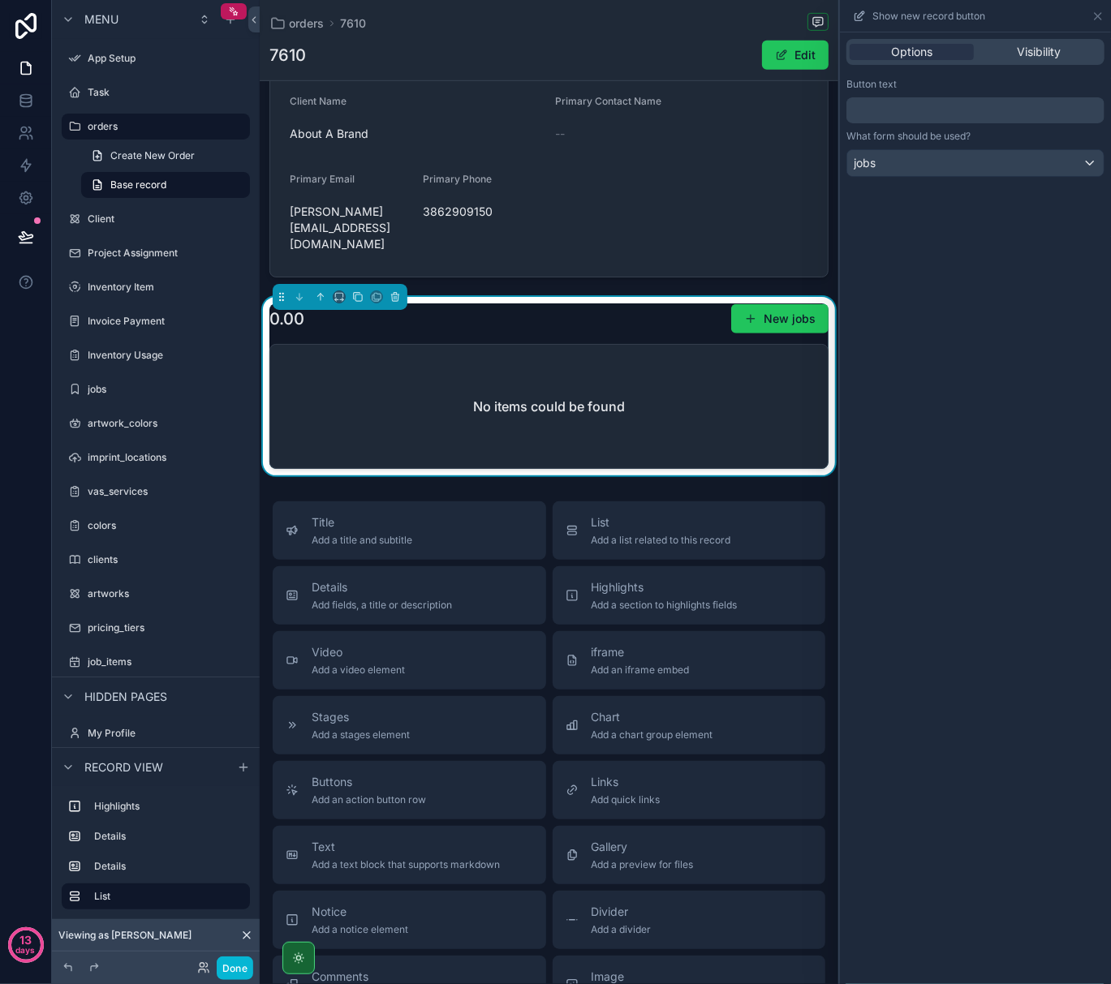
click at [932, 346] on div "Options Visibility Button text ﻿ What form should be used? jobs" at bounding box center [975, 508] width 271 height 952
click at [1095, 14] on icon at bounding box center [1098, 16] width 6 height 6
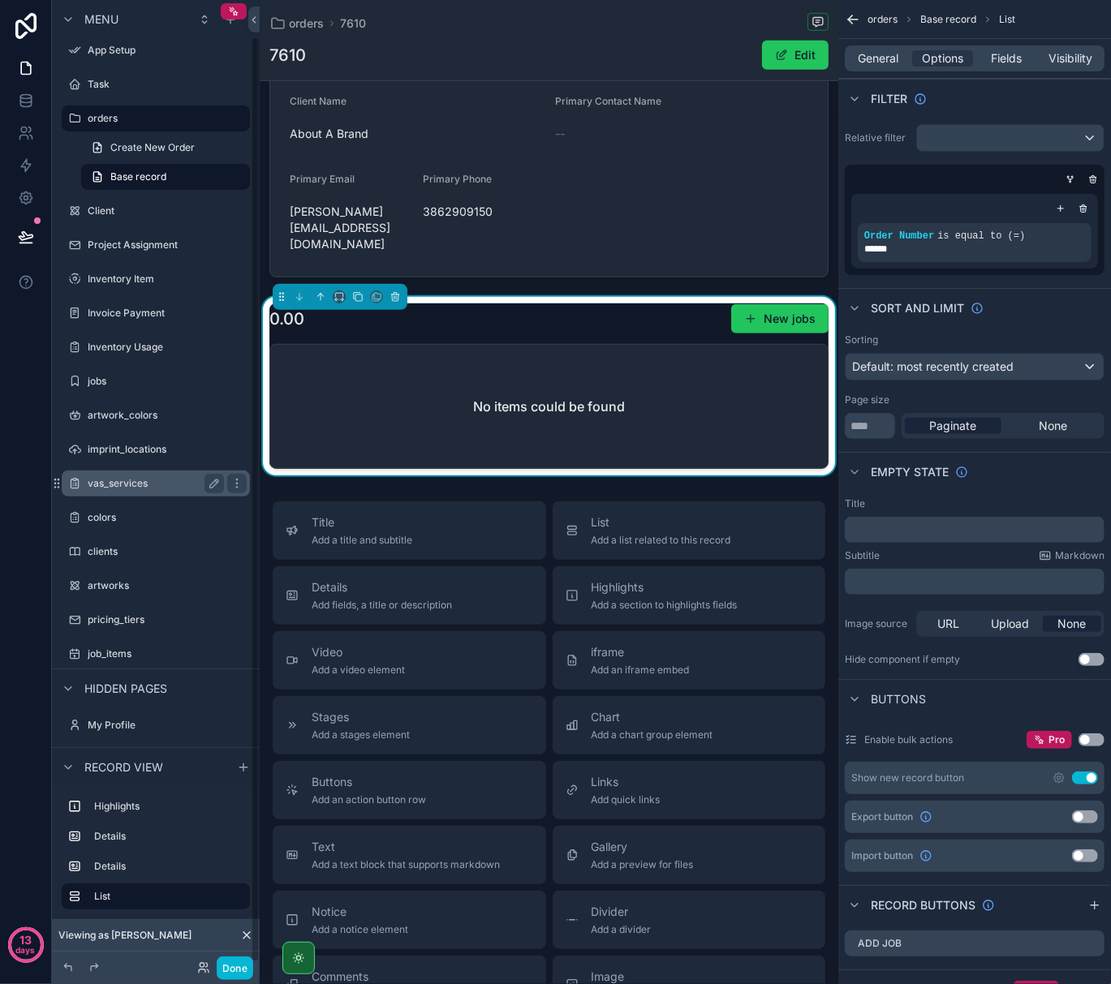
scroll to position [0, 0]
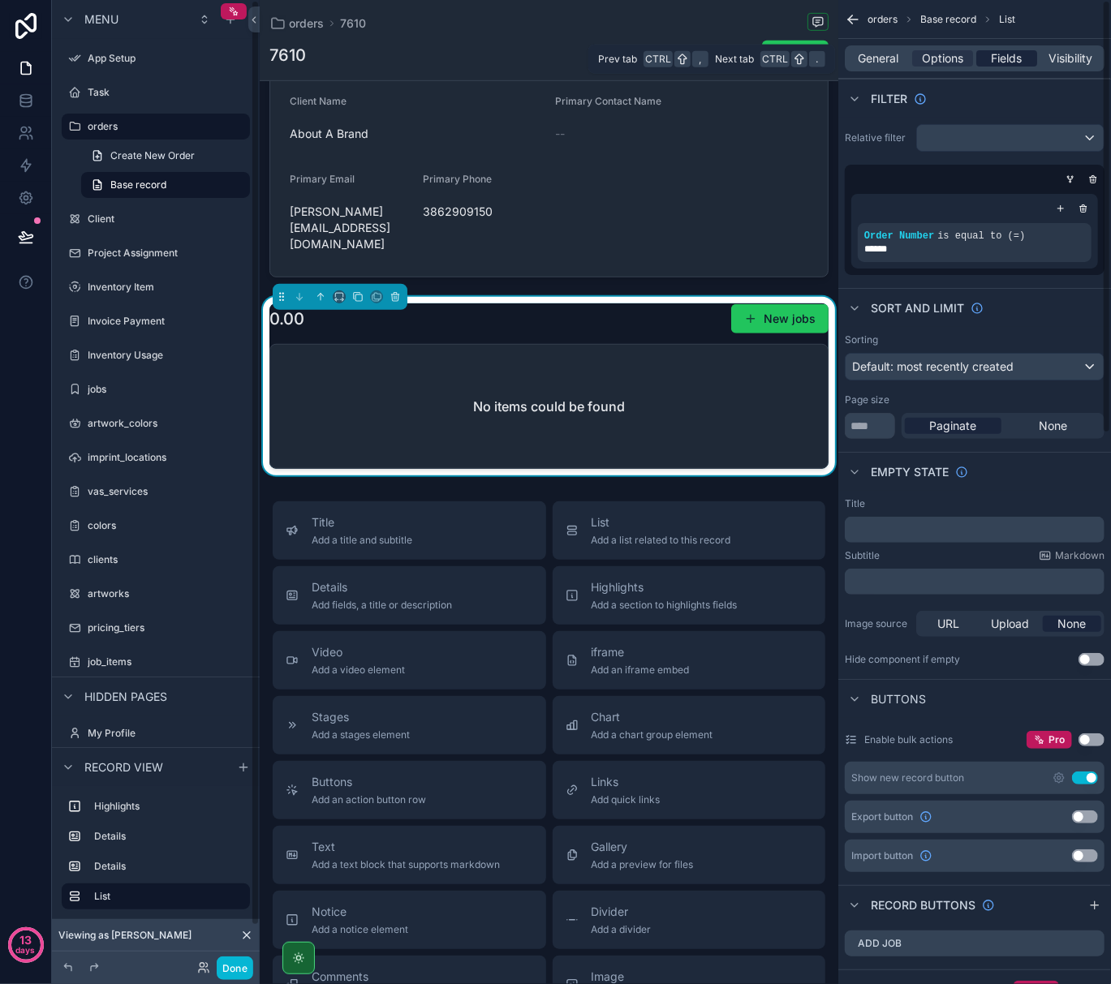
click at [1013, 52] on span "Fields" at bounding box center [1007, 58] width 31 height 16
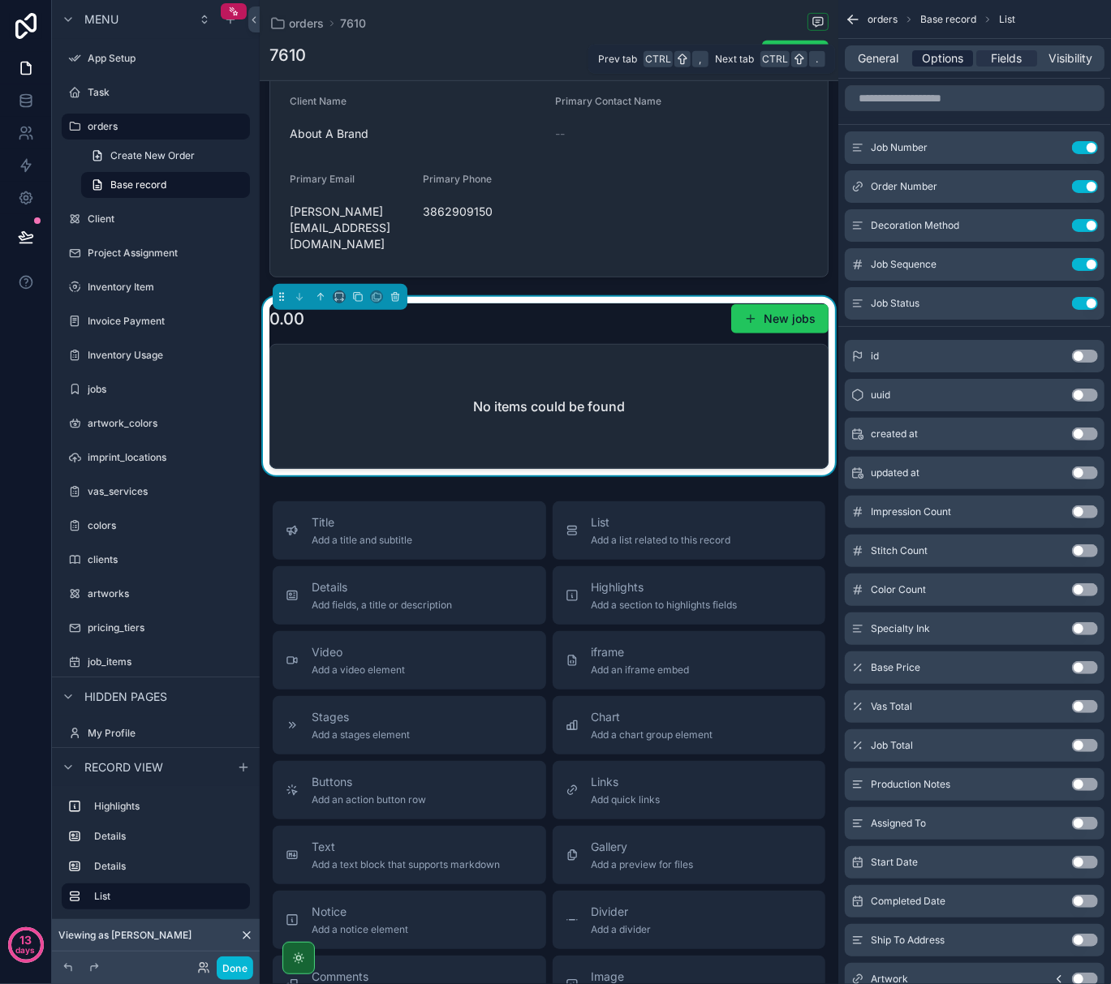
click at [949, 54] on span "Options" at bounding box center [942, 58] width 41 height 16
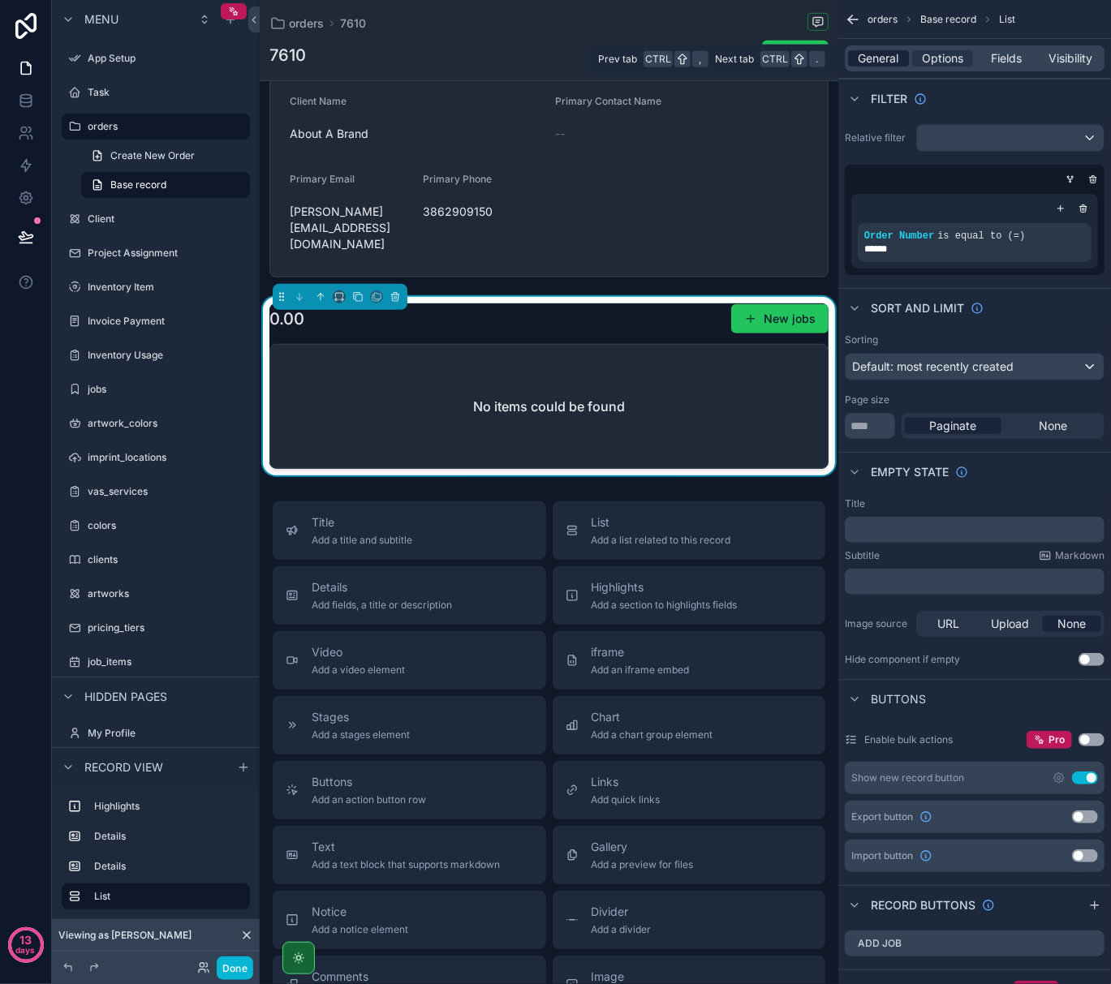
click at [889, 58] on span "General" at bounding box center [878, 58] width 41 height 16
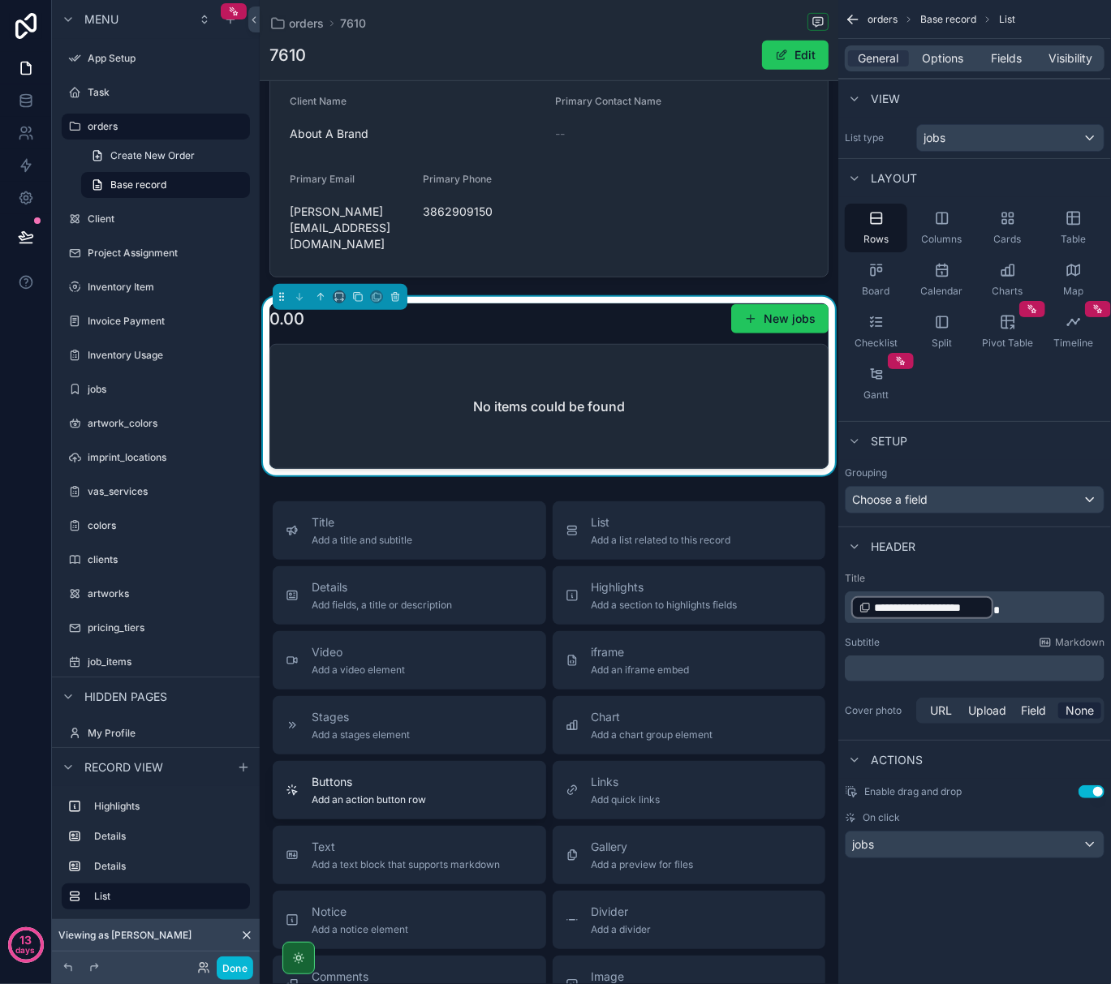
click at [368, 774] on span "Buttons" at bounding box center [369, 782] width 114 height 16
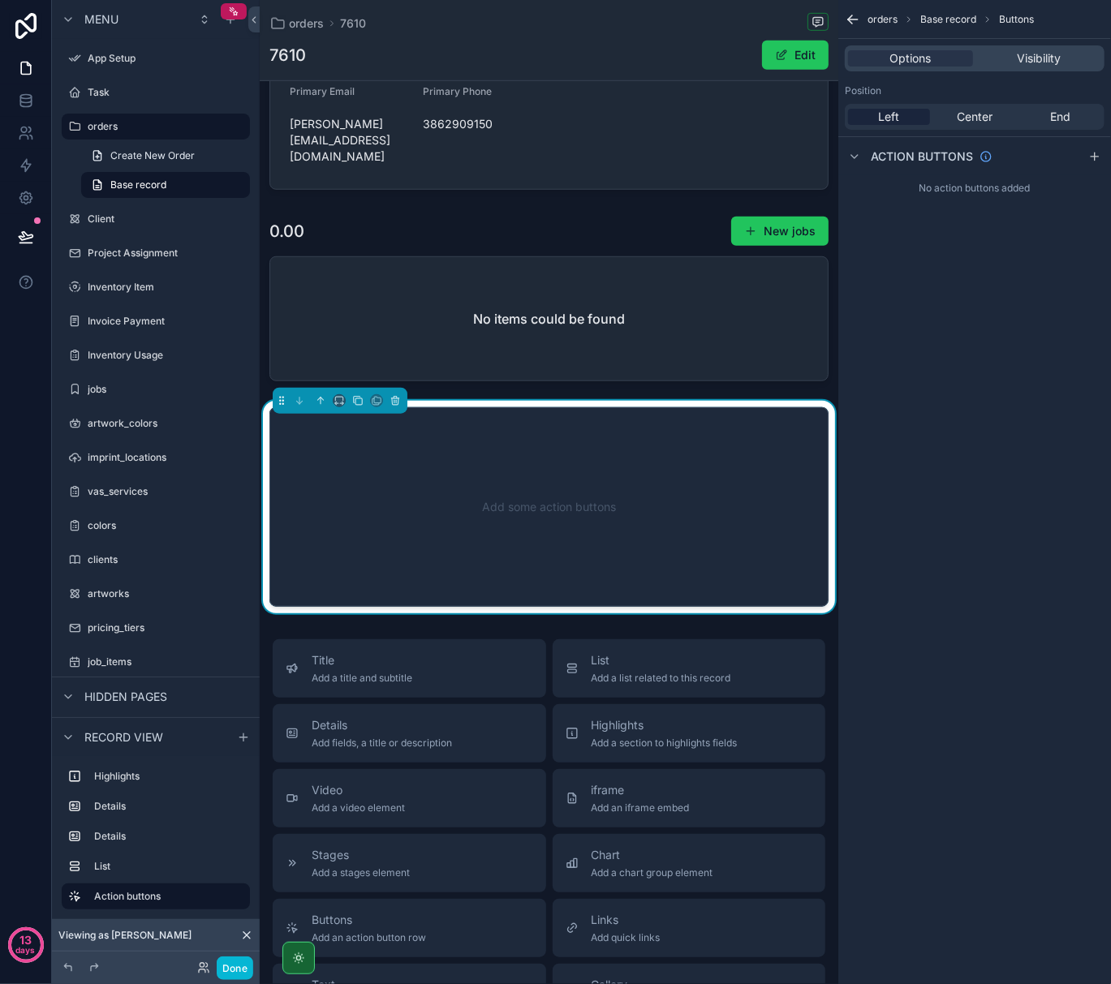
scroll to position [571, 0]
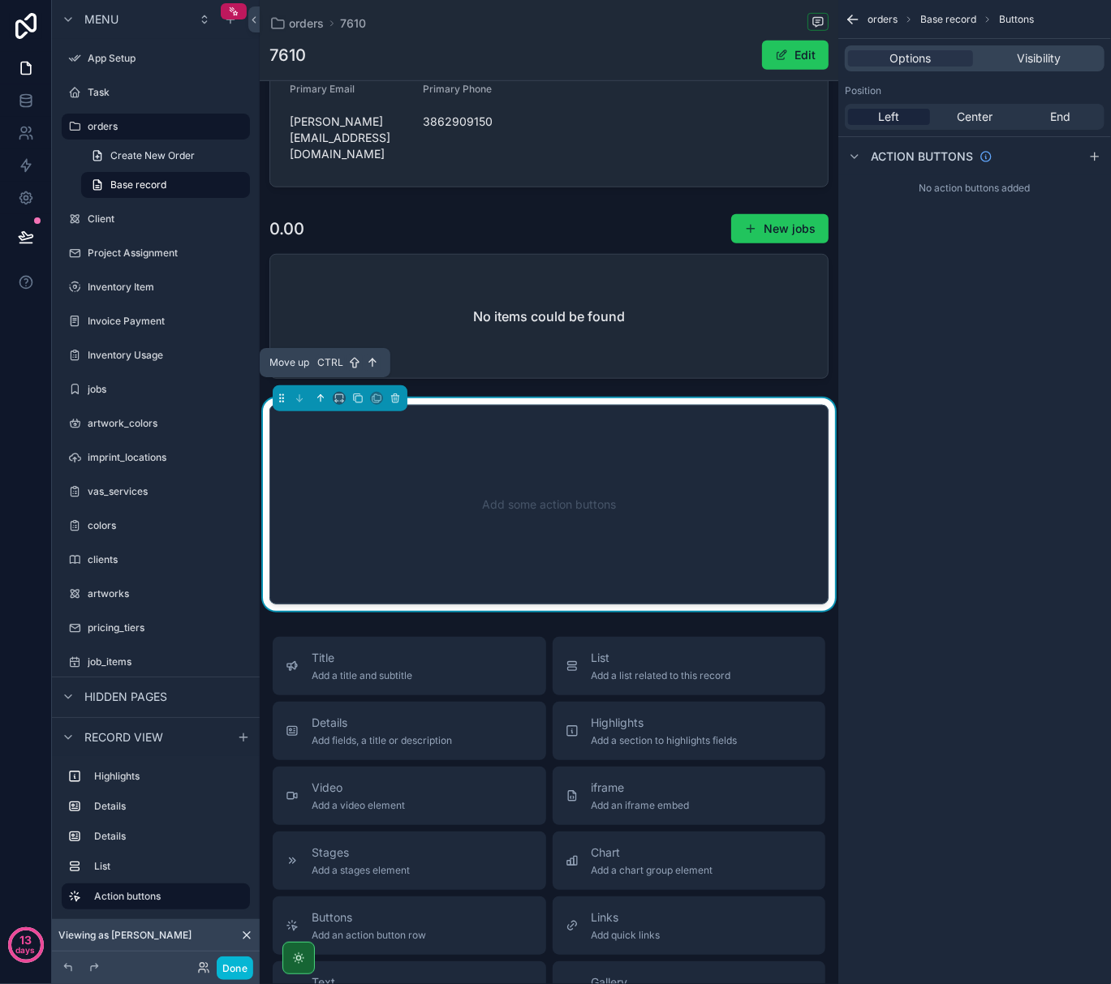
click at [321, 395] on icon "scrollable content" at bounding box center [321, 398] width 0 height 6
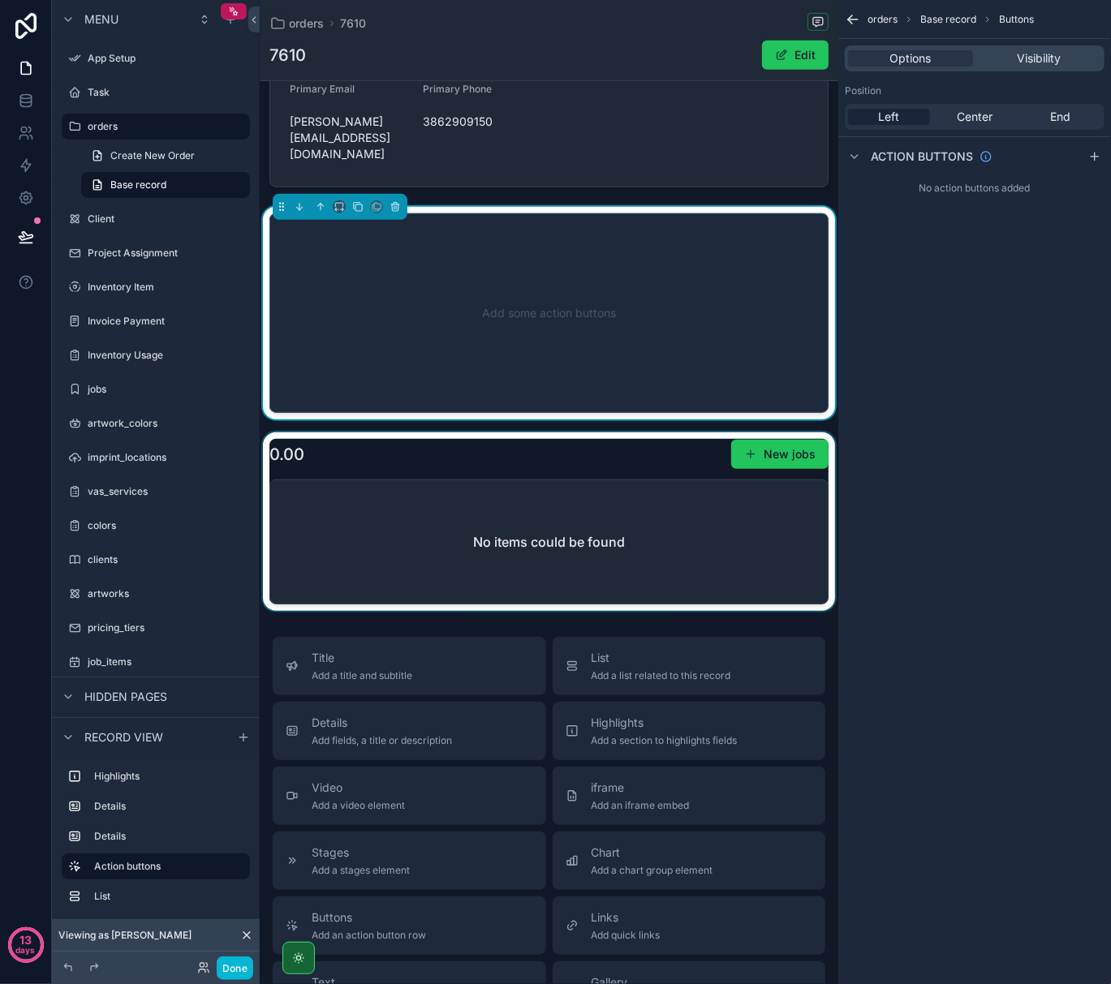
click at [373, 450] on div "scrollable content" at bounding box center [549, 521] width 579 height 179
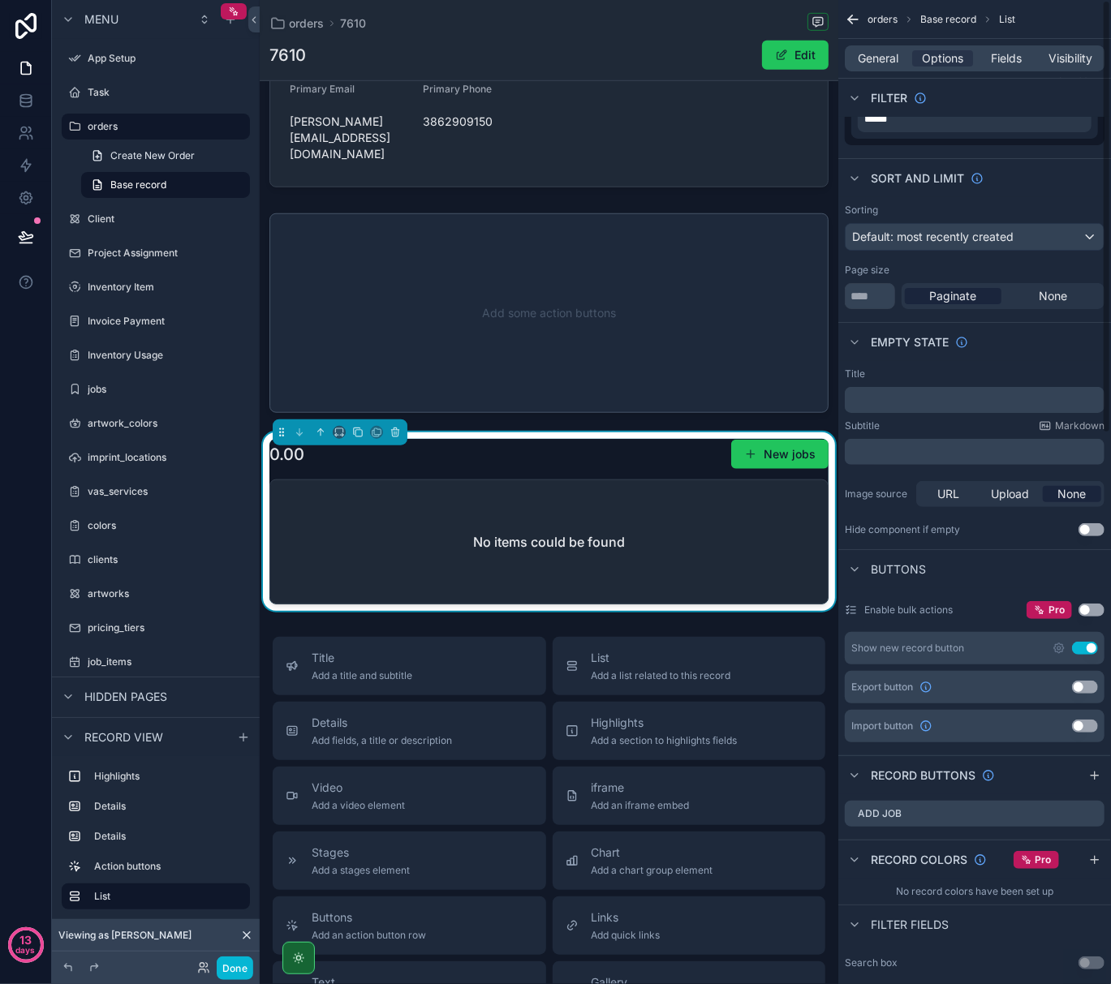
scroll to position [0, 0]
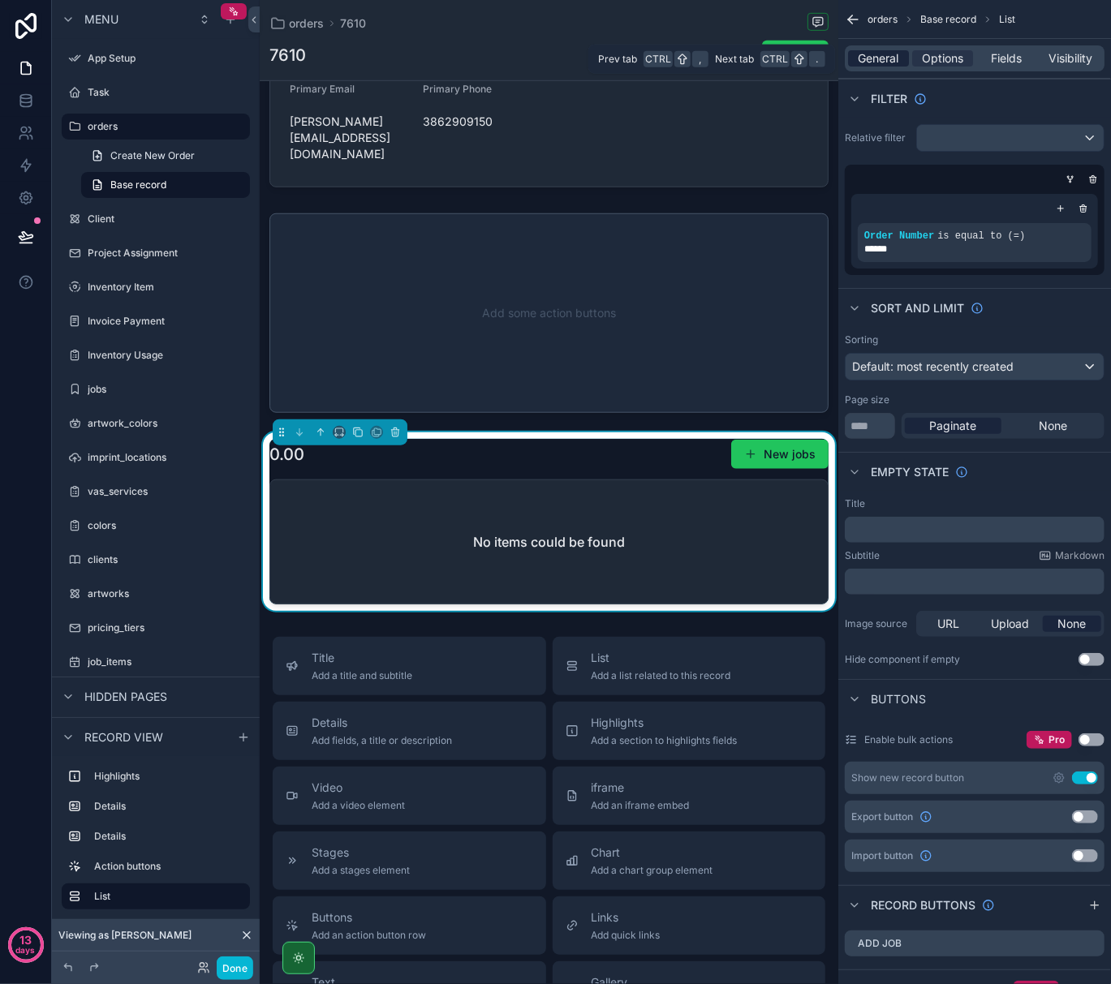
click at [864, 55] on span "General" at bounding box center [878, 58] width 41 height 16
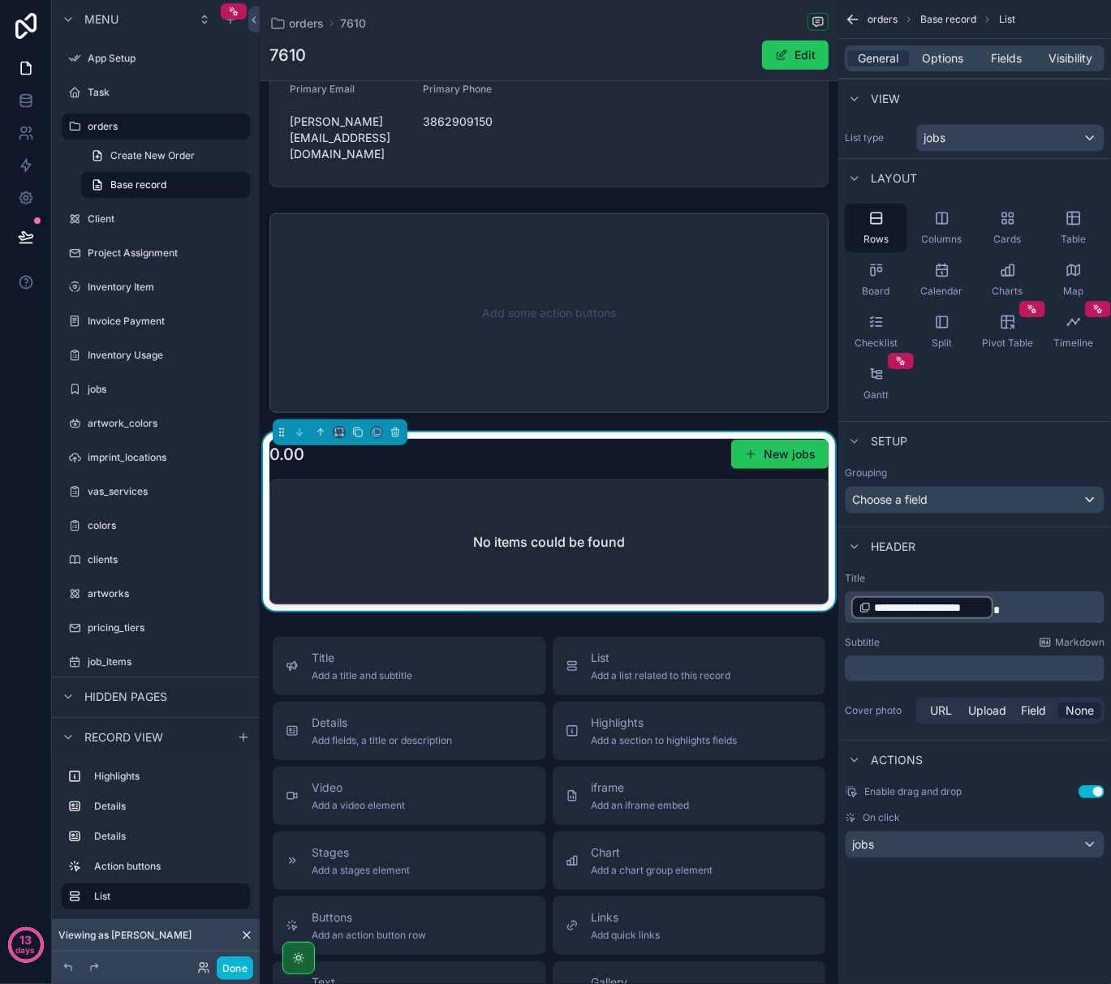
click at [1000, 608] on p "**********" at bounding box center [976, 608] width 250 height 26
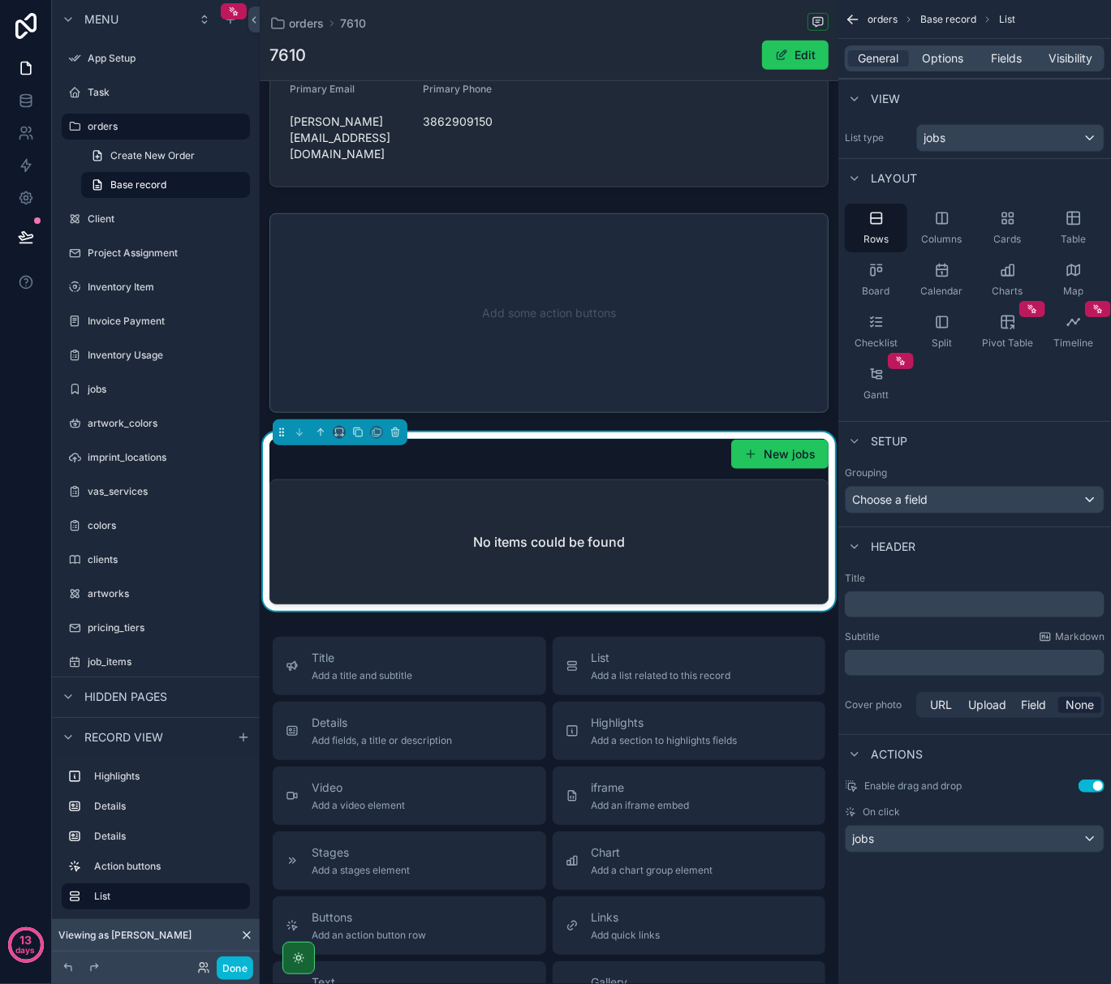
click at [984, 639] on div "Subtitle Markdown" at bounding box center [975, 636] width 260 height 13
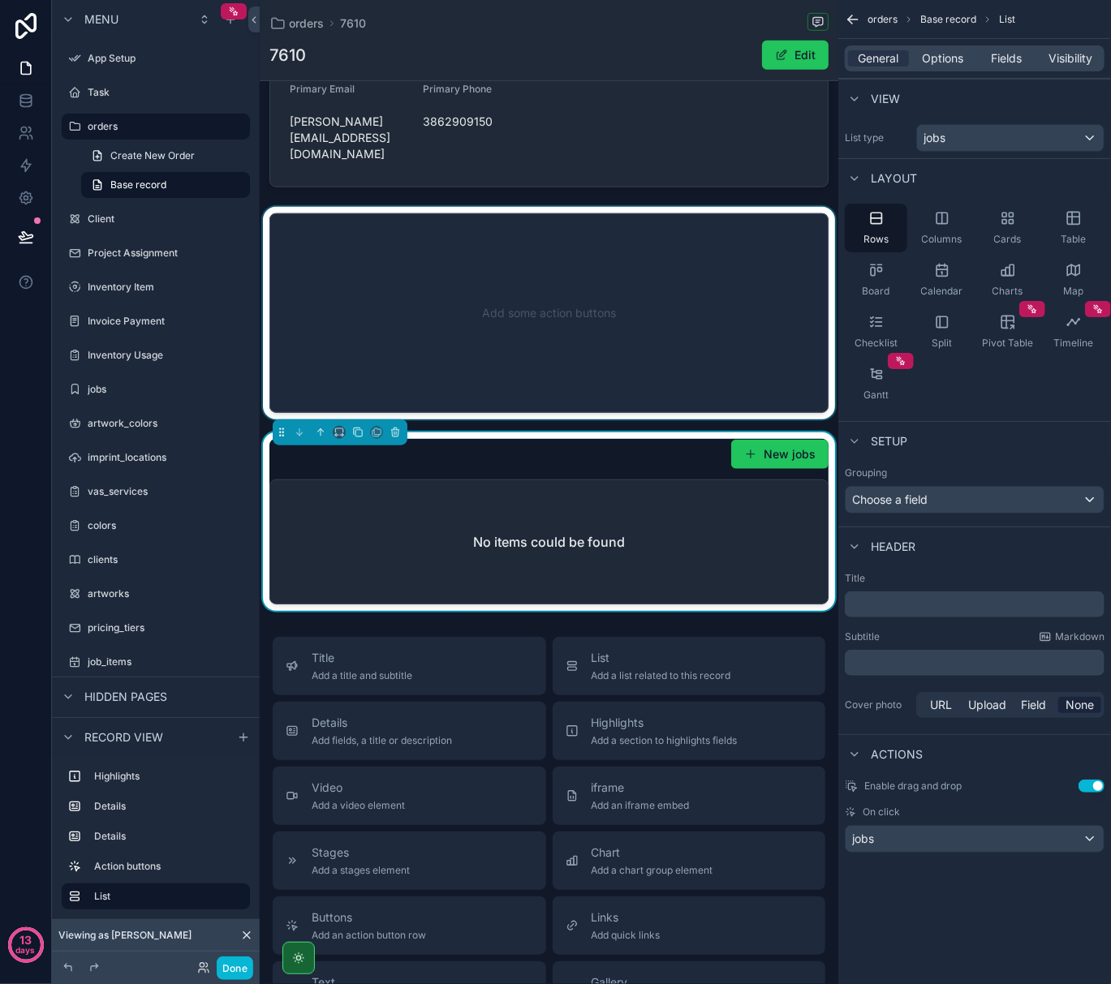
click at [583, 351] on div "scrollable content" at bounding box center [549, 313] width 579 height 213
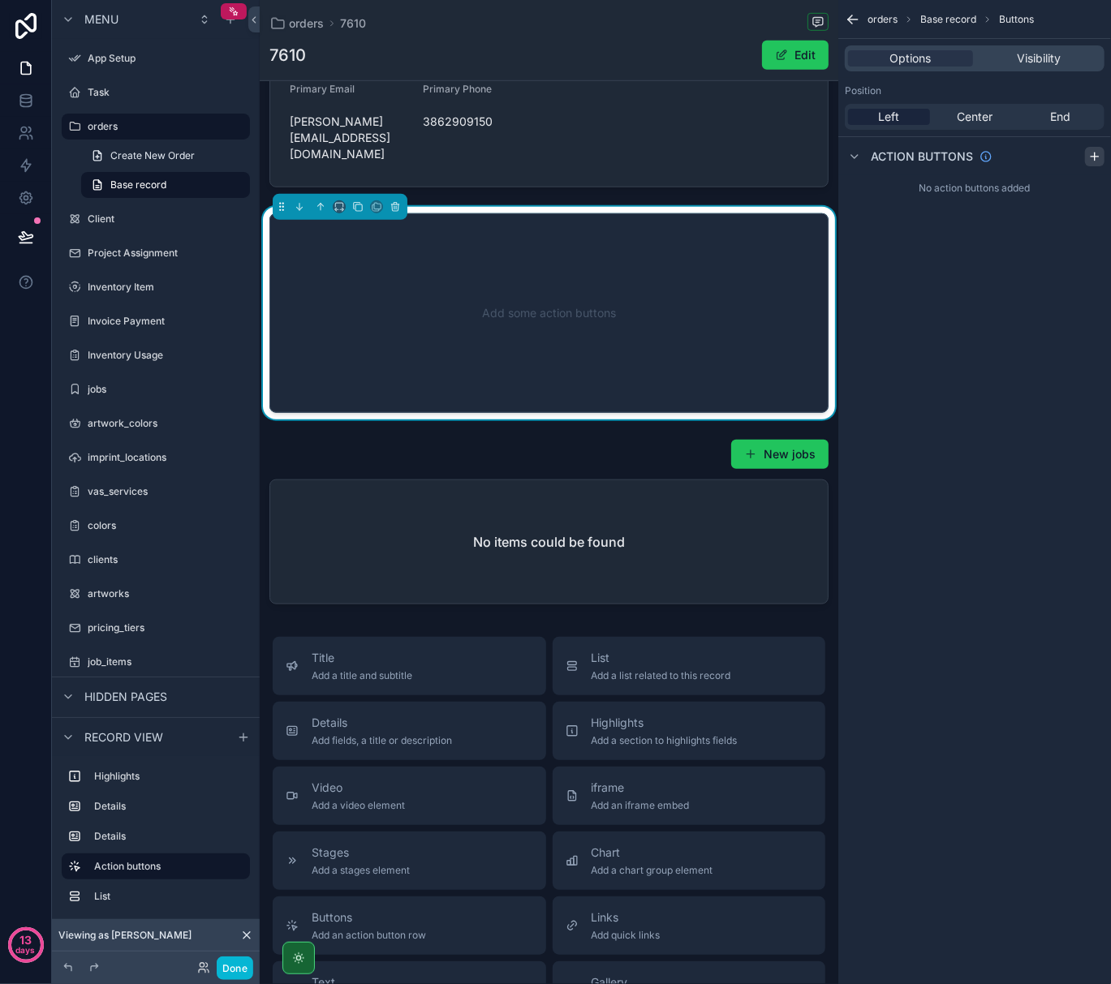
click at [1100, 160] on icon "scrollable content" at bounding box center [1094, 156] width 13 height 13
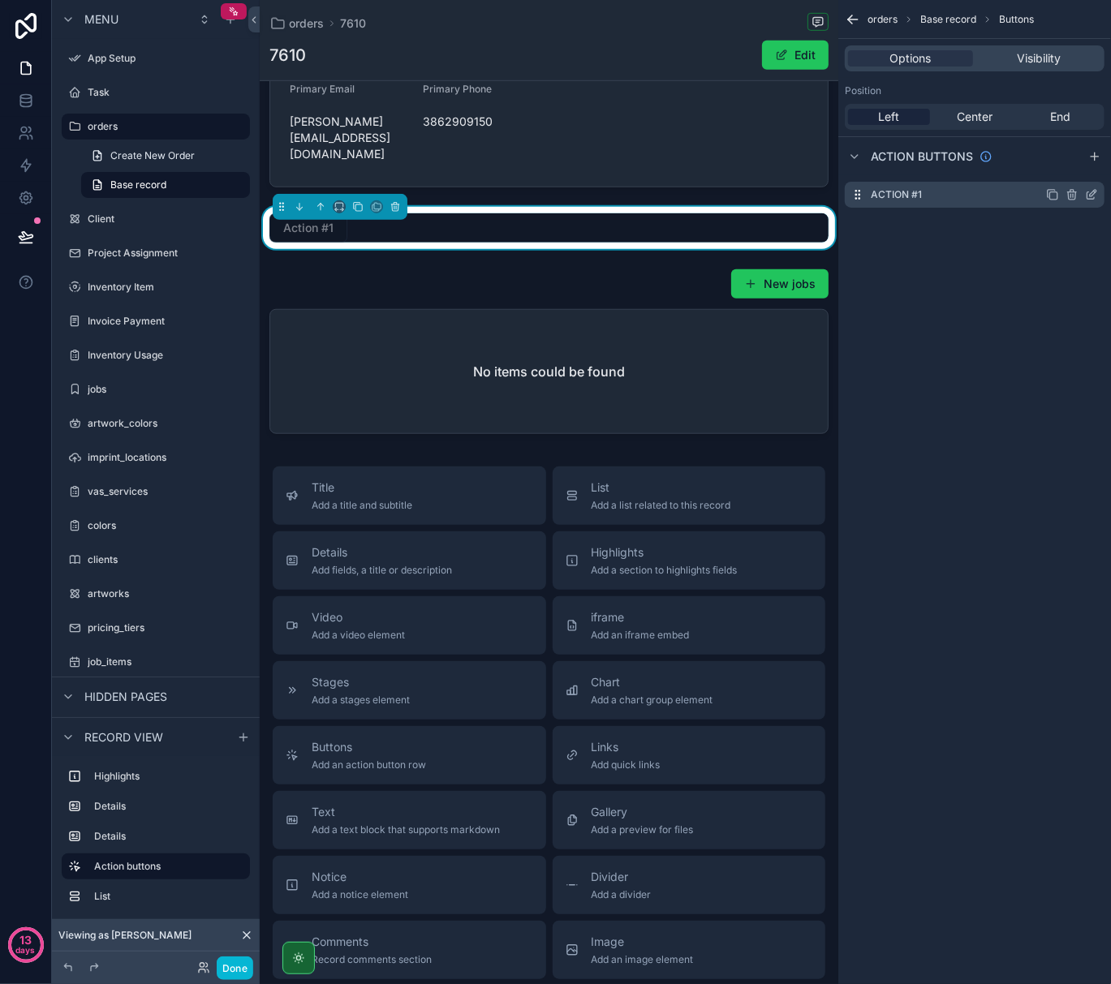
click at [930, 199] on div "Action #1" at bounding box center [975, 195] width 260 height 26
click at [1088, 195] on icon "scrollable content" at bounding box center [1091, 194] width 13 height 13
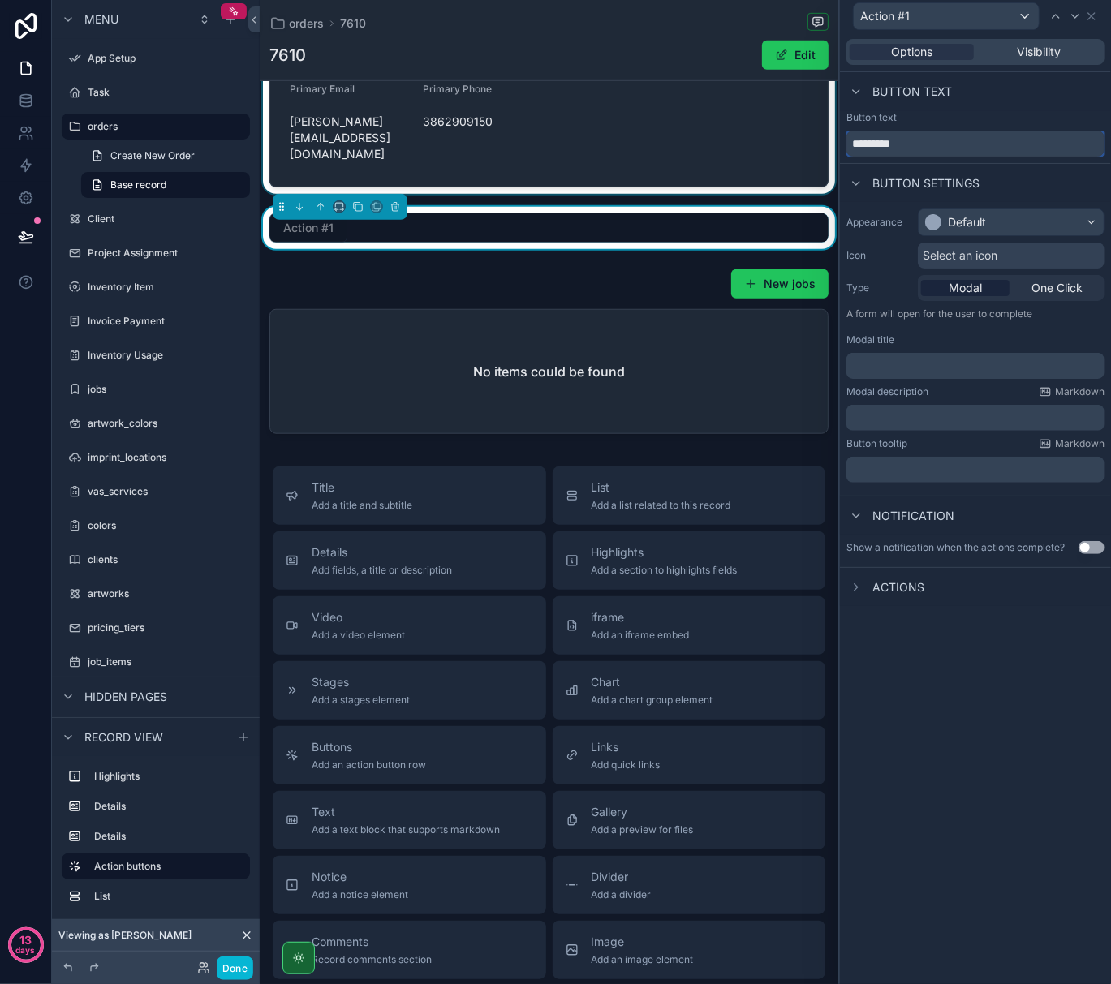
drag, startPoint x: 953, startPoint y: 148, endPoint x: 754, endPoint y: 148, distance: 198.8
click at [754, 148] on div "Action #1 Options Visibility Button text Button text ********* Button settings …" at bounding box center [555, 492] width 1111 height 984
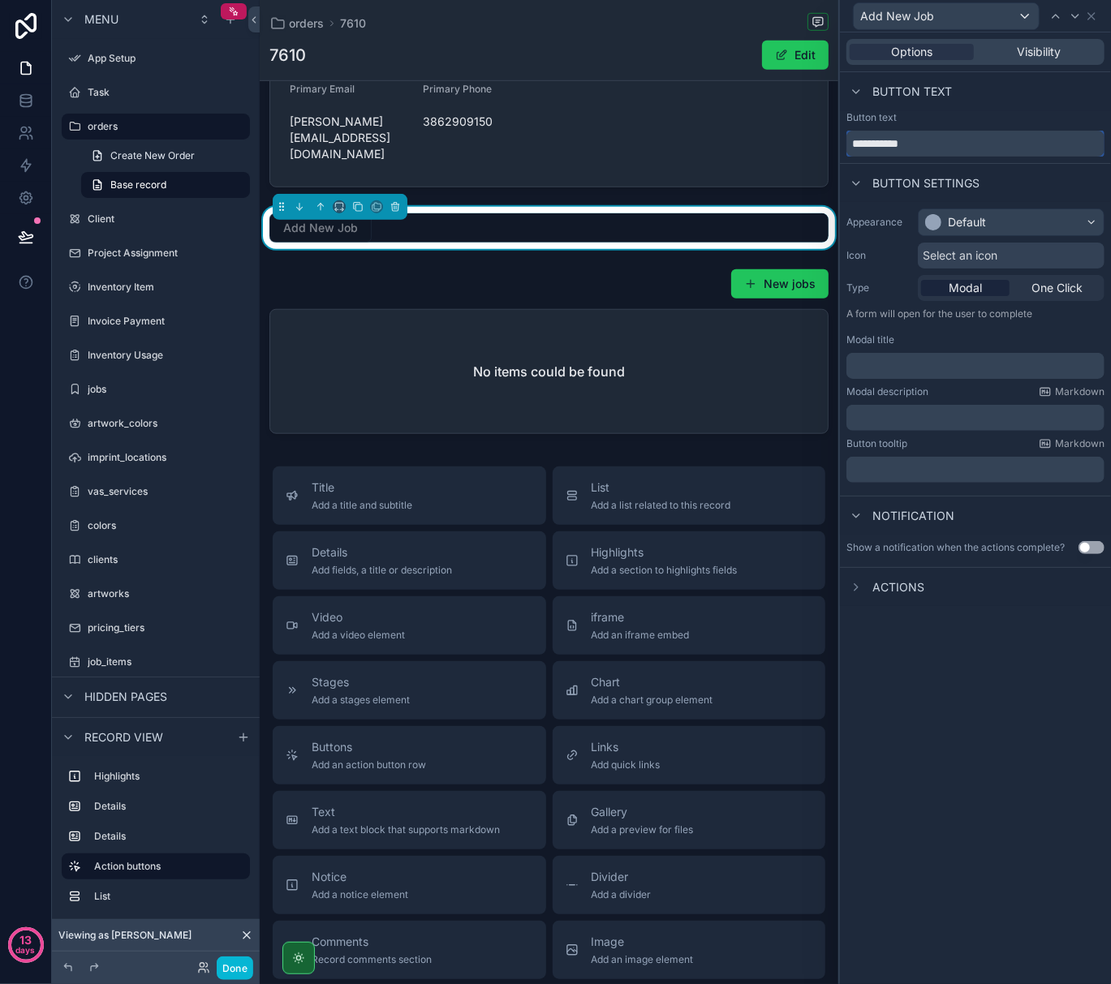
type input "**********"
click at [957, 371] on p "﻿" at bounding box center [977, 366] width 248 height 16
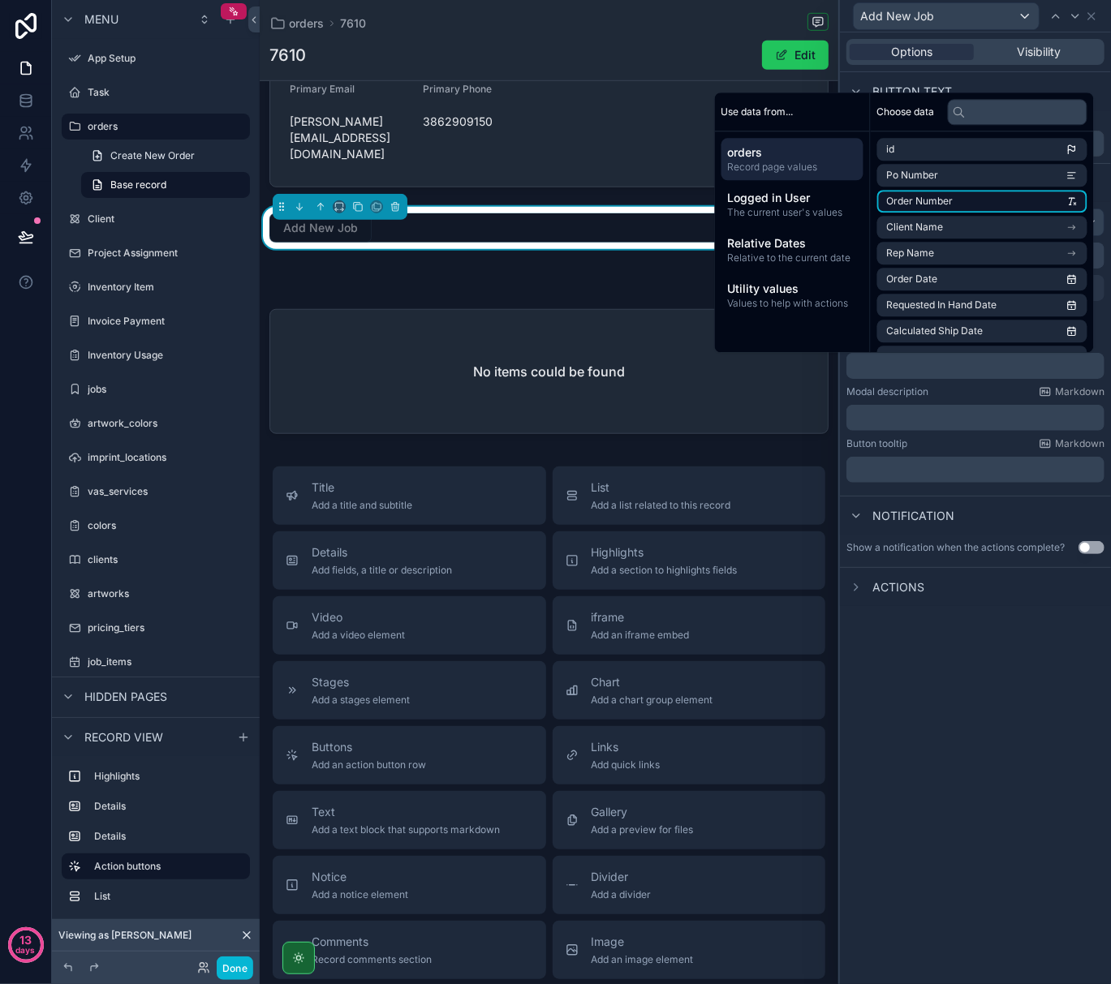
click at [907, 203] on span "Order Number" at bounding box center [920, 201] width 67 height 13
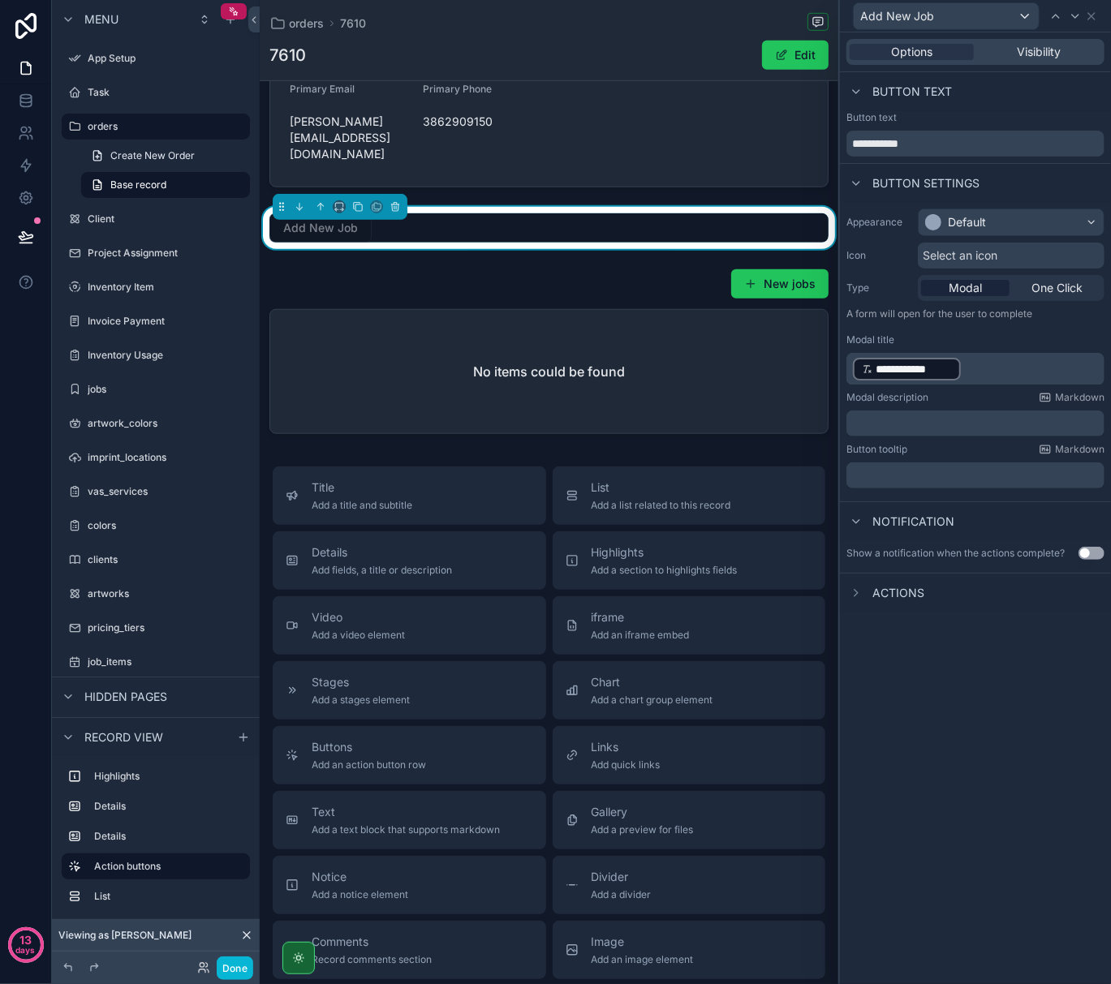
click at [1013, 721] on div "**********" at bounding box center [975, 508] width 271 height 952
click at [1006, 224] on div "Default" at bounding box center [1011, 222] width 185 height 26
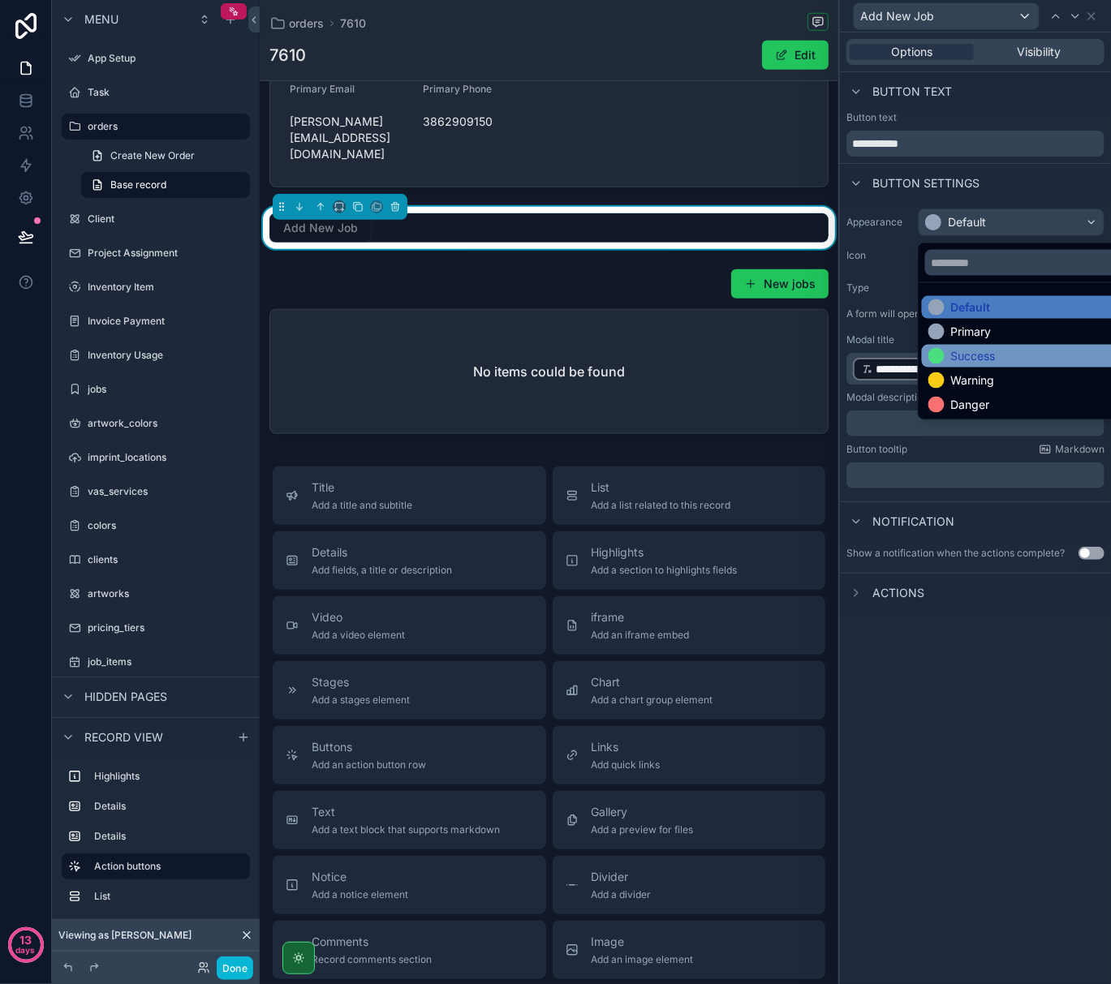
click at [994, 354] on div "Success" at bounding box center [973, 356] width 45 height 16
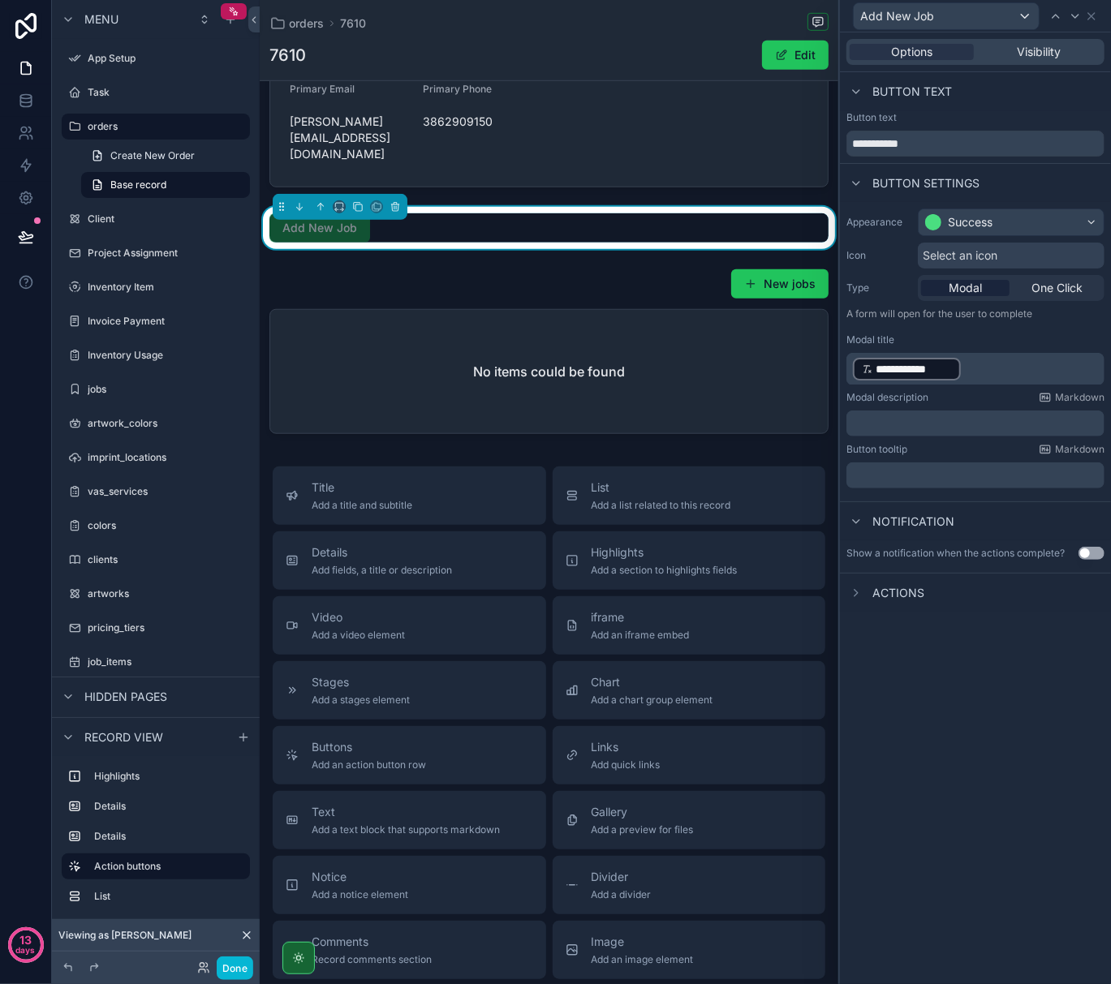
click at [914, 591] on span "Actions" at bounding box center [898, 593] width 52 height 16
click at [1094, 587] on icon at bounding box center [1094, 593] width 13 height 13
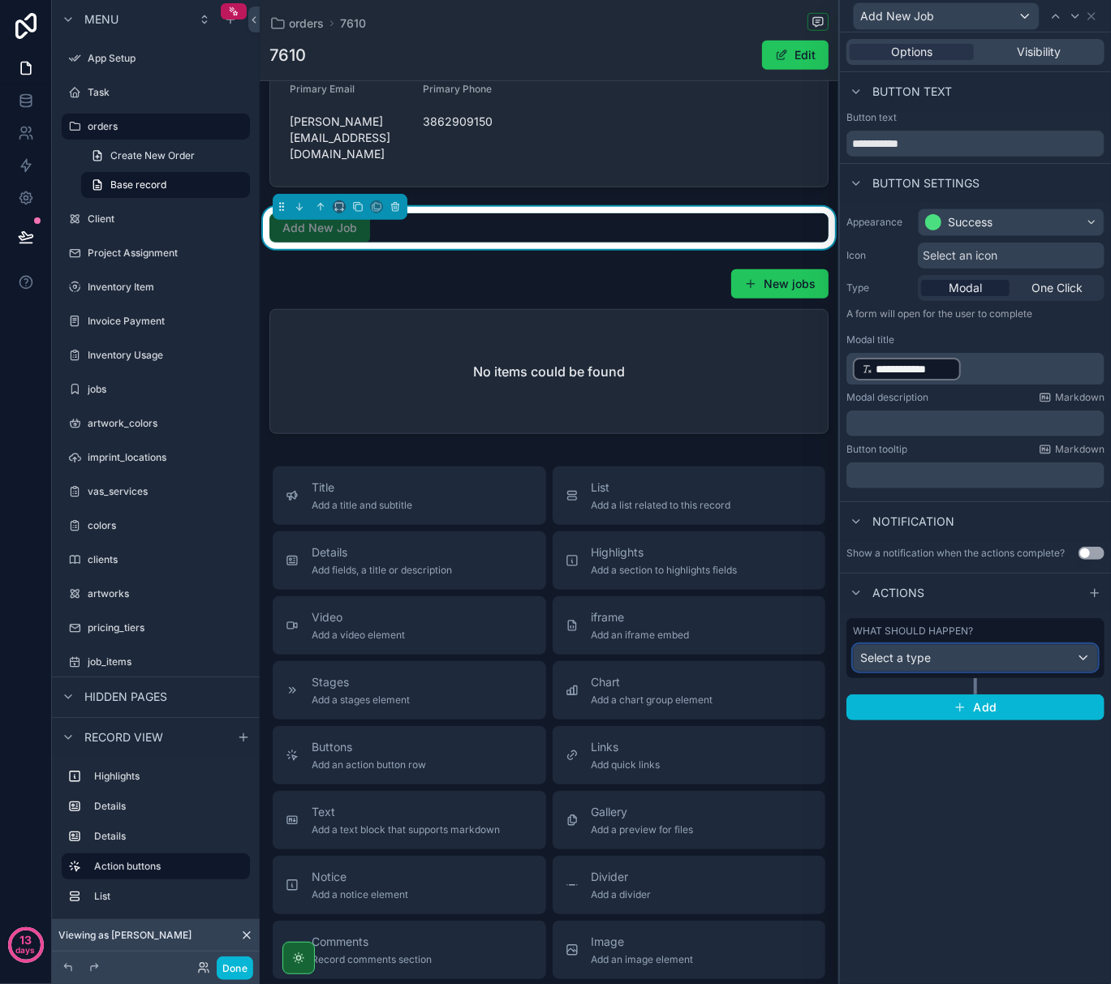
click at [1001, 656] on div "Select a type" at bounding box center [975, 658] width 243 height 26
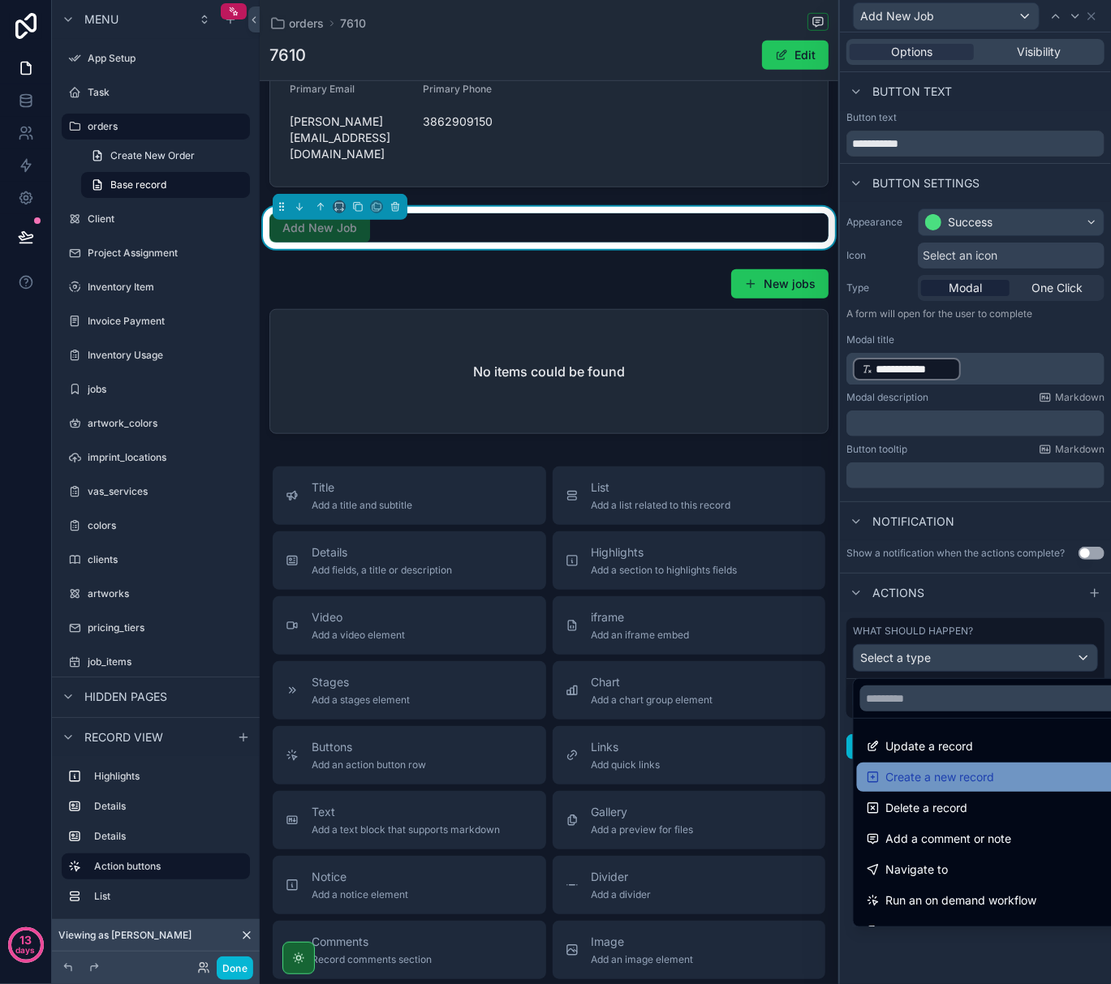
click at [998, 770] on div "Create a new record" at bounding box center [994, 777] width 255 height 19
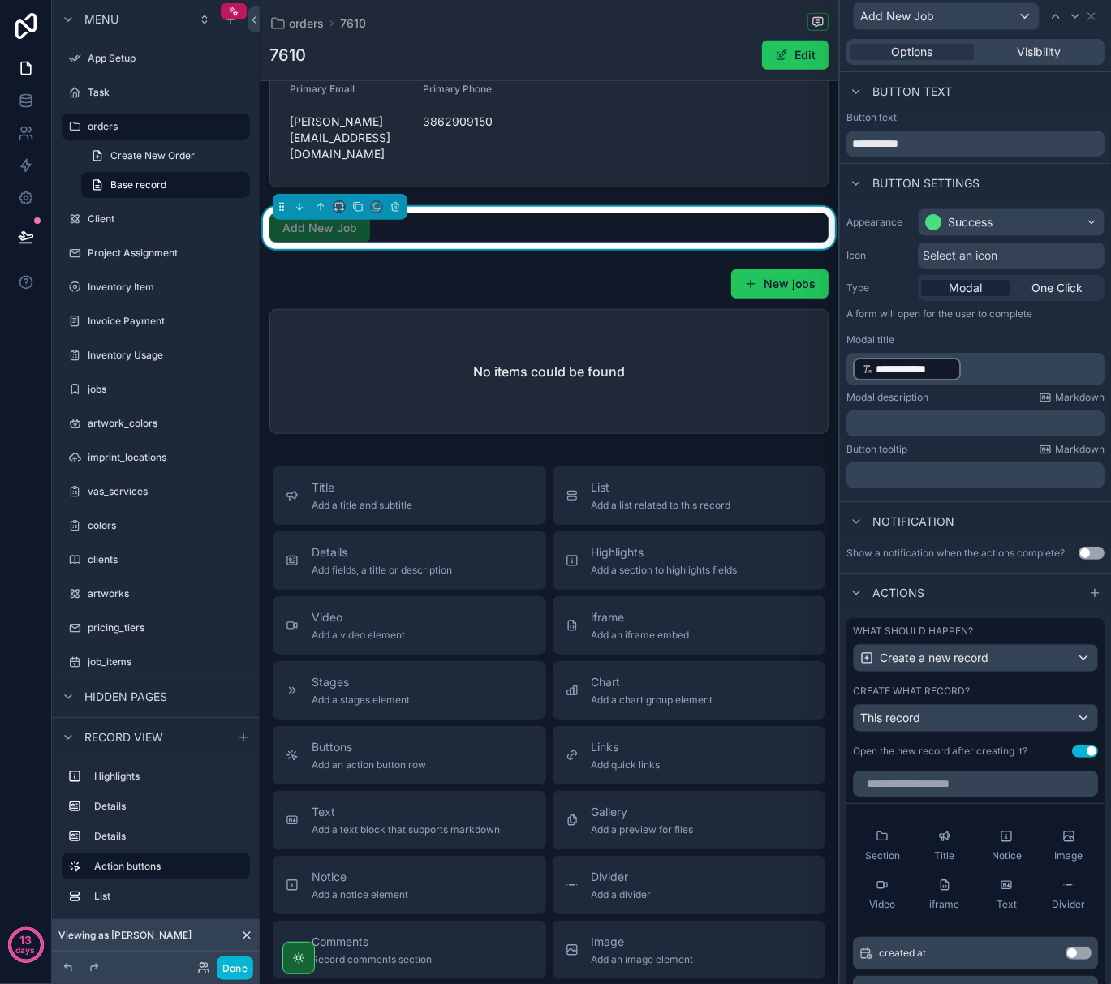
scroll to position [108, 0]
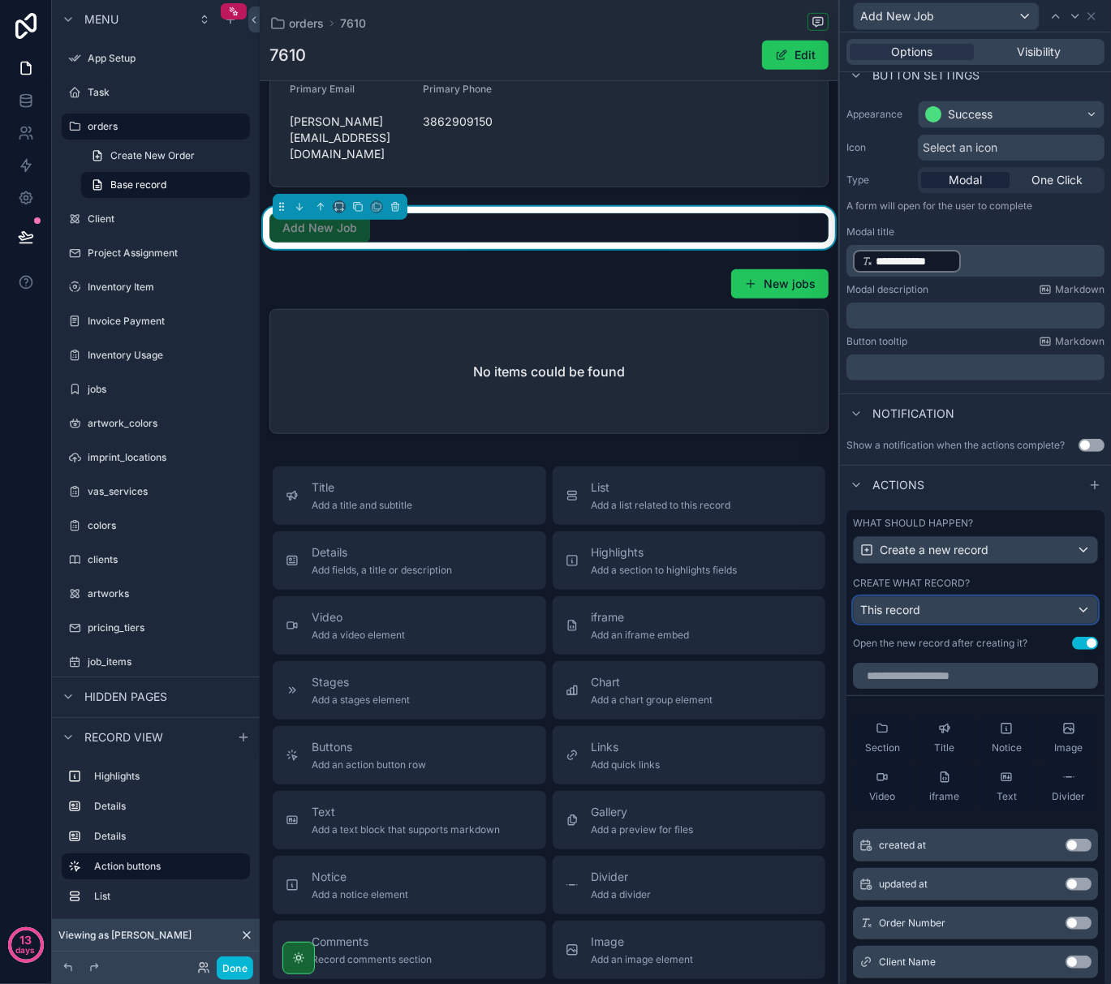
click at [1066, 623] on div "This record" at bounding box center [975, 610] width 243 height 26
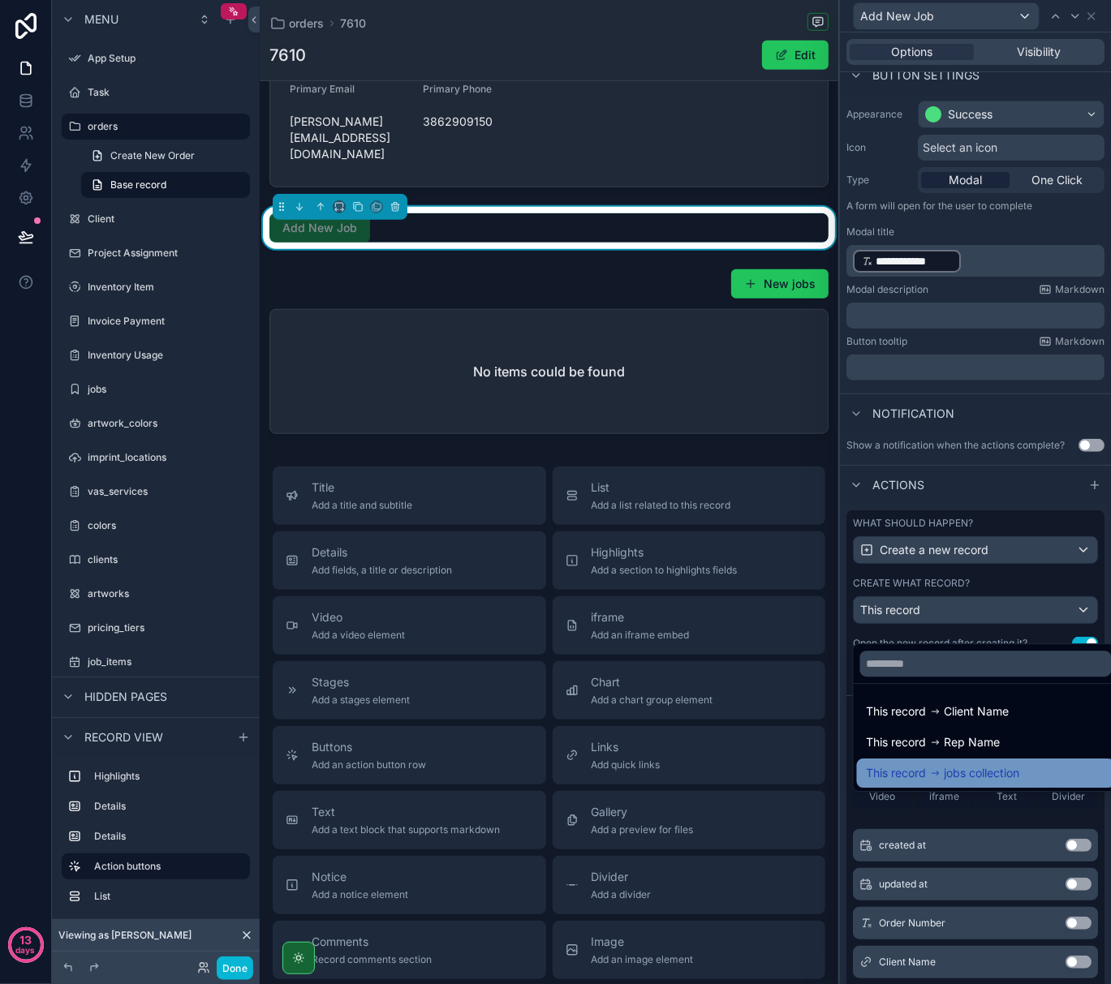
click at [966, 759] on div "This record jobs collection" at bounding box center [986, 773] width 258 height 29
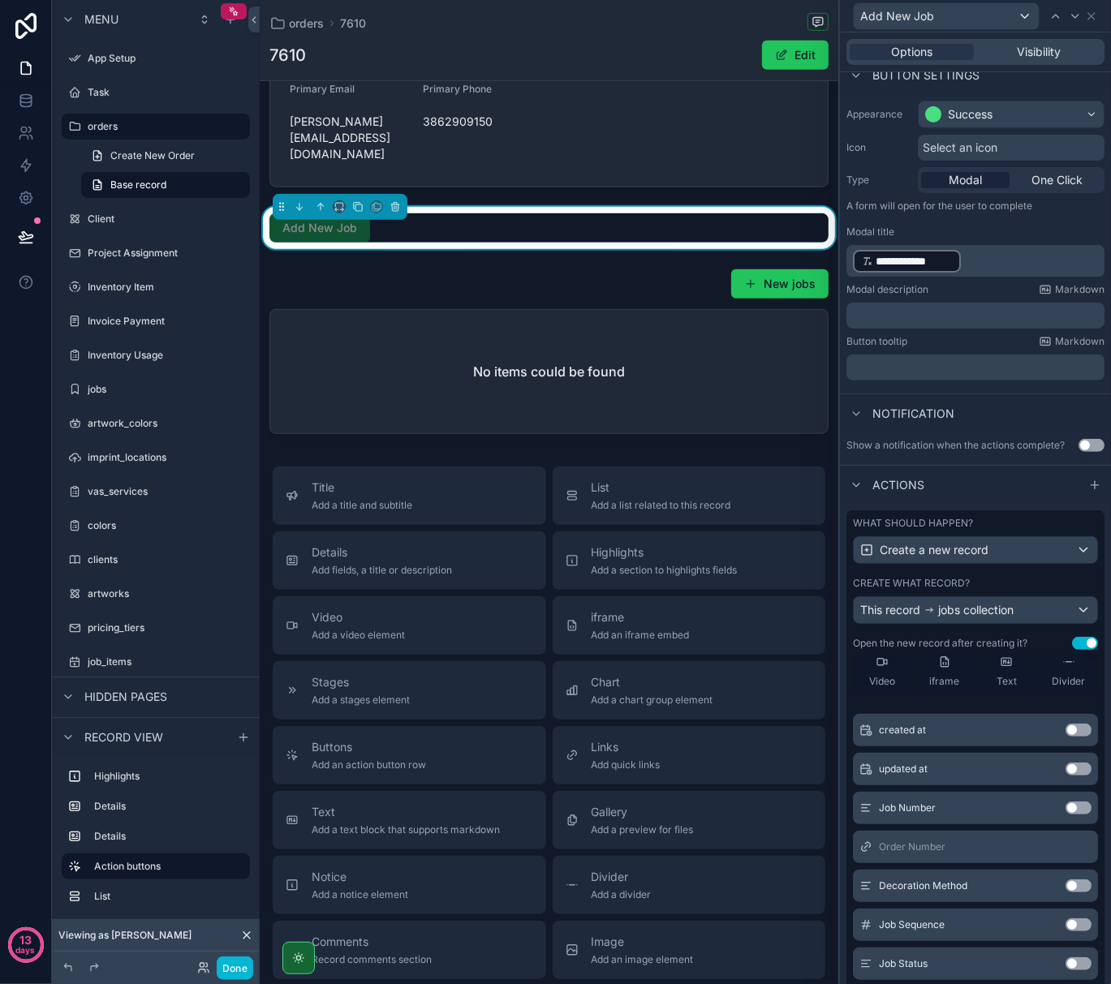
scroll to position [216, 0]
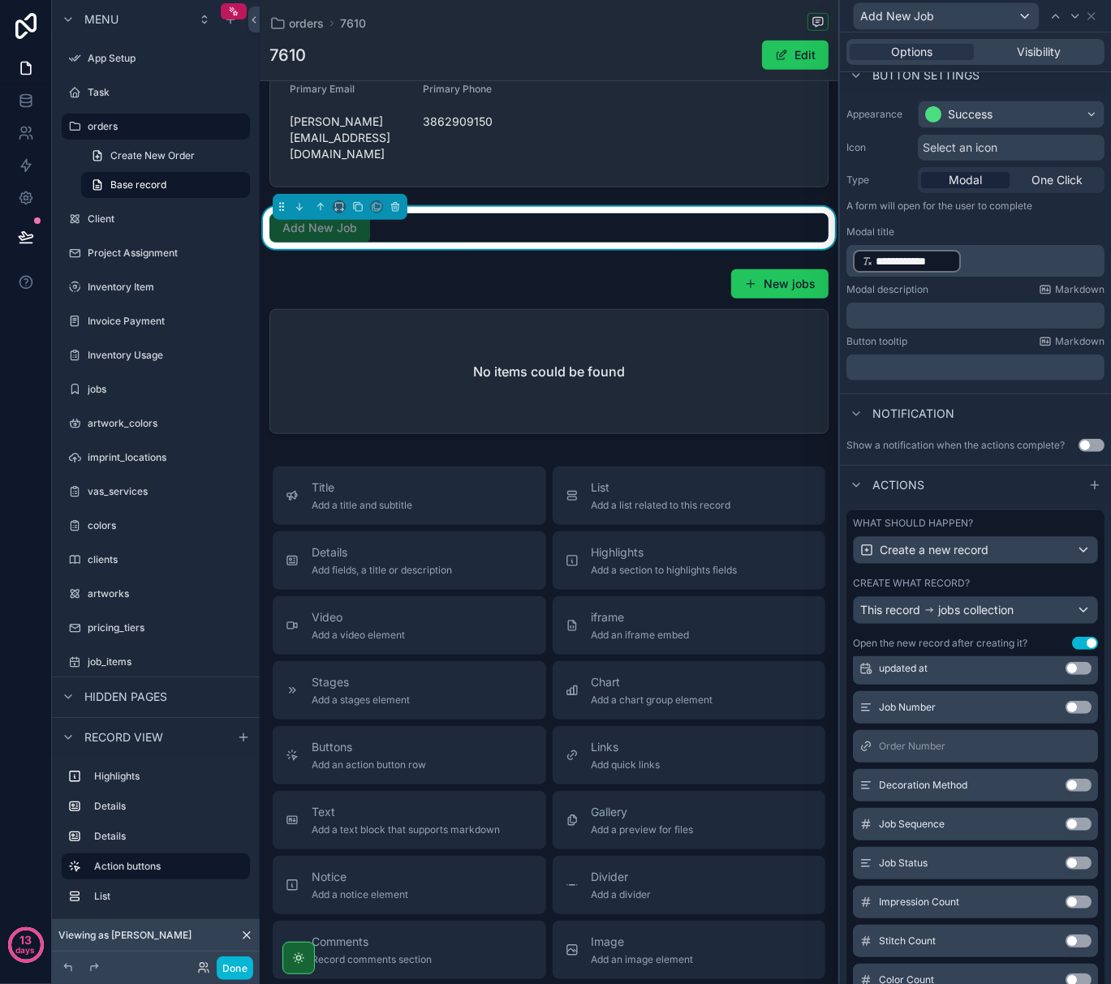
click at [1065, 714] on button "Use setting" at bounding box center [1078, 707] width 26 height 13
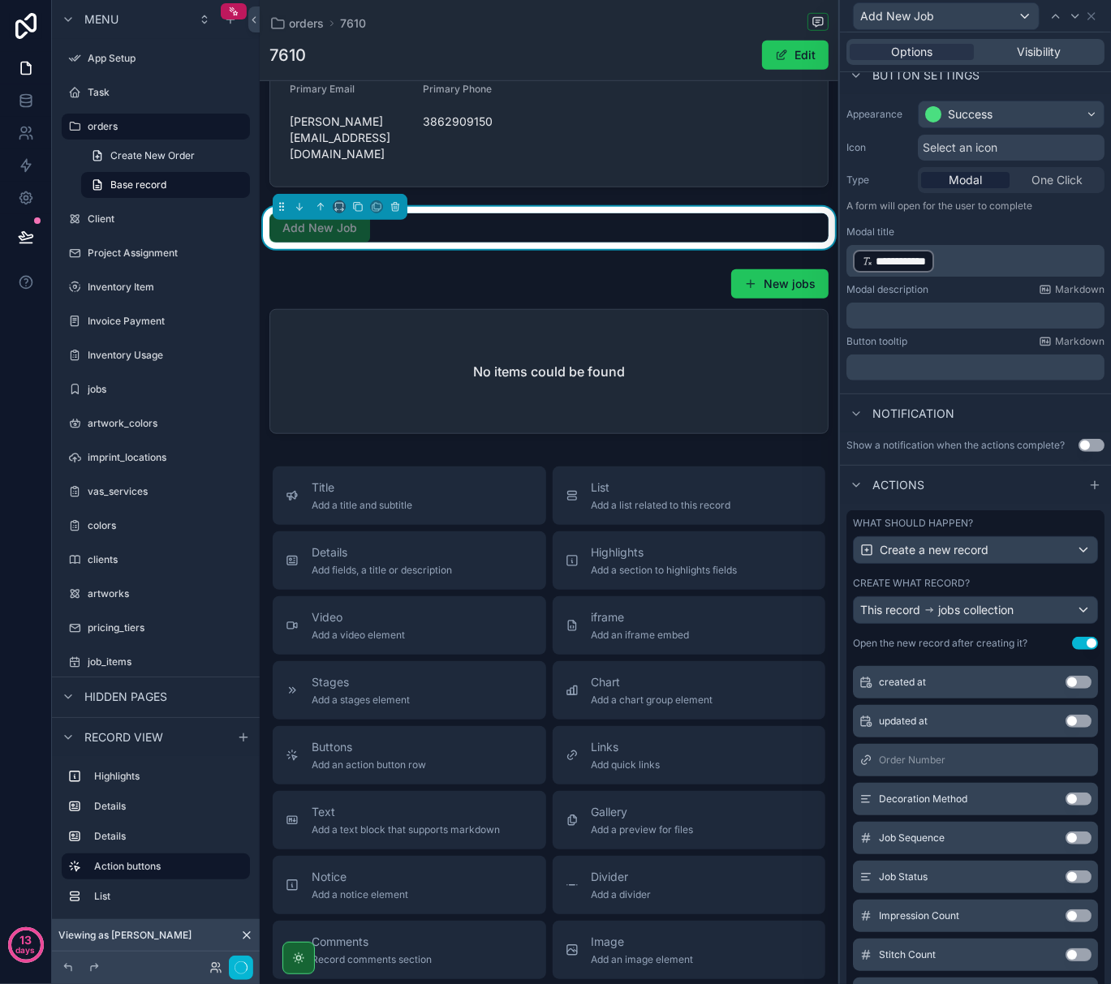
scroll to position [269, 0]
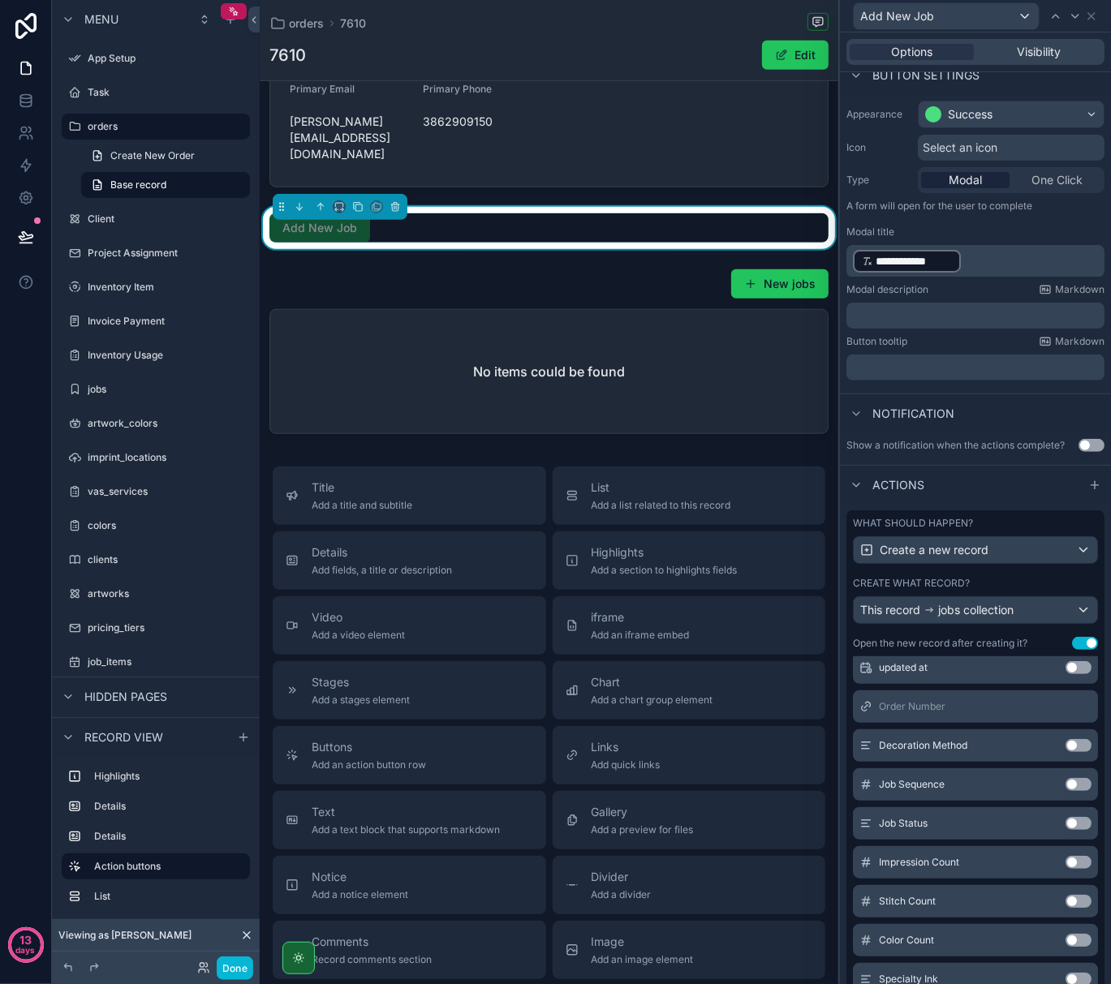
click at [1065, 791] on button "Use setting" at bounding box center [1078, 784] width 26 height 13
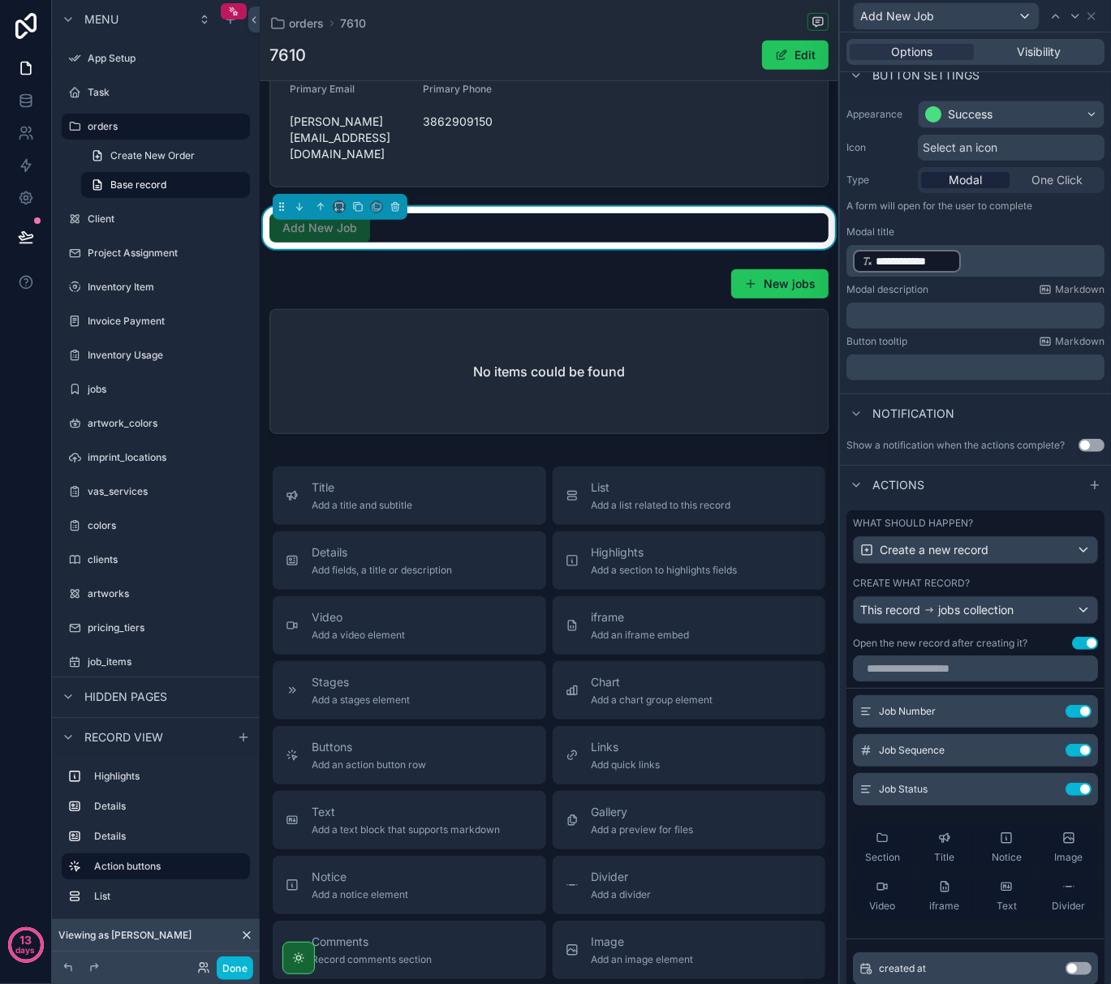
scroll to position [0, 0]
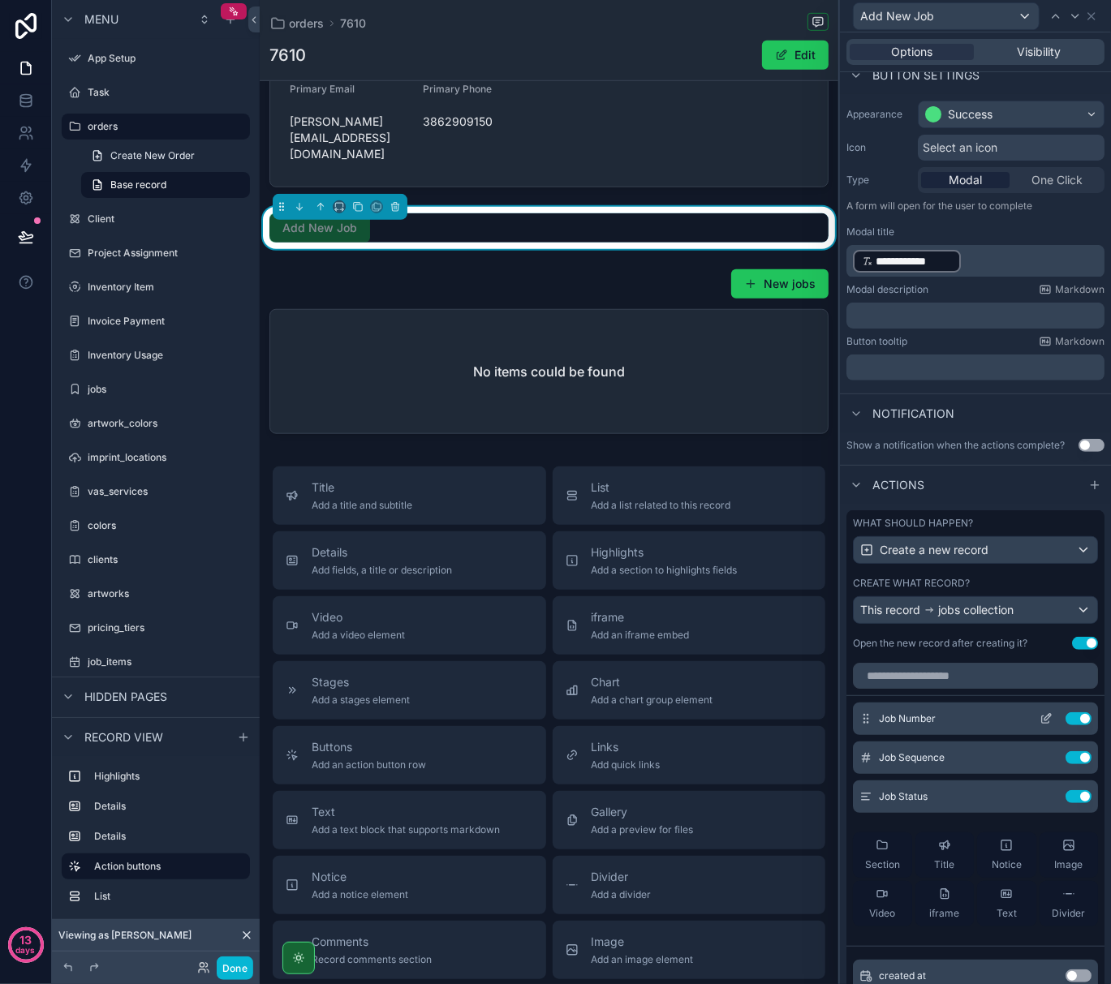
click at [1065, 725] on button "Use setting" at bounding box center [1078, 718] width 26 height 13
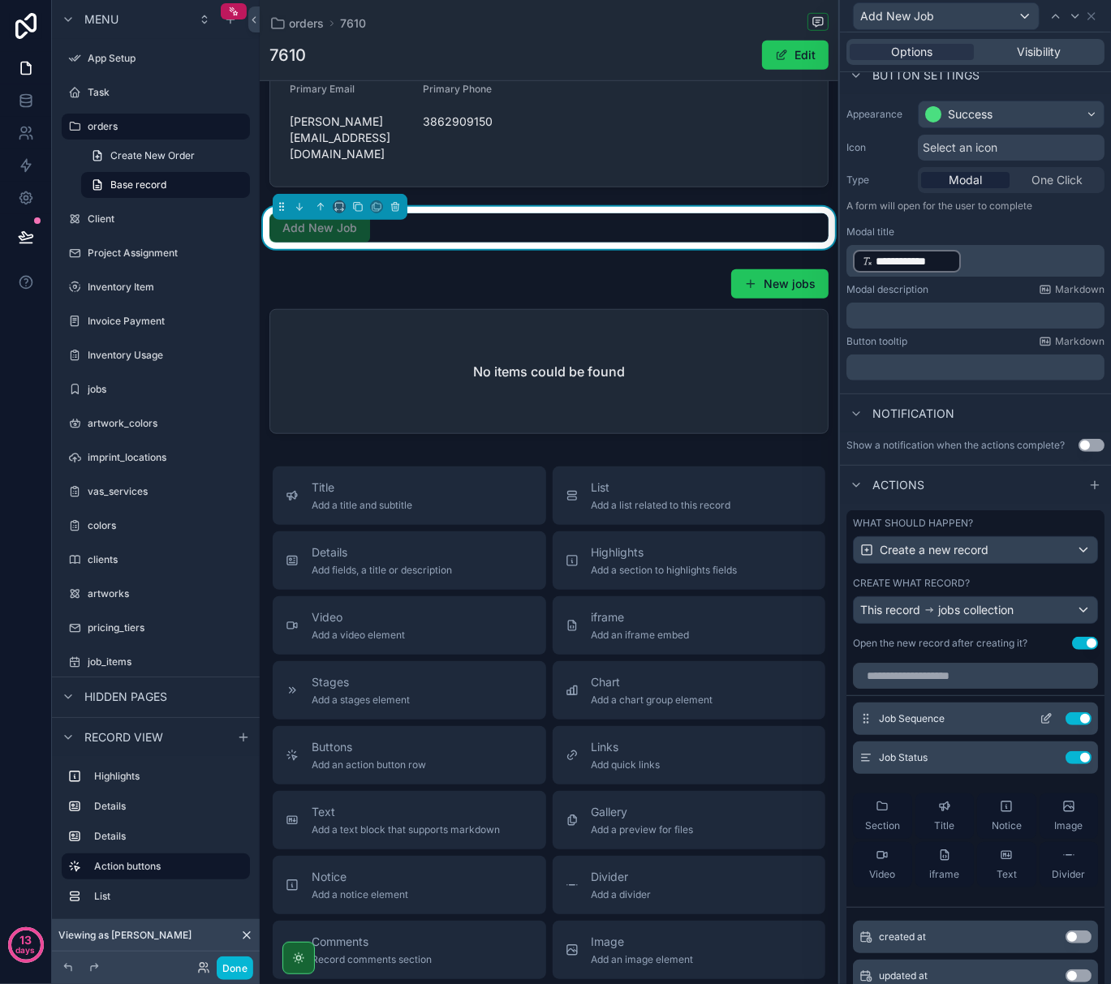
click at [1065, 725] on button "Use setting" at bounding box center [1078, 718] width 26 height 13
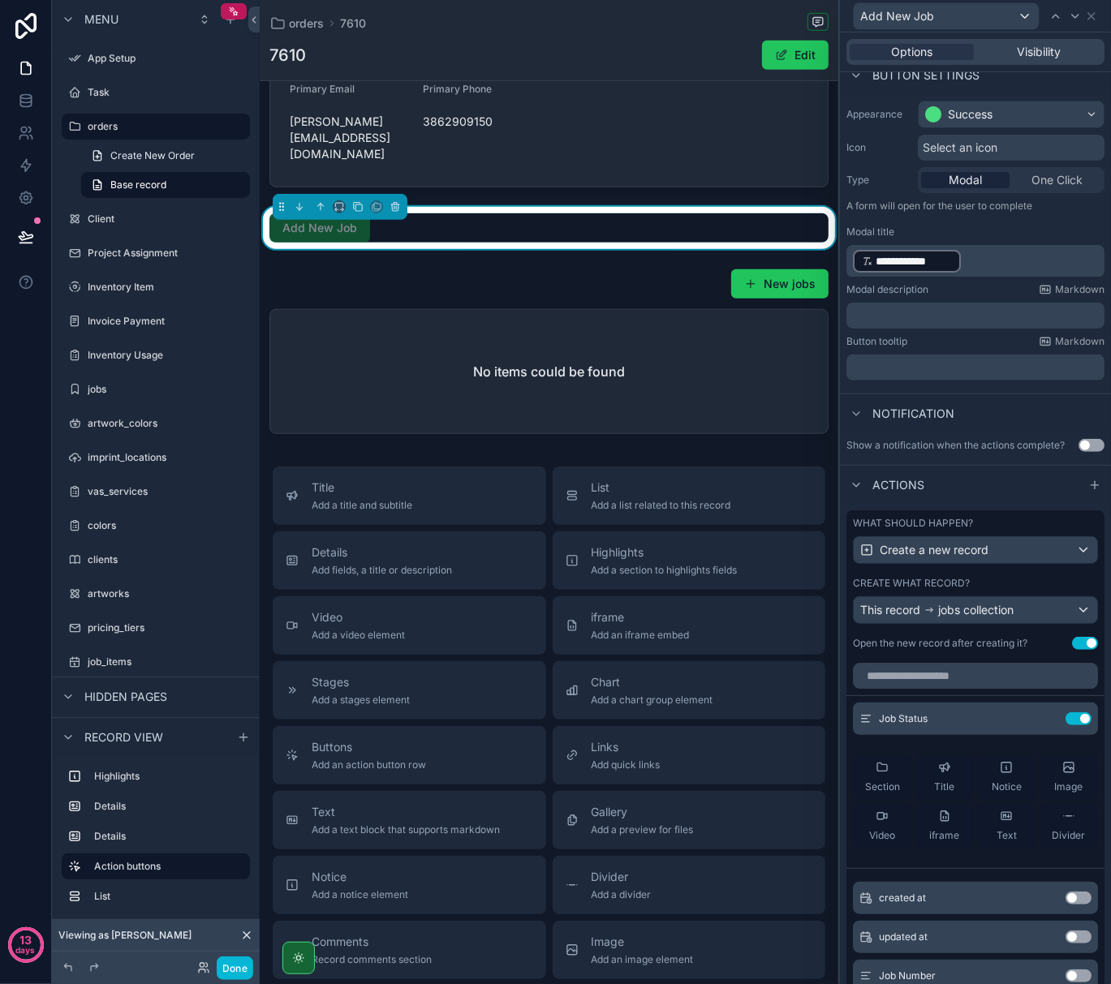
click at [1065, 725] on button "Use setting" at bounding box center [1078, 718] width 26 height 13
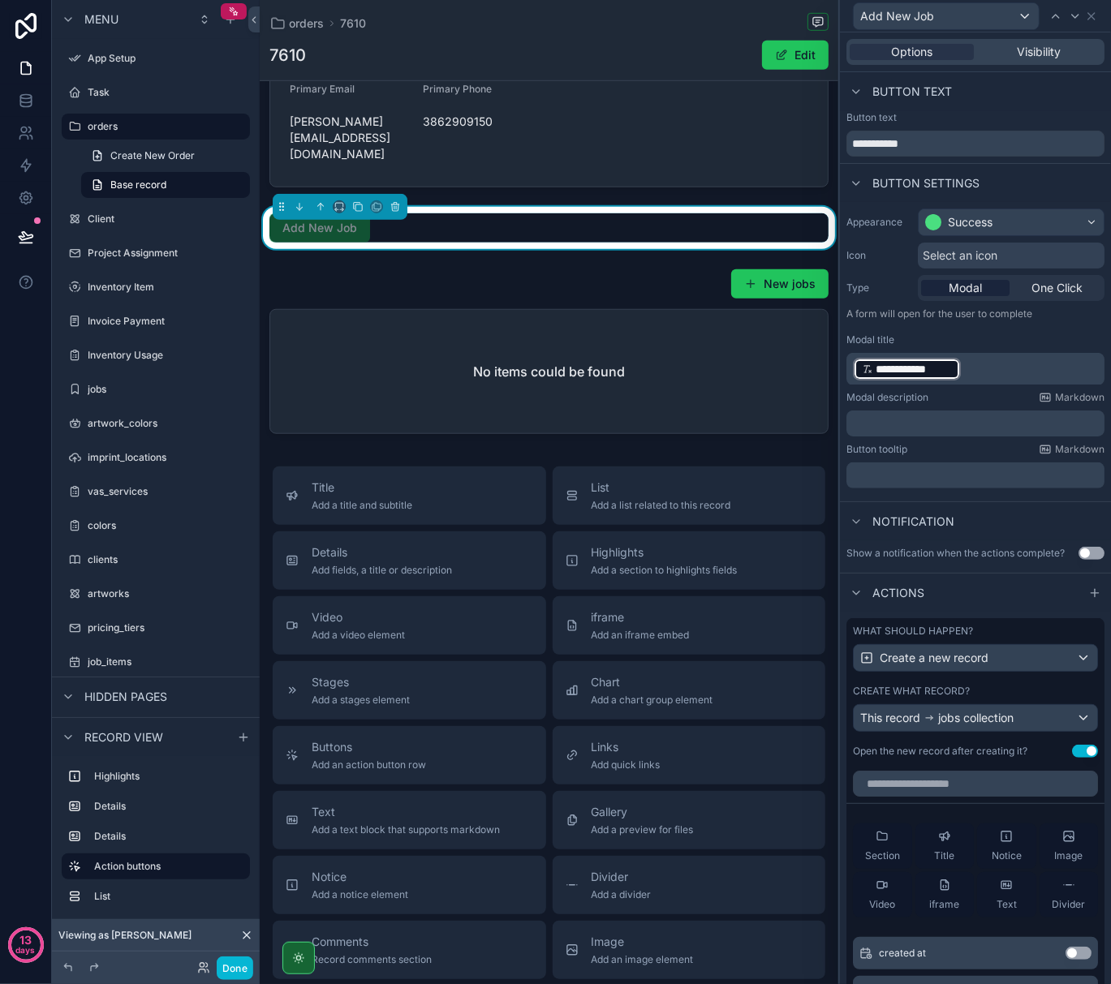
click at [975, 368] on p "**********" at bounding box center [977, 369] width 248 height 26
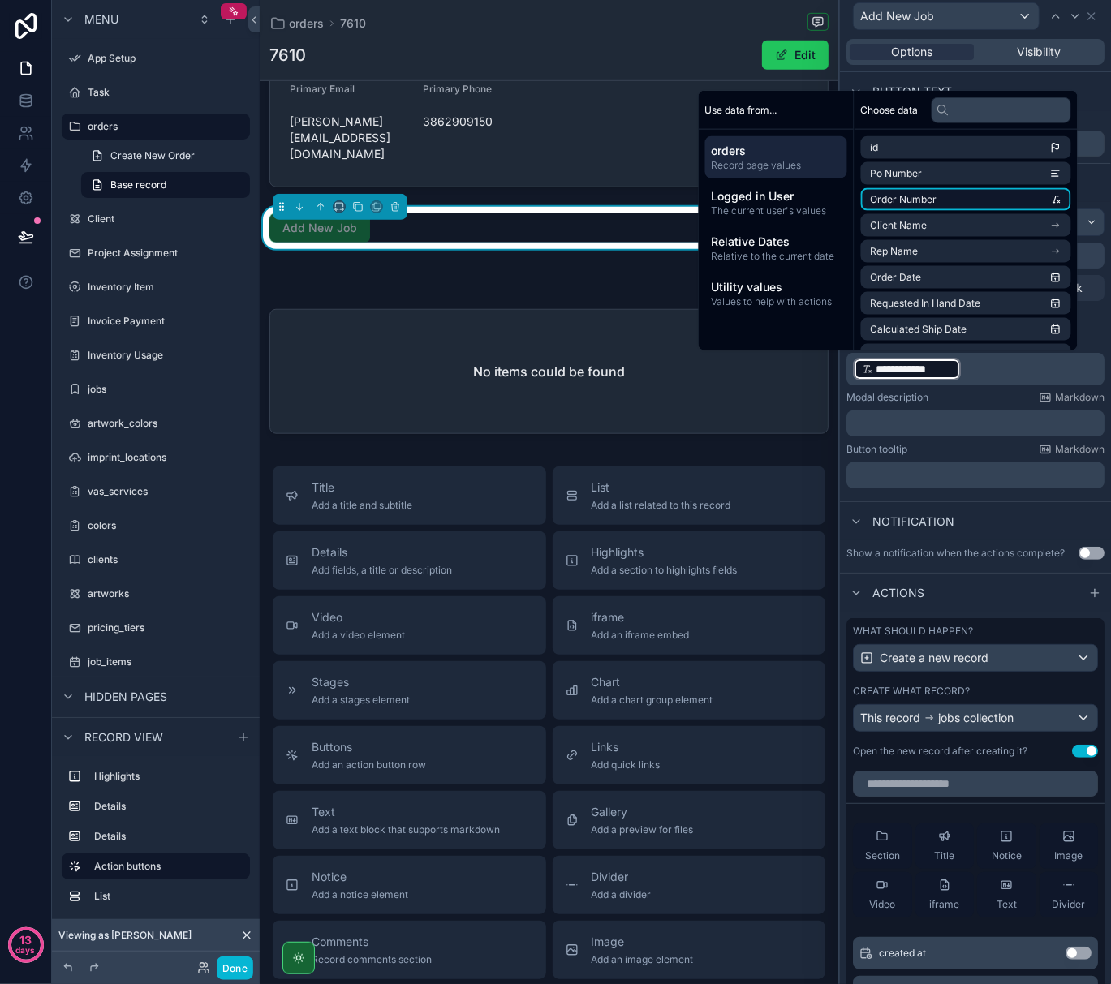
click at [1024, 191] on li "Order Number" at bounding box center [966, 199] width 210 height 23
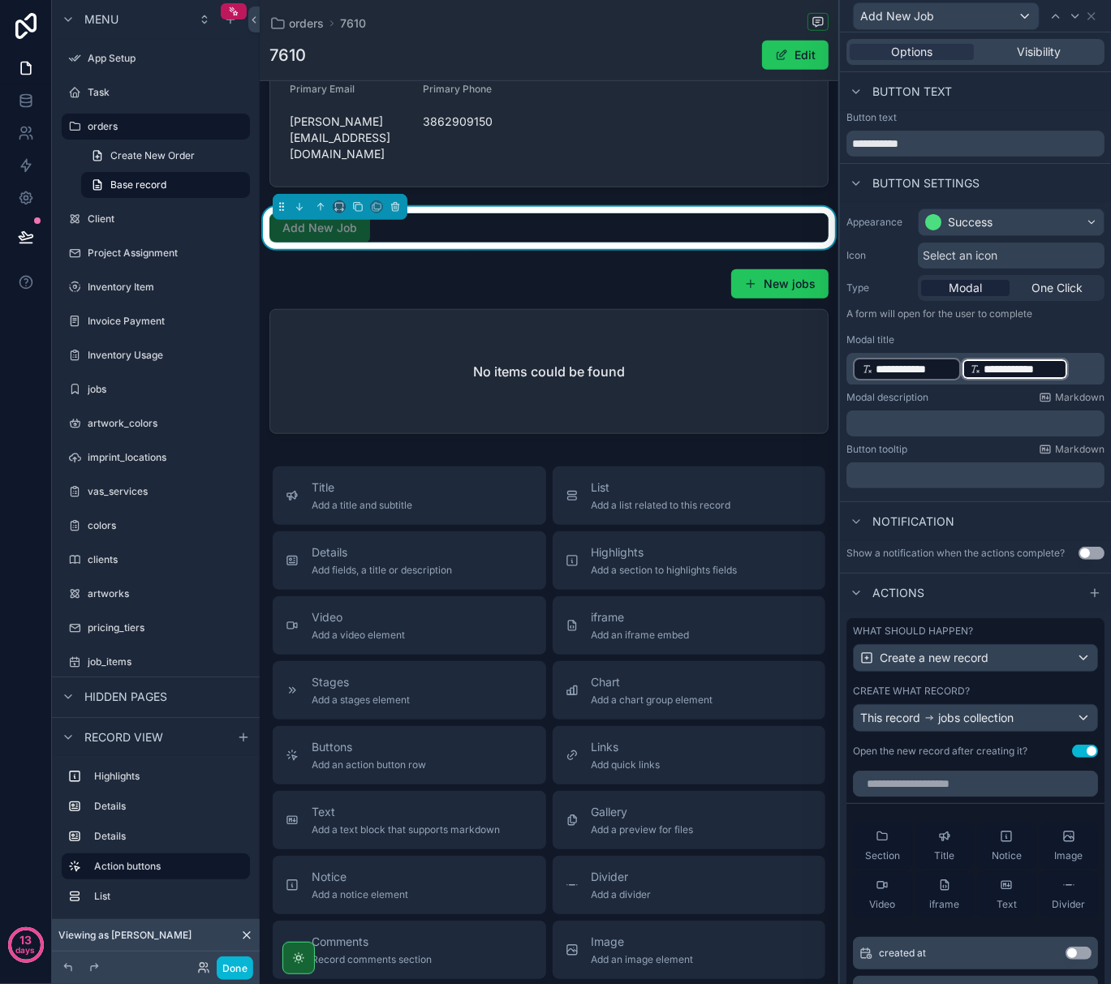
click at [1066, 370] on p "**********" at bounding box center [977, 369] width 248 height 26
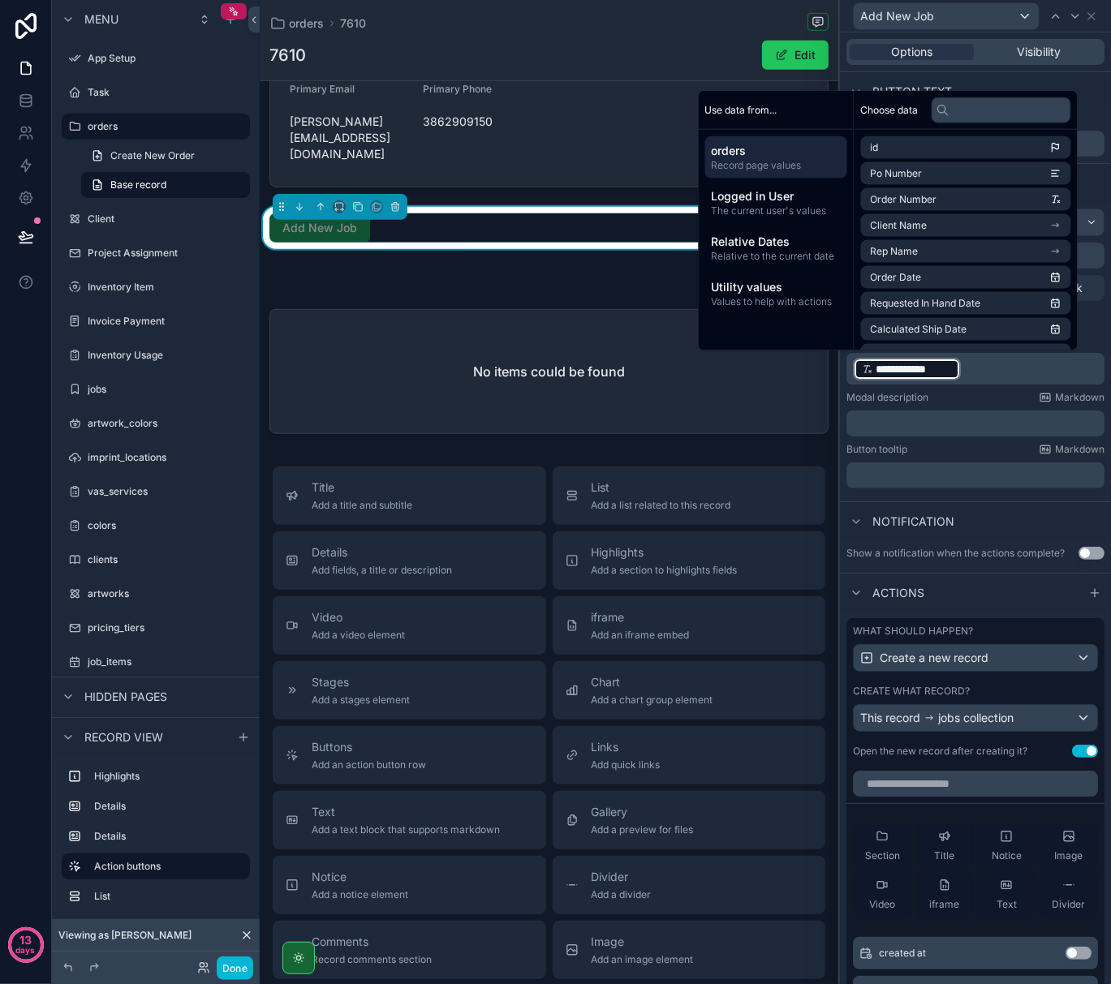
click at [900, 73] on div "Button text" at bounding box center [975, 91] width 271 height 39
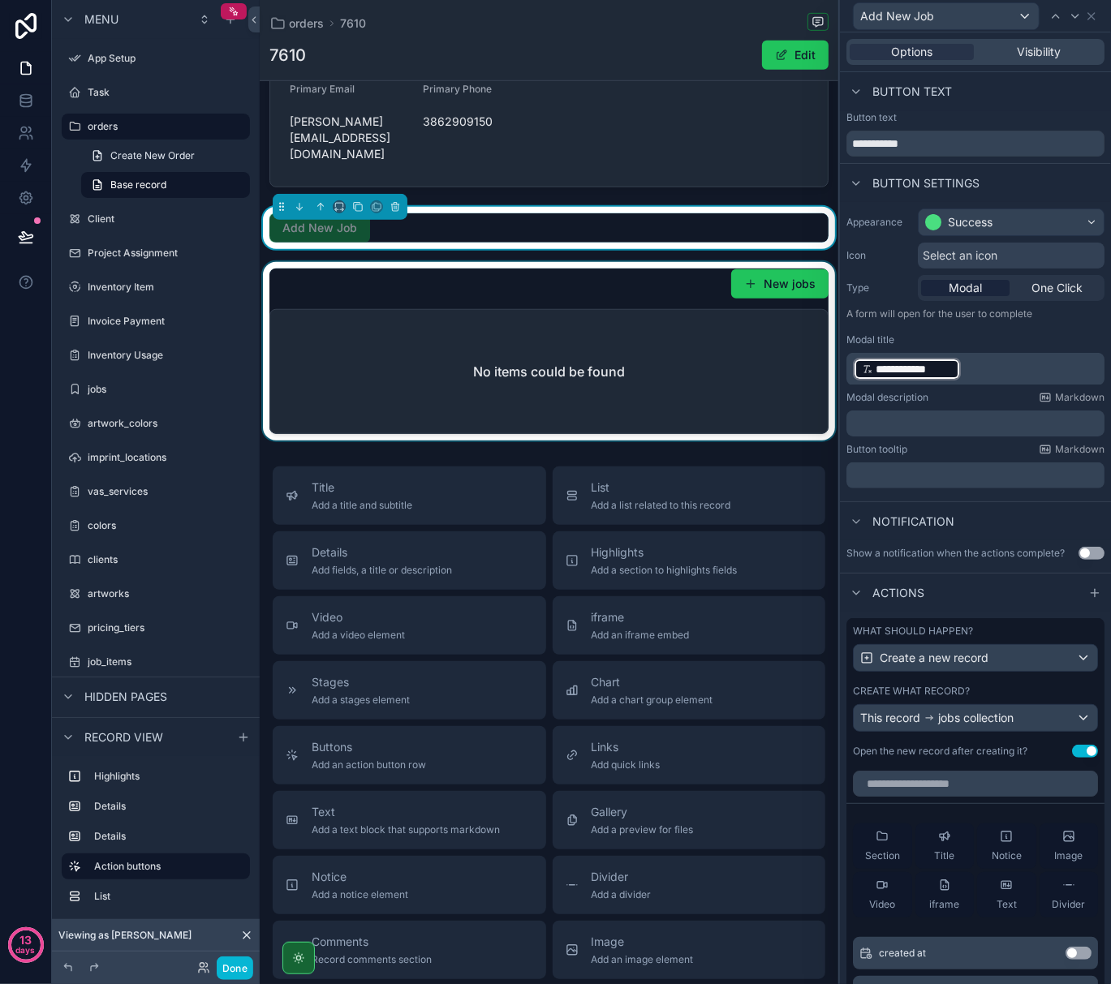
click at [626, 276] on div "scrollable content" at bounding box center [549, 351] width 579 height 179
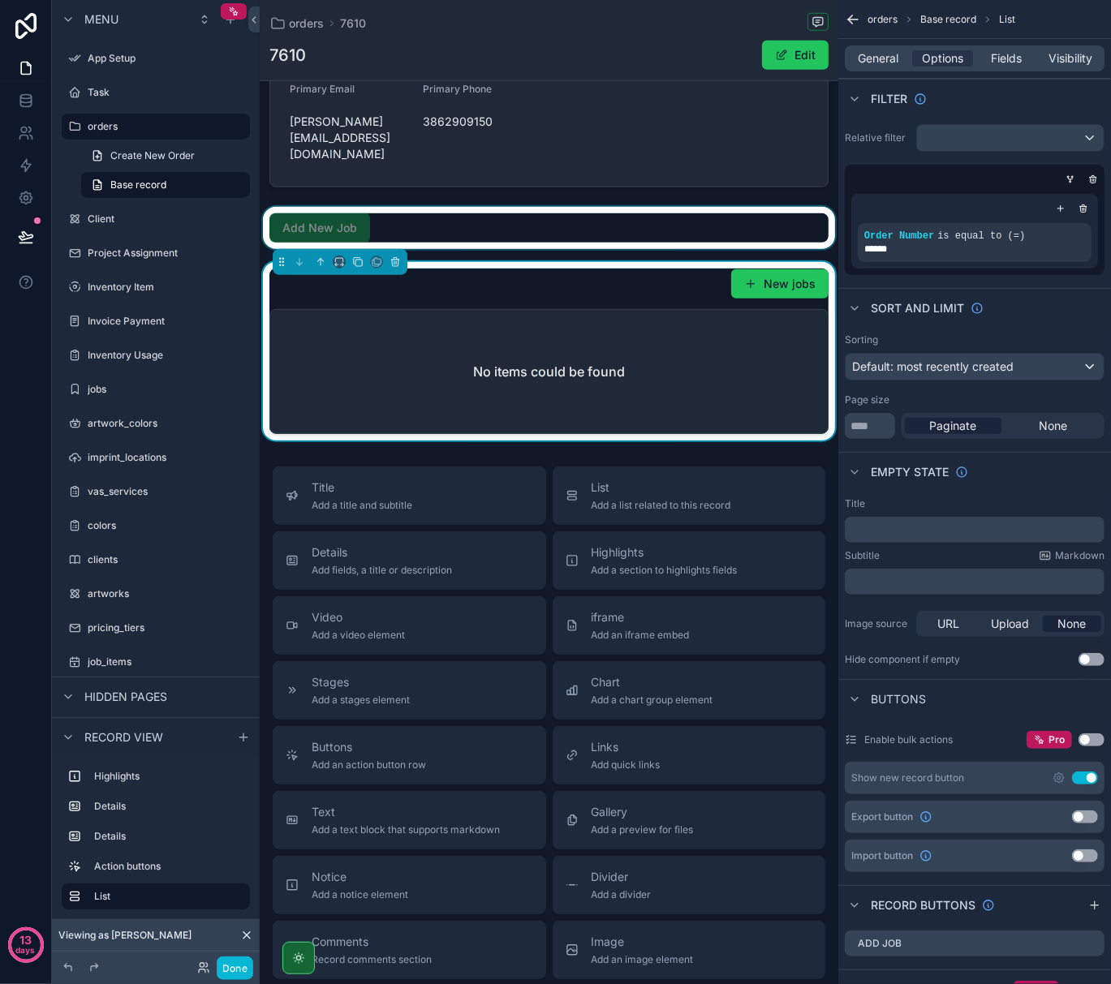
click at [587, 214] on div "scrollable content" at bounding box center [549, 228] width 579 height 42
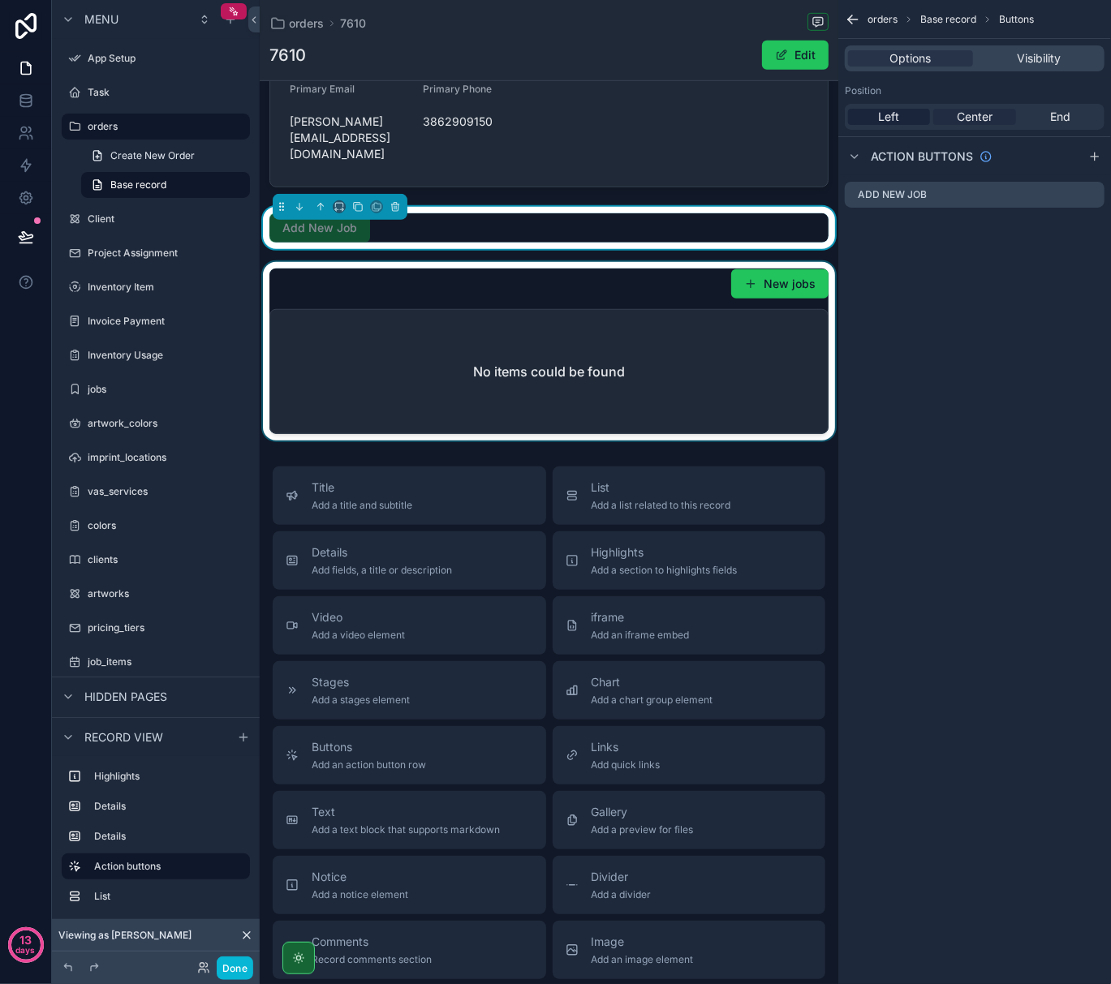
click at [977, 118] on span "Center" at bounding box center [975, 117] width 36 height 16
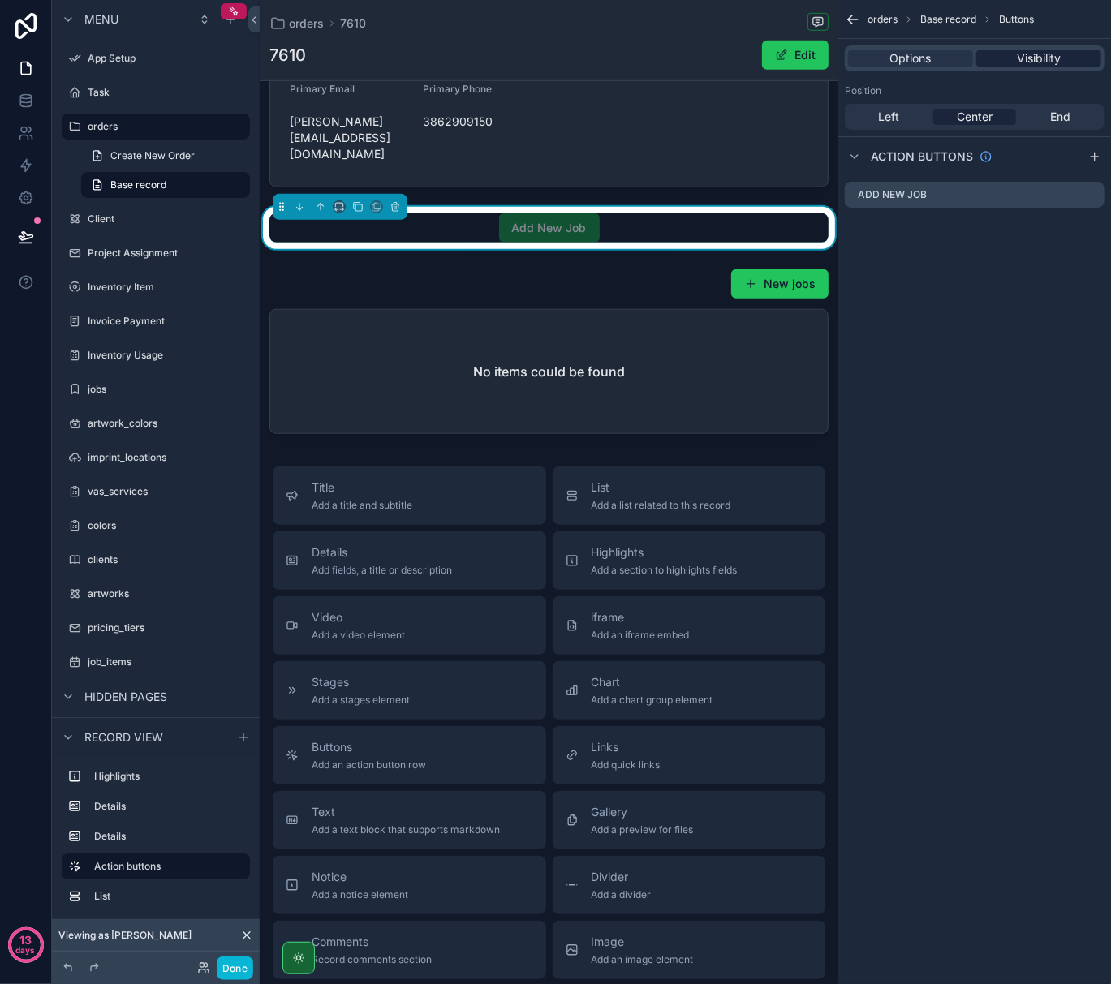
click at [1043, 63] on span "Visibility" at bounding box center [1039, 58] width 44 height 16
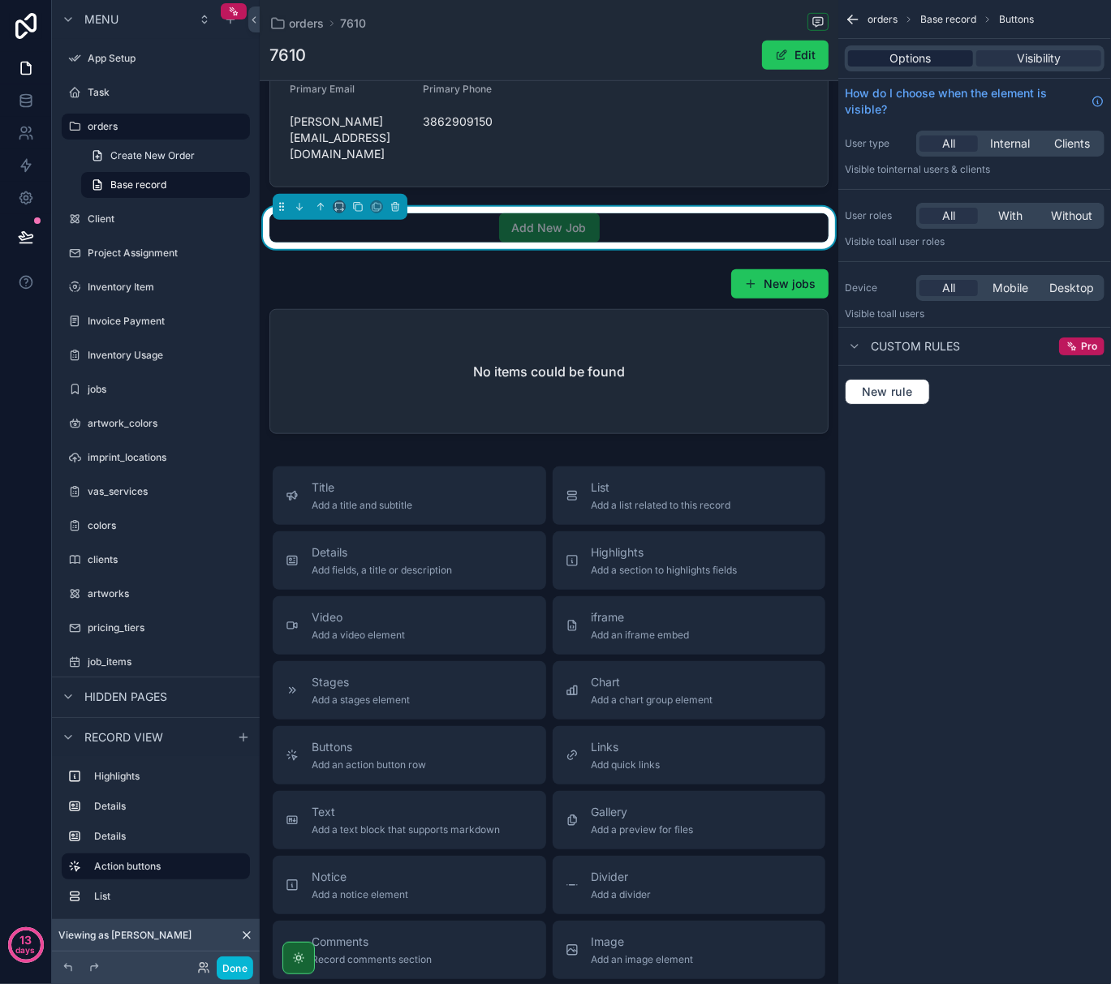
click at [923, 56] on span "Options" at bounding box center [910, 58] width 41 height 16
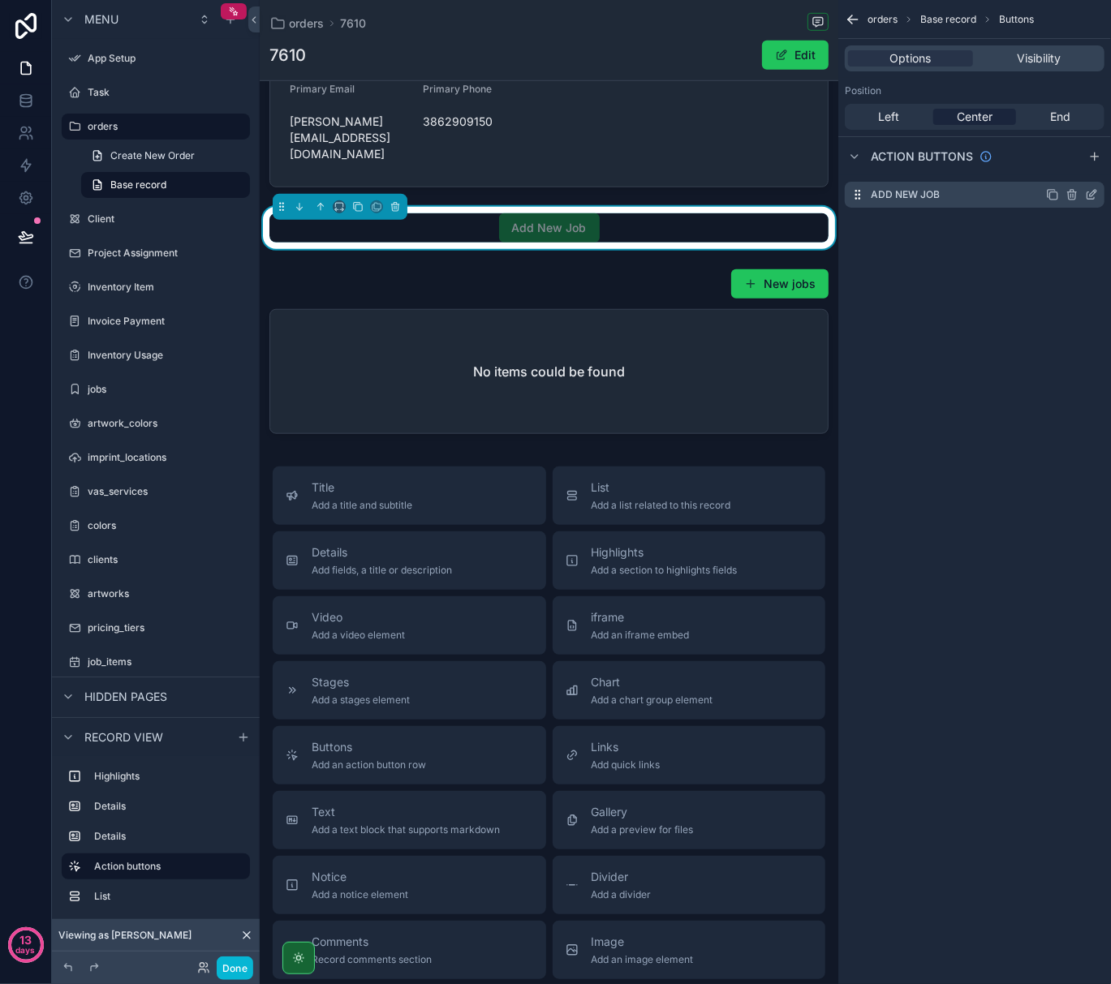
click at [977, 202] on div "Add New Job" at bounding box center [975, 195] width 260 height 26
click at [1095, 193] on icon "scrollable content" at bounding box center [1093, 193] width 6 height 6
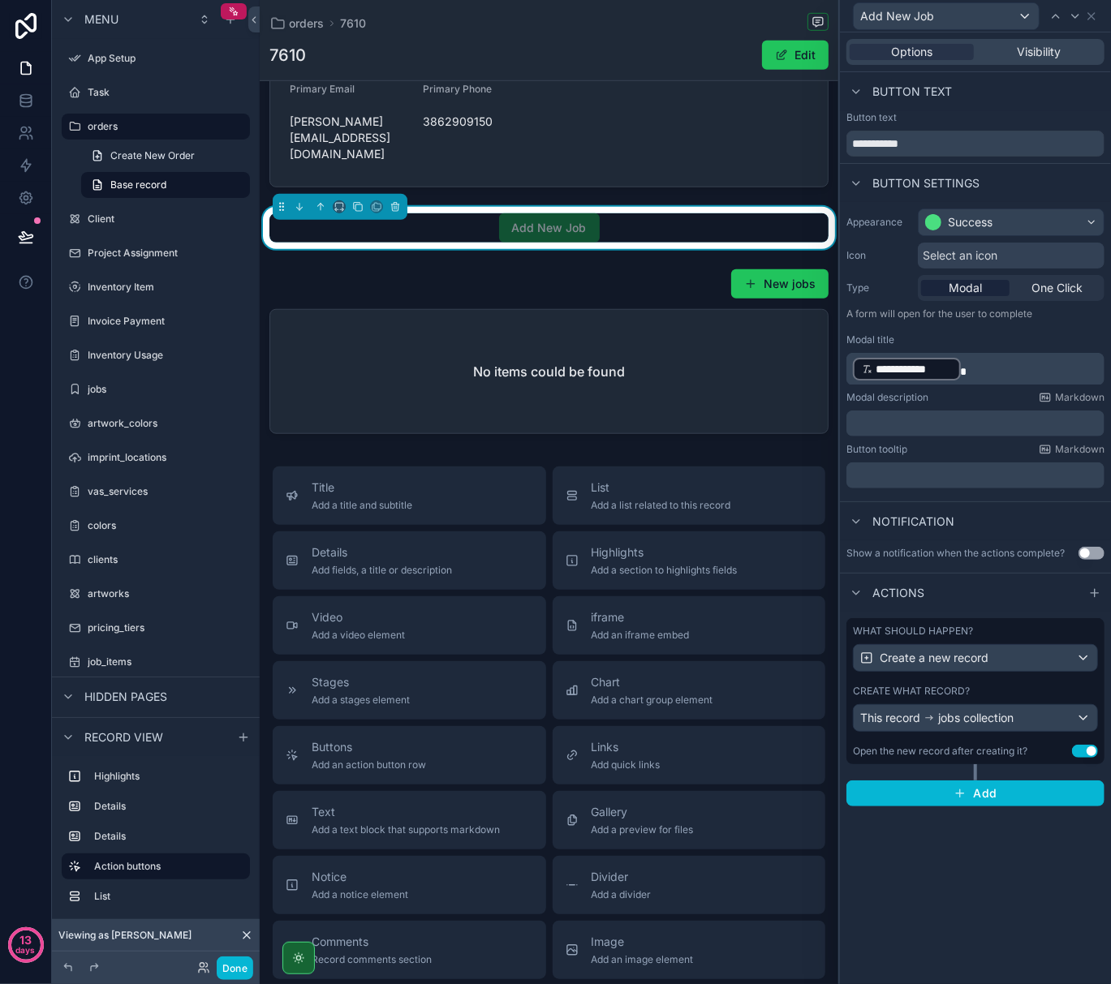
click at [995, 368] on p "**********" at bounding box center [977, 369] width 248 height 26
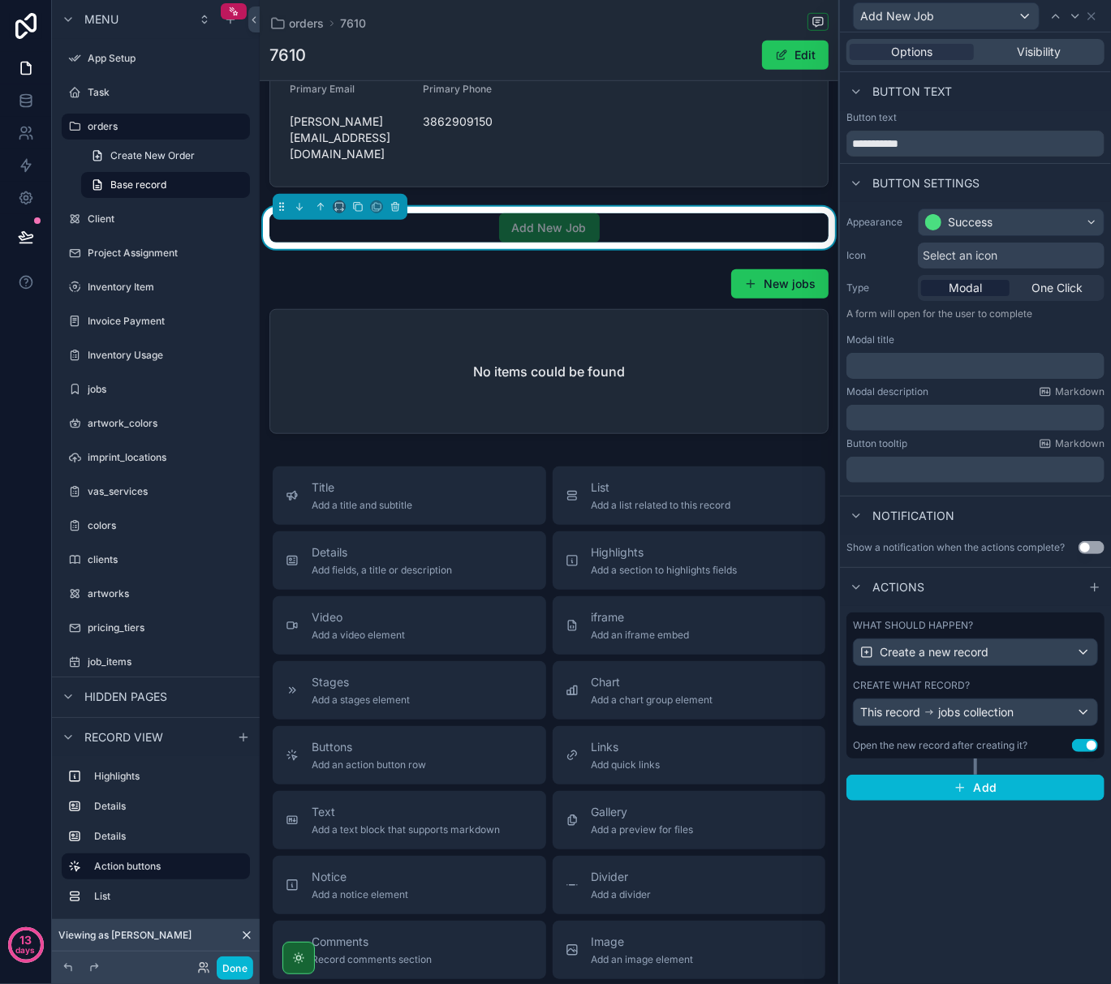
click at [970, 910] on div "**********" at bounding box center [975, 508] width 271 height 952
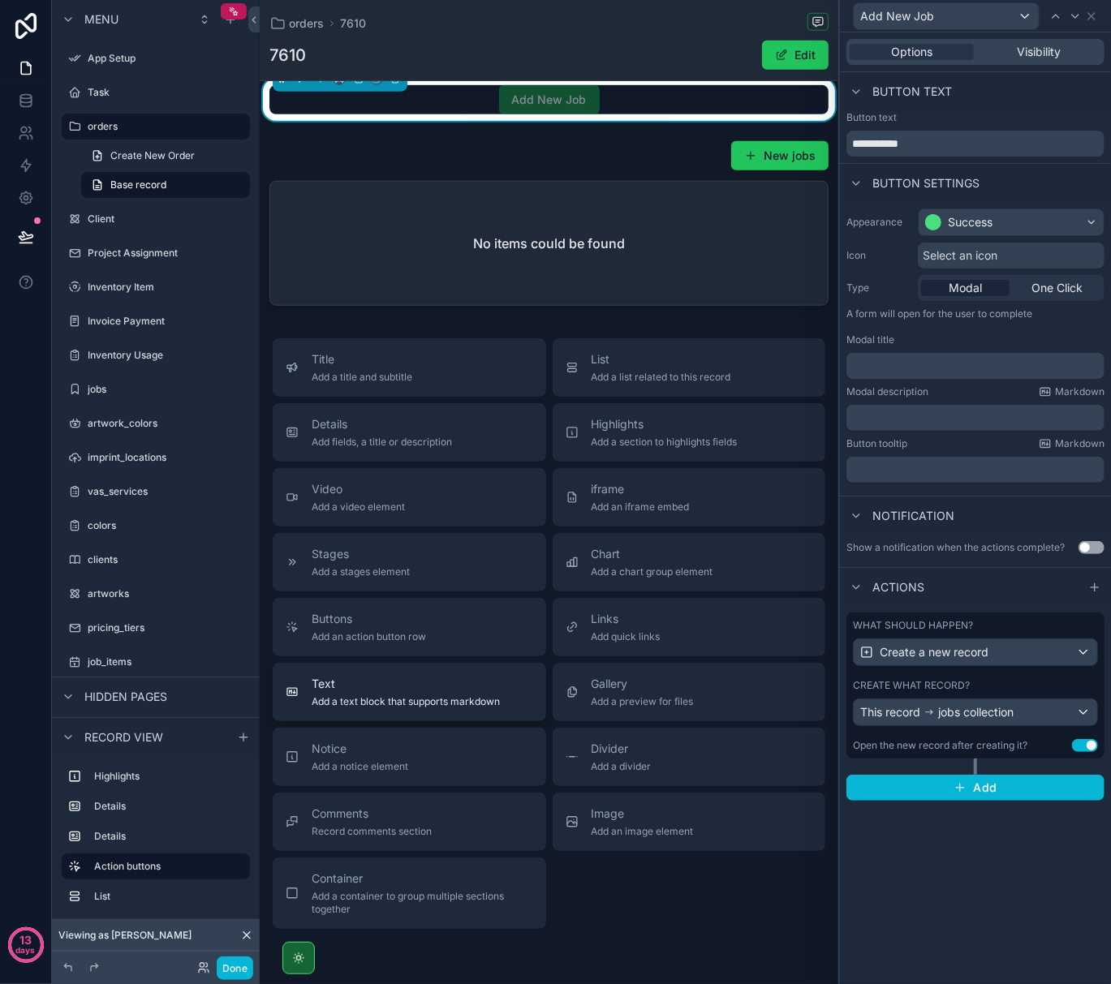
scroll to position [761, 0]
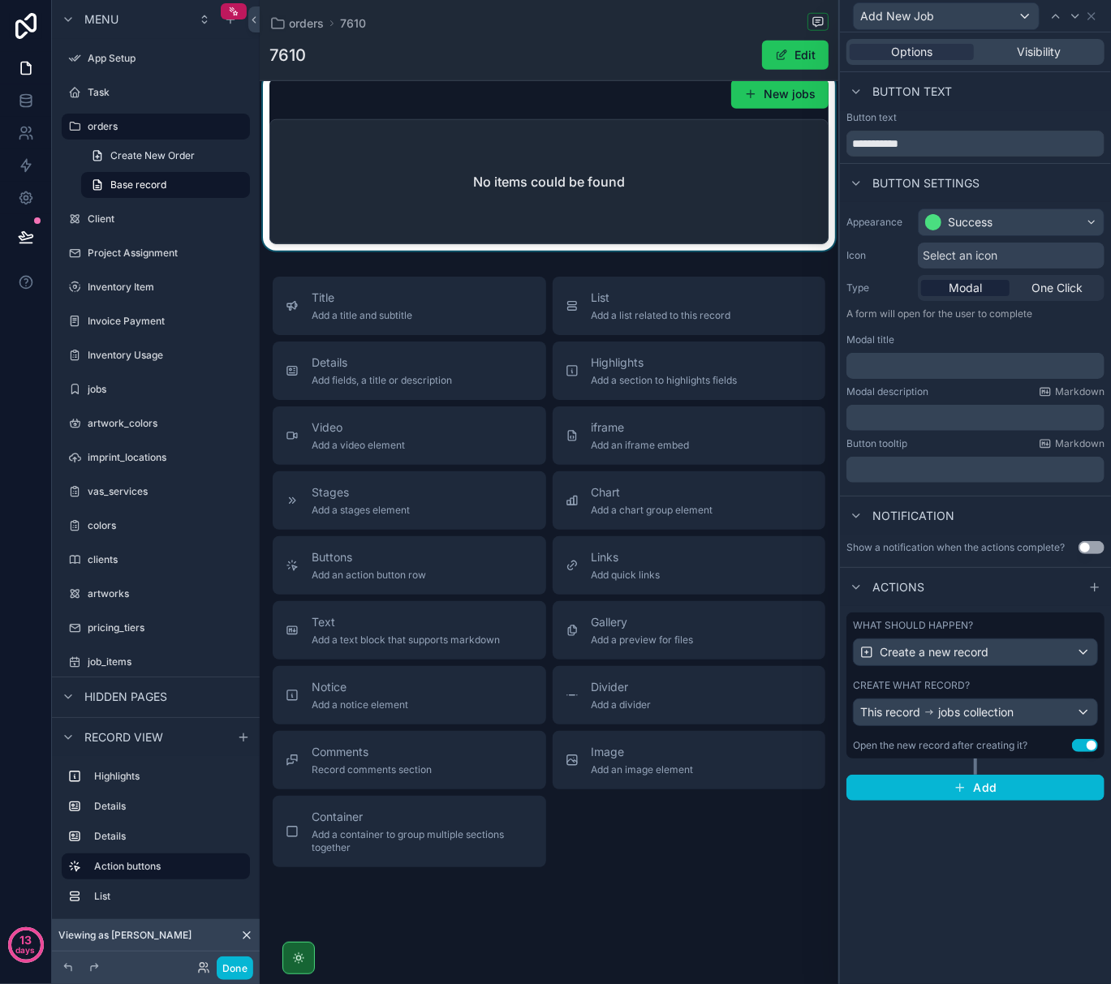
drag, startPoint x: 451, startPoint y: 807, endPoint x: 545, endPoint y: 88, distance: 724.3
click at [545, 88] on div "orders 7610 7610 Edit Order Number 7610 Order Date [DATE] Rep Name -- Po Number…" at bounding box center [549, 118] width 579 height 1758
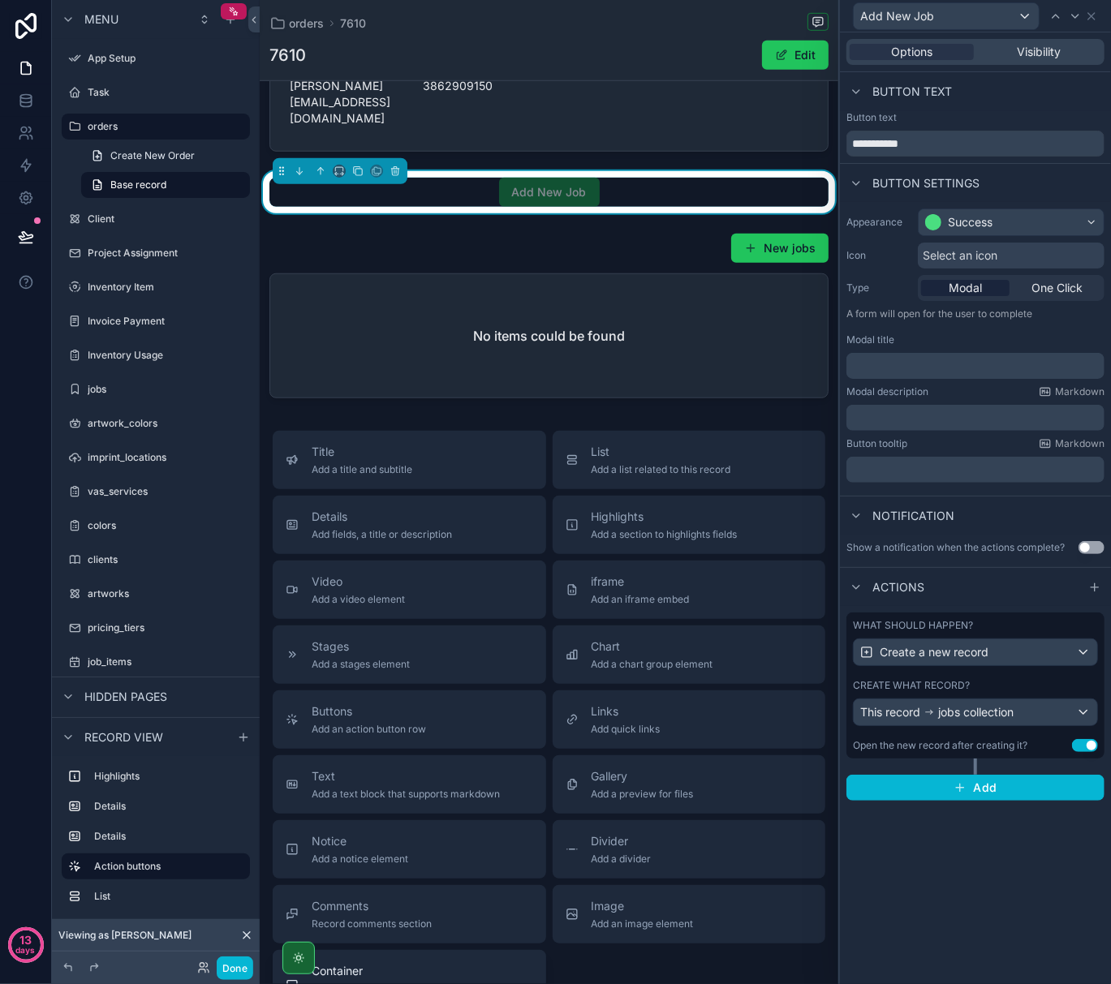
scroll to position [653, 0]
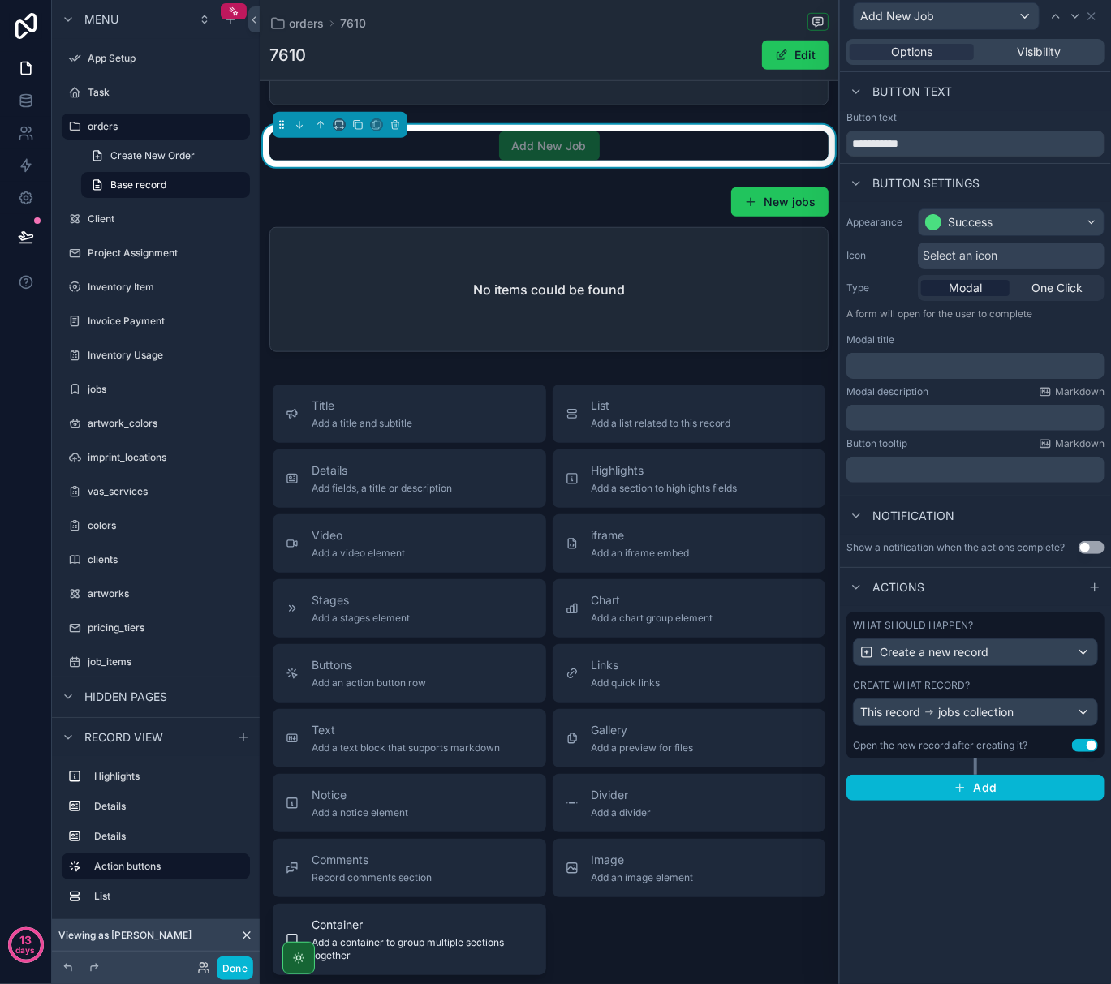
click at [452, 919] on span "Container" at bounding box center [423, 925] width 222 height 16
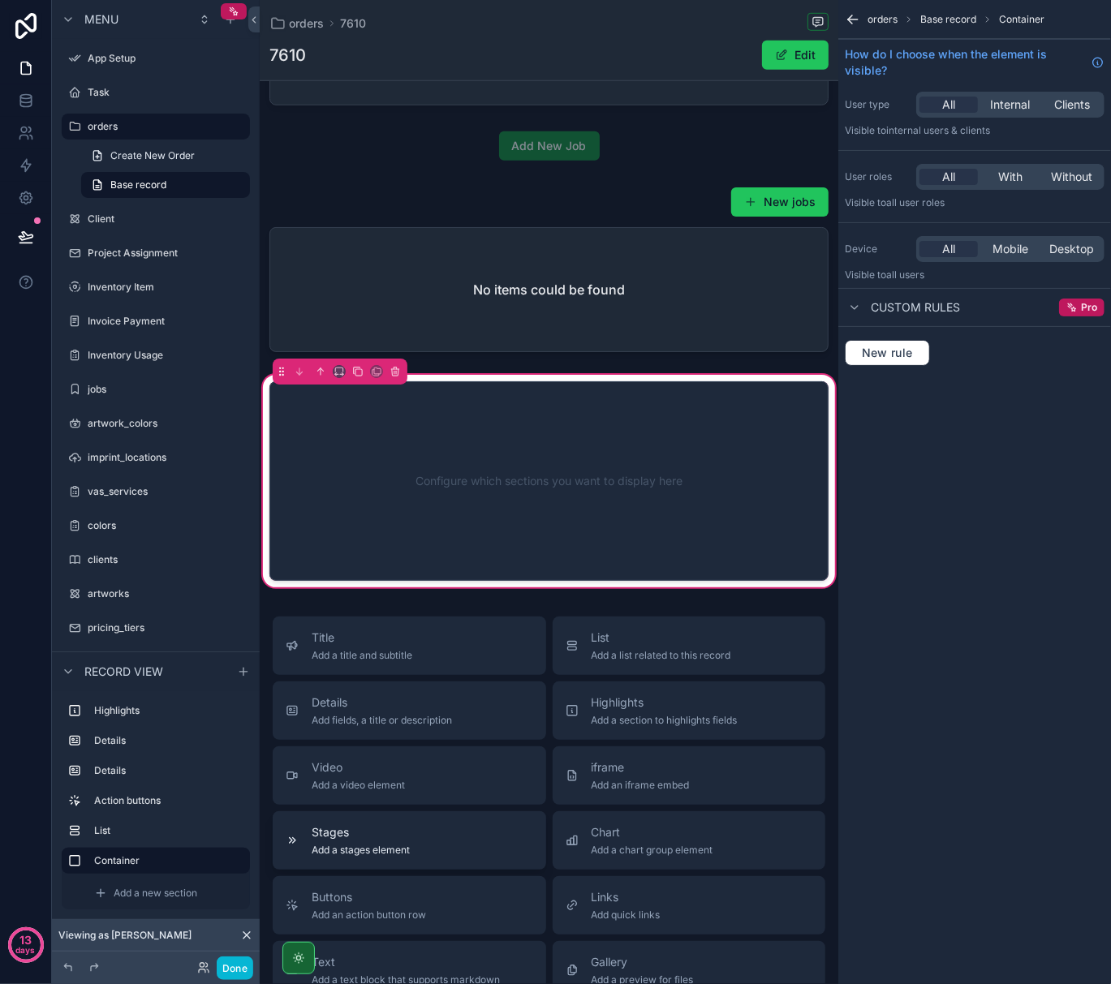
scroll to position [630, 0]
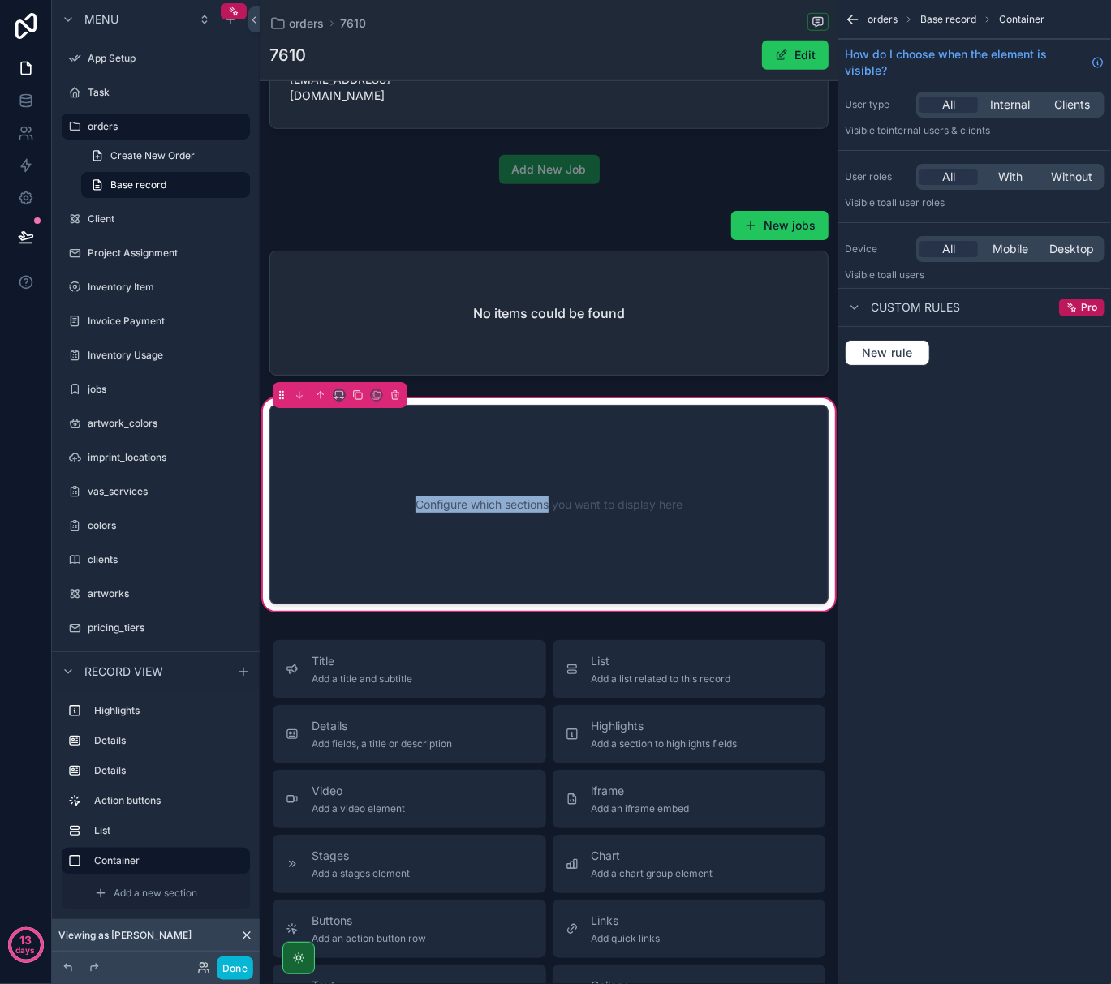
drag, startPoint x: 552, startPoint y: 270, endPoint x: 542, endPoint y: 524, distance: 254.2
click at [542, 524] on div "Order Number 7610 Order Date [DATE] Rep Name -- Po Number 8956 Requested In Han…" at bounding box center [549, 42] width 579 height 1143
click at [613, 446] on div "Configure which sections you want to display here" at bounding box center [549, 505] width 506 height 146
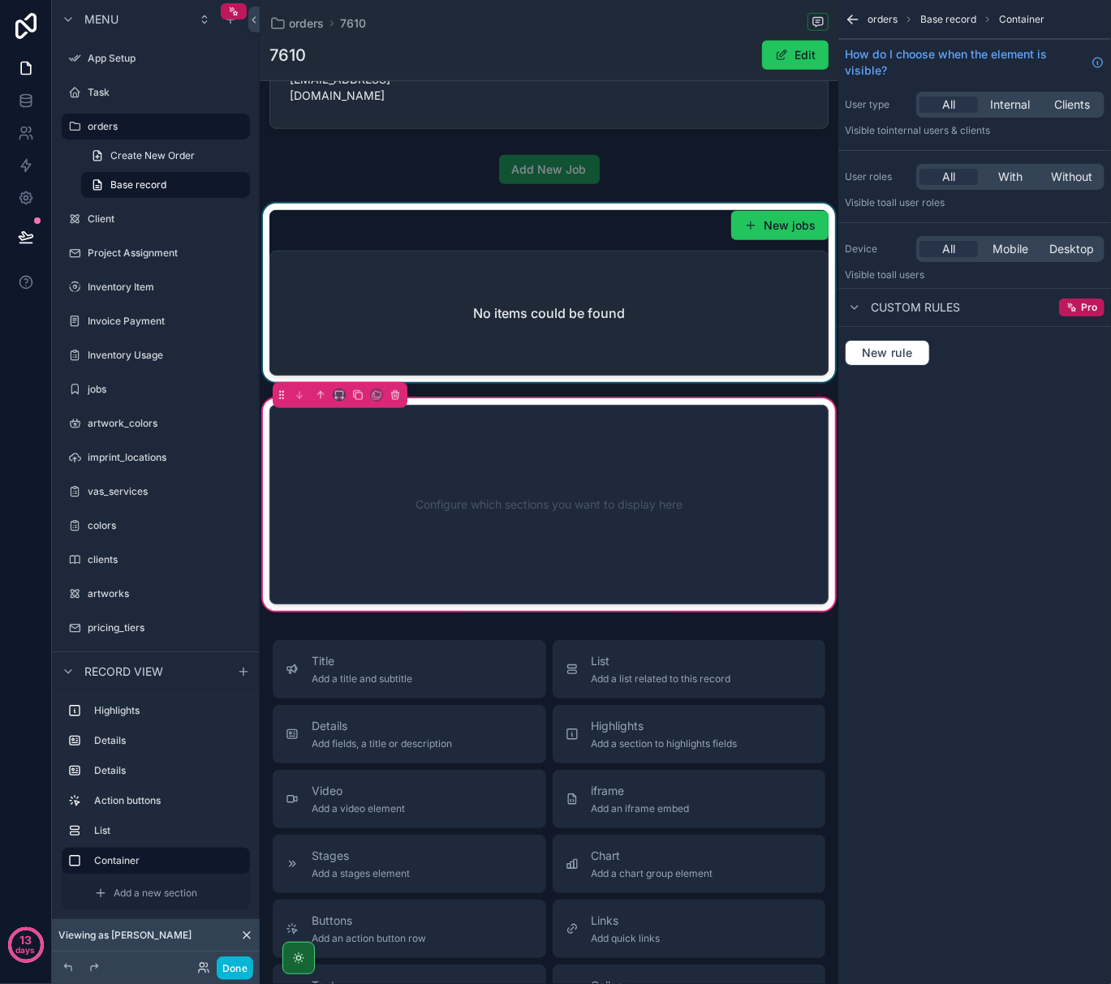
click at [617, 341] on div "scrollable content" at bounding box center [549, 293] width 579 height 179
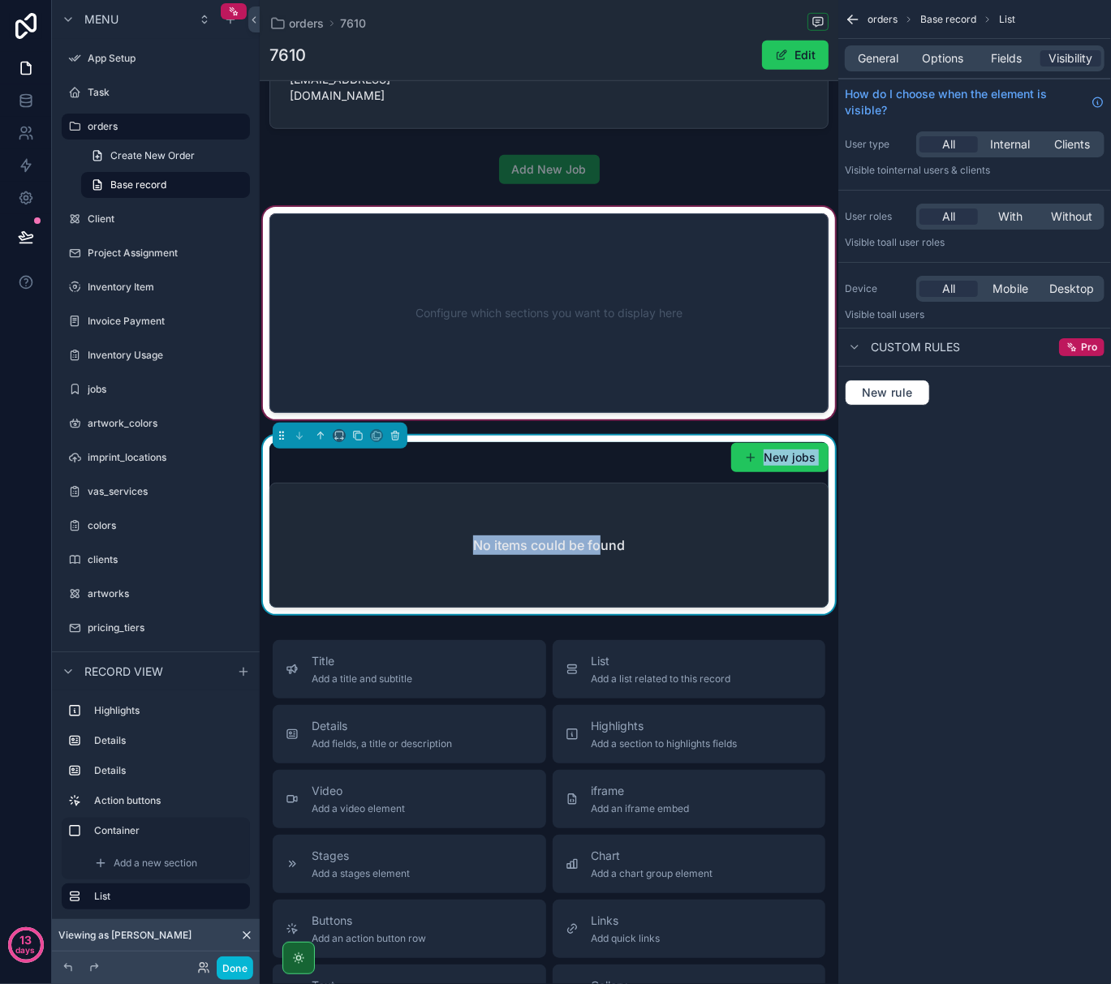
drag, startPoint x: 596, startPoint y: 467, endPoint x: 596, endPoint y: 351, distance: 116.0
click at [596, 351] on div "Order Number 7610 Order Date [DATE] Rep Name -- Po Number 8956 Requested In Han…" at bounding box center [549, 42] width 579 height 1143
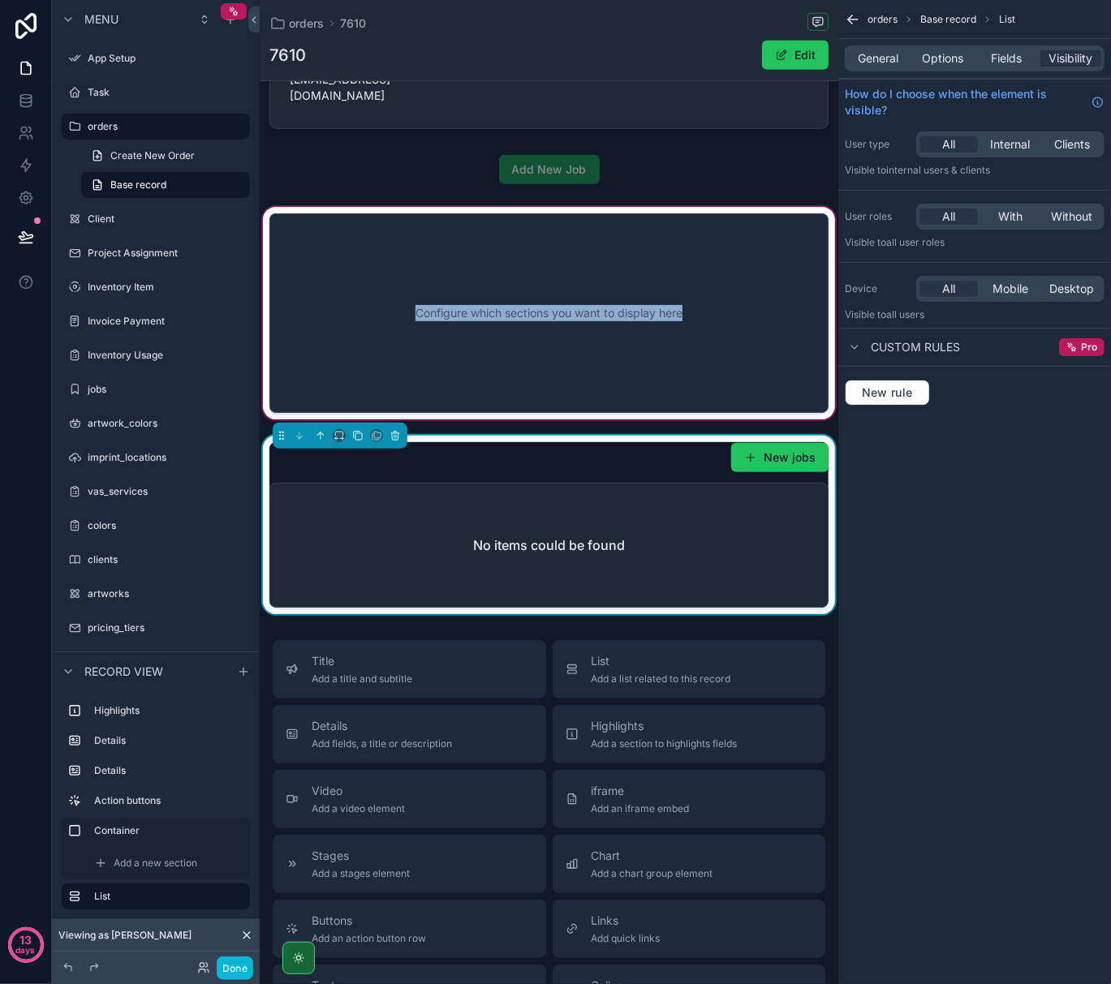
drag, startPoint x: 546, startPoint y: 156, endPoint x: 540, endPoint y: 266, distance: 110.5
click at [540, 266] on div "Order Number 7610 Order Date [DATE] Rep Name -- Po Number 8956 Requested In Han…" at bounding box center [549, 42] width 579 height 1143
click at [790, 328] on div "scrollable content" at bounding box center [549, 313] width 579 height 219
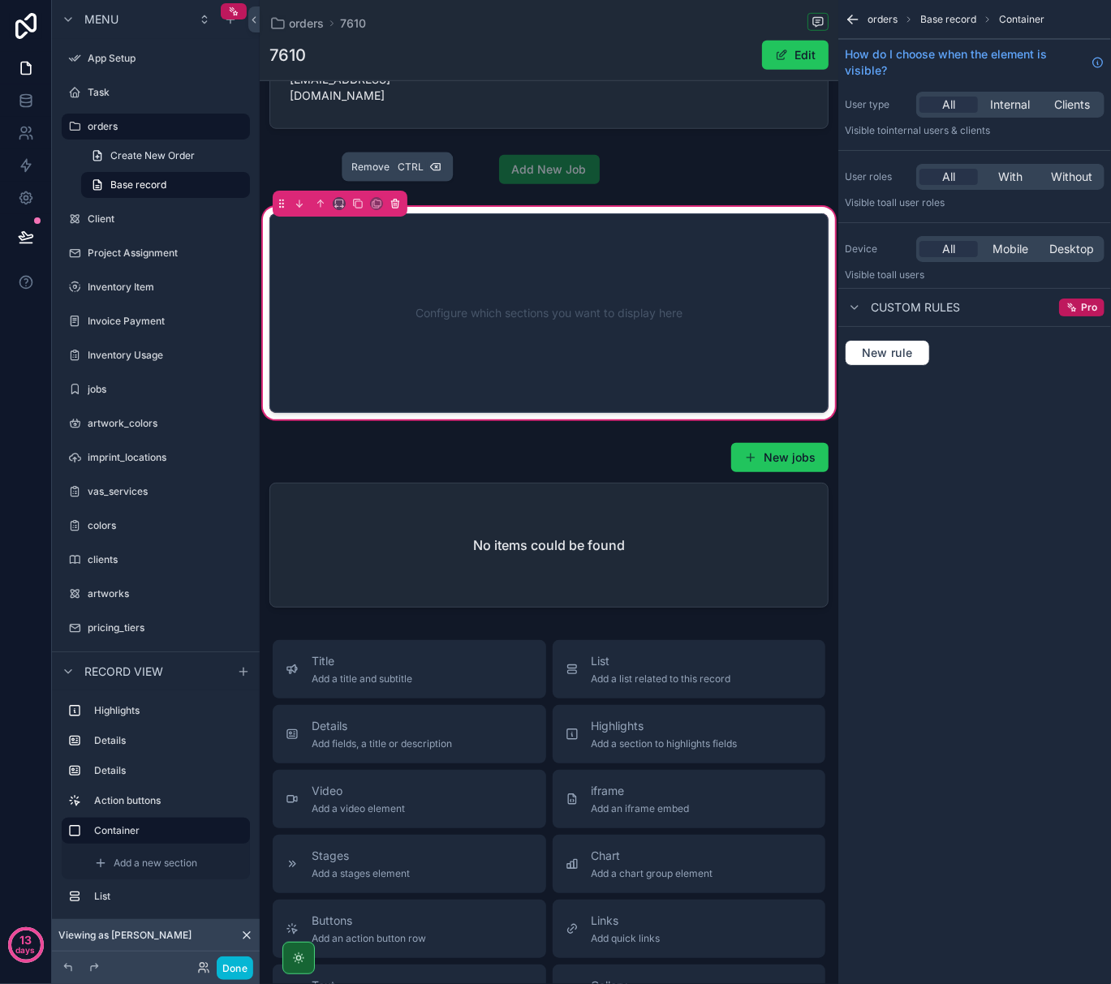
click at [400, 198] on icon "scrollable content" at bounding box center [394, 203] width 11 height 11
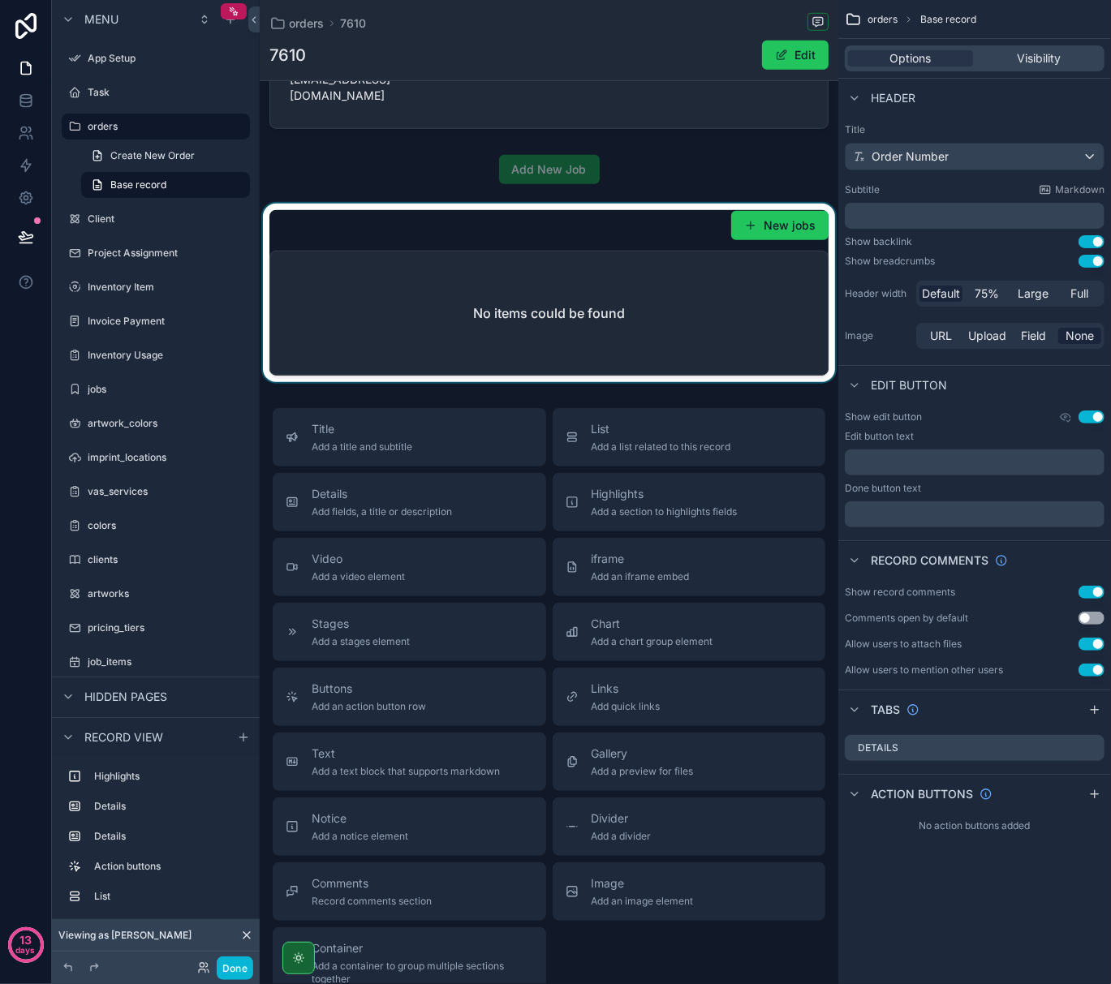
click at [706, 289] on div "scrollable content" at bounding box center [549, 293] width 579 height 179
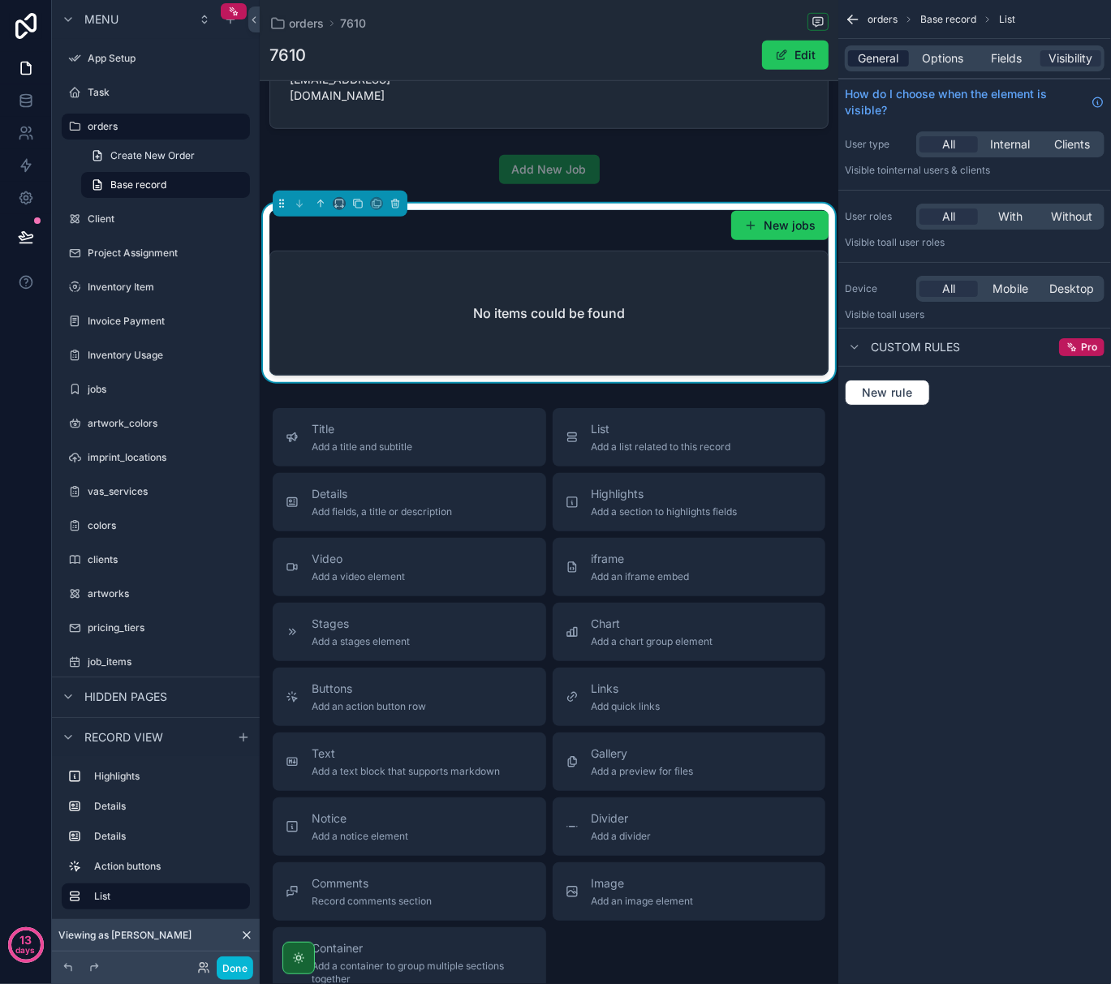
click at [891, 55] on span "General" at bounding box center [878, 58] width 41 height 16
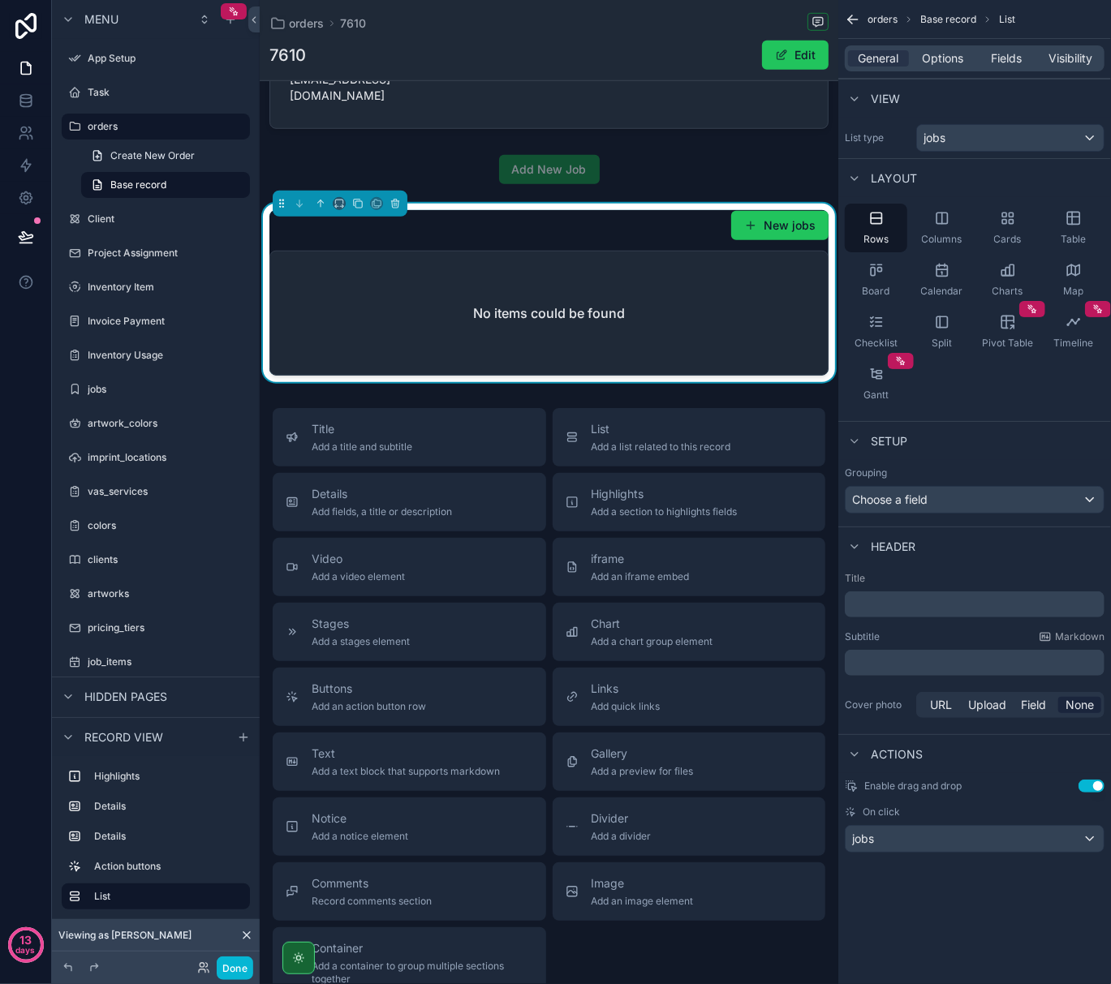
click at [932, 49] on div "General Options Fields Visibility" at bounding box center [975, 58] width 260 height 26
click at [936, 54] on span "Options" at bounding box center [942, 58] width 41 height 16
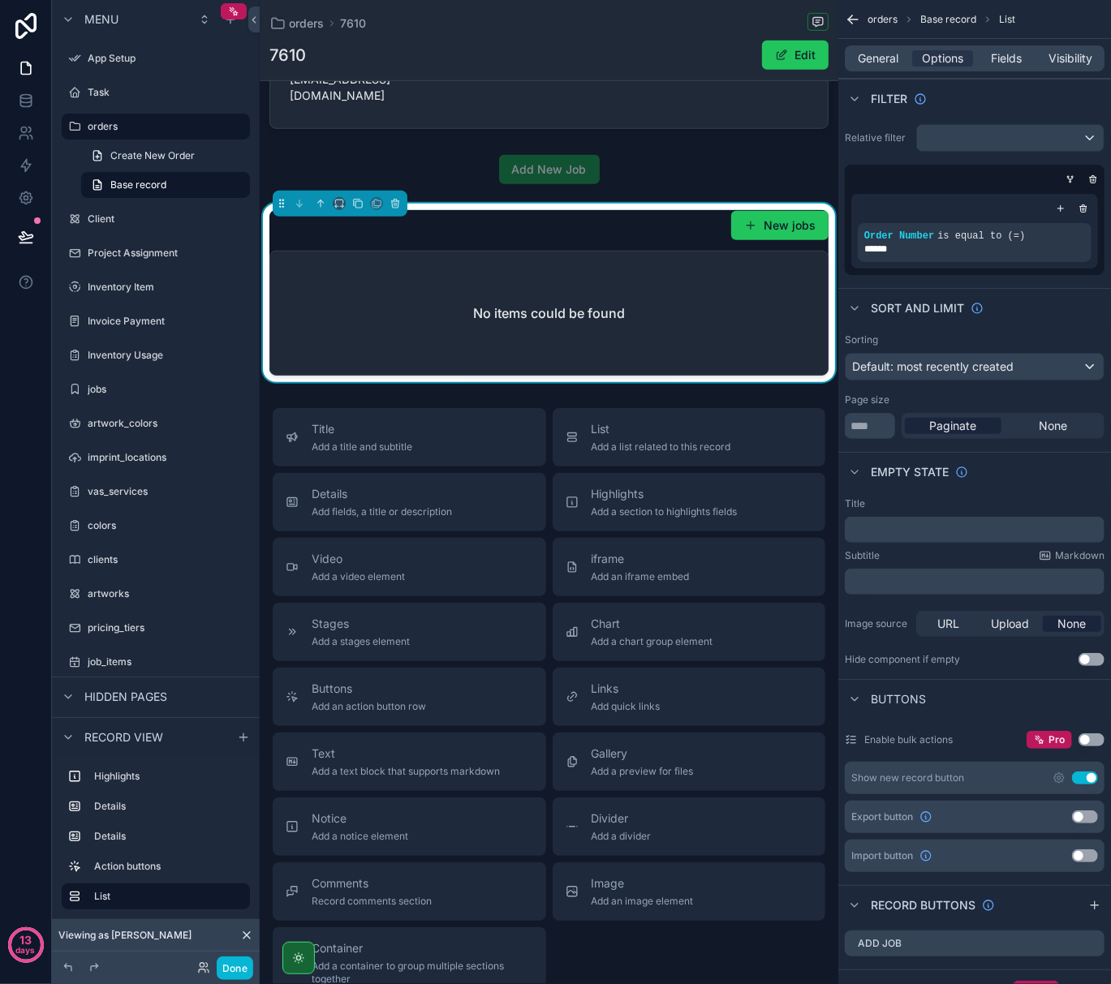
click at [1086, 781] on button "Use setting" at bounding box center [1085, 778] width 26 height 13
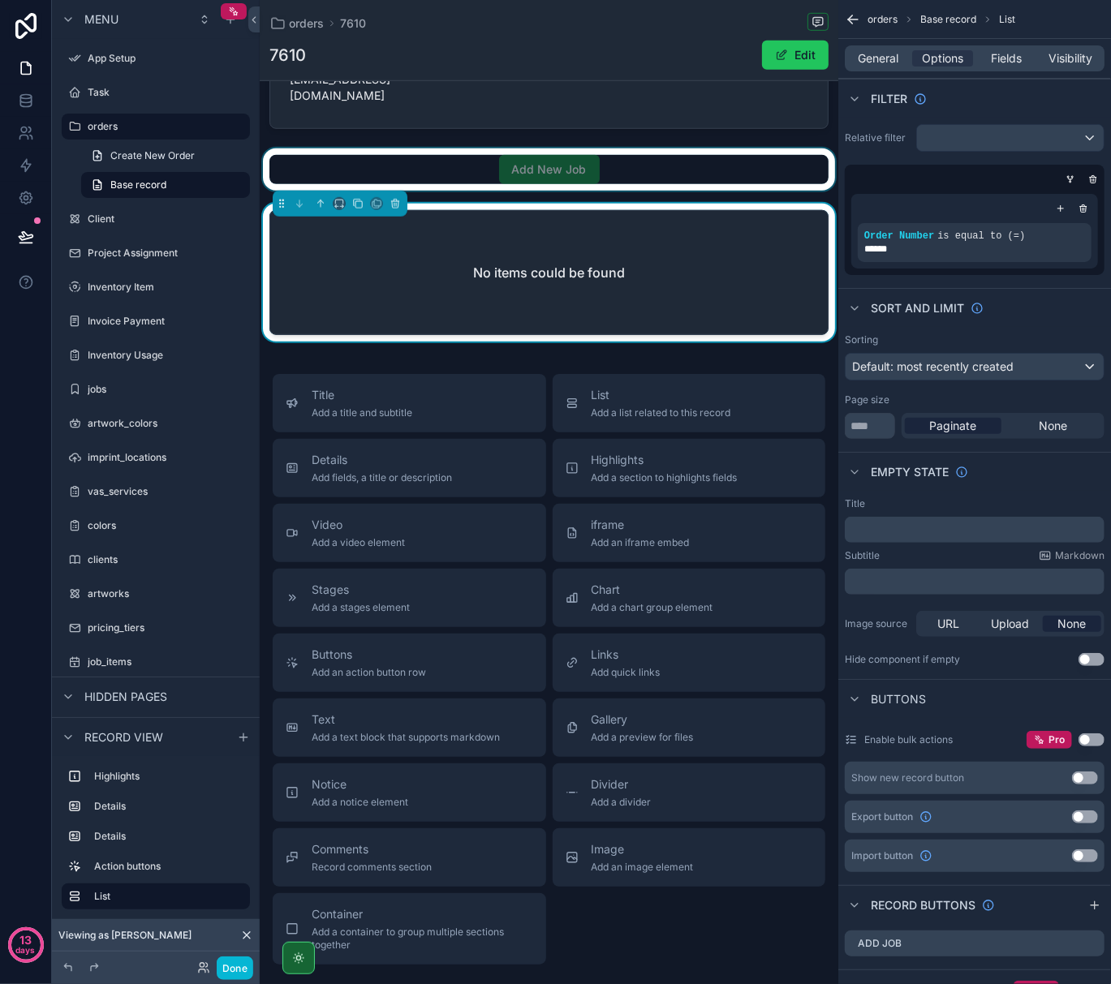
click at [550, 150] on div "scrollable content" at bounding box center [549, 169] width 579 height 42
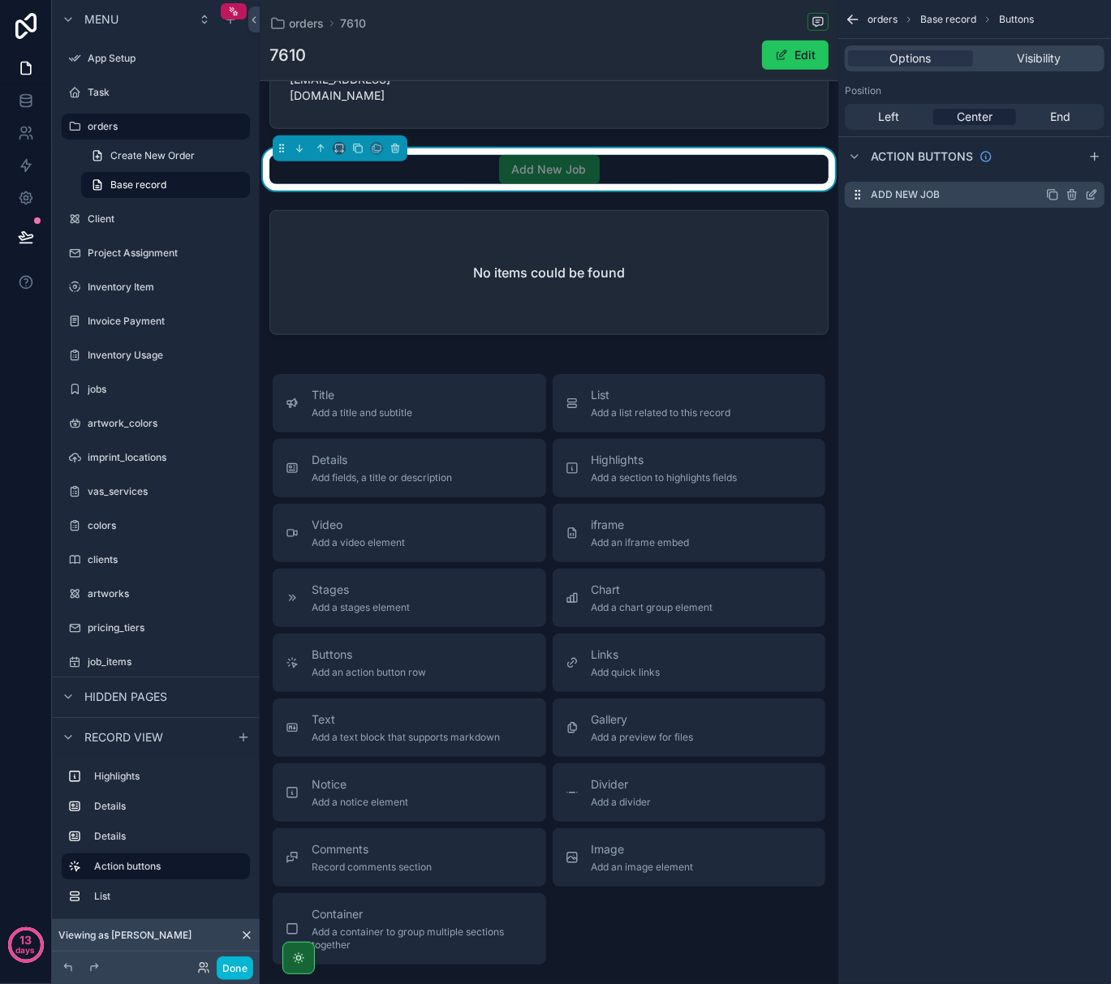
click at [1047, 196] on icon "scrollable content" at bounding box center [1052, 194] width 13 height 13
click at [1075, 230] on icon "scrollable content" at bounding box center [1071, 228] width 7 height 7
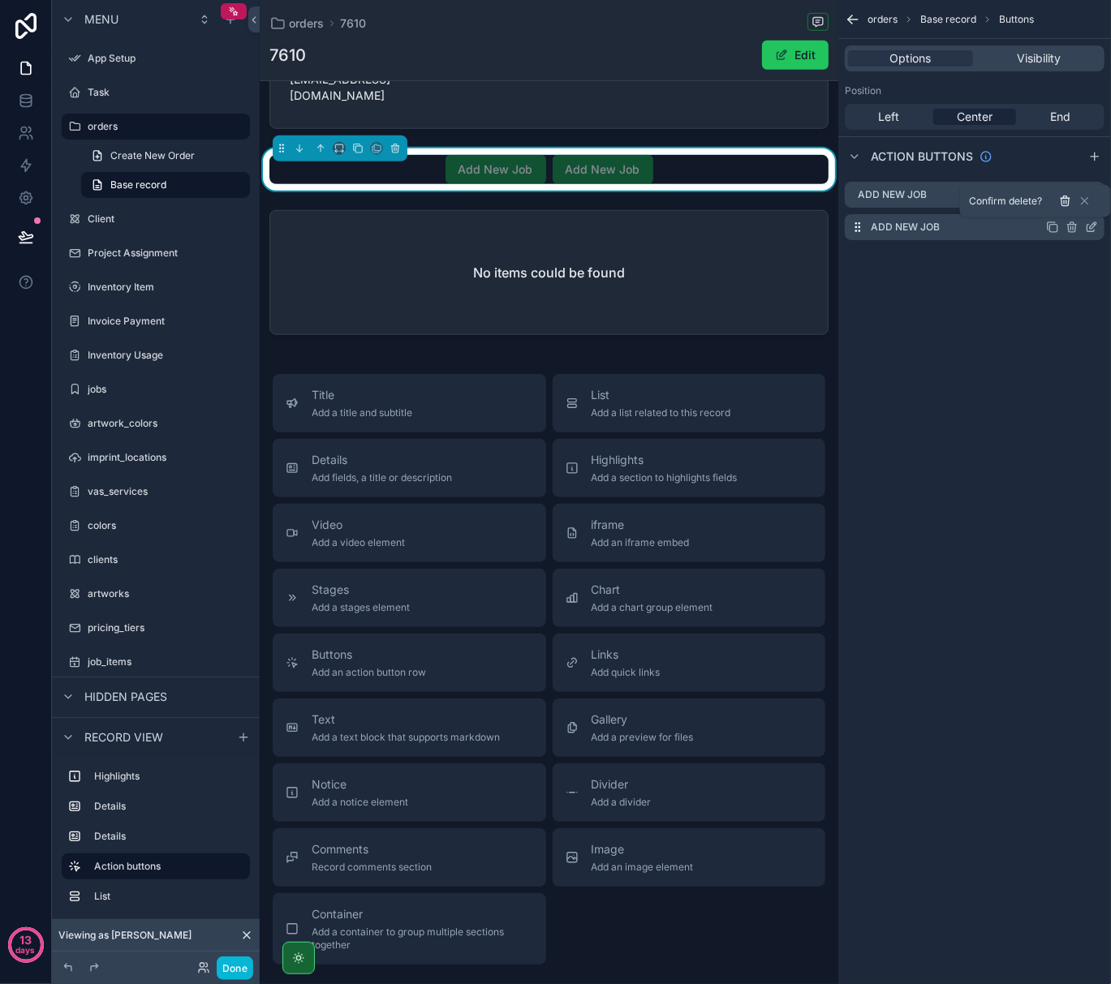
click at [1066, 201] on icon at bounding box center [1066, 201] width 0 height 3
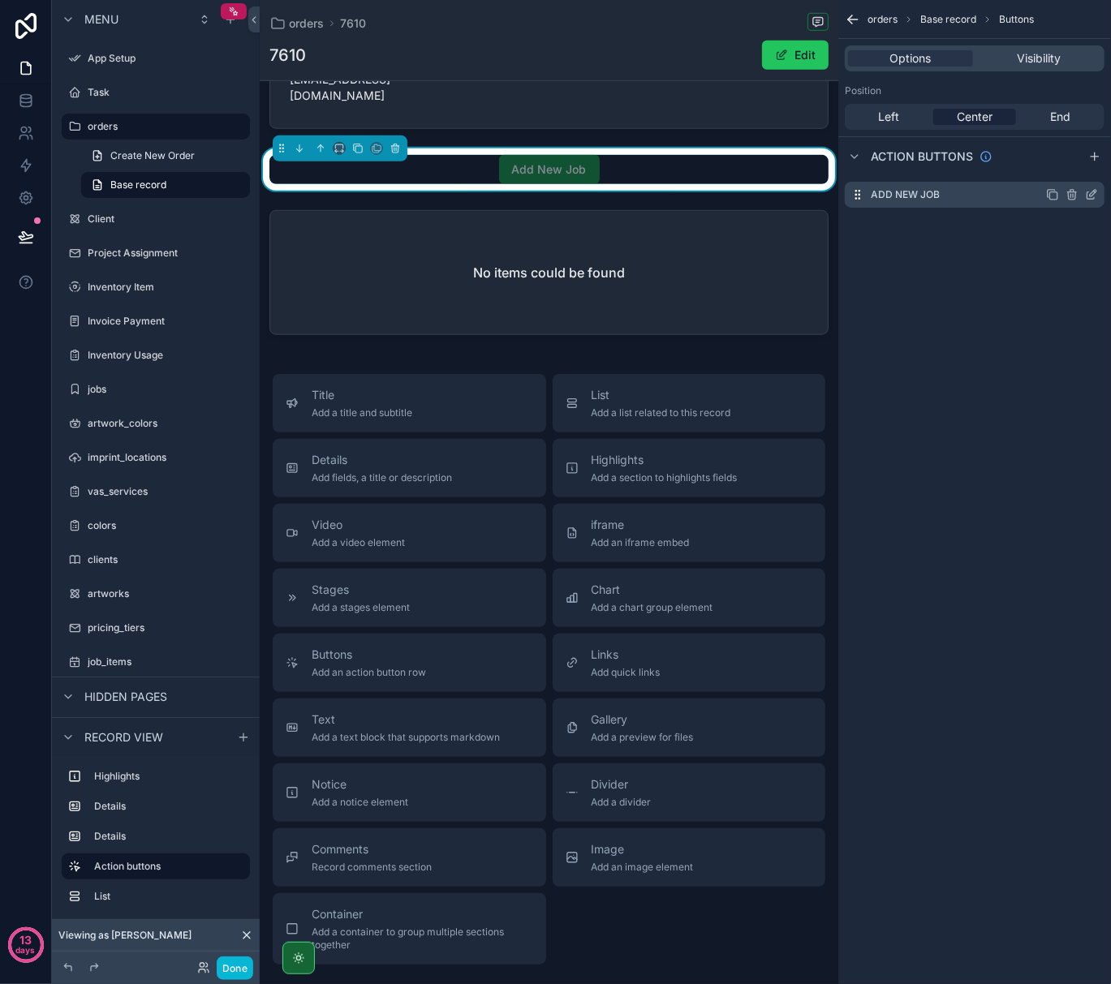
click at [1091, 196] on icon "scrollable content" at bounding box center [1093, 193] width 6 height 6
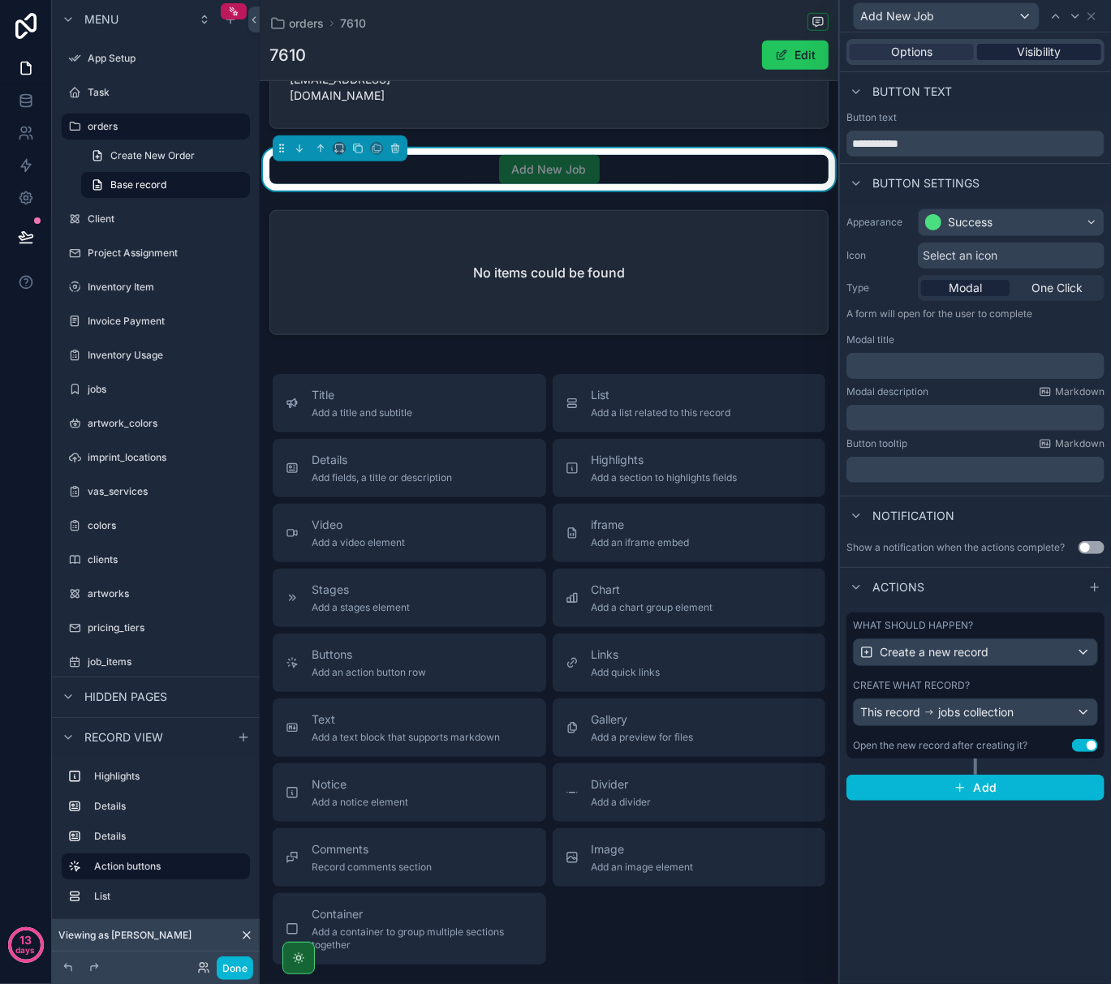
click at [1049, 45] on span "Visibility" at bounding box center [1040, 52] width 44 height 16
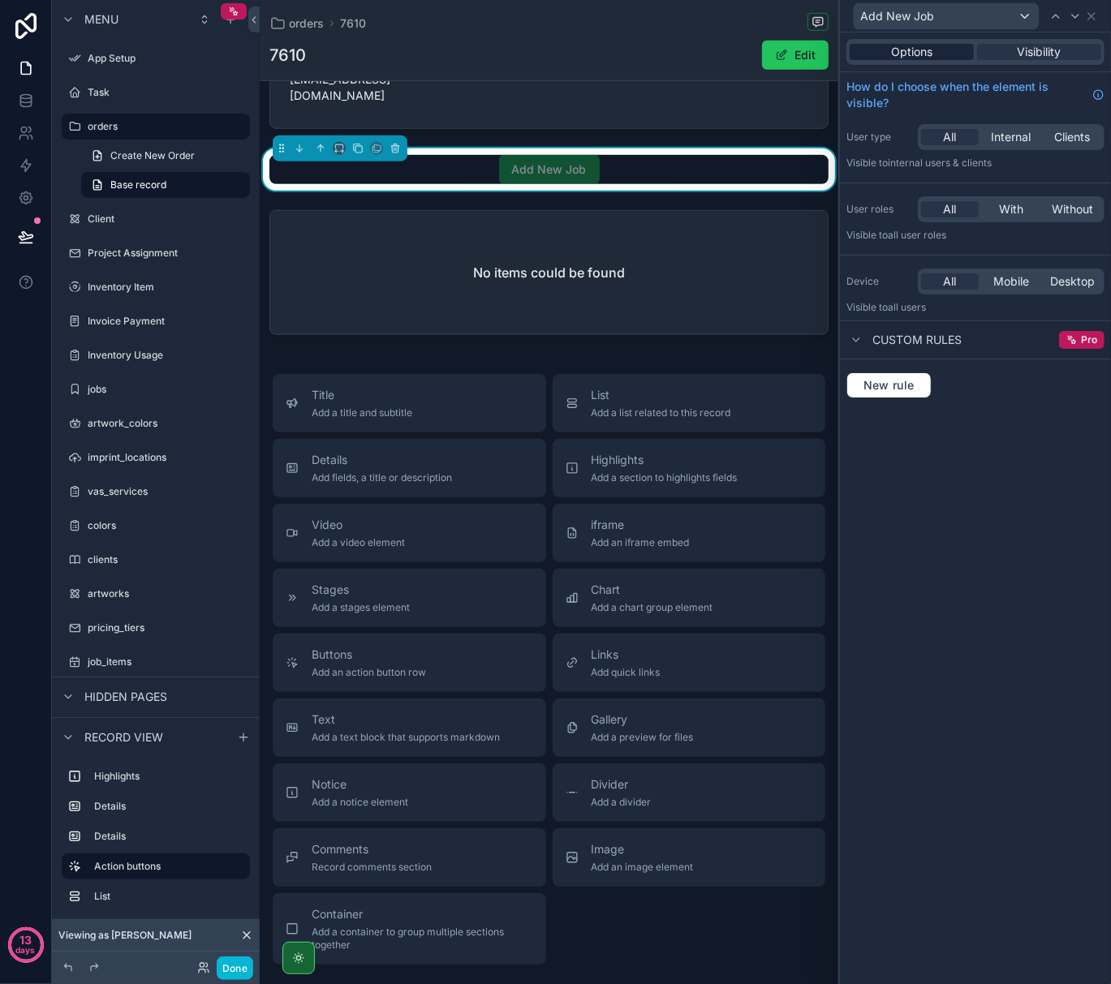
click at [906, 44] on span "Options" at bounding box center [911, 52] width 41 height 16
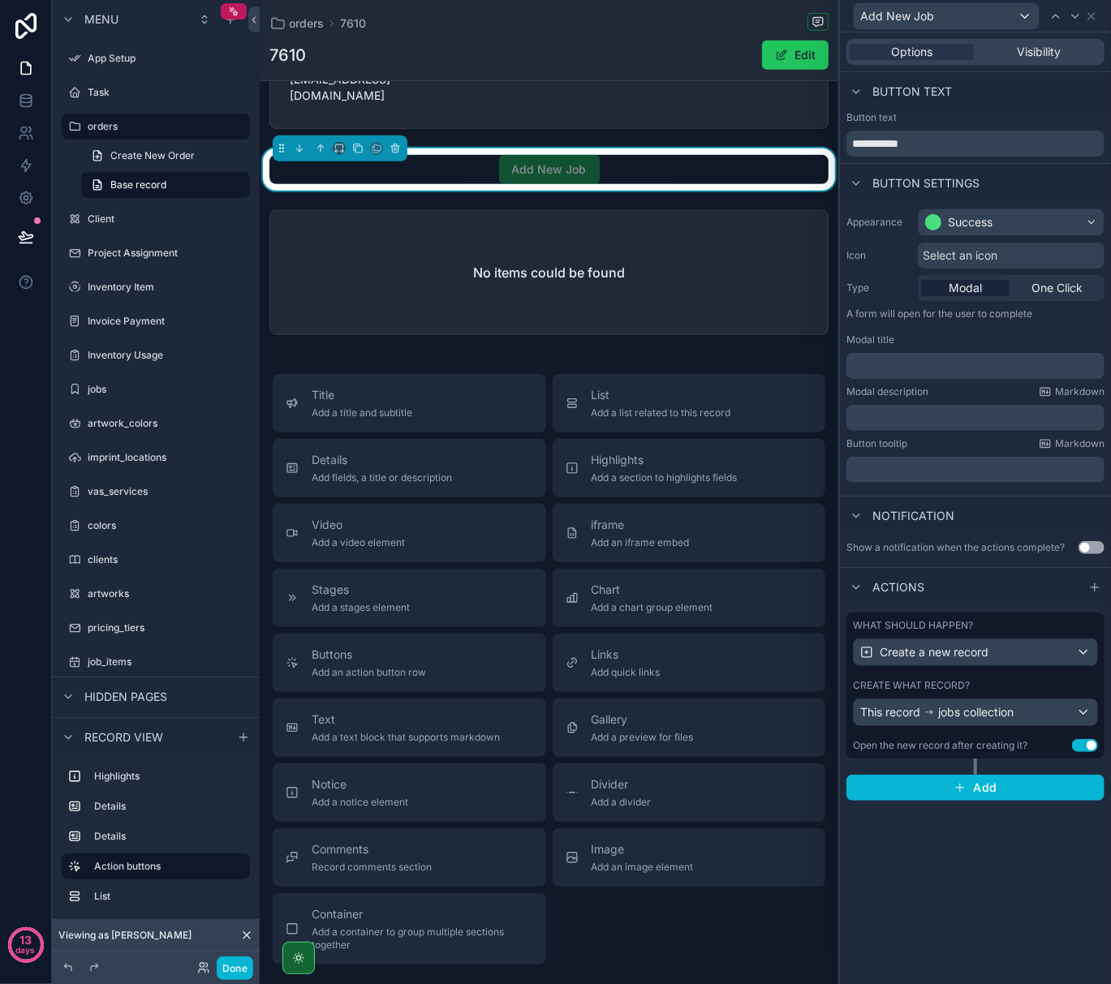
click at [992, 258] on span "Select an icon" at bounding box center [960, 255] width 75 height 16
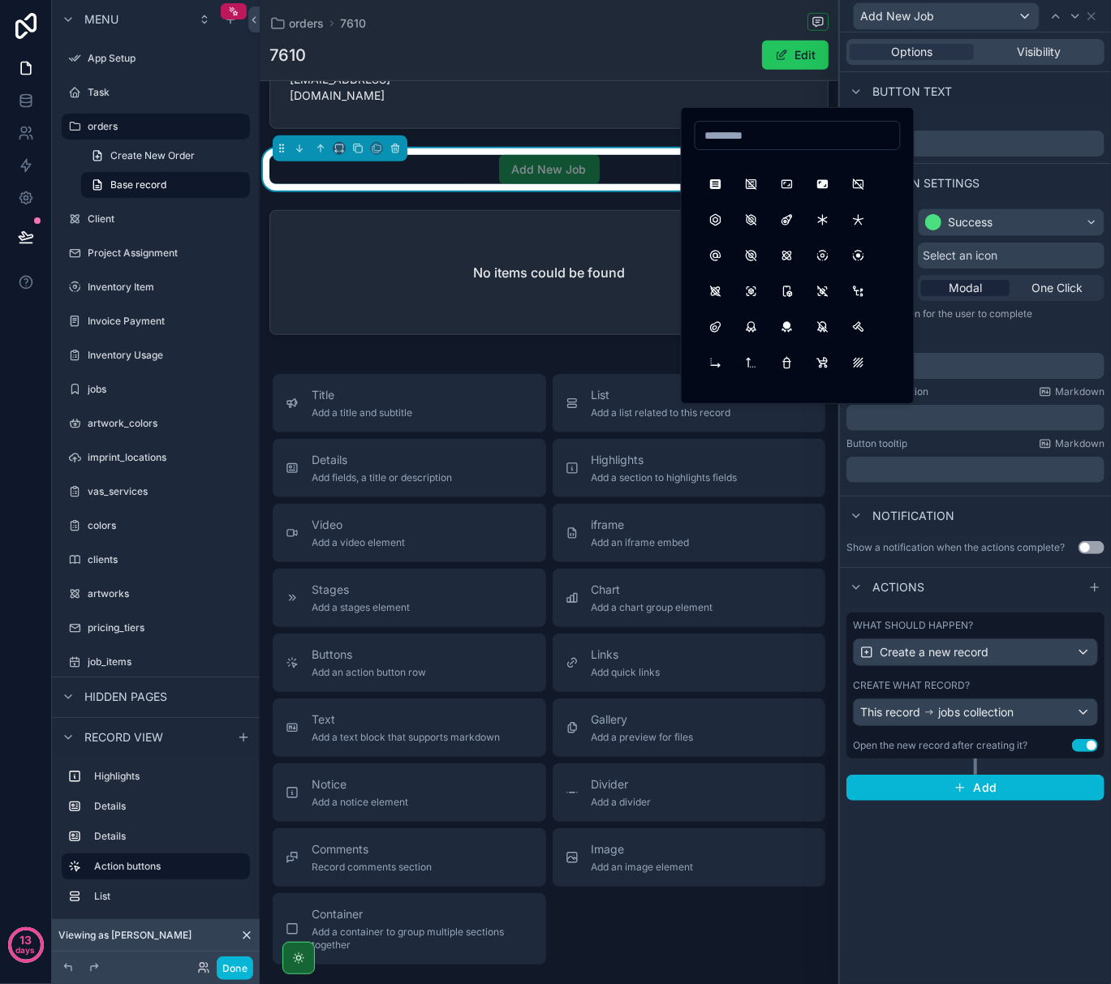
scroll to position [2597, 0]
click at [991, 881] on div "**********" at bounding box center [975, 508] width 271 height 952
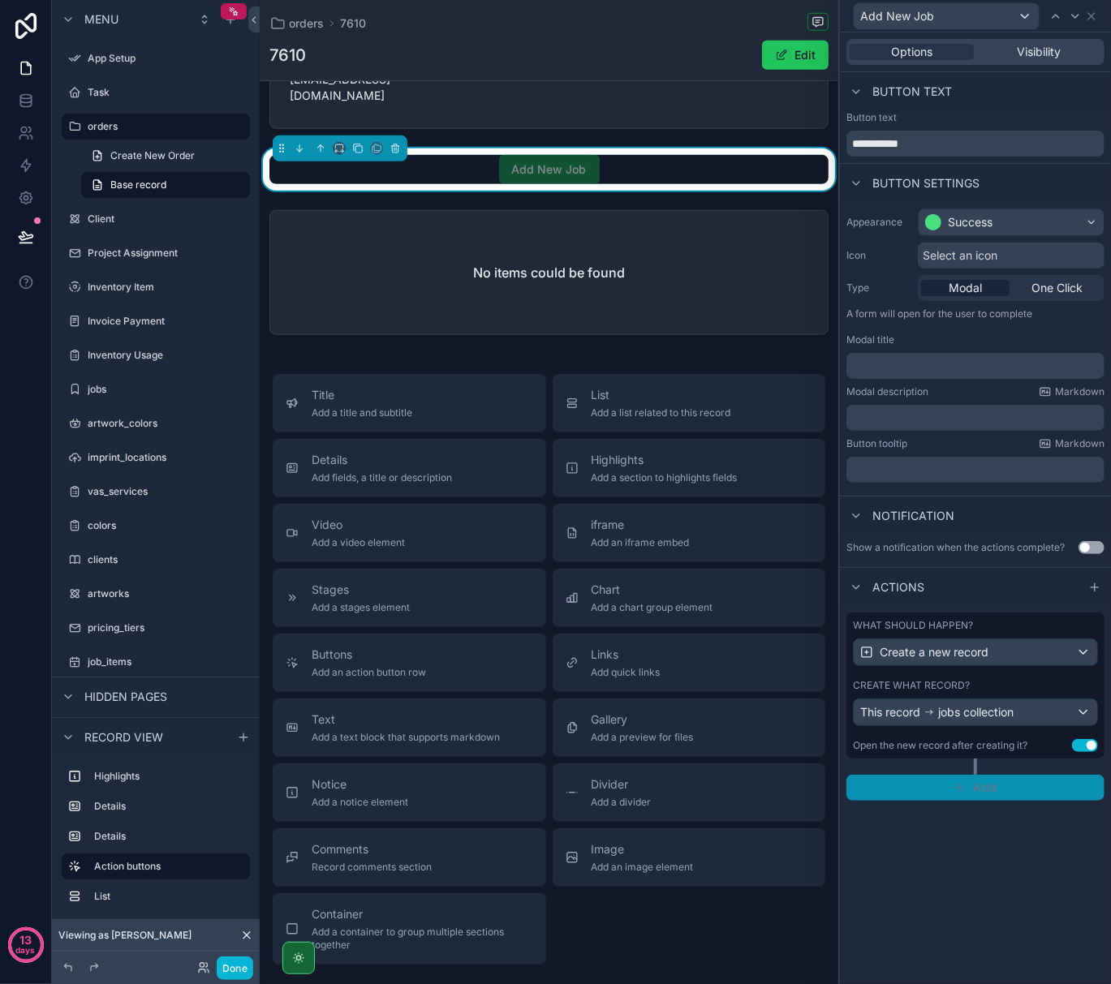
click at [979, 790] on span "Add" at bounding box center [985, 788] width 24 height 15
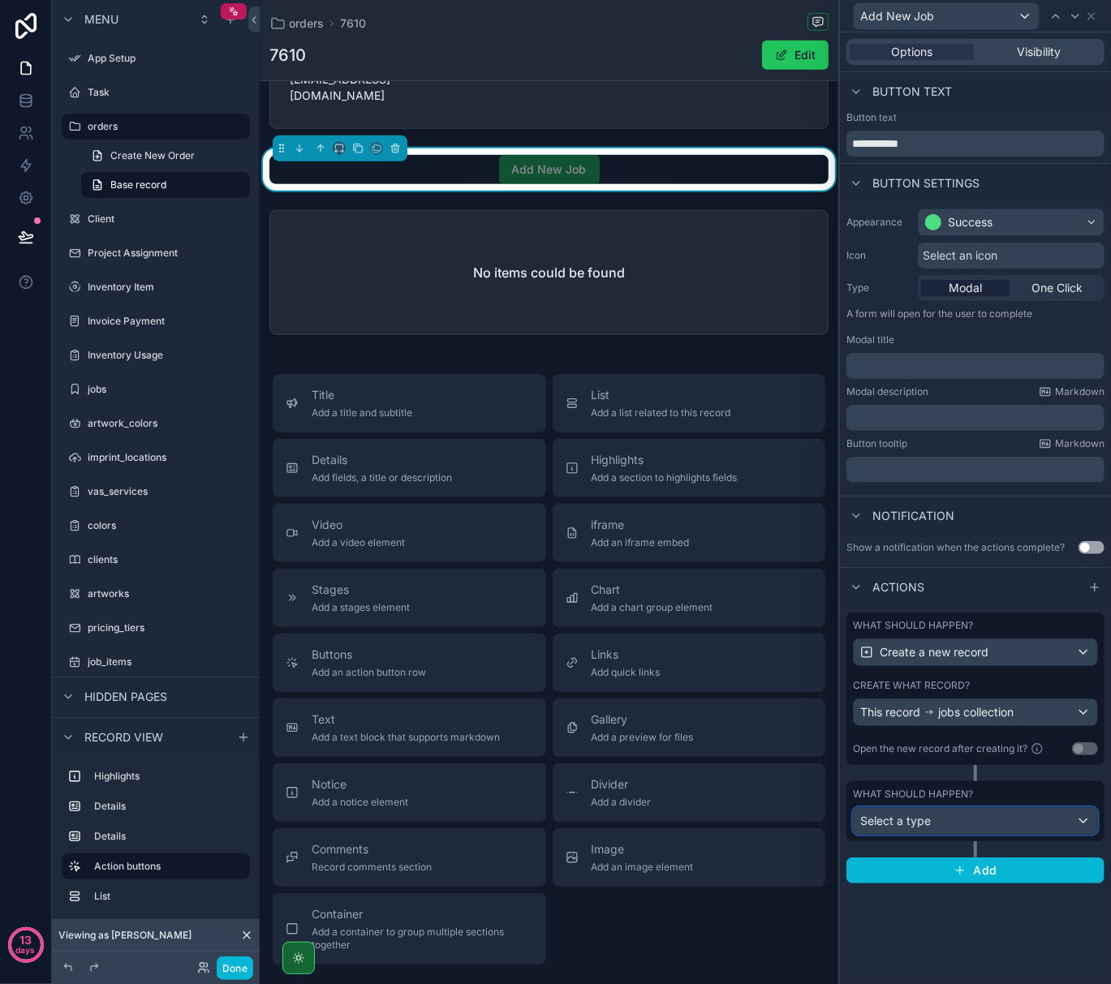
click at [975, 819] on div "Select a type" at bounding box center [975, 821] width 243 height 26
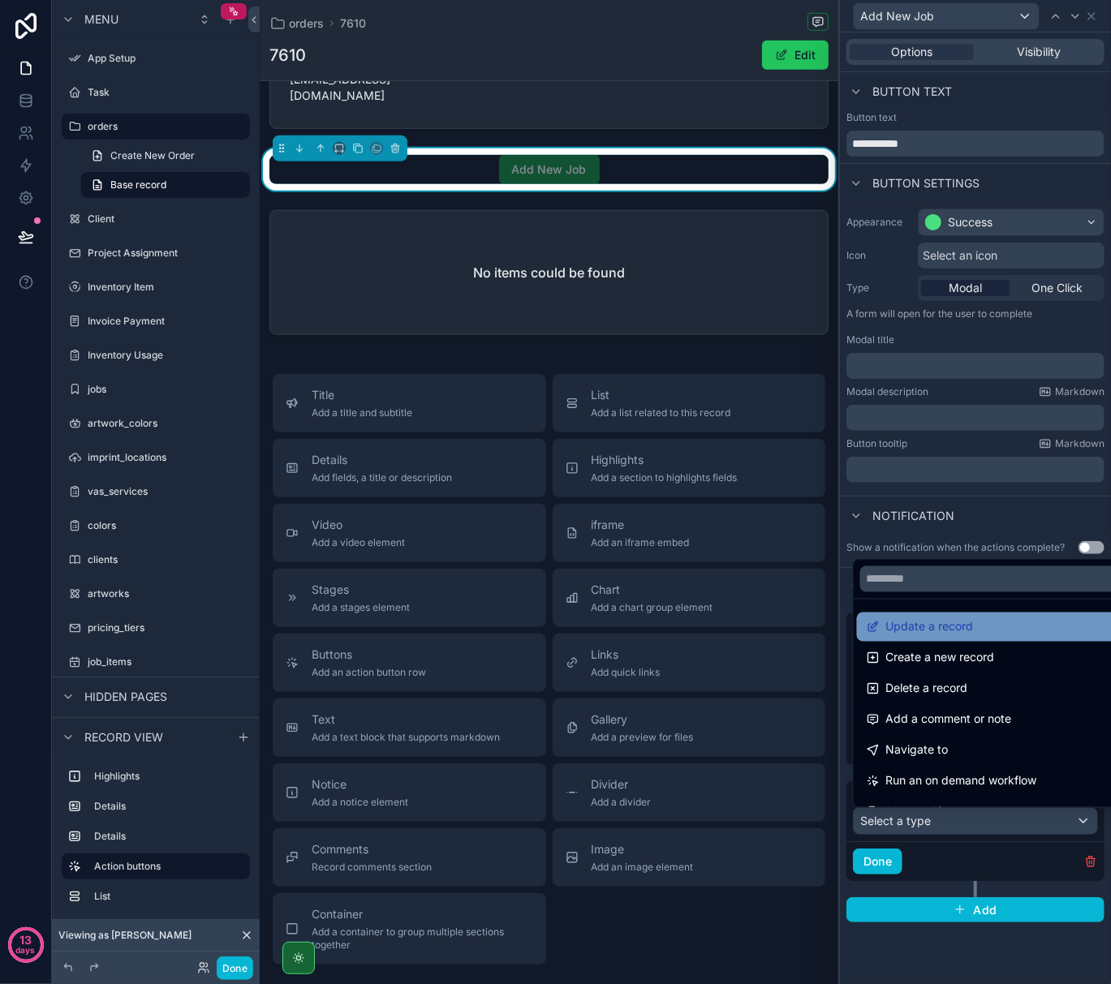
click at [952, 628] on span "Update a record" at bounding box center [930, 626] width 88 height 19
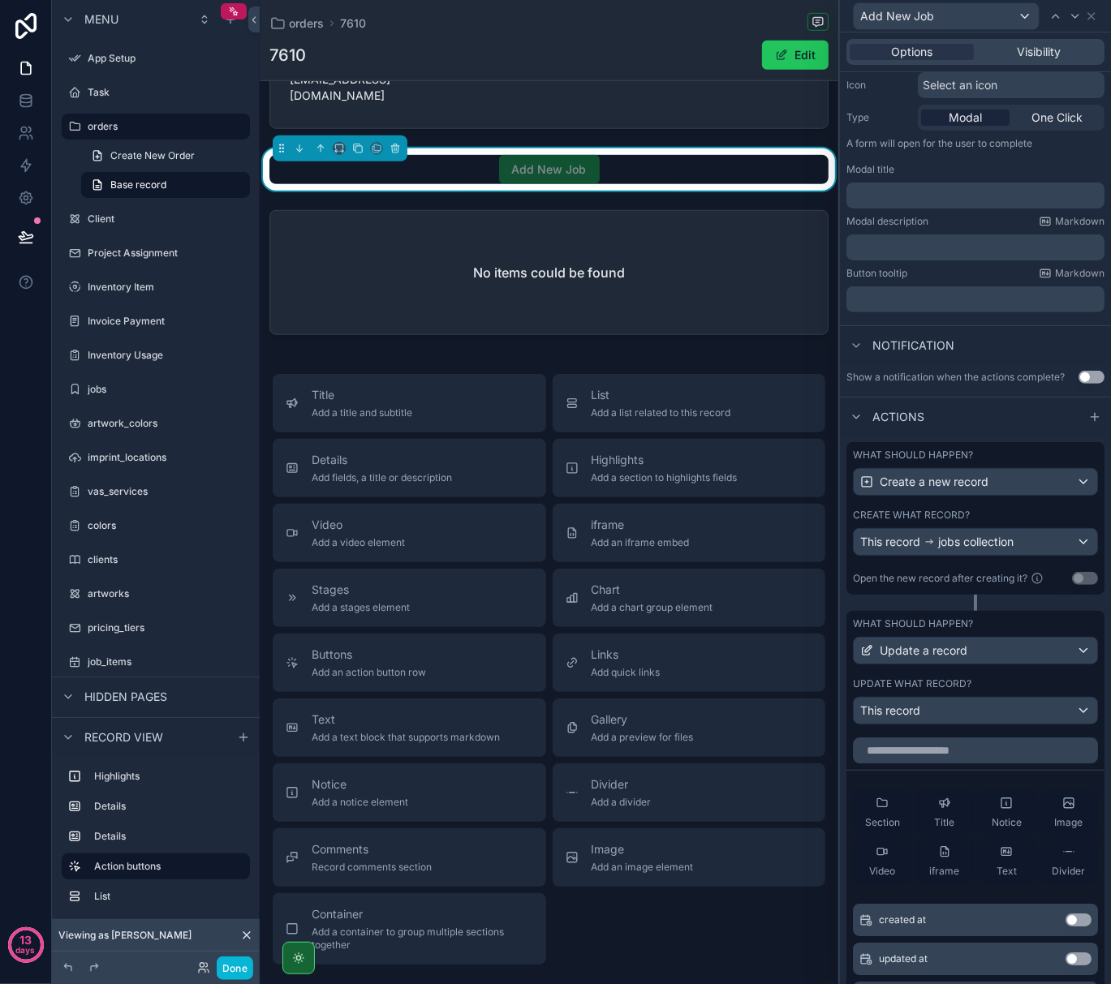
scroll to position [216, 0]
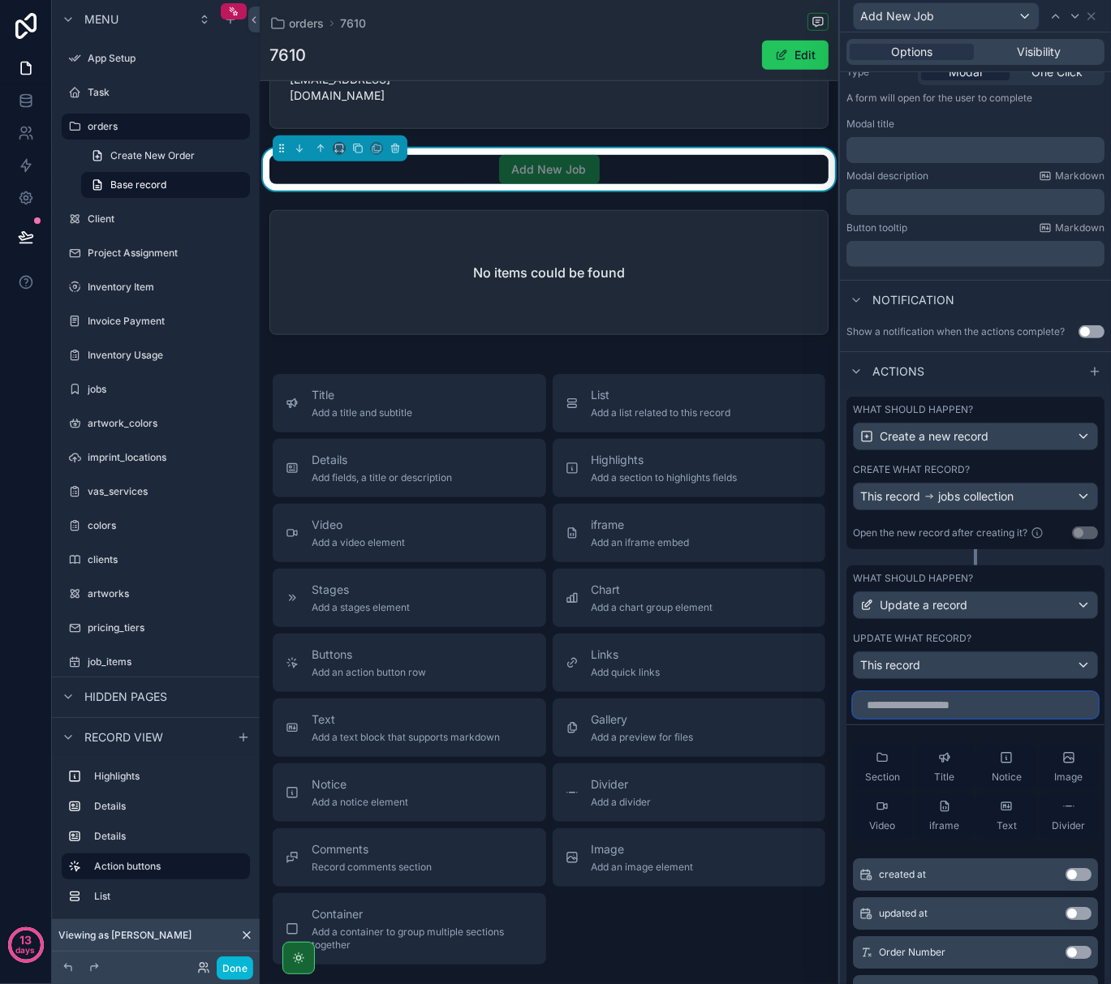
click at [962, 718] on input "text" at bounding box center [975, 705] width 245 height 26
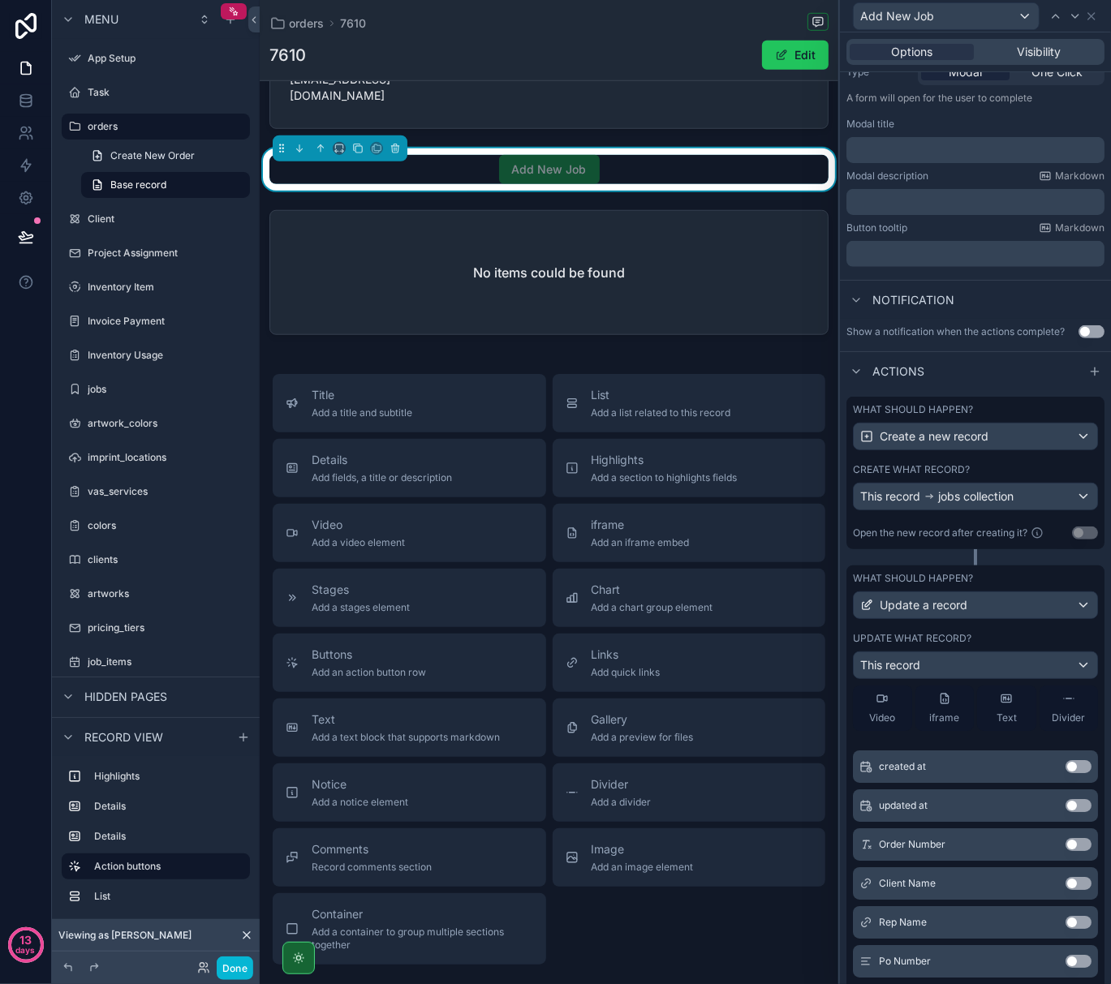
click at [1065, 851] on button "Use setting" at bounding box center [1078, 844] width 26 height 13
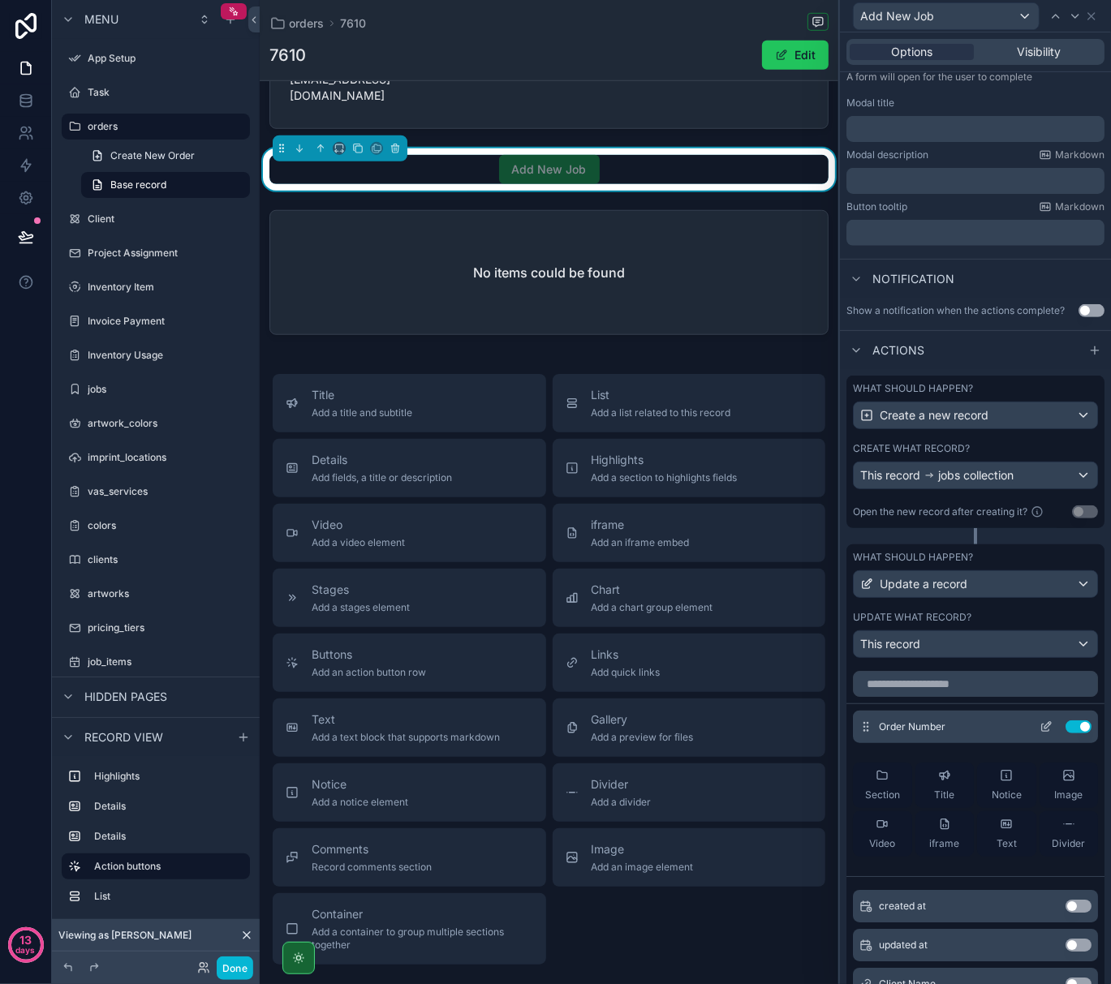
scroll to position [325, 0]
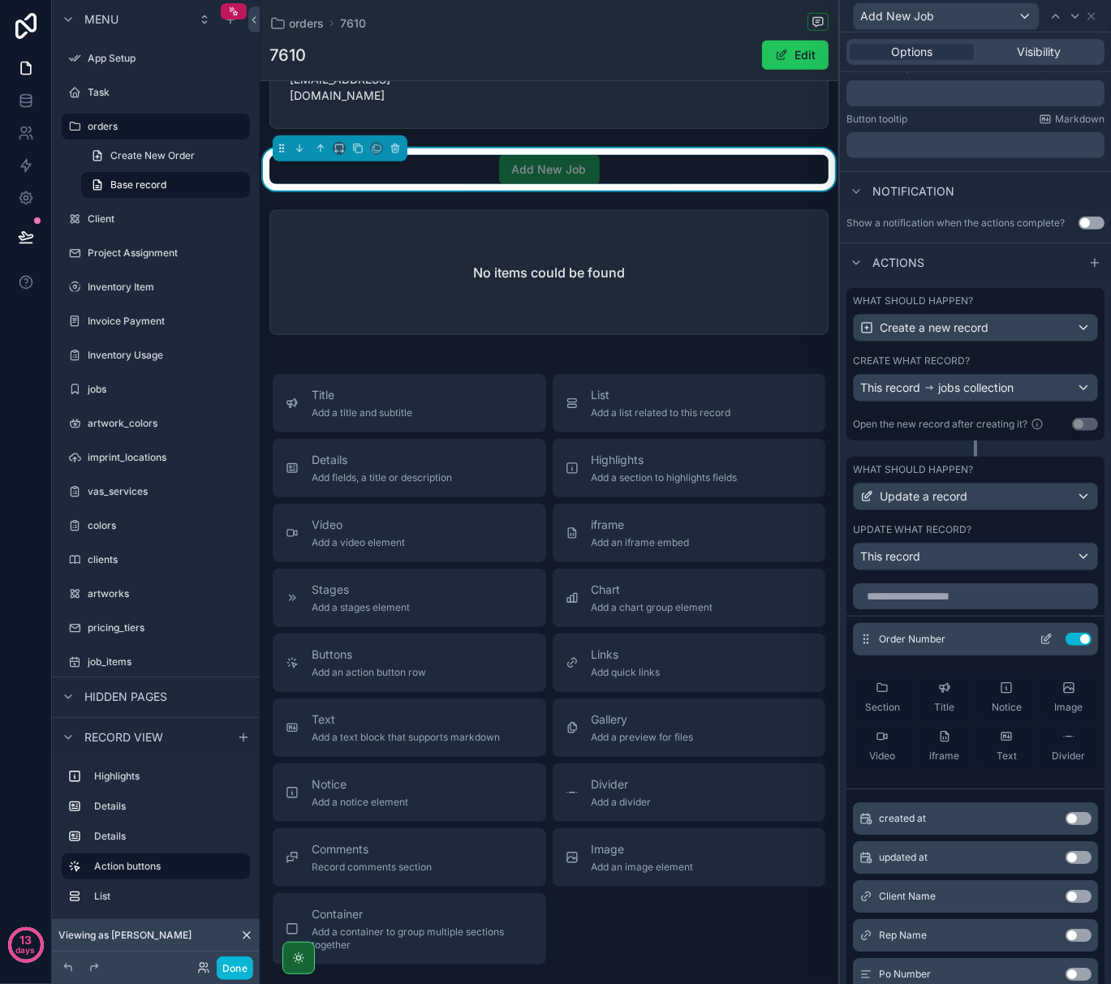
click at [1039, 646] on icon at bounding box center [1045, 639] width 13 height 13
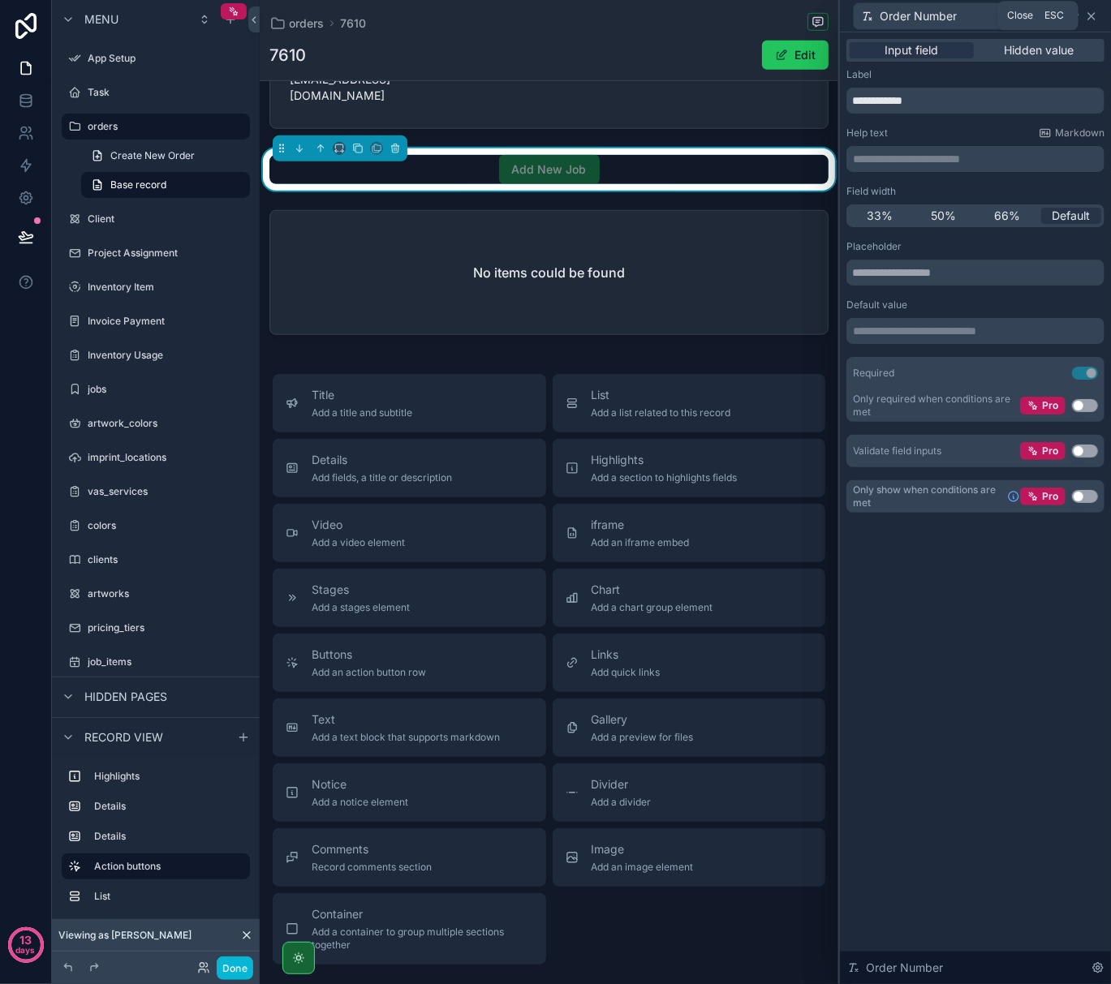
click at [1091, 17] on icon at bounding box center [1091, 16] width 13 height 13
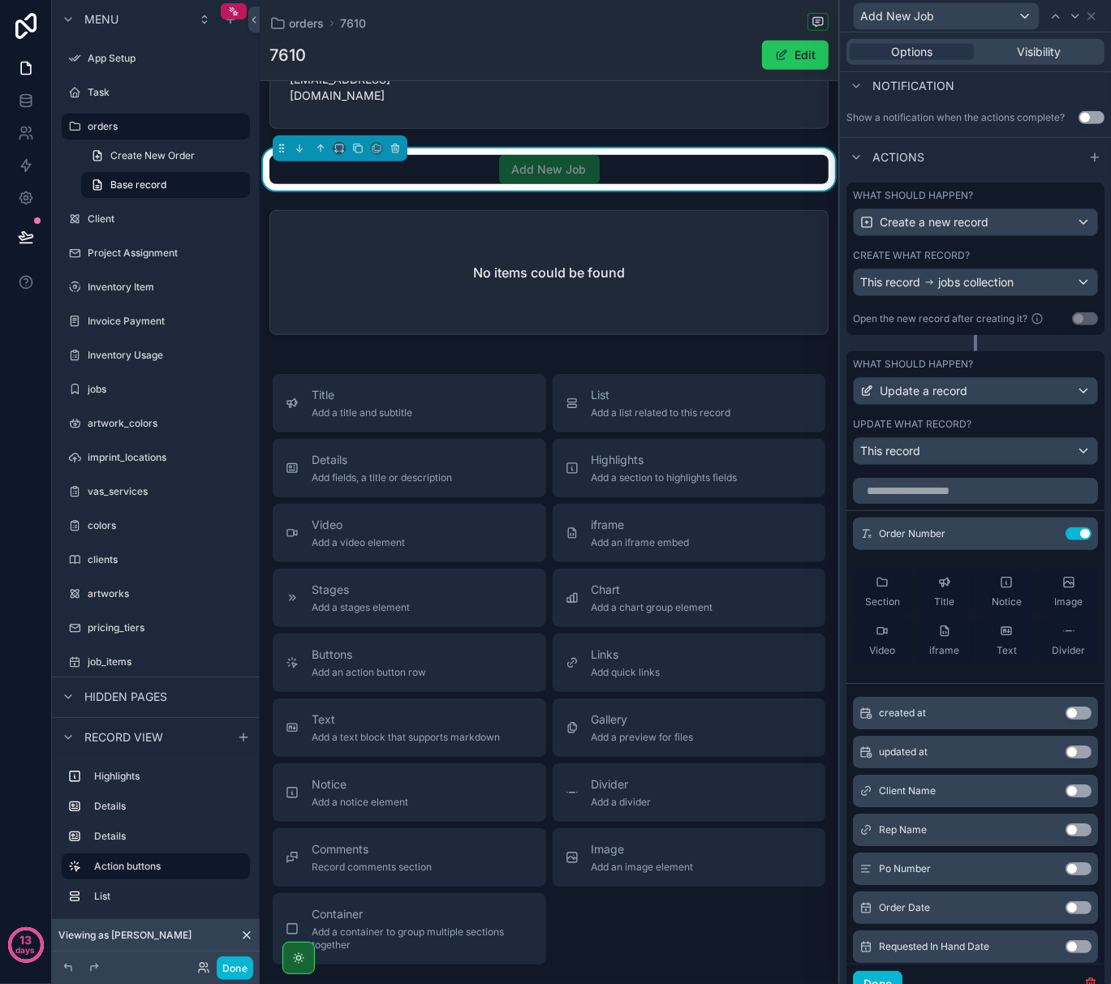
scroll to position [432, 0]
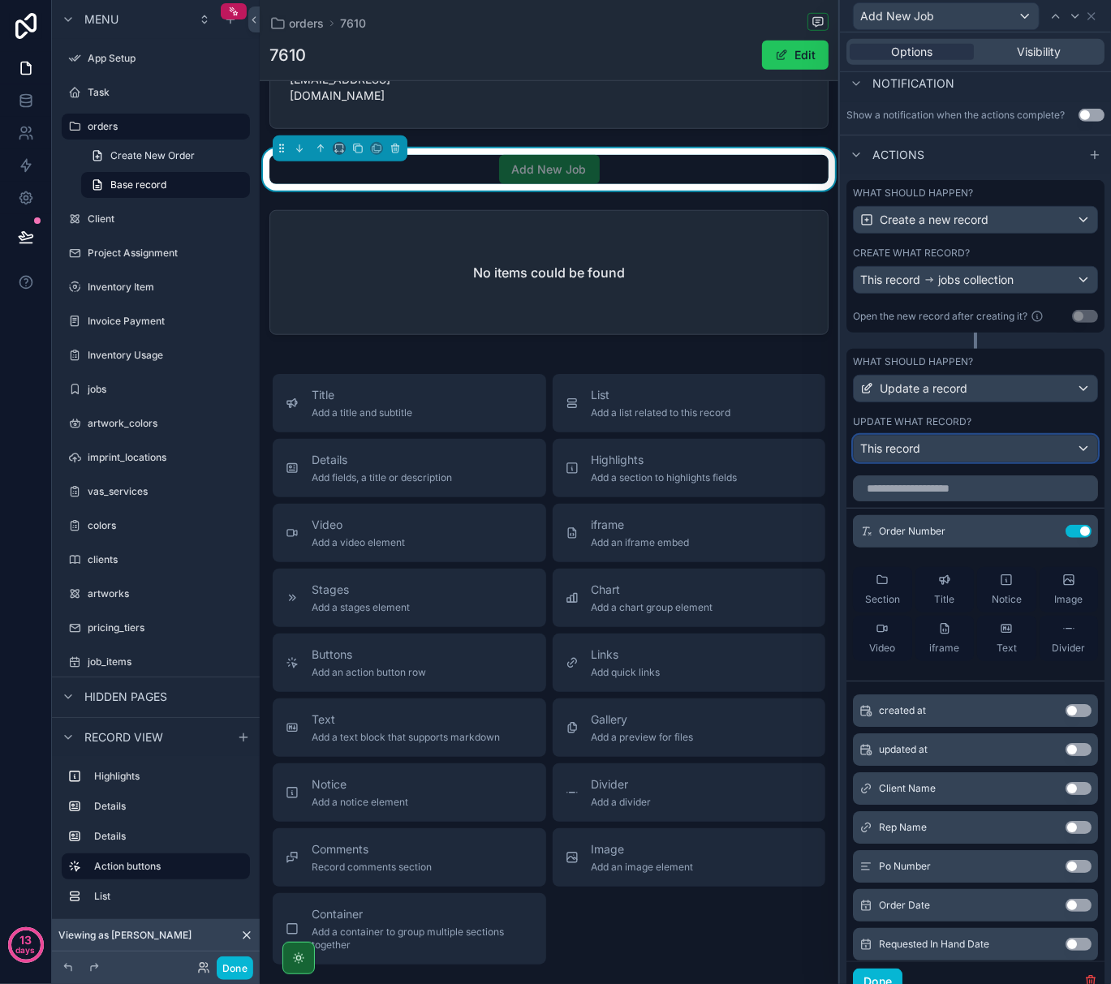
click at [1031, 462] on div "This record" at bounding box center [975, 449] width 243 height 26
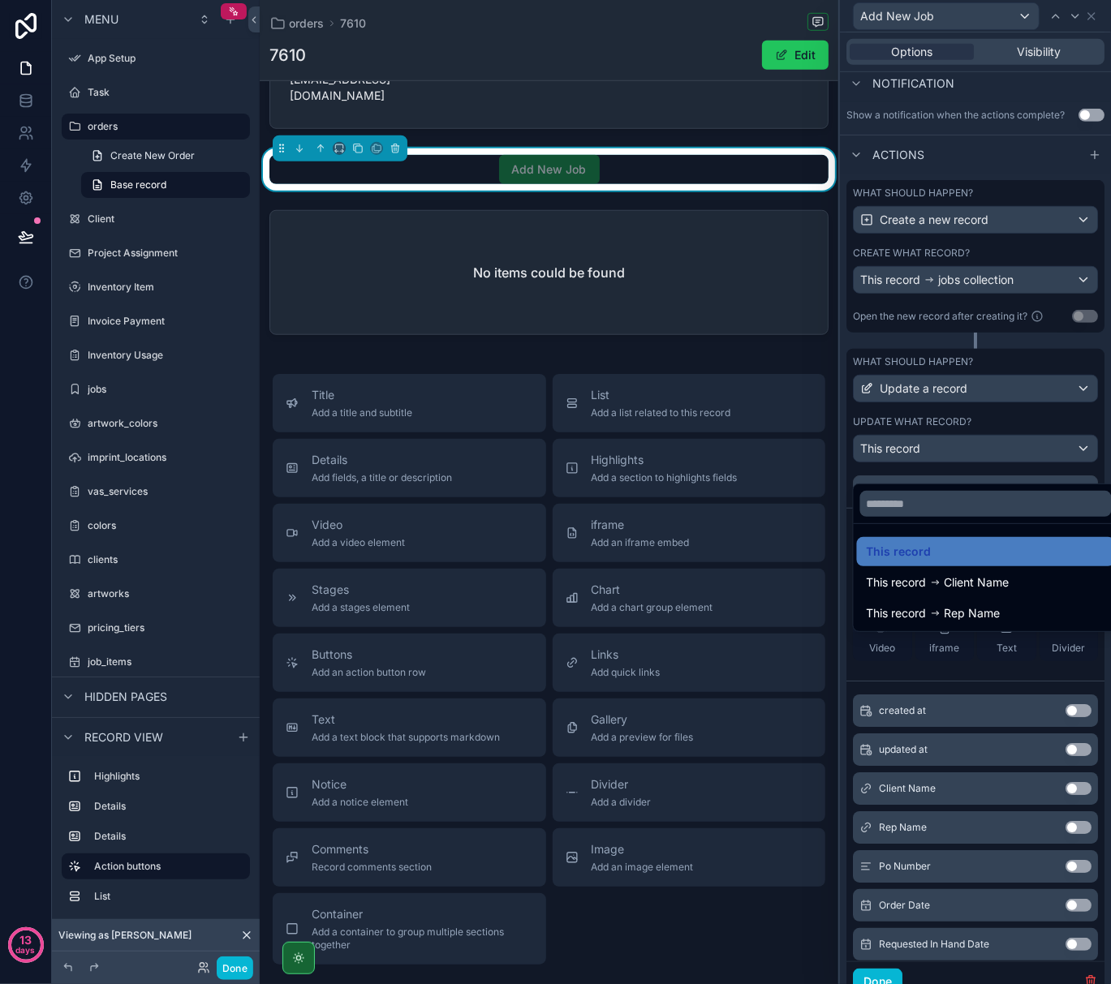
click at [729, 946] on div "Title Add a title and subtitle List Add a list related to this record Details A…" at bounding box center [549, 669] width 579 height 591
click at [847, 669] on div at bounding box center [975, 492] width 271 height 984
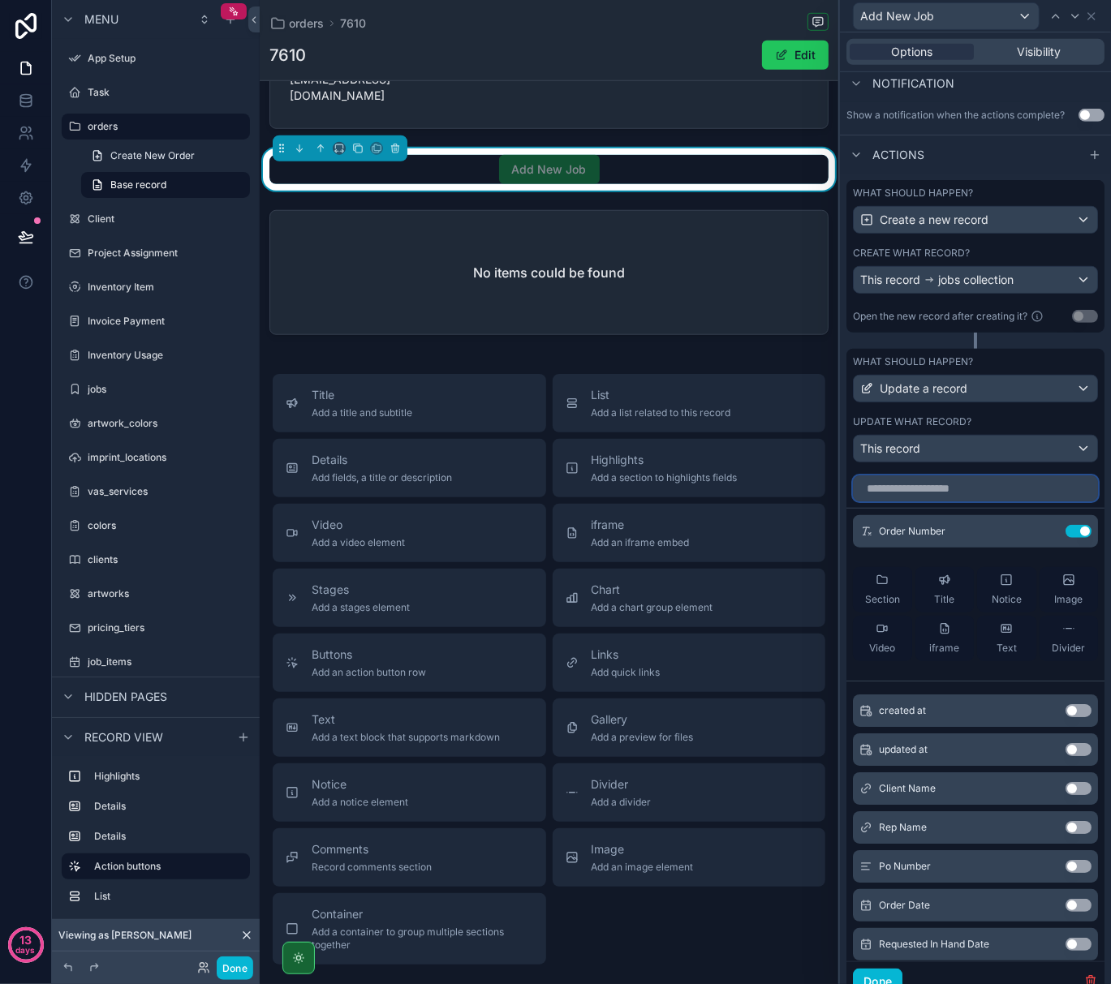
click at [917, 501] on input "text" at bounding box center [975, 488] width 245 height 26
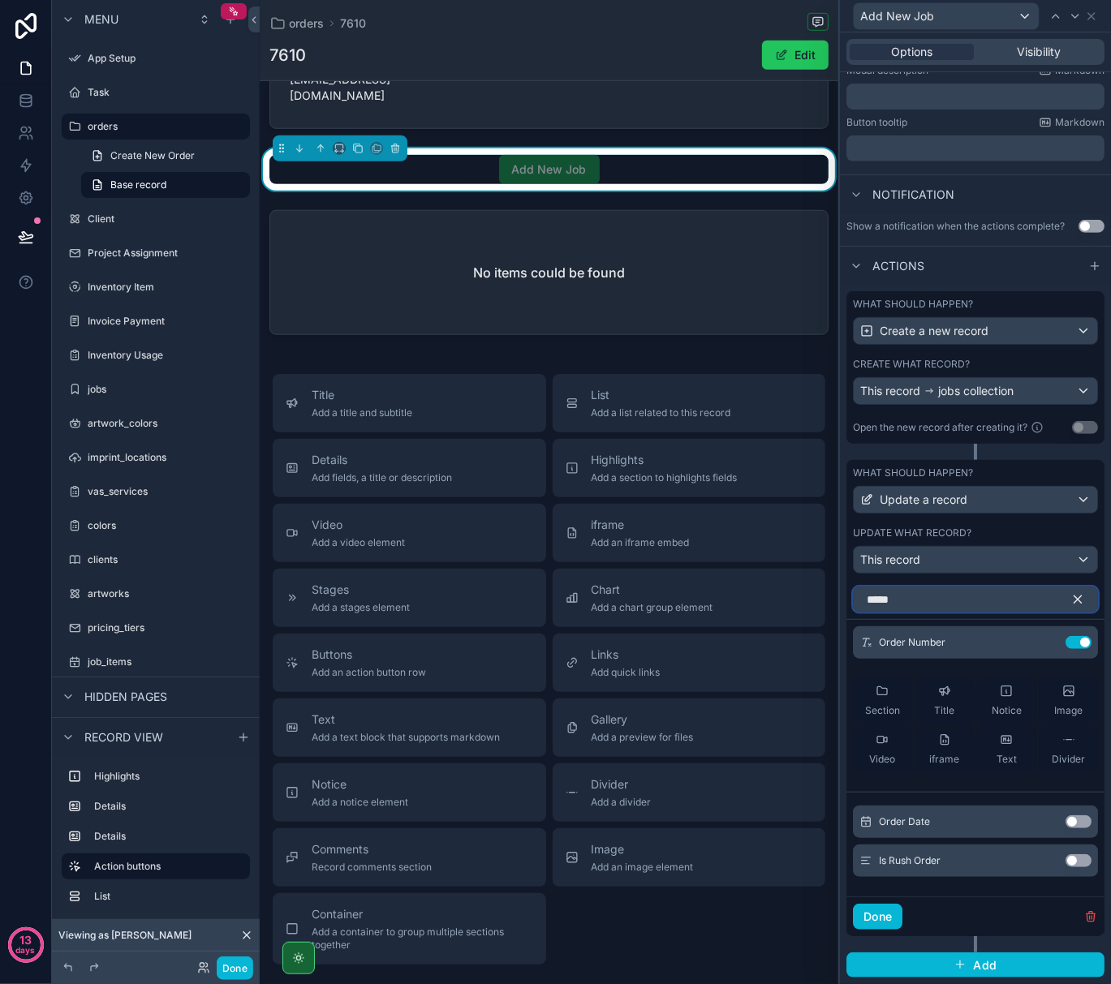
type input "*****"
click at [1074, 599] on icon "button" at bounding box center [1077, 599] width 7 height 7
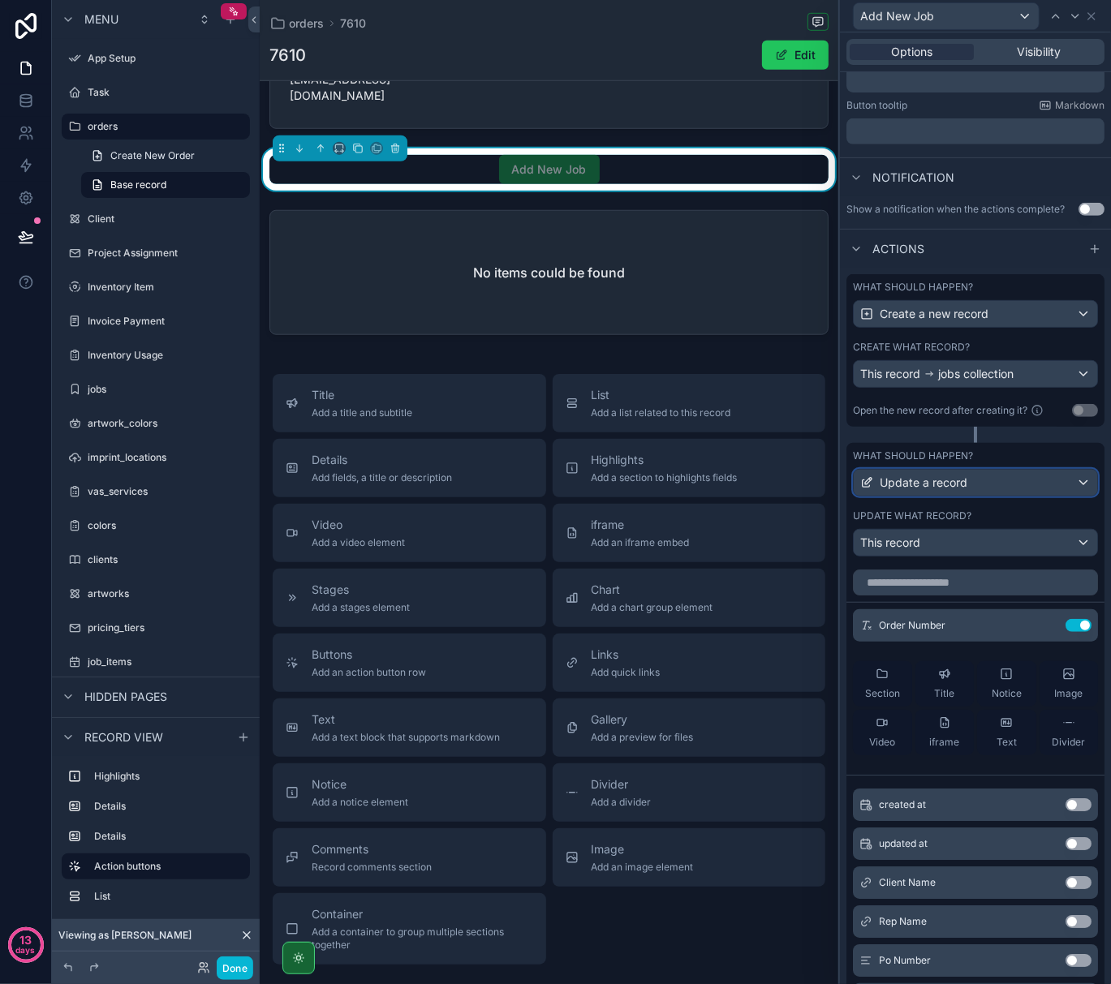
click at [1068, 496] on div "Update a record" at bounding box center [975, 483] width 243 height 26
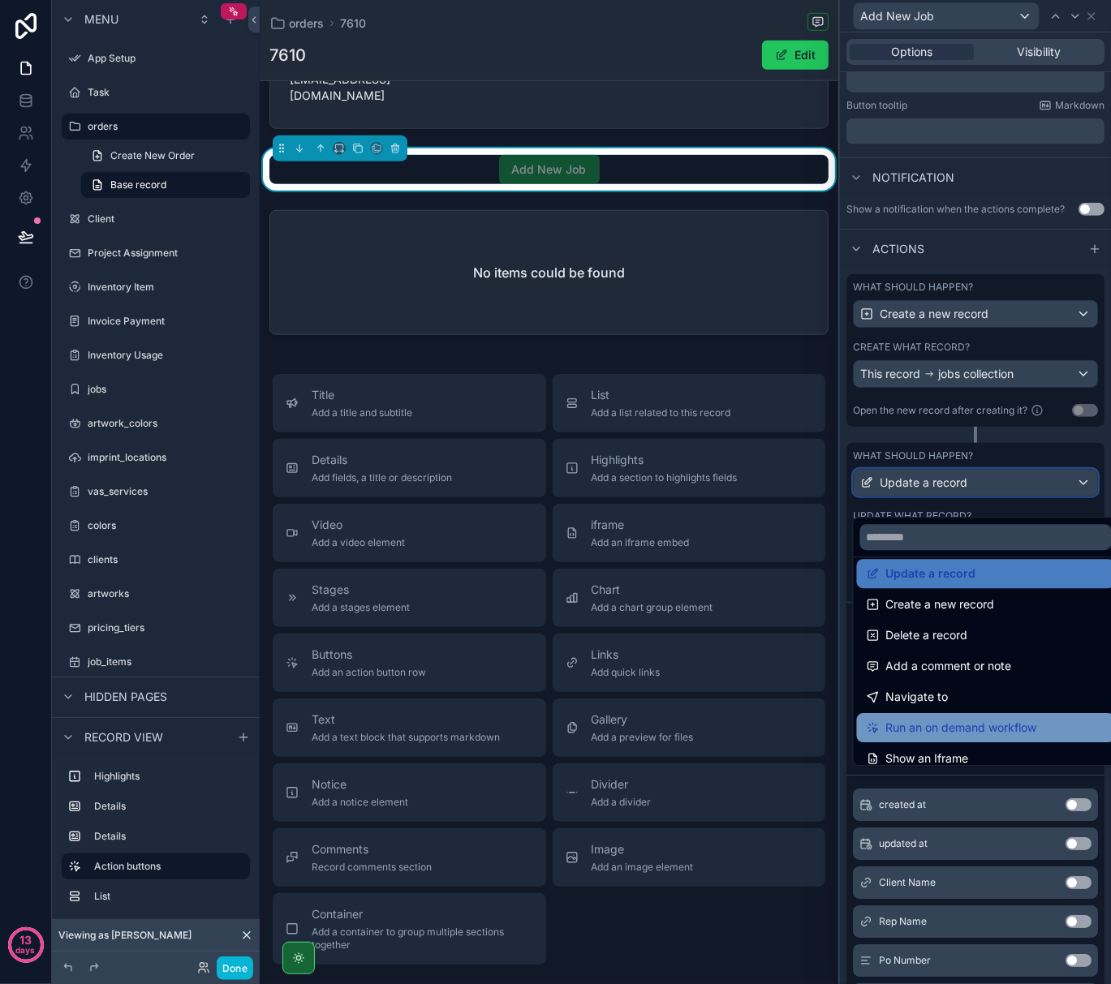
scroll to position [7, 0]
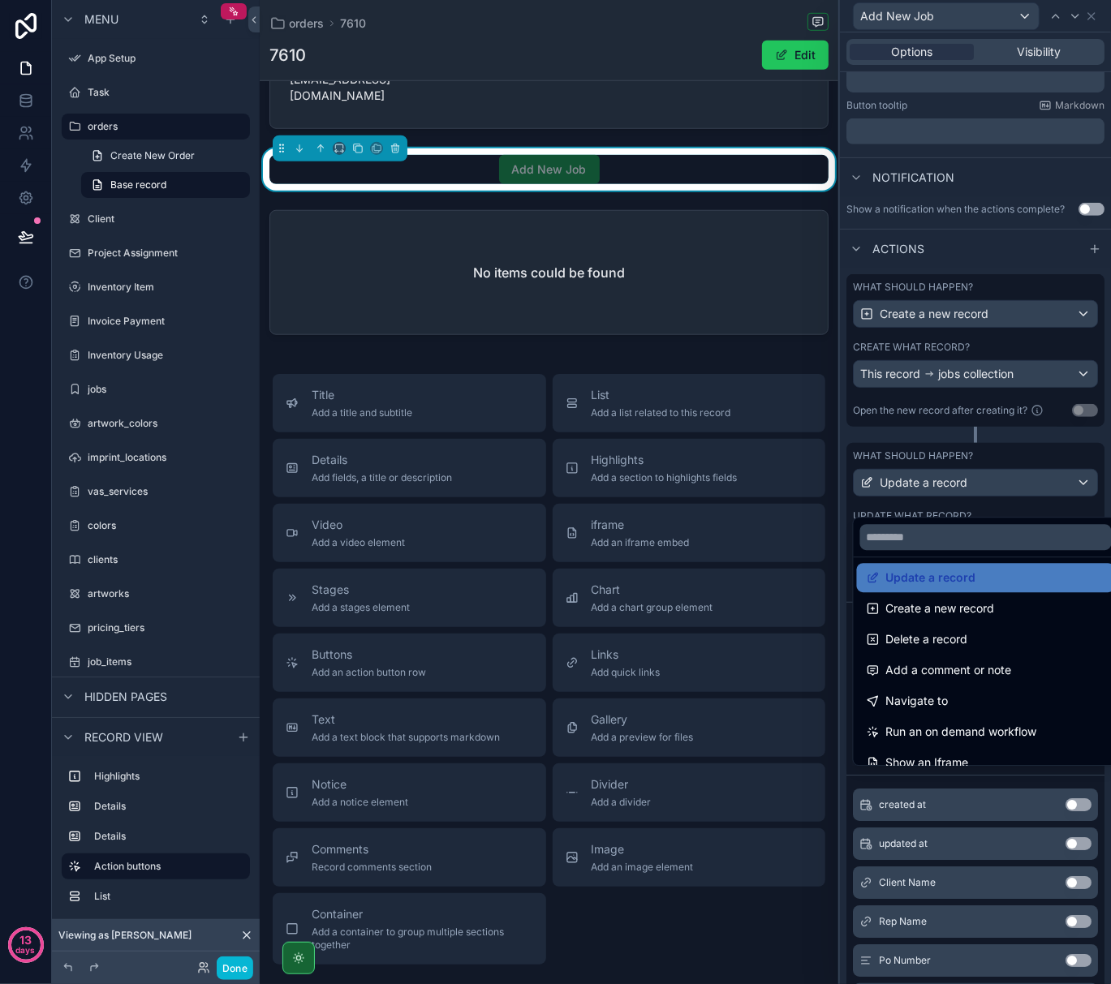
click at [1039, 456] on div at bounding box center [975, 492] width 271 height 984
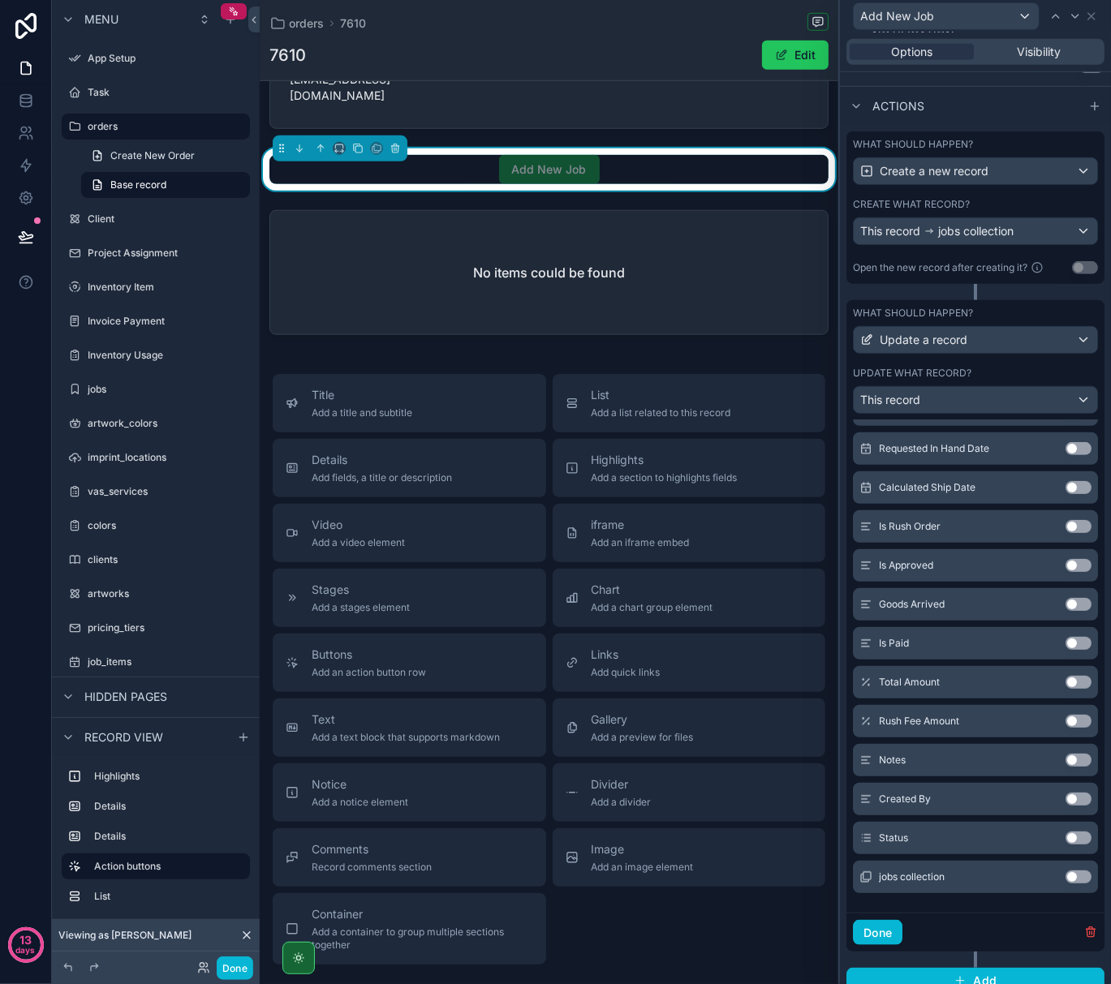
scroll to position [514, 0]
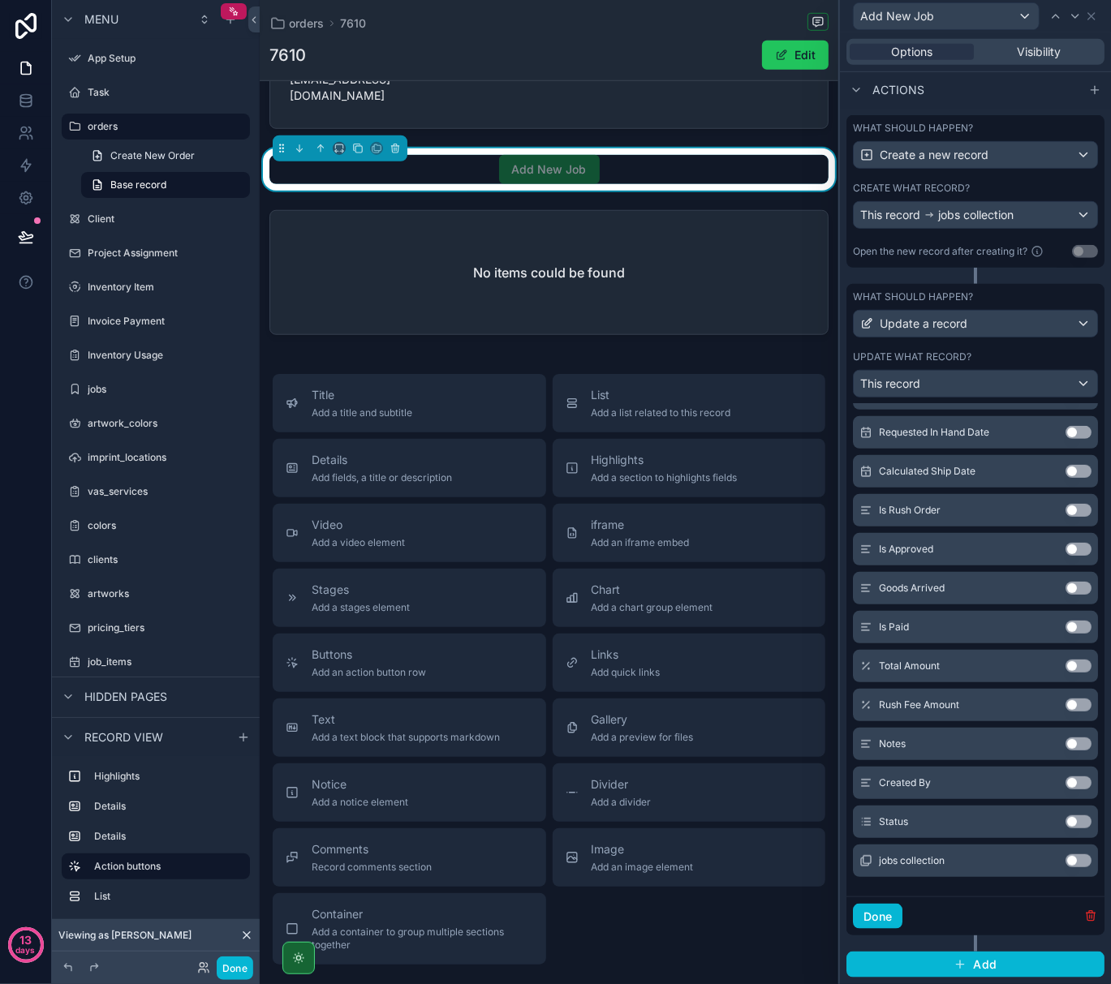
click at [1090, 916] on icon "button" at bounding box center [1090, 917] width 0 height 3
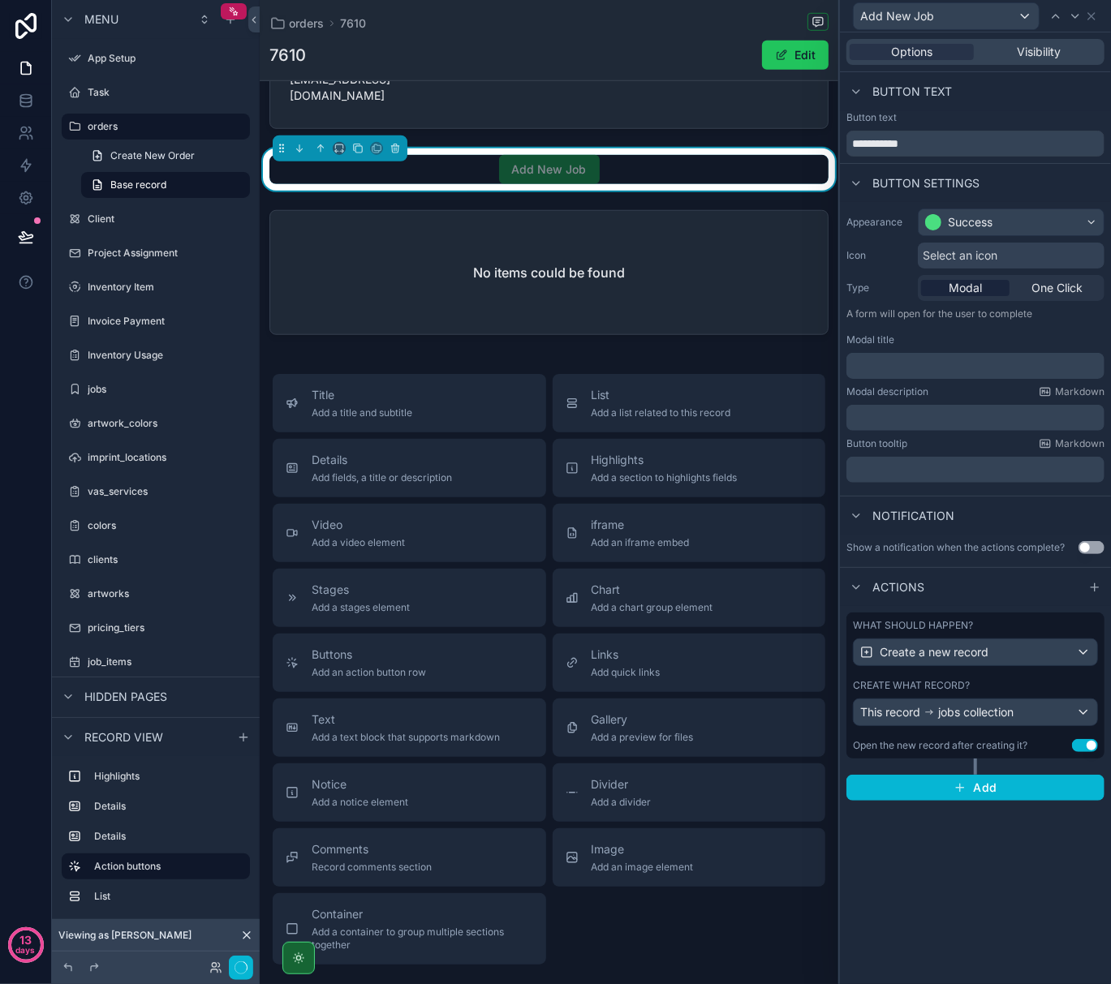
scroll to position [0, 0]
click at [24, 161] on icon at bounding box center [26, 166] width 10 height 12
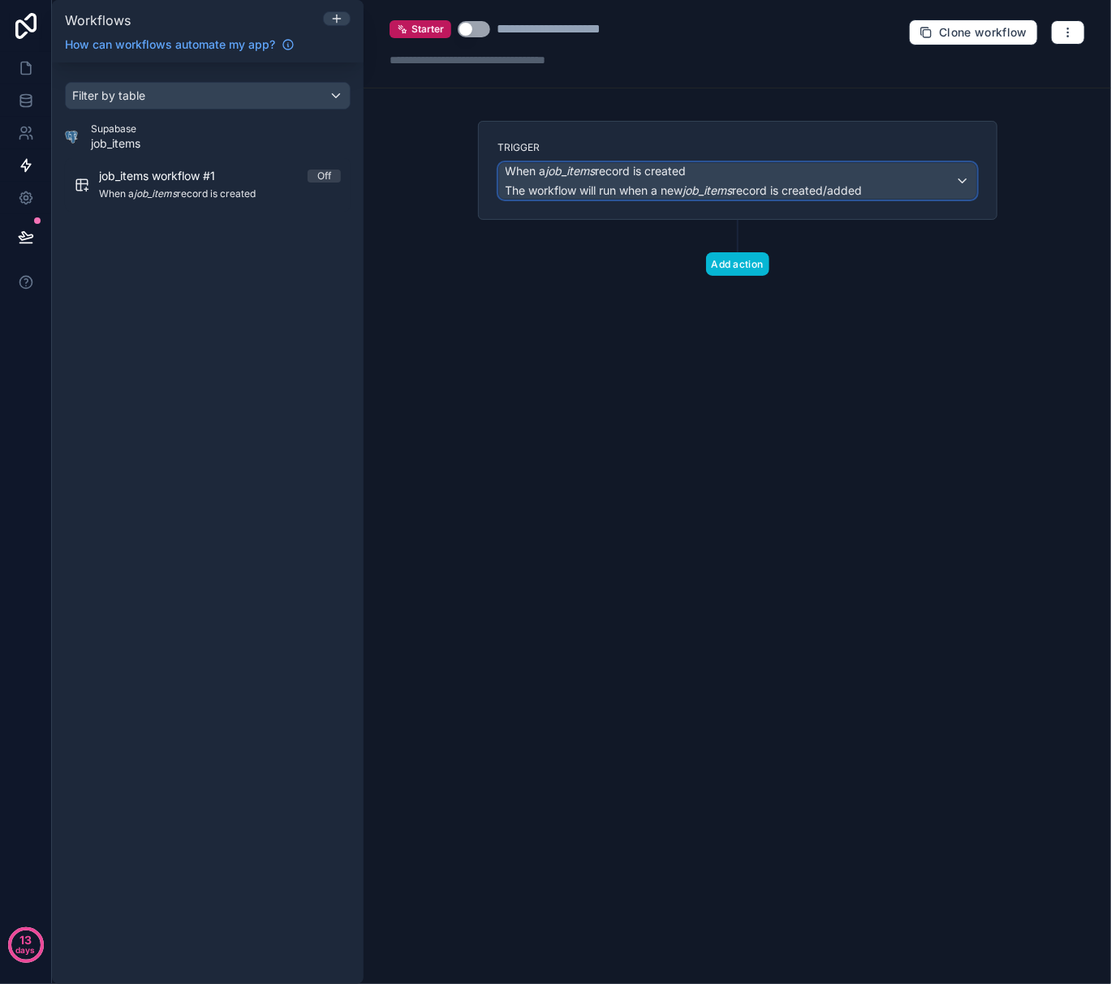
click at [962, 179] on div "When a job_items record is created The workflow will run when a new job_items r…" at bounding box center [737, 181] width 477 height 36
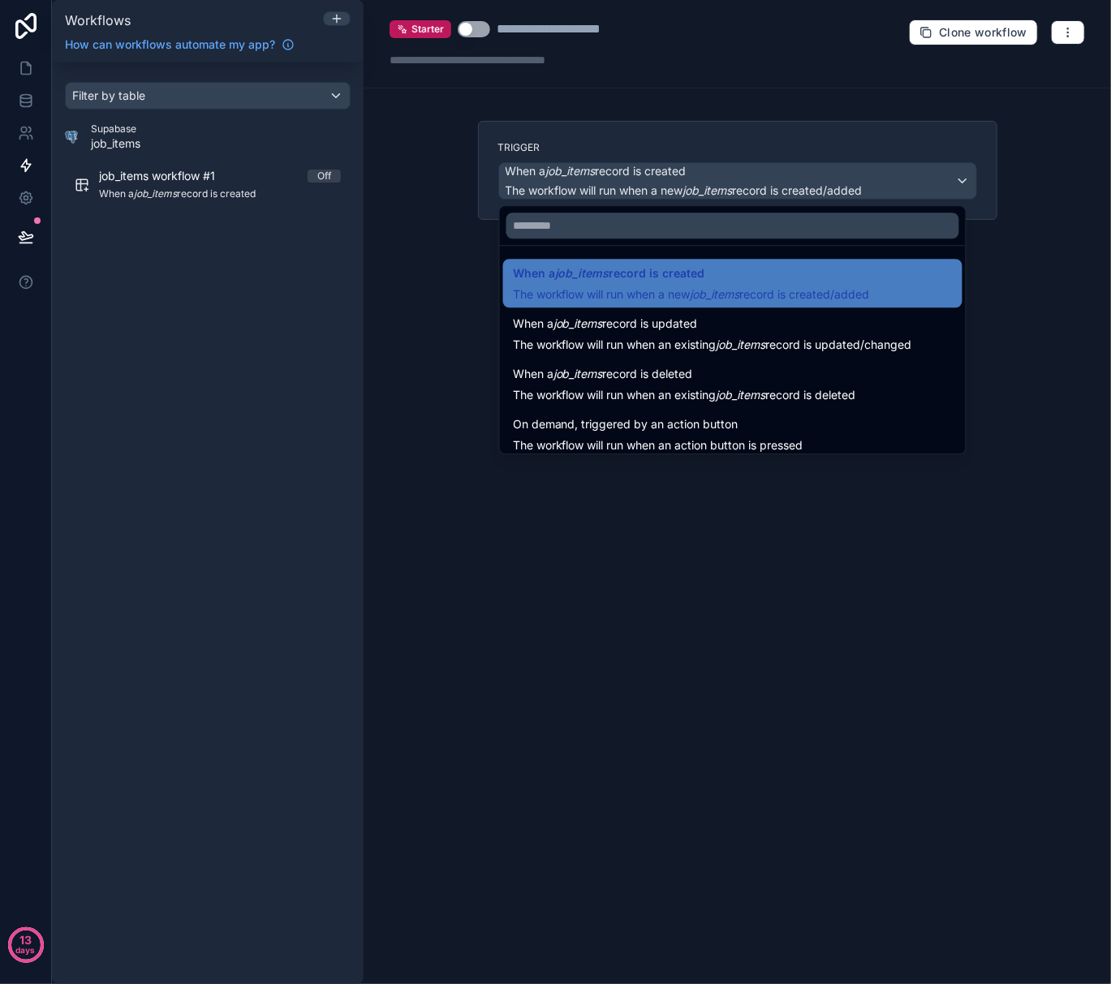
click at [962, 179] on div at bounding box center [555, 492] width 1111 height 984
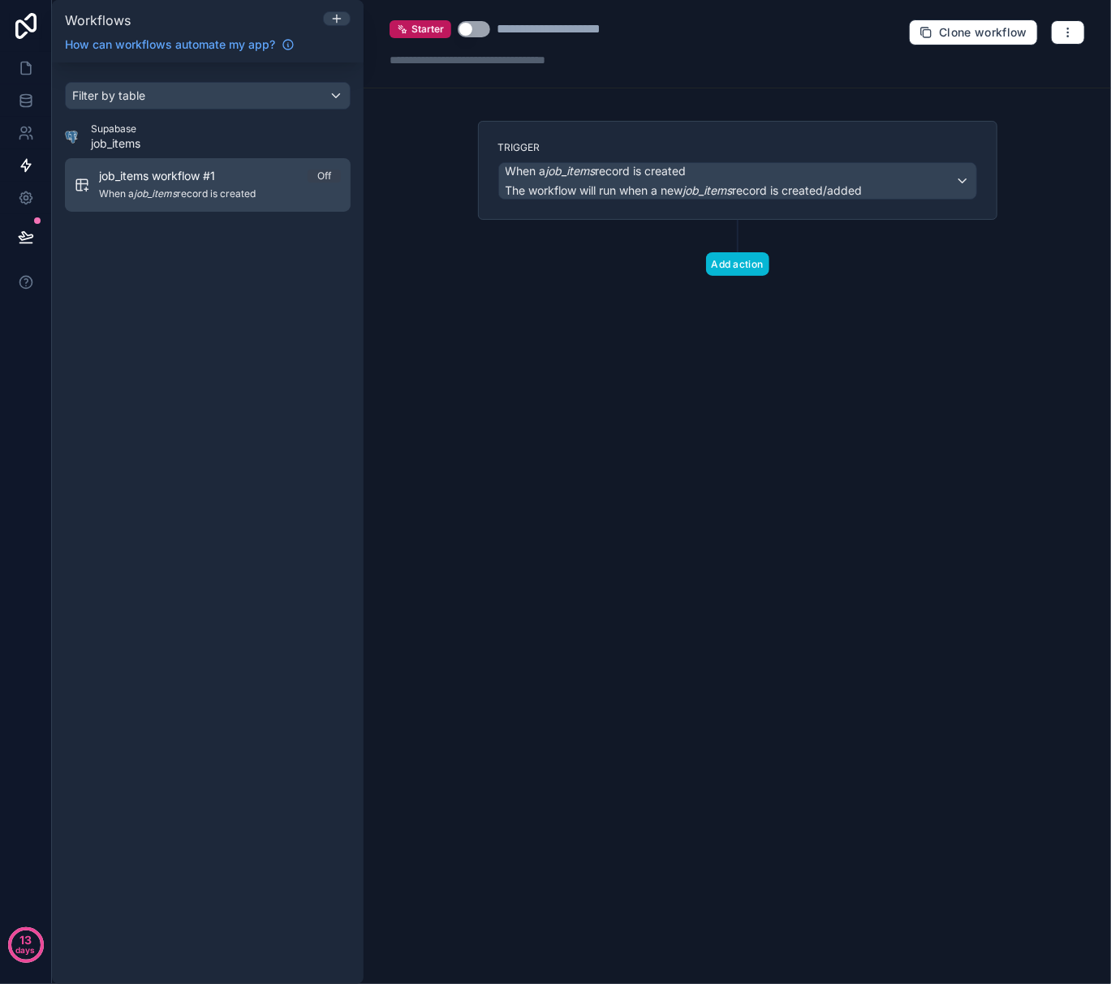
click at [329, 174] on div "Off" at bounding box center [324, 176] width 14 height 13
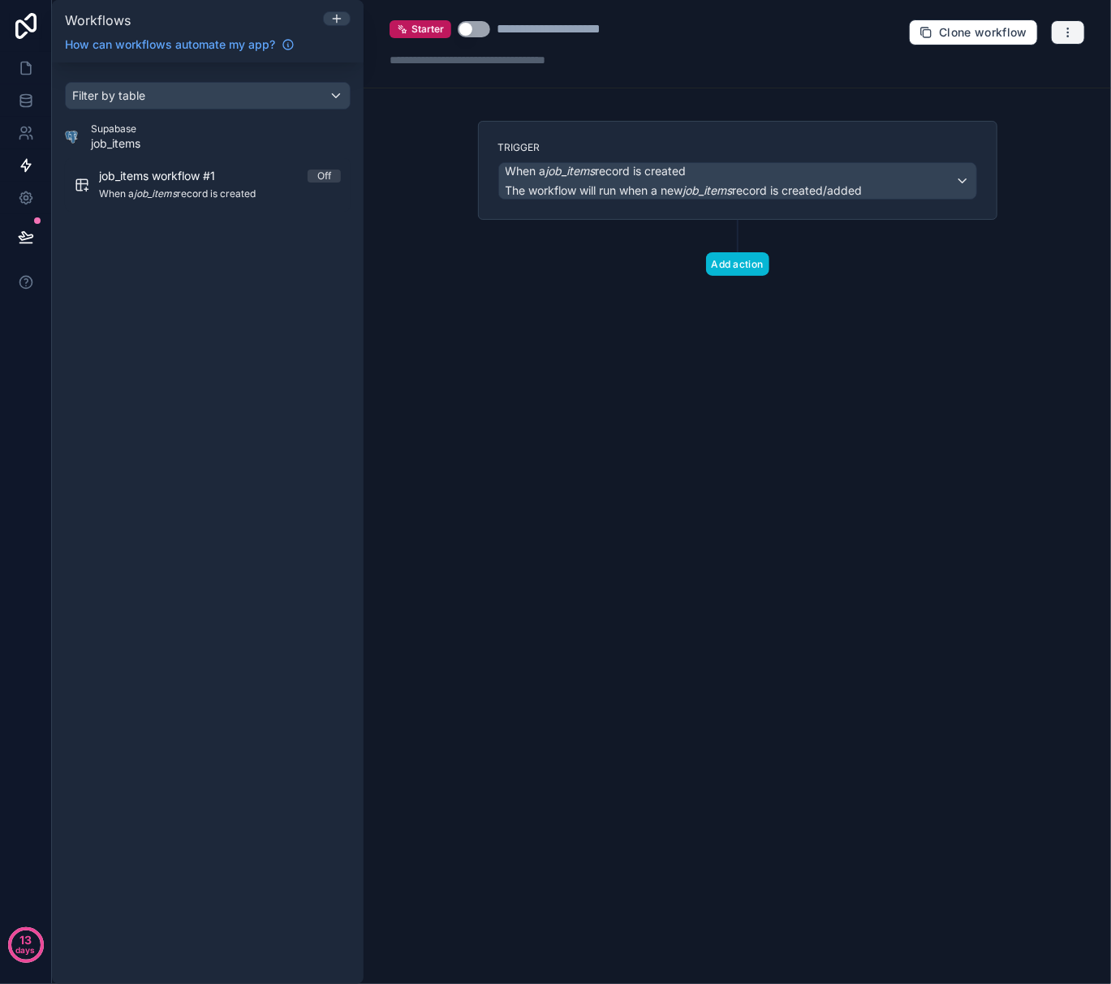
click at [1068, 27] on icon "button" at bounding box center [1067, 32] width 13 height 13
click at [1026, 127] on span "Delete workflow" at bounding box center [1026, 123] width 78 height 13
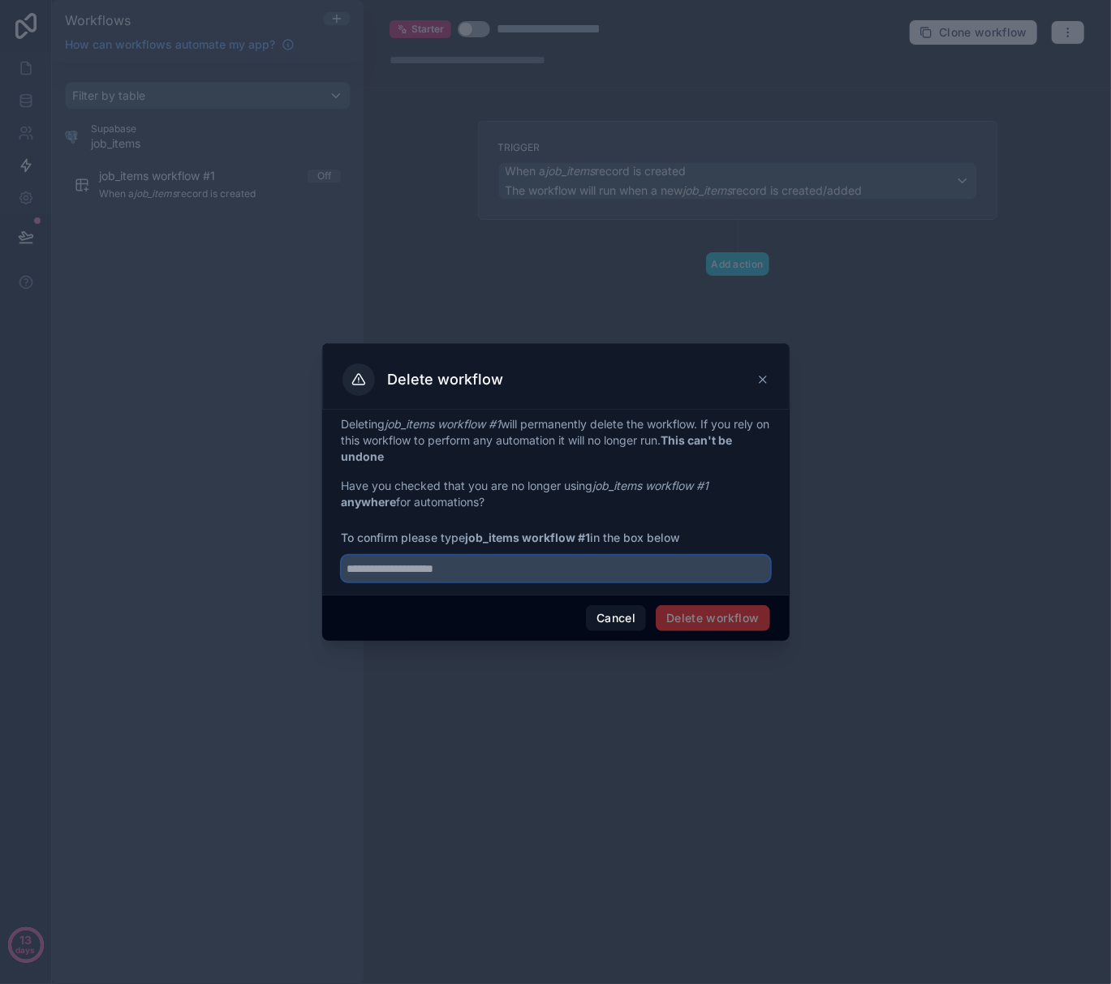
click at [624, 579] on input "text" at bounding box center [556, 569] width 428 height 26
type input "**********"
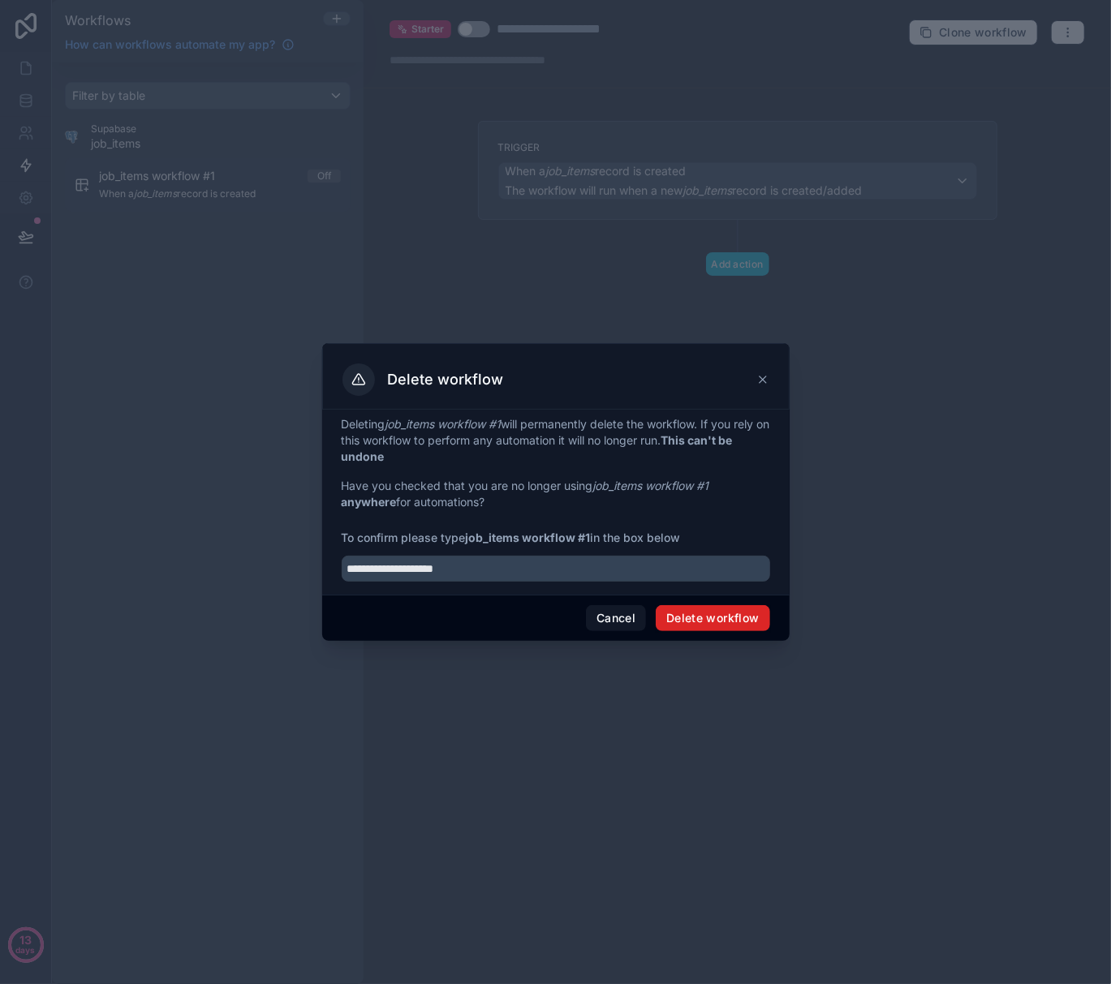
click at [725, 609] on button "Delete workflow" at bounding box center [713, 618] width 114 height 26
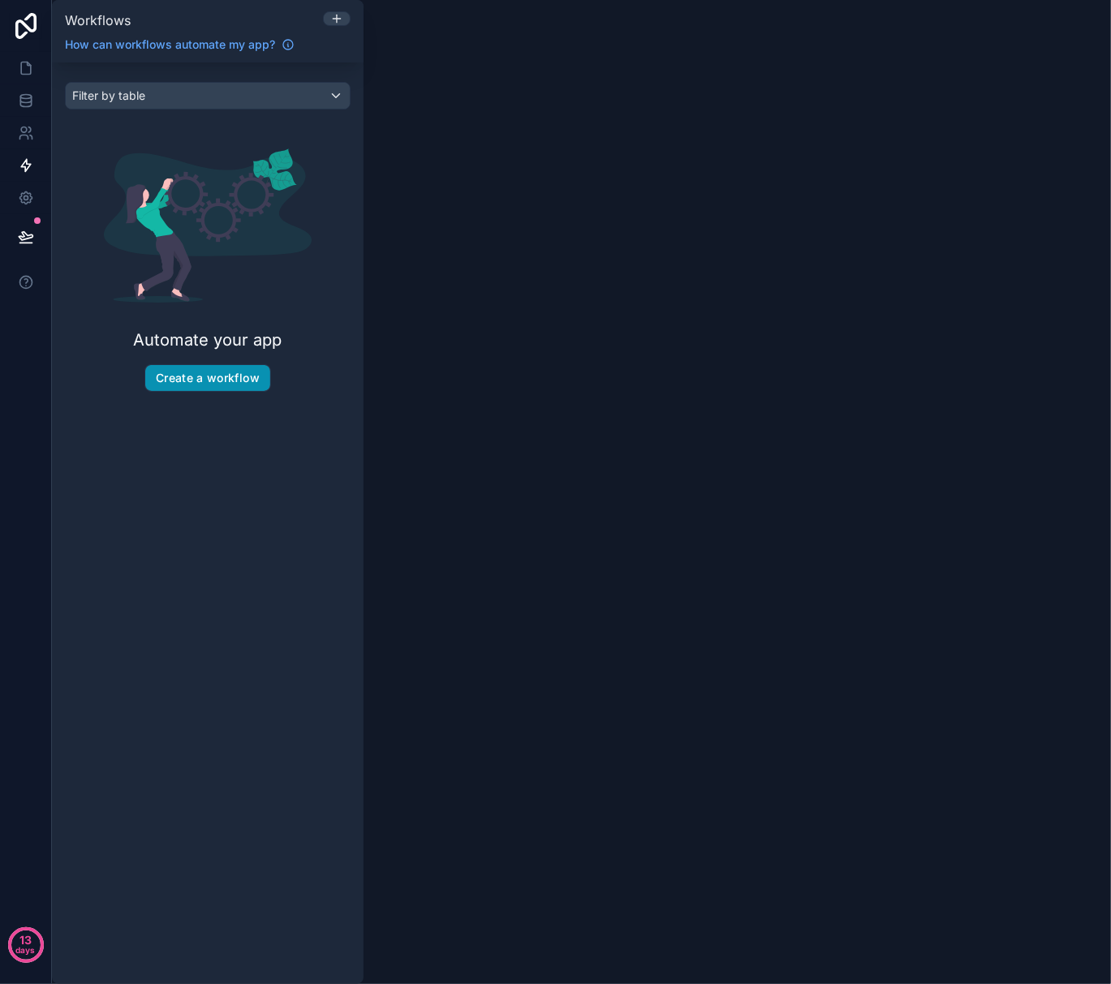
click at [209, 378] on button "Create a workflow" at bounding box center [207, 378] width 125 height 26
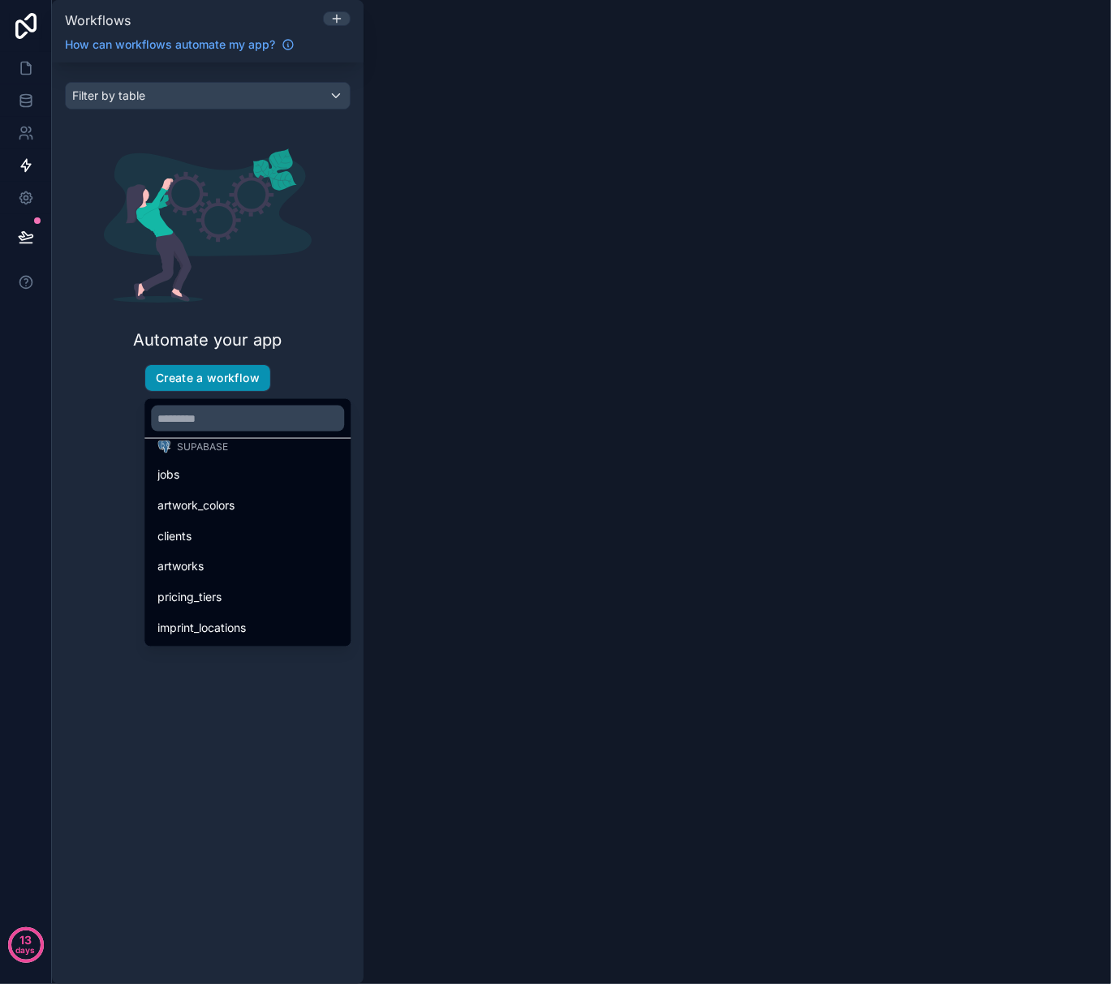
scroll to position [286, 0]
click at [239, 475] on div "jobs" at bounding box center [247, 475] width 180 height 19
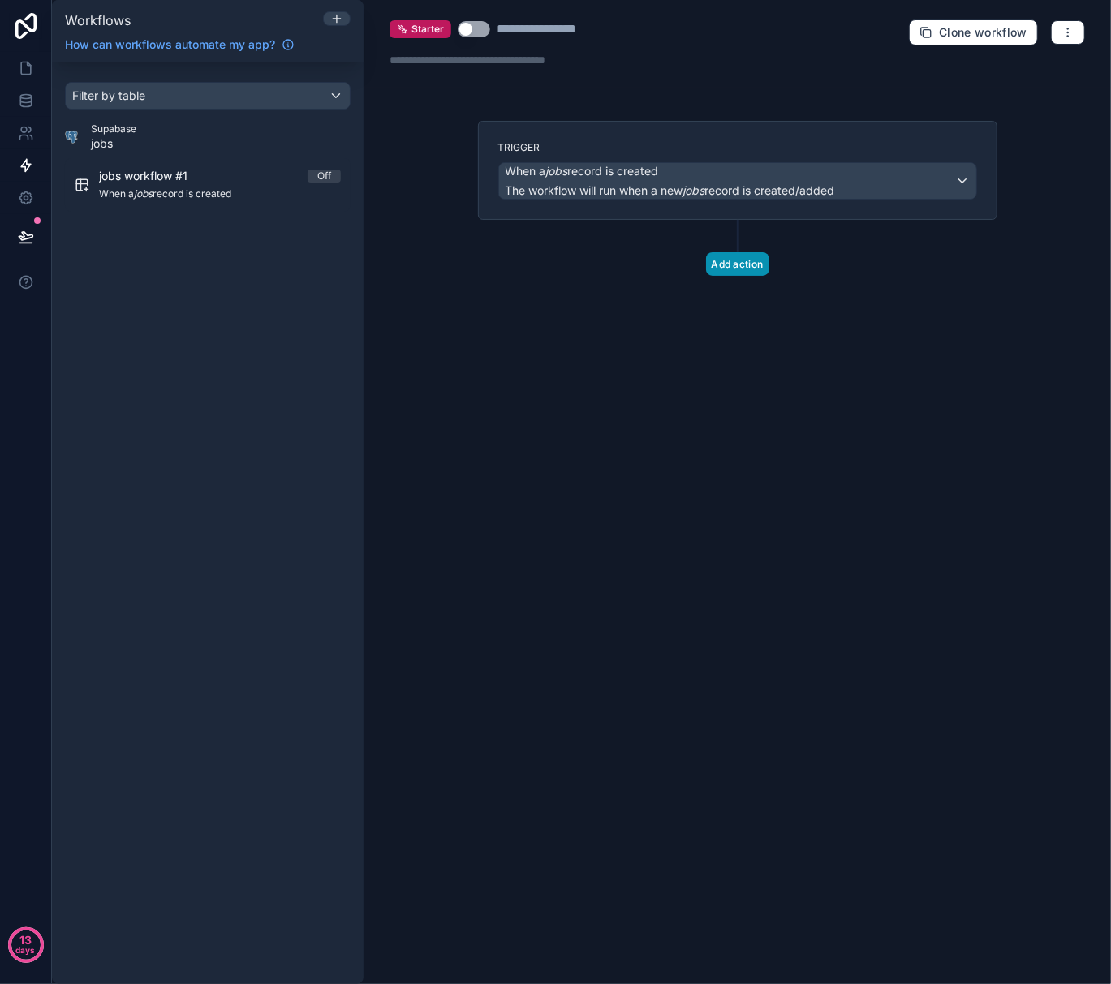
click at [724, 260] on button "Add action" at bounding box center [737, 264] width 63 height 24
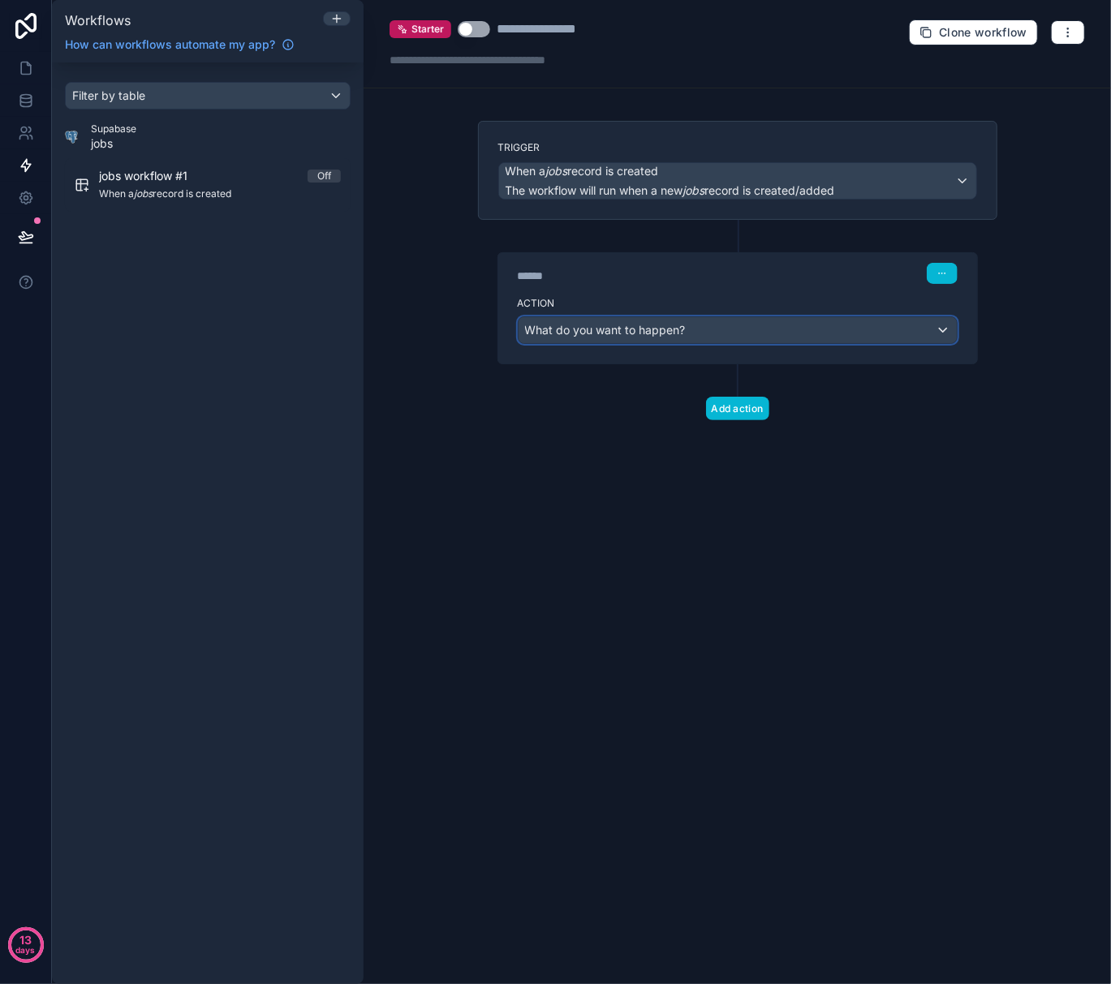
click at [635, 338] on span "What do you want to happen?" at bounding box center [605, 330] width 161 height 16
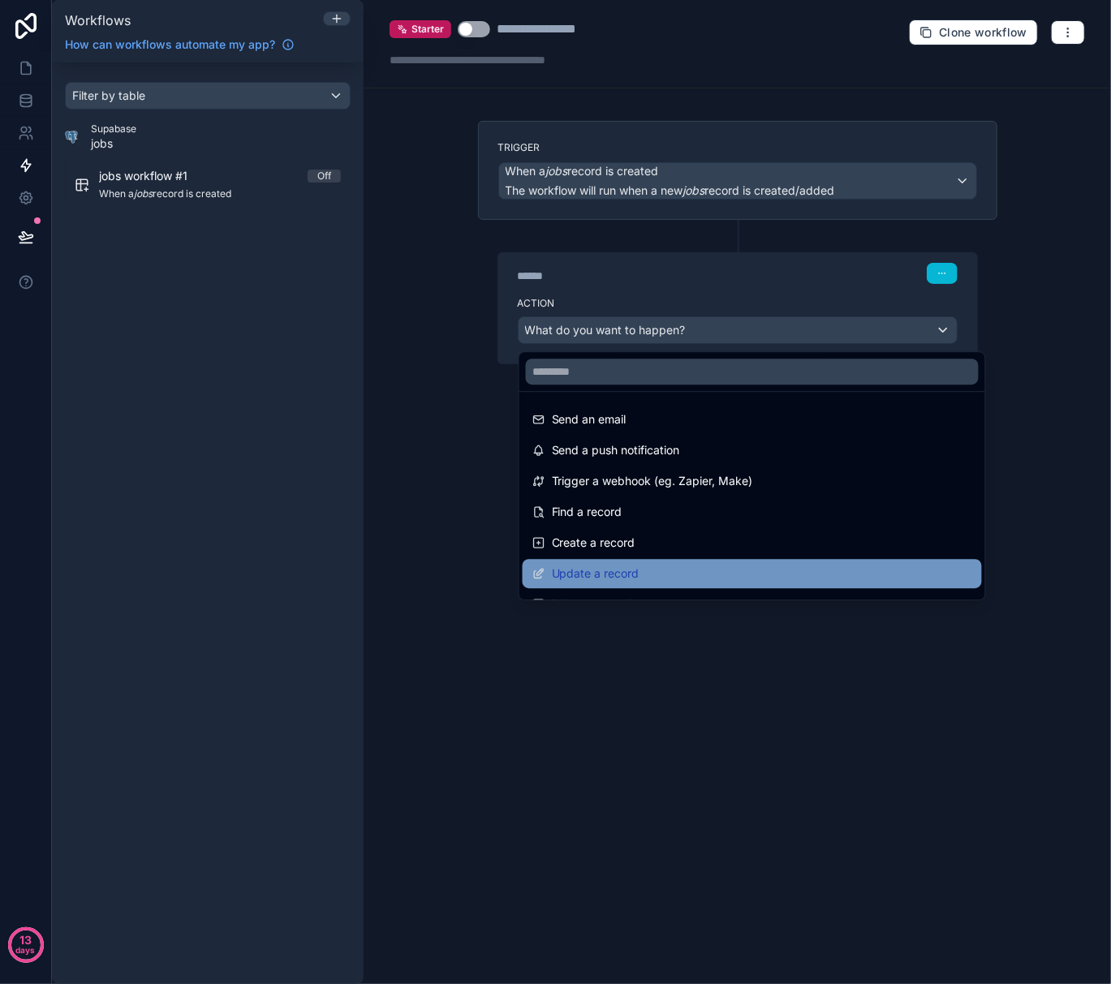
click at [596, 570] on span "Update a record" at bounding box center [596, 573] width 88 height 19
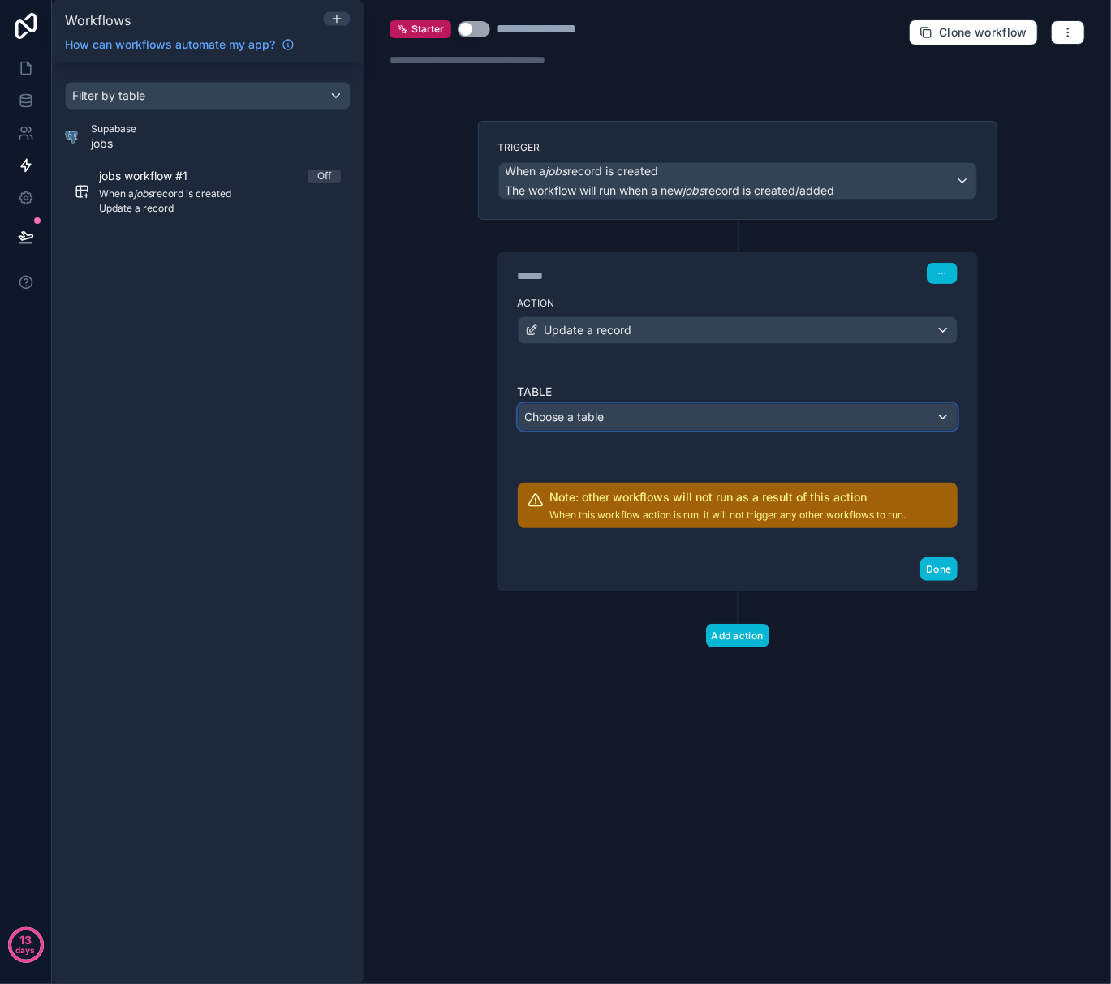
click at [624, 417] on div "Choose a table" at bounding box center [737, 417] width 438 height 26
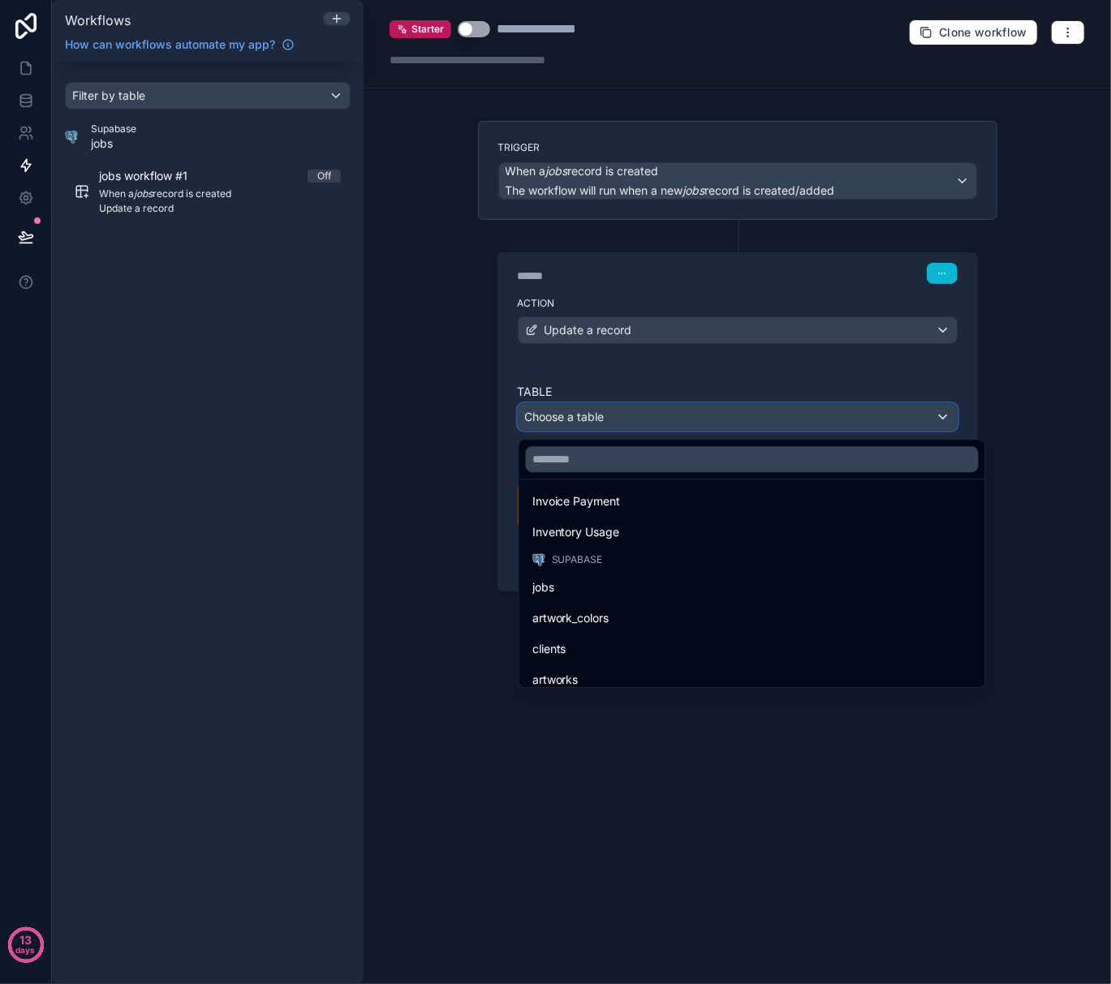
scroll to position [216, 0]
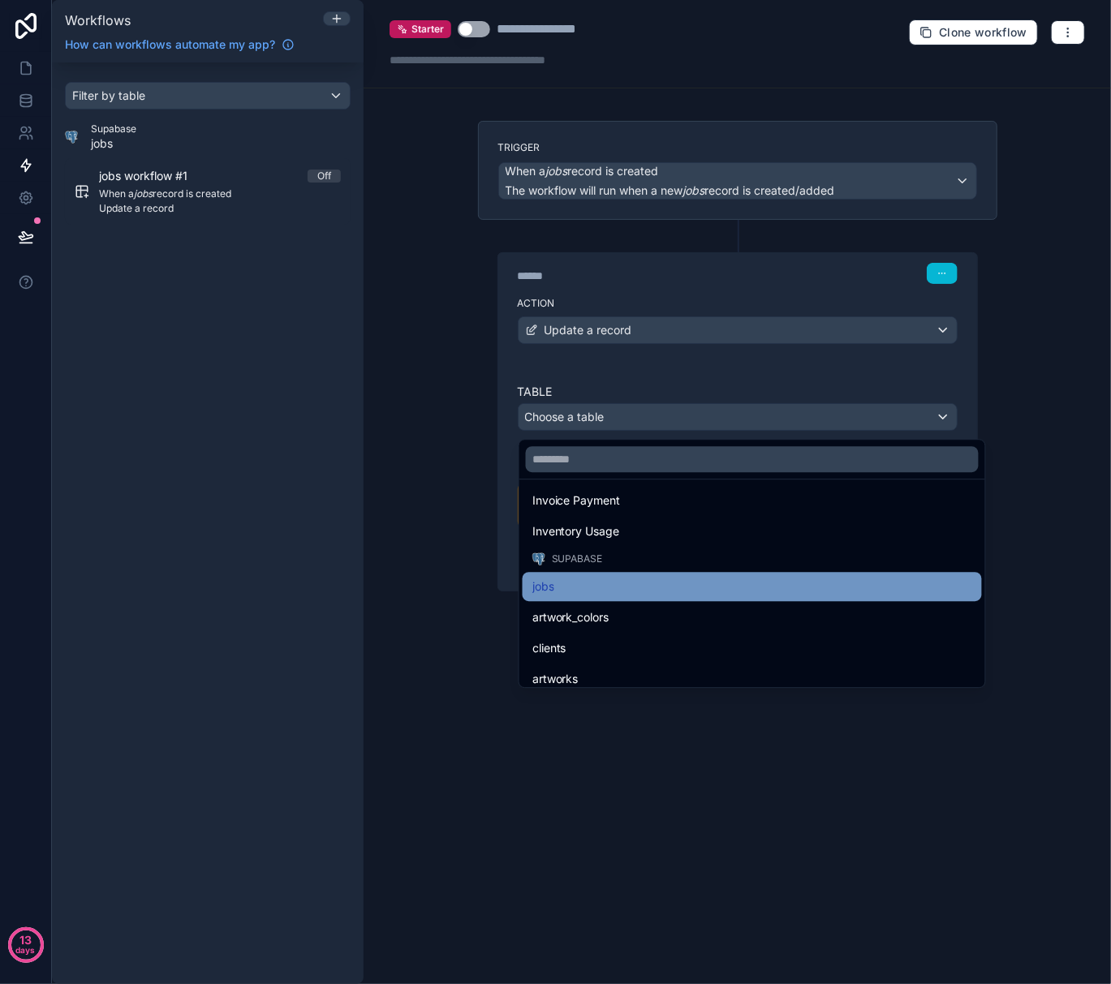
click at [747, 583] on div "jobs" at bounding box center [752, 586] width 440 height 19
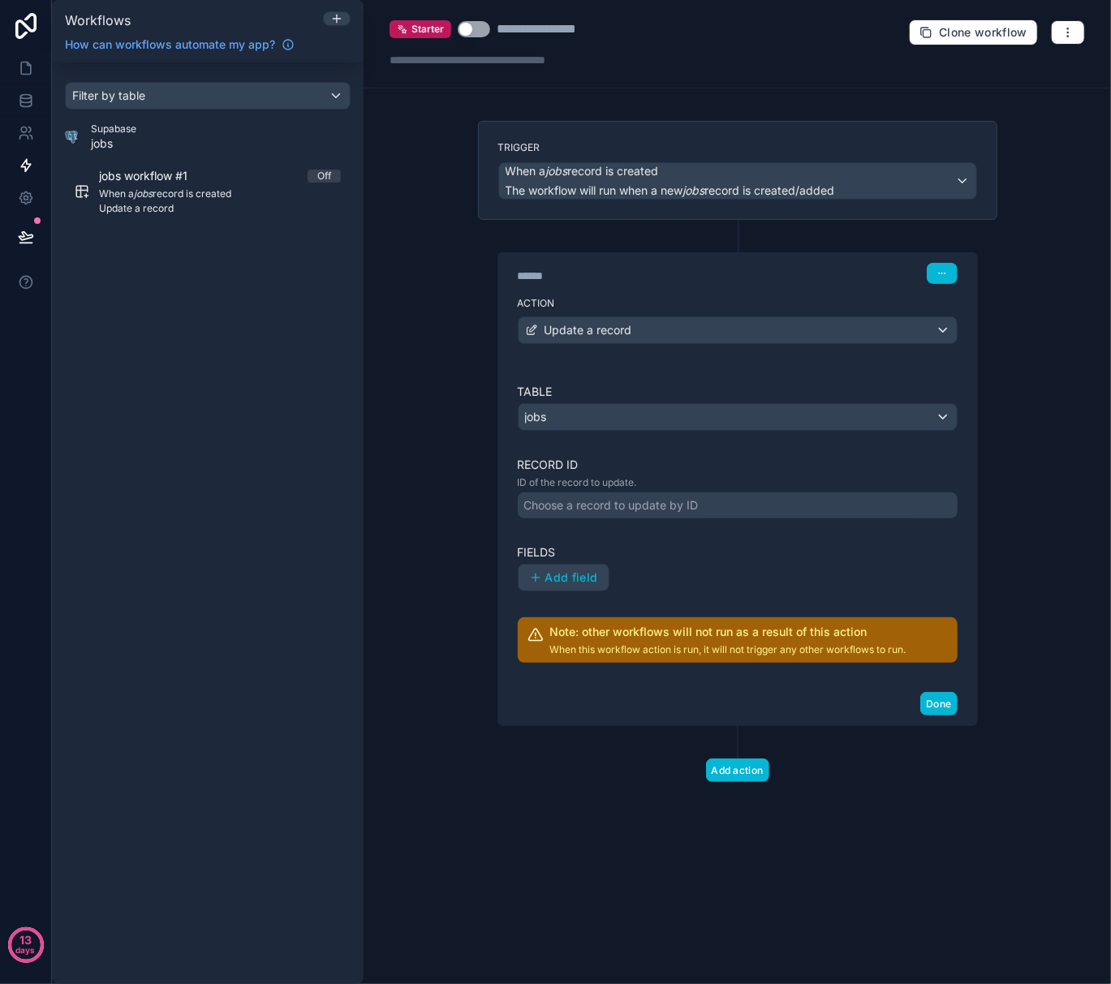
click at [678, 510] on div "Choose a record to update by ID" at bounding box center [611, 505] width 174 height 16
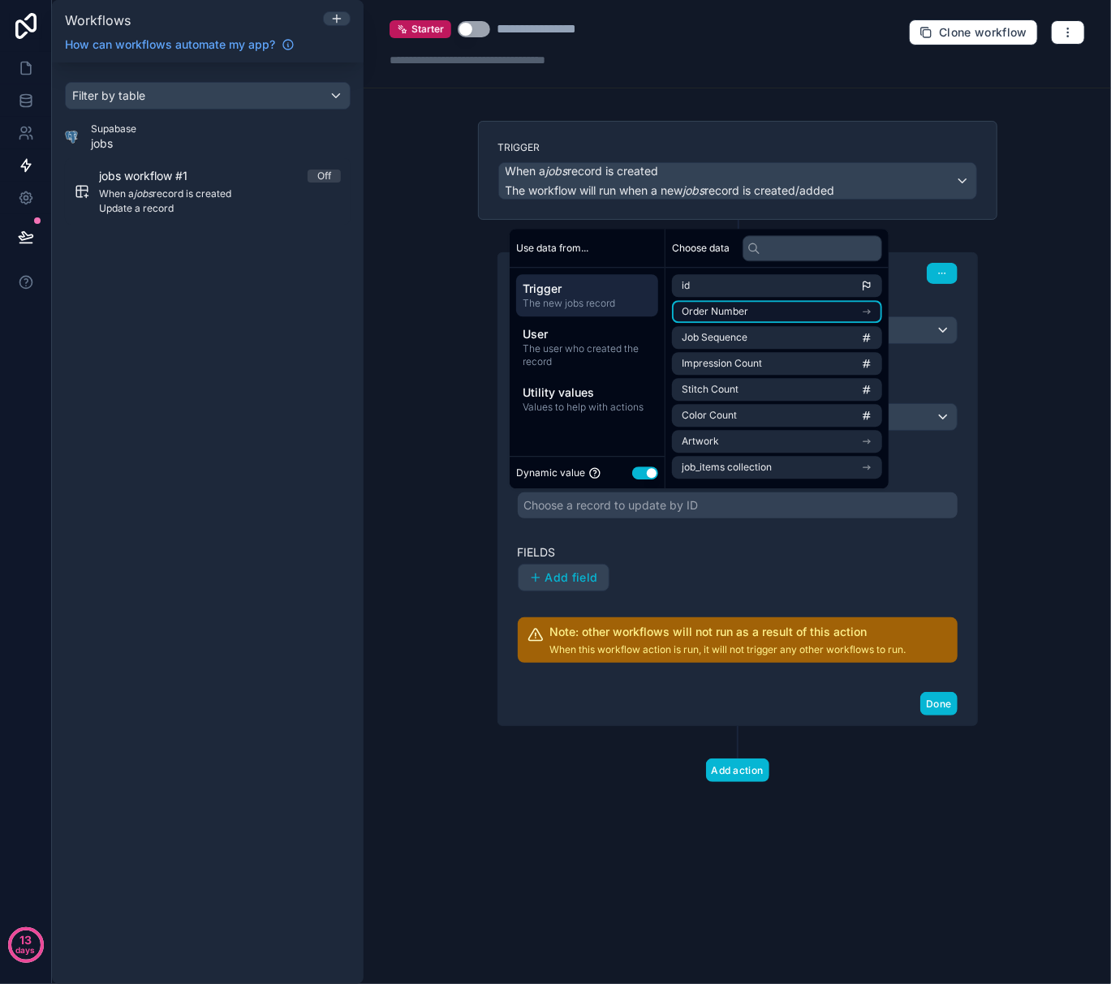
click at [701, 303] on li "Order Number" at bounding box center [777, 311] width 210 height 23
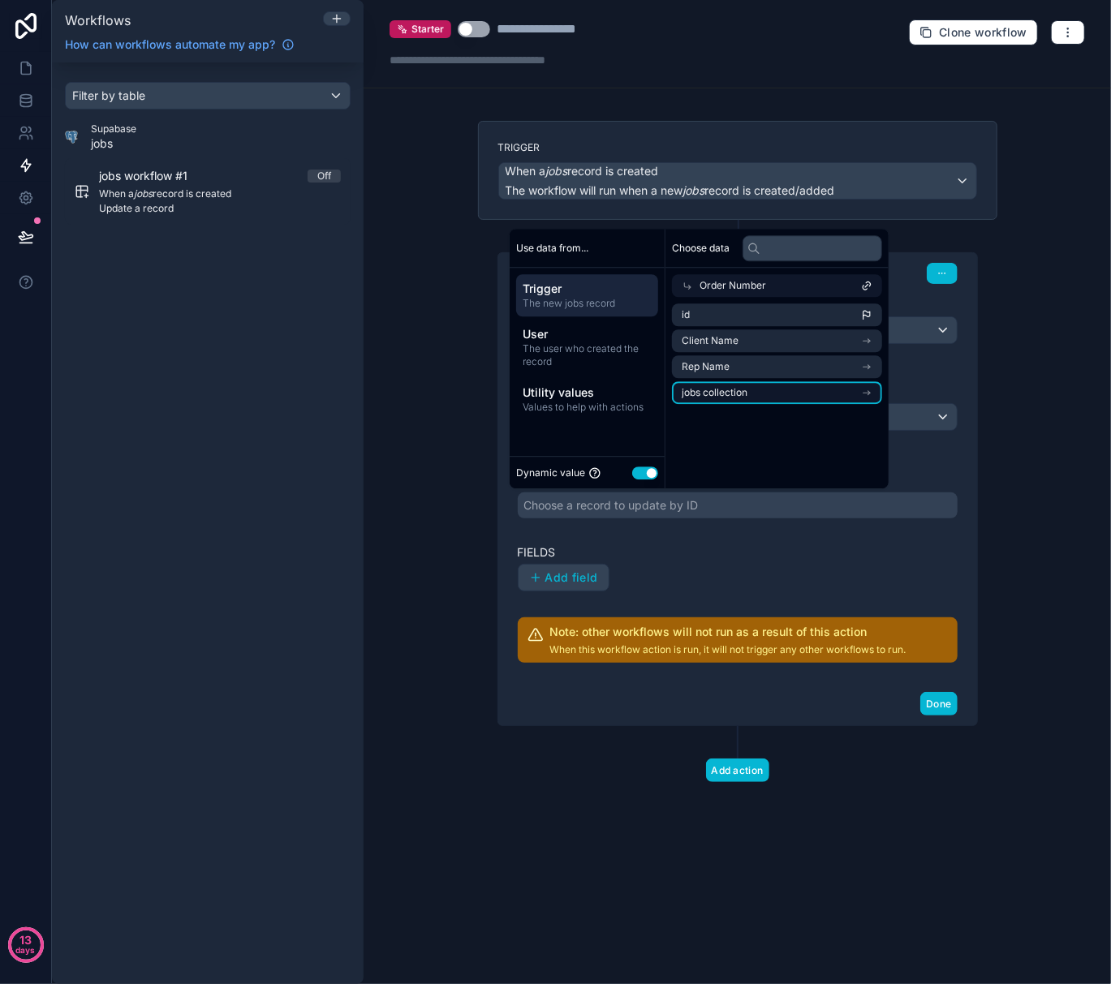
click at [838, 390] on li "jobs collection" at bounding box center [777, 392] width 210 height 23
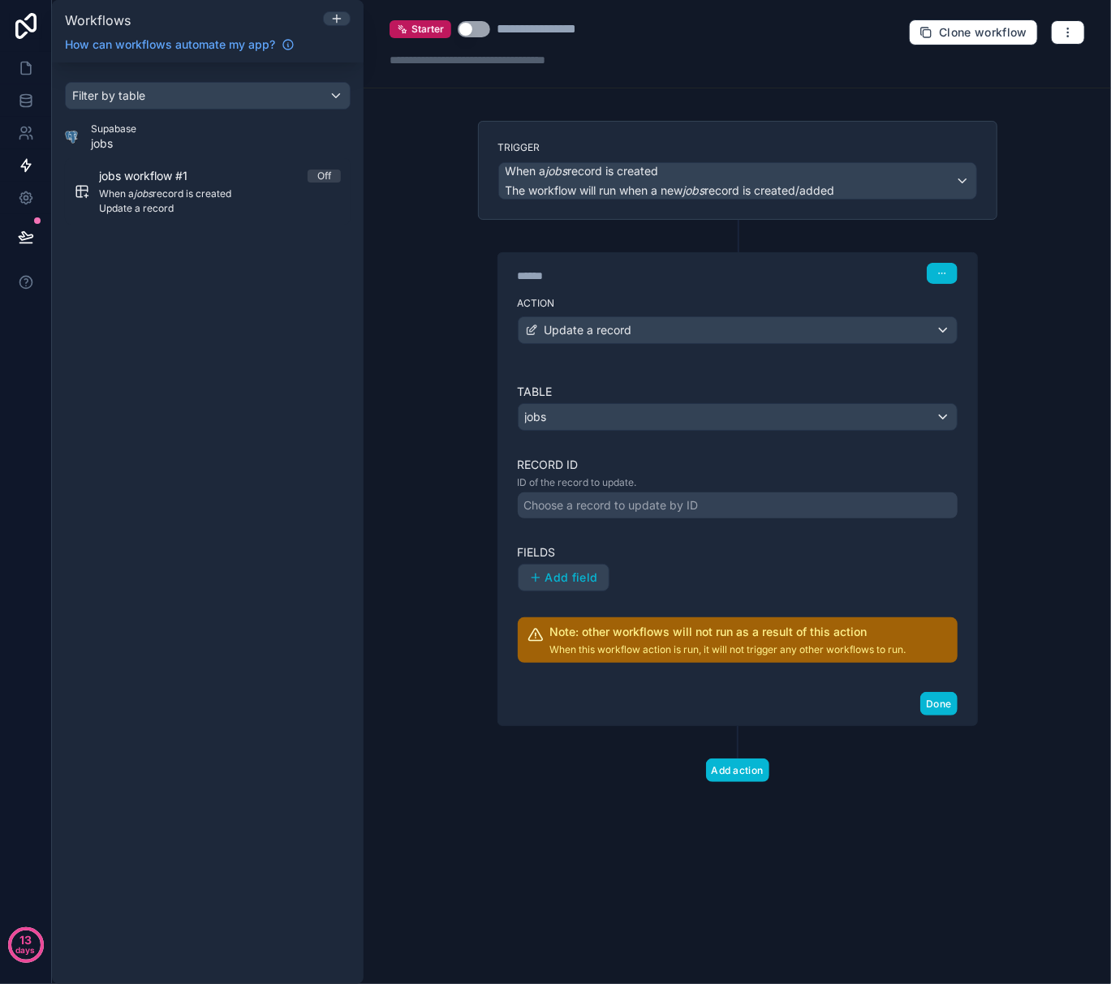
click at [770, 582] on div "Add field" at bounding box center [738, 578] width 440 height 28
click at [685, 513] on div "Choose a record to update by ID" at bounding box center [611, 505] width 174 height 16
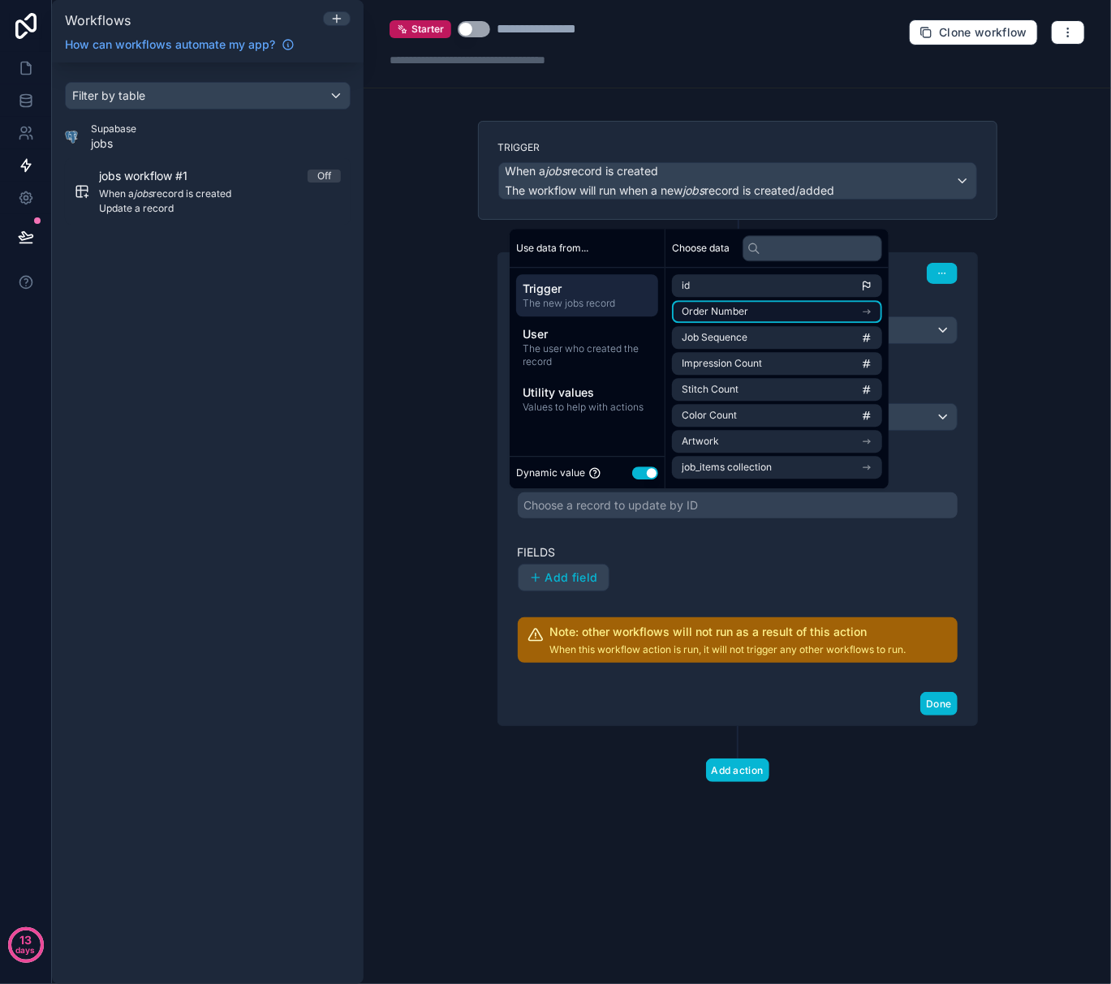
click at [872, 309] on icon "scrollable content" at bounding box center [866, 311] width 11 height 11
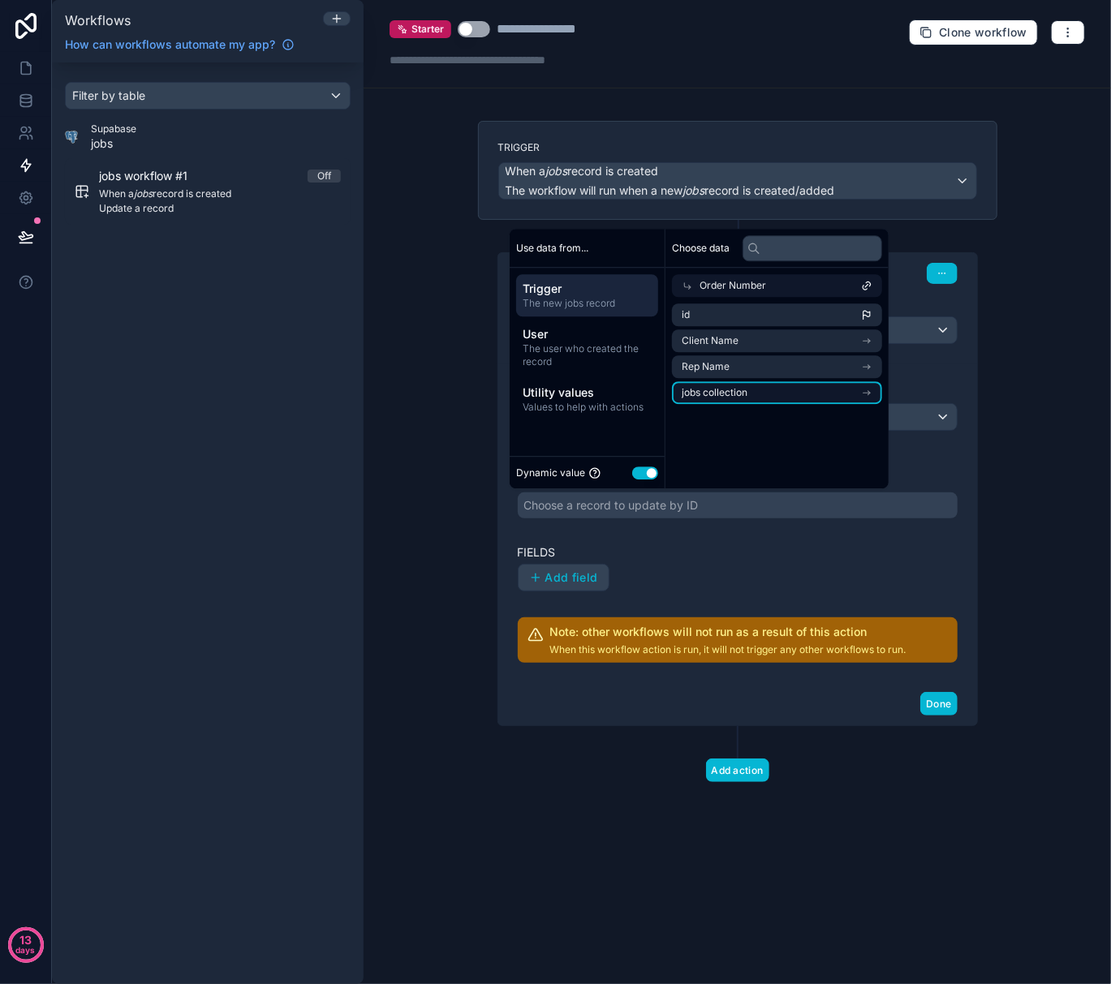
click at [872, 390] on icon "scrollable content" at bounding box center [866, 392] width 11 height 11
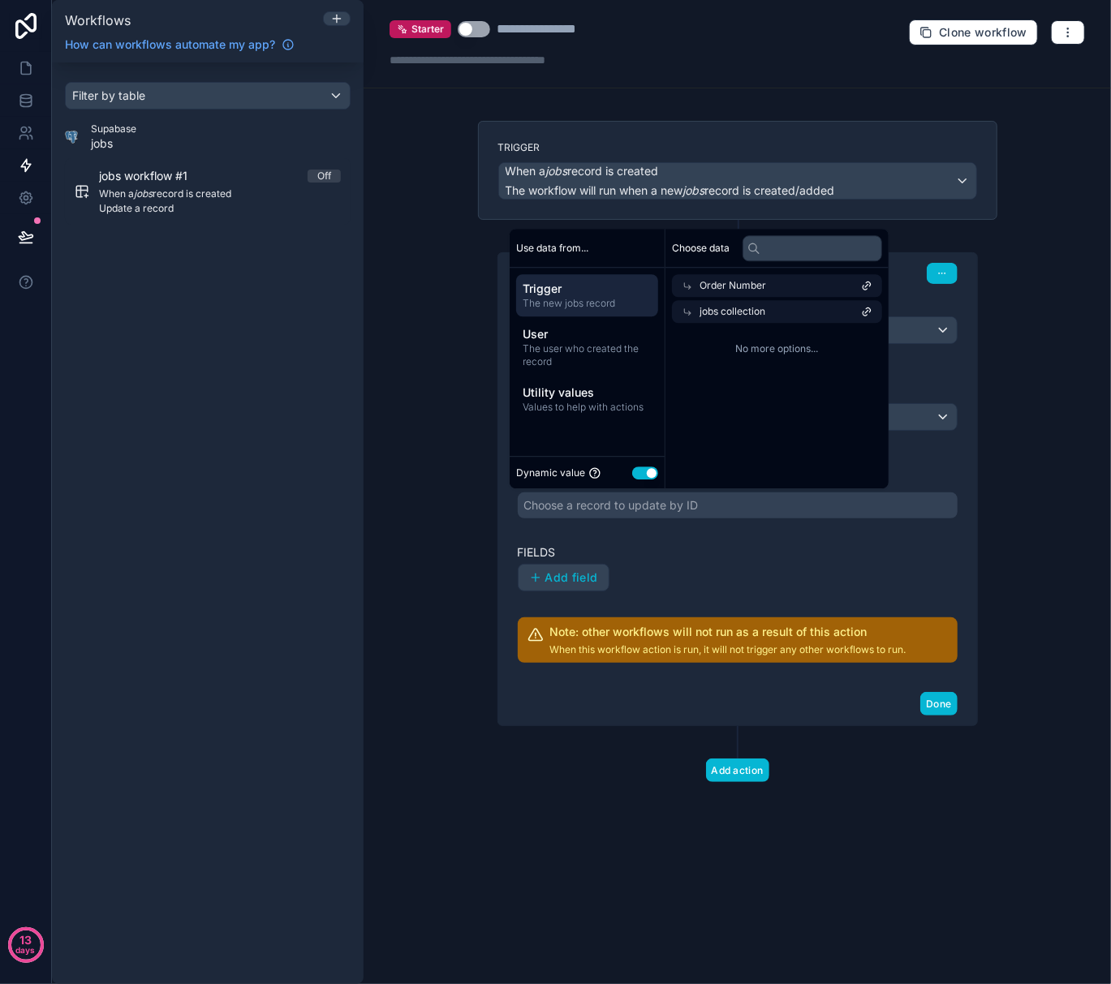
click at [939, 377] on div "Table jobs Record ID ID of the record to update. Choose a record to update by I…" at bounding box center [737, 523] width 479 height 319
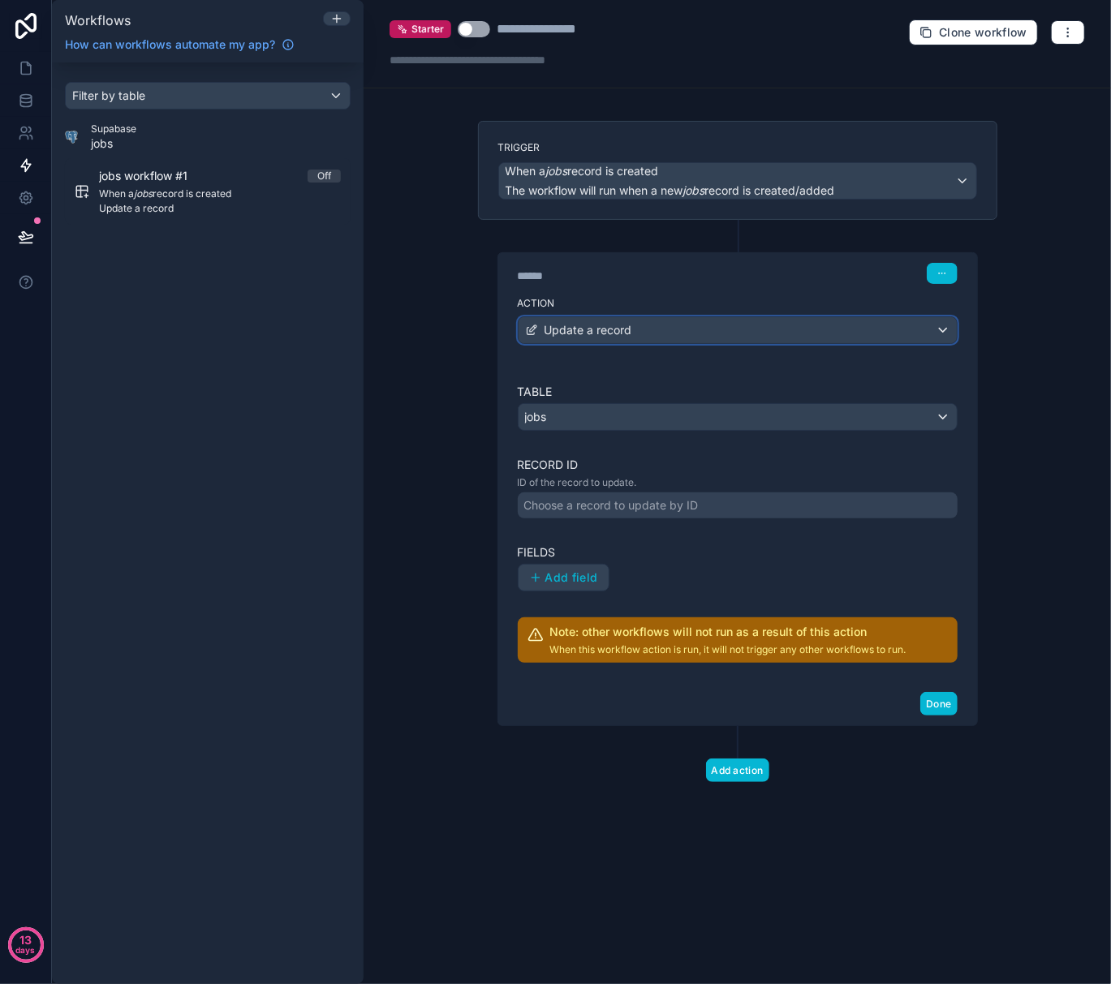
click at [701, 343] on div "Update a record" at bounding box center [737, 330] width 438 height 26
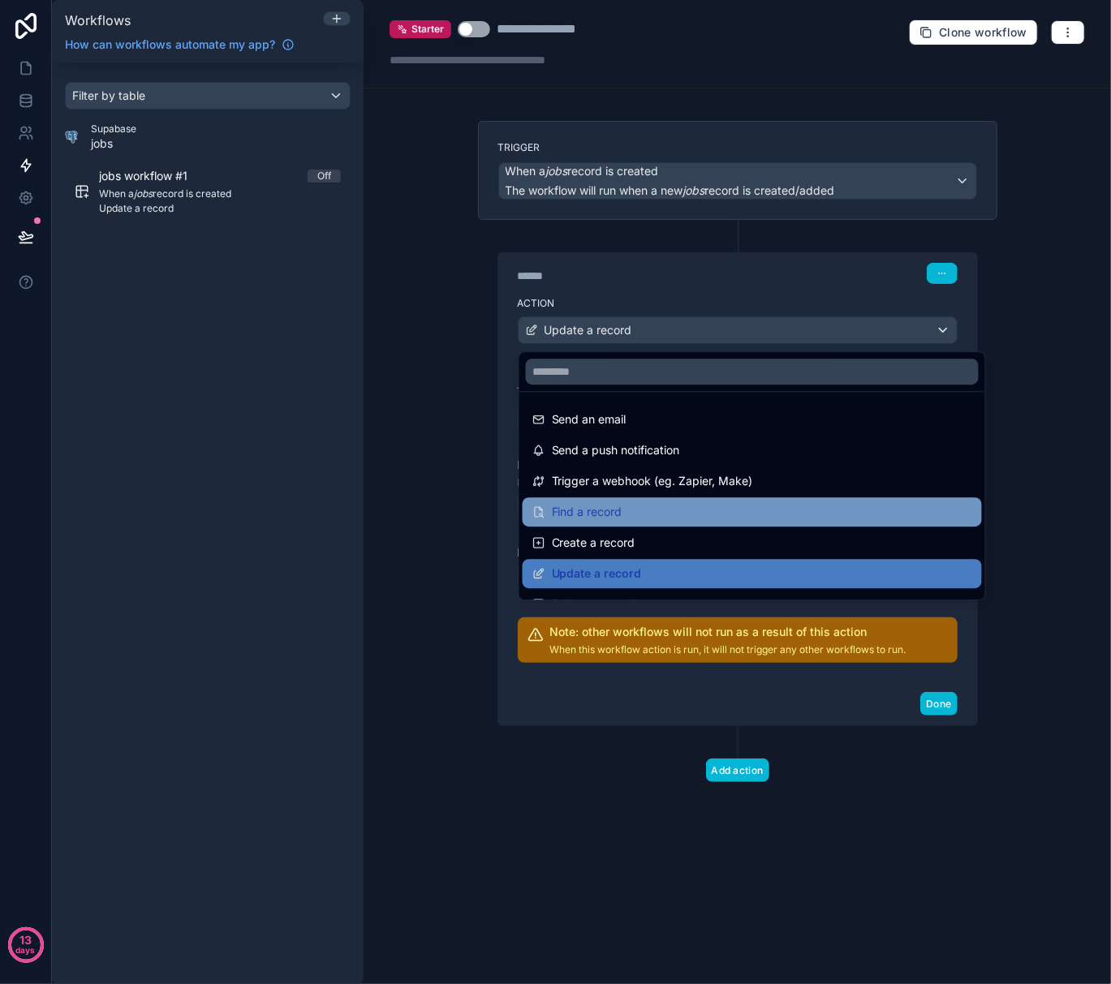
click at [669, 504] on div "Find a record" at bounding box center [752, 511] width 440 height 19
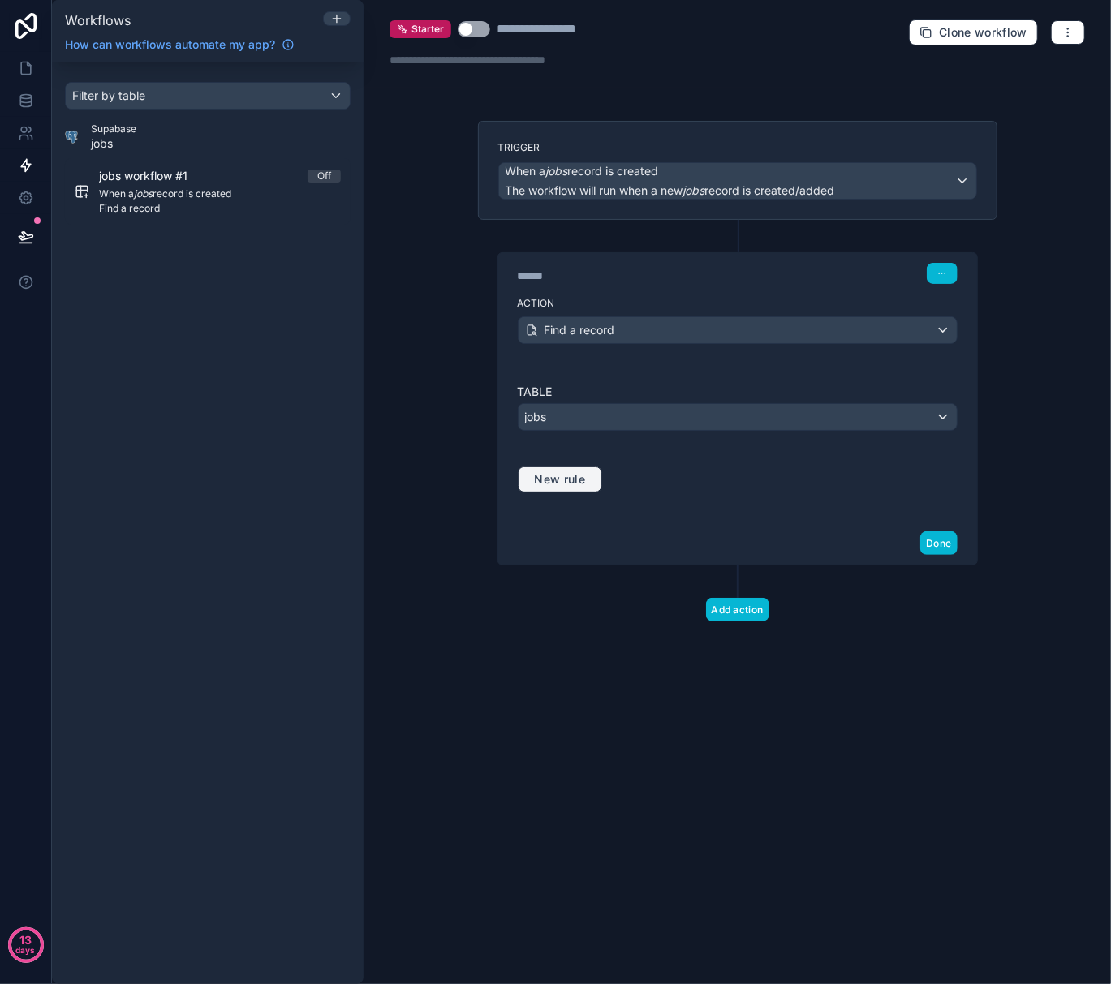
click at [592, 481] on span "New rule" at bounding box center [560, 479] width 64 height 15
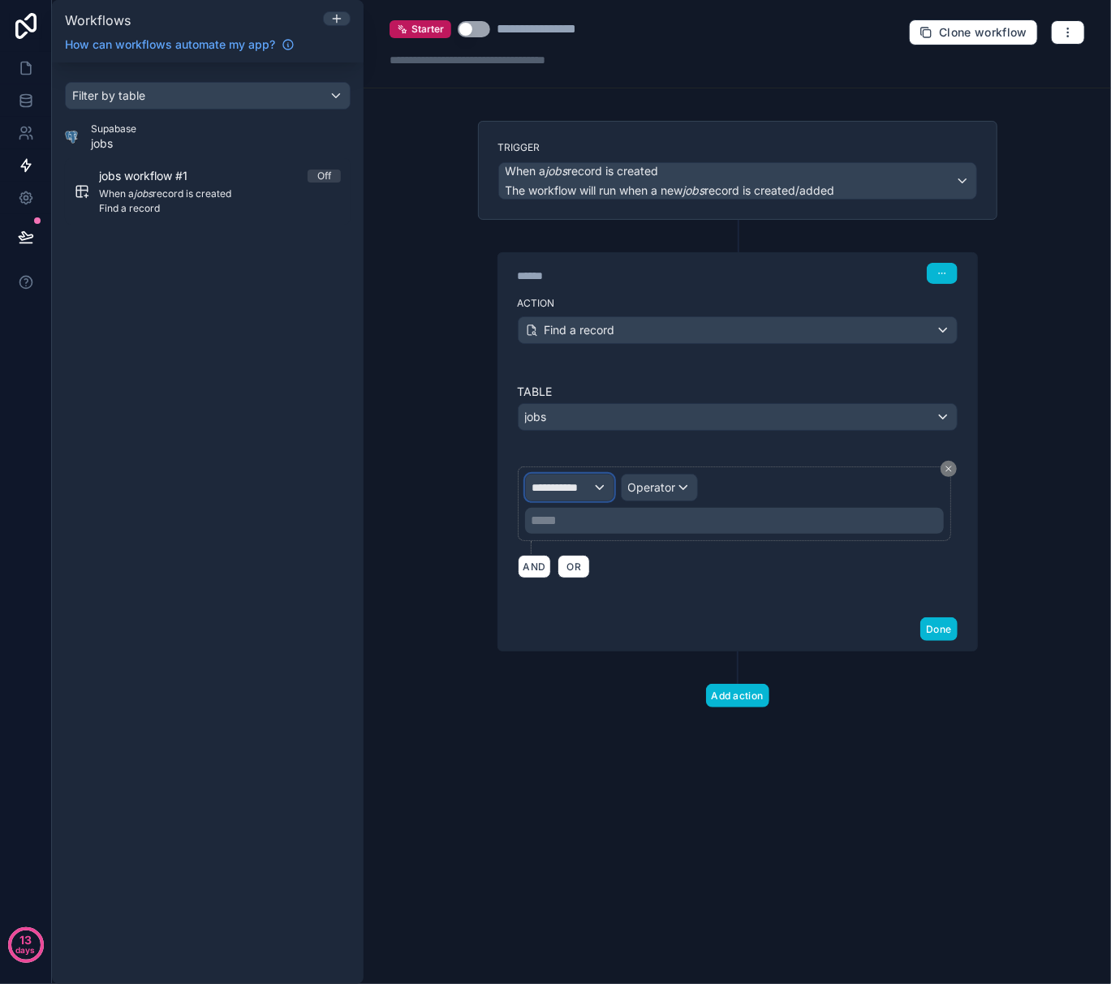
click at [607, 490] on div "**********" at bounding box center [570, 488] width 88 height 26
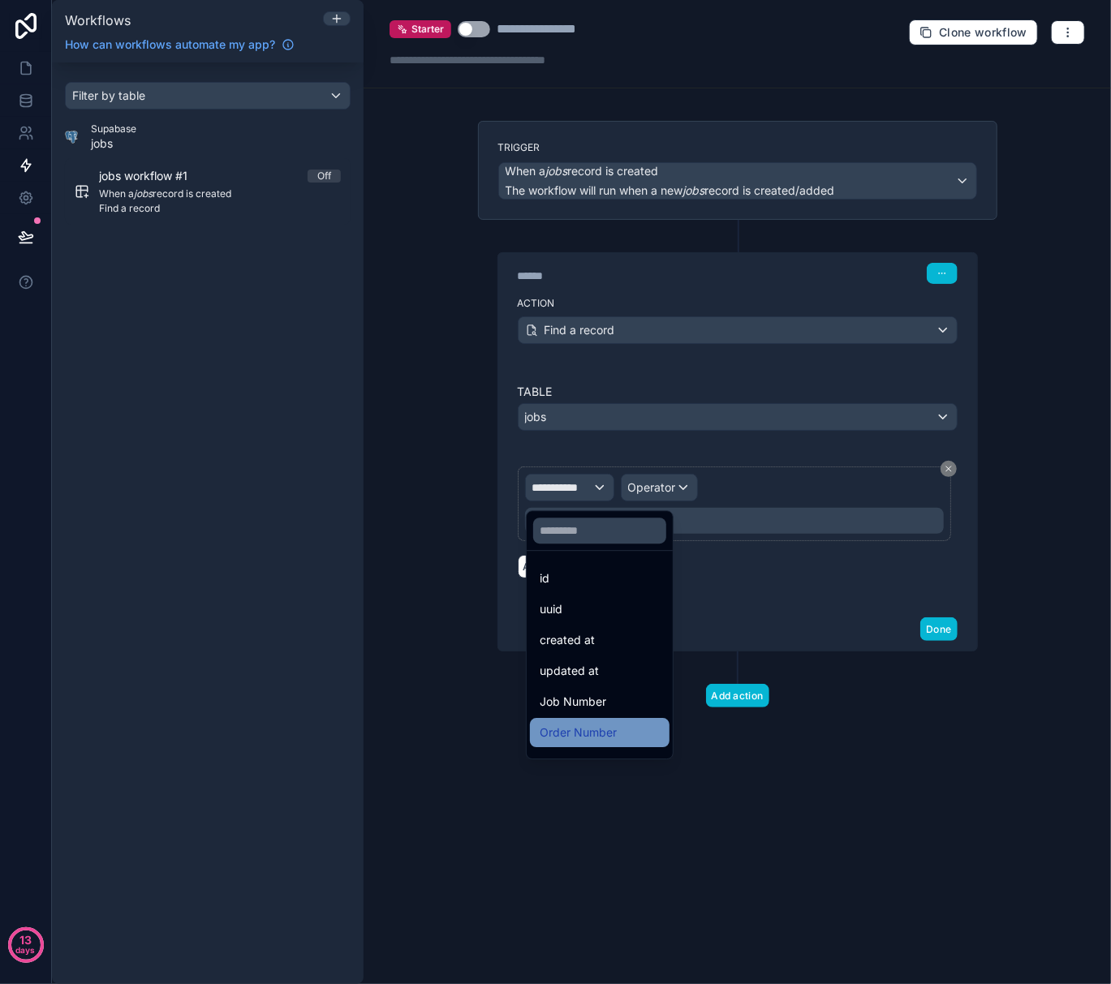
click at [609, 724] on span "Order Number" at bounding box center [578, 732] width 77 height 19
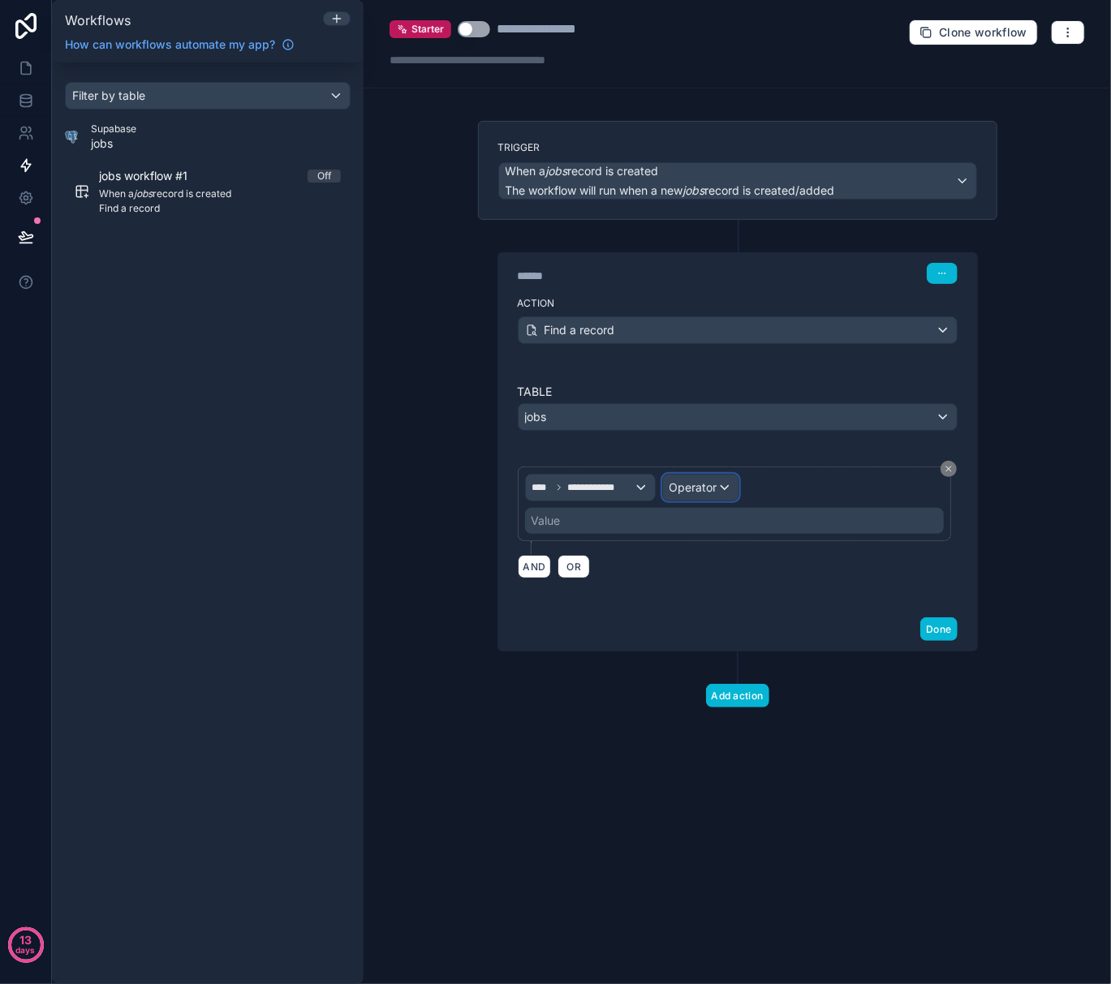
click at [728, 487] on div "Operator" at bounding box center [700, 488] width 75 height 26
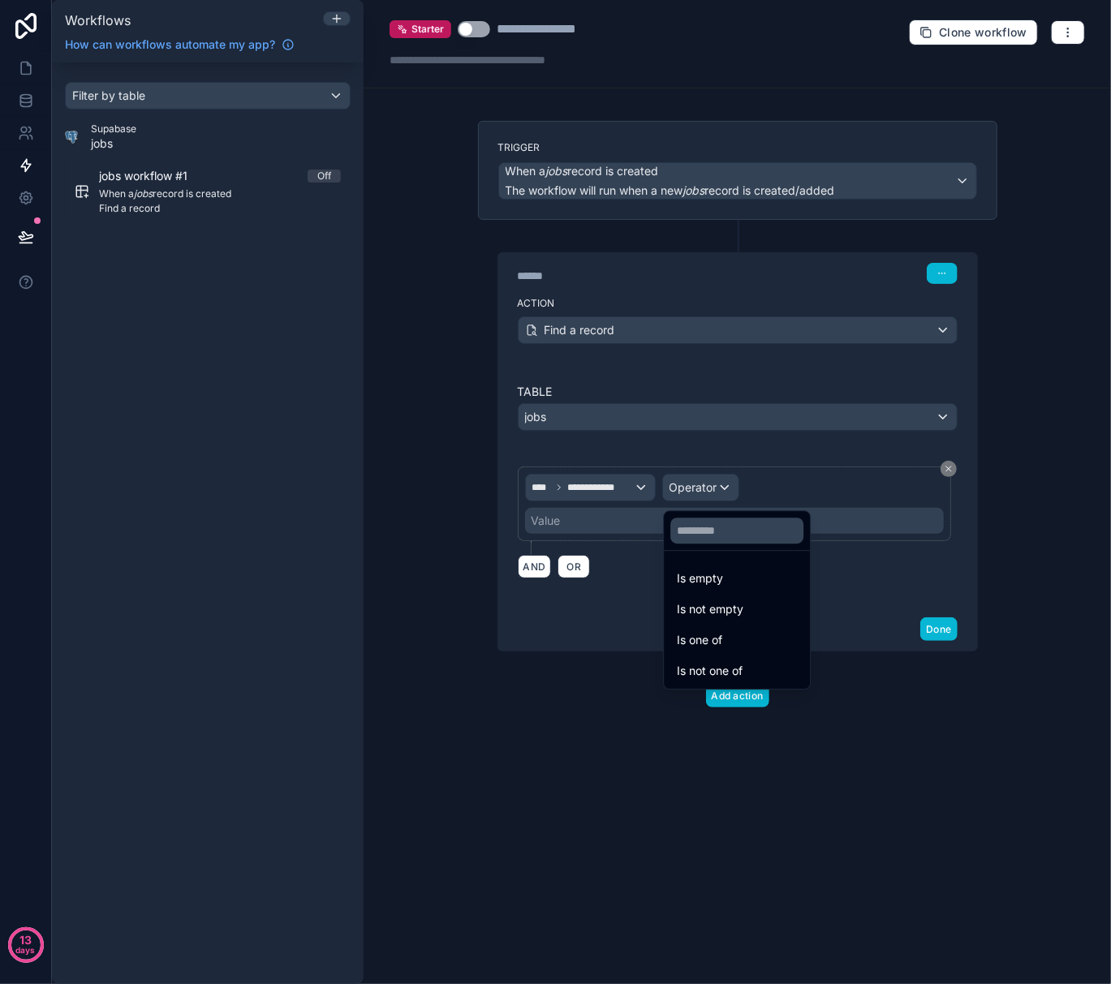
click at [585, 494] on div at bounding box center [555, 492] width 1111 height 984
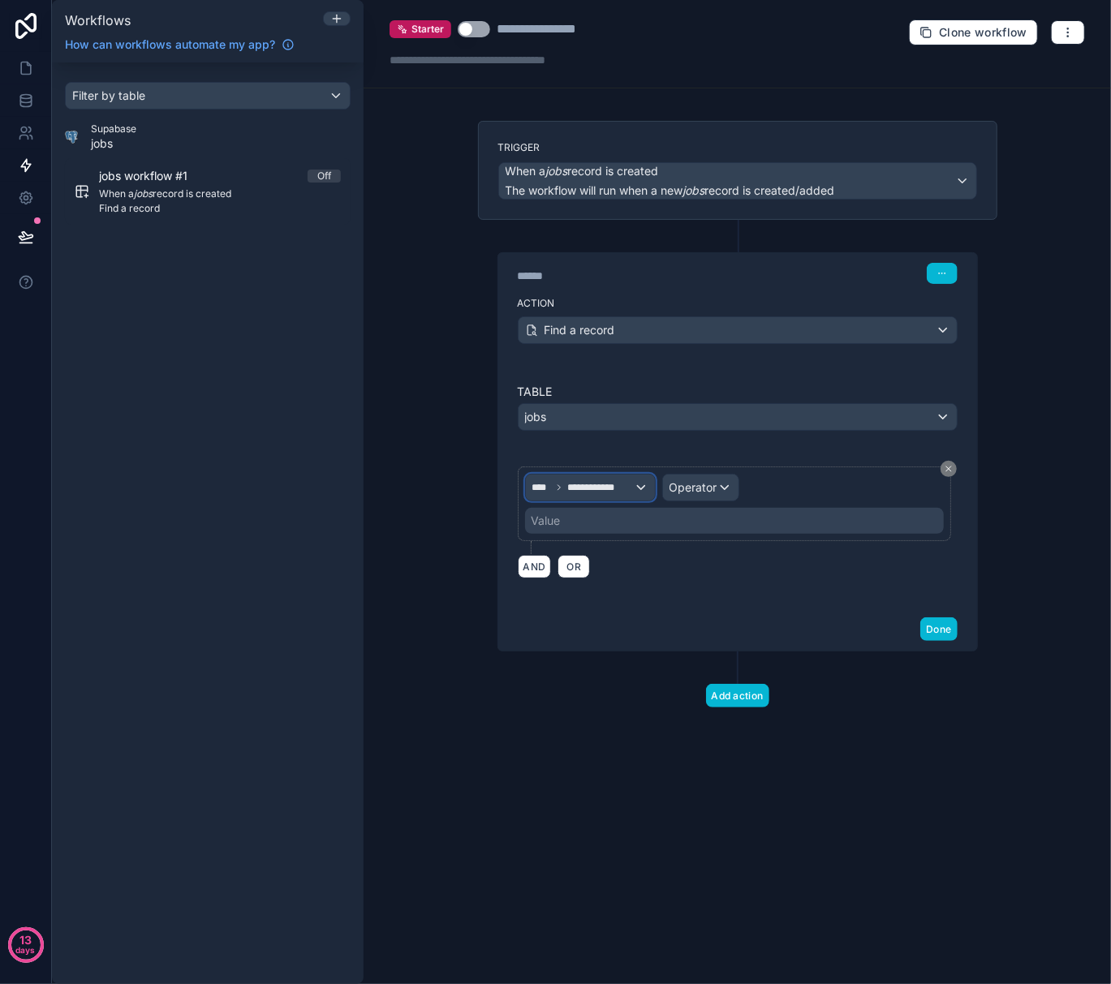
click at [613, 492] on span "**********" at bounding box center [600, 487] width 66 height 13
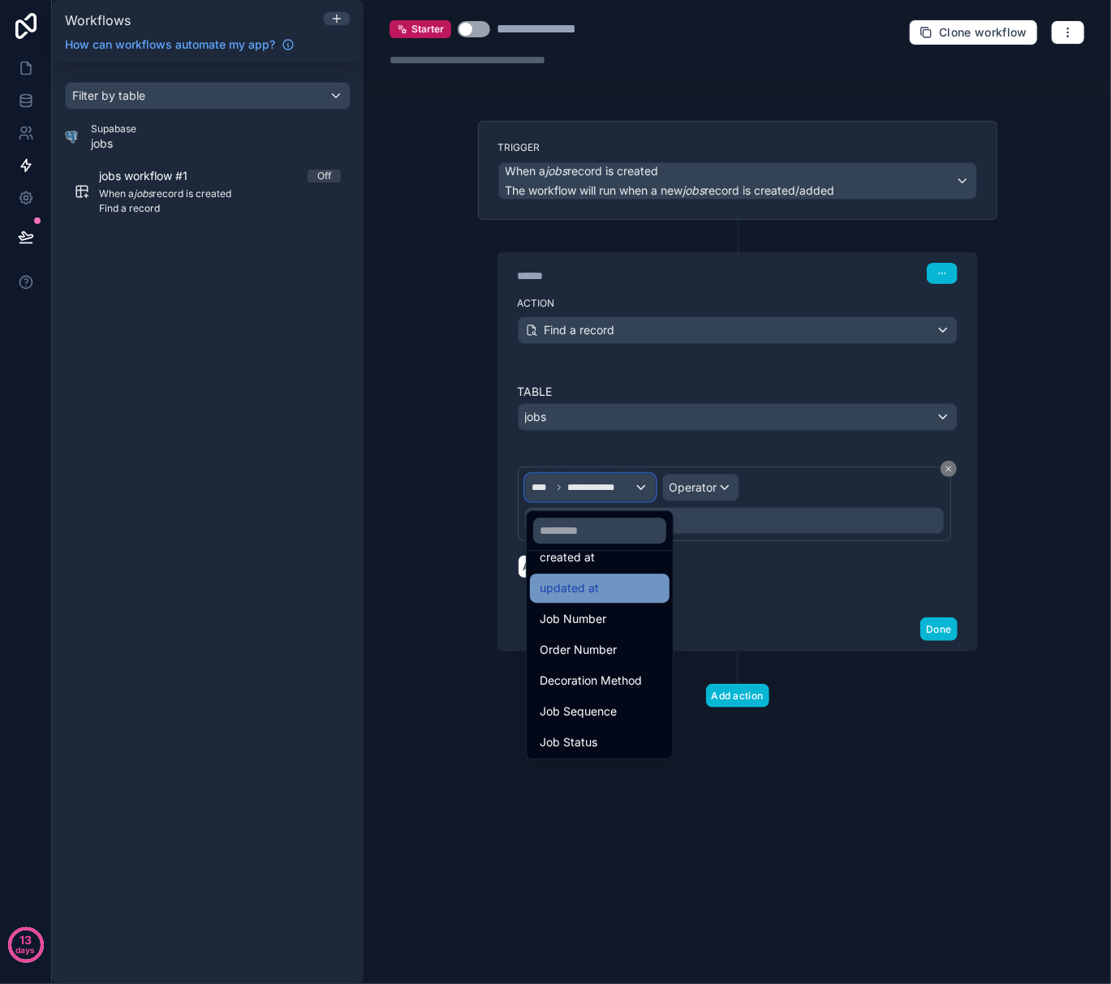
scroll to position [0, 0]
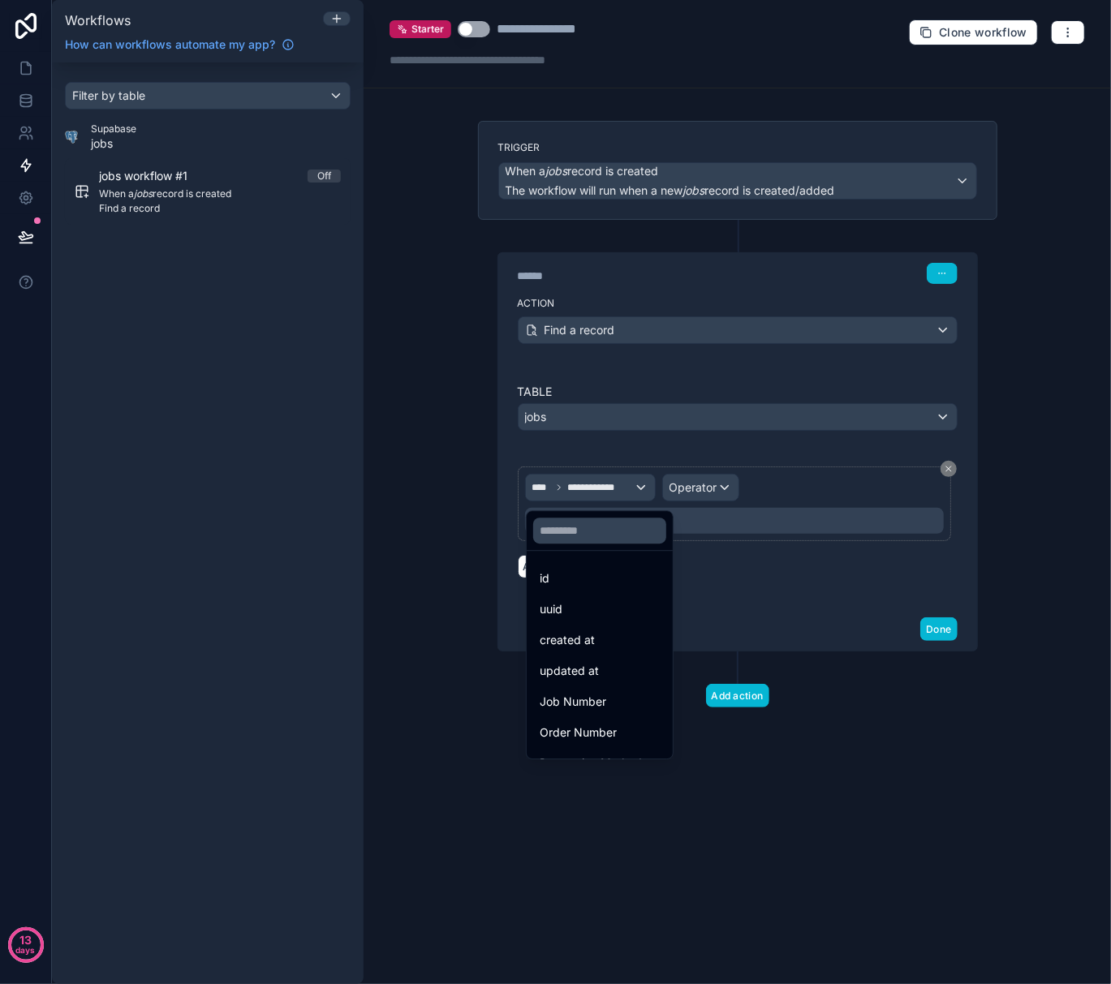
click at [799, 604] on div at bounding box center [555, 492] width 1111 height 984
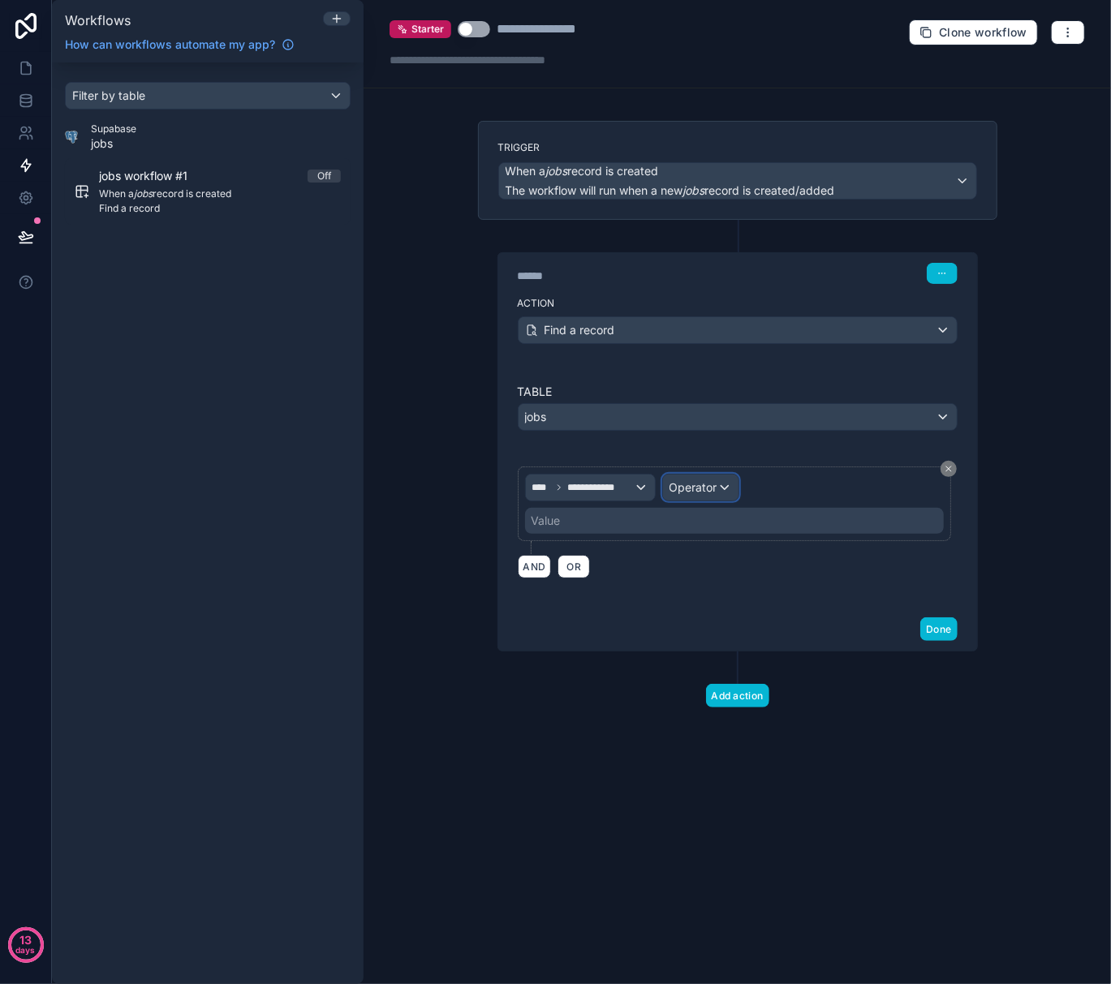
click at [711, 485] on span "Operator" at bounding box center [693, 487] width 48 height 14
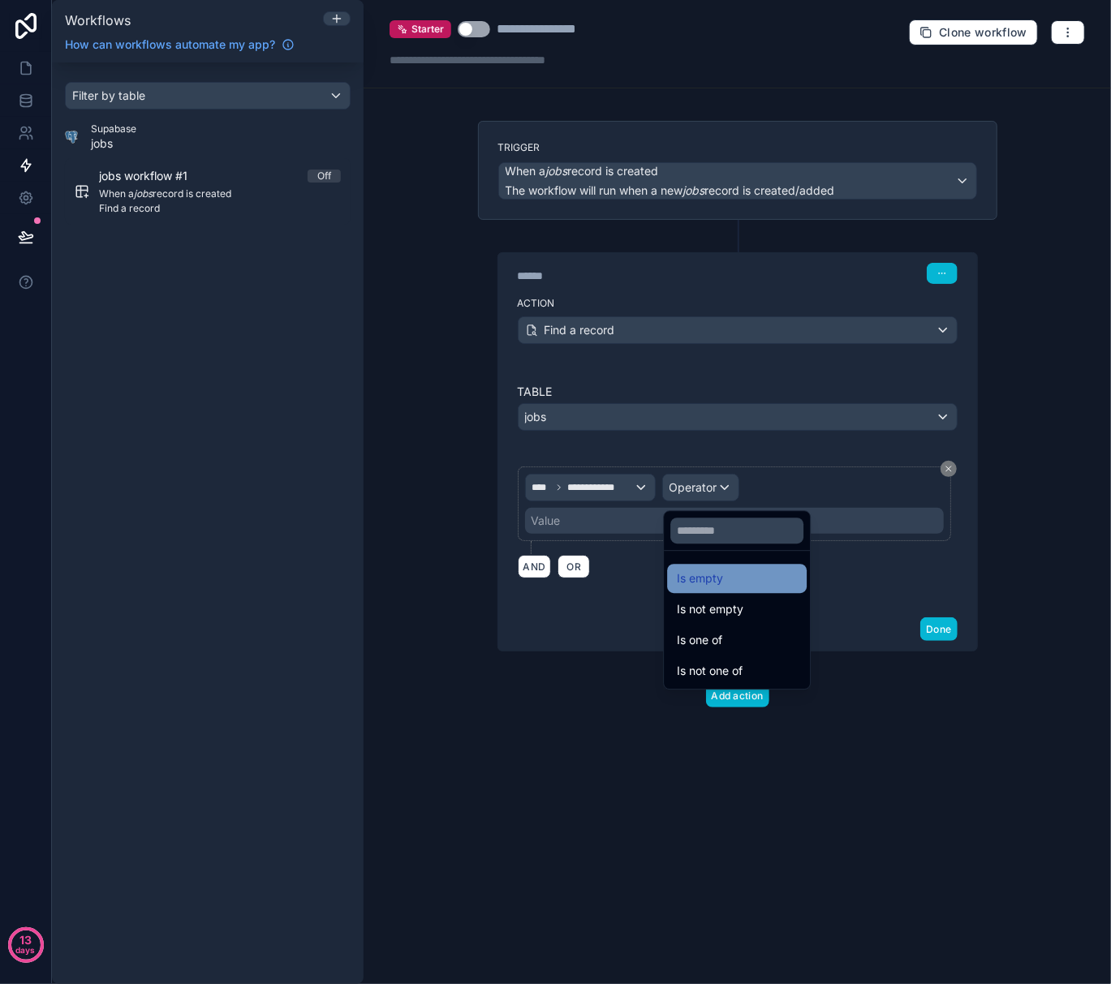
click at [734, 571] on div "Is empty" at bounding box center [737, 578] width 120 height 19
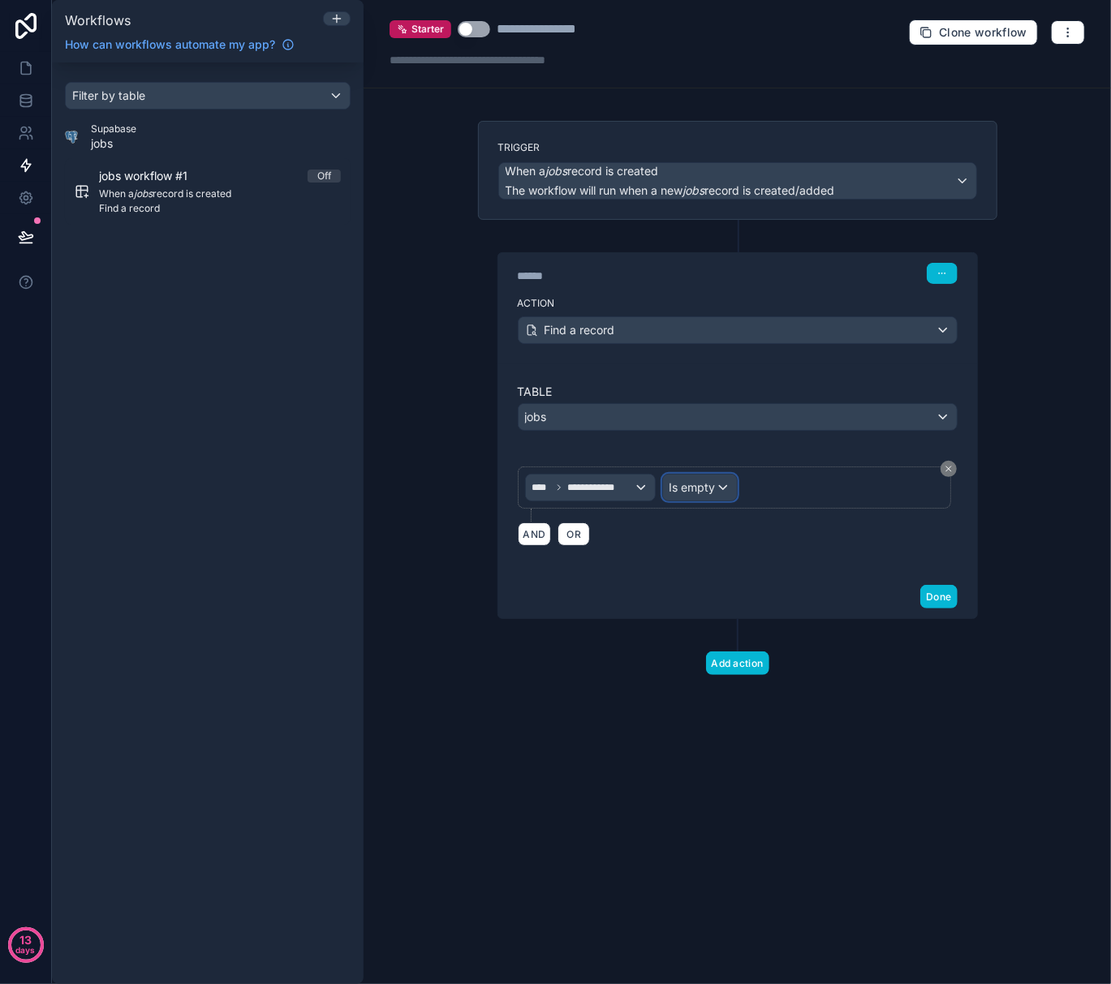
click at [725, 487] on div "Is empty" at bounding box center [700, 488] width 74 height 26
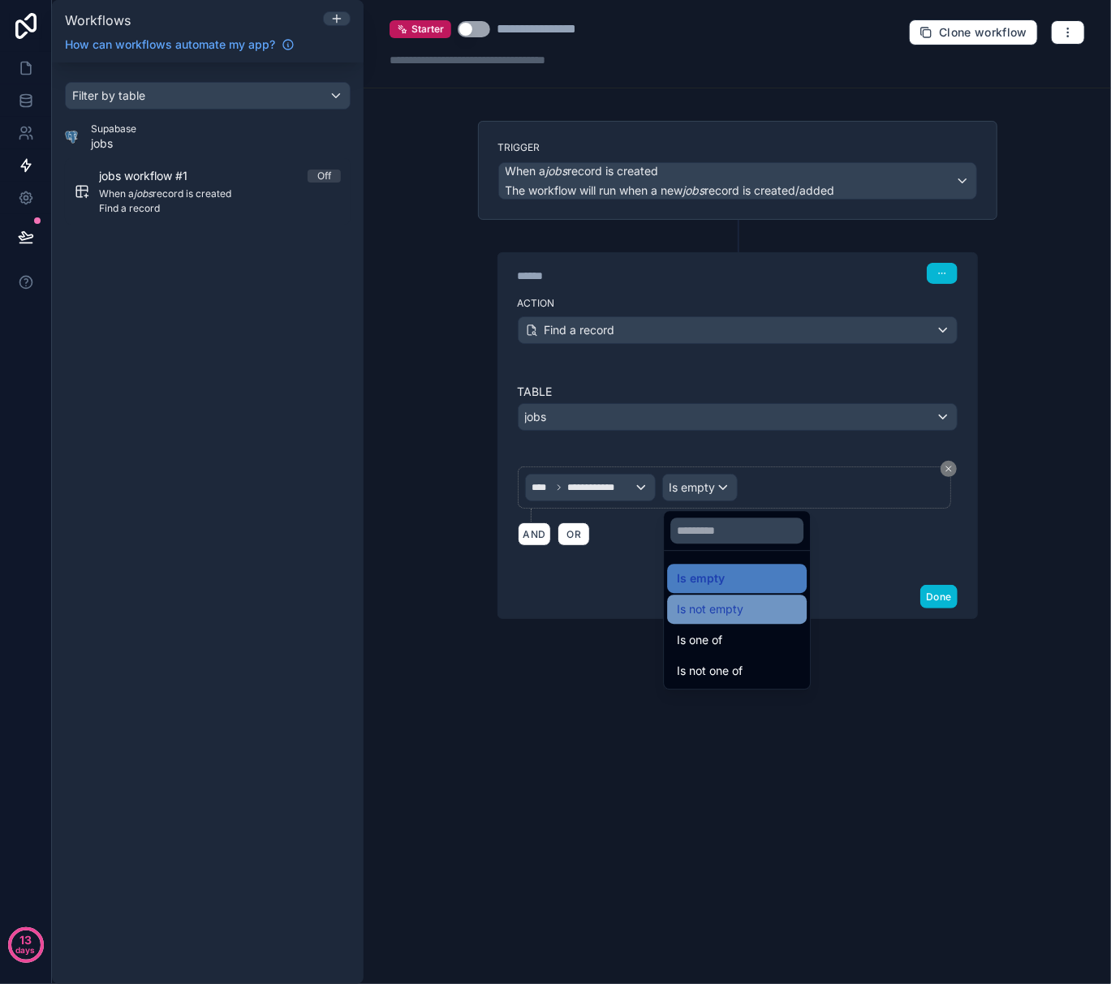
click at [725, 613] on span "Is not empty" at bounding box center [710, 609] width 67 height 19
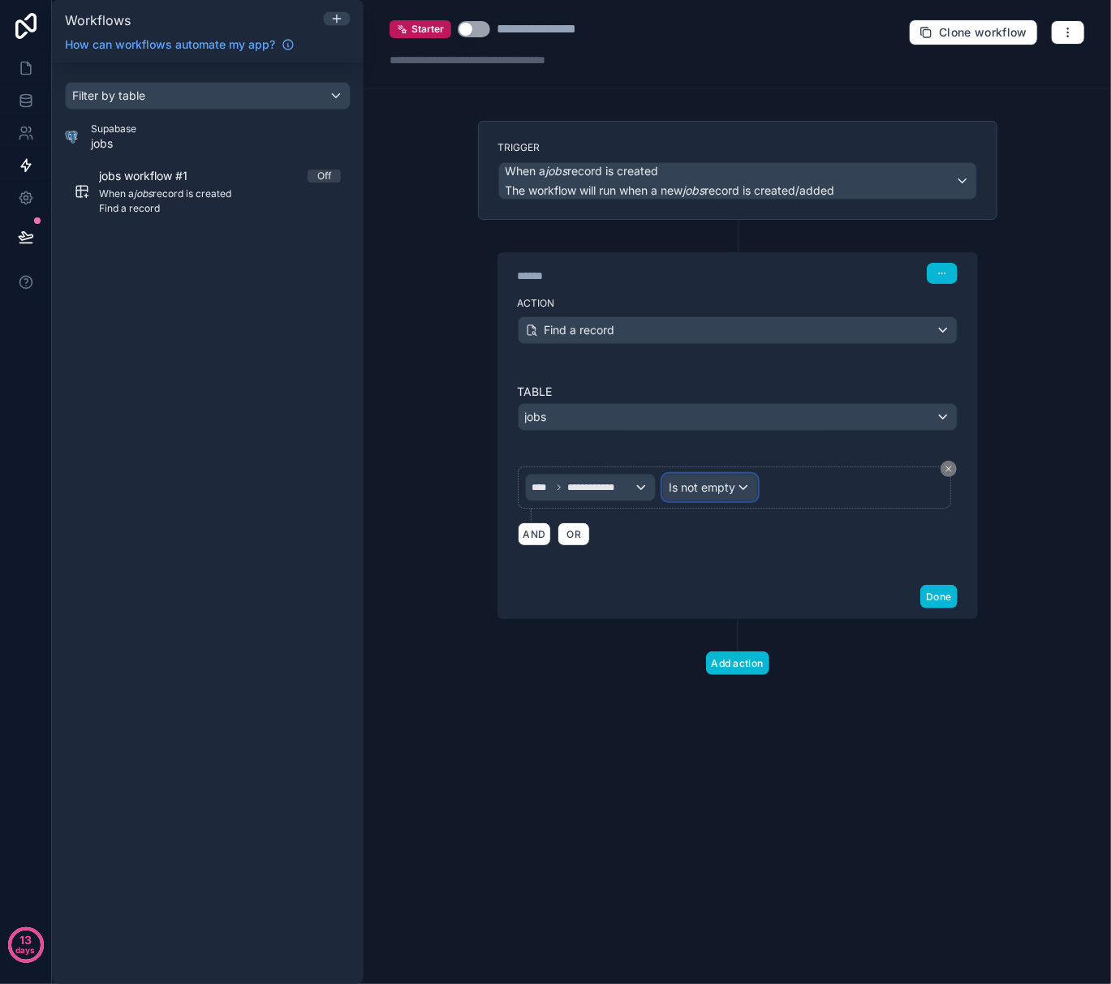
click at [745, 491] on div "Is not empty" at bounding box center [710, 488] width 94 height 26
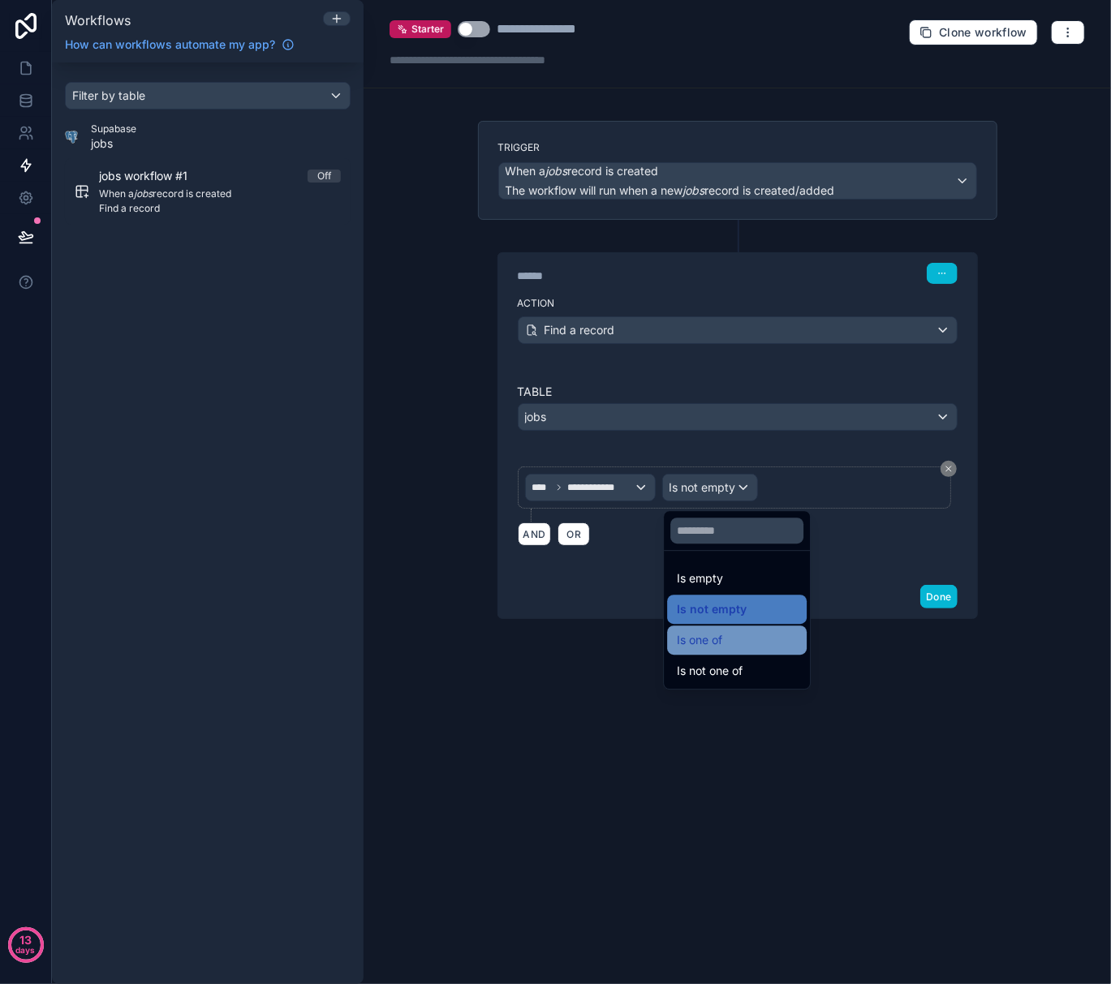
click at [738, 630] on div "Is one of" at bounding box center [737, 639] width 120 height 19
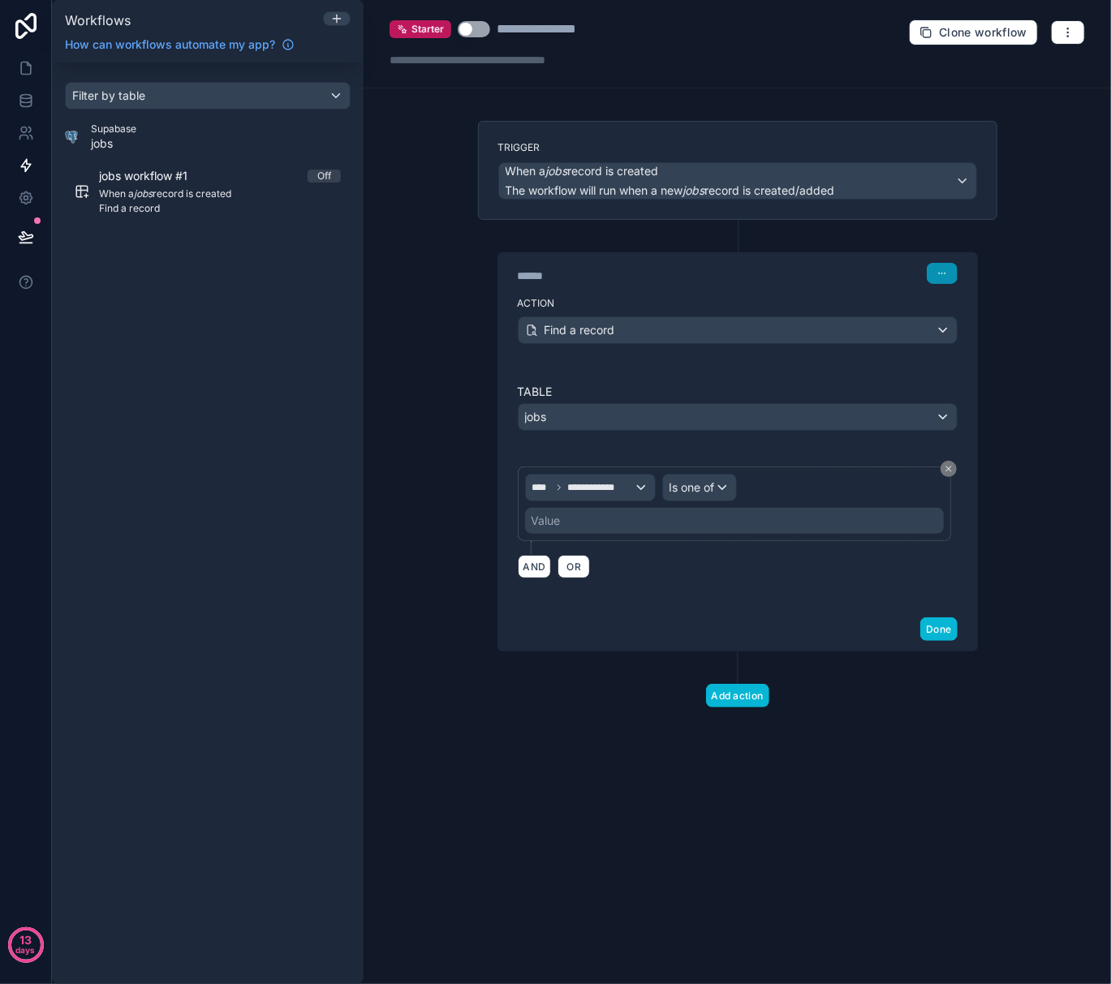
click at [935, 282] on button "button" at bounding box center [942, 273] width 31 height 21
click at [808, 283] on div "****** Step 1" at bounding box center [738, 273] width 440 height 21
click at [695, 331] on div "Find a record" at bounding box center [737, 330] width 438 height 26
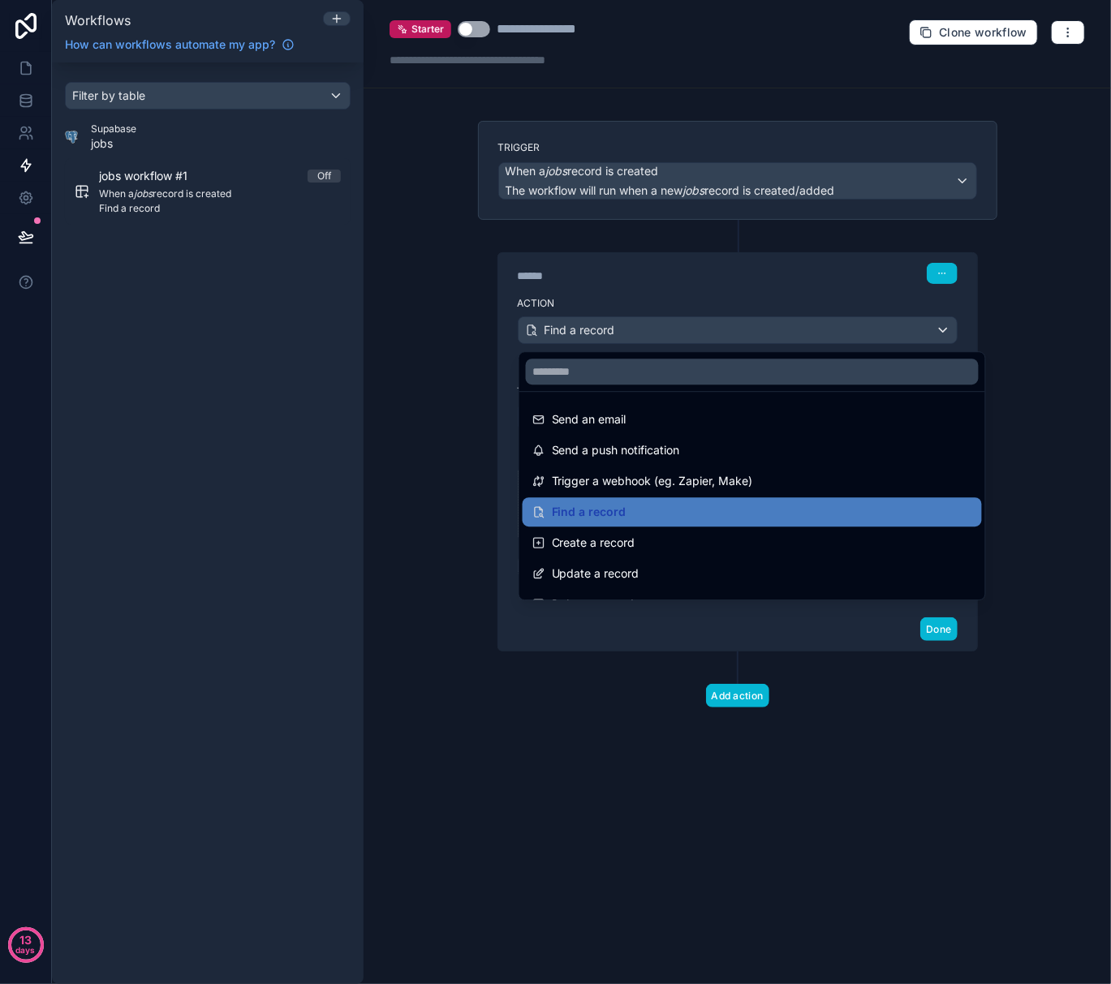
click at [666, 273] on div at bounding box center [555, 492] width 1111 height 984
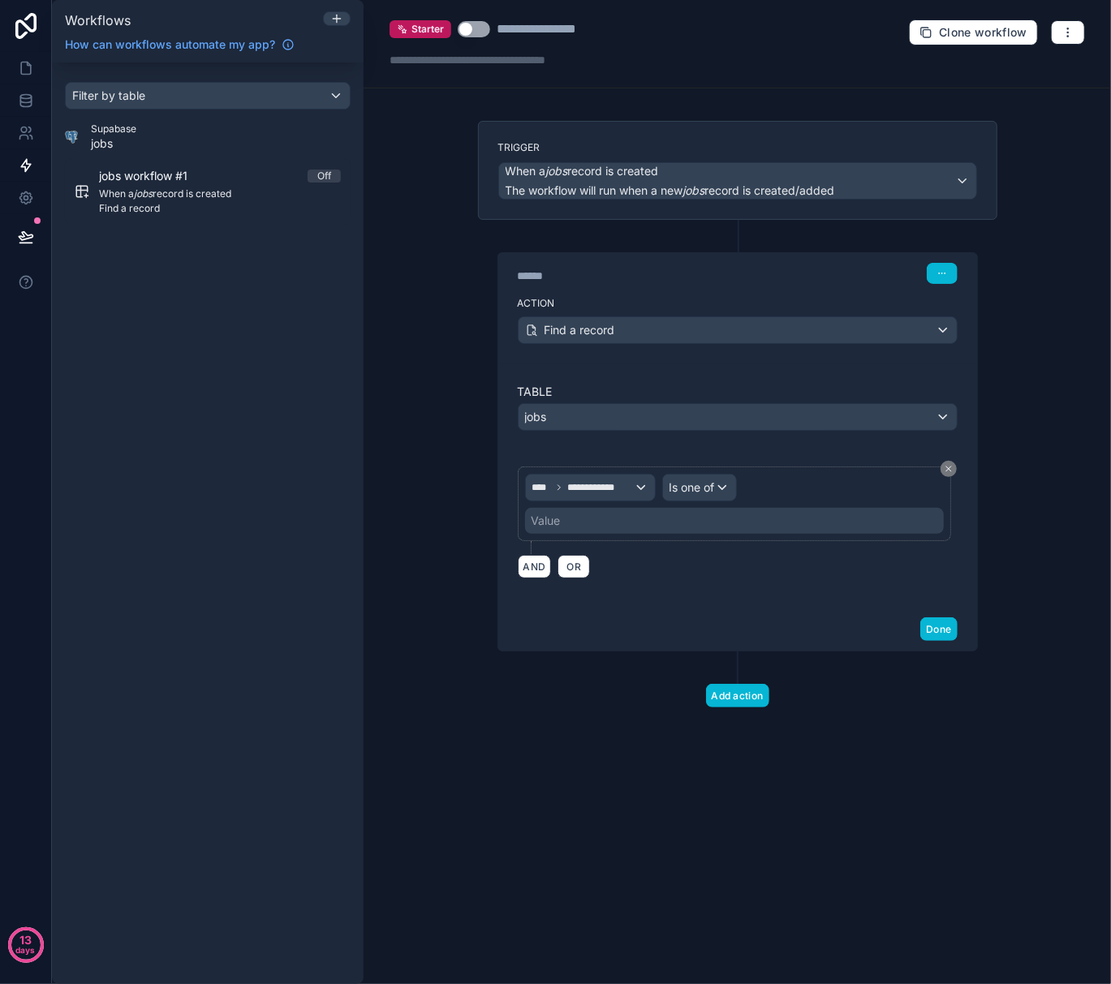
click at [664, 527] on div "Value" at bounding box center [734, 521] width 419 height 26
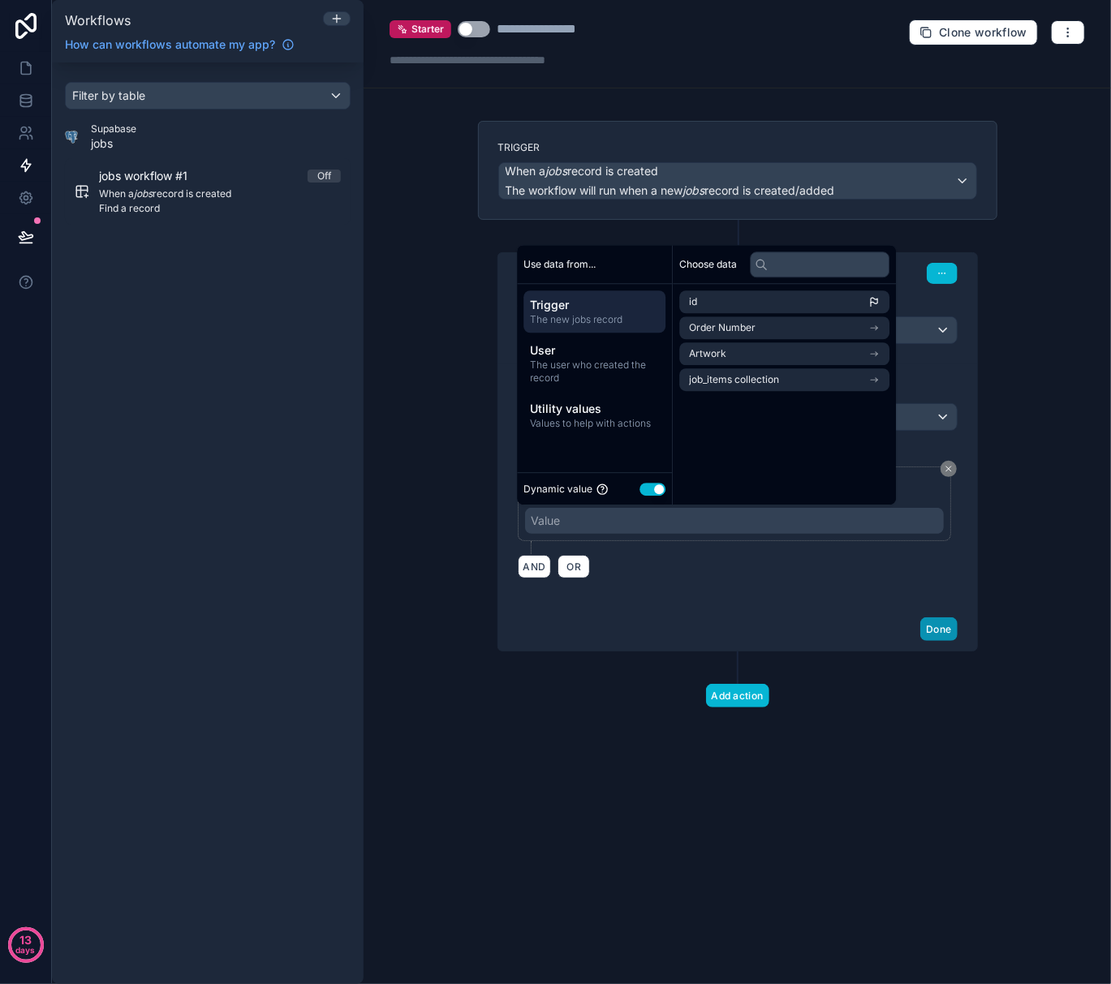
click at [941, 630] on button "Done" at bounding box center [938, 629] width 37 height 24
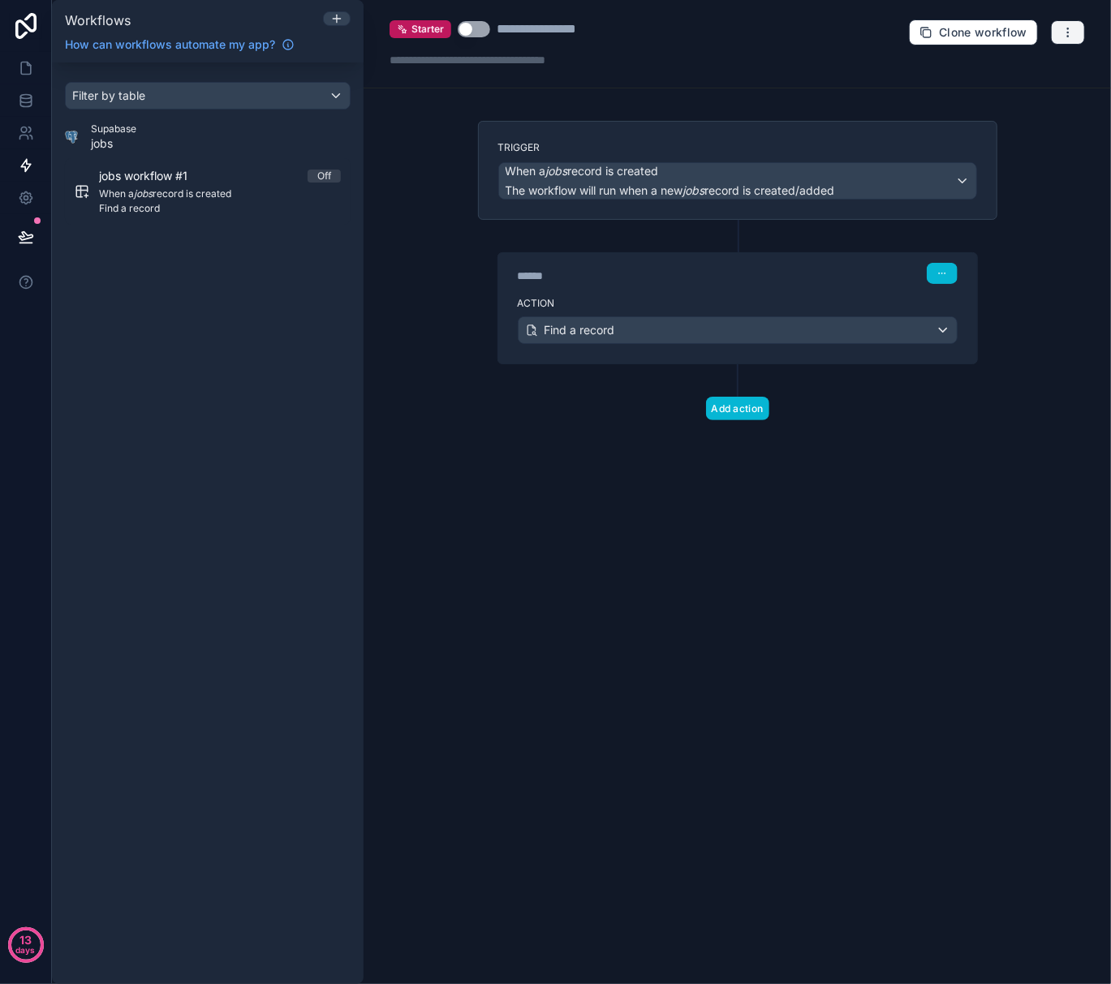
click at [1065, 31] on icon "button" at bounding box center [1067, 32] width 13 height 13
click at [1033, 114] on button "Delete workflow" at bounding box center [1012, 123] width 117 height 26
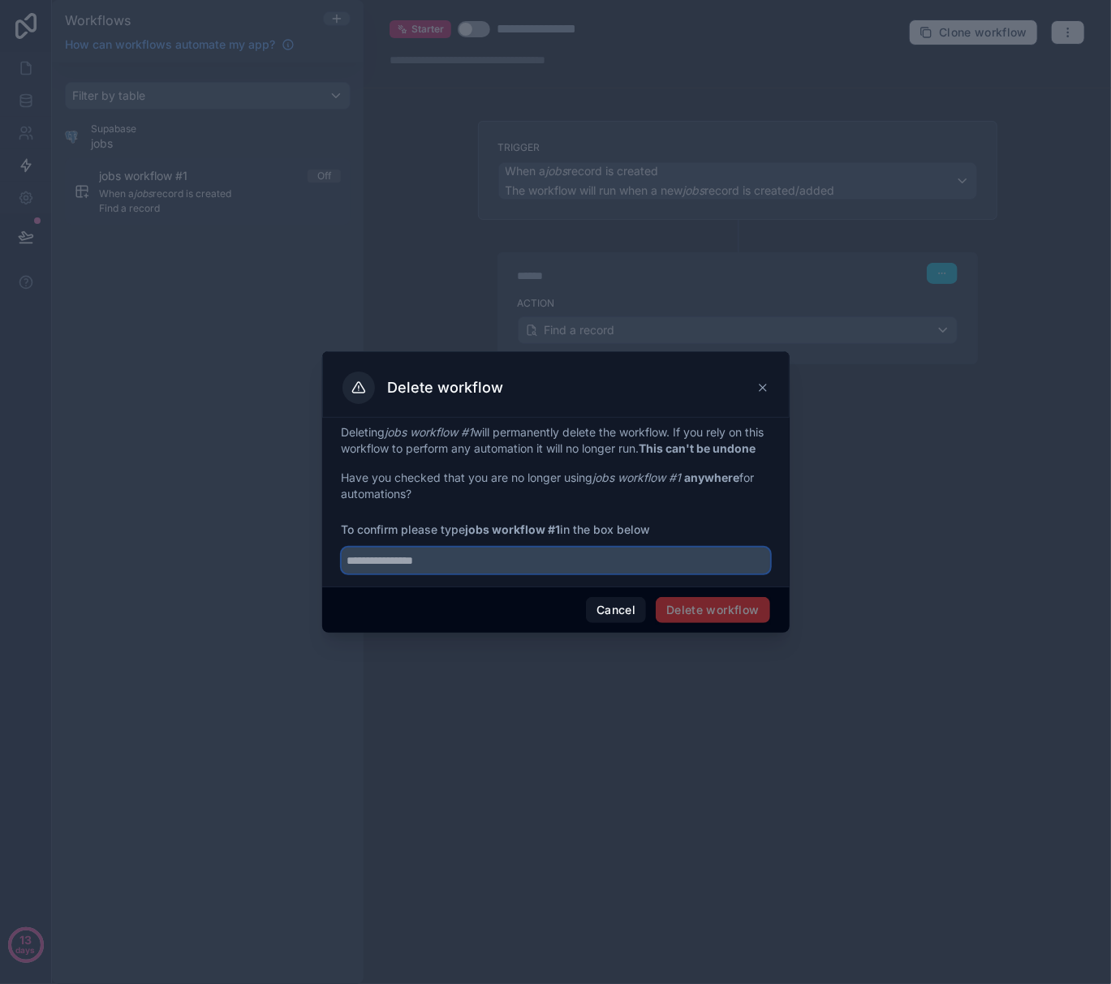
click at [597, 566] on input "text" at bounding box center [556, 561] width 428 height 26
click at [396, 565] on input "**********" at bounding box center [556, 561] width 428 height 26
type input "**********"
click at [701, 610] on button "Delete workflow" at bounding box center [713, 610] width 114 height 26
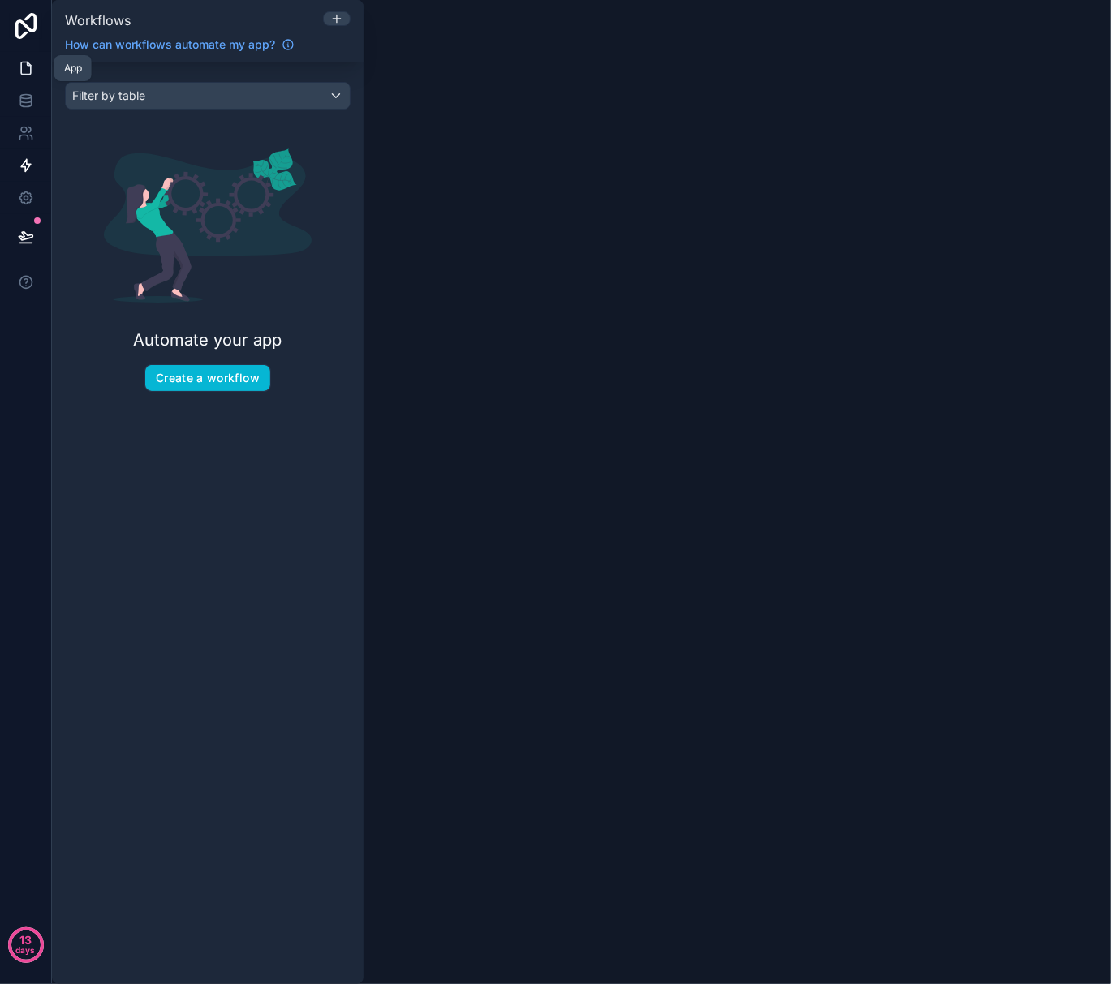
click at [28, 68] on icon at bounding box center [26, 68] width 16 height 16
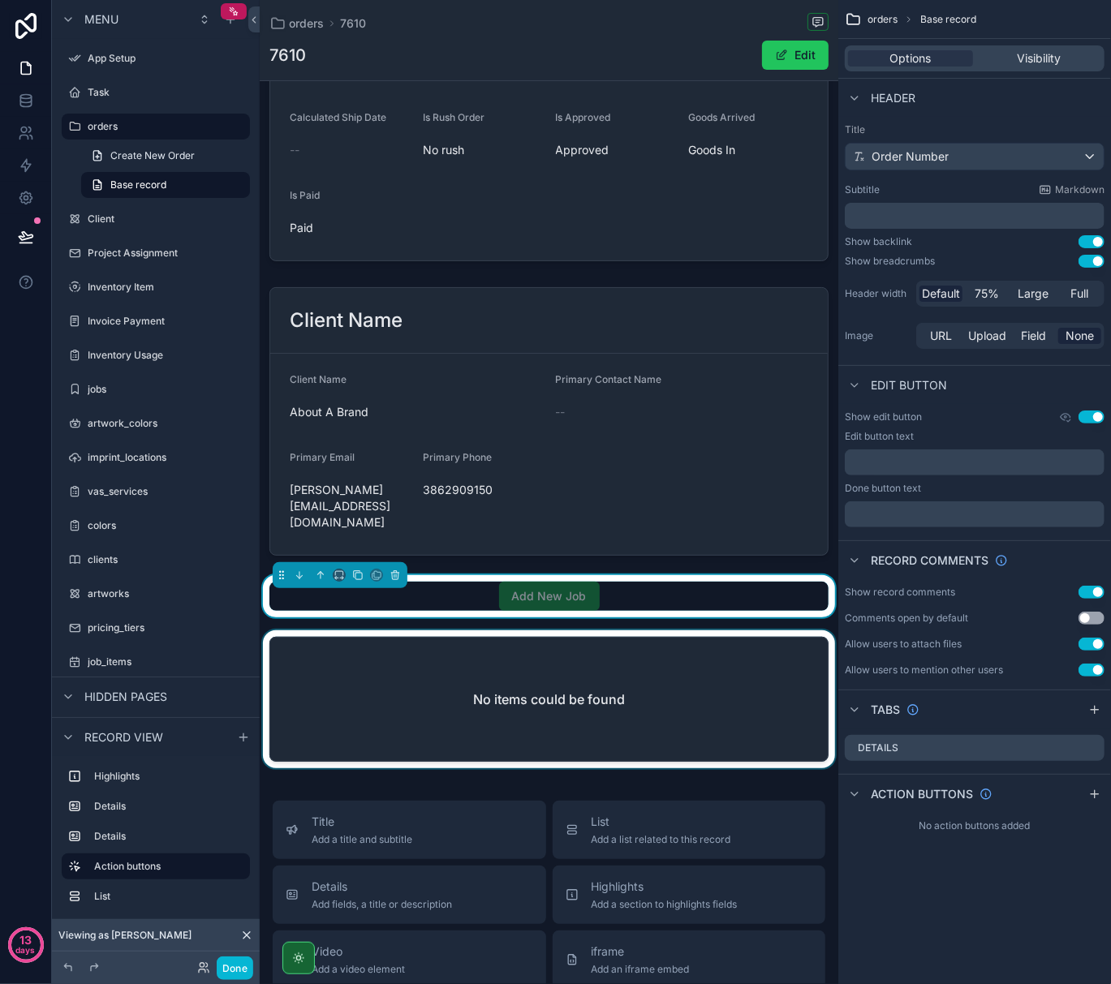
scroll to position [216, 0]
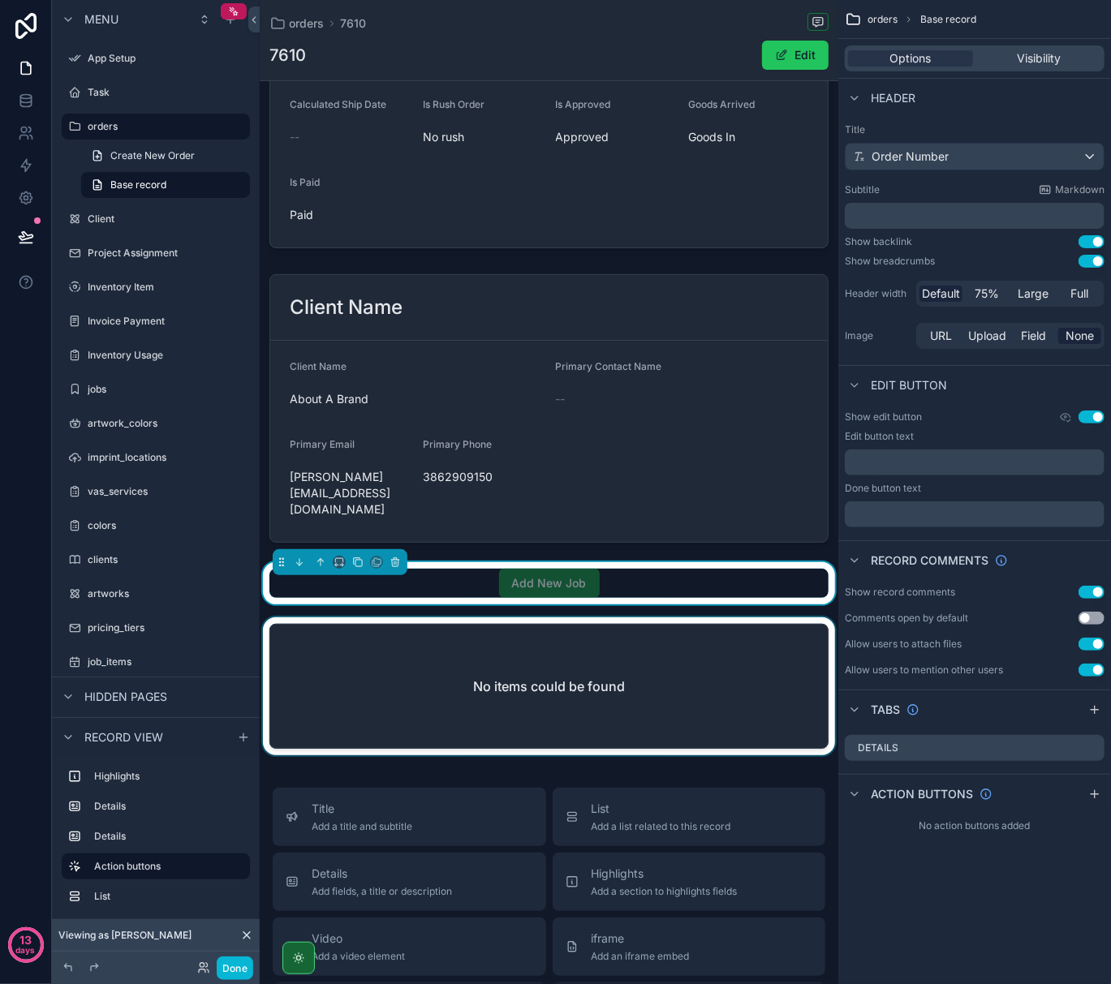
click at [348, 660] on div "scrollable content" at bounding box center [549, 689] width 579 height 144
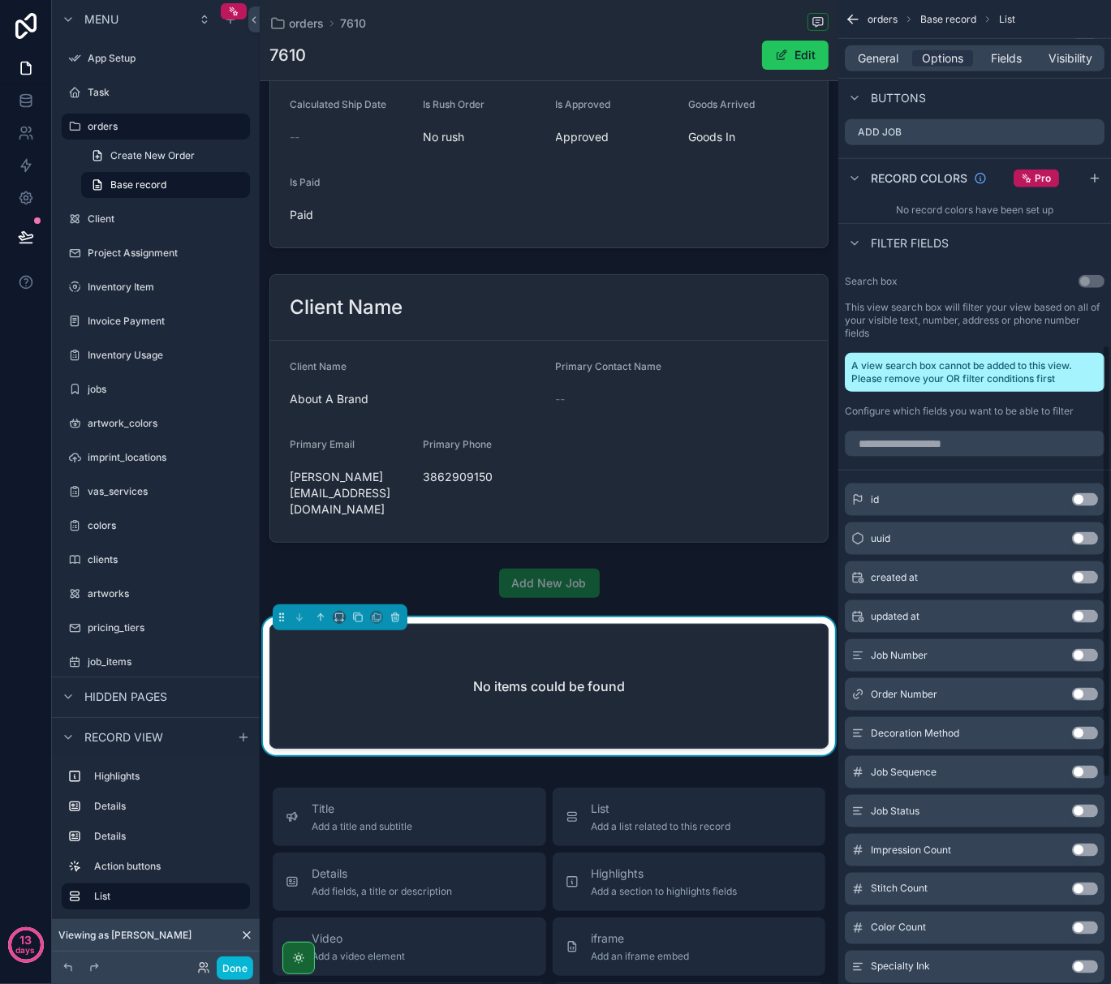
scroll to position [865, 0]
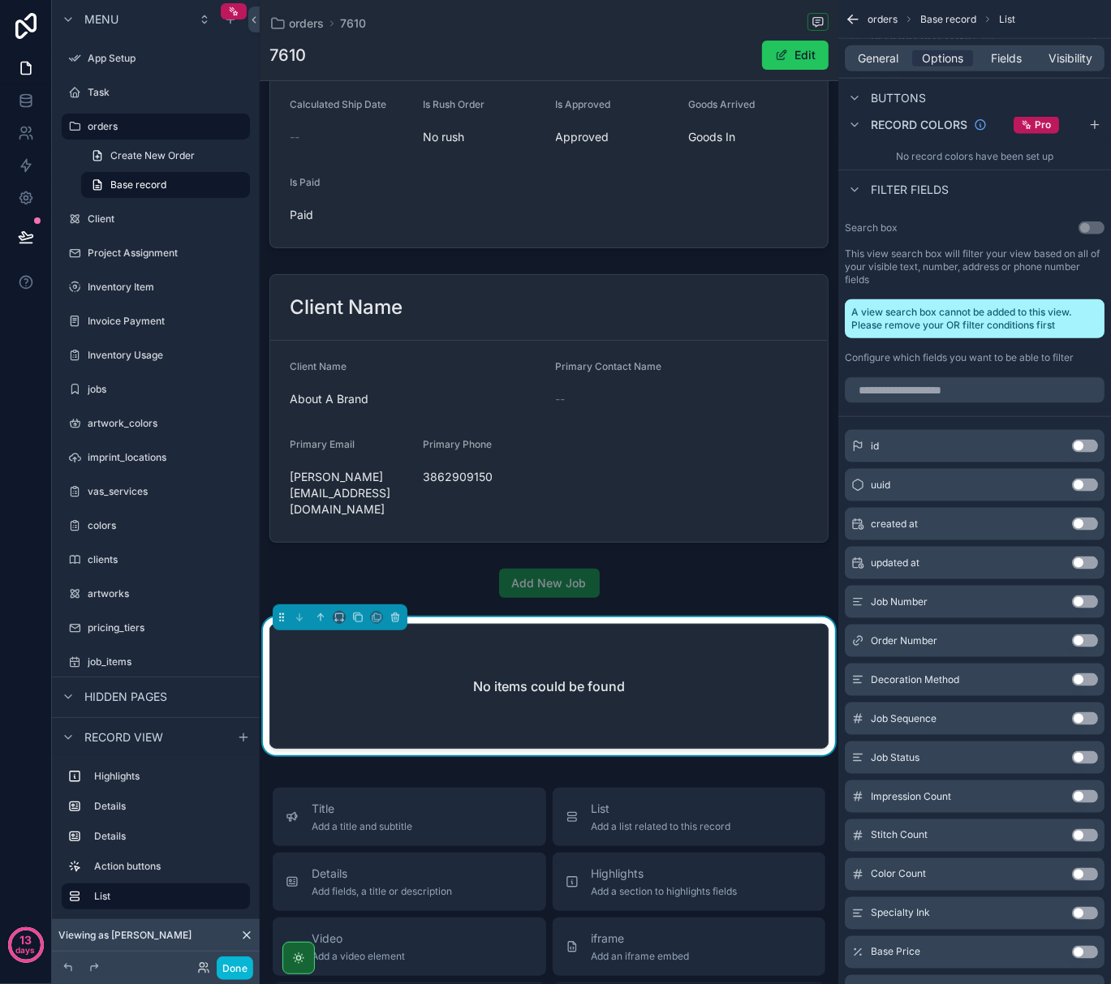
click at [1087, 725] on button "Use setting" at bounding box center [1085, 718] width 26 height 13
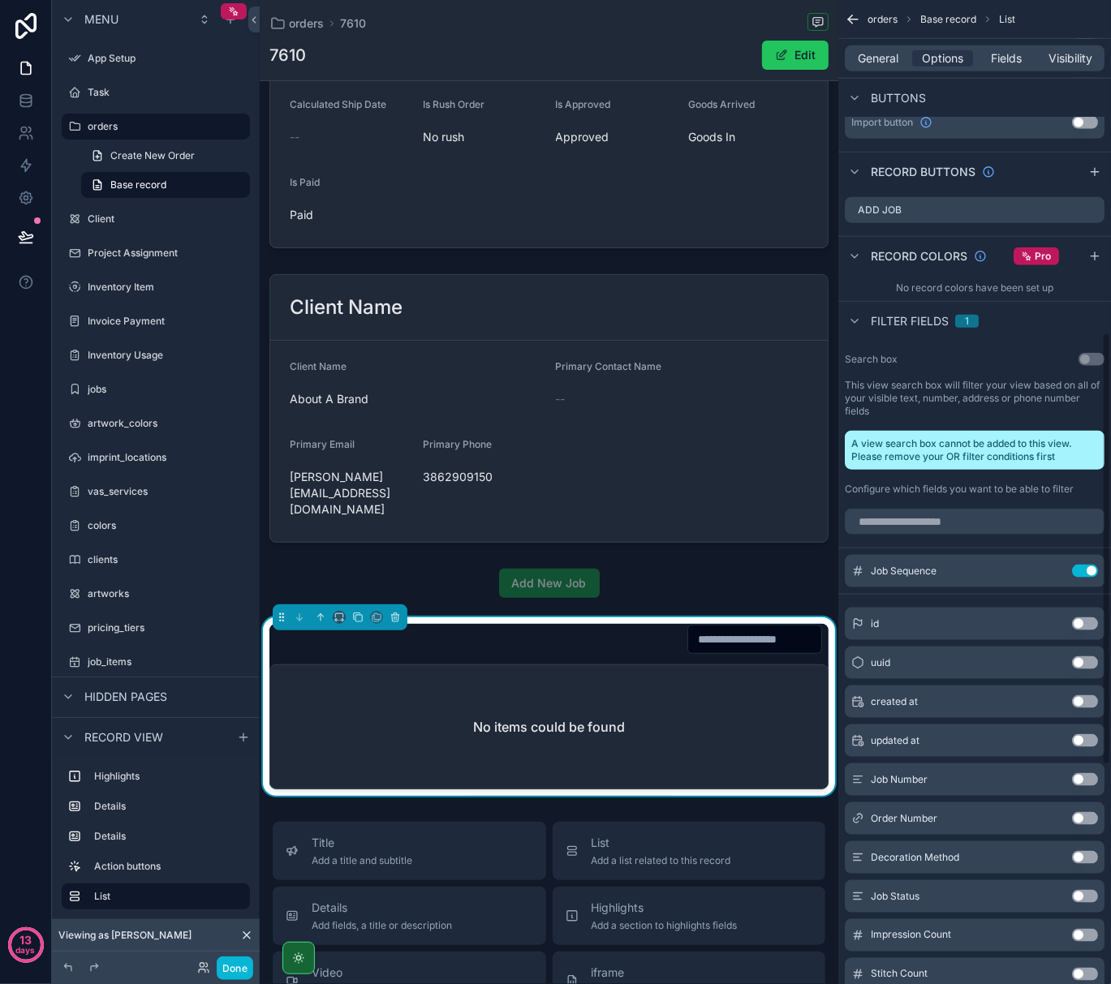
scroll to position [757, 0]
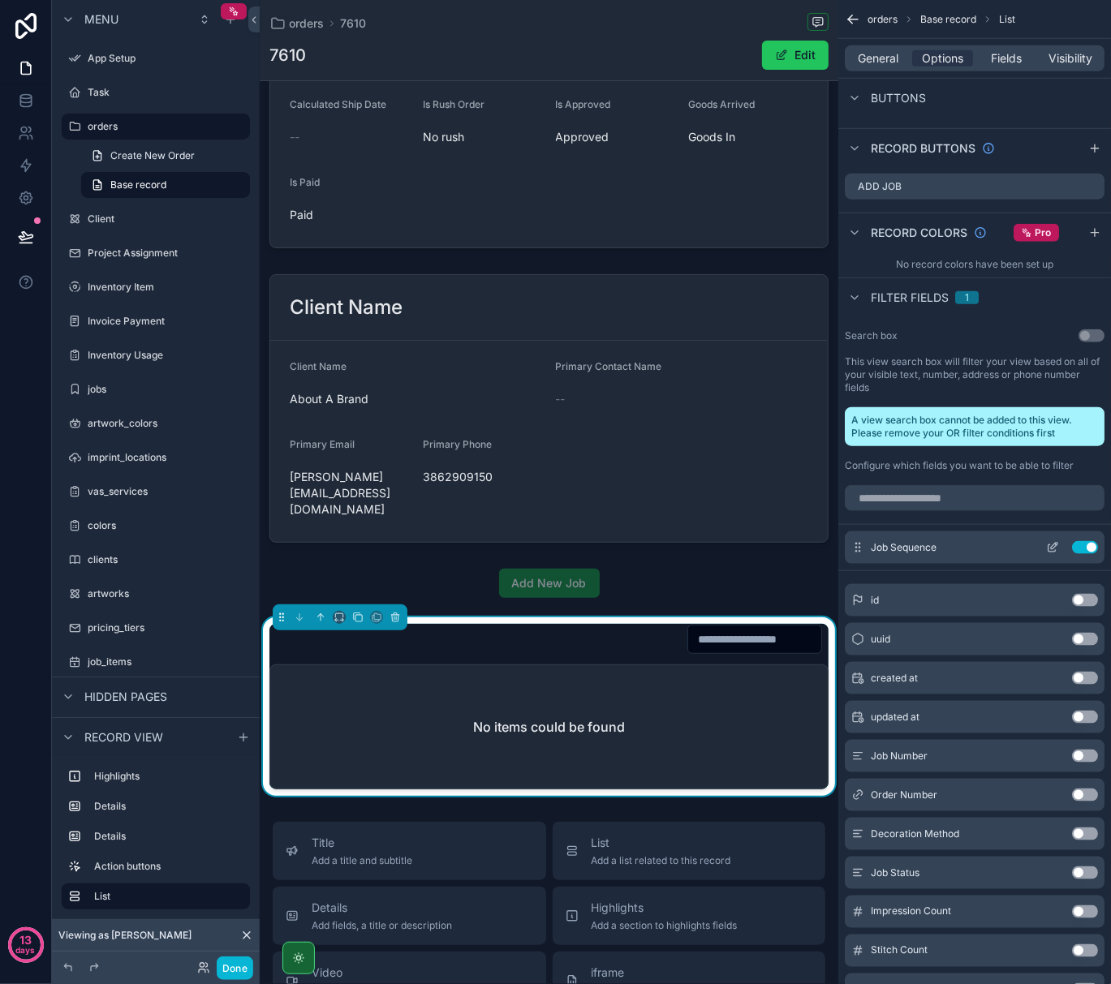
click at [1052, 546] on icon "scrollable content" at bounding box center [1052, 547] width 13 height 13
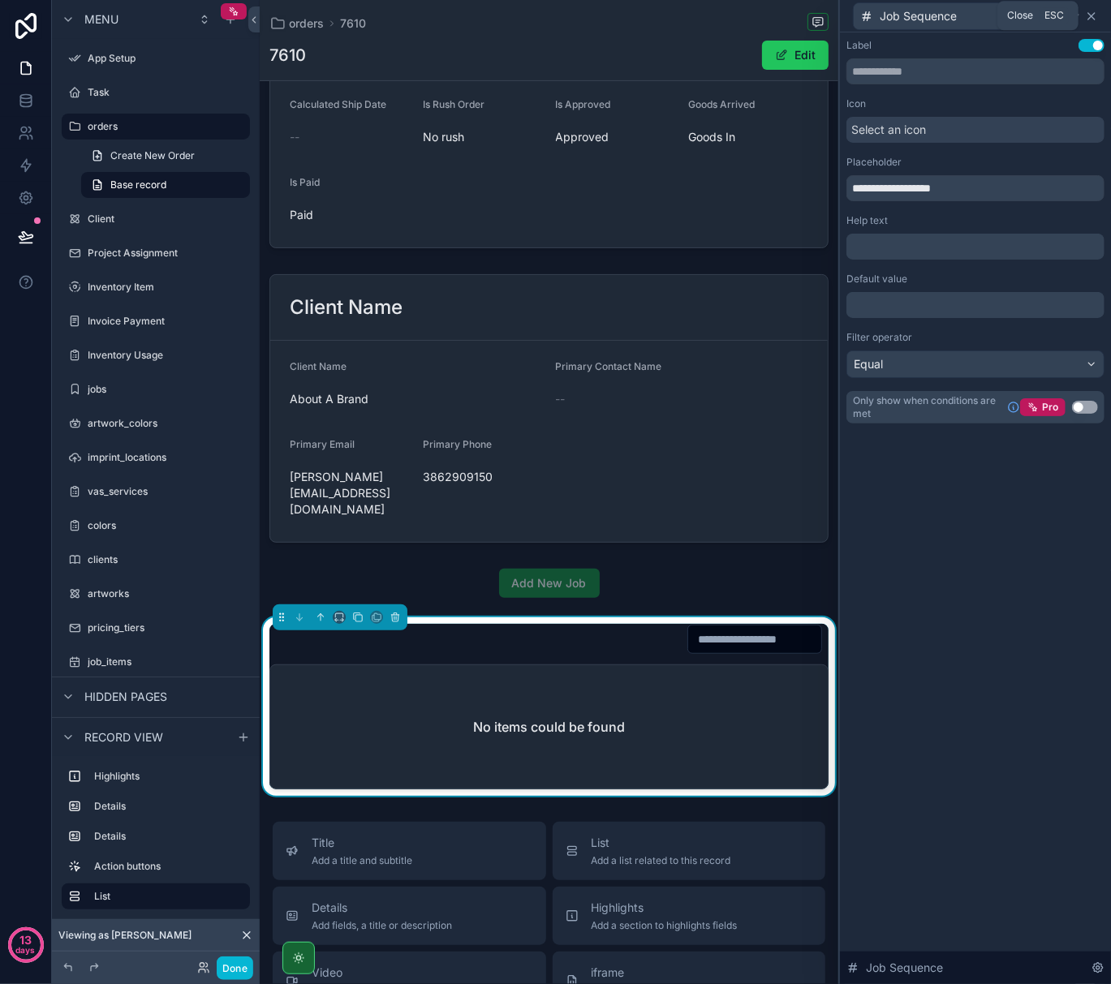
click at [1091, 10] on icon at bounding box center [1091, 16] width 13 height 13
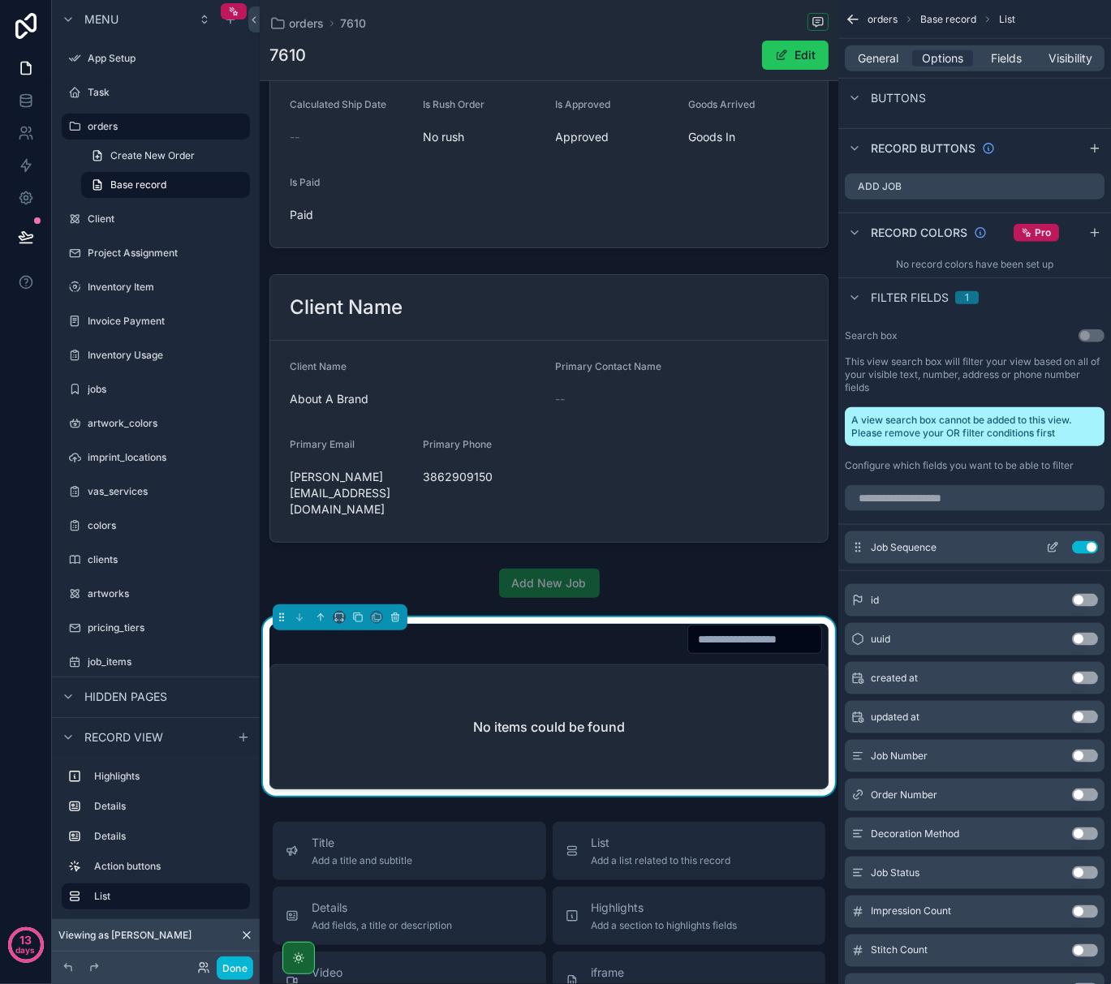
click at [1084, 547] on button "Use setting" at bounding box center [1085, 547] width 26 height 13
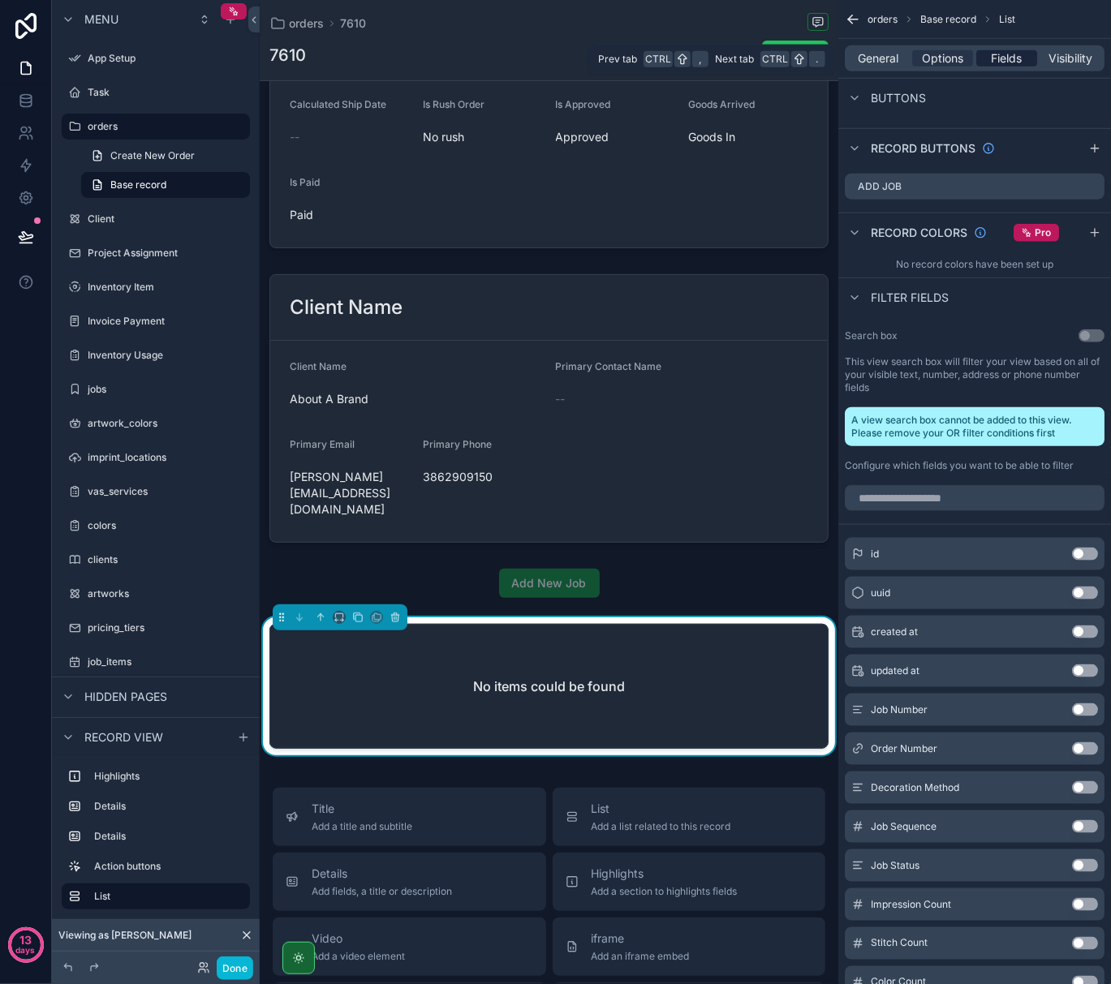
click at [1016, 52] on span "Fields" at bounding box center [1007, 58] width 31 height 16
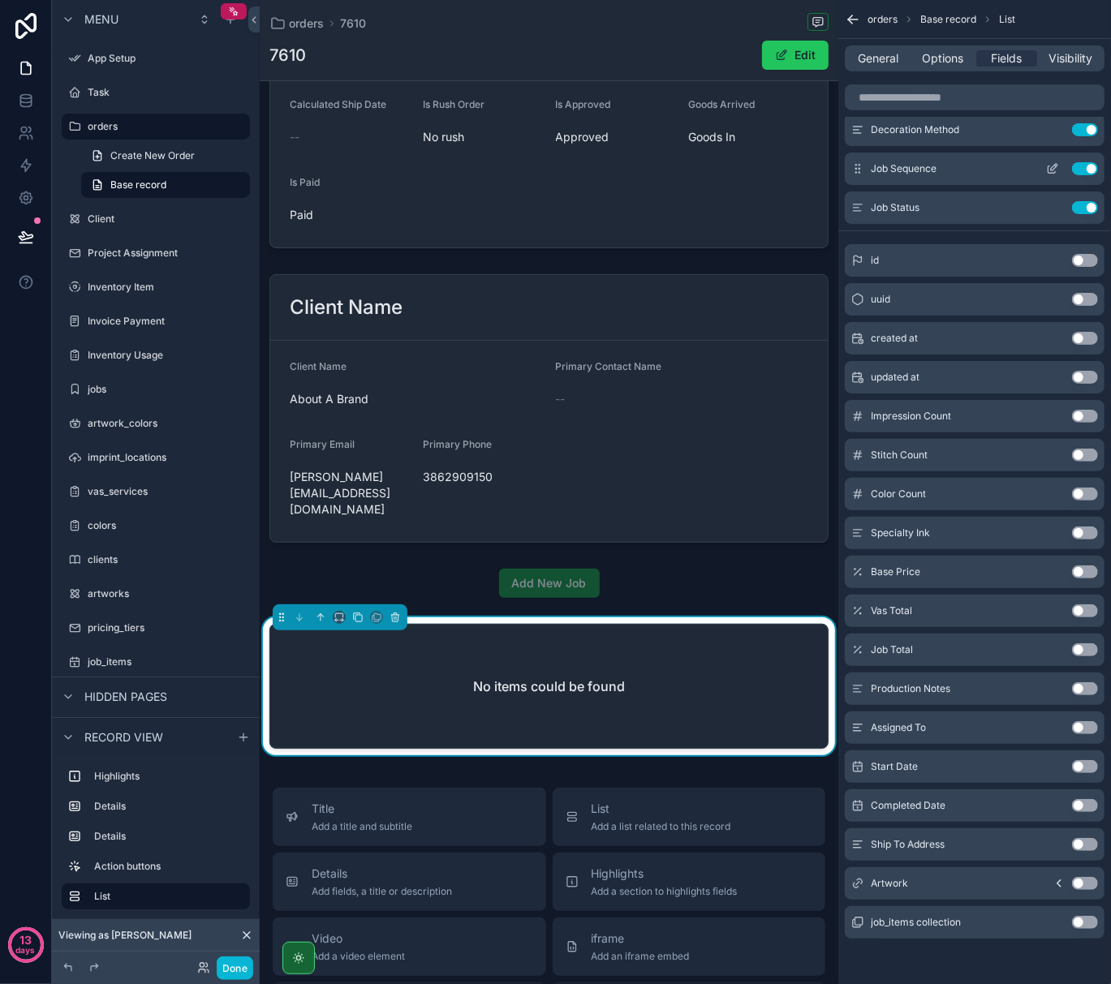
click at [1050, 170] on icon "scrollable content" at bounding box center [1052, 168] width 13 height 13
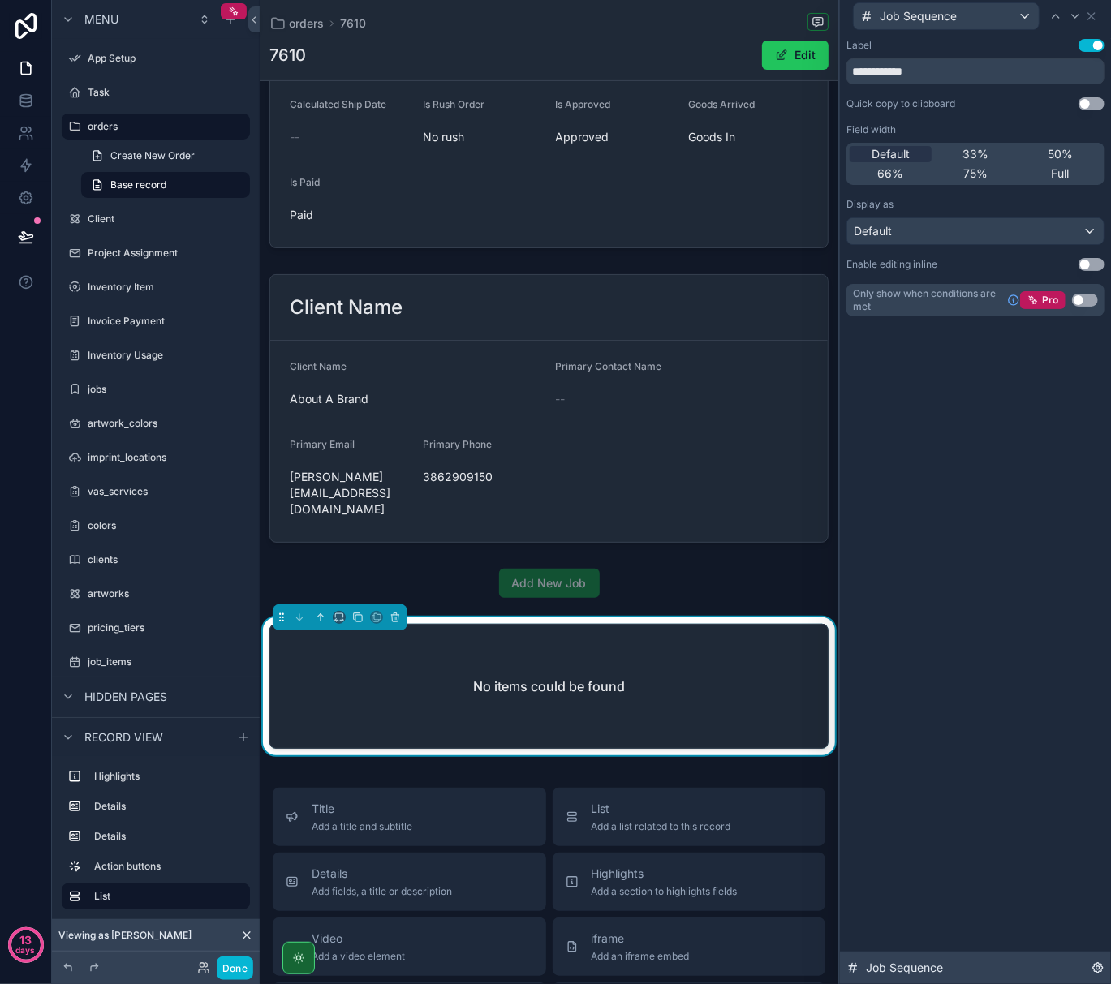
click at [1095, 965] on icon at bounding box center [1098, 968] width 10 height 10
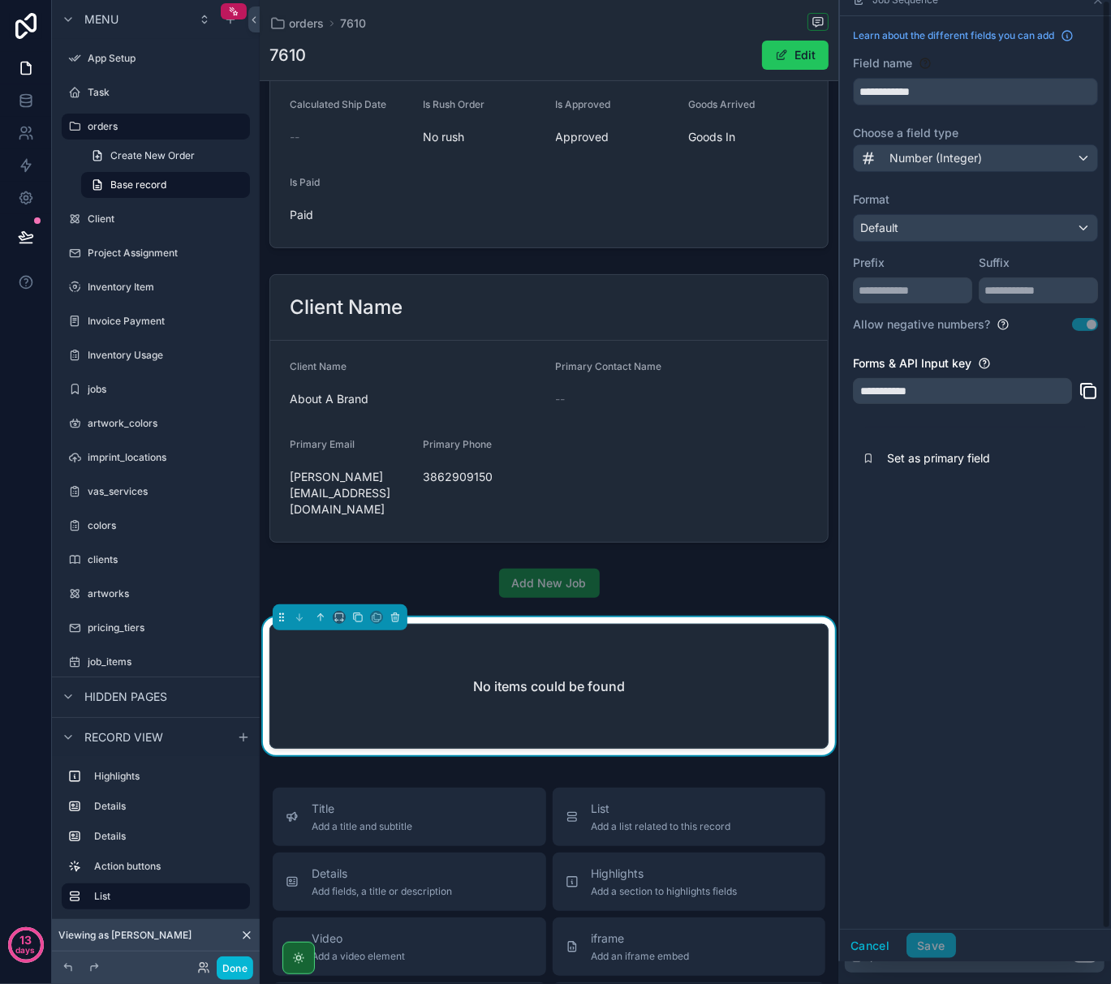
scroll to position [0, 0]
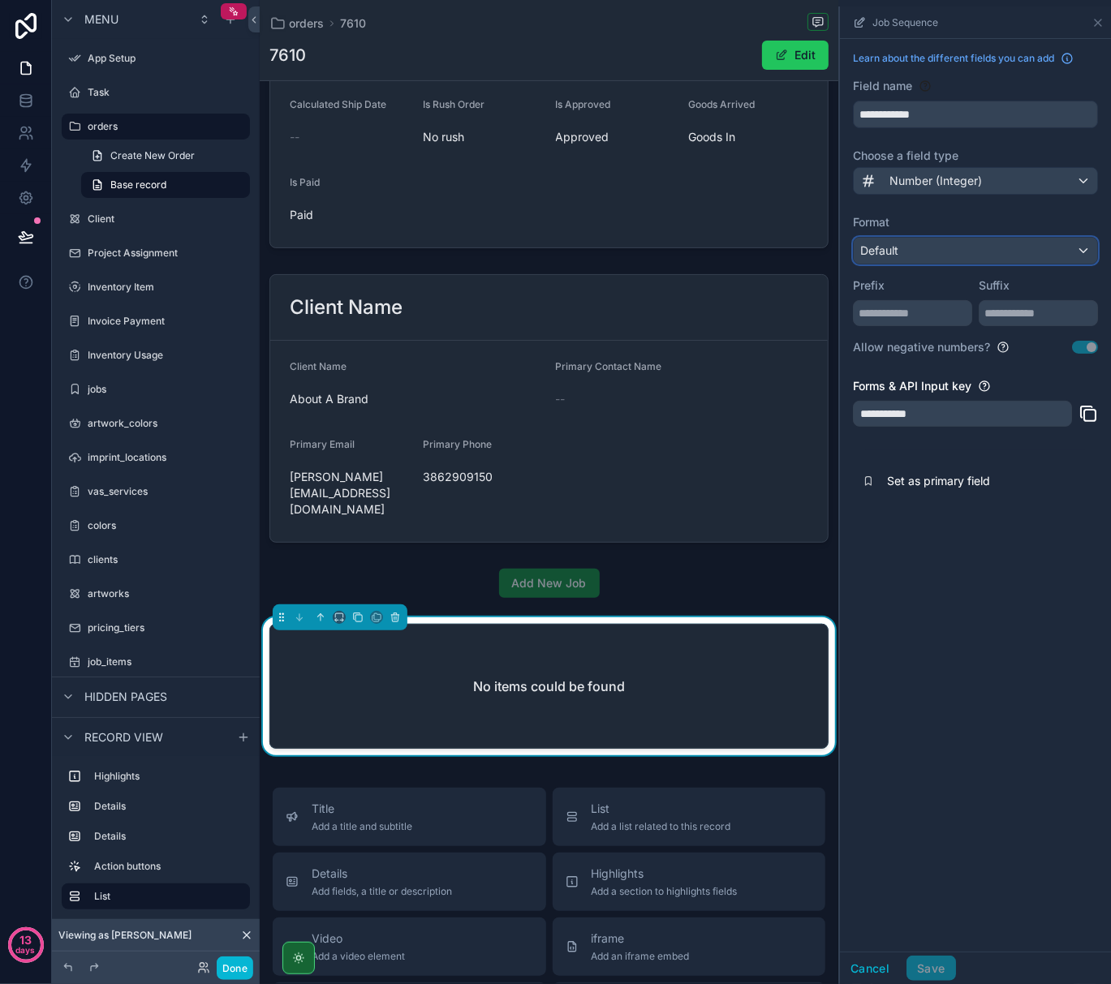
click at [984, 260] on div "Default" at bounding box center [975, 251] width 243 height 26
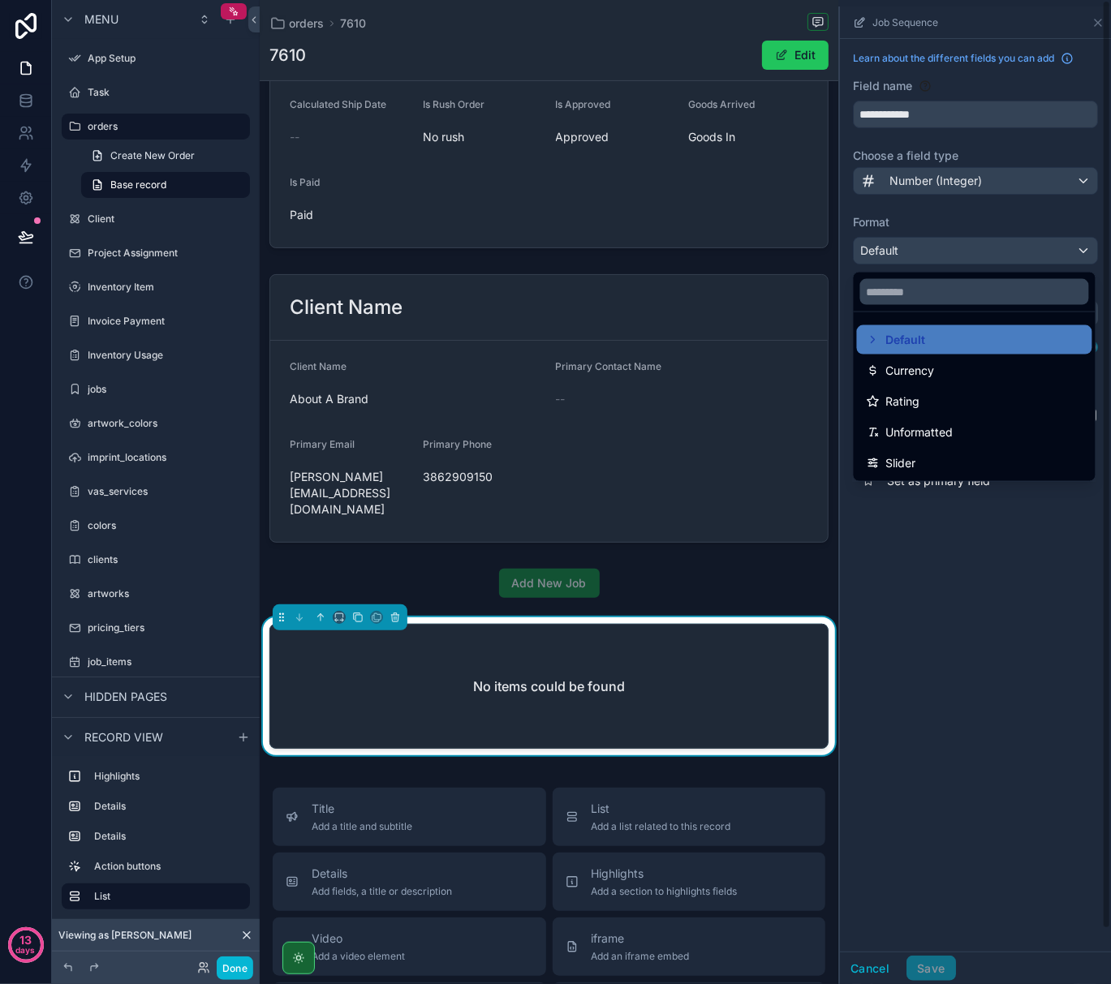
click at [983, 608] on div "scrollable content" at bounding box center [975, 495] width 271 height 978
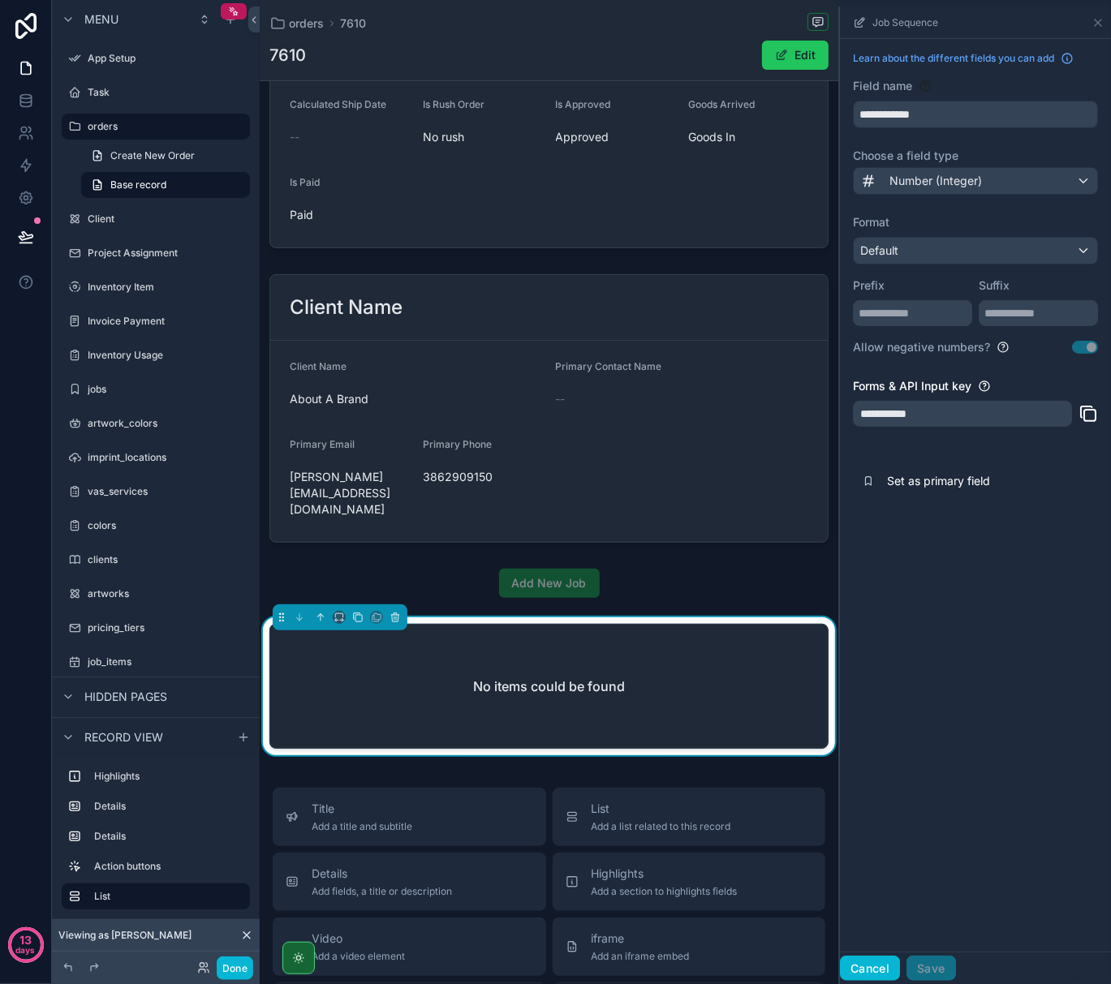
click at [883, 962] on button "Cancel" at bounding box center [870, 969] width 60 height 26
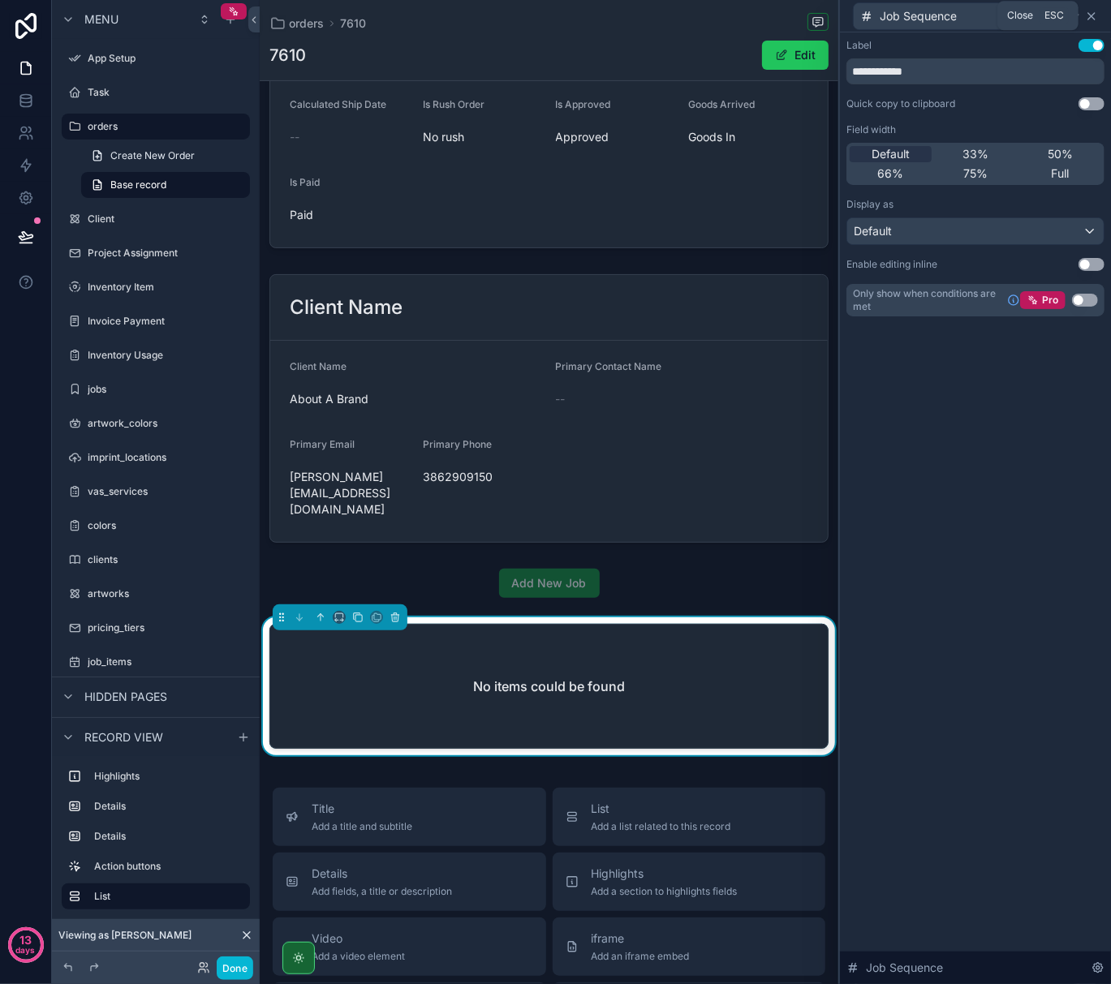
click at [1092, 13] on icon at bounding box center [1091, 16] width 13 height 13
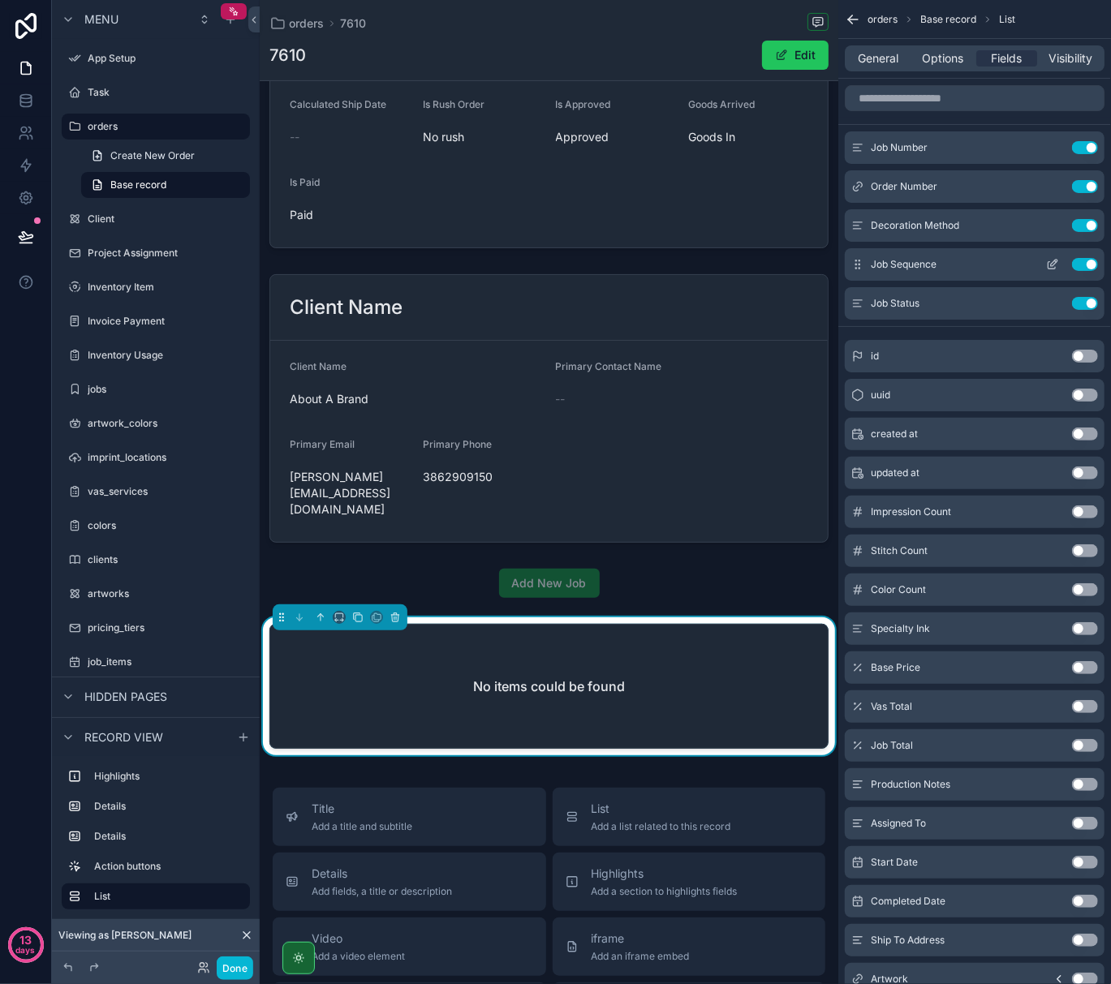
click at [1016, 260] on div "Job Sequence Use setting" at bounding box center [975, 264] width 260 height 32
click at [1050, 264] on icon "scrollable content" at bounding box center [1052, 264] width 13 height 13
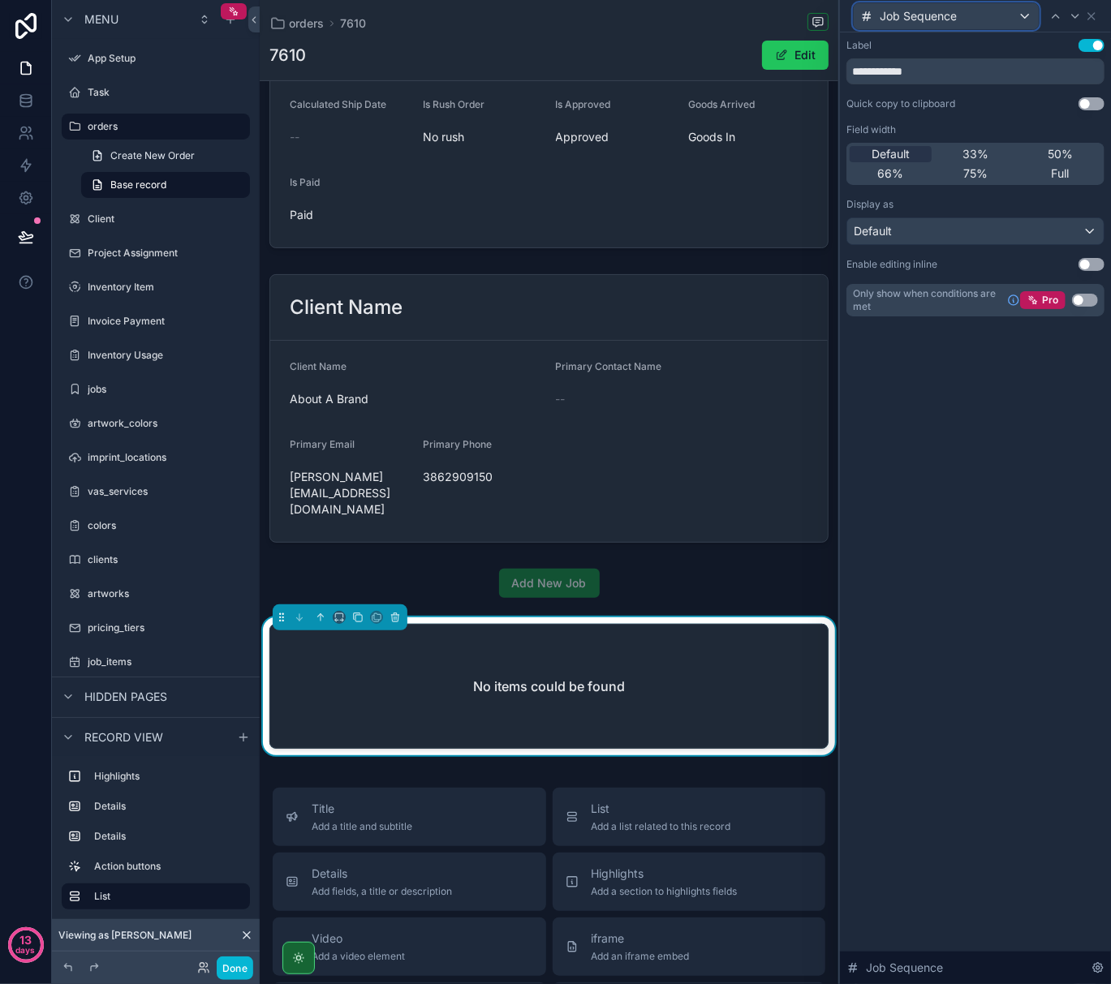
click at [1023, 13] on div "Job Sequence" at bounding box center [946, 16] width 185 height 26
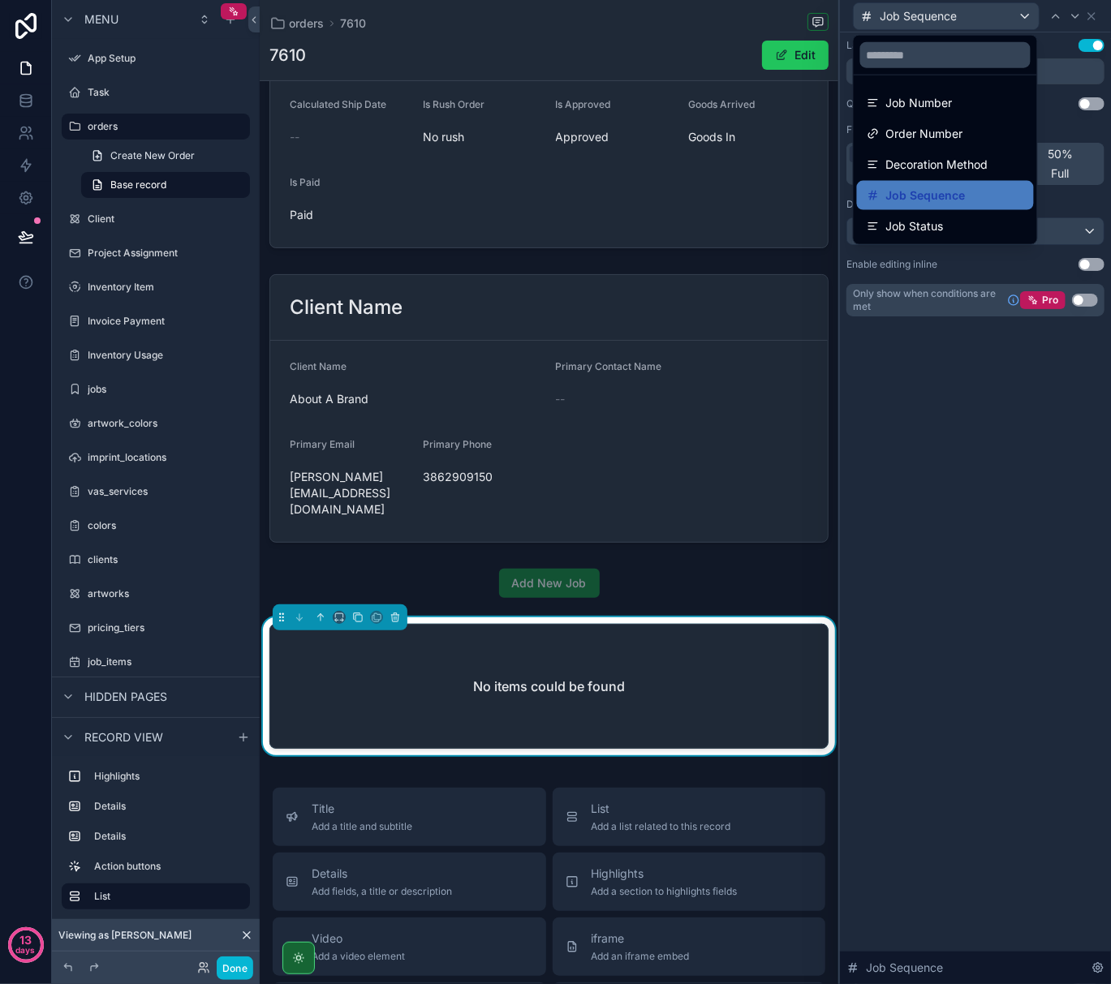
click at [1023, 13] on div at bounding box center [975, 492] width 271 height 984
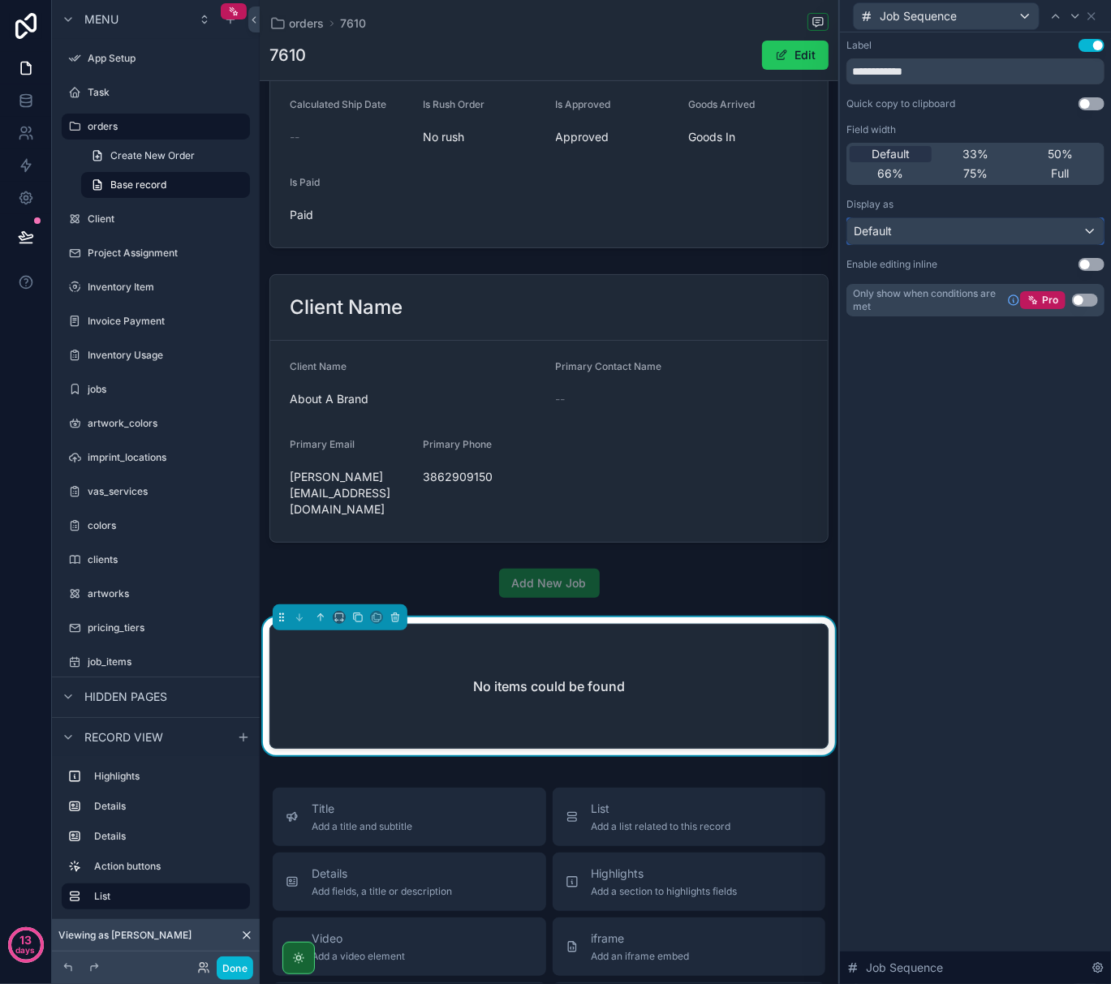
click at [953, 235] on div "Default" at bounding box center [975, 231] width 256 height 26
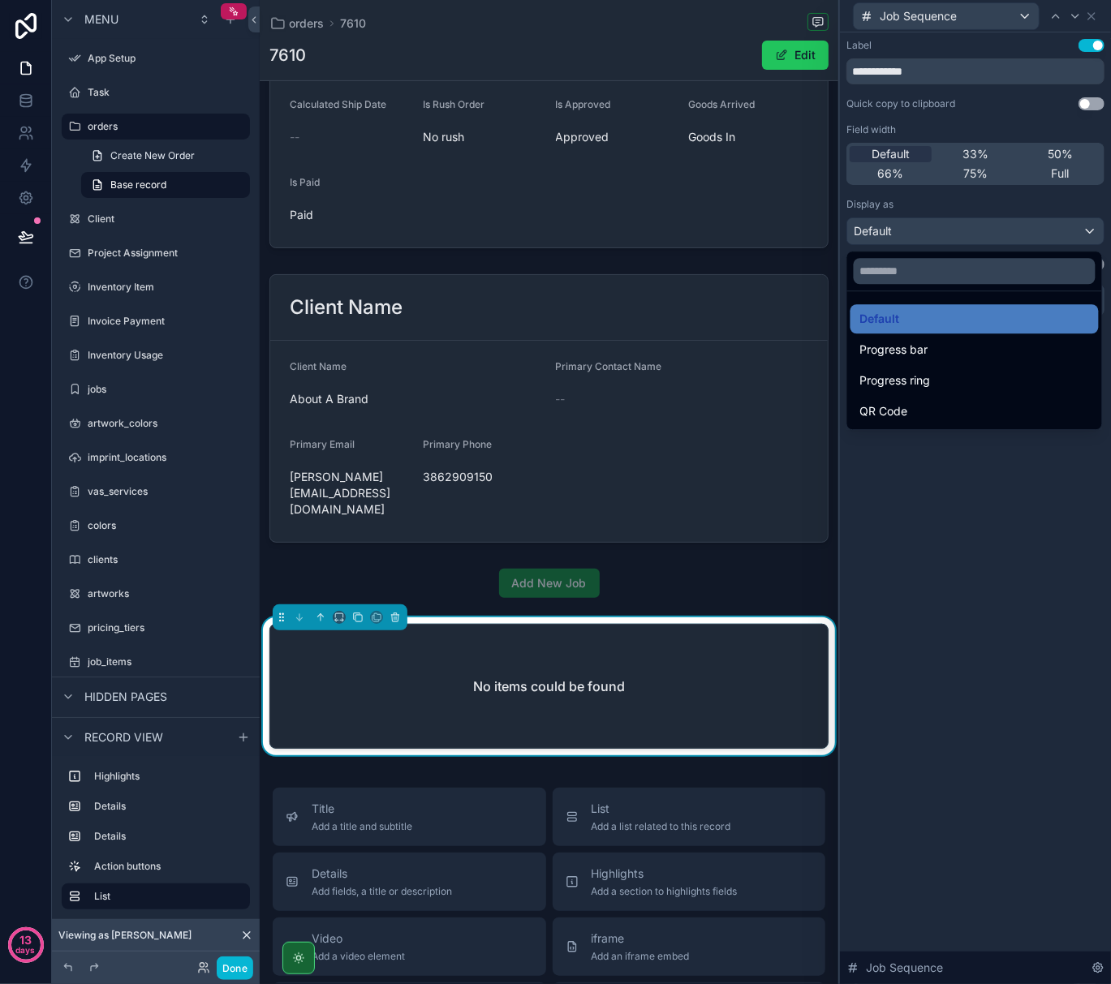
click at [953, 544] on div at bounding box center [975, 492] width 271 height 984
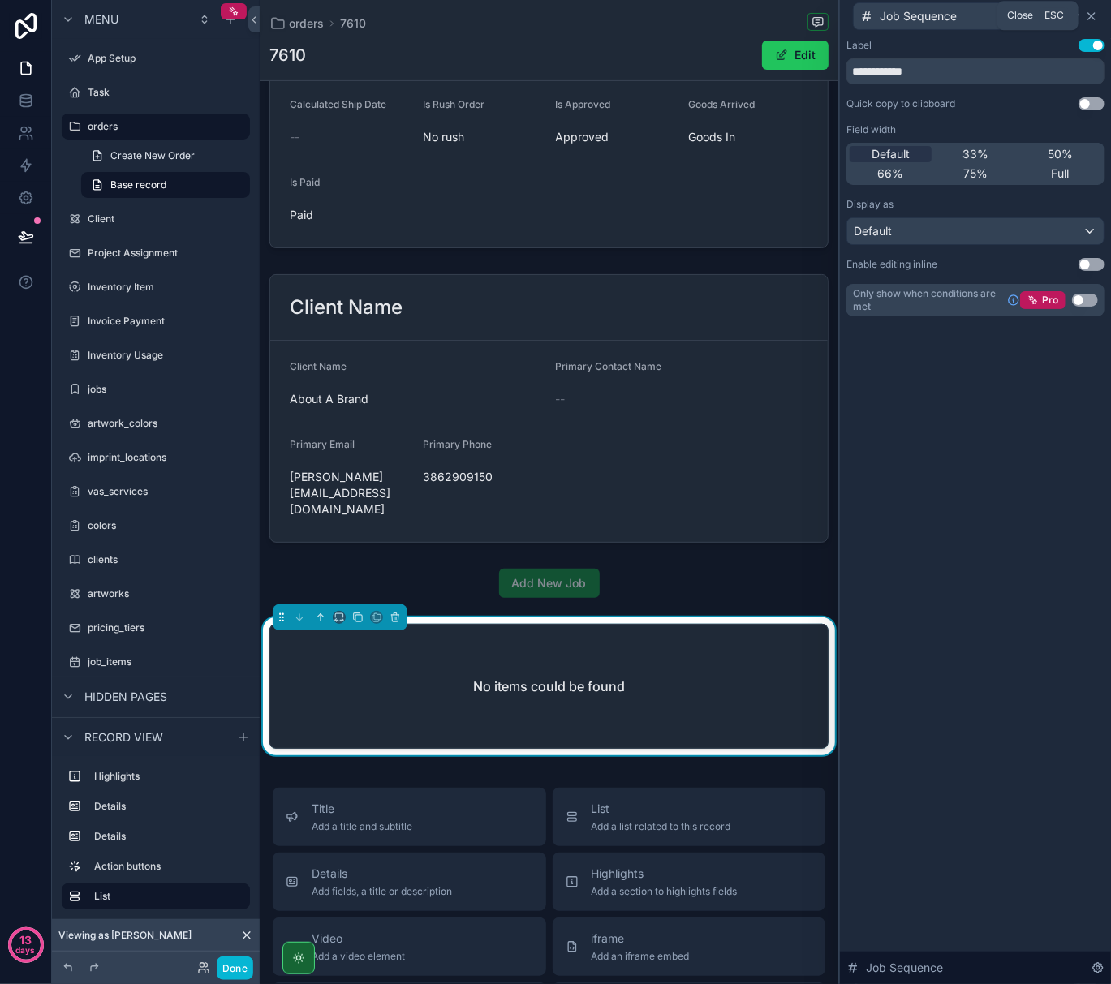
click at [1094, 15] on icon at bounding box center [1091, 16] width 13 height 13
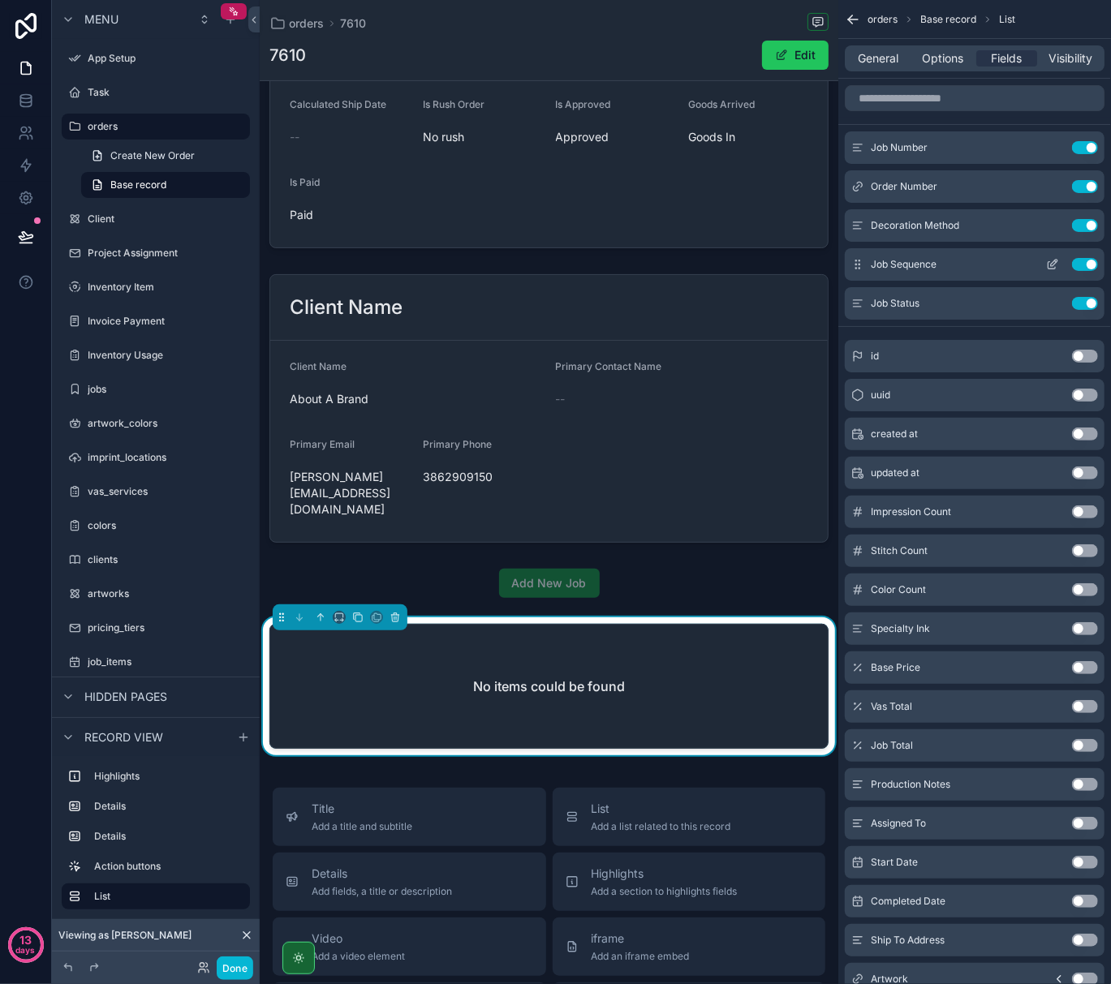
click at [1052, 266] on icon "scrollable content" at bounding box center [1054, 263] width 6 height 6
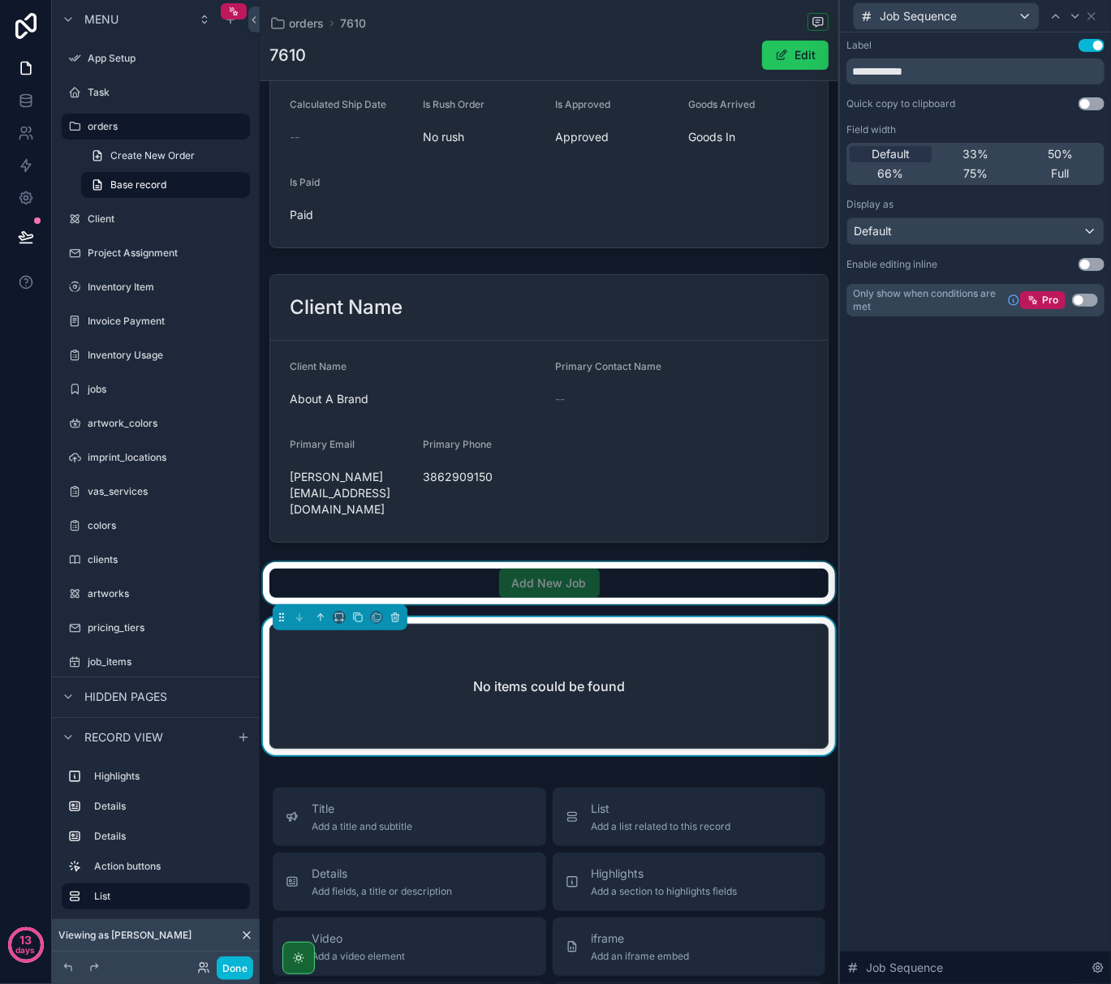
click at [543, 563] on div "scrollable content" at bounding box center [549, 583] width 579 height 42
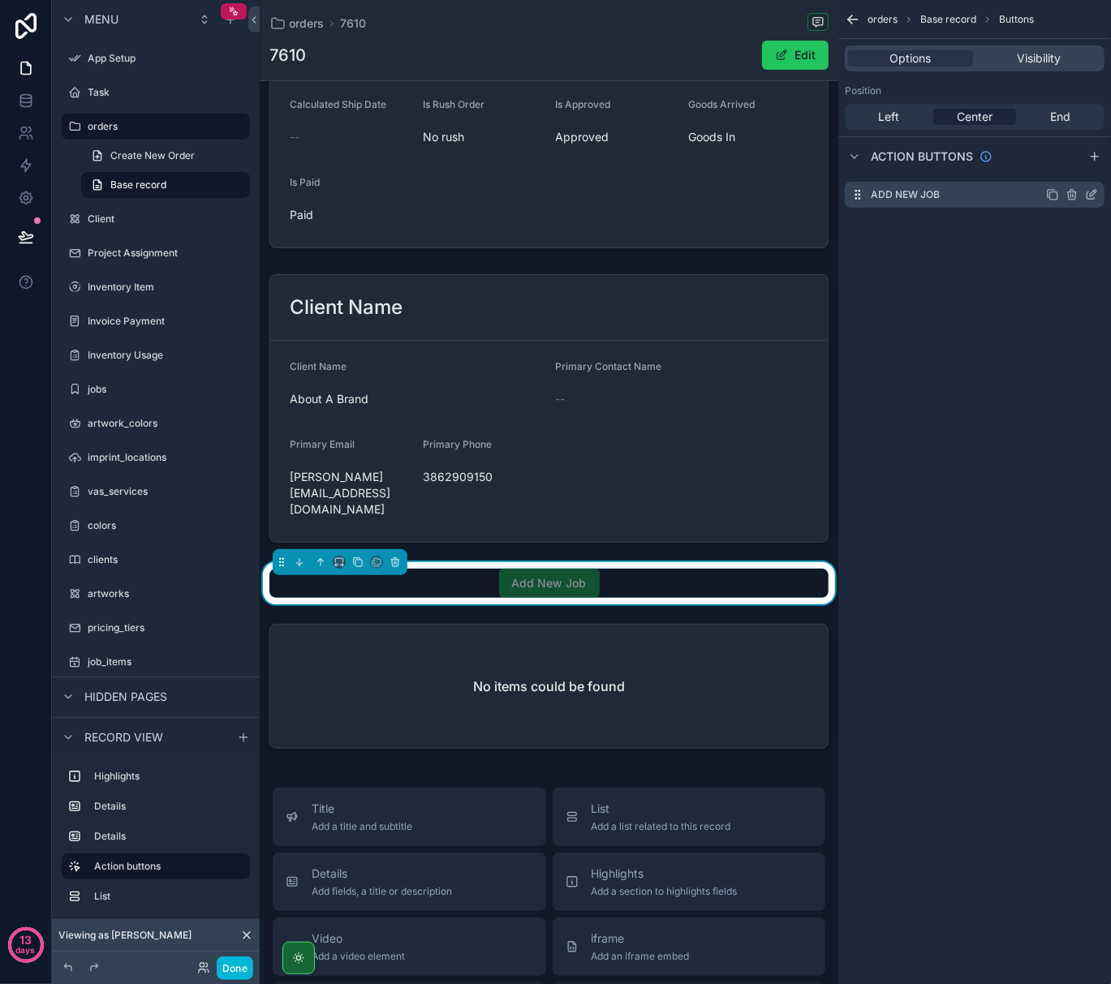
click at [1091, 196] on icon "scrollable content" at bounding box center [1093, 193] width 6 height 6
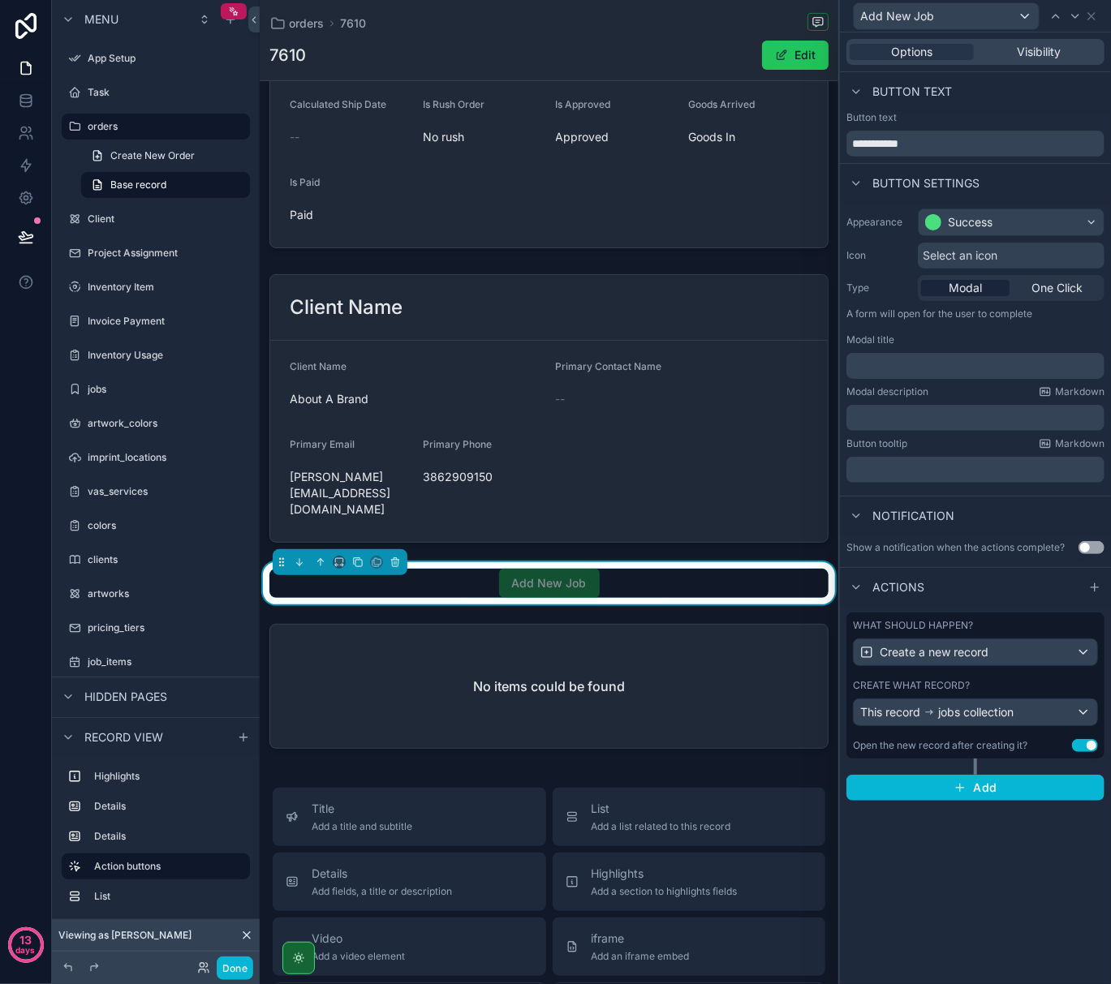
click at [1091, 750] on button "Use setting" at bounding box center [1085, 745] width 26 height 13
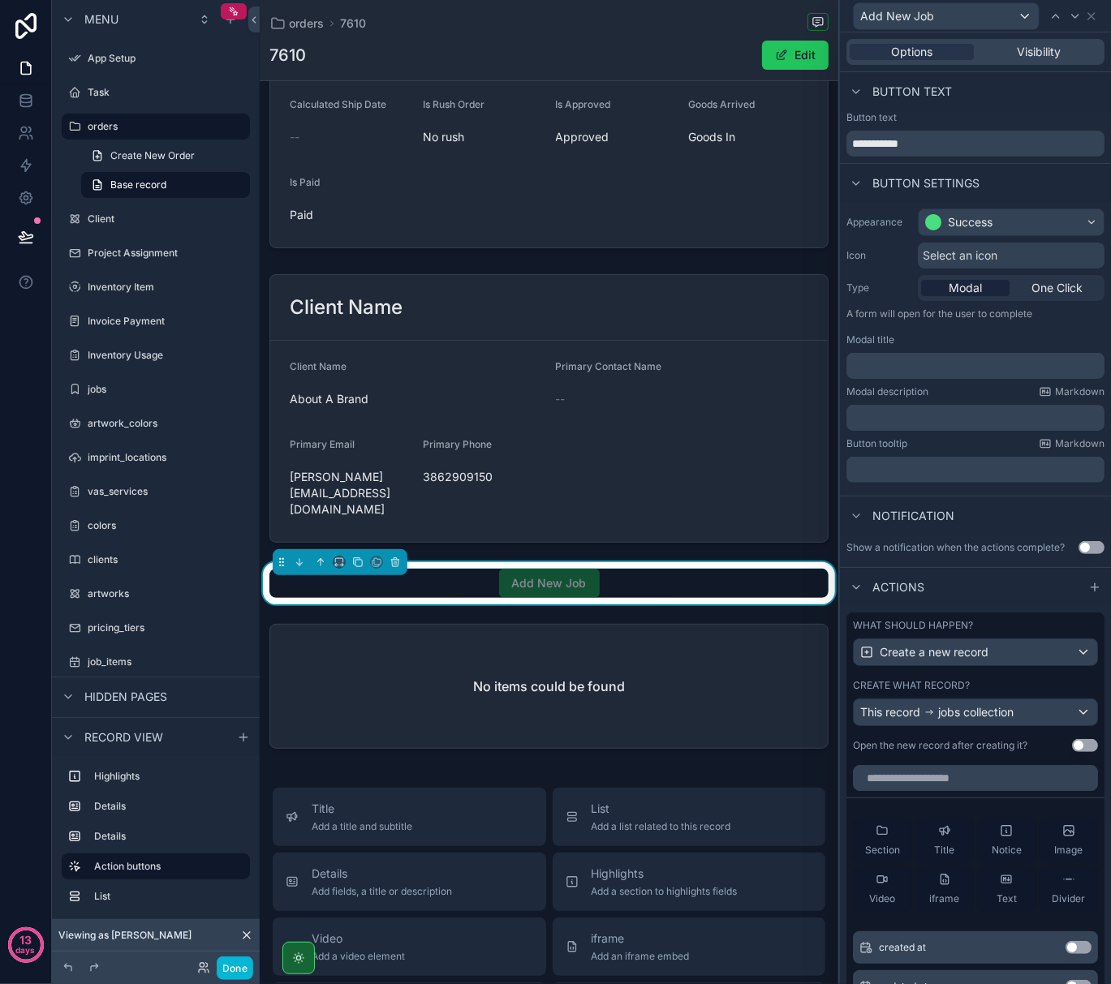
click at [1072, 752] on button "Use setting" at bounding box center [1085, 745] width 26 height 13
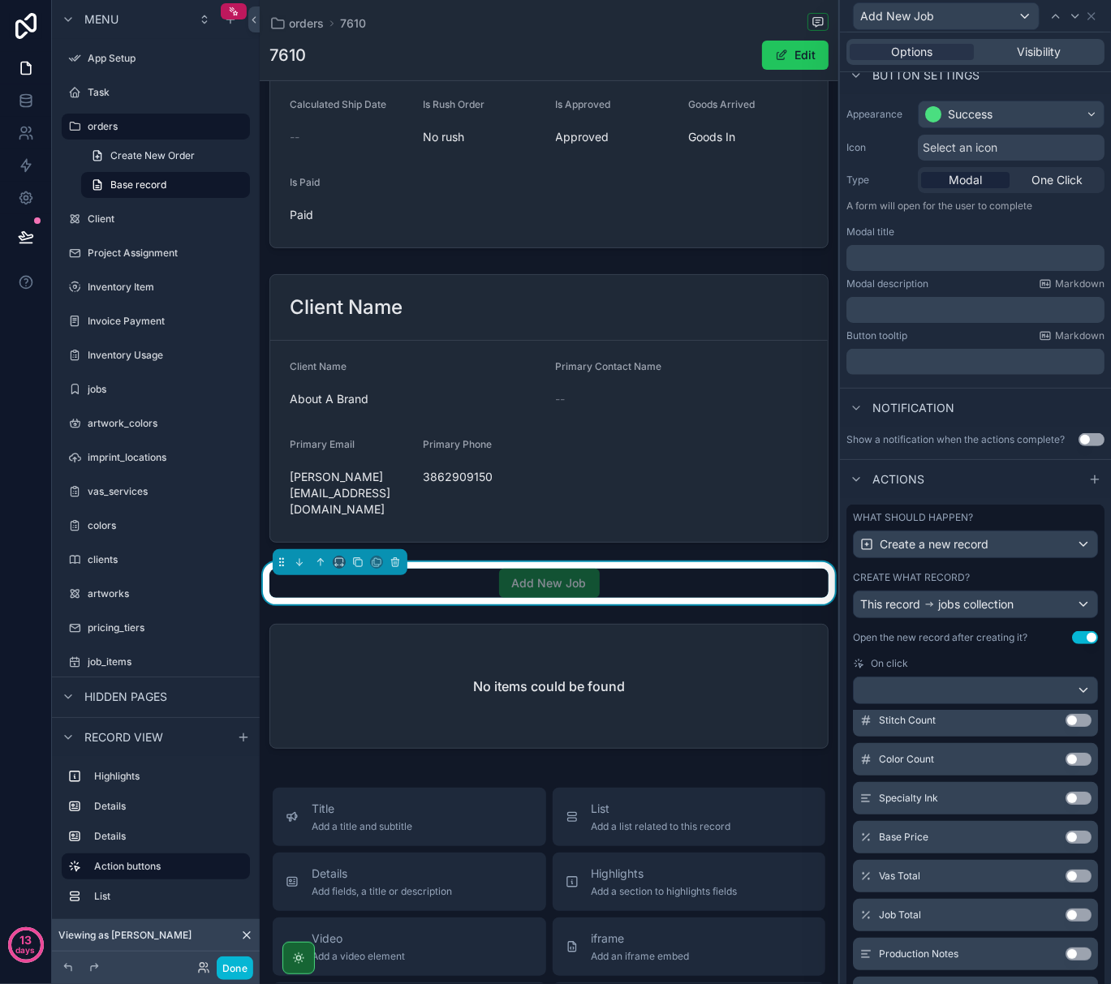
scroll to position [511, 0]
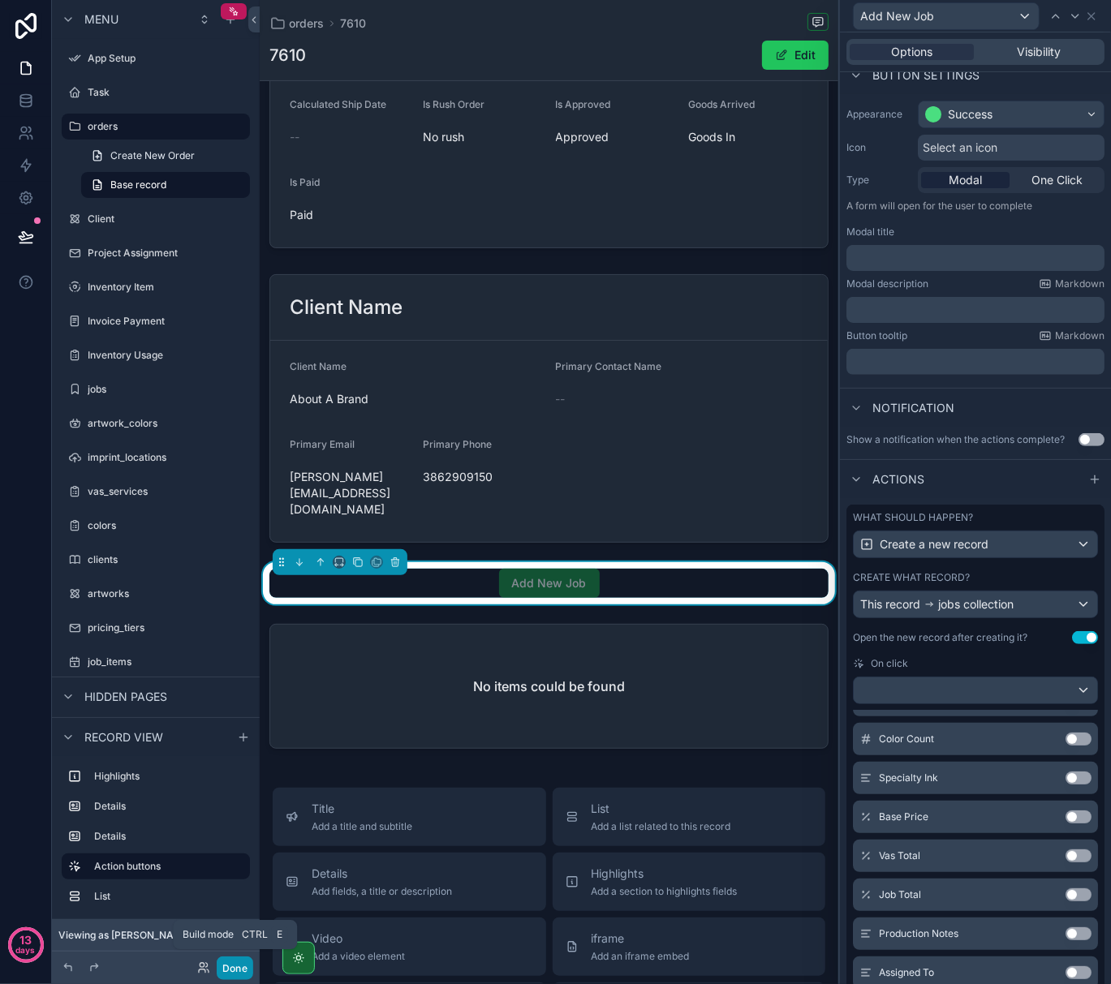
click at [219, 972] on button "Done" at bounding box center [235, 969] width 37 height 24
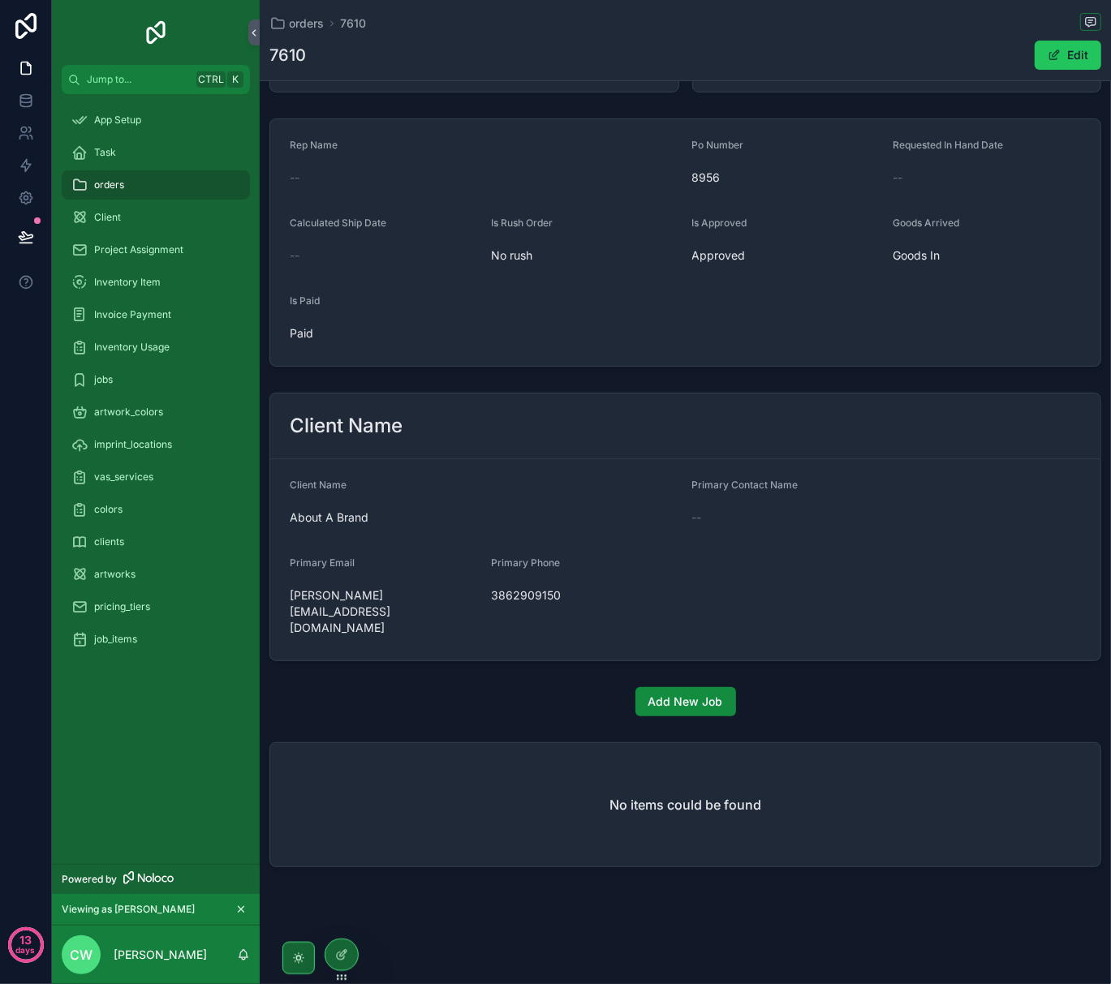
scroll to position [68, 0]
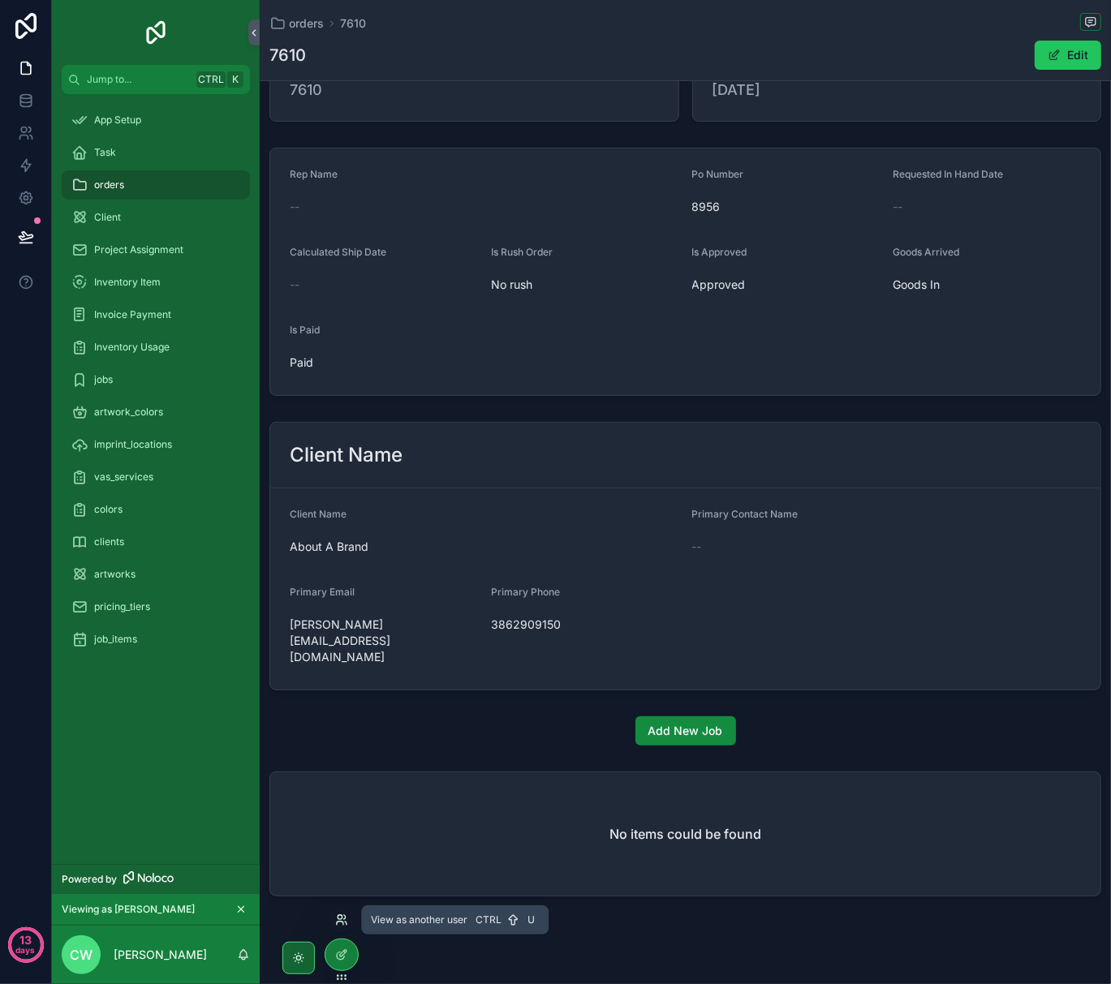
click at [344, 923] on icon at bounding box center [341, 920] width 13 height 13
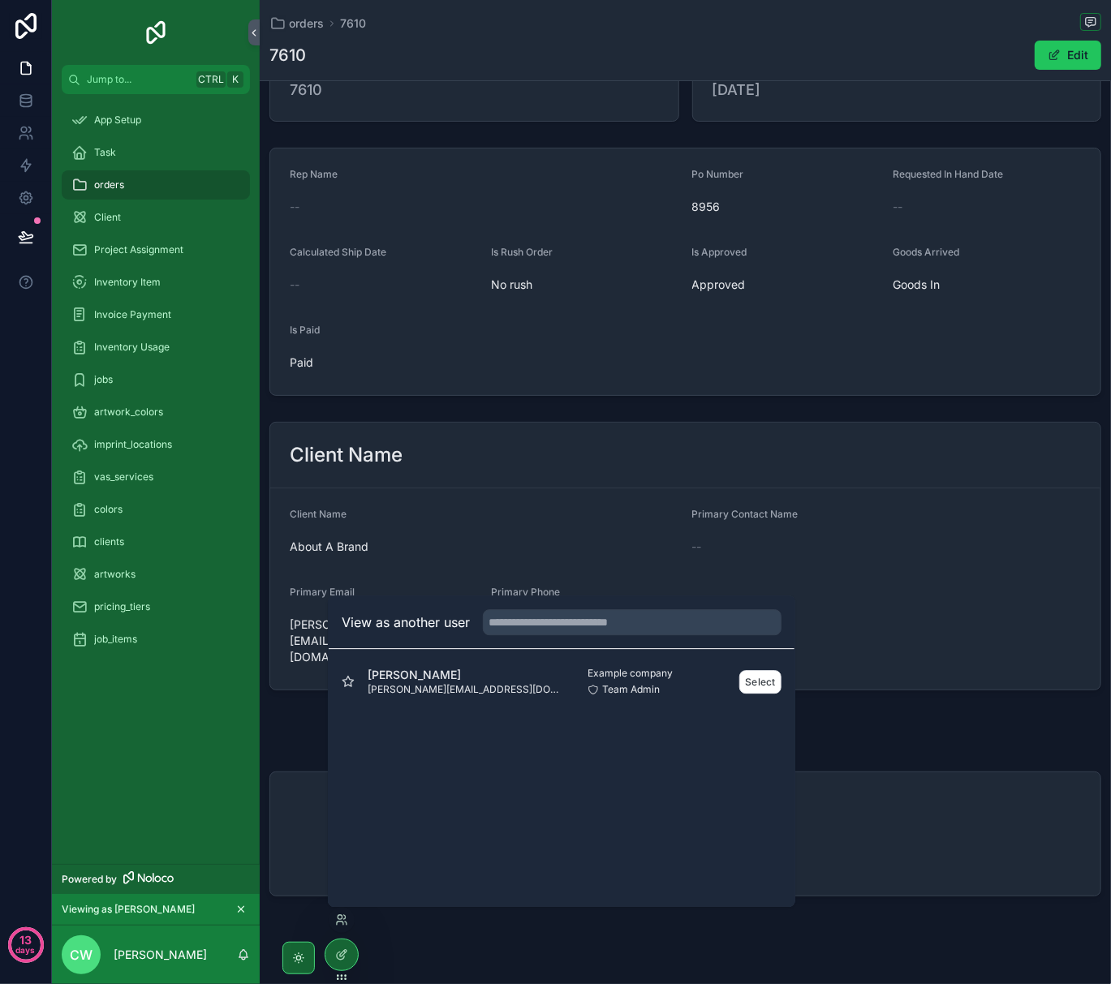
click at [479, 676] on span "[PERSON_NAME]" at bounding box center [465, 675] width 194 height 16
click at [763, 676] on button "Select" at bounding box center [760, 682] width 42 height 24
click at [764, 685] on button "Select" at bounding box center [760, 682] width 42 height 24
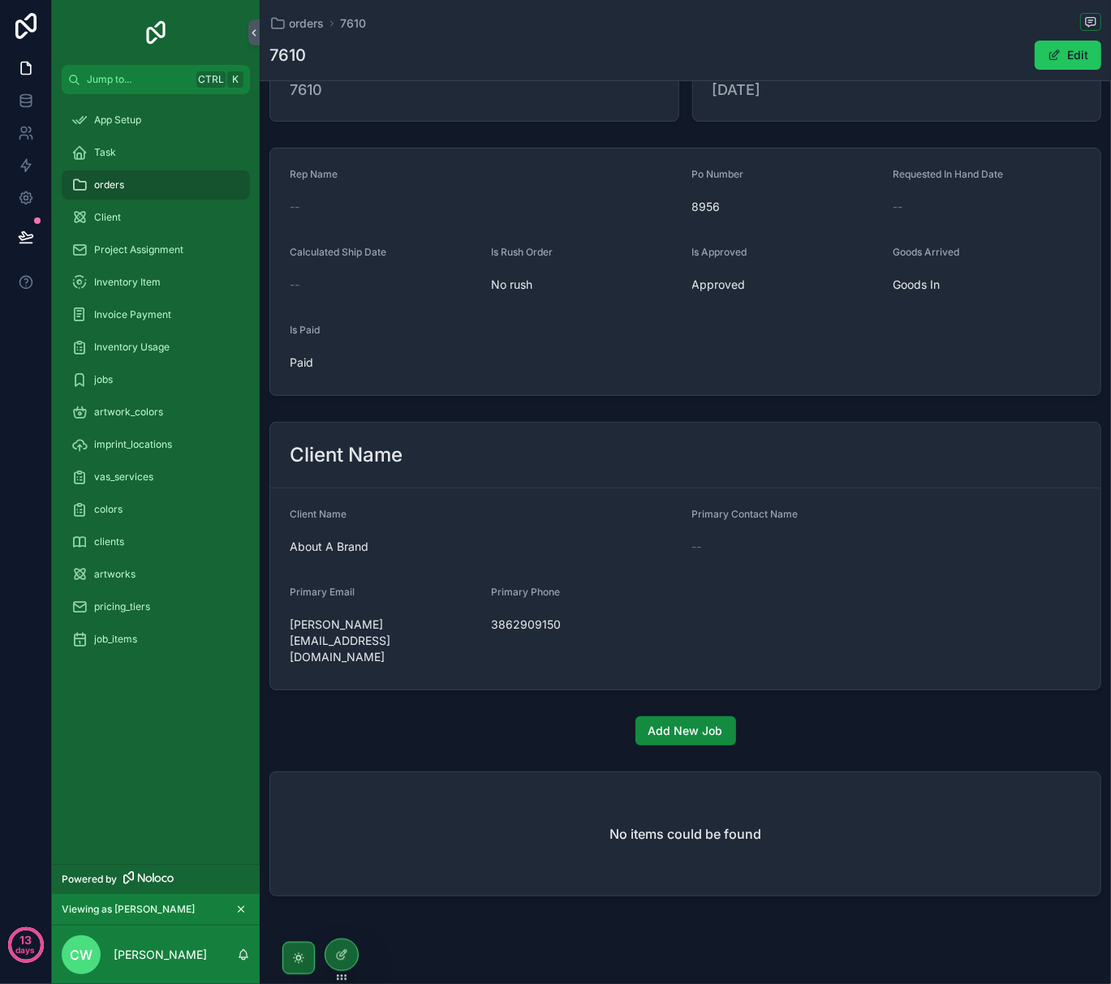
click at [829, 765] on div "No items could be found" at bounding box center [685, 837] width 851 height 144
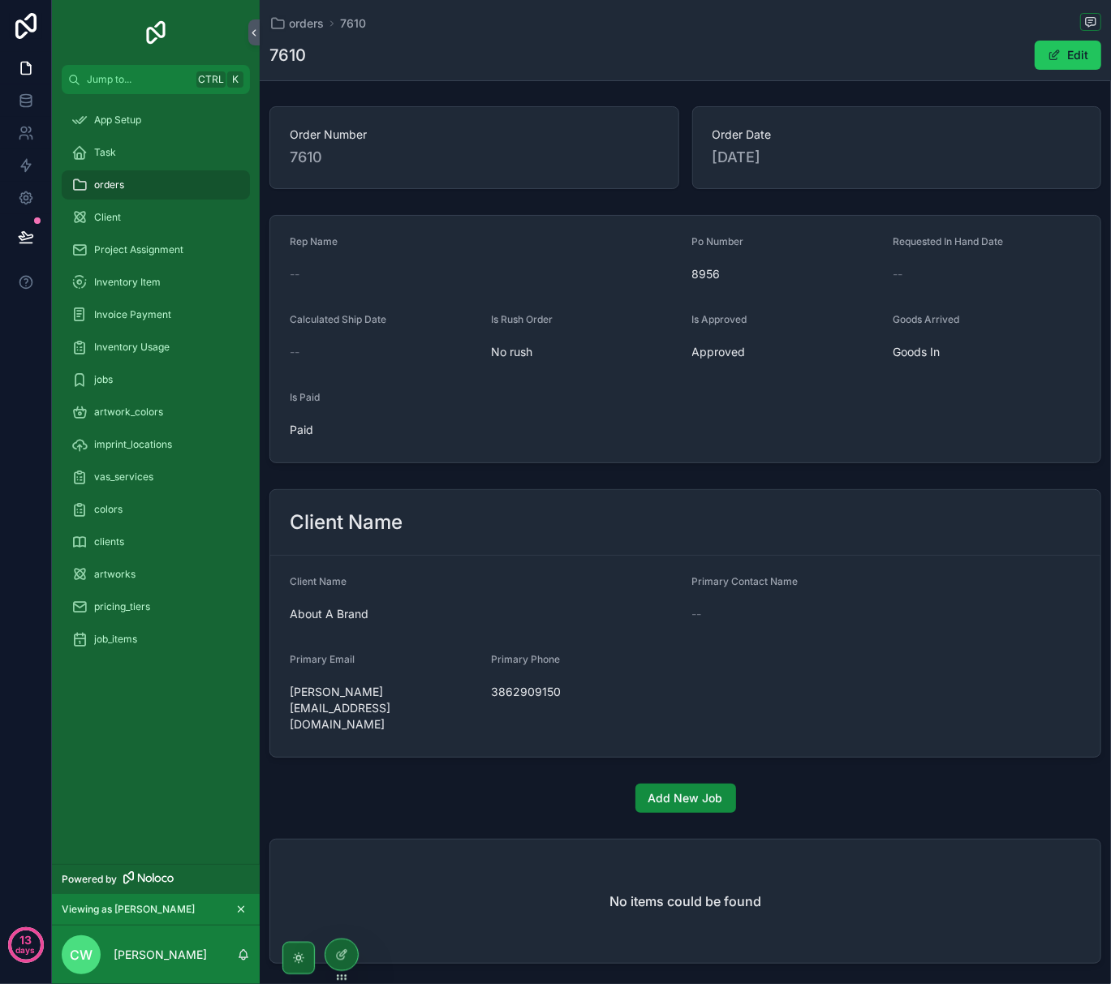
scroll to position [0, 0]
click at [151, 186] on div "orders" at bounding box center [155, 185] width 169 height 26
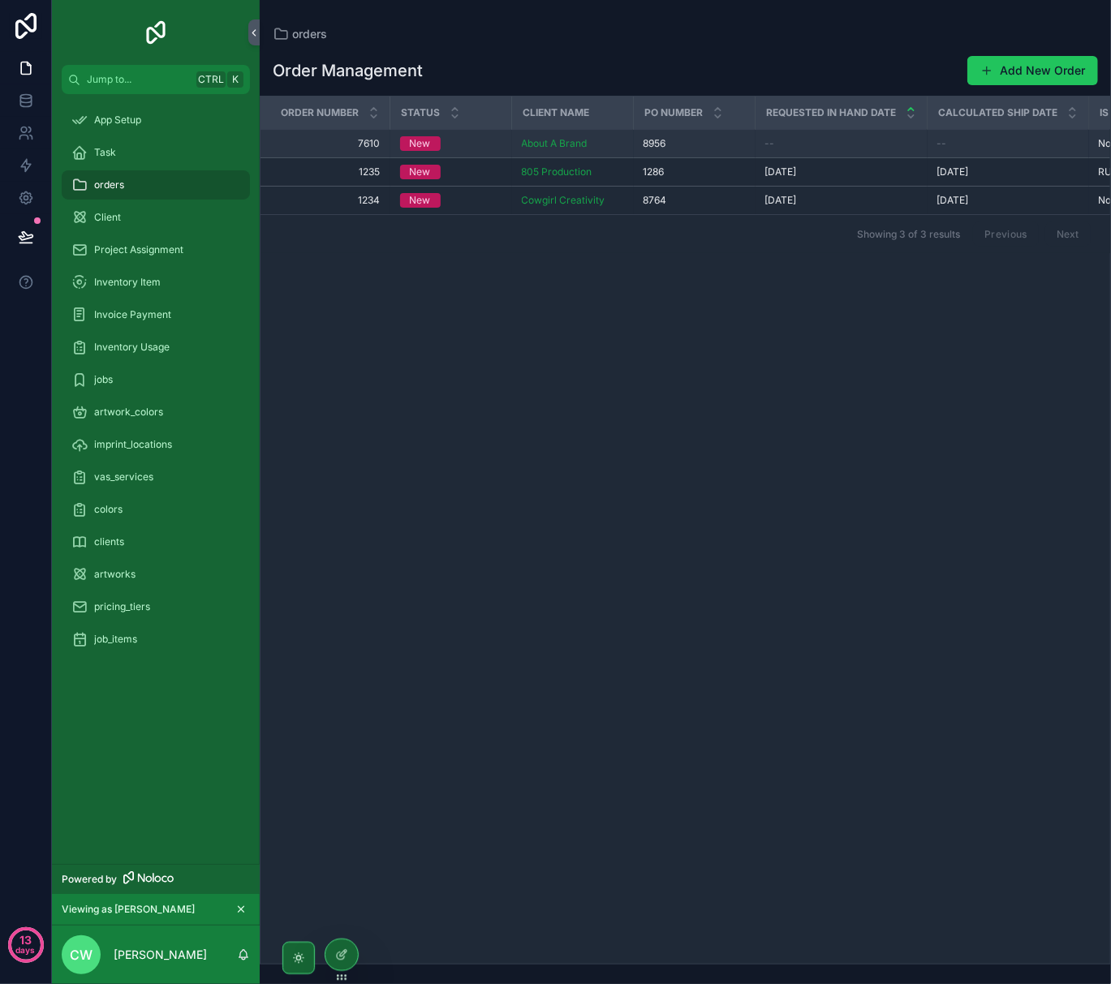
click at [492, 153] on td "New" at bounding box center [451, 144] width 122 height 28
click at [446, 146] on div "New" at bounding box center [451, 143] width 102 height 15
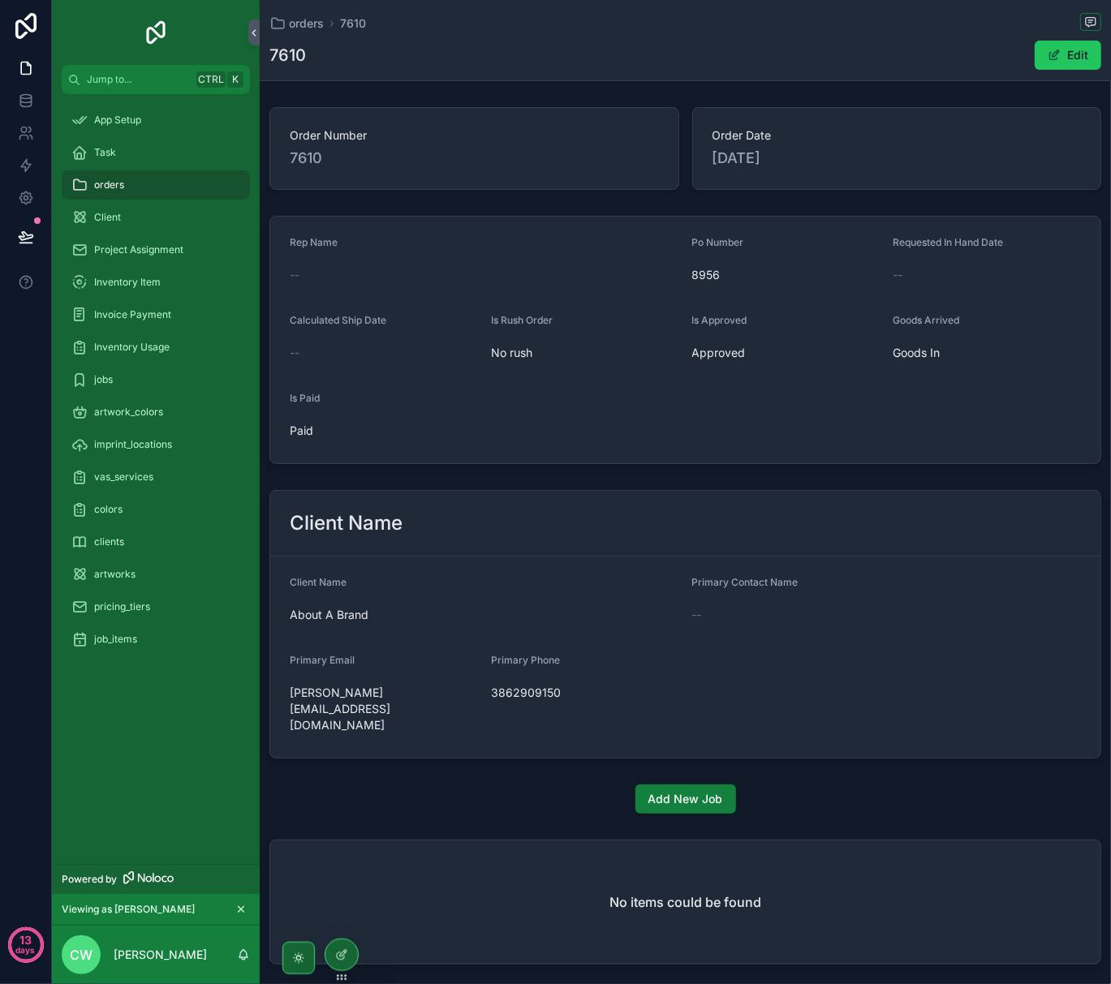
click at [656, 785] on button "Add New Job" at bounding box center [685, 799] width 101 height 29
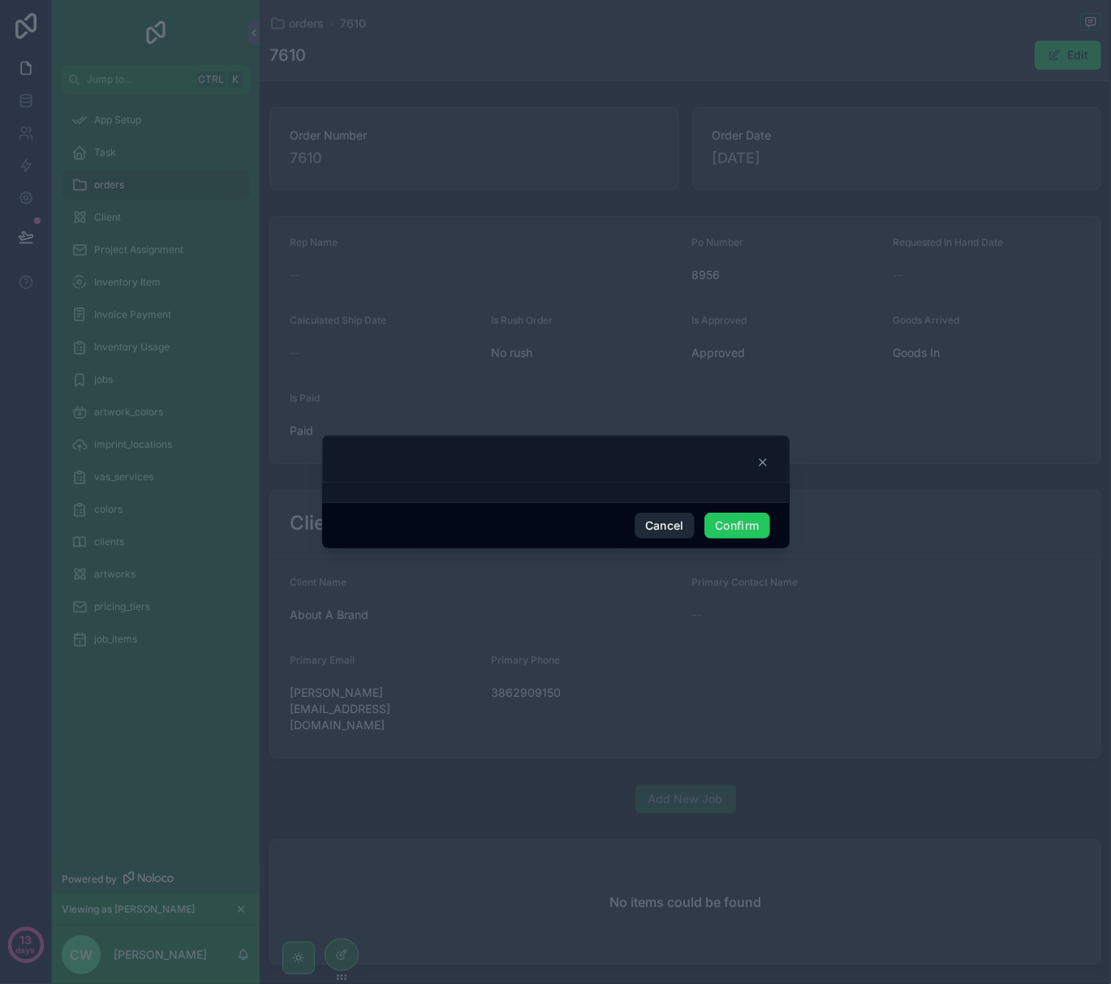
click at [669, 531] on button "Cancel" at bounding box center [665, 526] width 60 height 26
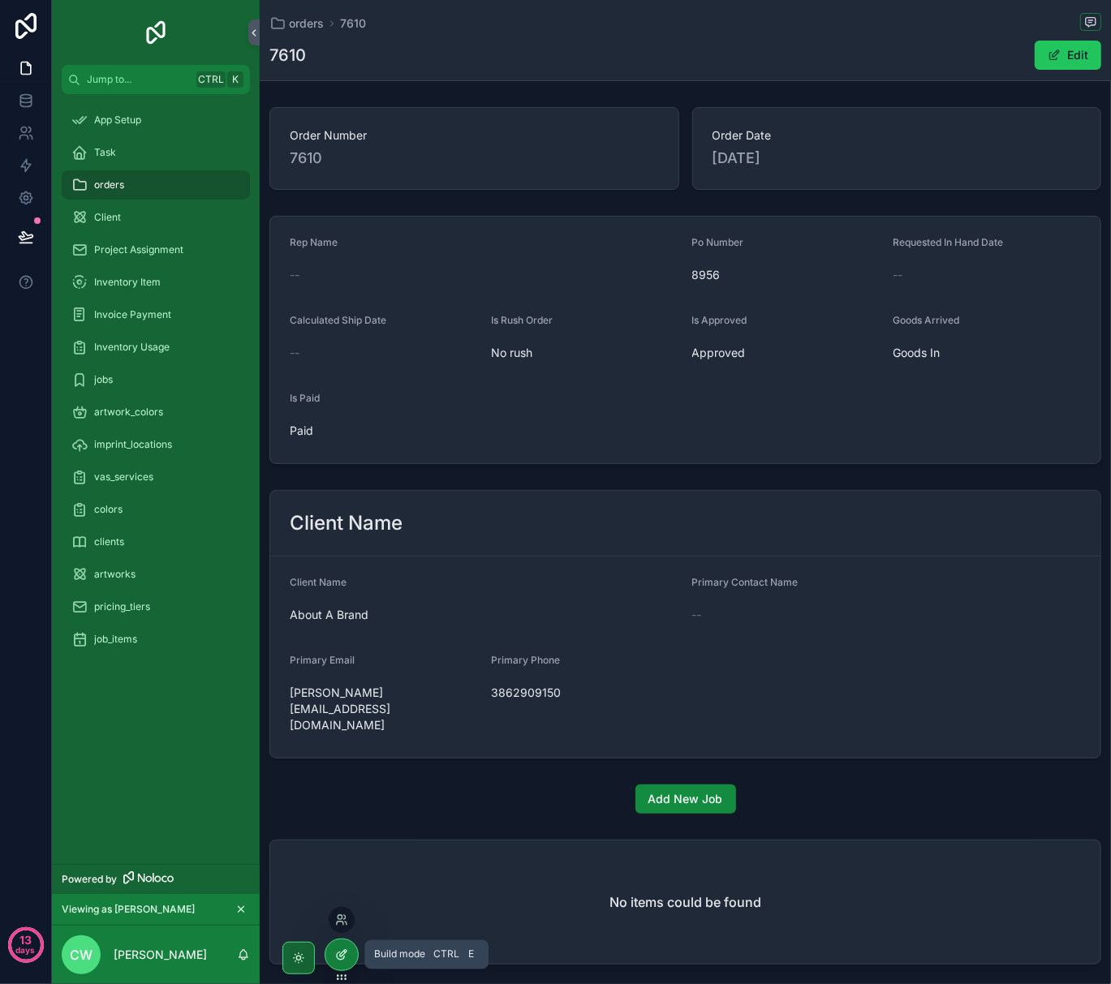
click at [339, 954] on icon at bounding box center [341, 955] width 13 height 13
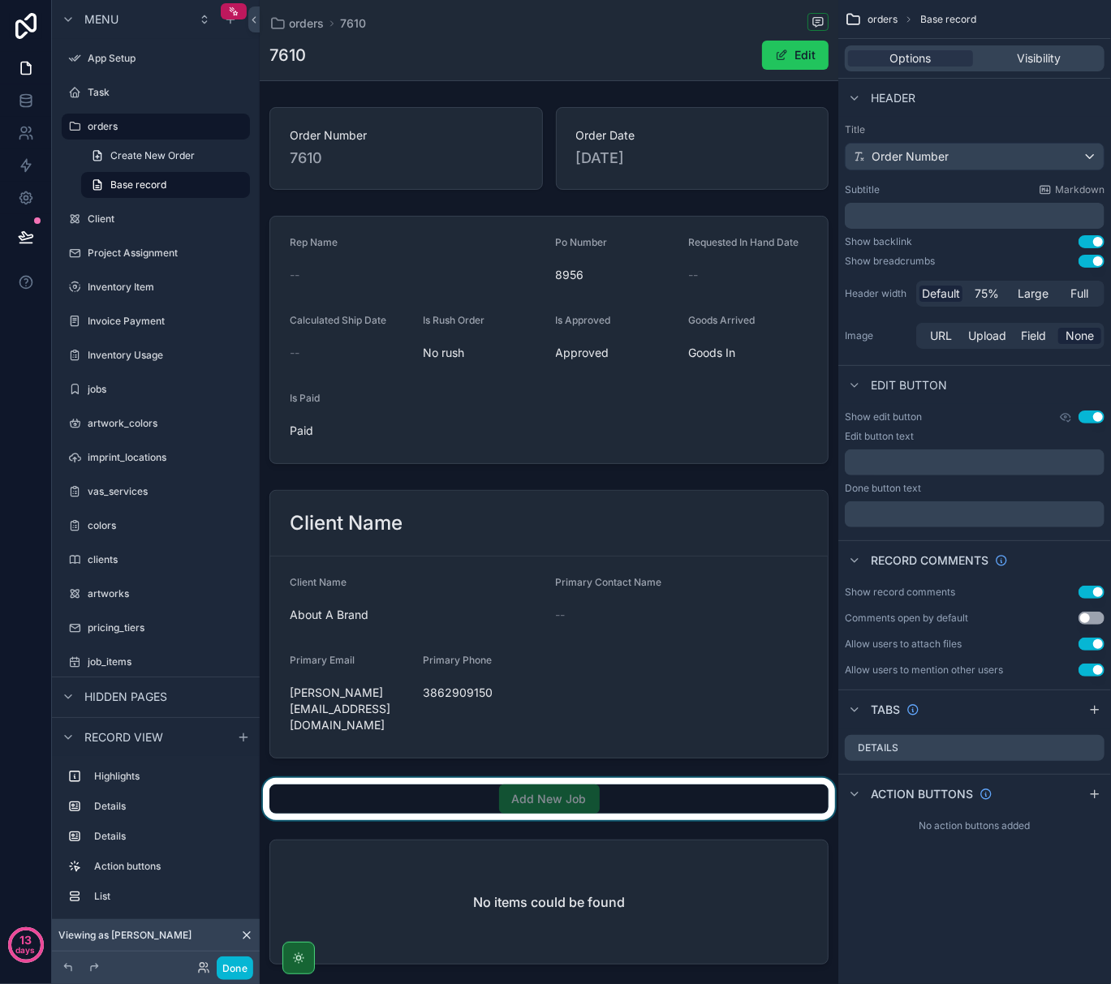
click at [510, 782] on div "scrollable content" at bounding box center [549, 799] width 579 height 42
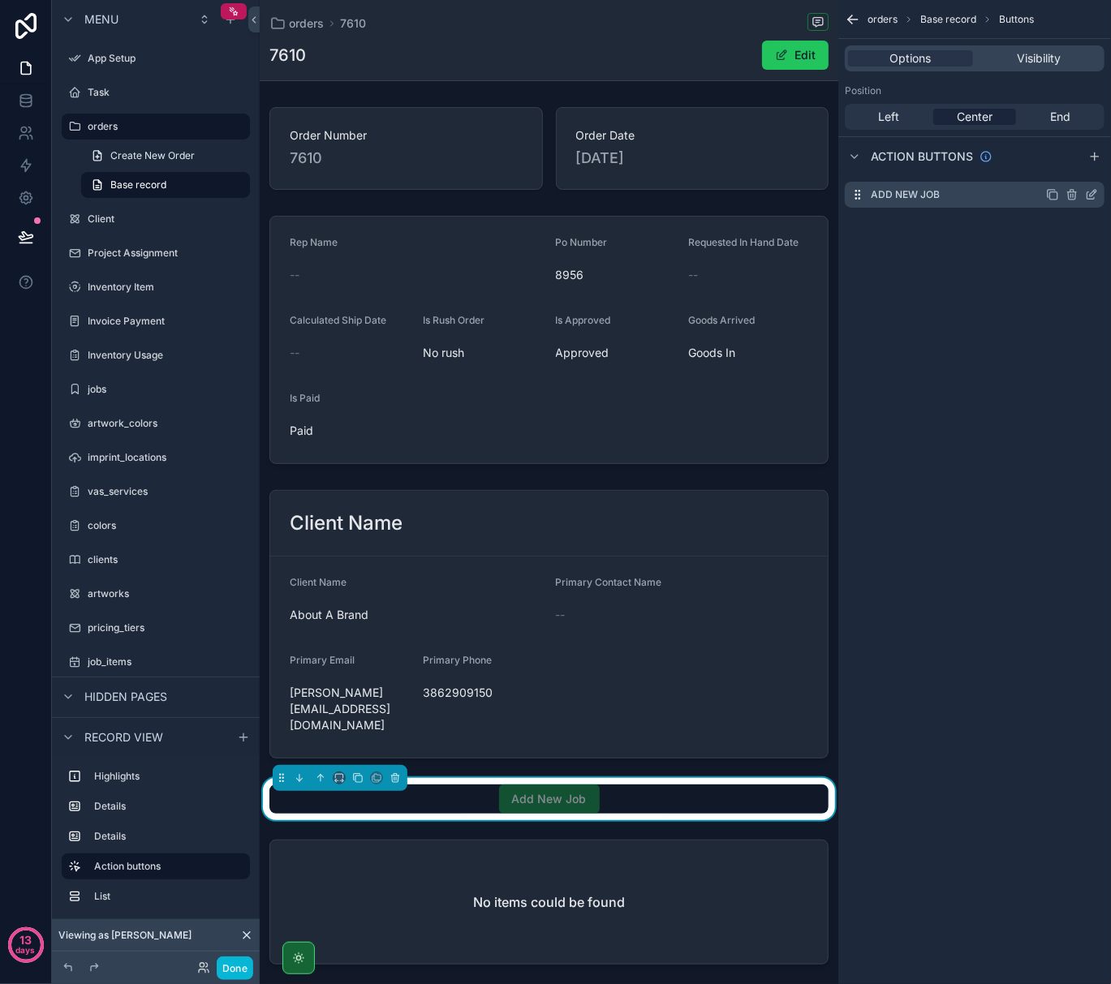
click at [1091, 195] on icon "scrollable content" at bounding box center [1091, 194] width 13 height 13
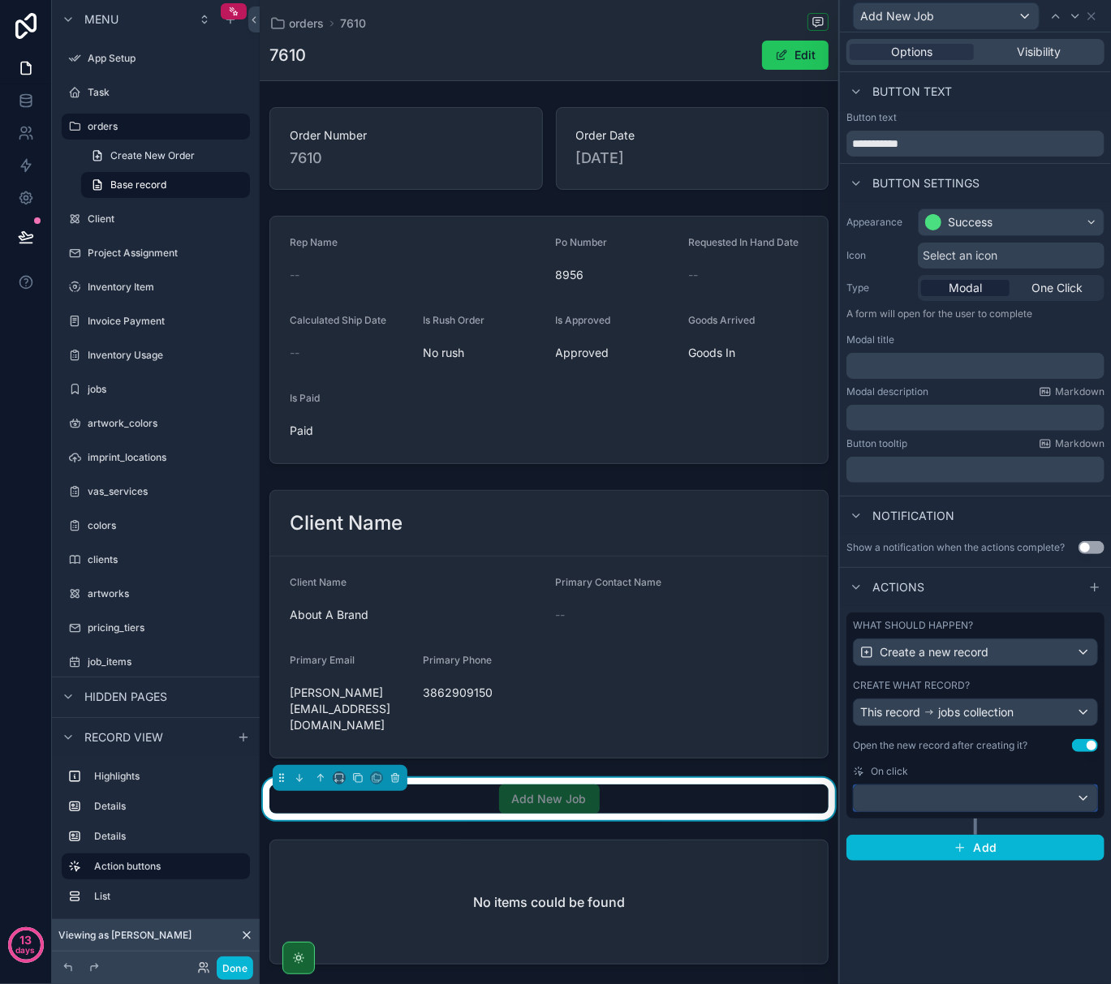
click at [1088, 802] on div at bounding box center [975, 798] width 243 height 26
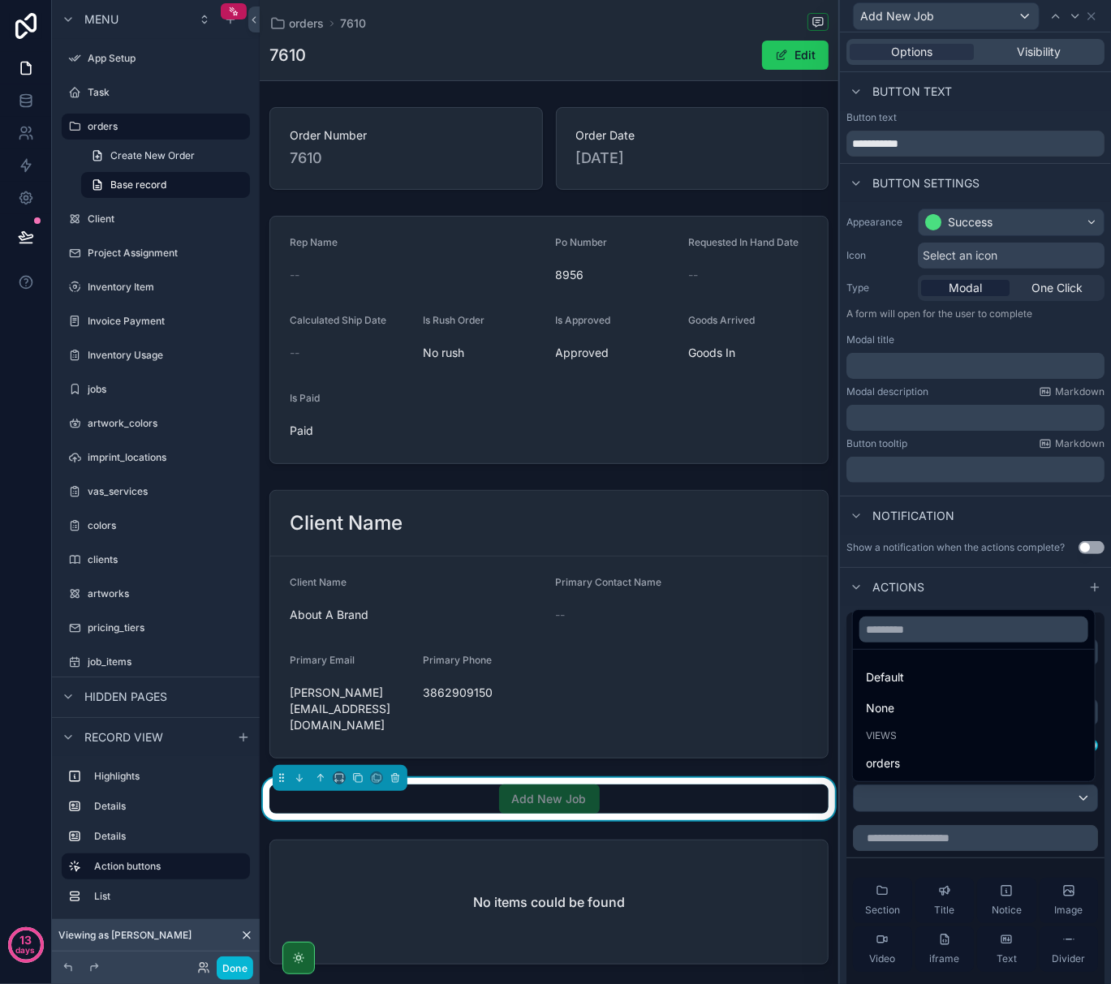
click at [975, 537] on div at bounding box center [975, 492] width 271 height 984
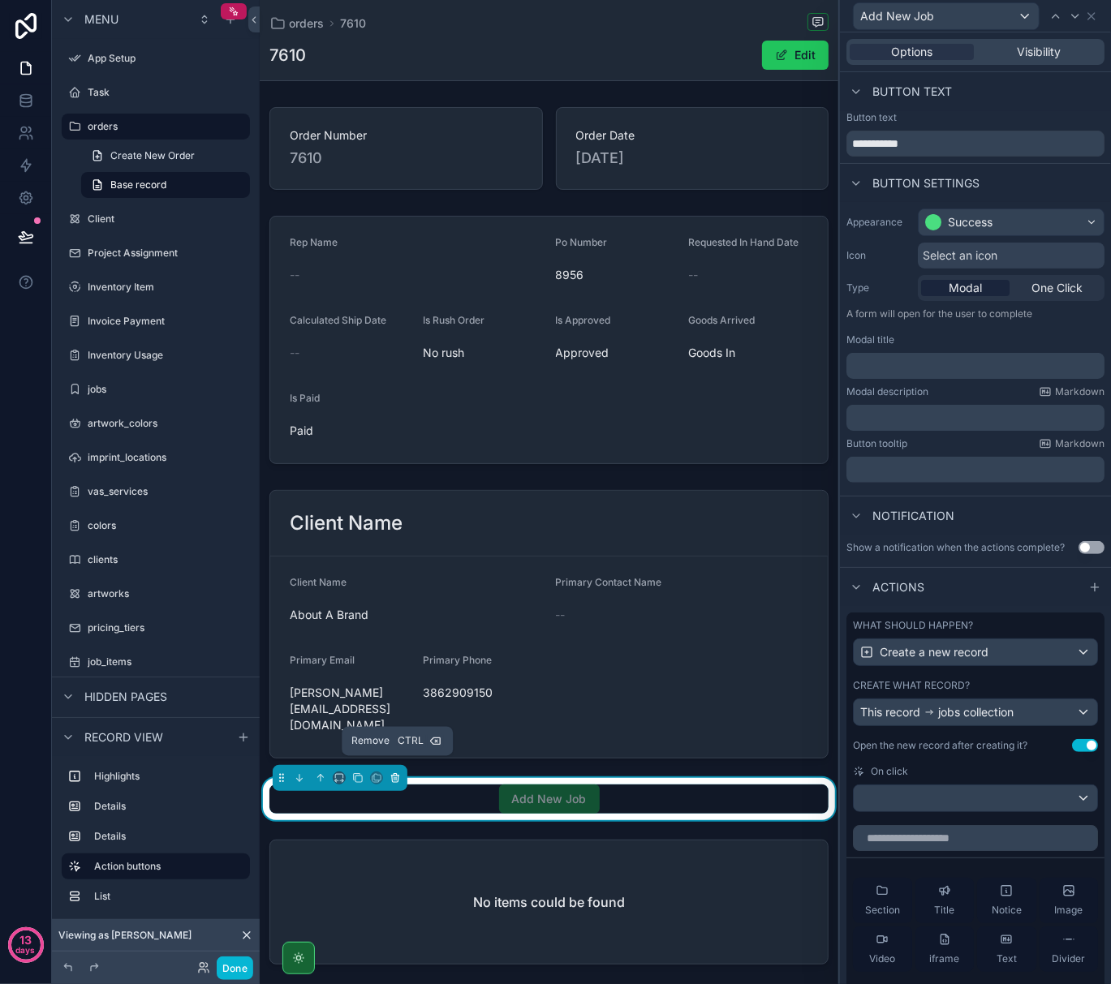
click at [396, 772] on icon "scrollable content" at bounding box center [394, 777] width 11 height 11
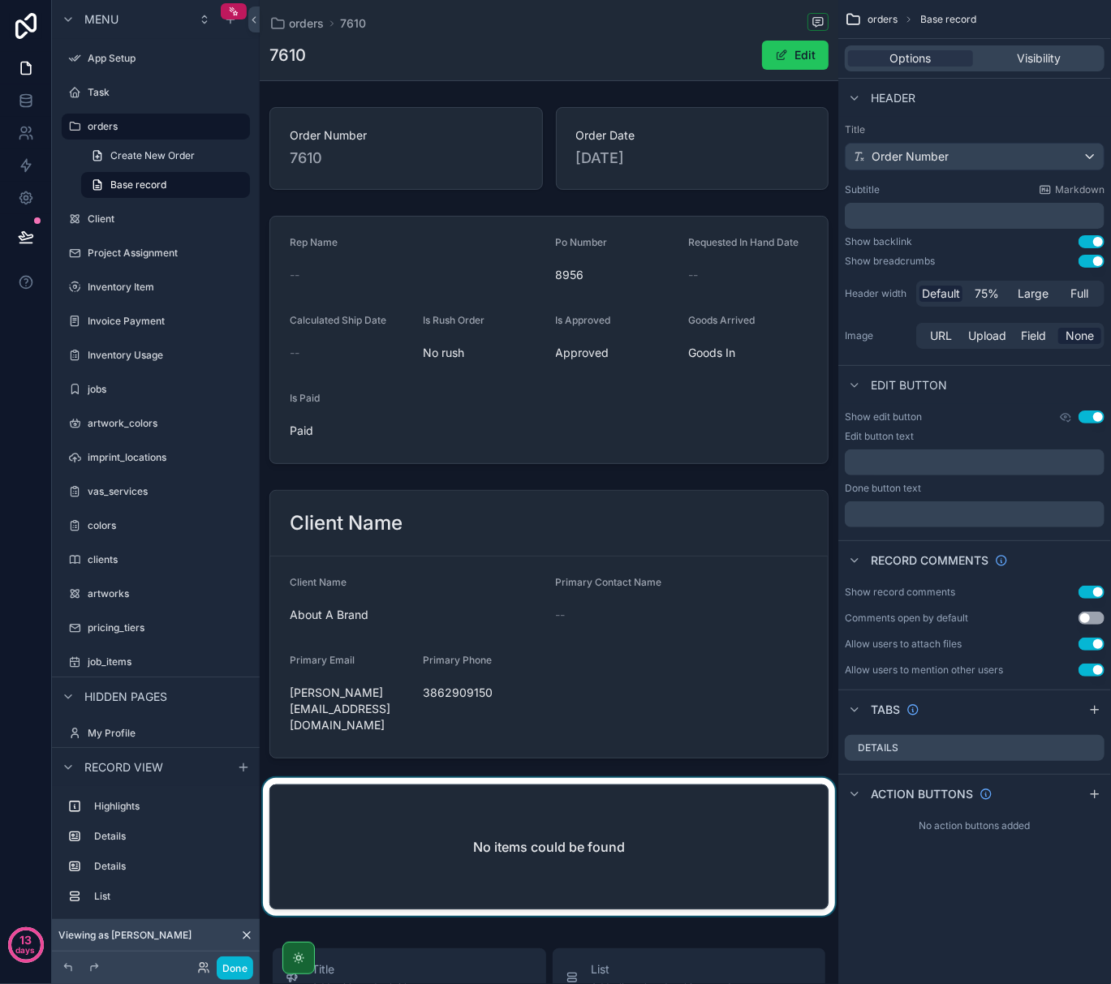
click at [664, 799] on div "scrollable content" at bounding box center [549, 850] width 579 height 144
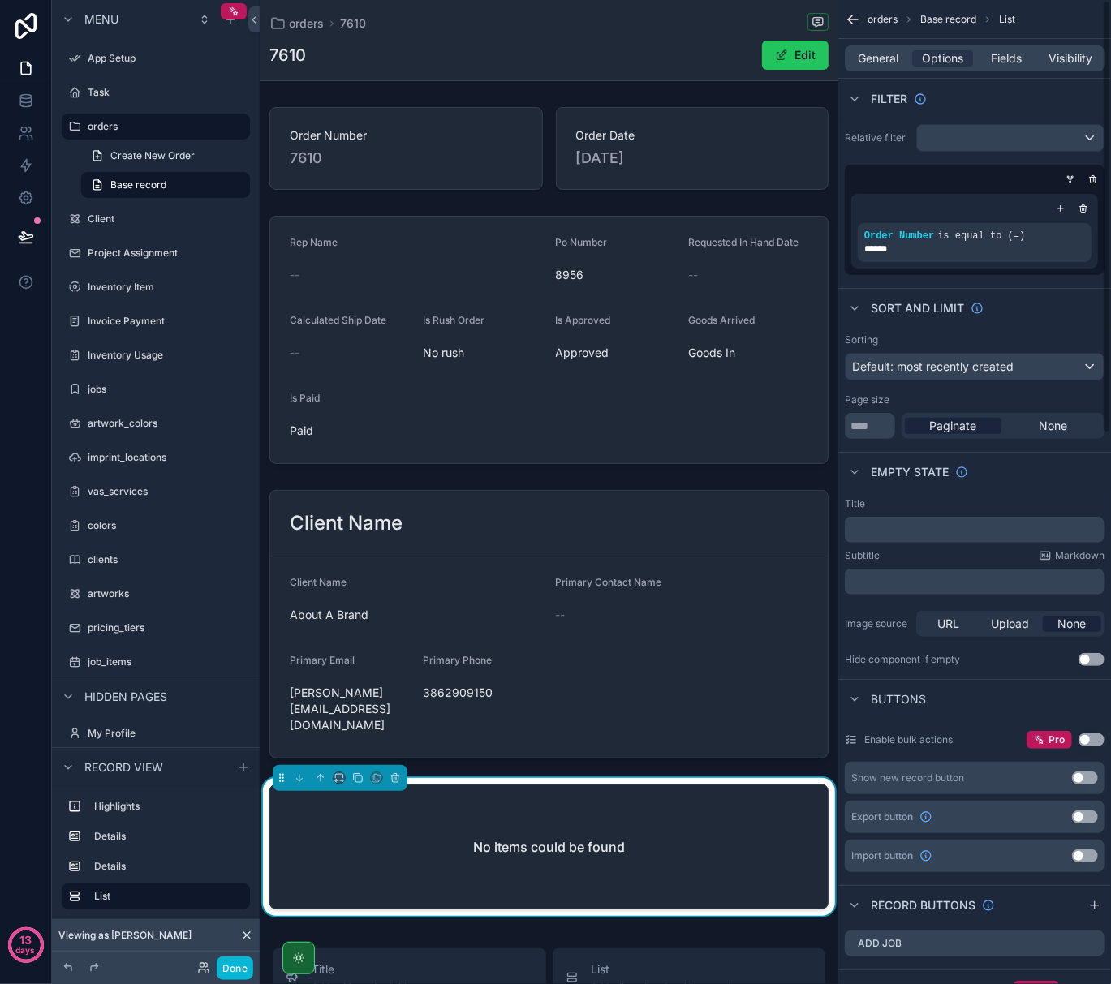
click at [1086, 776] on button "Use setting" at bounding box center [1085, 778] width 26 height 13
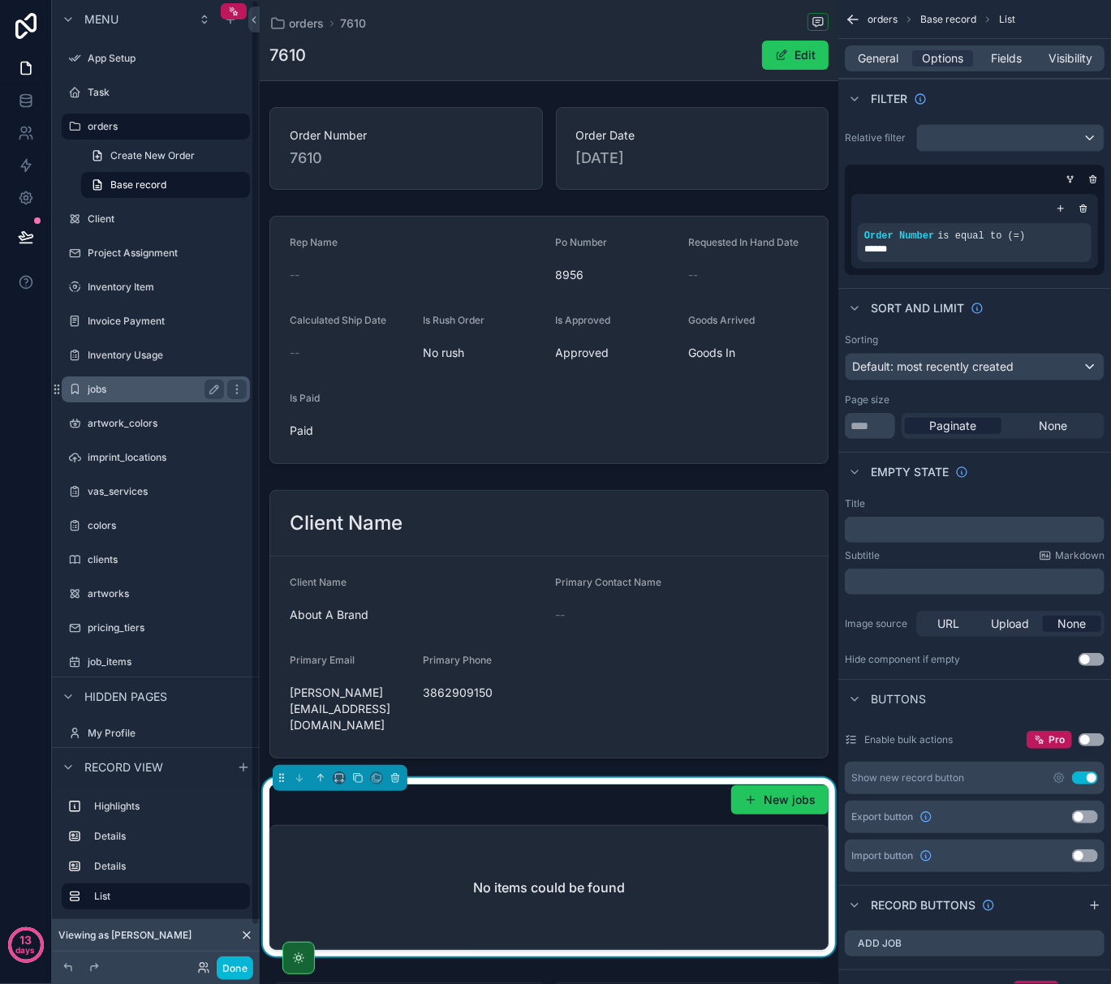
click at [124, 394] on label "jobs" at bounding box center [153, 389] width 130 height 13
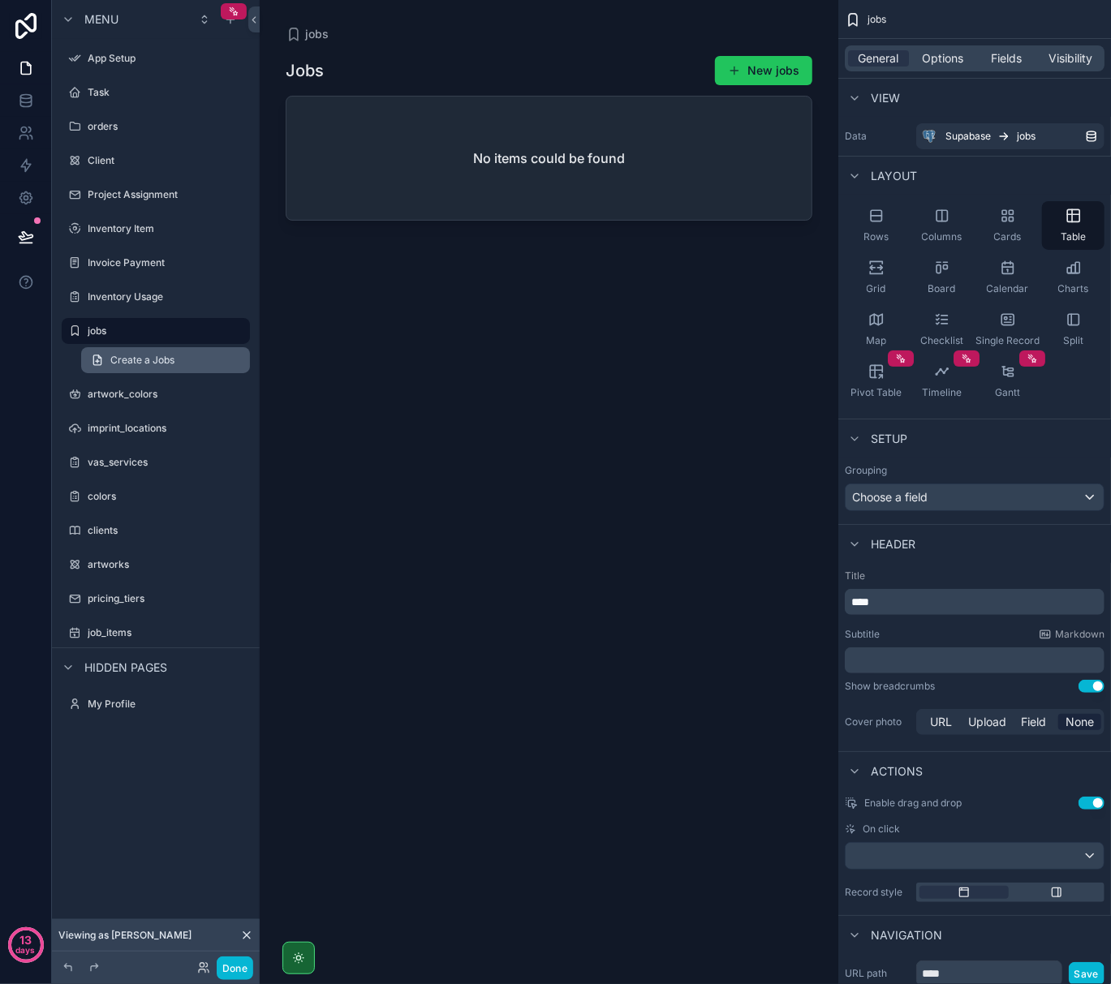
click at [153, 358] on span "Create a Jobs" at bounding box center [142, 360] width 64 height 13
